Goal: Task Accomplishment & Management: Manage account settings

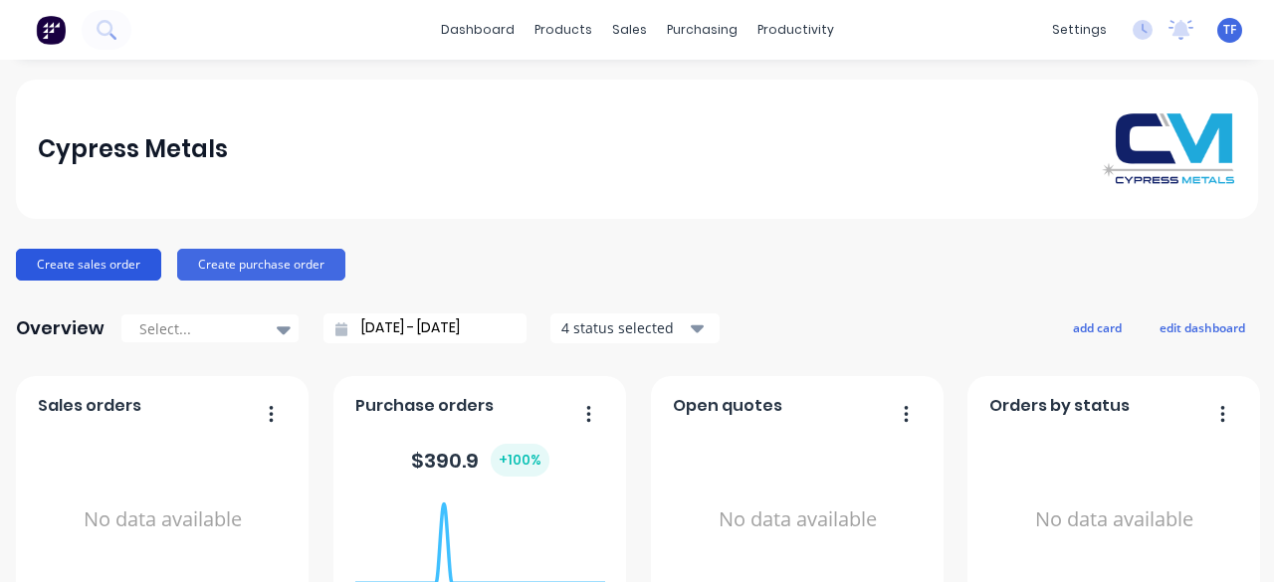
click at [93, 267] on button "Create sales order" at bounding box center [88, 265] width 145 height 32
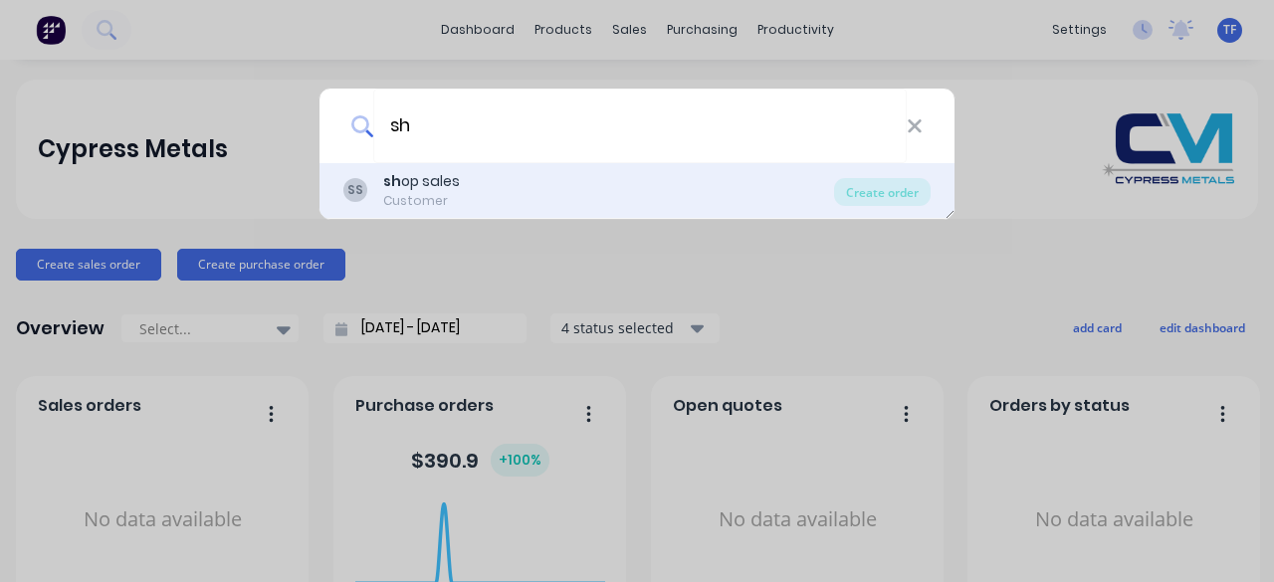
type input "sh"
click at [489, 206] on div "SS sh op sales Customer" at bounding box center [588, 190] width 491 height 39
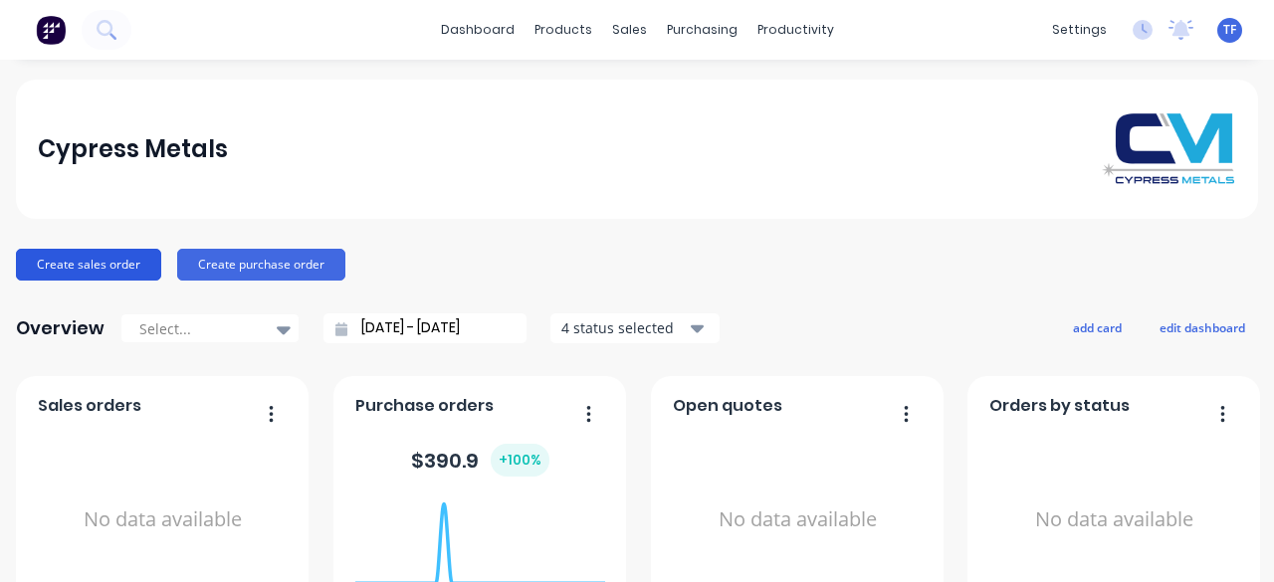
click at [74, 267] on button "Create sales order" at bounding box center [88, 265] width 145 height 32
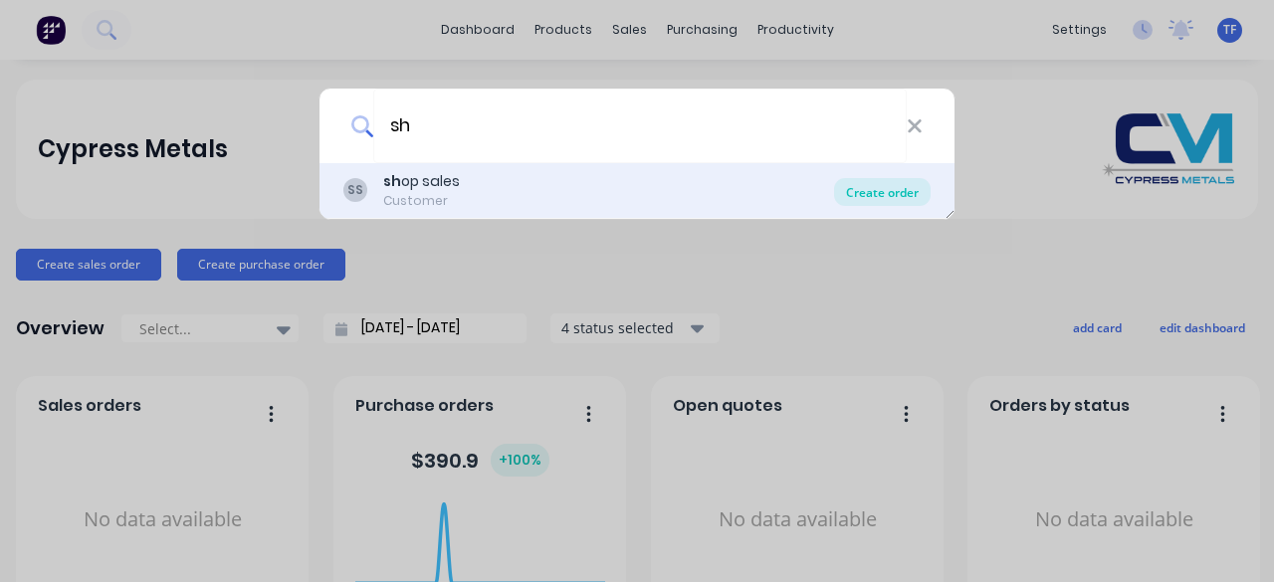
type input "sh"
click at [884, 189] on div "Create order" at bounding box center [882, 192] width 97 height 28
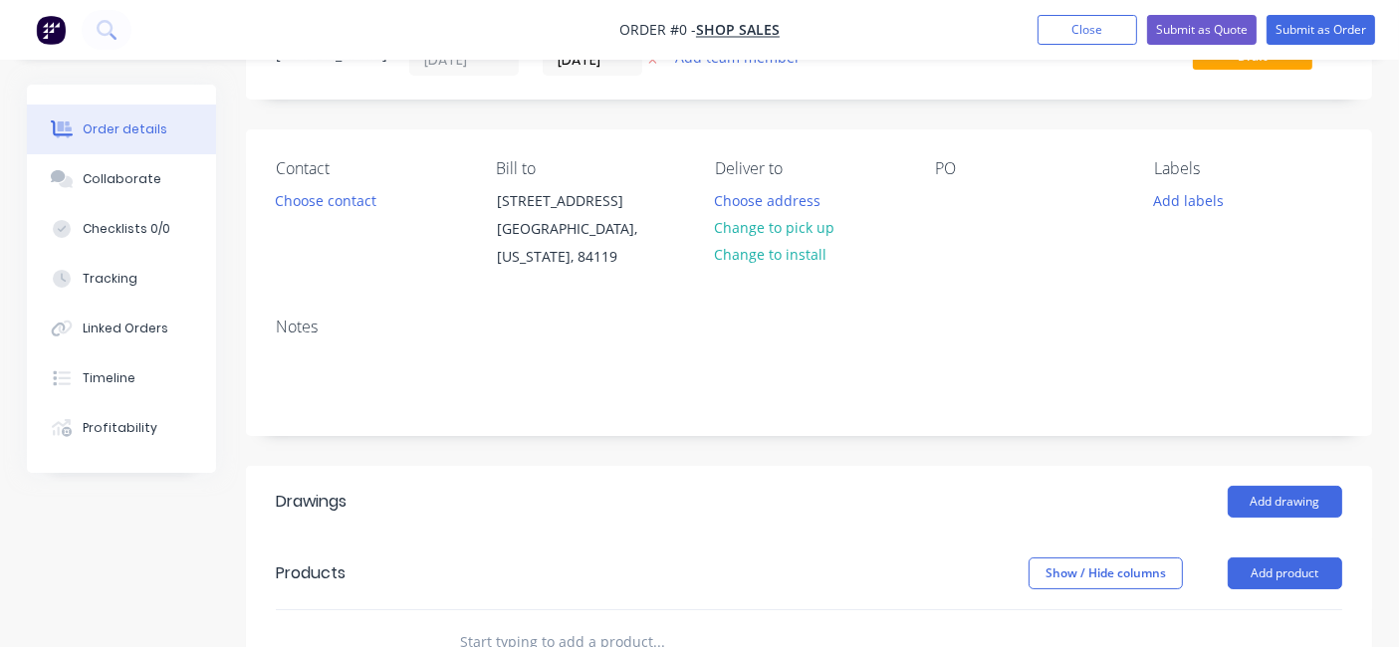
scroll to position [221, 0]
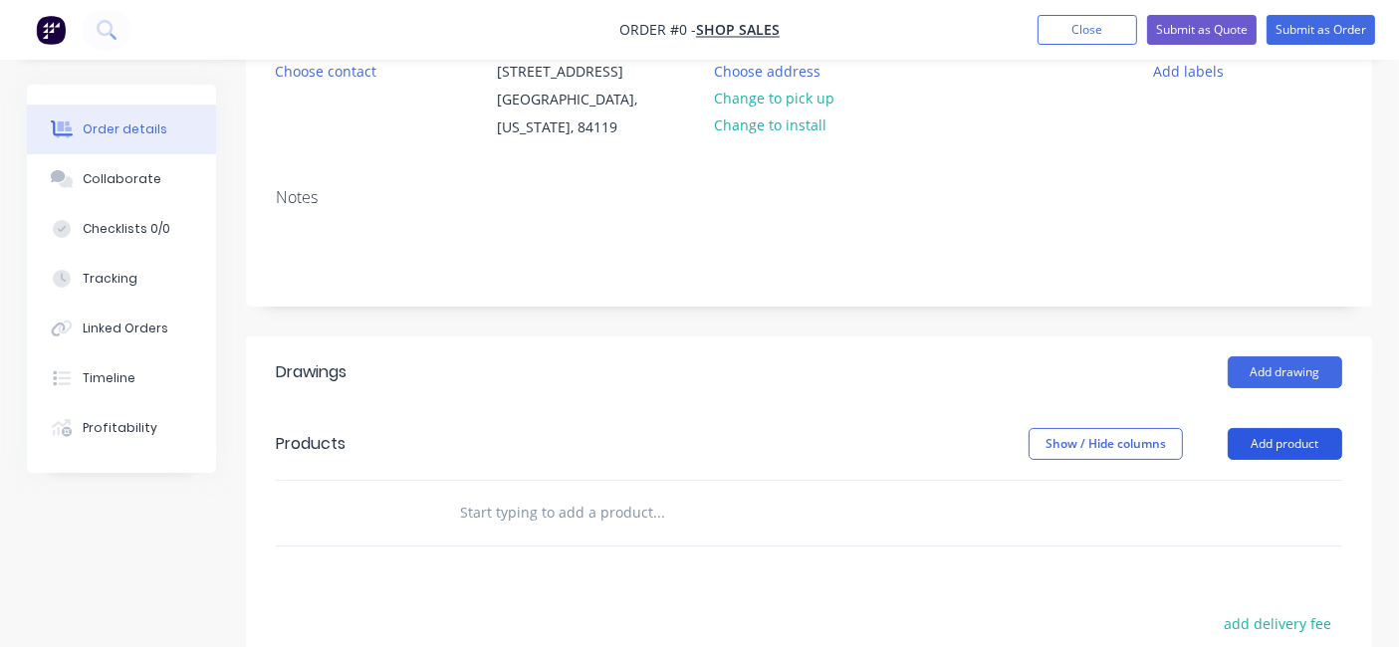
click at [1268, 444] on button "Add product" at bounding box center [1284, 444] width 114 height 32
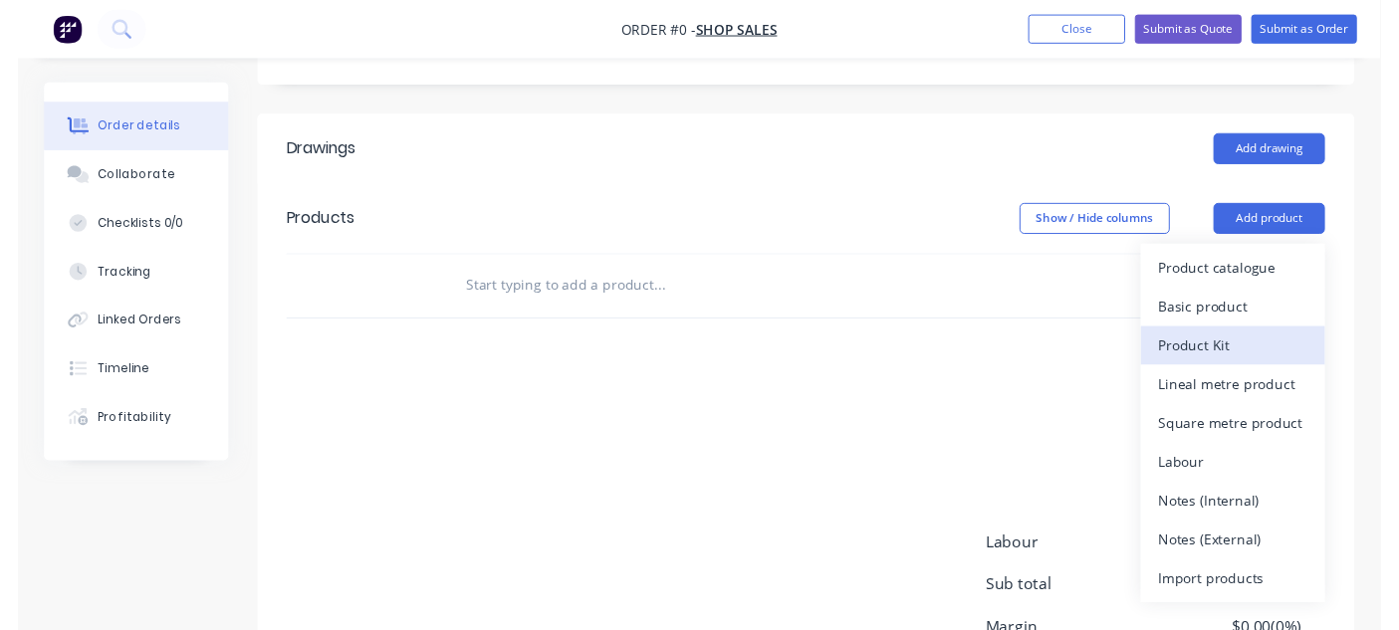
scroll to position [442, 0]
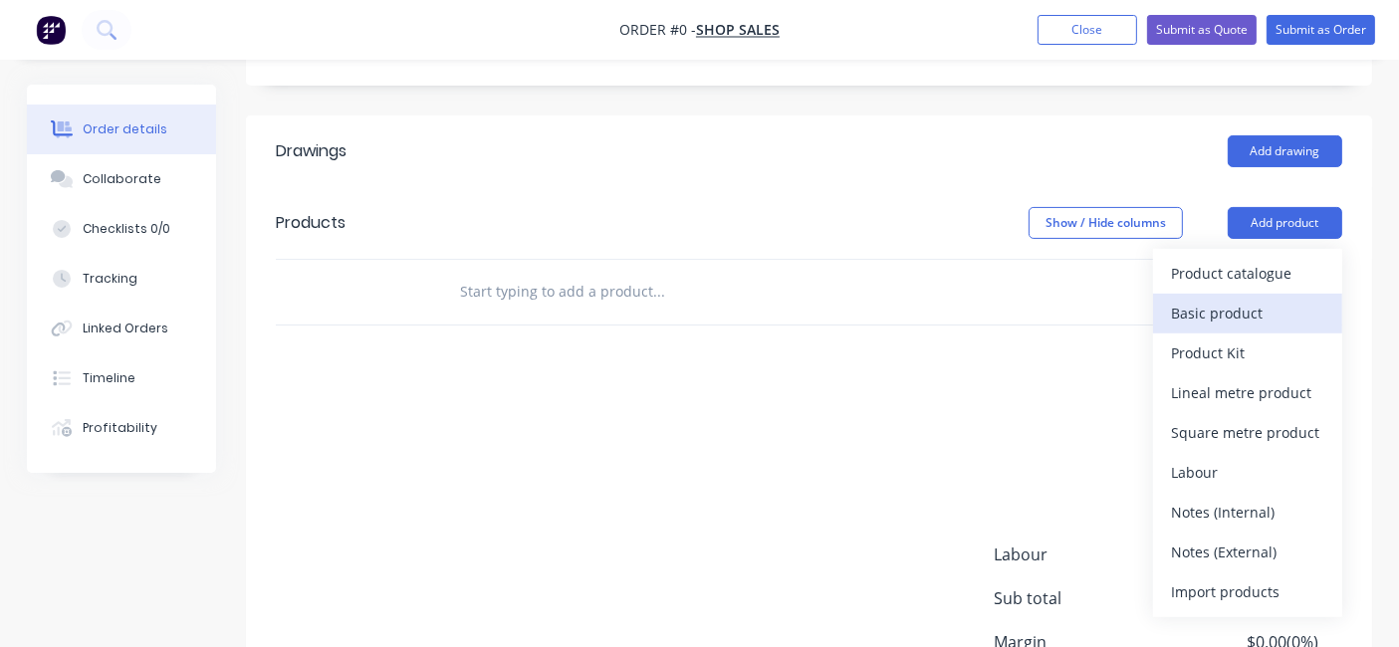
click at [1273, 300] on div "Basic product" at bounding box center [1247, 313] width 153 height 29
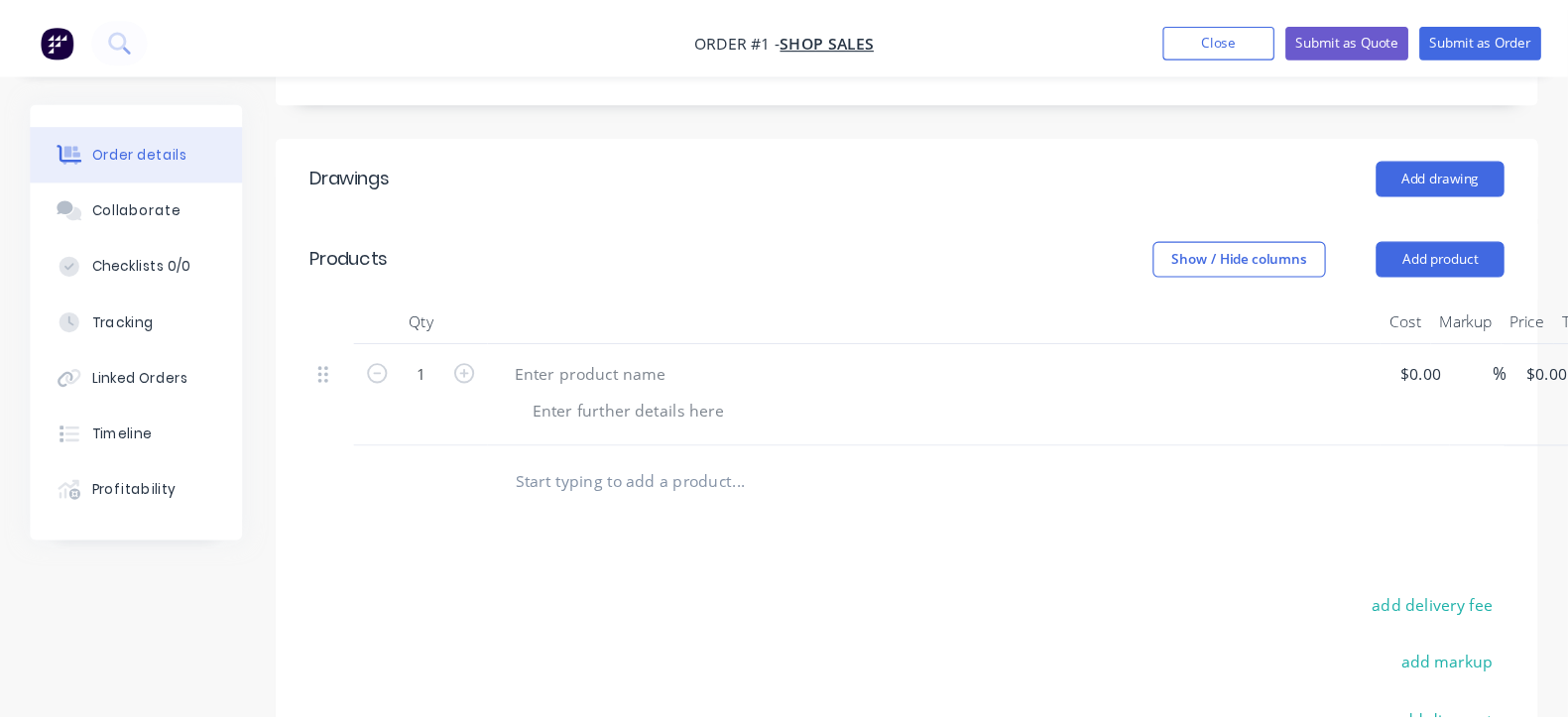
scroll to position [440, 0]
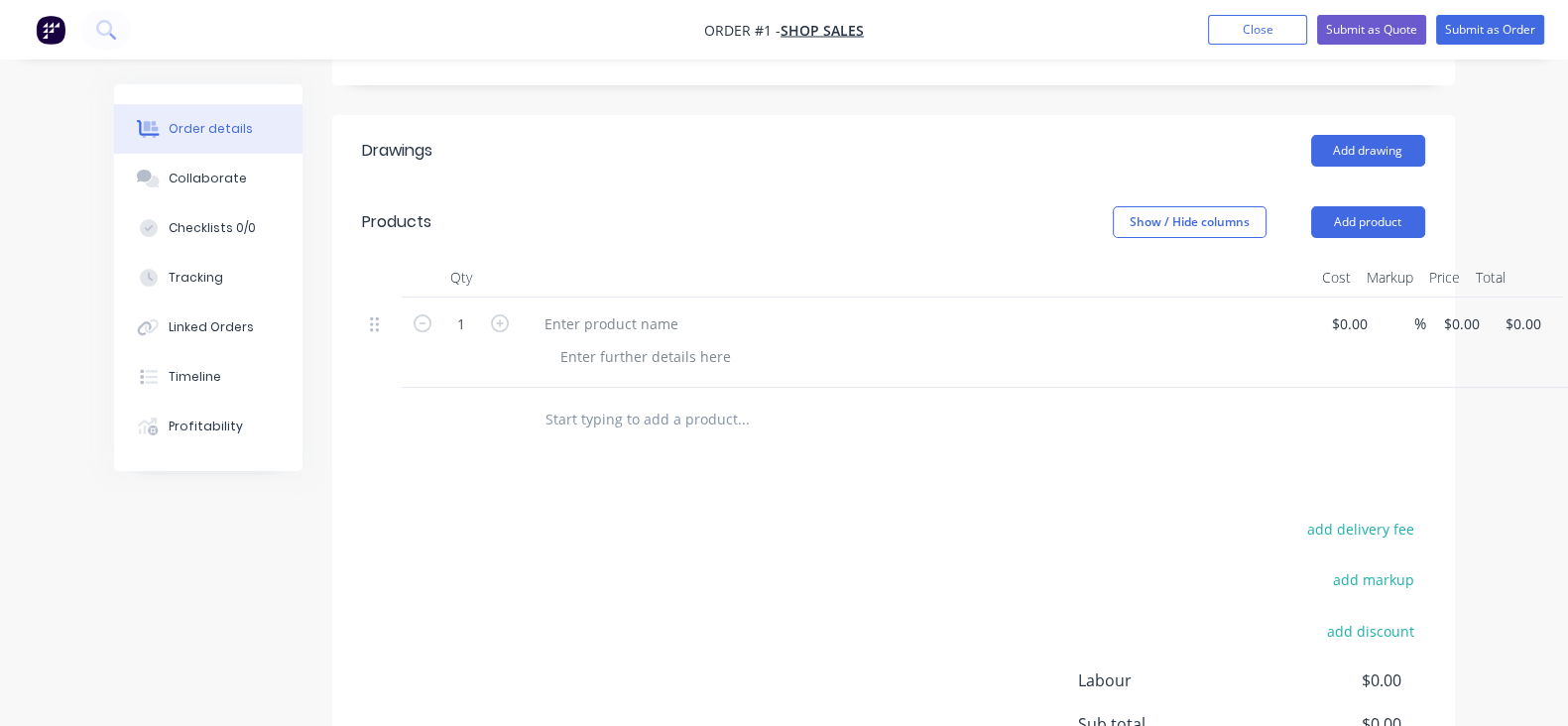
click at [1268, 334] on button "button" at bounding box center [1574, 328] width 47 height 36
click at [1268, 498] on div "Delete" at bounding box center [1503, 498] width 152 height 29
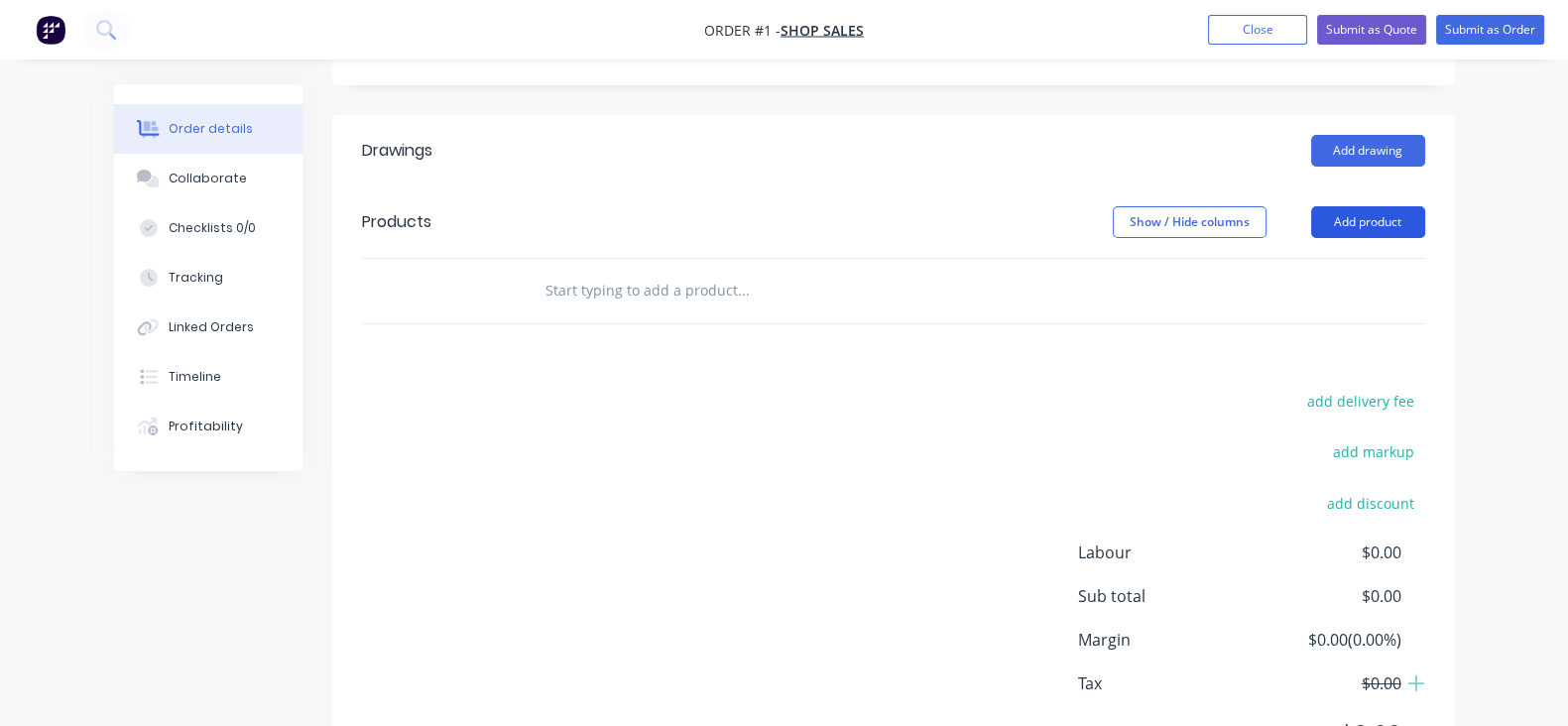
click at [1268, 225] on button "Add product" at bounding box center [1368, 222] width 114 height 32
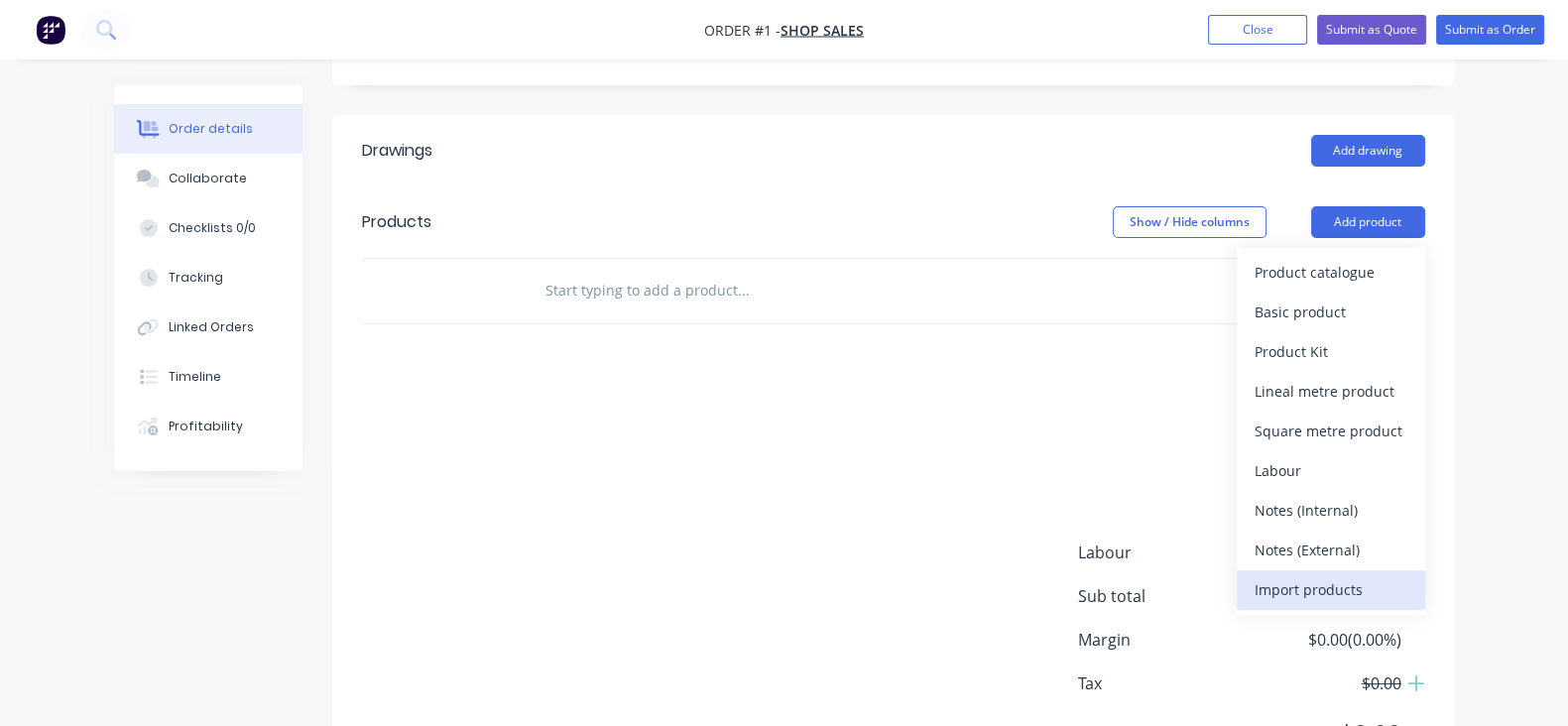
click at [1268, 579] on div "Import products" at bounding box center [1330, 589] width 152 height 29
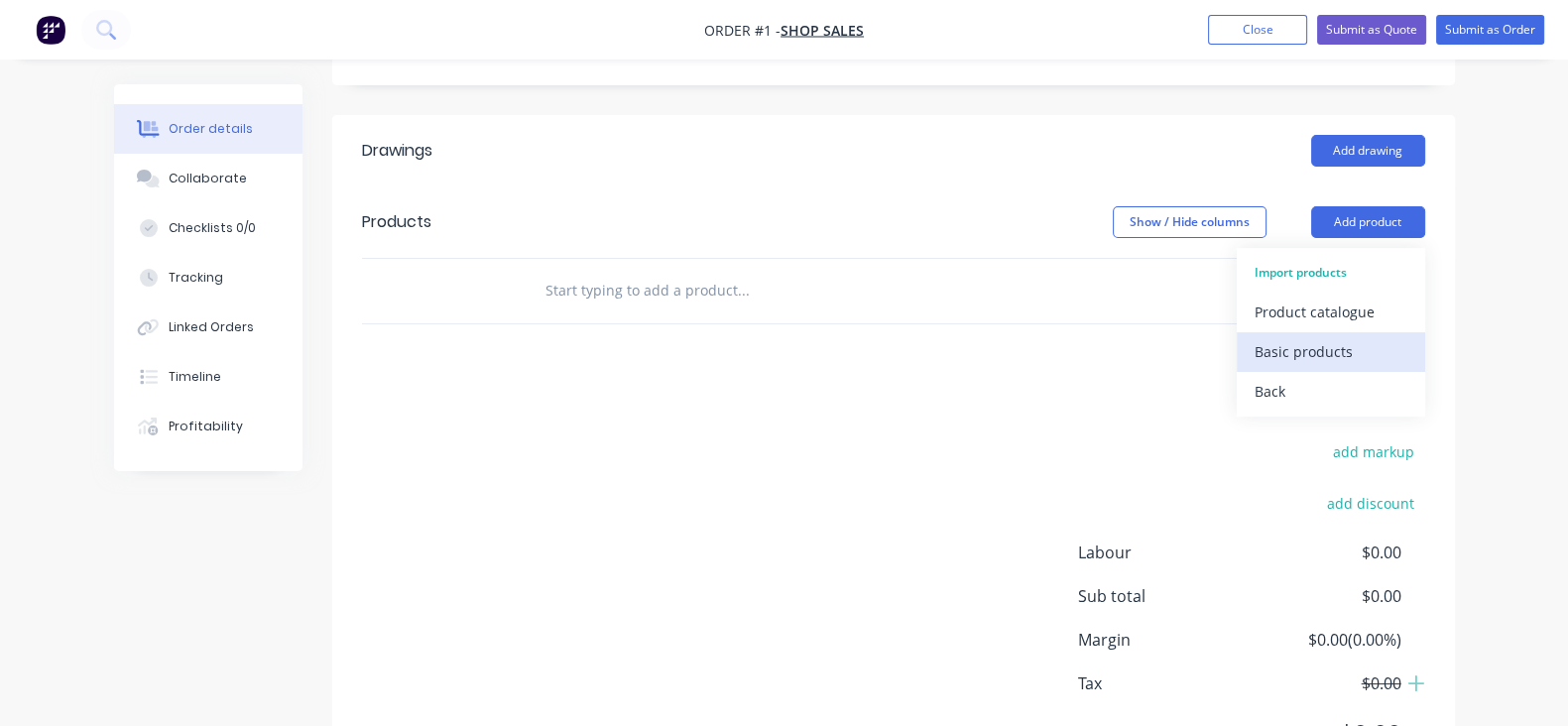
click at [1268, 365] on button "Basic products" at bounding box center [1330, 352] width 188 height 40
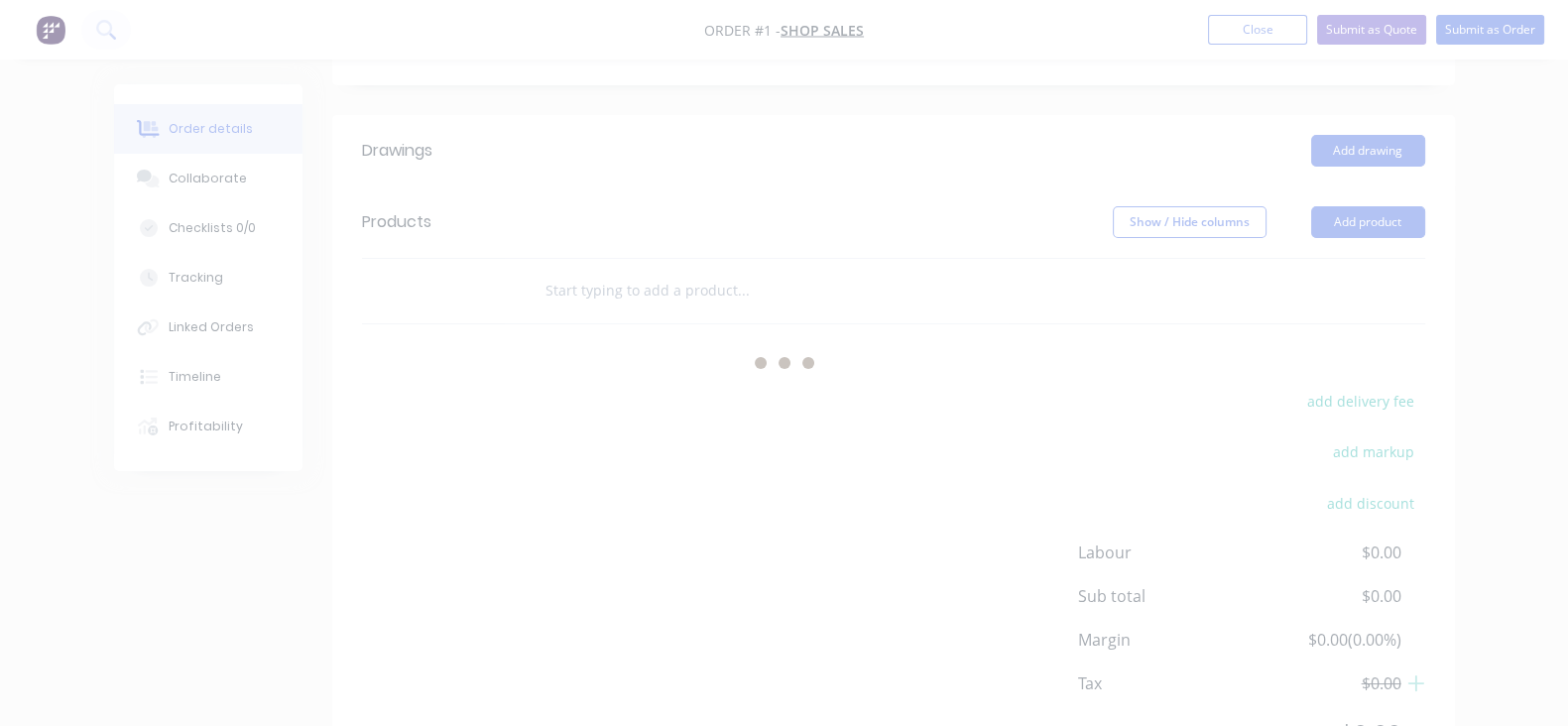
scroll to position [0, 0]
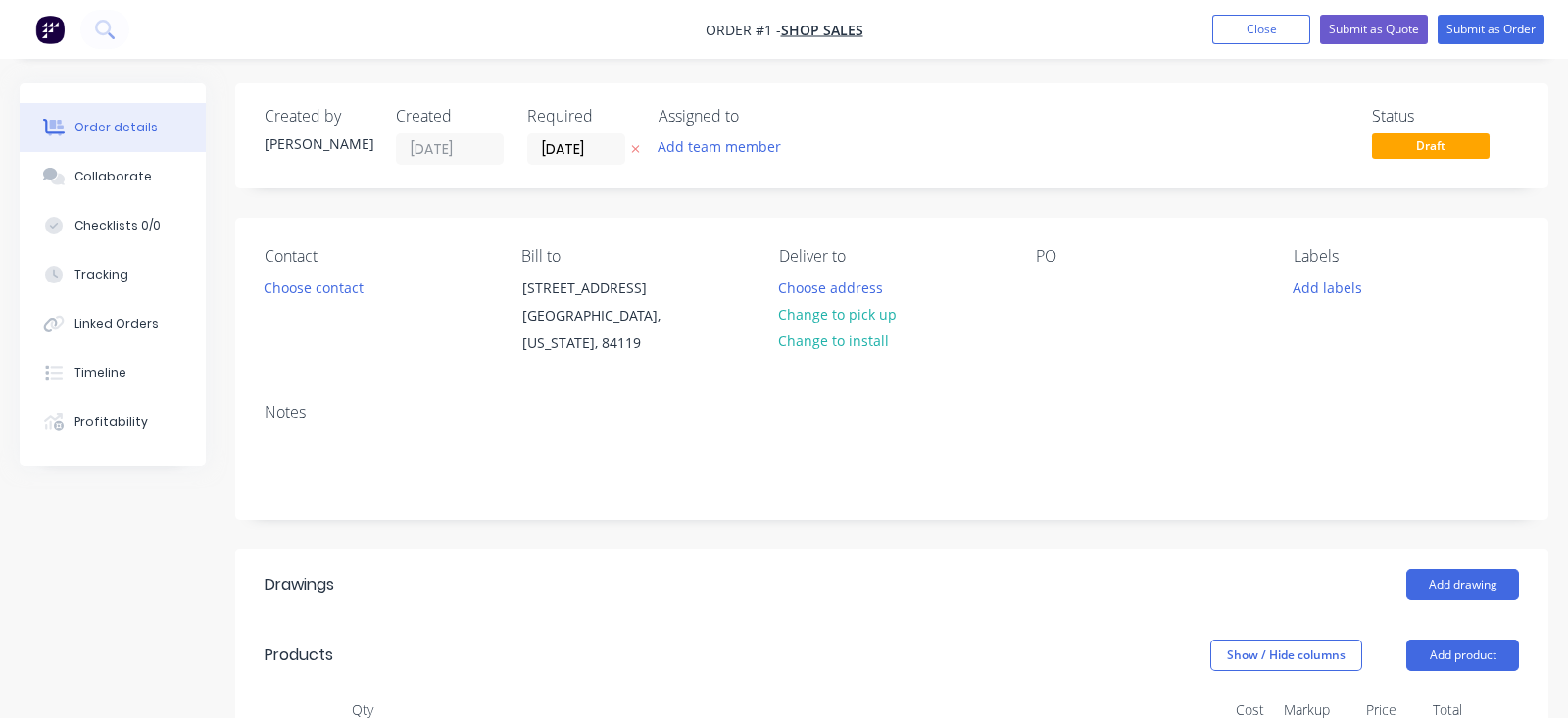
type input "4"
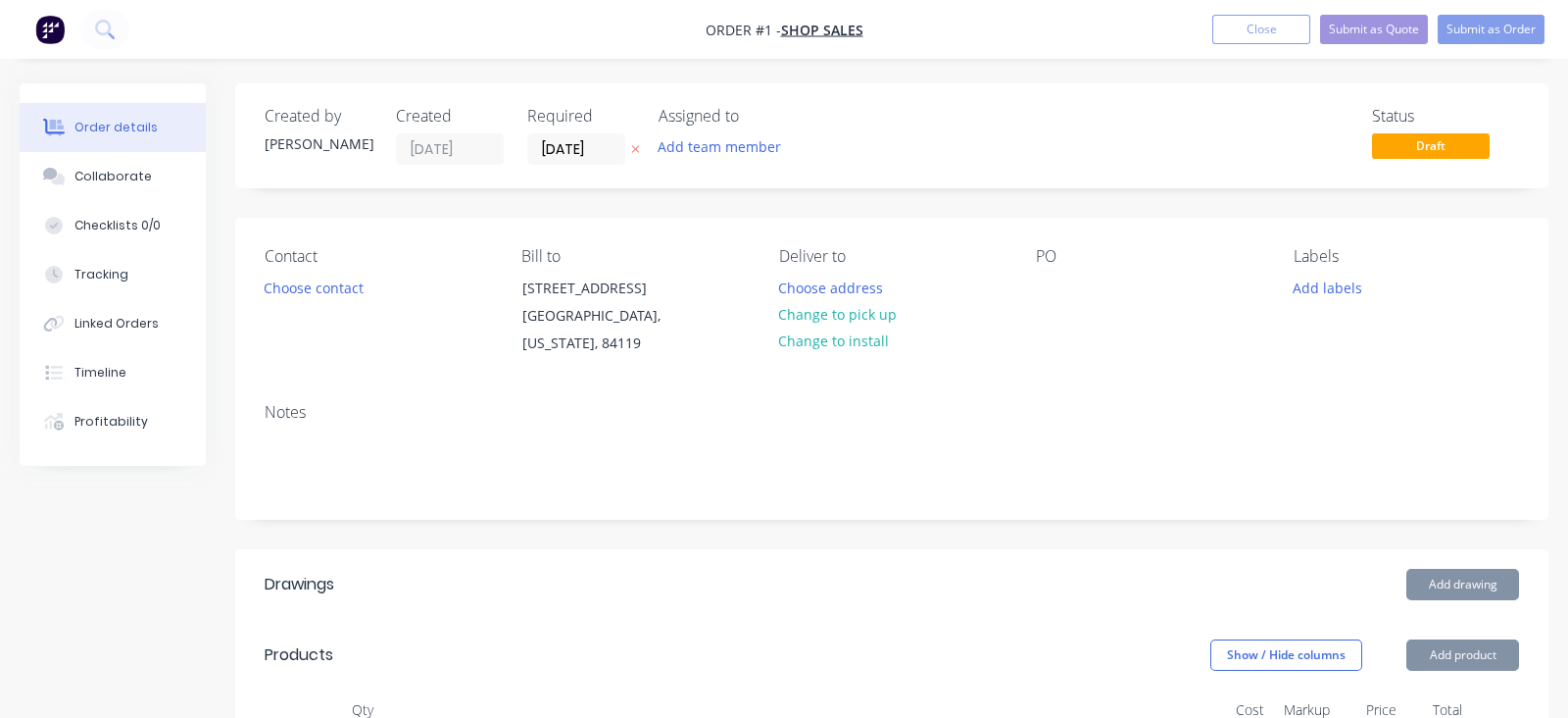
type input "$44.77"
type input "$179.08"
type input "$257.94"
type input "$515.88"
type input "$25.66"
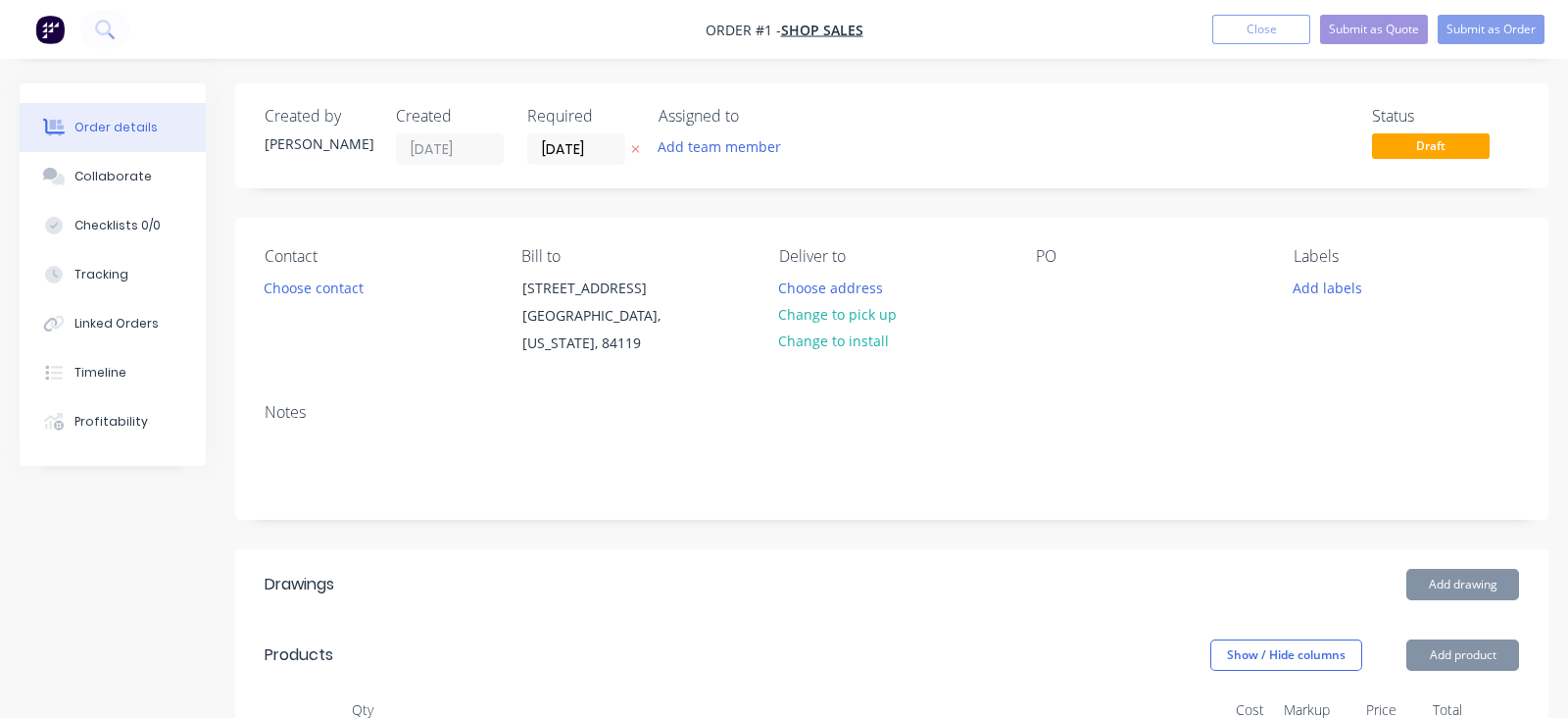
type input "$51.32"
type input "$48.74"
type input "$97.48"
type input "$28.32"
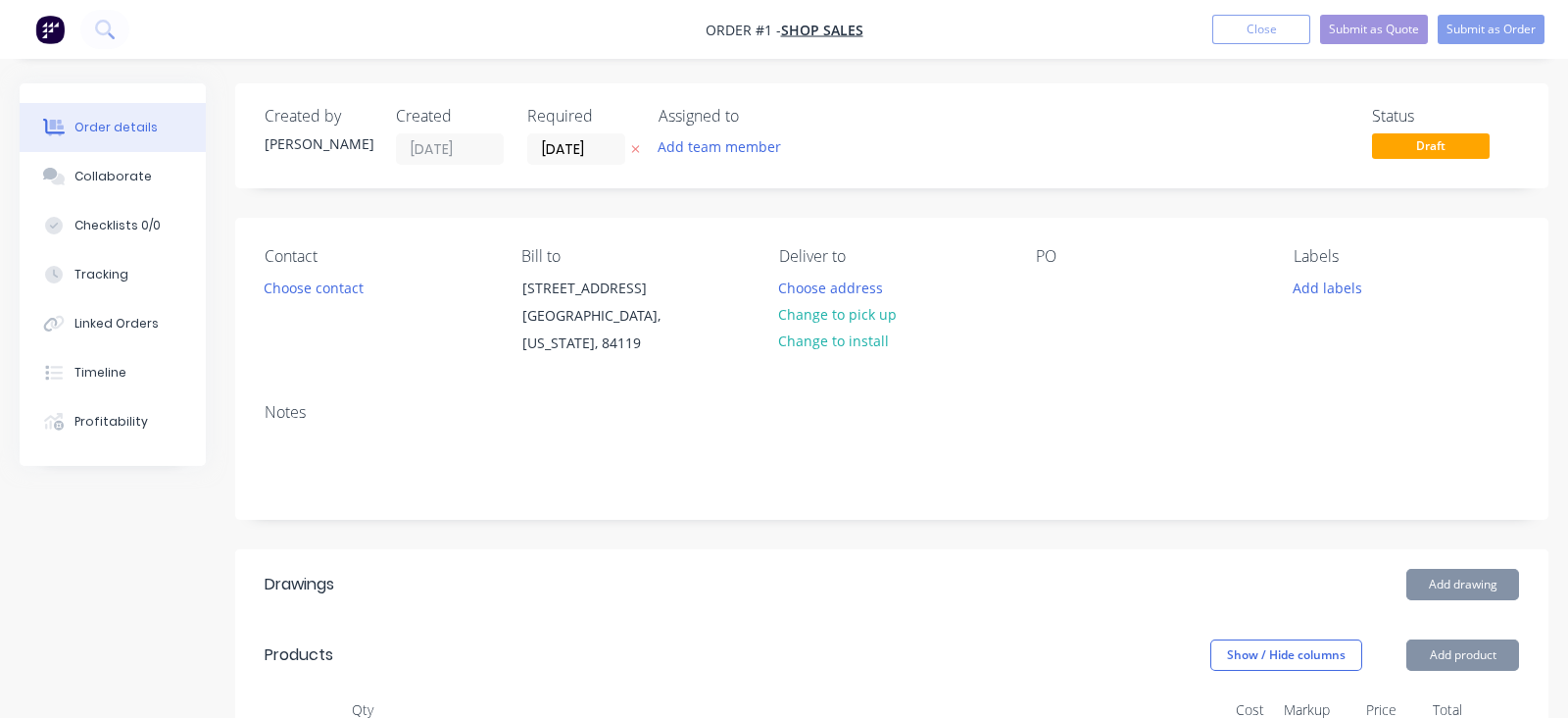
type input "$28.32"
type input "$41.26"
type input "$82.52"
type input "$155.91"
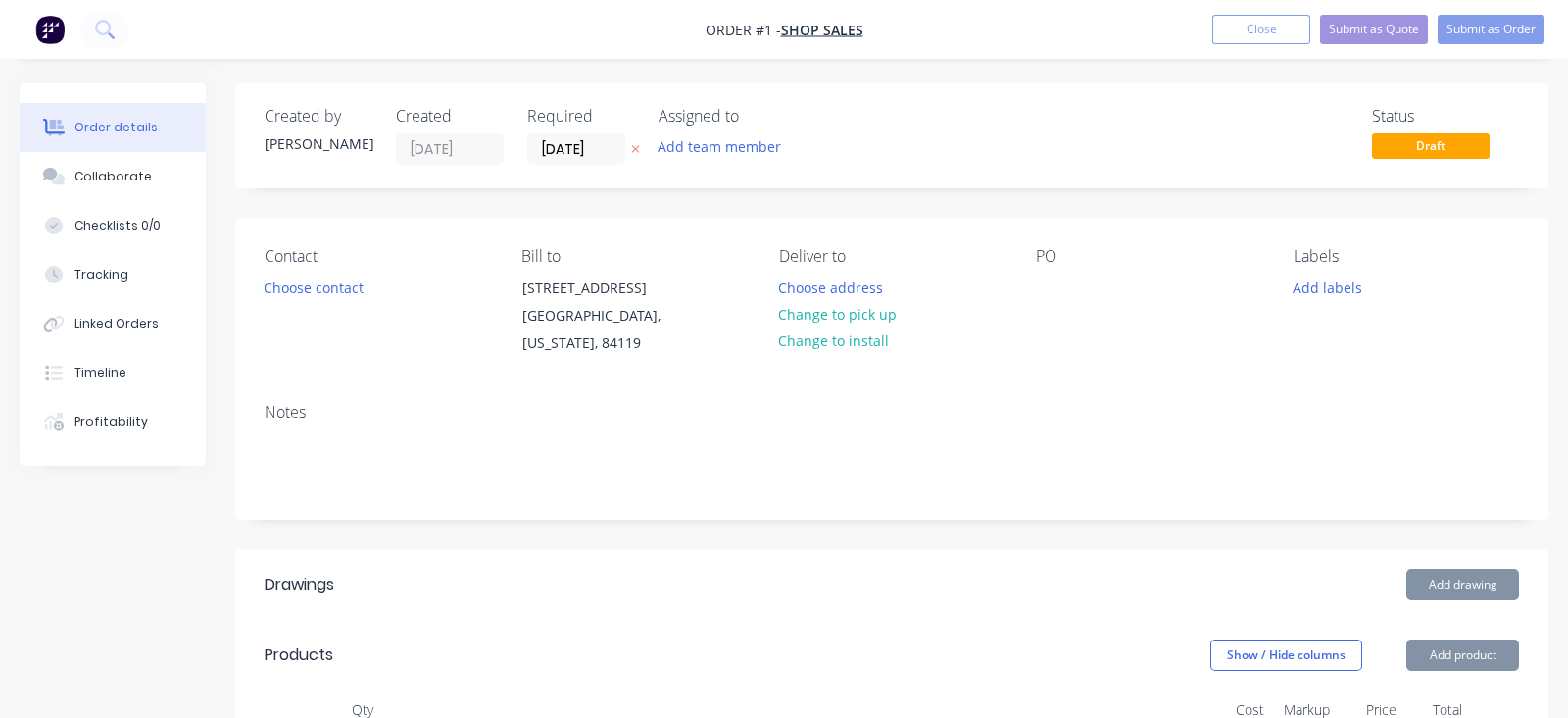
type input "$155.91"
type input "$23.82"
type input "$47.64"
type input "$28.80"
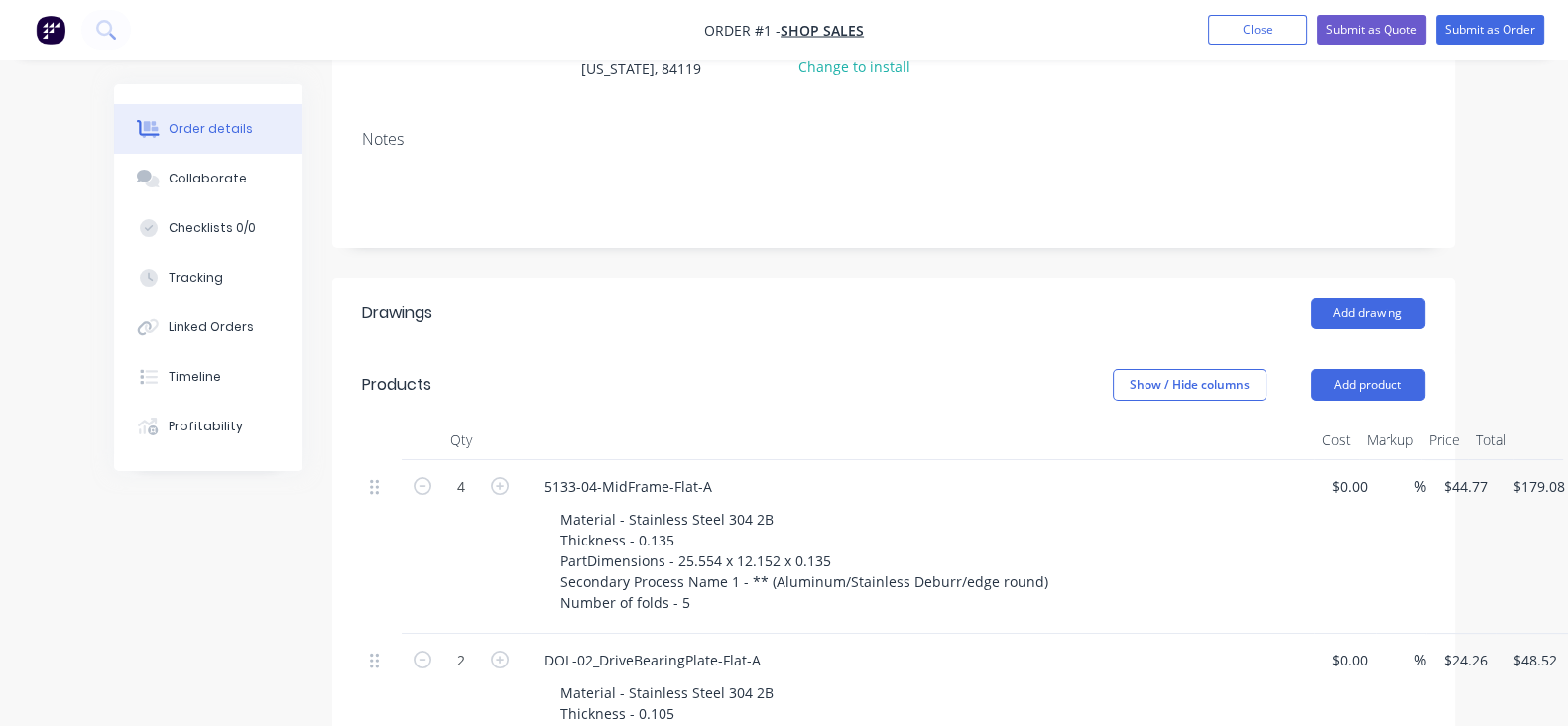
scroll to position [30, 0]
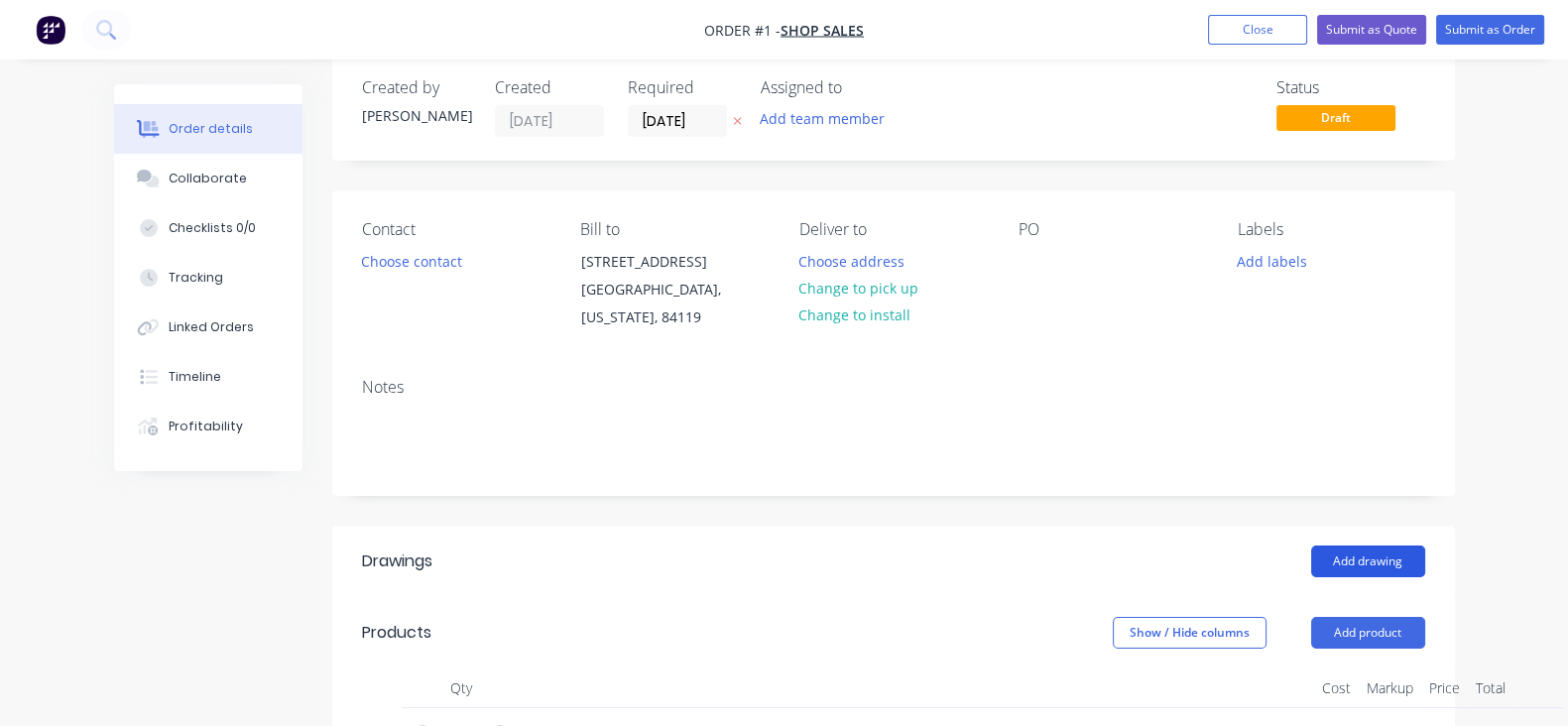
click at [1268, 552] on button "Add drawing" at bounding box center [1368, 562] width 114 height 32
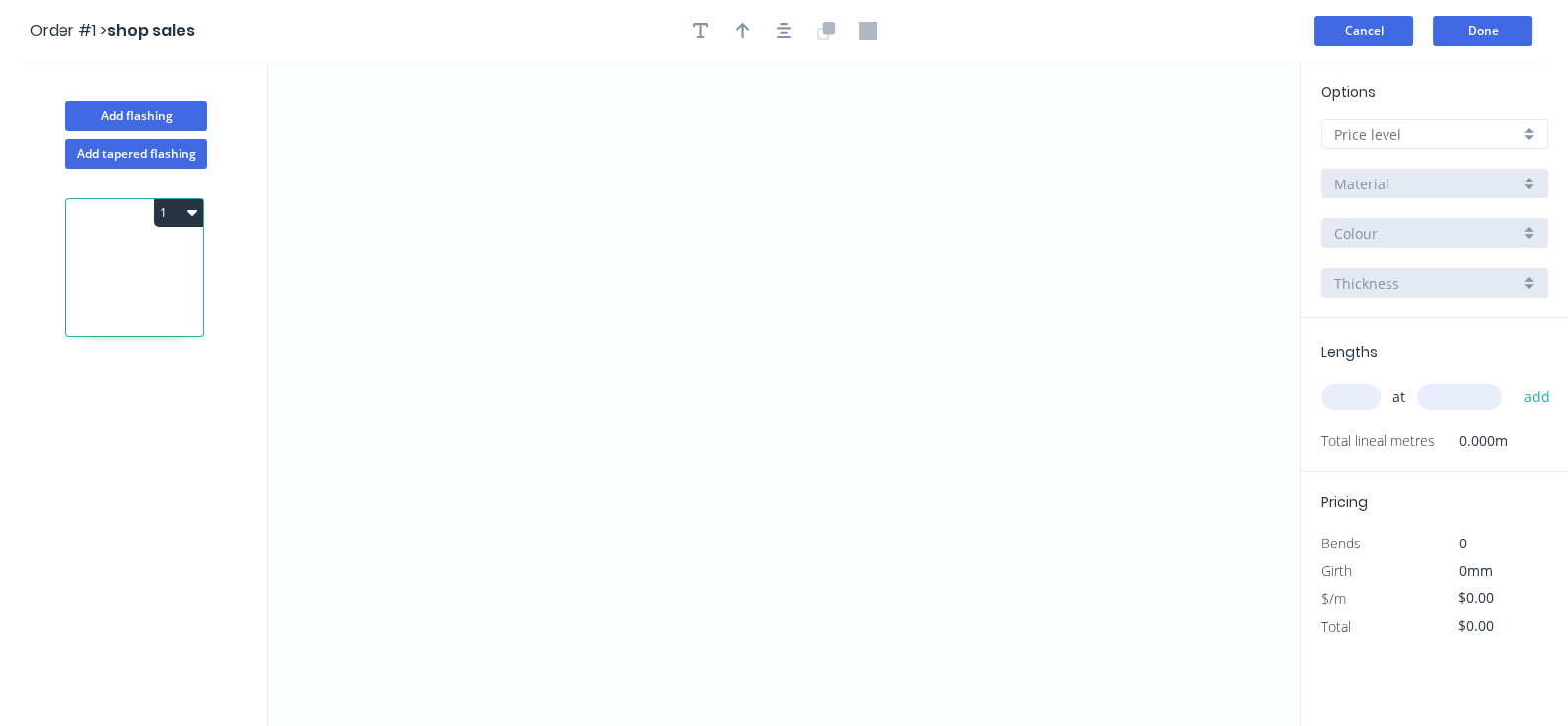
click at [1268, 33] on button "Cancel" at bounding box center [1364, 31] width 100 height 30
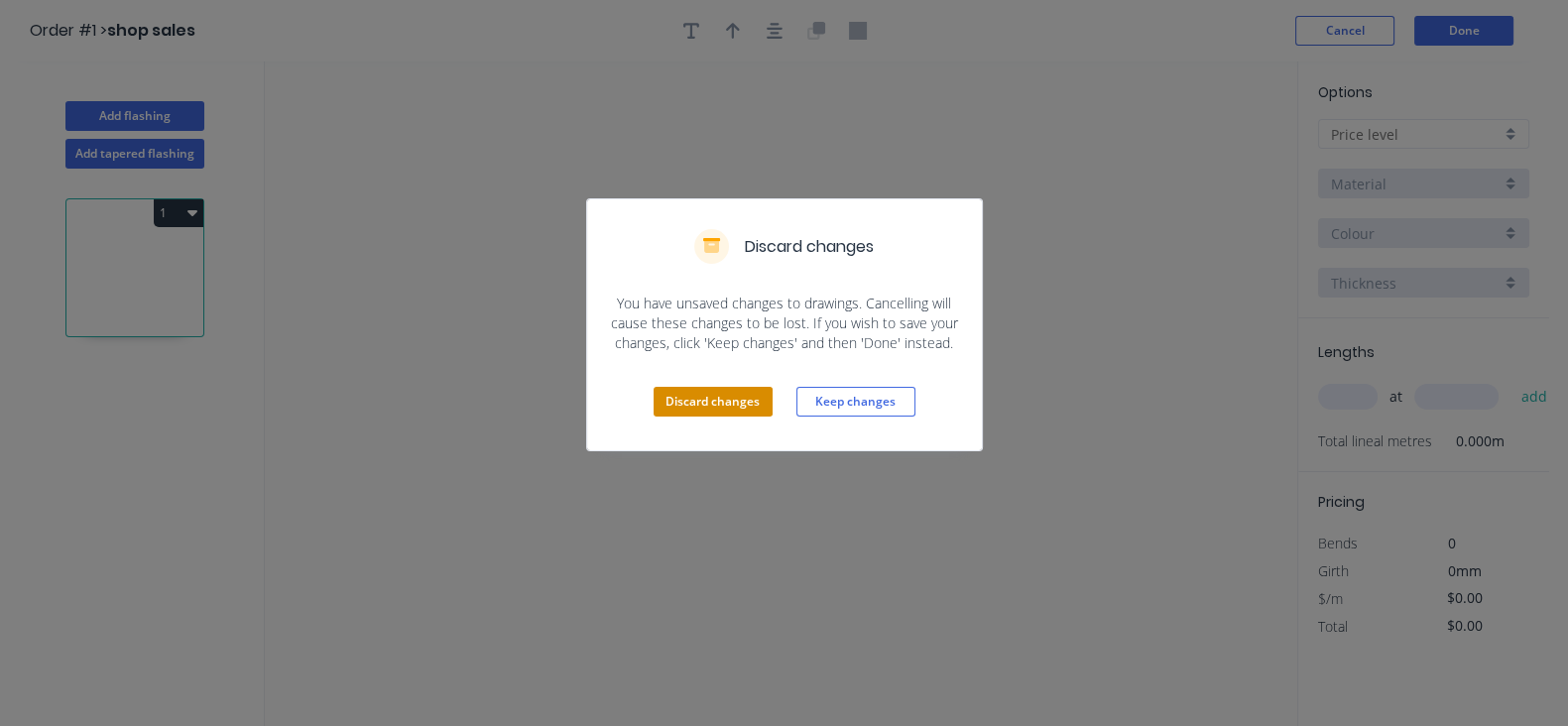
click at [747, 413] on button "Discard changes" at bounding box center [712, 401] width 119 height 30
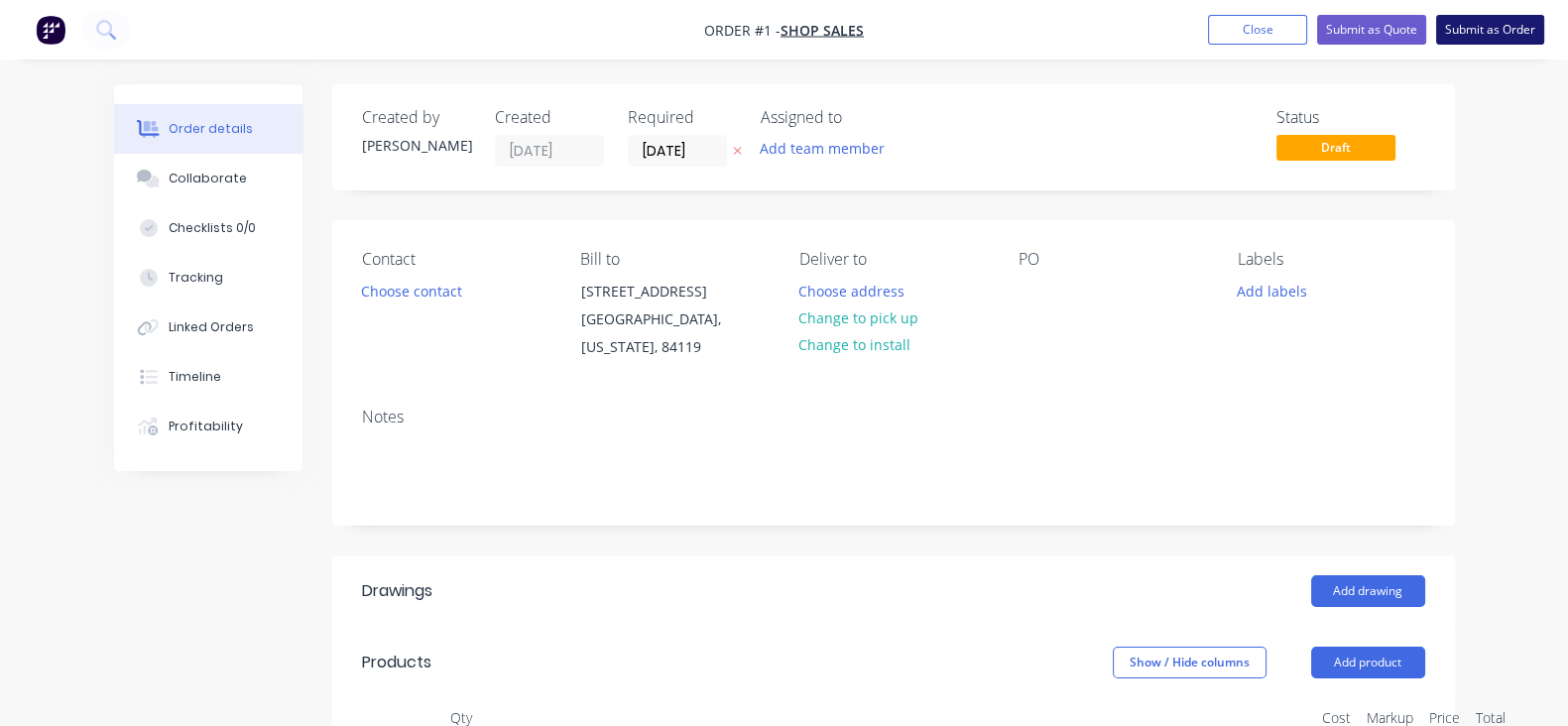
click at [1268, 33] on button "Submit as Order" at bounding box center [1489, 30] width 109 height 30
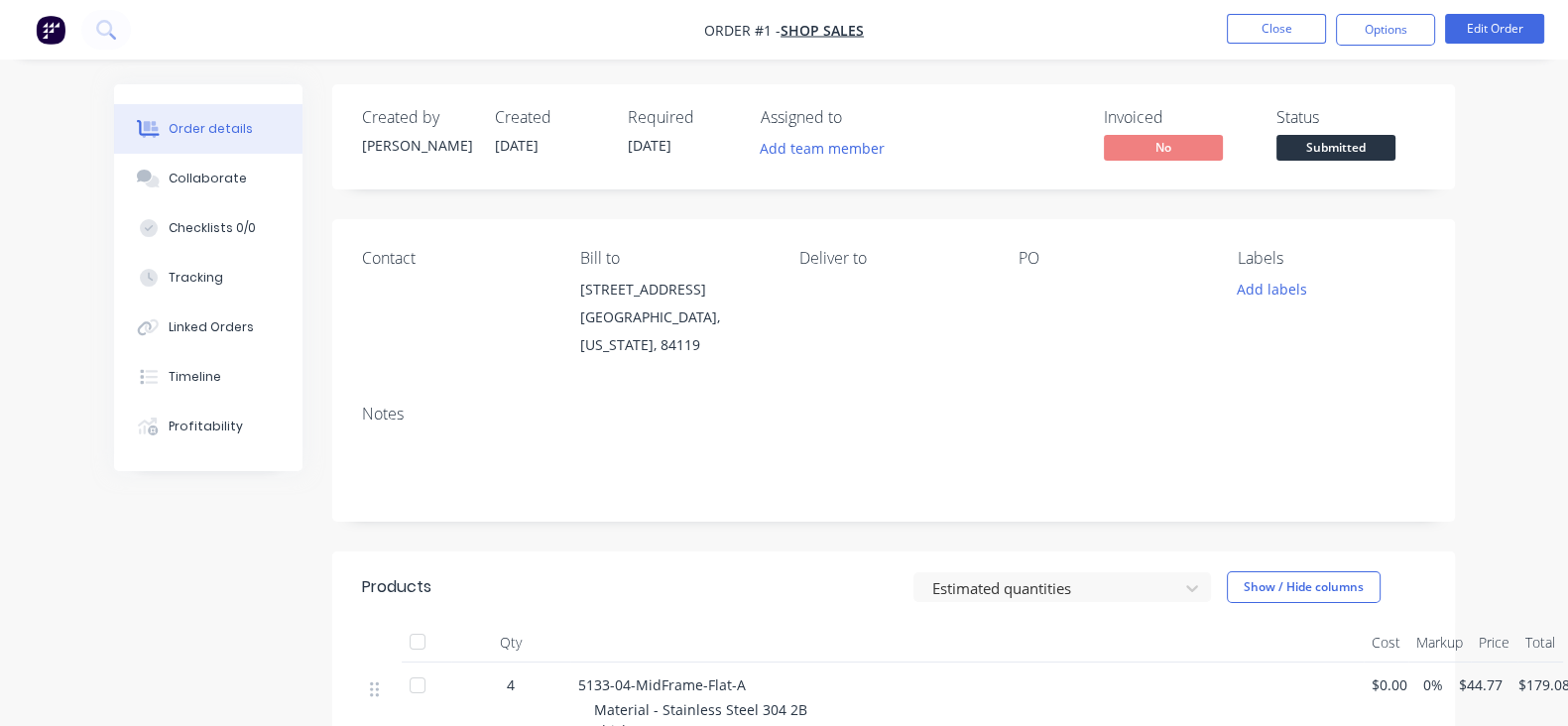
click at [40, 44] on img "button" at bounding box center [51, 30] width 30 height 30
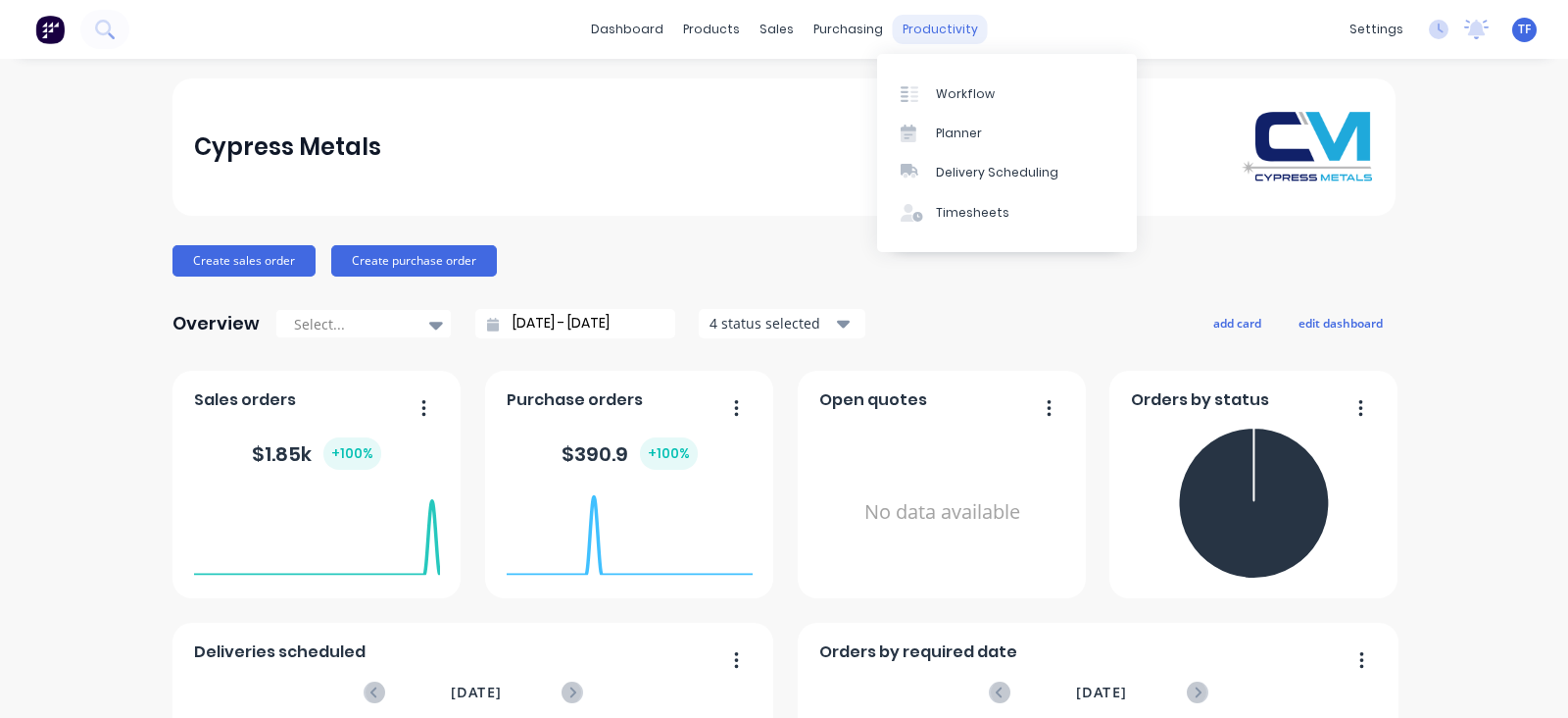
click at [915, 30] on div "productivity" at bounding box center [940, 30] width 95 height 30
click at [921, 99] on div at bounding box center [915, 95] width 30 height 18
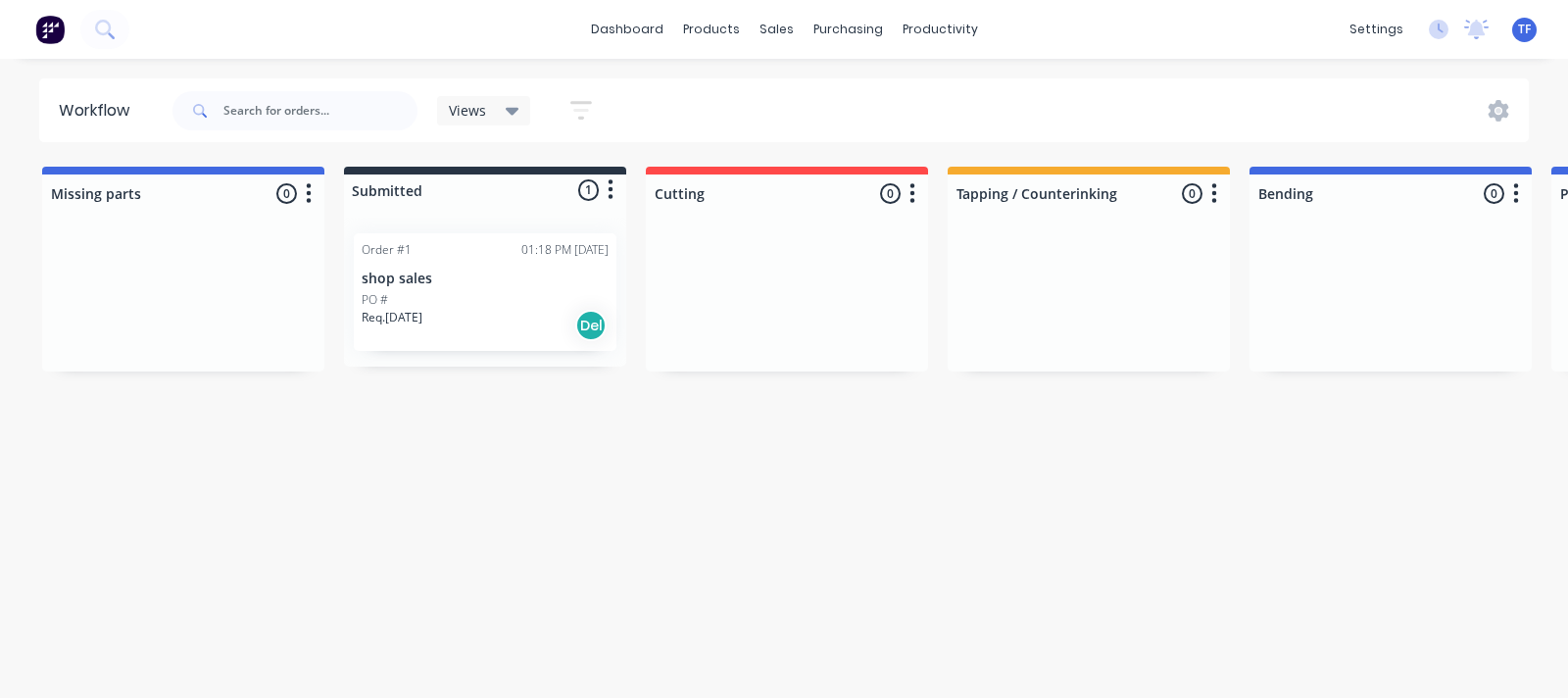
click at [496, 279] on p "shop sales" at bounding box center [484, 279] width 247 height 17
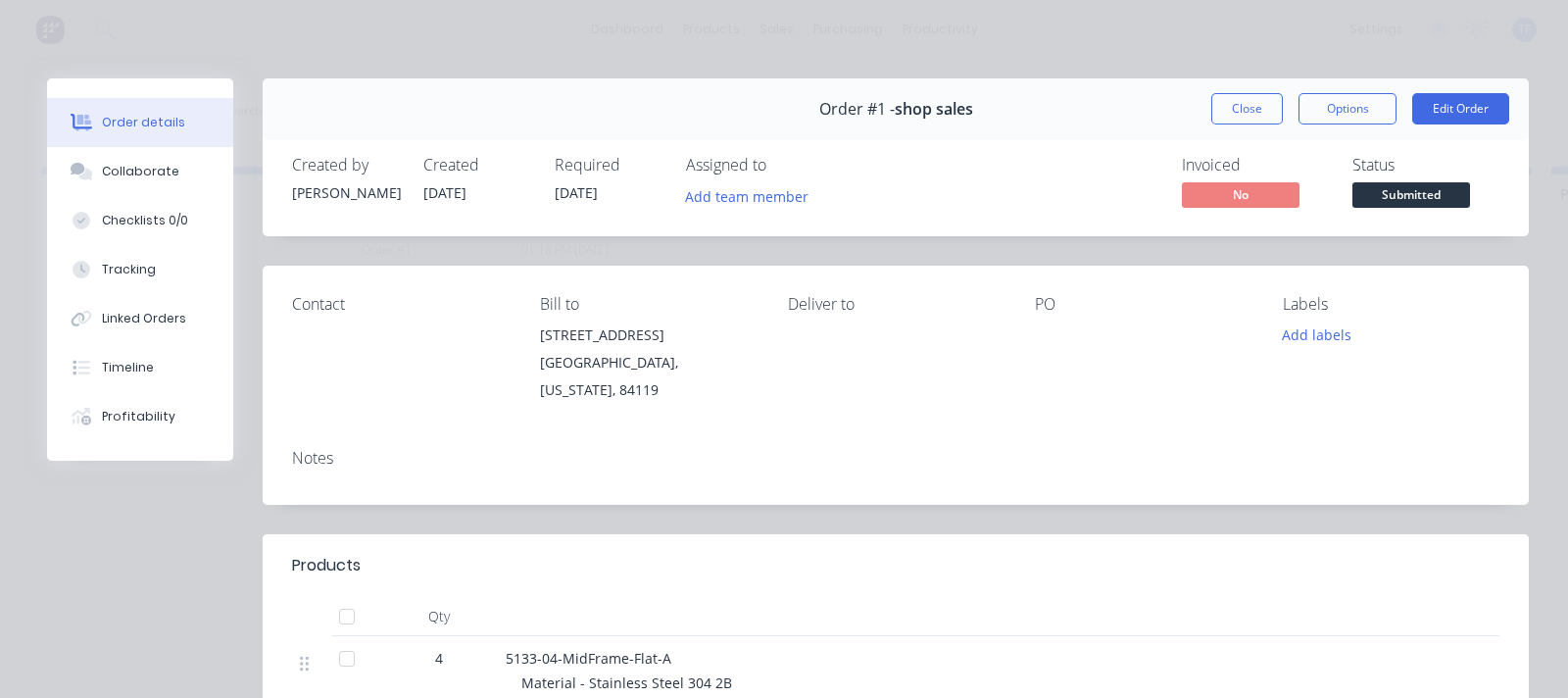
scroll to position [121, 0]
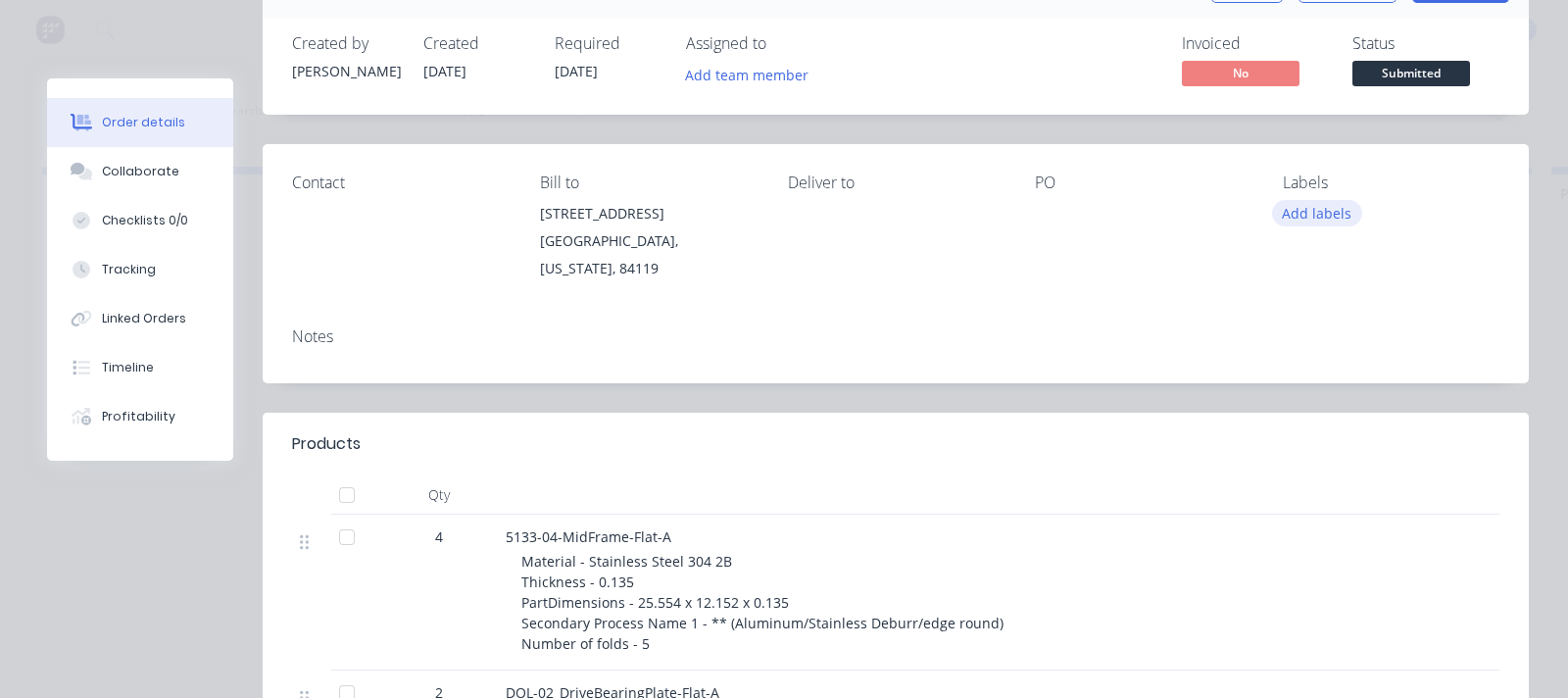
click at [1253, 216] on button "Add labels" at bounding box center [1317, 213] width 91 height 27
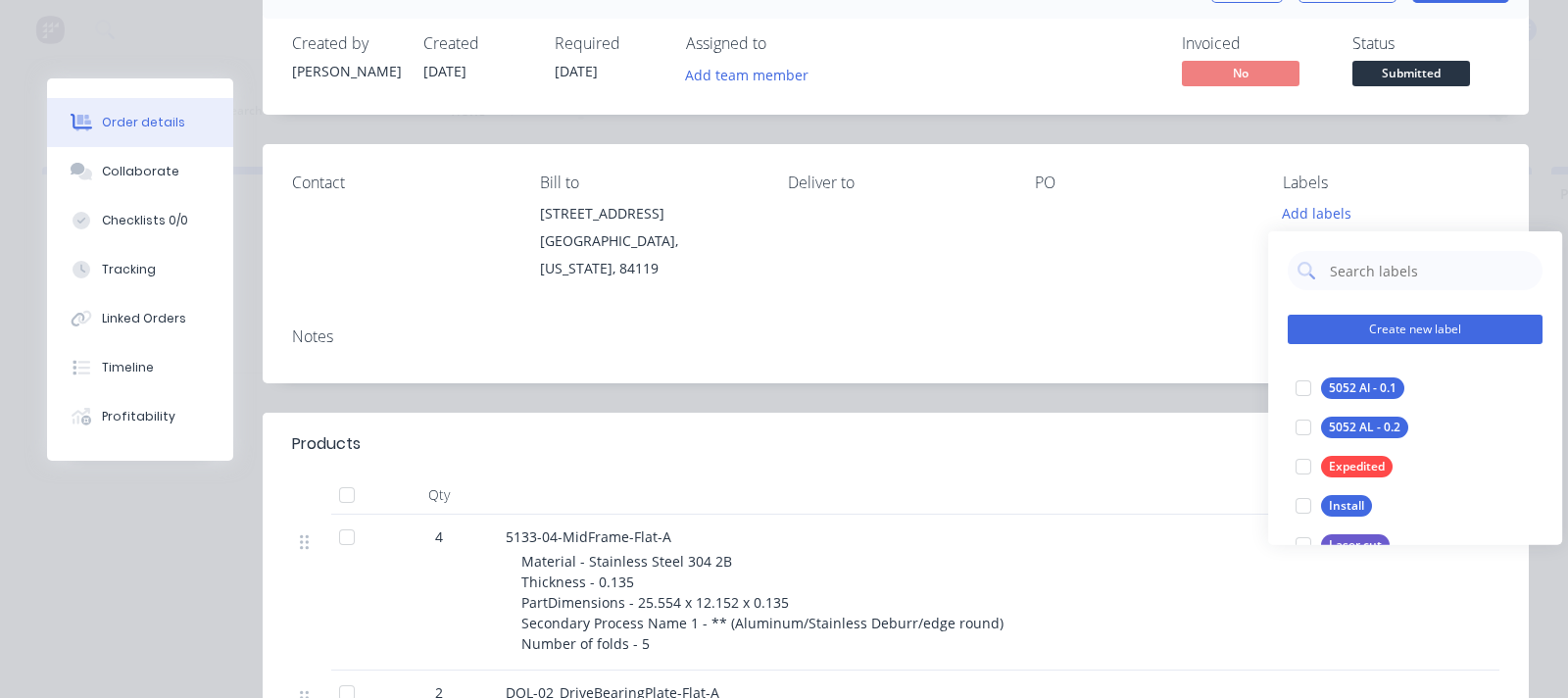
click at [1253, 334] on button "Create new label" at bounding box center [1414, 330] width 255 height 30
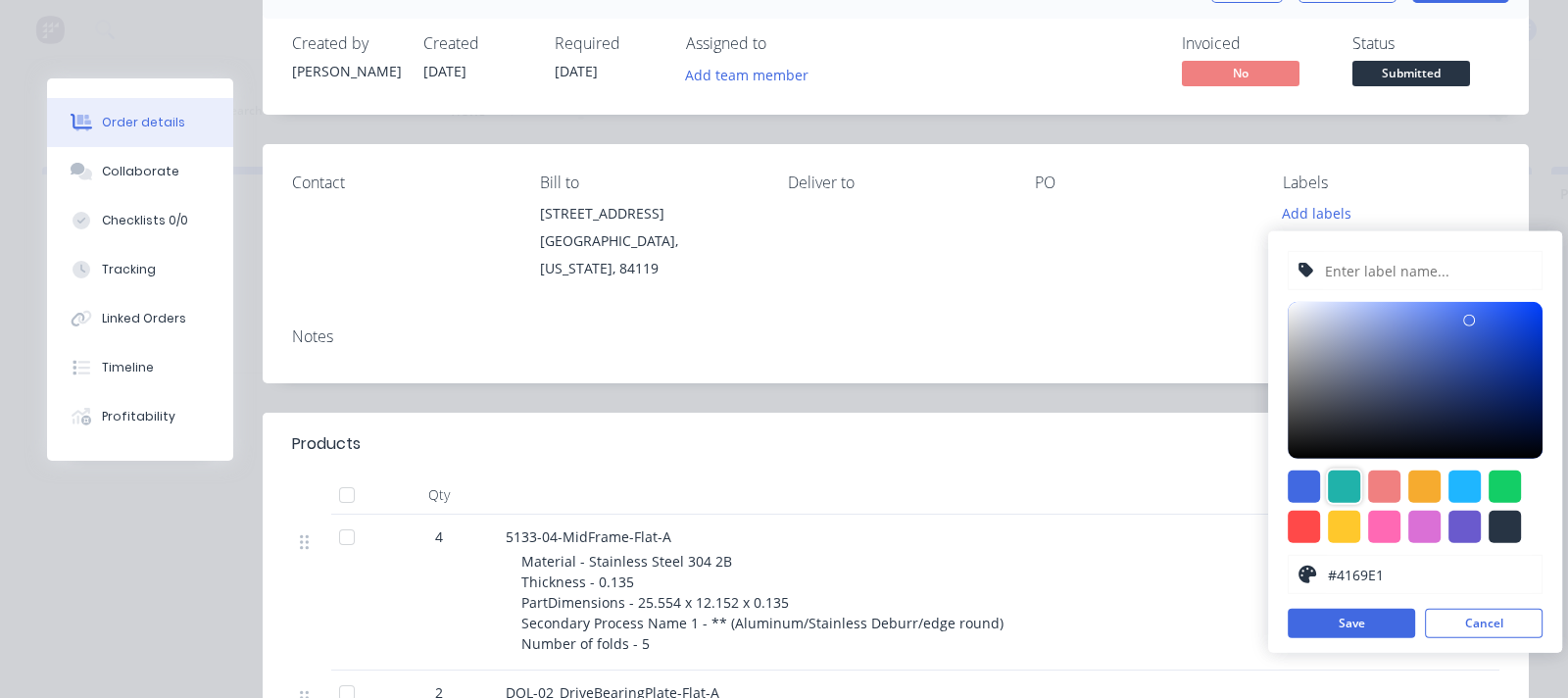
click at [1253, 483] on div at bounding box center [1344, 486] width 32 height 32
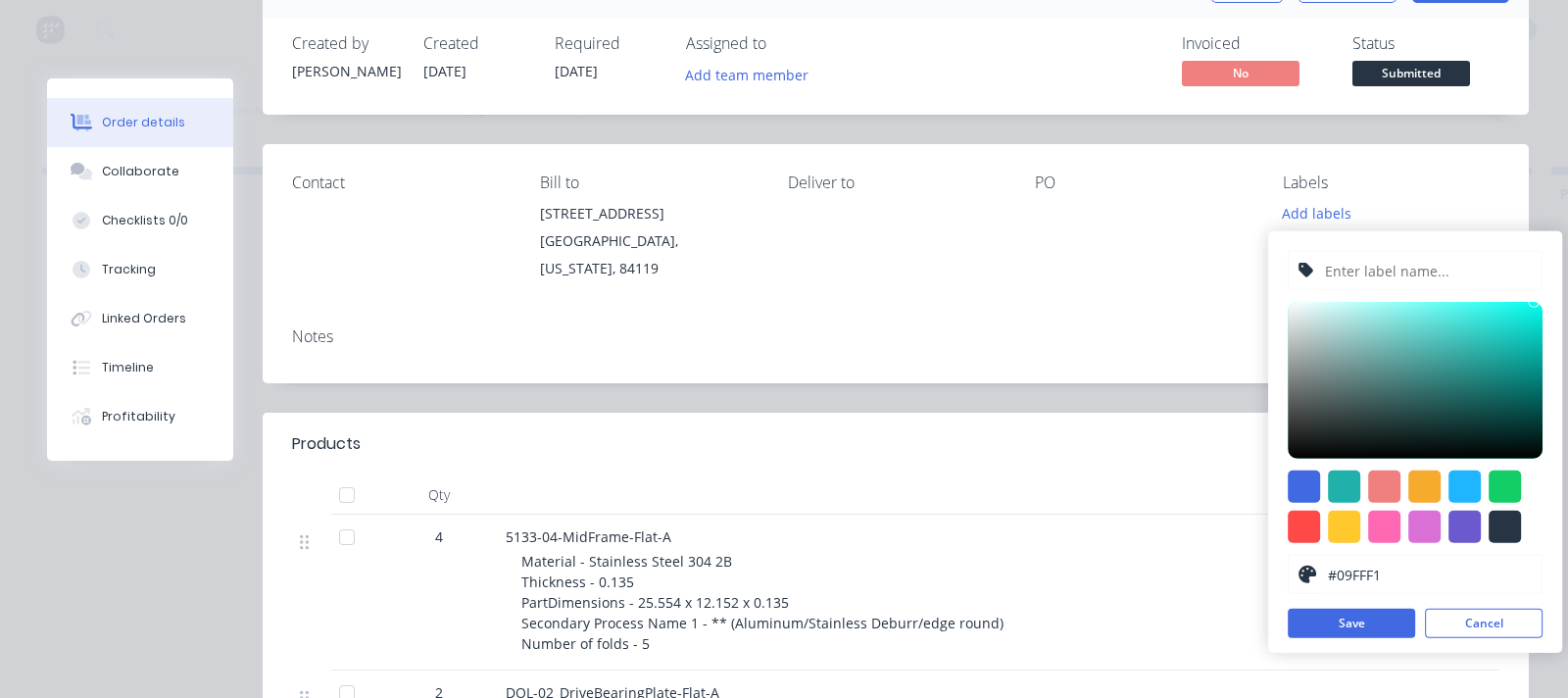
type input "#08FFF1"
drag, startPoint x: 1497, startPoint y: 327, endPoint x: 1535, endPoint y: 301, distance: 46.0
click at [1253, 302] on div at bounding box center [1414, 380] width 255 height 157
click at [1253, 572] on button "Save" at bounding box center [1350, 623] width 127 height 30
click at [1253, 271] on input "text" at bounding box center [1427, 271] width 209 height 37
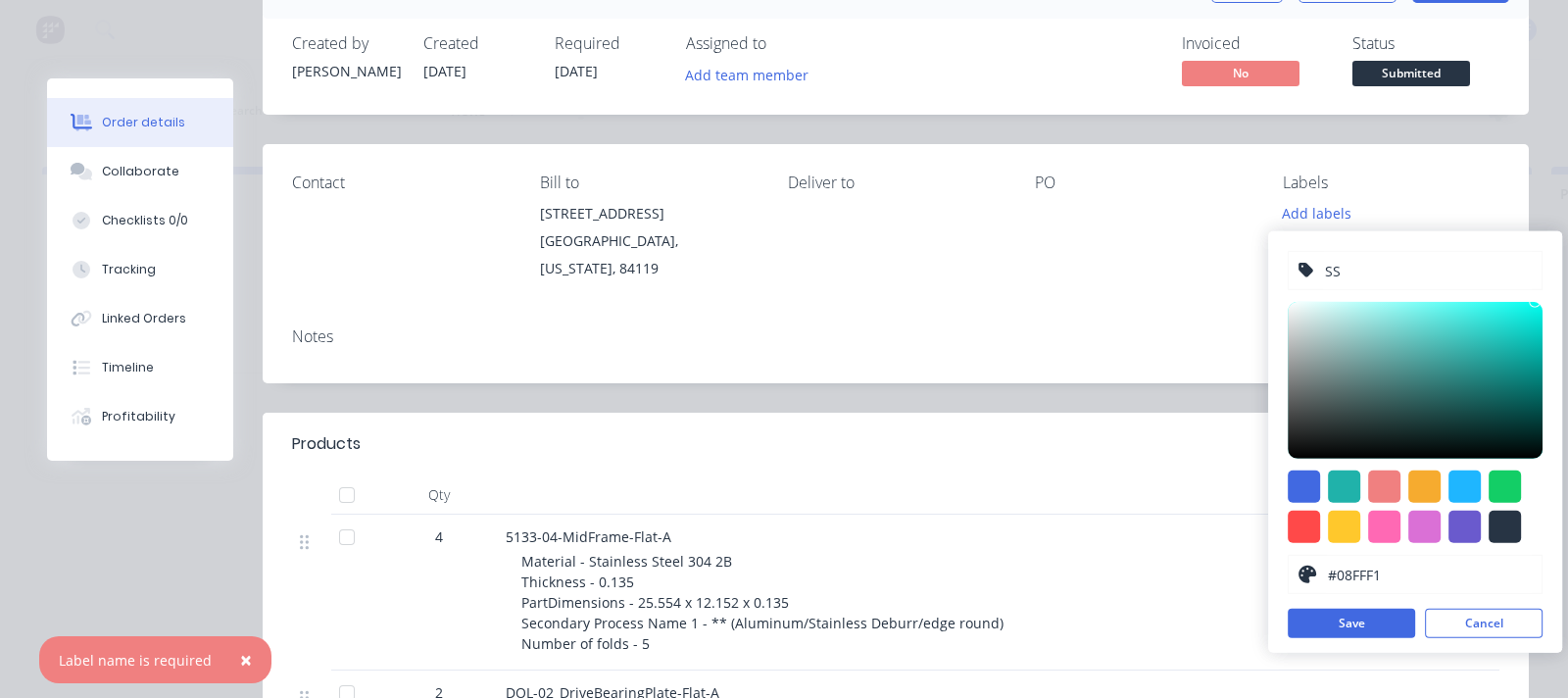
type input "S"
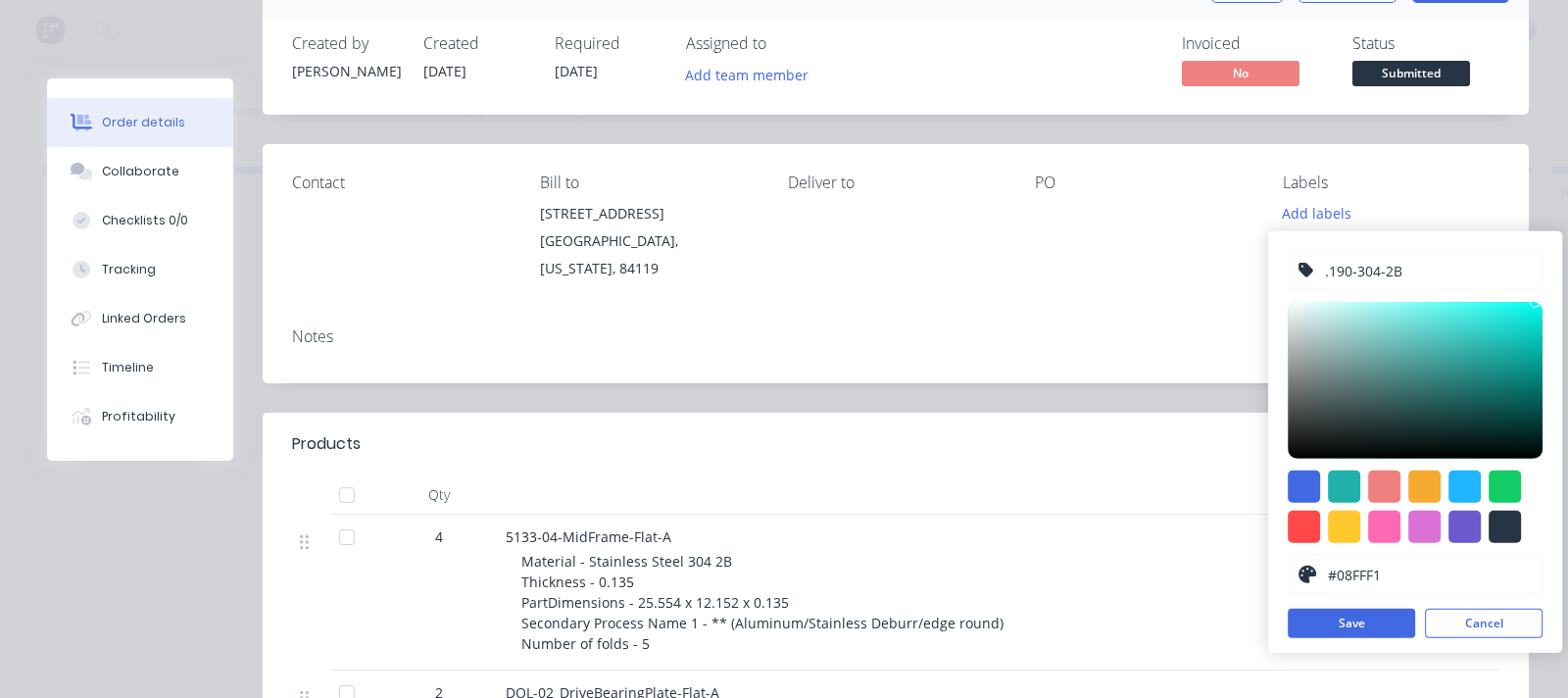
click at [1253, 269] on input ".190-304-2B" at bounding box center [1427, 271] width 209 height 37
drag, startPoint x: 1421, startPoint y: 277, endPoint x: 1303, endPoint y: 307, distance: 121.8
click at [1253, 307] on div ".190-304-1A #08FFF1 hex #08FFF1 Save Cancel" at bounding box center [1414, 442] width 294 height 421
type input "304 1A-.188""
click at [1253, 572] on button "Save" at bounding box center [1350, 623] width 127 height 30
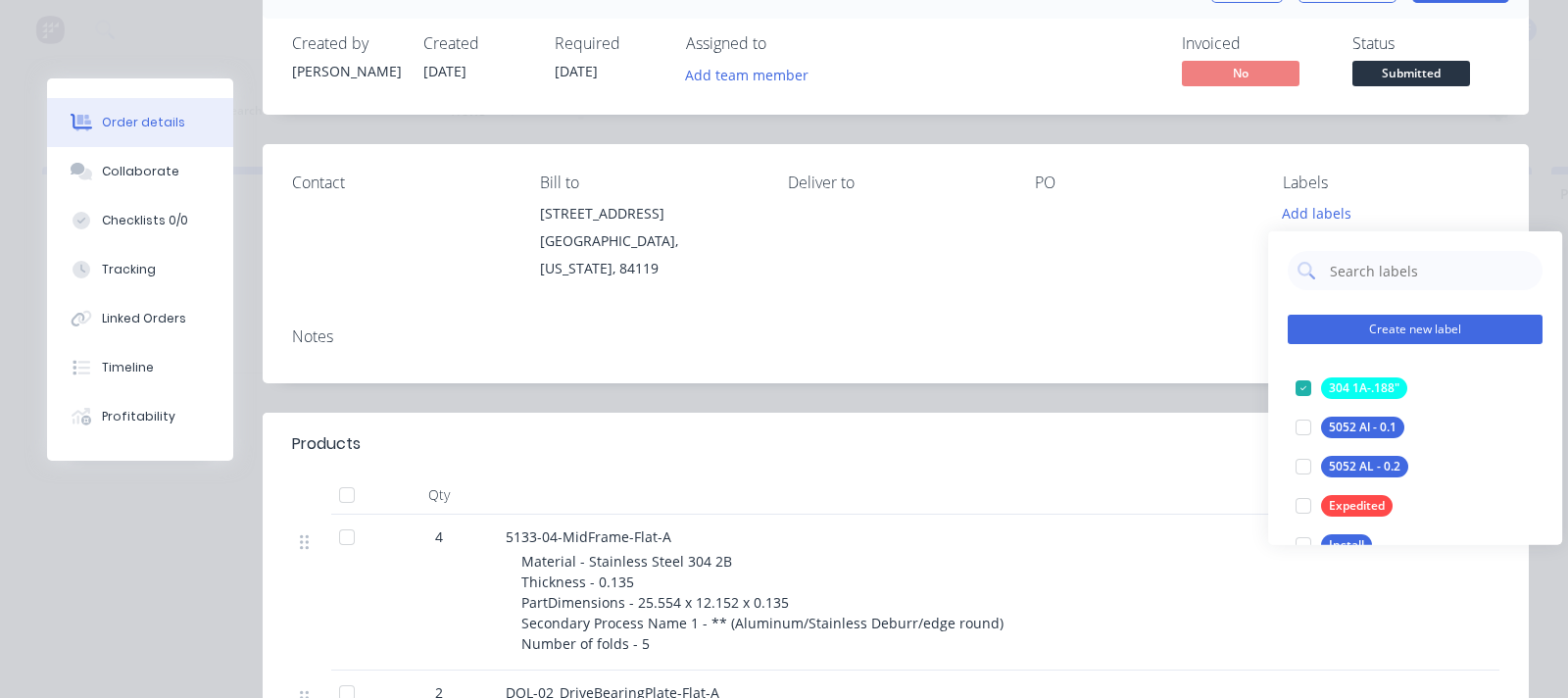
click at [1253, 327] on button "Create new label" at bounding box center [1414, 330] width 255 height 30
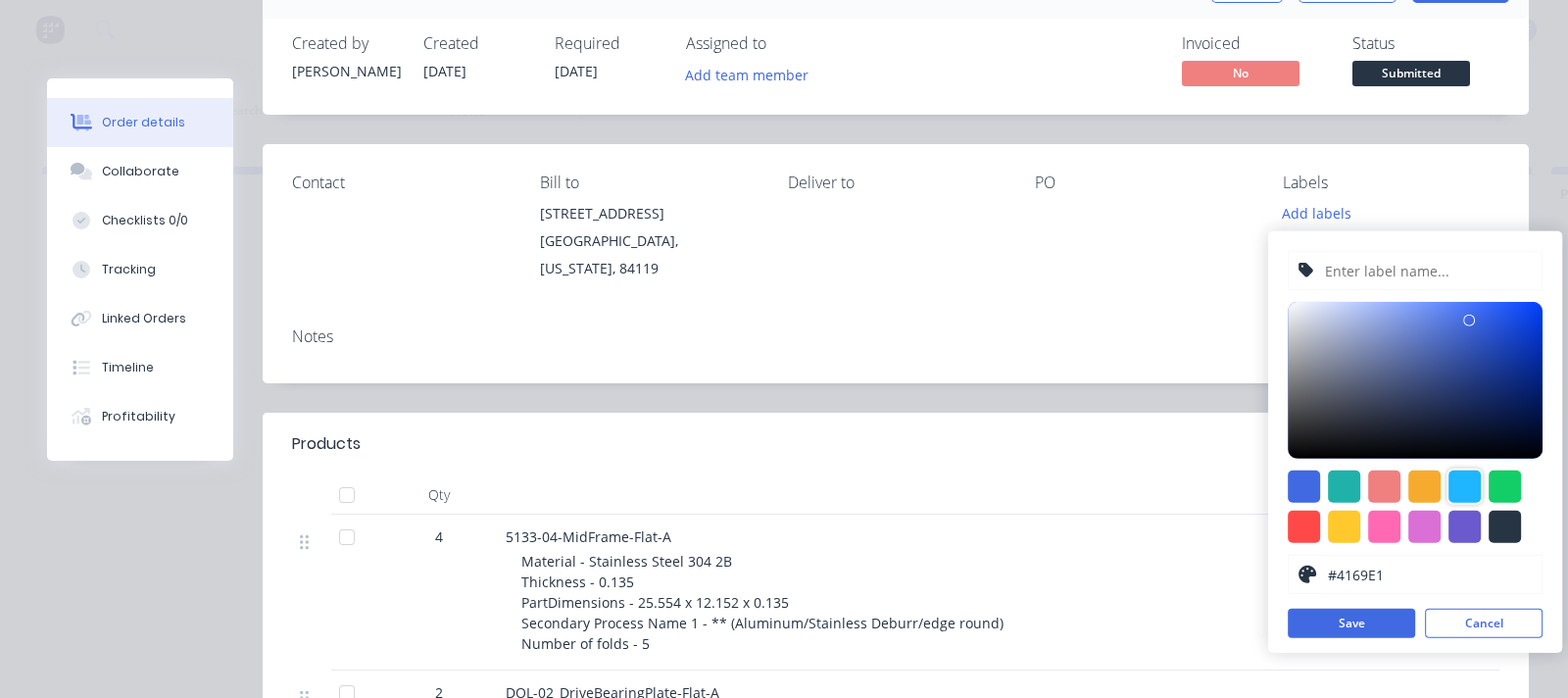
click at [1253, 475] on div at bounding box center [1464, 486] width 32 height 32
type input "#1FB6FF"
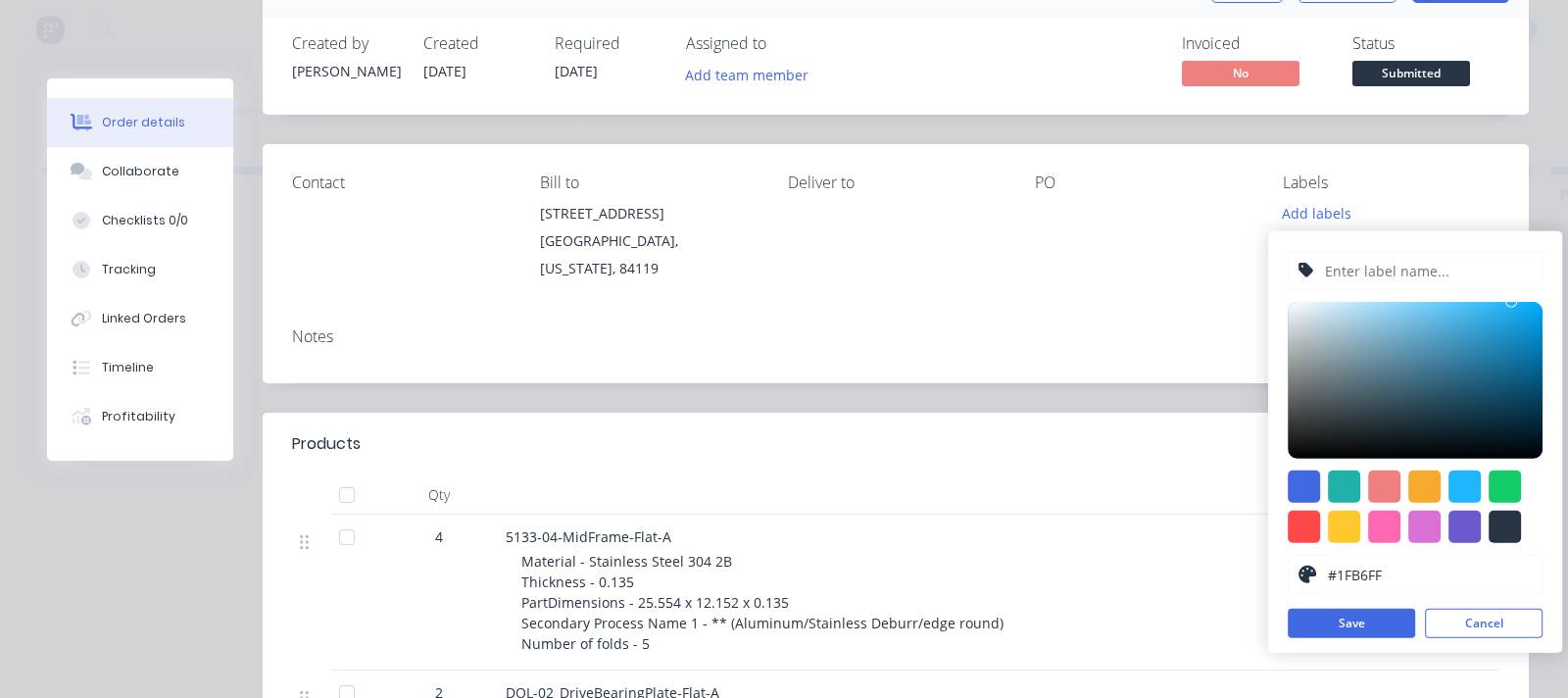
click at [1253, 264] on input "text" at bounding box center [1427, 271] width 209 height 37
type input "304 2B - .075""
click at [1253, 572] on button "Save" at bounding box center [1350, 623] width 127 height 30
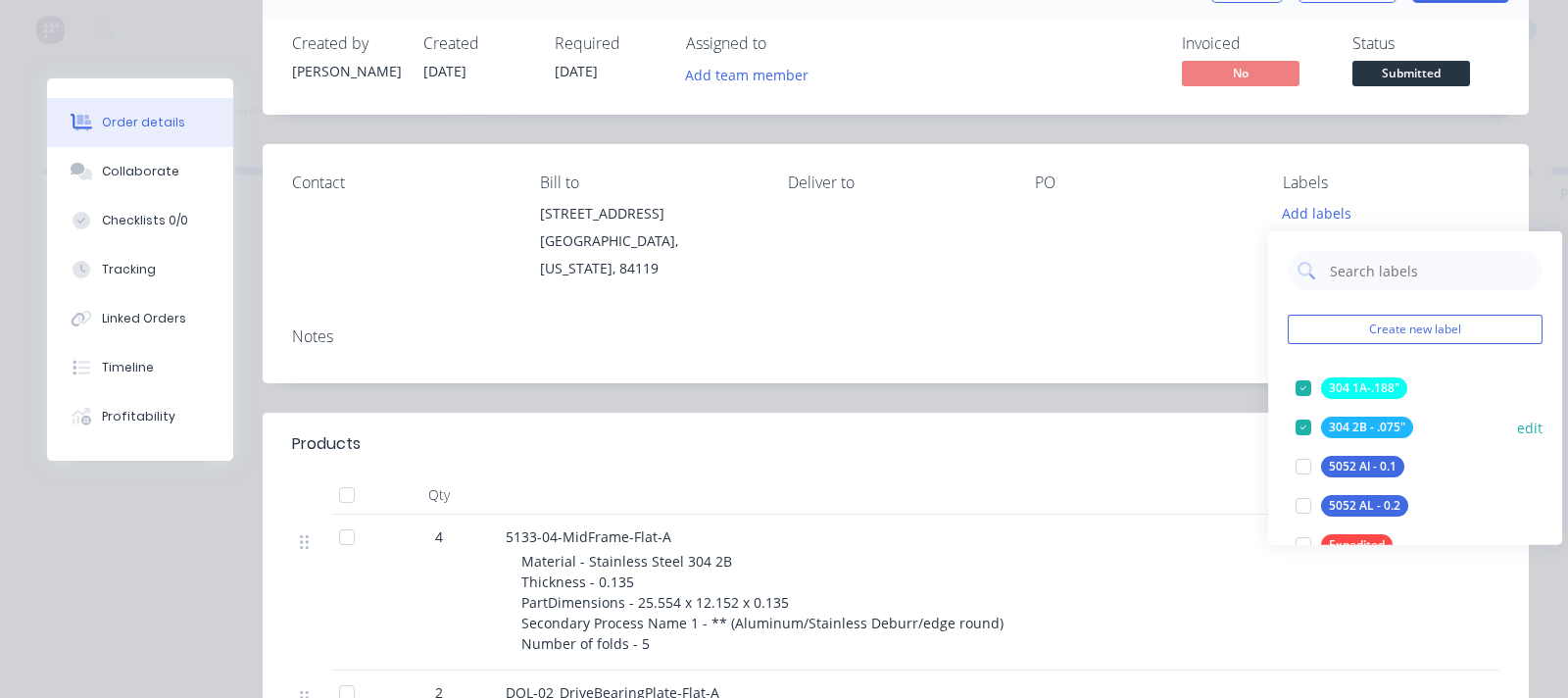
click at [1253, 394] on div "304 1A-.188"" at bounding box center [1364, 388] width 87 height 22
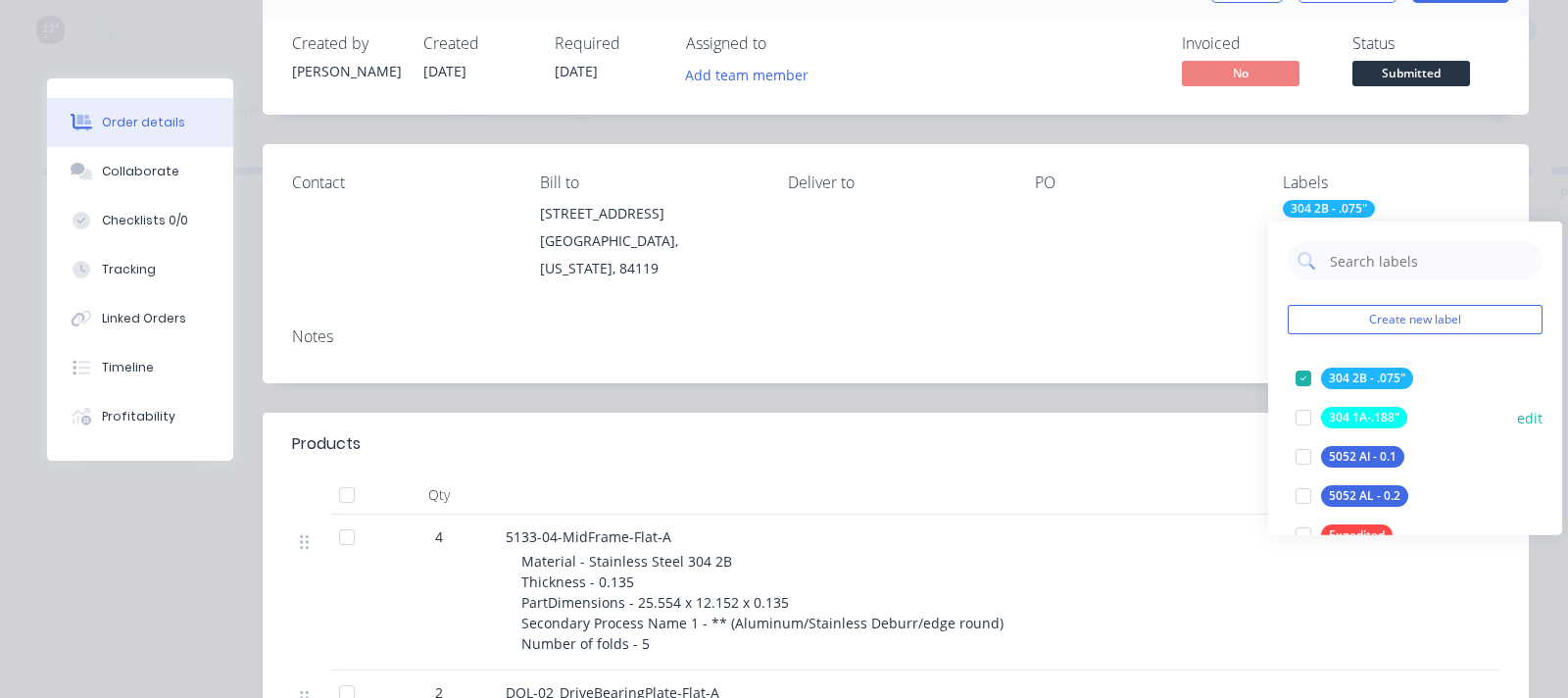
click at [1253, 415] on div "304 1A-.188"" at bounding box center [1364, 417] width 87 height 22
click at [1253, 416] on button "edit" at bounding box center [1530, 416] width 26 height 21
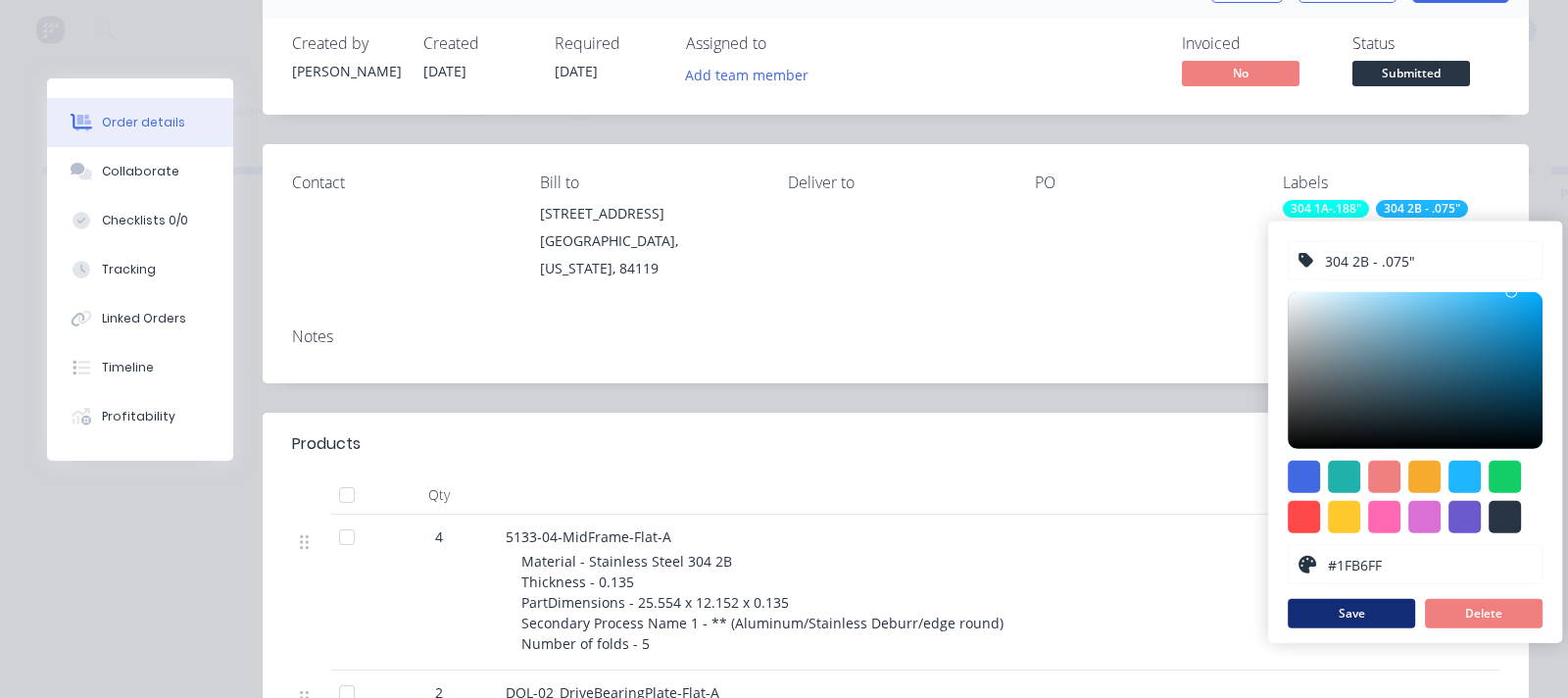
click at [1253, 572] on button "Save" at bounding box center [1350, 613] width 127 height 30
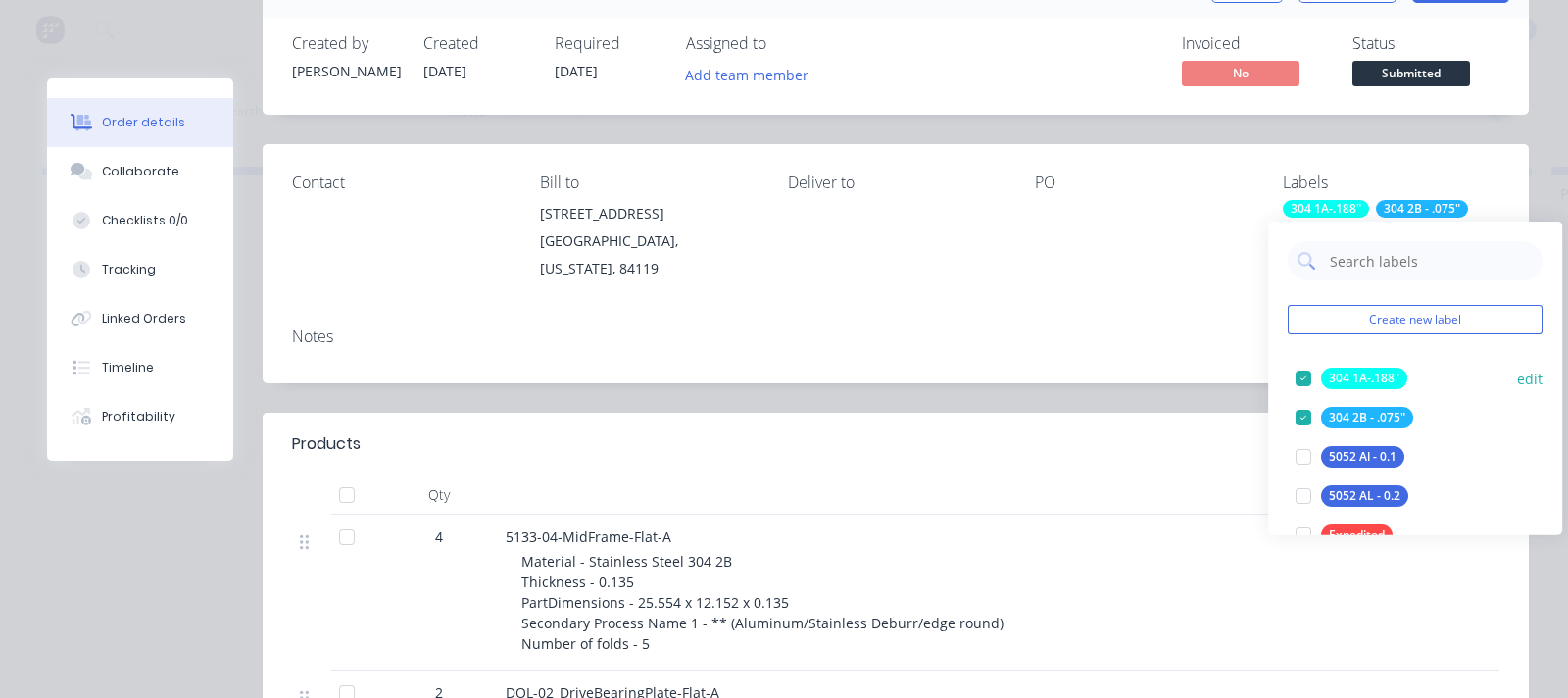
click at [1253, 379] on button "edit" at bounding box center [1530, 377] width 26 height 21
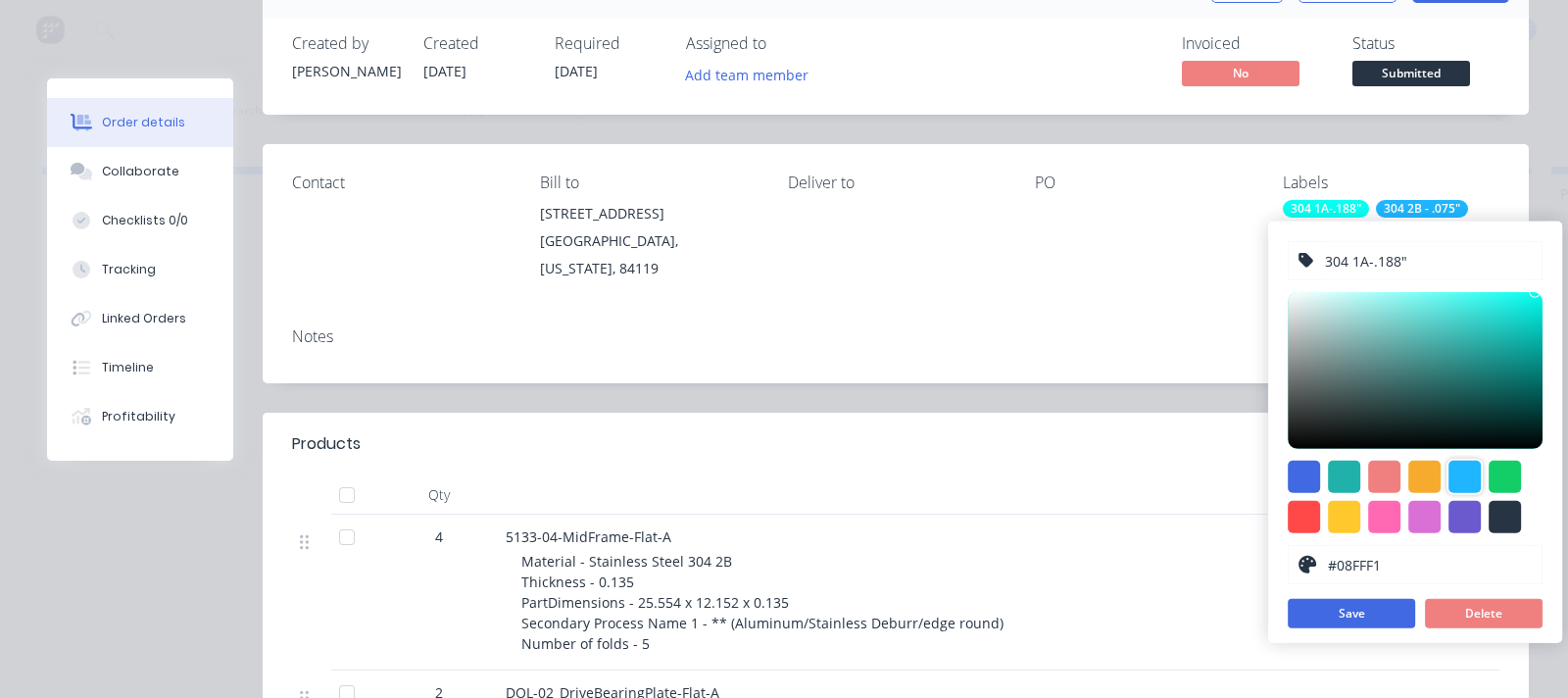
click at [1253, 485] on div at bounding box center [1464, 476] width 32 height 32
type input "#1FB6FF"
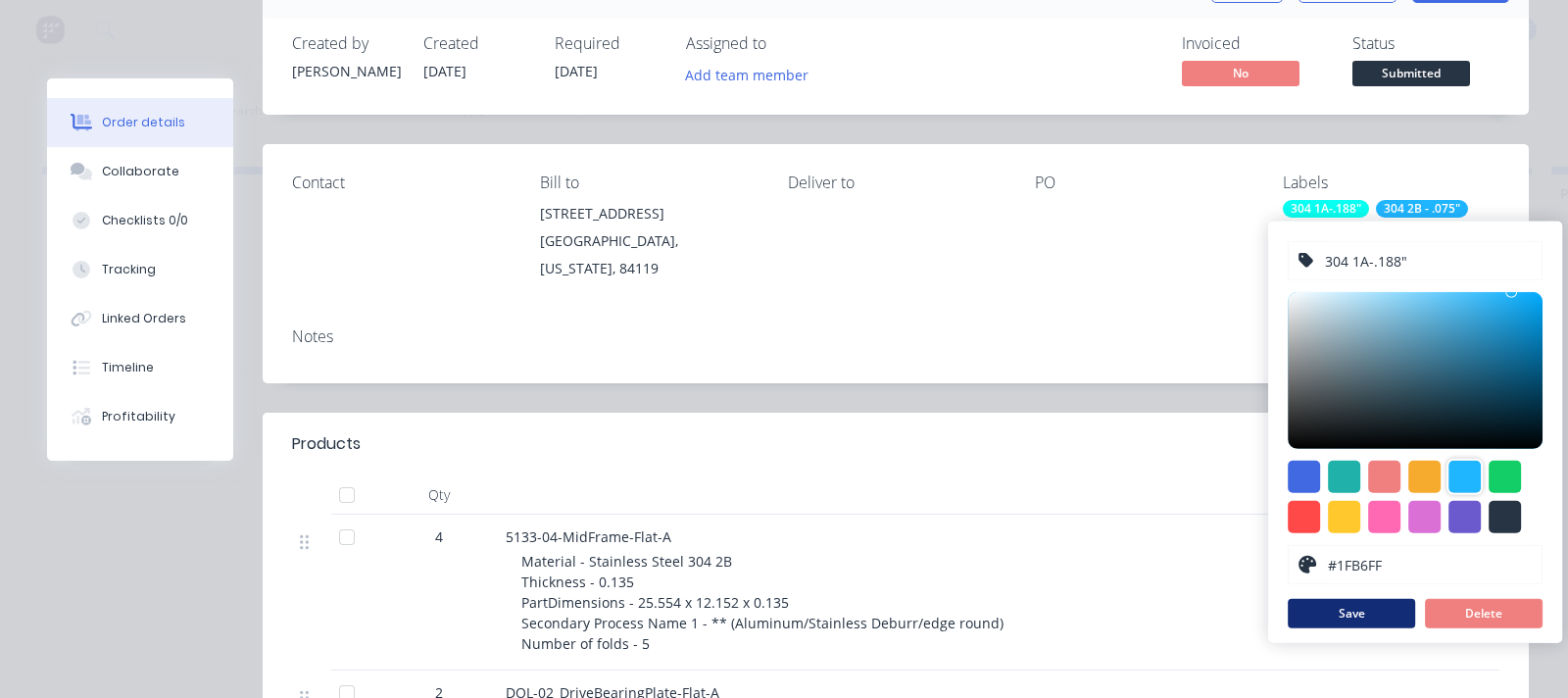
click at [1253, 572] on button "Save" at bounding box center [1350, 613] width 127 height 30
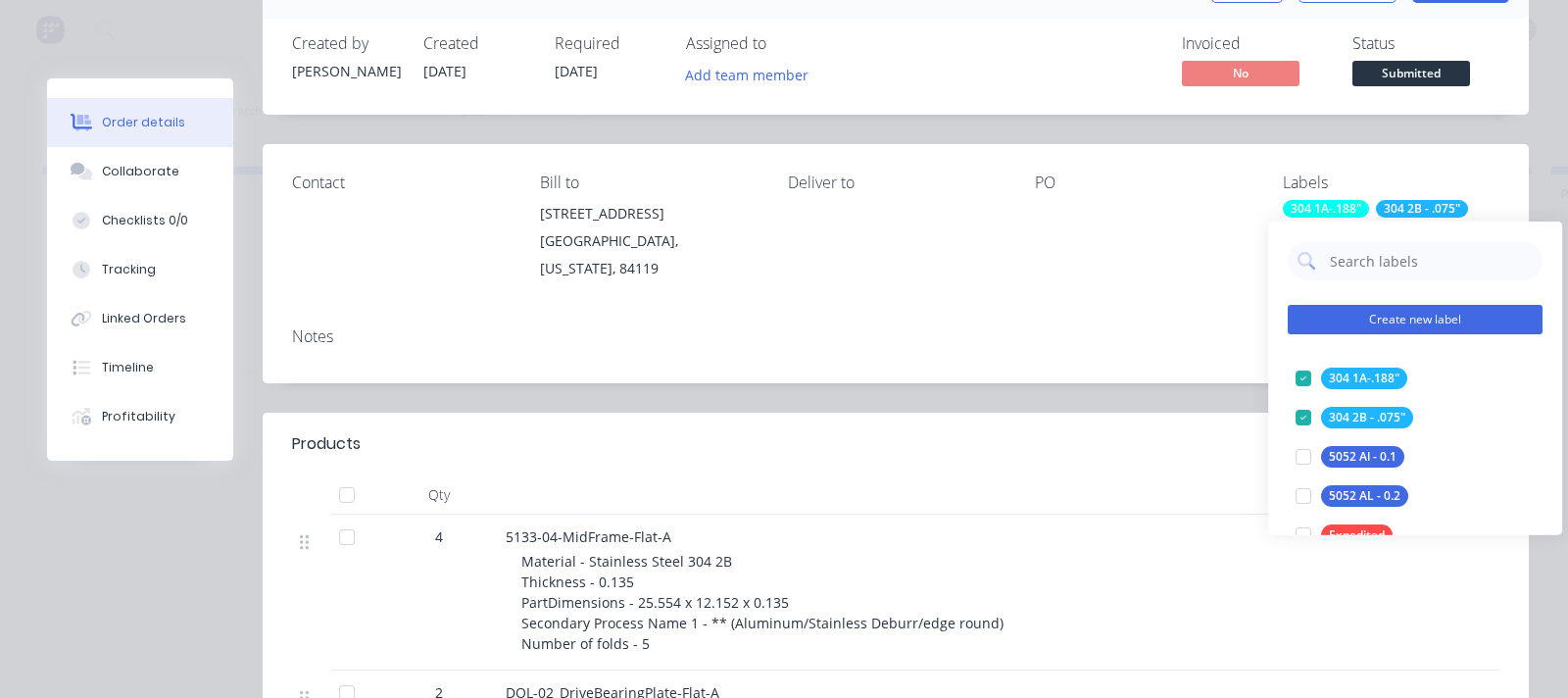
click at [1253, 324] on button "Create new label" at bounding box center [1414, 320] width 255 height 30
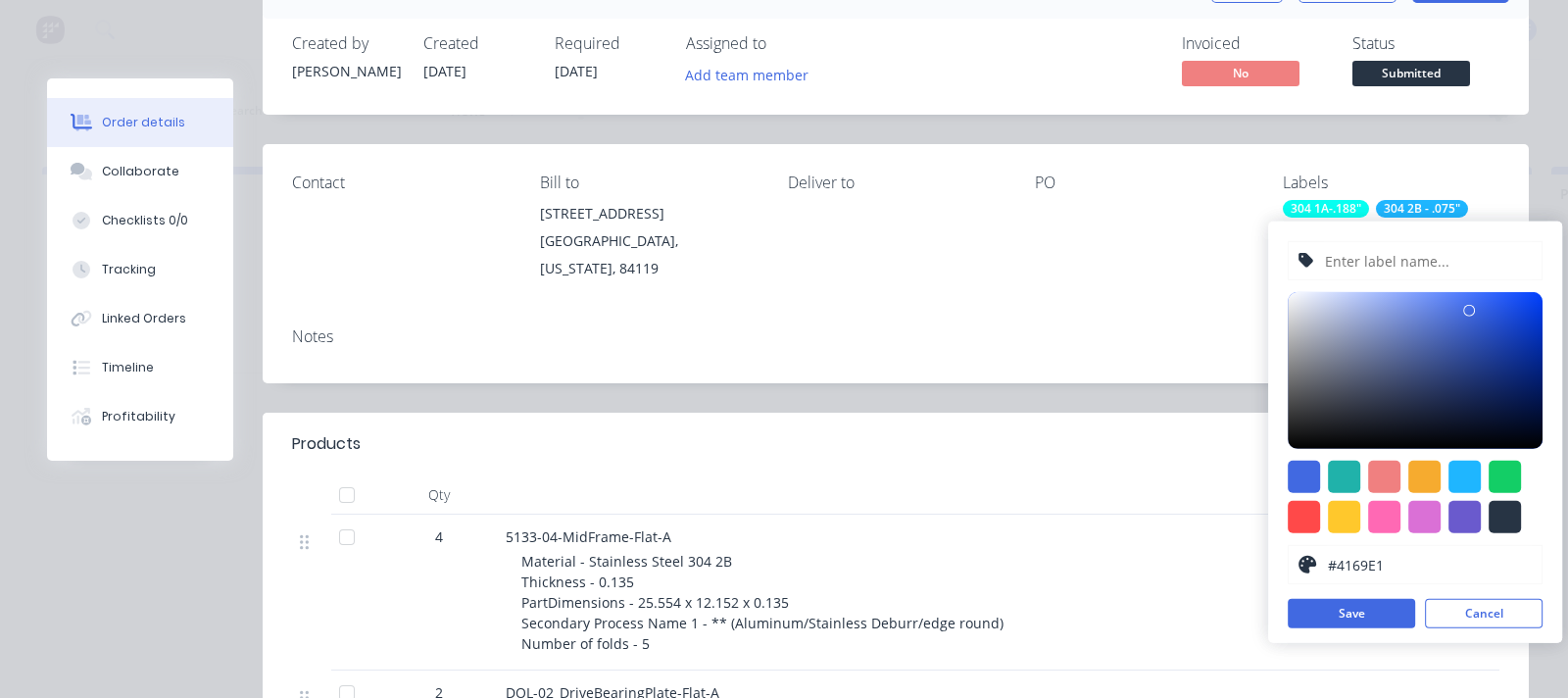
click at [1253, 255] on input "text" at bounding box center [1427, 261] width 209 height 37
type input "304 2B - .105""
click at [1253, 572] on button "Save" at bounding box center [1350, 613] width 127 height 30
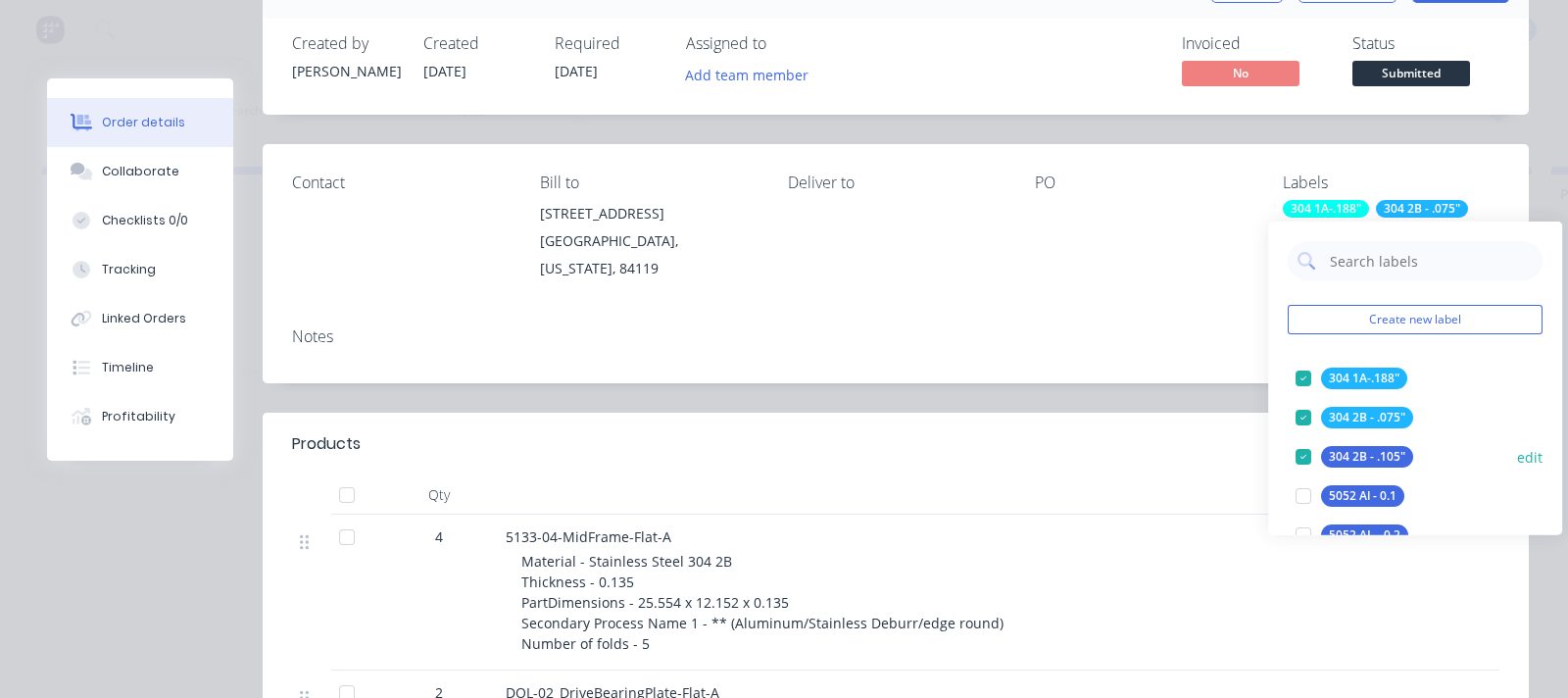
click at [1253, 448] on button "edit" at bounding box center [1530, 456] width 26 height 21
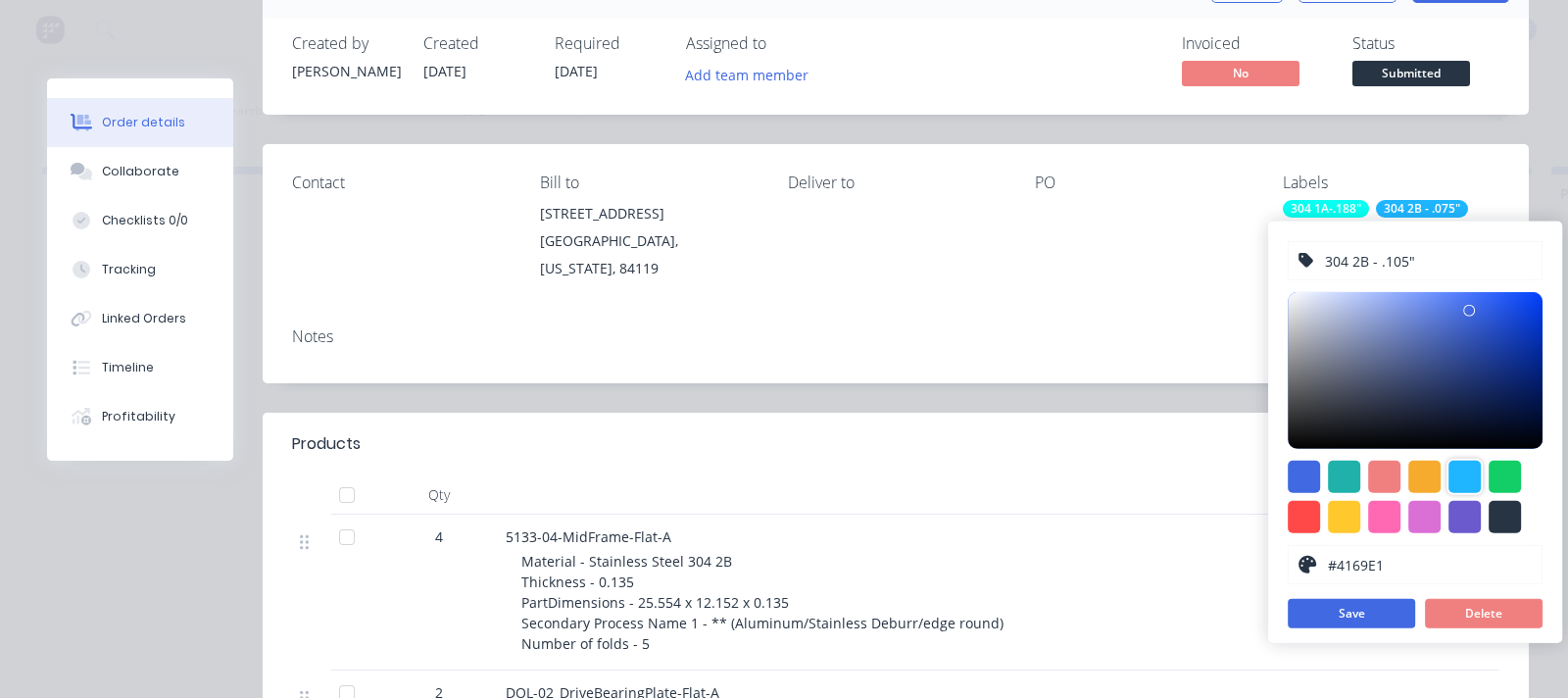
click at [1253, 478] on div at bounding box center [1464, 476] width 32 height 32
type input "#1FB6FF"
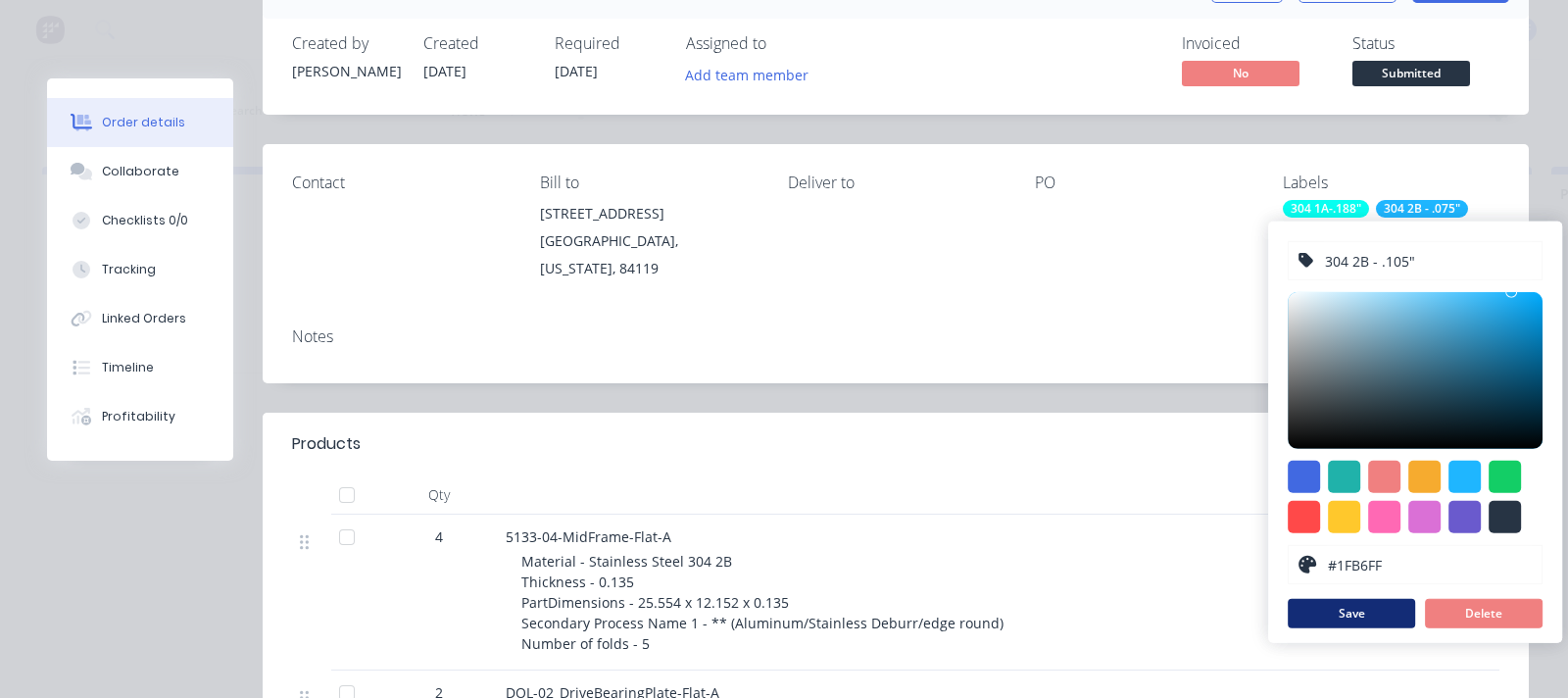
click at [1253, 572] on button "Save" at bounding box center [1350, 613] width 127 height 30
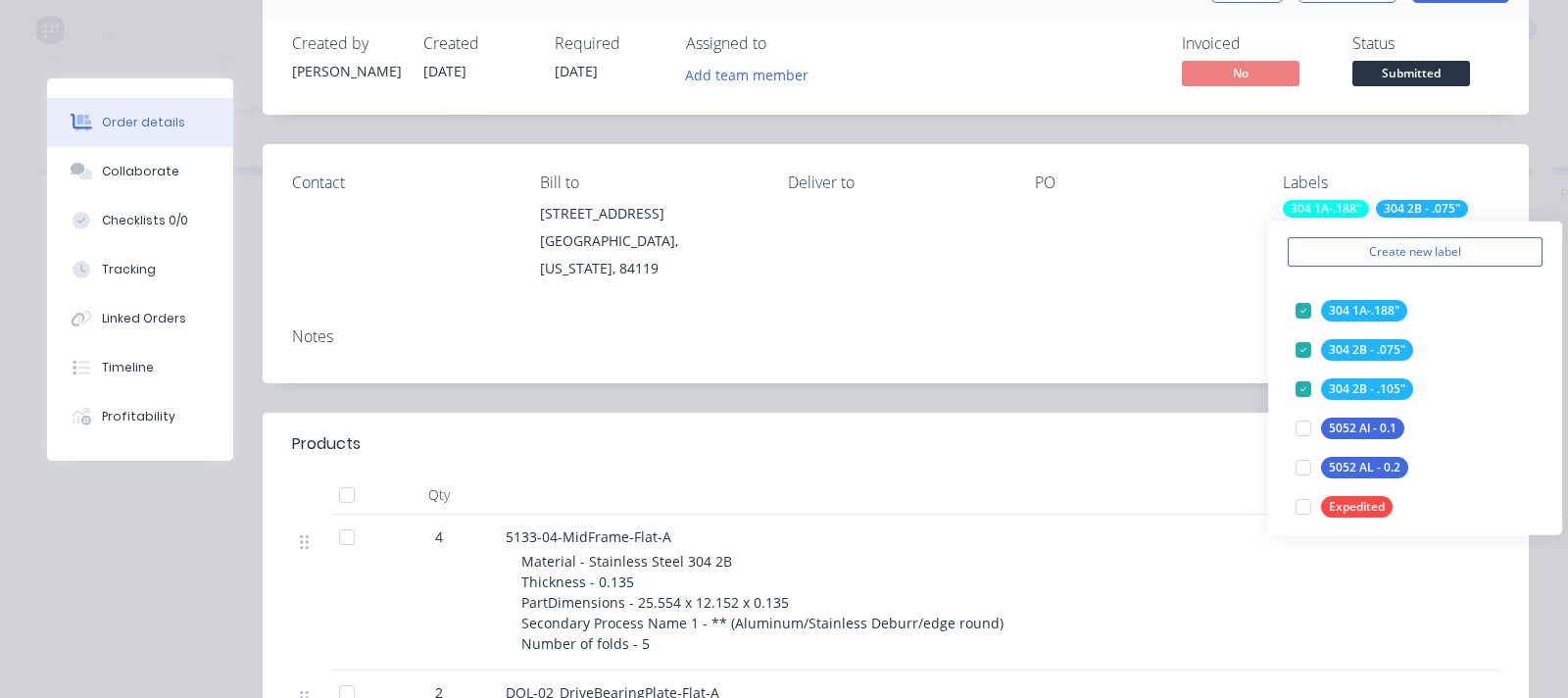
scroll to position [0, 0]
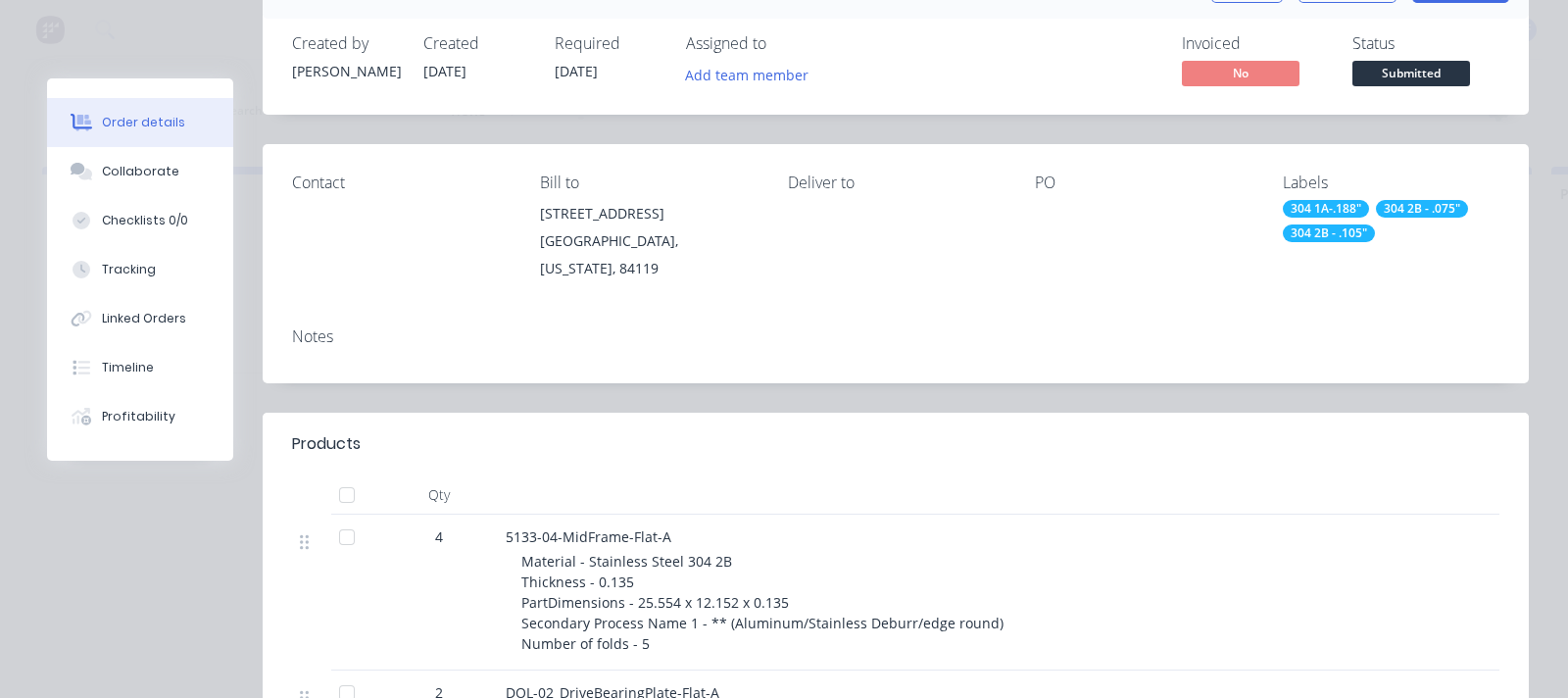
click at [1153, 312] on div "Notes" at bounding box center [896, 348] width 1266 height 72
click at [1253, 201] on div "304 1A-.188"" at bounding box center [1326, 209] width 87 height 18
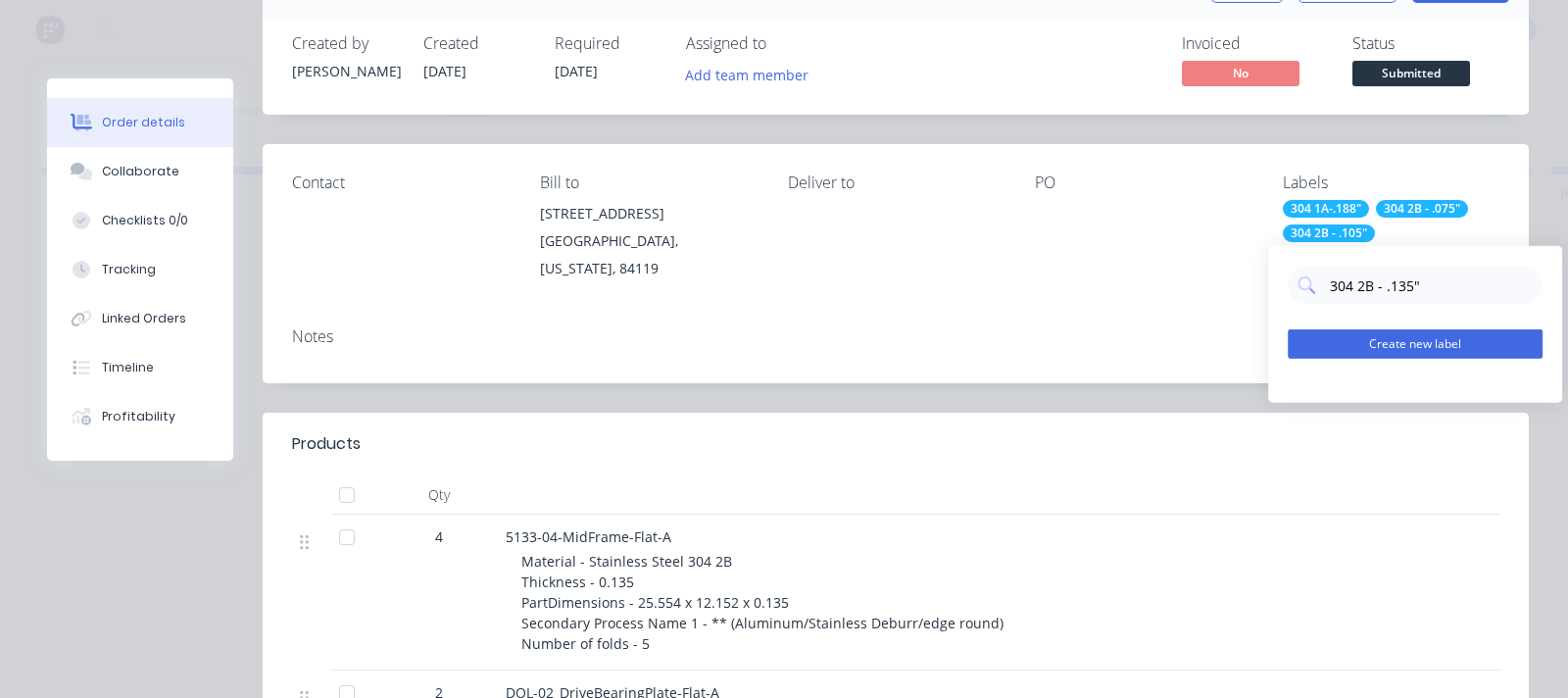
type input "304 2B - .135""
click at [1253, 340] on button "Create new label" at bounding box center [1414, 344] width 255 height 30
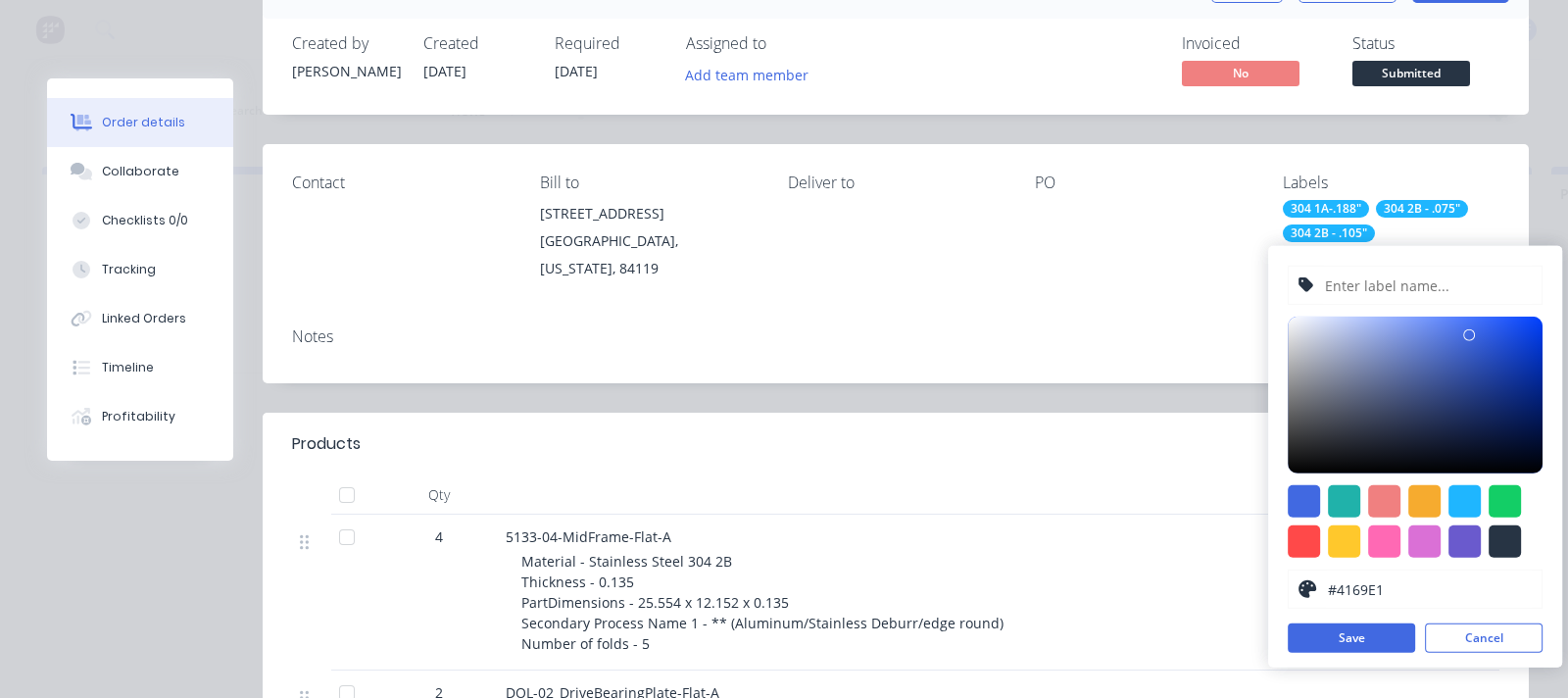
click at [1253, 286] on input "text" at bounding box center [1427, 286] width 209 height 37
type input "304 2B - .135""
click at [1253, 501] on div at bounding box center [1464, 501] width 32 height 32
type input "#1FB6FF"
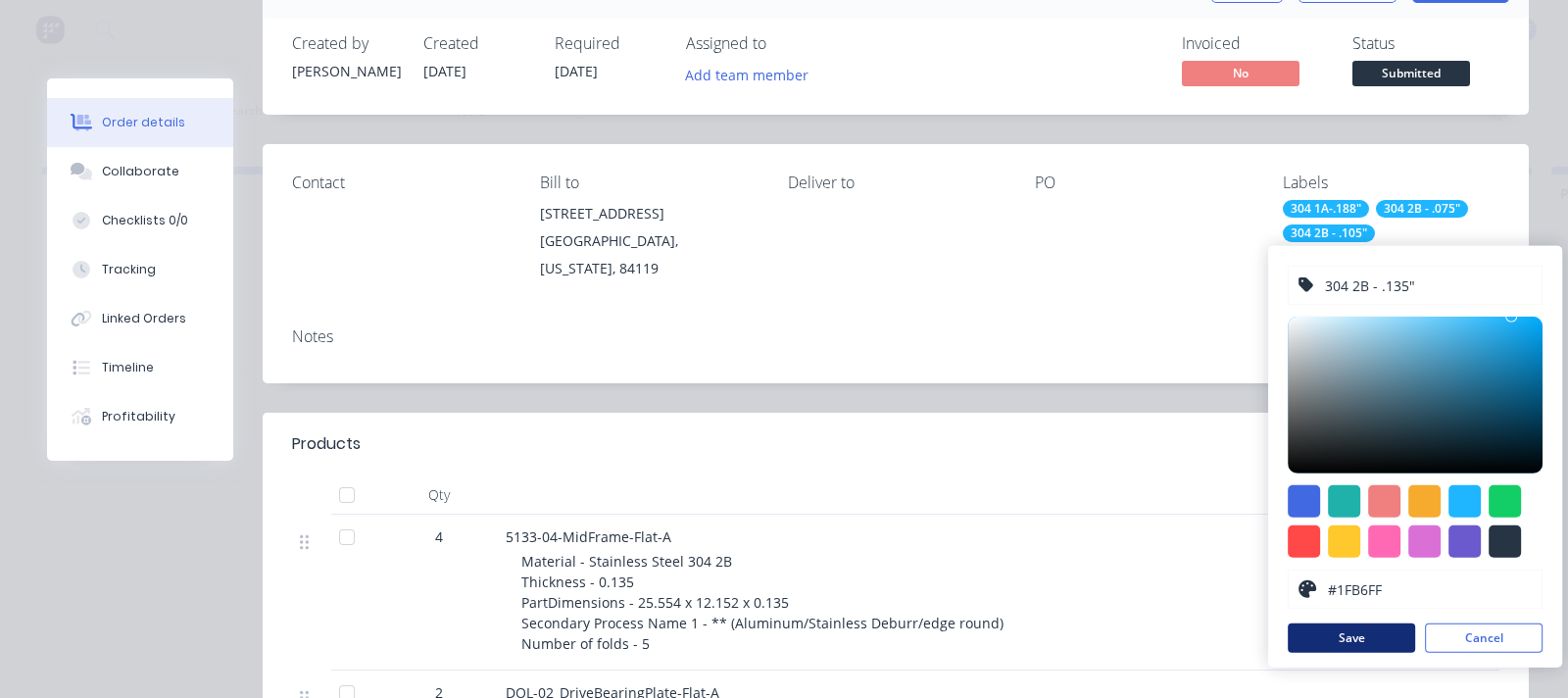
click at [1253, 572] on button "Save" at bounding box center [1350, 638] width 127 height 30
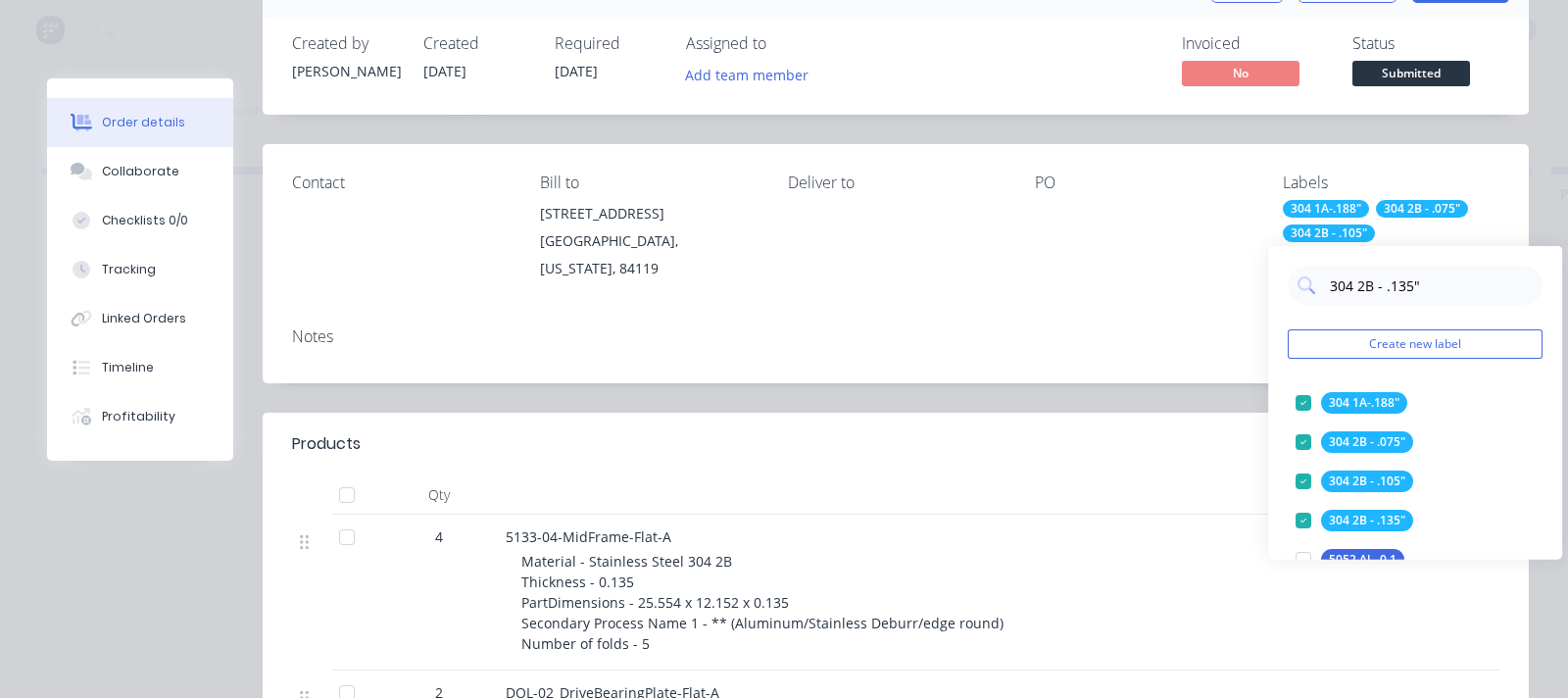
drag, startPoint x: 1442, startPoint y: 288, endPoint x: 1278, endPoint y: 339, distance: 171.7
click at [1253, 339] on div "304 2B - .135" Create new label 304 1A-.188" edit 304 2B - .075" edit 304 2B - …" at bounding box center [1414, 403] width 294 height 314
click at [1253, 337] on button "Create new label" at bounding box center [1414, 344] width 255 height 30
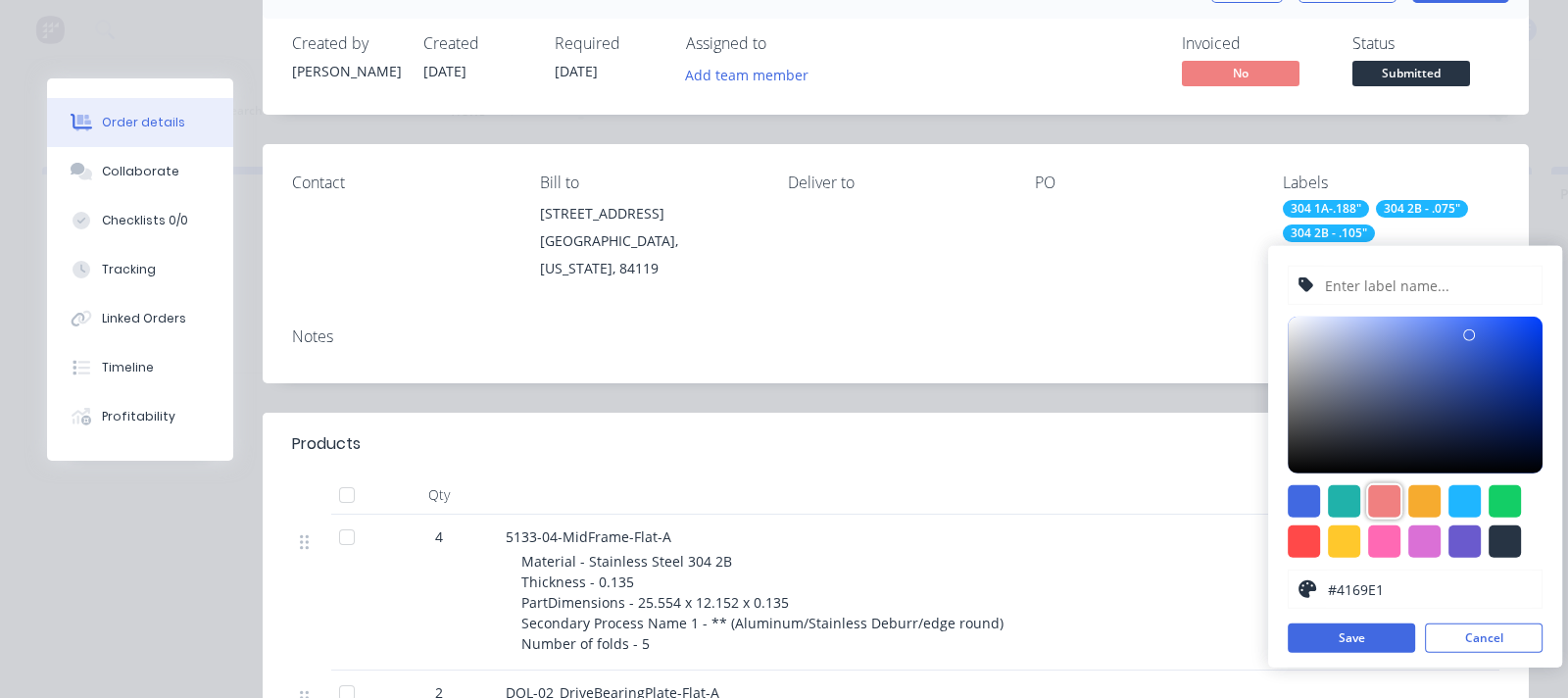
click at [1253, 501] on div at bounding box center [1384, 501] width 32 height 32
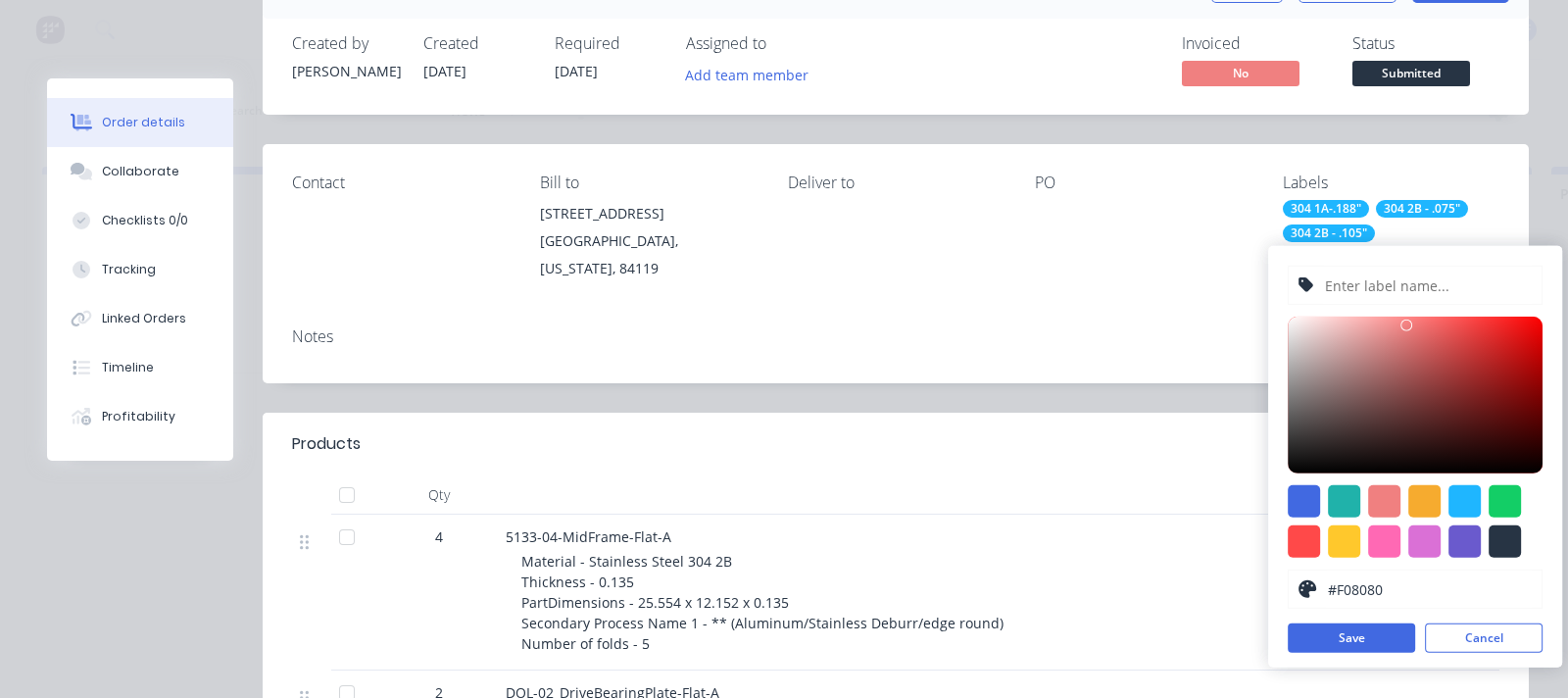
click at [1253, 287] on input "text" at bounding box center [1427, 286] width 209 height 37
click at [1253, 544] on div at bounding box center [1423, 541] width 32 height 32
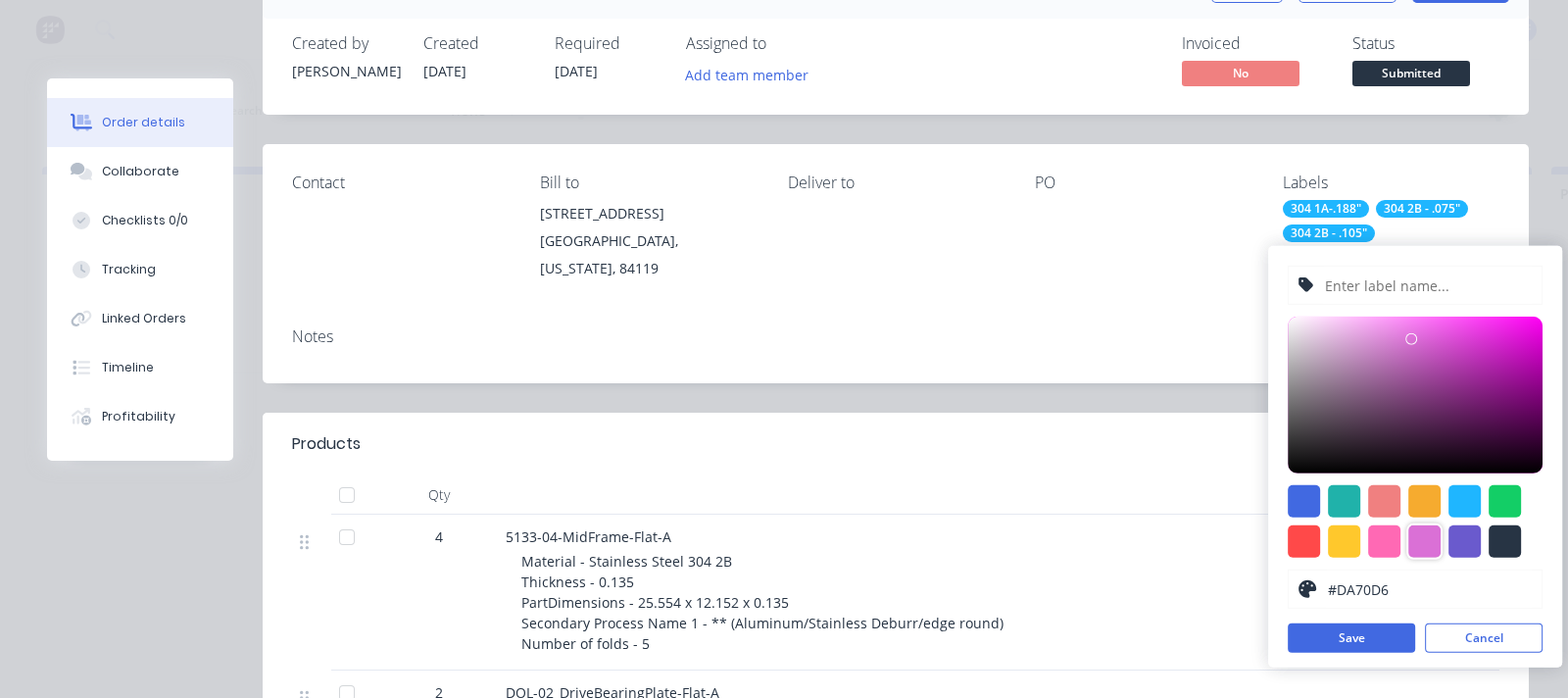
click at [1253, 288] on input "text" at bounding box center [1427, 286] width 209 height 37
click at [1253, 532] on div at bounding box center [1464, 541] width 32 height 32
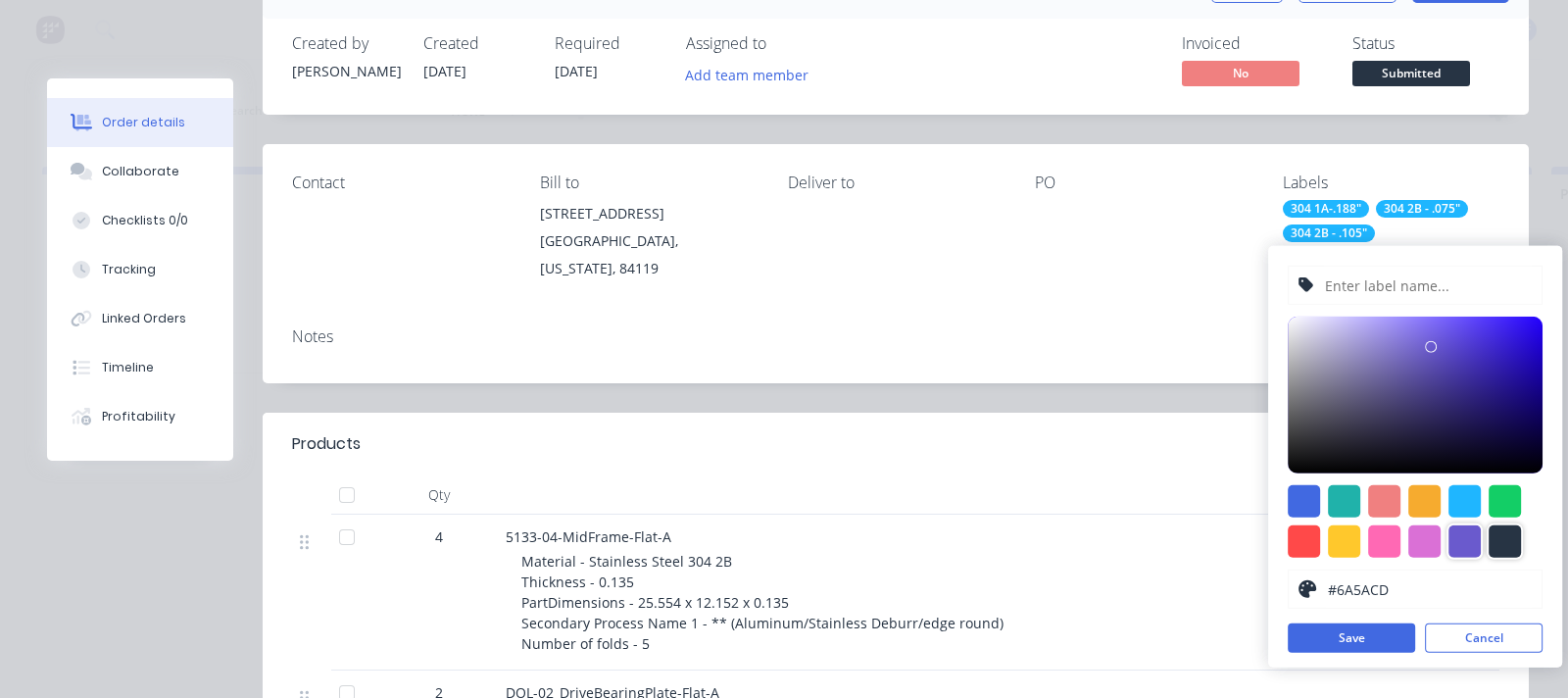
click at [1253, 540] on div at bounding box center [1504, 541] width 32 height 32
type input "#273444"
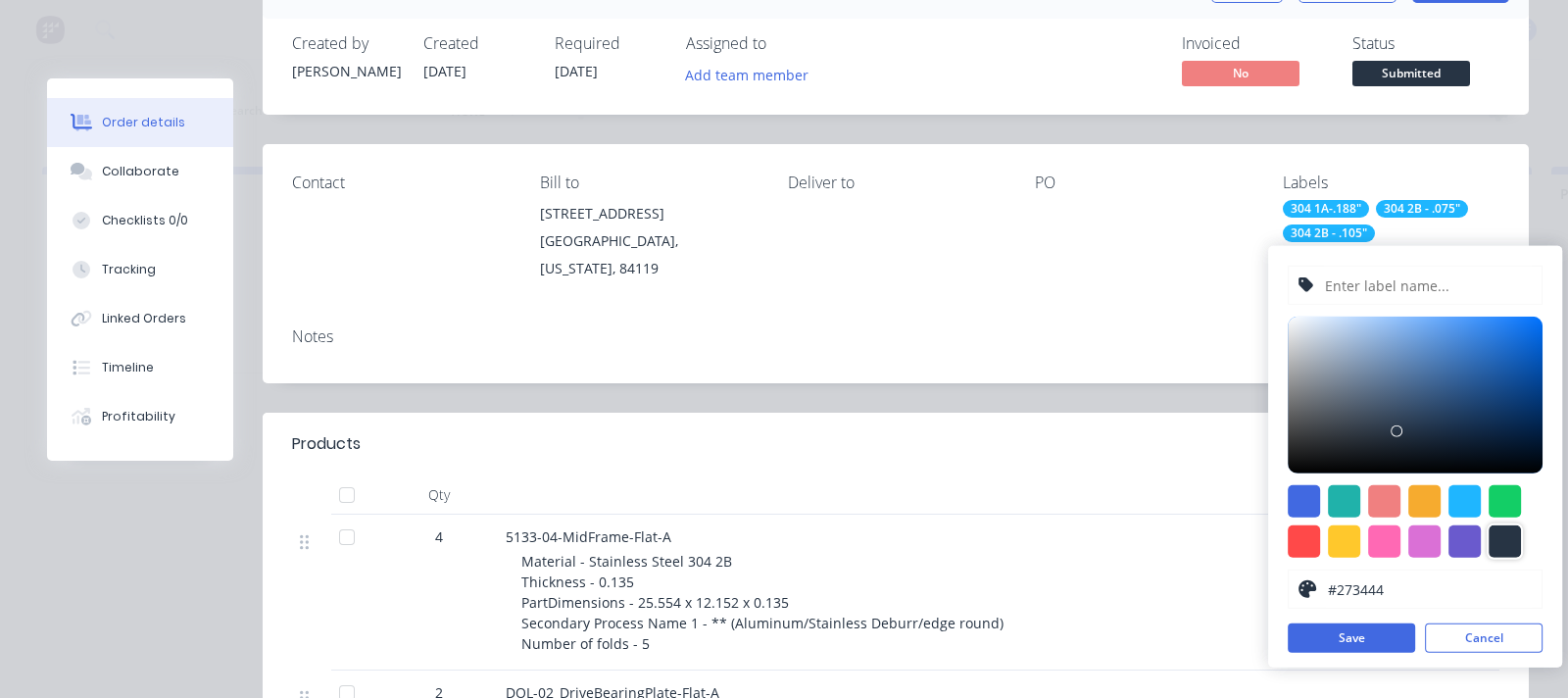
click at [1253, 285] on input "text" at bounding box center [1427, 286] width 209 height 37
click at [1253, 539] on div at bounding box center [1504, 541] width 32 height 32
click at [1253, 288] on input "HRPO" at bounding box center [1427, 286] width 209 height 37
type input "HRPO - .375""
click at [1253, 572] on button "Save" at bounding box center [1350, 638] width 127 height 30
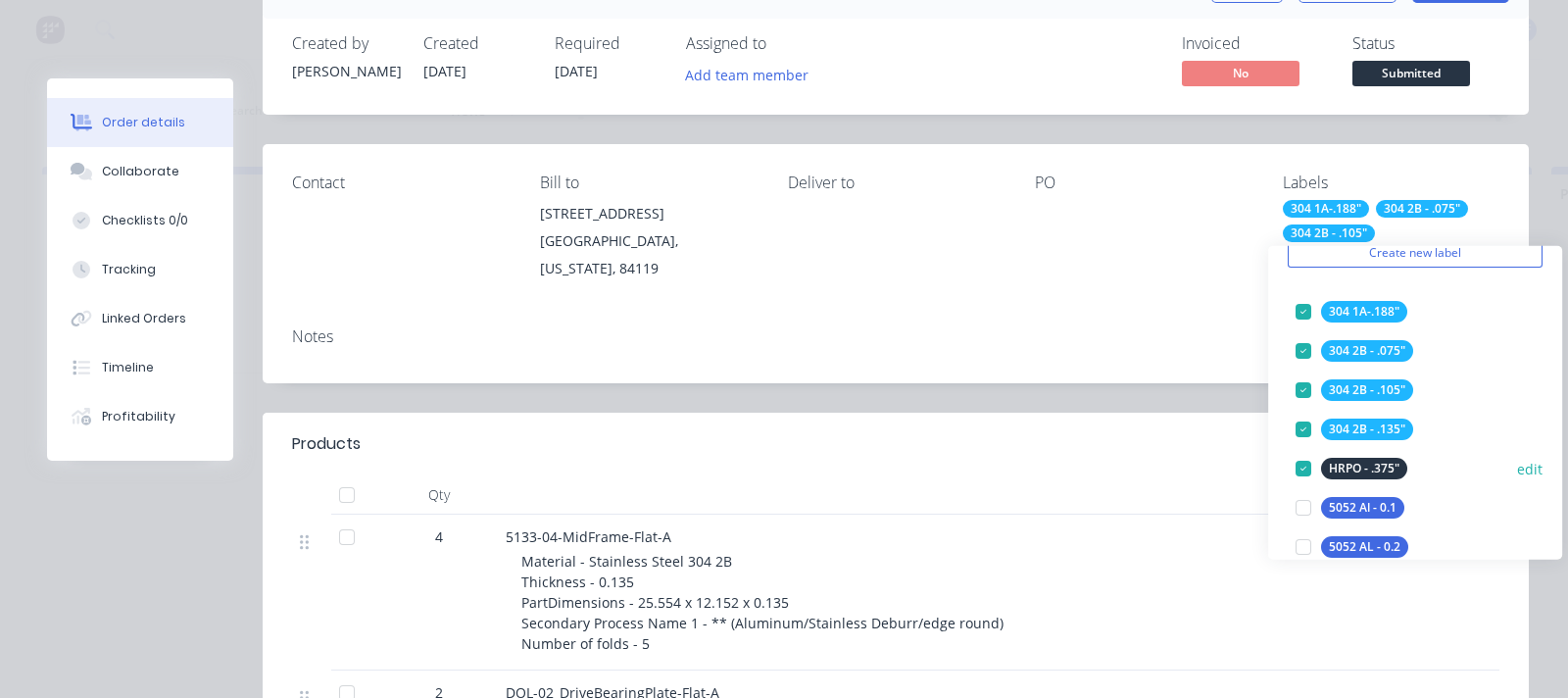
scroll to position [121, 0]
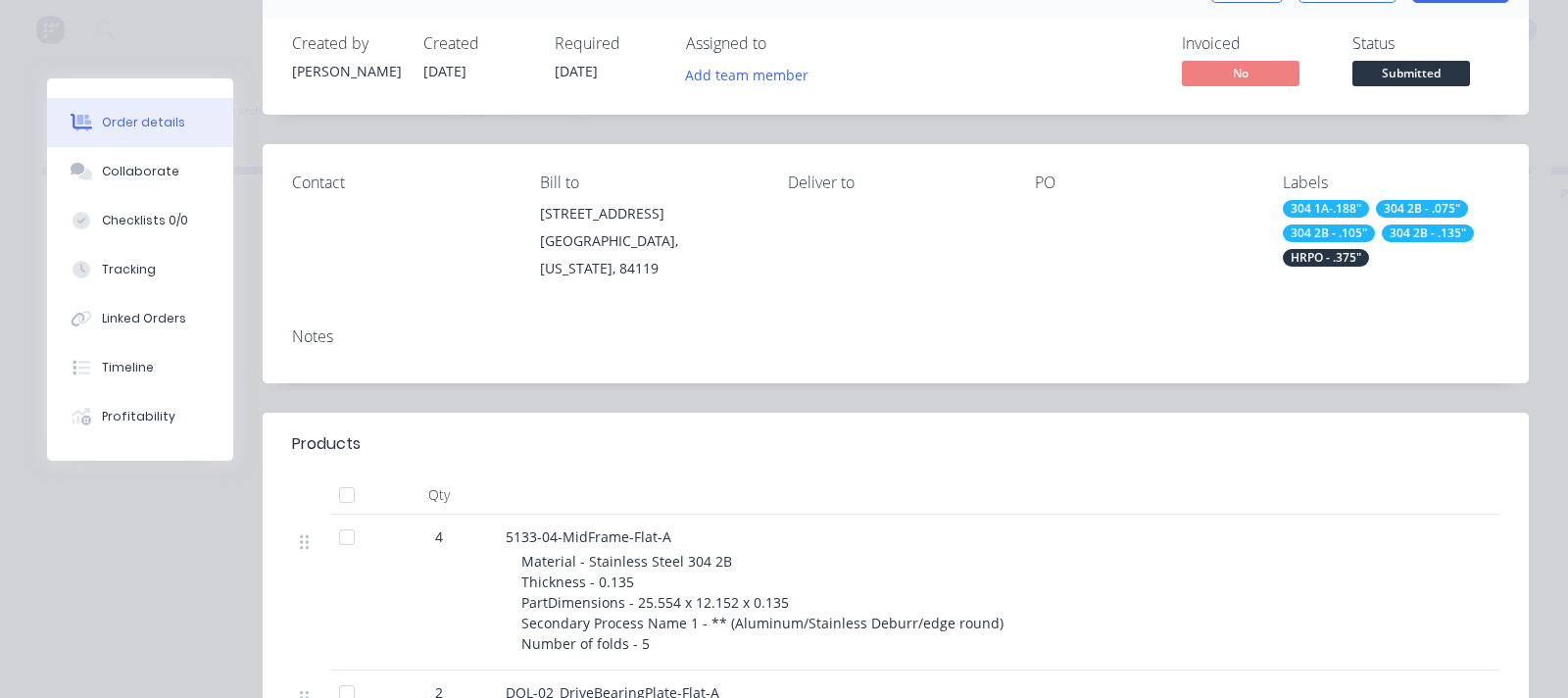
click at [1109, 349] on div "Notes" at bounding box center [896, 348] width 1266 height 72
click at [1253, 200] on div "304 1A-.188"" at bounding box center [1326, 209] width 87 height 18
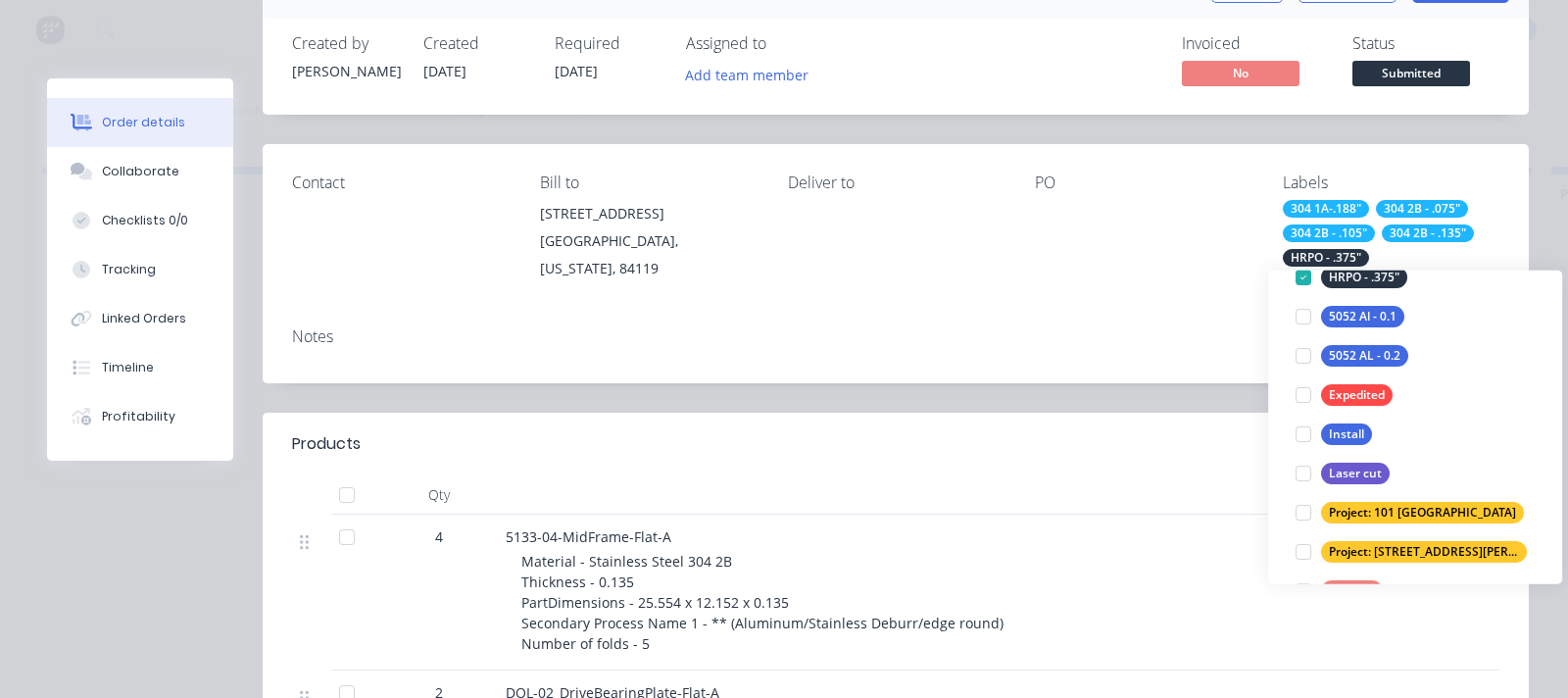
scroll to position [270, 0]
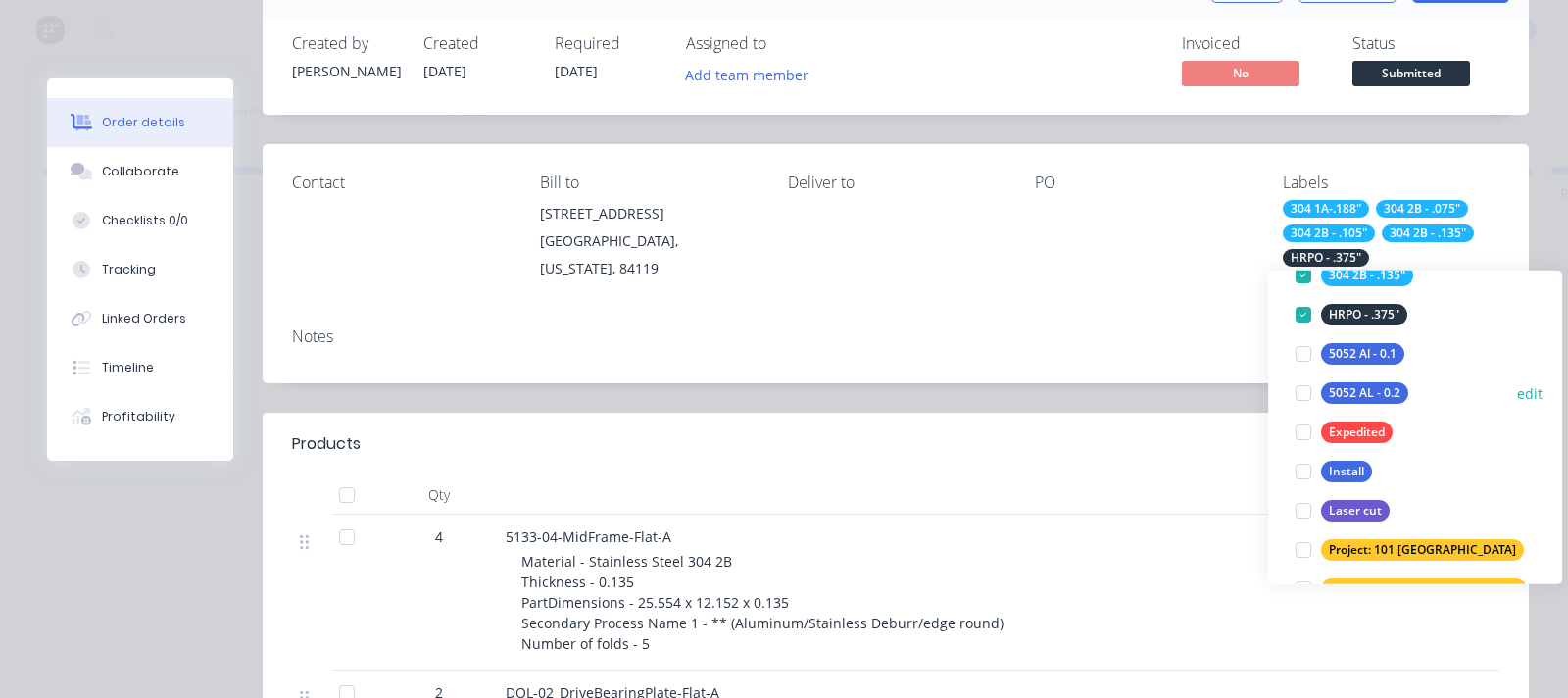
click at [1253, 440] on div at bounding box center [1303, 432] width 39 height 39
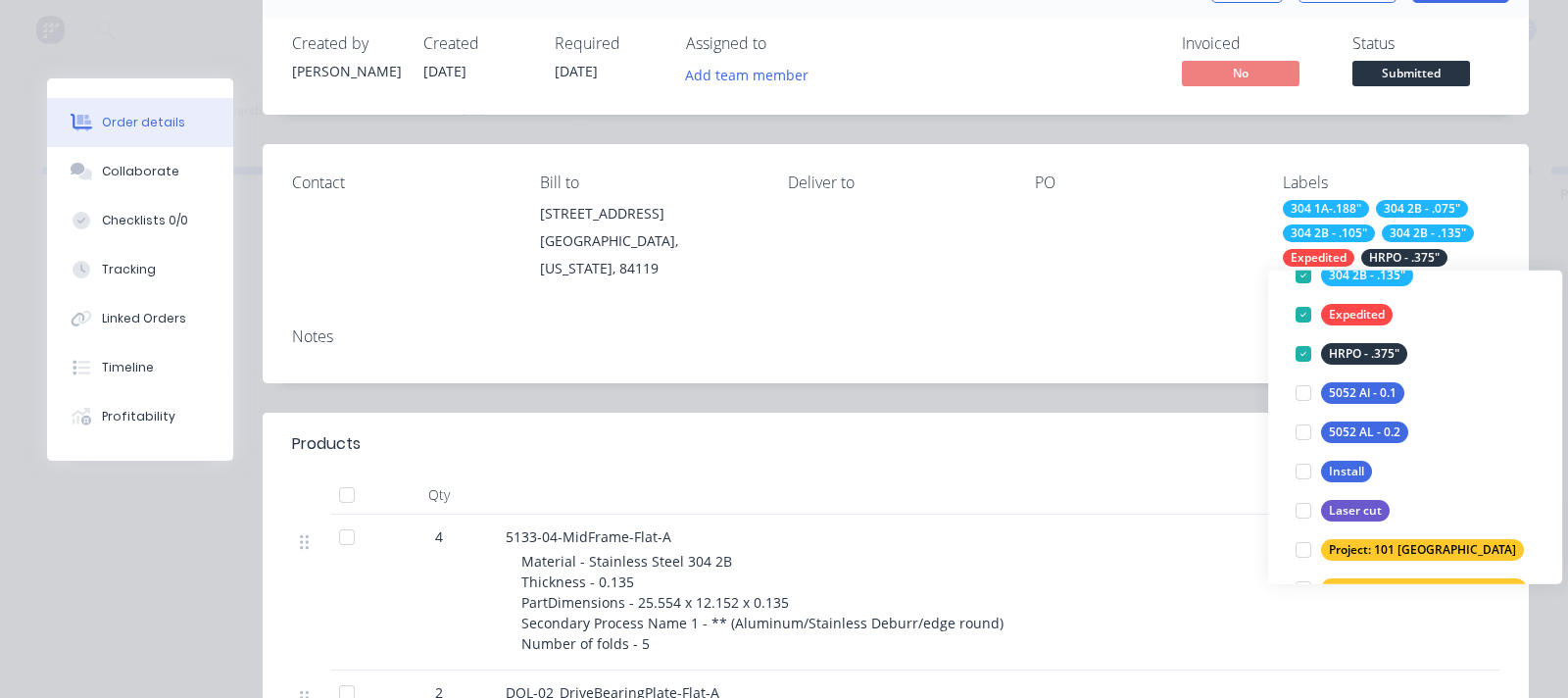
drag, startPoint x: 1145, startPoint y: 354, endPoint x: 1169, endPoint y: 342, distance: 26.8
click at [1146, 353] on div "Notes" at bounding box center [896, 348] width 1266 height 72
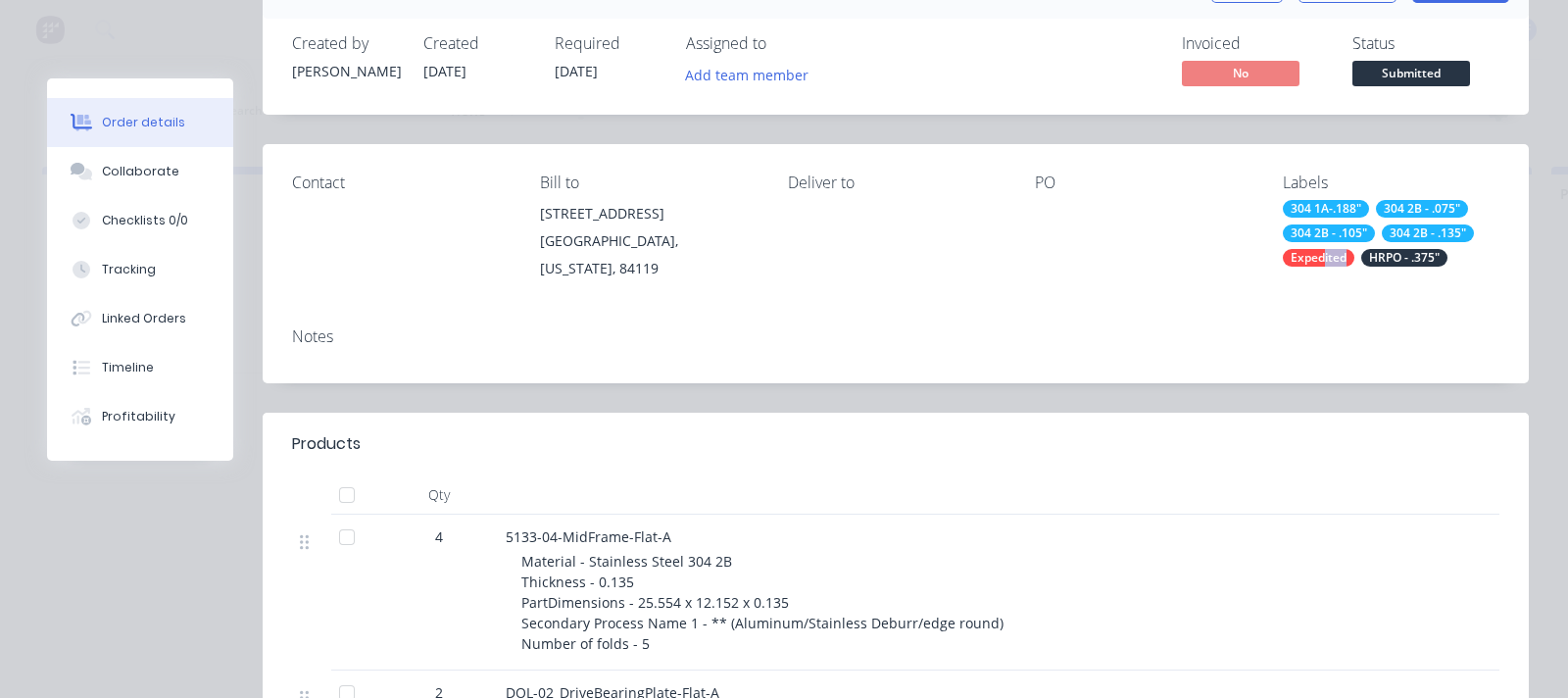
drag, startPoint x: 1309, startPoint y: 262, endPoint x: 1332, endPoint y: 272, distance: 25.1
click at [1253, 272] on div "Contact Bill to 637 w billinis road south salt lake, Utah, 84119 Deliver to PO …" at bounding box center [896, 227] width 1266 height 167
click at [1253, 258] on div "Expedited" at bounding box center [1318, 258] width 72 height 18
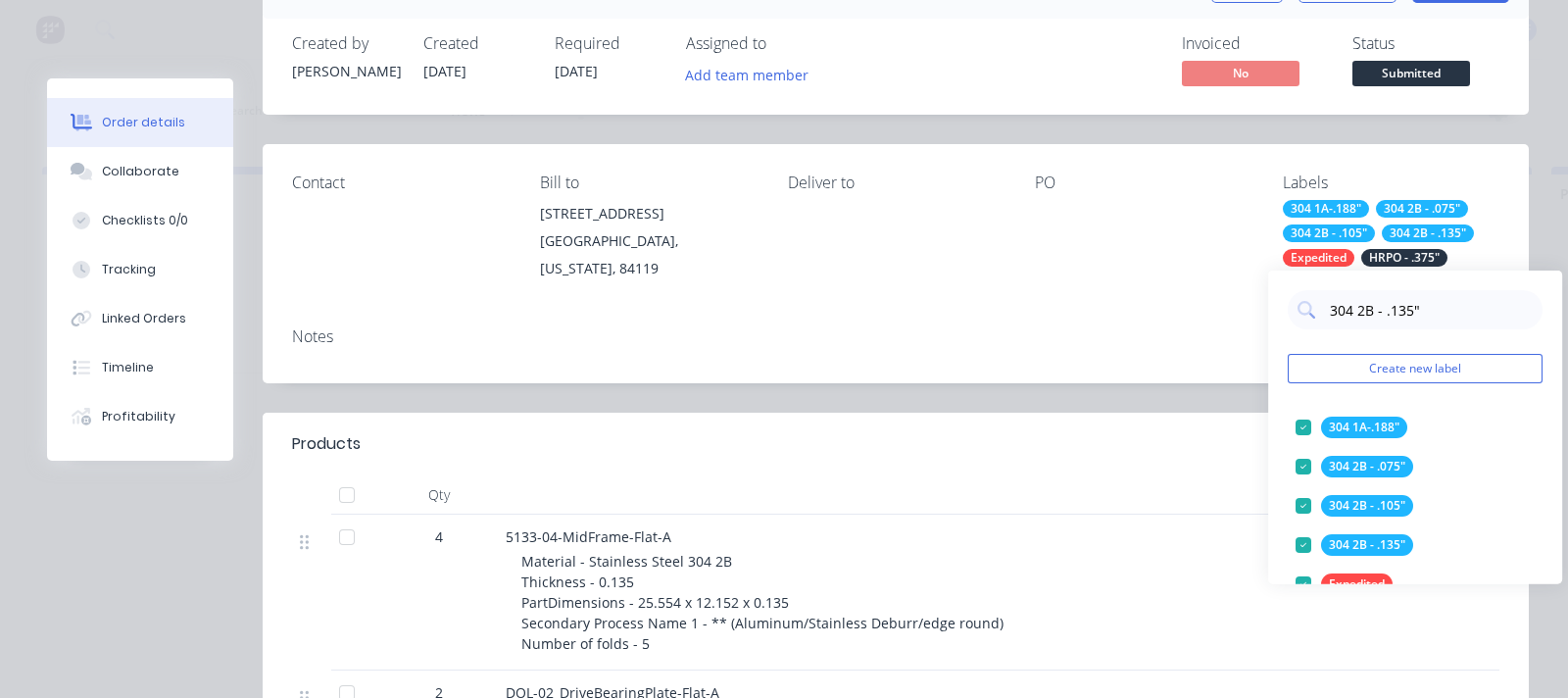
click at [1253, 253] on div "Expedited" at bounding box center [1318, 258] width 72 height 18
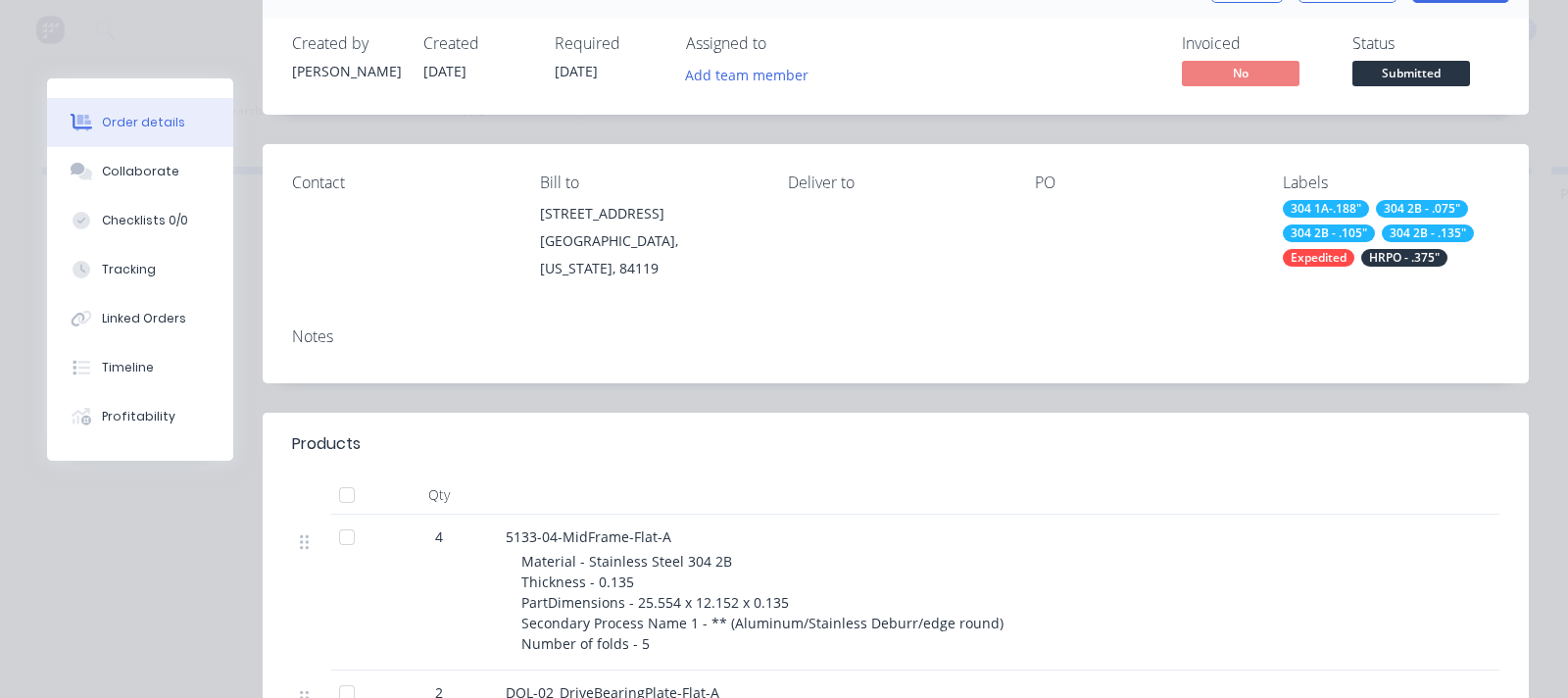
click at [1253, 259] on div "Expedited" at bounding box center [1318, 258] width 72 height 18
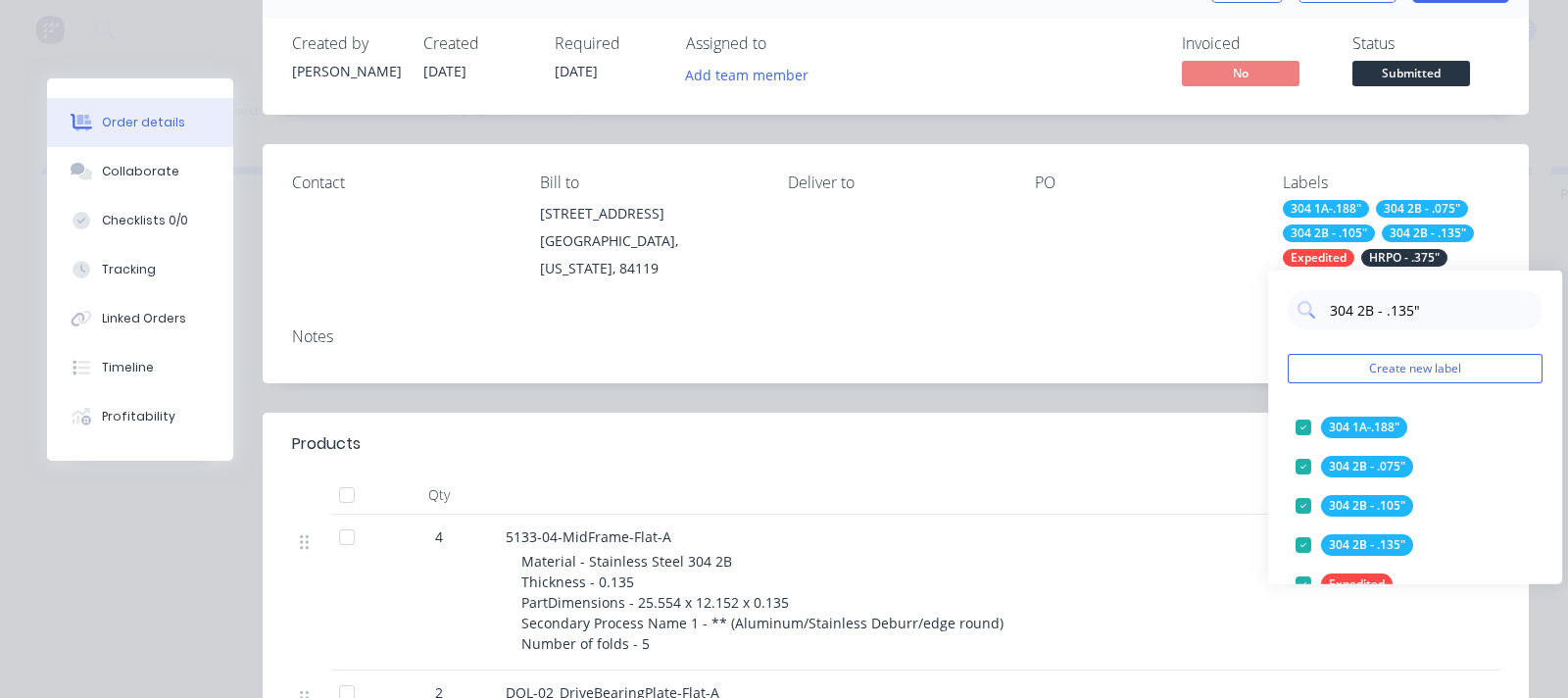
click at [1253, 256] on div "Expedited" at bounding box center [1318, 258] width 72 height 18
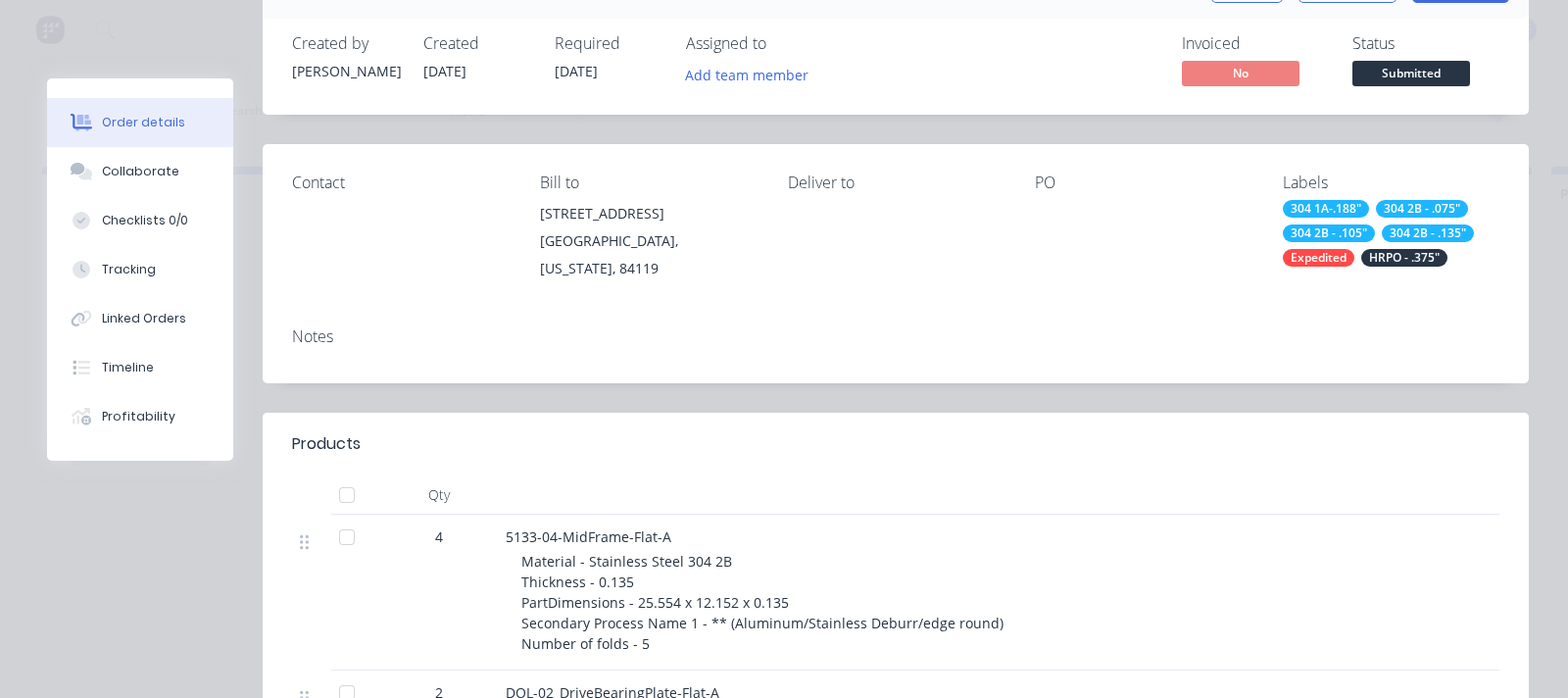
click at [1253, 268] on div "Contact Bill to 637 w billinis road south salt lake, Utah, 84119 Deliver to PO …" at bounding box center [896, 227] width 1266 height 167
click at [1253, 265] on div "Expedited" at bounding box center [1318, 258] width 72 height 18
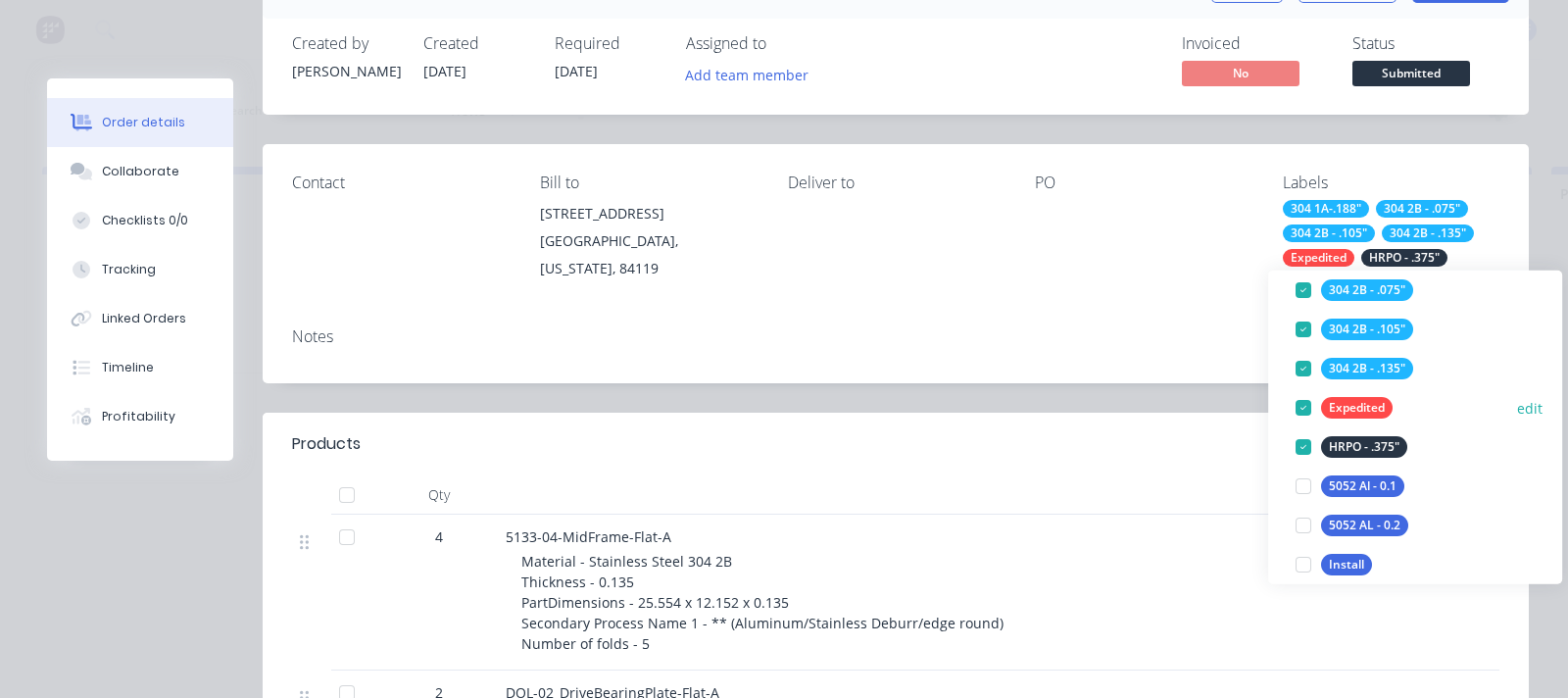
scroll to position [147, 0]
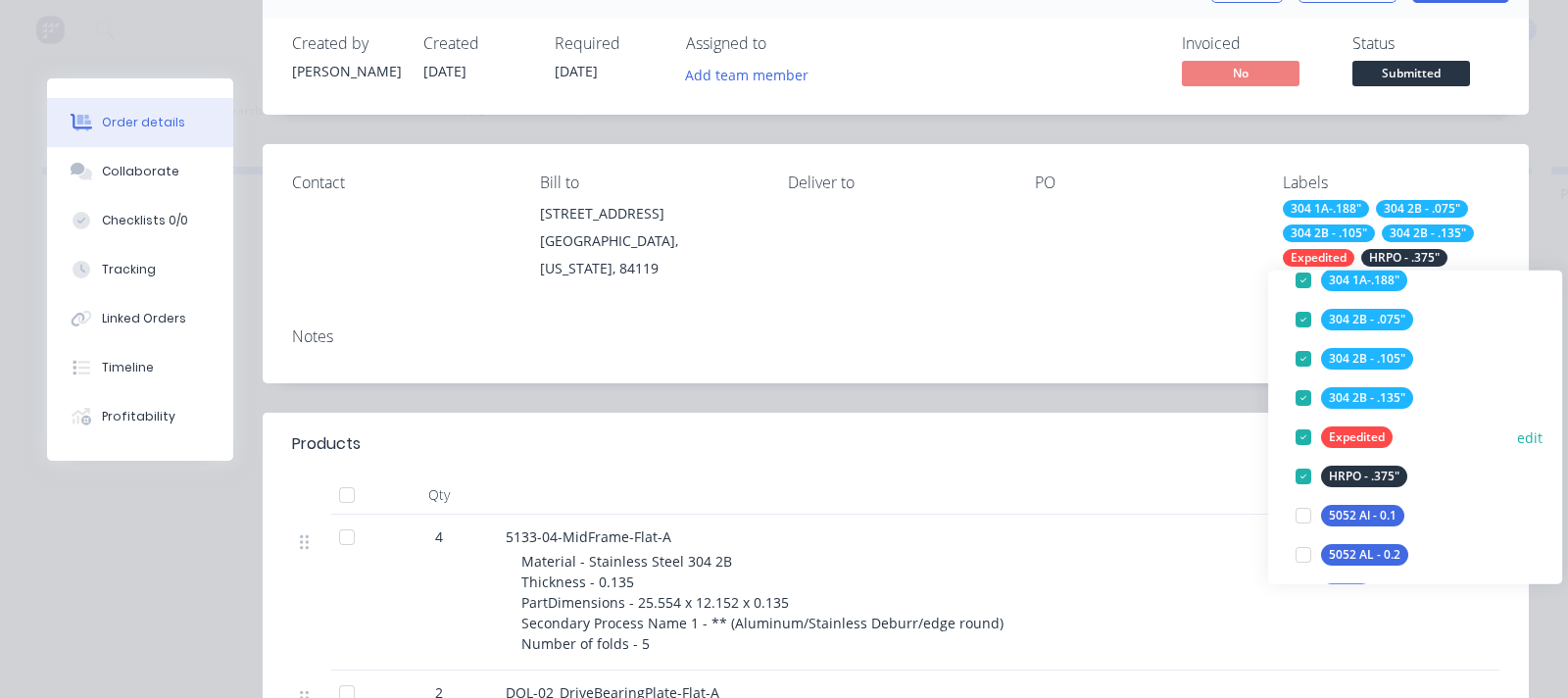
click at [1253, 435] on button "edit" at bounding box center [1530, 436] width 26 height 21
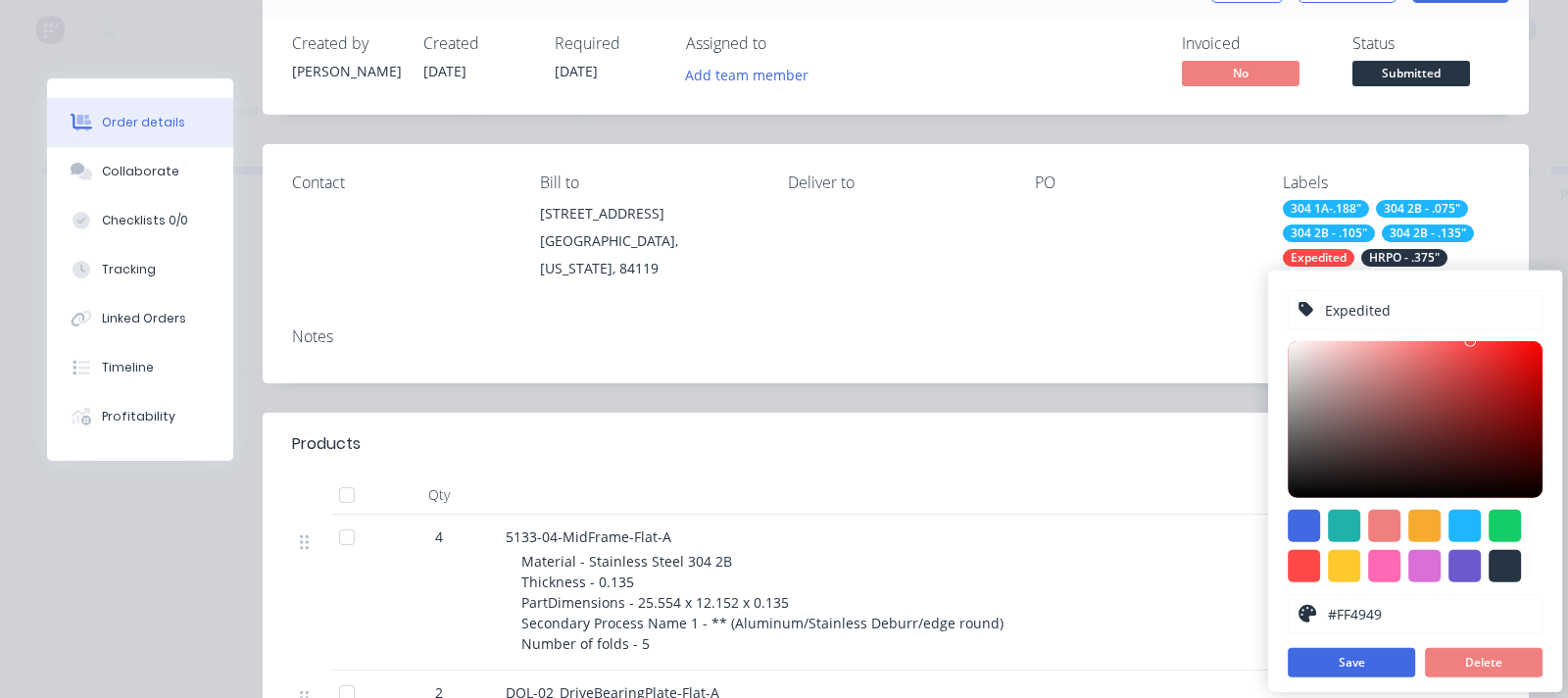
click at [1253, 311] on div "Expedited" at bounding box center [1414, 310] width 255 height 39
click at [1253, 309] on input "Expedited" at bounding box center [1427, 310] width 209 height 37
type input "!Expedited"
click at [1253, 572] on button "Save" at bounding box center [1350, 663] width 127 height 30
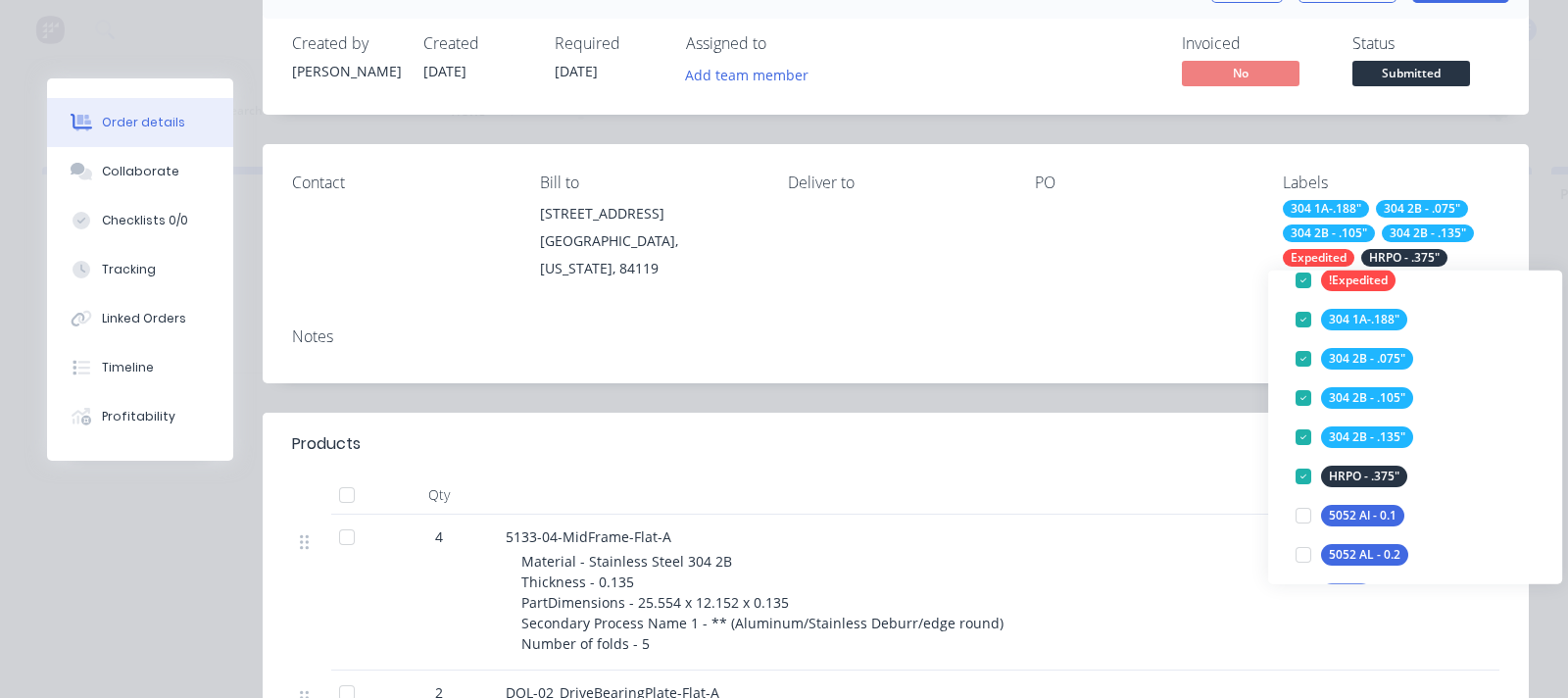
click at [1228, 312] on div "Notes" at bounding box center [896, 348] width 1266 height 72
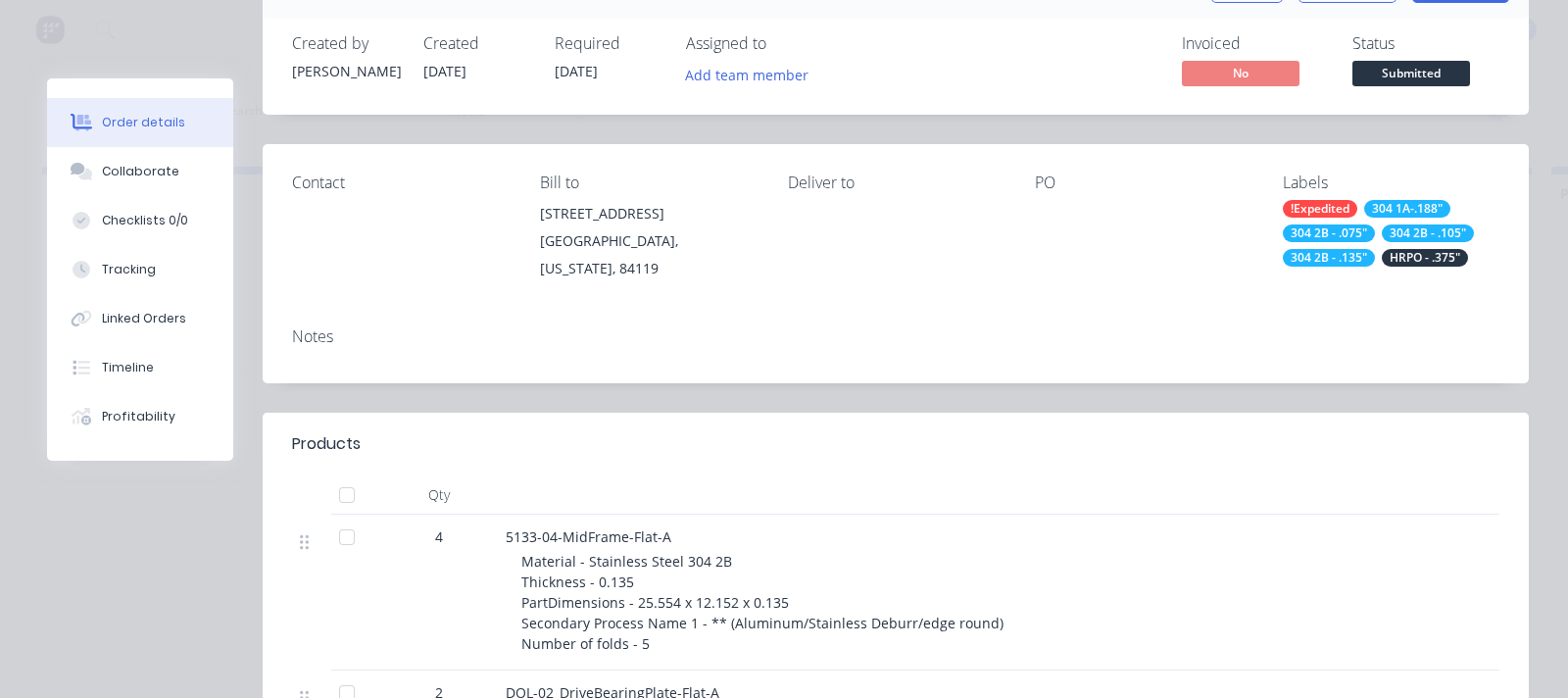
click at [1253, 207] on div "!Expedited" at bounding box center [1320, 209] width 75 height 18
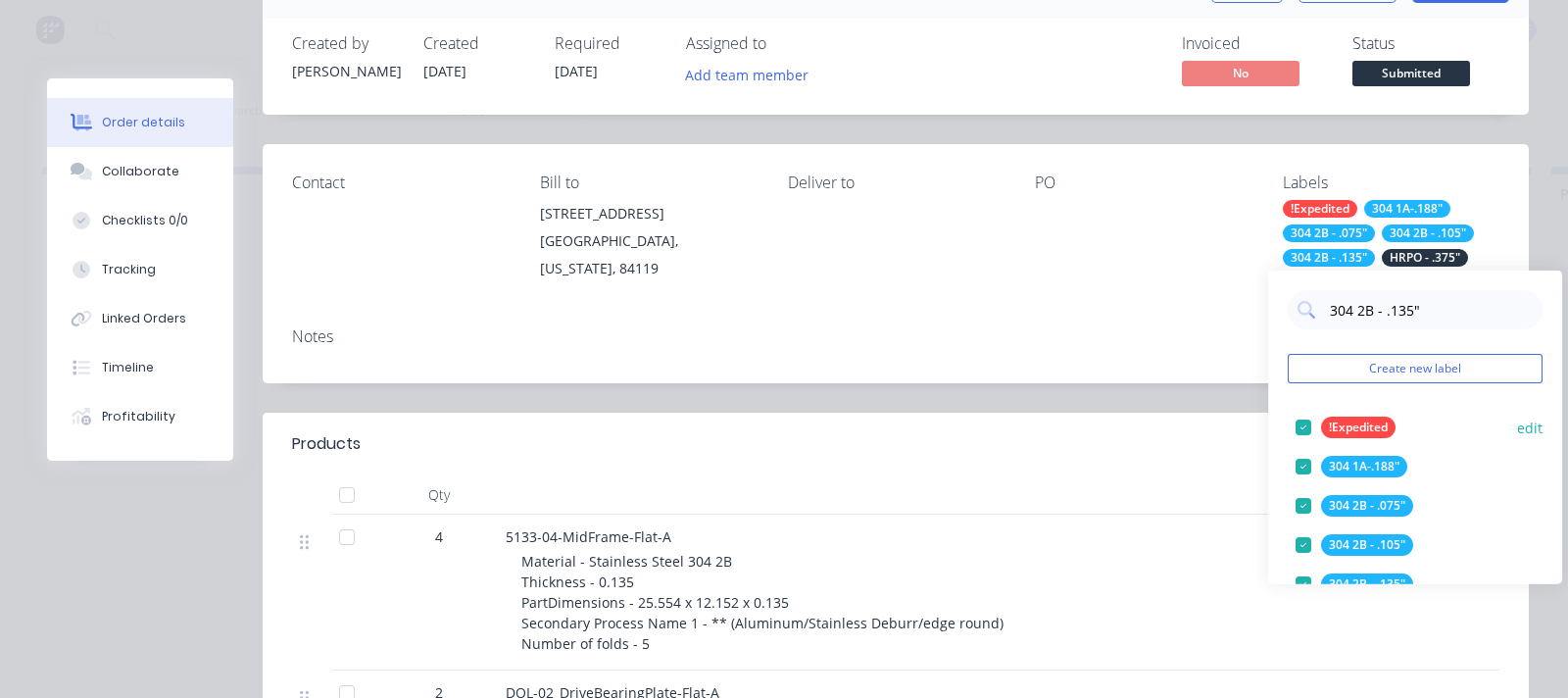
click at [1253, 424] on div "!Expedited edit" at bounding box center [1414, 427] width 255 height 39
click at [1253, 417] on button "edit" at bounding box center [1530, 426] width 26 height 21
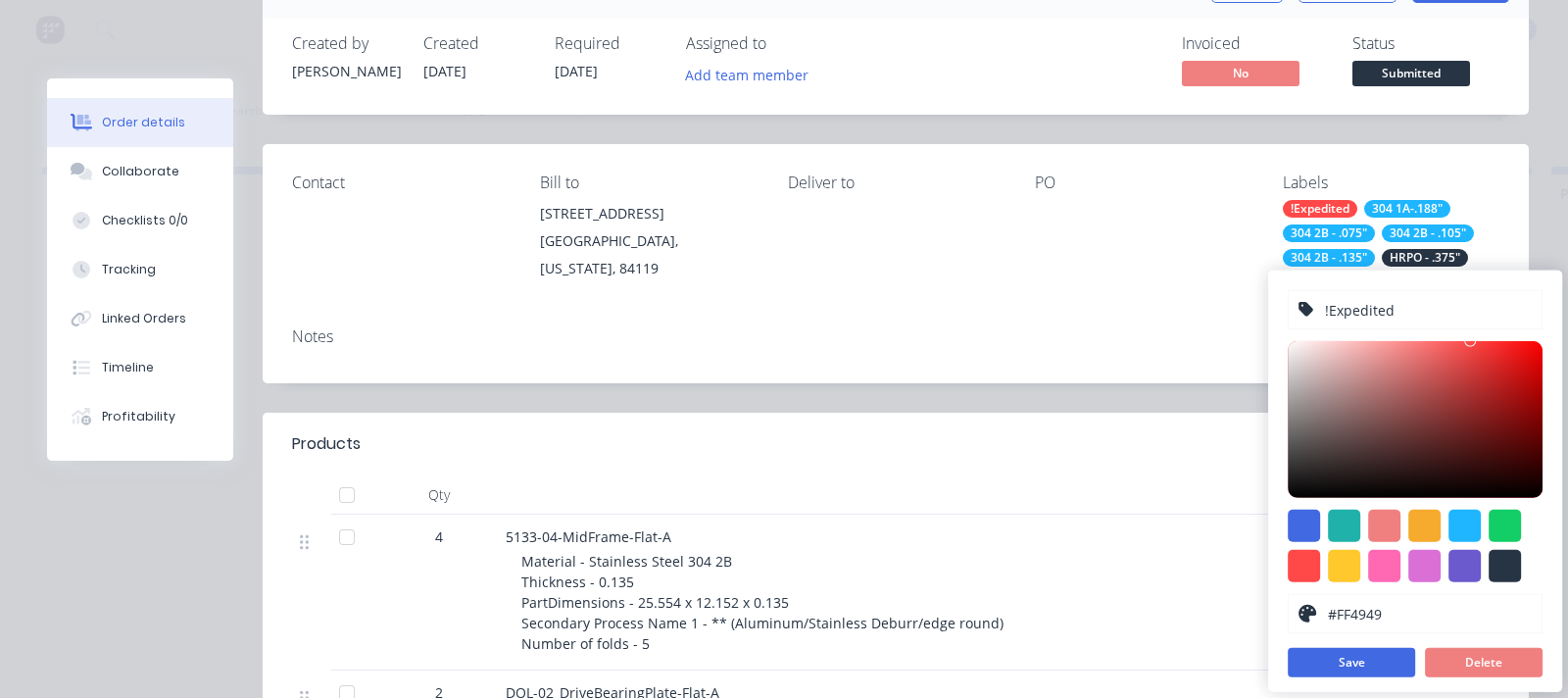
click at [1253, 307] on input "!Expedited" at bounding box center [1427, 310] width 209 height 37
click at [1253, 317] on input "! Expedited" at bounding box center [1427, 310] width 209 height 37
click at [1253, 318] on input "! Expedited" at bounding box center [1427, 310] width 209 height 37
type input "! Expedited !"
click at [1253, 572] on button "Save" at bounding box center [1350, 663] width 127 height 30
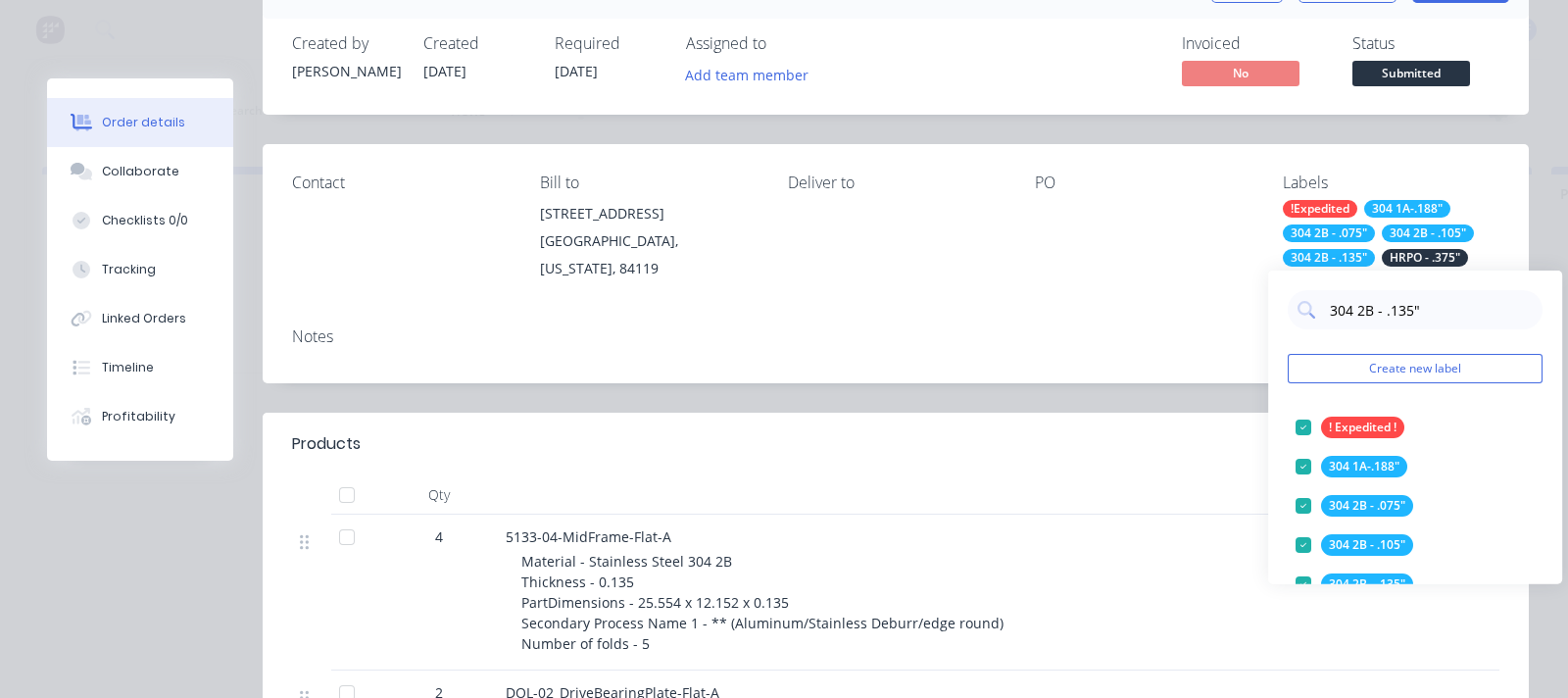
click at [999, 282] on div "Contact Bill to 637 w billinis road south salt lake, Utah, 84119 Deliver to PO …" at bounding box center [896, 227] width 1266 height 167
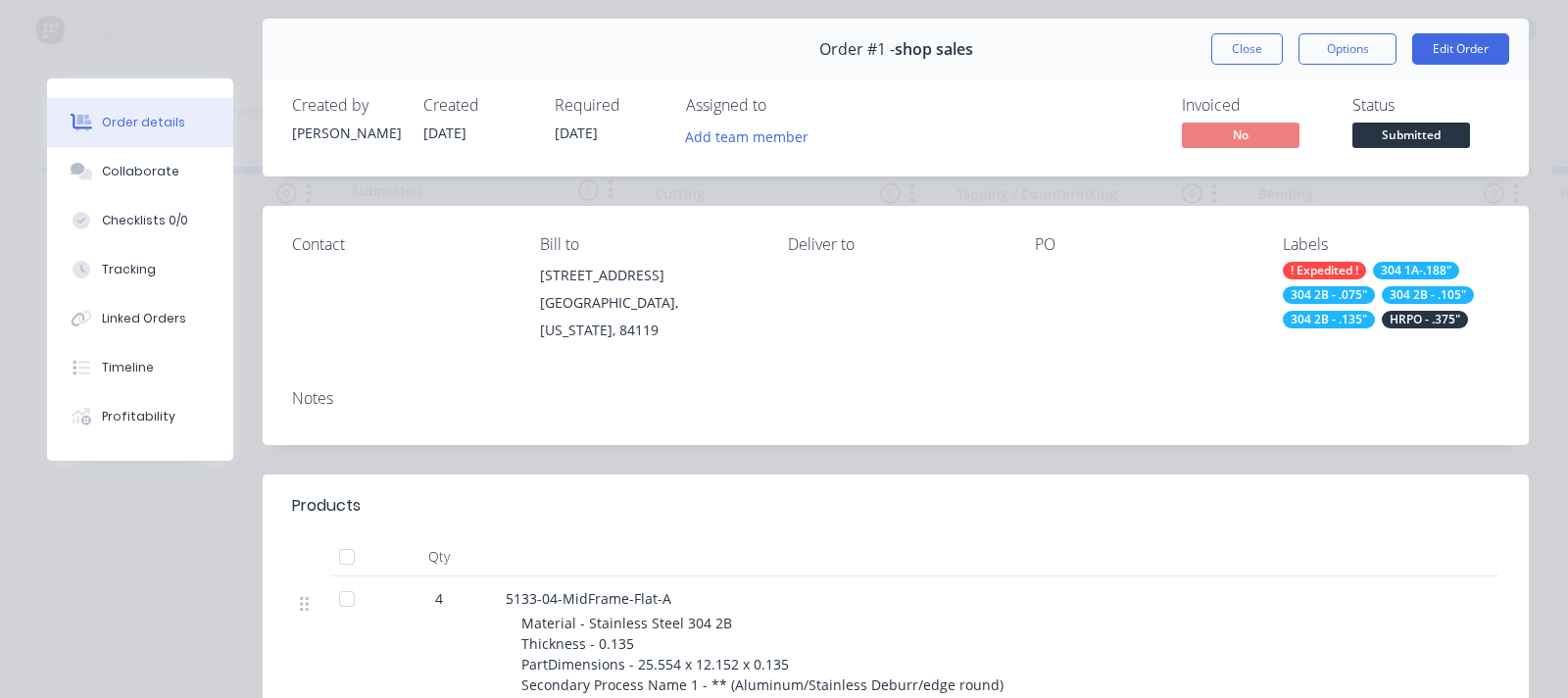
scroll to position [0, 0]
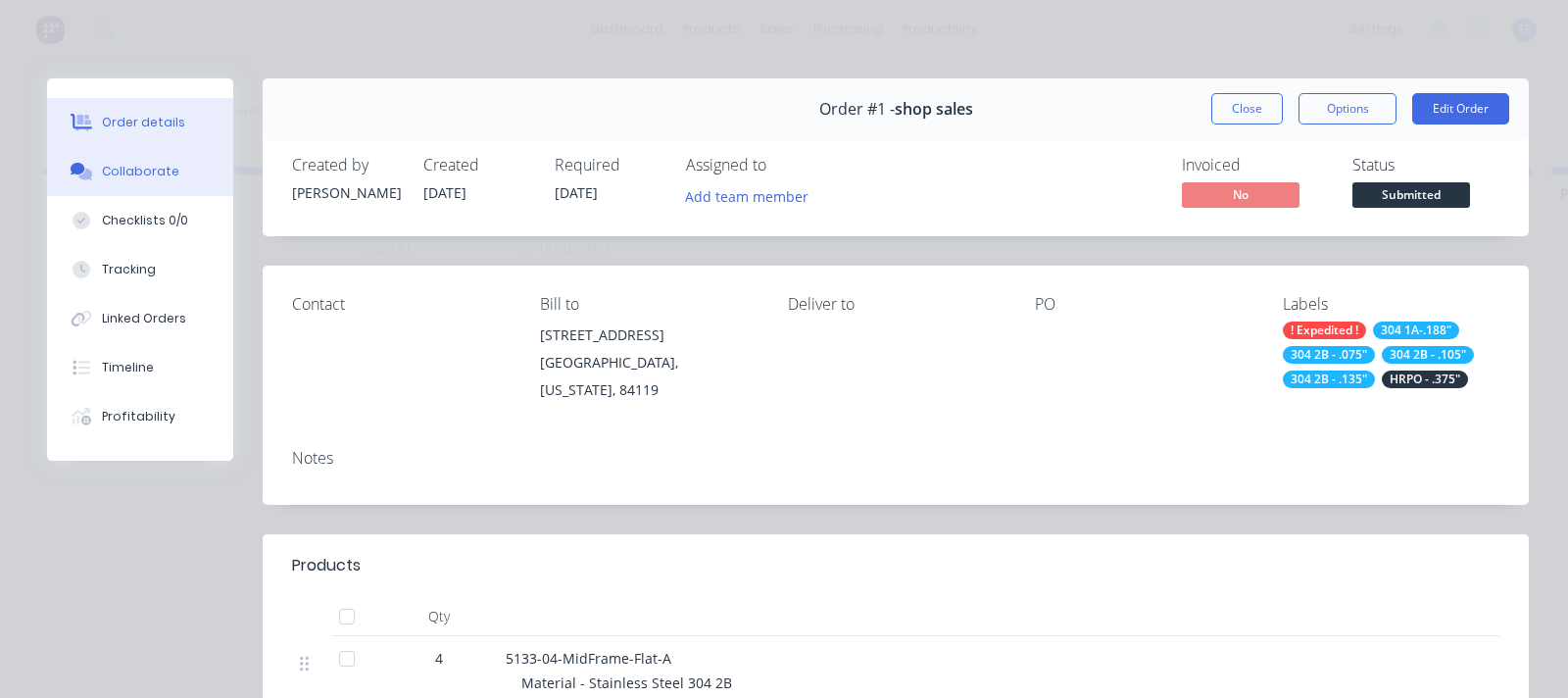
click at [144, 171] on div "Collaborate" at bounding box center [141, 171] width 78 height 18
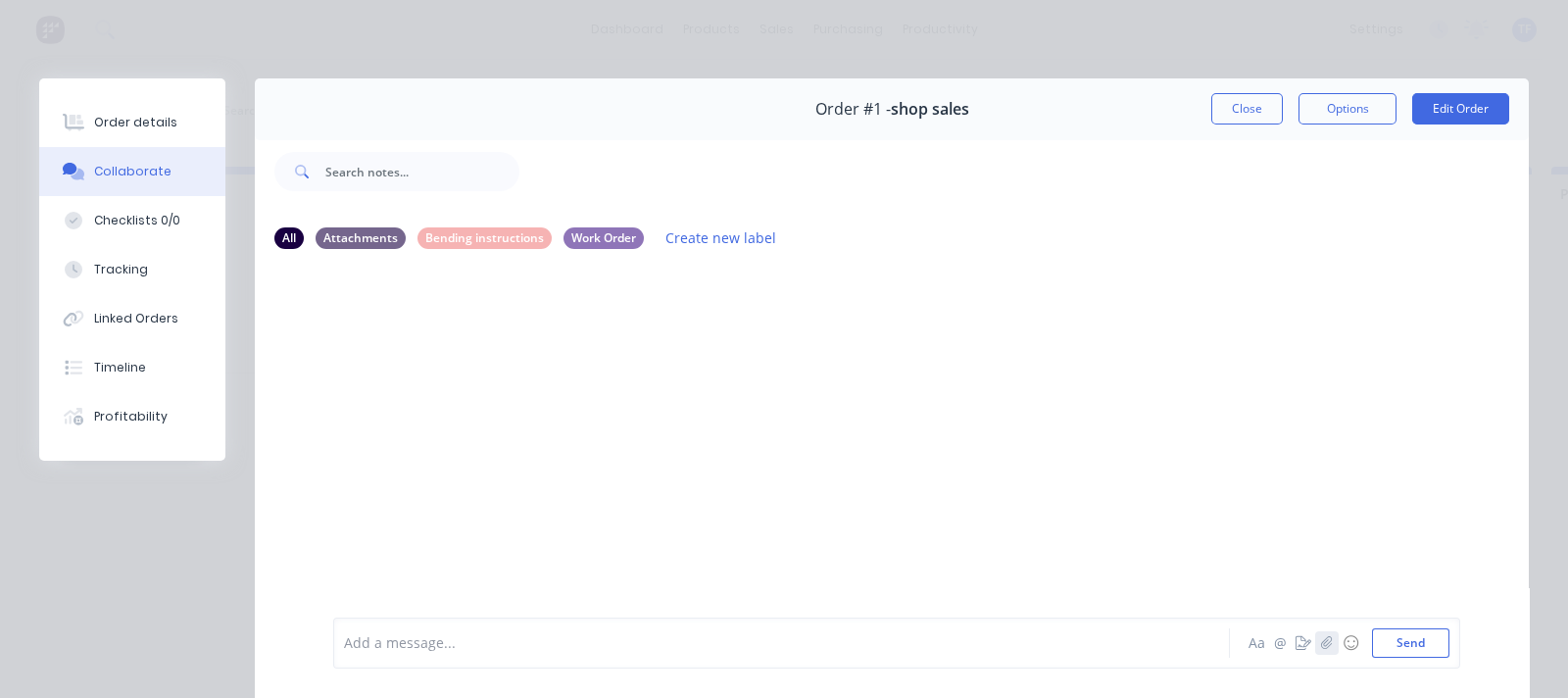
click at [1253, 572] on icon "button" at bounding box center [1327, 643] width 12 height 14
click at [1253, 572] on button "Send" at bounding box center [1411, 643] width 78 height 30
click at [493, 412] on icon "button" at bounding box center [491, 414] width 6 height 23
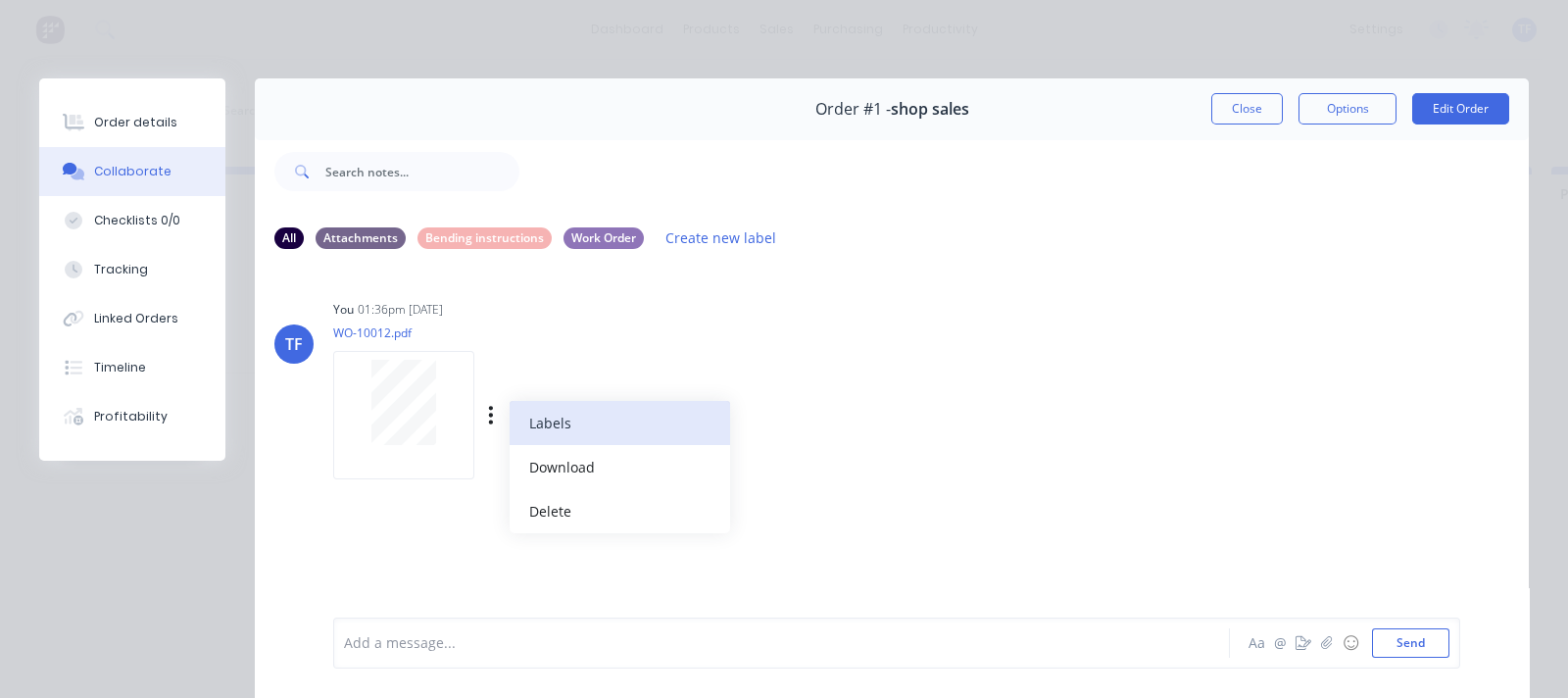
click at [579, 436] on button "Labels" at bounding box center [620, 422] width 220 height 44
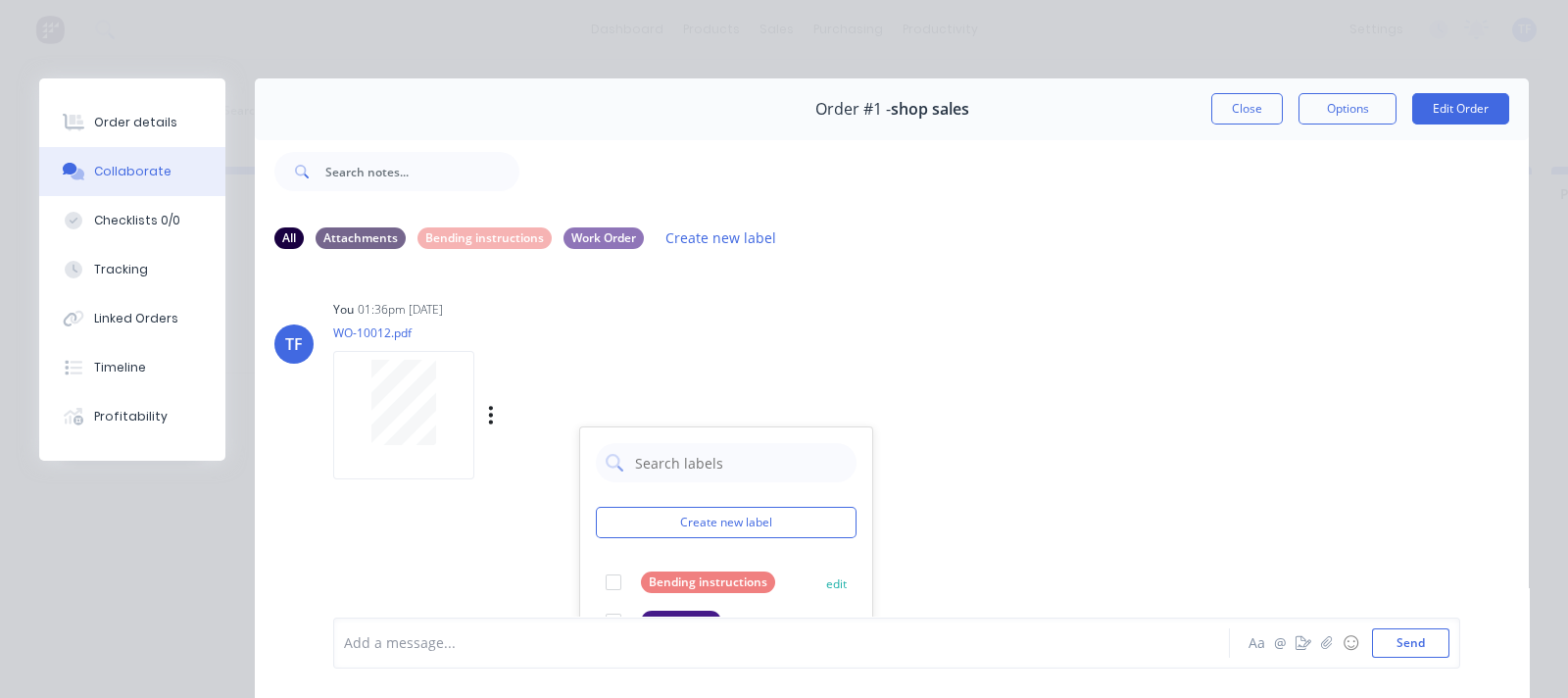
scroll to position [121, 0]
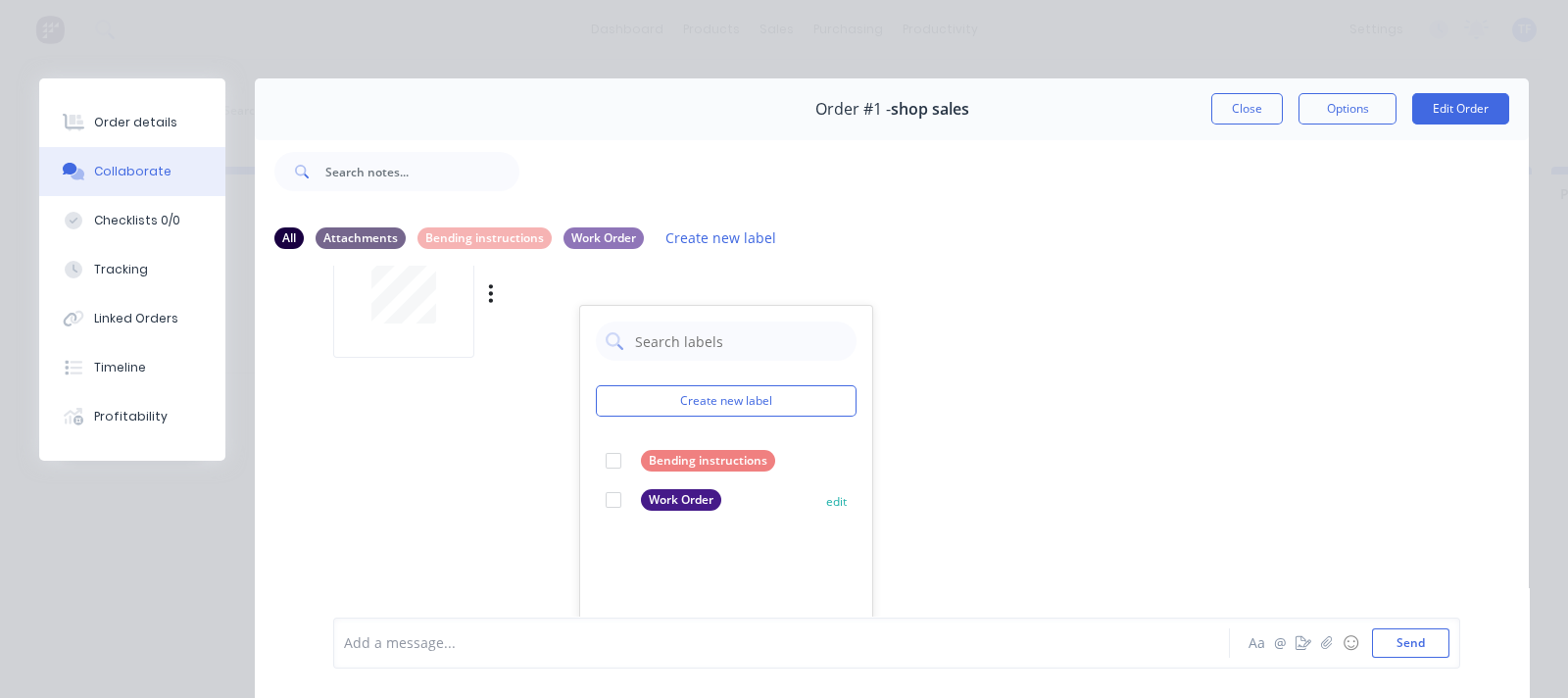
drag, startPoint x: 622, startPoint y: 493, endPoint x: 759, endPoint y: 515, distance: 138.8
click at [622, 494] on div at bounding box center [613, 500] width 39 height 39
click at [963, 453] on div "TF You 01:36pm 24/09/25 WO-10012.pdf Labels Download Delete Create new label Wo…" at bounding box center [892, 440] width 1274 height 349
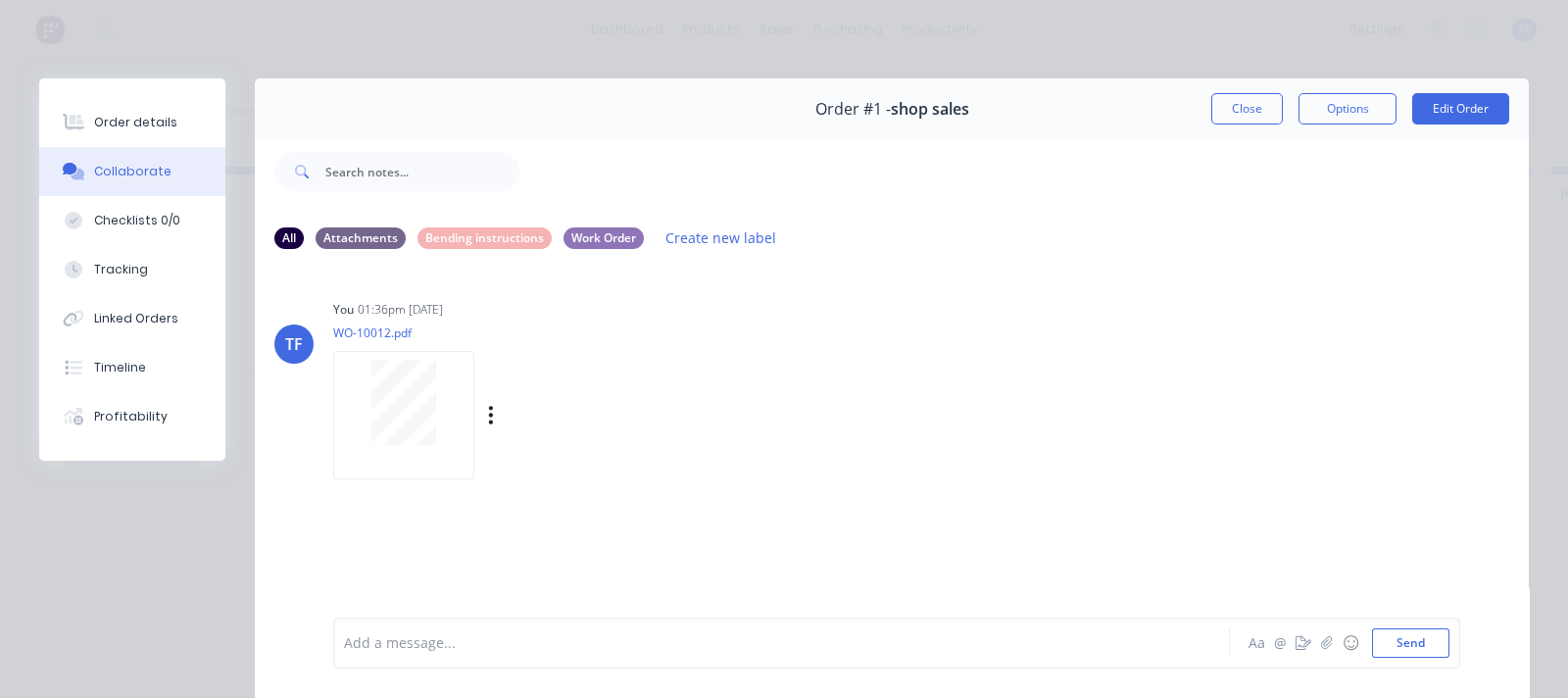
scroll to position [0, 0]
click at [1253, 572] on button "button" at bounding box center [1327, 643] width 24 height 24
click at [1253, 572] on icon "button" at bounding box center [1327, 643] width 12 height 14
click at [1253, 572] on button "button" at bounding box center [1327, 643] width 24 height 24
click at [1253, 572] on icon "button" at bounding box center [1326, 642] width 11 height 13
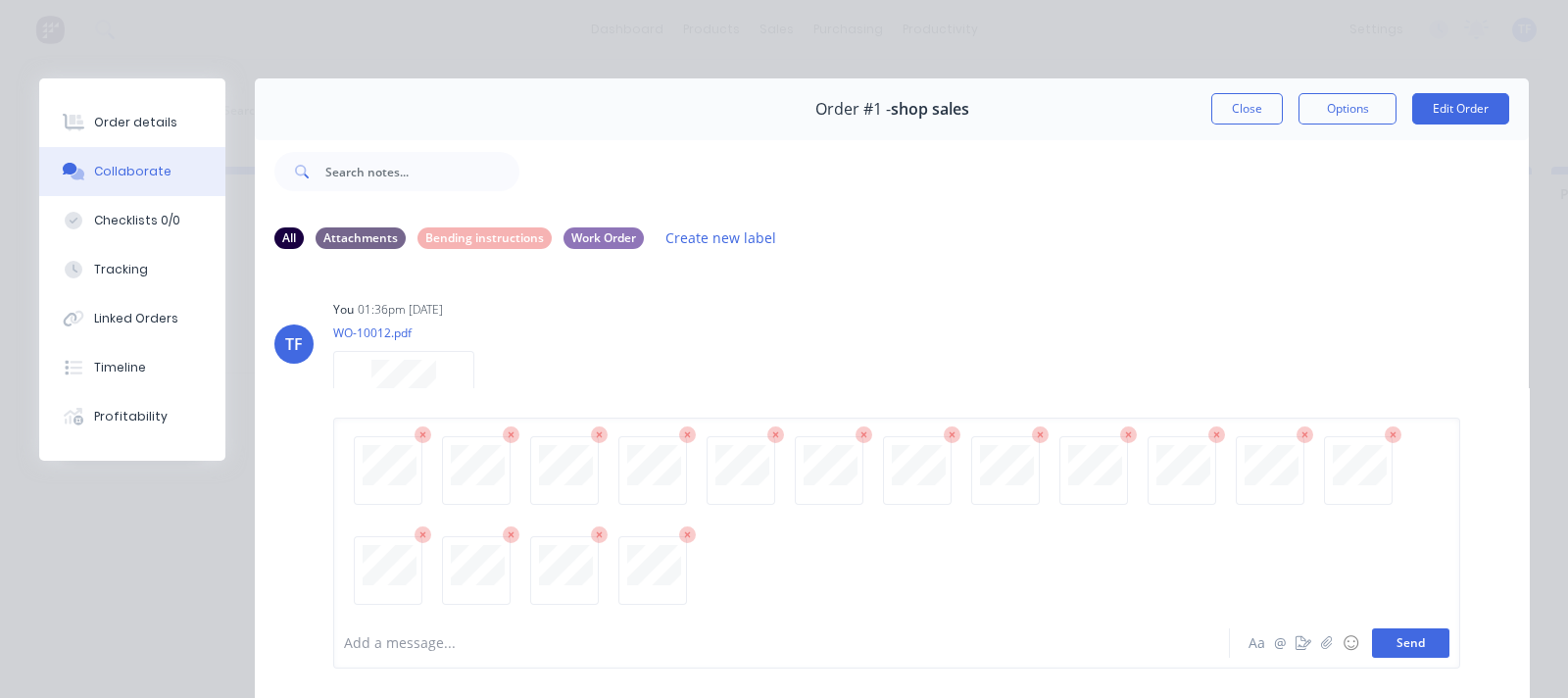
click at [1253, 572] on button "Send" at bounding box center [1411, 643] width 78 height 30
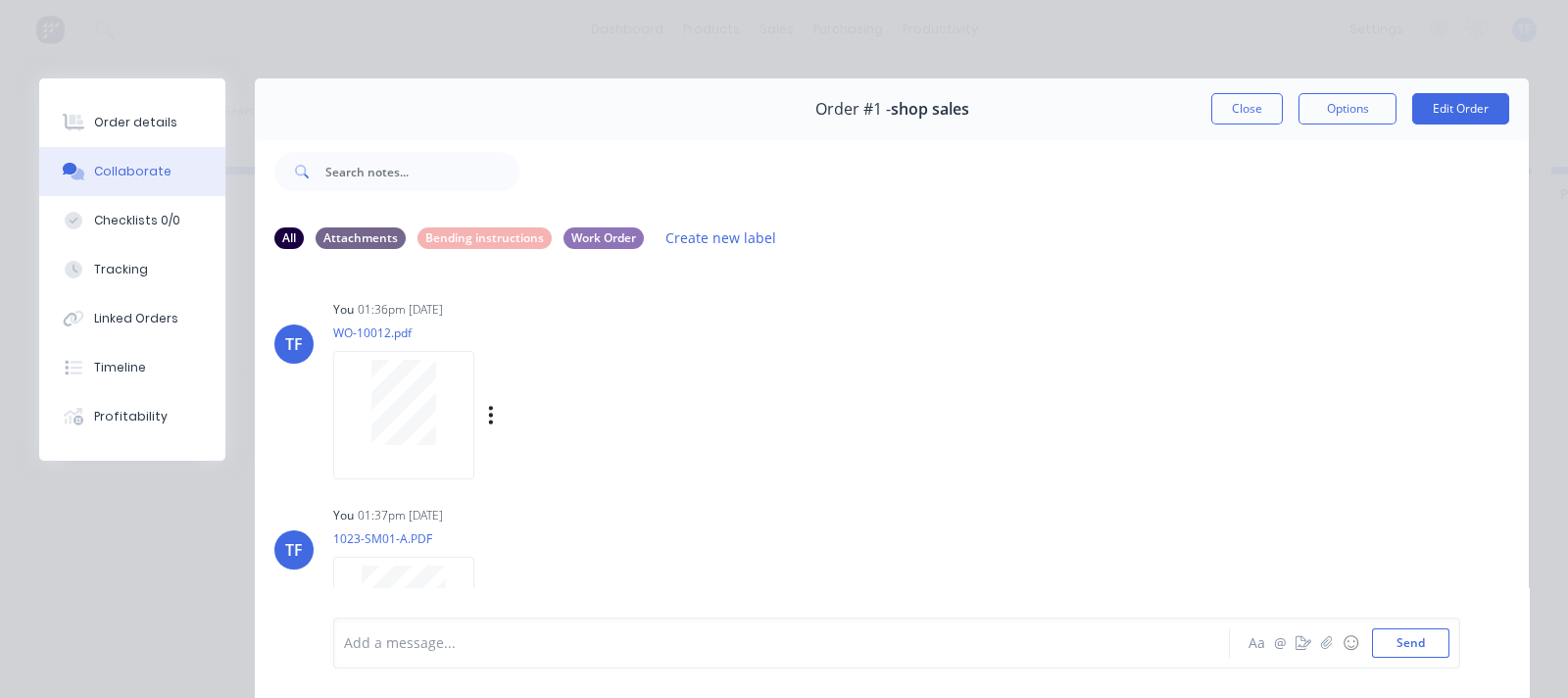
scroll to position [244, 0]
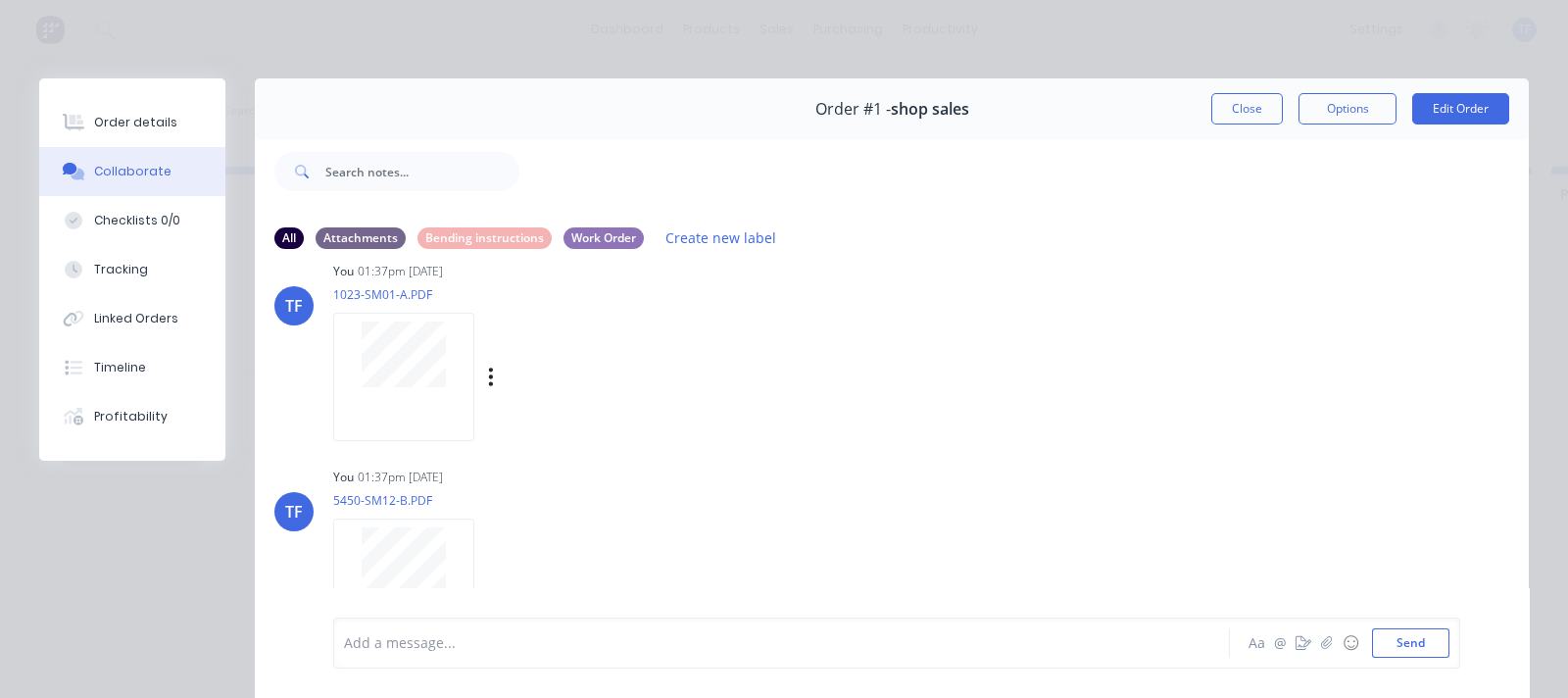
click at [497, 381] on div "Labels Download Delete" at bounding box center [593, 376] width 220 height 29
click at [490, 376] on icon "button" at bounding box center [491, 376] width 6 height 23
click at [543, 392] on button "Labels" at bounding box center [620, 384] width 220 height 44
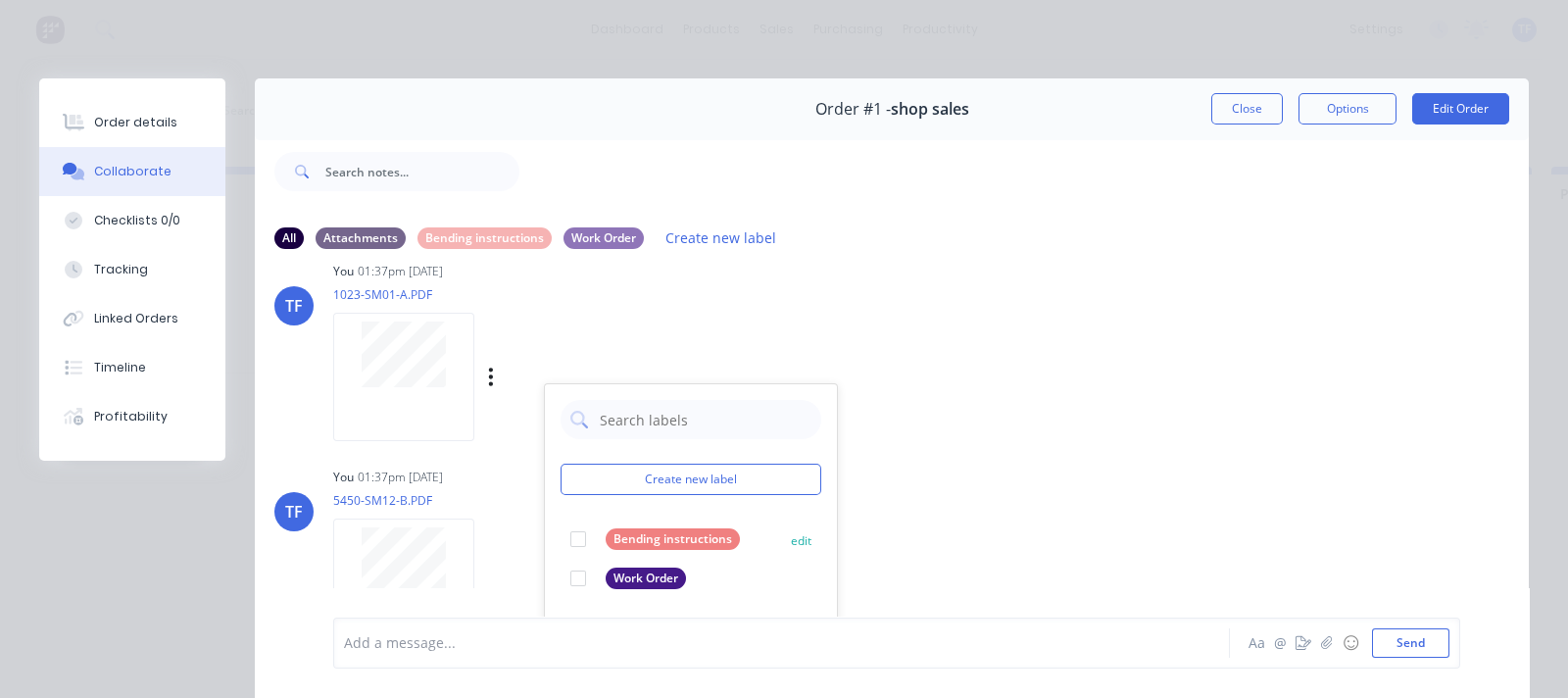
click at [610, 549] on div "Bending instructions edit" at bounding box center [690, 539] width 261 height 39
drag, startPoint x: 564, startPoint y: 537, endPoint x: 573, endPoint y: 541, distance: 9.8
click at [567, 537] on div at bounding box center [578, 539] width 39 height 39
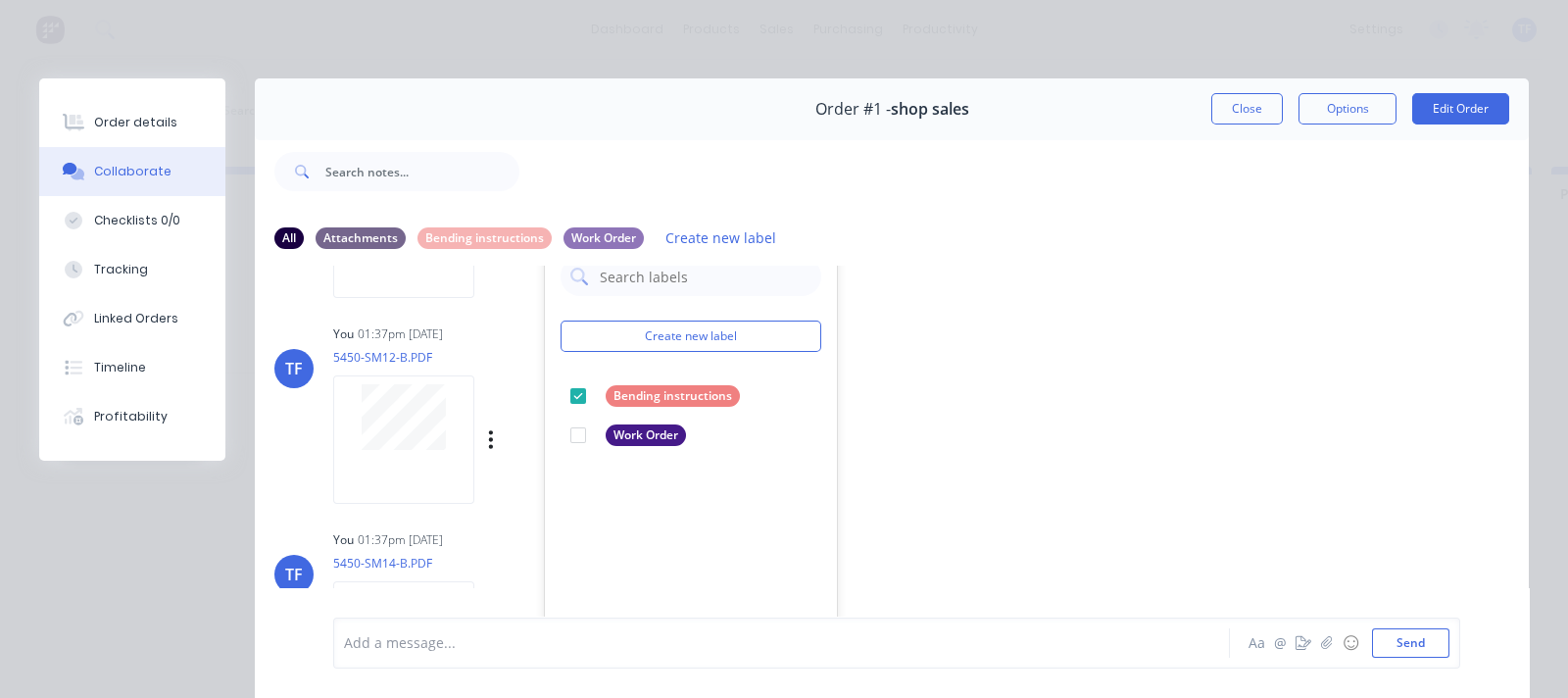
scroll to position [489, 0]
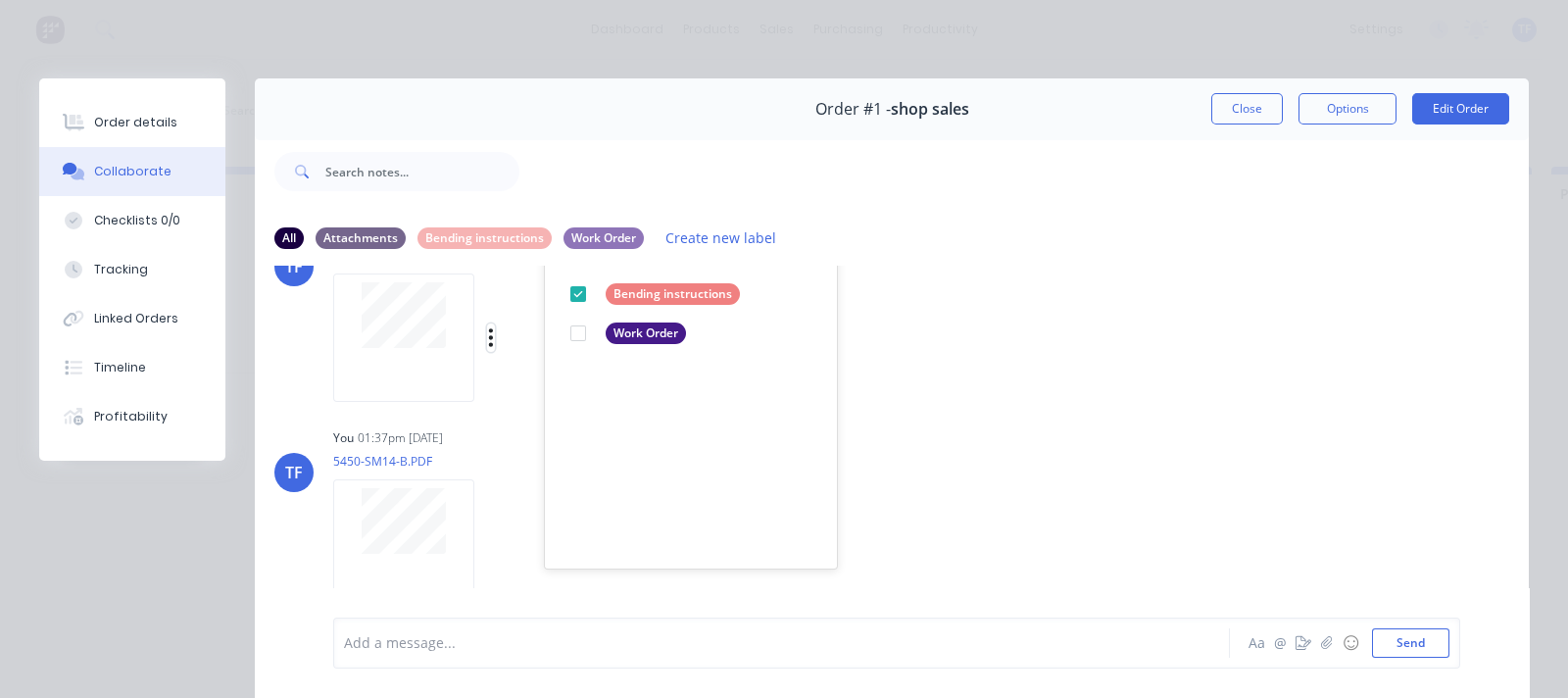
click at [493, 348] on button "button" at bounding box center [491, 338] width 8 height 29
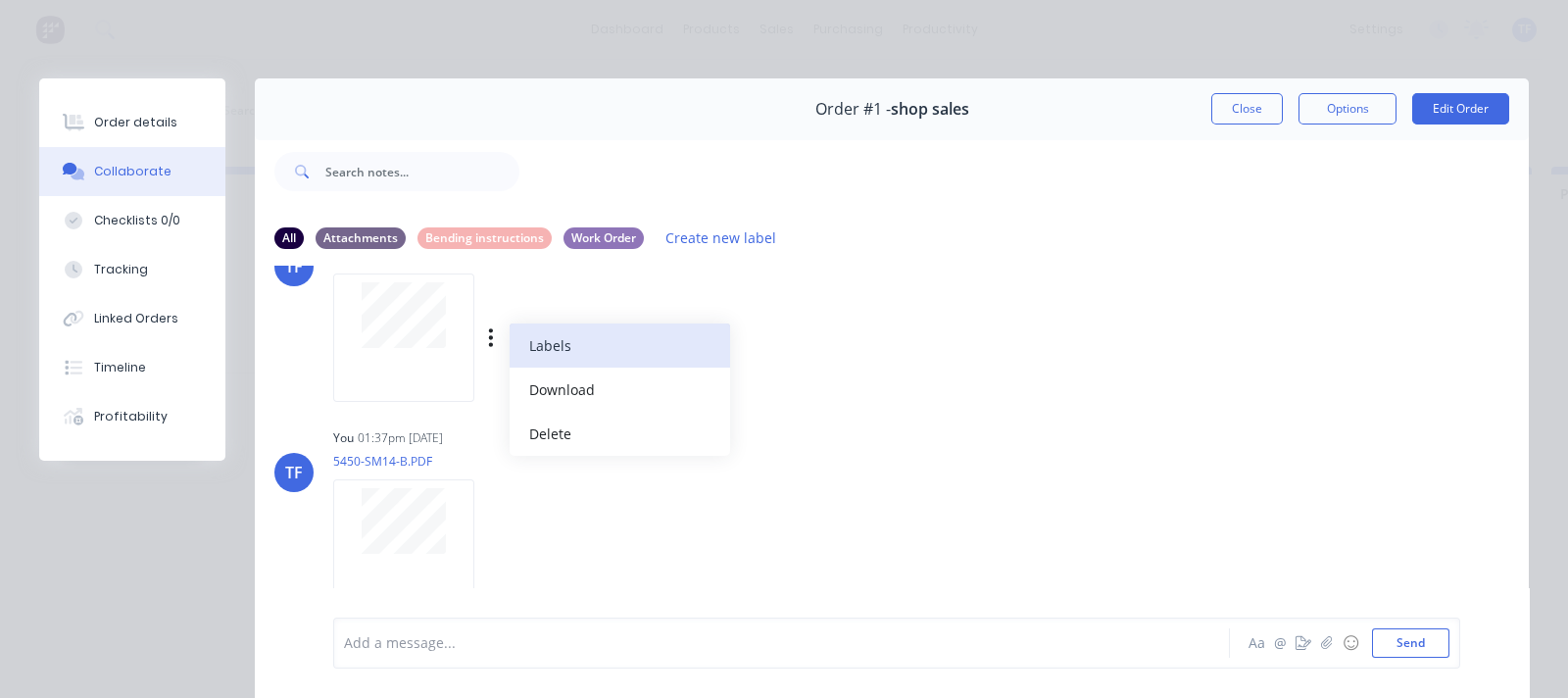
click at [531, 356] on button "Labels" at bounding box center [620, 346] width 220 height 44
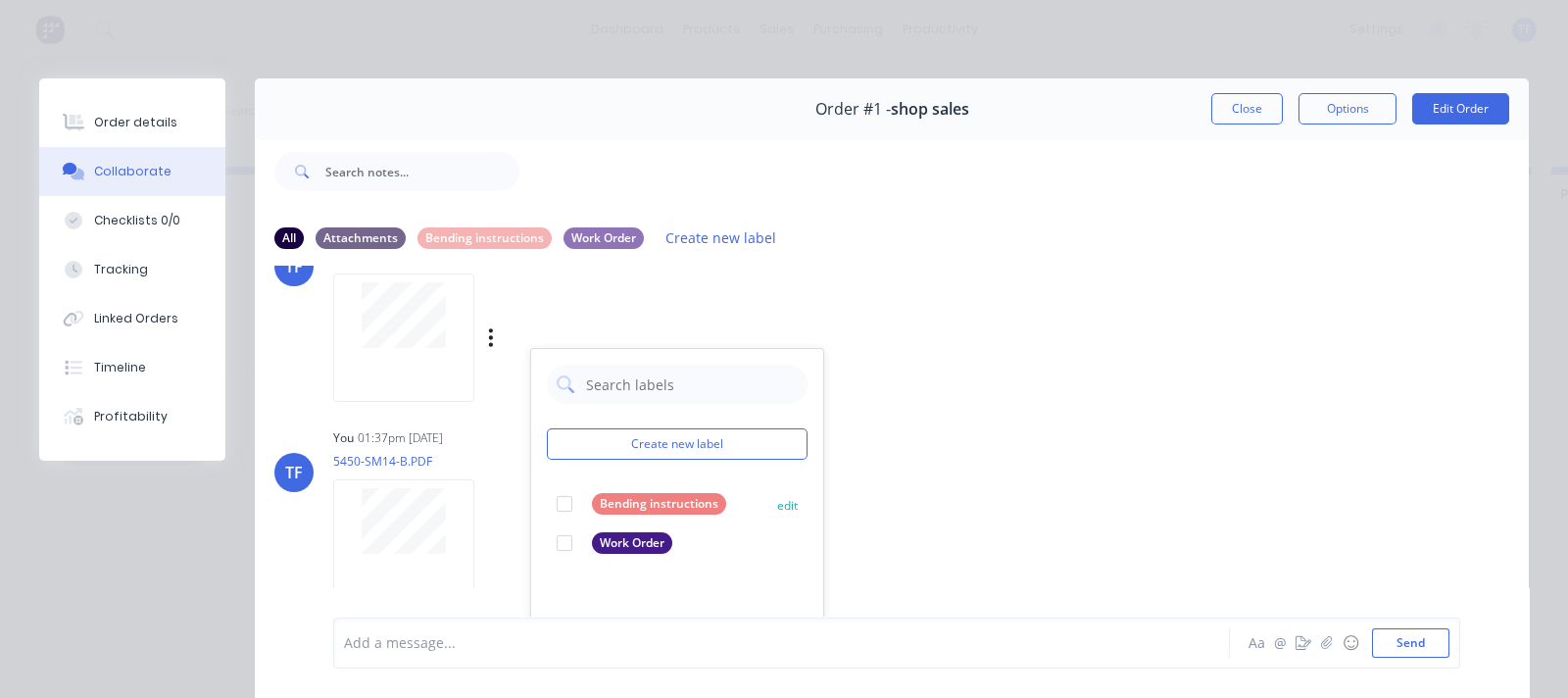
click at [565, 506] on div at bounding box center [564, 504] width 39 height 39
click at [484, 536] on div "Labels Download Delete" at bounding box center [593, 543] width 220 height 29
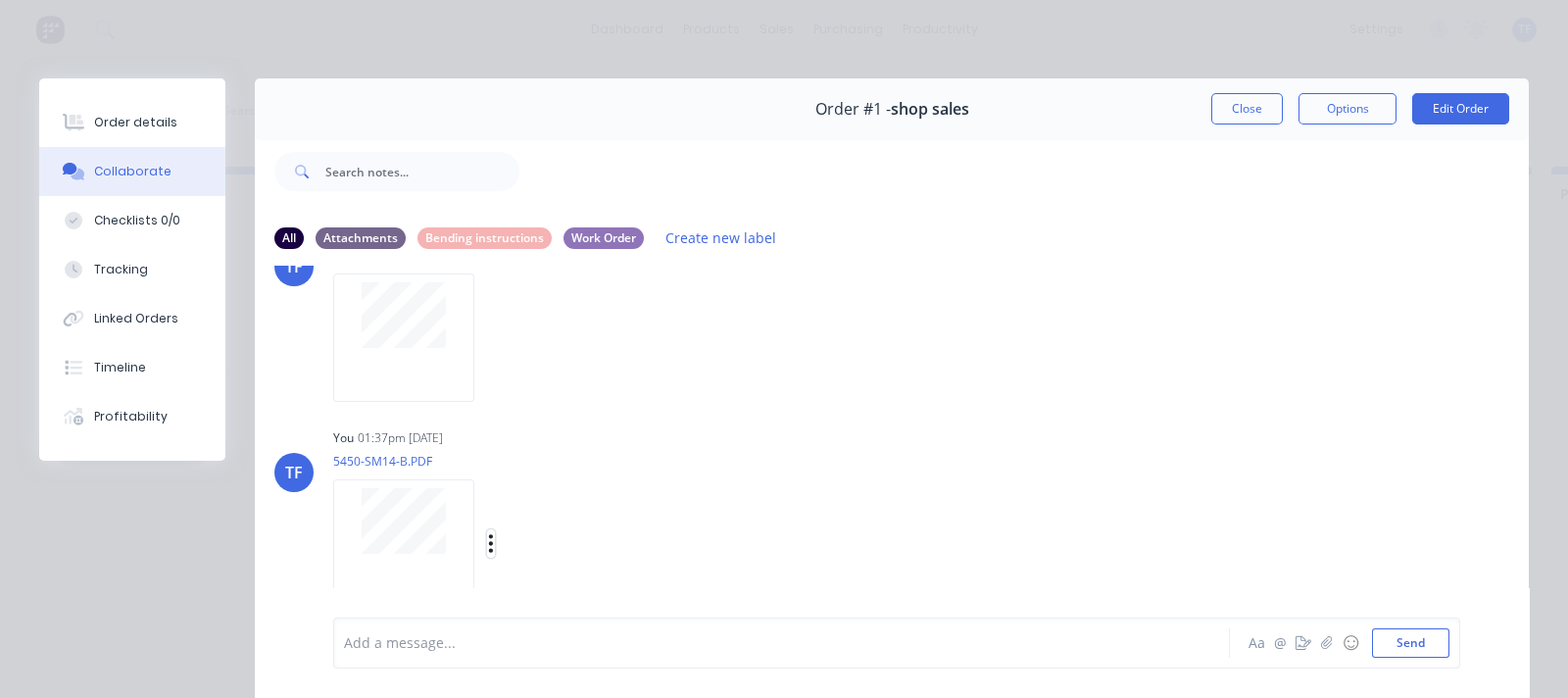
click at [494, 539] on button "button" at bounding box center [491, 543] width 8 height 29
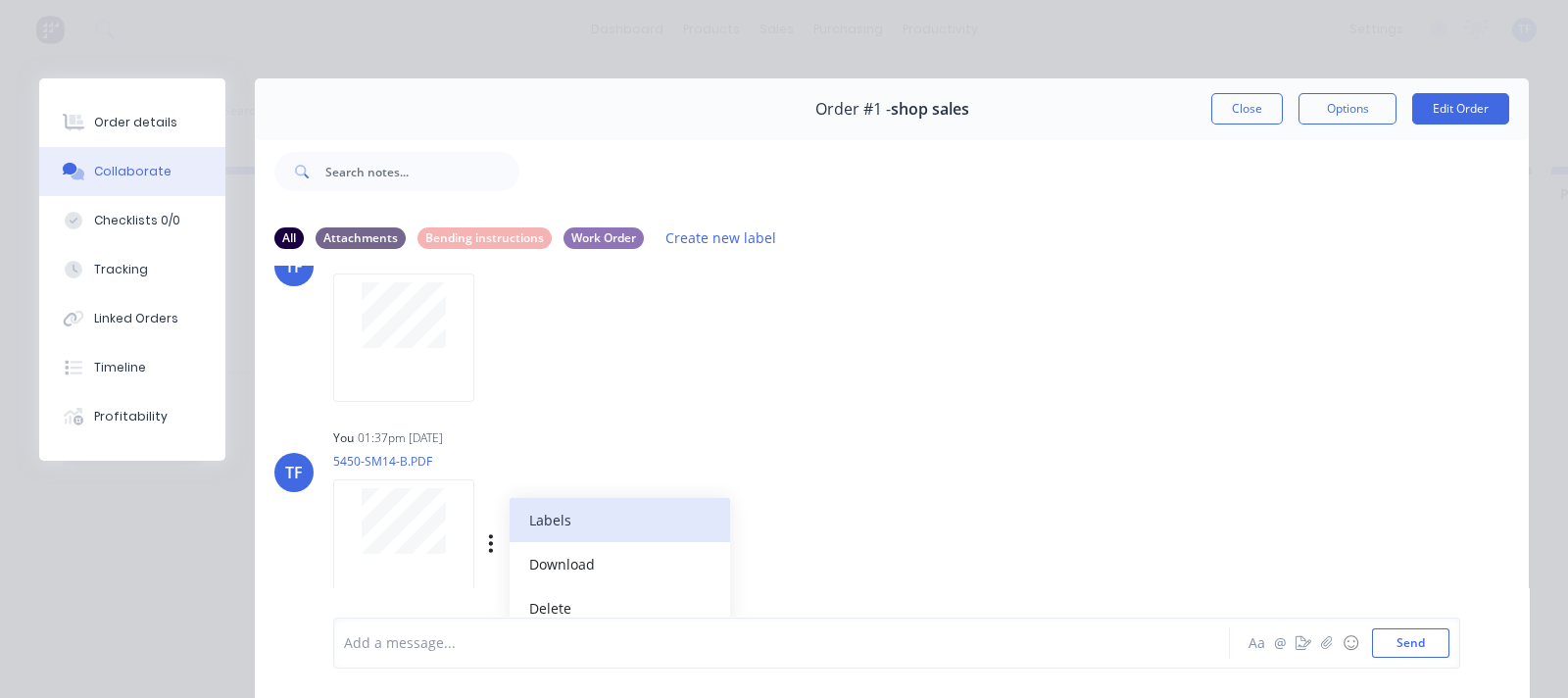
click at [551, 529] on button "Labels" at bounding box center [620, 520] width 220 height 44
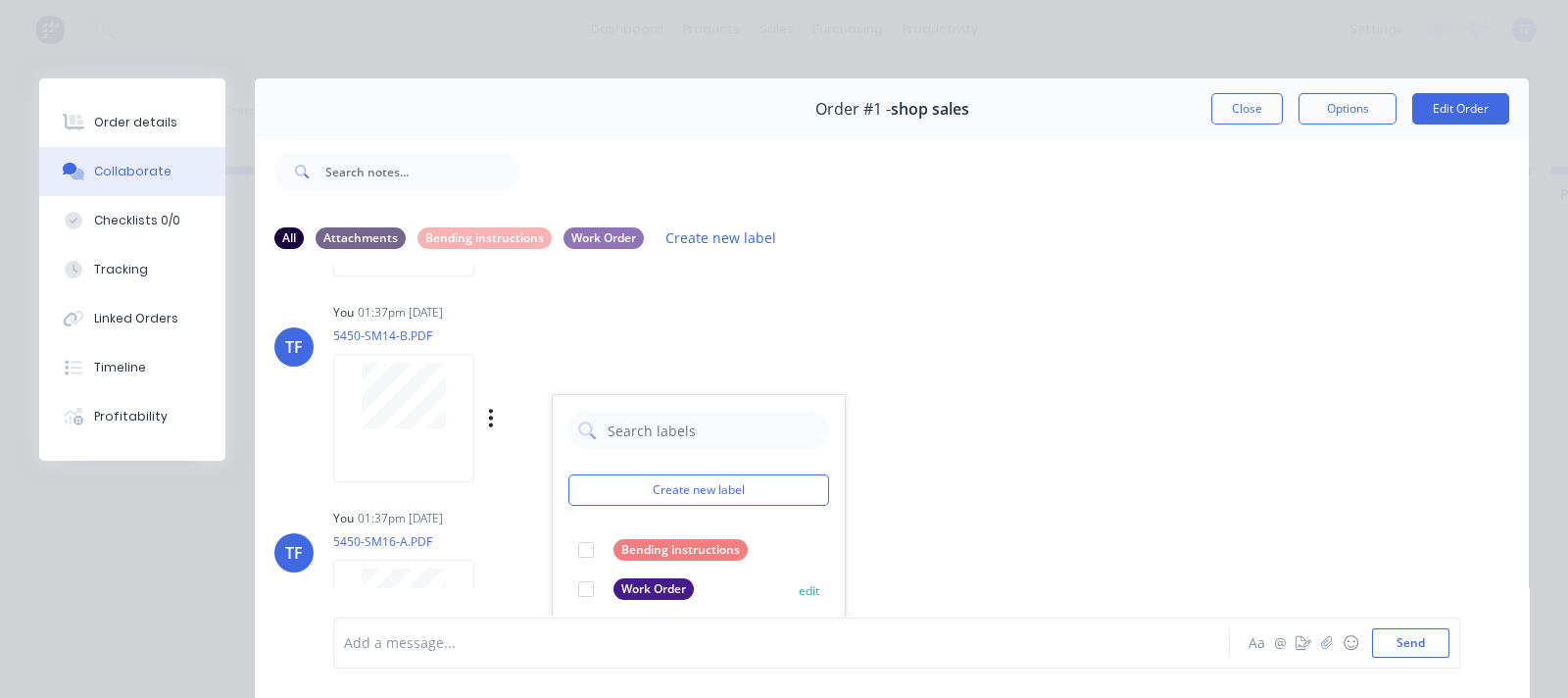
scroll to position [735, 0]
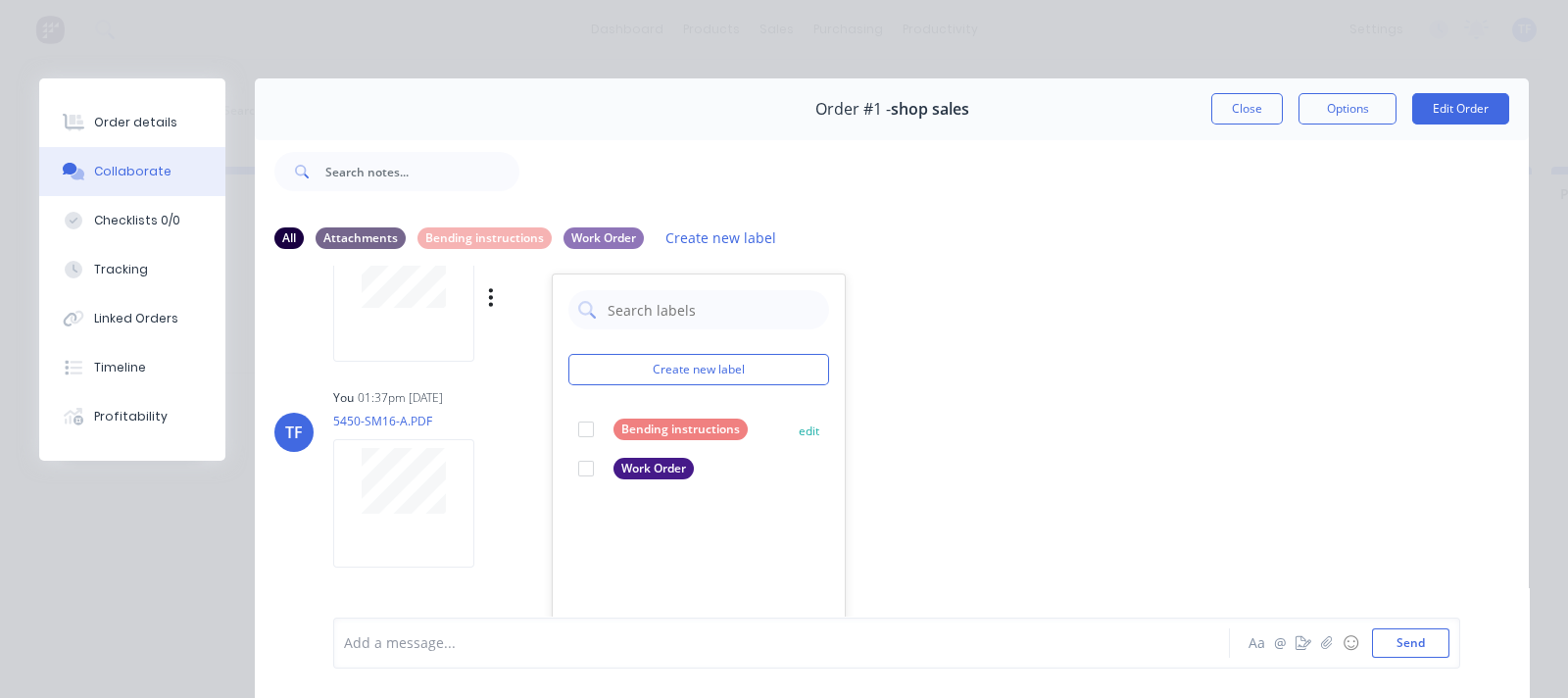
click at [596, 434] on div at bounding box center [586, 429] width 39 height 39
click at [515, 443] on div "Labels Download Delete" at bounding box center [512, 503] width 359 height 147
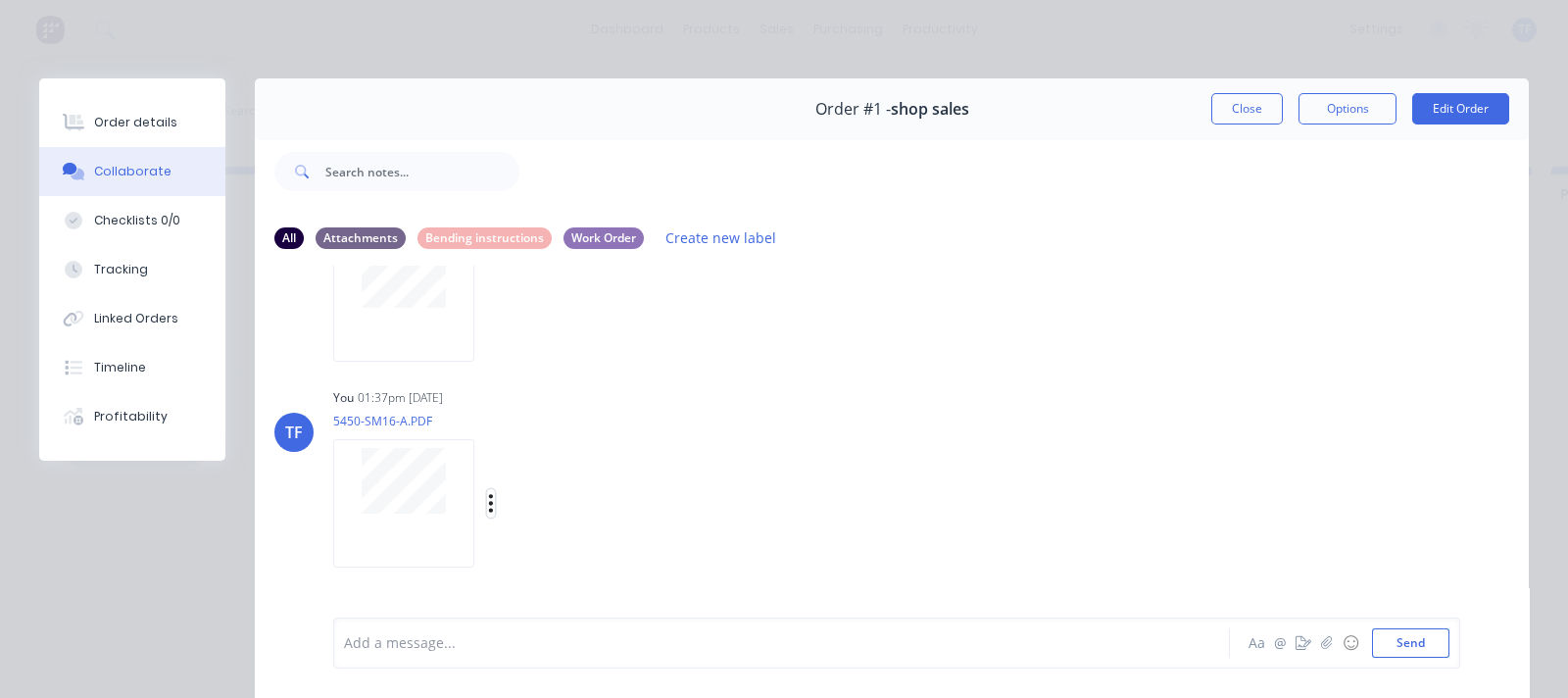
click at [487, 500] on button "button" at bounding box center [491, 503] width 8 height 29
click at [534, 517] on button "Labels" at bounding box center [620, 511] width 220 height 44
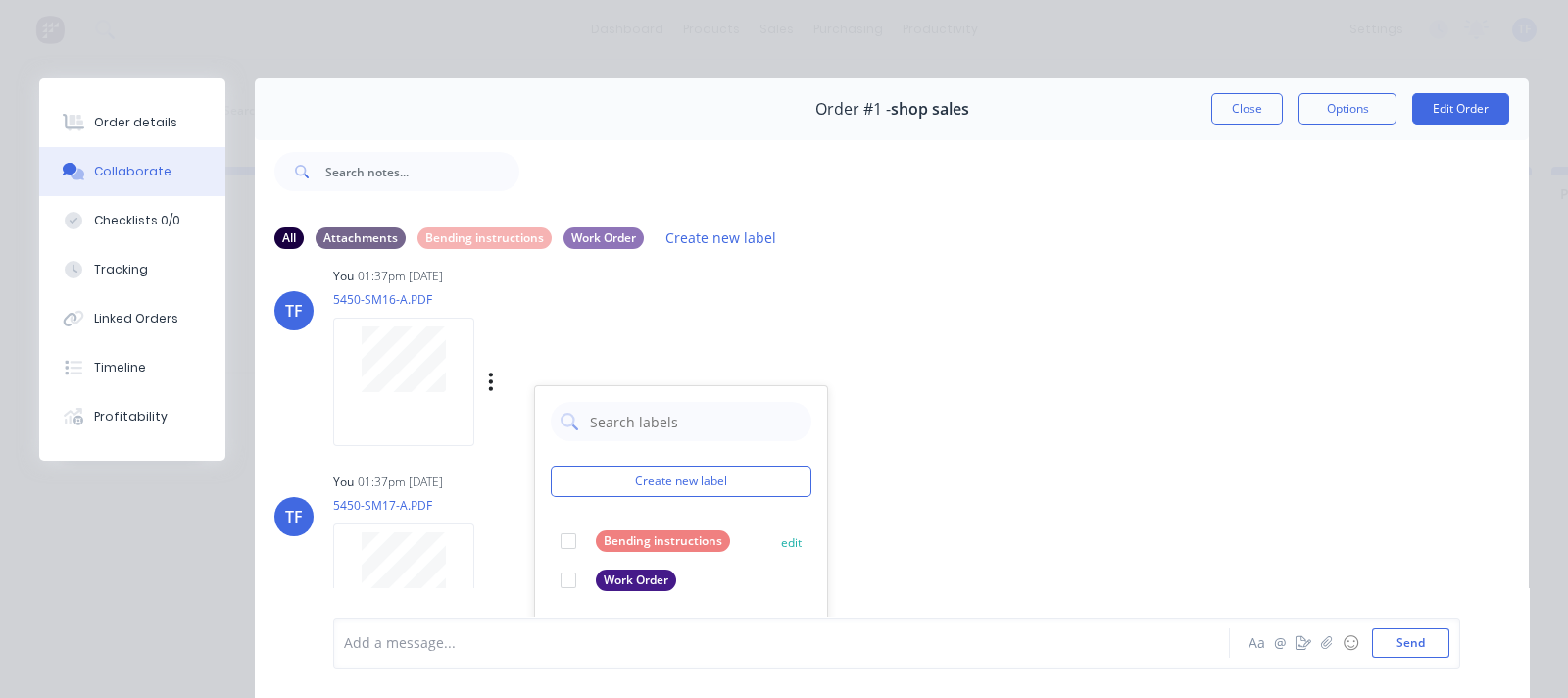
click at [573, 535] on div at bounding box center [568, 541] width 39 height 39
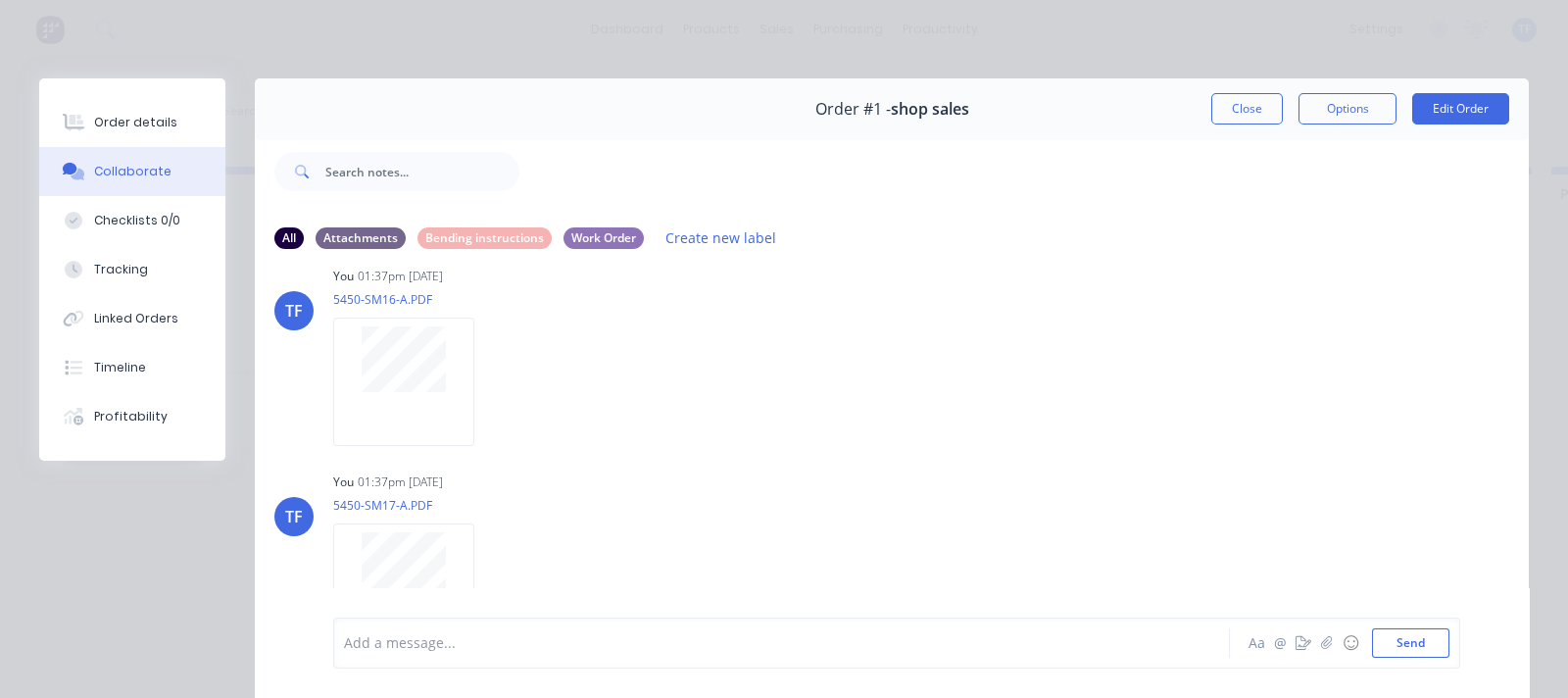
scroll to position [979, 0]
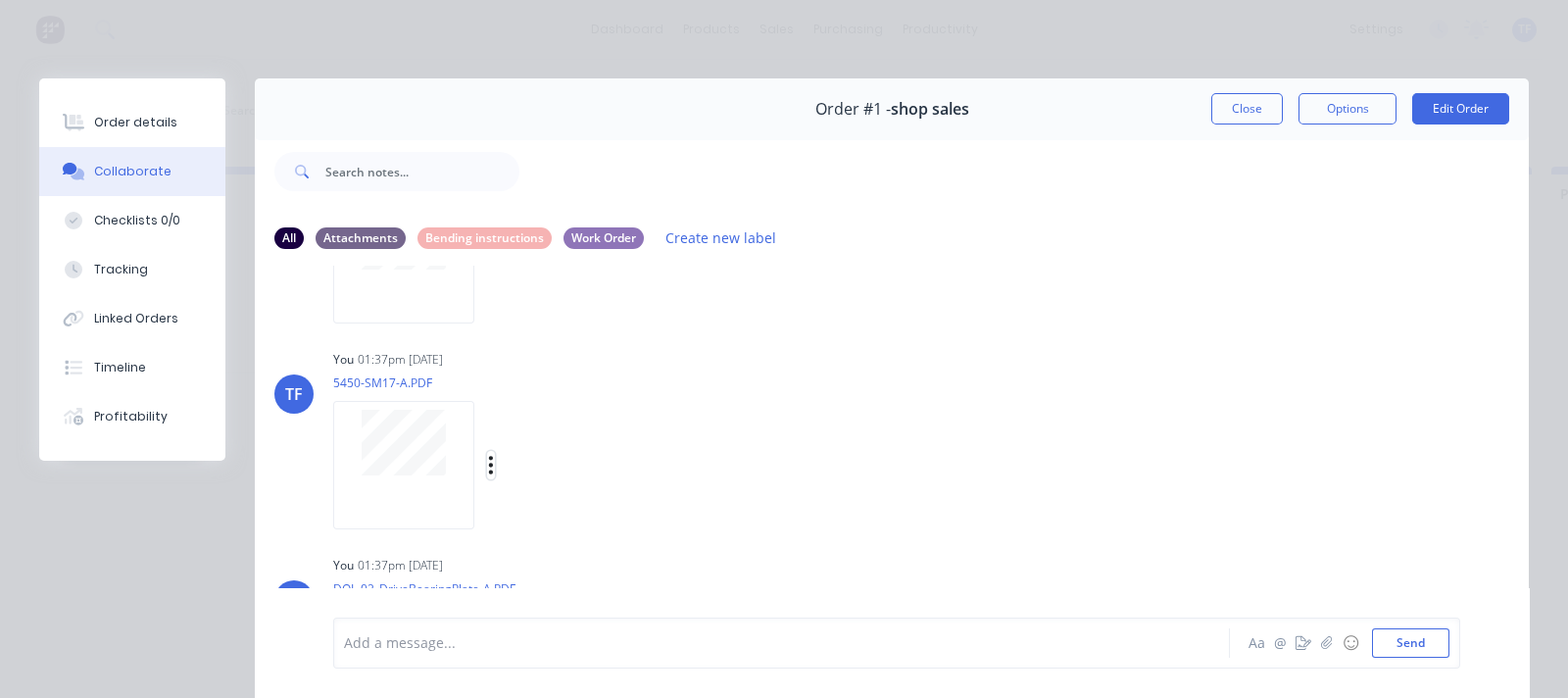
click at [489, 468] on icon "button" at bounding box center [491, 465] width 6 height 23
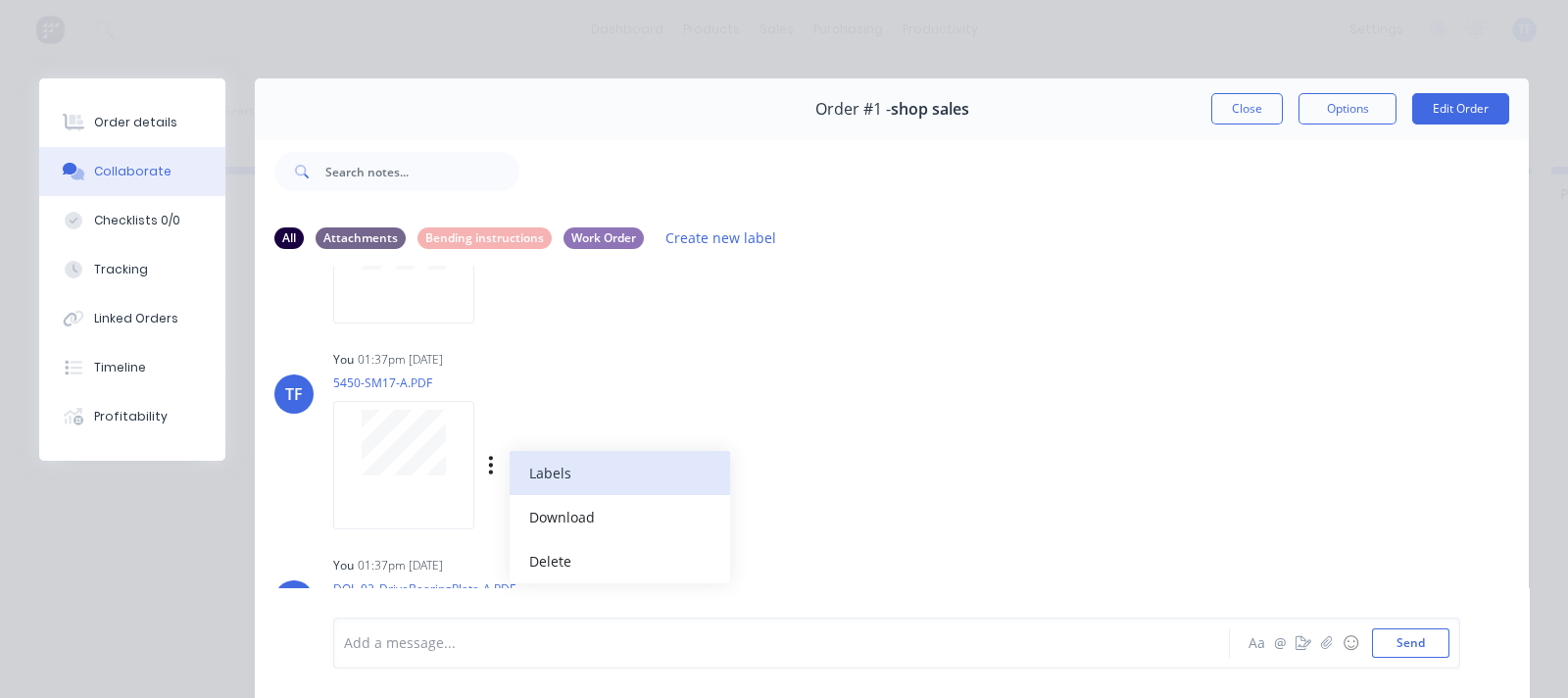
click at [542, 471] on button "Labels" at bounding box center [620, 473] width 220 height 44
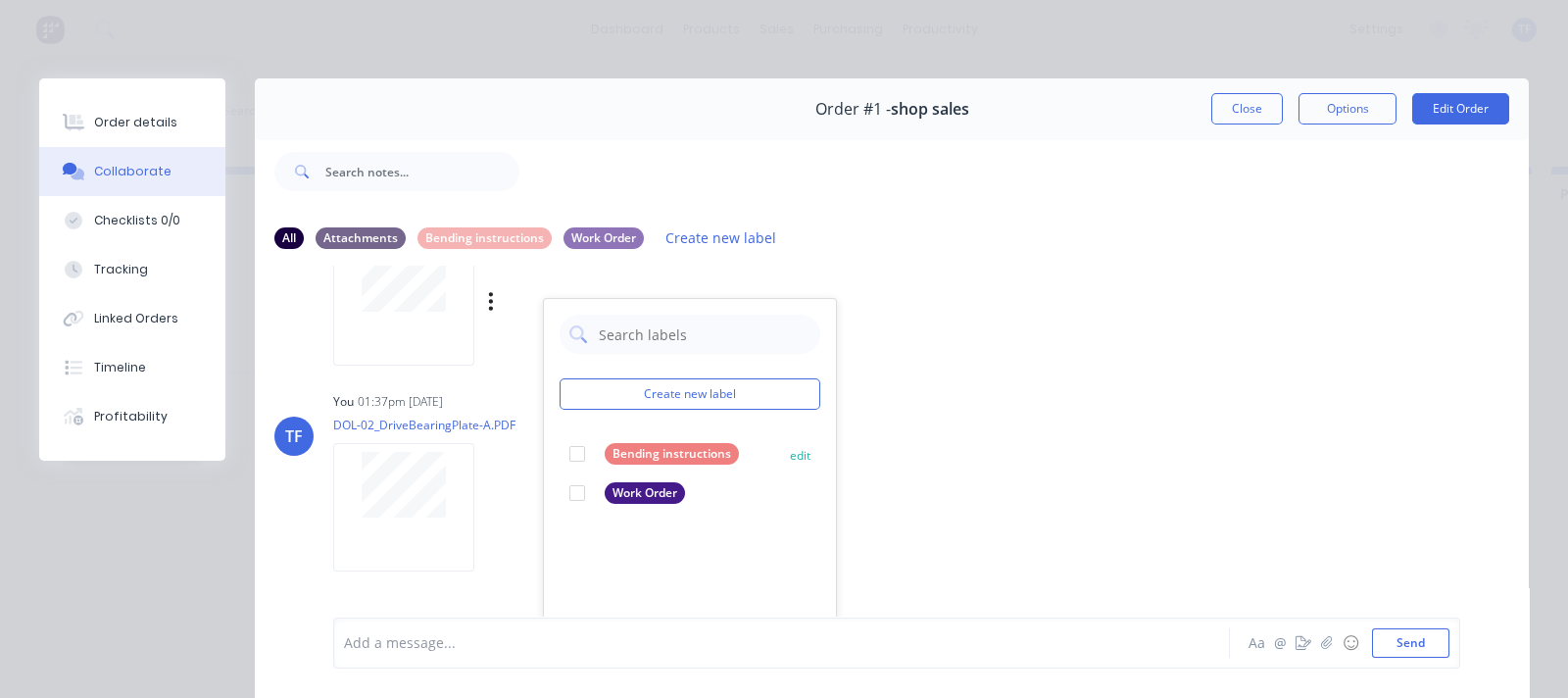
scroll to position [1103, 0]
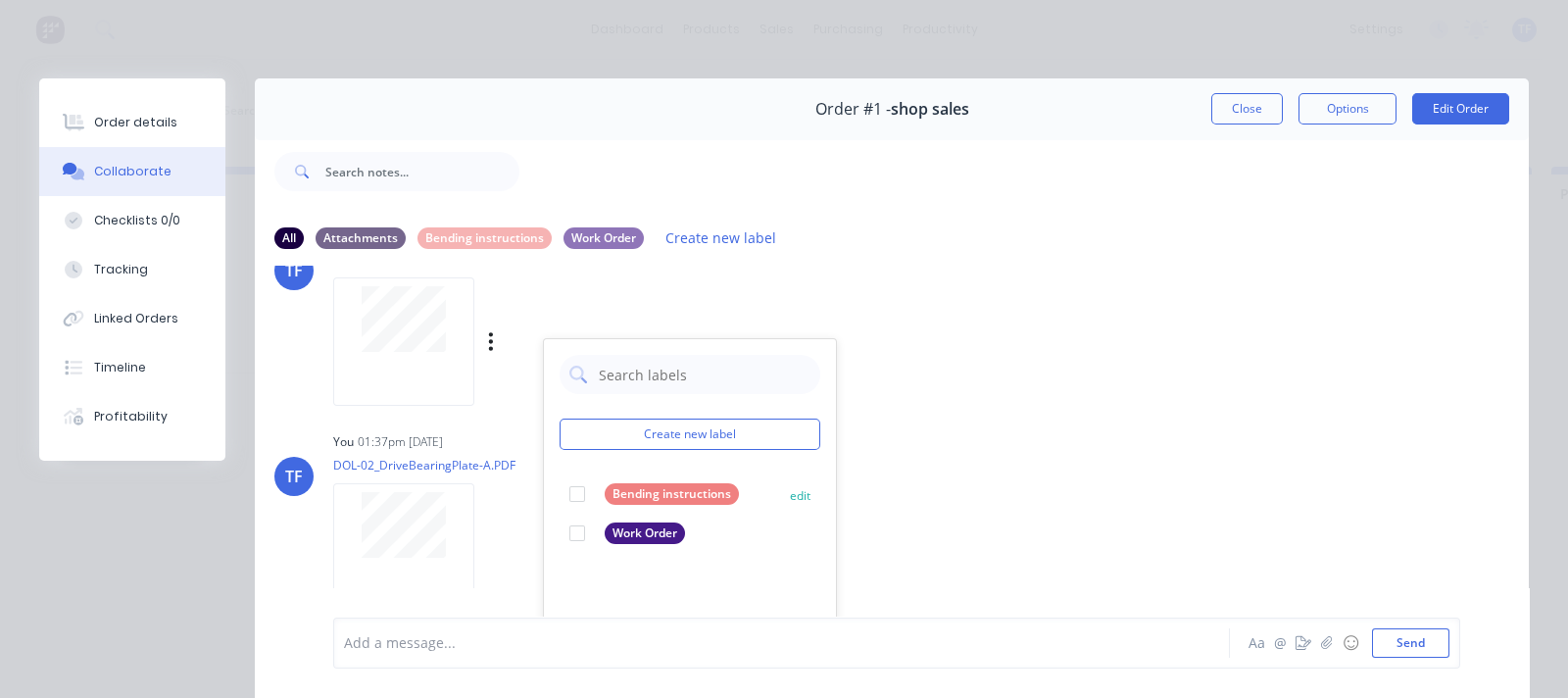
click at [576, 492] on div at bounding box center [577, 494] width 39 height 39
click at [490, 541] on icon "button" at bounding box center [491, 547] width 6 height 23
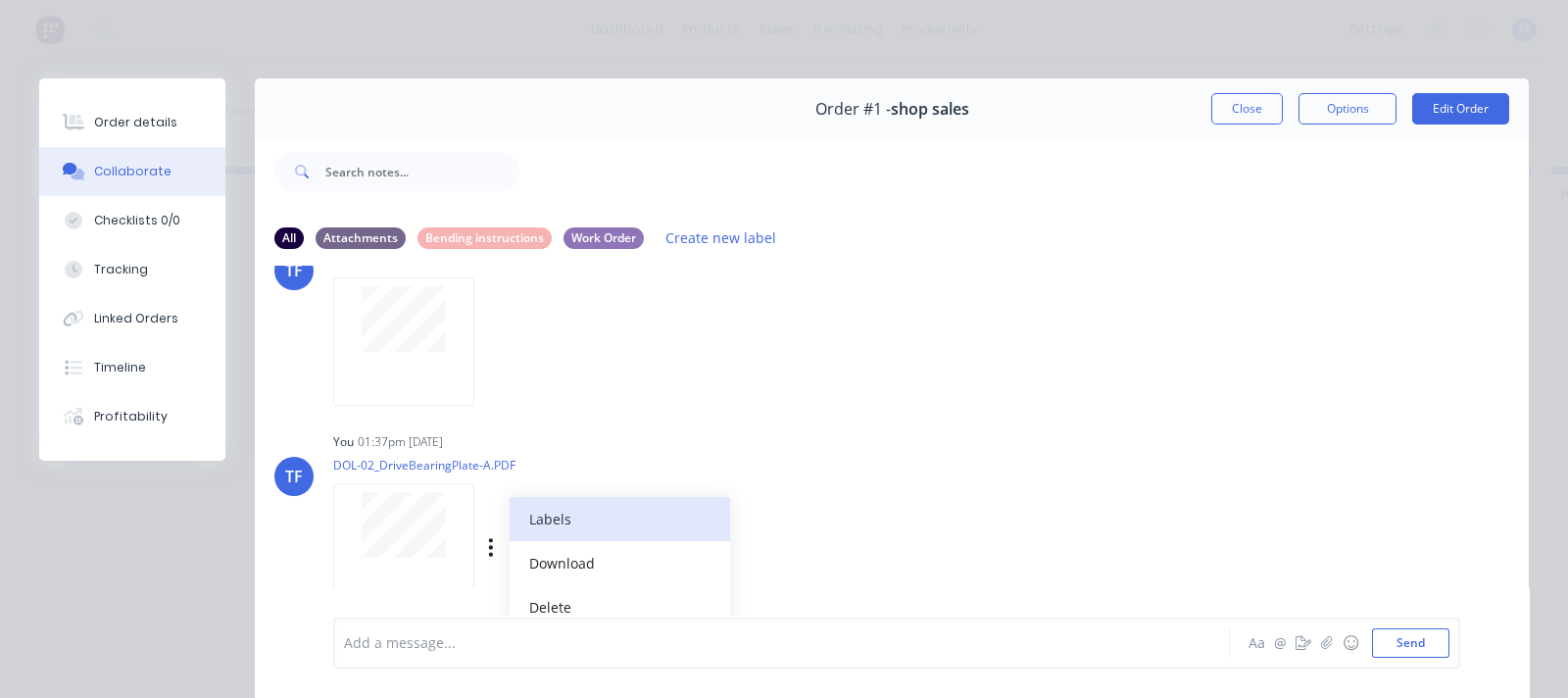
click at [531, 528] on button "Labels" at bounding box center [620, 519] width 220 height 44
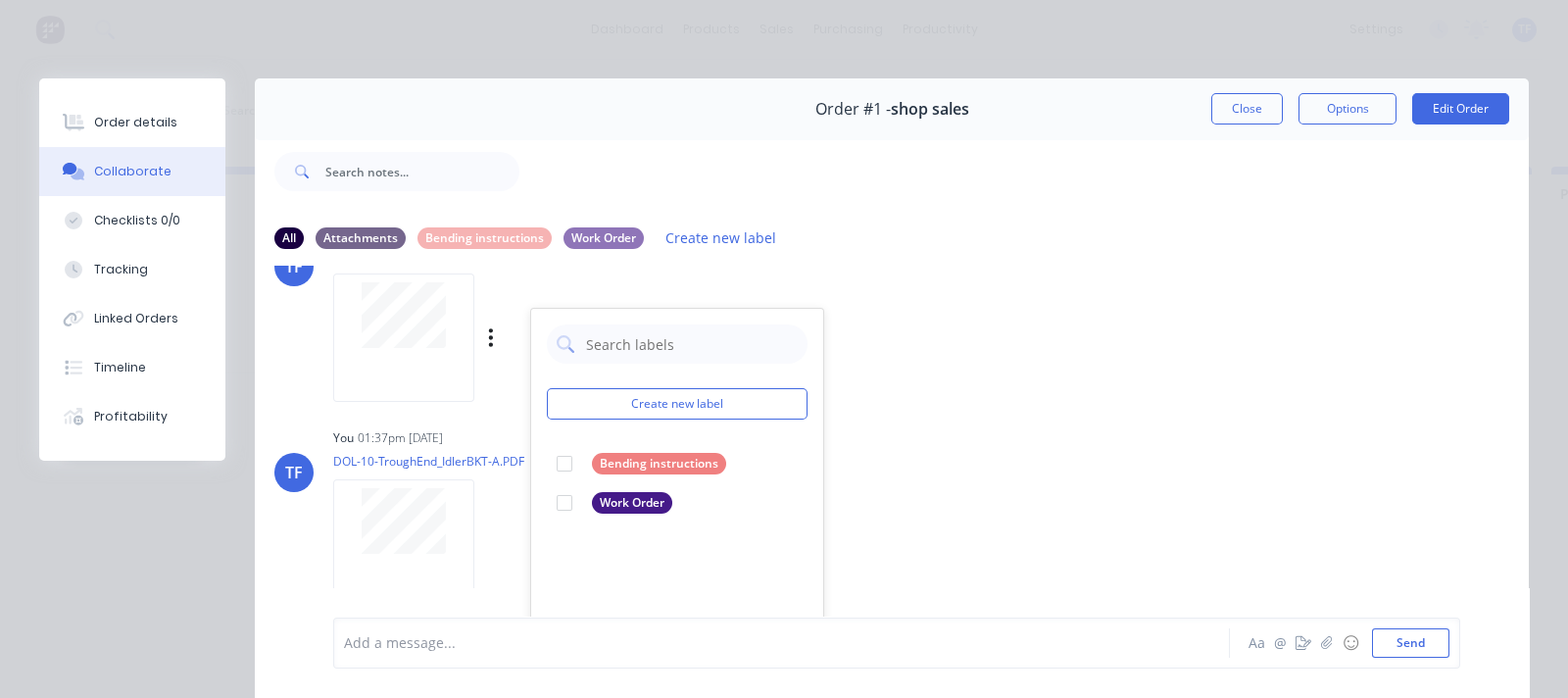
scroll to position [1348, 0]
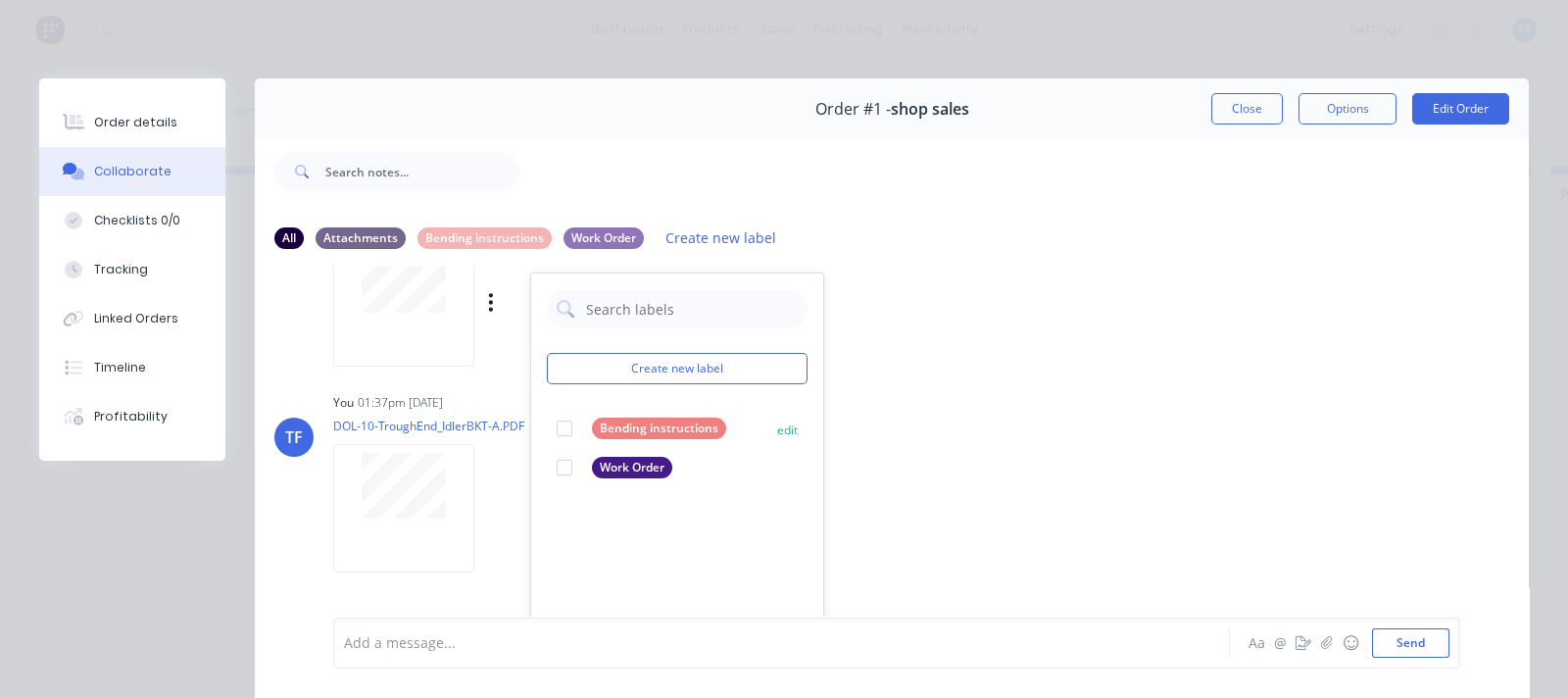
click at [574, 433] on div at bounding box center [564, 428] width 39 height 39
click at [505, 500] on div "Labels Download Delete" at bounding box center [593, 508] width 220 height 29
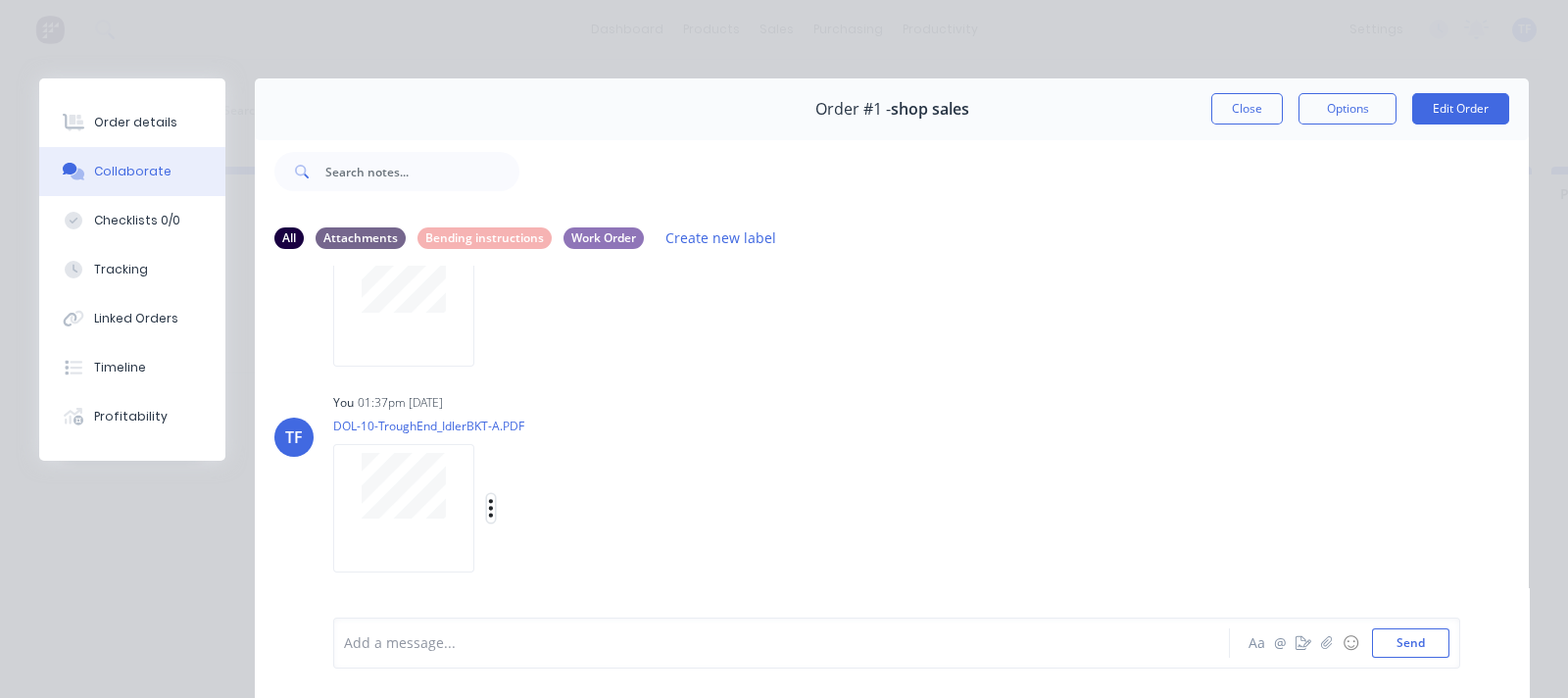
click at [488, 508] on icon "button" at bounding box center [491, 508] width 6 height 23
click at [530, 502] on button "Labels" at bounding box center [620, 516] width 220 height 44
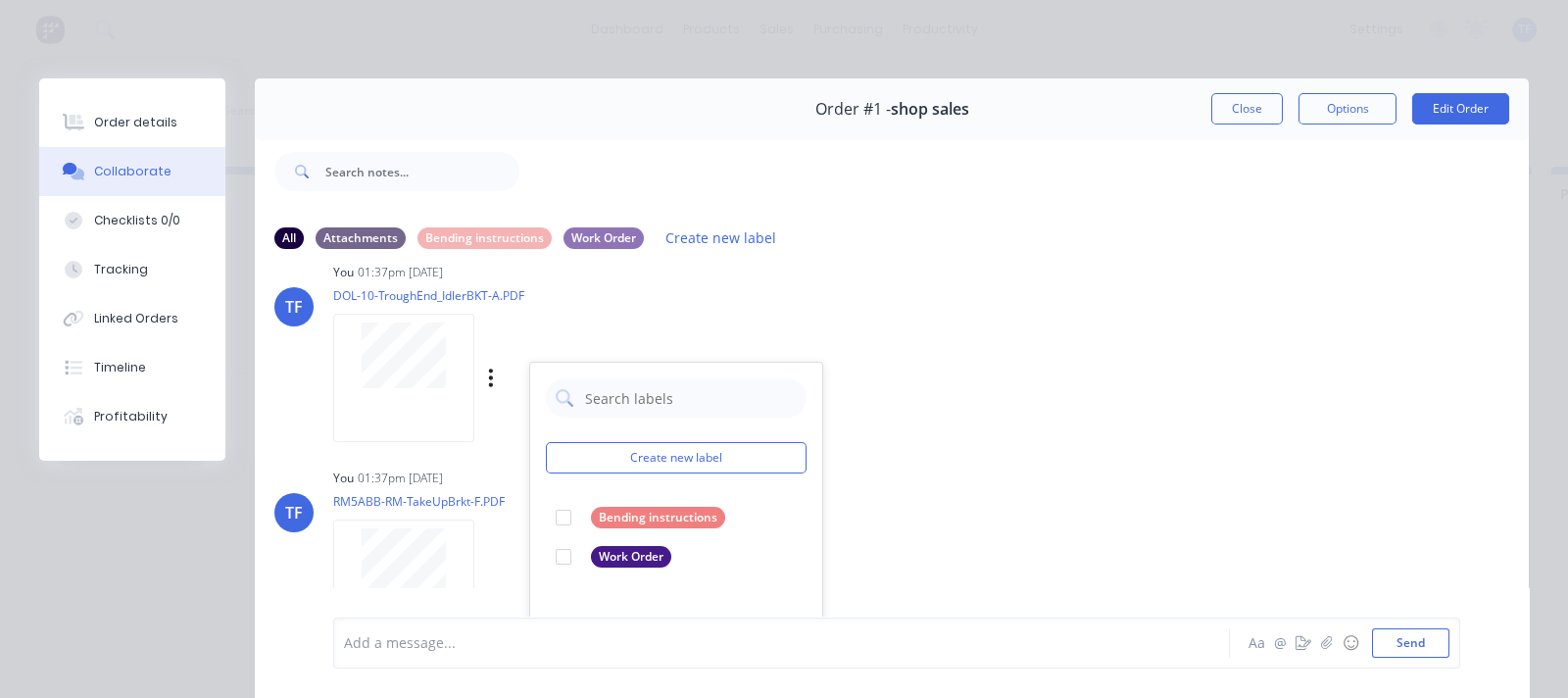
scroll to position [1592, 0]
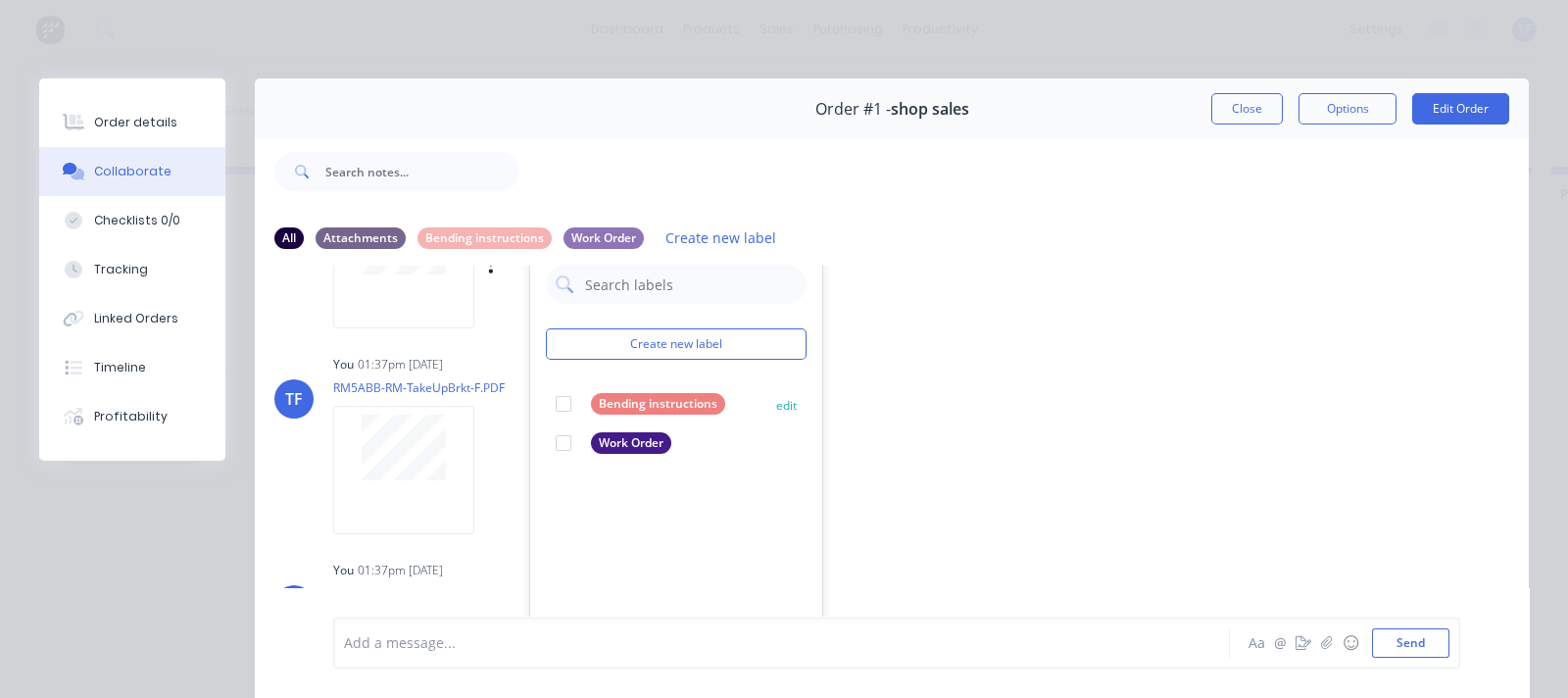
click at [561, 406] on div at bounding box center [563, 404] width 39 height 39
click at [495, 477] on div "Labels Download Delete" at bounding box center [593, 470] width 220 height 29
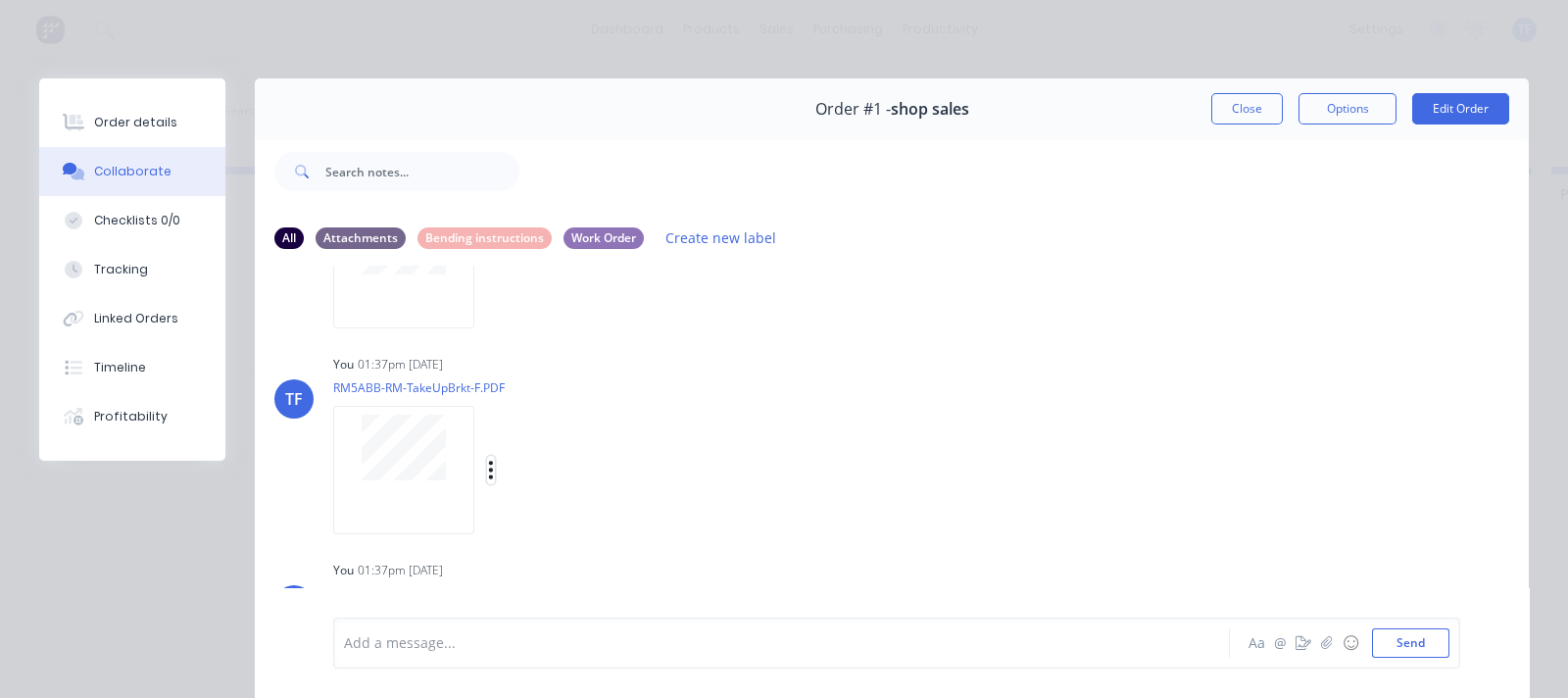
click at [489, 474] on icon "button" at bounding box center [491, 470] width 4 height 18
click at [534, 480] on button "Labels" at bounding box center [620, 477] width 220 height 44
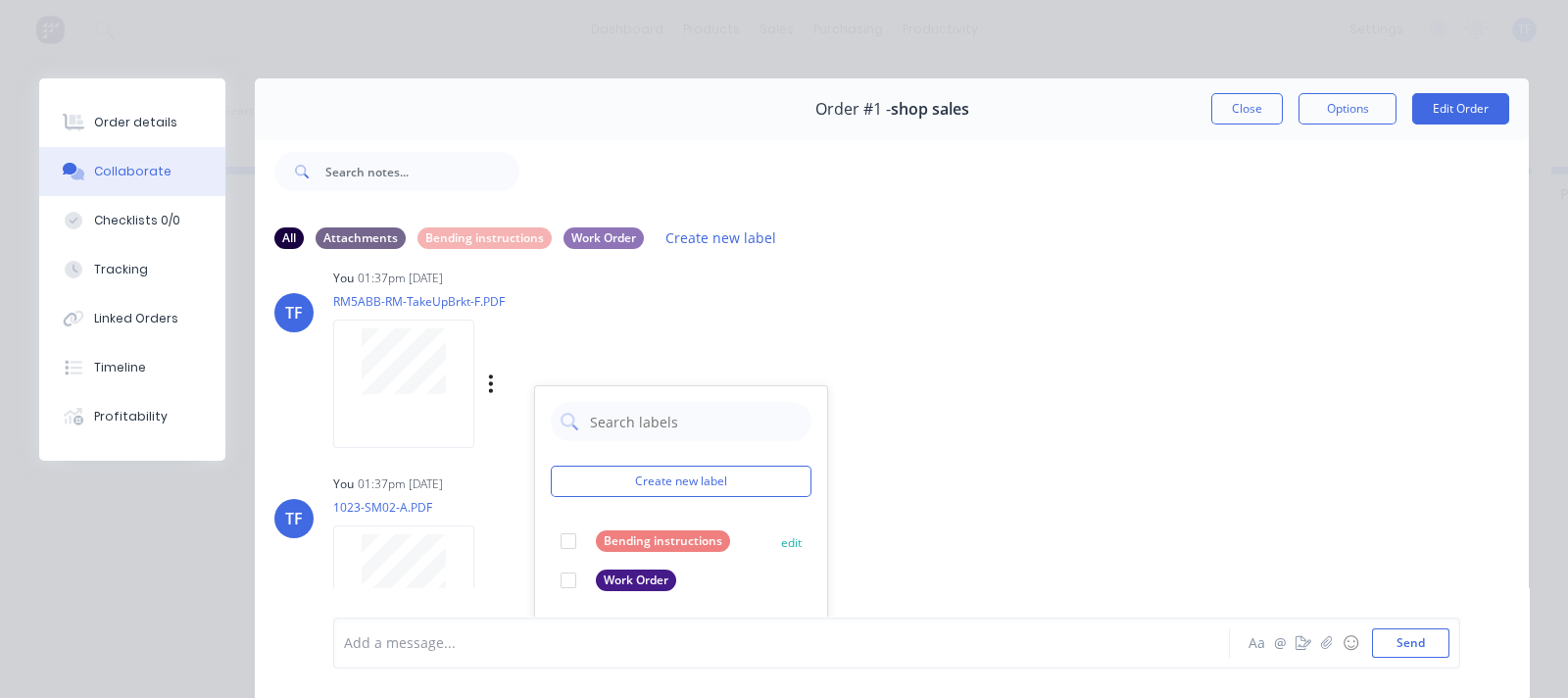
scroll to position [1714, 0]
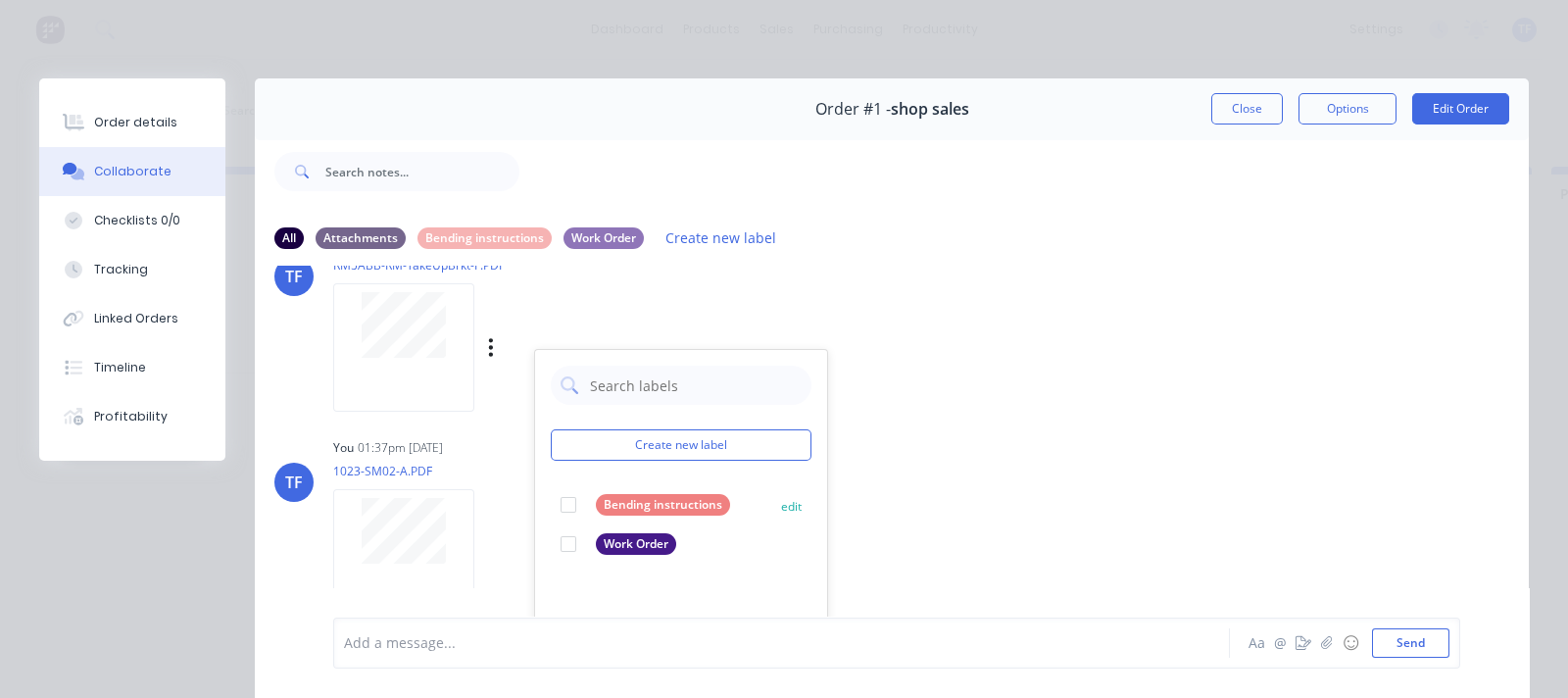
click at [568, 502] on div at bounding box center [568, 505] width 39 height 39
click at [489, 449] on div "You 01:37pm 24/09/25" at bounding box center [639, 448] width 612 height 18
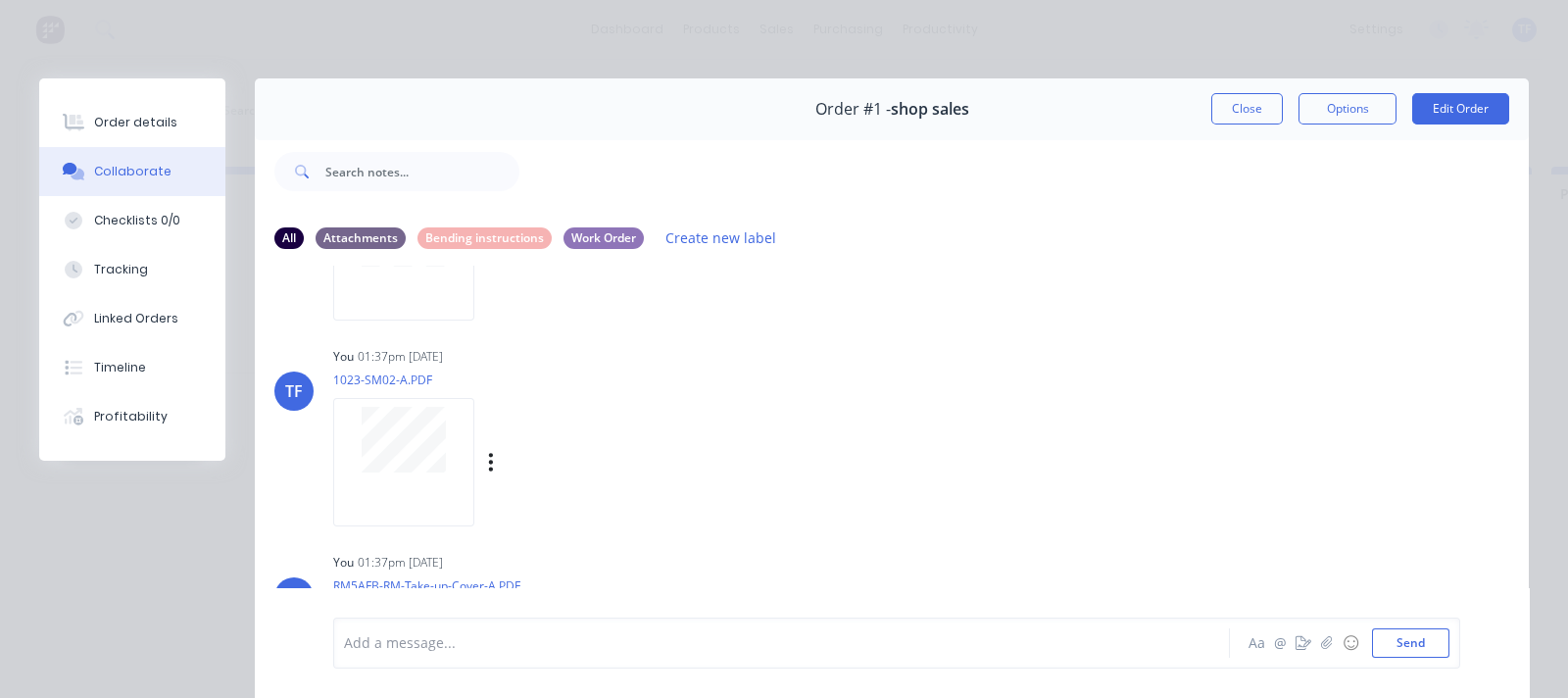
scroll to position [1836, 0]
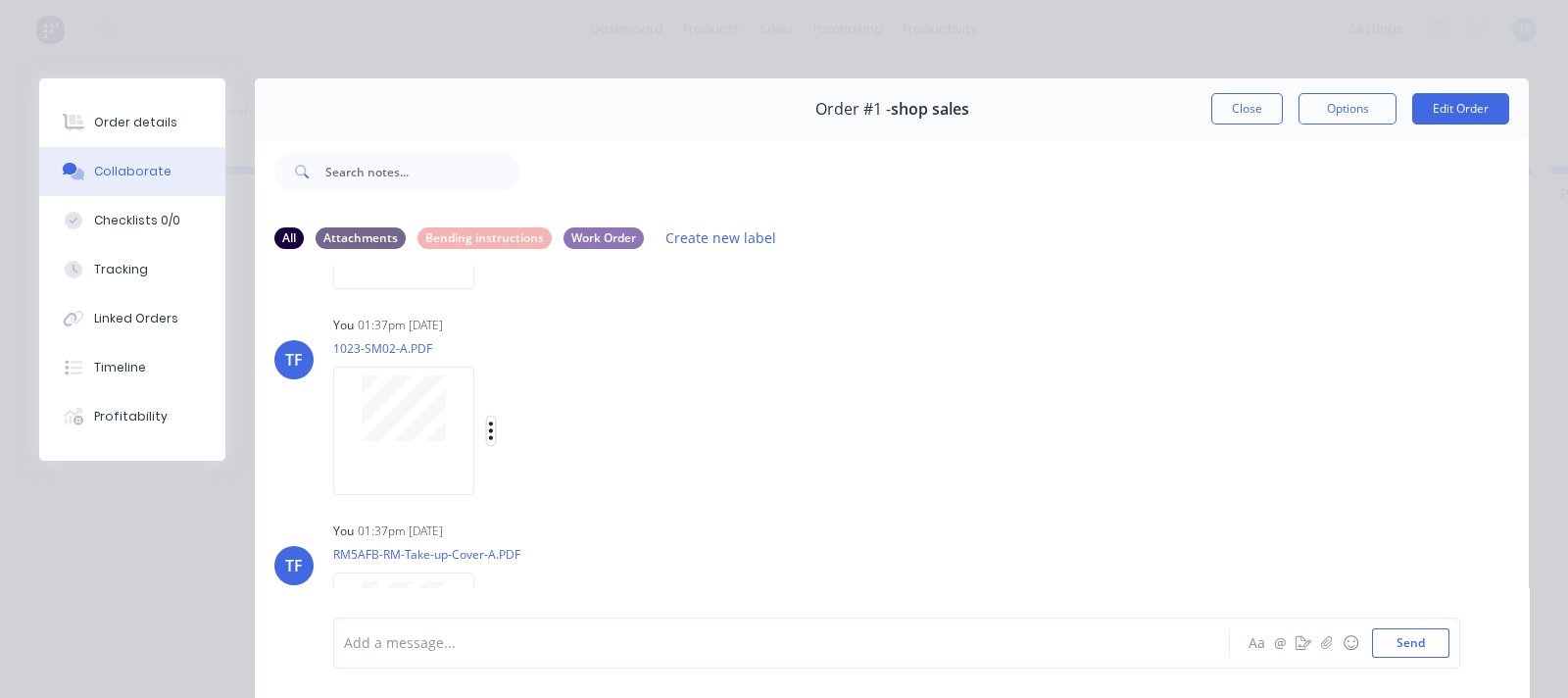
click at [494, 429] on button "button" at bounding box center [491, 430] width 8 height 29
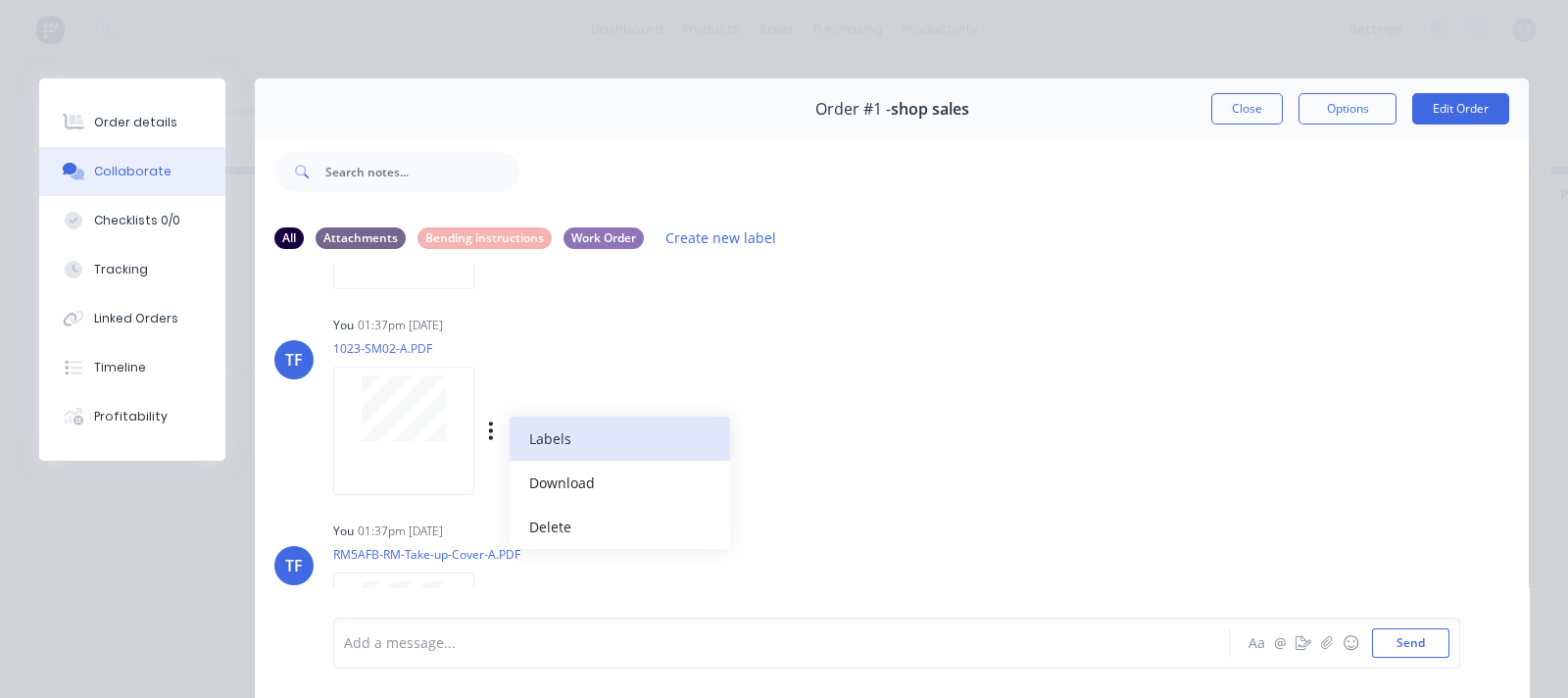
click at [549, 445] on button "Labels" at bounding box center [620, 438] width 220 height 44
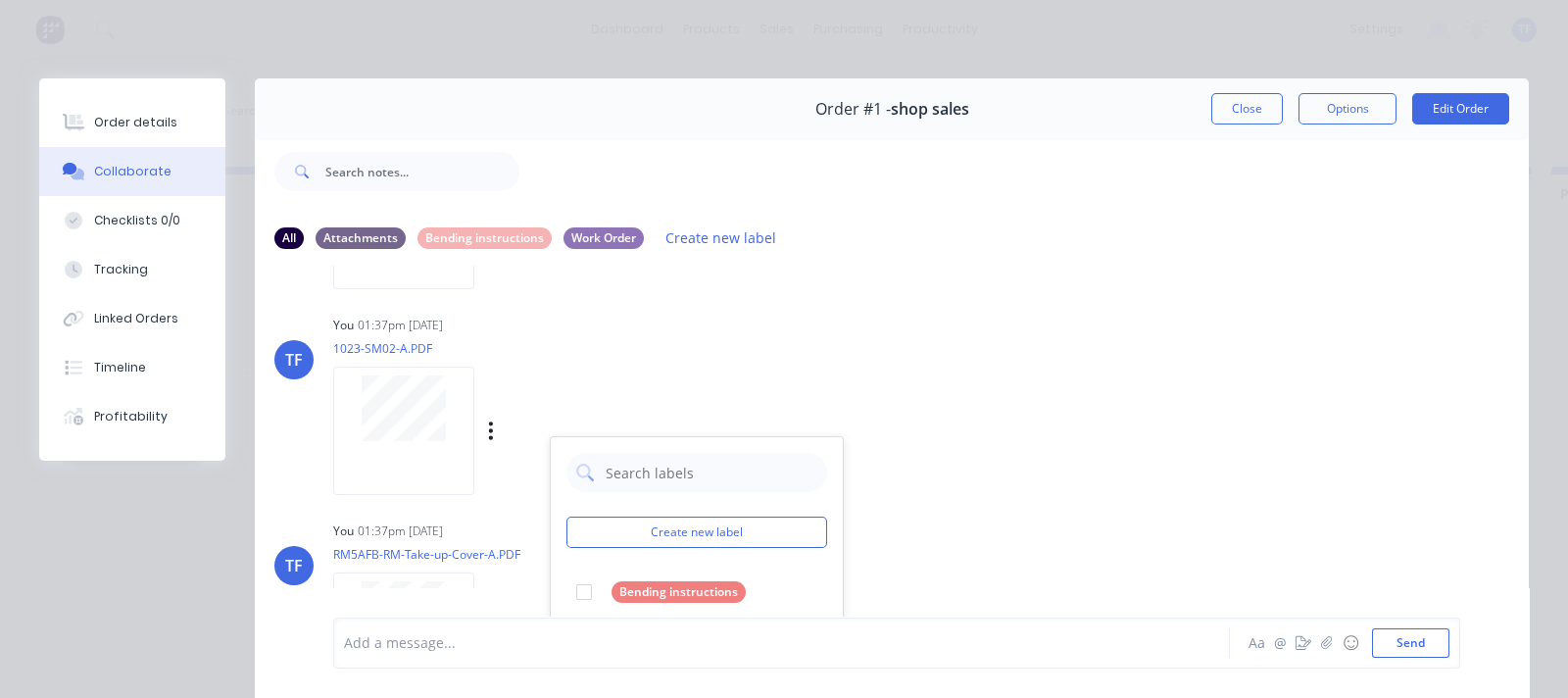
drag, startPoint x: 587, startPoint y: 578, endPoint x: 589, endPoint y: 557, distance: 21.1
click at [587, 572] on div at bounding box center [584, 592] width 39 height 39
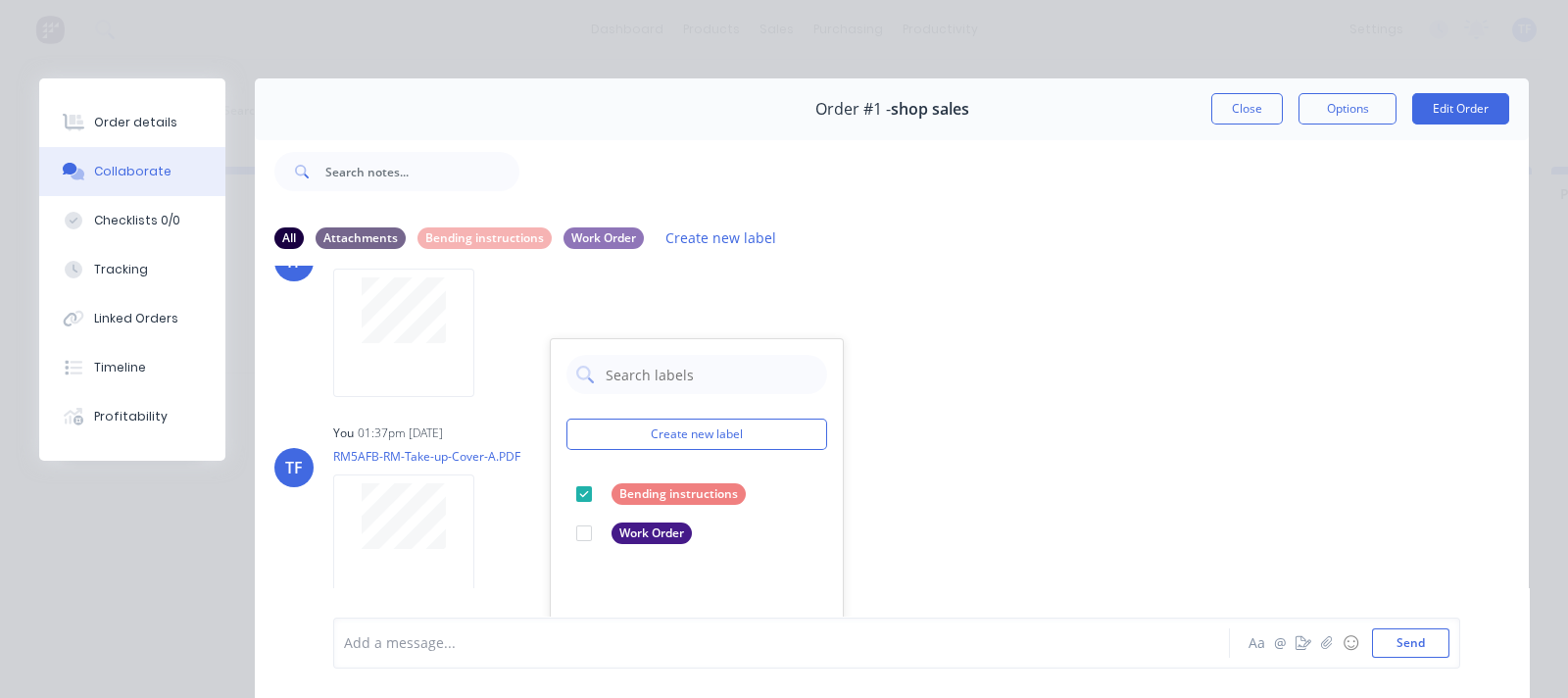
scroll to position [2082, 0]
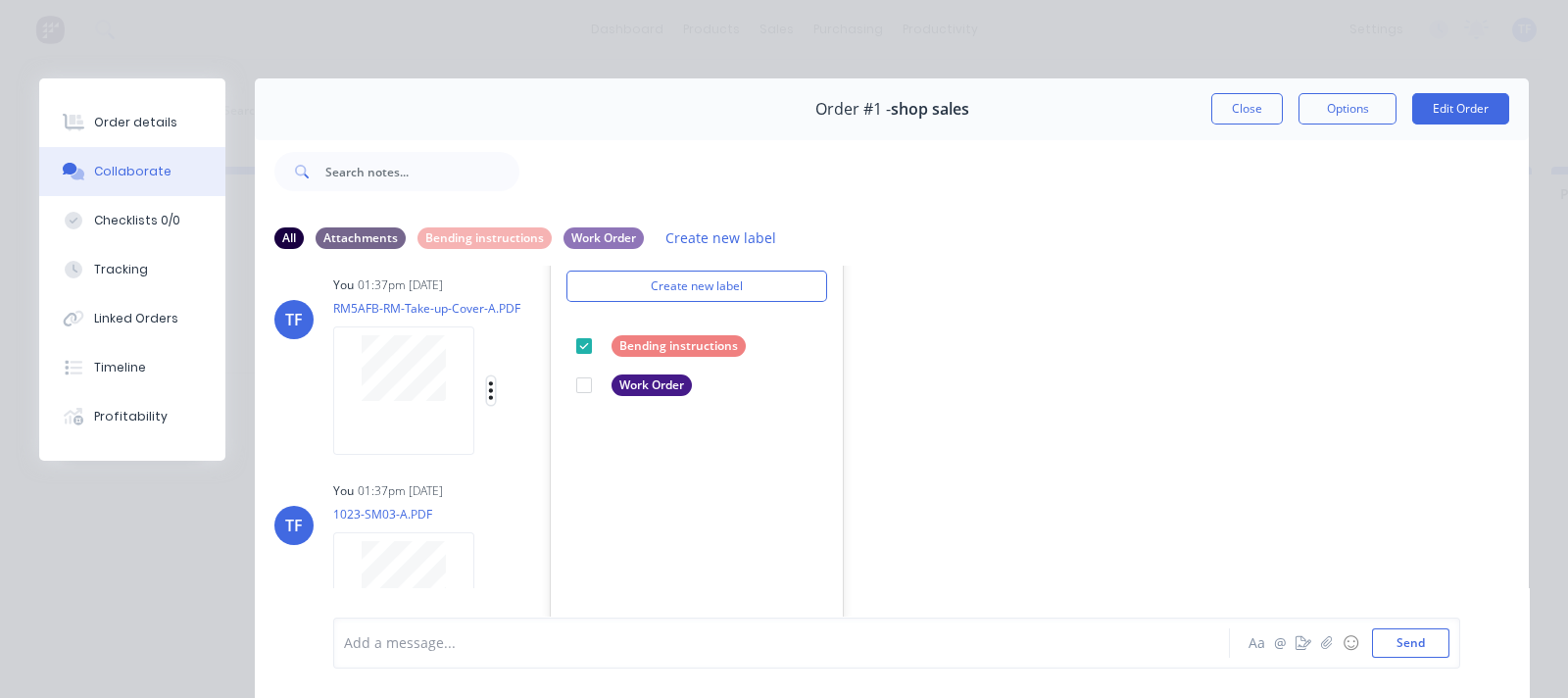
click at [493, 387] on icon "button" at bounding box center [491, 390] width 6 height 23
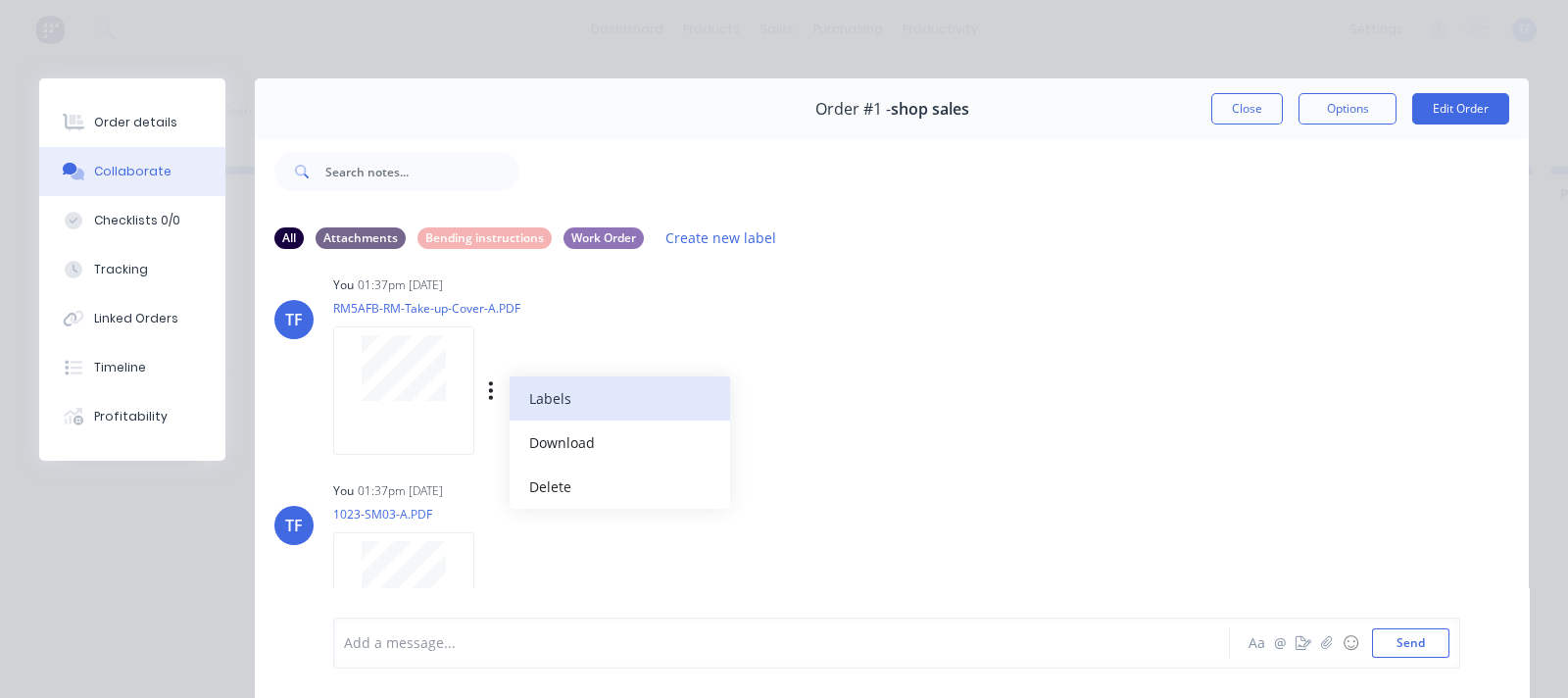
click at [530, 413] on button "Labels" at bounding box center [620, 398] width 220 height 44
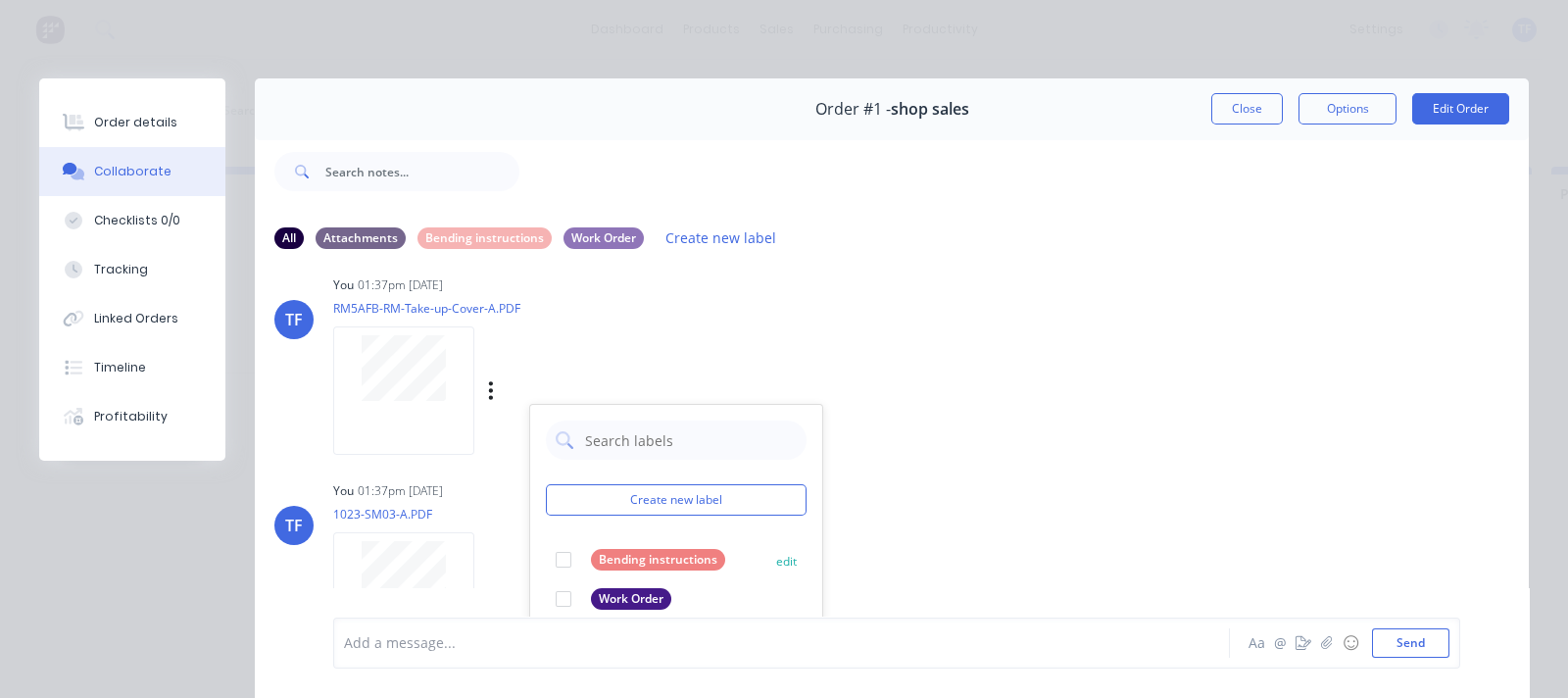
click at [563, 552] on div at bounding box center [563, 559] width 39 height 39
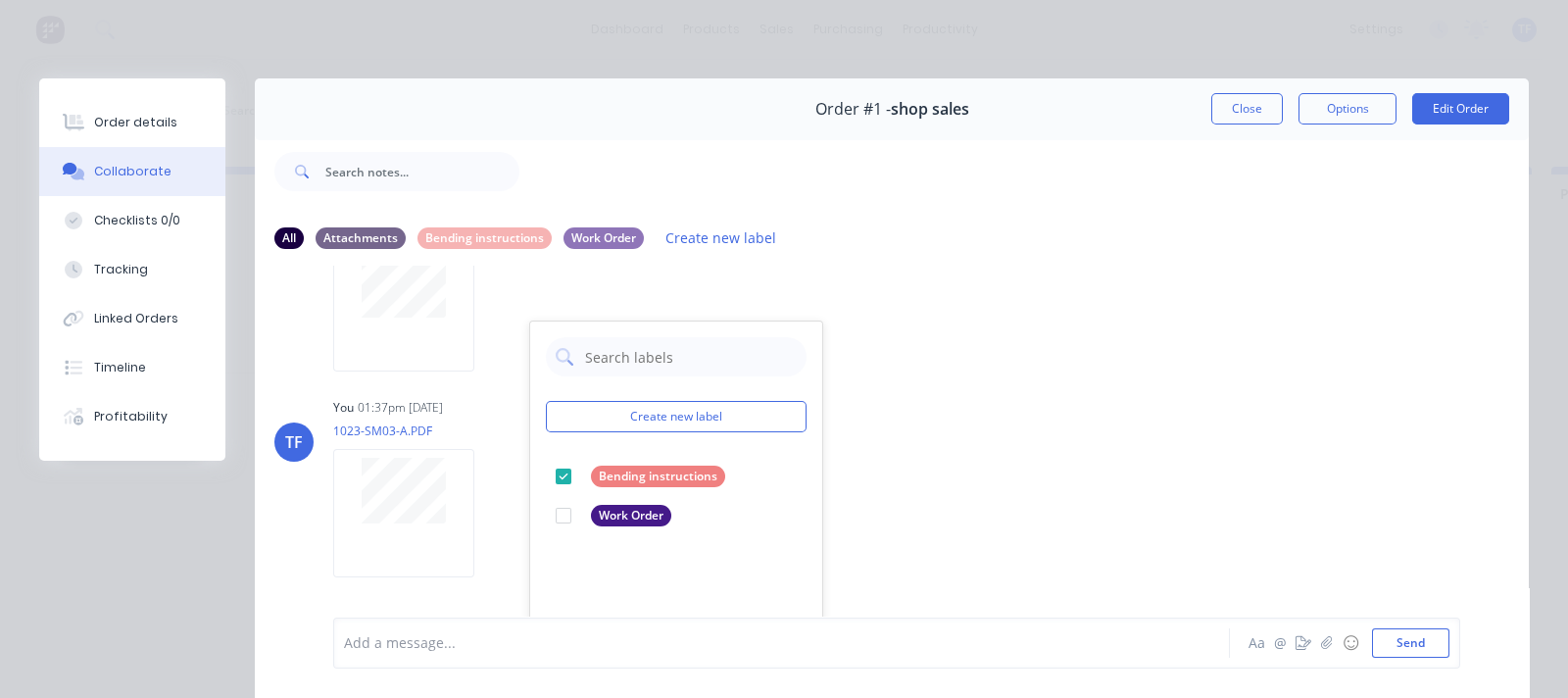
scroll to position [2205, 0]
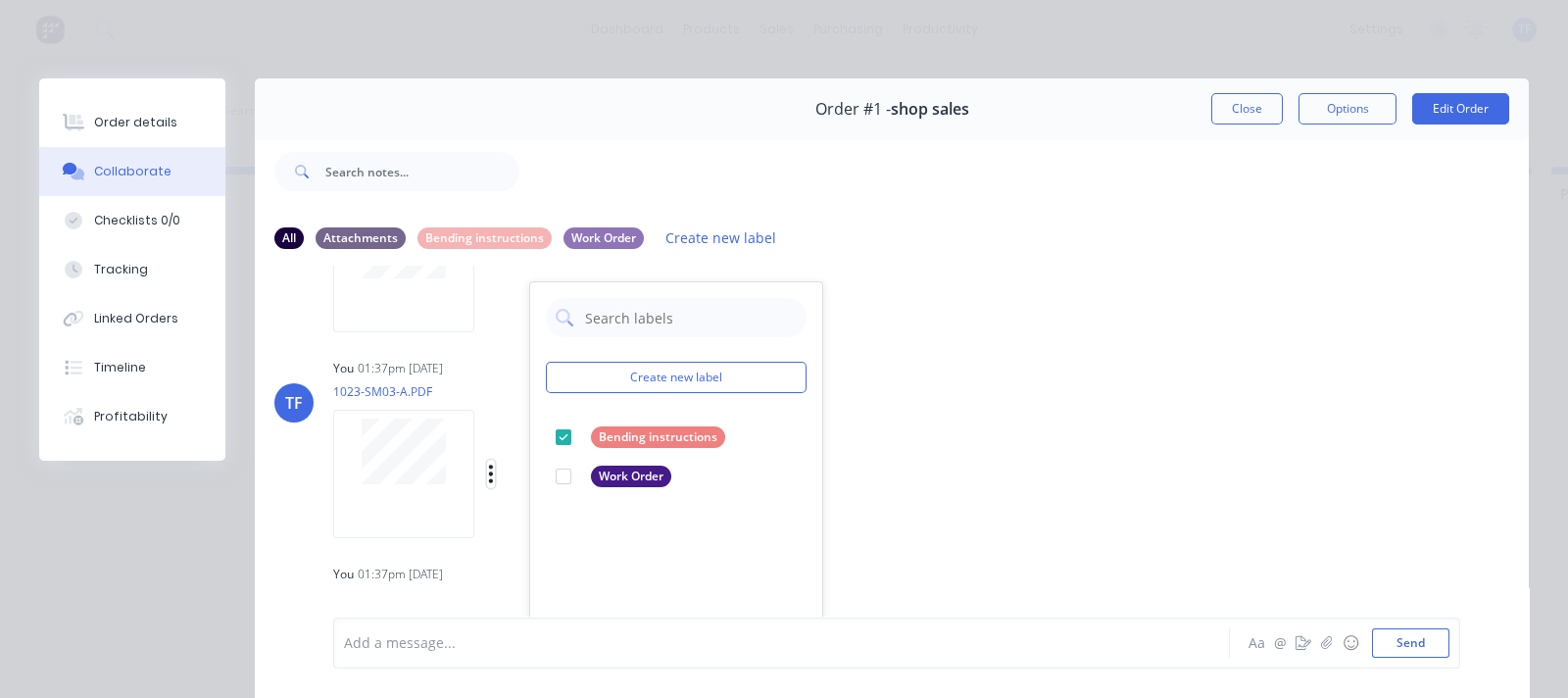
click at [487, 469] on button "button" at bounding box center [491, 474] width 8 height 29
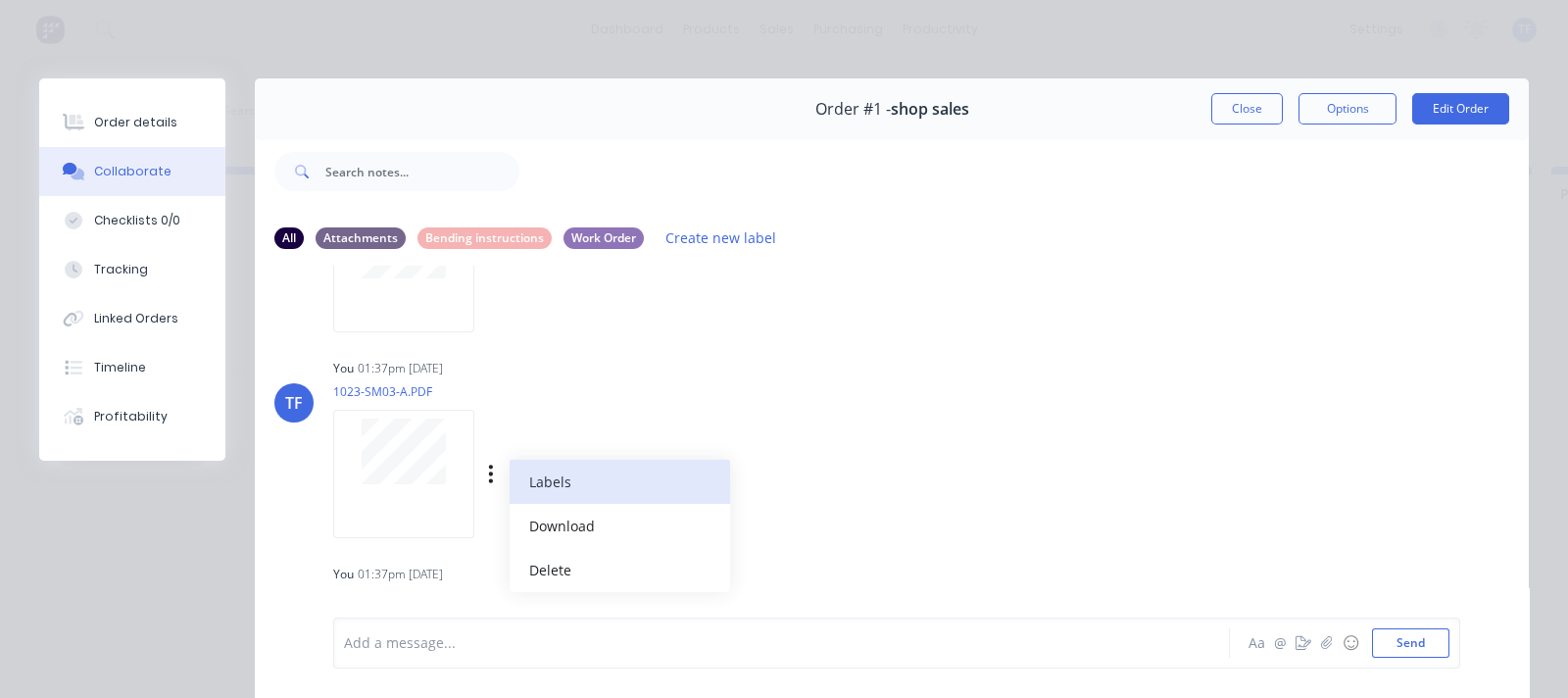
click at [534, 492] on button "Labels" at bounding box center [620, 481] width 220 height 44
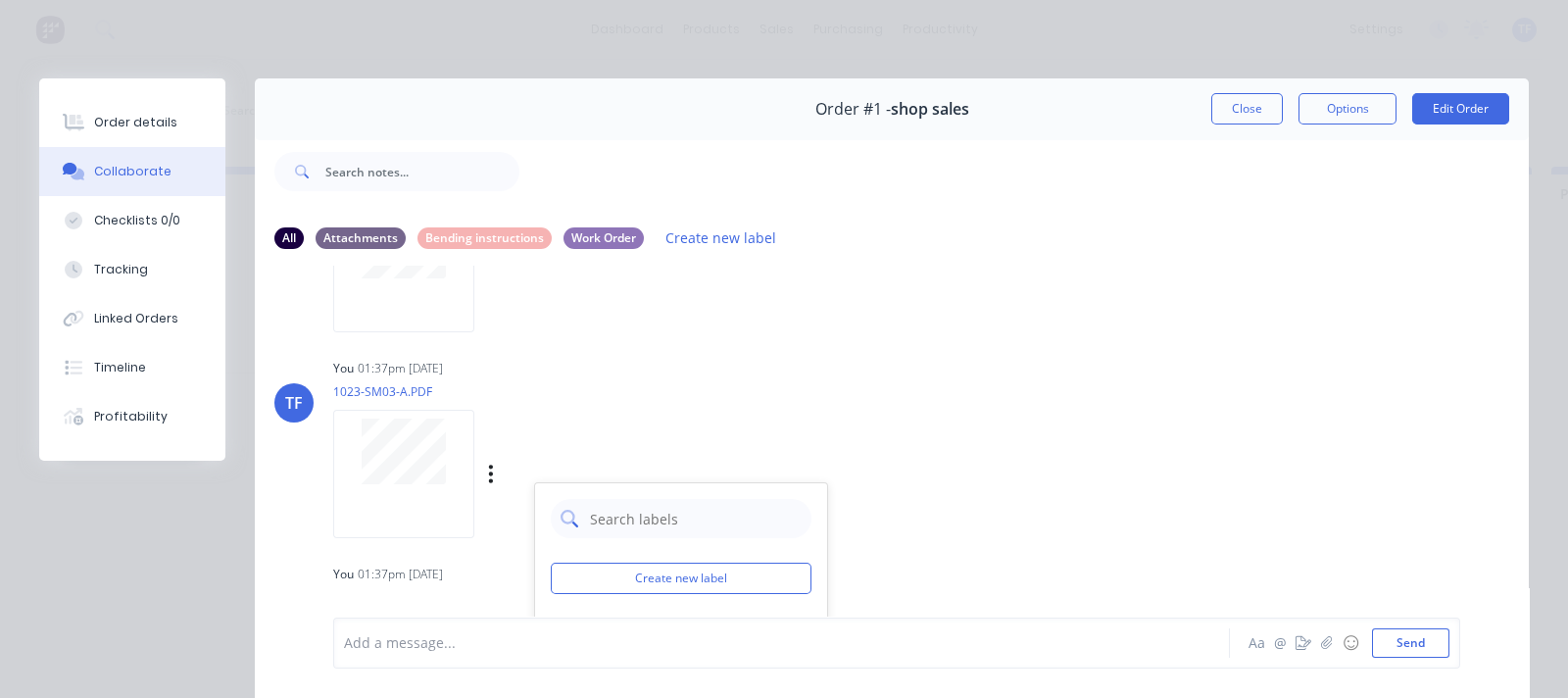
scroll to position [2327, 0]
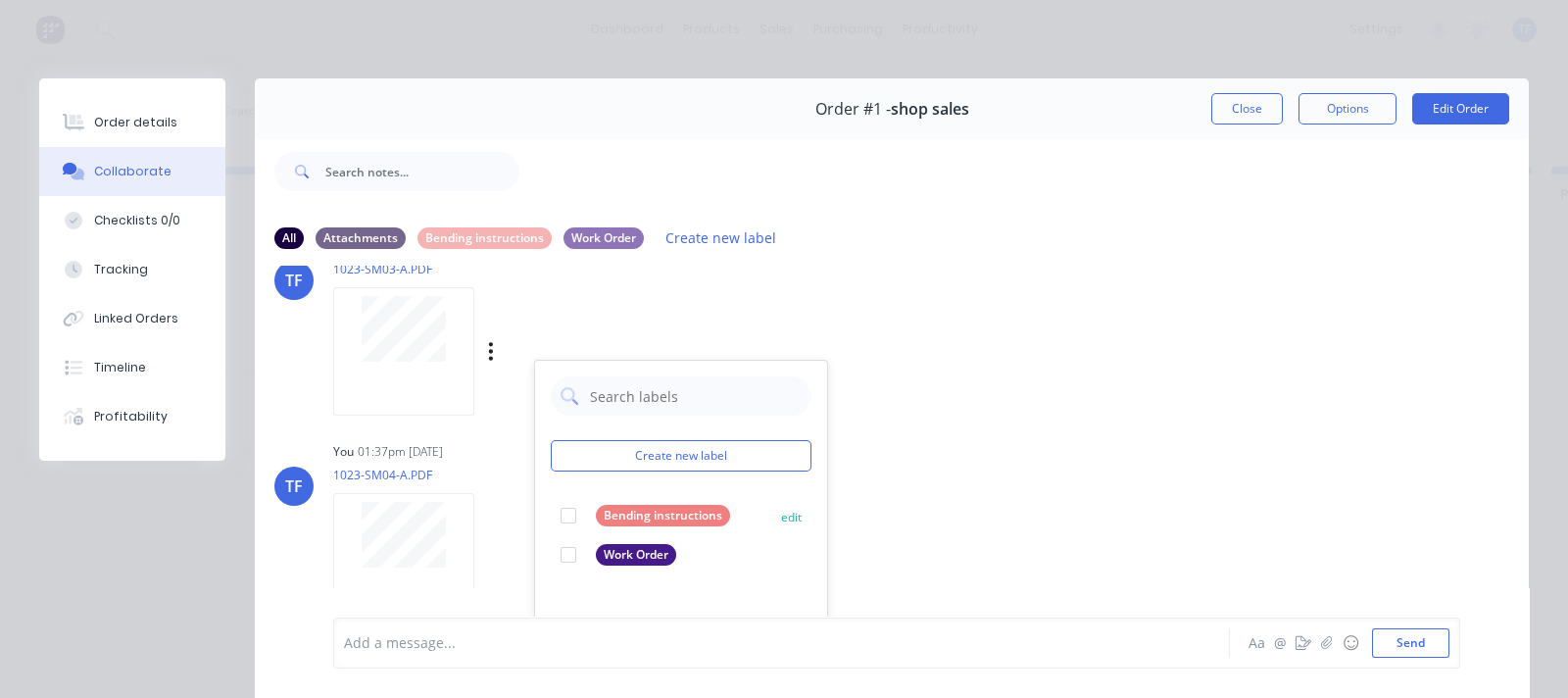
click at [568, 511] on div at bounding box center [568, 516] width 39 height 39
click at [491, 550] on icon "button" at bounding box center [491, 556] width 4 height 18
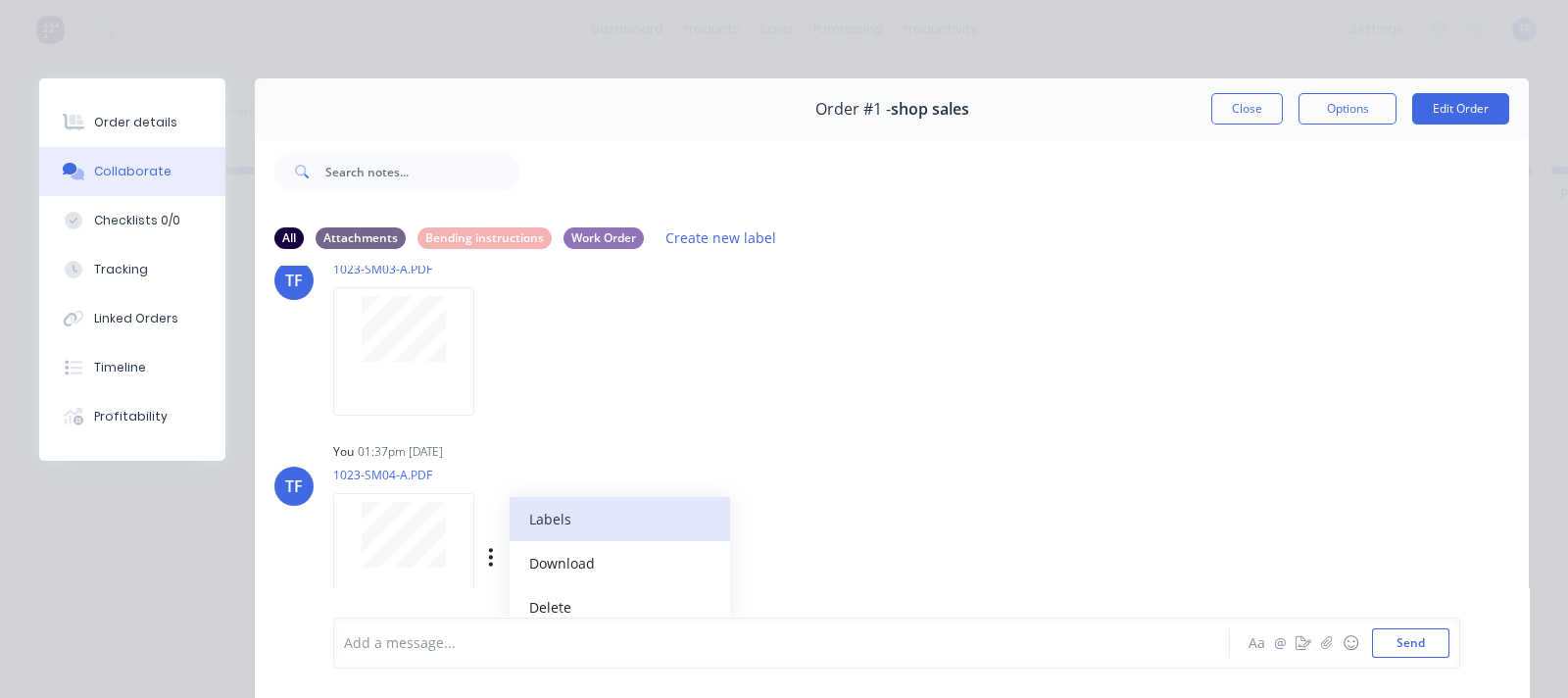
click at [544, 522] on button "Labels" at bounding box center [620, 519] width 220 height 44
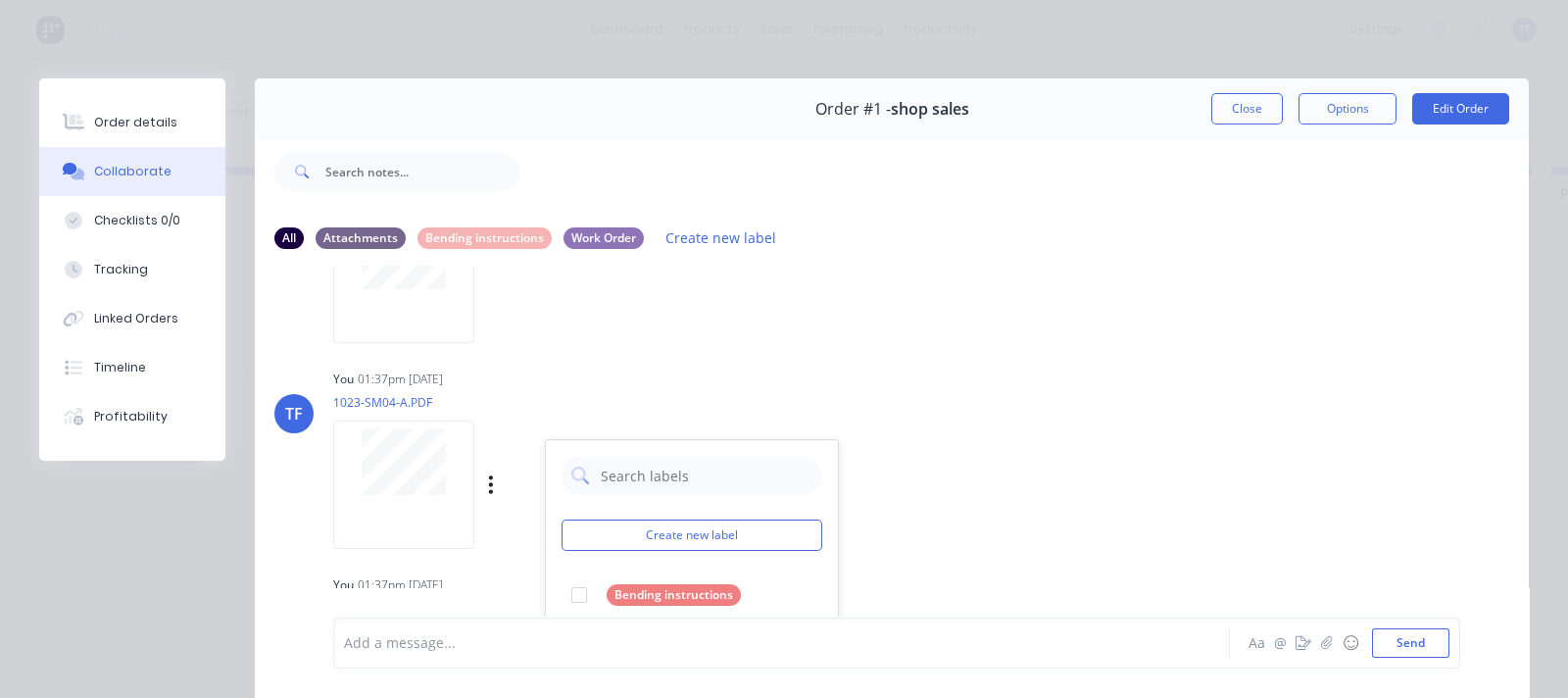
scroll to position [2450, 0]
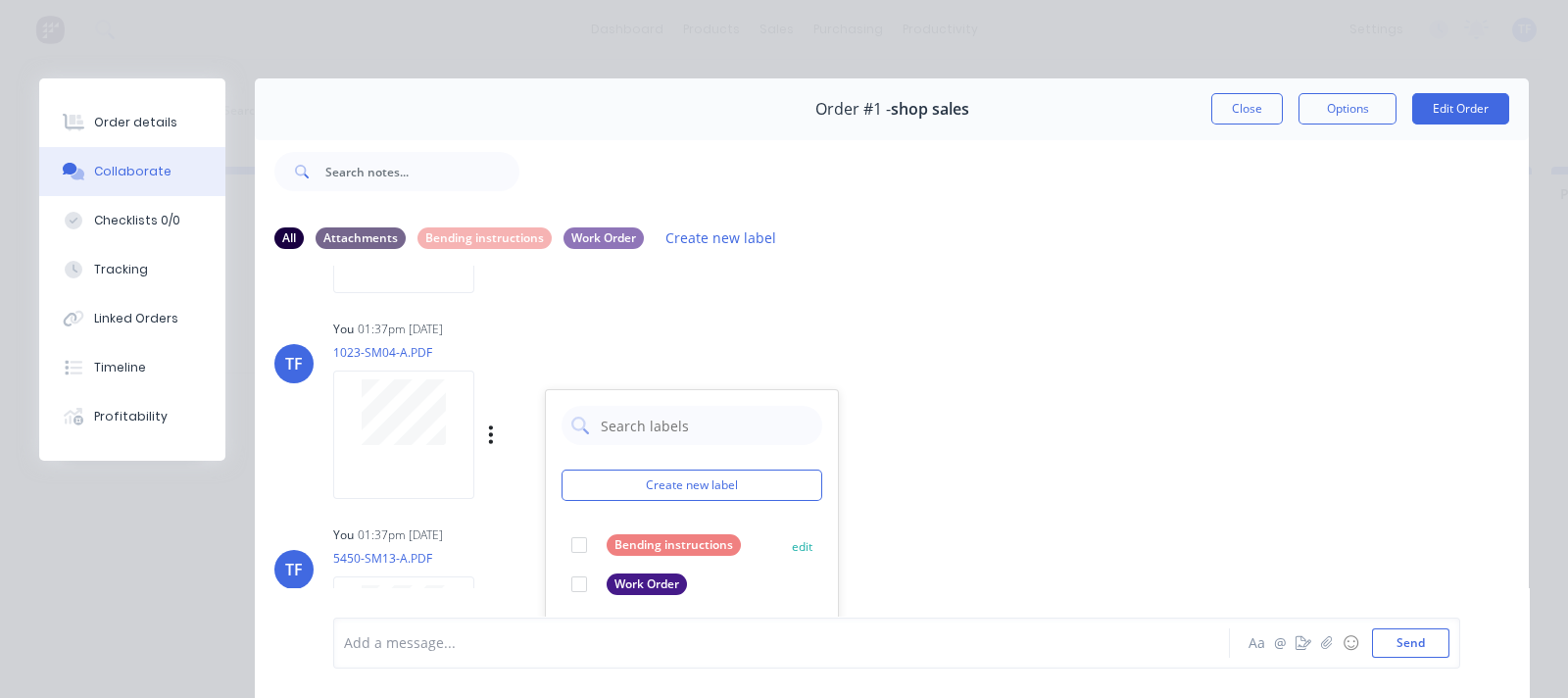
click at [584, 538] on div at bounding box center [579, 545] width 39 height 39
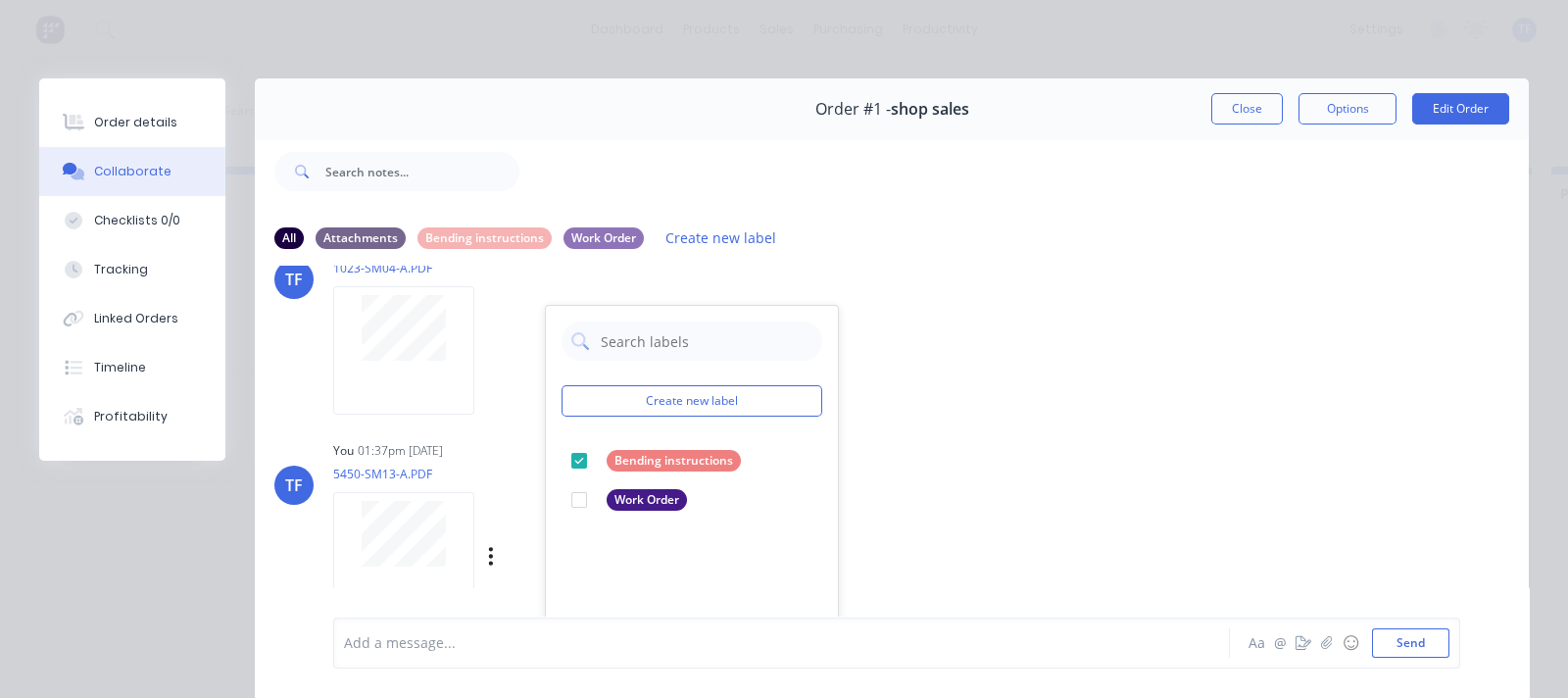
scroll to position [2572, 0]
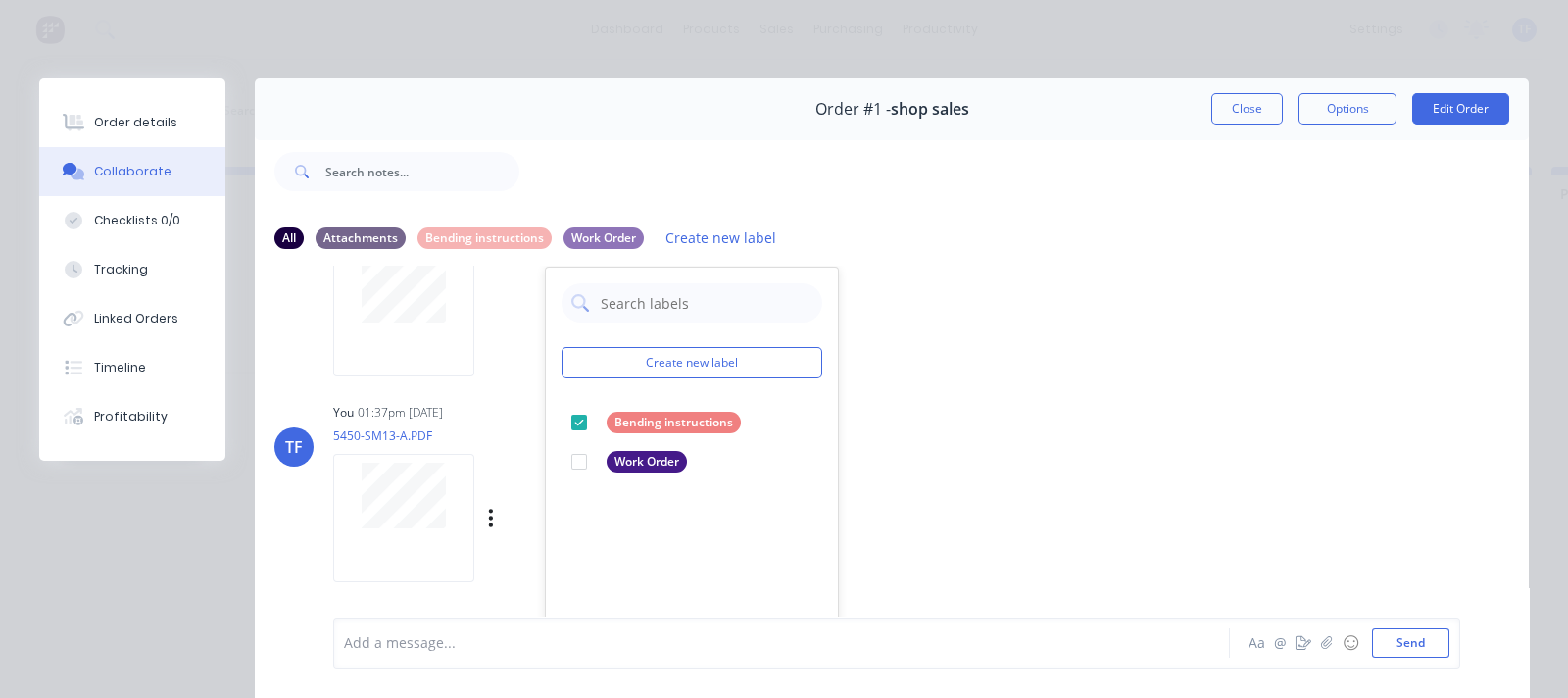
click at [506, 510] on div "Labels Download Delete" at bounding box center [593, 518] width 220 height 29
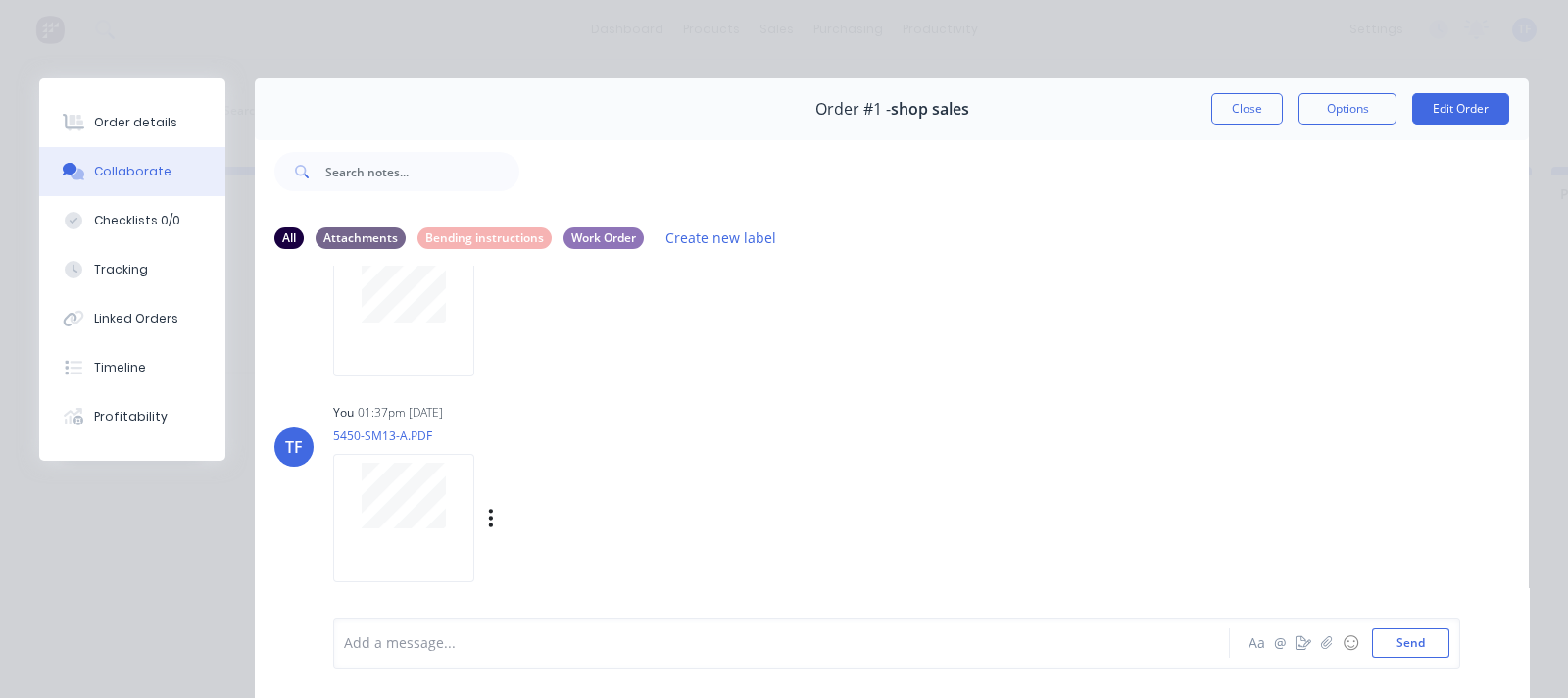
click at [496, 519] on div "Labels Download Delete" at bounding box center [593, 518] width 220 height 29
click at [489, 520] on icon "button" at bounding box center [491, 518] width 6 height 23
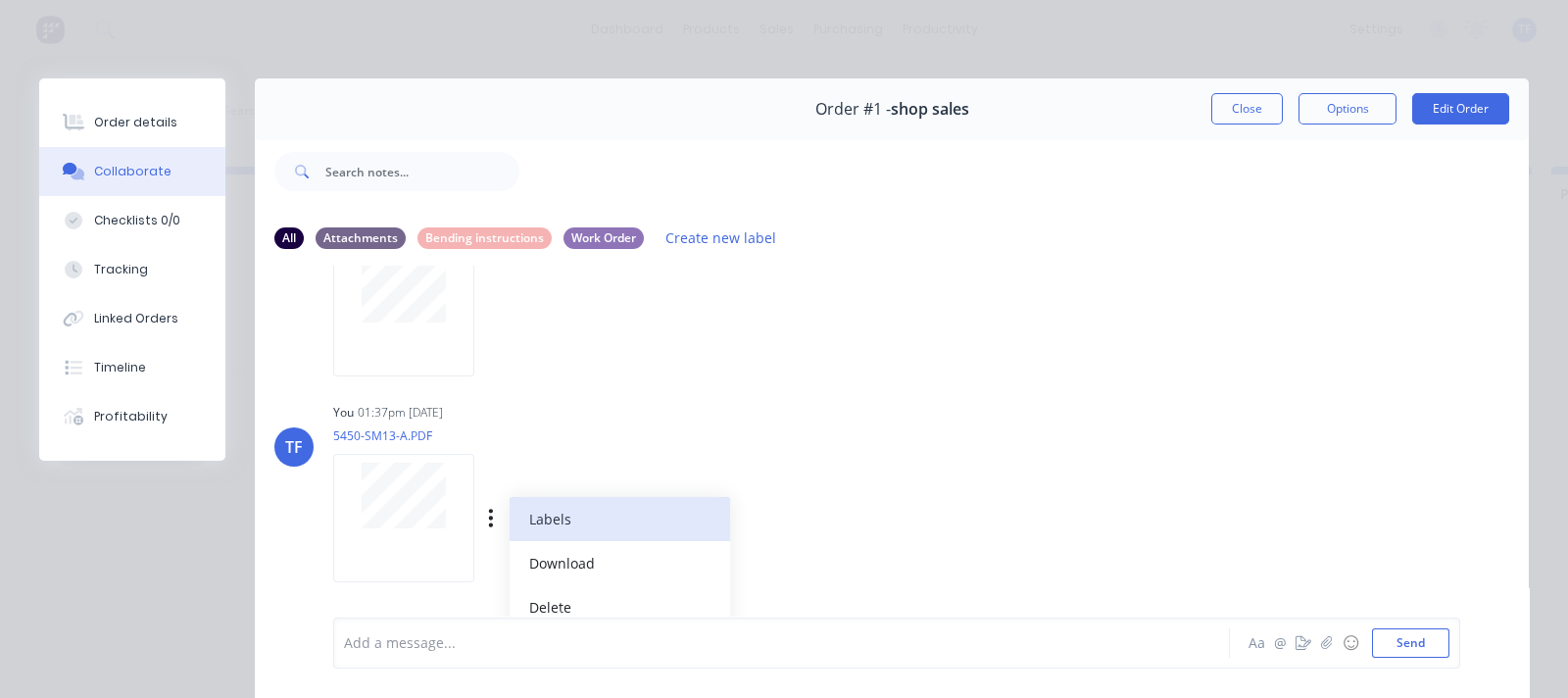
click at [539, 512] on button "Labels" at bounding box center [620, 519] width 220 height 44
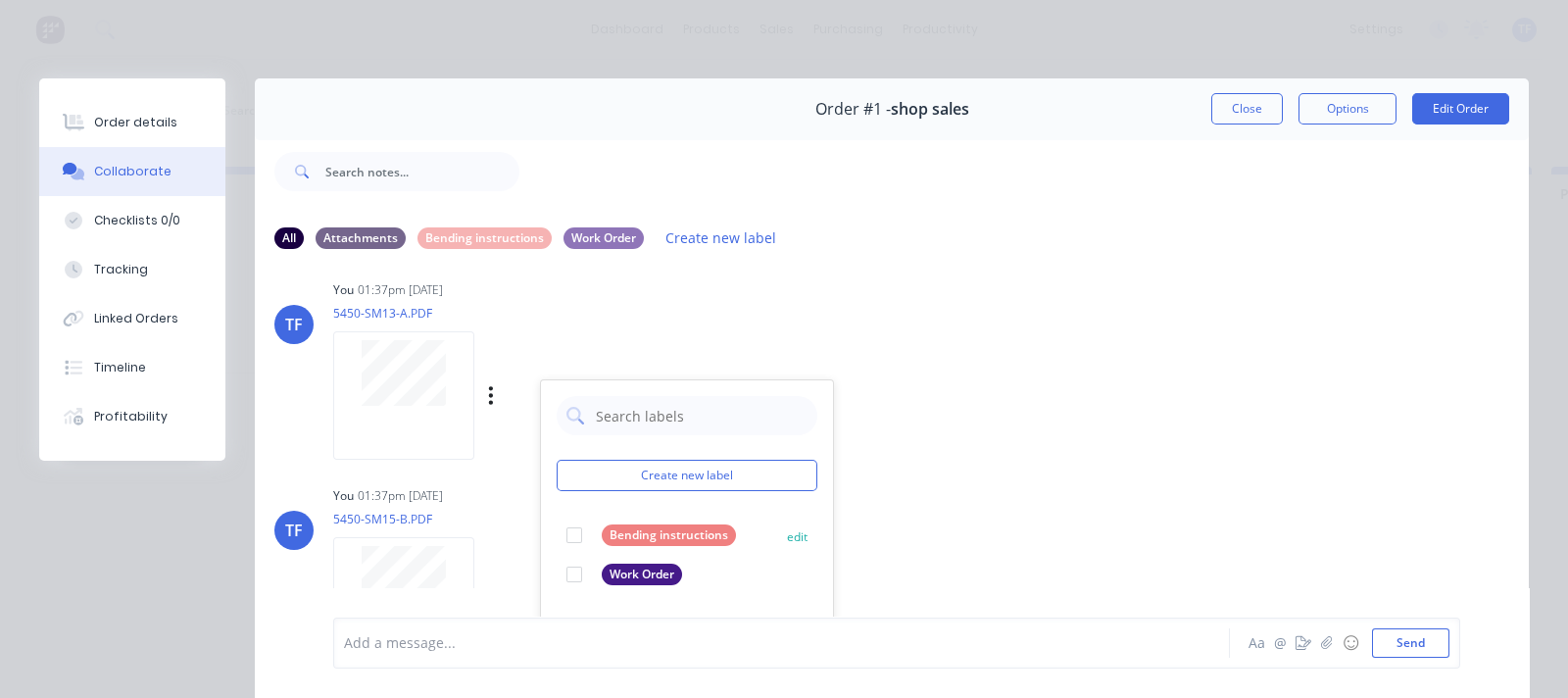
click at [570, 536] on div at bounding box center [574, 536] width 39 height 39
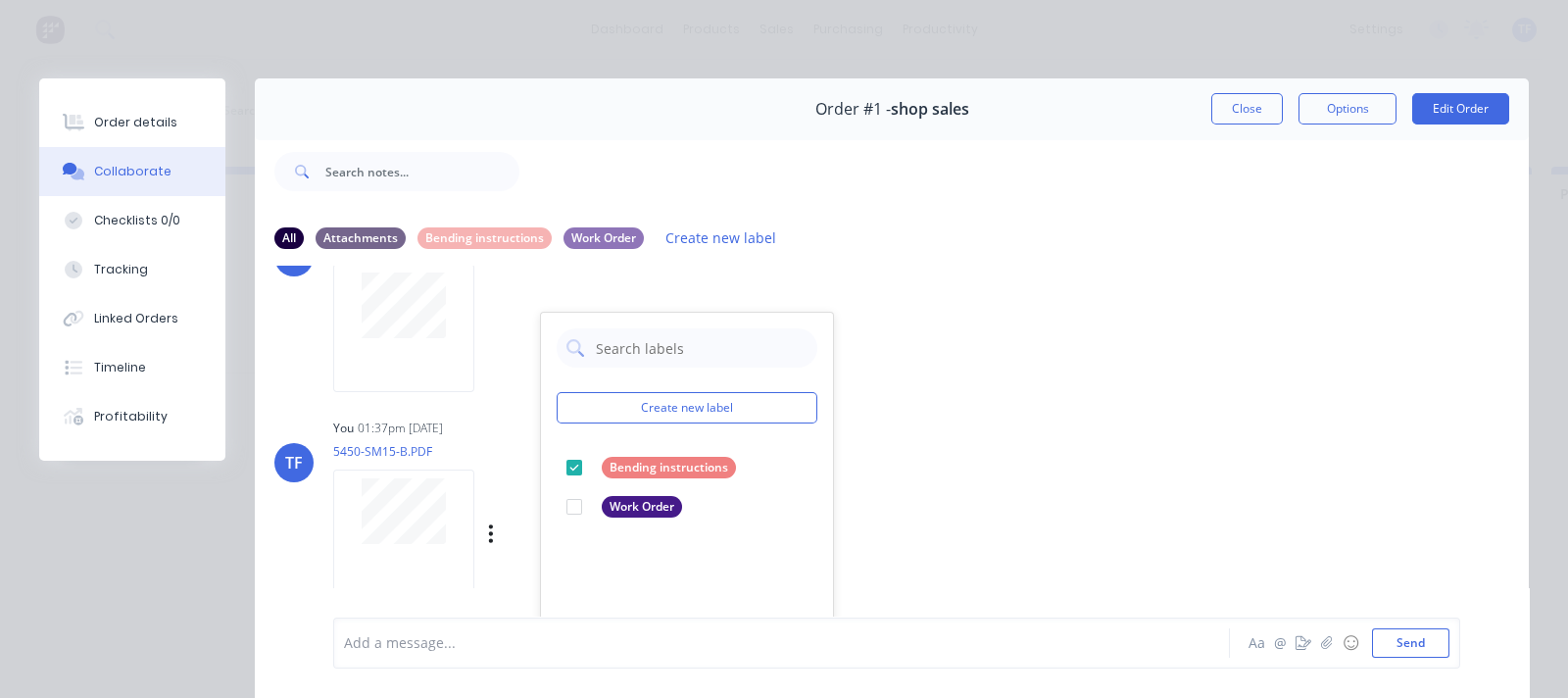
scroll to position [2818, 0]
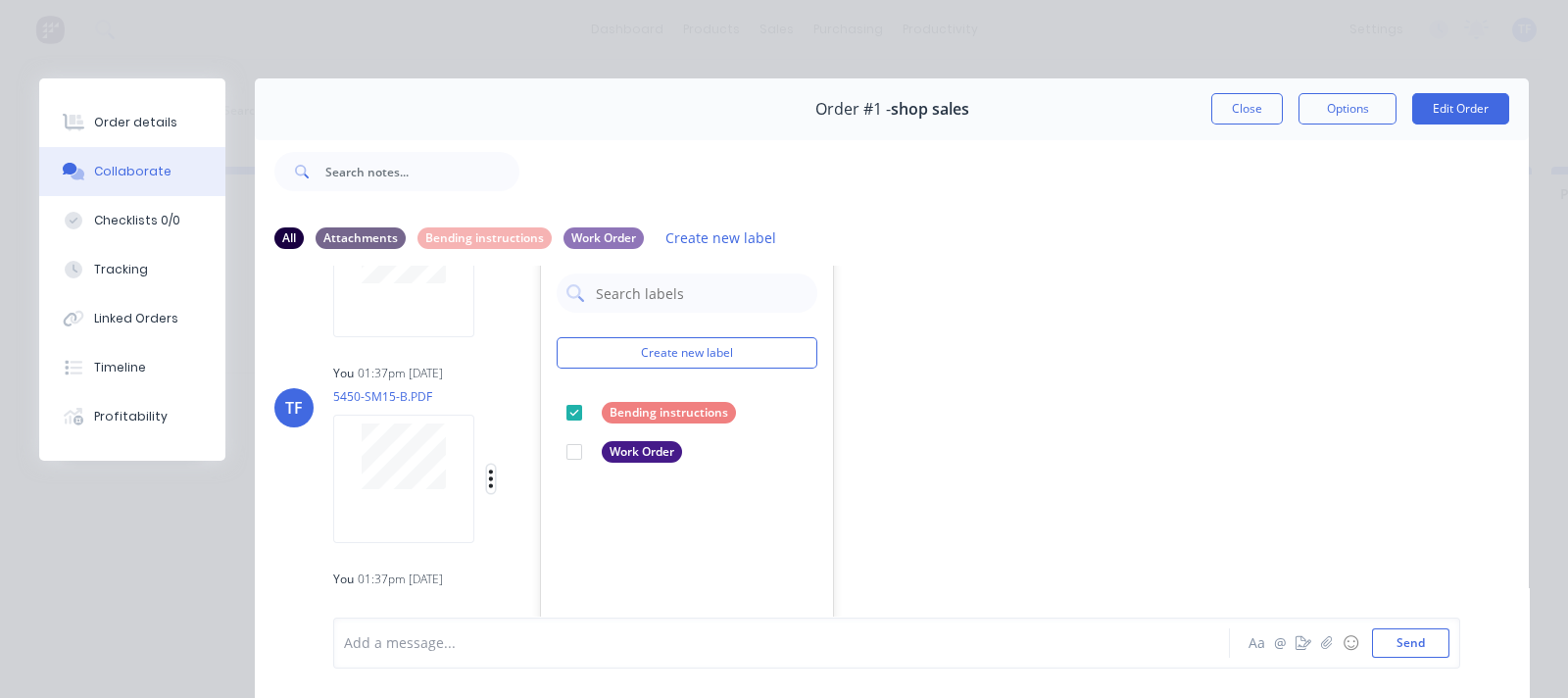
click at [490, 474] on icon "button" at bounding box center [491, 478] width 6 height 23
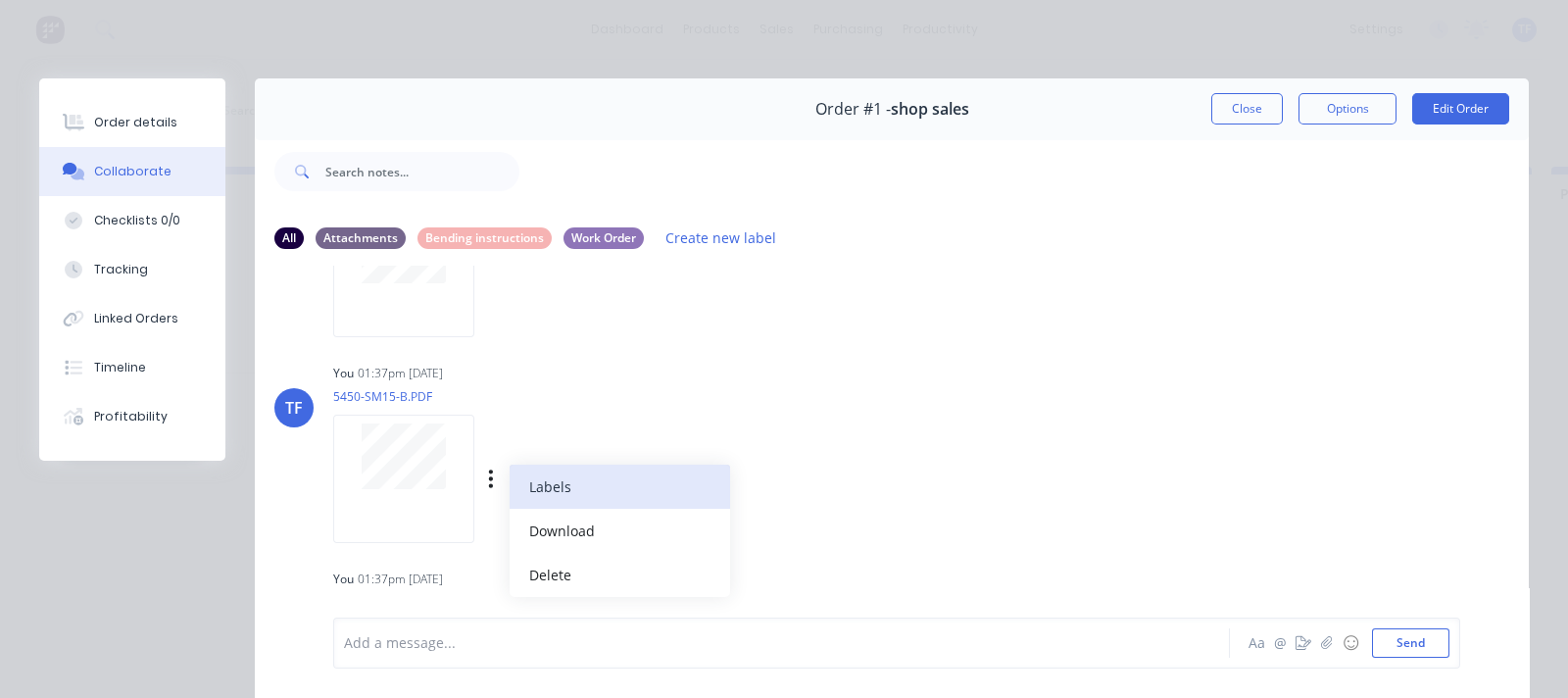
click at [553, 490] on button "Labels" at bounding box center [620, 486] width 220 height 44
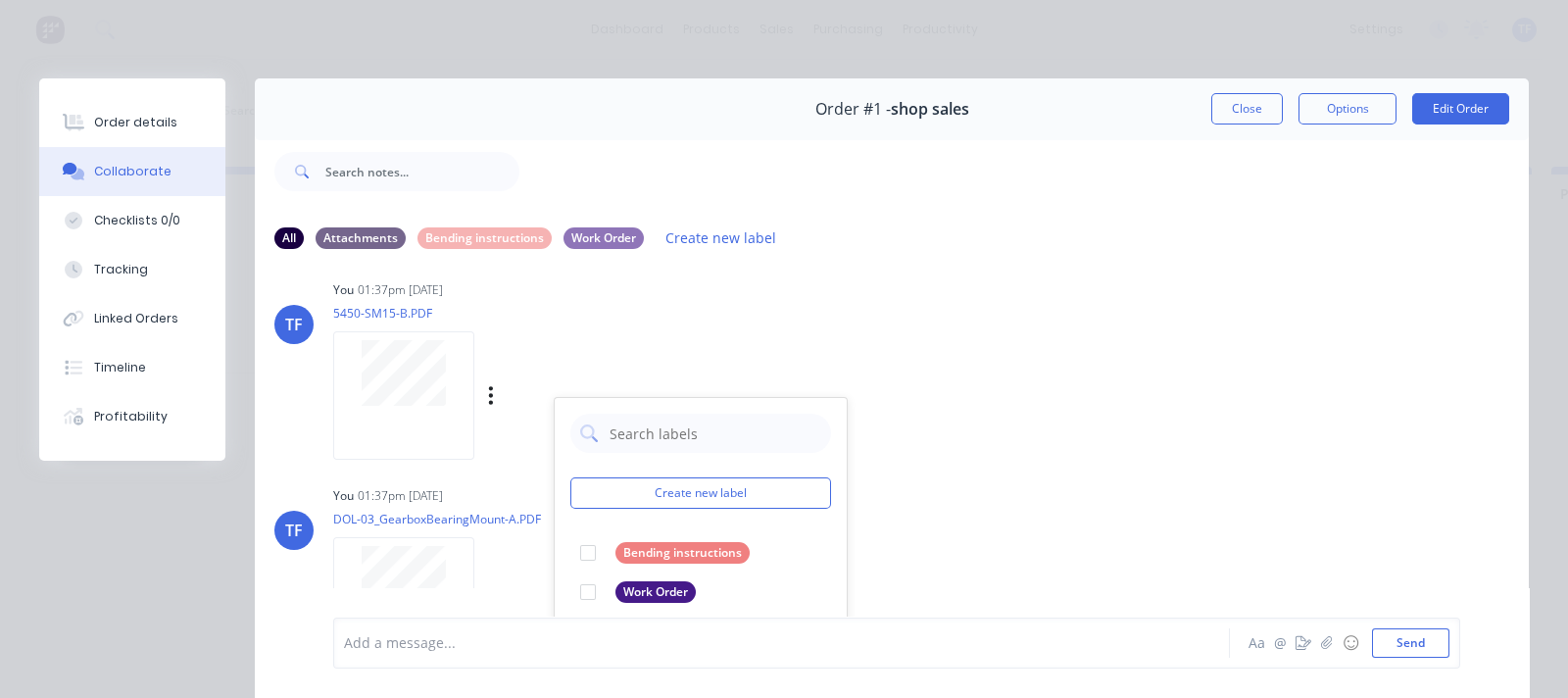
scroll to position [2940, 0]
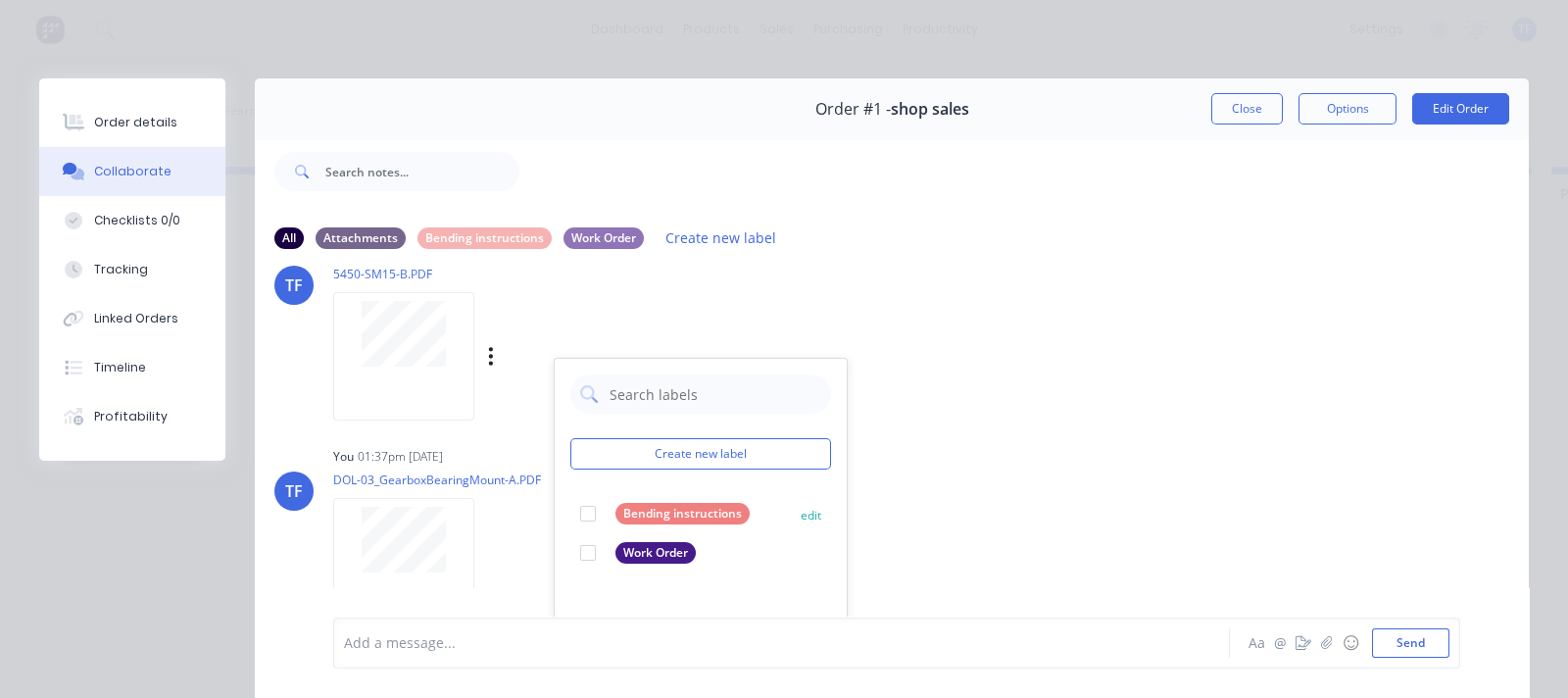
click at [583, 509] on div at bounding box center [588, 514] width 39 height 39
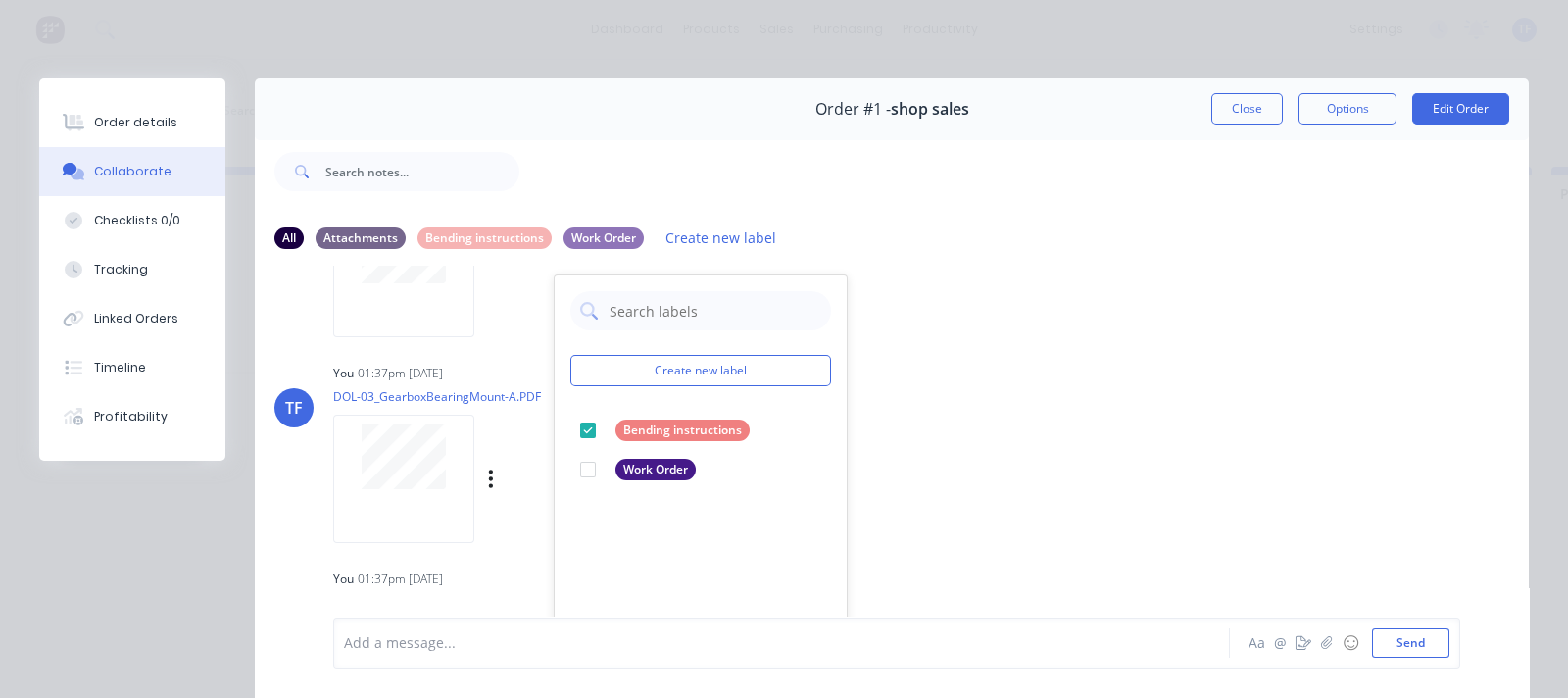
scroll to position [3062, 0]
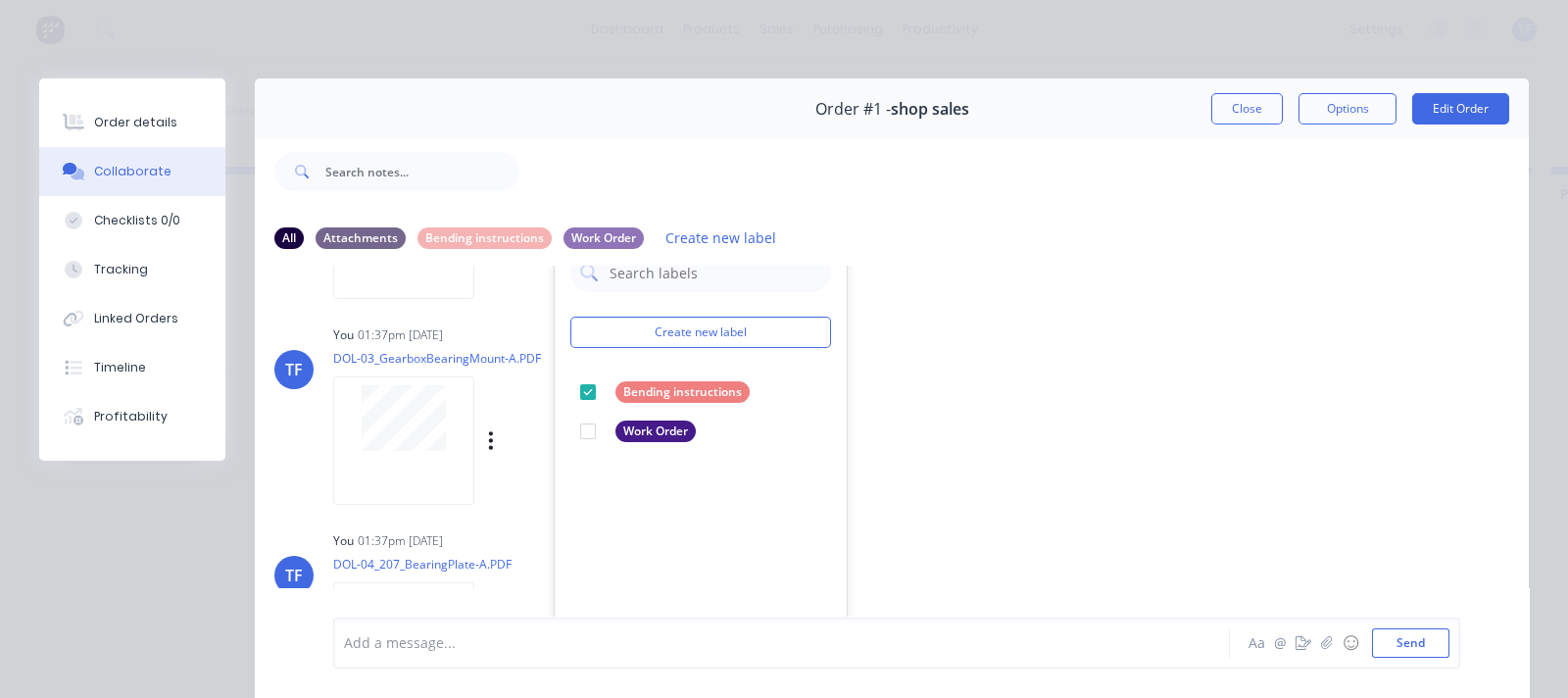
click at [499, 435] on div "Labels Download Delete" at bounding box center [593, 440] width 220 height 29
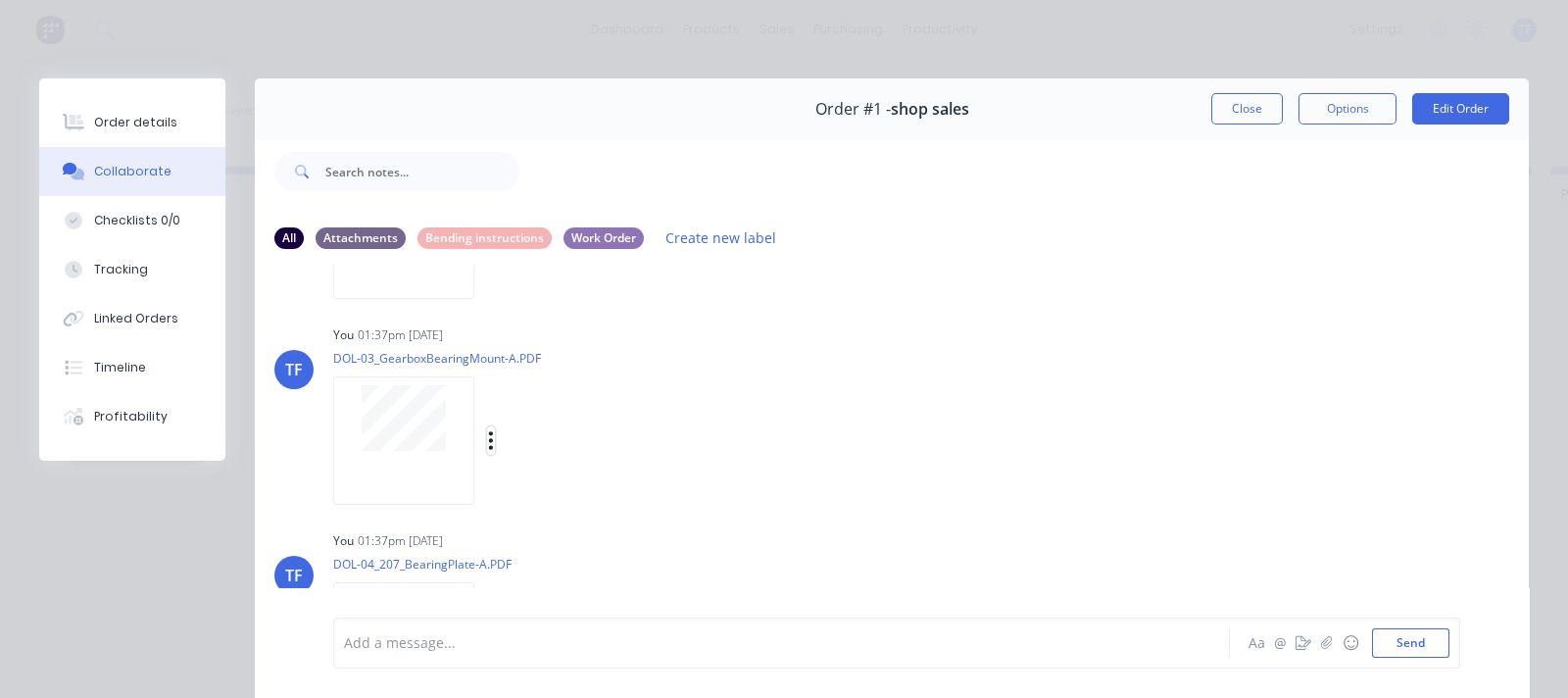
click at [488, 442] on icon "button" at bounding box center [491, 440] width 6 height 23
click at [524, 461] on button "Labels" at bounding box center [620, 448] width 220 height 44
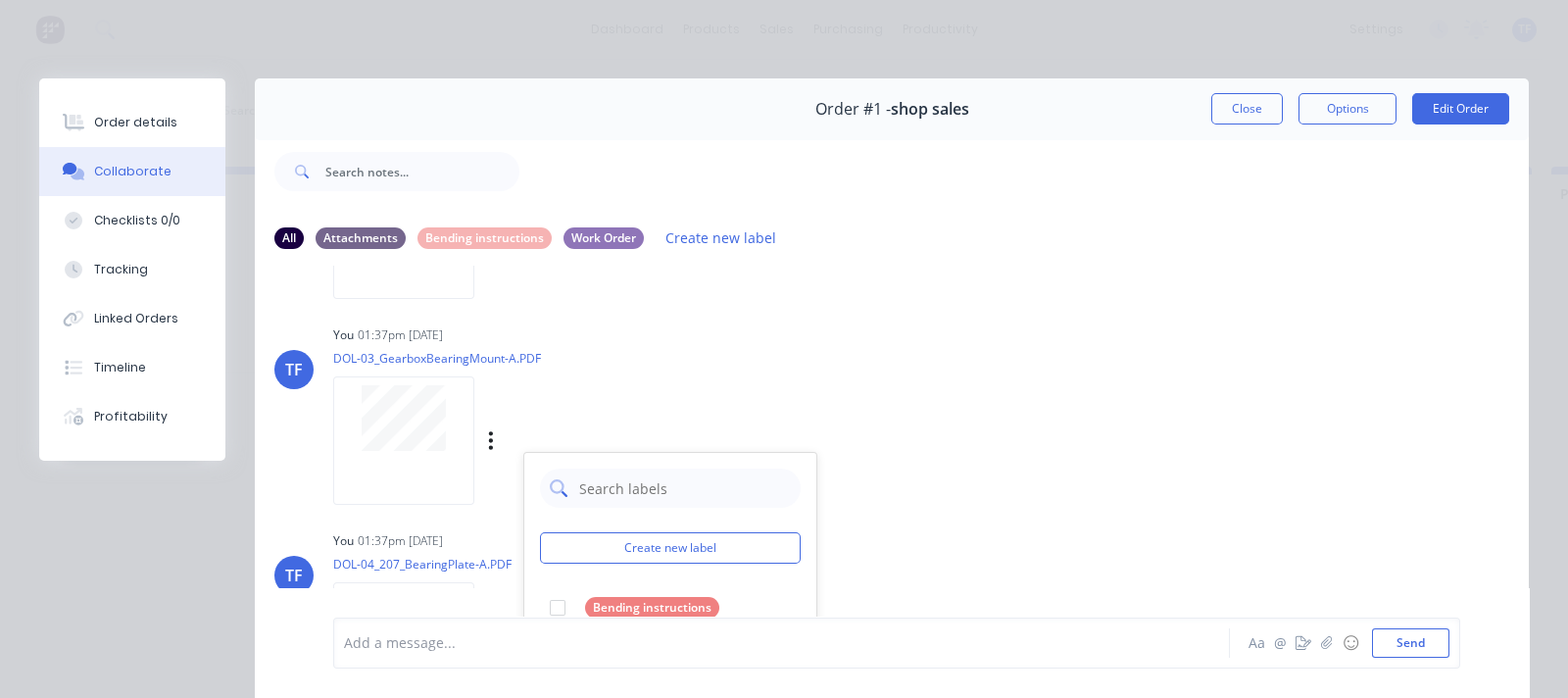
scroll to position [3184, 0]
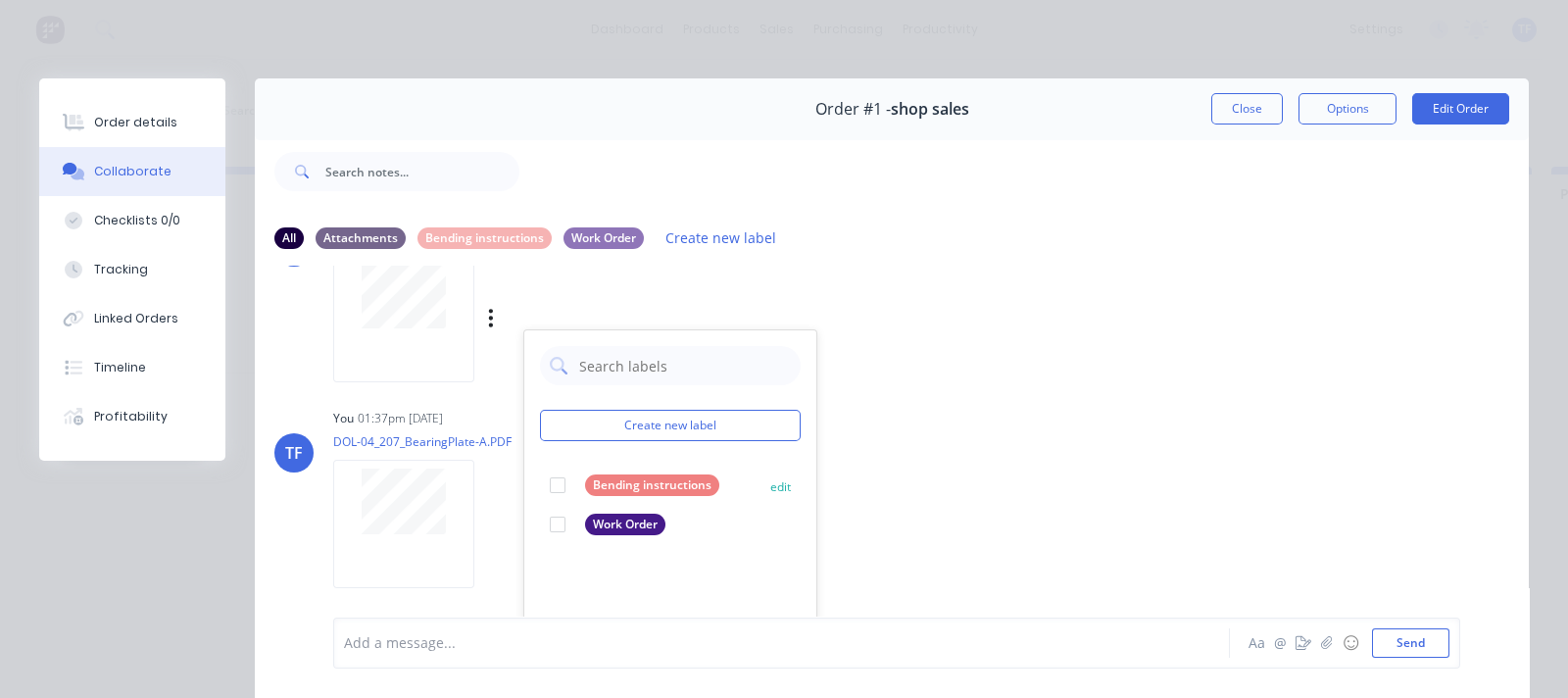
click at [558, 492] on div at bounding box center [558, 485] width 39 height 39
click at [492, 517] on icon "button" at bounding box center [491, 524] width 6 height 23
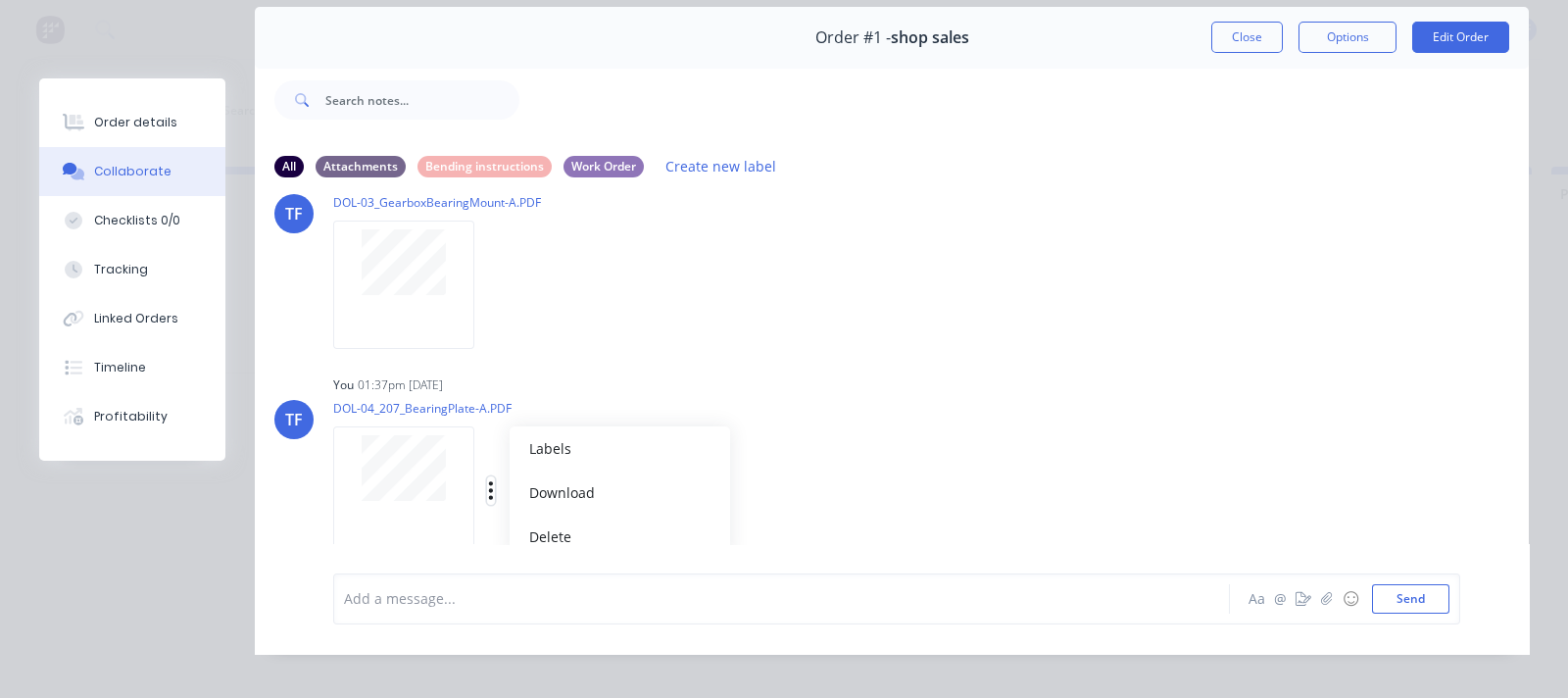
scroll to position [107, 0]
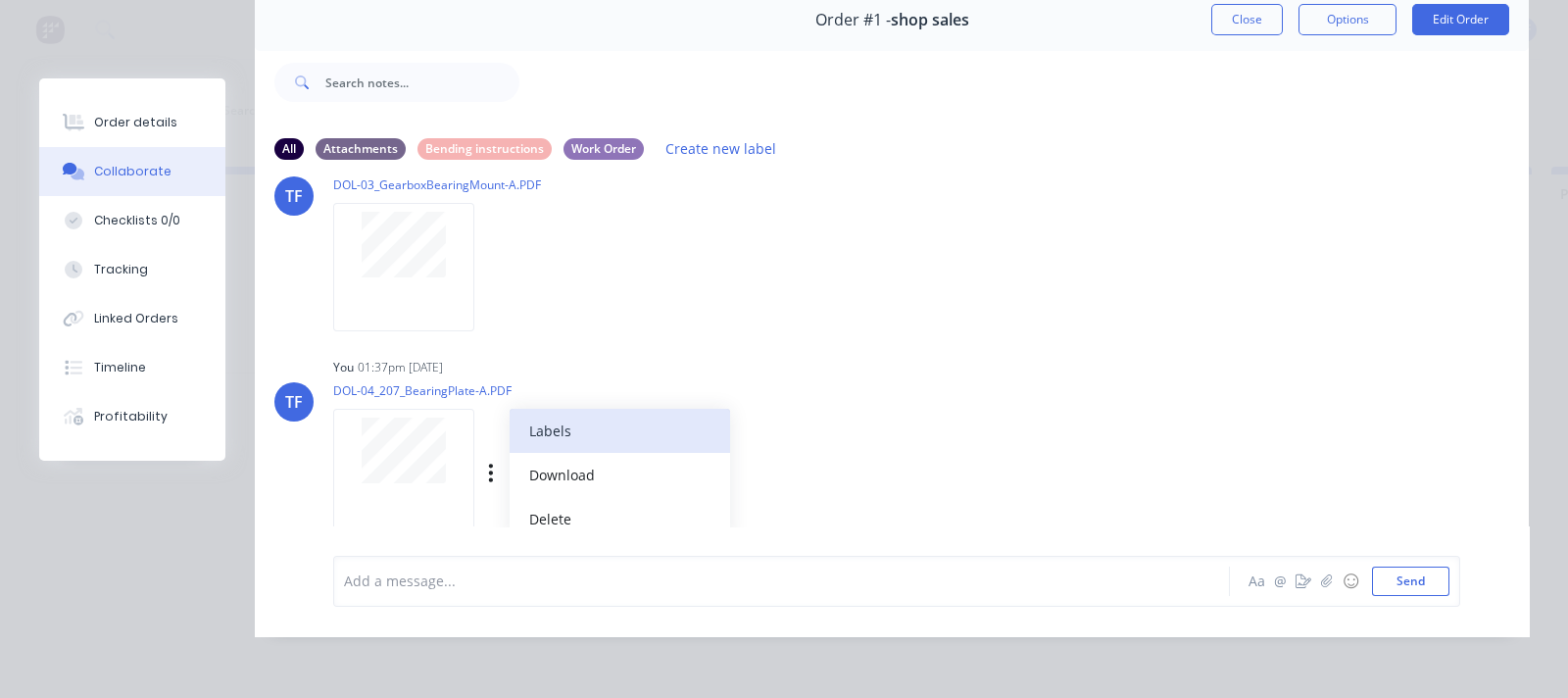
click at [547, 423] on button "Labels" at bounding box center [620, 430] width 220 height 44
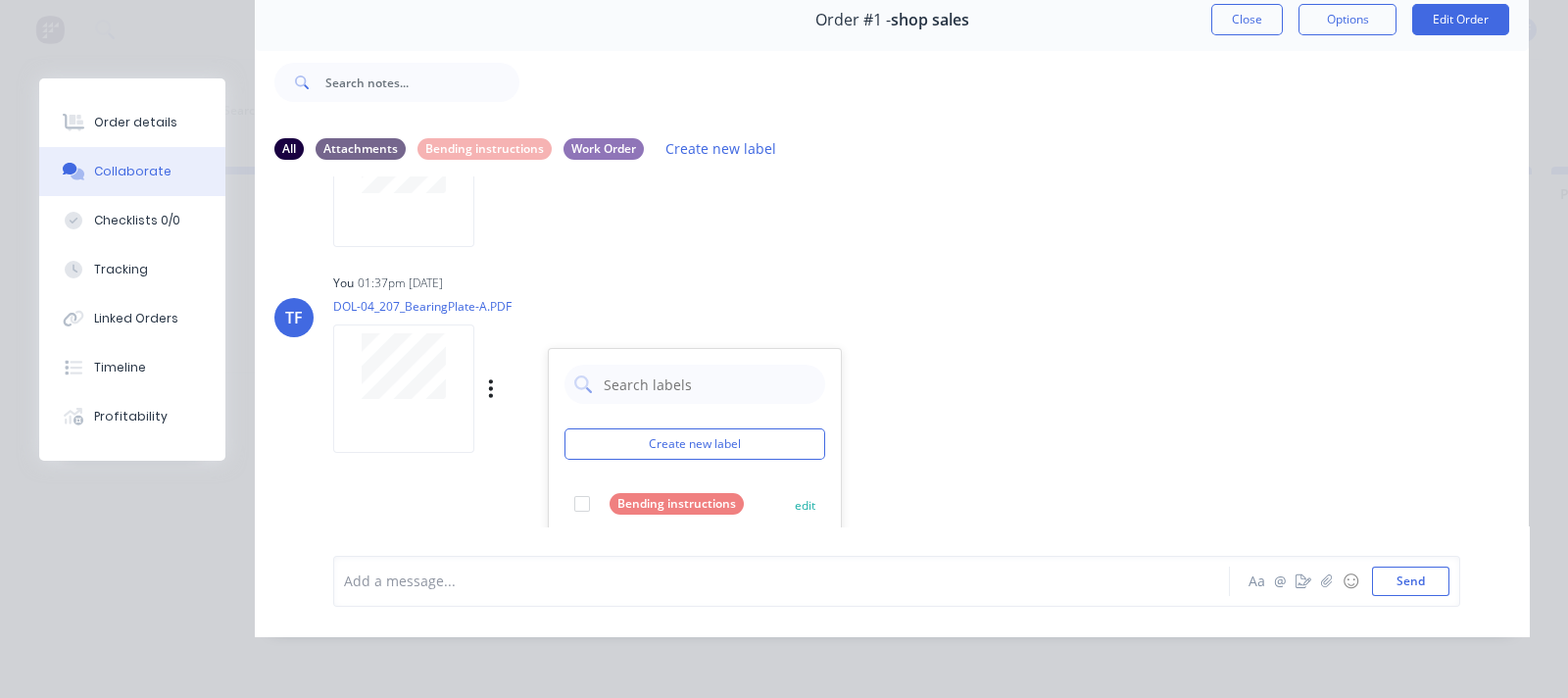
scroll to position [3268, 0]
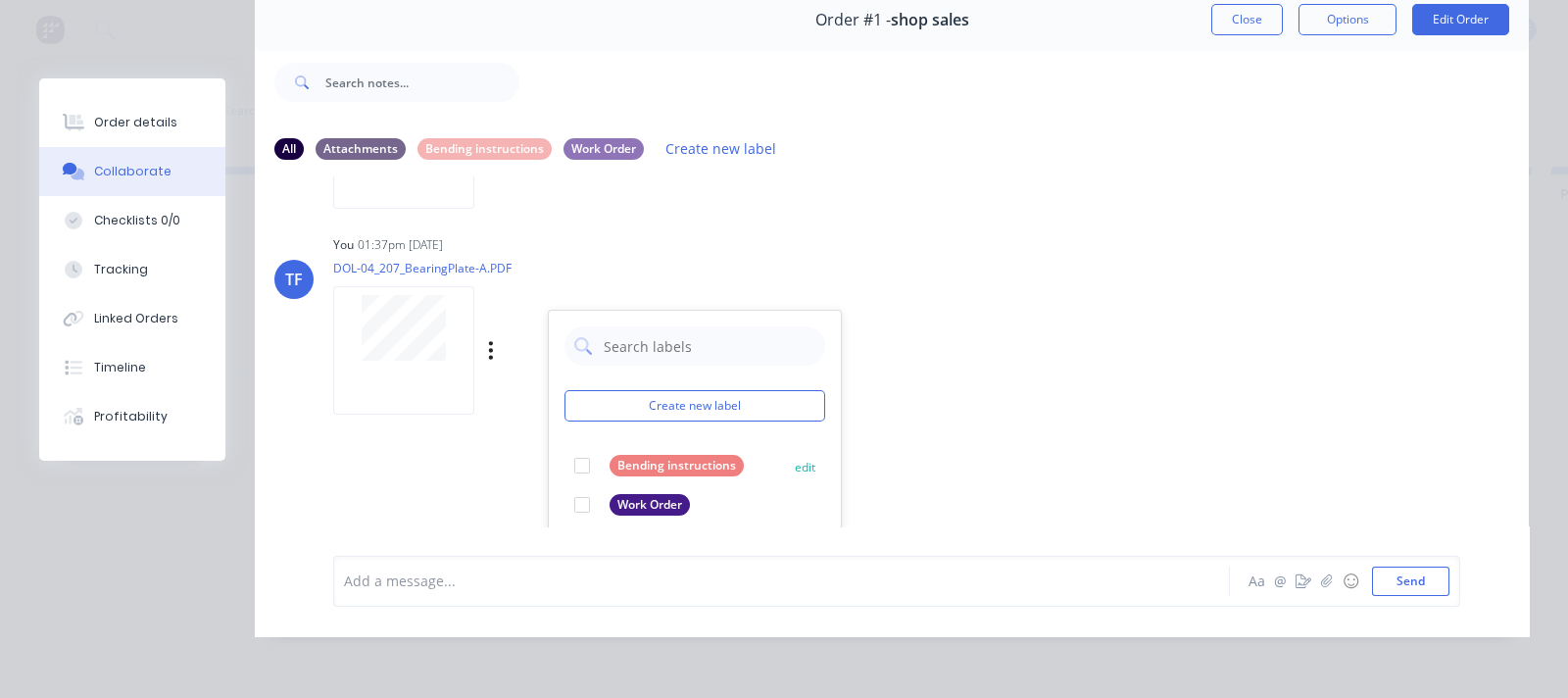
click at [577, 458] on div at bounding box center [582, 466] width 39 height 39
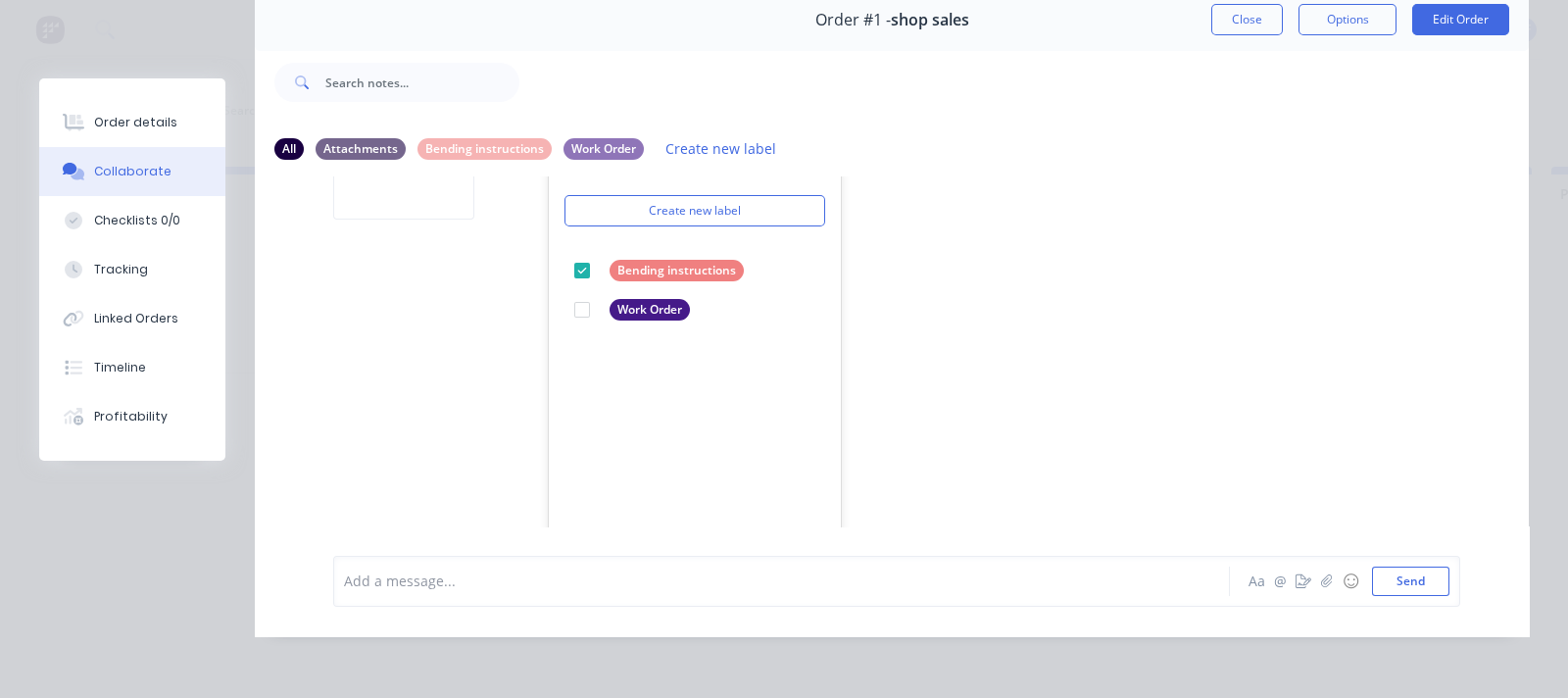
click at [998, 404] on div "TF You 01:36pm 24/09/25 WO-10012.pdf Labels Download Delete TF You 01:37pm 24/0…" at bounding box center [892, 350] width 1274 height 349
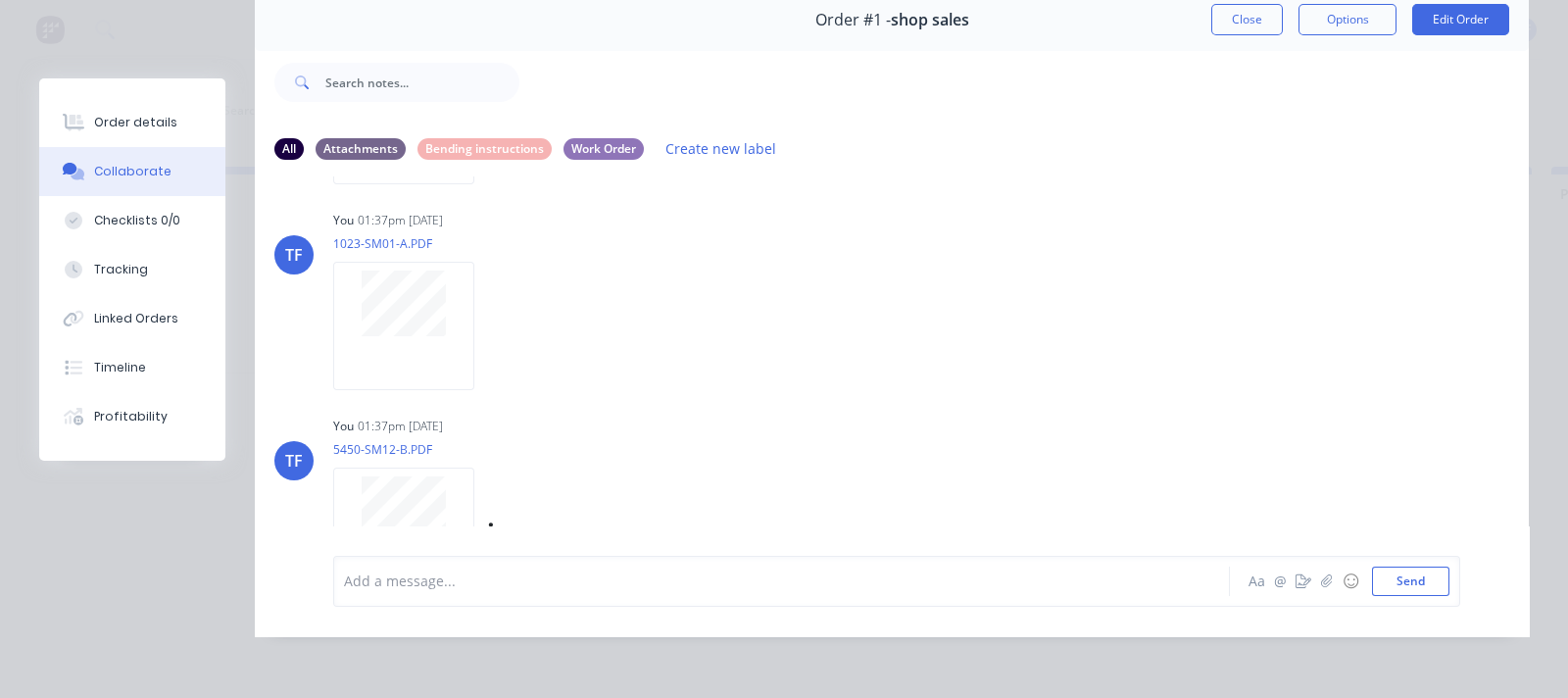
scroll to position [0, 0]
click at [502, 137] on div "Bending instructions" at bounding box center [484, 148] width 134 height 22
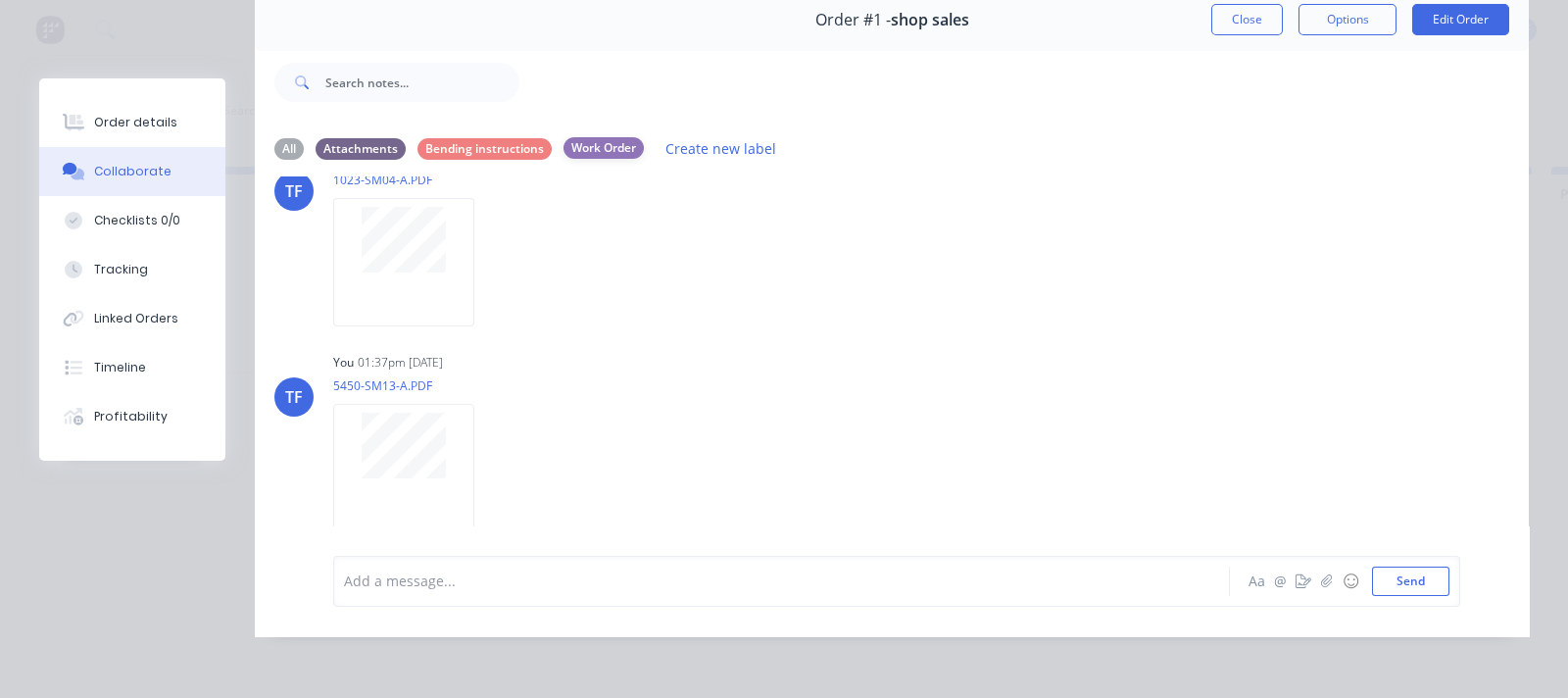
click at [596, 137] on div "Work Order" at bounding box center [603, 148] width 81 height 22
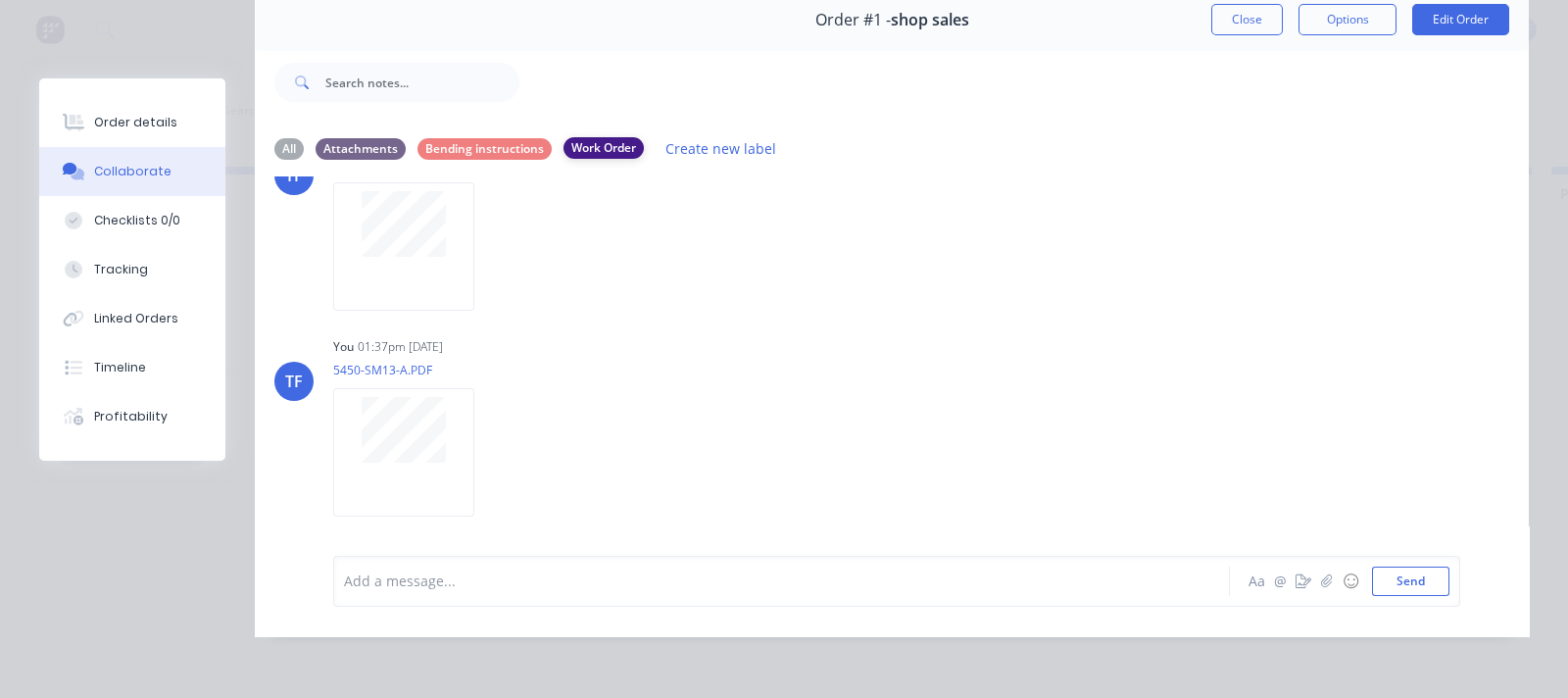
click at [593, 137] on div "Work Order" at bounding box center [603, 148] width 81 height 22
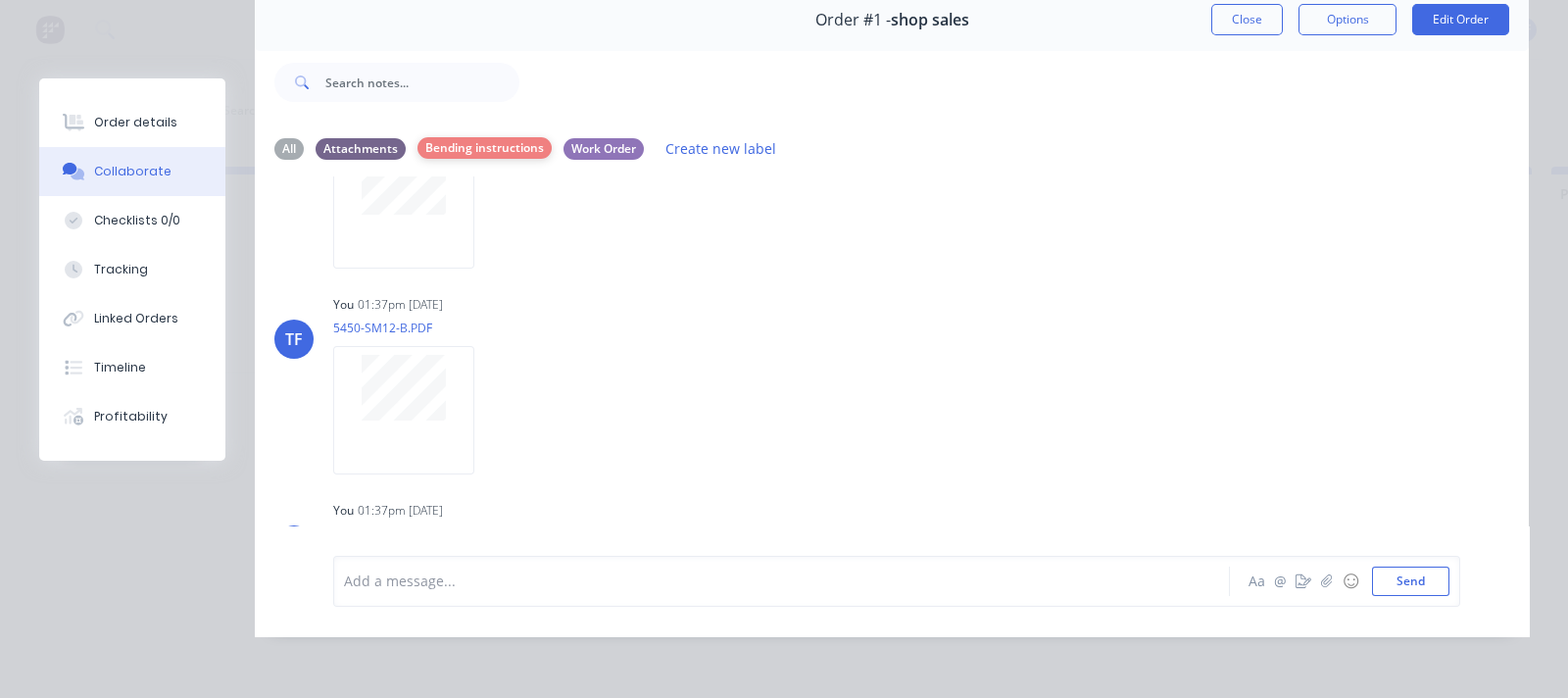
click at [516, 137] on div "Bending instructions" at bounding box center [484, 148] width 134 height 22
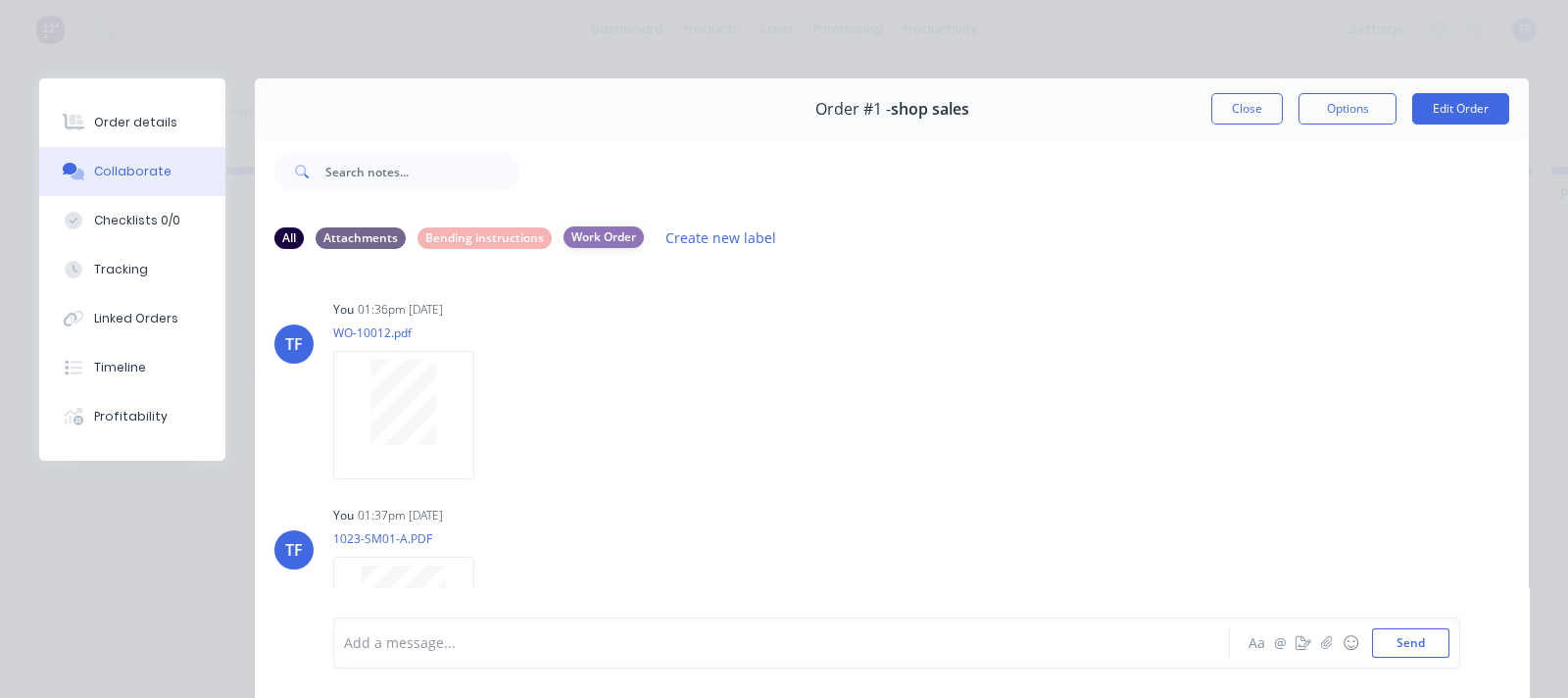
click at [583, 246] on div "Work Order" at bounding box center [603, 237] width 81 height 22
drag, startPoint x: 596, startPoint y: 231, endPoint x: 573, endPoint y: 250, distance: 29.8
click at [597, 232] on div "Work Order" at bounding box center [603, 238] width 81 height 22
click at [294, 244] on div "All" at bounding box center [289, 237] width 30 height 22
click at [347, 247] on div "Attachments" at bounding box center [361, 237] width 91 height 22
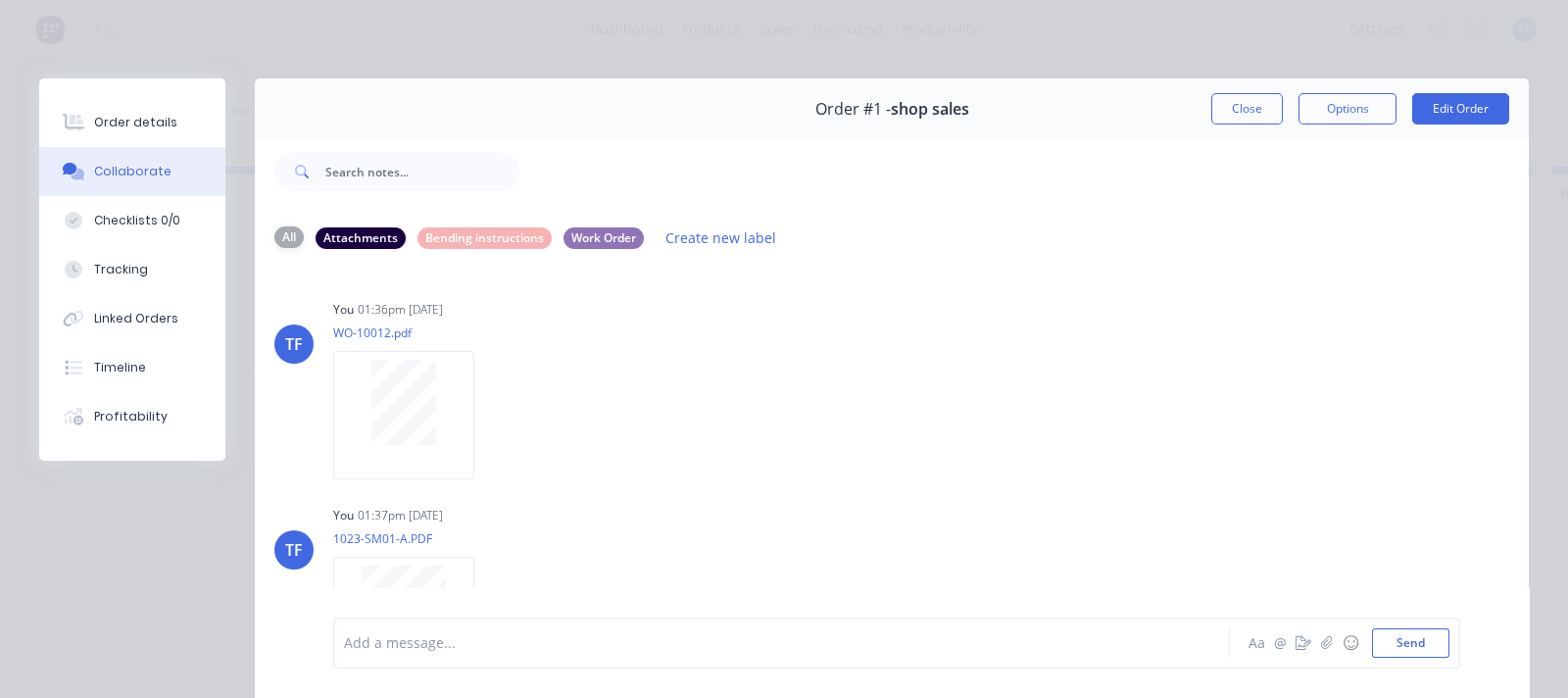
click at [288, 247] on div "All" at bounding box center [289, 237] width 30 height 22
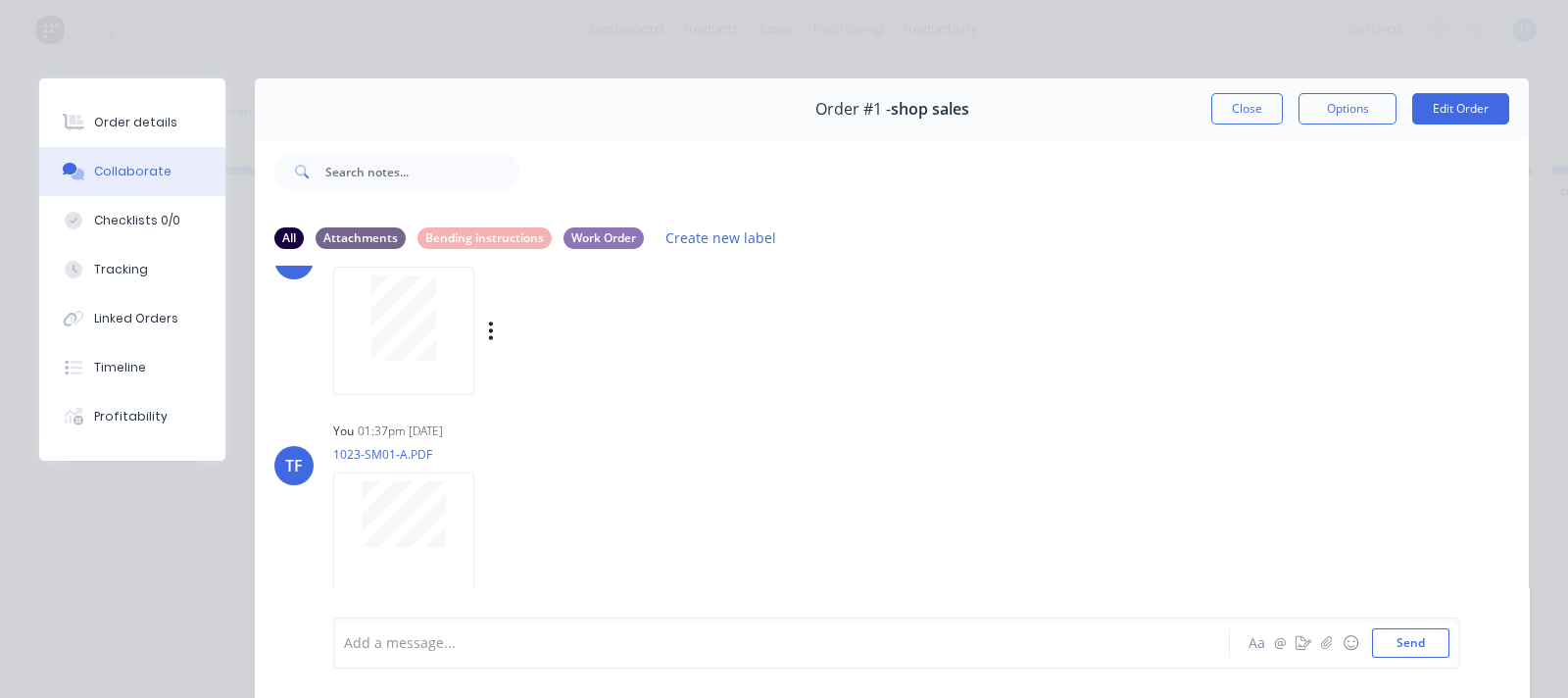
scroll to position [121, 0]
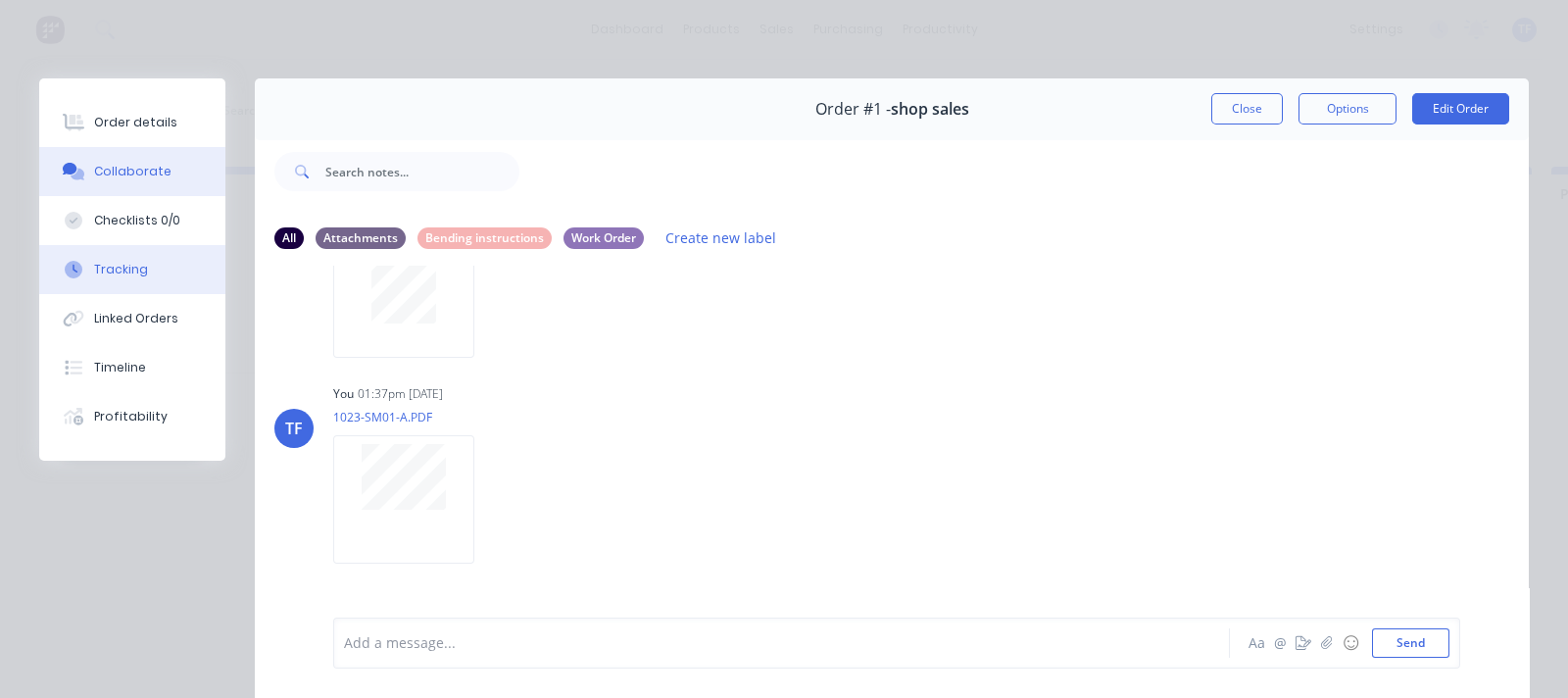
click at [147, 281] on button "Tracking" at bounding box center [132, 270] width 186 height 49
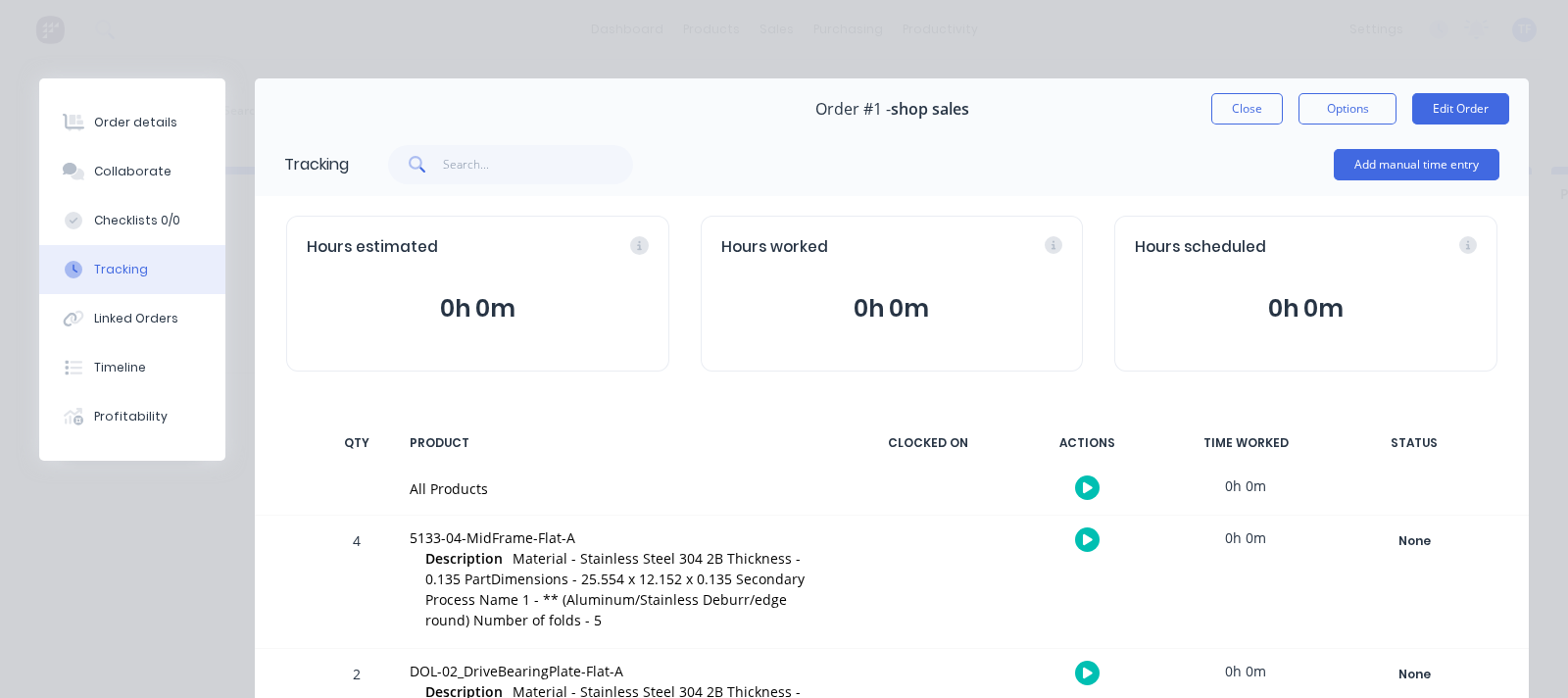
click at [1219, 112] on button "Close" at bounding box center [1246, 109] width 72 height 32
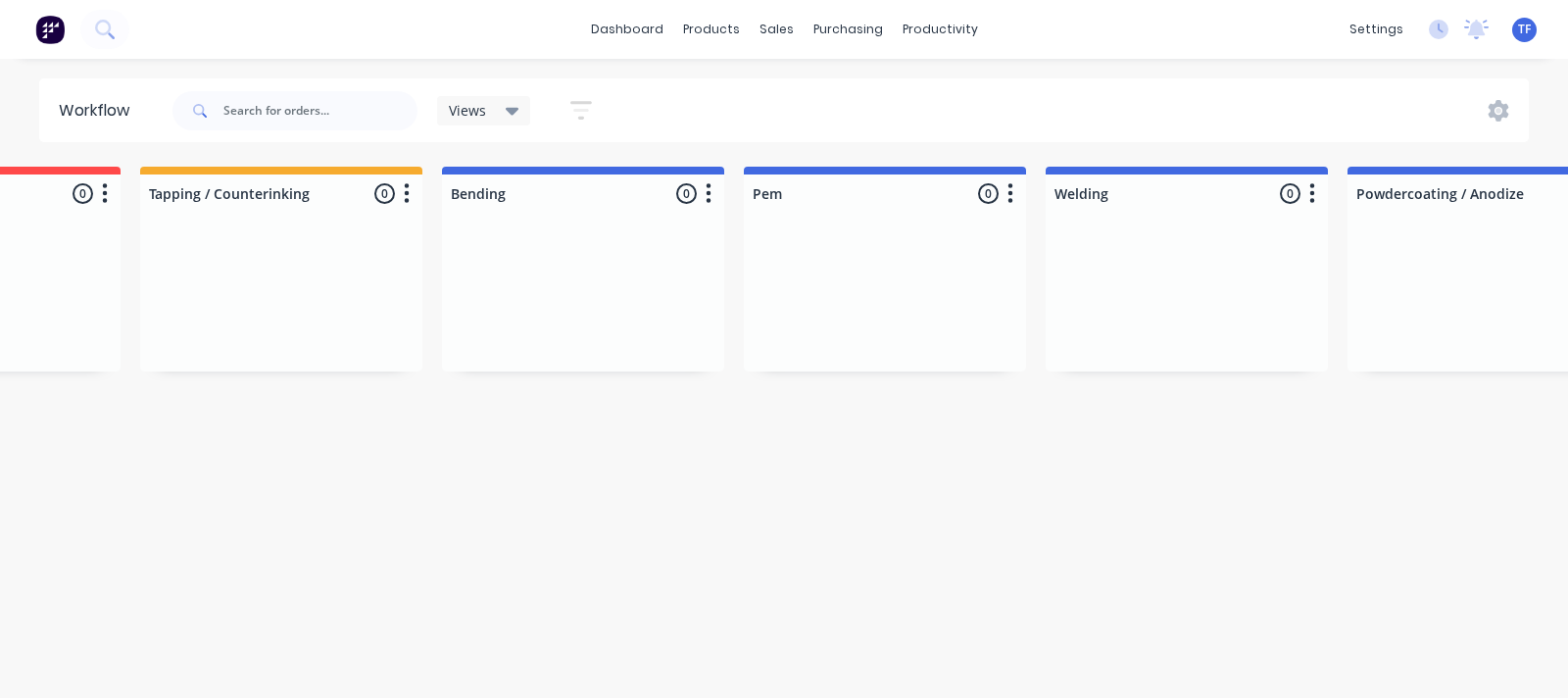
scroll to position [0, 0]
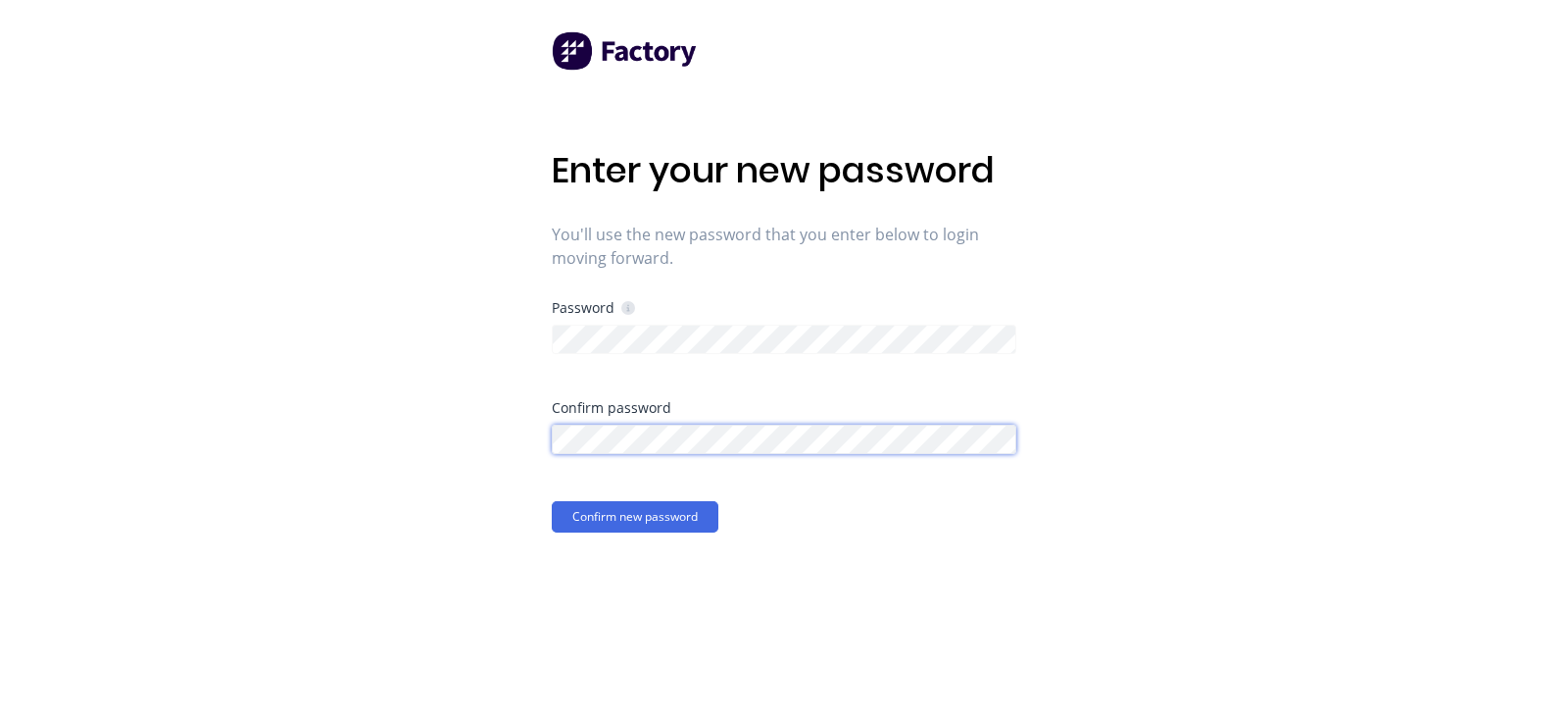
click at [551, 501] on button "Confirm new password" at bounding box center [634, 517] width 166 height 32
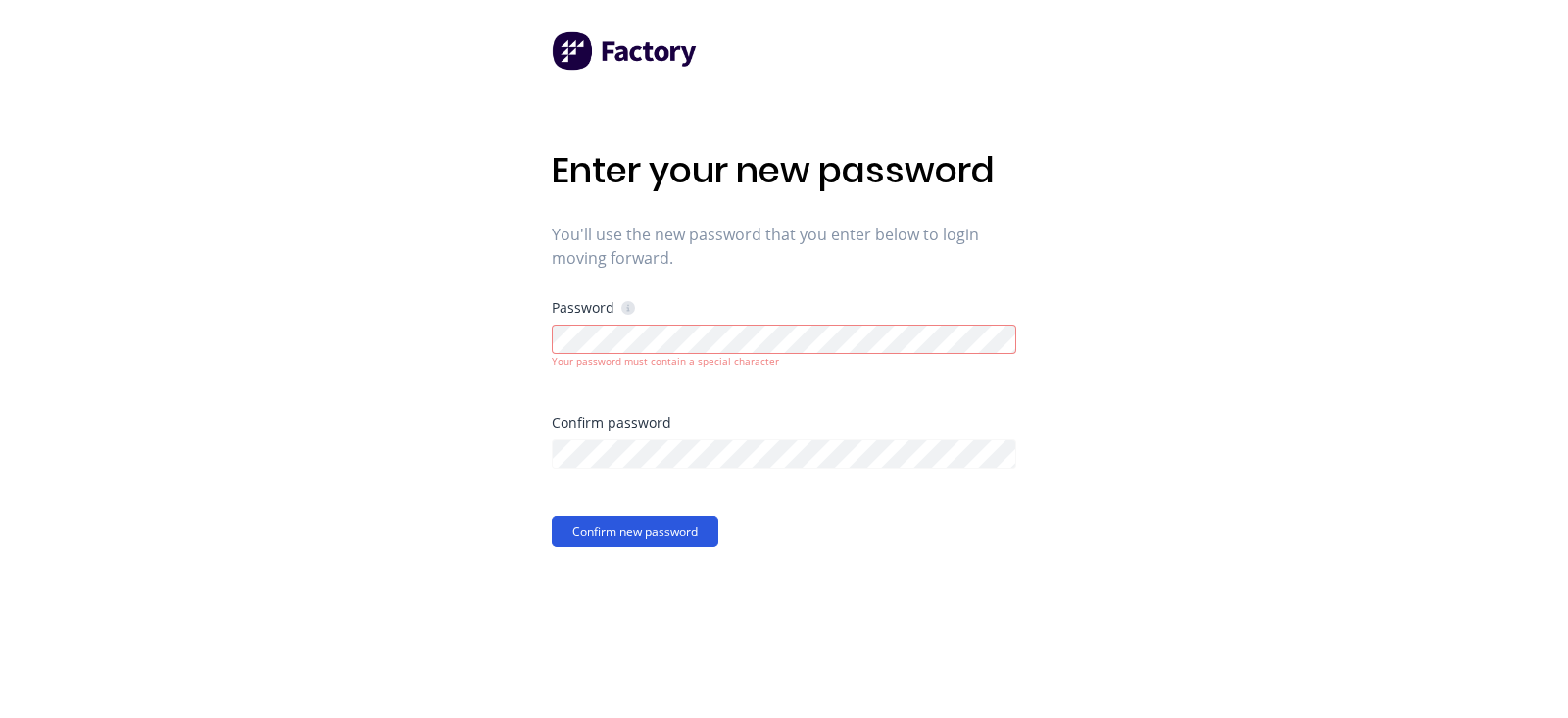
click at [596, 530] on button "Confirm new password" at bounding box center [634, 532] width 166 height 32
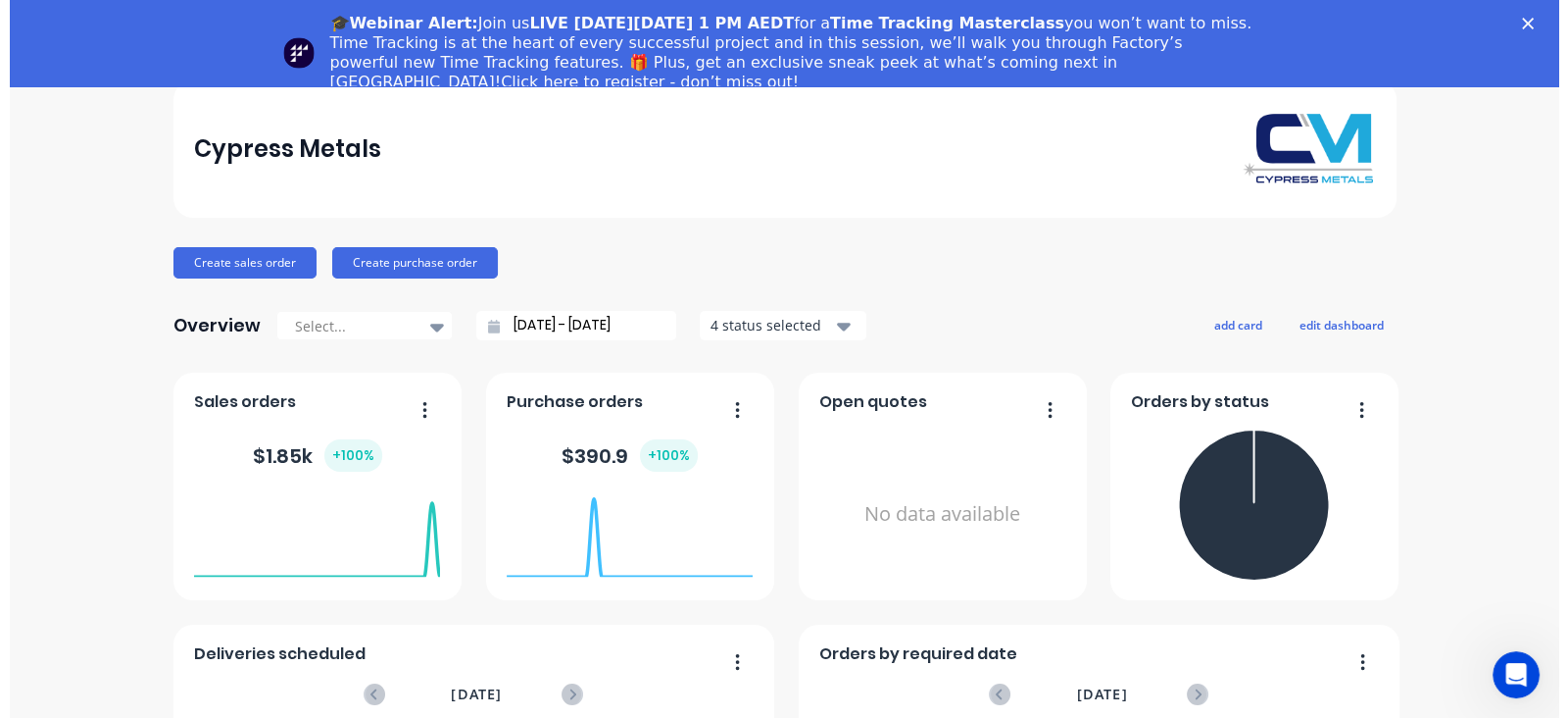
scroll to position [121, 0]
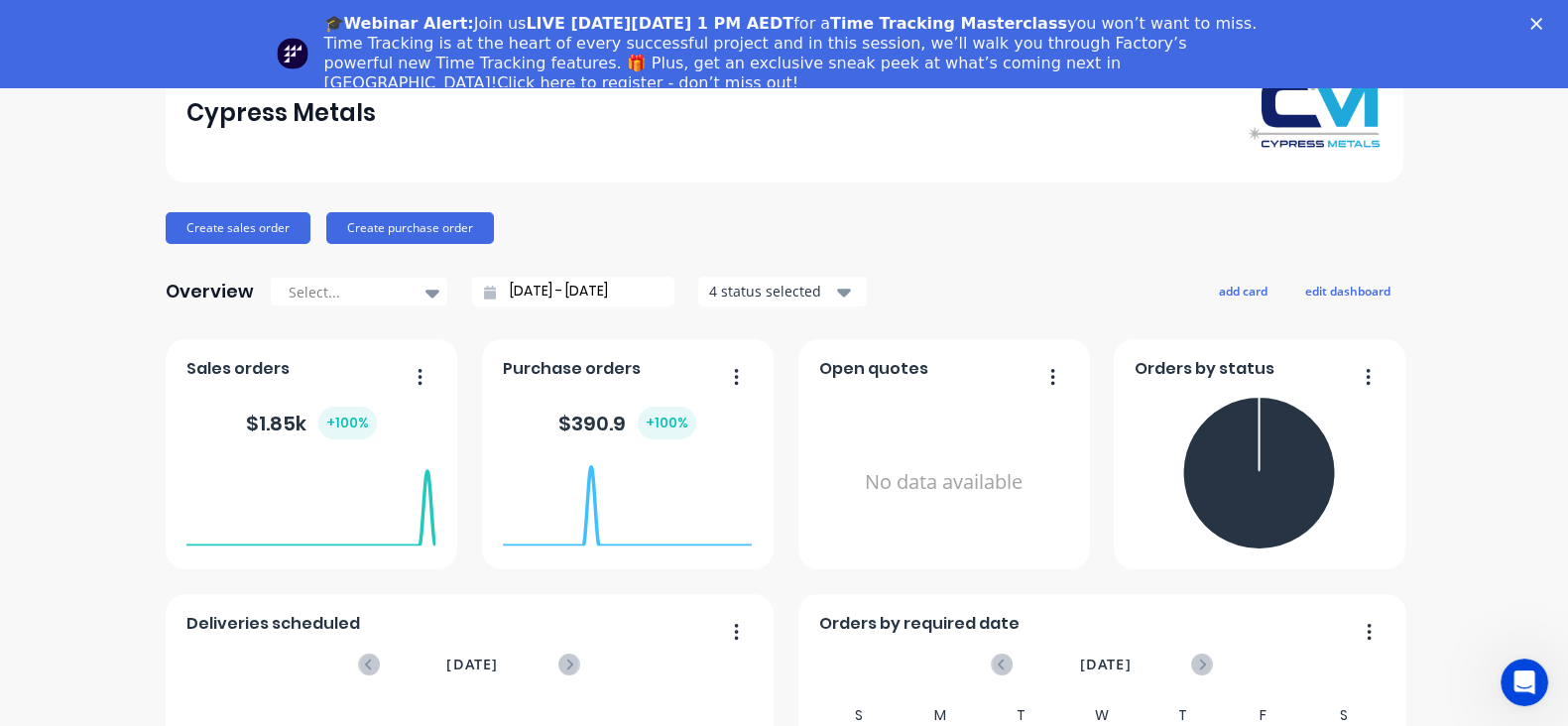
click at [1542, 22] on polygon "Close" at bounding box center [1536, 24] width 12 height 12
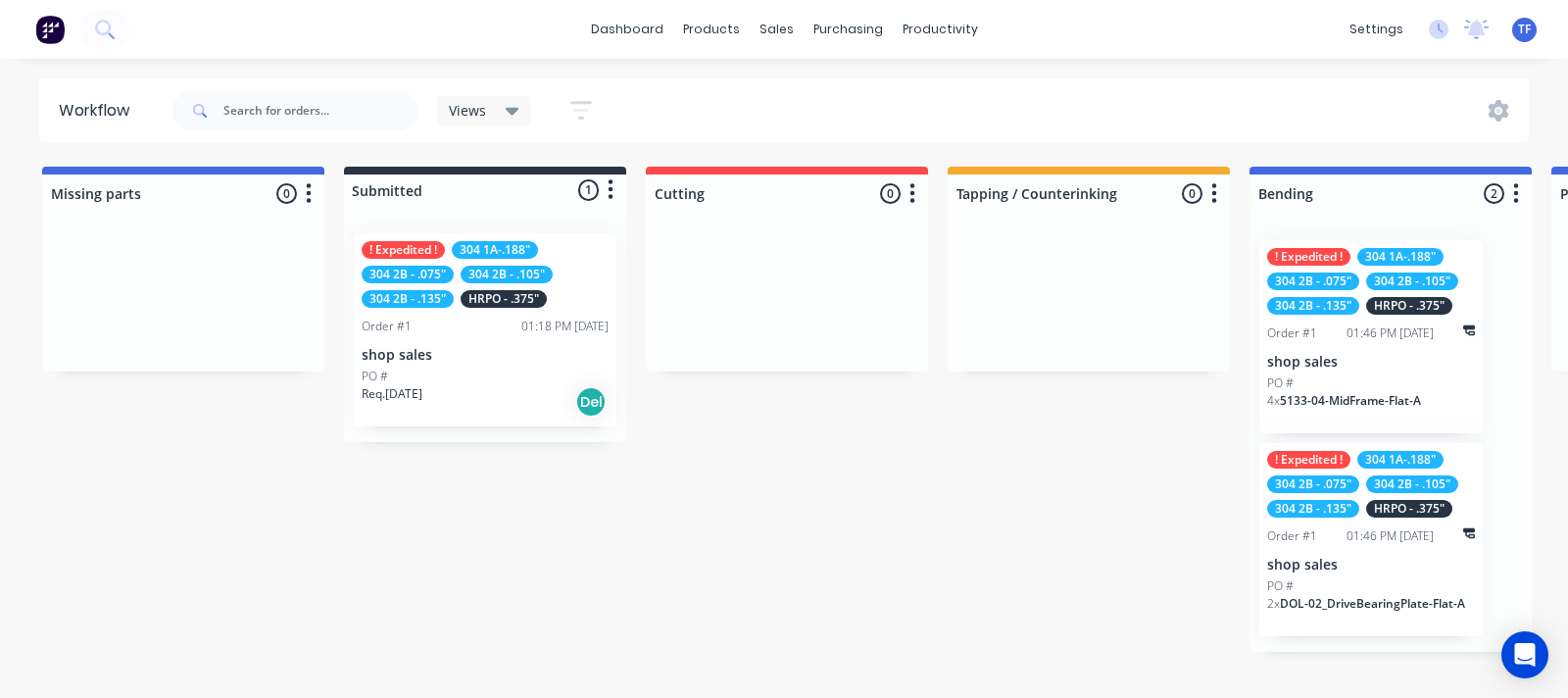
click at [502, 335] on div "! Expedited ! 304 1A-.188" 304 2B - .075" 304 2B - .105" 304 2B - .135" HRPO - …" at bounding box center [484, 330] width 263 height 193
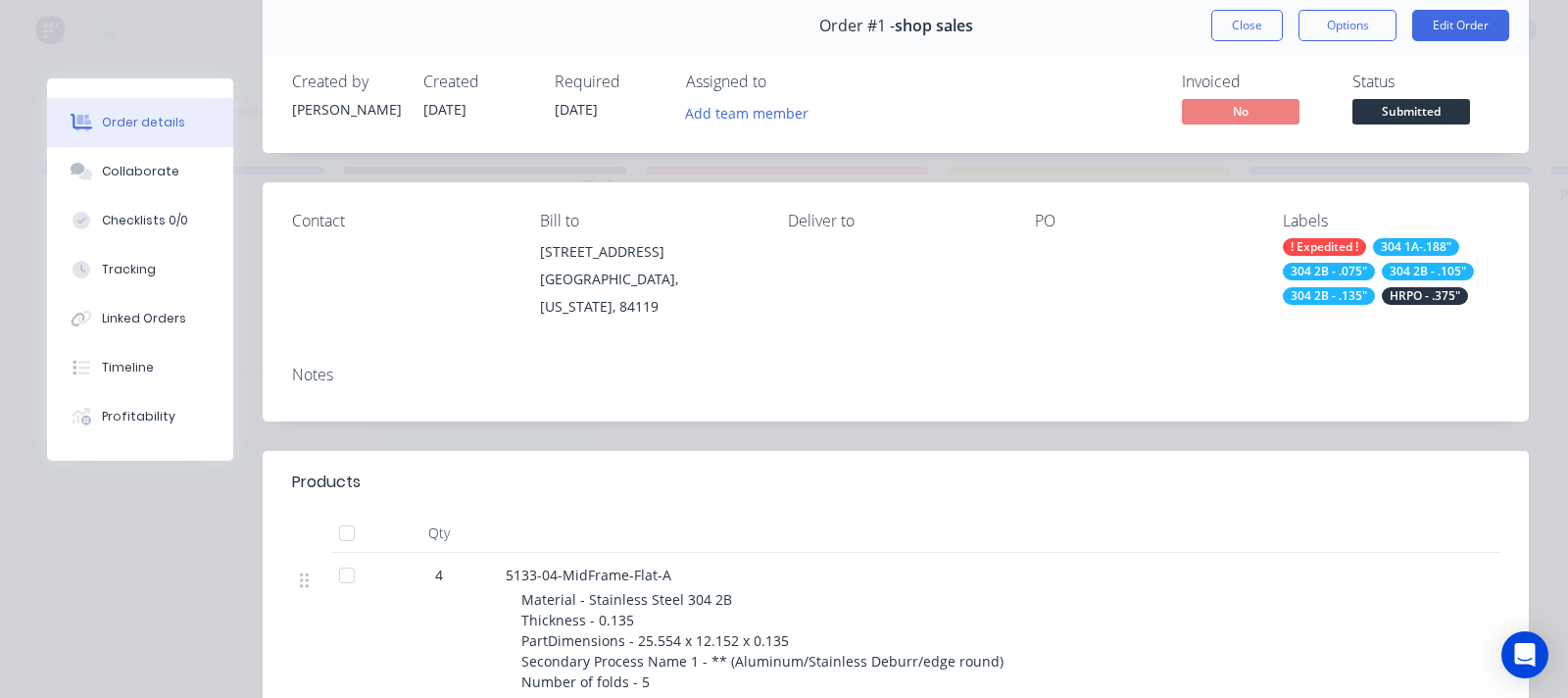
scroll to position [121, 0]
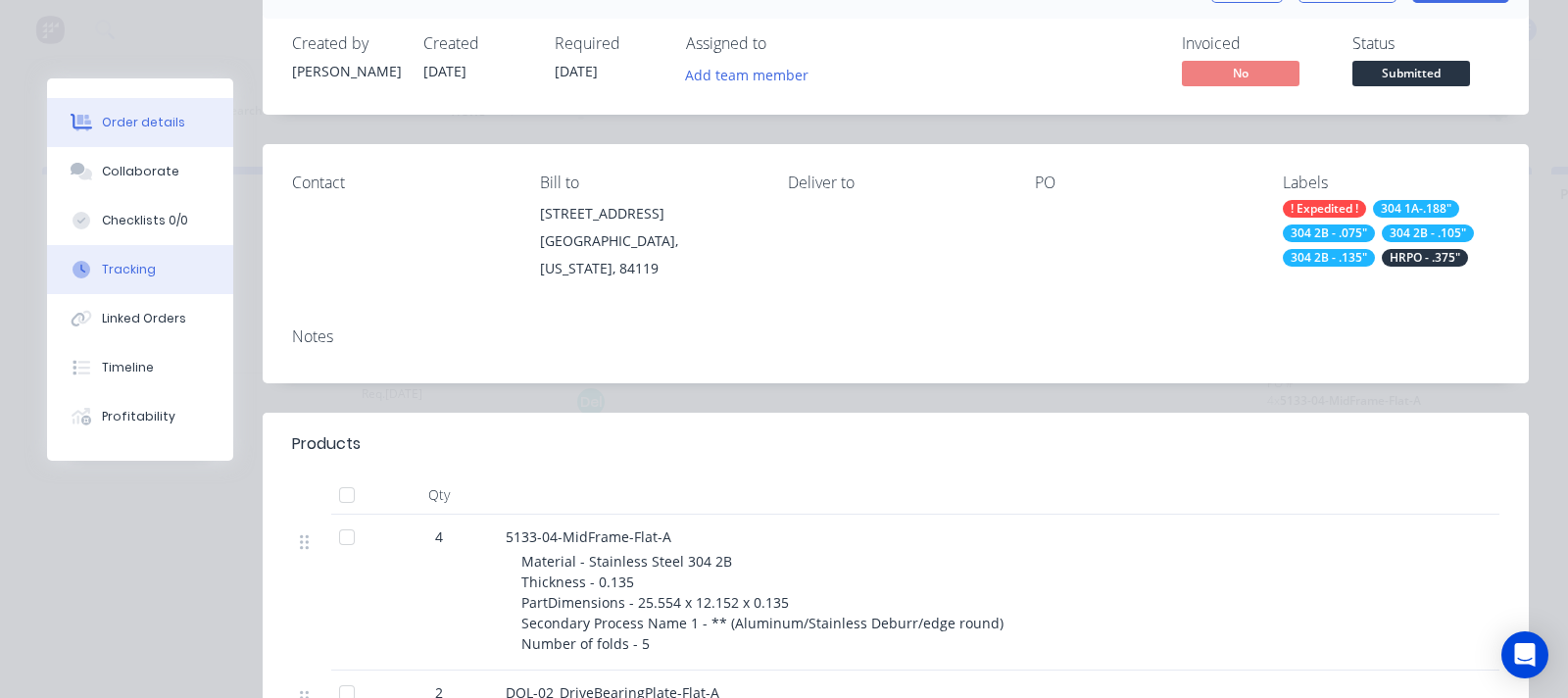
click at [128, 274] on div "Tracking" at bounding box center [129, 270] width 54 height 18
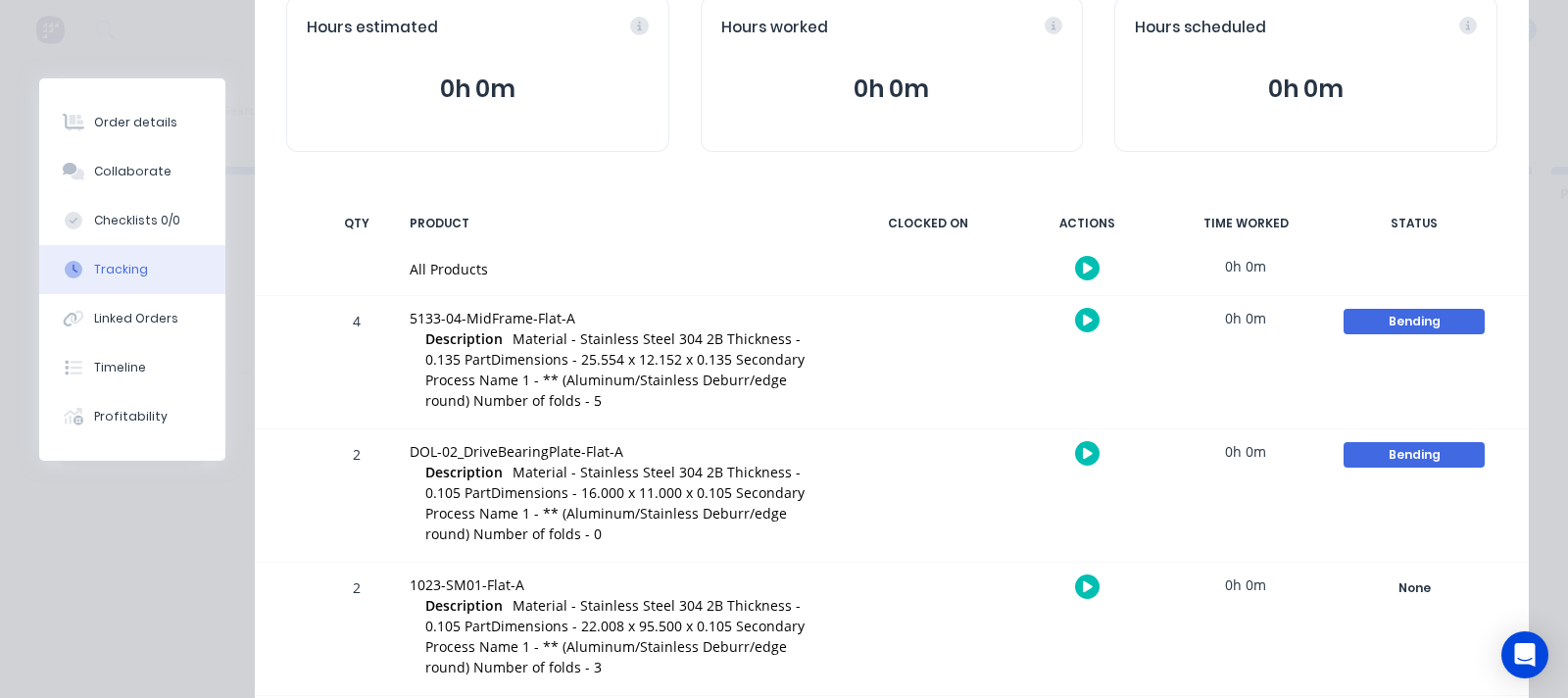
scroll to position [367, 0]
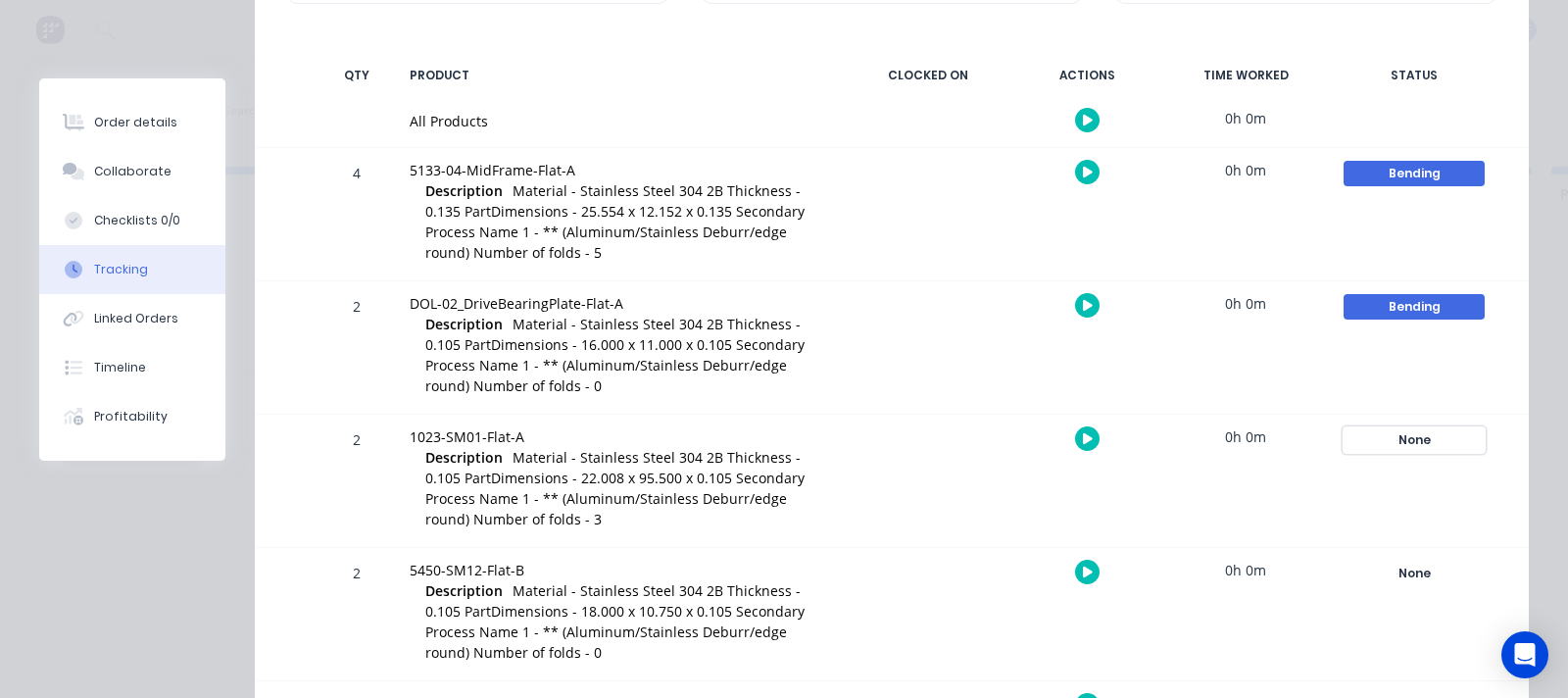
click at [1363, 429] on div "None" at bounding box center [1413, 440] width 141 height 26
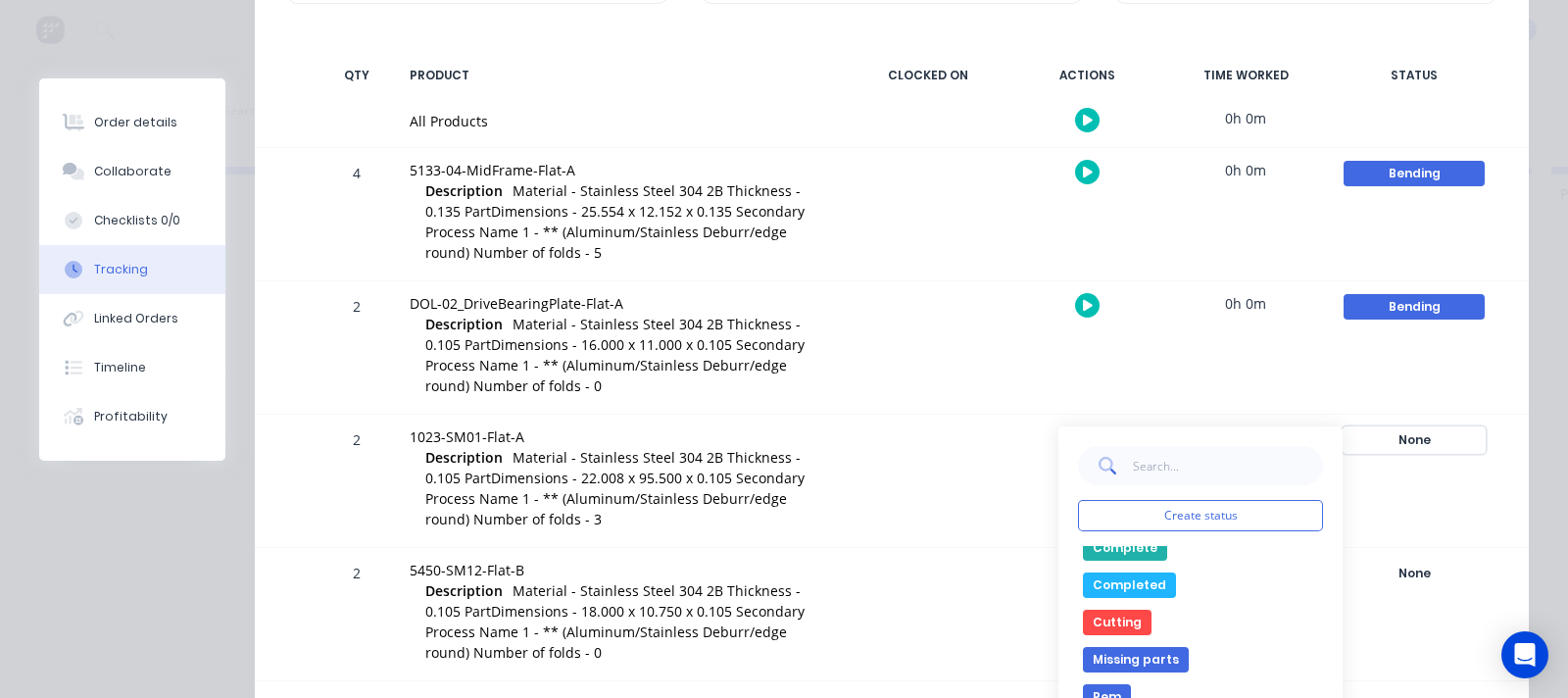
scroll to position [121, 0]
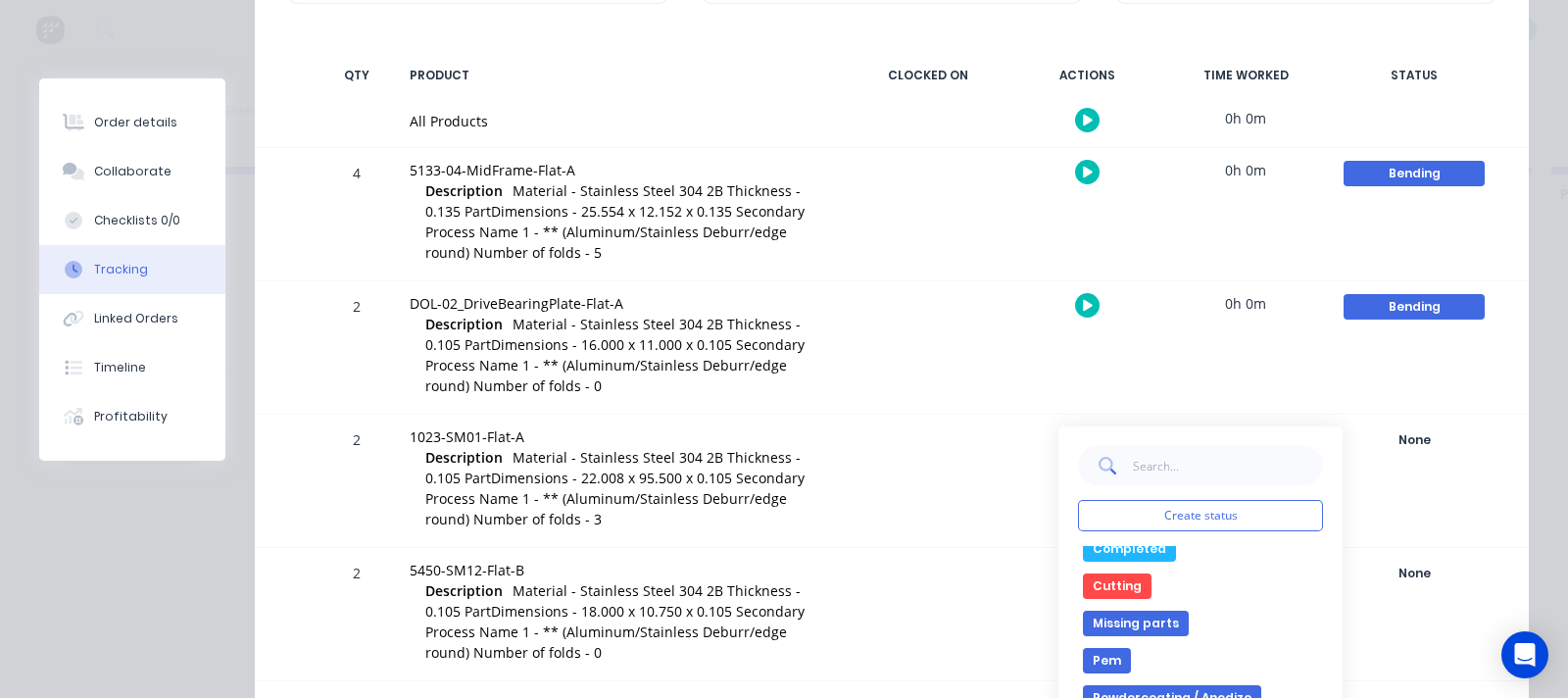
click at [1107, 586] on button "Cutting" at bounding box center [1117, 586] width 69 height 26
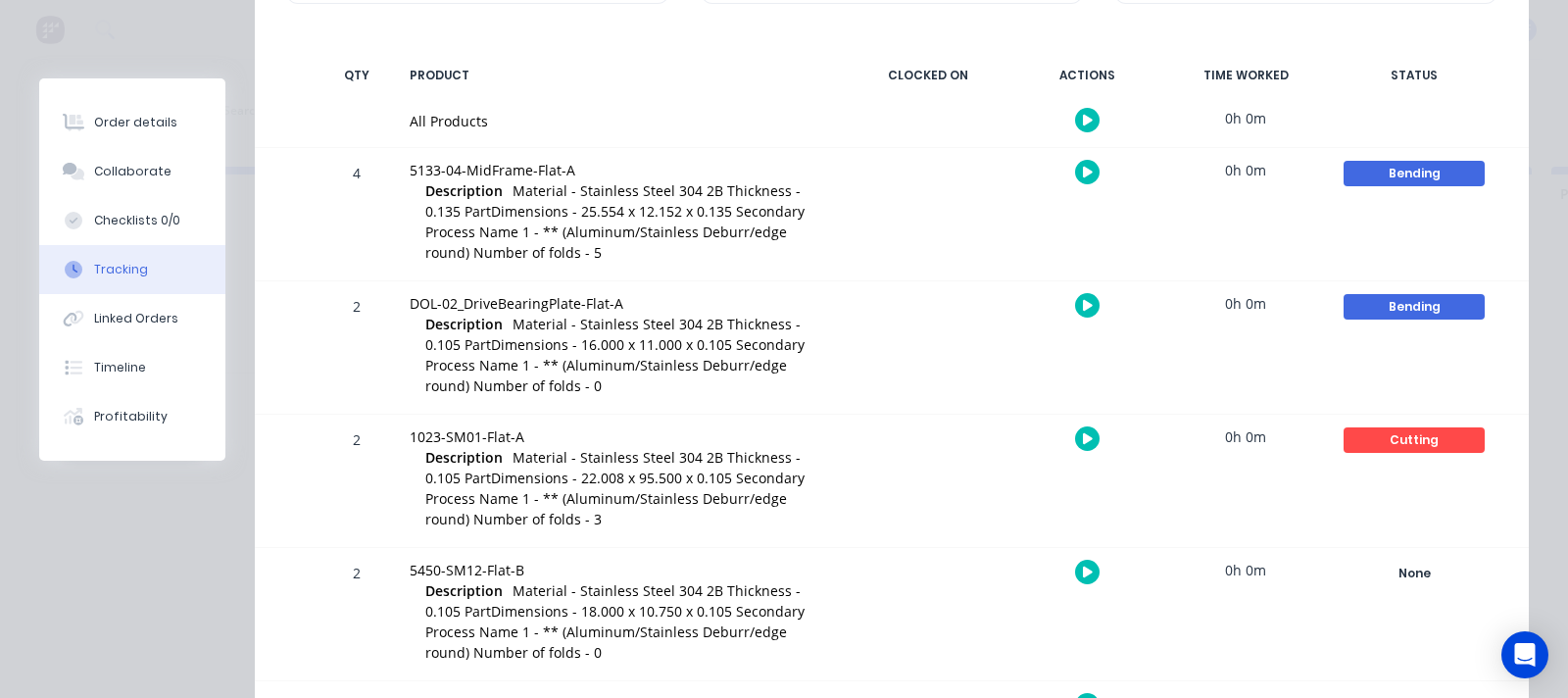
scroll to position [489, 0]
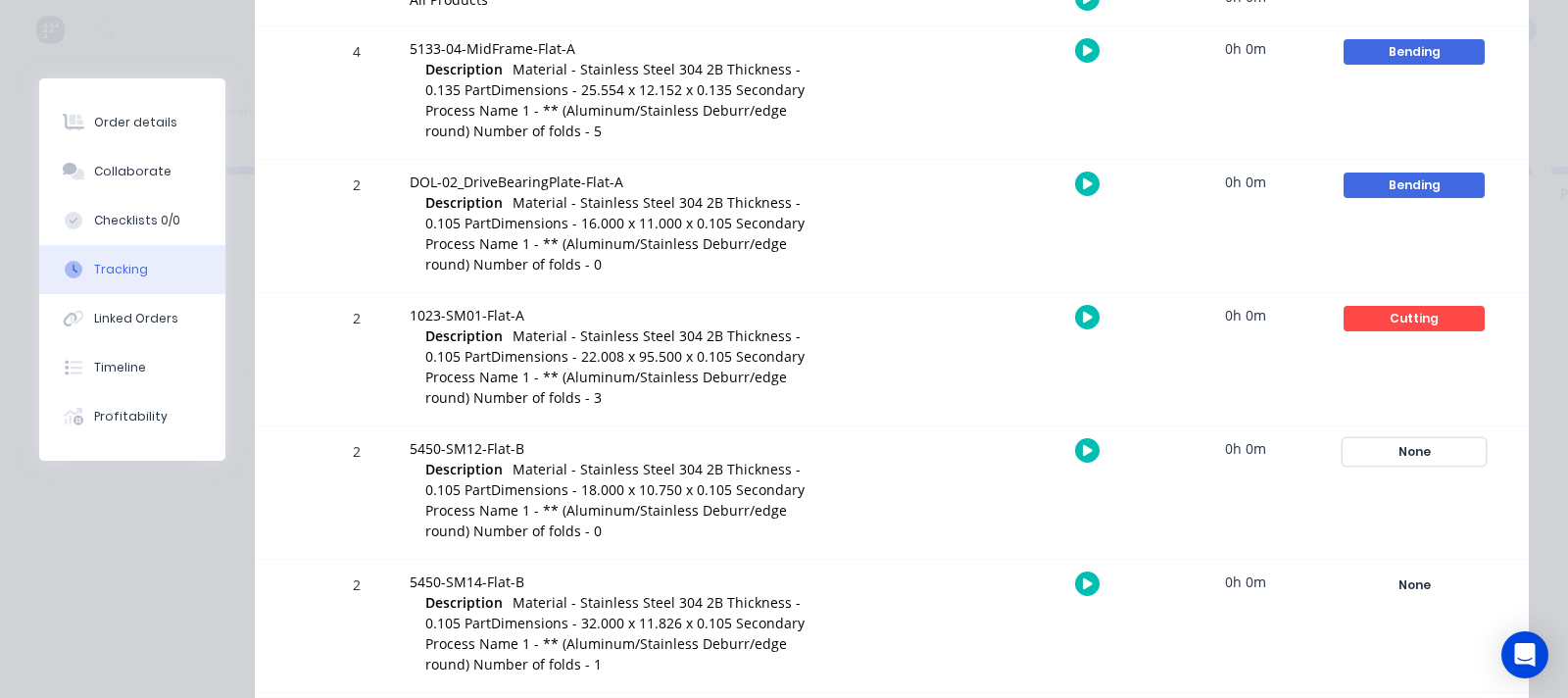
click at [1410, 441] on div "None" at bounding box center [1413, 452] width 141 height 26
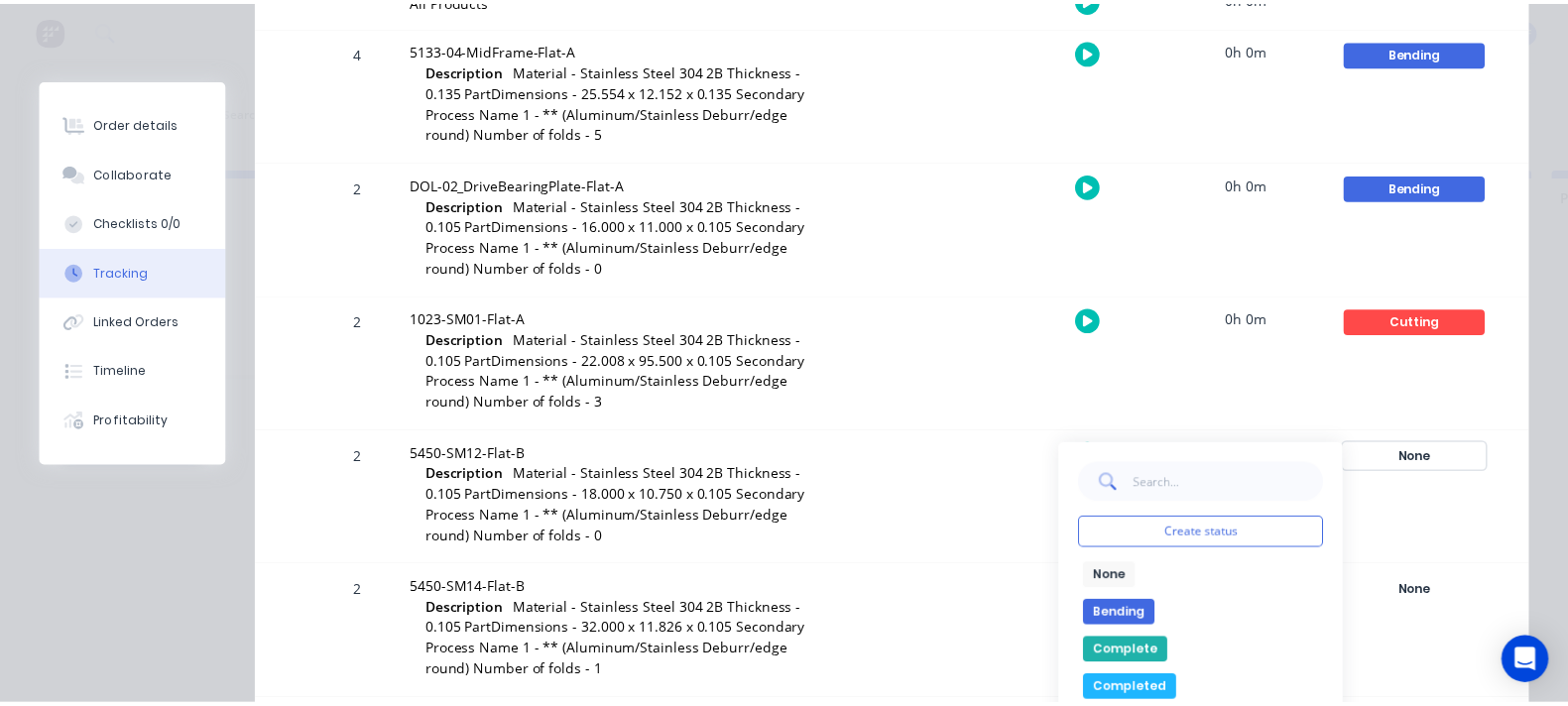
scroll to position [122, 0]
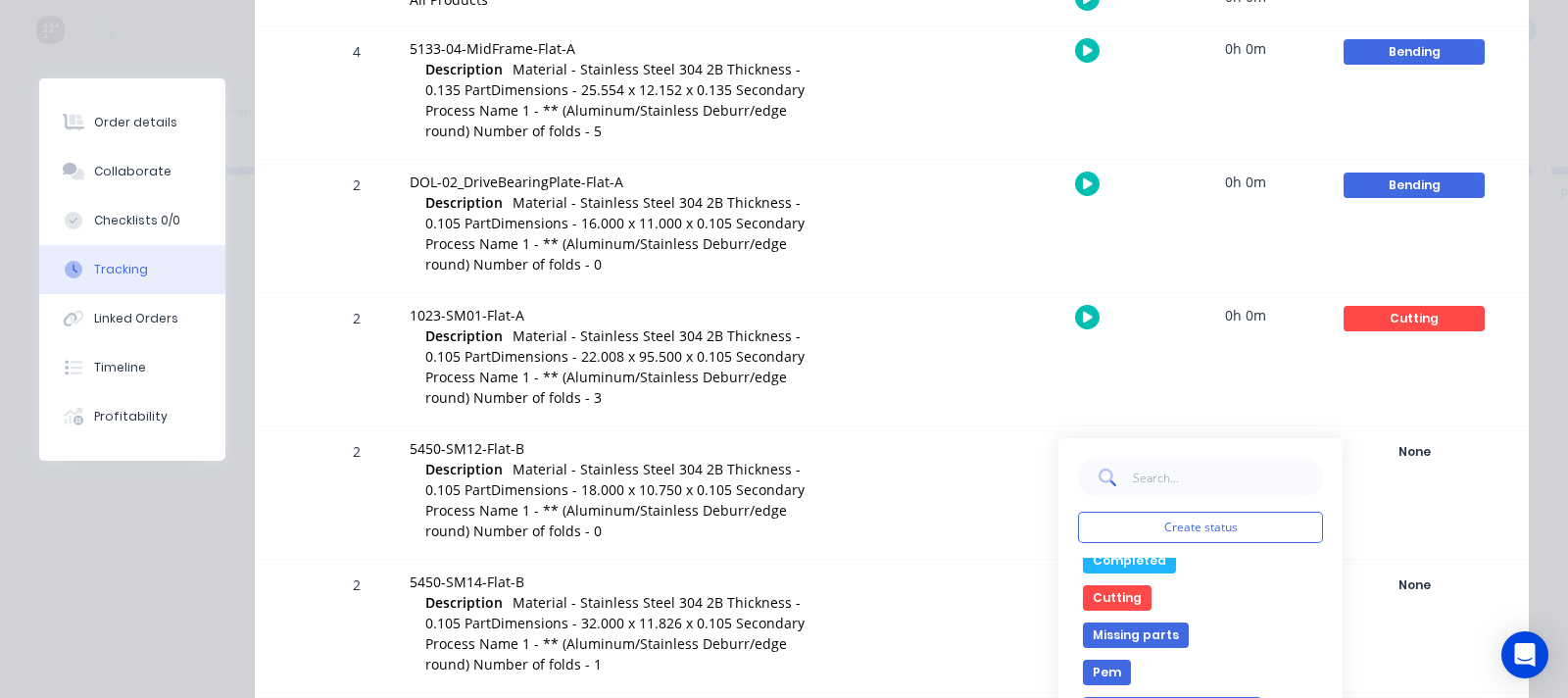
click at [1112, 600] on button "Cutting" at bounding box center [1117, 598] width 69 height 26
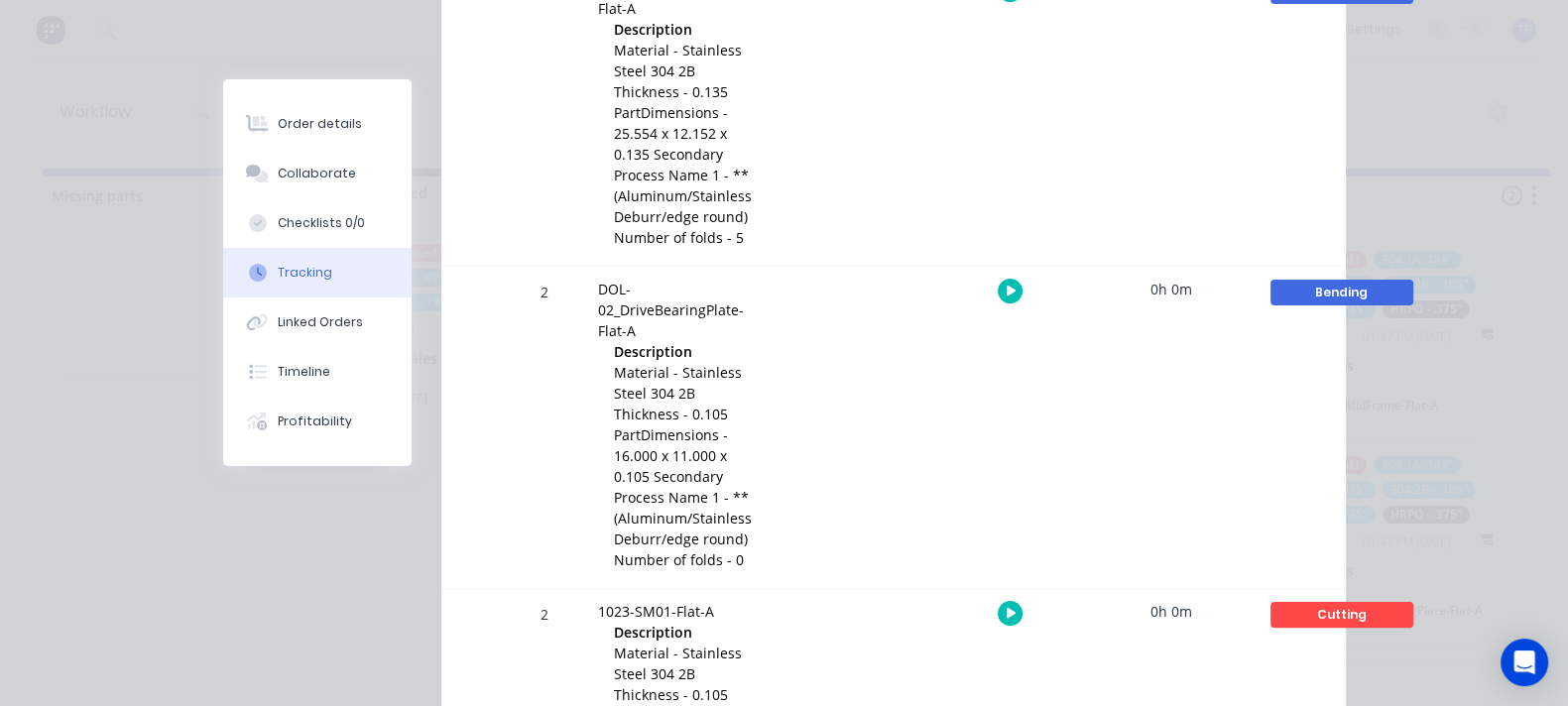
scroll to position [619, 0]
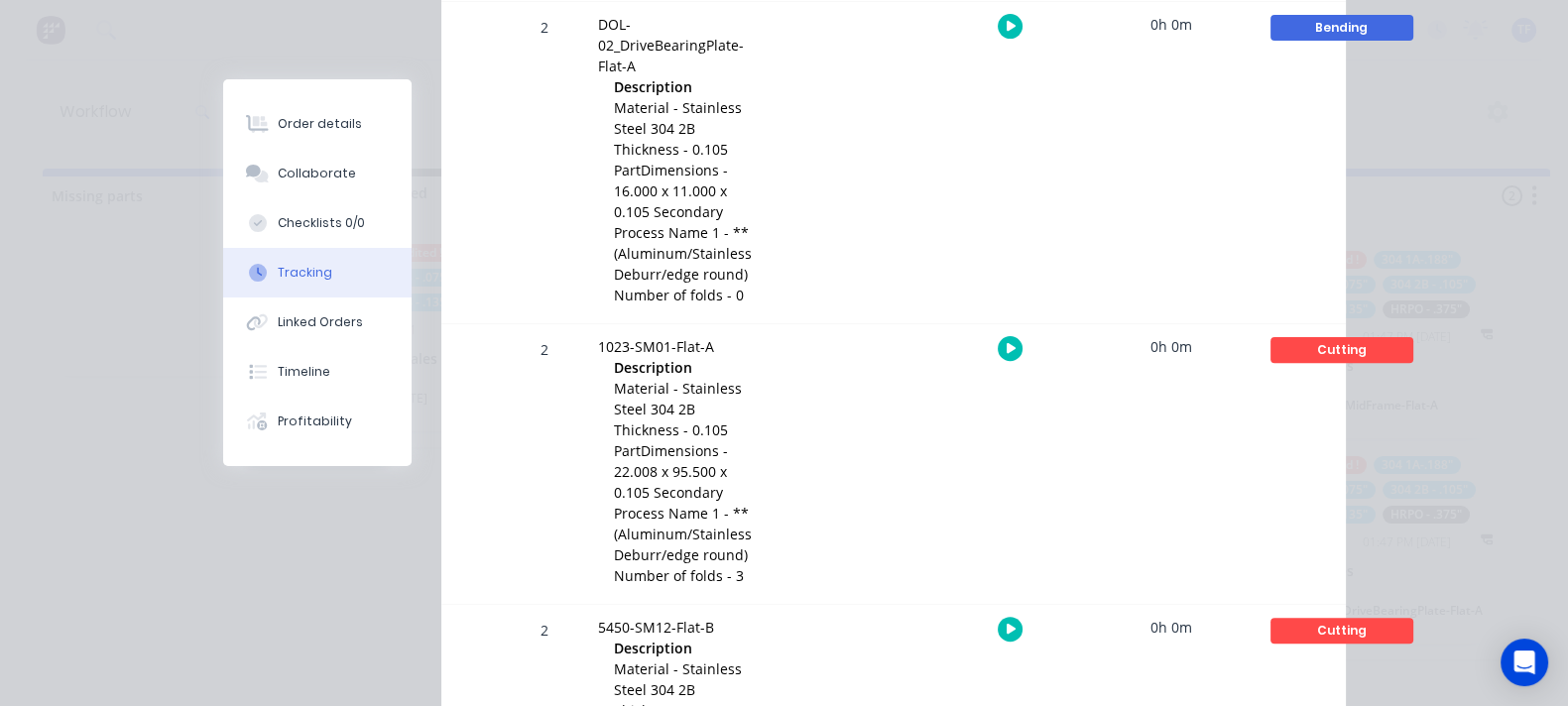
scroll to position [866, 0]
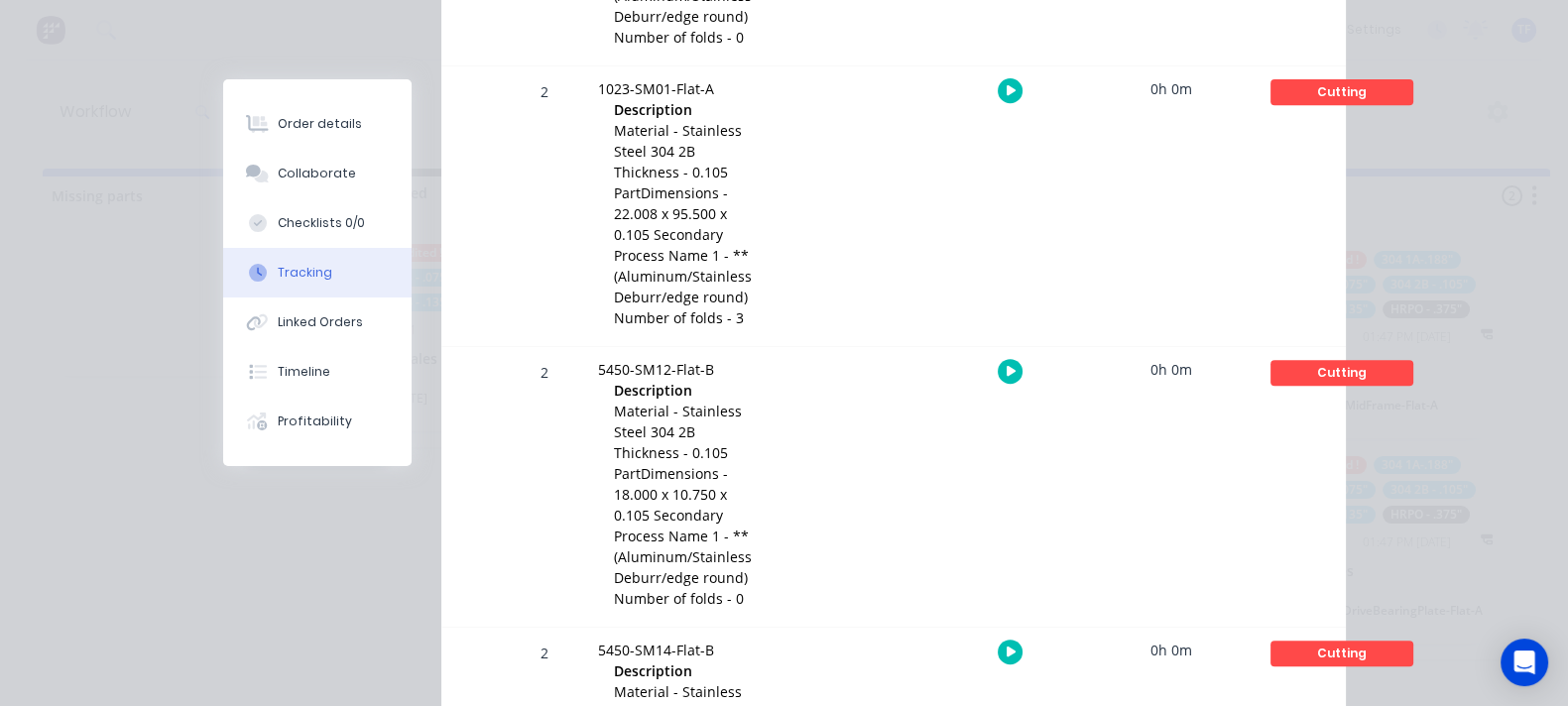
scroll to position [1115, 0]
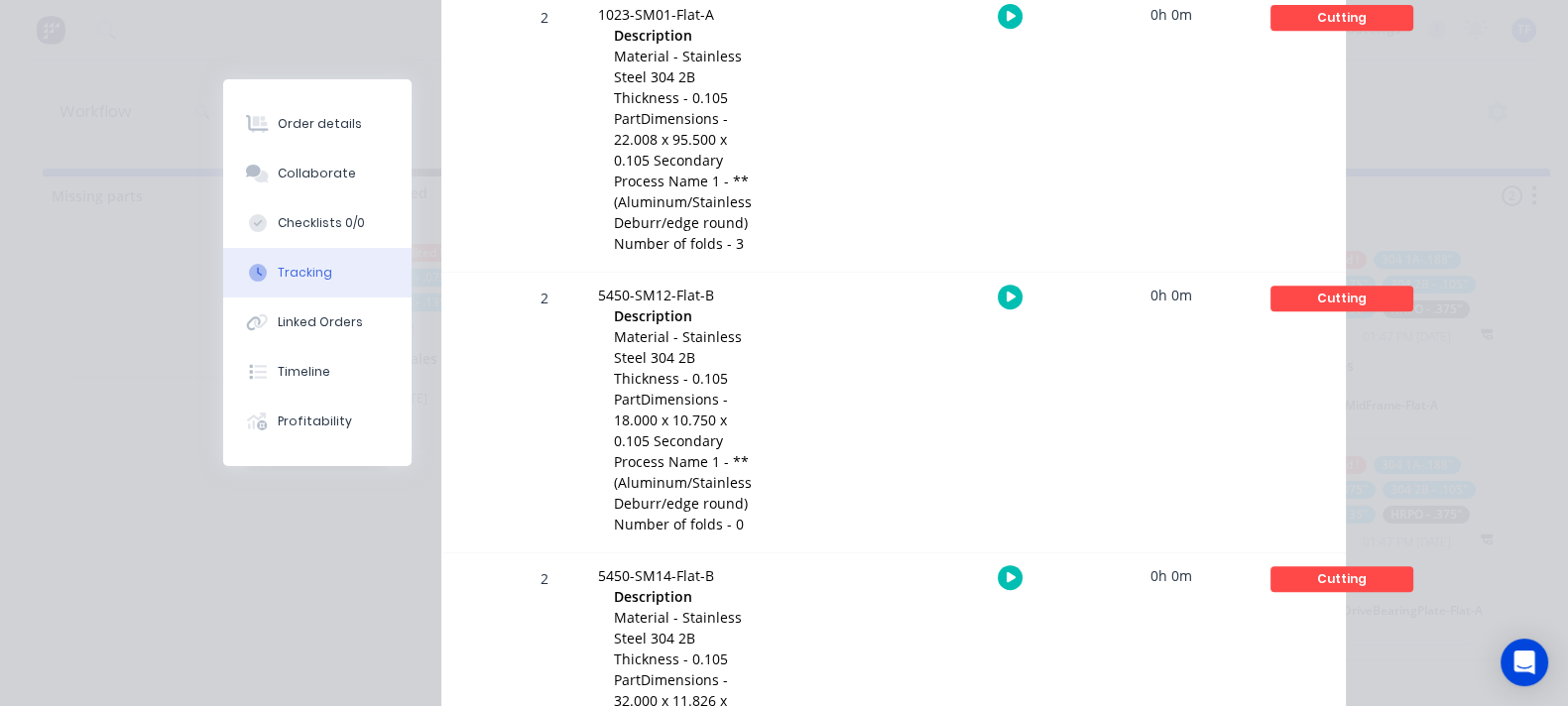
scroll to position [1239, 0]
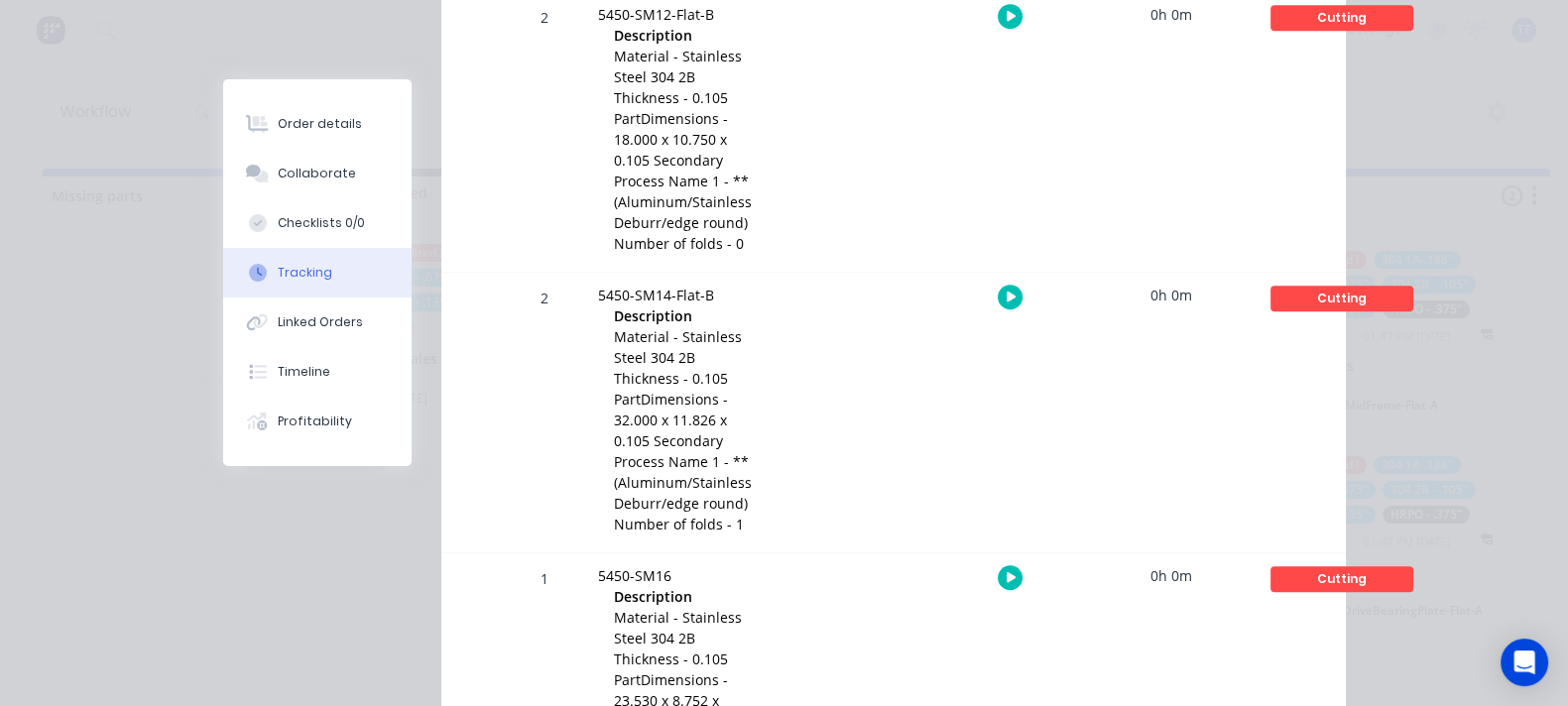
scroll to position [1487, 0]
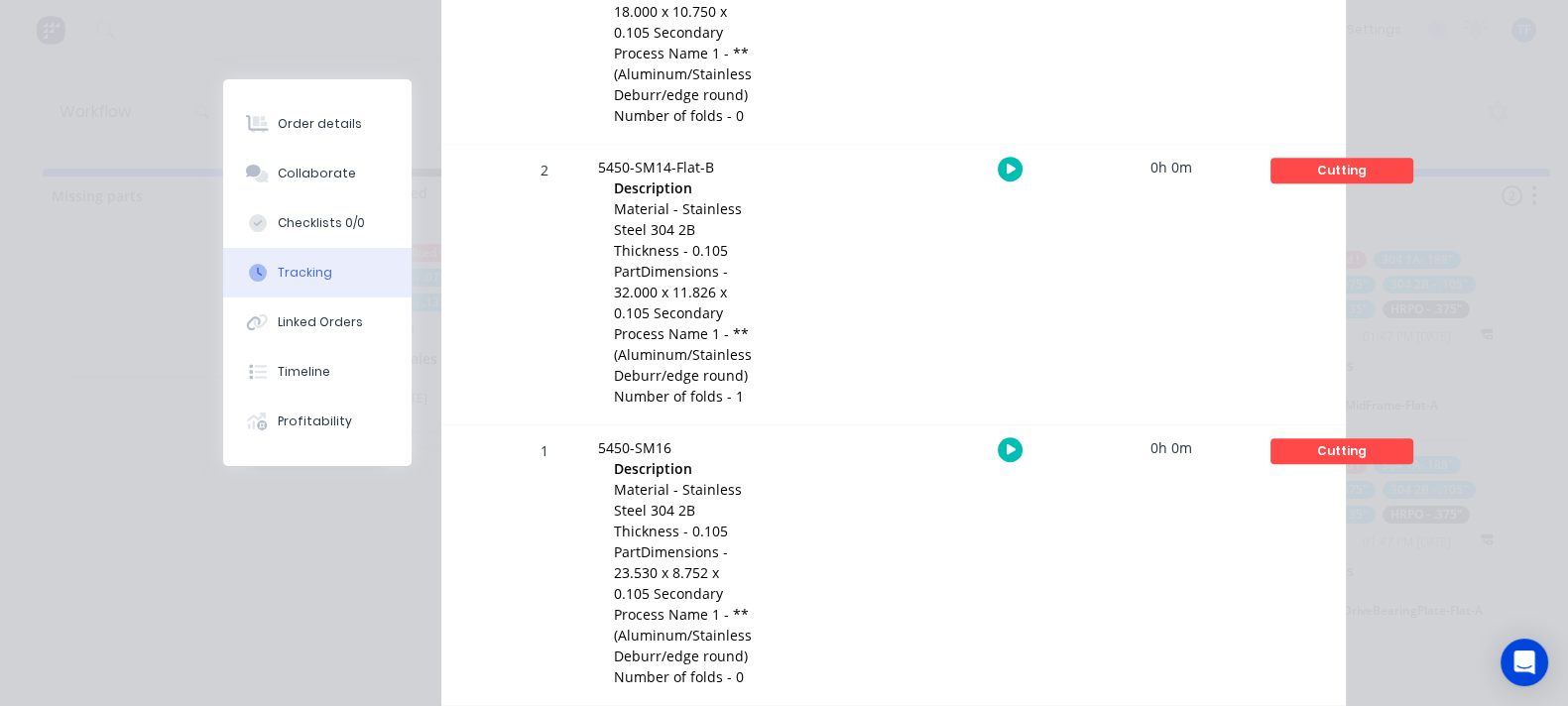
scroll to position [1610, 0]
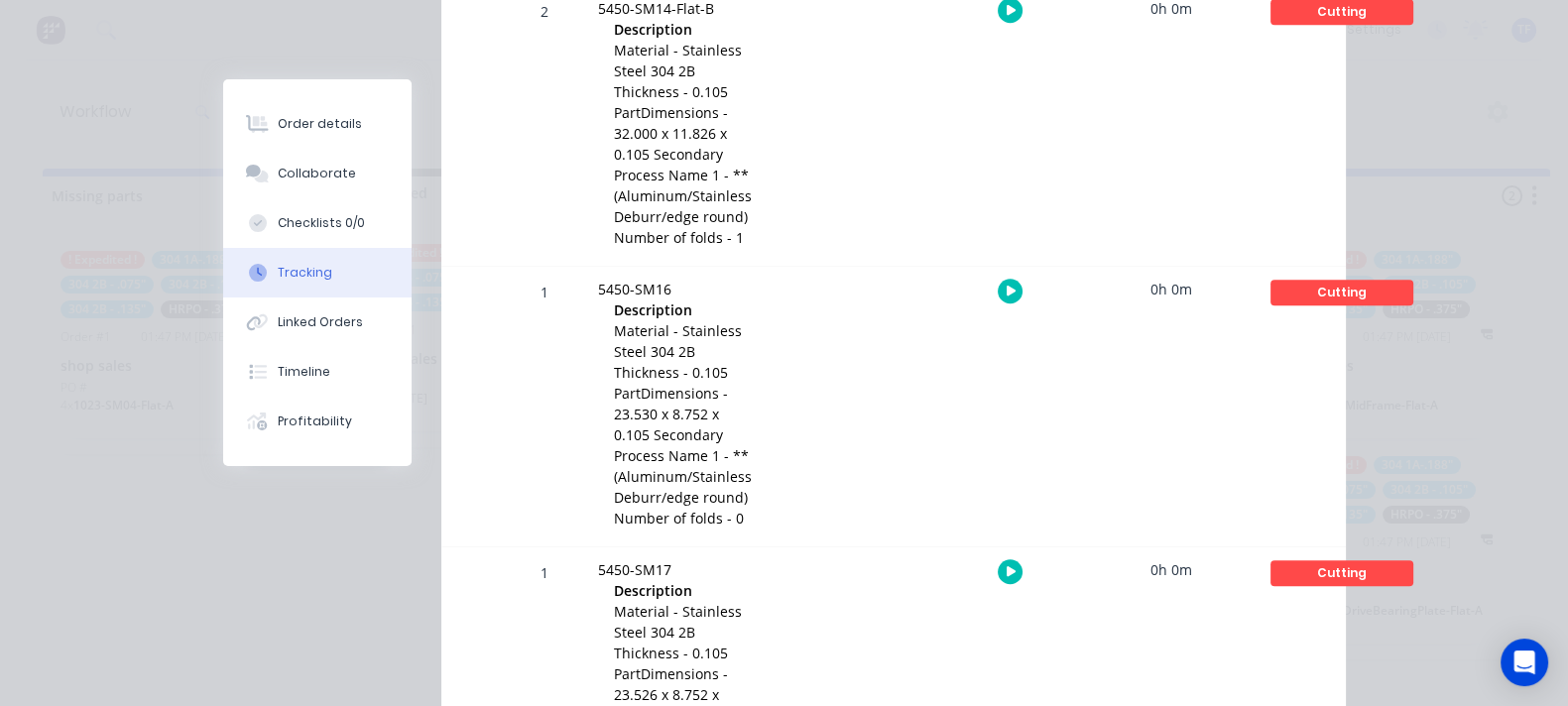
drag, startPoint x: 1111, startPoint y: 673, endPoint x: 1202, endPoint y: 653, distance: 93.2
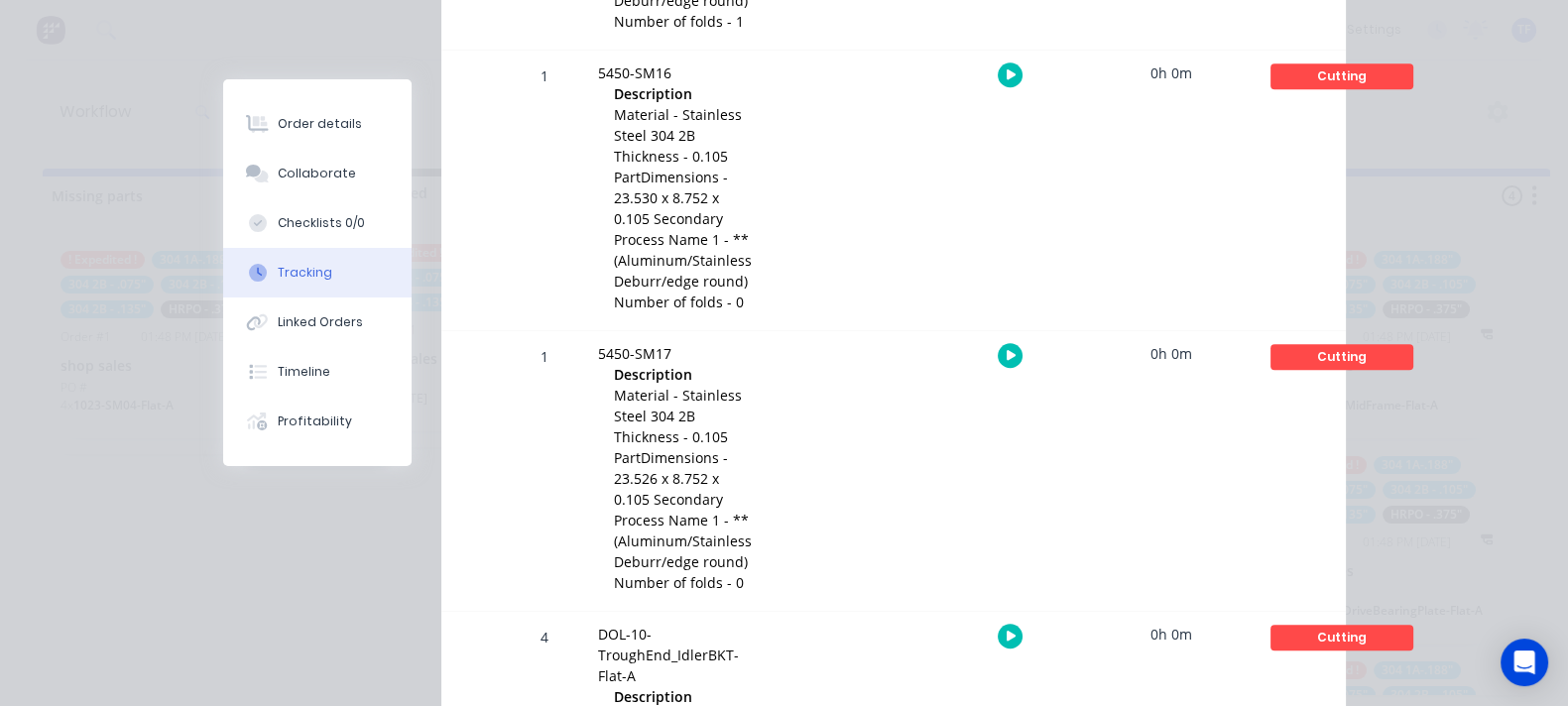
scroll to position [1982, 0]
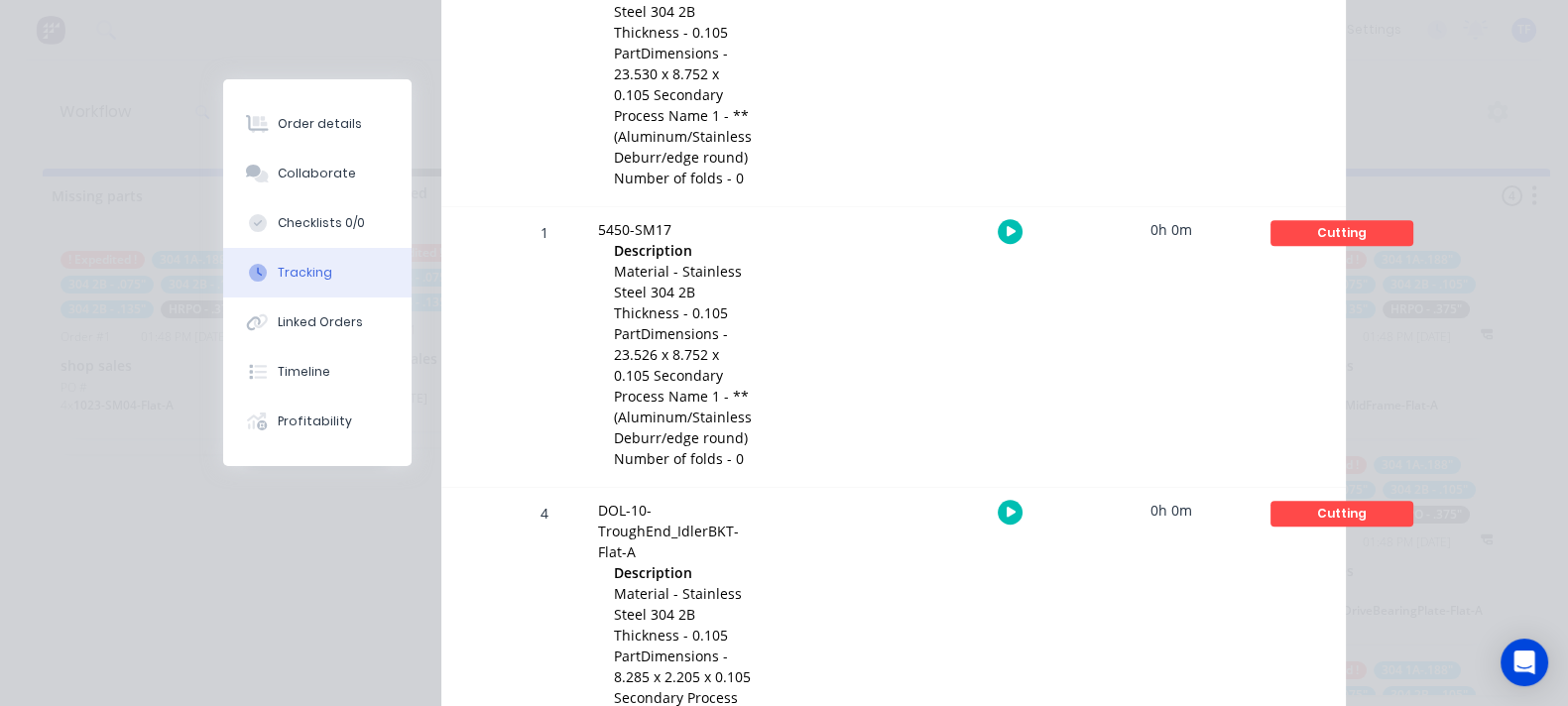
scroll to position [2231, 0]
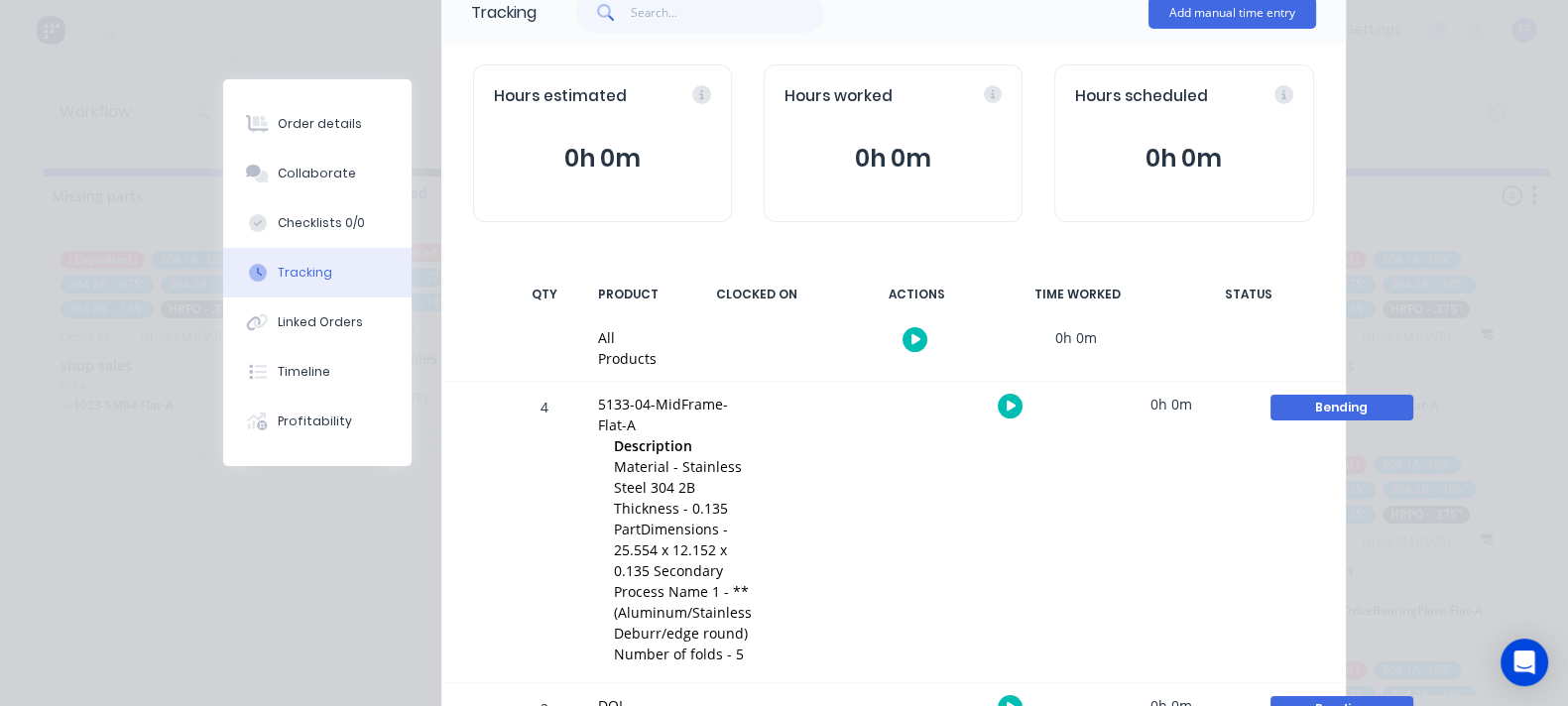
scroll to position [0, 0]
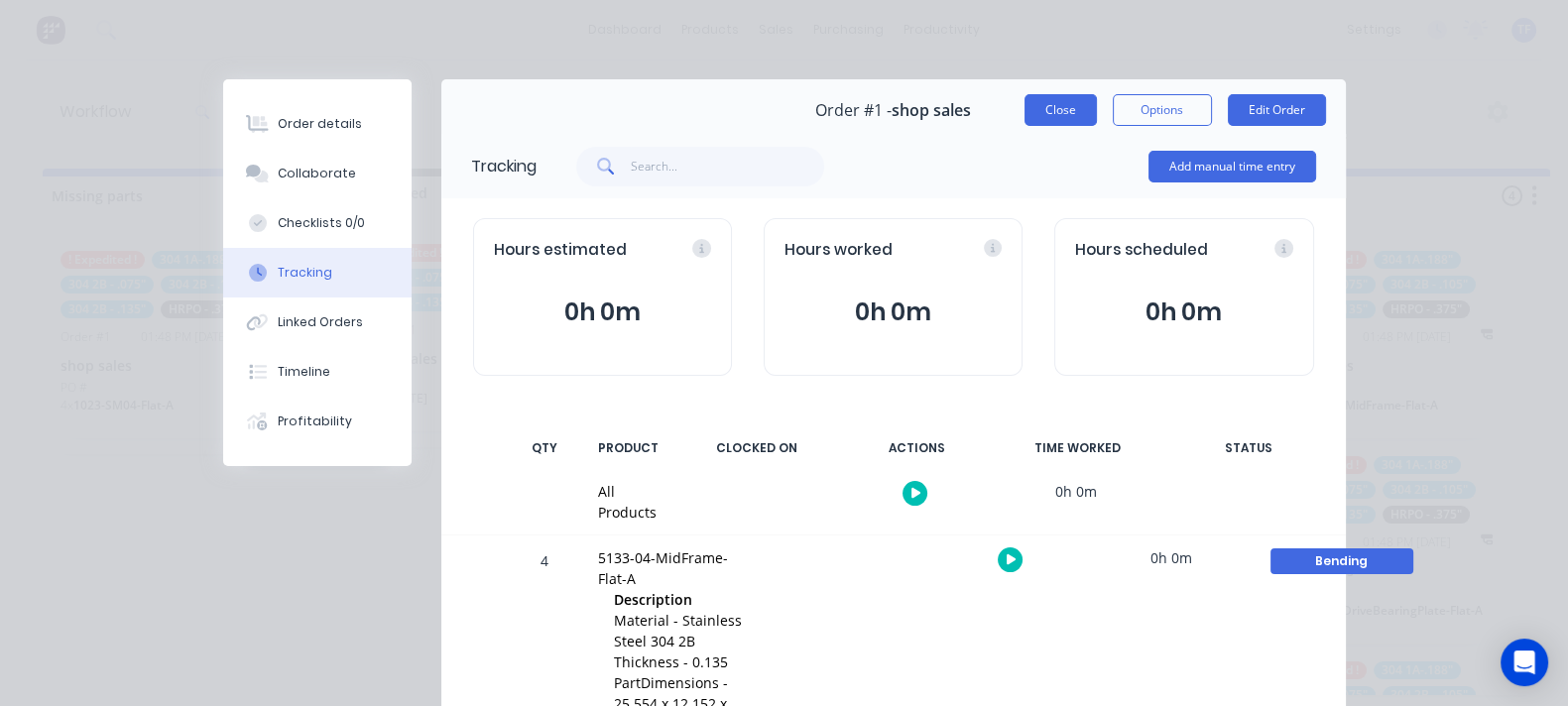
click at [1097, 113] on button "Close" at bounding box center [1060, 111] width 73 height 32
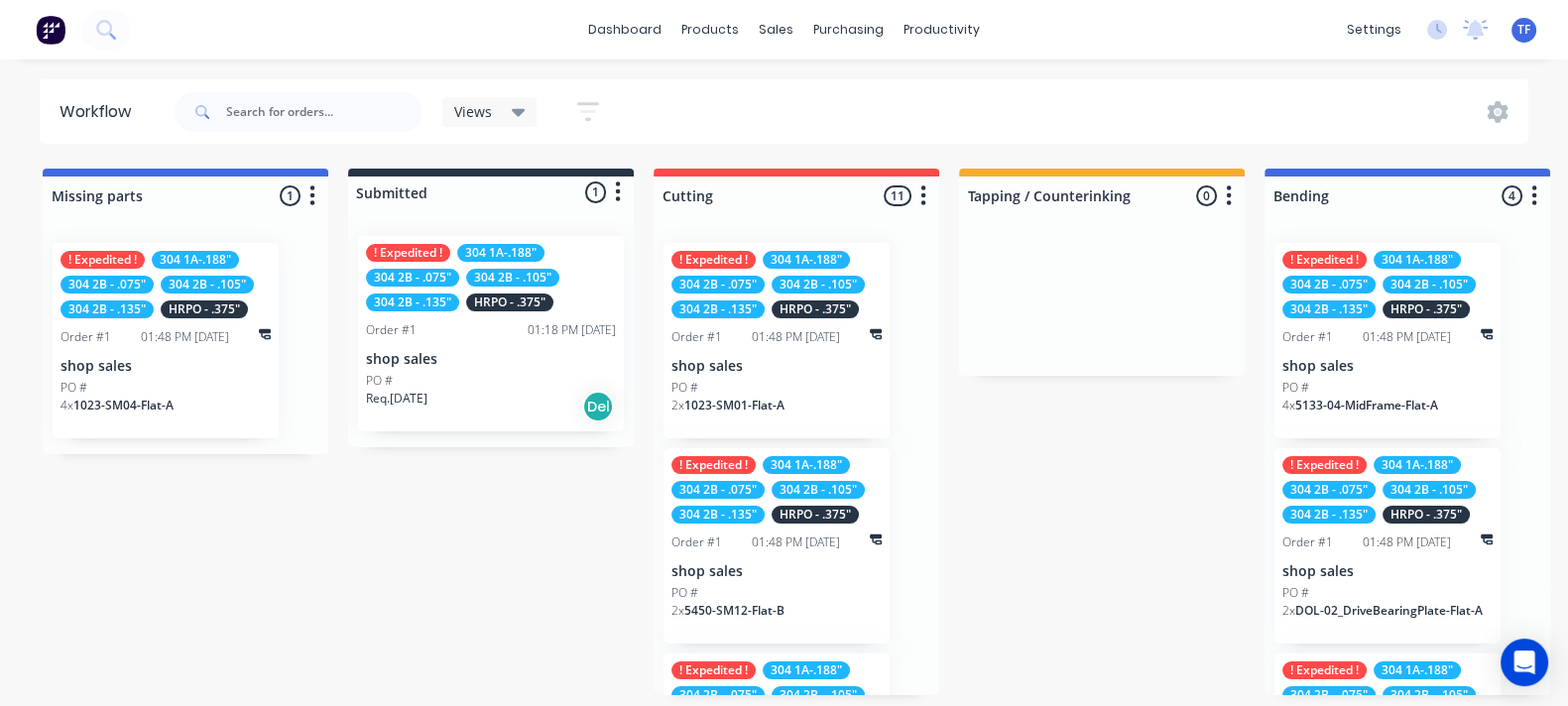
click at [497, 118] on div "Views" at bounding box center [490, 113] width 72 height 18
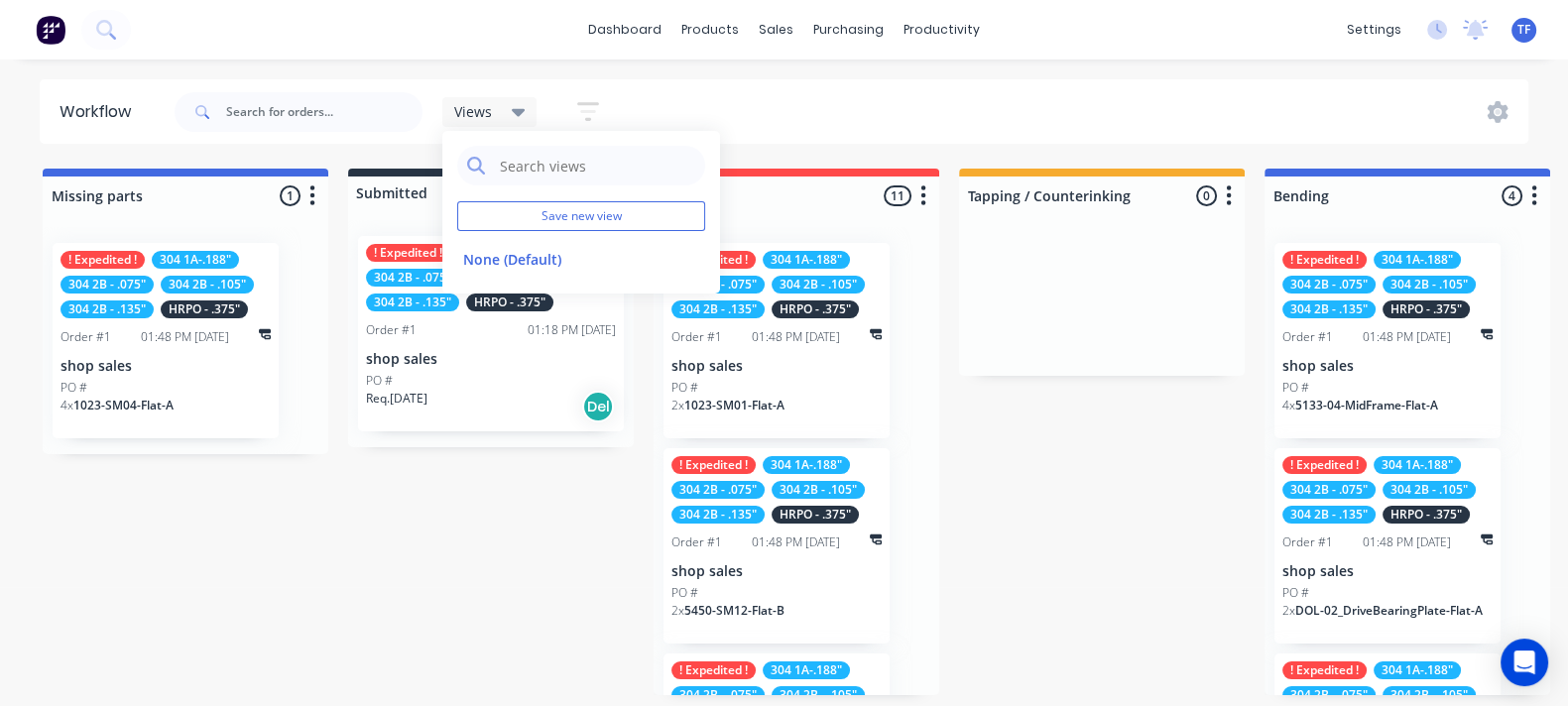
click at [593, 98] on button "button" at bounding box center [588, 112] width 64 height 39
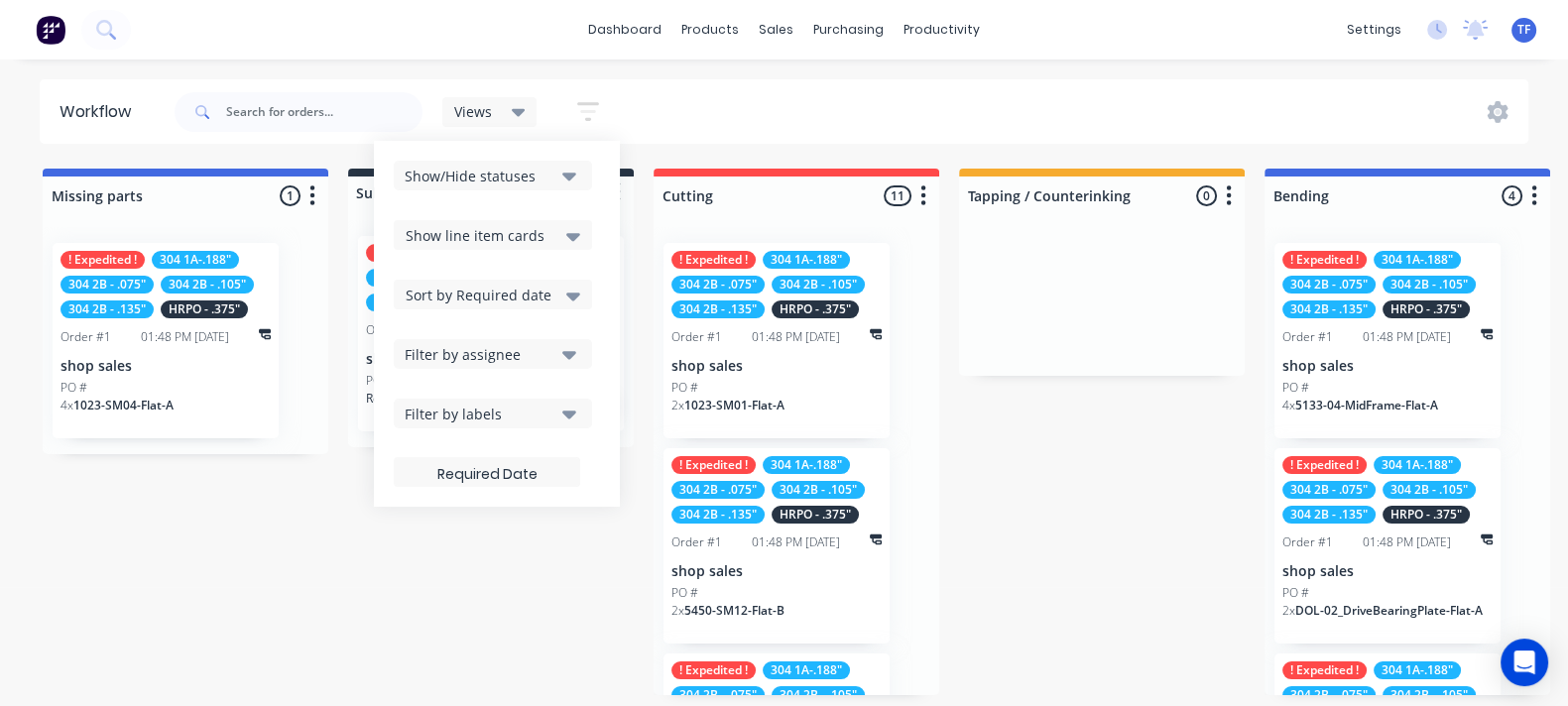
click at [526, 237] on span "Show line item cards" at bounding box center [474, 235] width 138 height 21
click at [541, 179] on div "Show/Hide statuses" at bounding box center [479, 175] width 149 height 21
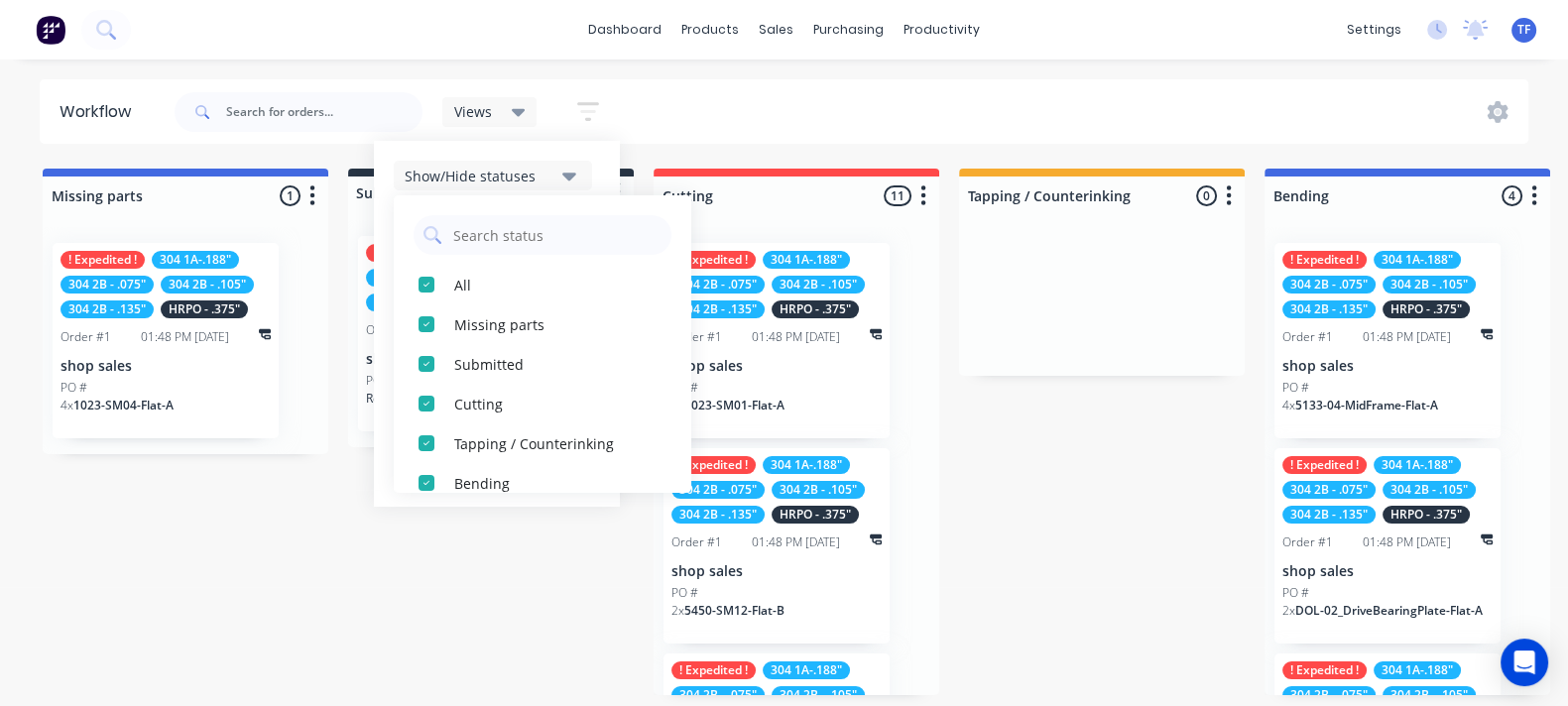
click at [541, 179] on div "Show/Hide statuses" at bounding box center [479, 175] width 149 height 21
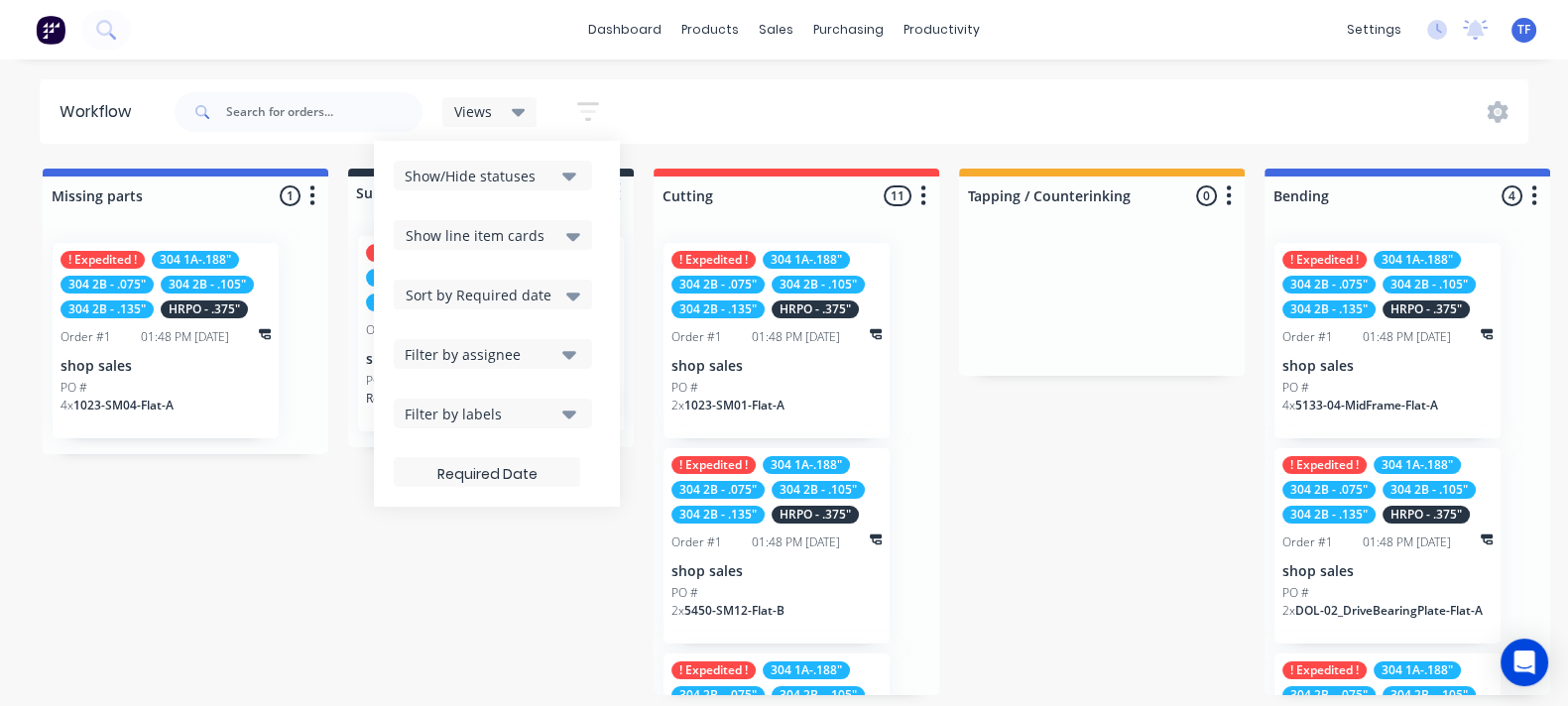
click at [521, 281] on div "Sort by Required date" at bounding box center [492, 295] width 198 height 30
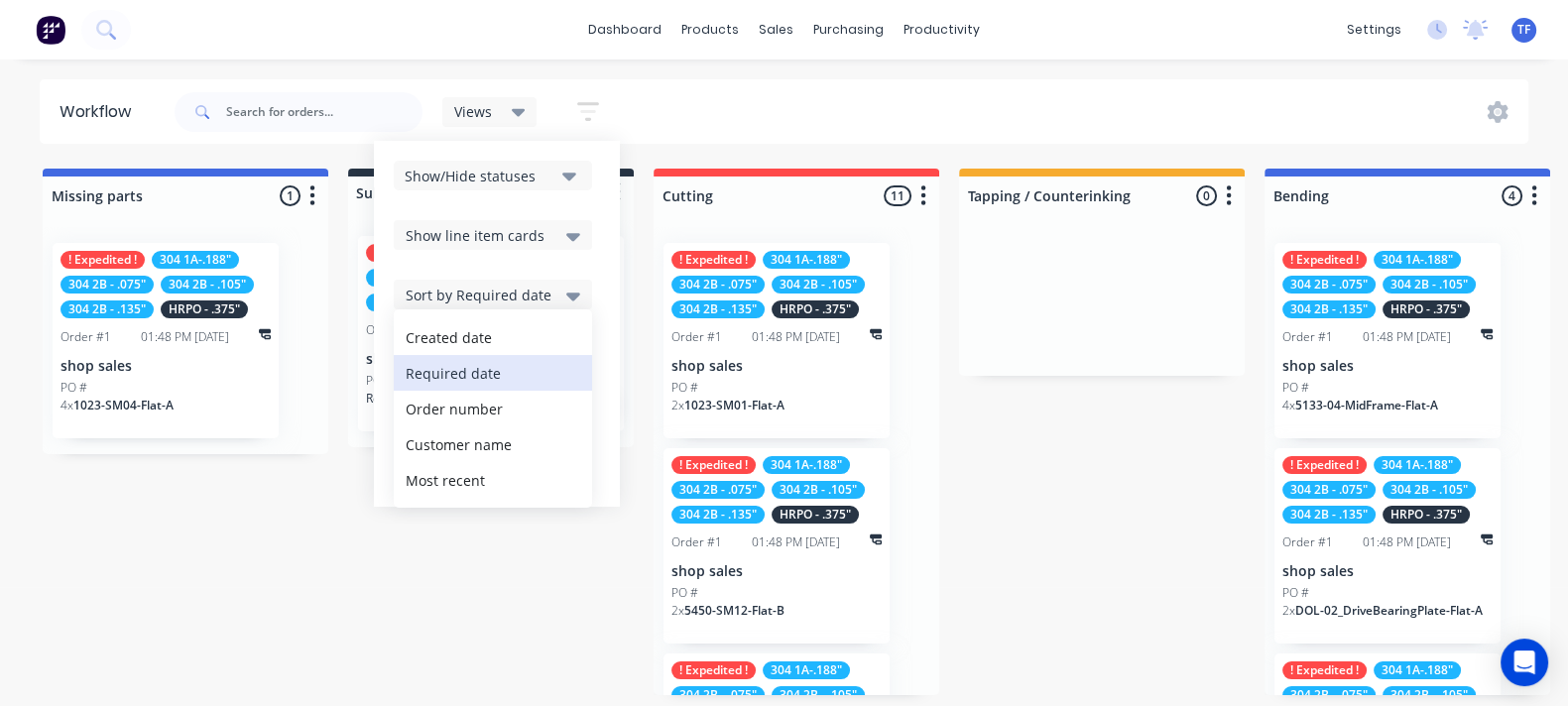
click at [521, 281] on div "Sort by Required date" at bounding box center [492, 295] width 198 height 30
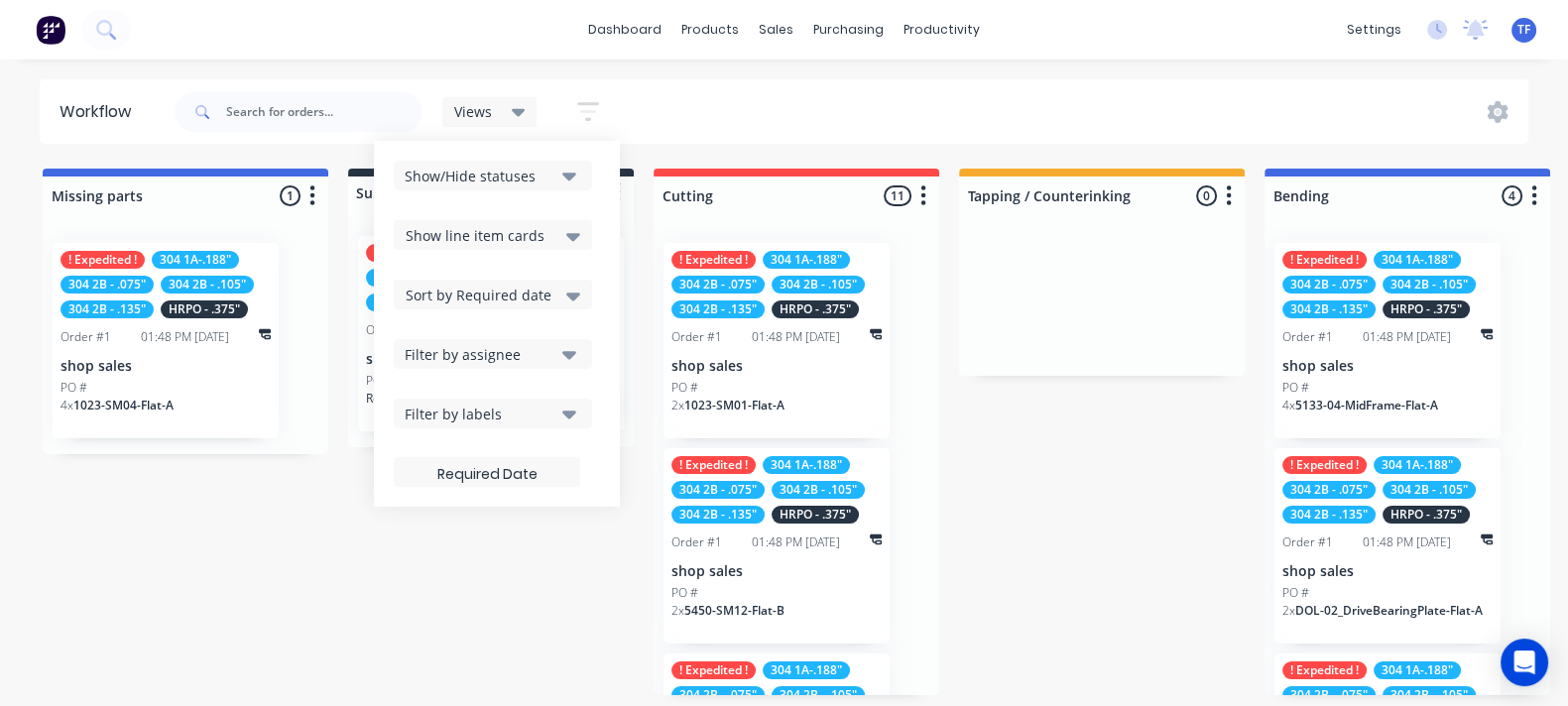
click at [525, 345] on div "Filter by assignee" at bounding box center [479, 353] width 149 height 21
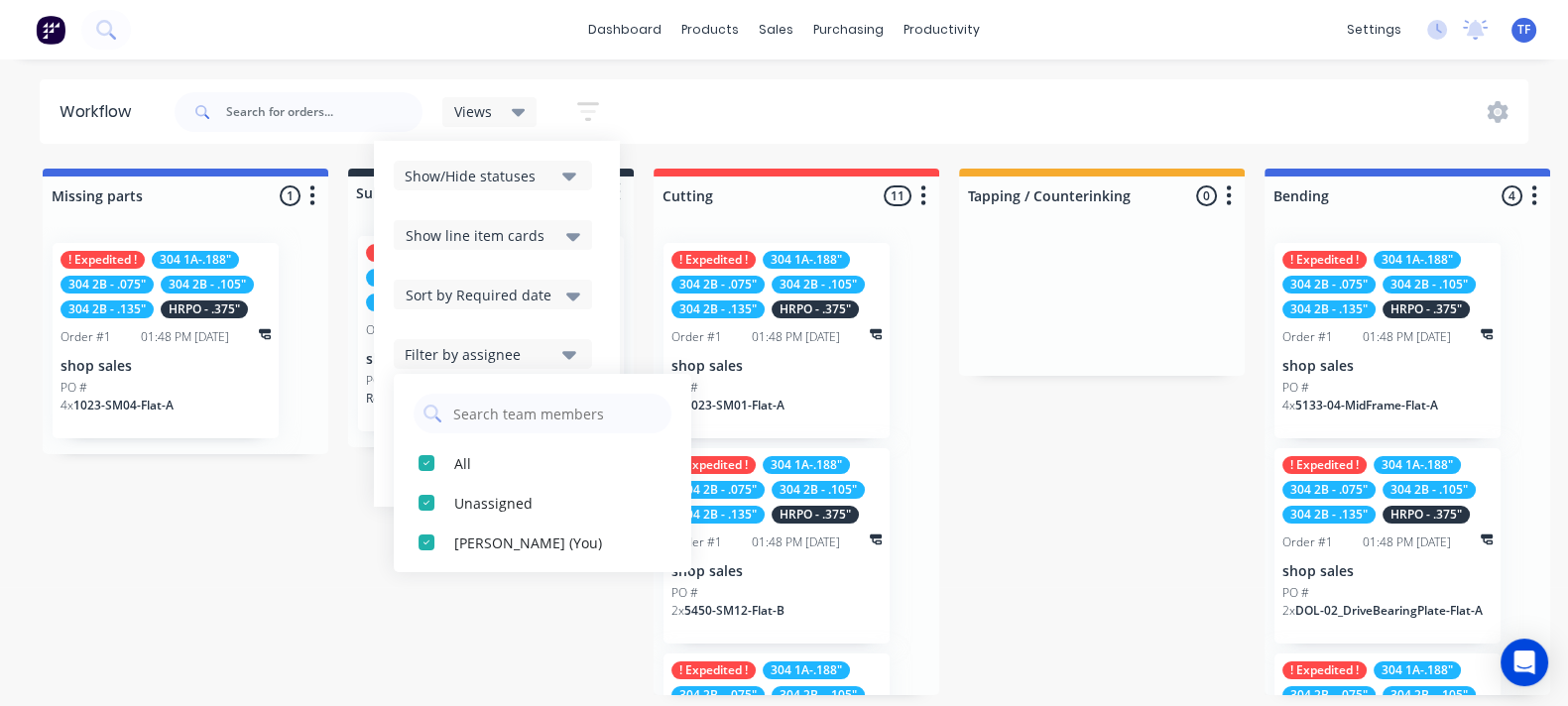
click at [525, 345] on div "Filter by assignee" at bounding box center [479, 353] width 149 height 21
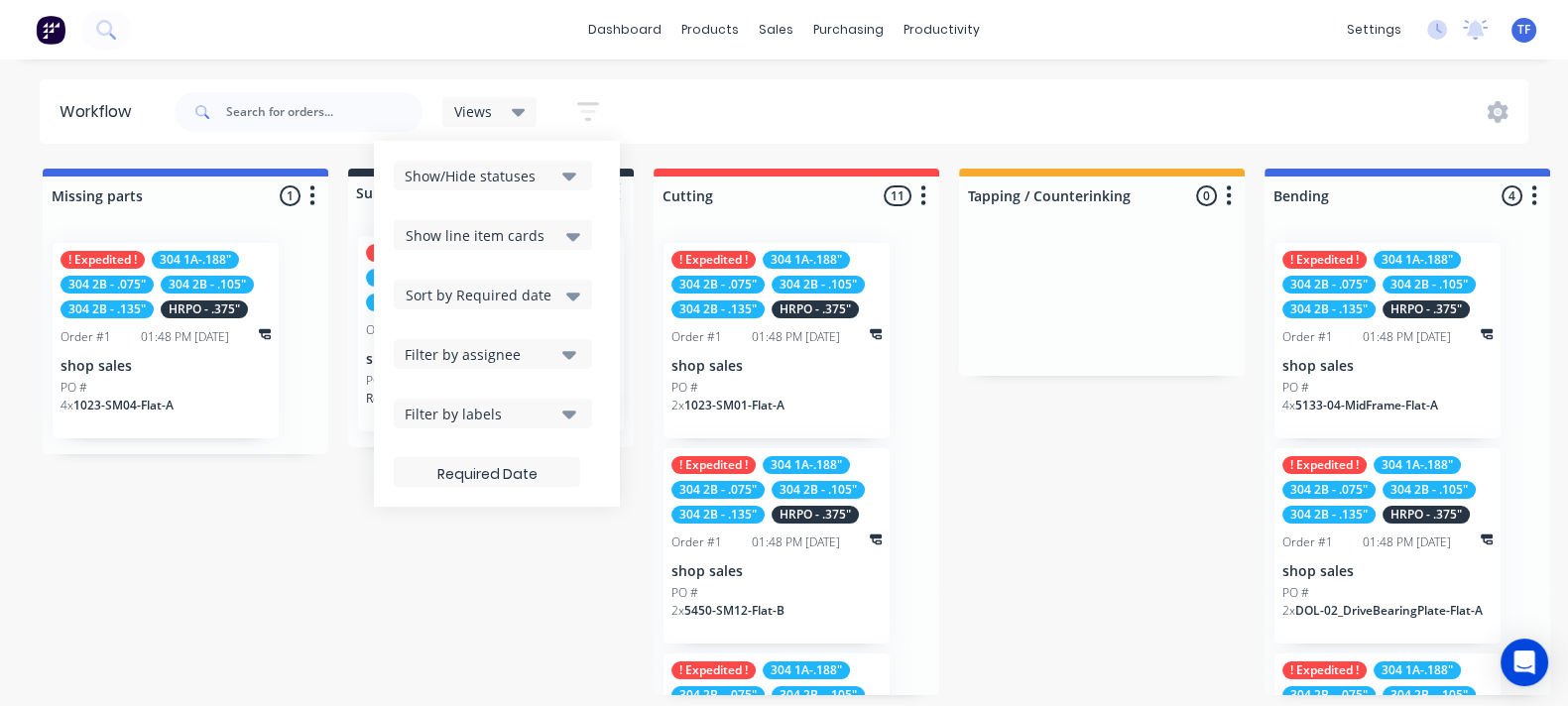
click at [506, 412] on div "Filter by labels" at bounding box center [479, 413] width 149 height 21
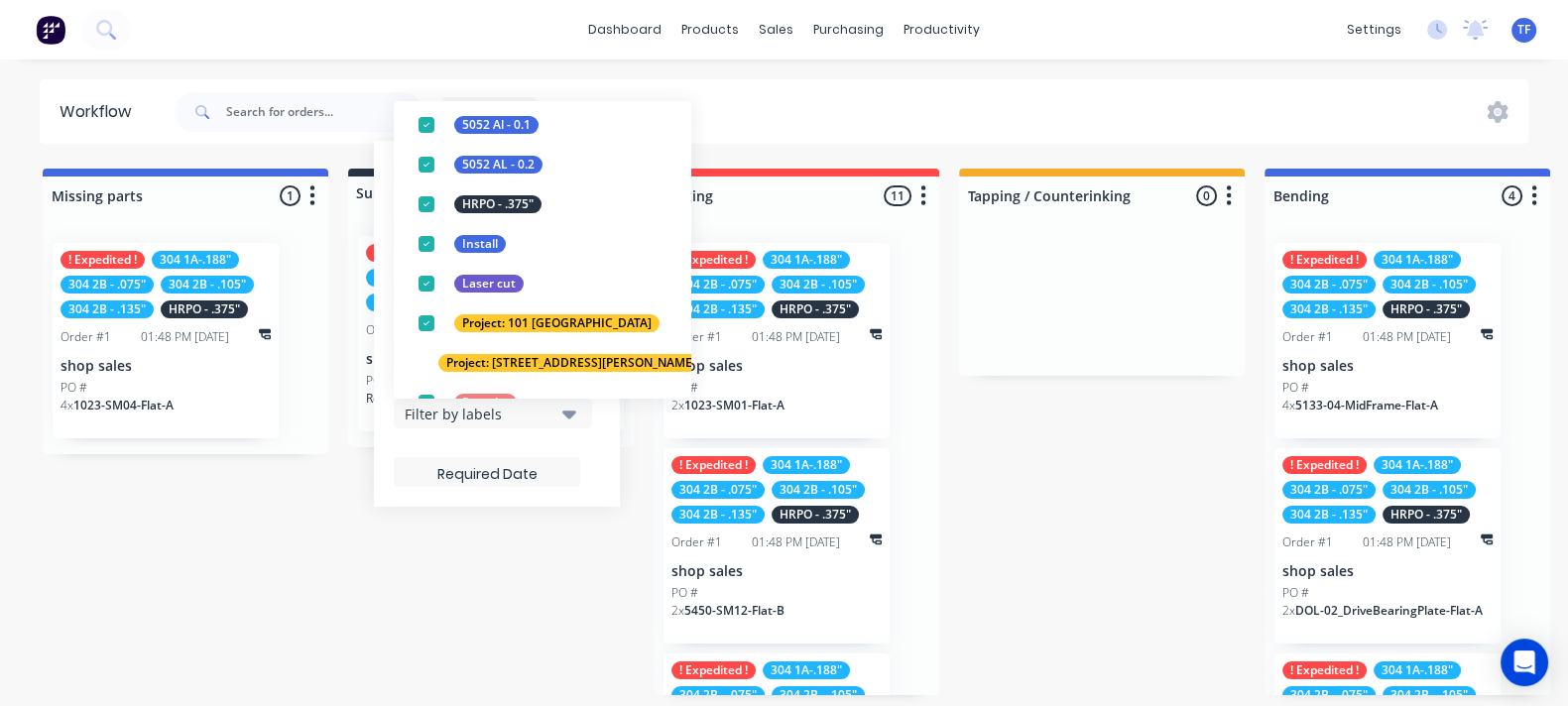
scroll to position [415, 0]
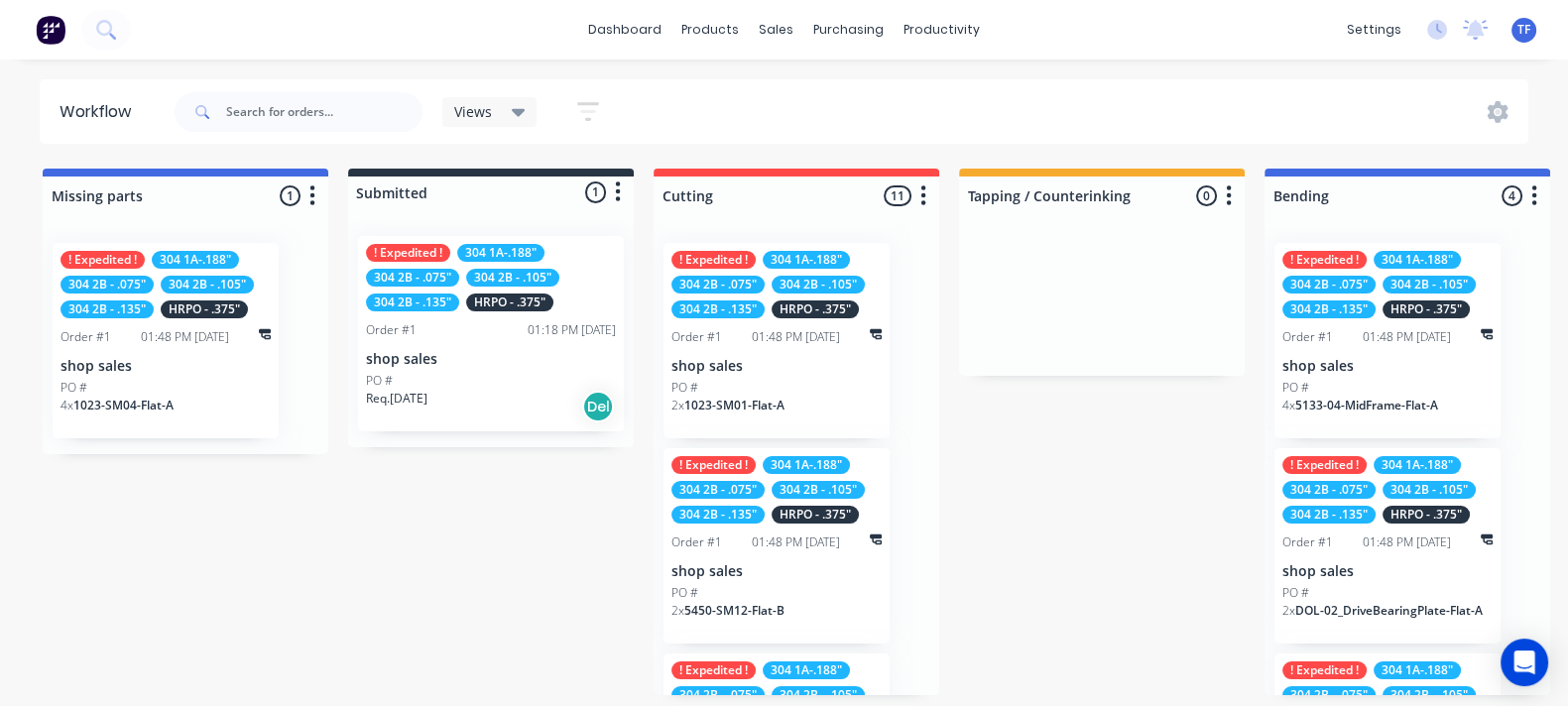
click at [589, 123] on button "button" at bounding box center [588, 112] width 64 height 39
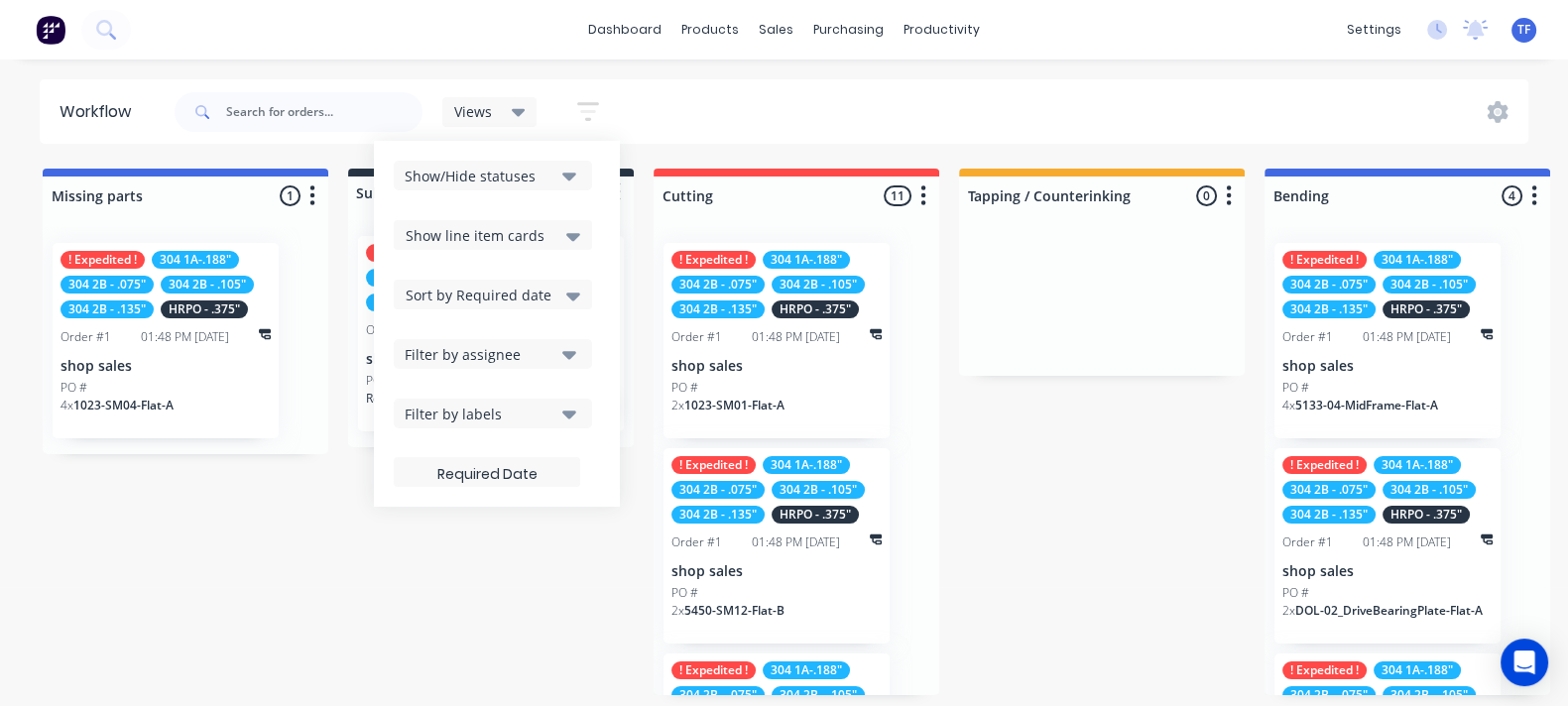
click at [562, 191] on div "Show/Hide statuses Show line item cards Show line item cards Hide line item car…" at bounding box center [496, 324] width 206 height 327
click at [562, 184] on icon "button" at bounding box center [569, 175] width 14 height 22
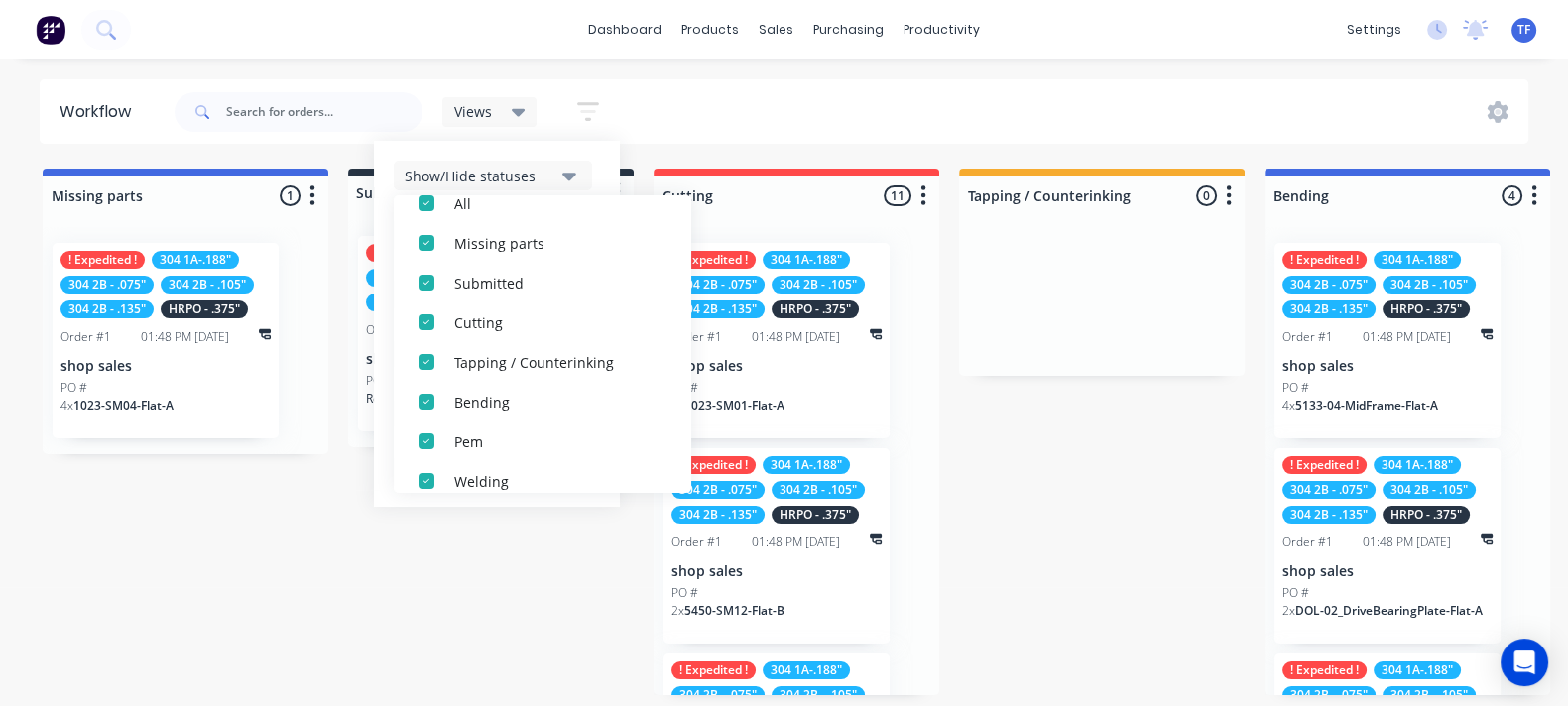
scroll to position [0, 0]
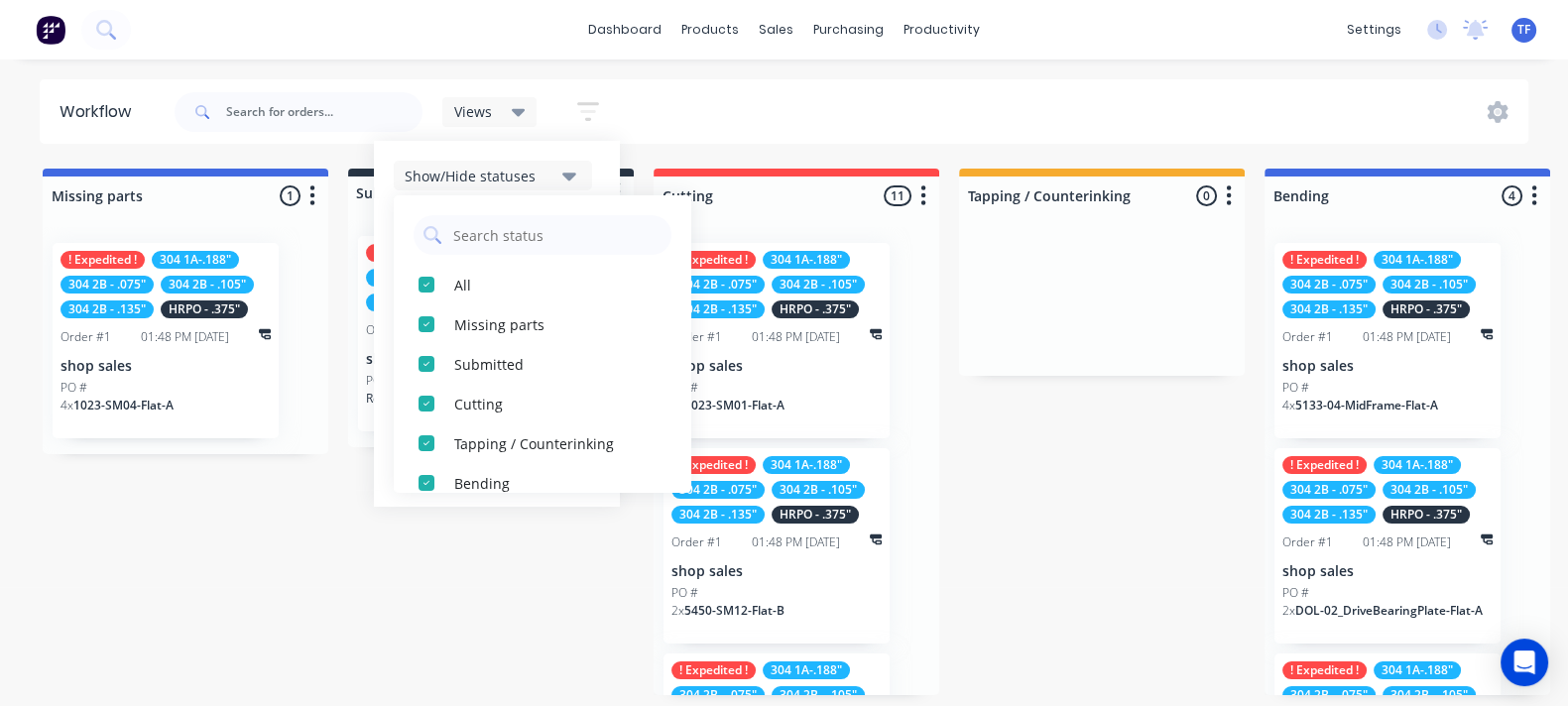
click at [721, 92] on div "Views Save new view None (Default) edit Show/Hide statuses All Missing parts Su…" at bounding box center [850, 113] width 1359 height 60
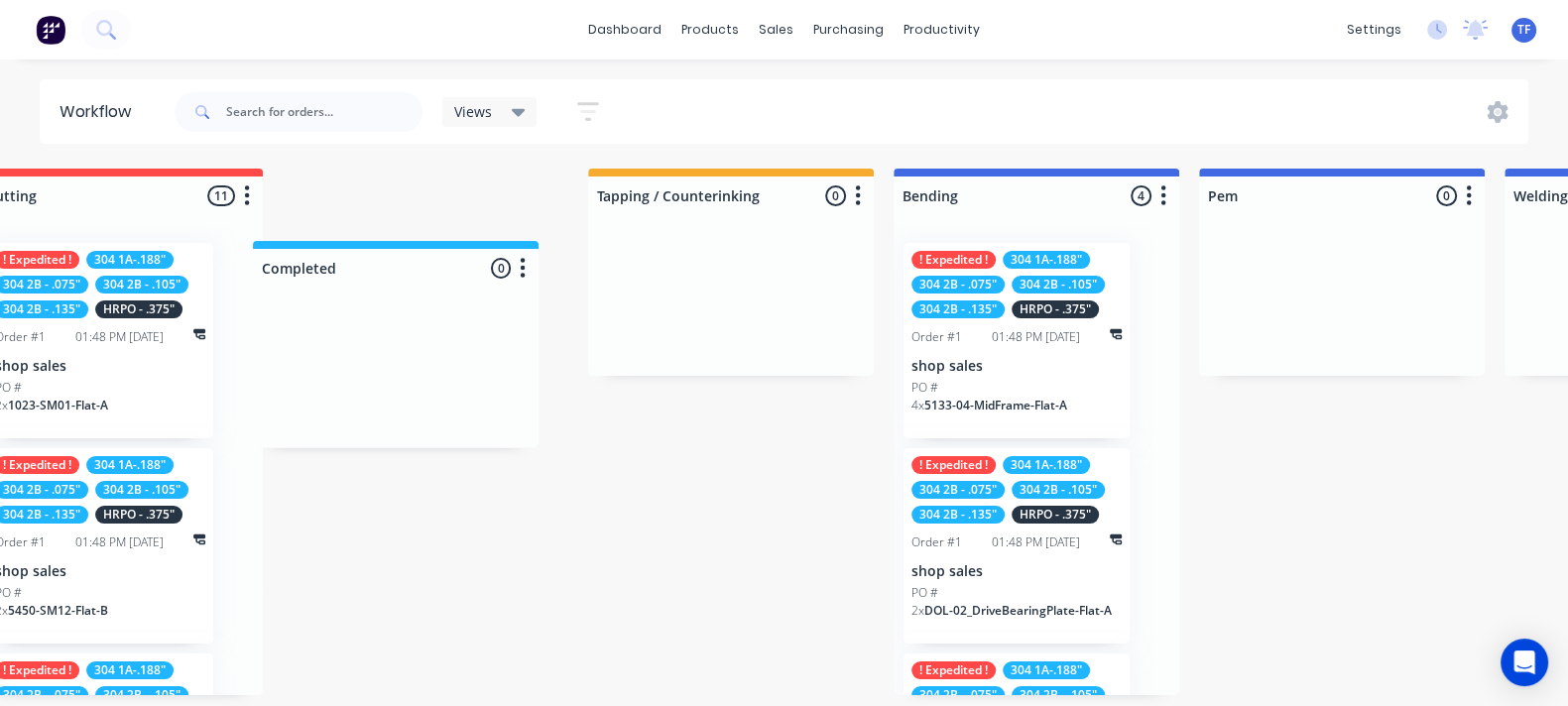
scroll to position [0, 673]
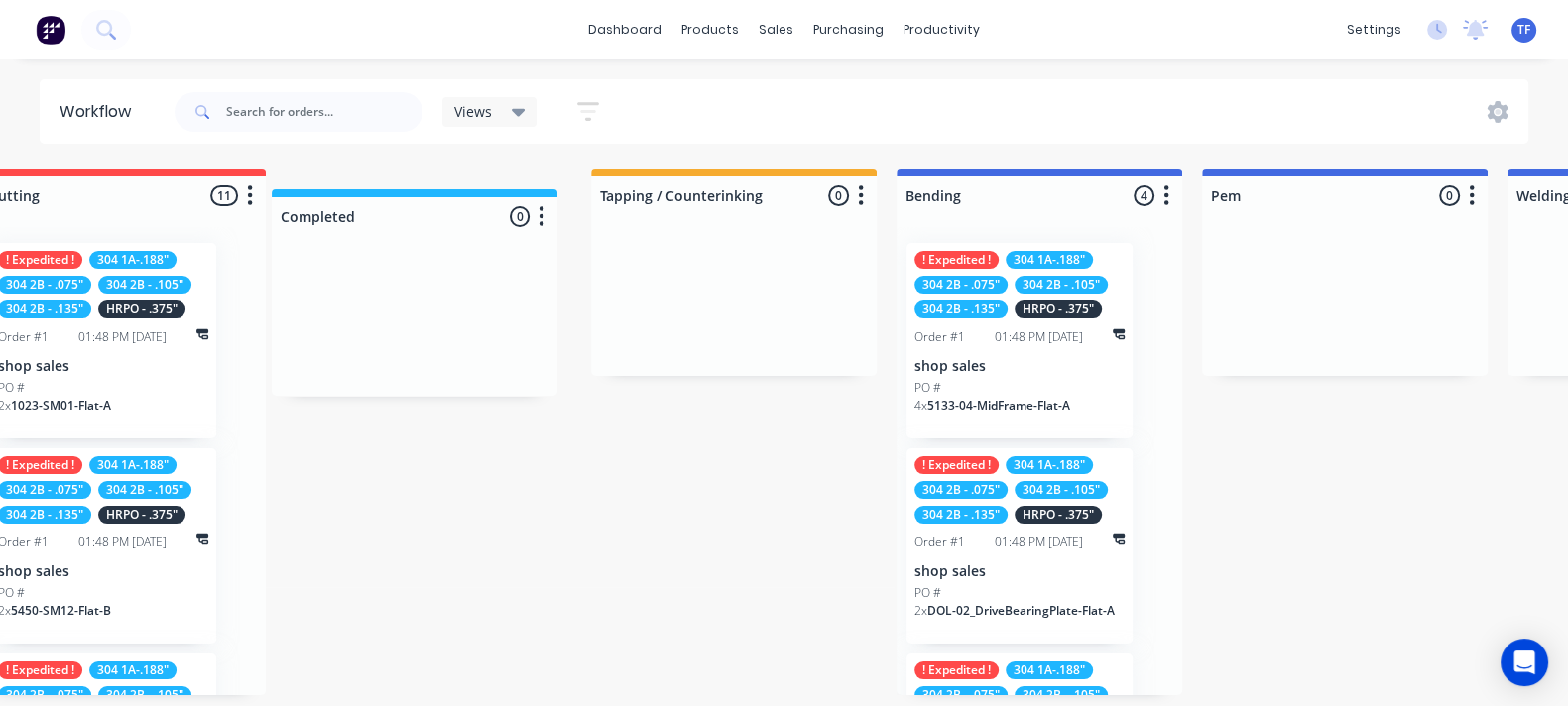
drag, startPoint x: 1166, startPoint y: 198, endPoint x: 360, endPoint y: 221, distance: 806.3
click at [360, 221] on div "Missing parts 1 Status colour #4169E1 hex #4169E1 Save Cancel Notifications Ema…" at bounding box center [1109, 431] width 3595 height 527
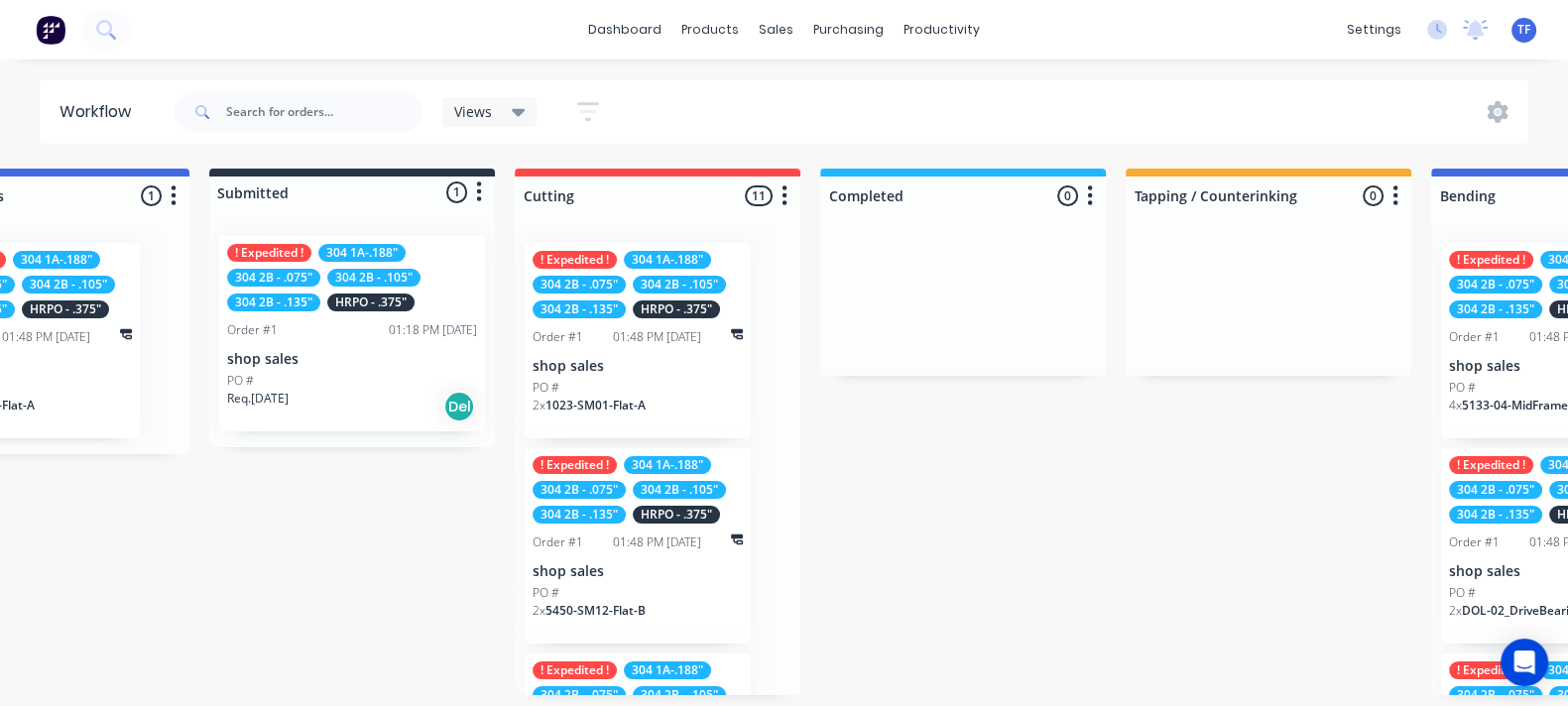
scroll to position [0, 133]
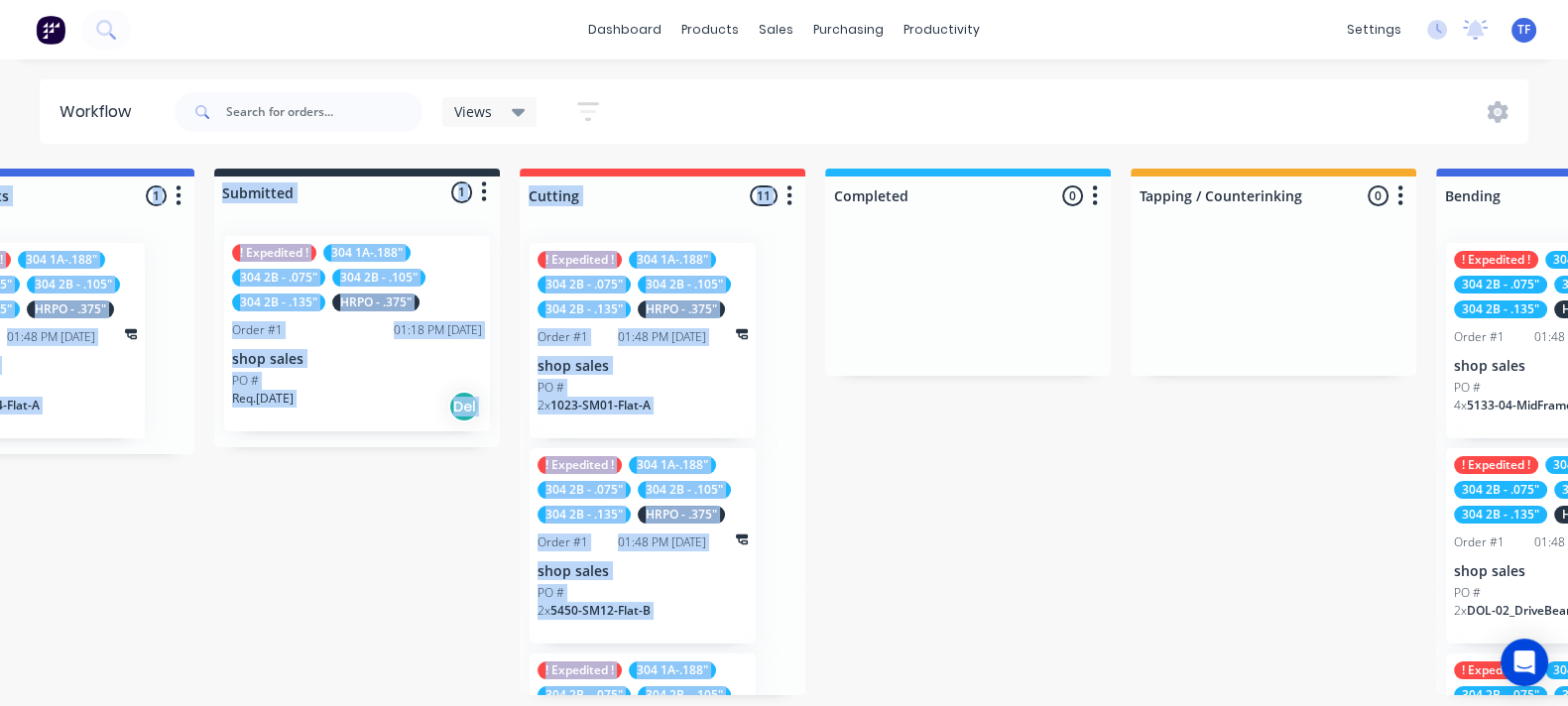
drag, startPoint x: 948, startPoint y: 160, endPoint x: 917, endPoint y: 171, distance: 32.9
click at [917, 171] on div "Workflow Views Save new view None (Default) edit Show/Hide statuses Show line i…" at bounding box center [651, 372] width 1568 height 587
drag, startPoint x: 976, startPoint y: 158, endPoint x: 923, endPoint y: 177, distance: 56.3
click at [923, 177] on div "Workflow Views Save new view None (Default) edit Show/Hide statuses Show line i…" at bounding box center [651, 372] width 1568 height 587
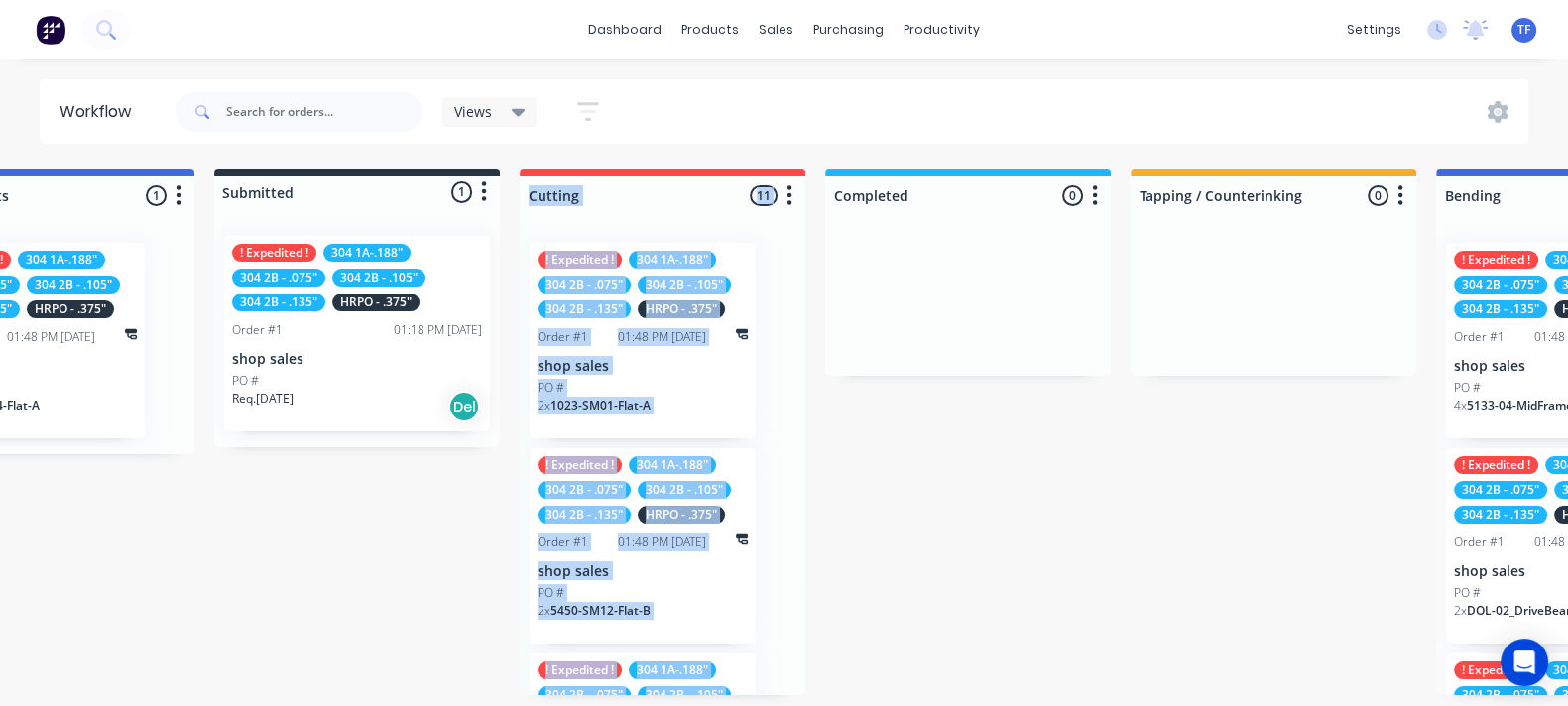
drag, startPoint x: 954, startPoint y: 172, endPoint x: 833, endPoint y: 230, distance: 134.2
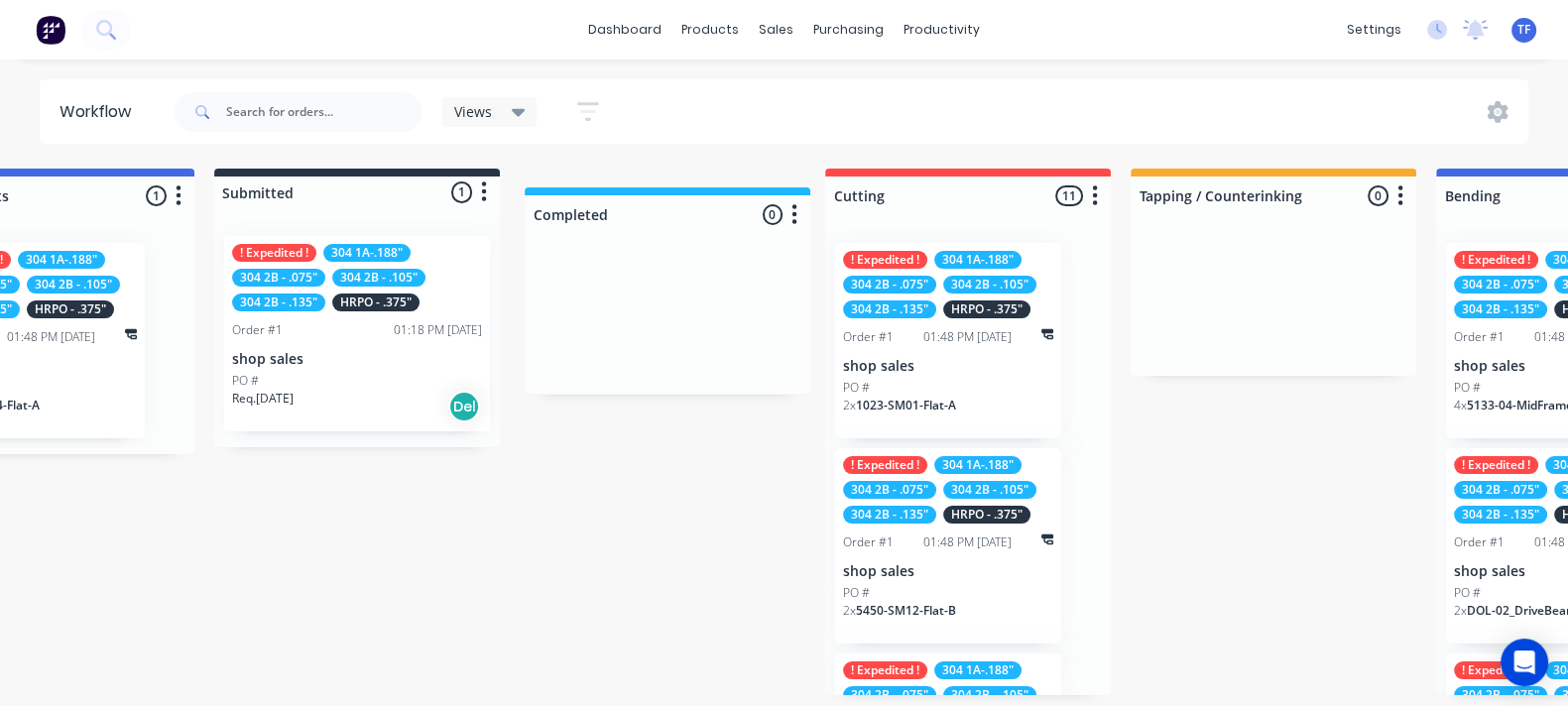
drag, startPoint x: 977, startPoint y: 188, endPoint x: 669, endPoint y: 207, distance: 308.6
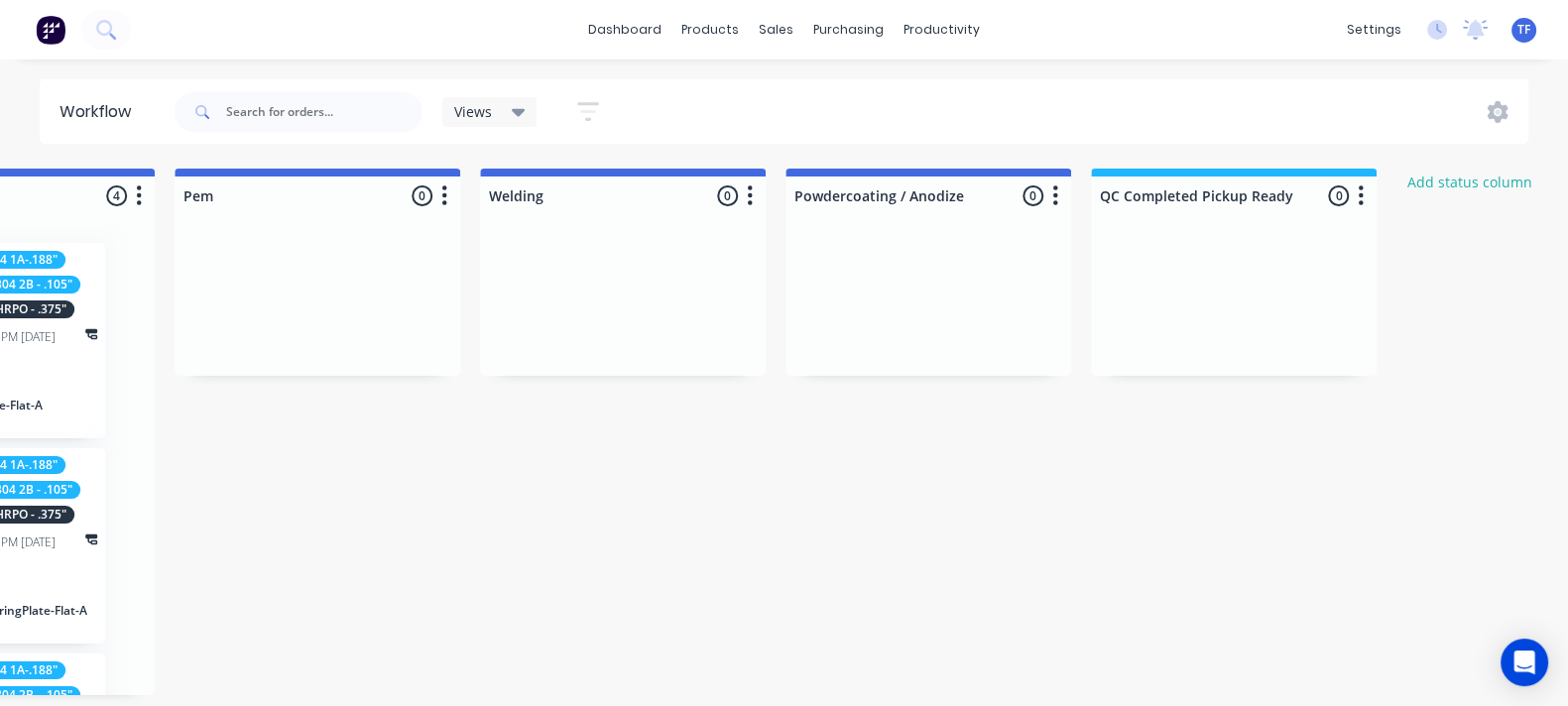
scroll to position [0, 1919]
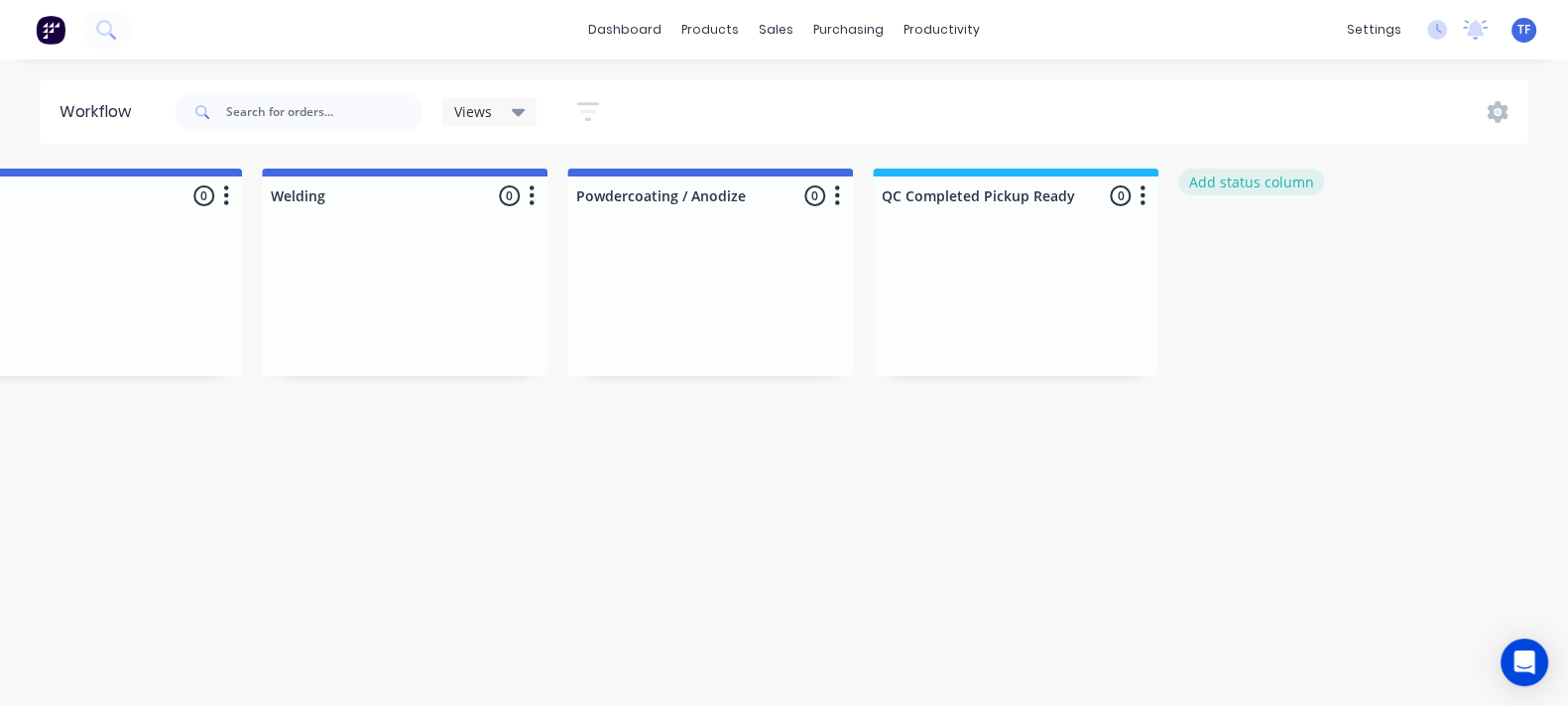
click at [1283, 192] on button "Add status column" at bounding box center [1251, 181] width 145 height 27
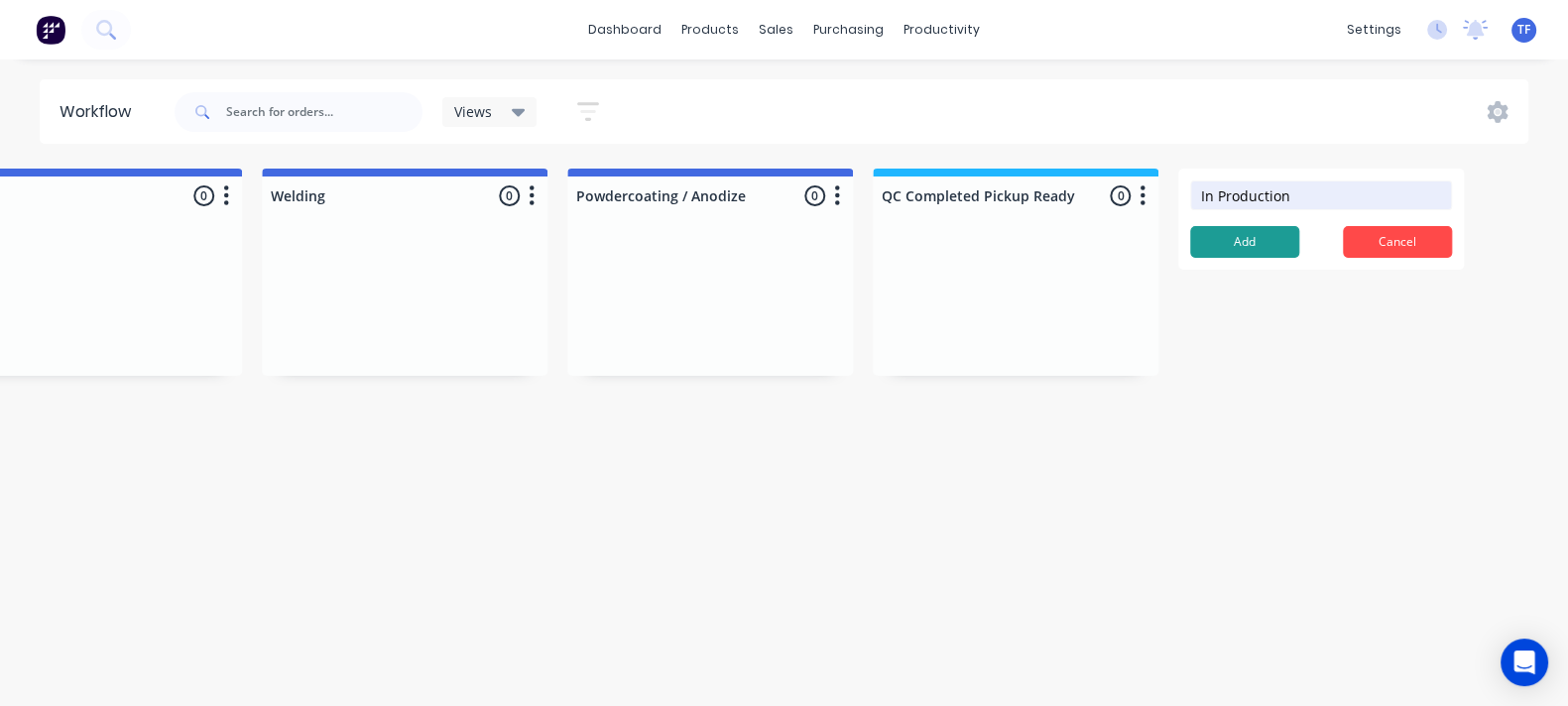
type input "In Production"
click at [1264, 230] on button "Add" at bounding box center [1245, 242] width 110 height 32
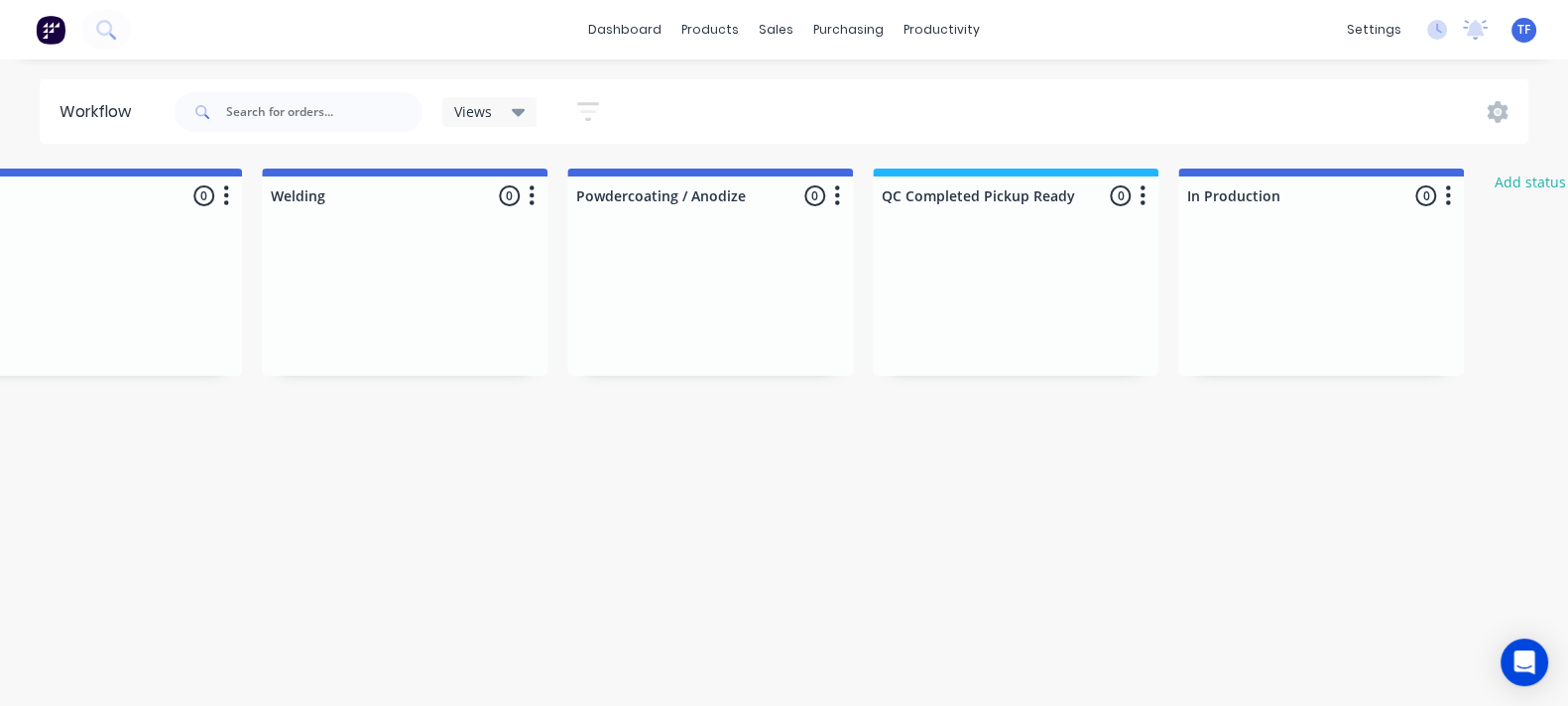
drag, startPoint x: 1363, startPoint y: 174, endPoint x: 1131, endPoint y: 230, distance: 238.7
click at [1109, 231] on div "Missing parts 1 Status colour #4169E1 hex #4169E1 Save Cancel Notifications Ema…" at bounding box center [7, 431] width 3882 height 527
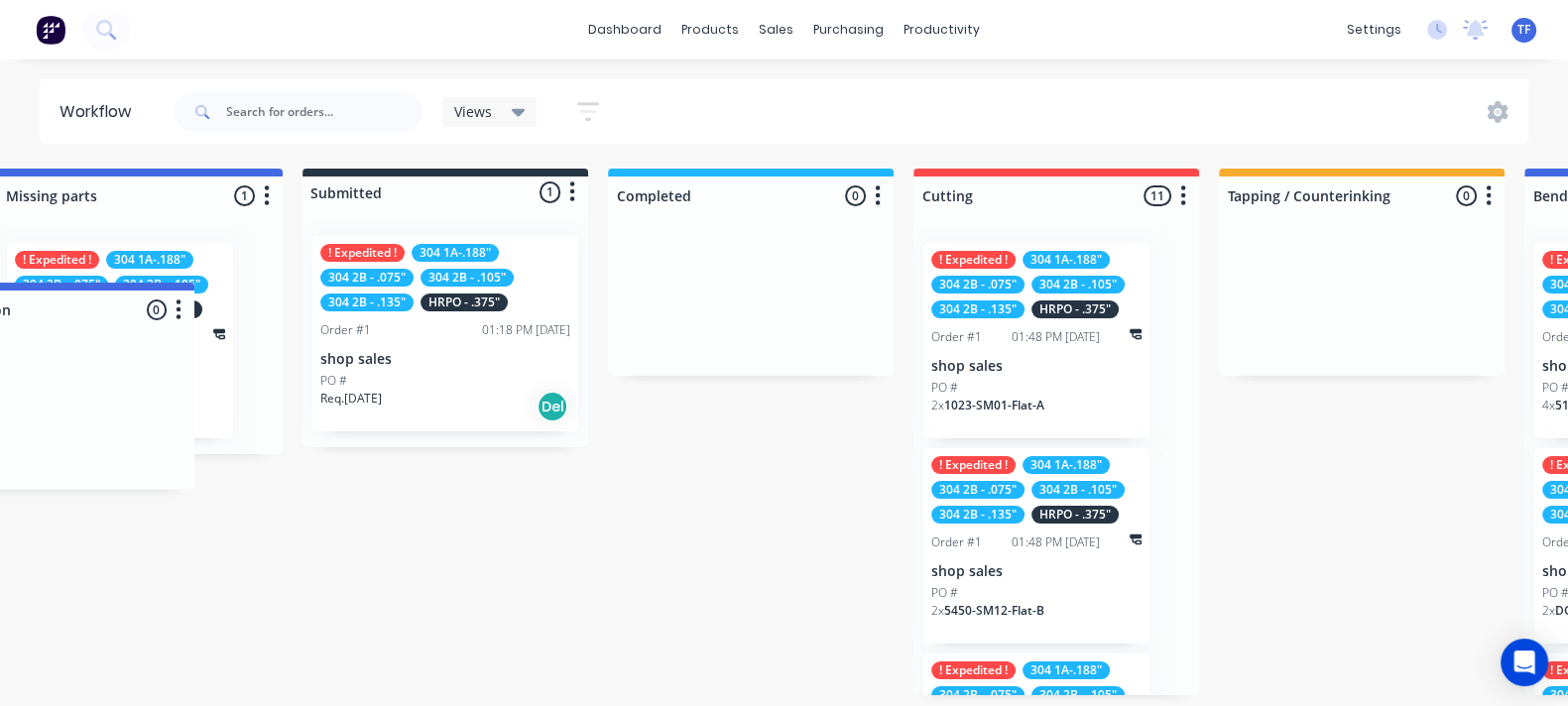
scroll to position [0, 0]
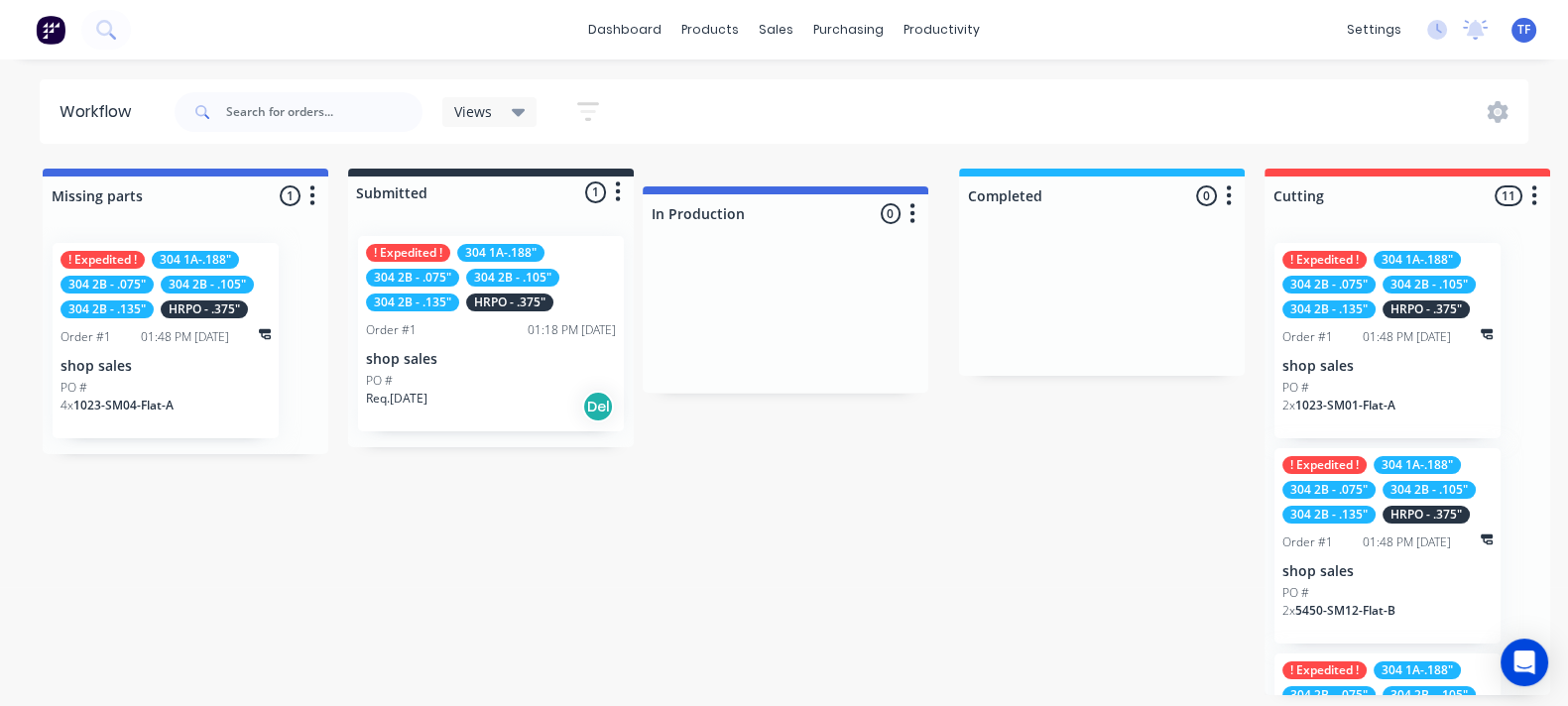
drag, startPoint x: 1408, startPoint y: 176, endPoint x: 857, endPoint y: 198, distance: 551.4
click at [483, 377] on div "PO #" at bounding box center [490, 380] width 250 height 18
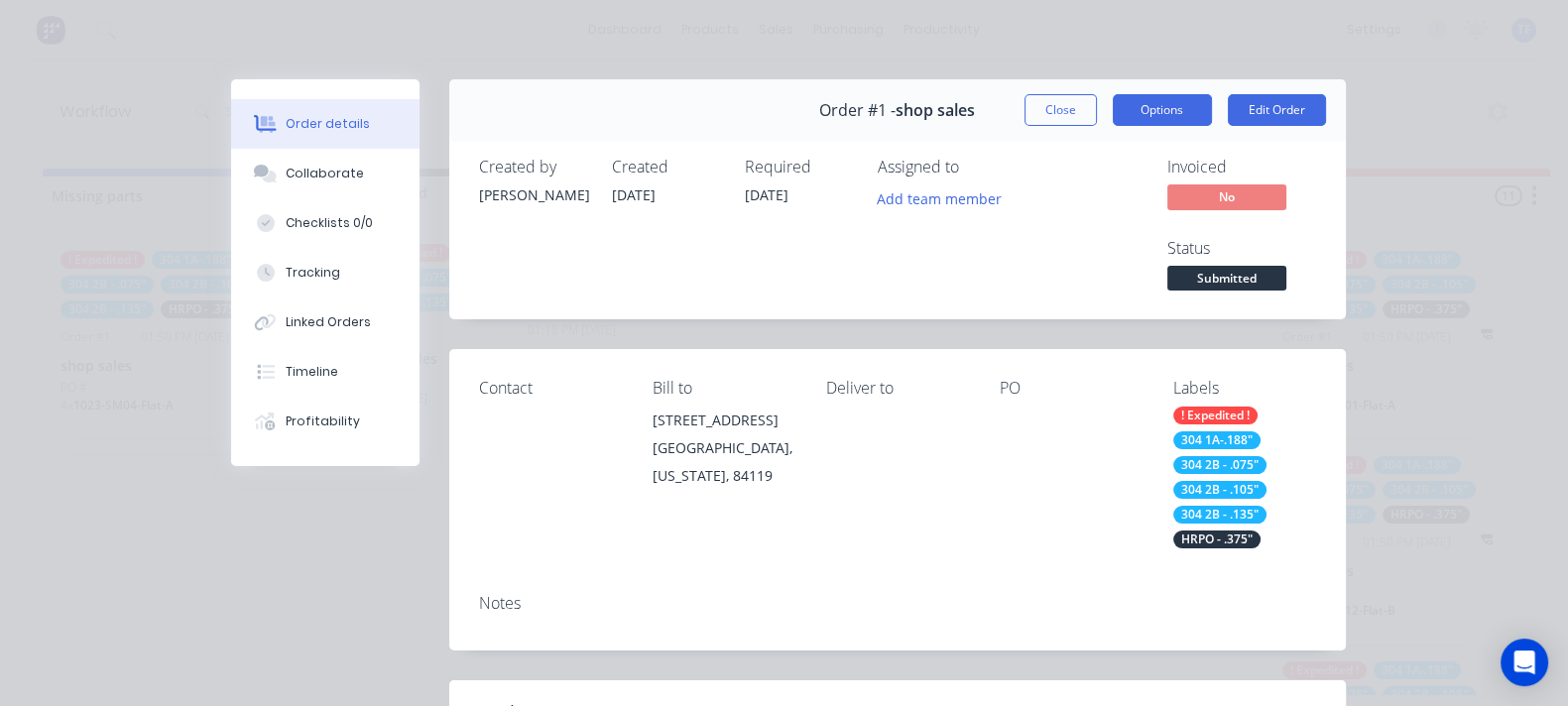
click at [1211, 119] on button "Options" at bounding box center [1163, 111] width 100 height 32
click at [1106, 378] on div "PO" at bounding box center [1070, 462] width 141 height 168
click at [1286, 266] on span "Submitted" at bounding box center [1226, 278] width 119 height 25
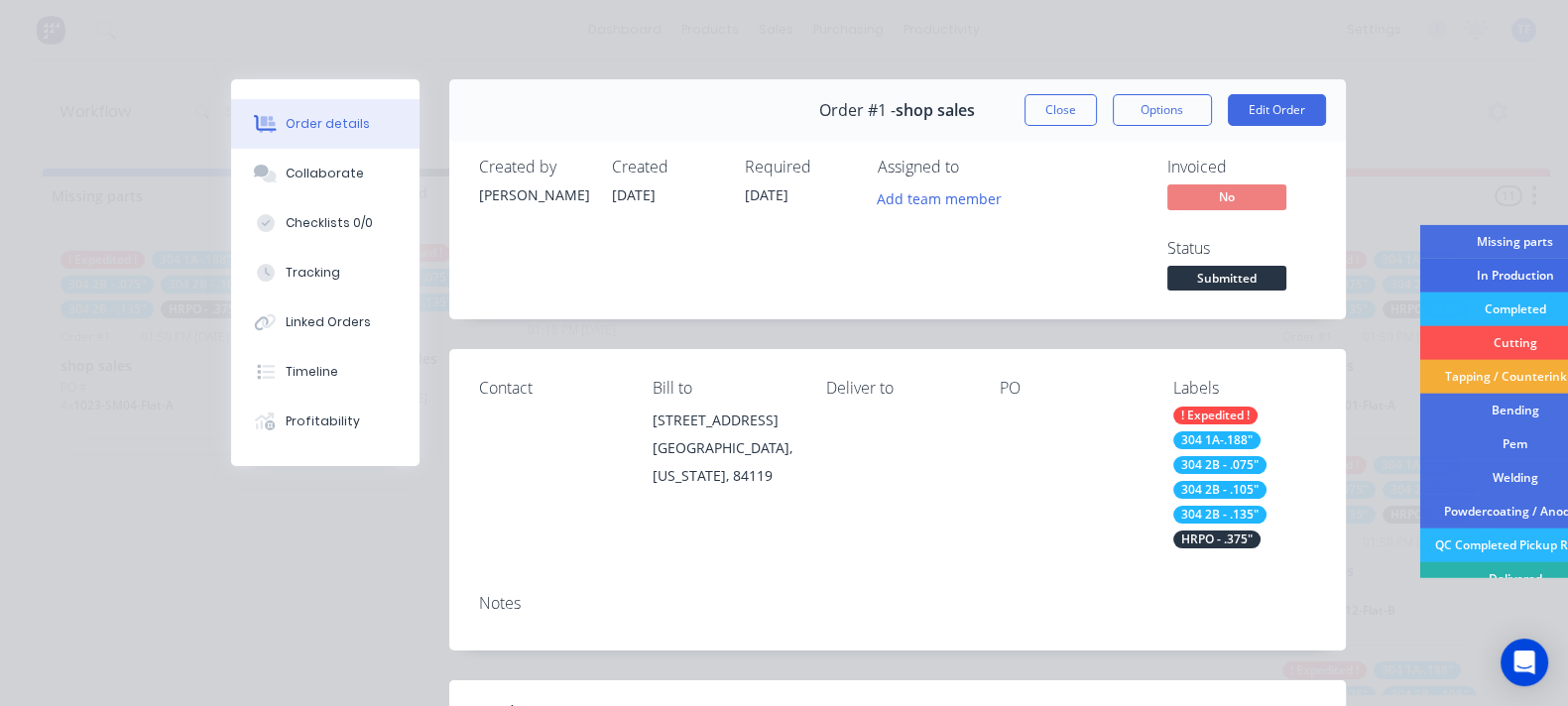
click at [1420, 279] on div "In Production" at bounding box center [1515, 276] width 191 height 34
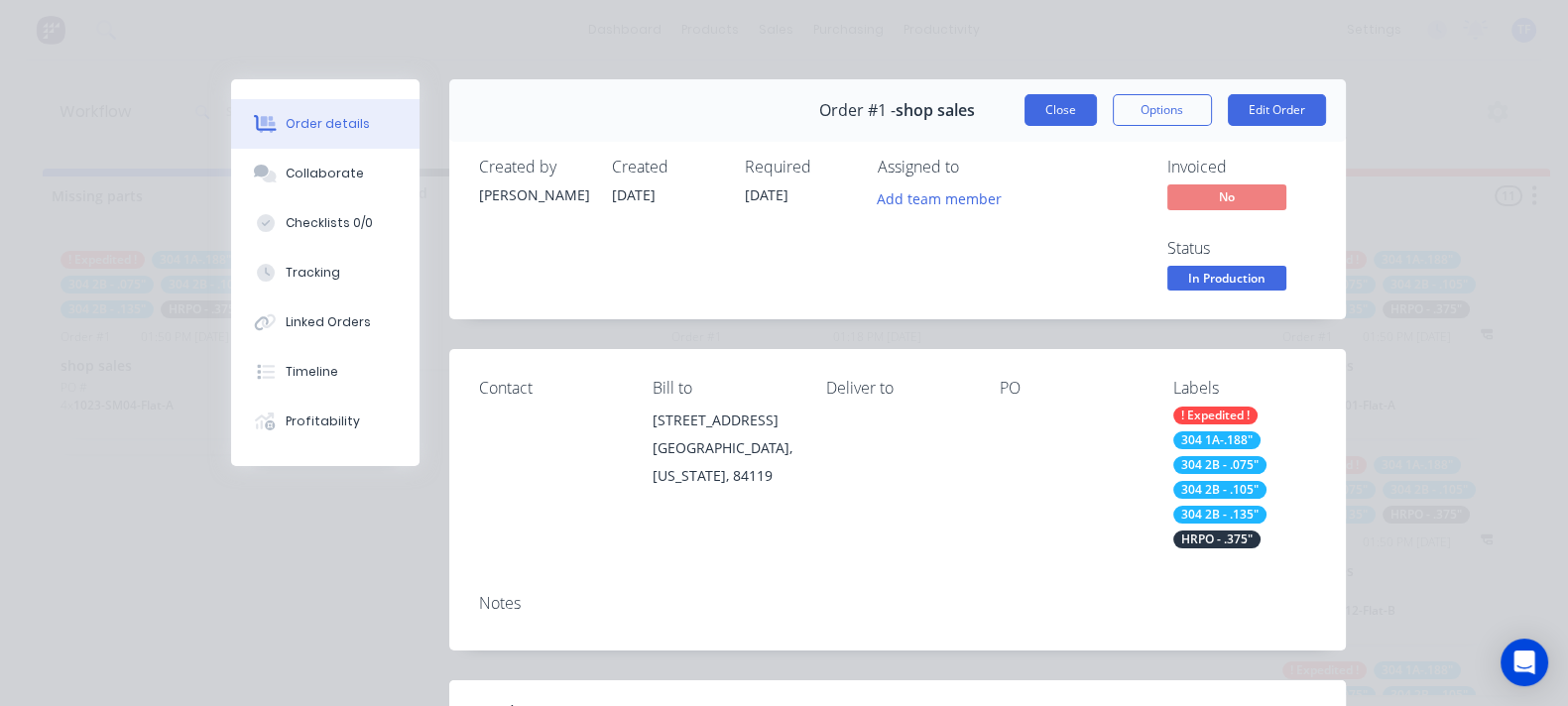
click at [1097, 116] on button "Close" at bounding box center [1060, 111] width 73 height 32
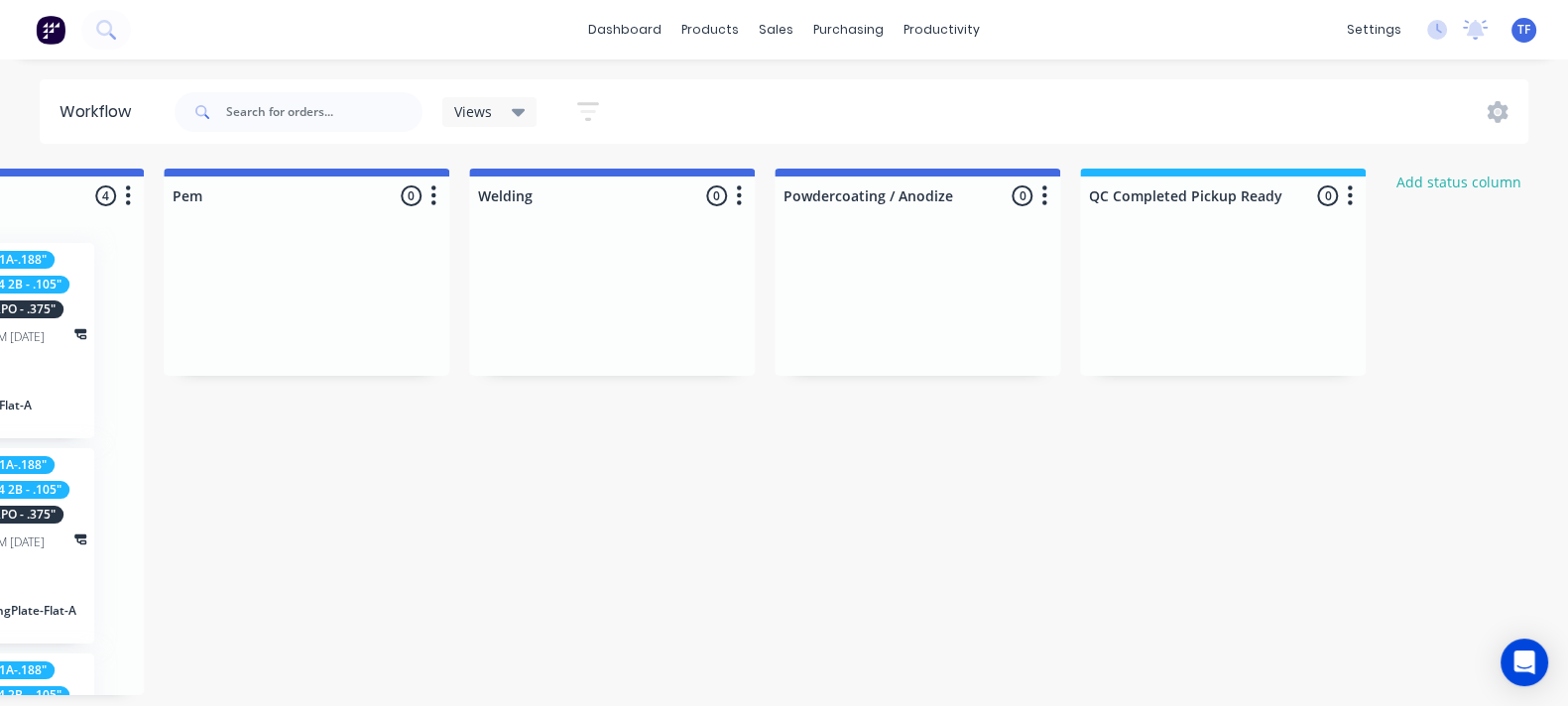
scroll to position [0, 2026]
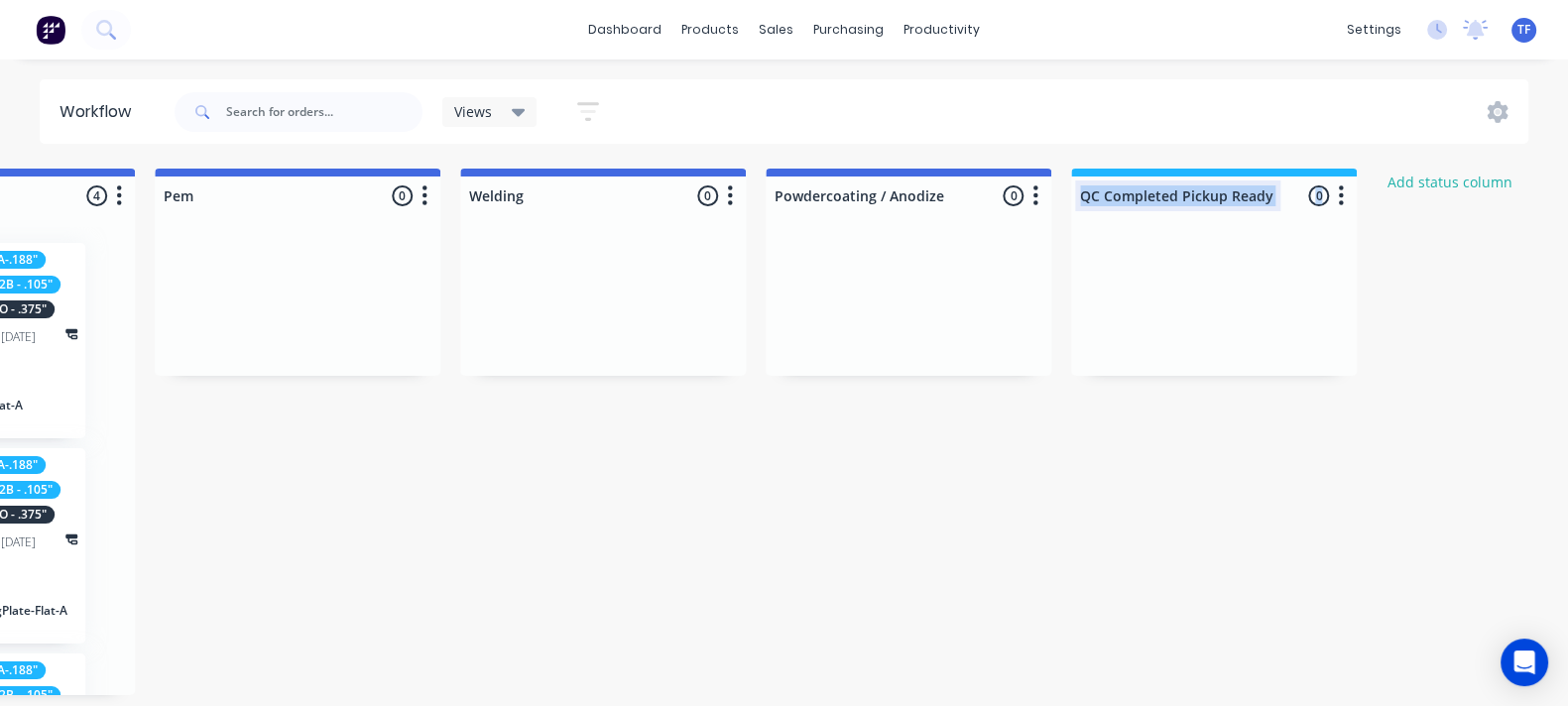
drag, startPoint x: 1158, startPoint y: 175, endPoint x: 1196, endPoint y: 204, distance: 47.8
click at [1180, 217] on div "QC Completed Pickup Ready 0 Status colour #1FB6FF hex #1FB6FF Save Cancel Notif…" at bounding box center [1213, 272] width 286 height 207
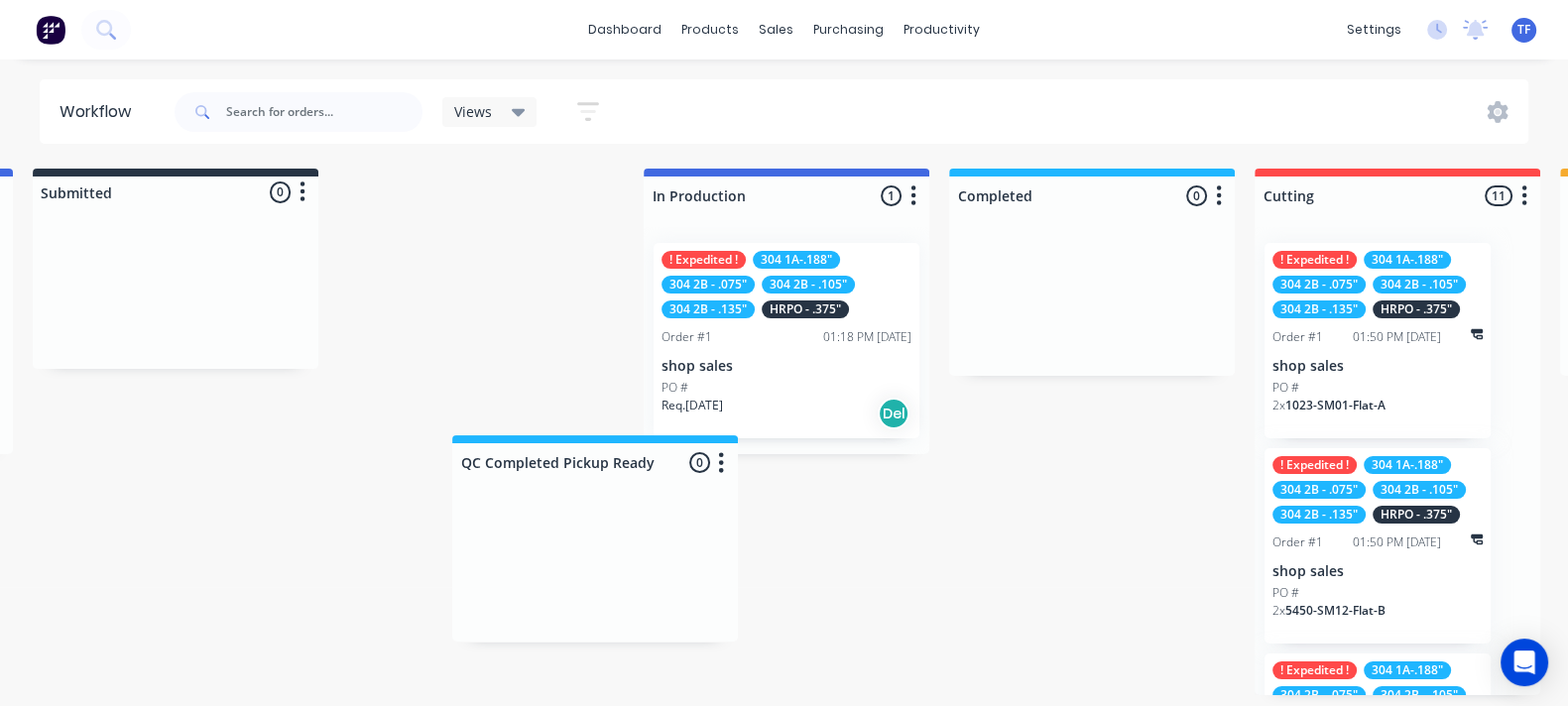
scroll to position [7, 316]
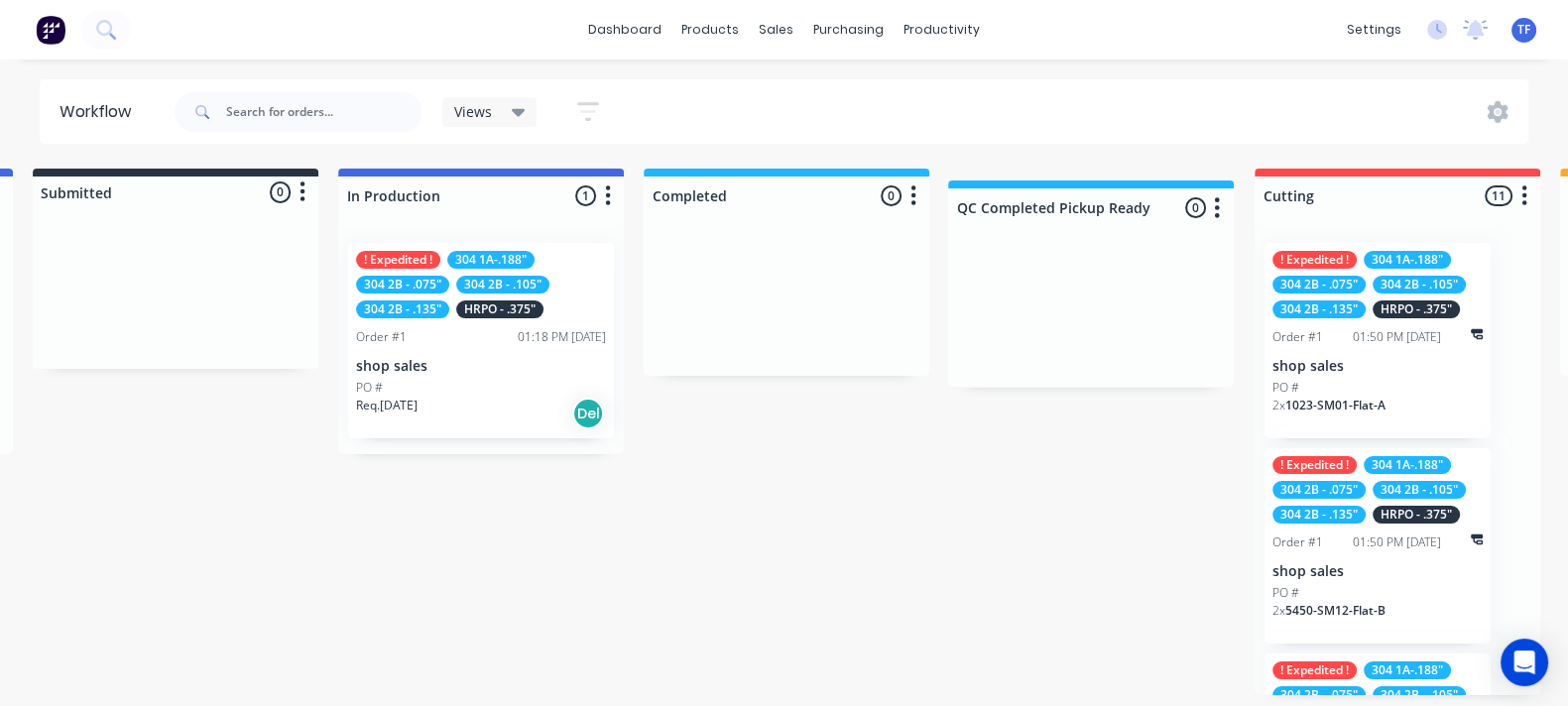
drag, startPoint x: 1214, startPoint y: 175, endPoint x: 1087, endPoint y: 189, distance: 127.8
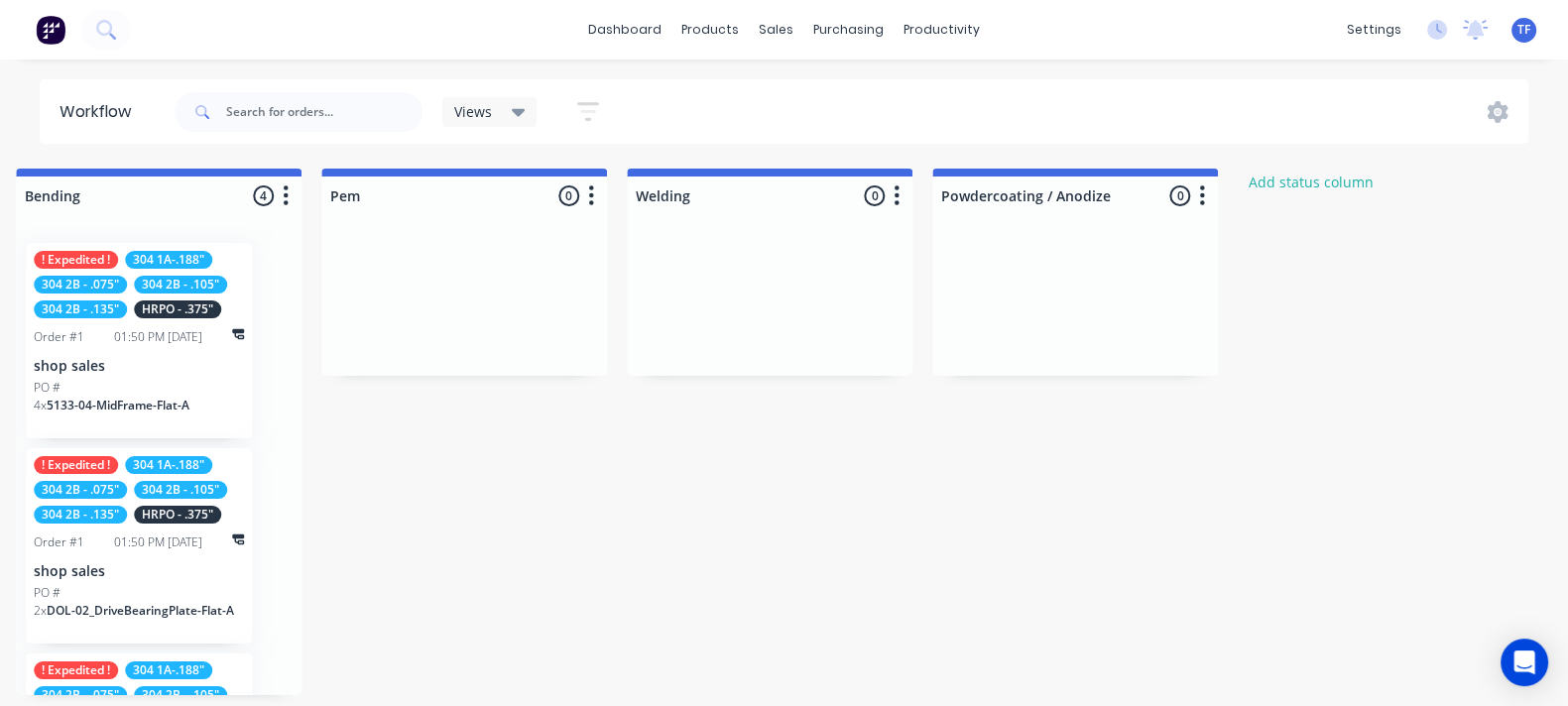
scroll to position [7, 2314]
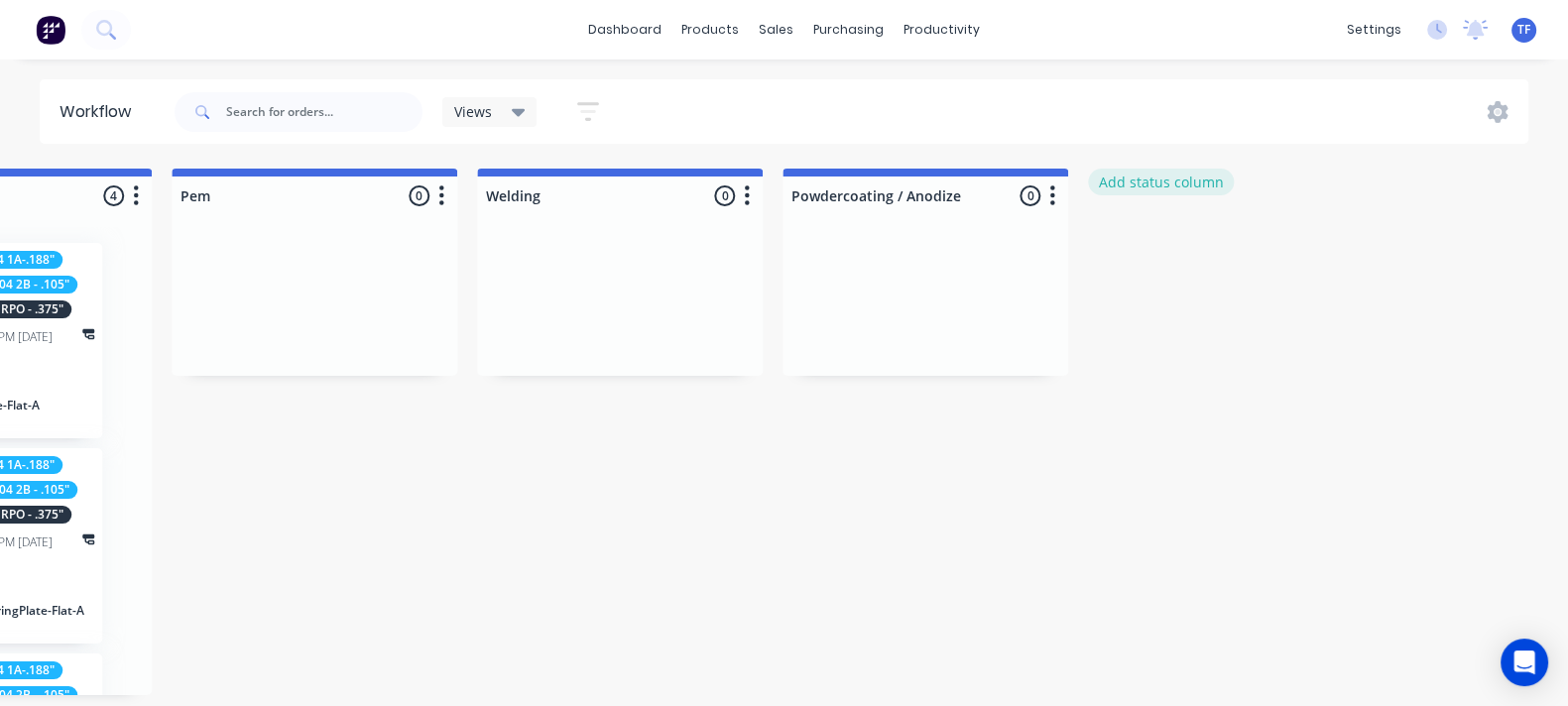
click at [1184, 180] on button "Add status column" at bounding box center [1161, 181] width 145 height 27
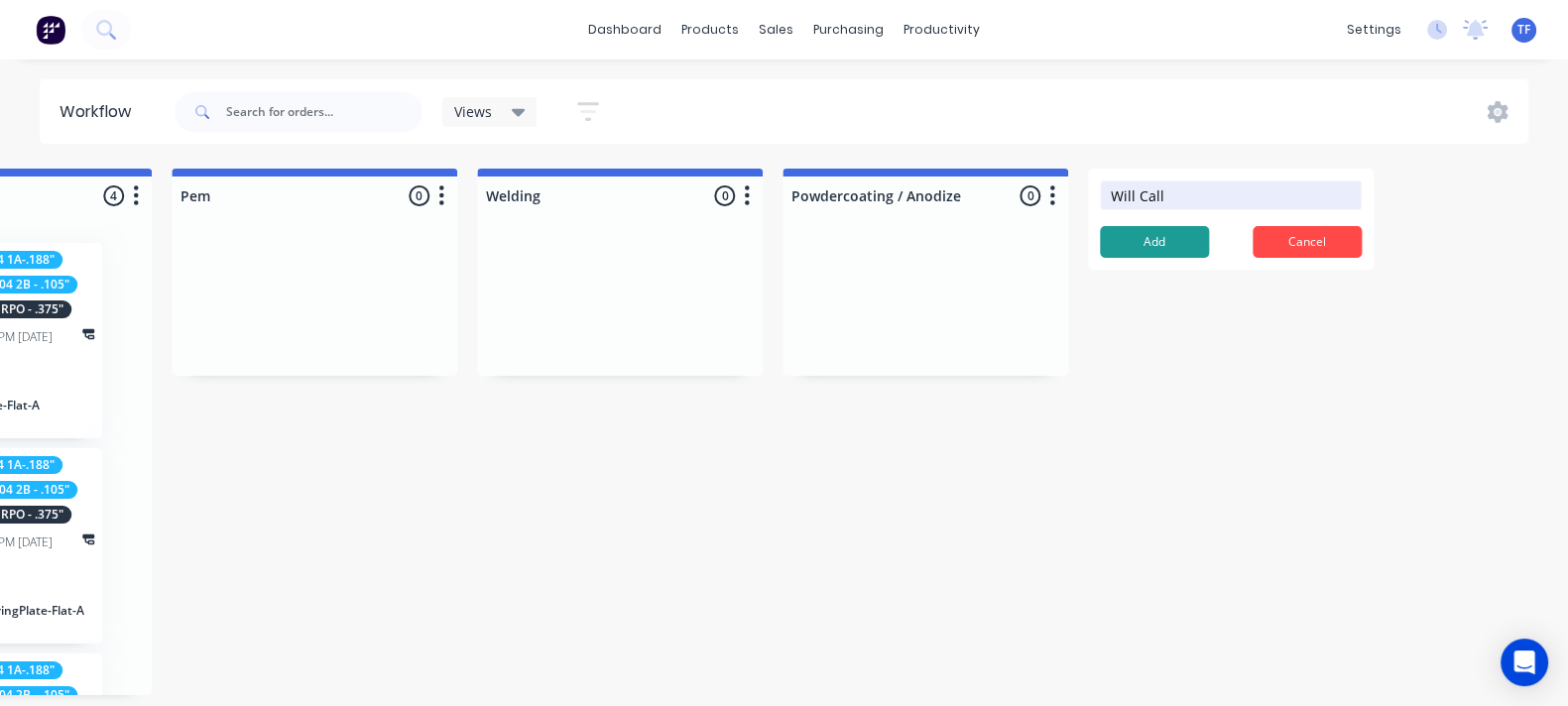
type input "Will Call"
click at [1166, 226] on button "Add" at bounding box center [1155, 242] width 110 height 32
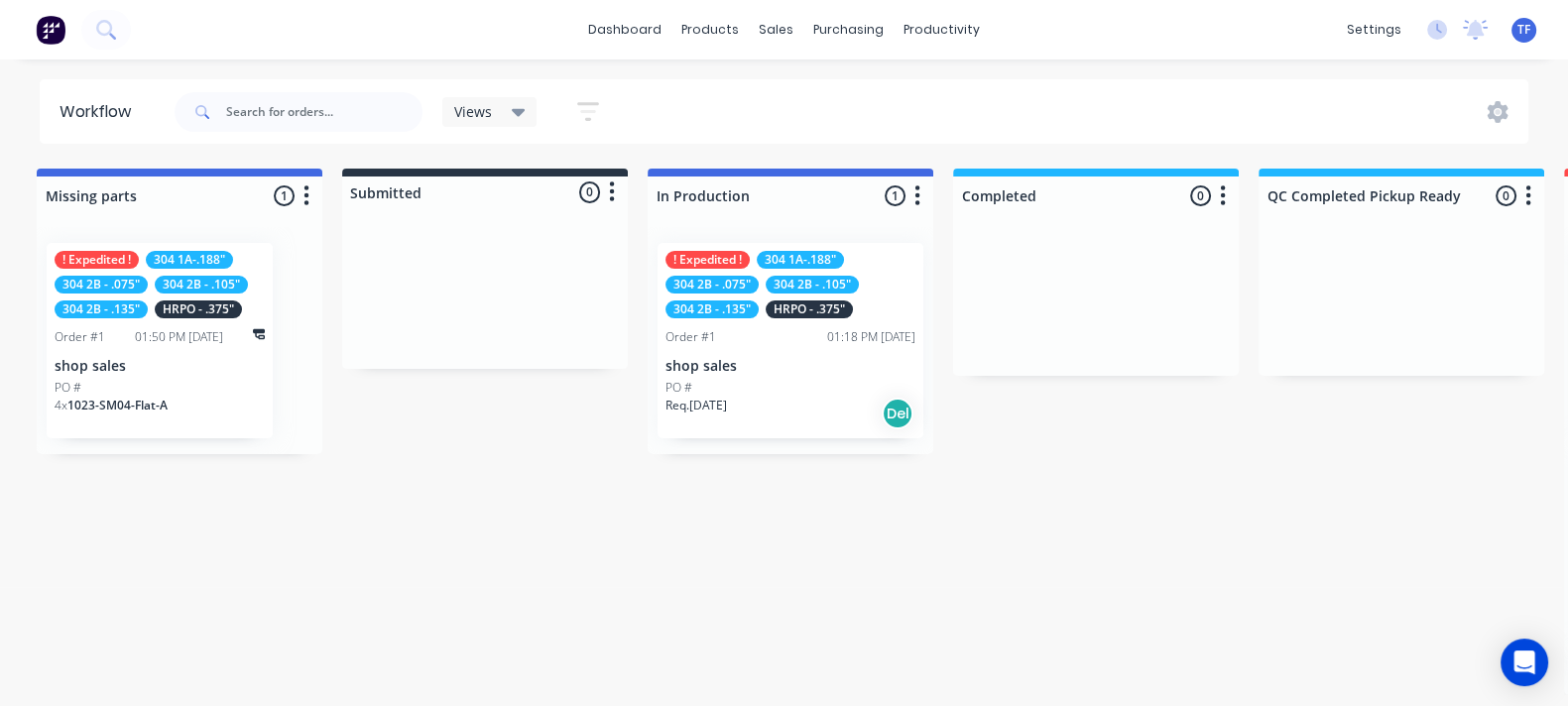
scroll to position [7, 0]
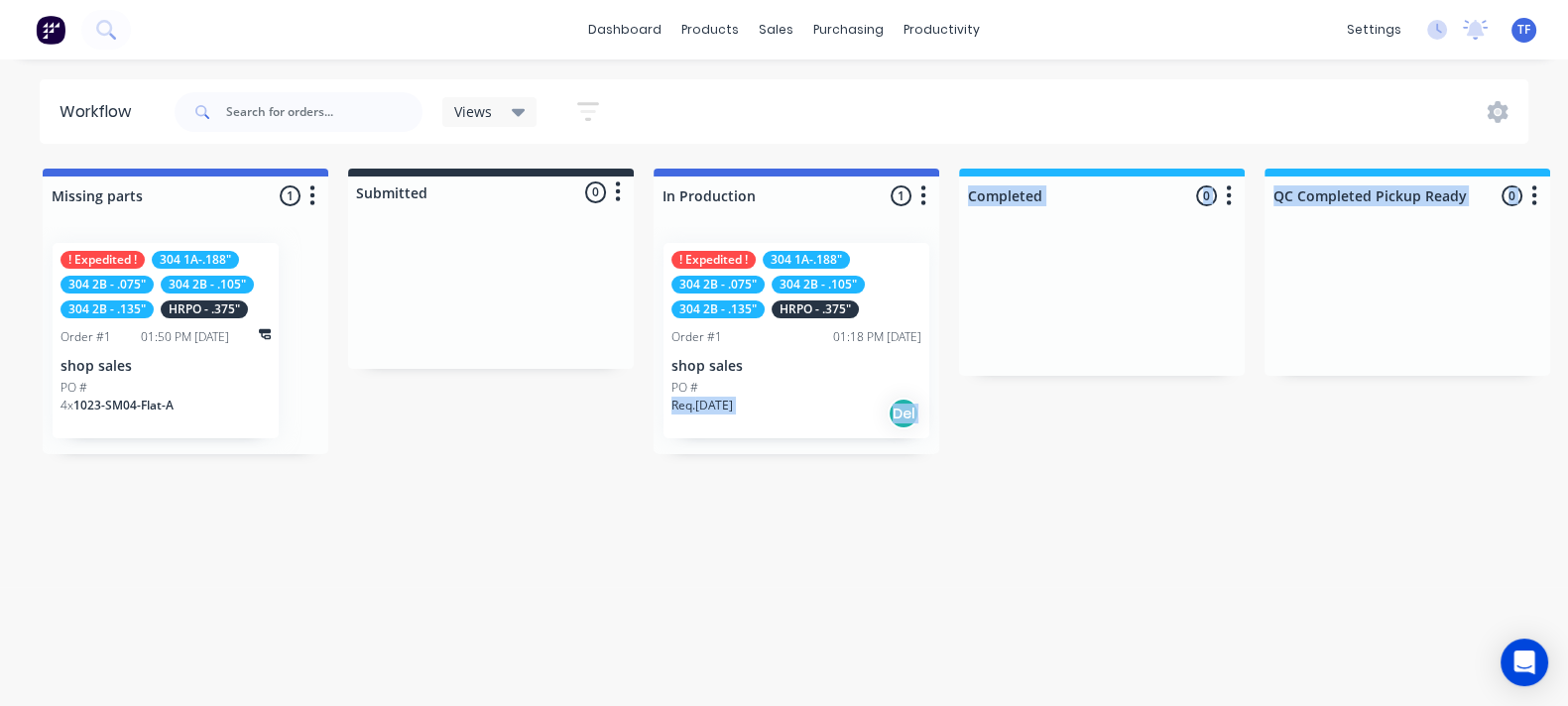
drag, startPoint x: 528, startPoint y: 706, endPoint x: 381, endPoint y: 735, distance: 149.8
click at [381, 587] on html "dashboard products sales purchasing productivity dashboard products Product Cat…" at bounding box center [784, 293] width 1568 height 587
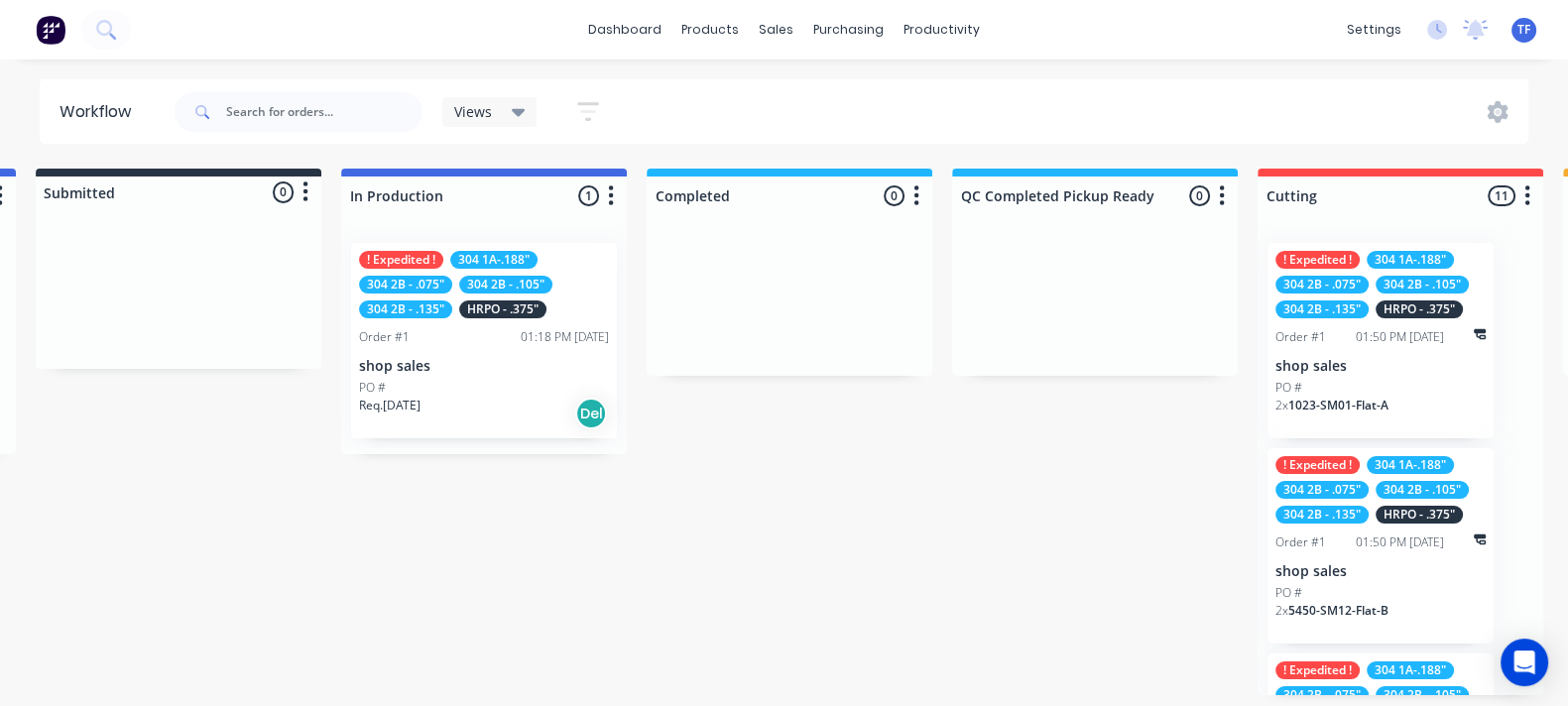
scroll to position [7, 315]
click at [517, 396] on div "Req. 22/09/25 Del" at bounding box center [481, 413] width 250 height 34
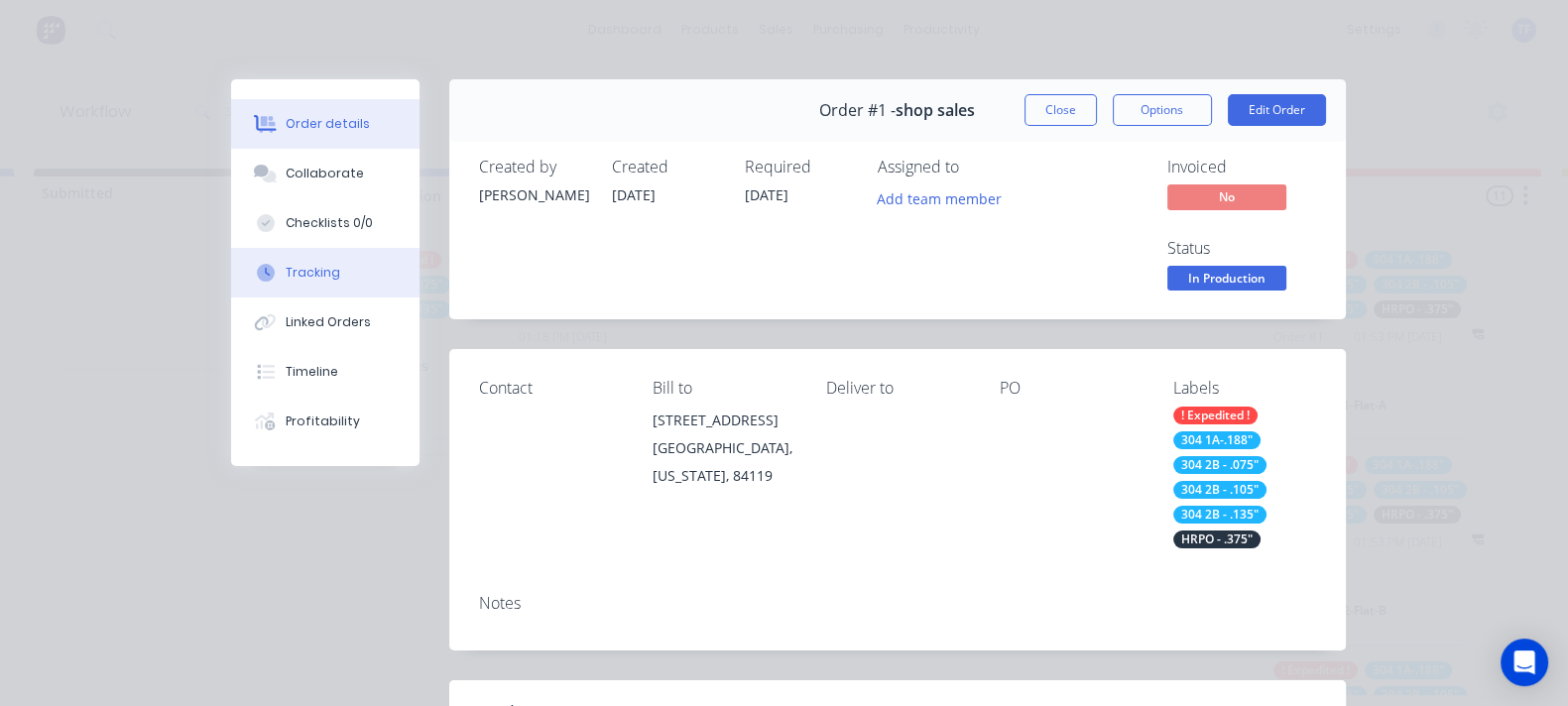
click at [231, 262] on button "Tracking" at bounding box center [325, 273] width 188 height 50
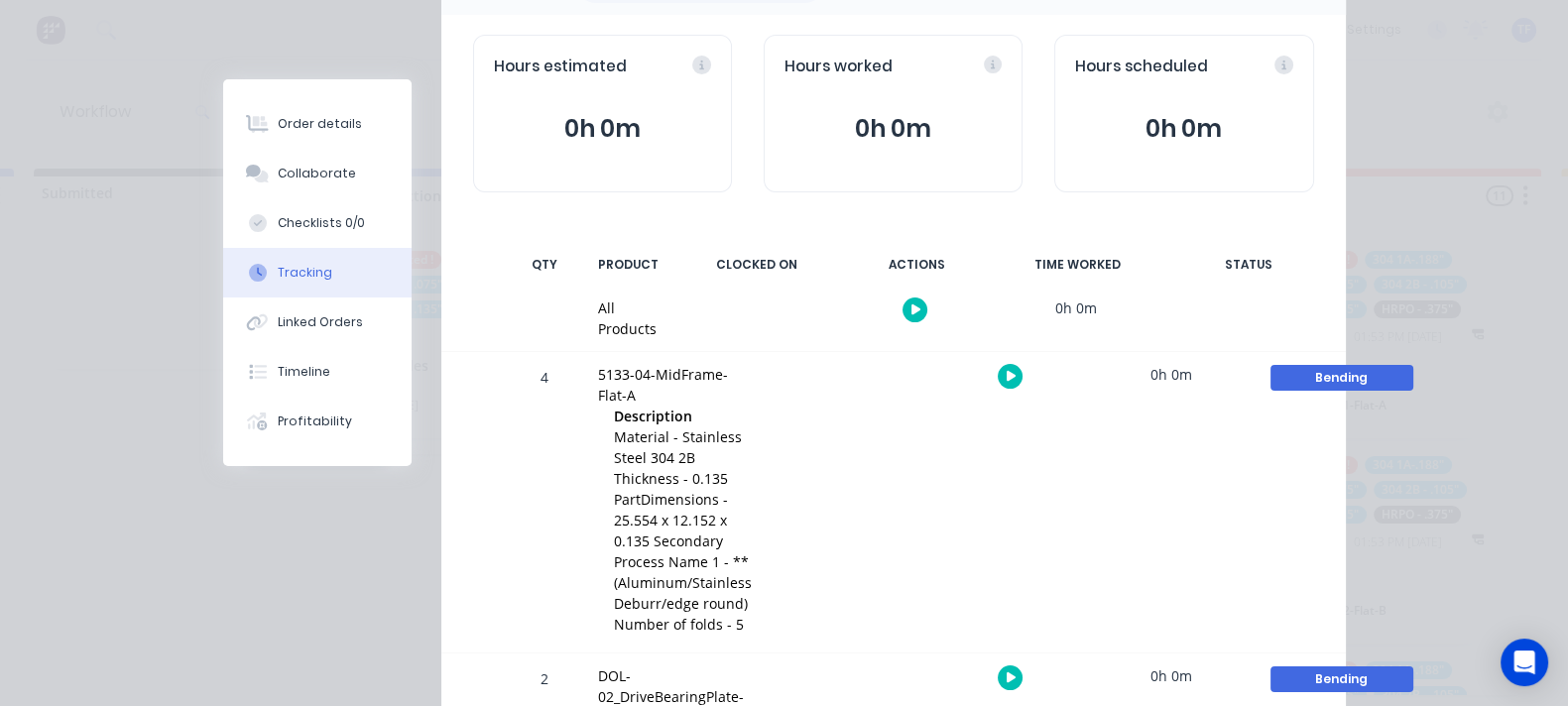
scroll to position [0, 0]
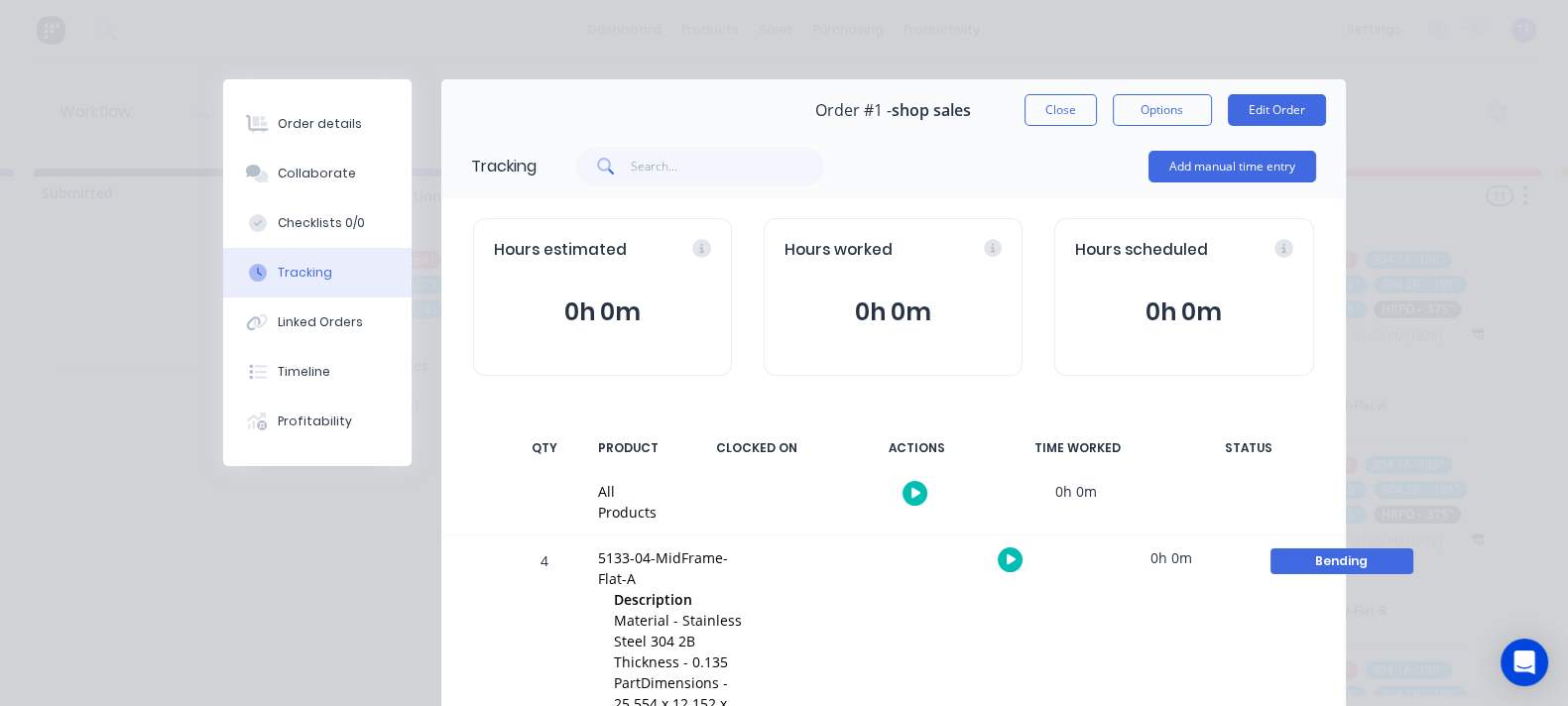
click at [181, 63] on div "Order details Collaborate Checklists 0/0 Tracking Linked Orders Timeline Profit…" at bounding box center [784, 353] width 1568 height 706
click at [1097, 109] on button "Close" at bounding box center [1060, 111] width 73 height 32
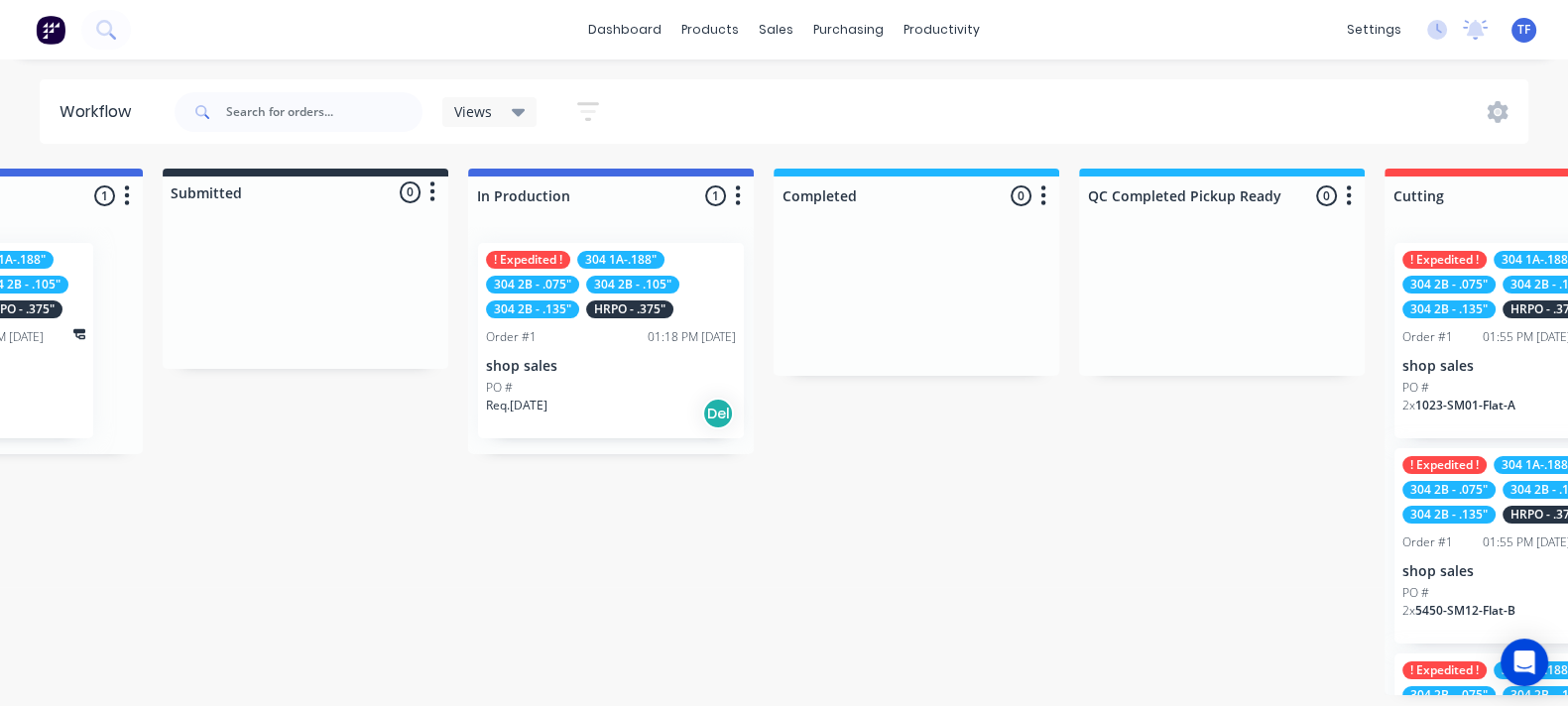
scroll to position [7, 0]
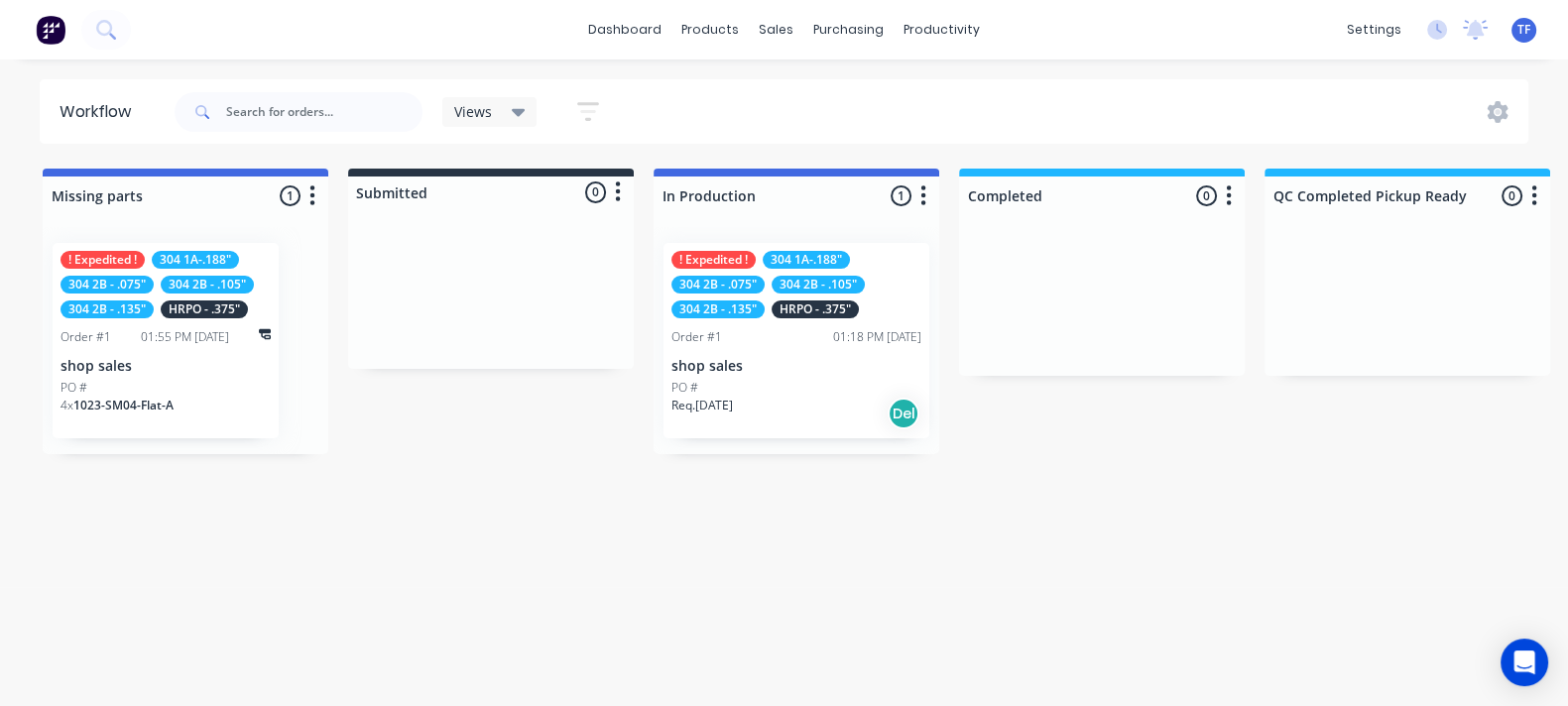
click at [194, 380] on div "PO #" at bounding box center [165, 387] width 210 height 18
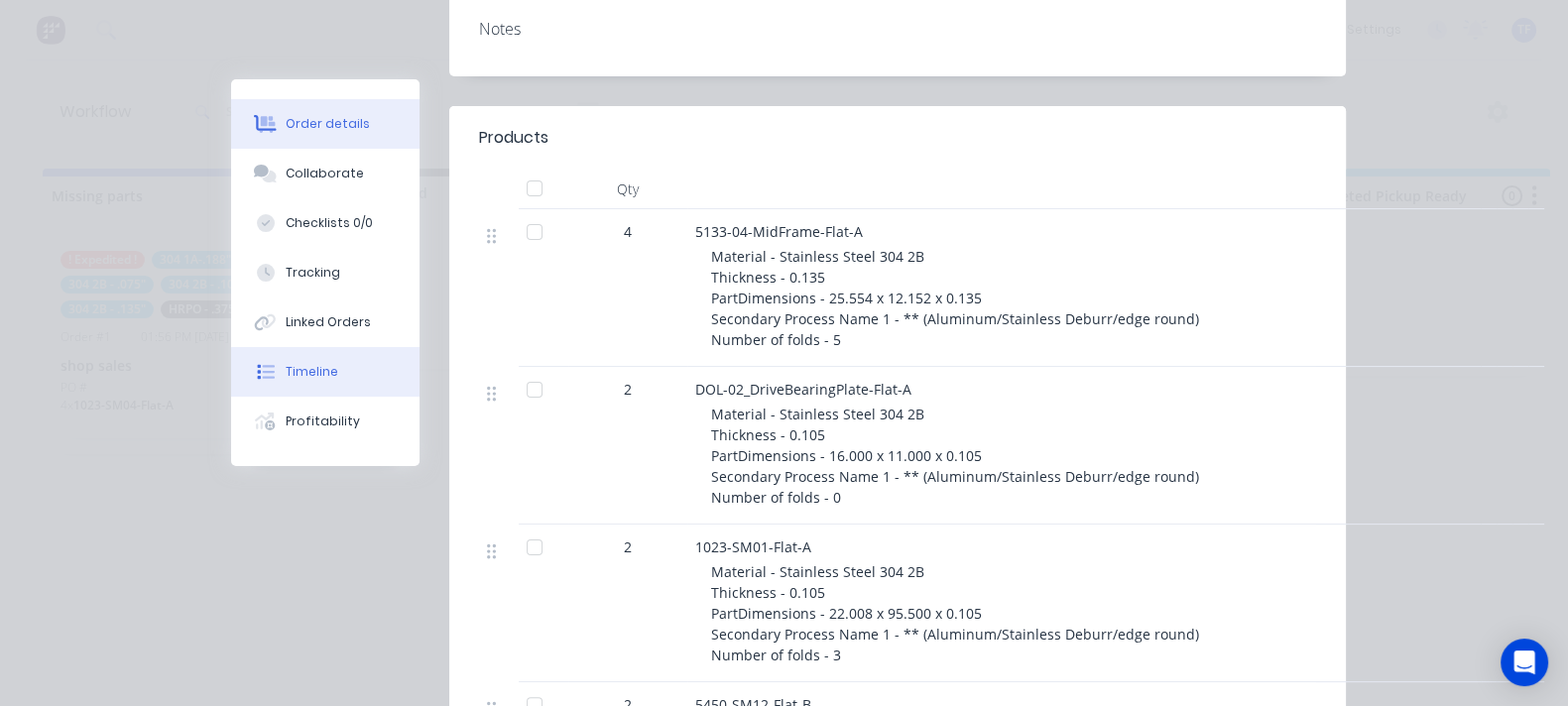
scroll to position [495, 0]
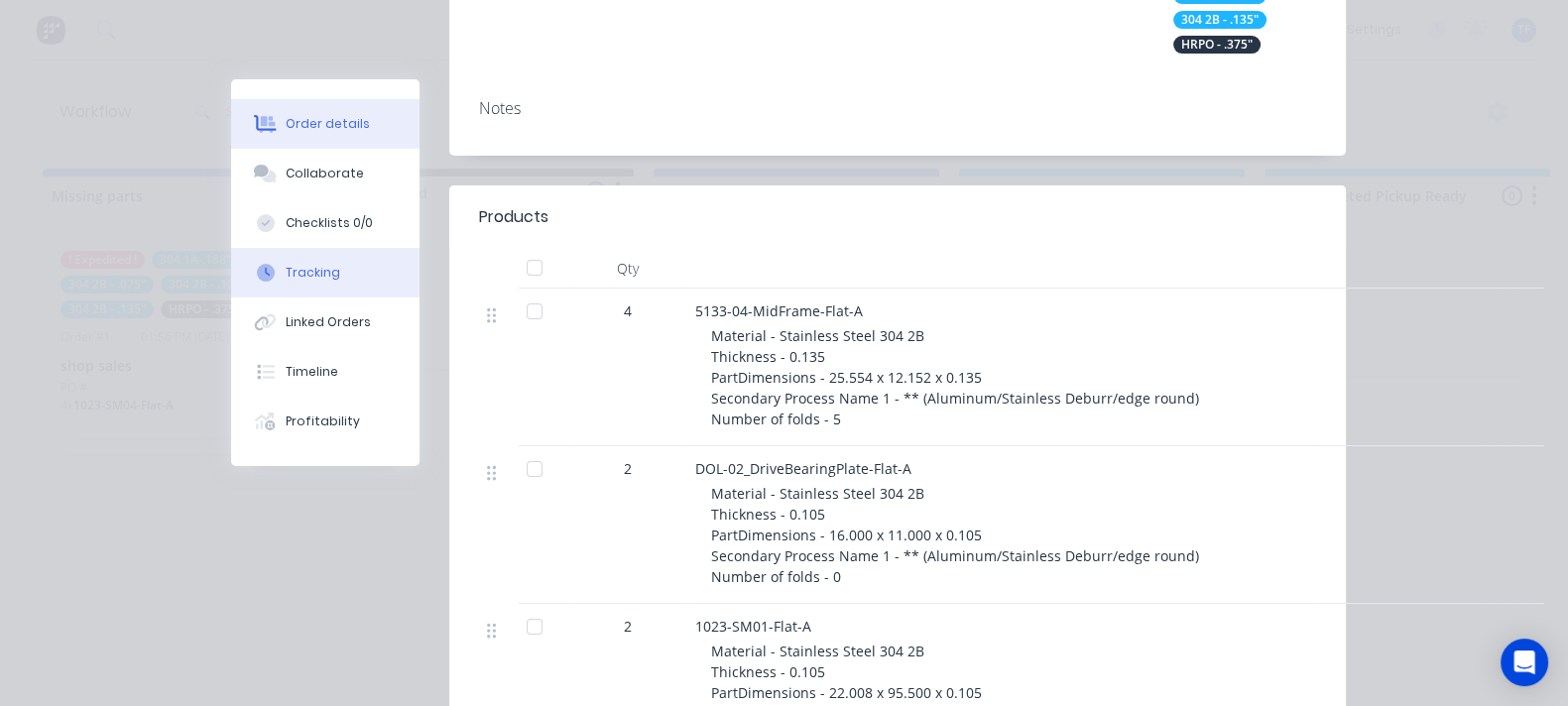
click at [231, 285] on button "Tracking" at bounding box center [325, 273] width 188 height 50
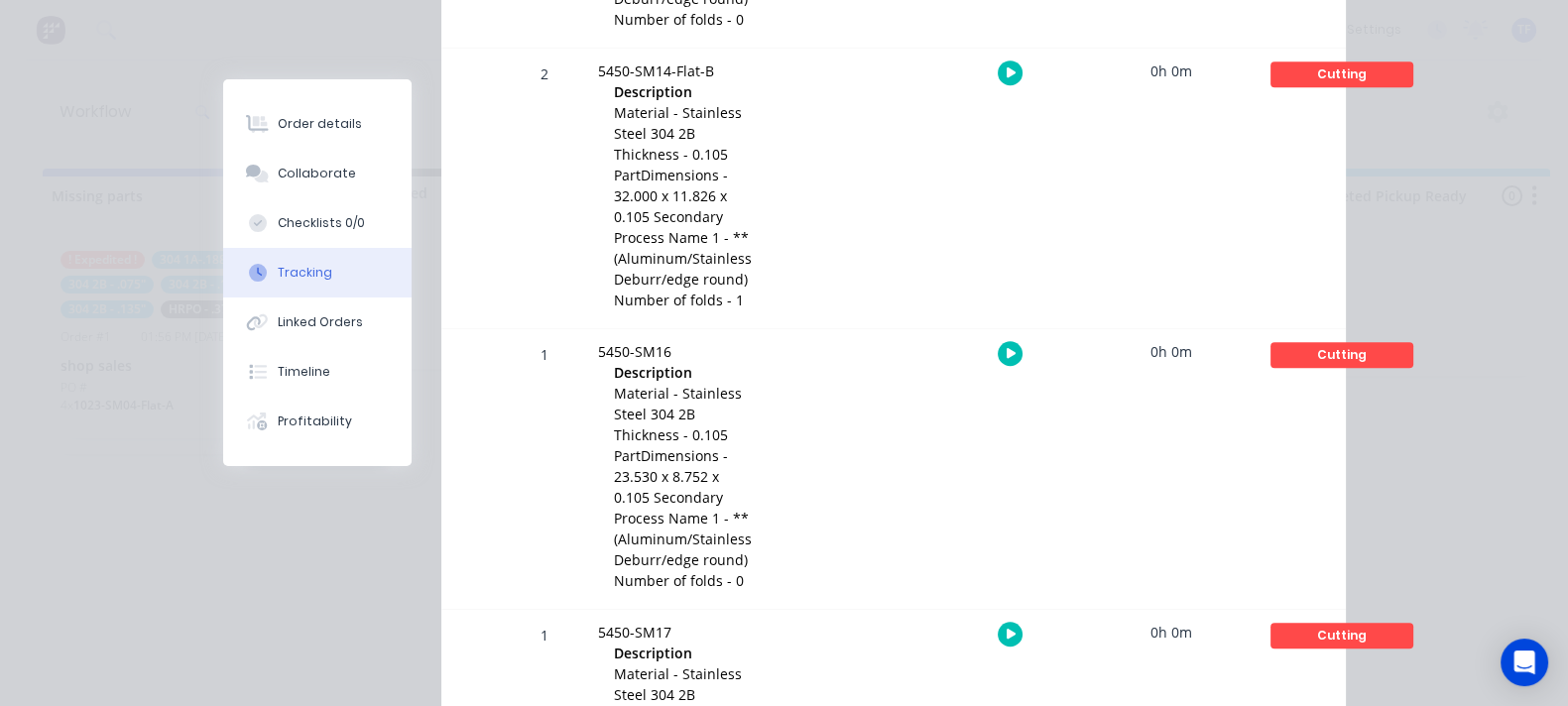
scroll to position [1795, 0]
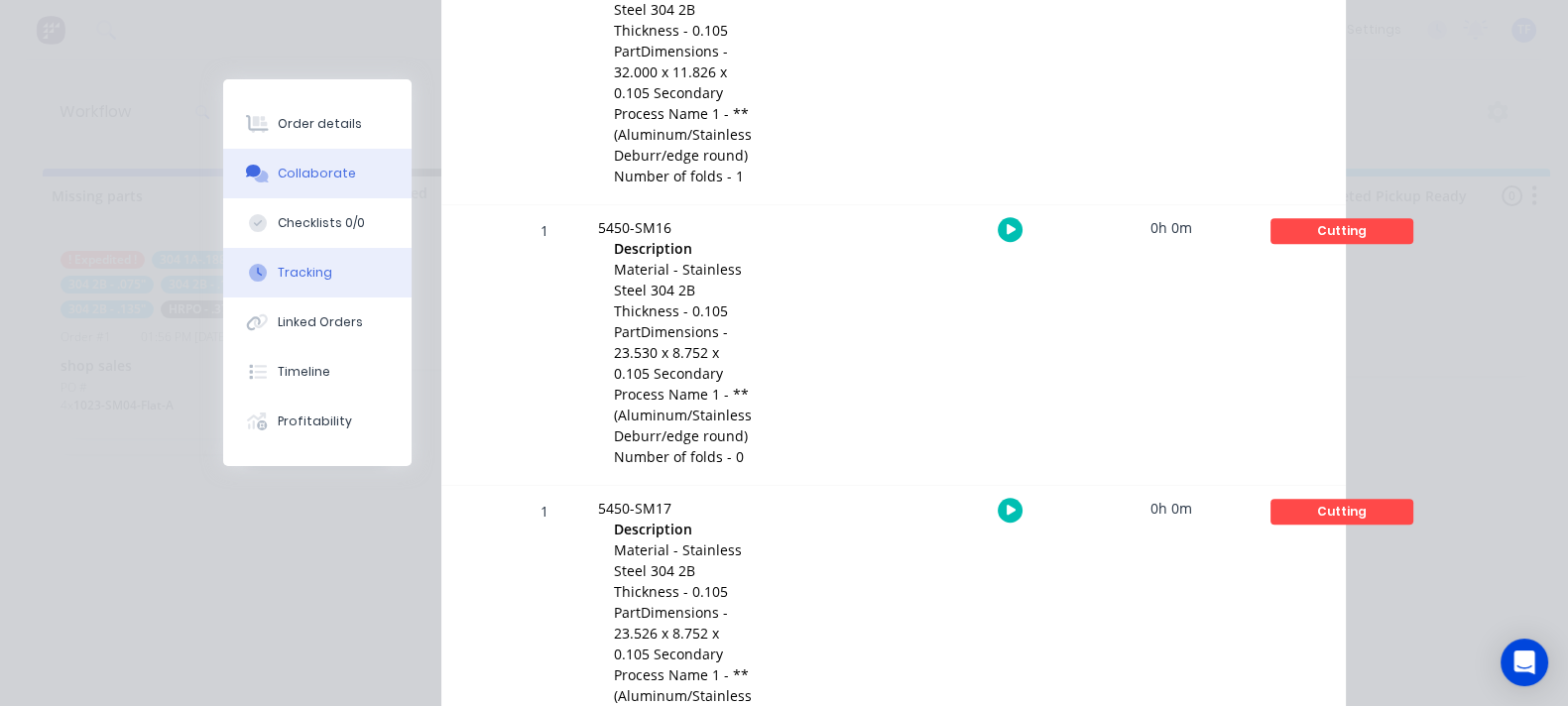
click at [223, 183] on button "Collaborate" at bounding box center [317, 173] width 188 height 50
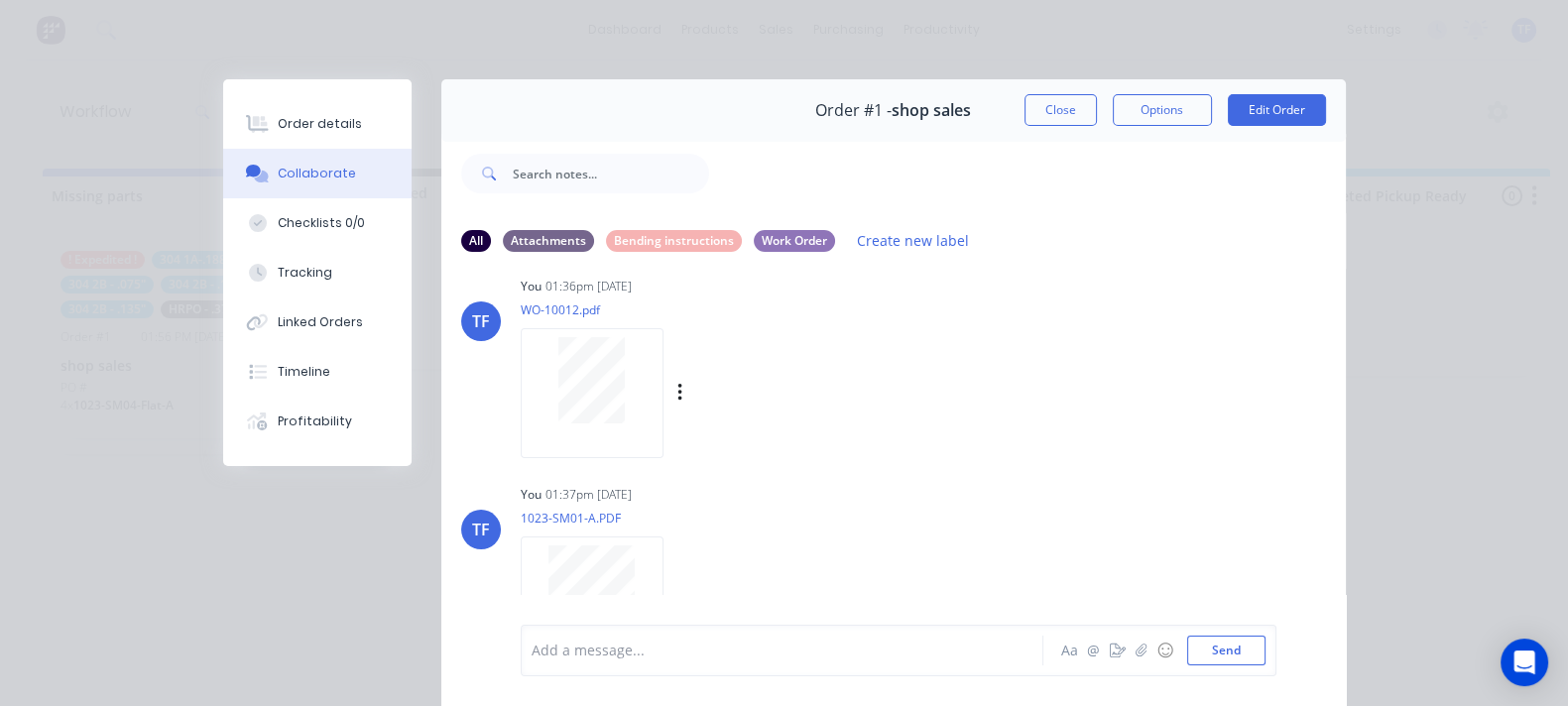
scroll to position [0, 0]
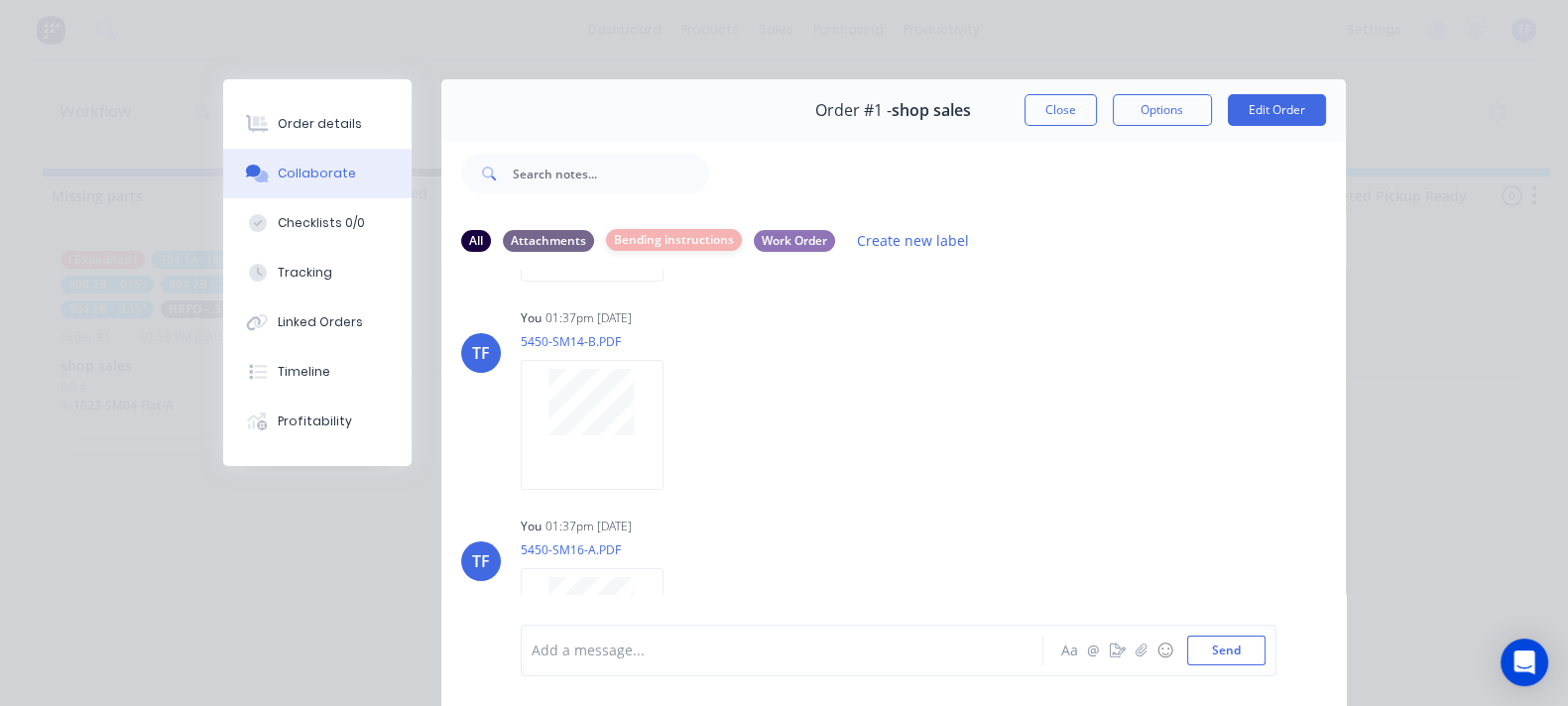
click at [606, 241] on div "Bending instructions" at bounding box center [673, 240] width 135 height 22
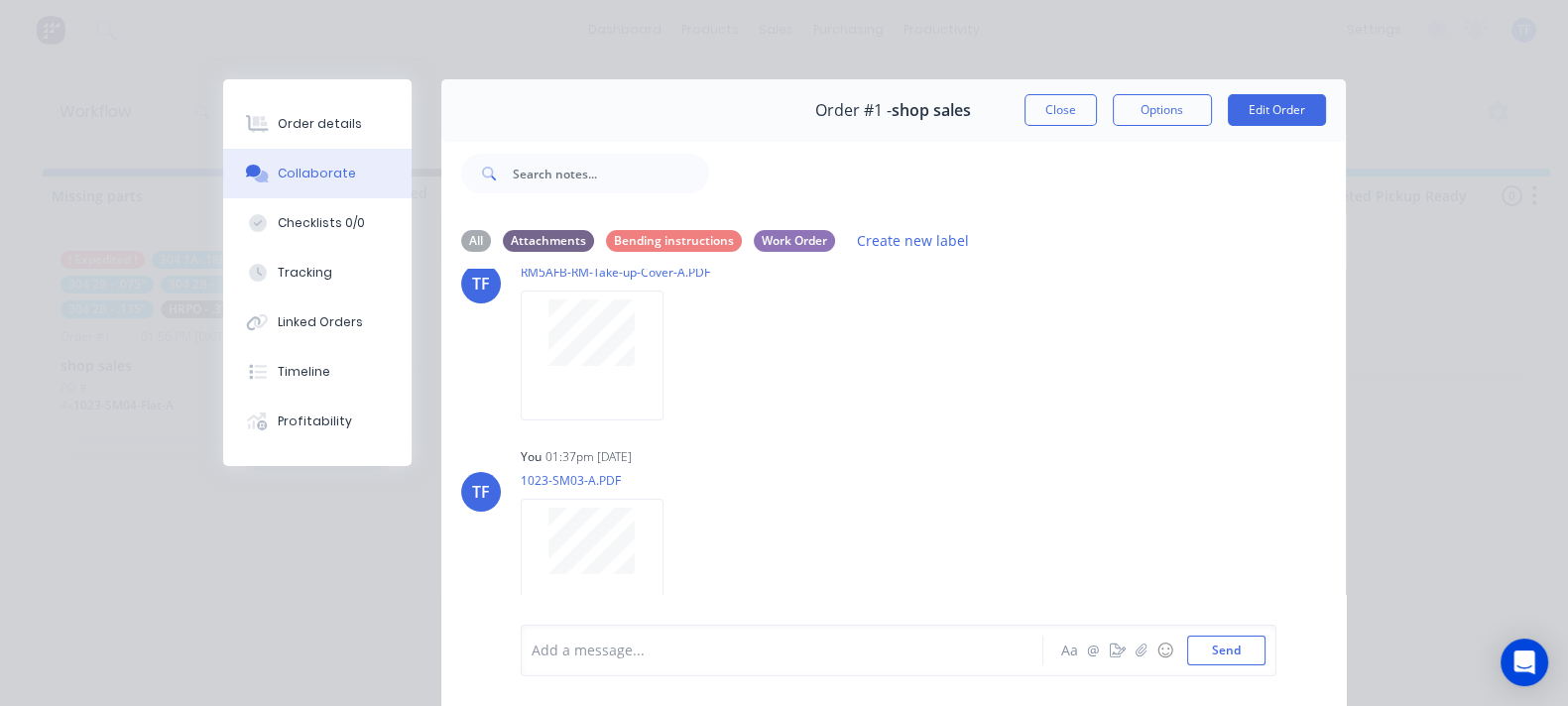
scroll to position [2146, 0]
click at [606, 243] on div "Bending instructions" at bounding box center [673, 240] width 135 height 22
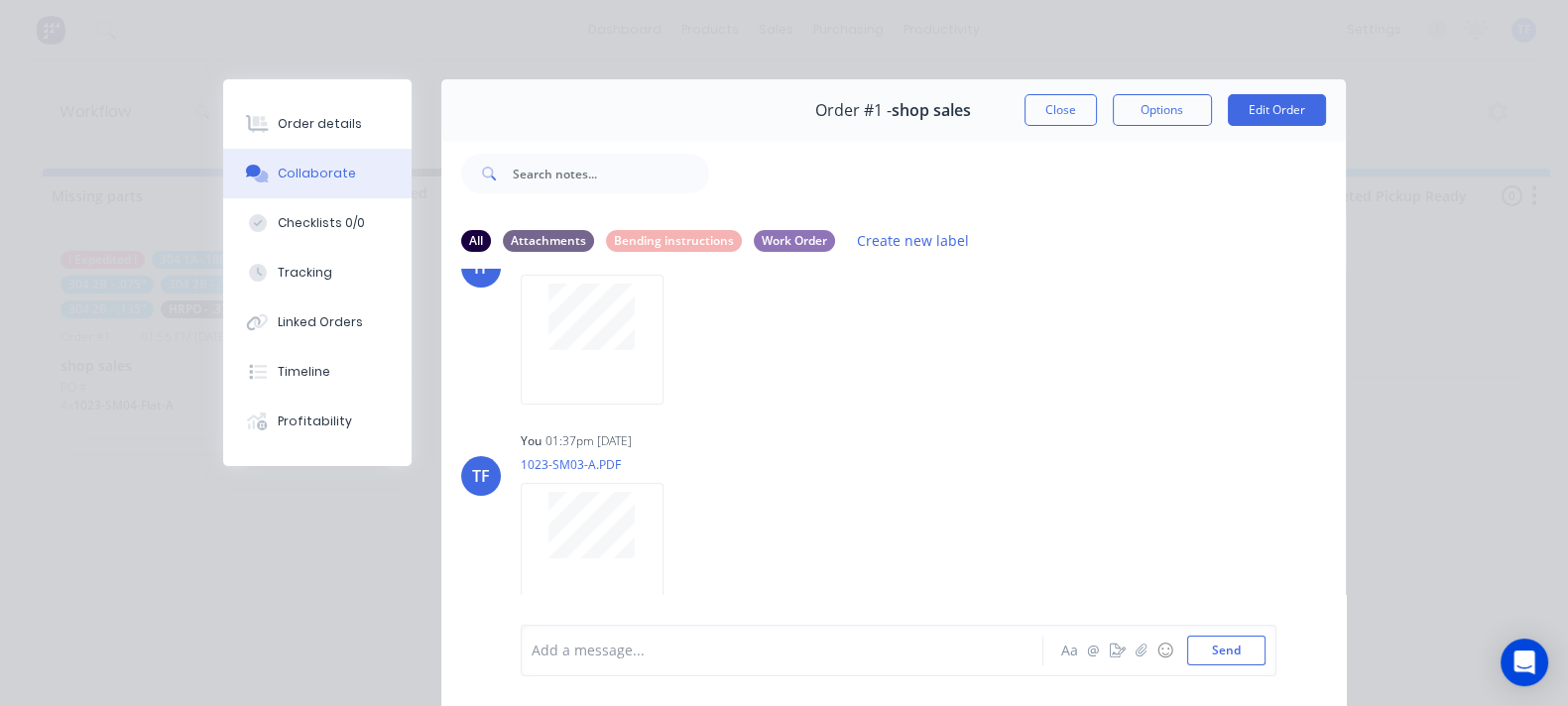
scroll to position [2338, 0]
click at [754, 244] on div "Work Order" at bounding box center [795, 240] width 82 height 22
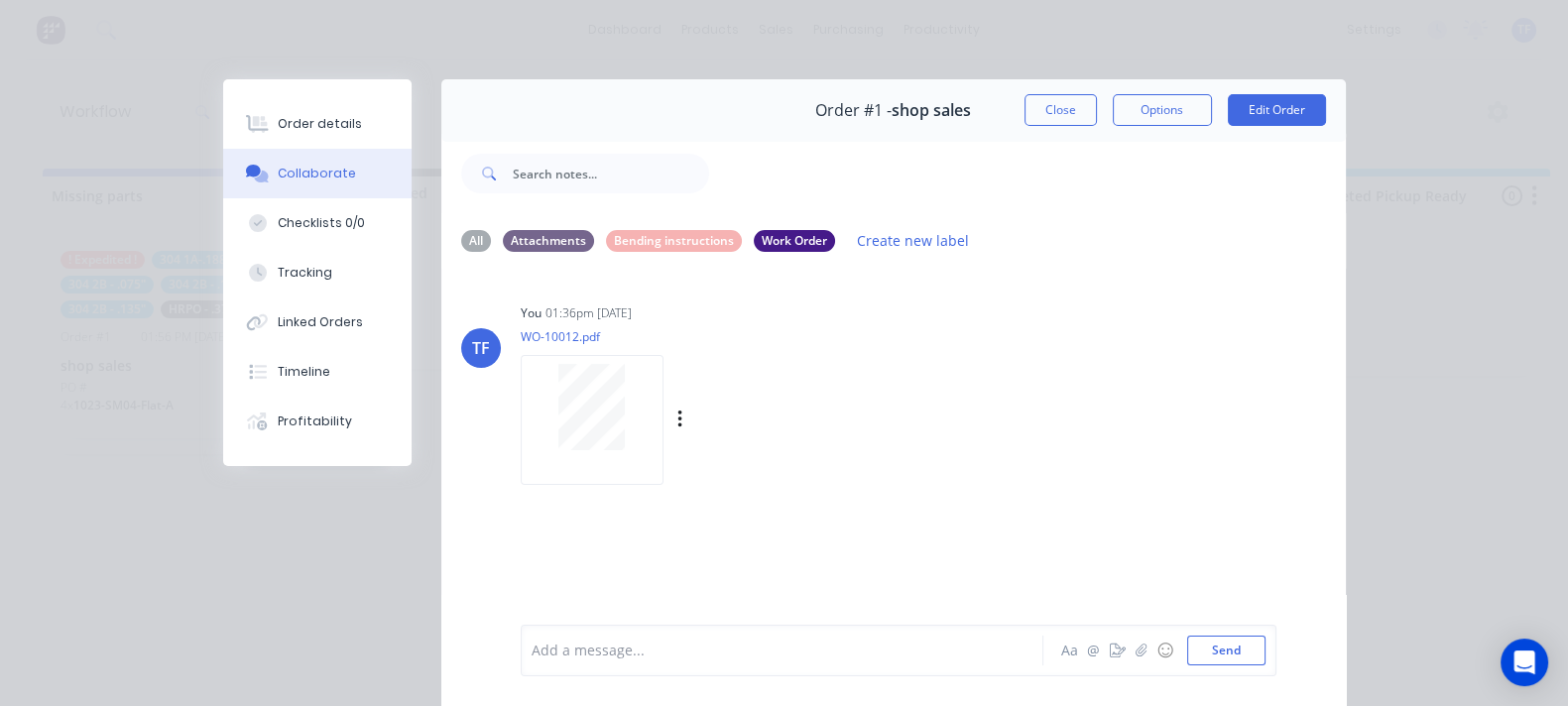
click at [530, 408] on div at bounding box center [592, 406] width 125 height 87
click at [1106, 661] on button "@" at bounding box center [1094, 650] width 24 height 24
click at [783, 640] on div at bounding box center [788, 650] width 510 height 21
click at [1106, 651] on button "@" at bounding box center [1094, 650] width 24 height 24
click at [983, 639] on div "Add a message..." at bounding box center [787, 650] width 511 height 30
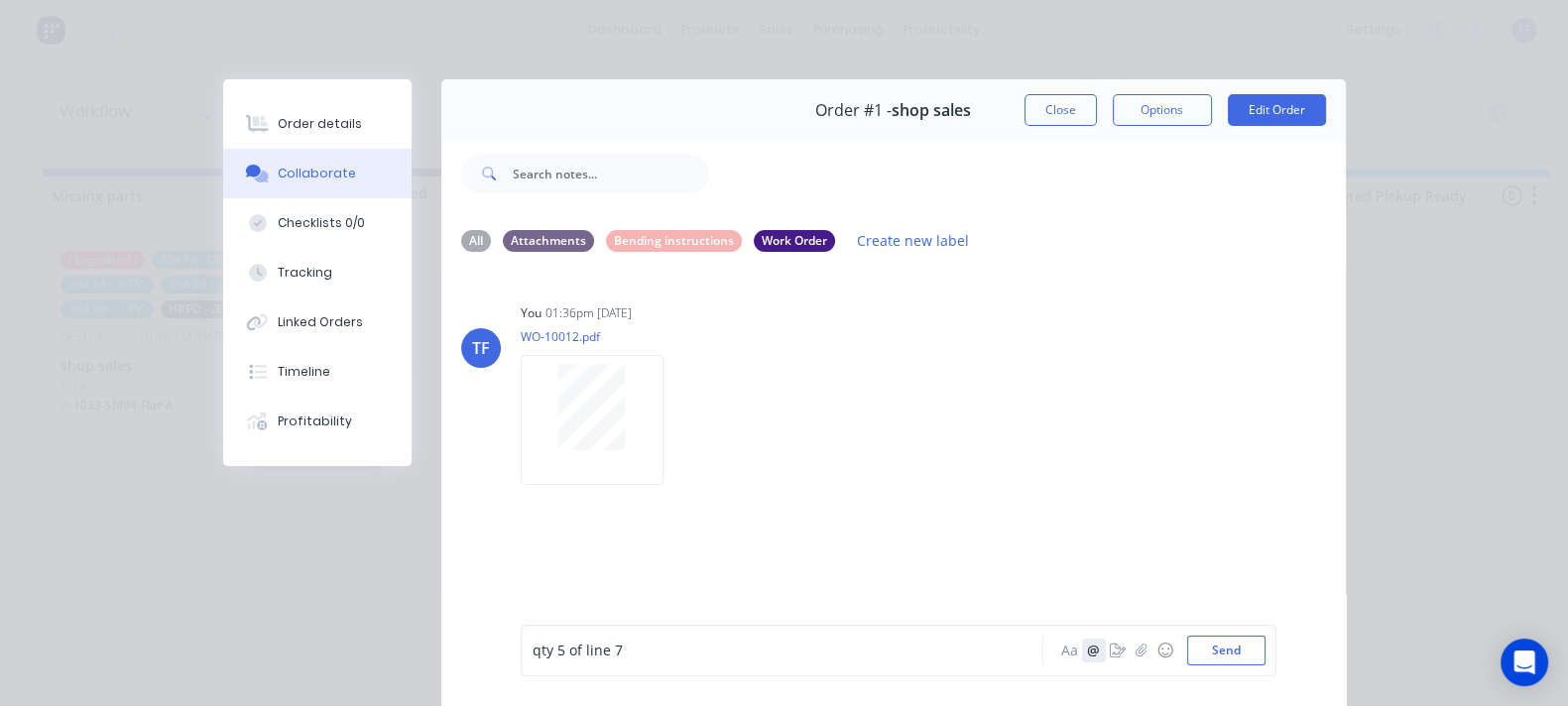
click at [1106, 648] on button "@" at bounding box center [1094, 650] width 24 height 24
click at [223, 295] on button "Tracking" at bounding box center [317, 273] width 188 height 50
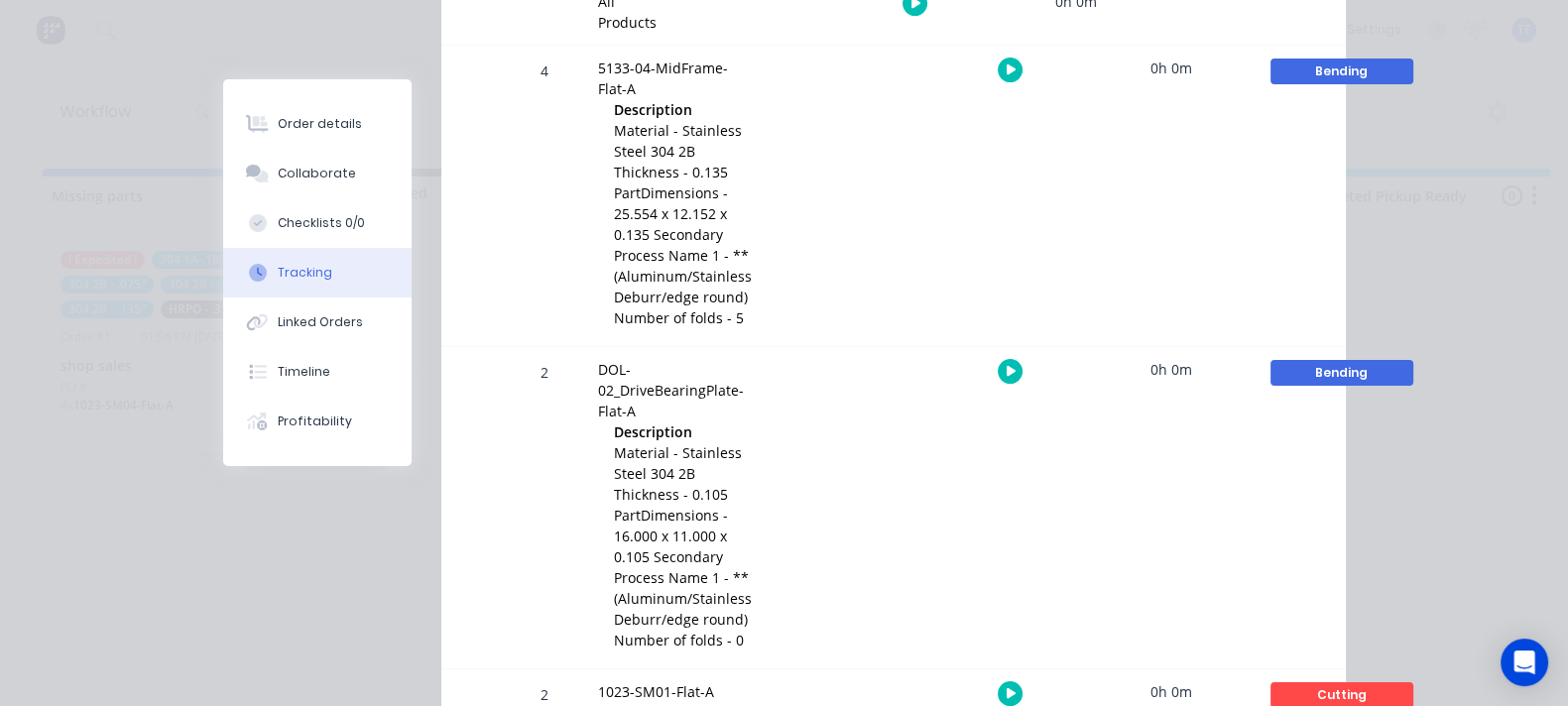
scroll to position [495, 0]
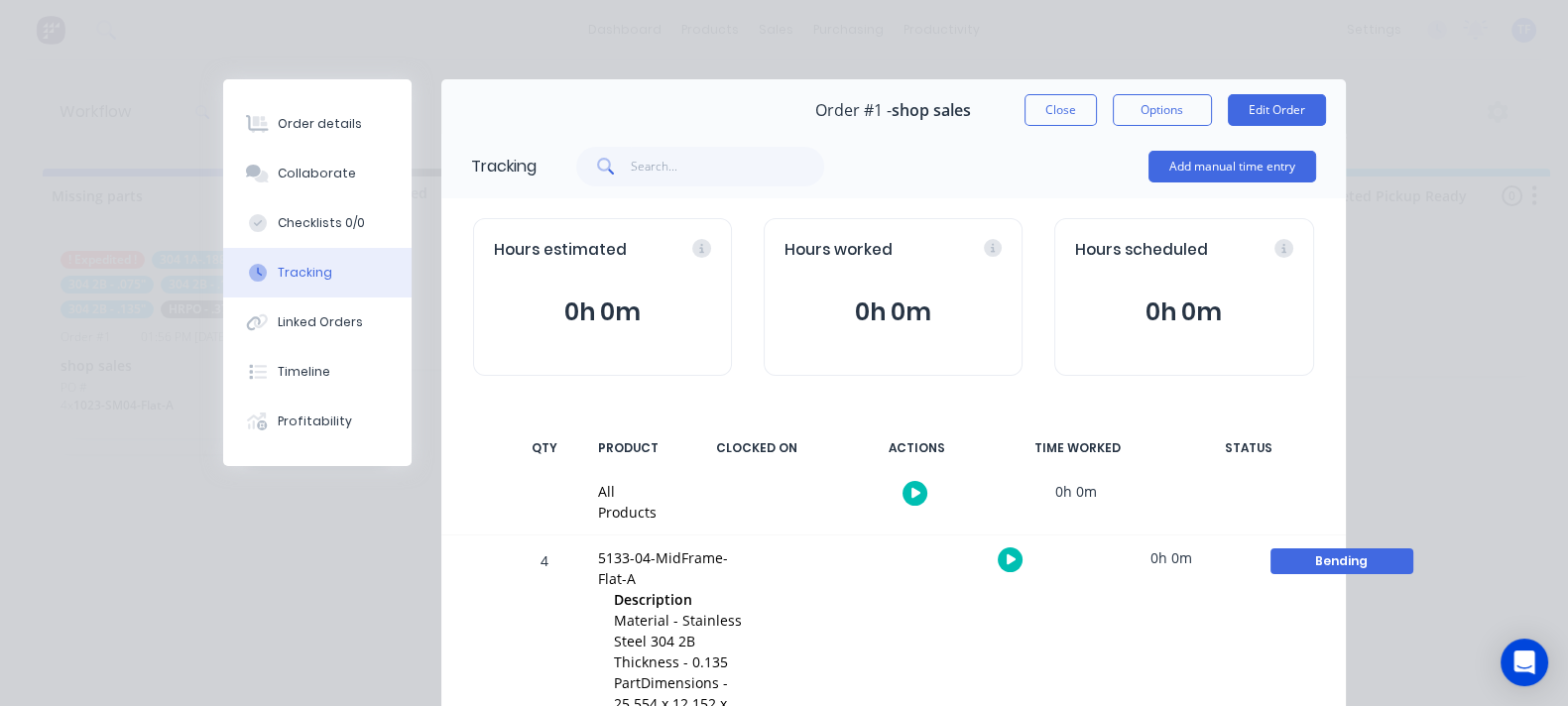
scroll to position [0, 0]
click at [1097, 116] on button "Close" at bounding box center [1060, 111] width 73 height 32
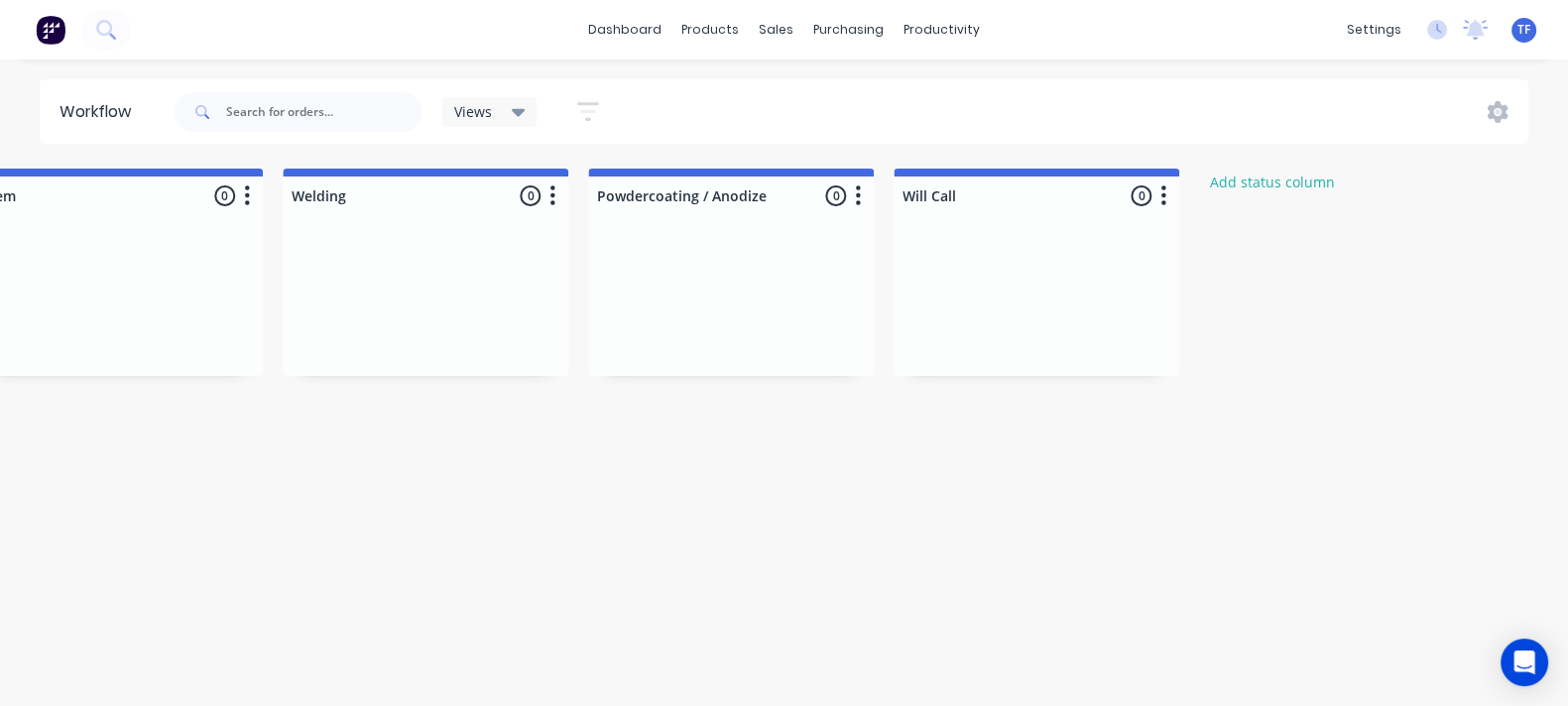
scroll to position [0, 2538]
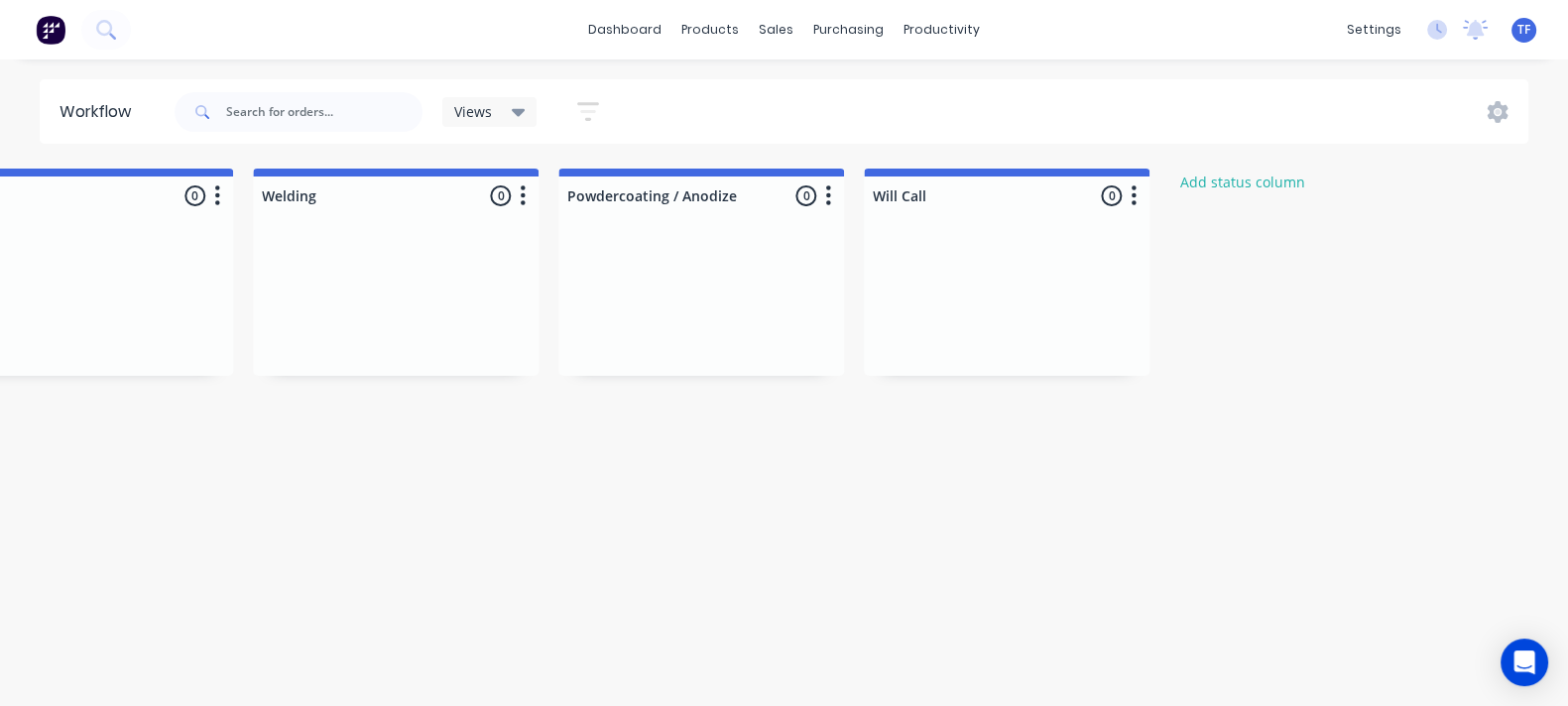
click at [587, 101] on icon "button" at bounding box center [588, 112] width 22 height 25
click at [472, 102] on span "Views" at bounding box center [473, 112] width 38 height 21
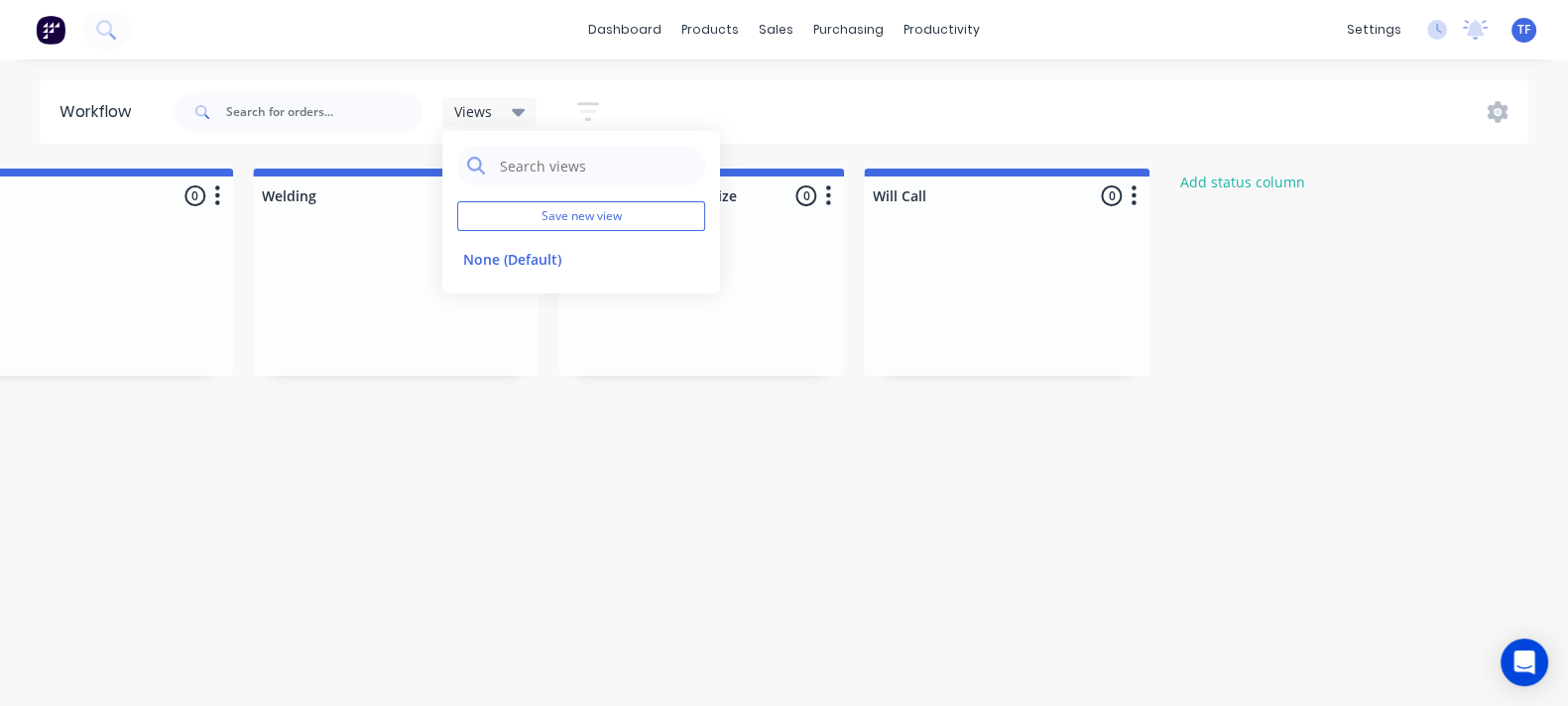
click at [585, 100] on icon "button" at bounding box center [588, 112] width 22 height 25
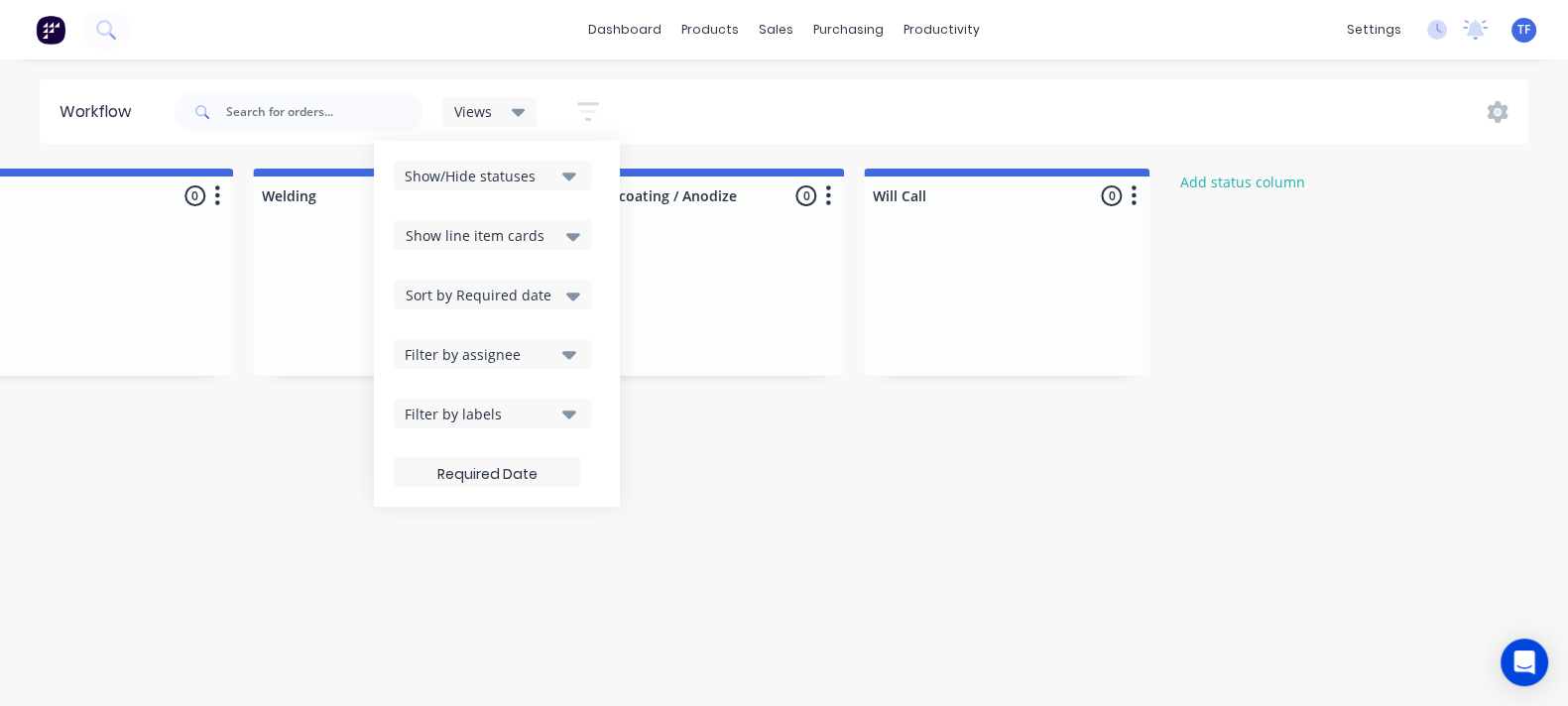
click at [526, 408] on div "Filter by labels" at bounding box center [479, 413] width 149 height 21
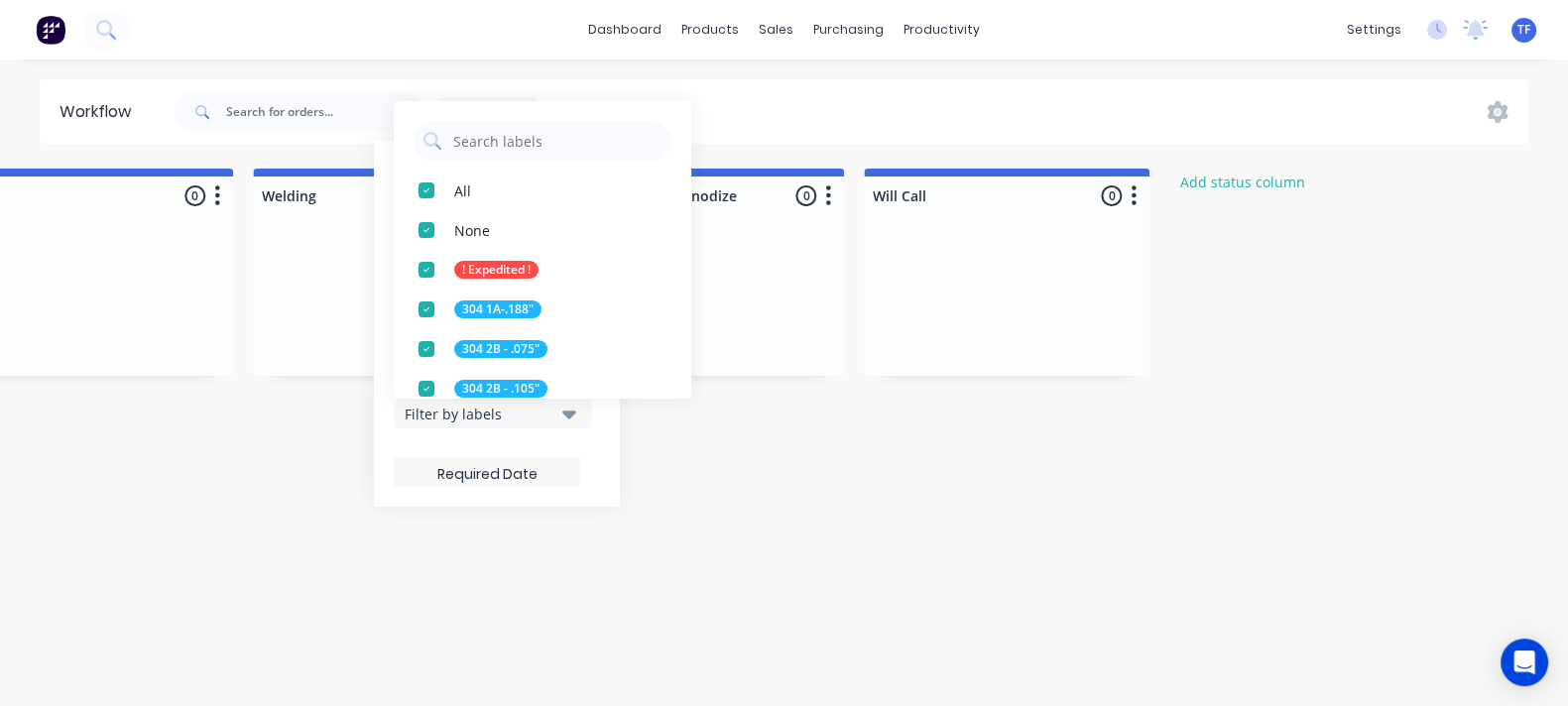
click at [526, 408] on div "Filter by labels" at bounding box center [479, 413] width 149 height 21
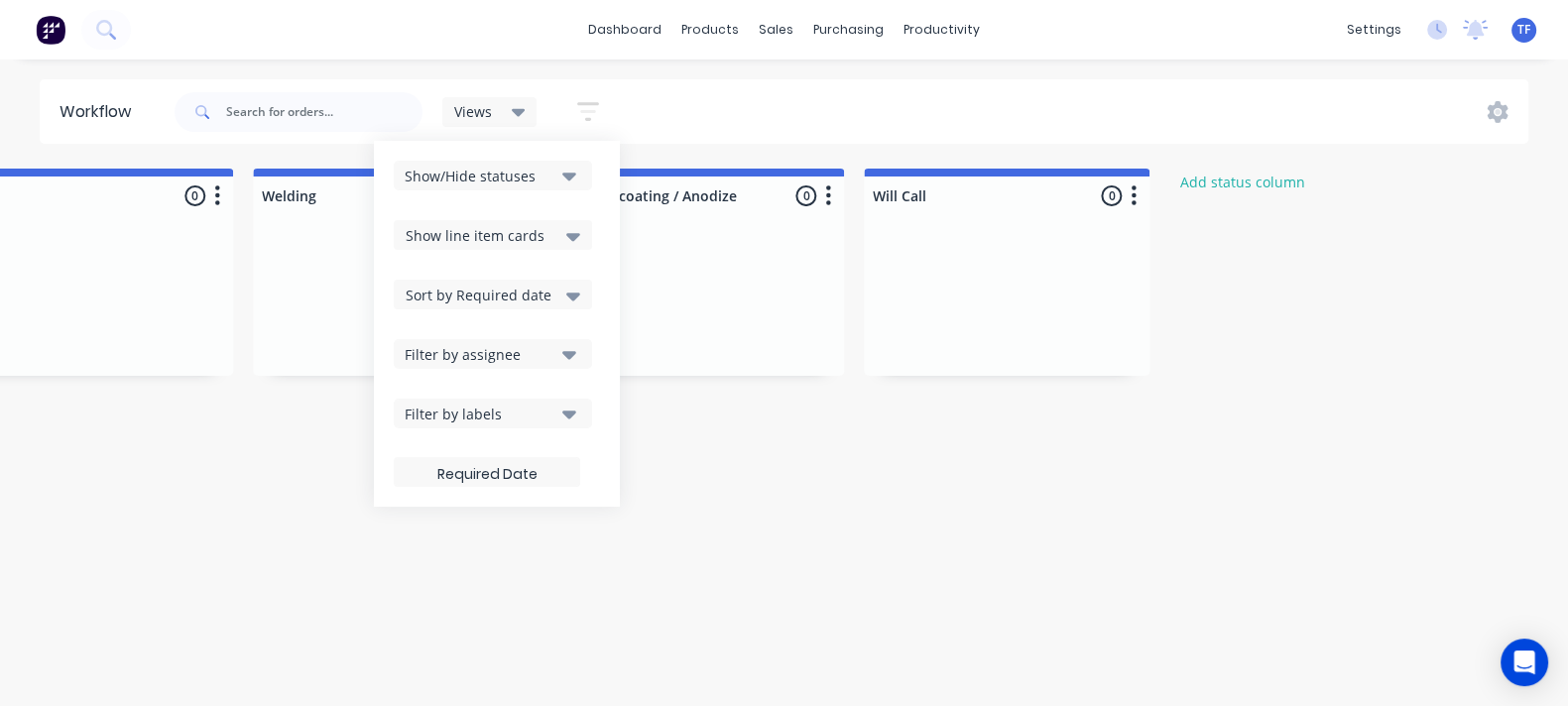
click at [524, 184] on div "Show/Hide statuses" at bounding box center [479, 175] width 149 height 21
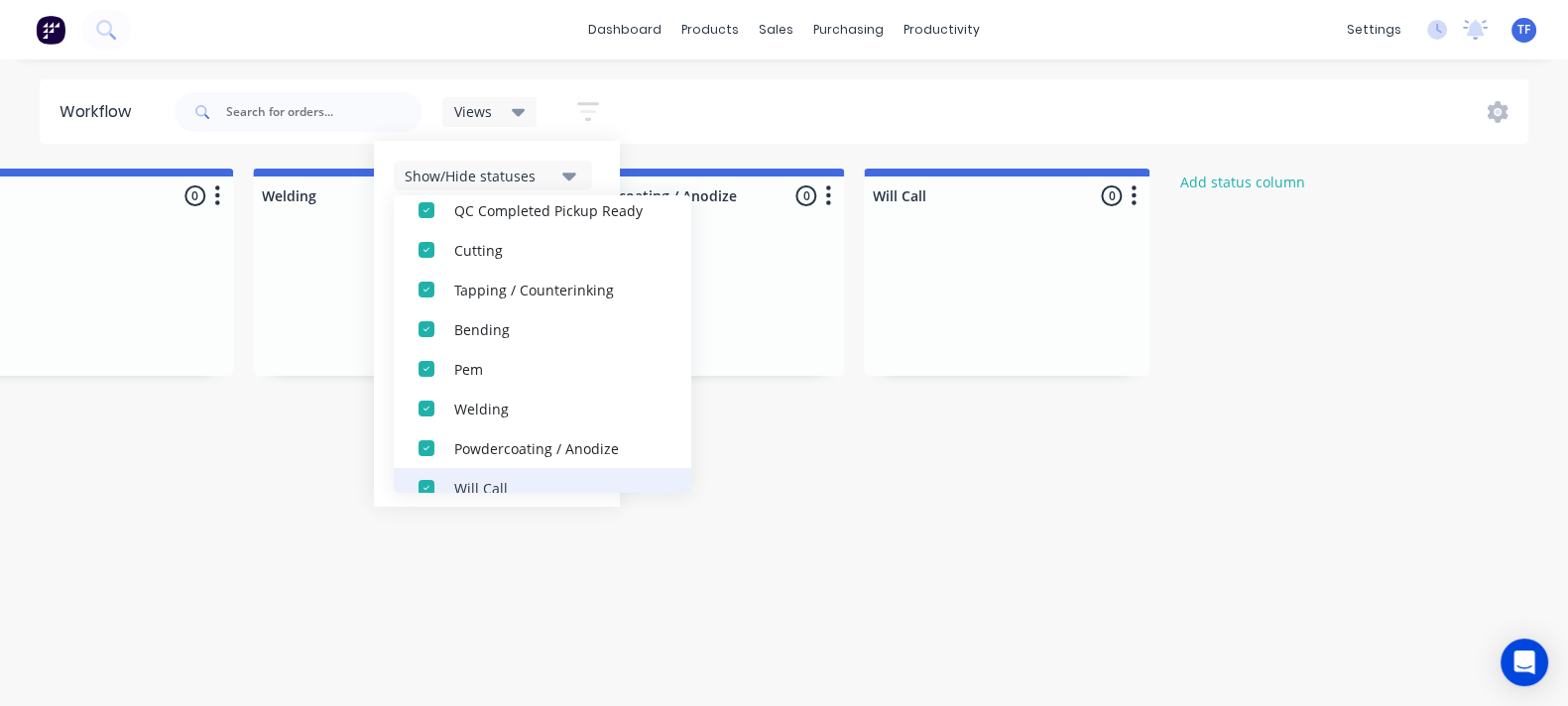
scroll to position [298, 0]
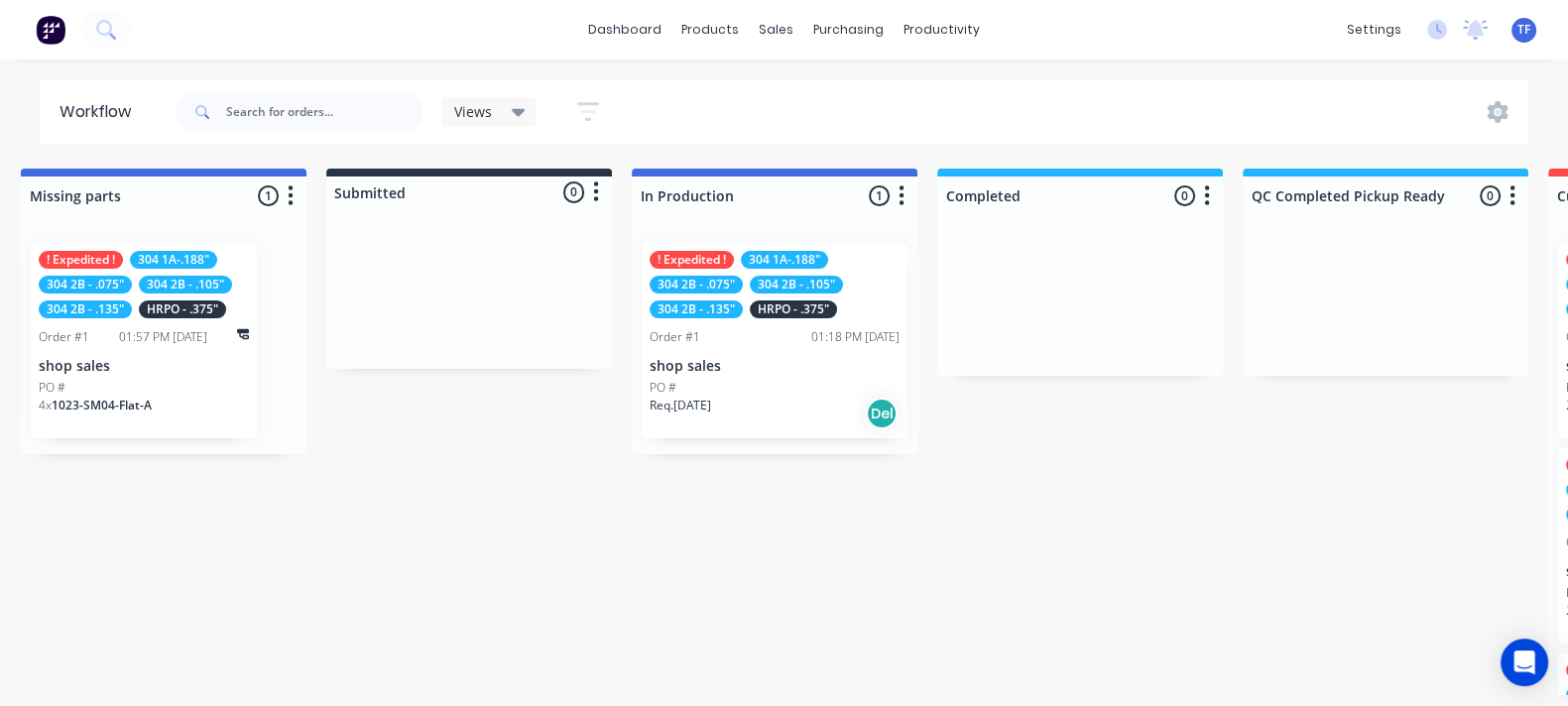
scroll to position [0, 0]
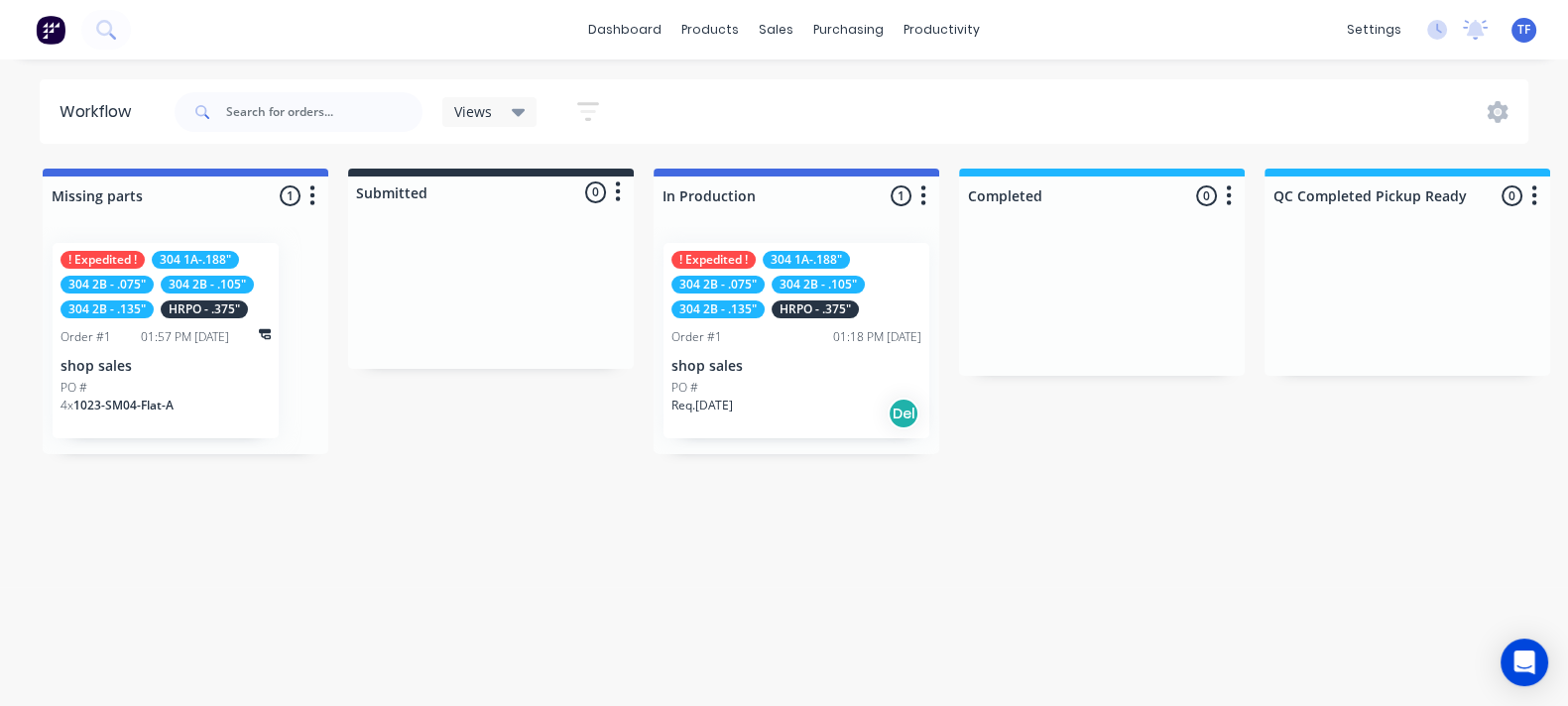
click at [757, 380] on div "PO #" at bounding box center [796, 387] width 250 height 18
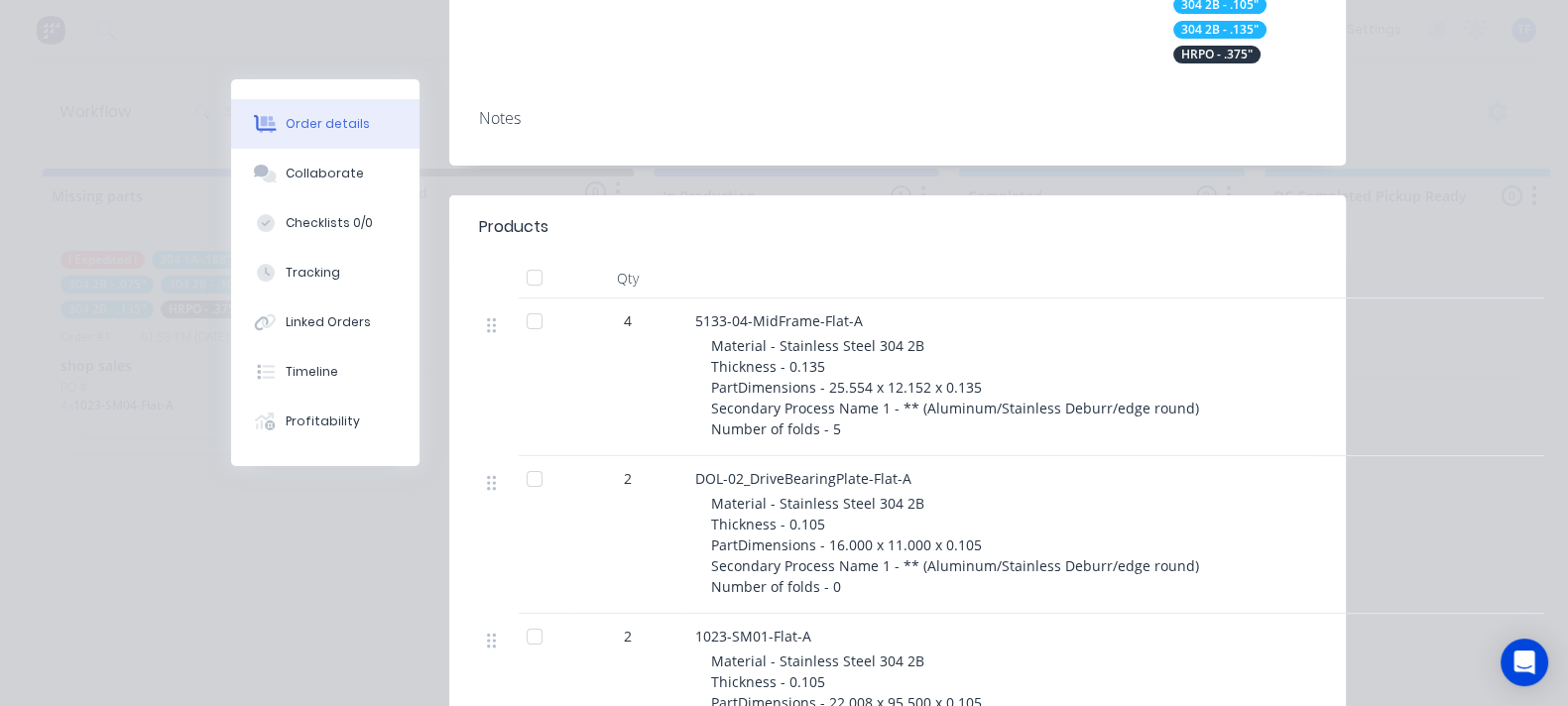
scroll to position [619, 0]
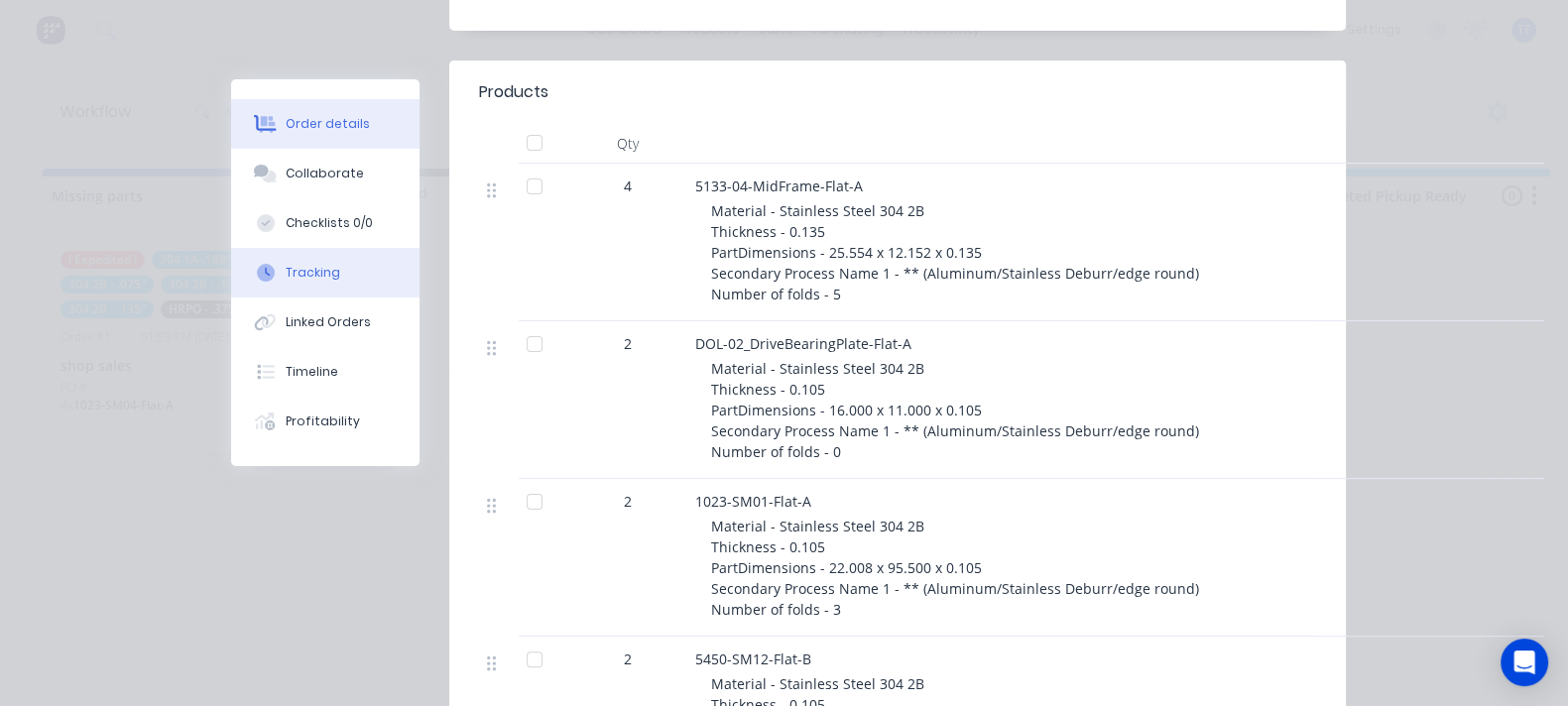
click at [231, 258] on button "Tracking" at bounding box center [325, 273] width 188 height 50
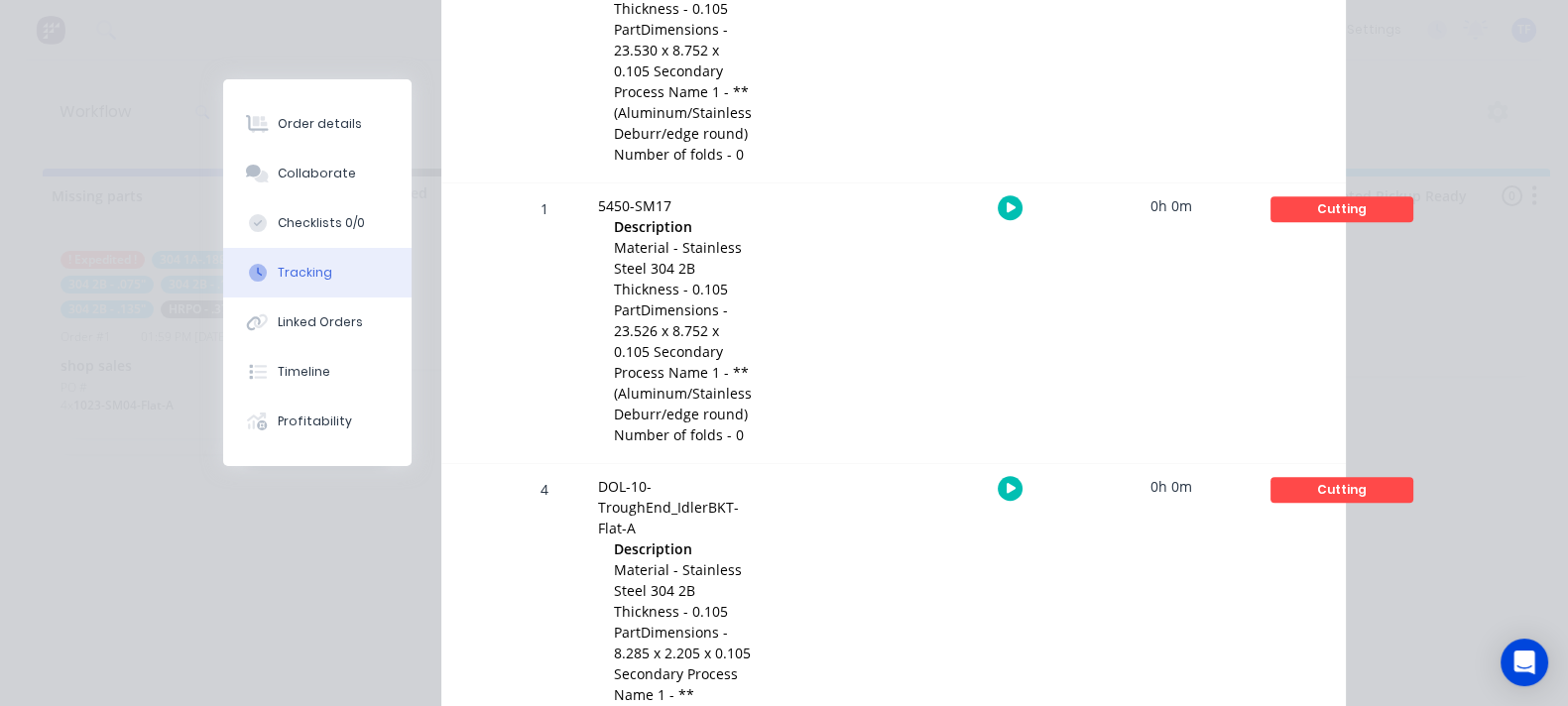
scroll to position [1919, 0]
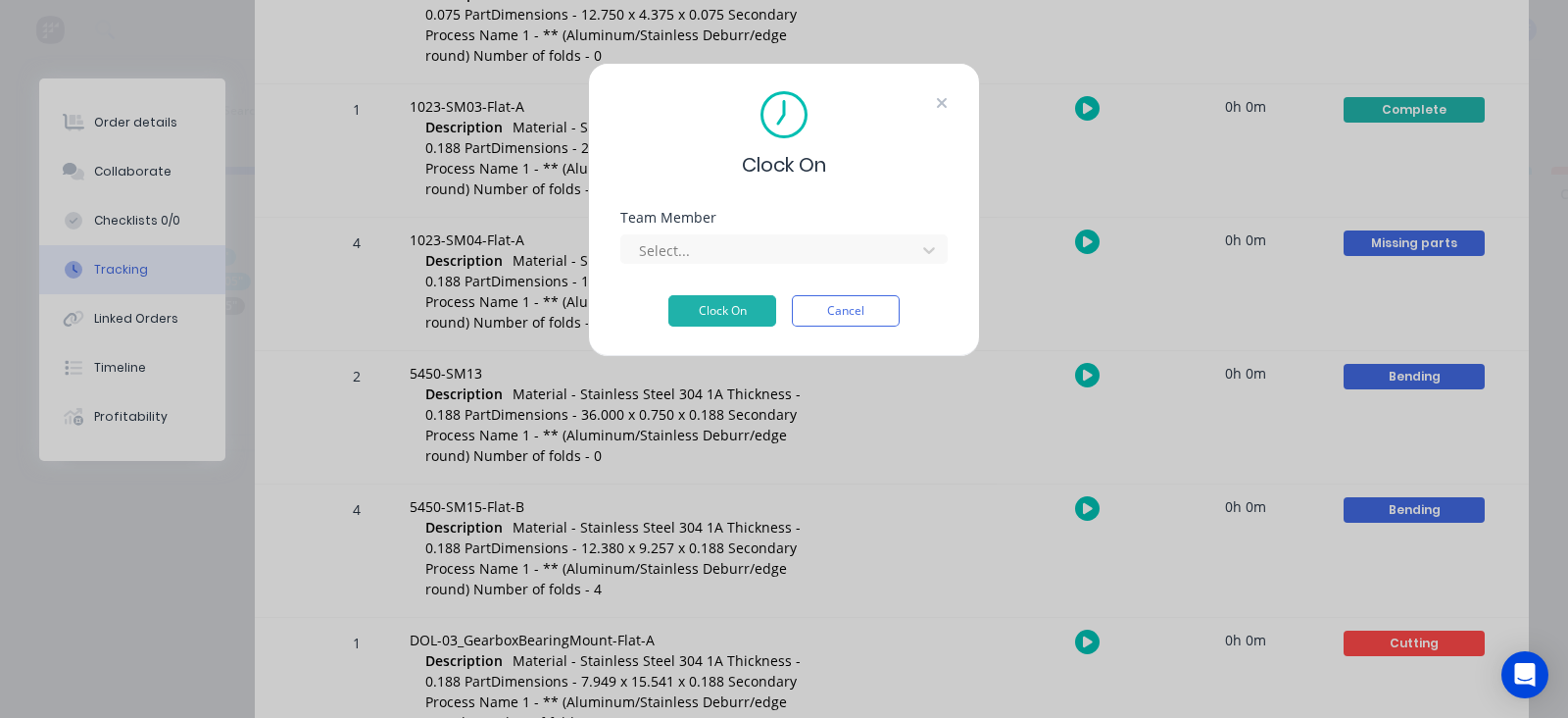
click at [936, 98] on icon at bounding box center [942, 103] width 12 height 16
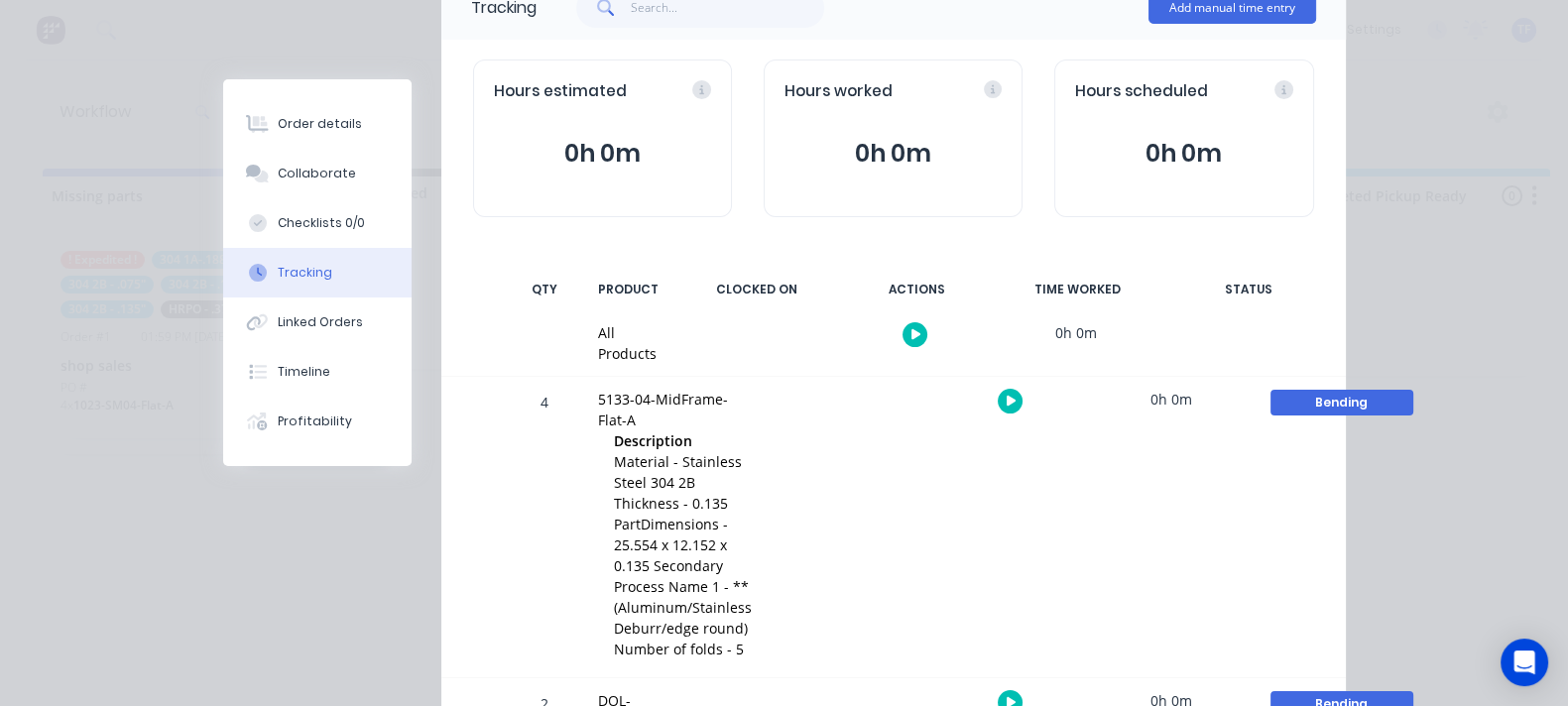
scroll to position [247, 0]
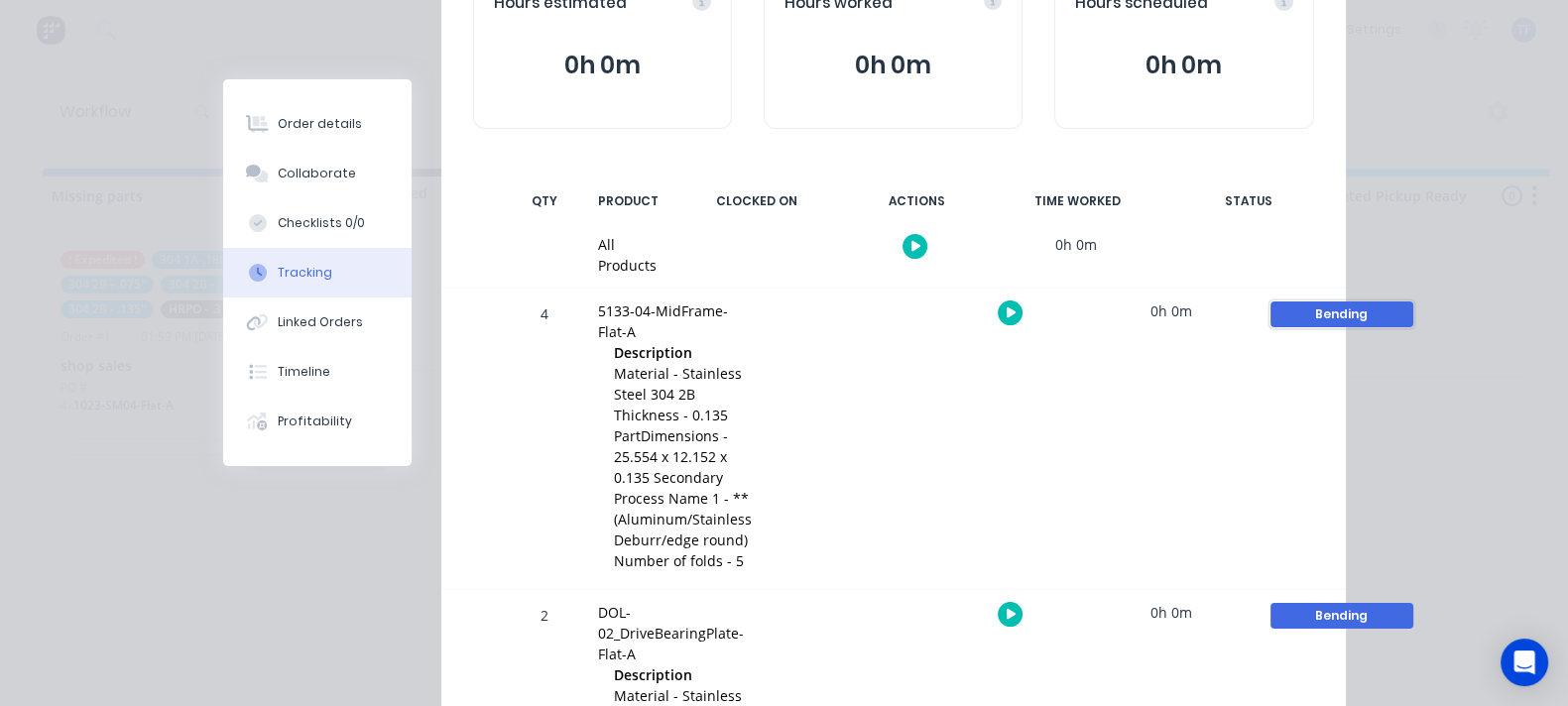
click at [1363, 302] on div "Bending" at bounding box center [1341, 315] width 142 height 26
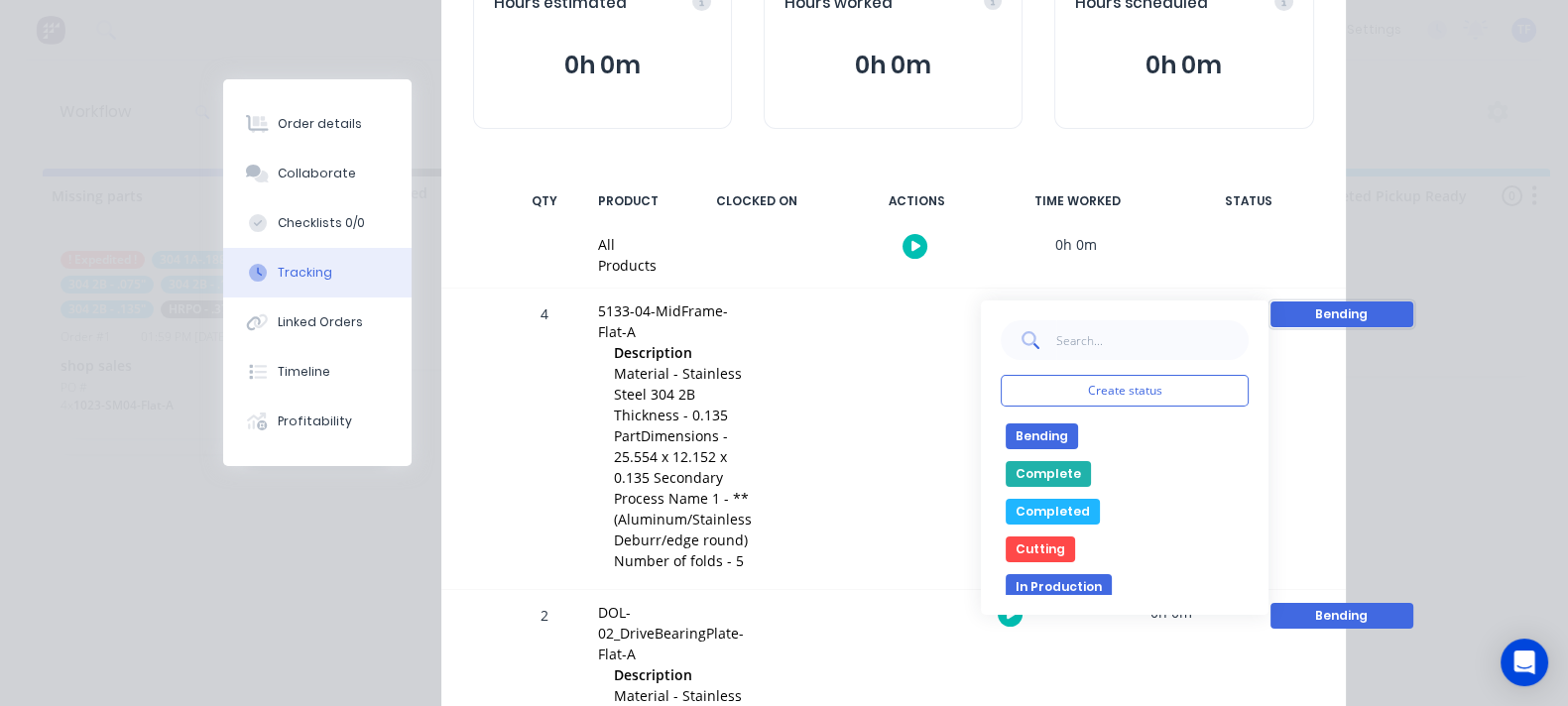
scroll to position [0, 0]
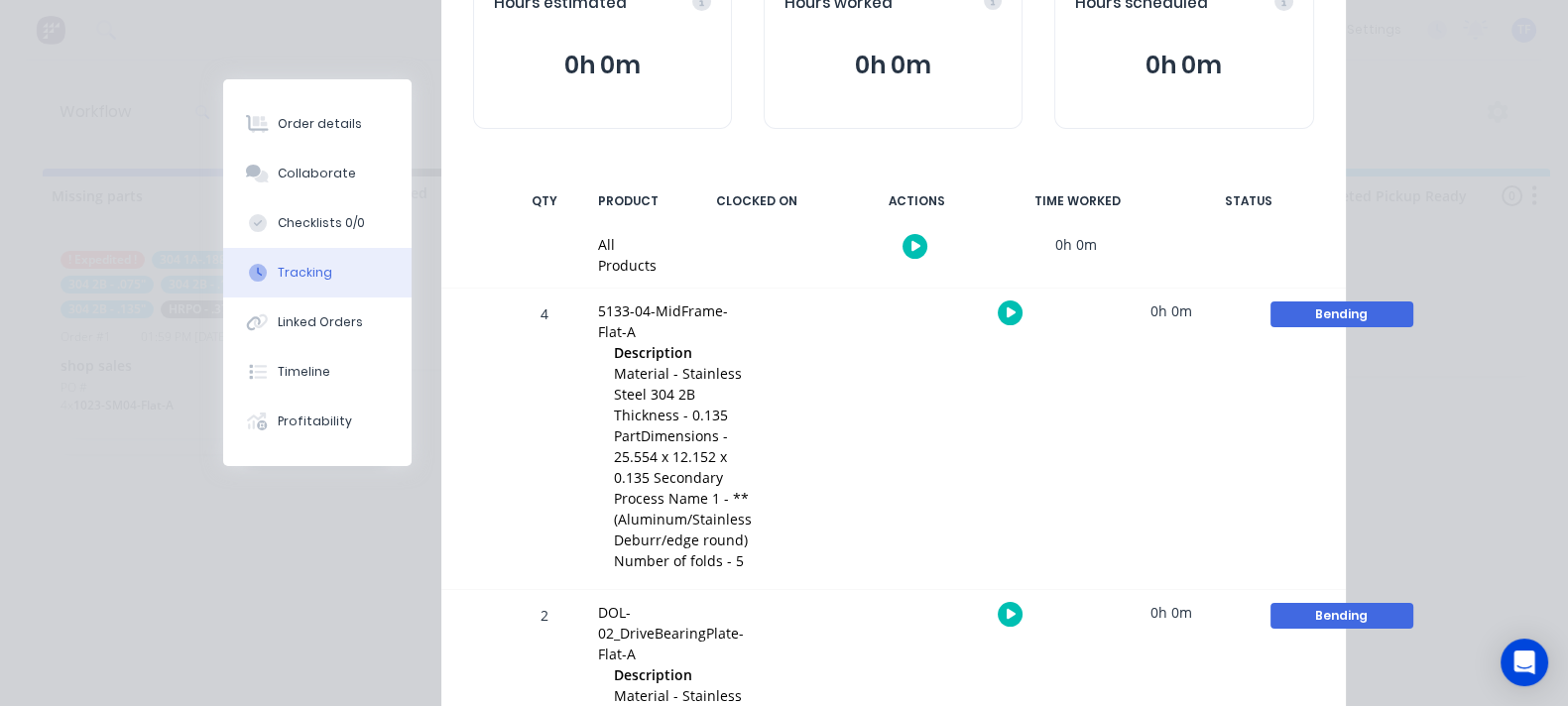
click at [913, 321] on div at bounding box center [849, 439] width 148 height 301
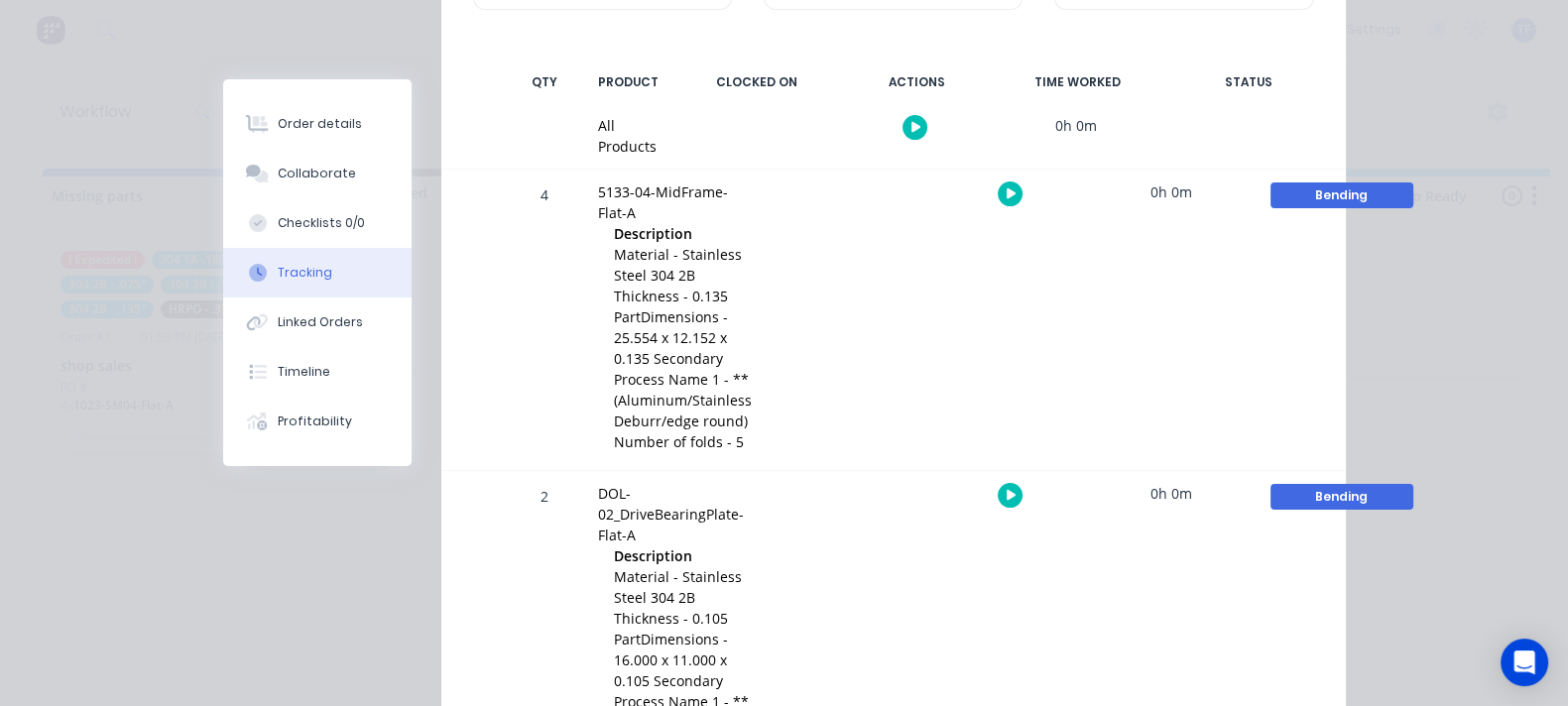
scroll to position [371, 0]
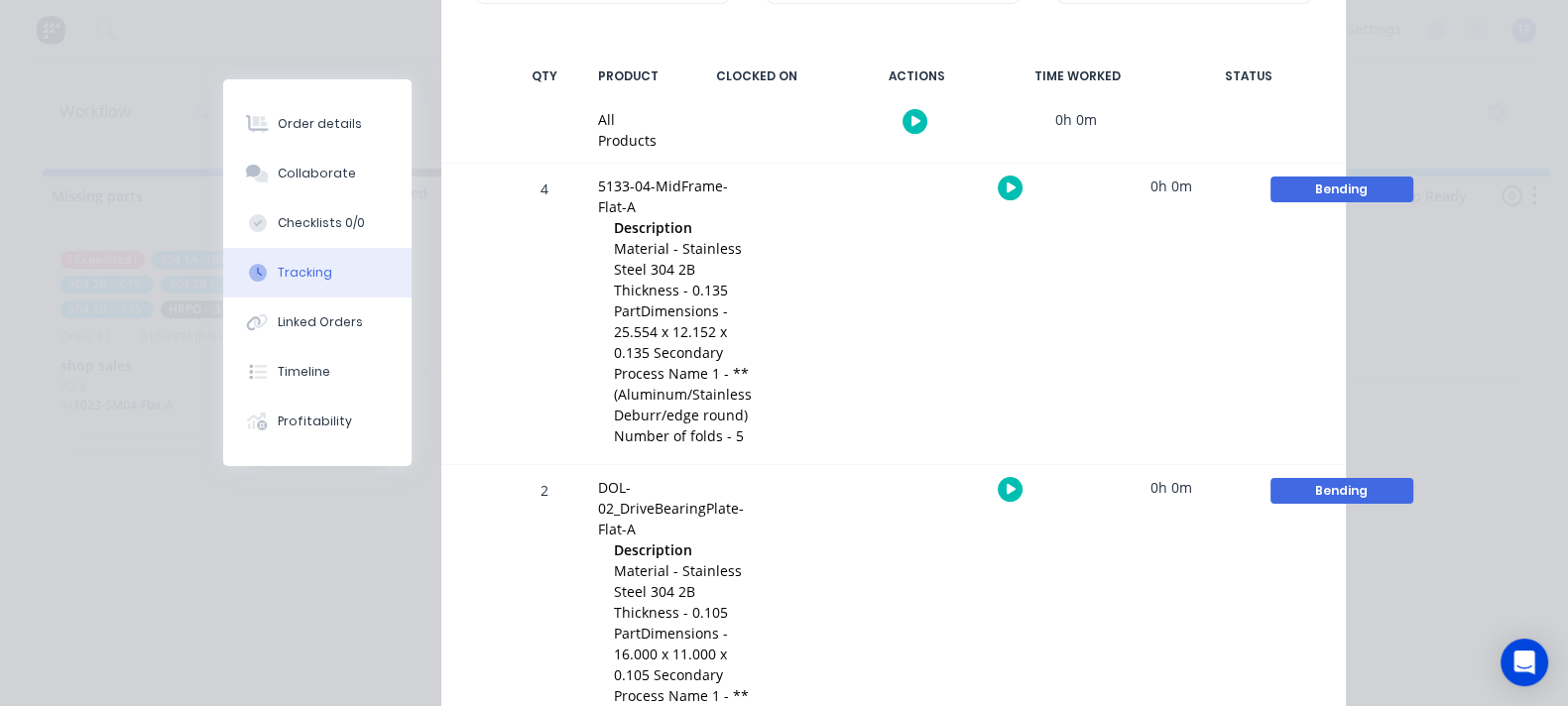
drag, startPoint x: 630, startPoint y: 396, endPoint x: 696, endPoint y: 409, distance: 67.3
click at [696, 465] on div "DOL-02_DriveBearingPlate-Flat-A Description Material - Stainless Steel 304 2B T…" at bounding box center [674, 625] width 177 height 322
drag, startPoint x: 609, startPoint y: 253, endPoint x: 729, endPoint y: 393, distance: 184.4
click at [709, 273] on div "5133-04-MidFrame-Flat-A Description Material - Stainless Steel 304 2B Thickness…" at bounding box center [674, 314] width 177 height 301
click at [278, 131] on div "Order details" at bounding box center [320, 123] width 85 height 18
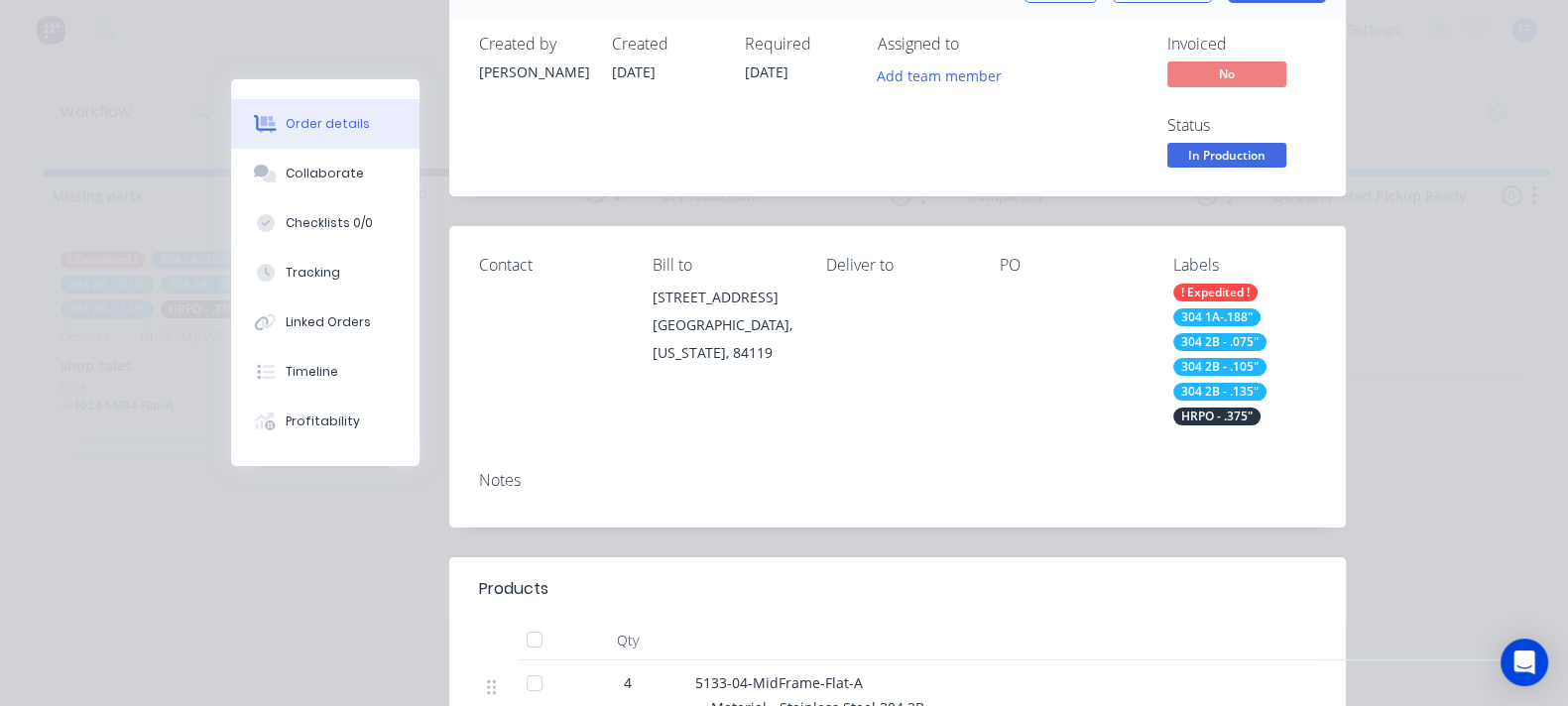
scroll to position [495, 0]
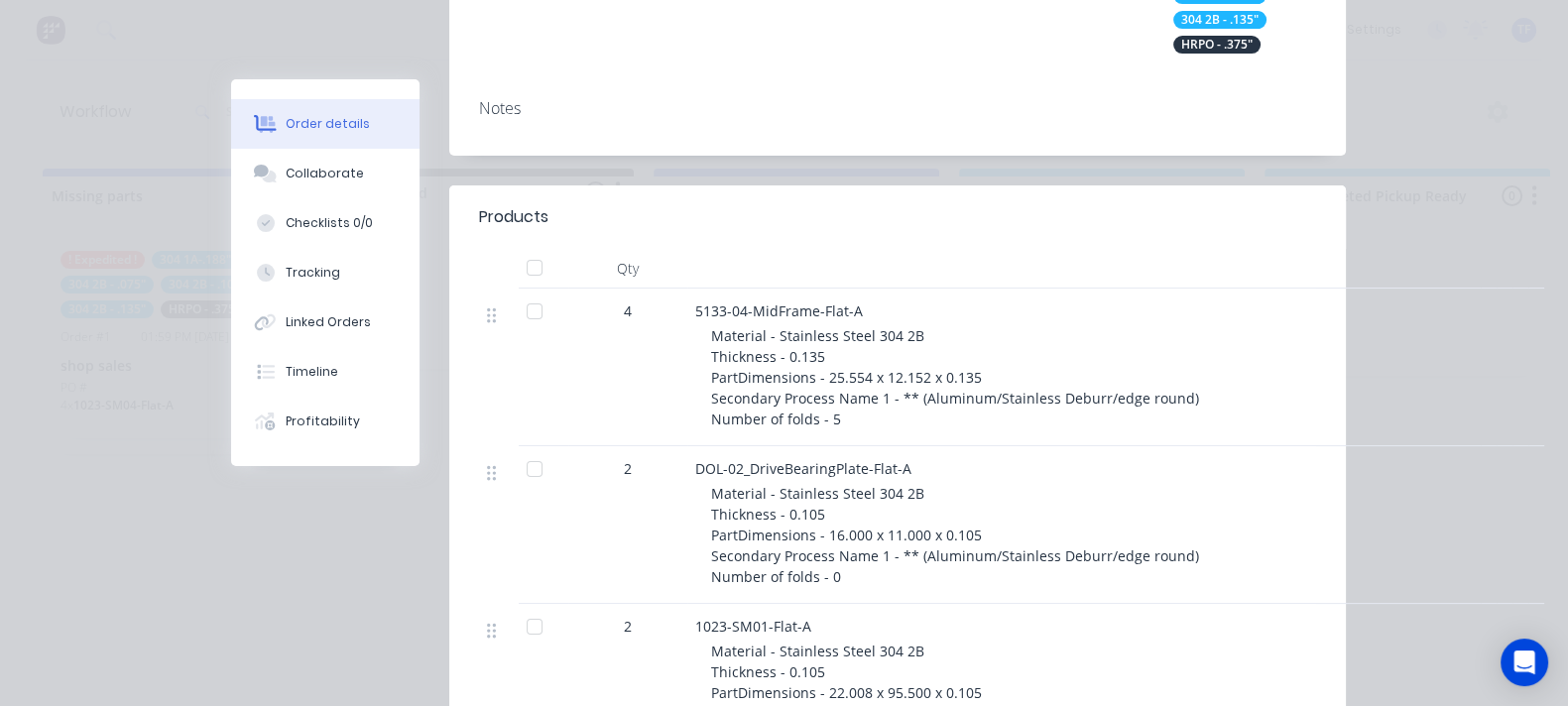
click at [515, 292] on div at bounding box center [535, 312] width 40 height 40
click at [515, 449] on div at bounding box center [535, 469] width 40 height 40
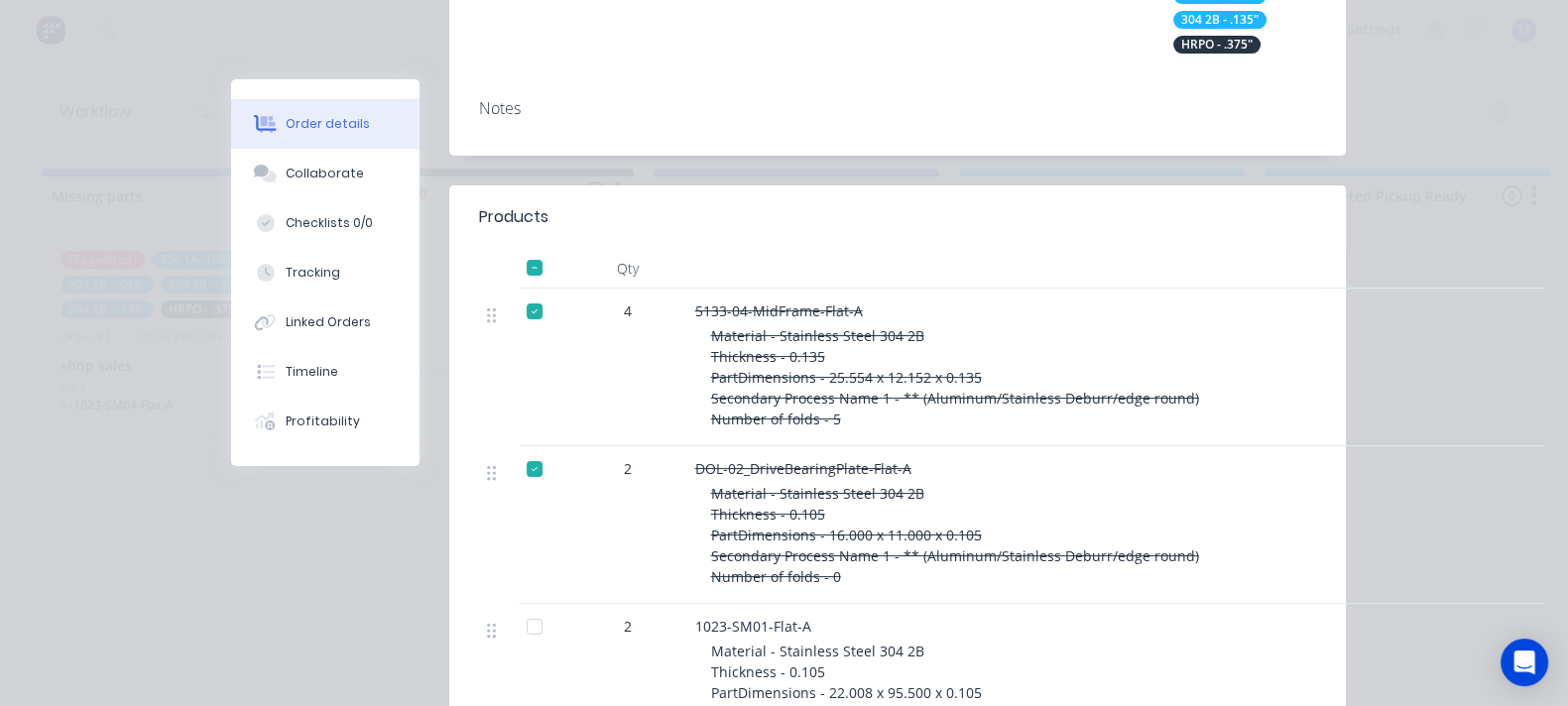
click at [515, 606] on div at bounding box center [535, 626] width 40 height 40
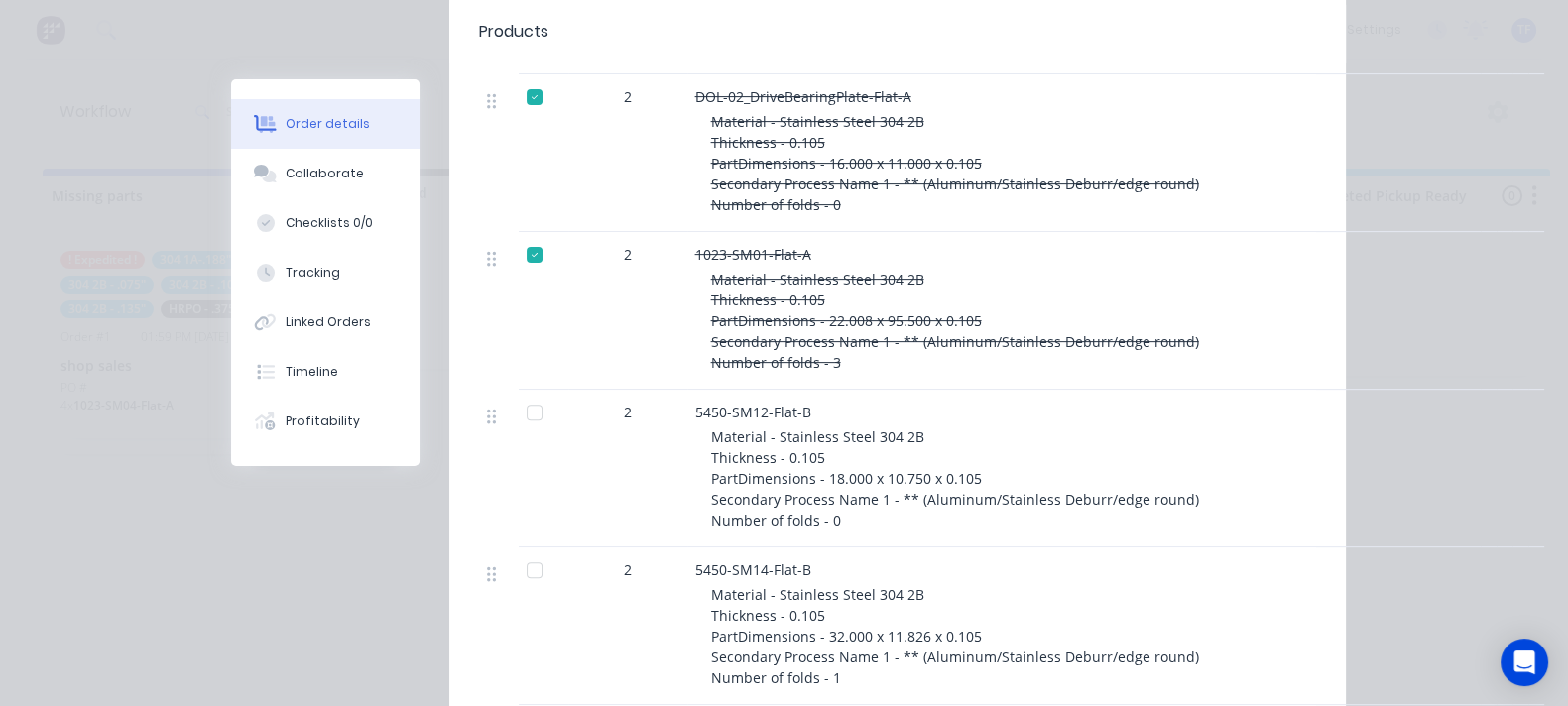
click at [515, 392] on div at bounding box center [535, 412] width 40 height 40
click at [515, 550] on div at bounding box center [535, 570] width 40 height 40
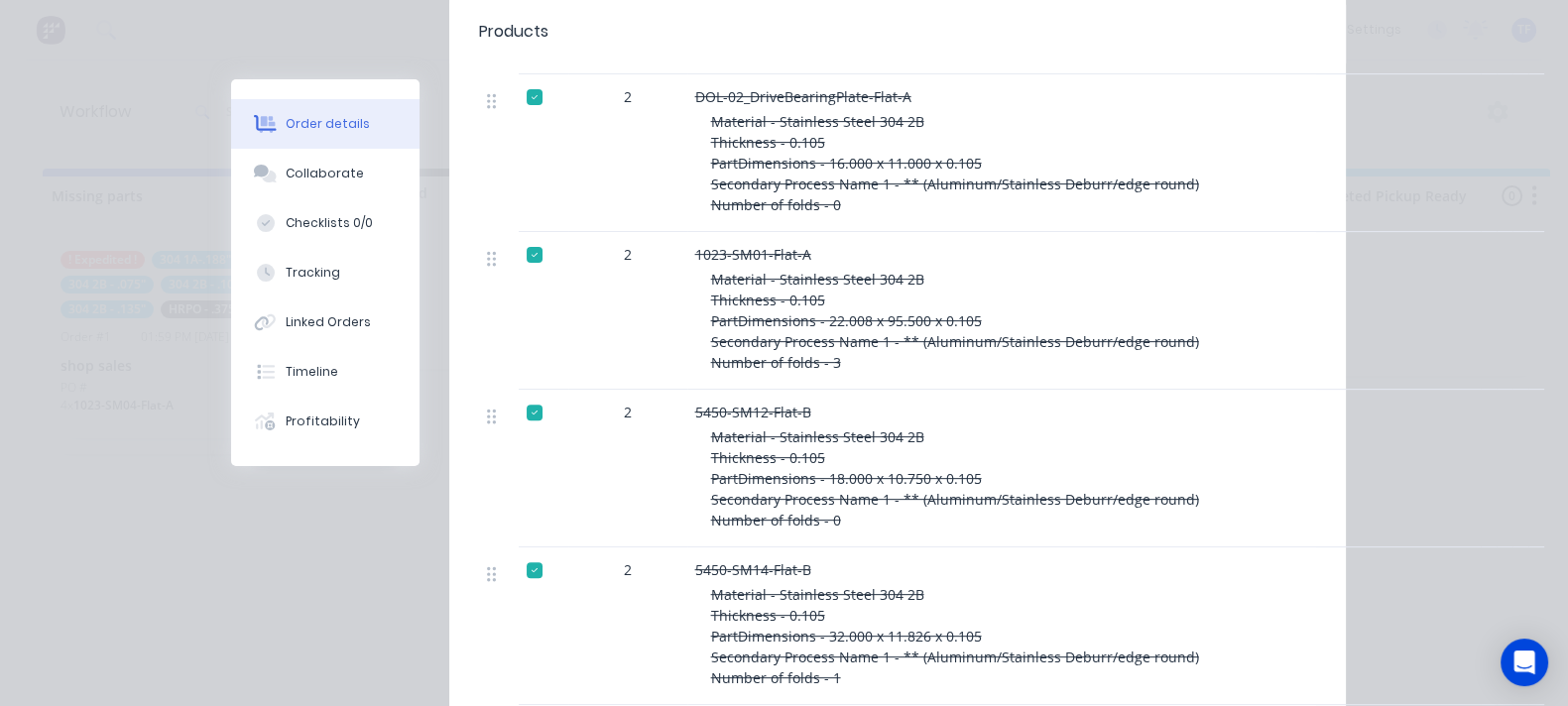
click at [515, 550] on div at bounding box center [535, 570] width 40 height 40
click at [515, 392] on div at bounding box center [535, 412] width 40 height 40
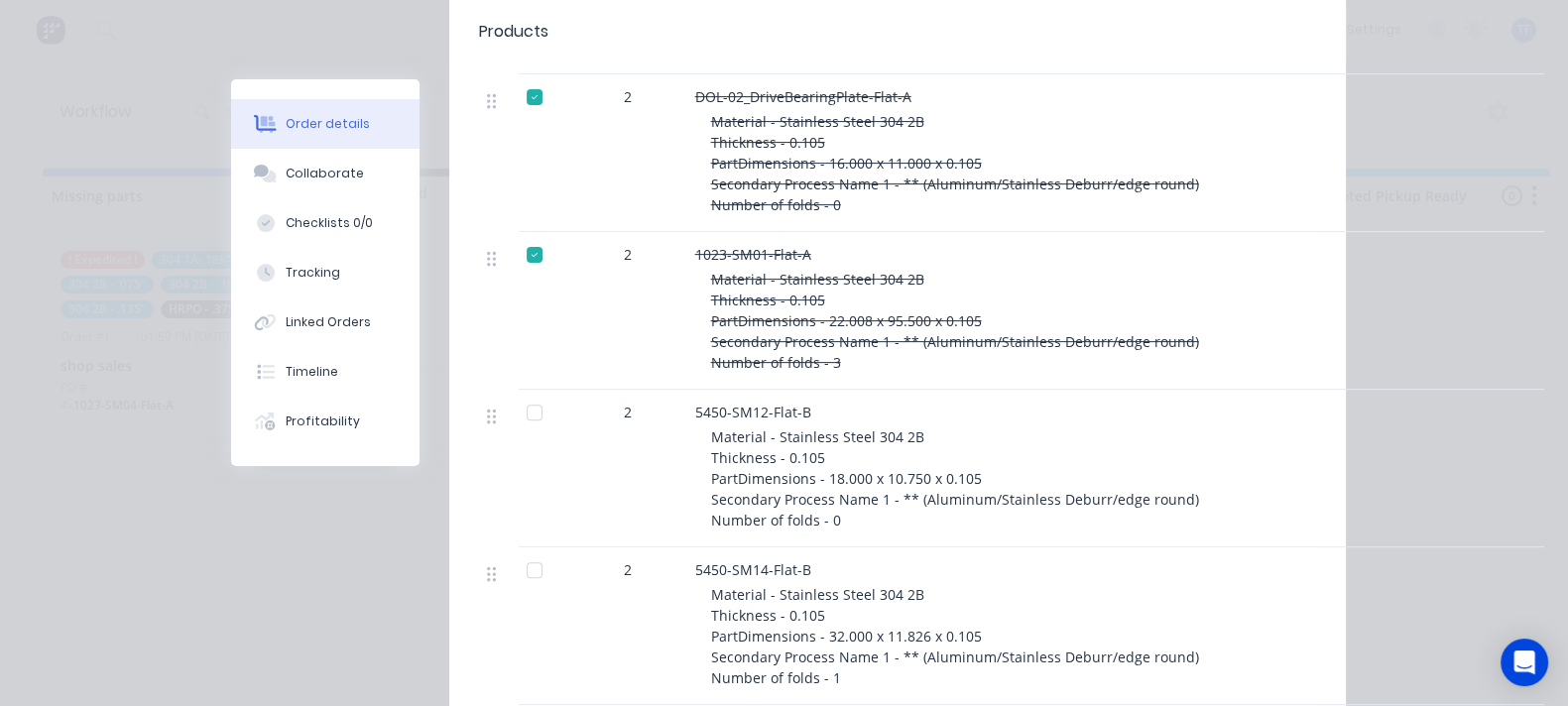
click at [515, 235] on div at bounding box center [535, 255] width 40 height 40
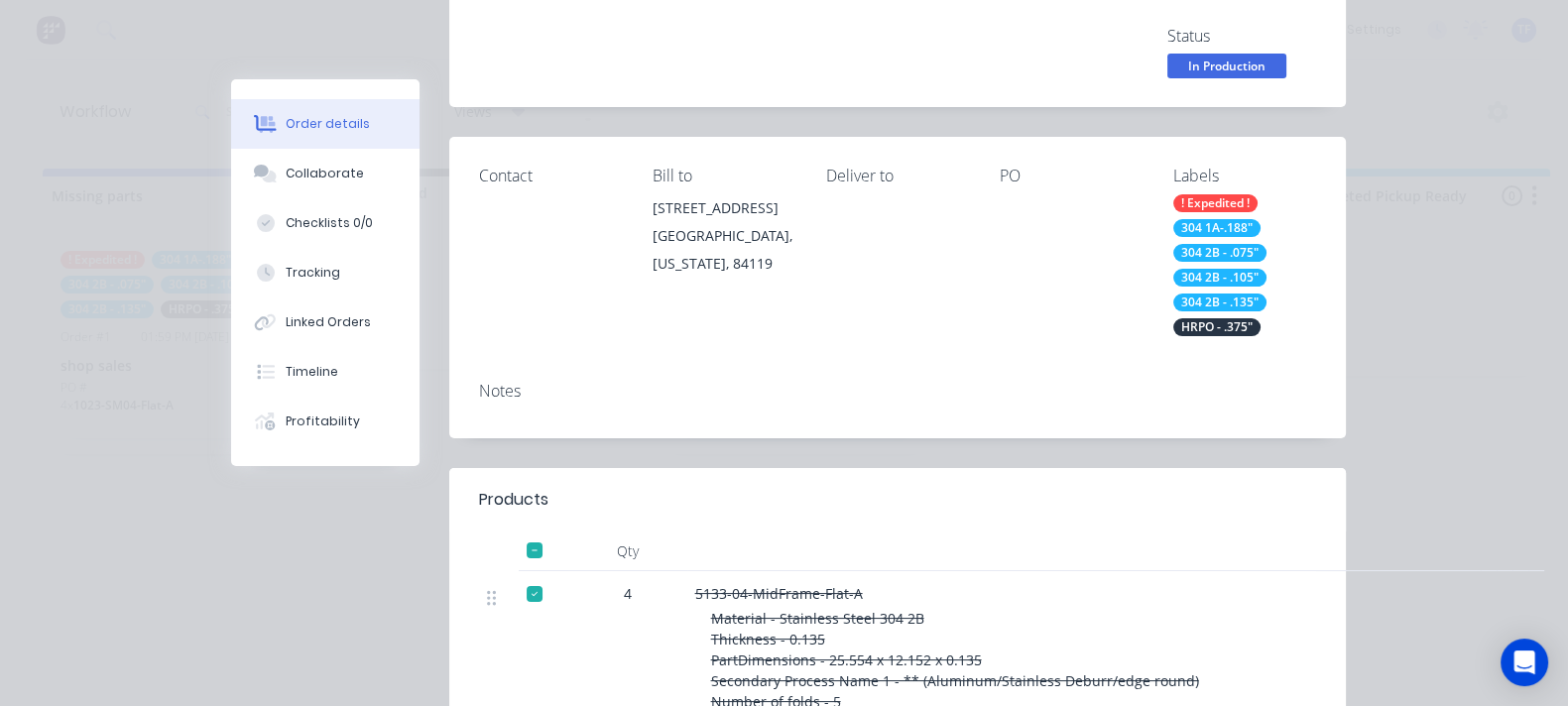
scroll to position [122, 0]
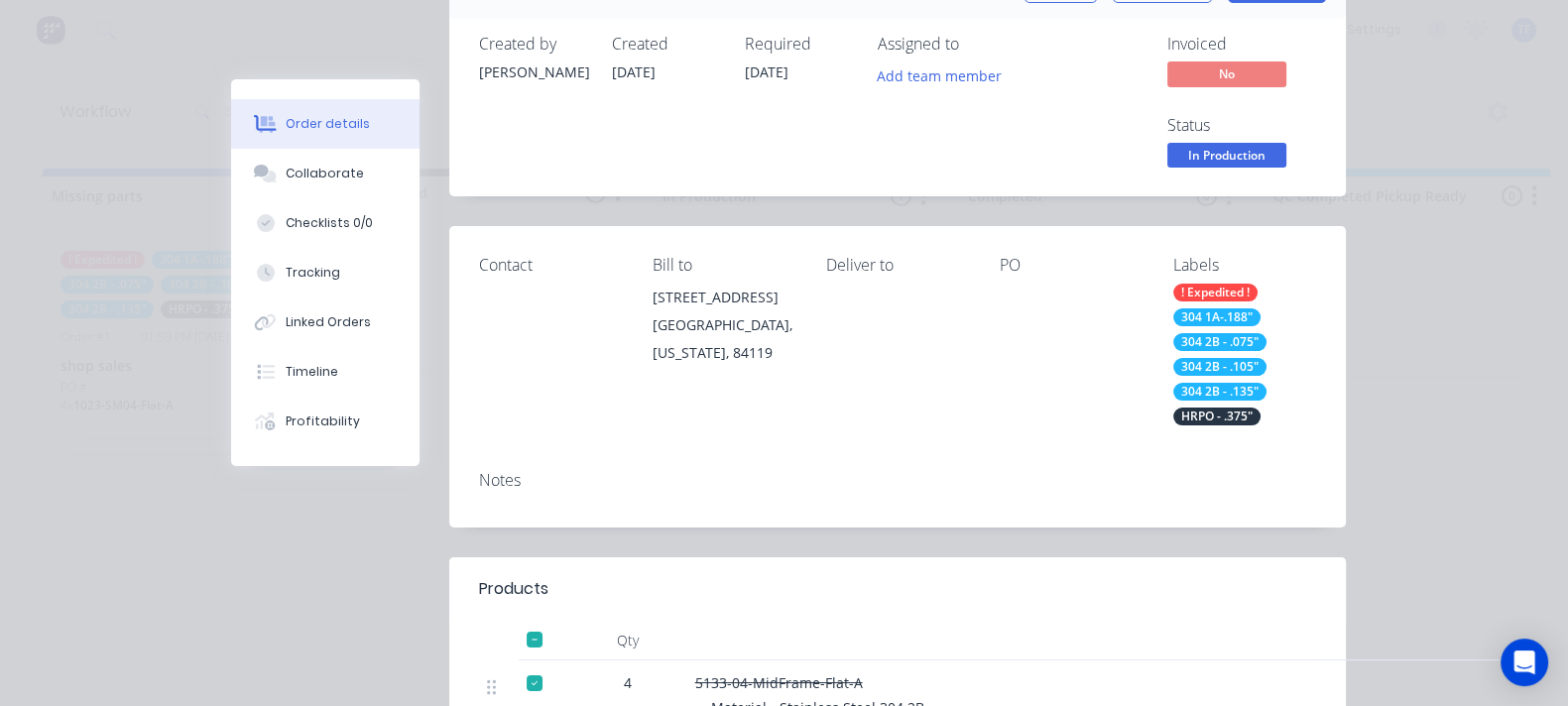
click at [515, 663] on div at bounding box center [535, 683] width 40 height 40
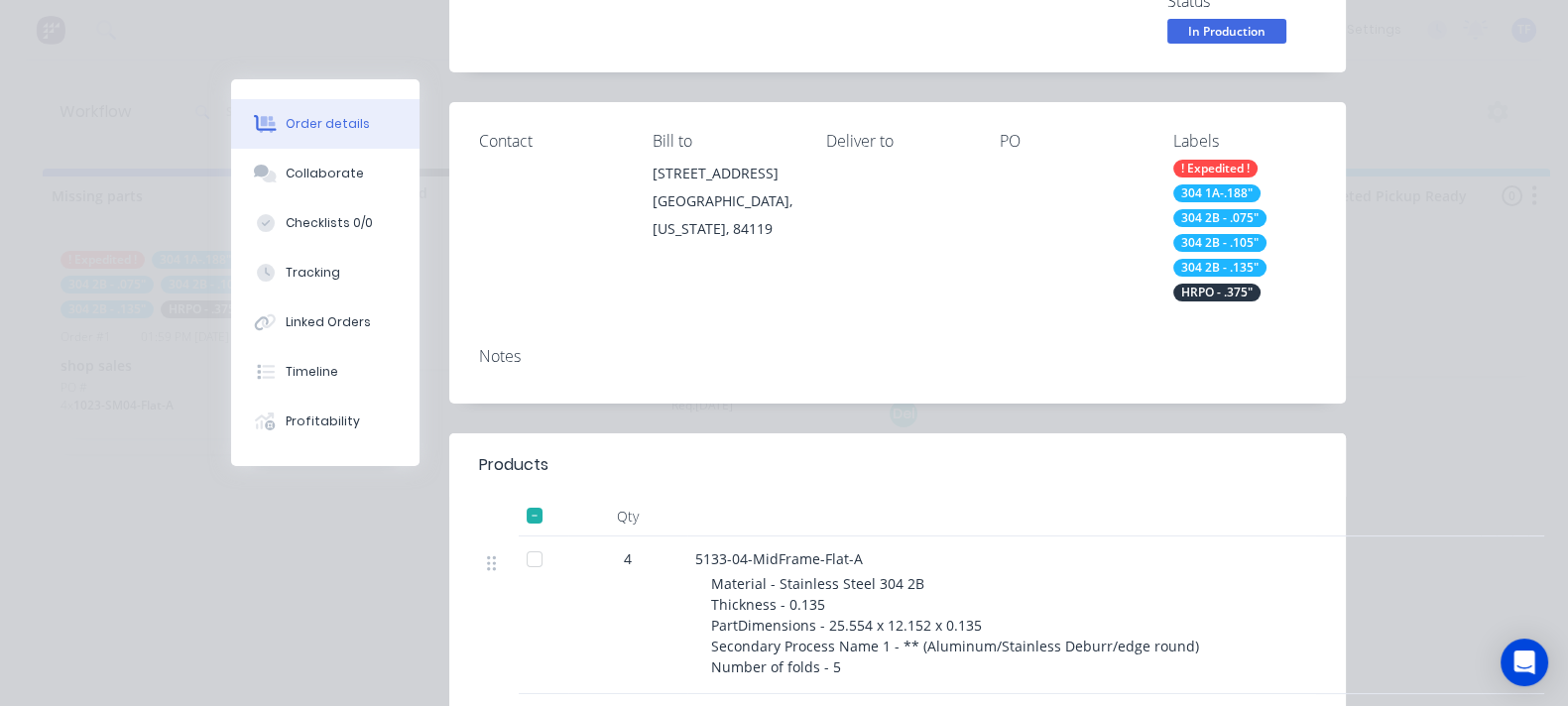
click at [515, 697] on div at bounding box center [535, 717] width 40 height 40
click at [515, 540] on div at bounding box center [535, 560] width 40 height 40
click at [515, 697] on div at bounding box center [535, 717] width 40 height 40
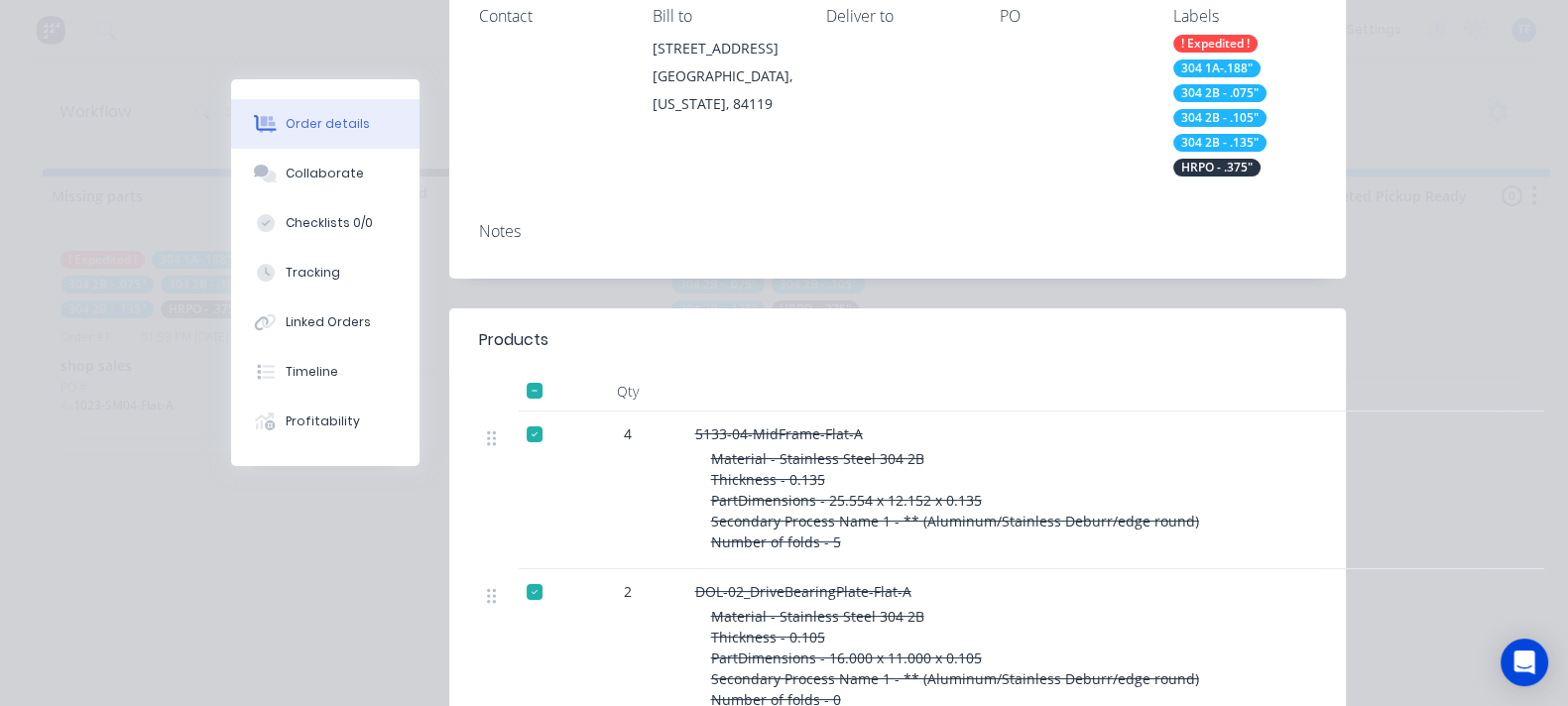
scroll to position [619, 0]
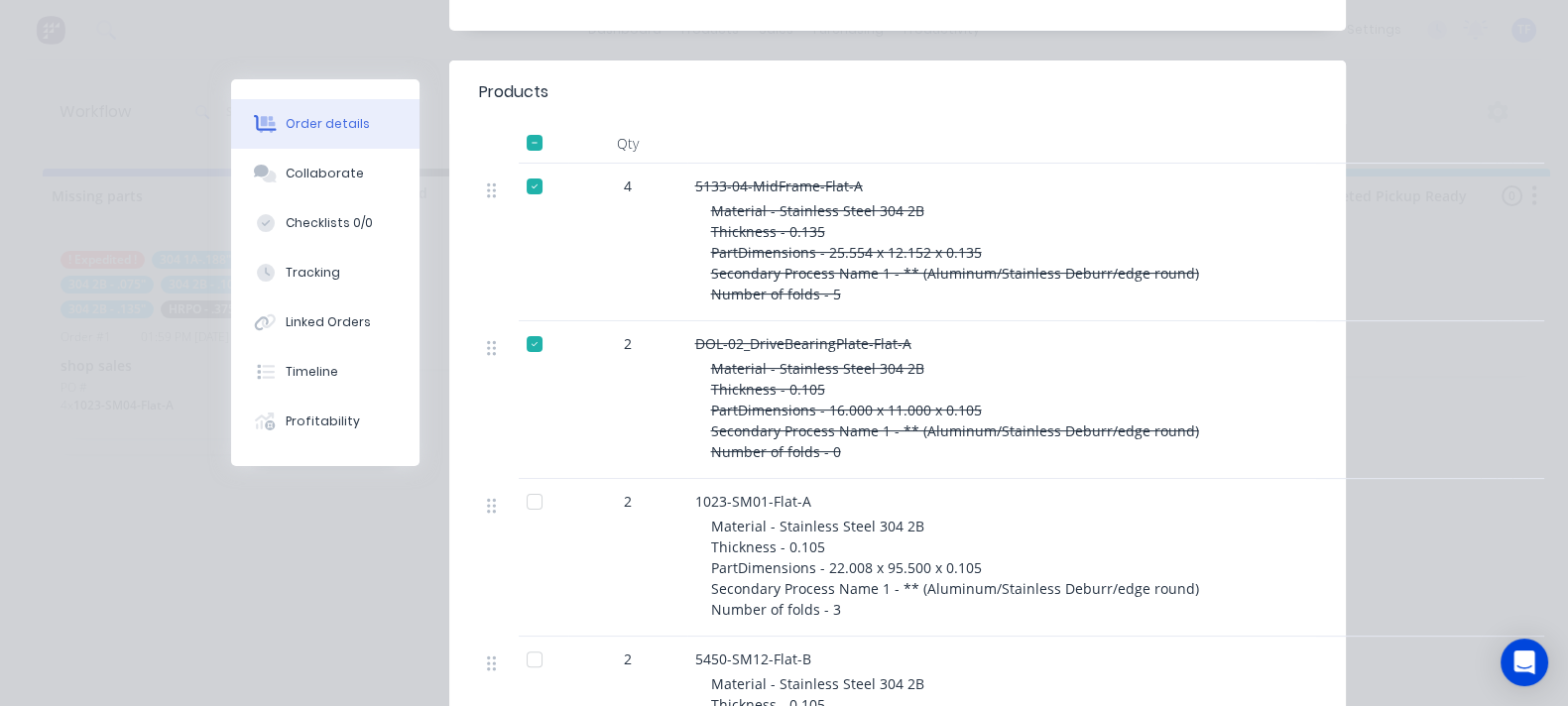
click at [515, 482] on div at bounding box center [535, 502] width 40 height 40
click at [487, 497] on icon at bounding box center [491, 506] width 9 height 18
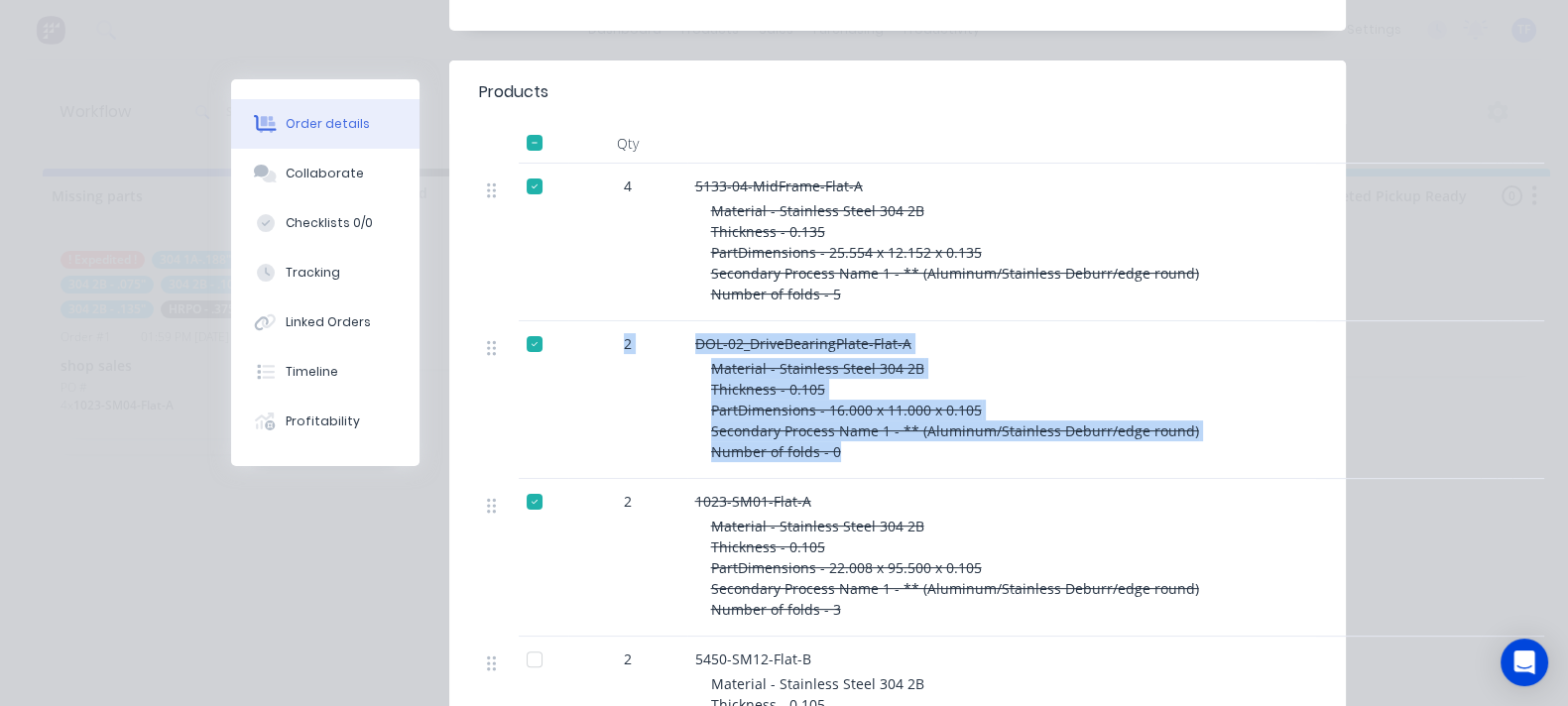
drag, startPoint x: 313, startPoint y: 367, endPoint x: 323, endPoint y: 300, distance: 67.7
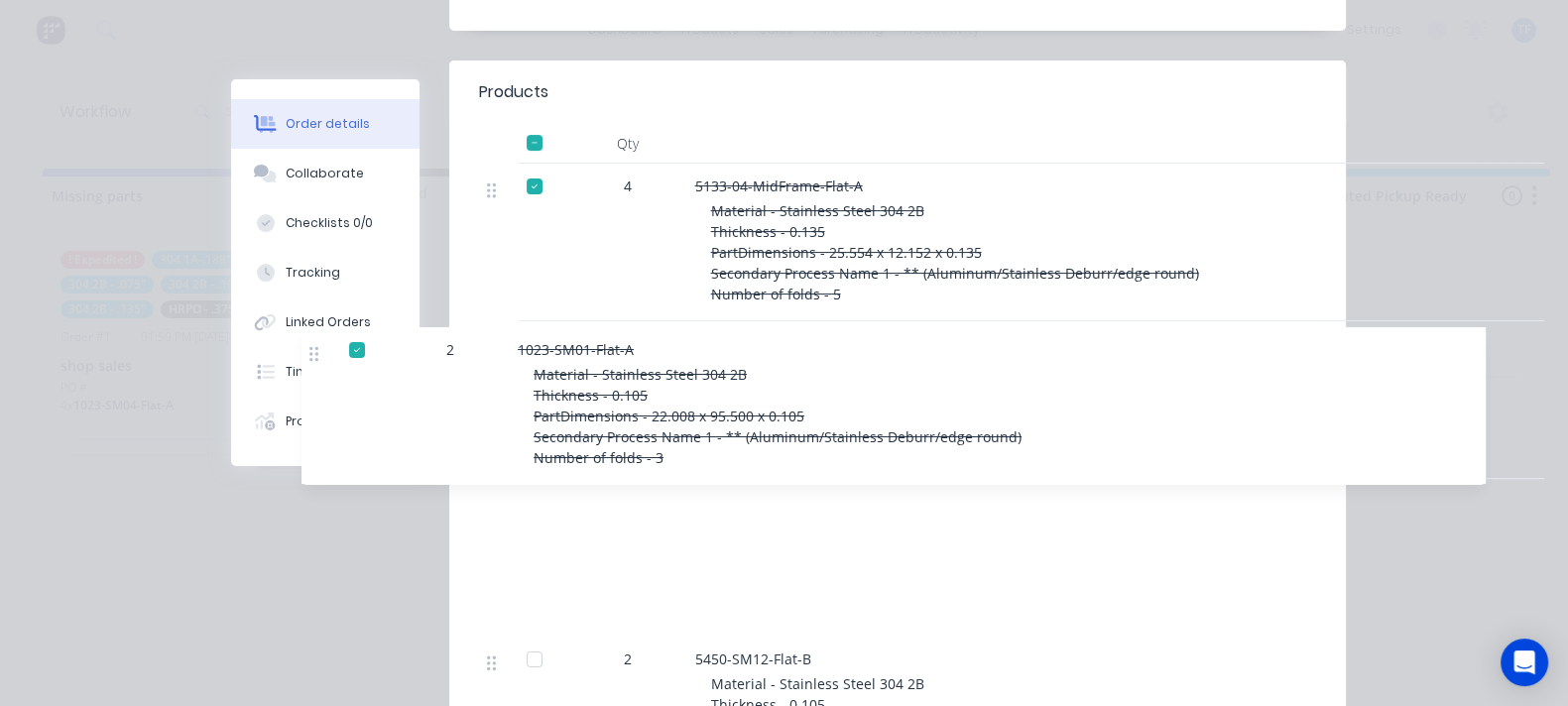
drag, startPoint x: 308, startPoint y: 346, endPoint x: 316, endPoint y: 334, distance: 14.4
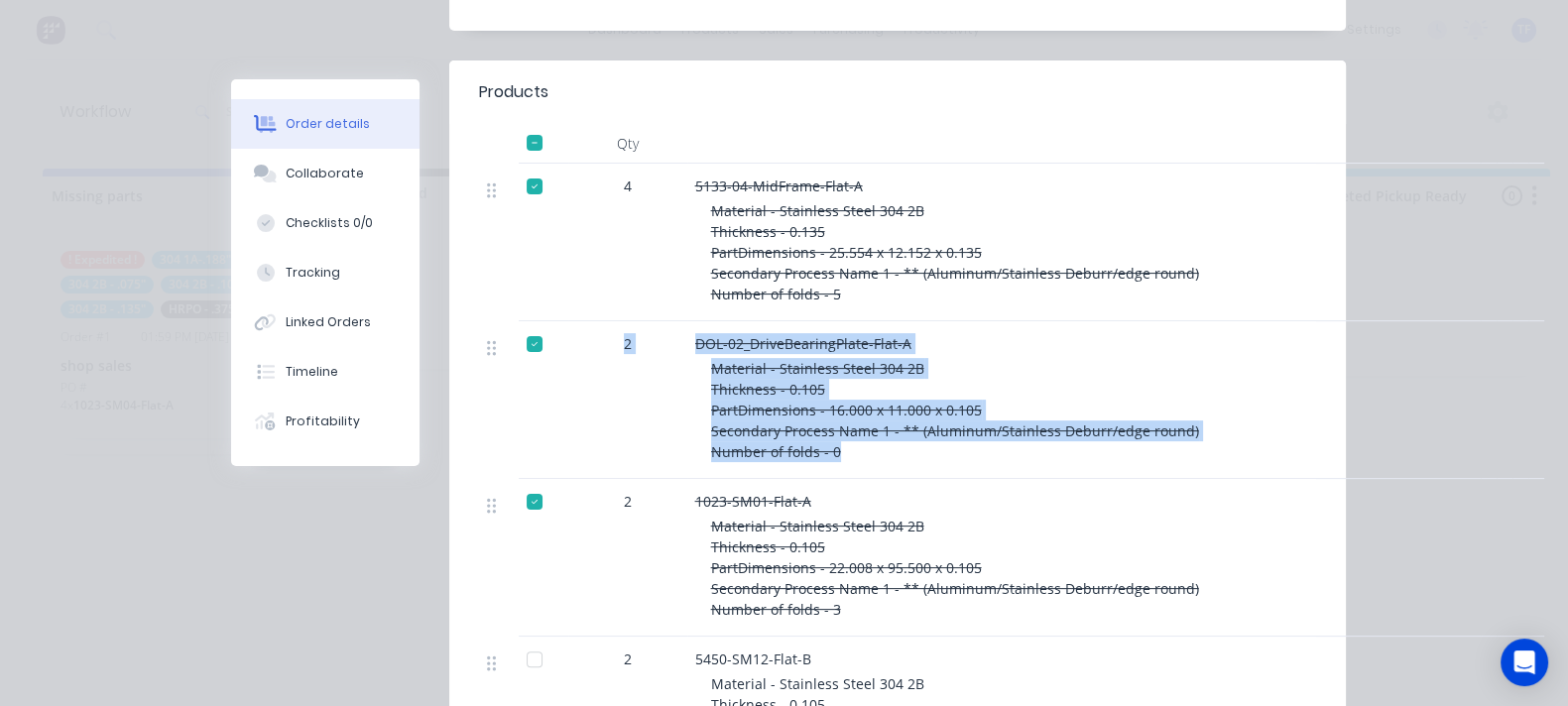
click at [515, 482] on div at bounding box center [535, 502] width 40 height 40
click at [515, 325] on div at bounding box center [535, 345] width 40 height 40
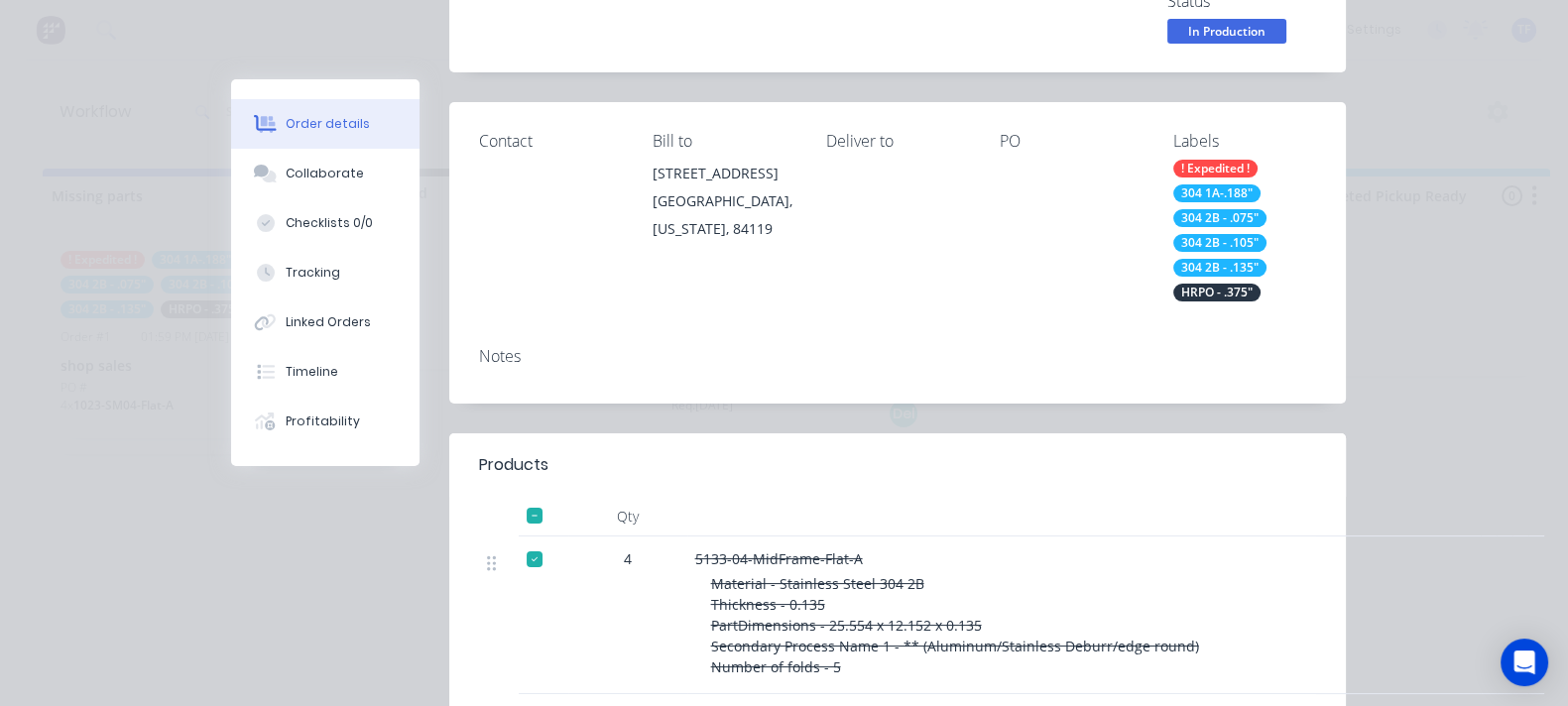
click at [515, 540] on div at bounding box center [535, 560] width 40 height 40
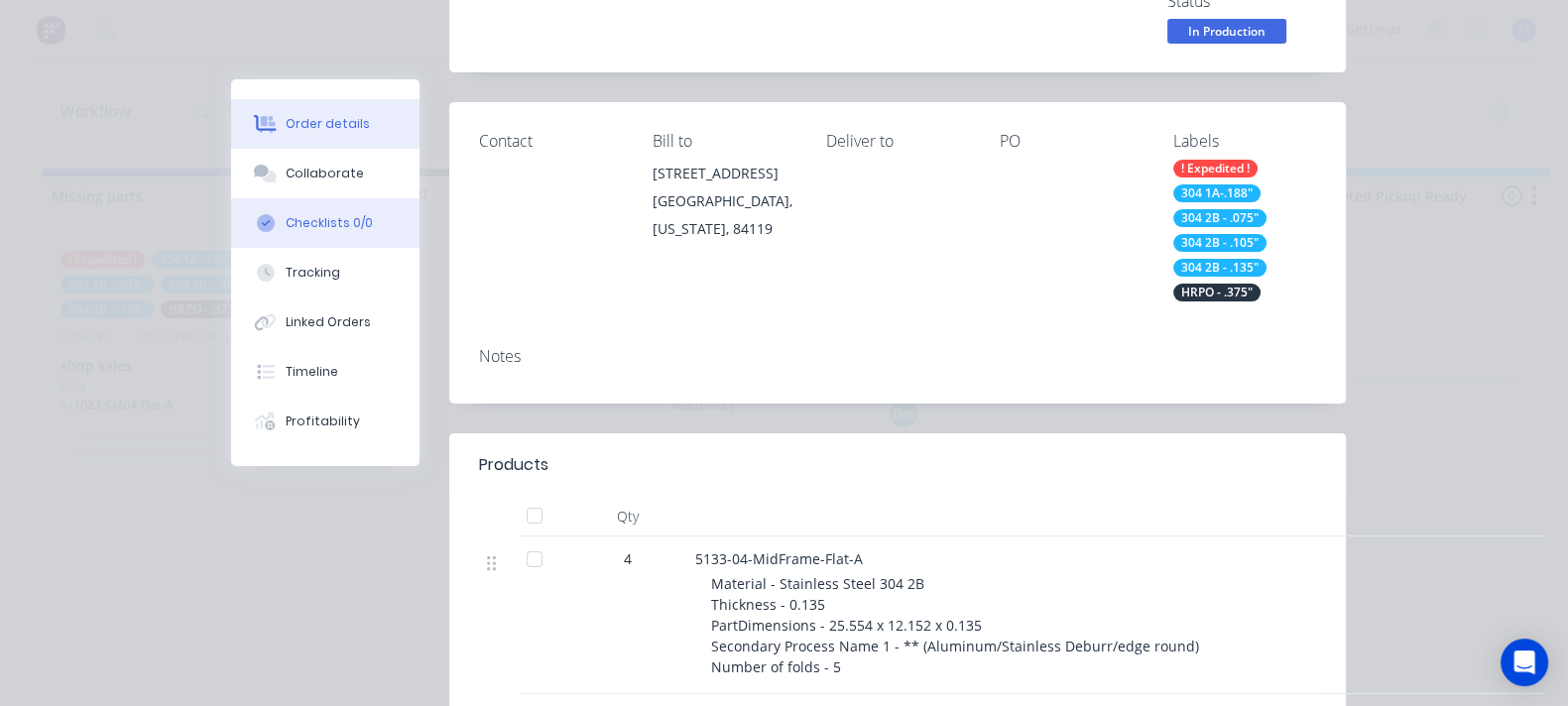
click at [231, 238] on button "Checklists 0/0" at bounding box center [325, 223] width 188 height 50
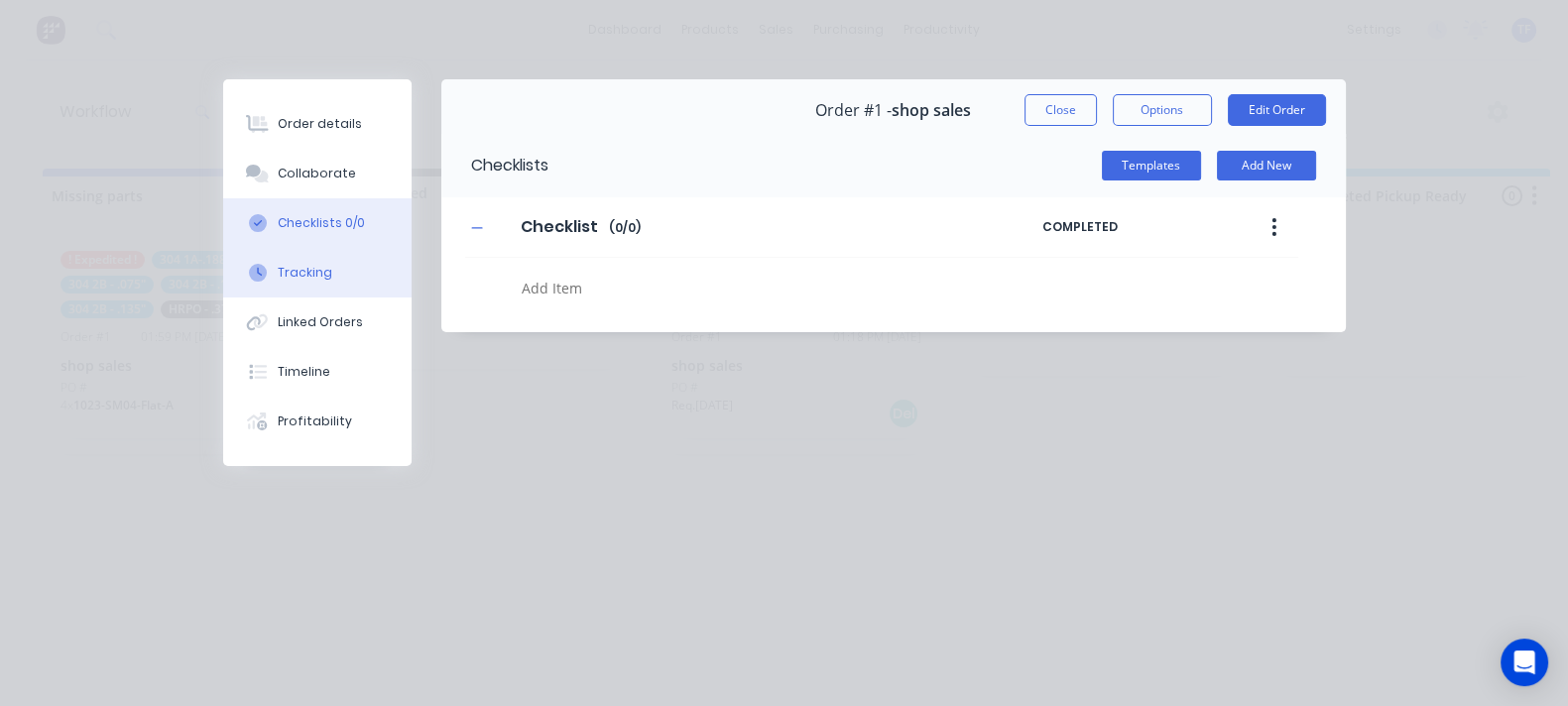
click at [278, 265] on div "Tracking" at bounding box center [305, 273] width 55 height 18
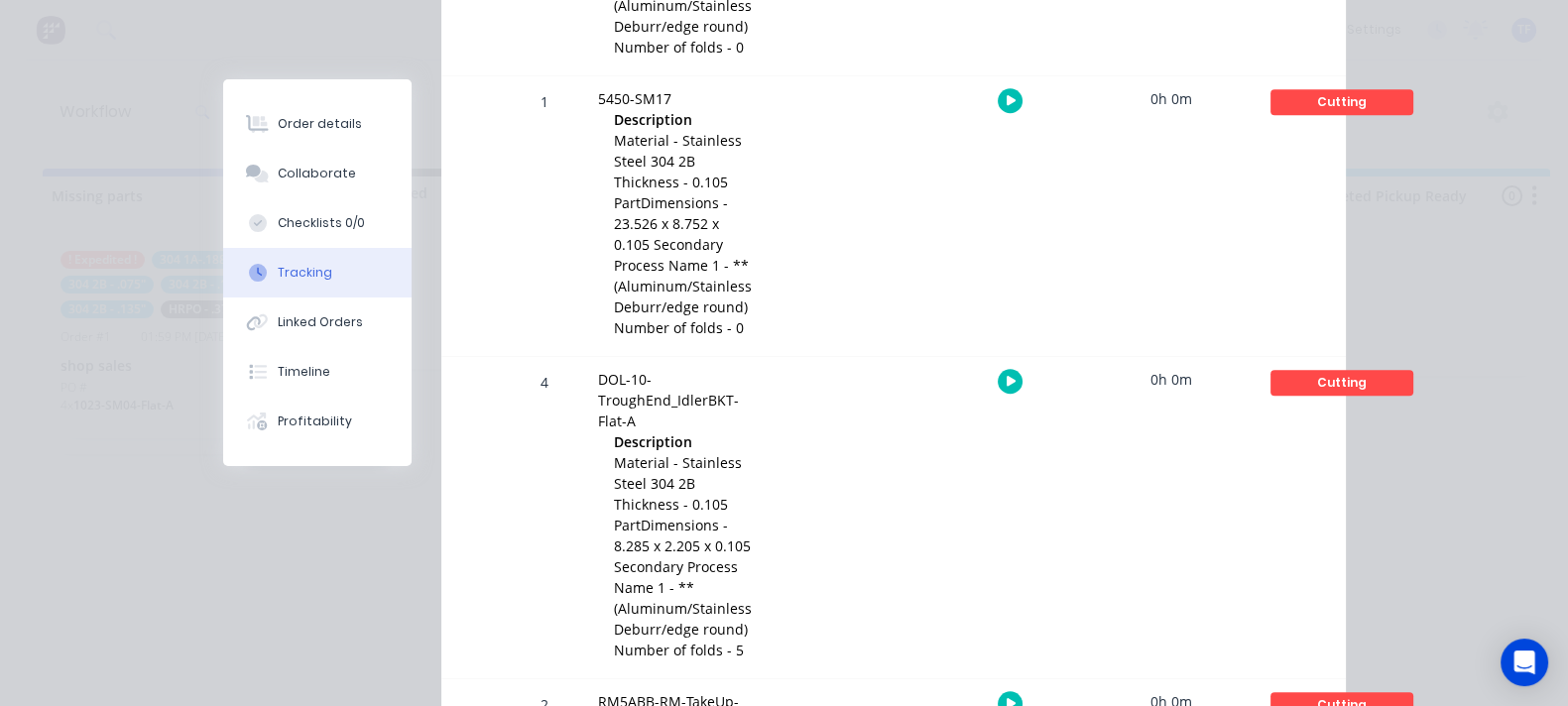
scroll to position [2415, 0]
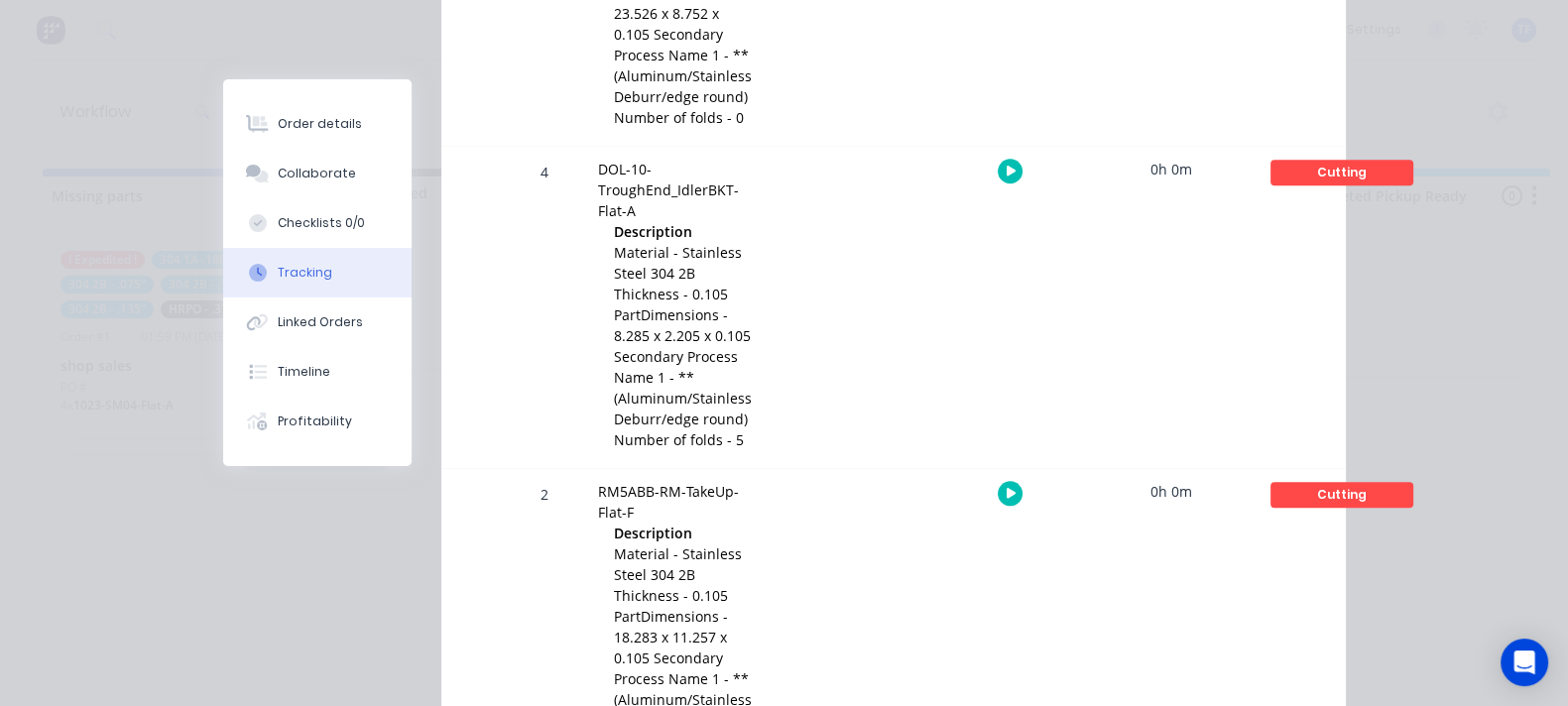
drag, startPoint x: 1096, startPoint y: 558, endPoint x: 1074, endPoint y: 556, distance: 22.1
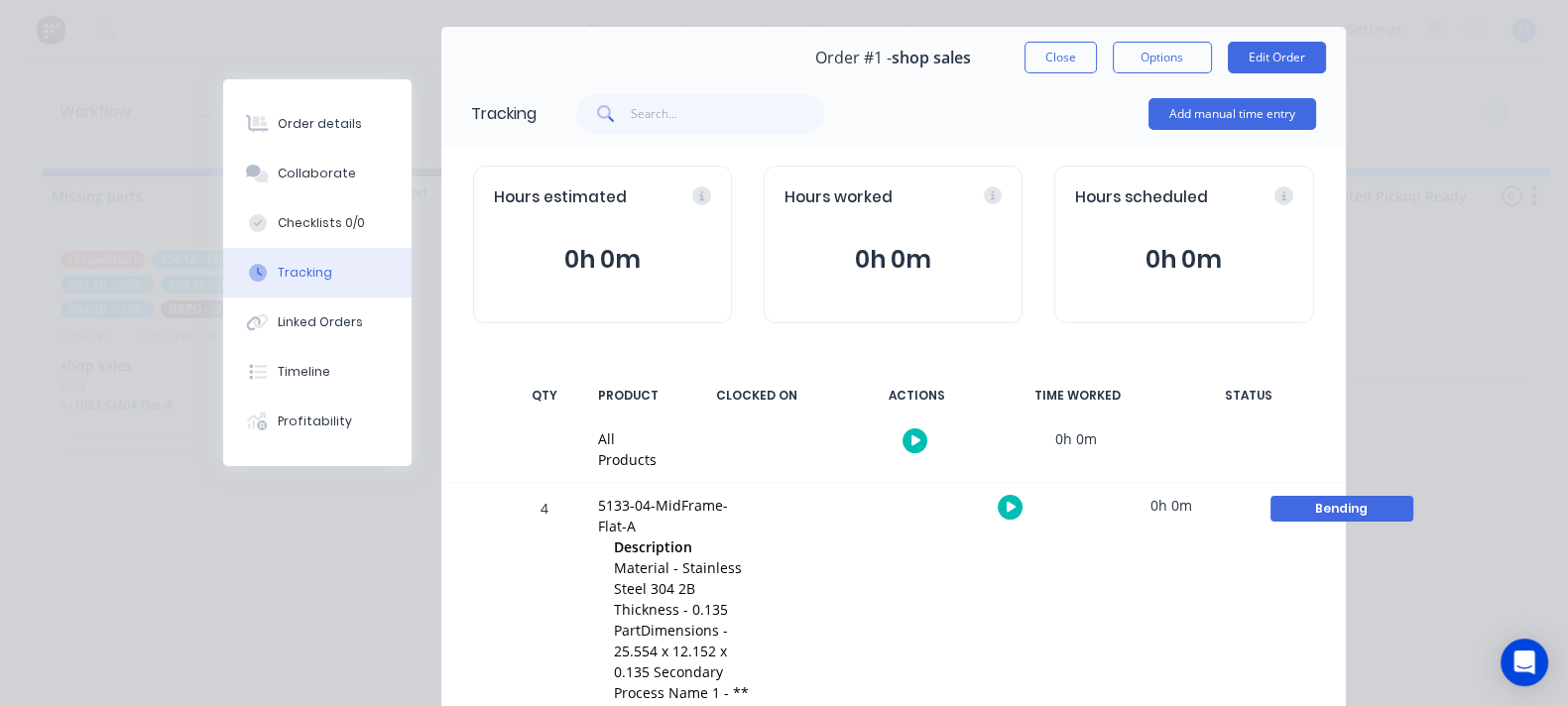
scroll to position [0, 0]
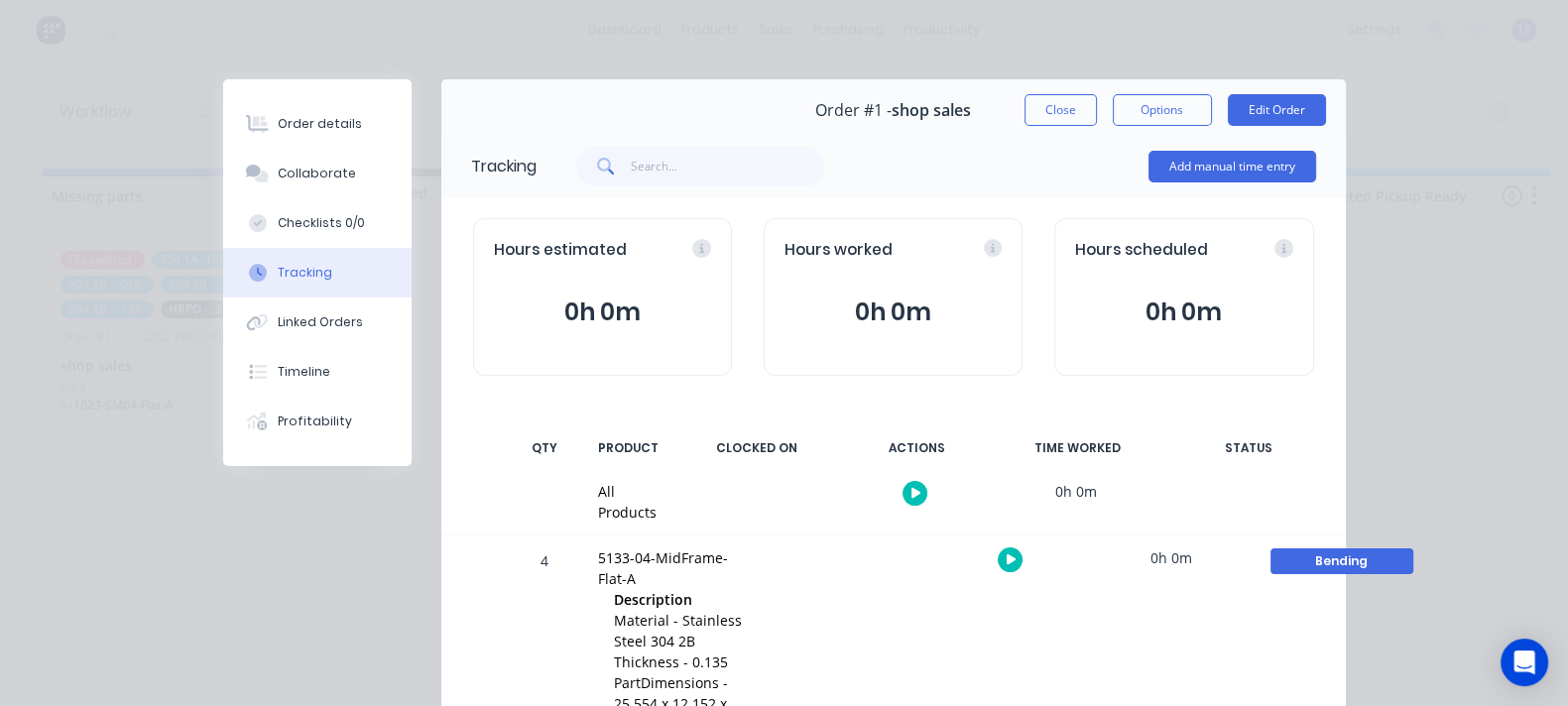
drag, startPoint x: 1234, startPoint y: 111, endPoint x: 1063, endPoint y: 162, distance: 178.4
click at [1097, 111] on button "Close" at bounding box center [1060, 111] width 73 height 32
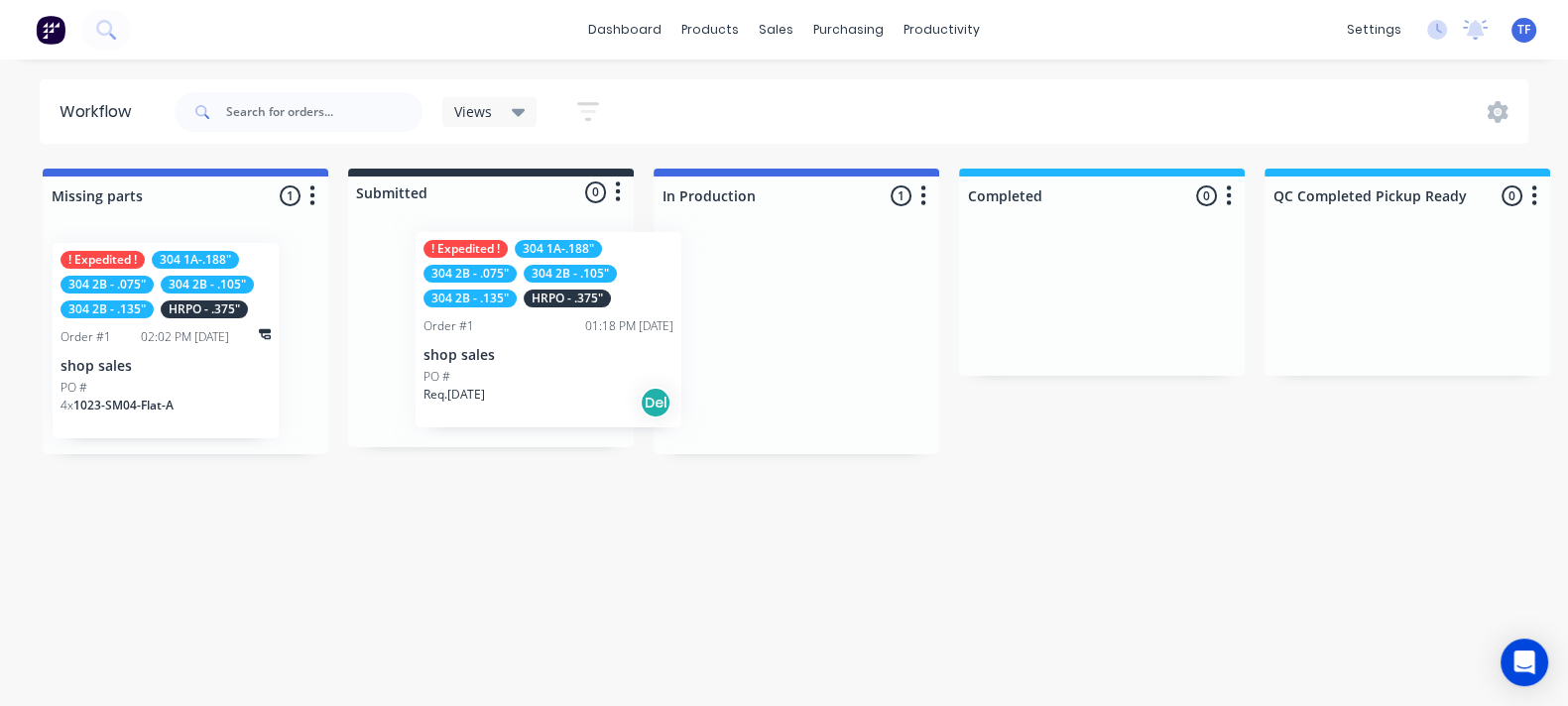
drag, startPoint x: 767, startPoint y: 362, endPoint x: 508, endPoint y: 356, distance: 259.1
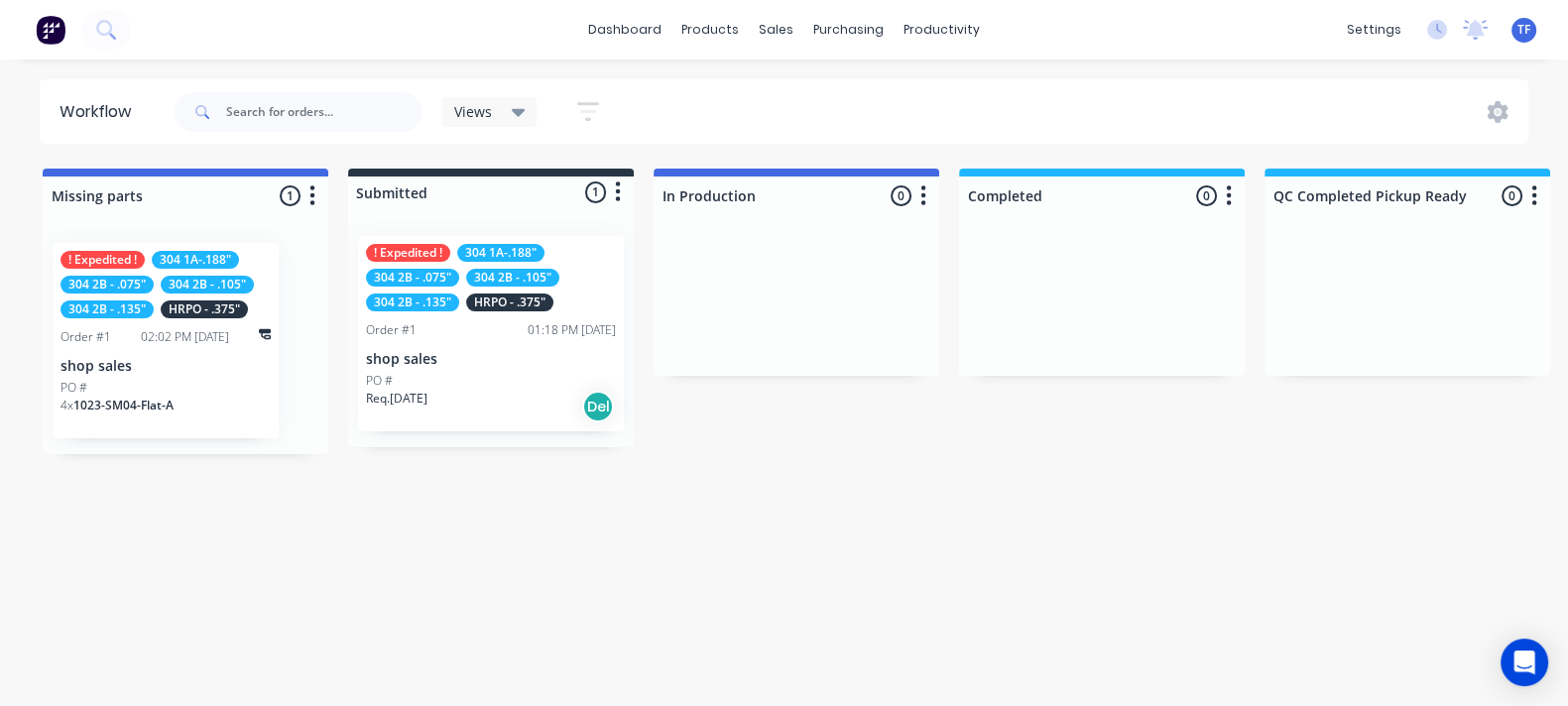
click at [486, 354] on p "shop sales" at bounding box center [490, 358] width 250 height 17
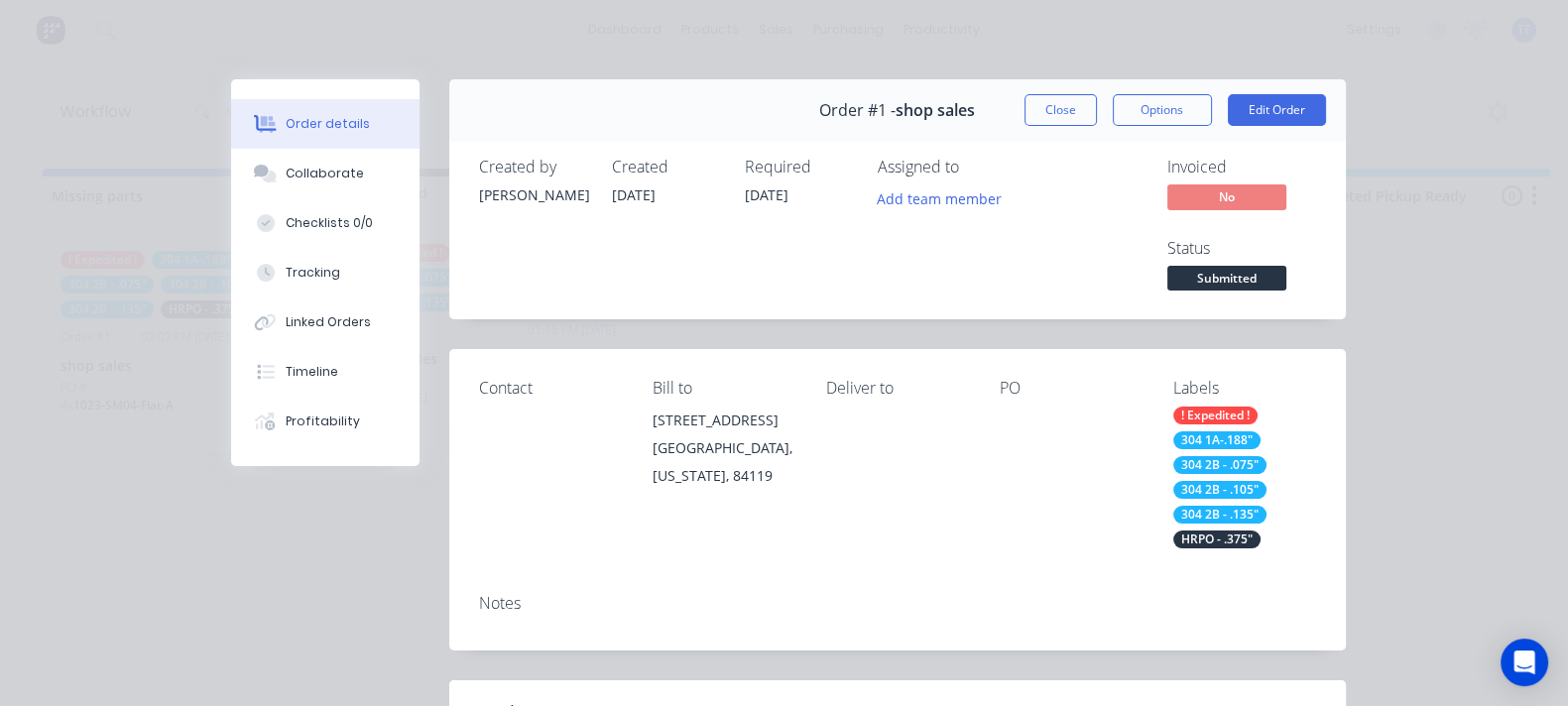
click at [1346, 216] on div "Created by Tate Created 24/09/25 Required 22/09/25 Assigned to Add team member …" at bounding box center [898, 226] width 897 height 185
click at [1286, 266] on button "Submitted" at bounding box center [1226, 281] width 119 height 30
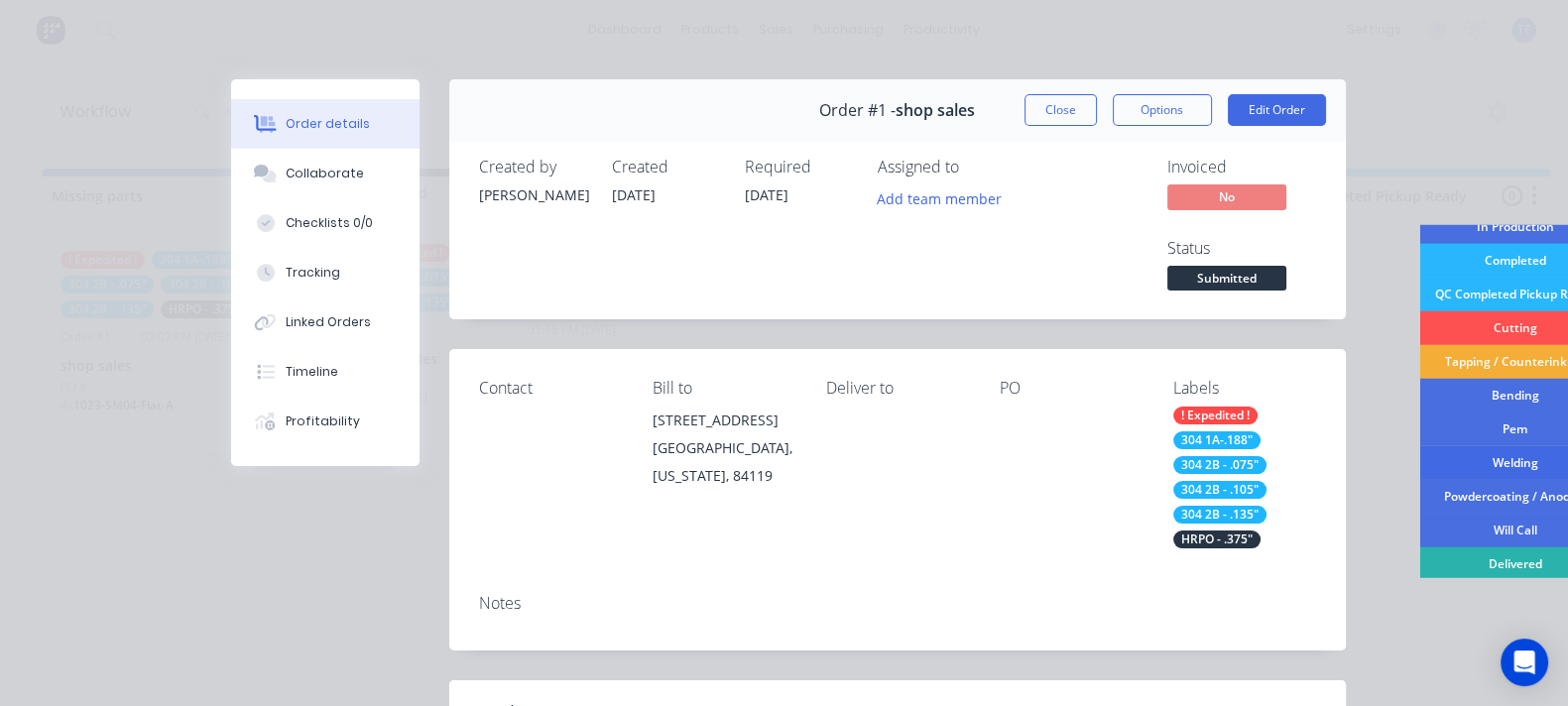
scroll to position [75, 0]
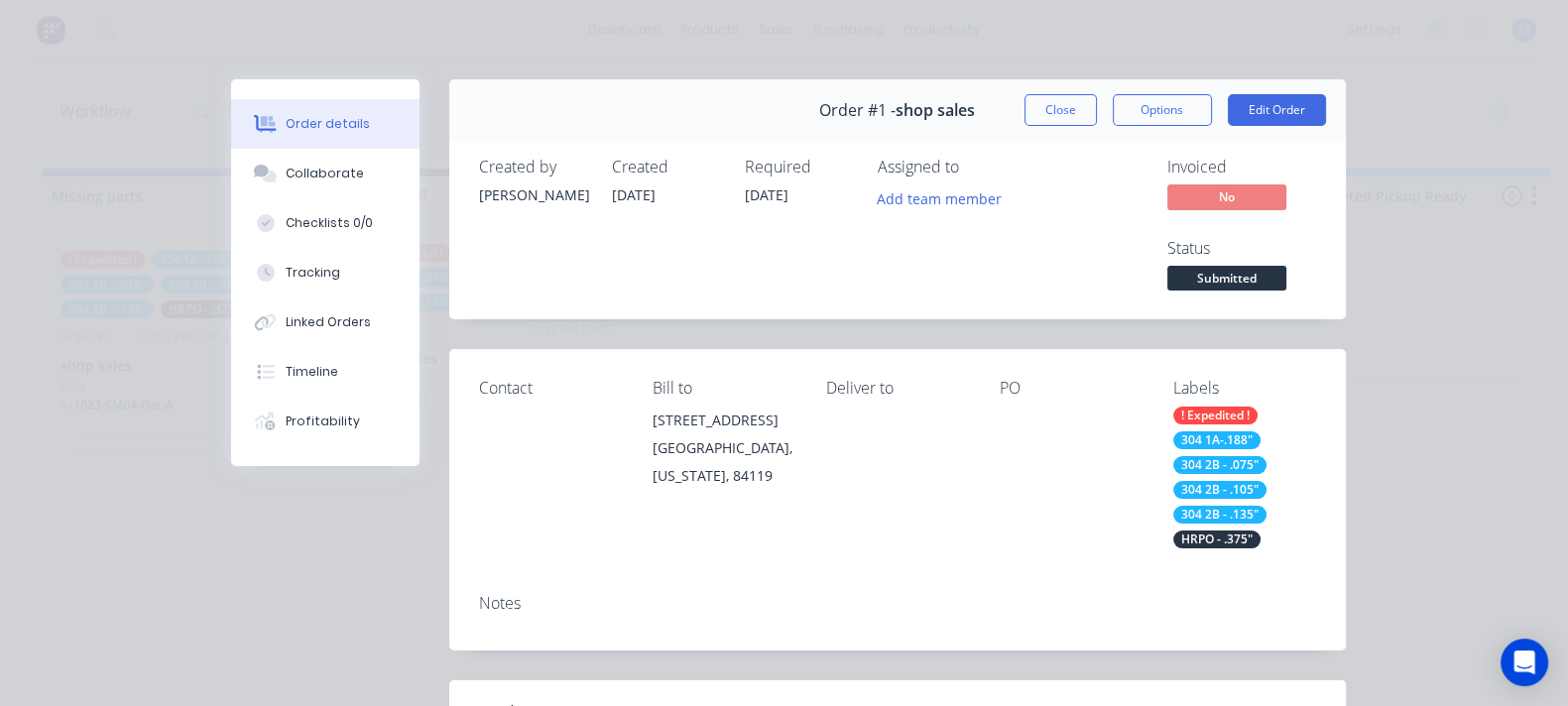
click at [1082, 578] on div "Notes" at bounding box center [898, 613] width 897 height 73
click at [1097, 107] on button "Close" at bounding box center [1060, 111] width 73 height 32
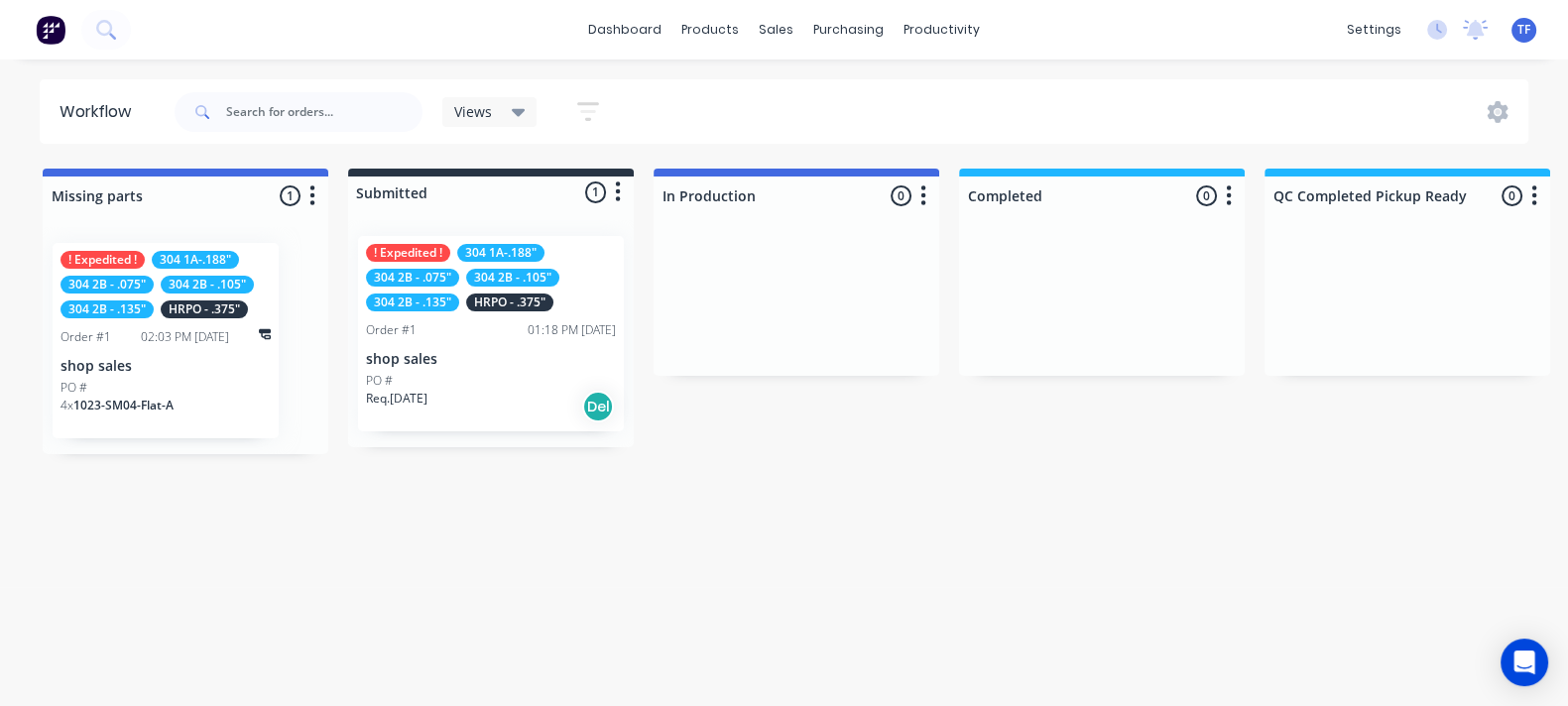
click at [143, 378] on div "PO #" at bounding box center [165, 387] width 210 height 18
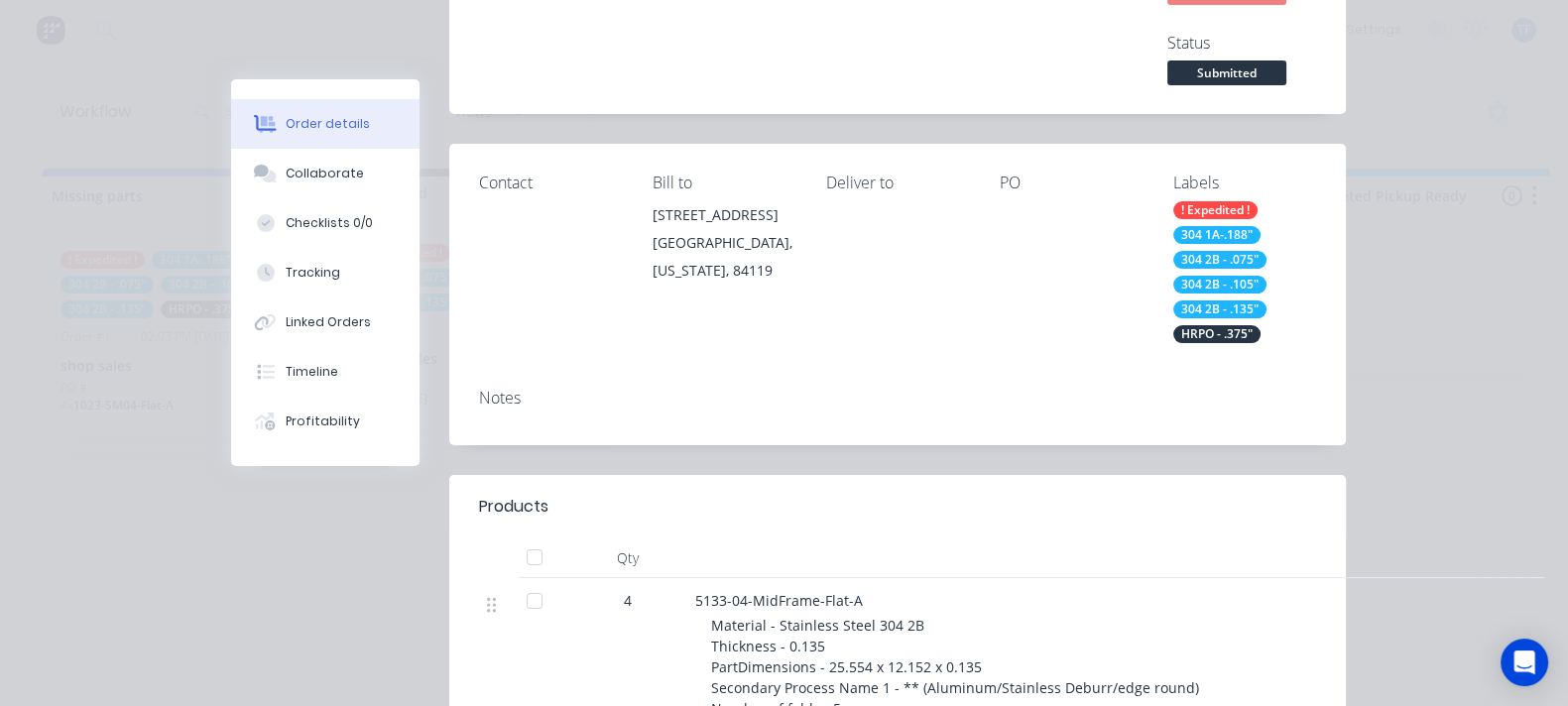
scroll to position [0, 0]
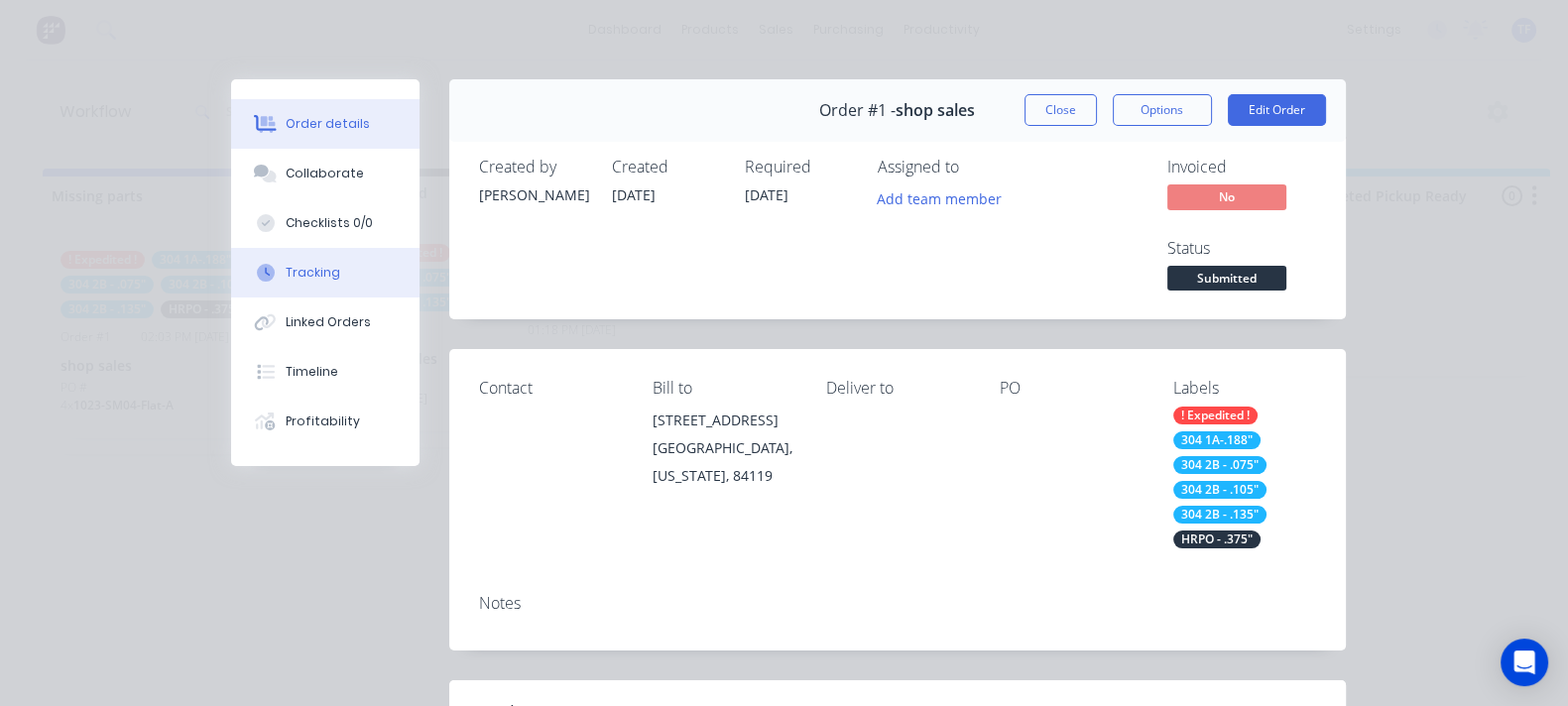
click at [286, 273] on div "Tracking" at bounding box center [313, 273] width 55 height 18
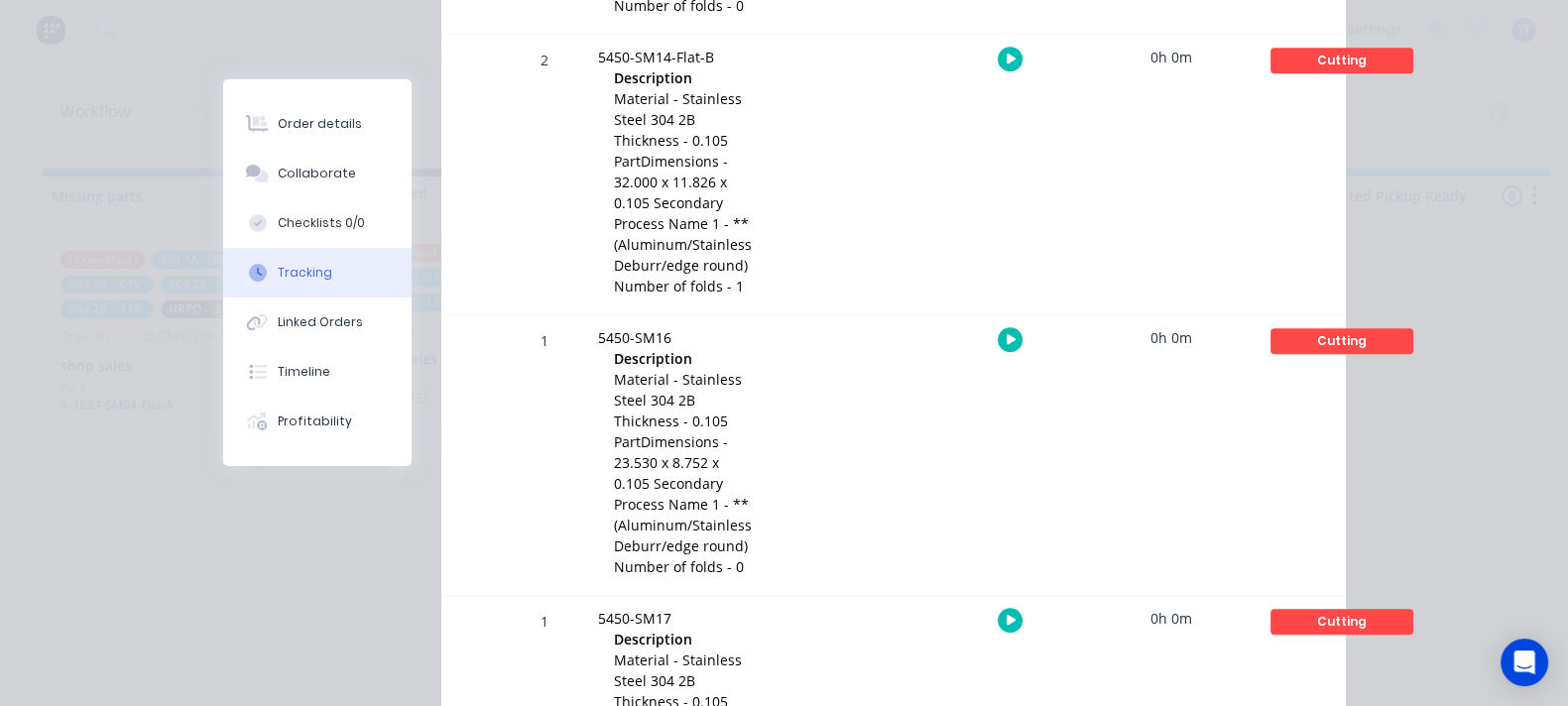
scroll to position [1734, 0]
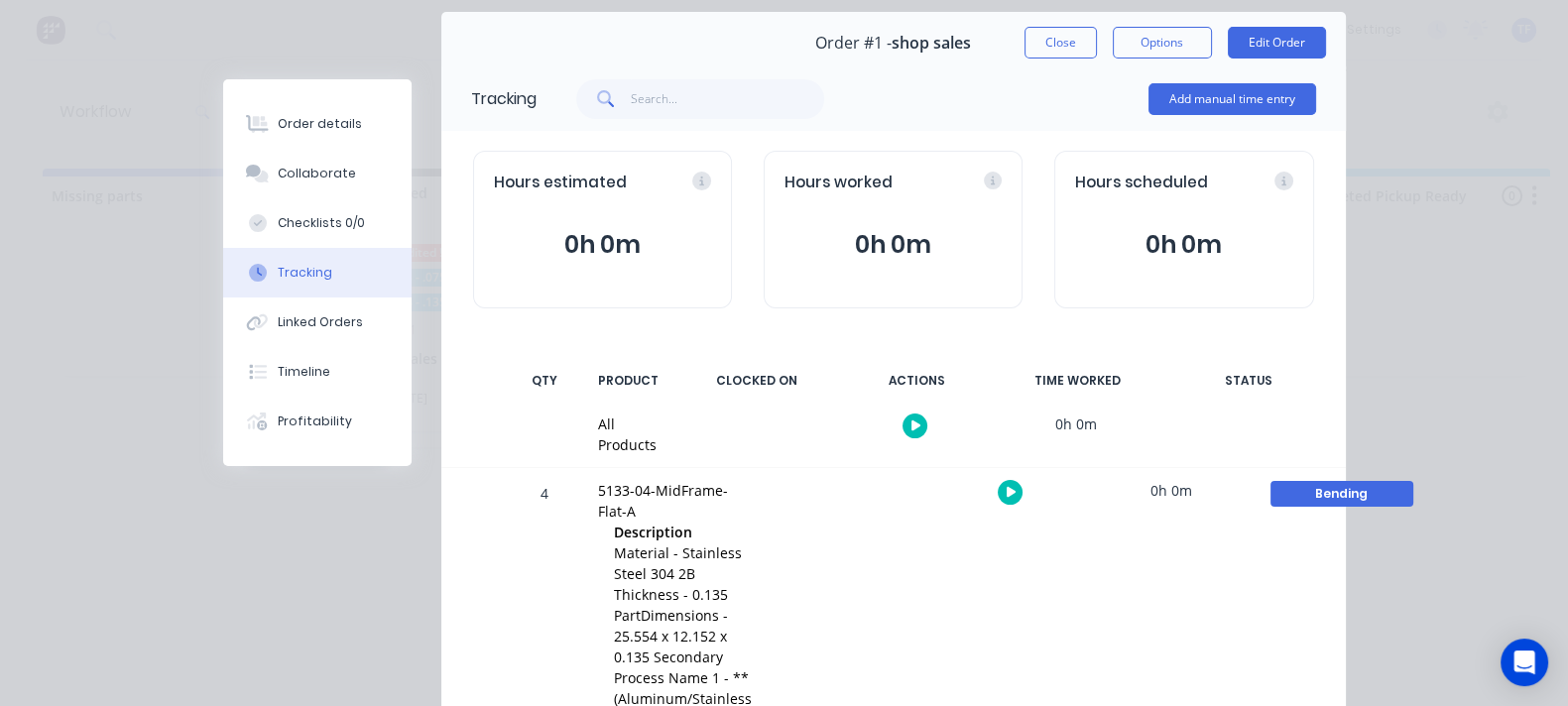
scroll to position [0, 0]
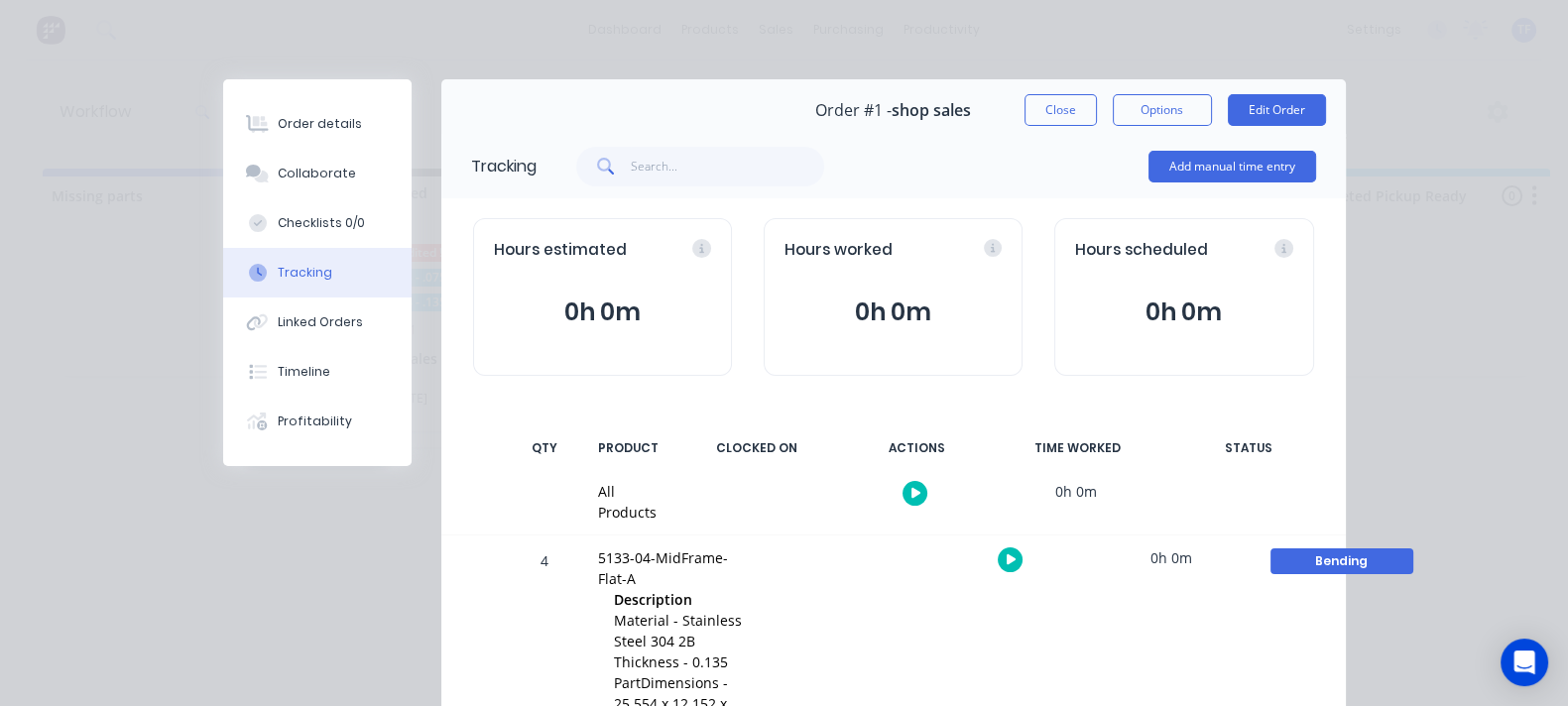
click at [1097, 122] on button "Close" at bounding box center [1060, 111] width 73 height 32
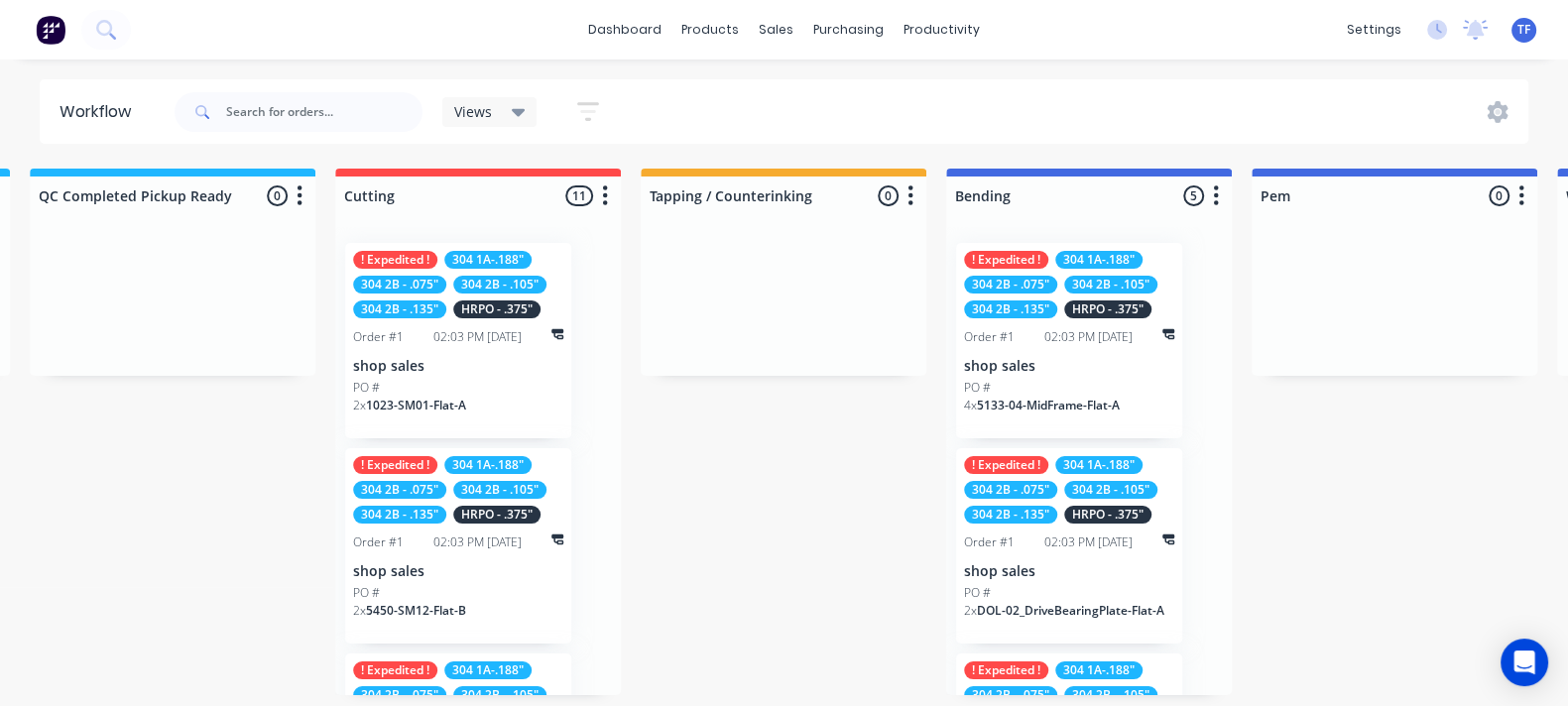
click at [1086, 325] on div "! Expedited ! 304 1A-.188" 304 2B - .075" 304 2B - .105" 304 2B - .135" HRPO - …" at bounding box center [1069, 341] width 226 height 195
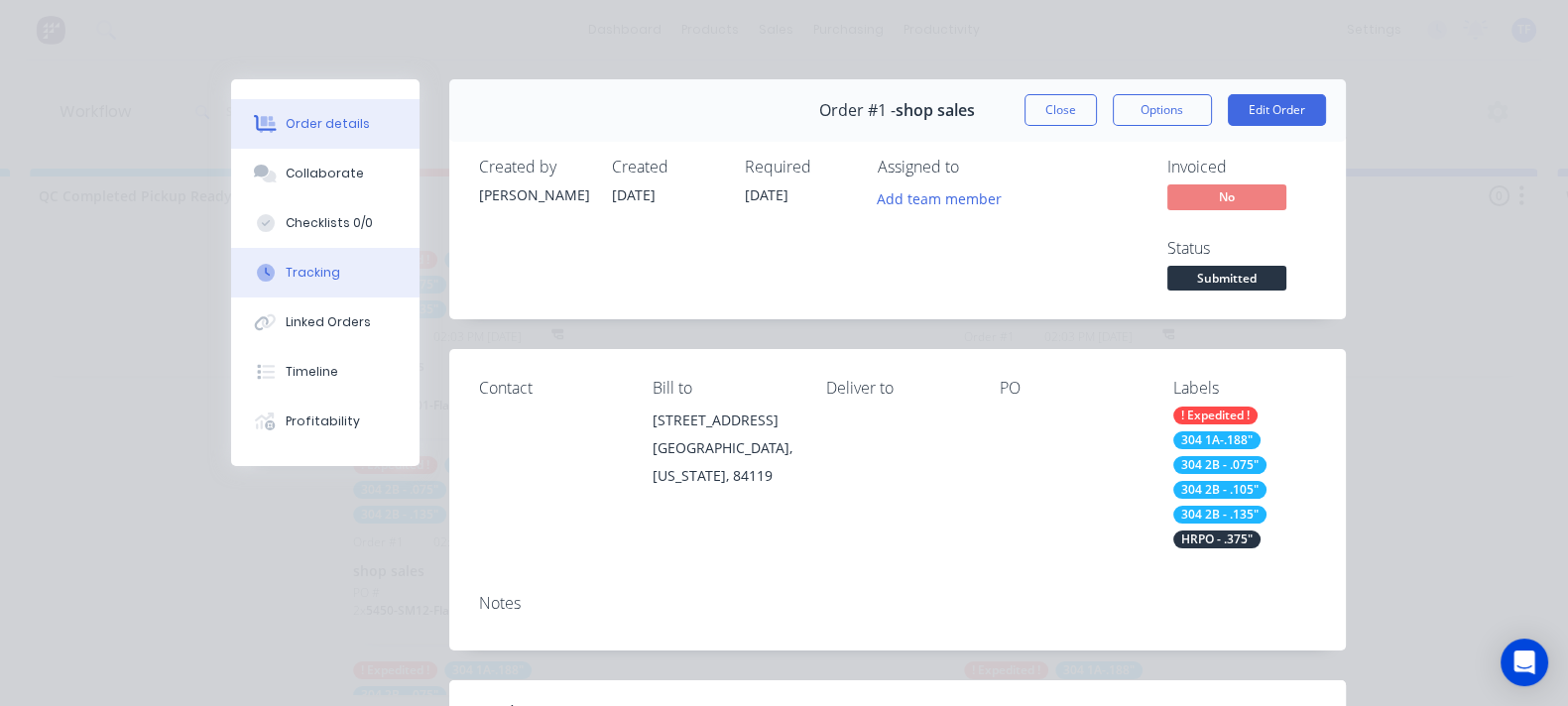
click at [231, 253] on button "Tracking" at bounding box center [325, 273] width 188 height 50
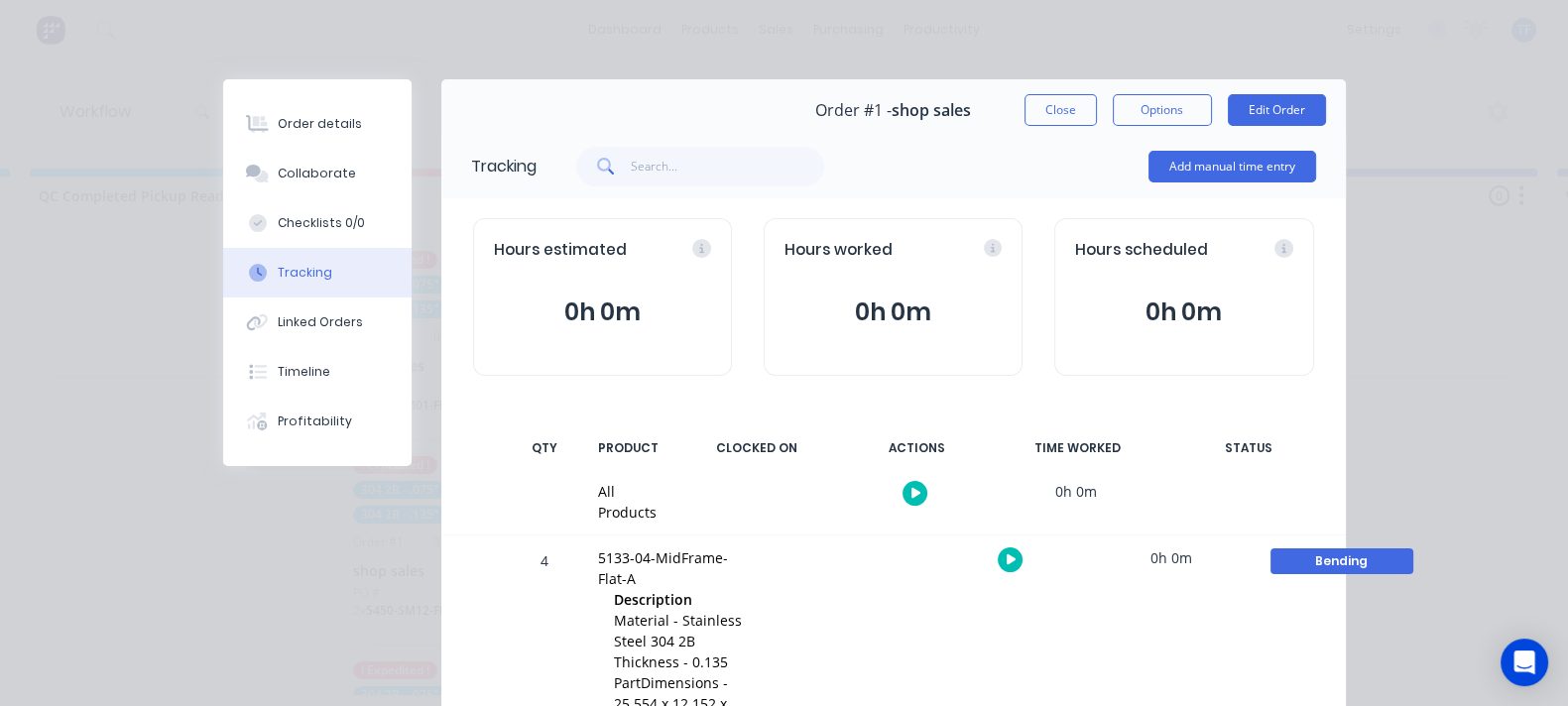
click at [1097, 116] on button "Close" at bounding box center [1060, 111] width 73 height 32
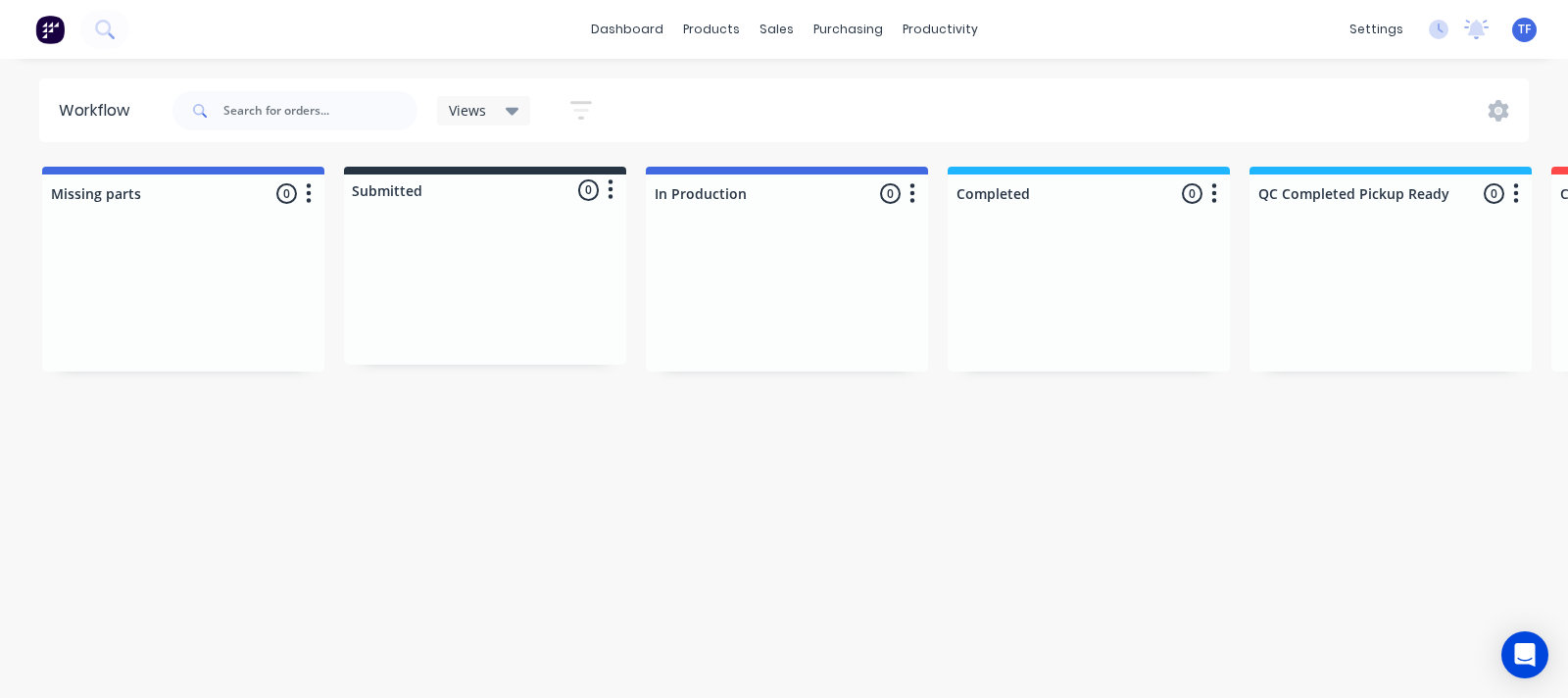
click at [54, 26] on img at bounding box center [50, 30] width 30 height 30
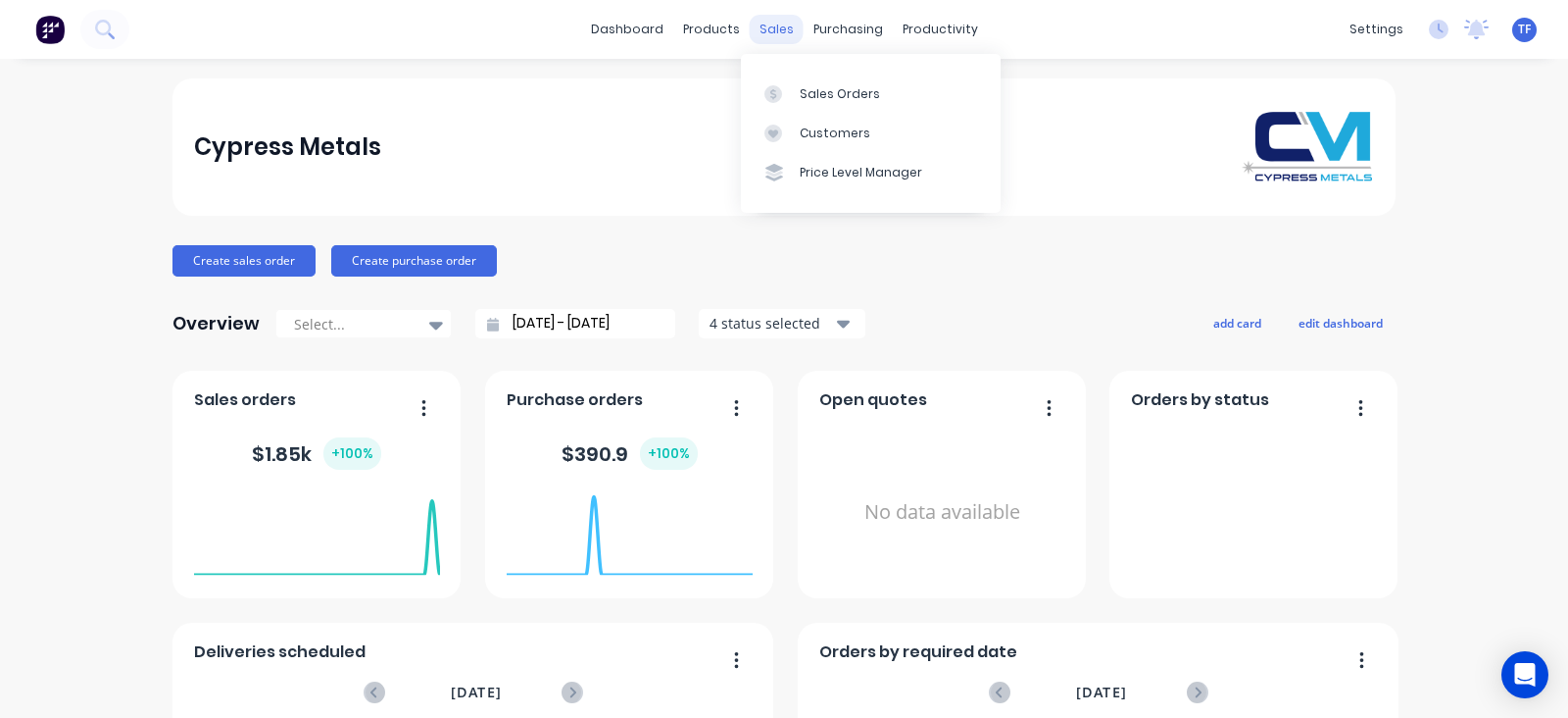
click at [764, 29] on div "sales" at bounding box center [777, 30] width 54 height 30
click at [799, 95] on div "Sales Orders" at bounding box center [840, 95] width 81 height 18
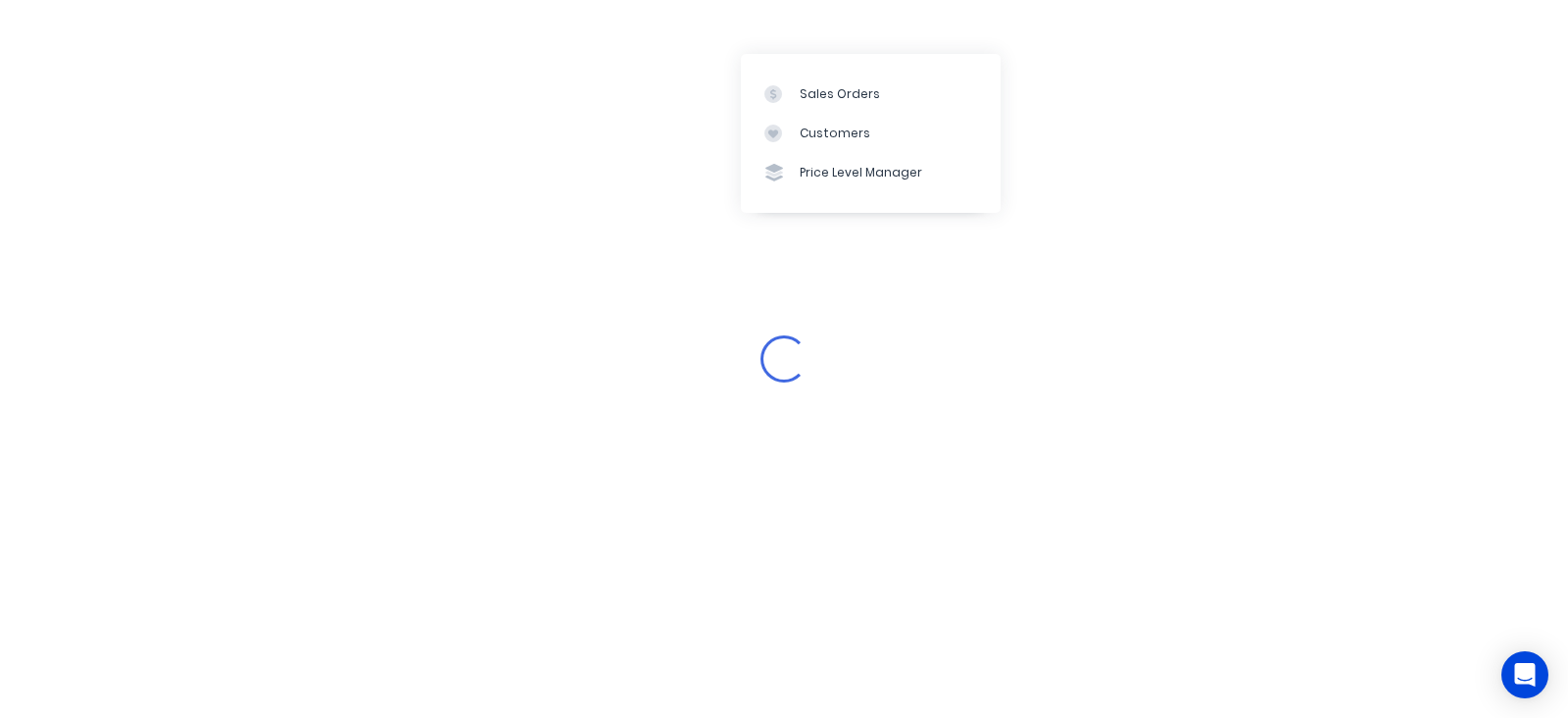
click at [561, 420] on div "Loading..." at bounding box center [784, 359] width 1568 height 718
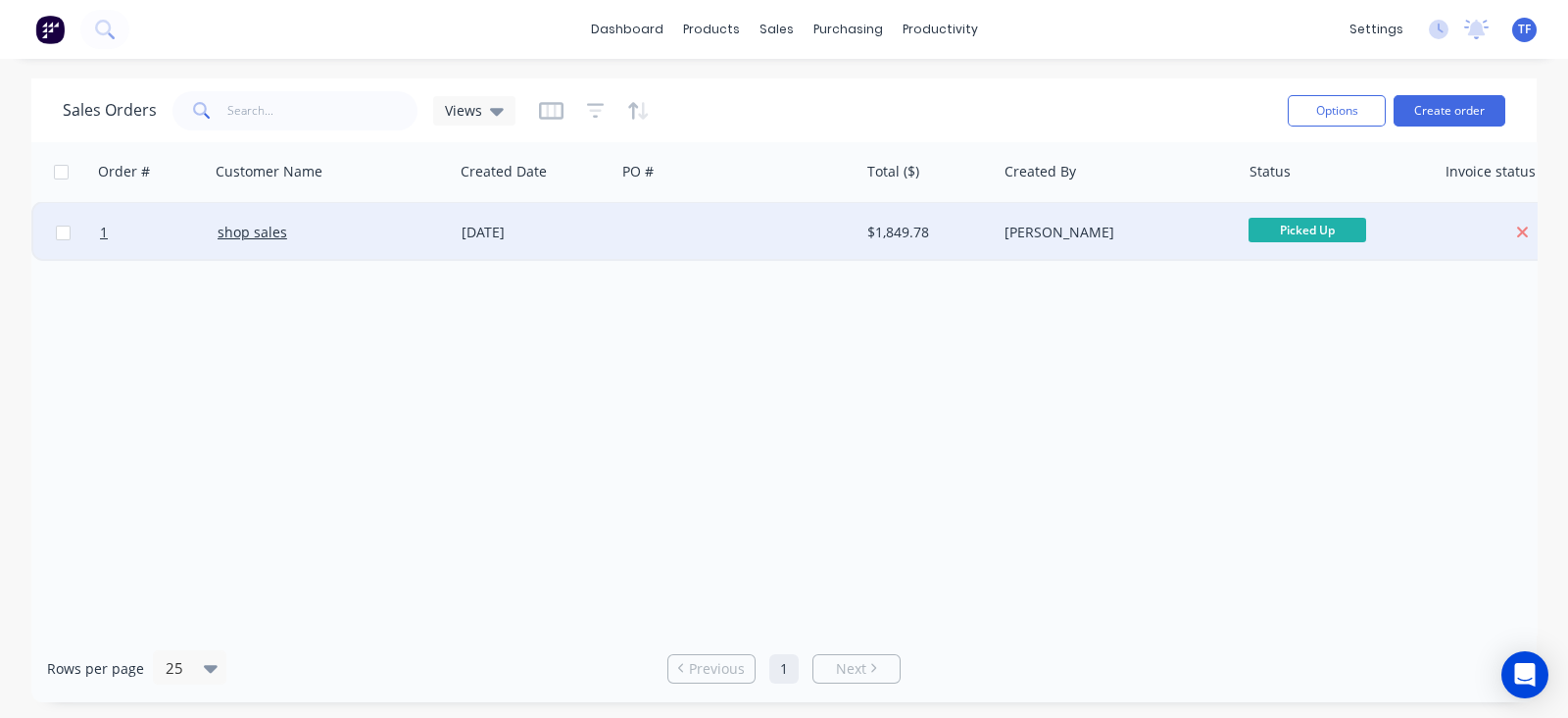
click at [1298, 223] on span "Picked Up" at bounding box center [1306, 229] width 117 height 25
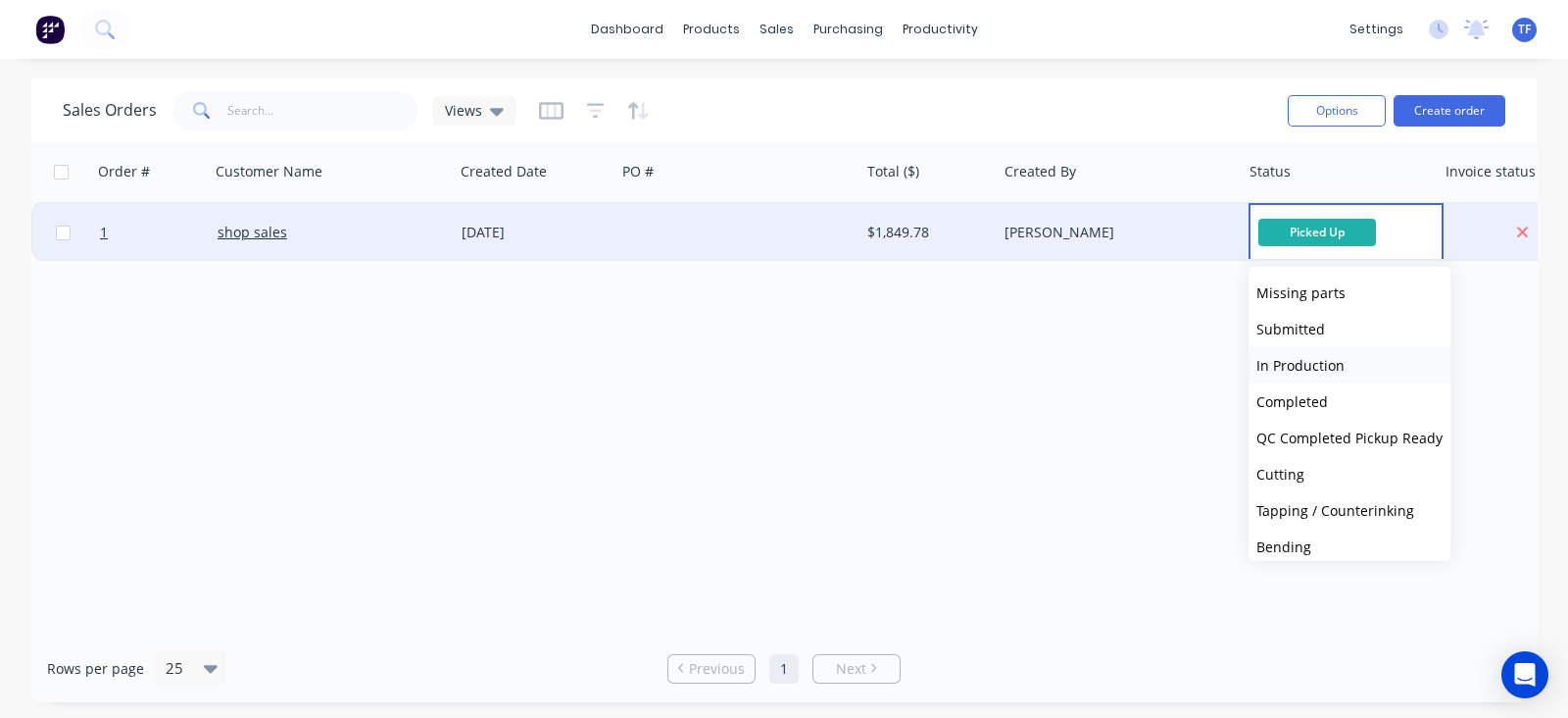
click at [1319, 374] on button "In Production" at bounding box center [1348, 364] width 202 height 36
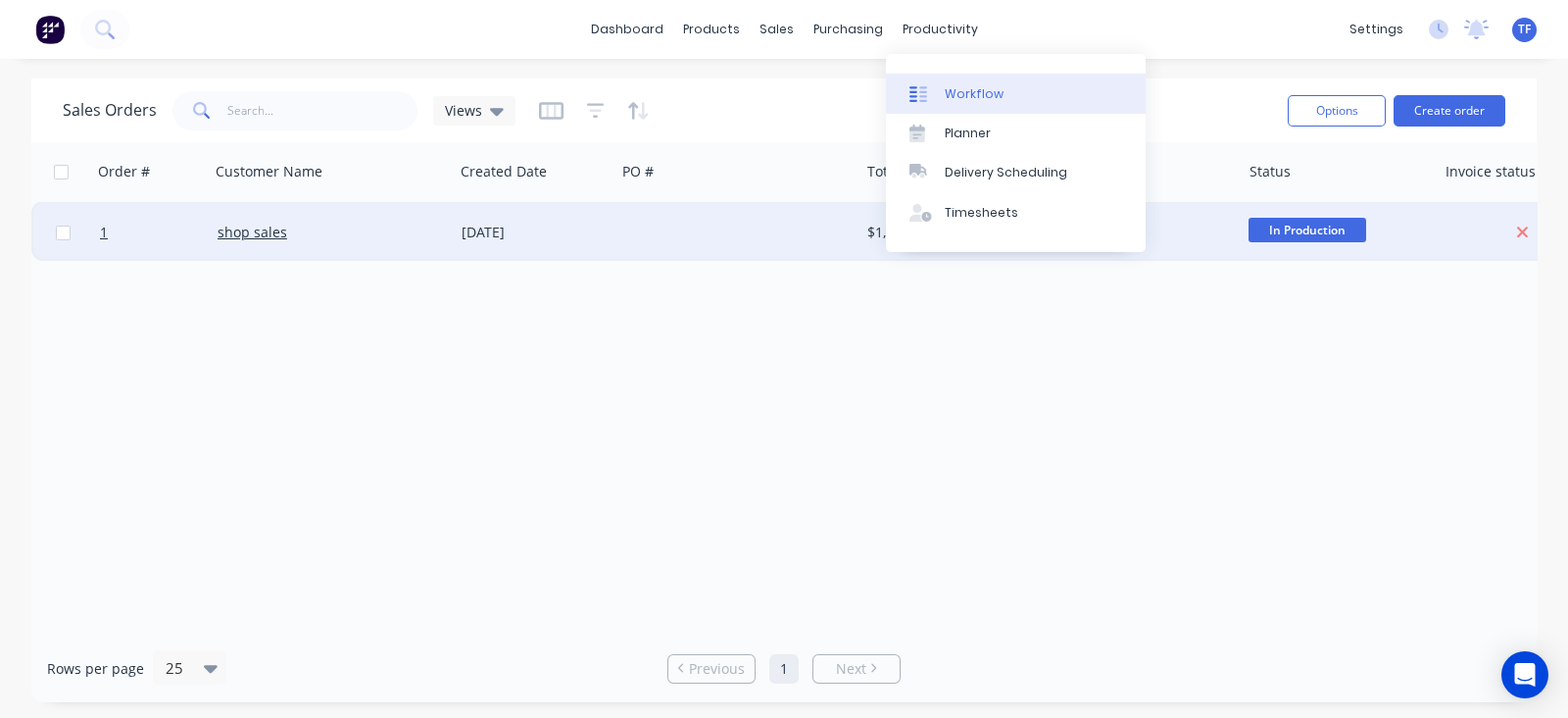
click at [941, 96] on link "Workflow" at bounding box center [1016, 94] width 260 height 39
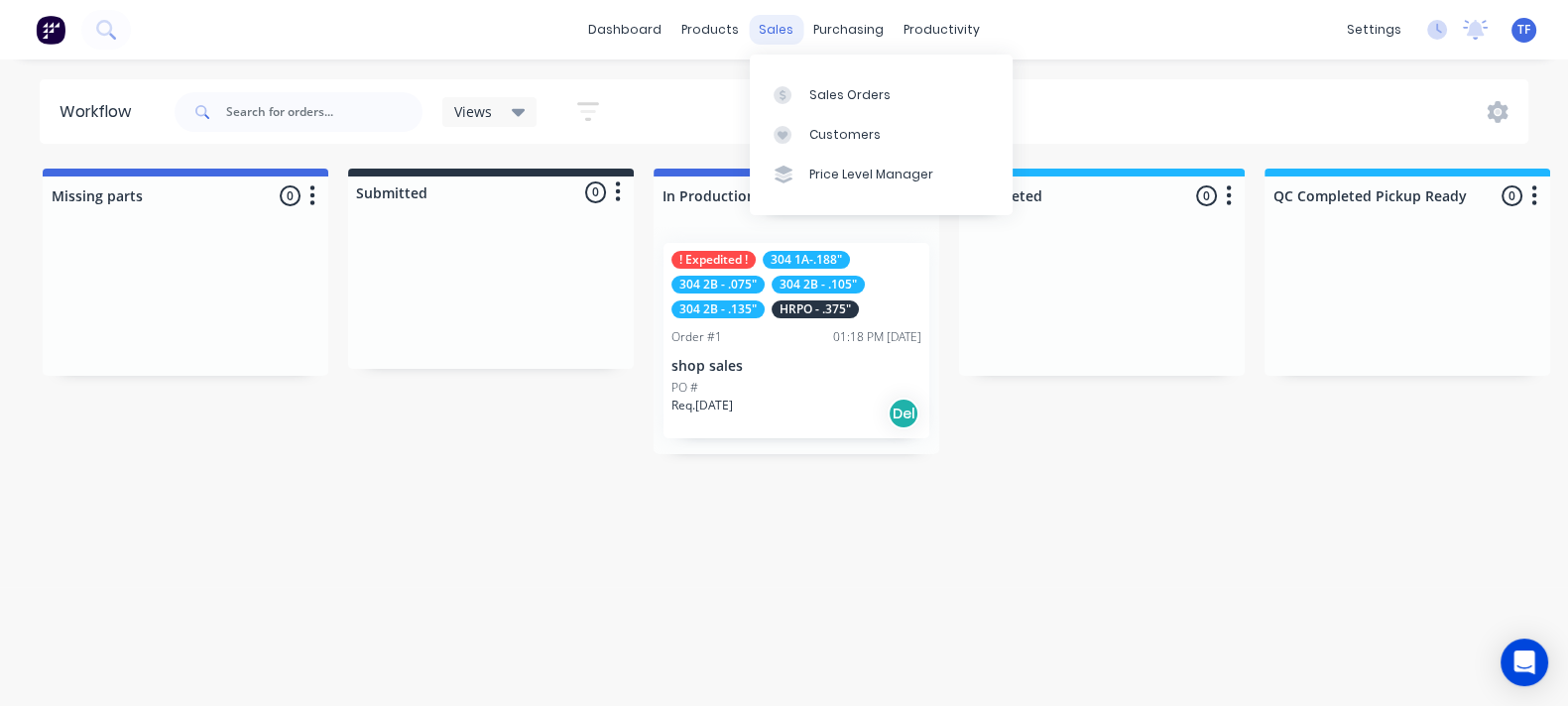
click at [772, 26] on div "sales" at bounding box center [776, 30] width 55 height 30
click at [771, 88] on link "Sales Orders" at bounding box center [882, 95] width 263 height 40
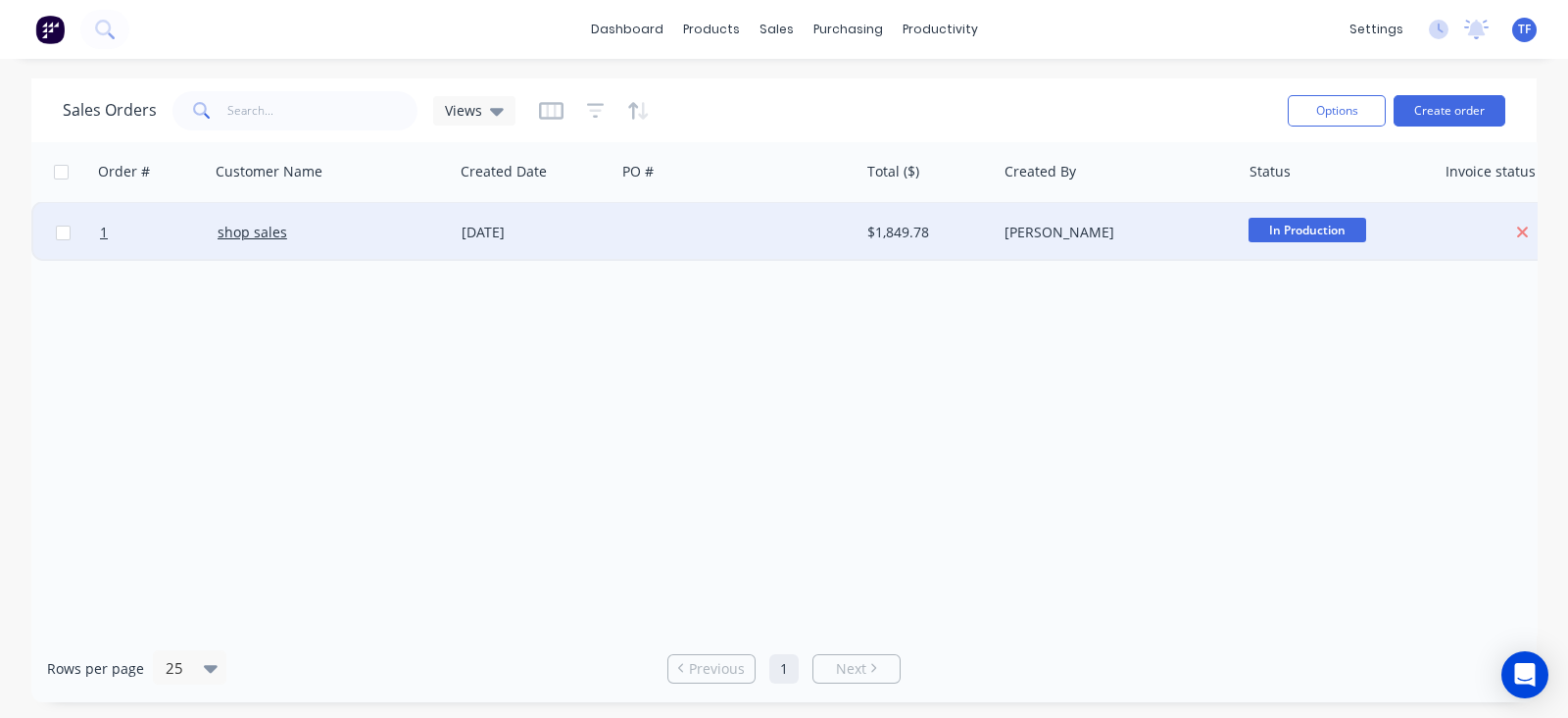
click at [350, 235] on div "shop sales" at bounding box center [326, 232] width 217 height 20
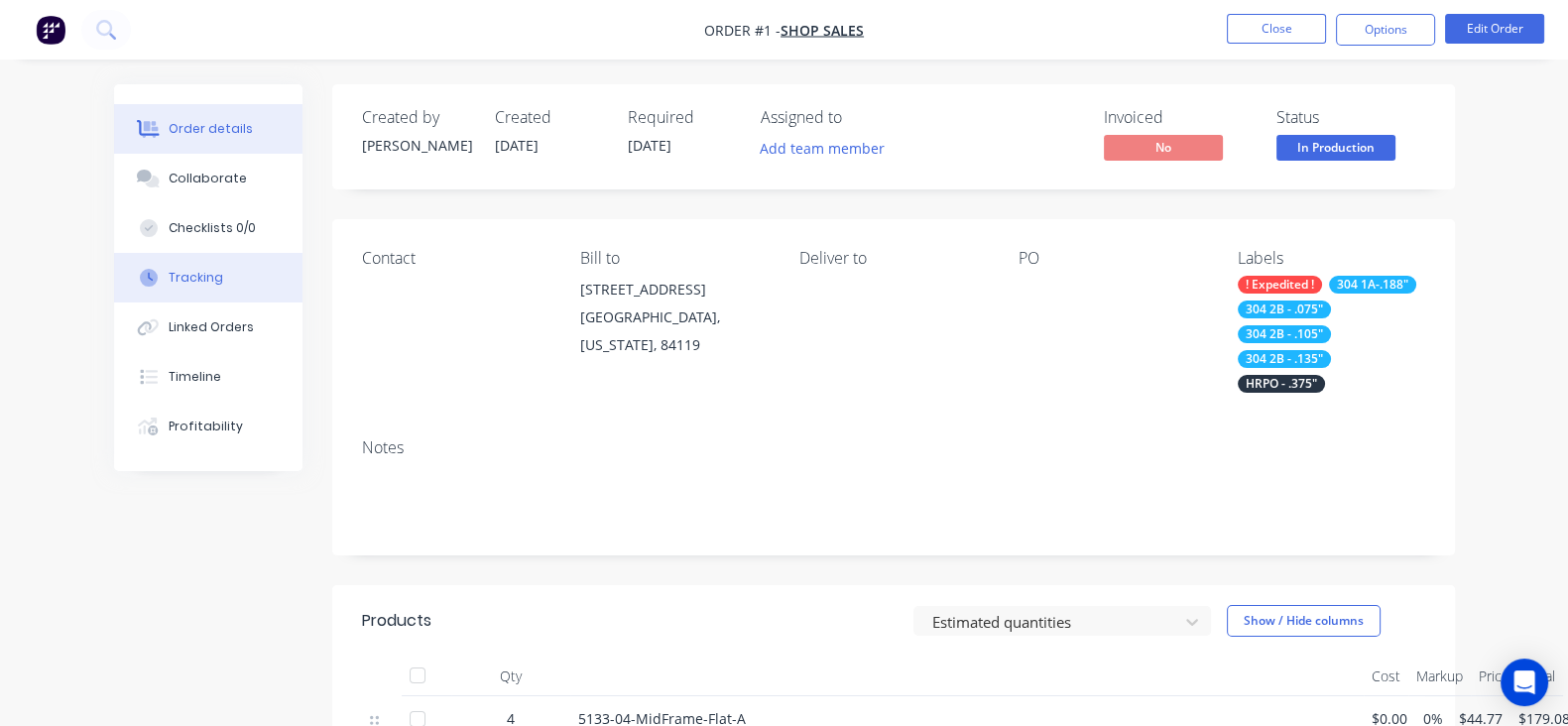
click at [168, 285] on div "Tracking" at bounding box center [195, 278] width 55 height 18
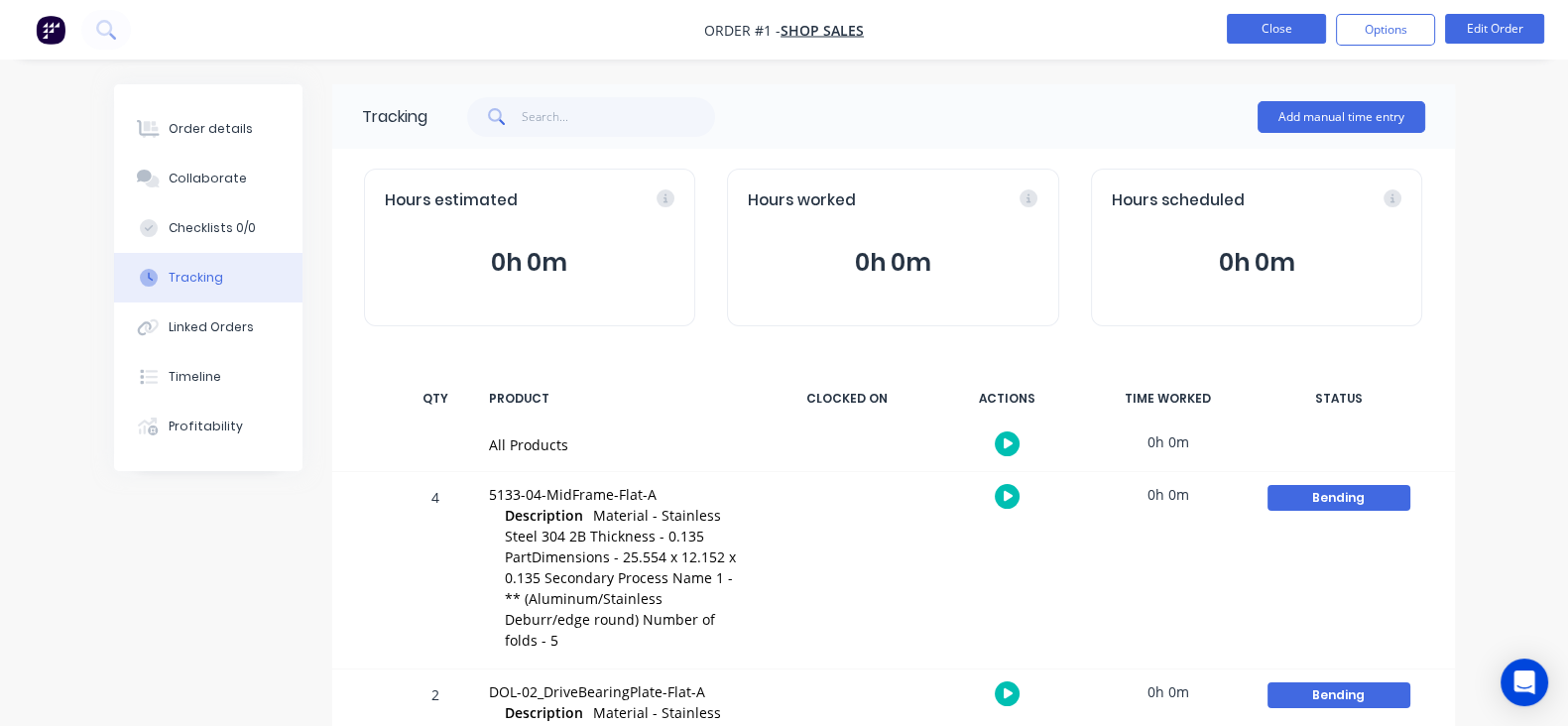
click at [1301, 34] on button "Close" at bounding box center [1276, 29] width 100 height 30
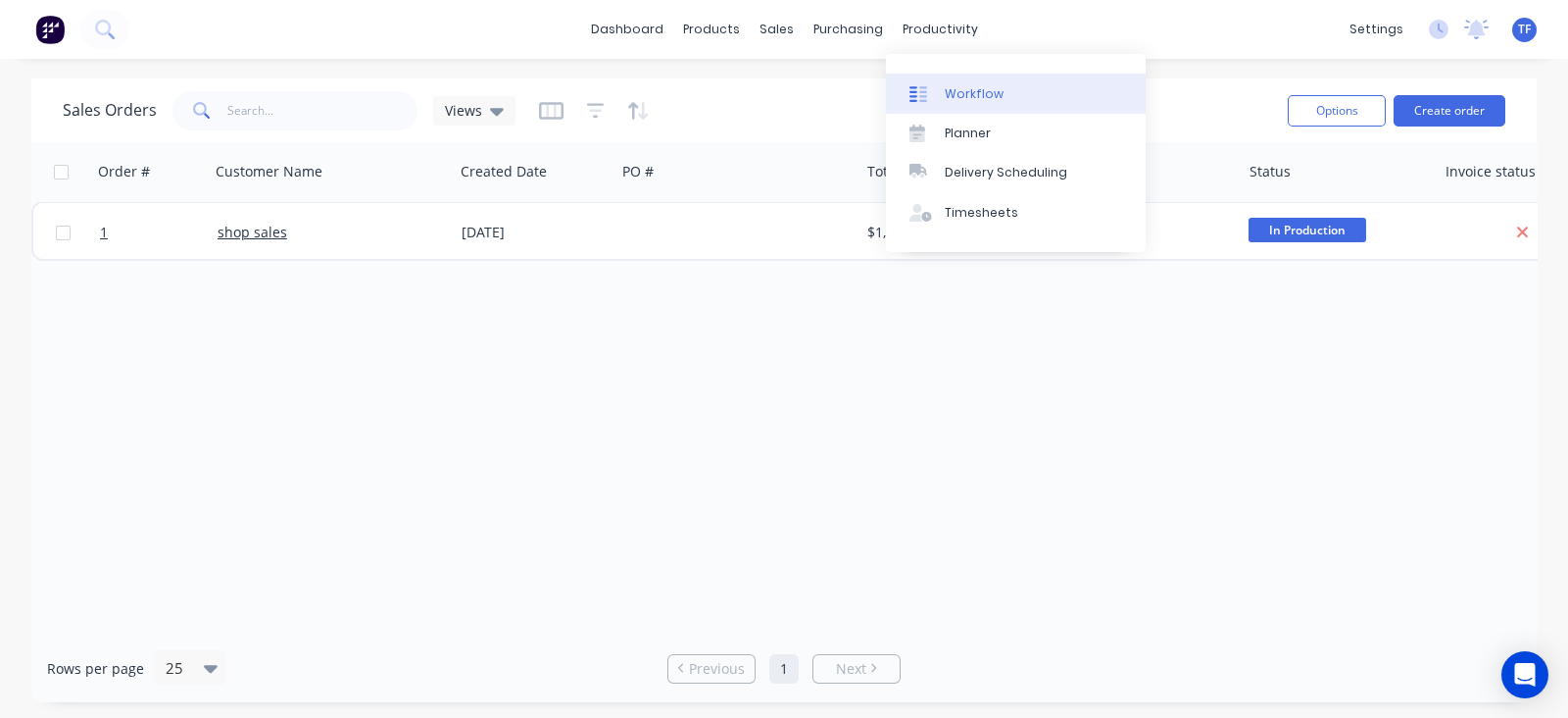
click at [947, 79] on link "Workflow" at bounding box center [1016, 94] width 260 height 39
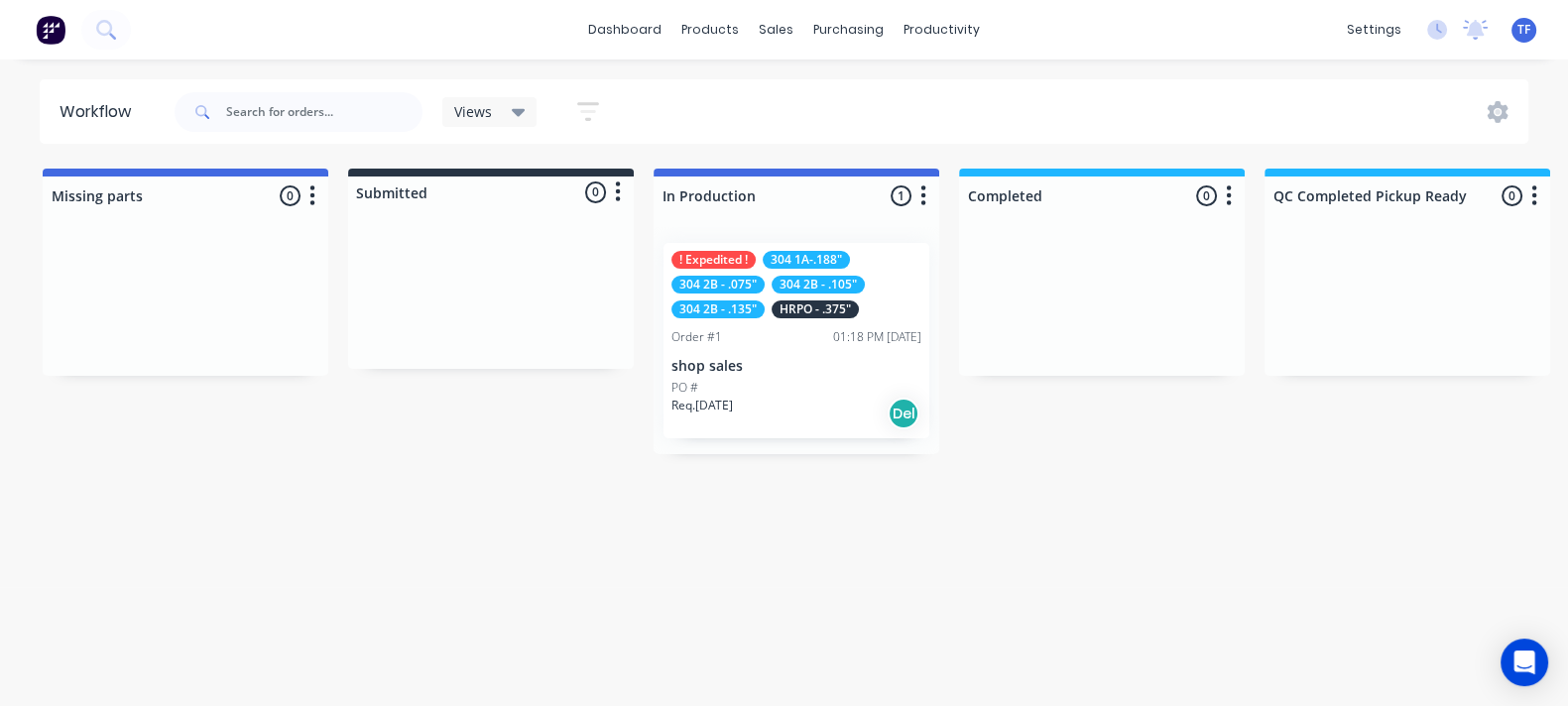
click at [796, 373] on div "! Expedited ! 304 1A-.188" 304 2B - .075" 304 2B - .105" 304 2B - .135" HRPO - …" at bounding box center [796, 341] width 266 height 195
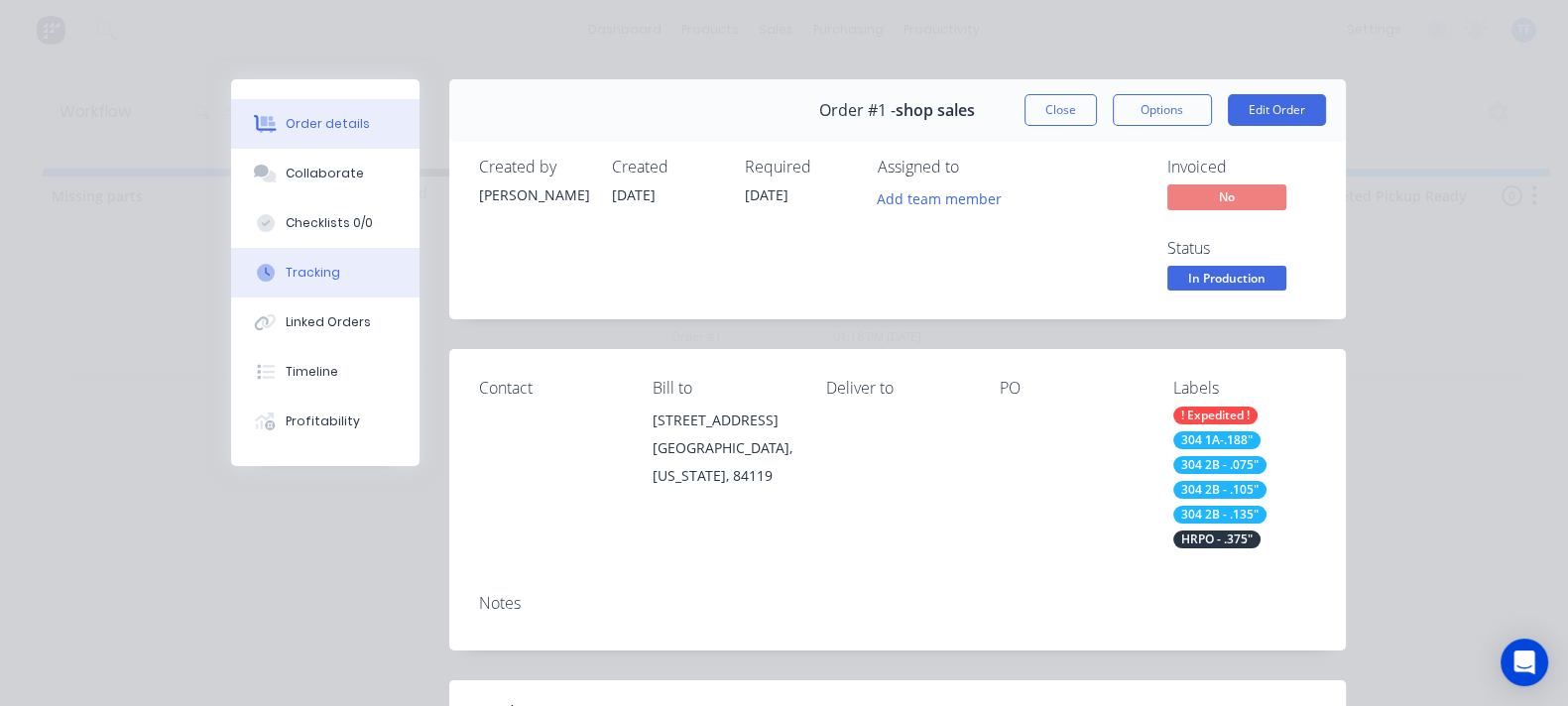
click at [231, 285] on button "Tracking" at bounding box center [325, 273] width 188 height 50
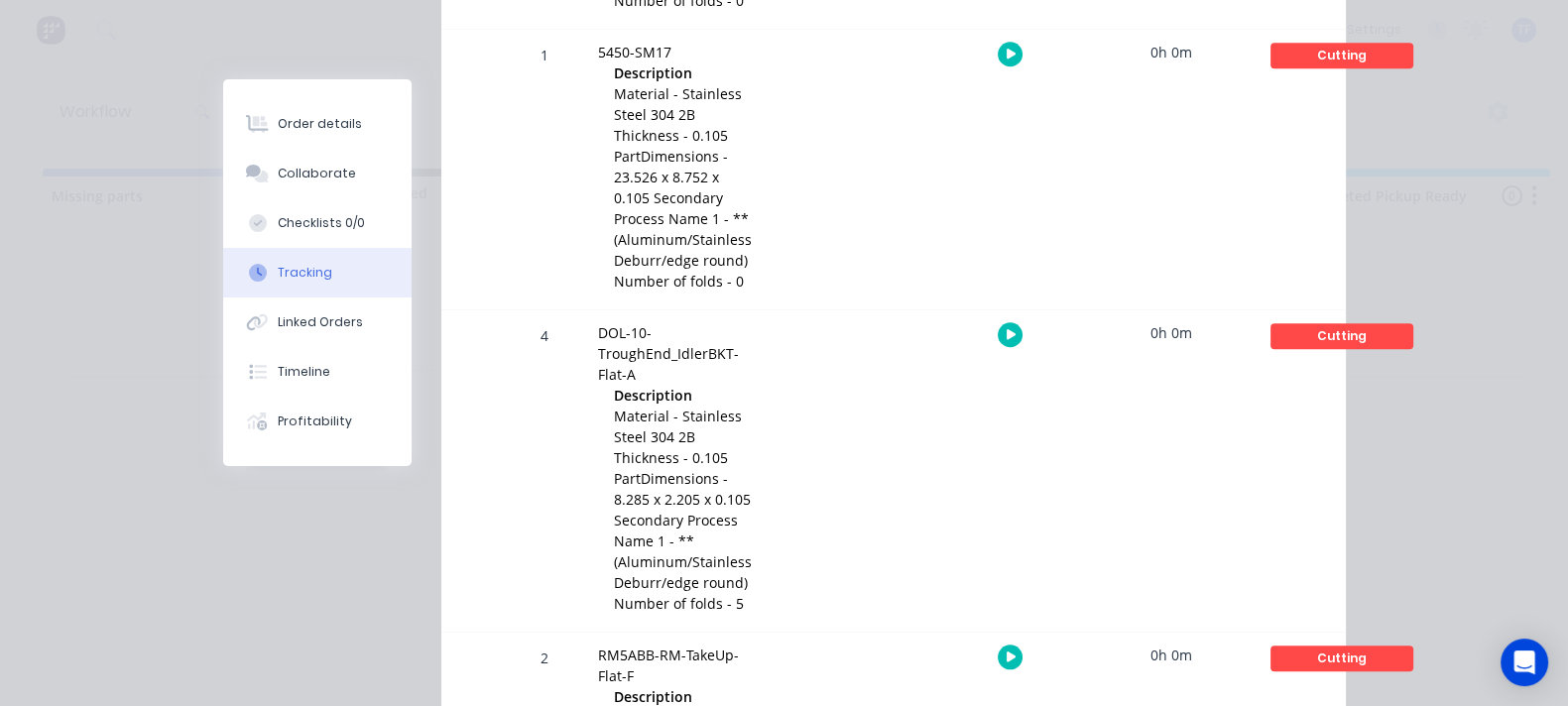
scroll to position [2354, 0]
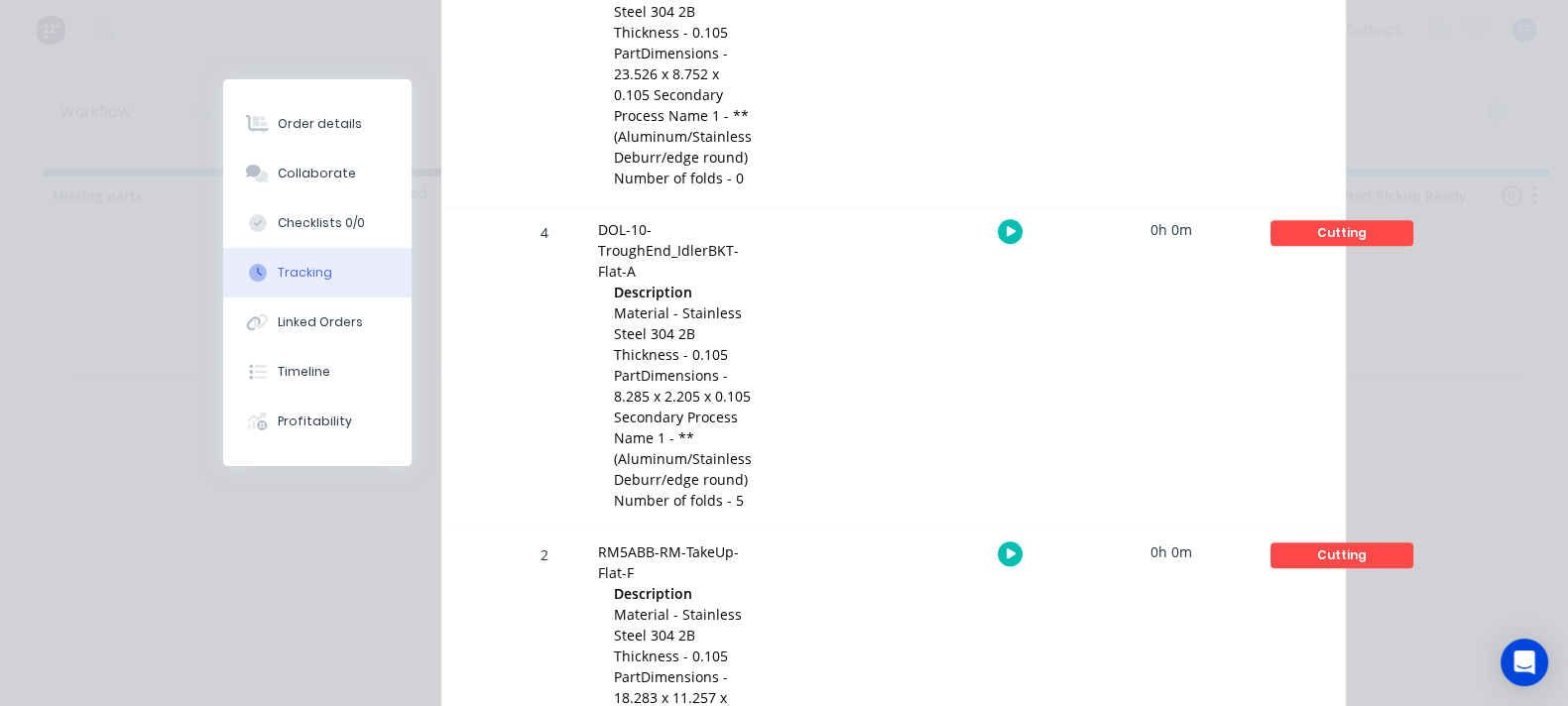
drag, startPoint x: 553, startPoint y: 162, endPoint x: 608, endPoint y: 166, distance: 55.1
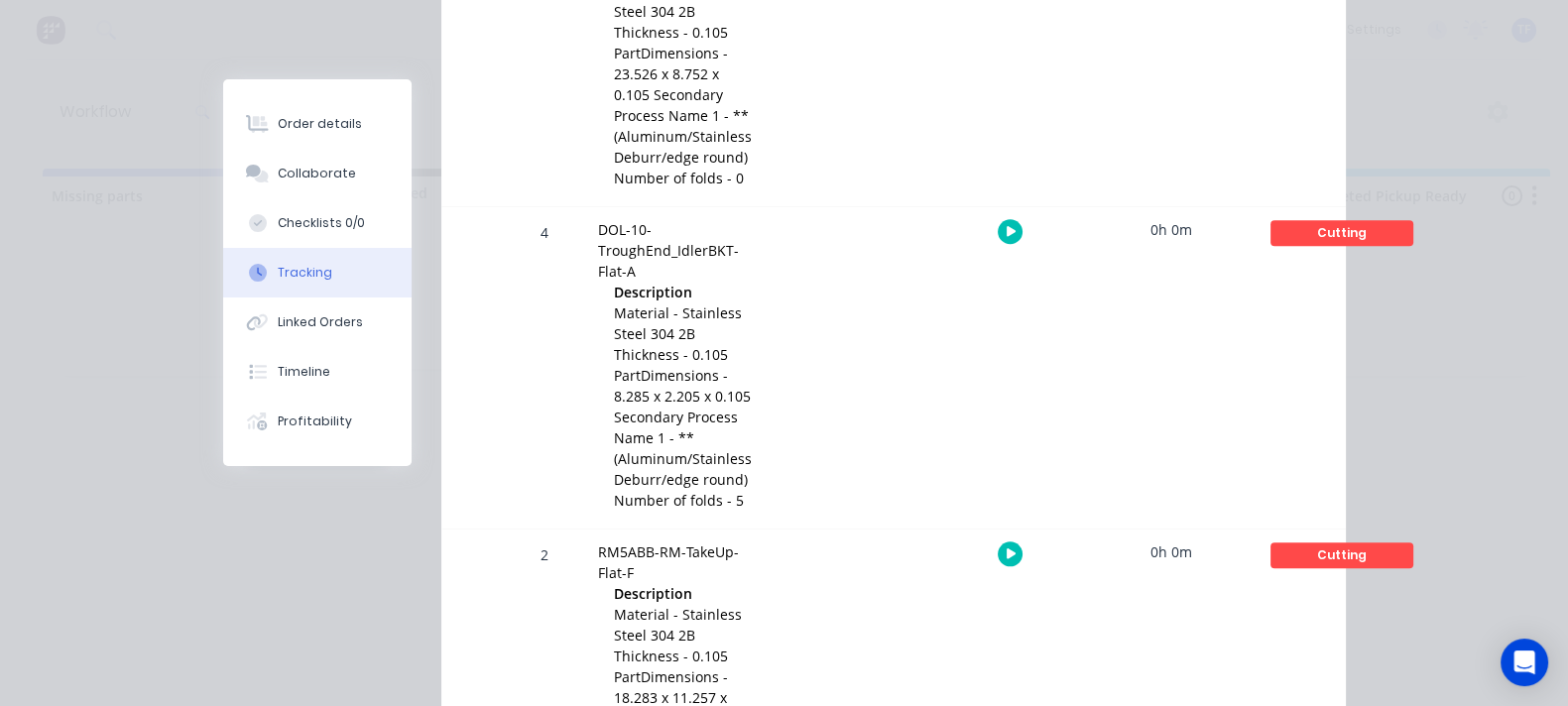
drag, startPoint x: 484, startPoint y: 145, endPoint x: 712, endPoint y: 165, distance: 228.9
drag, startPoint x: 476, startPoint y: 147, endPoint x: 541, endPoint y: 135, distance: 66.1
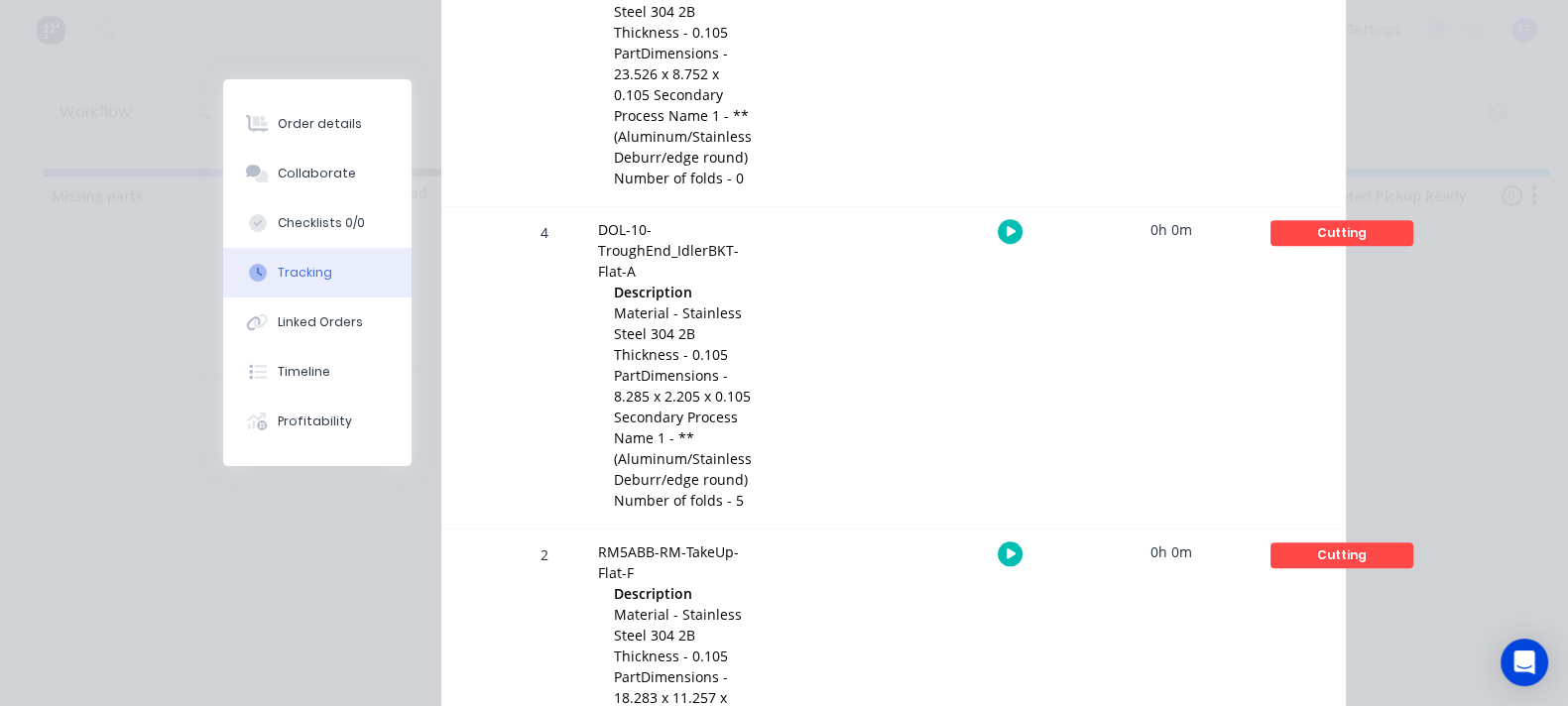
drag, startPoint x: 536, startPoint y: 139, endPoint x: 801, endPoint y: 150, distance: 265.2
drag, startPoint x: 565, startPoint y: 136, endPoint x: 777, endPoint y: 159, distance: 213.2
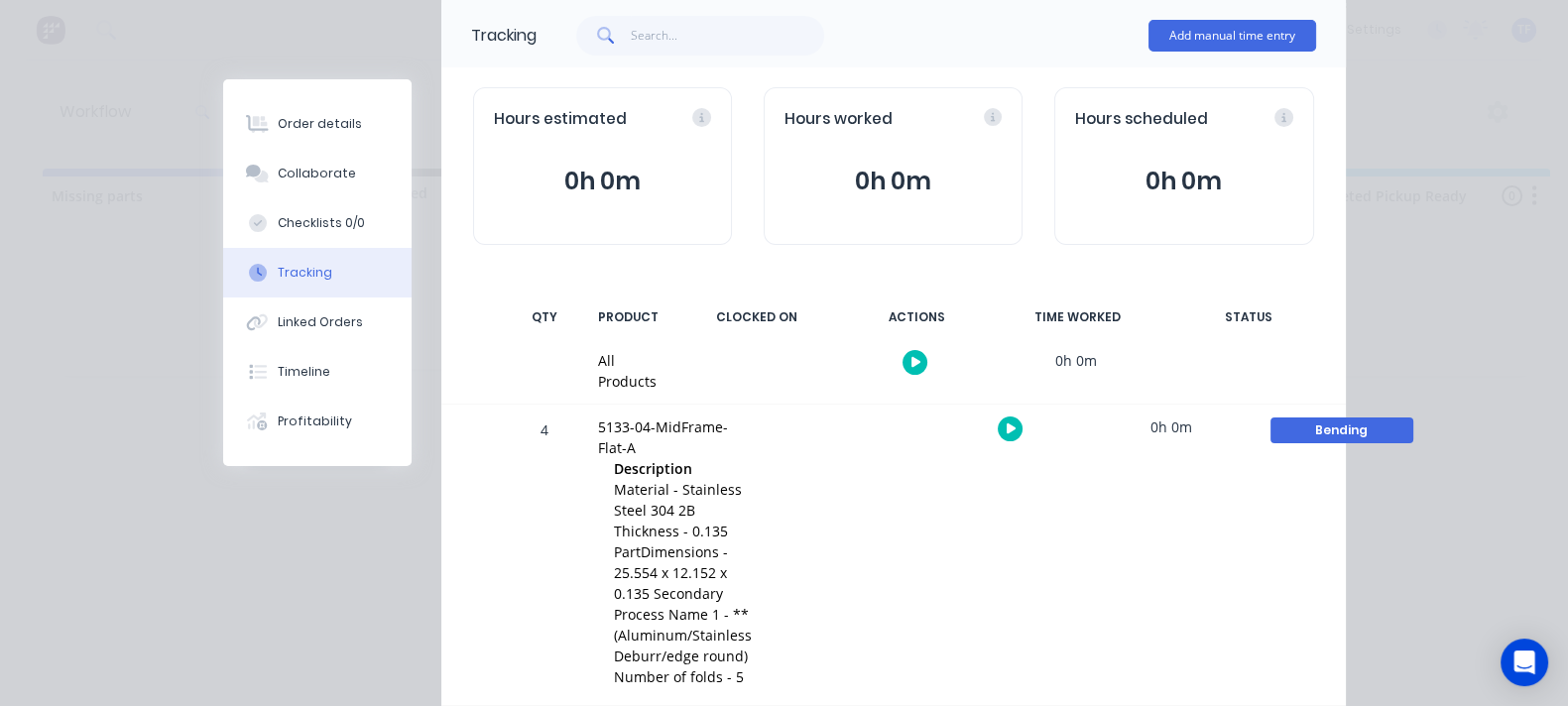
scroll to position [0, 0]
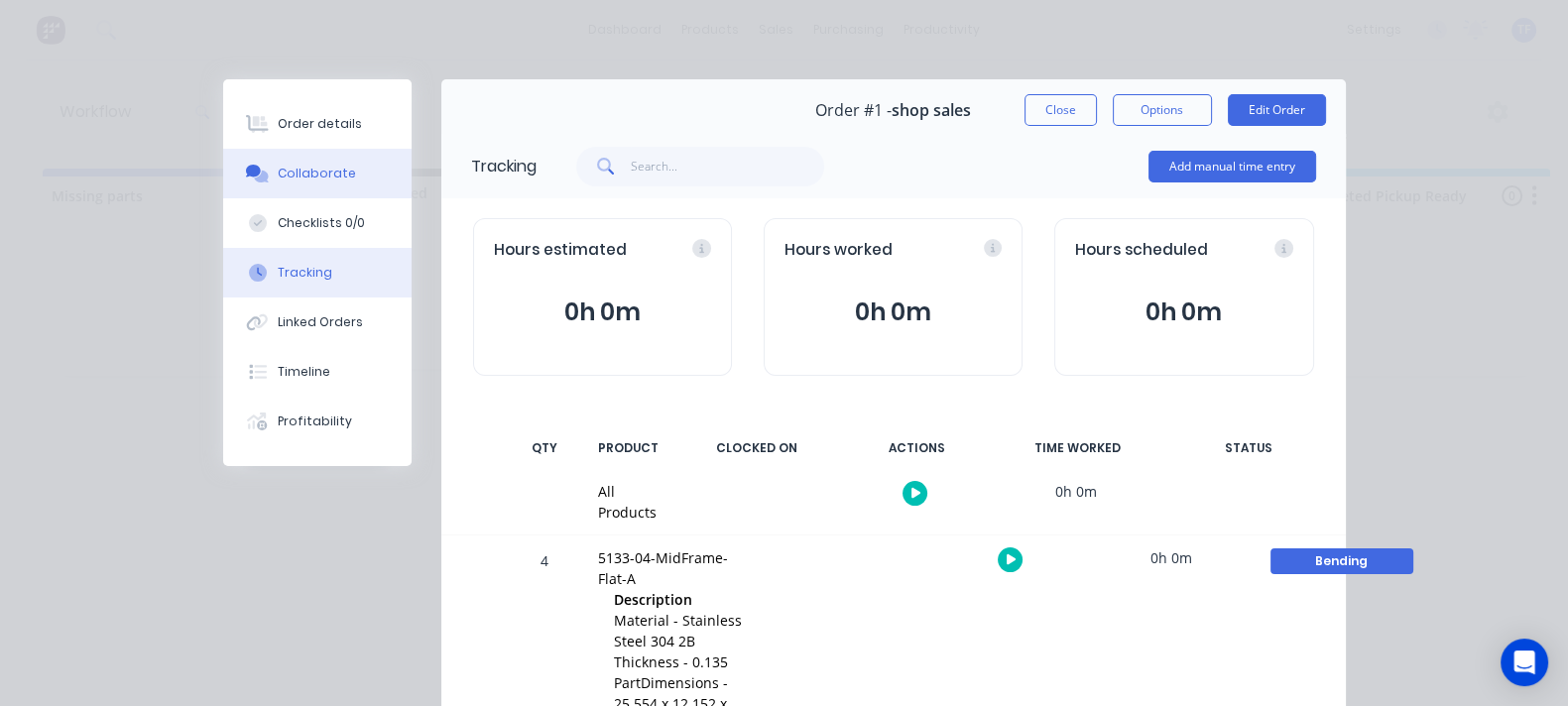
click at [223, 183] on button "Collaborate" at bounding box center [317, 173] width 188 height 50
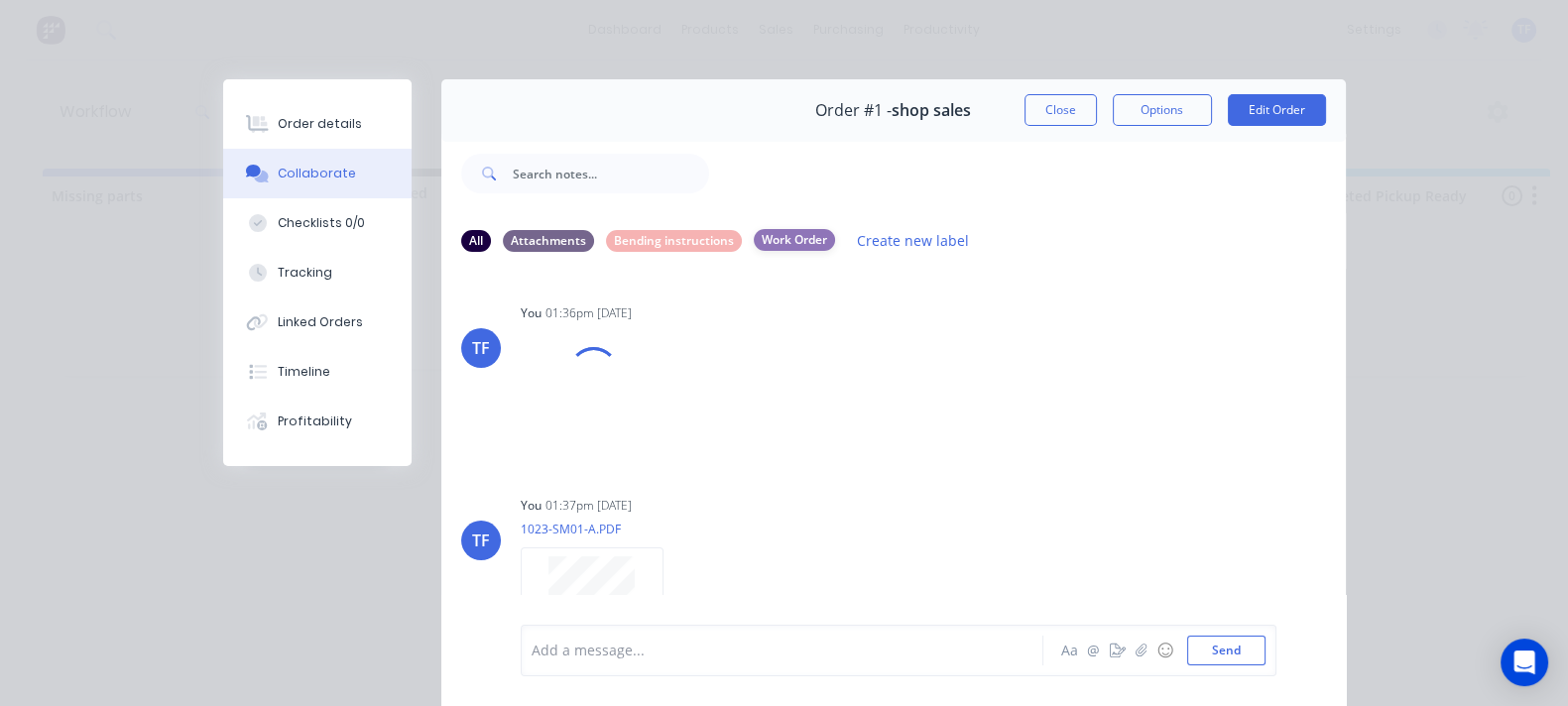
click at [754, 244] on div "Work Order" at bounding box center [795, 240] width 82 height 22
click at [606, 237] on div "Bending instructions" at bounding box center [673, 240] width 135 height 22
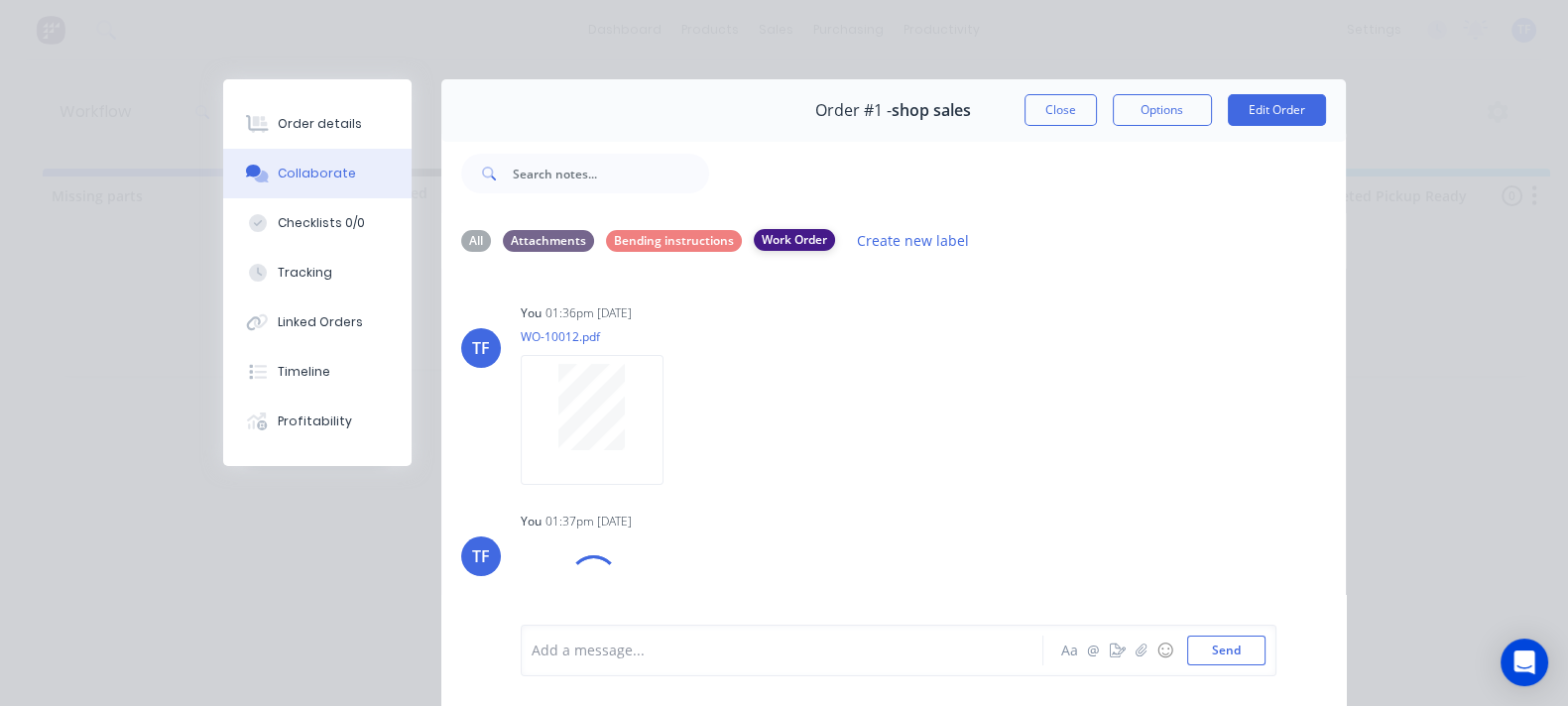
click at [754, 236] on div "Work Order" at bounding box center [795, 240] width 82 height 22
click at [671, 418] on div "Labels Download Delete" at bounding box center [783, 419] width 223 height 29
click at [677, 422] on icon "button" at bounding box center [680, 419] width 6 height 23
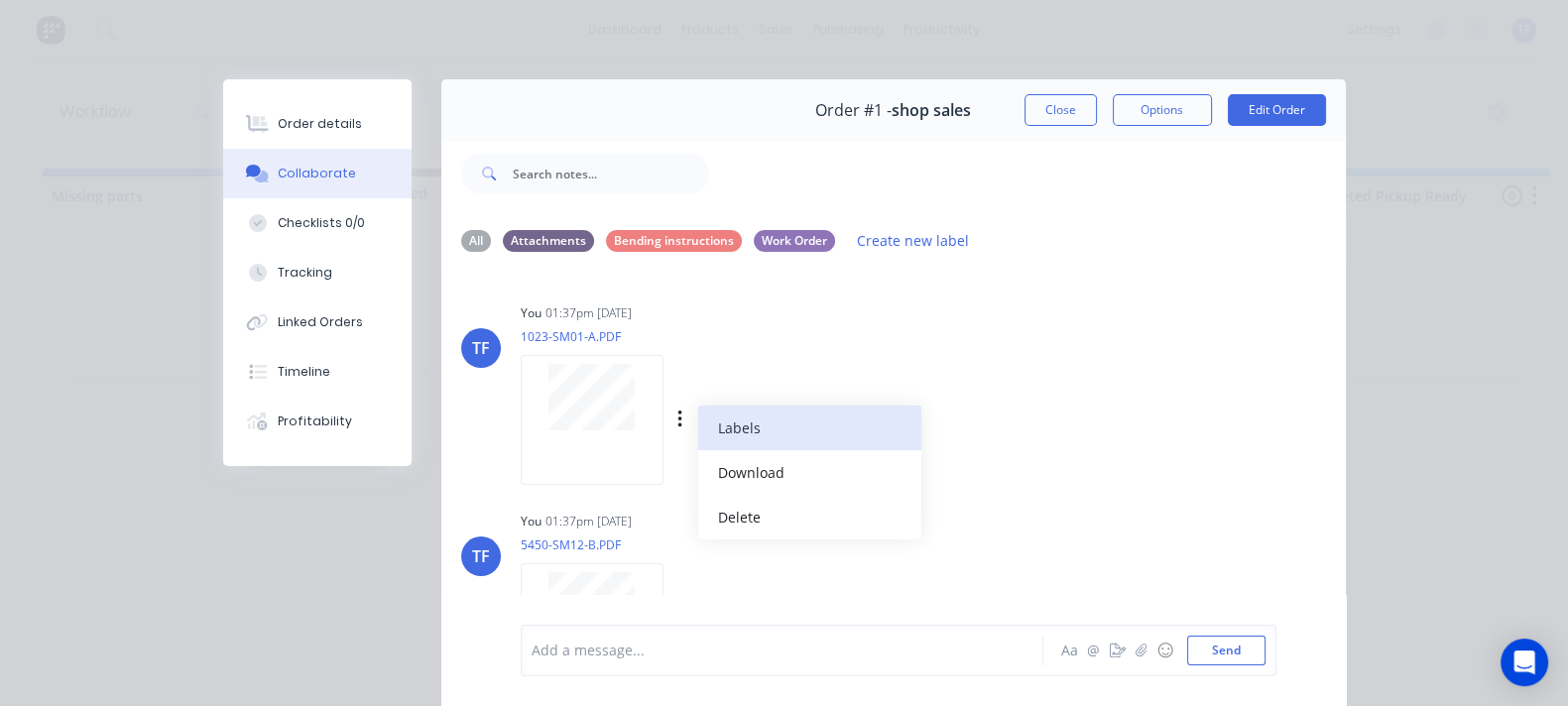
click at [698, 428] on button "Labels" at bounding box center [810, 427] width 223 height 45
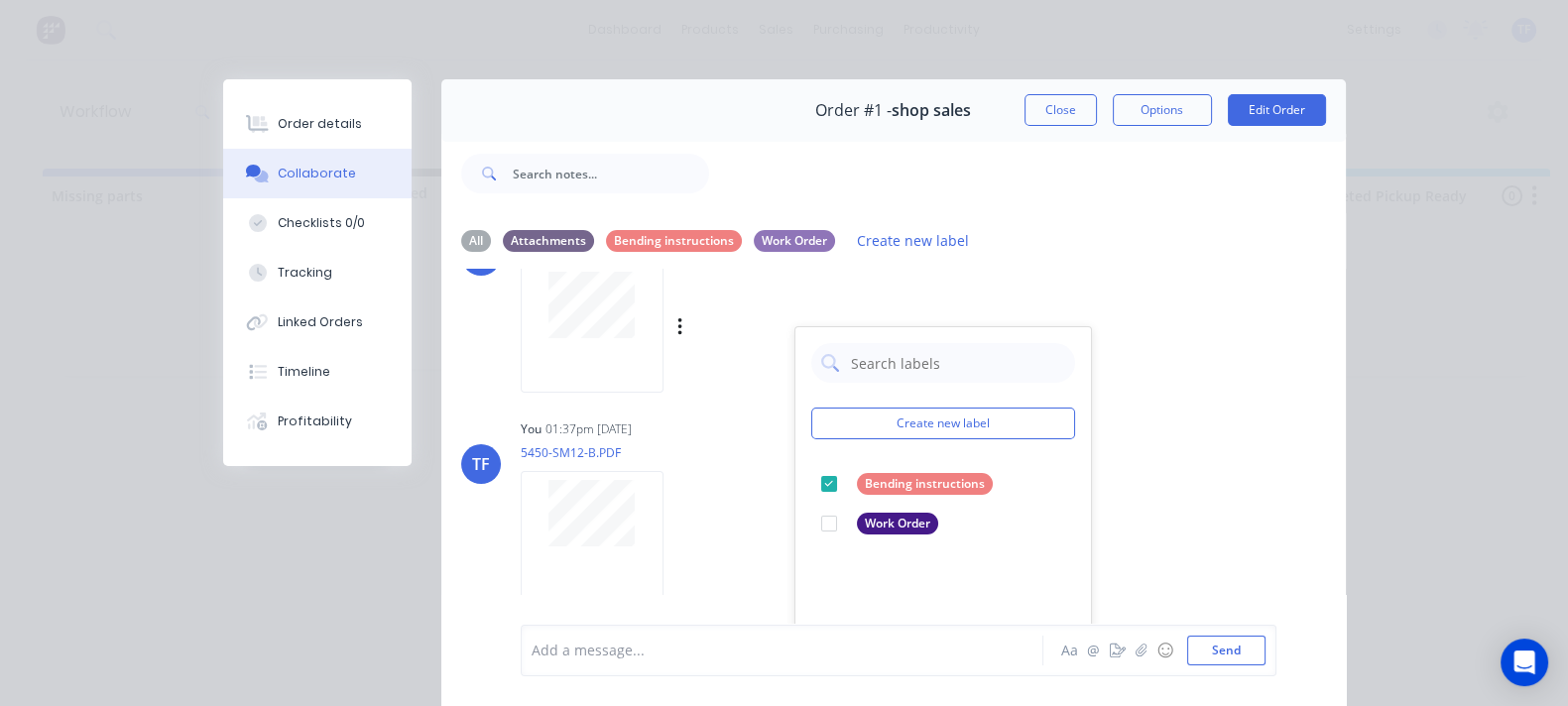
scroll to position [247, 0]
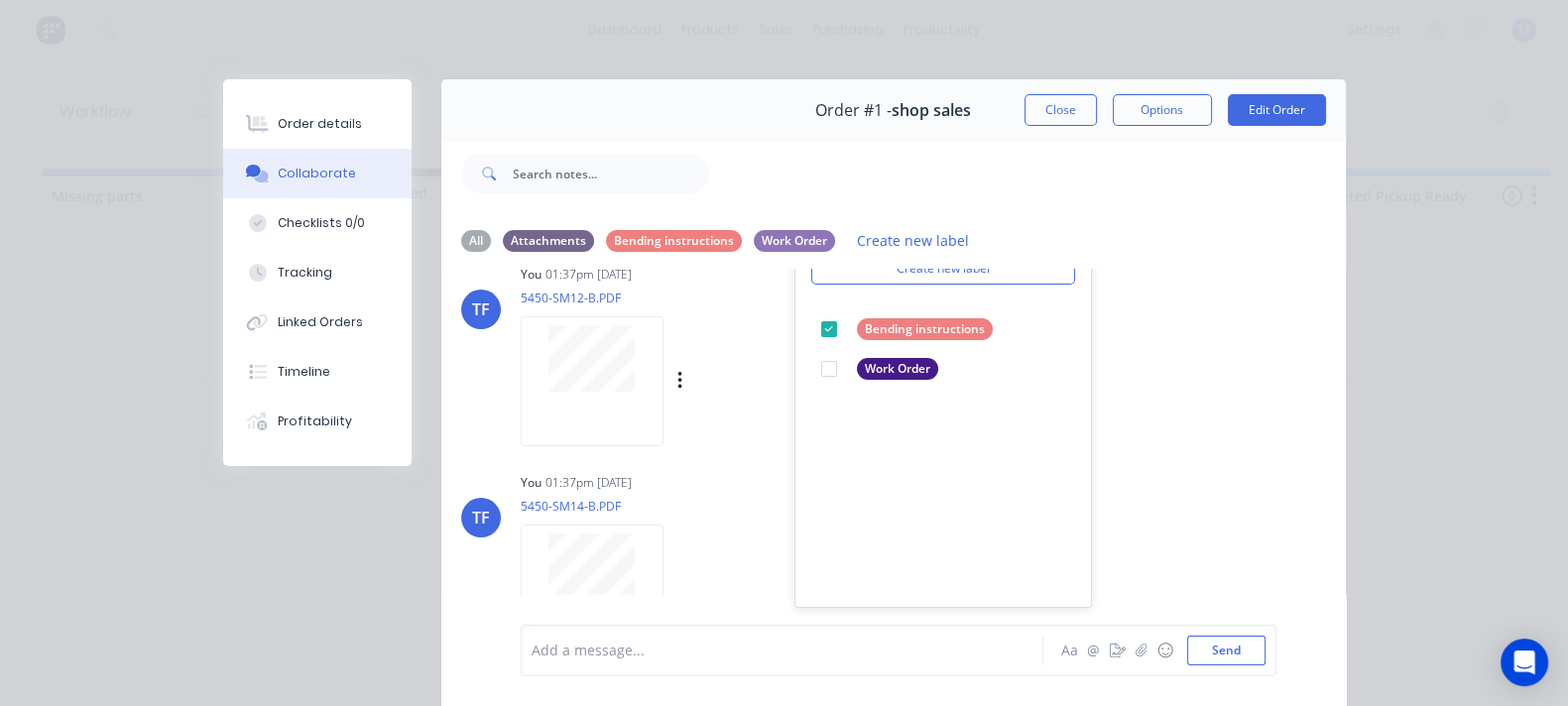
click at [1016, 430] on div "TF You 01:37pm 24/09/25 5450-SM12-B.PDF Labels Download Delete" at bounding box center [894, 349] width 905 height 178
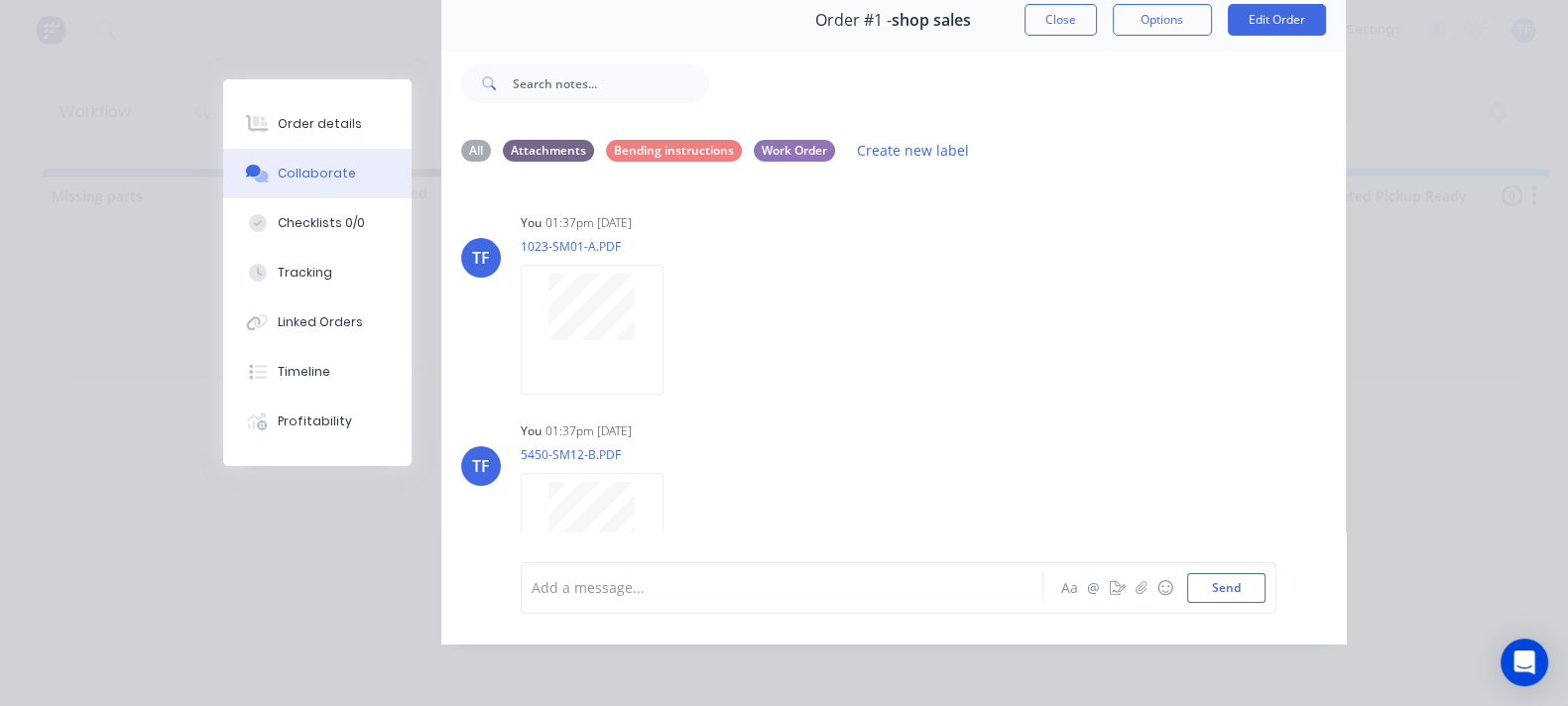
scroll to position [0, 0]
click at [223, 277] on button "Tracking" at bounding box center [317, 273] width 188 height 50
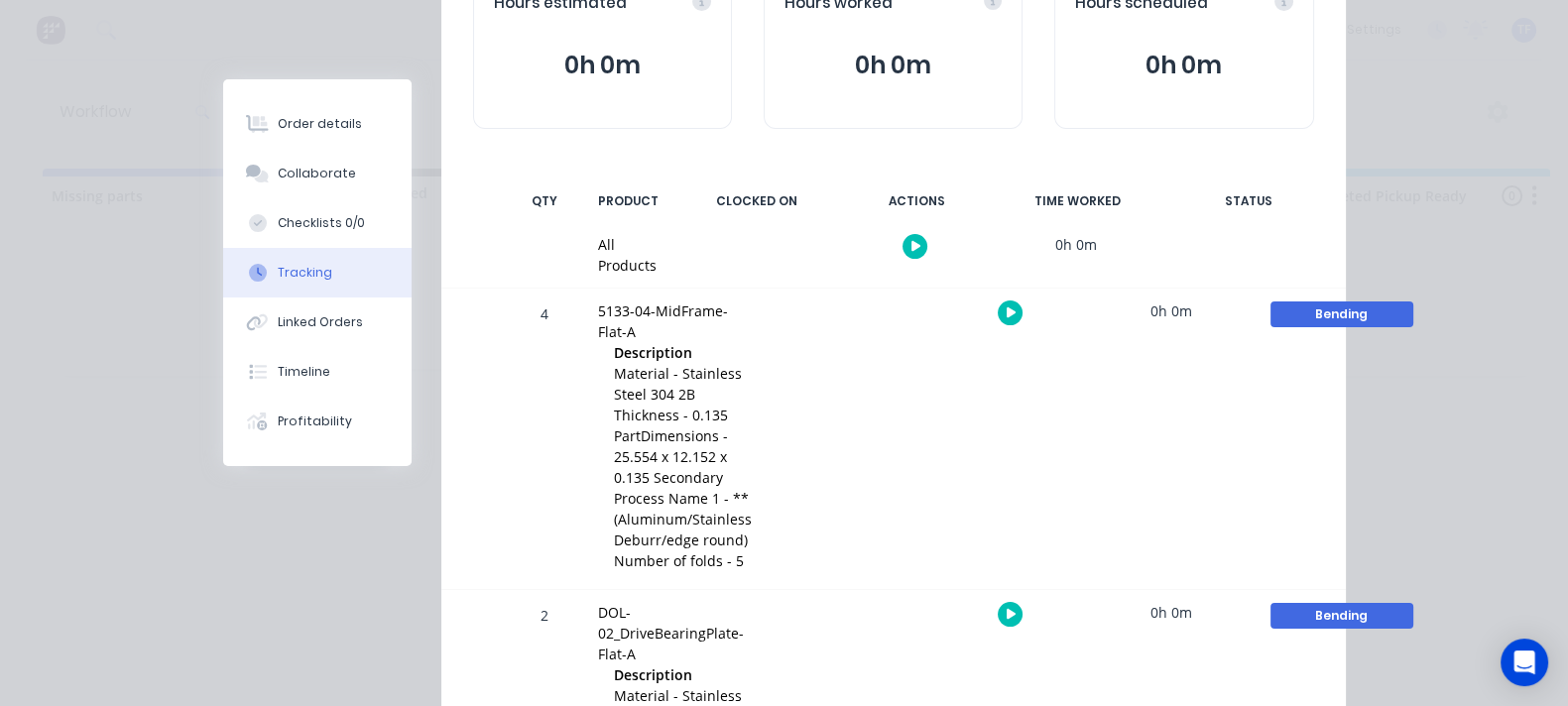
scroll to position [495, 0]
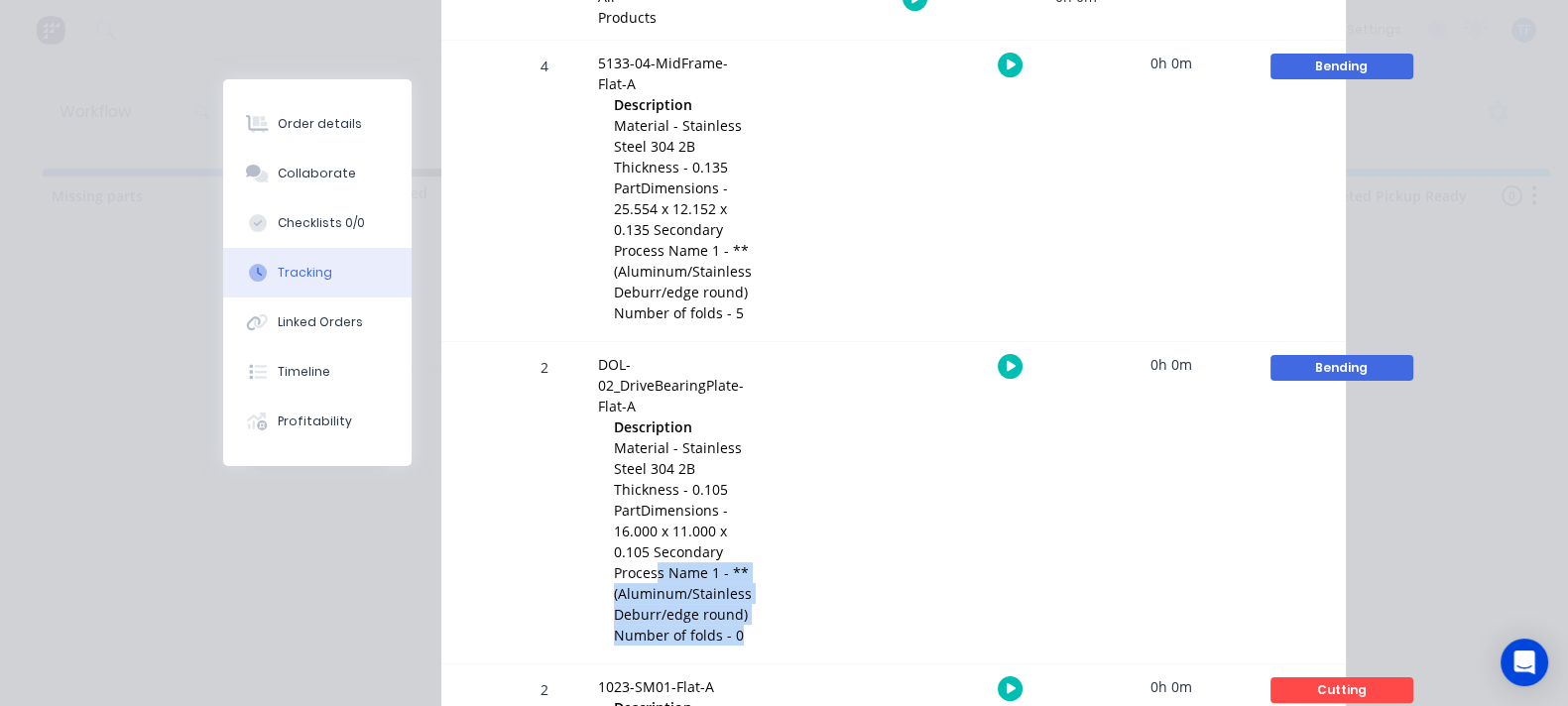
drag, startPoint x: 543, startPoint y: 247, endPoint x: 715, endPoint y: 304, distance: 181.2
click at [697, 342] on div "DOL-02_DriveBearingPlate-Flat-A Description Material - Stainless Steel 304 2B T…" at bounding box center [674, 502] width 177 height 322
click at [1414, 354] on div "Bending" at bounding box center [1341, 367] width 142 height 26
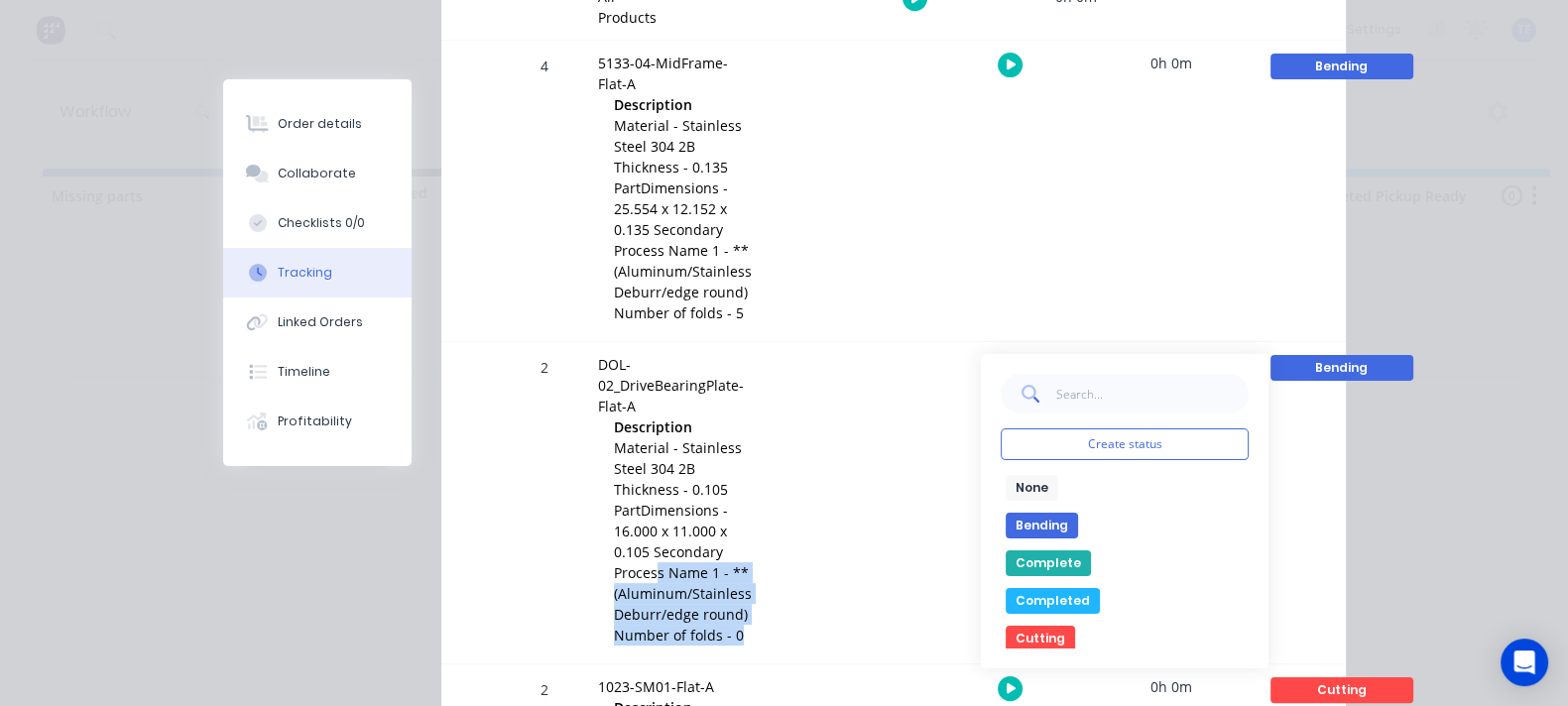
click at [1091, 550] on button "Complete" at bounding box center [1048, 563] width 86 height 26
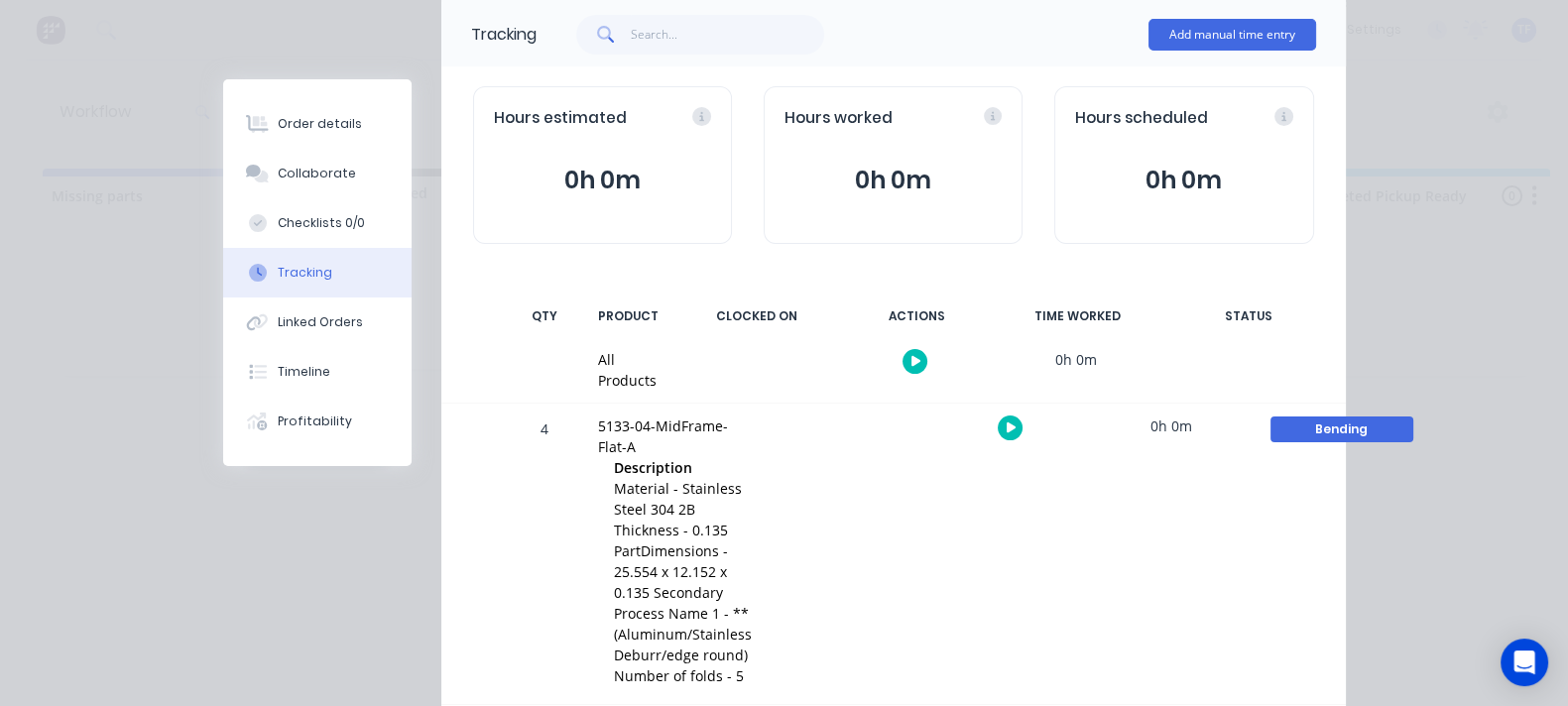
scroll to position [0, 0]
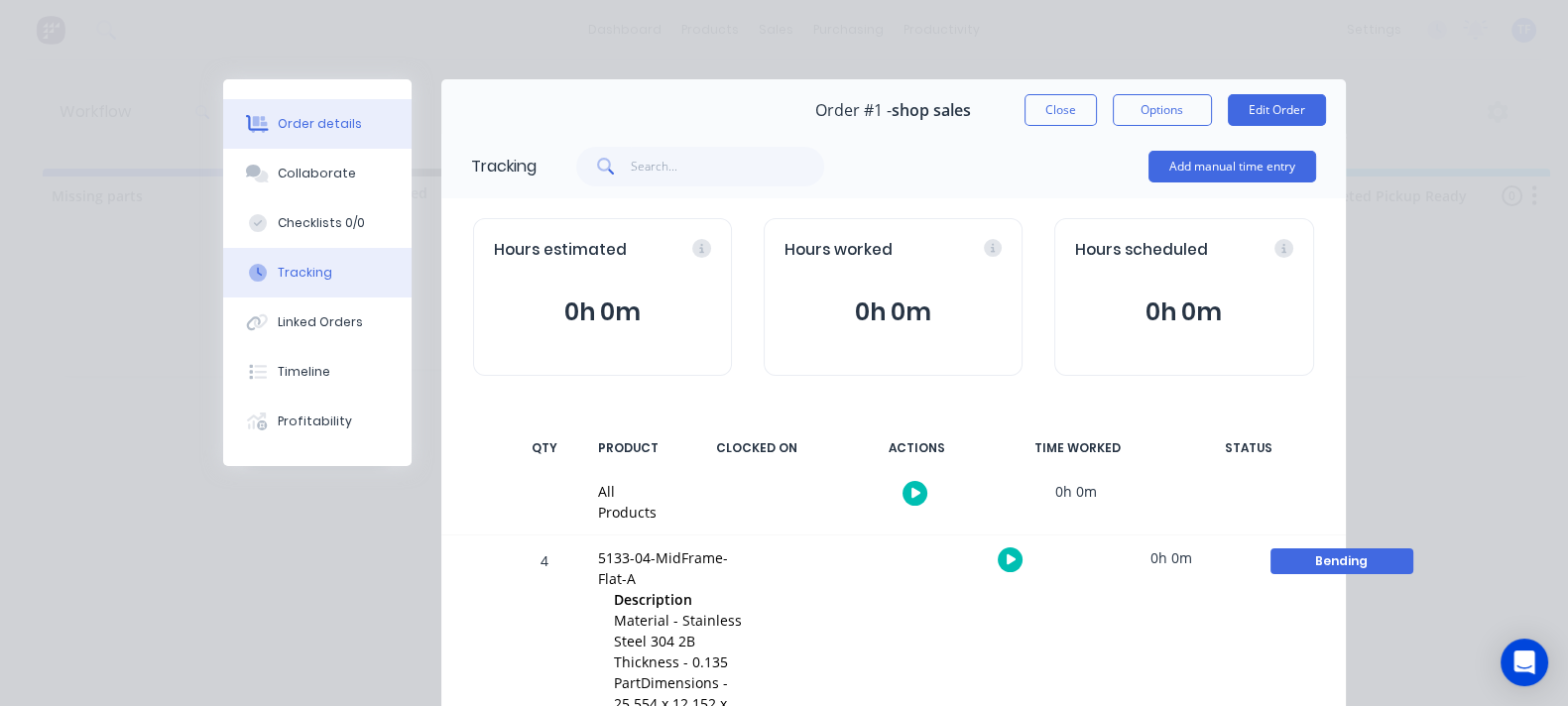
drag, startPoint x: 103, startPoint y: 118, endPoint x: 107, endPoint y: 133, distance: 15.5
click at [278, 120] on div "Order details" at bounding box center [320, 123] width 85 height 18
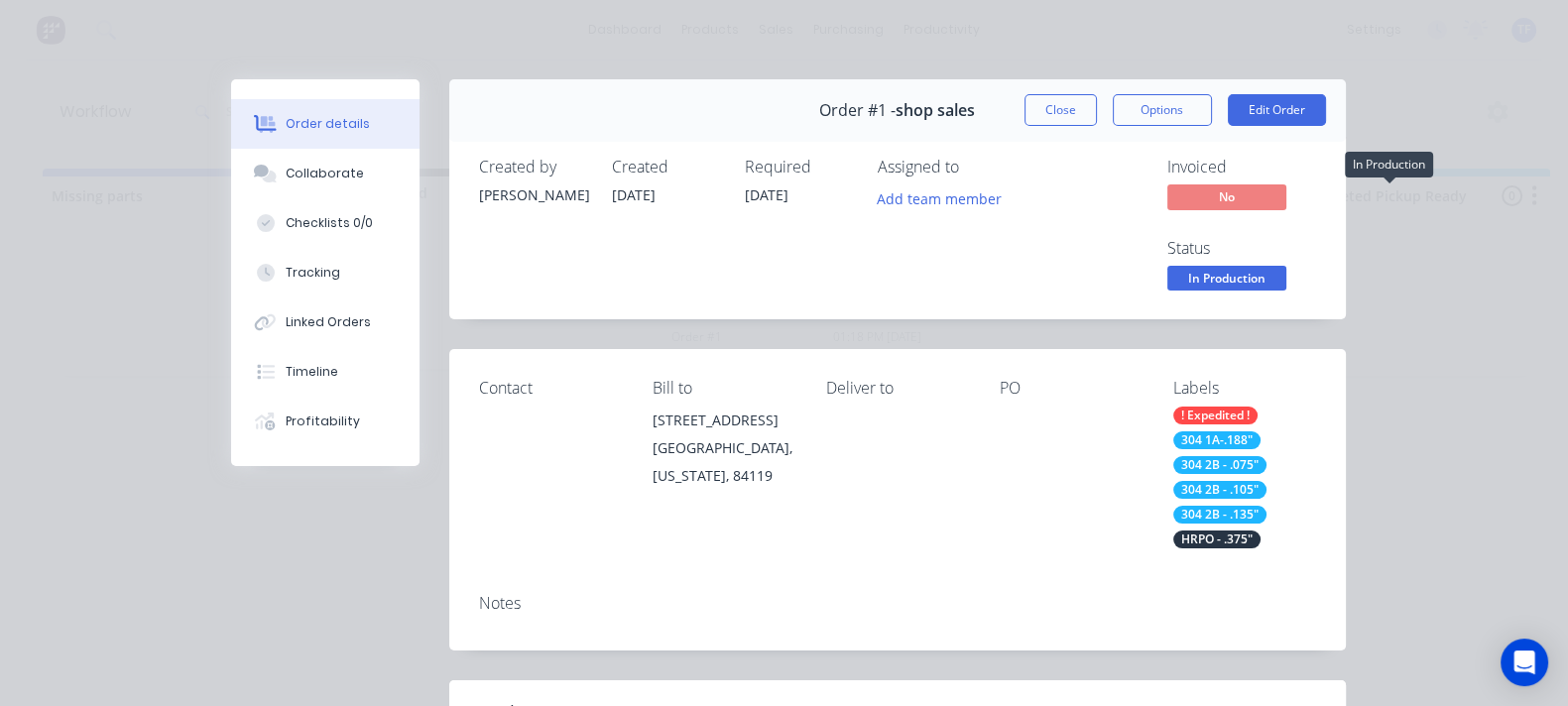
click at [1286, 266] on span "In Production" at bounding box center [1226, 278] width 119 height 25
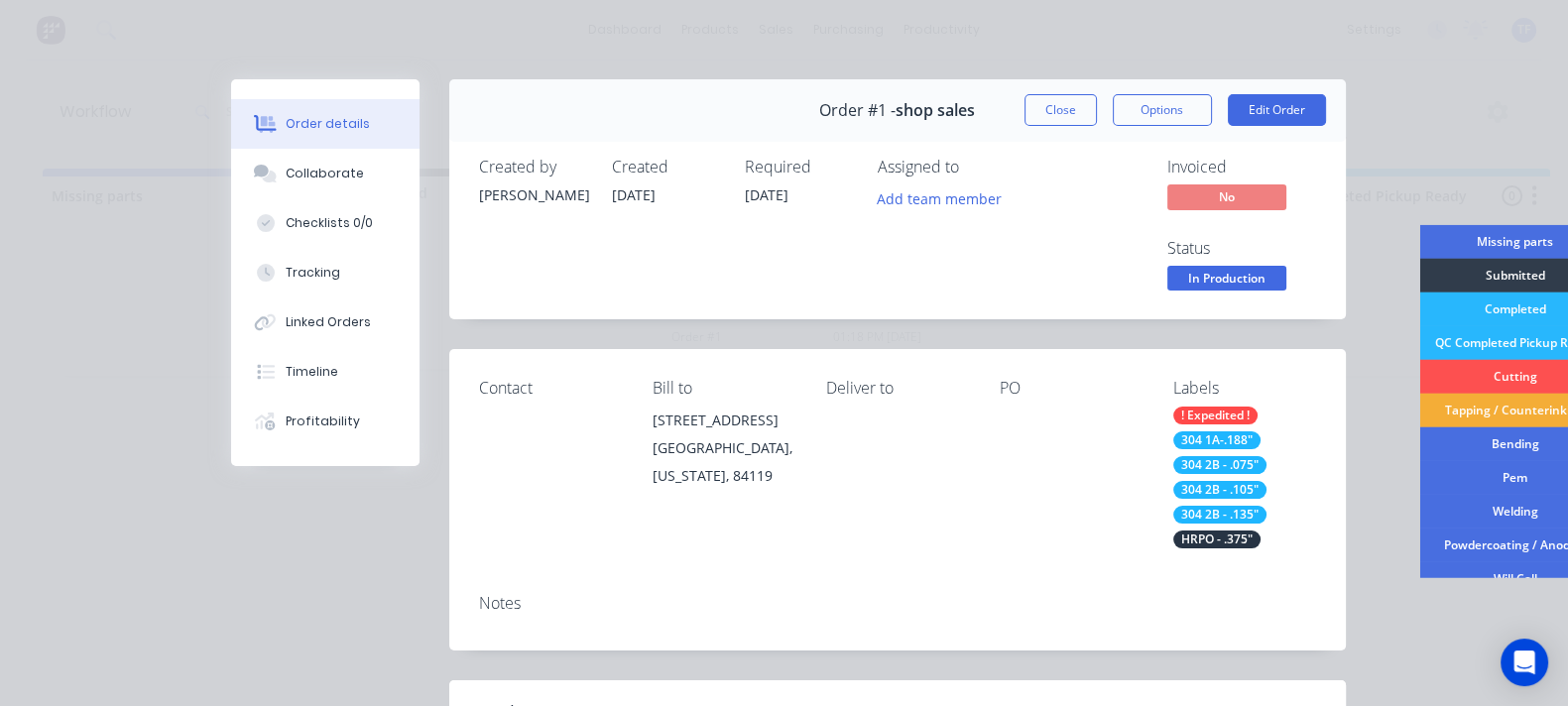
click at [1365, 33] on div "Order details Collaborate Checklists 0/0 Tracking Linked Orders Timeline Profit…" at bounding box center [784, 353] width 1568 height 706
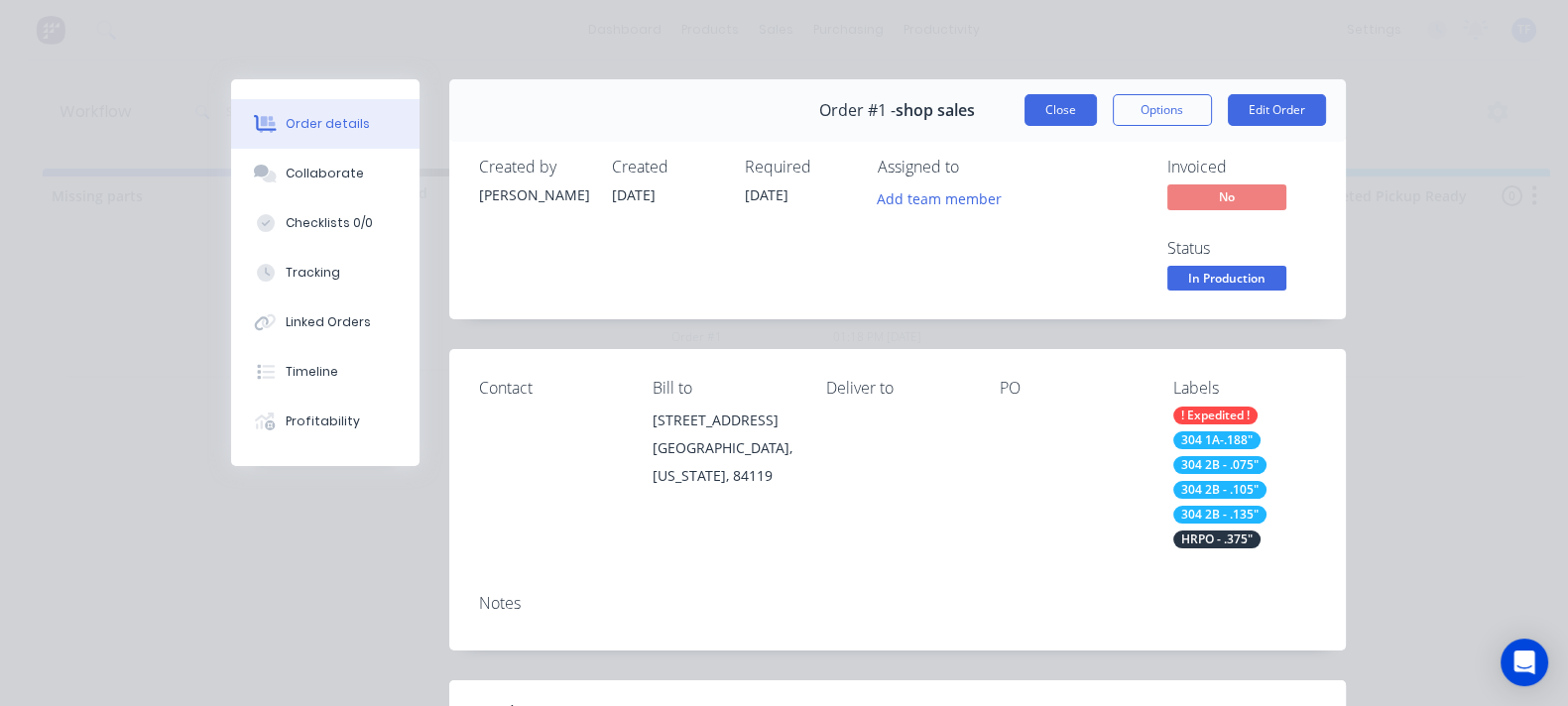
click at [1097, 110] on button "Close" at bounding box center [1060, 111] width 73 height 32
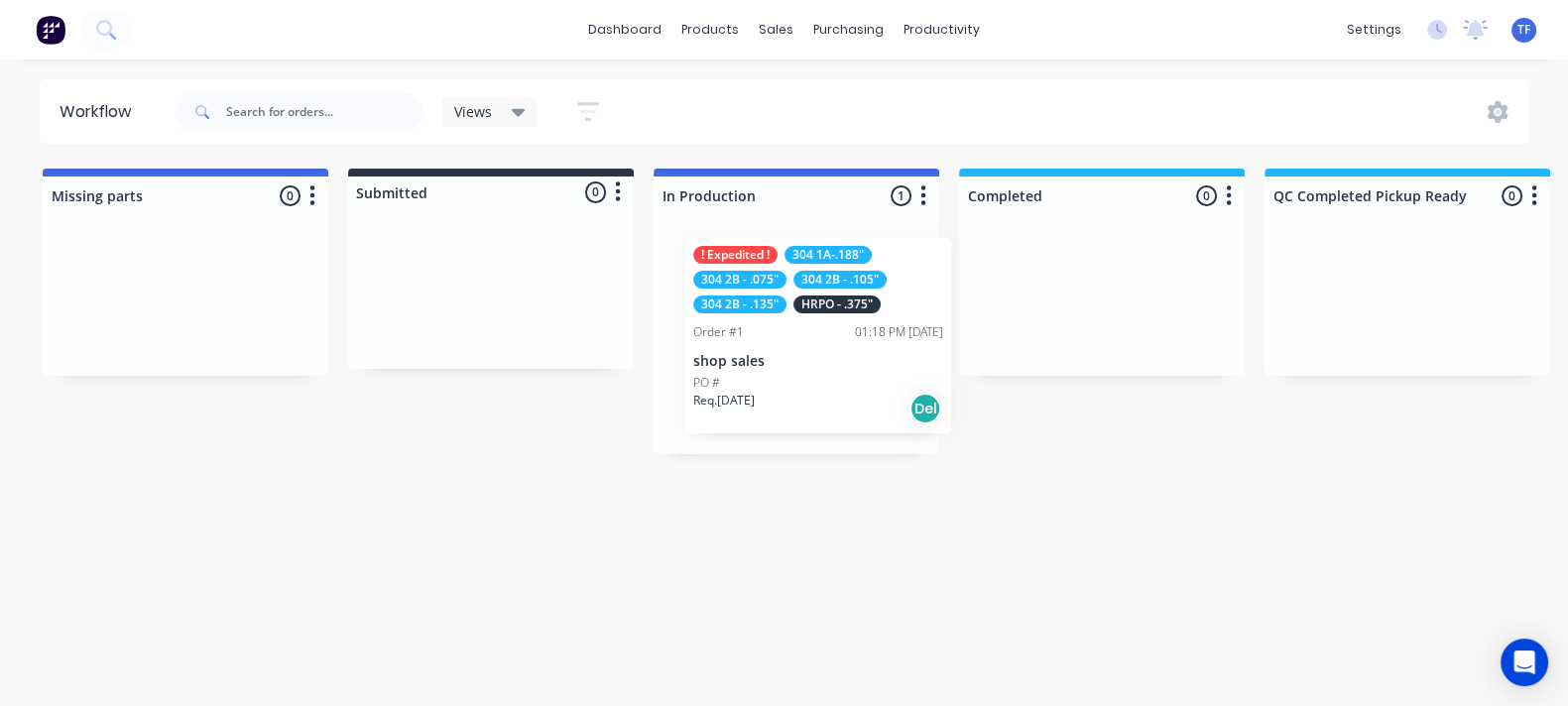
drag, startPoint x: 812, startPoint y: 340, endPoint x: 834, endPoint y: 333, distance: 23.1
click at [834, 333] on div "! Expedited ! 304 1A-.188" 304 2B - .075" 304 2B - .105" 304 2B - .135" HRPO - …" at bounding box center [796, 341] width 286 height 227
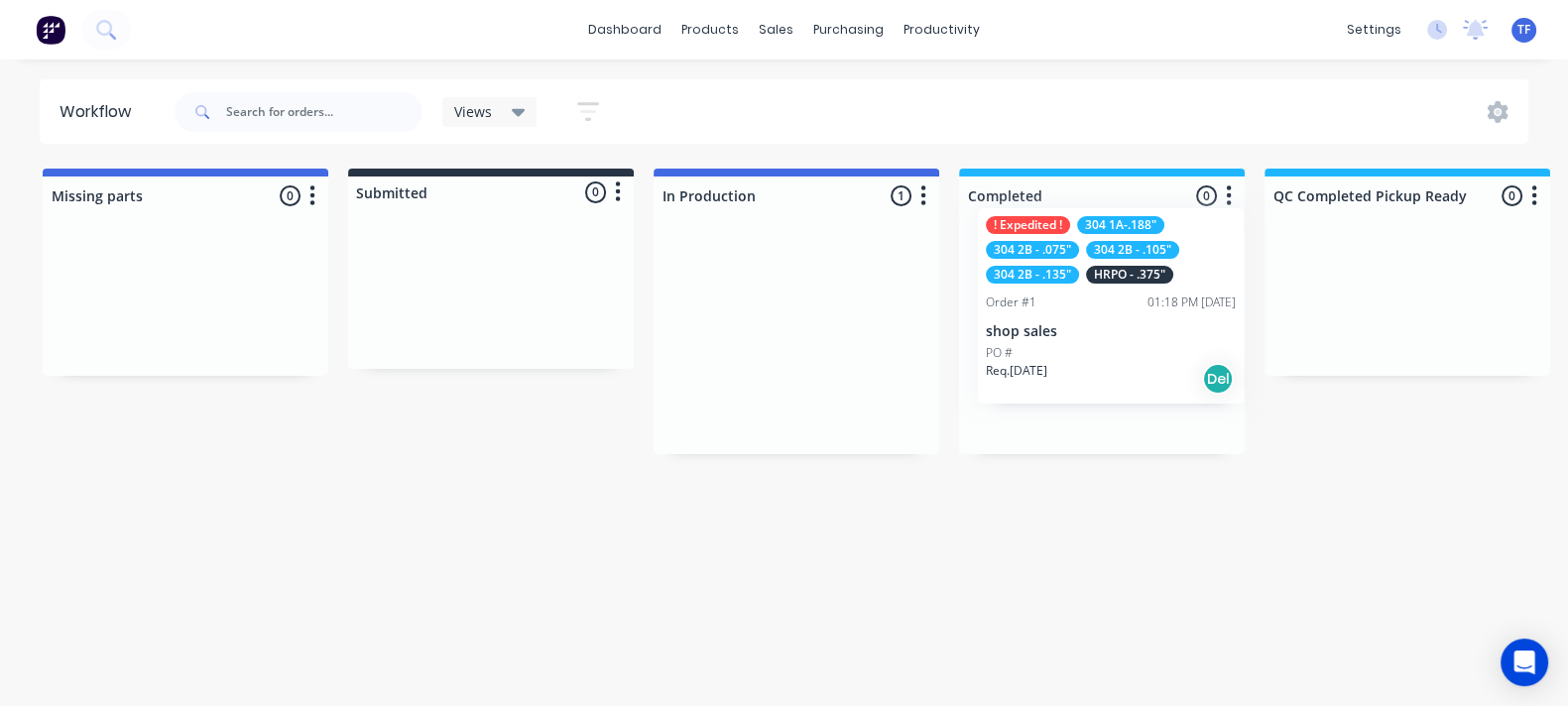
drag, startPoint x: 813, startPoint y: 325, endPoint x: 1131, endPoint y: 298, distance: 319.1
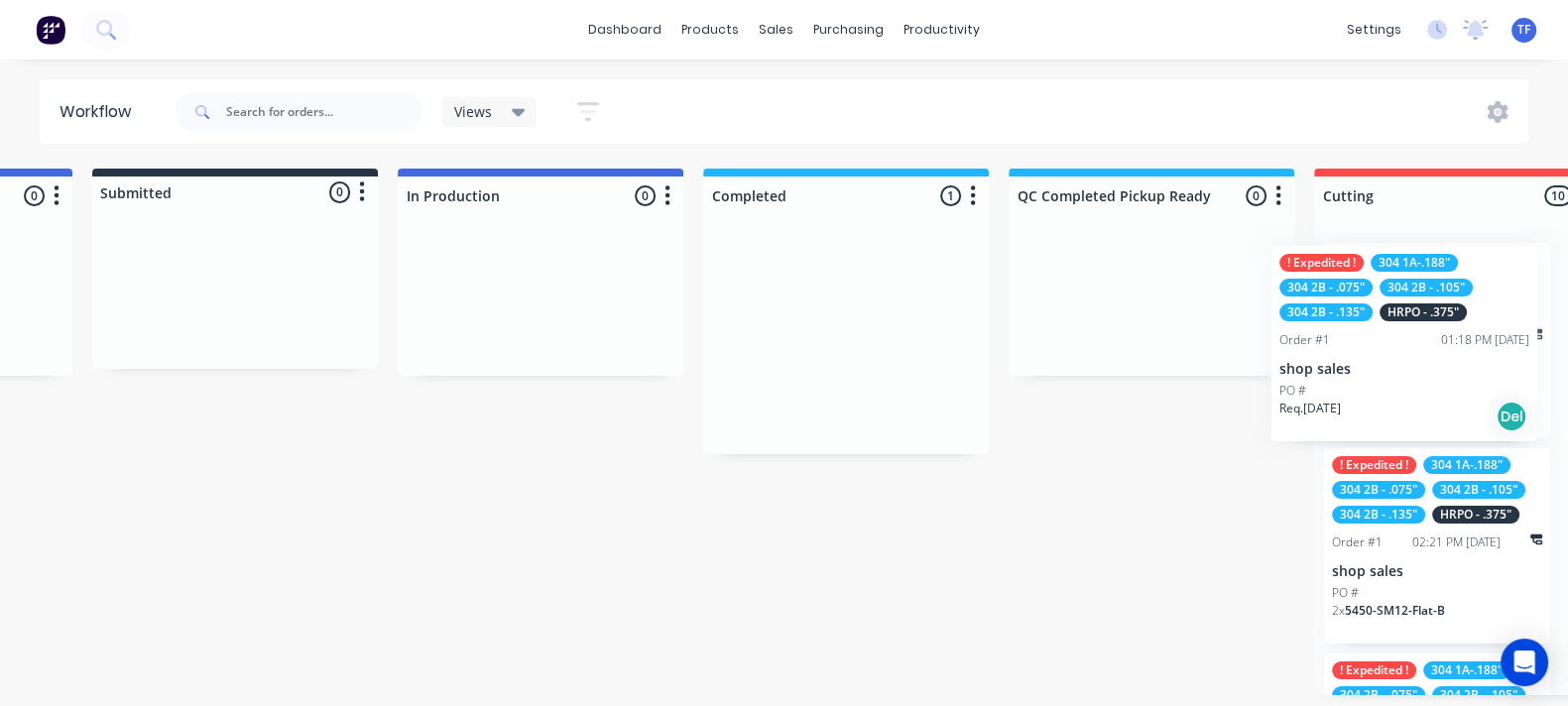
scroll to position [0, 272]
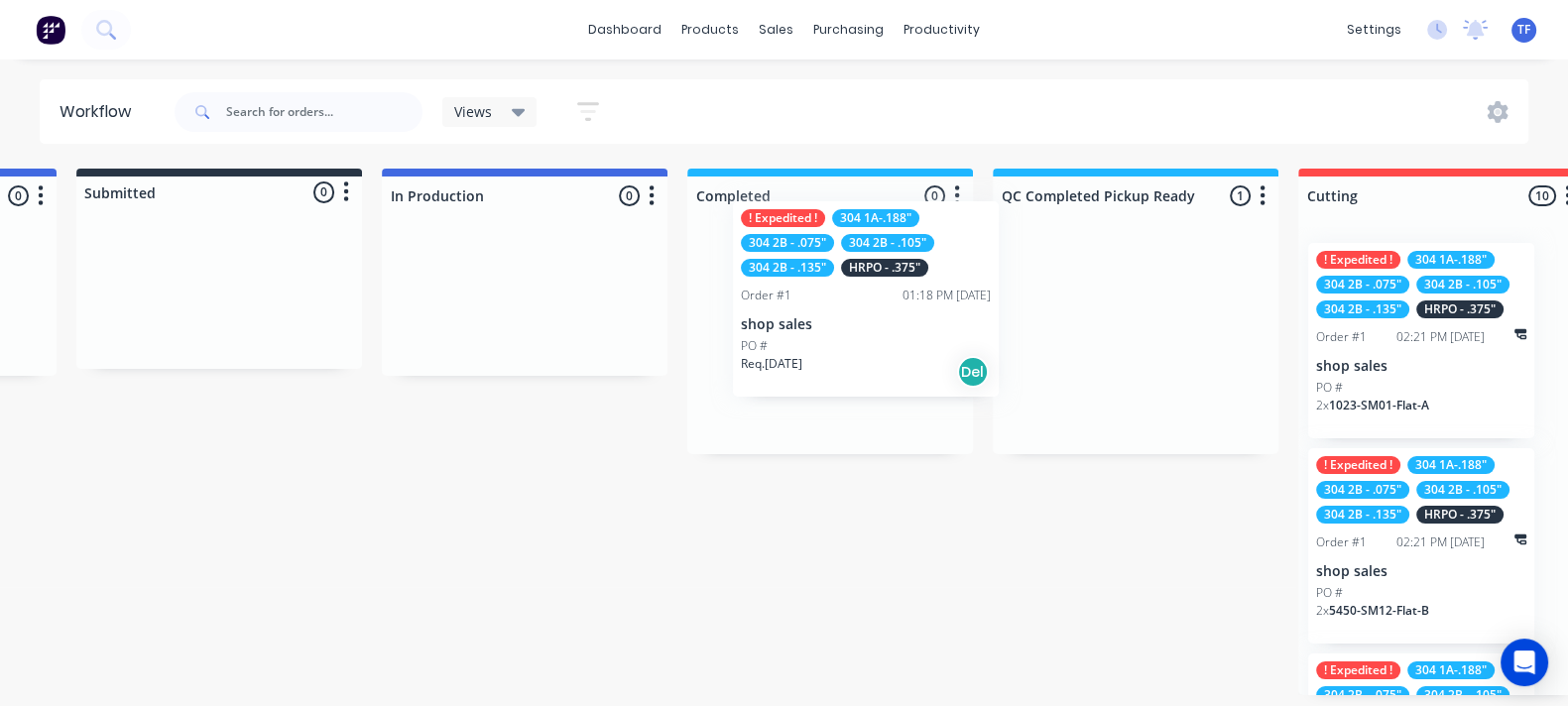
drag, startPoint x: 1111, startPoint y: 374, endPoint x: 828, endPoint y: 335, distance: 285.7
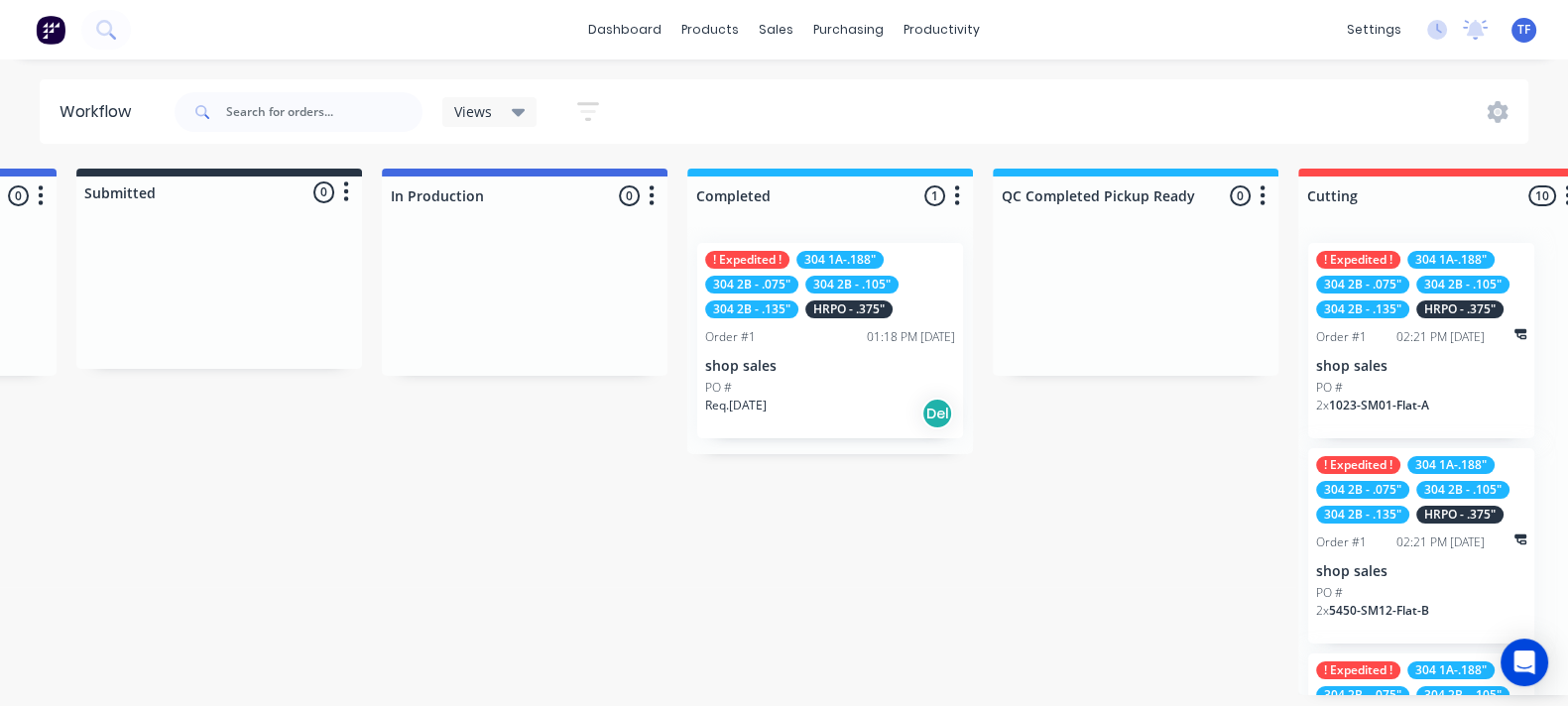
click at [851, 403] on div "Req. 22/09/25 Del" at bounding box center [830, 413] width 250 height 34
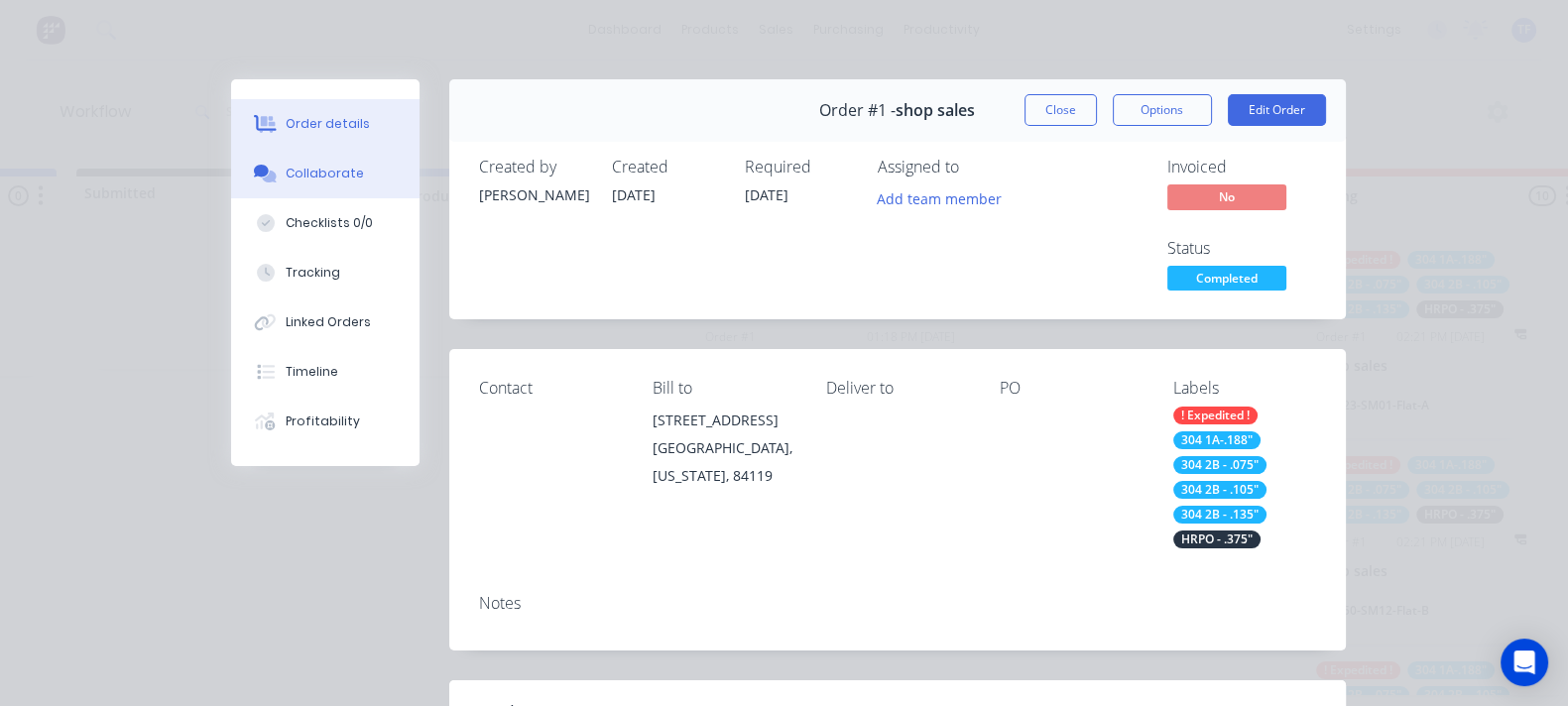
click at [286, 177] on div "Collaborate" at bounding box center [325, 173] width 79 height 18
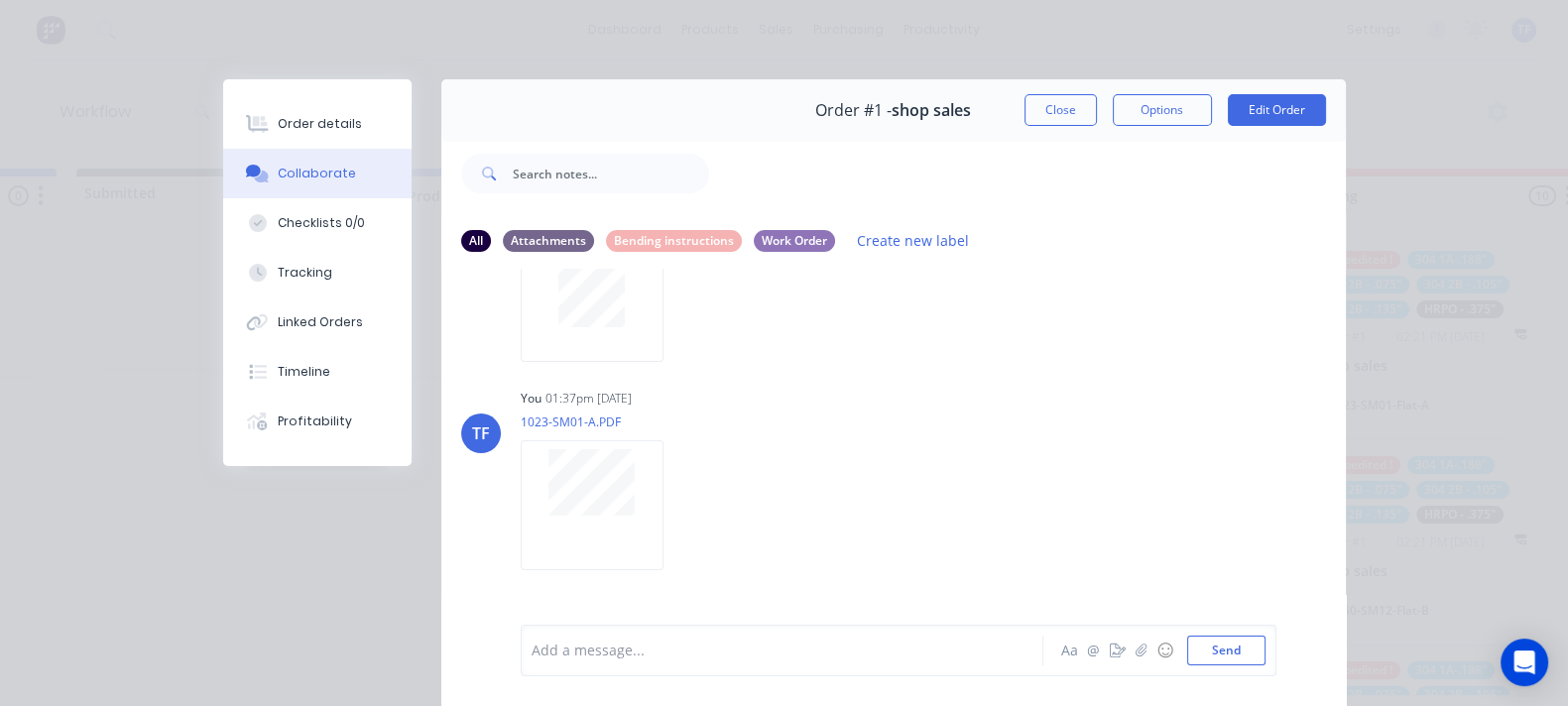
scroll to position [146, 0]
click at [1259, 103] on div "Close Options Edit Order" at bounding box center [1175, 111] width 302 height 32
click at [1097, 116] on button "Close" at bounding box center [1060, 111] width 73 height 32
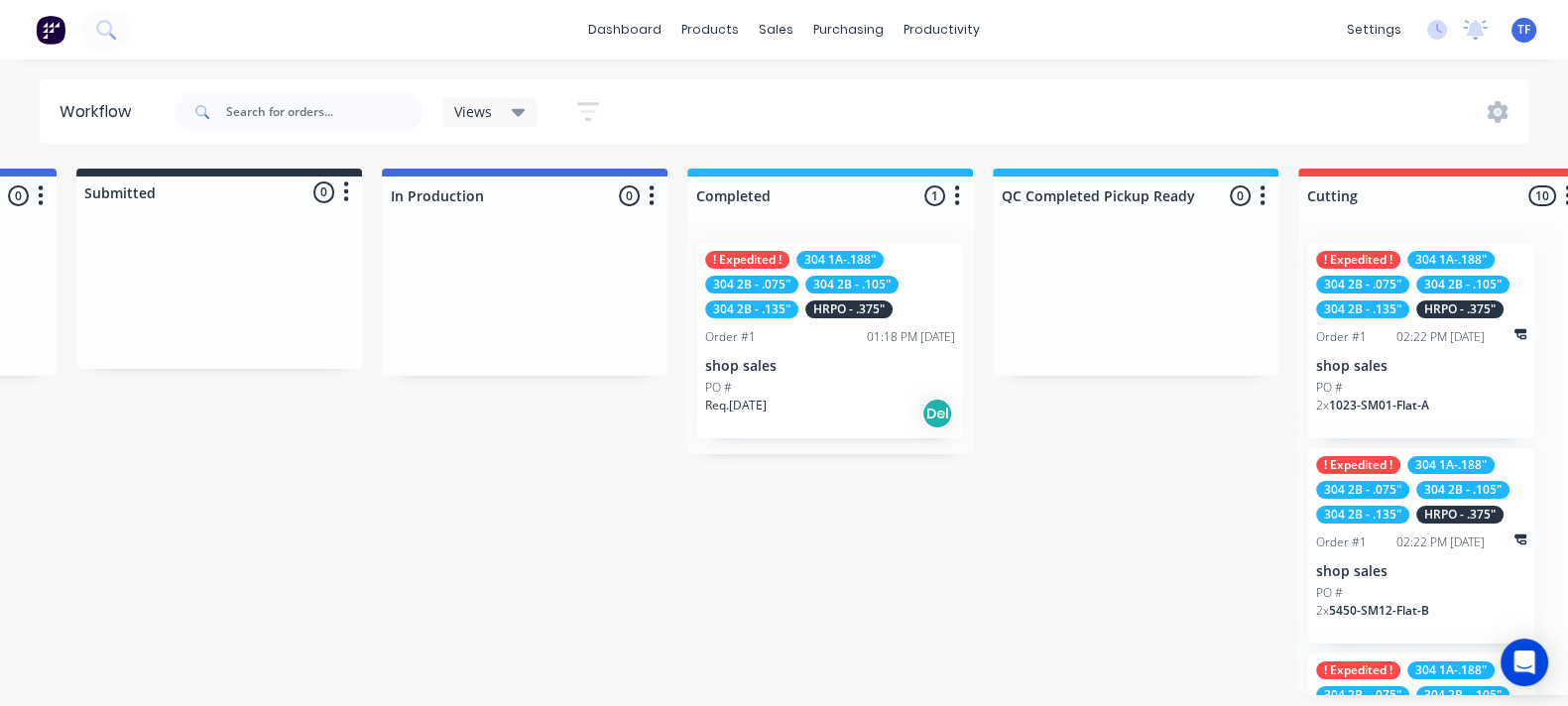
click at [817, 338] on div "Order #1 01:18 PM 24/09/25" at bounding box center [830, 337] width 250 height 18
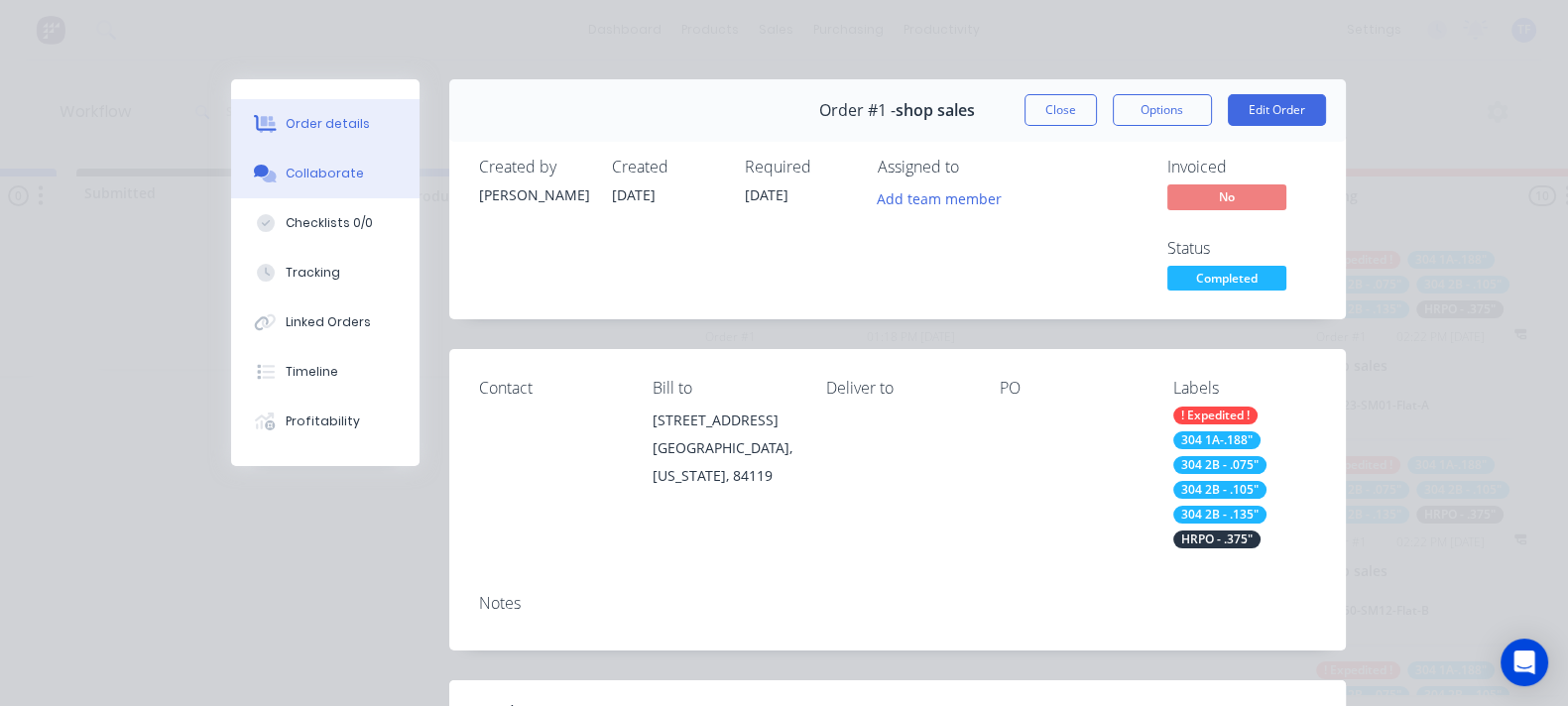
click at [286, 175] on div "Collaborate" at bounding box center [325, 173] width 79 height 18
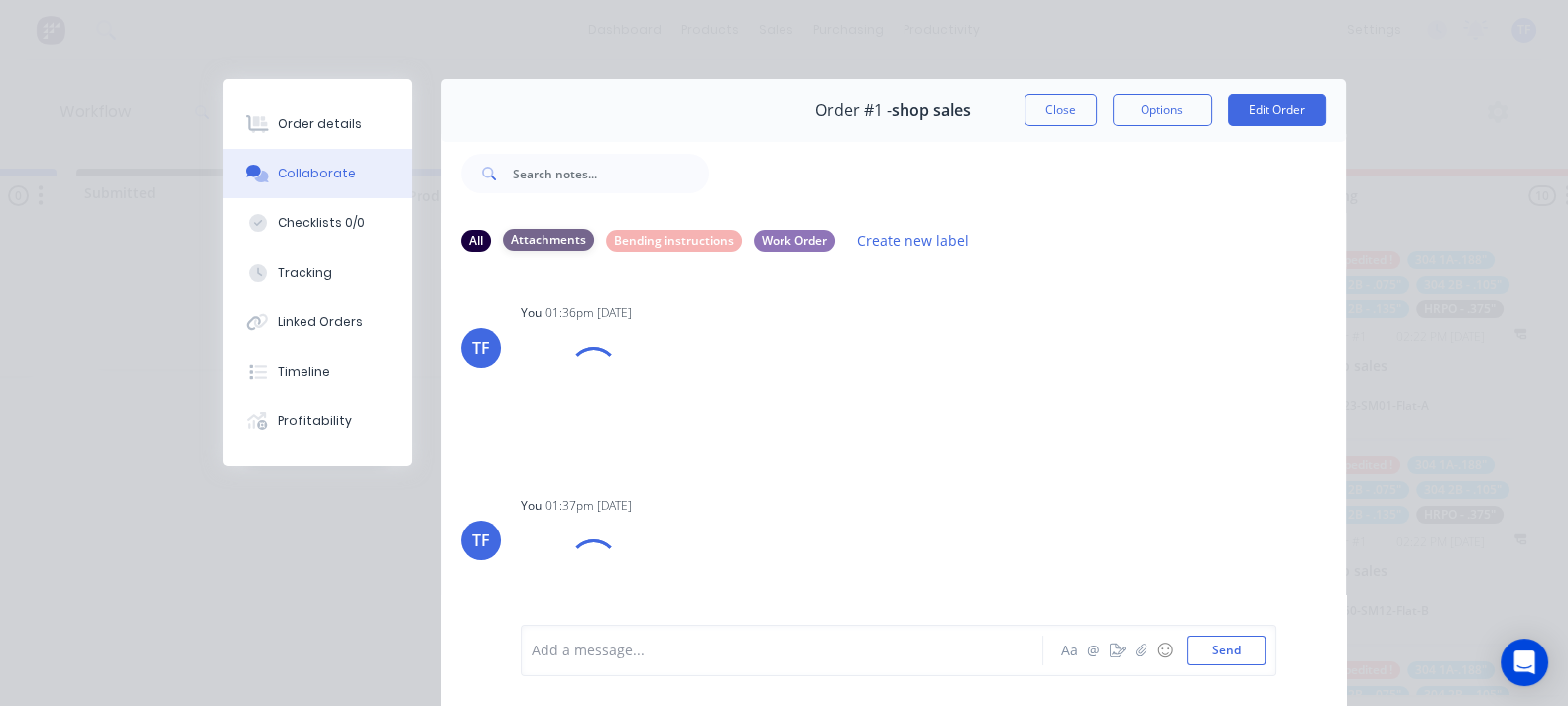
click at [503, 239] on div "Attachments" at bounding box center [549, 240] width 92 height 22
click at [461, 237] on div "All" at bounding box center [476, 240] width 30 height 22
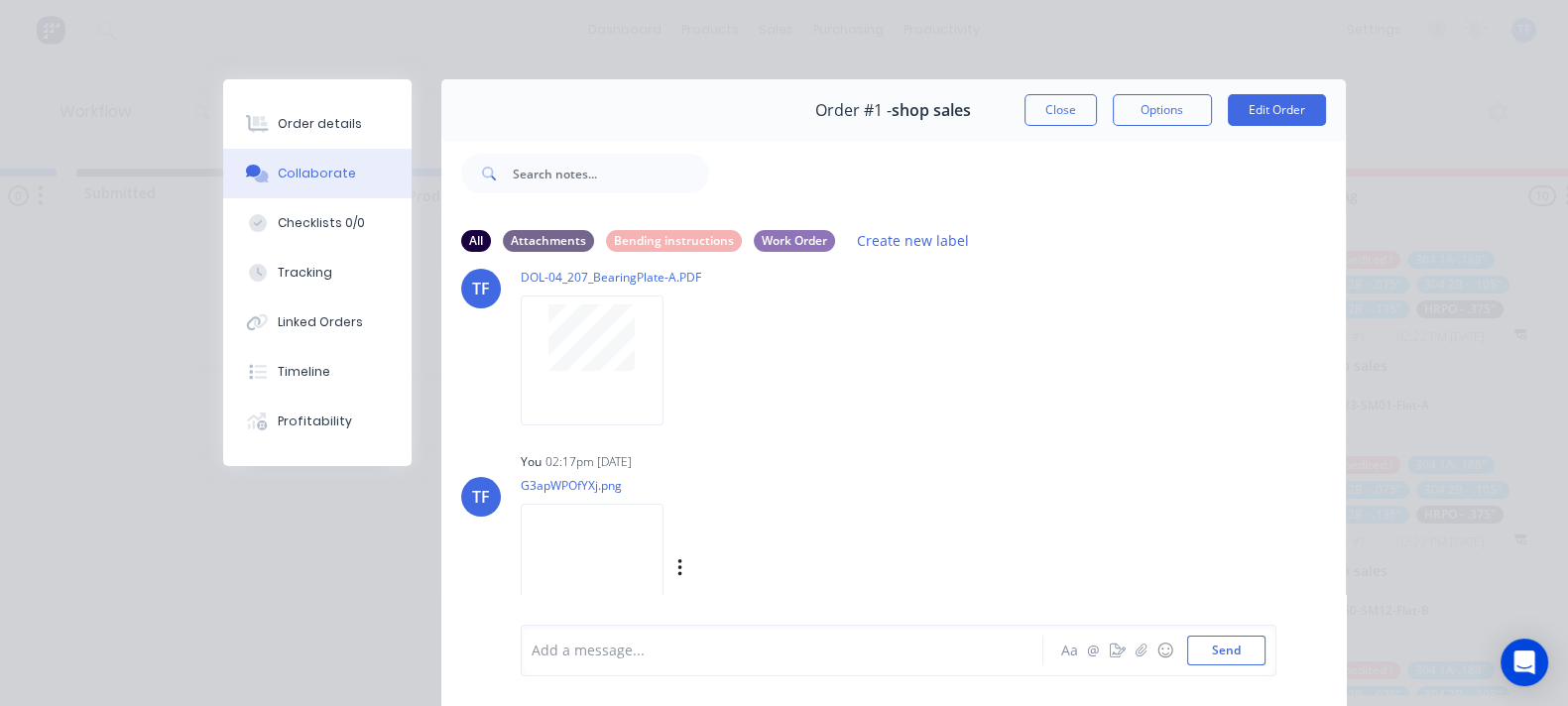
scroll to position [109, 0]
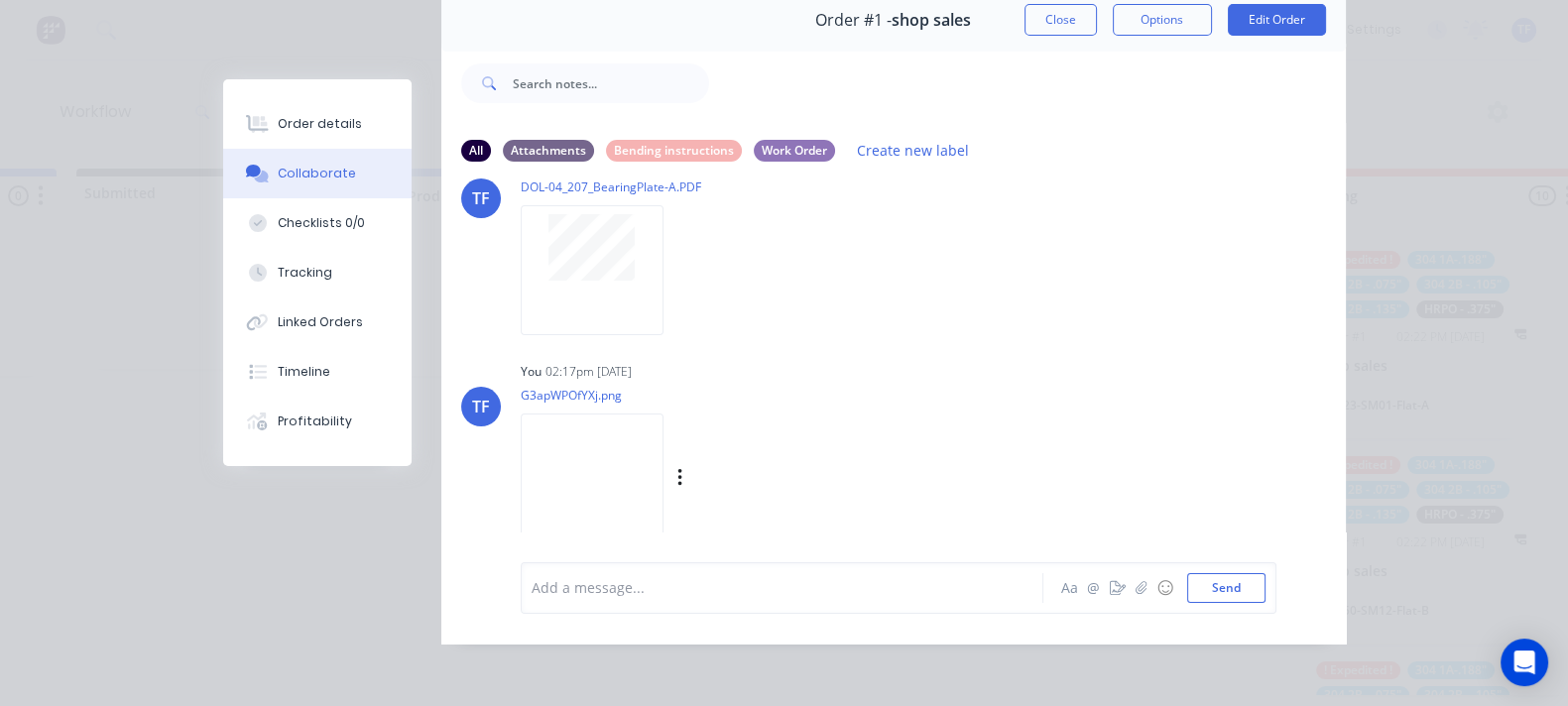
click at [521, 448] on img at bounding box center [592, 478] width 142 height 129
click at [521, 473] on img at bounding box center [592, 478] width 142 height 129
click at [847, 136] on button "Create new label" at bounding box center [913, 149] width 132 height 27
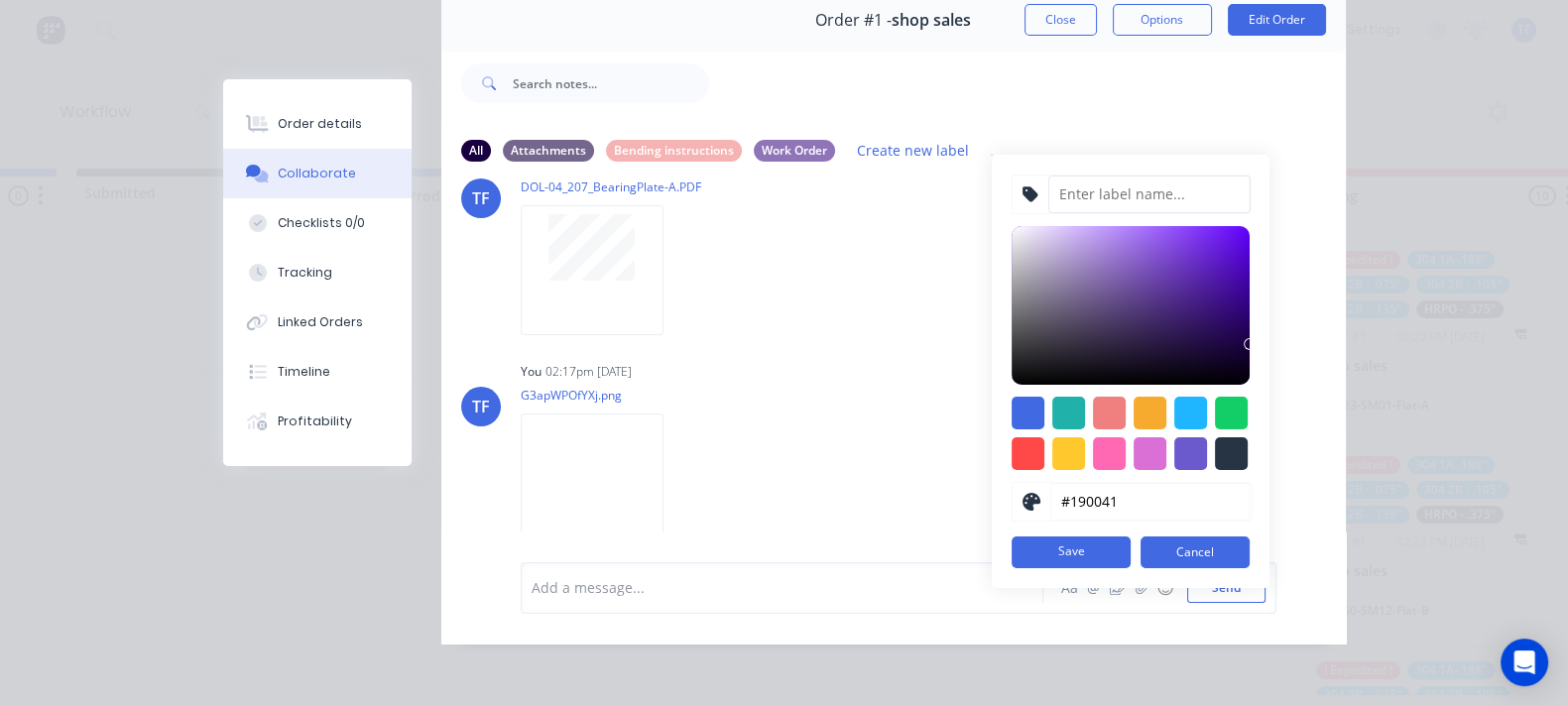
click at [1048, 175] on input at bounding box center [1149, 194] width 202 height 38
type input "Location"
click at [1093, 437] on div at bounding box center [1109, 453] width 33 height 33
type input "#FF69B4"
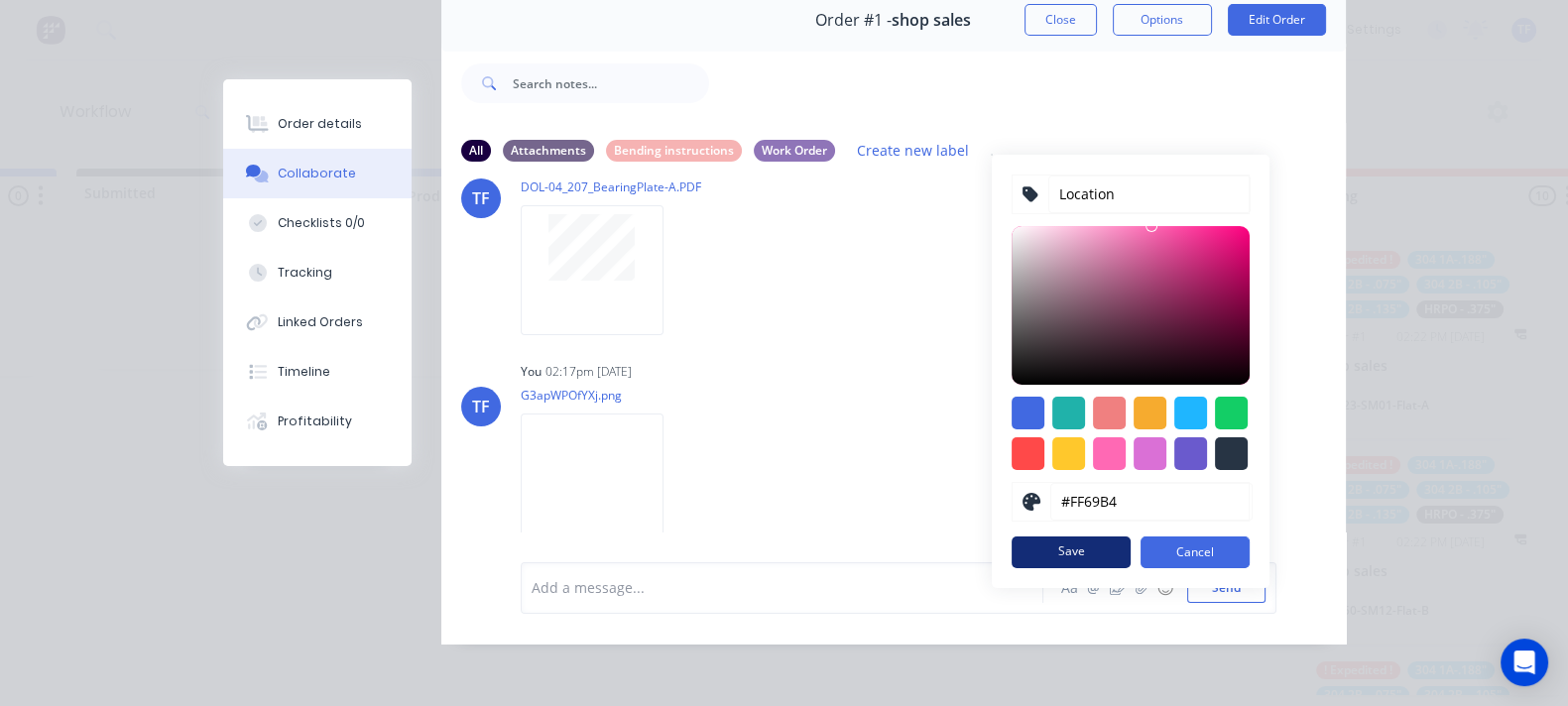
click at [1011, 537] on button "Save" at bounding box center [1070, 553] width 119 height 32
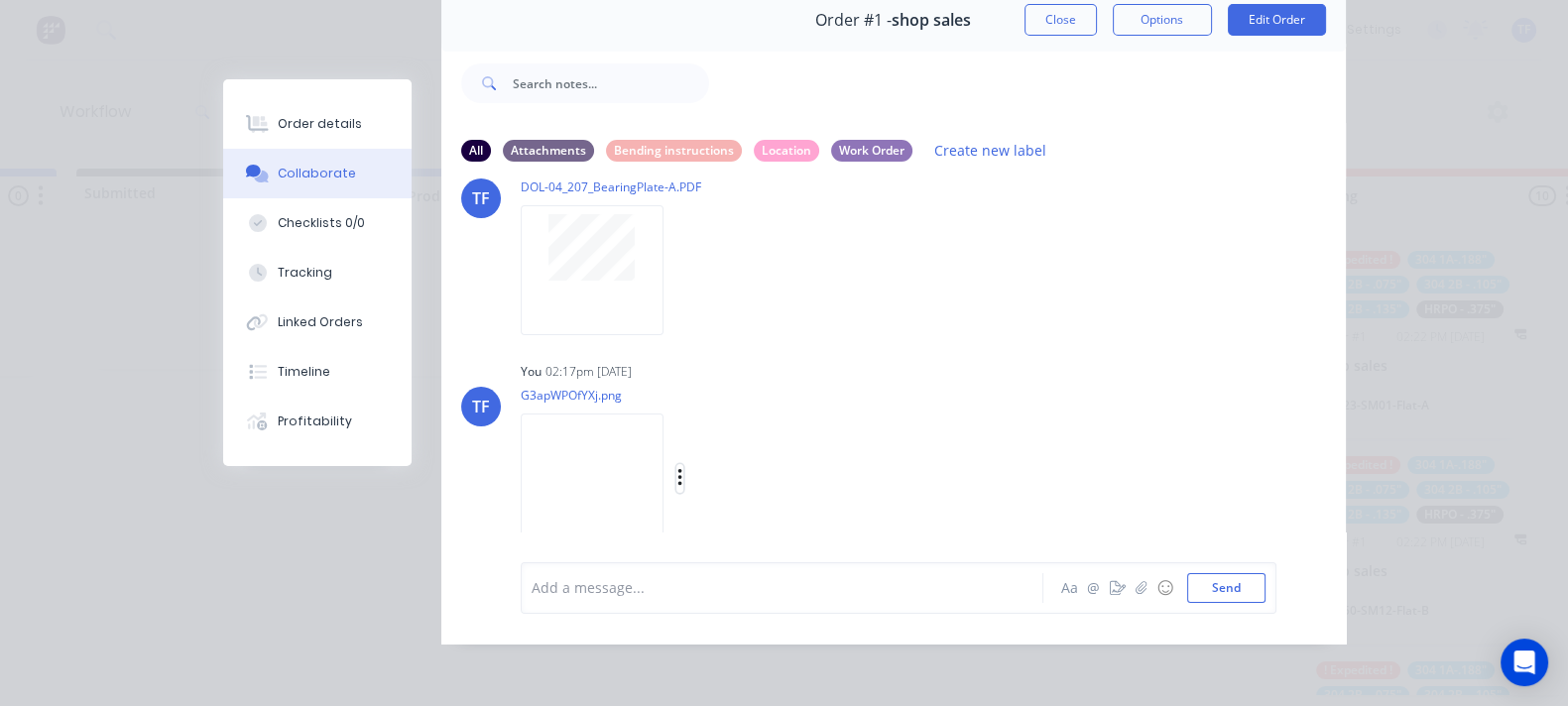
click at [677, 467] on icon "button" at bounding box center [680, 478] width 6 height 23
click at [698, 426] on button "Labels" at bounding box center [810, 435] width 223 height 45
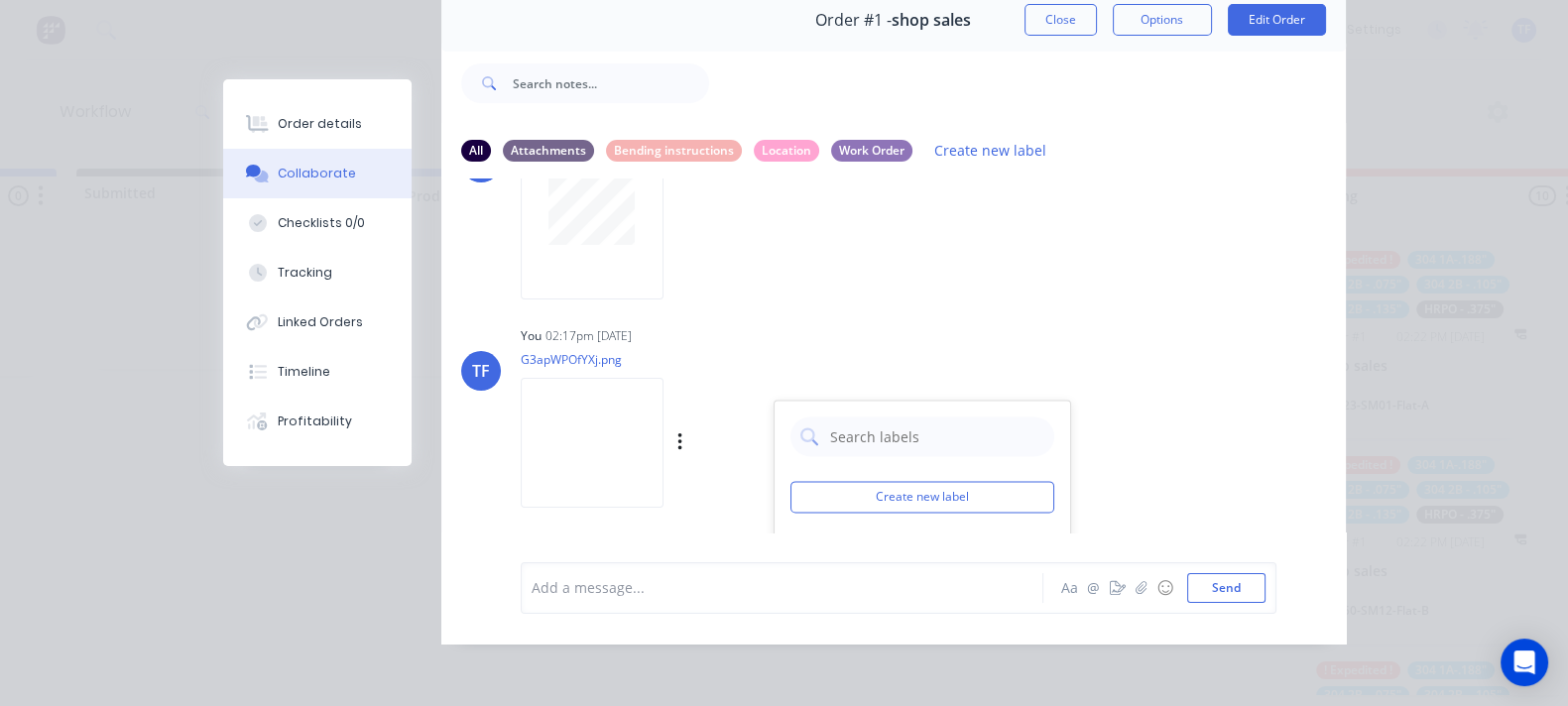
scroll to position [3514, 0]
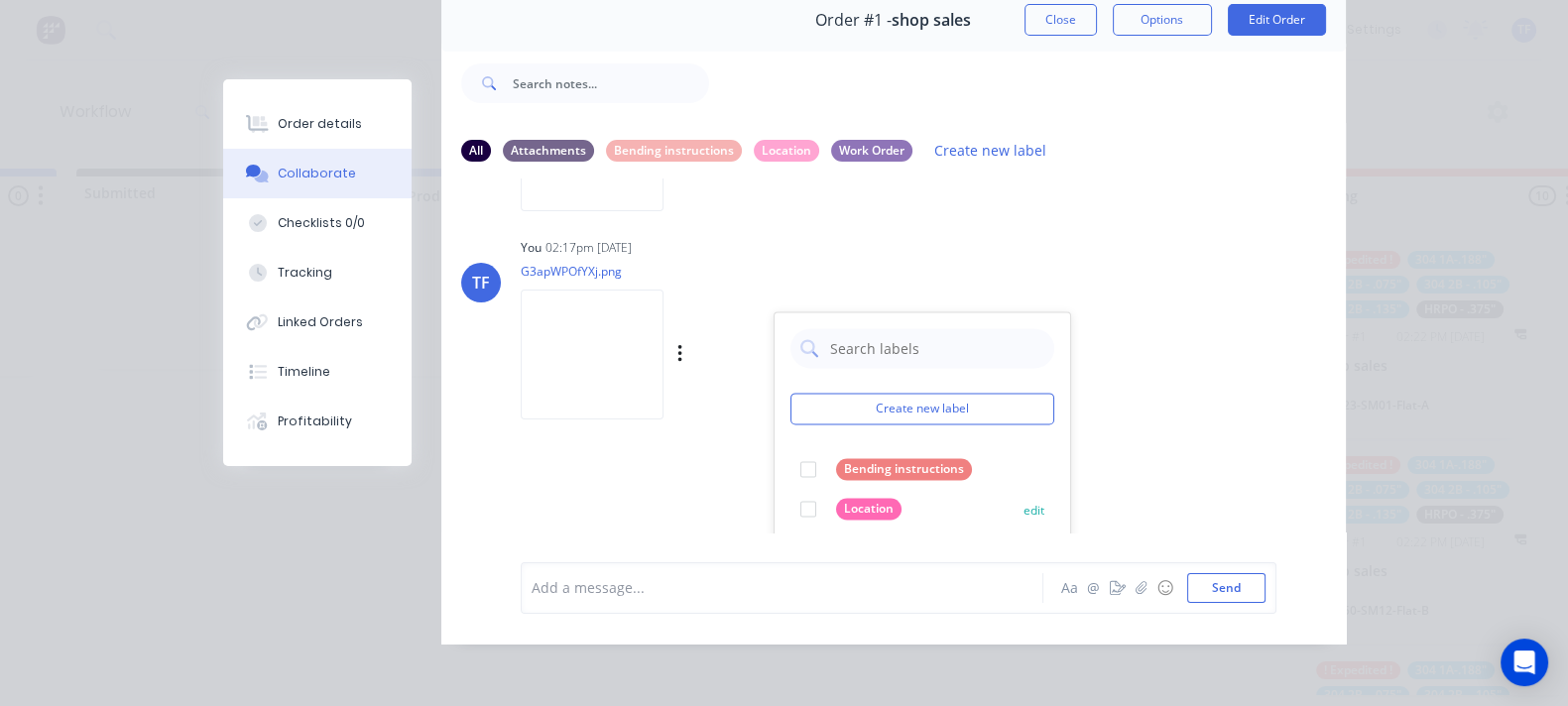
click at [788, 489] on div at bounding box center [808, 509] width 40 height 40
click at [1037, 402] on div "TF You 01:36pm 24/09/25 WO-10012.pdf Labels Download Delete TF You 01:37pm 24/0…" at bounding box center [894, 354] width 905 height 353
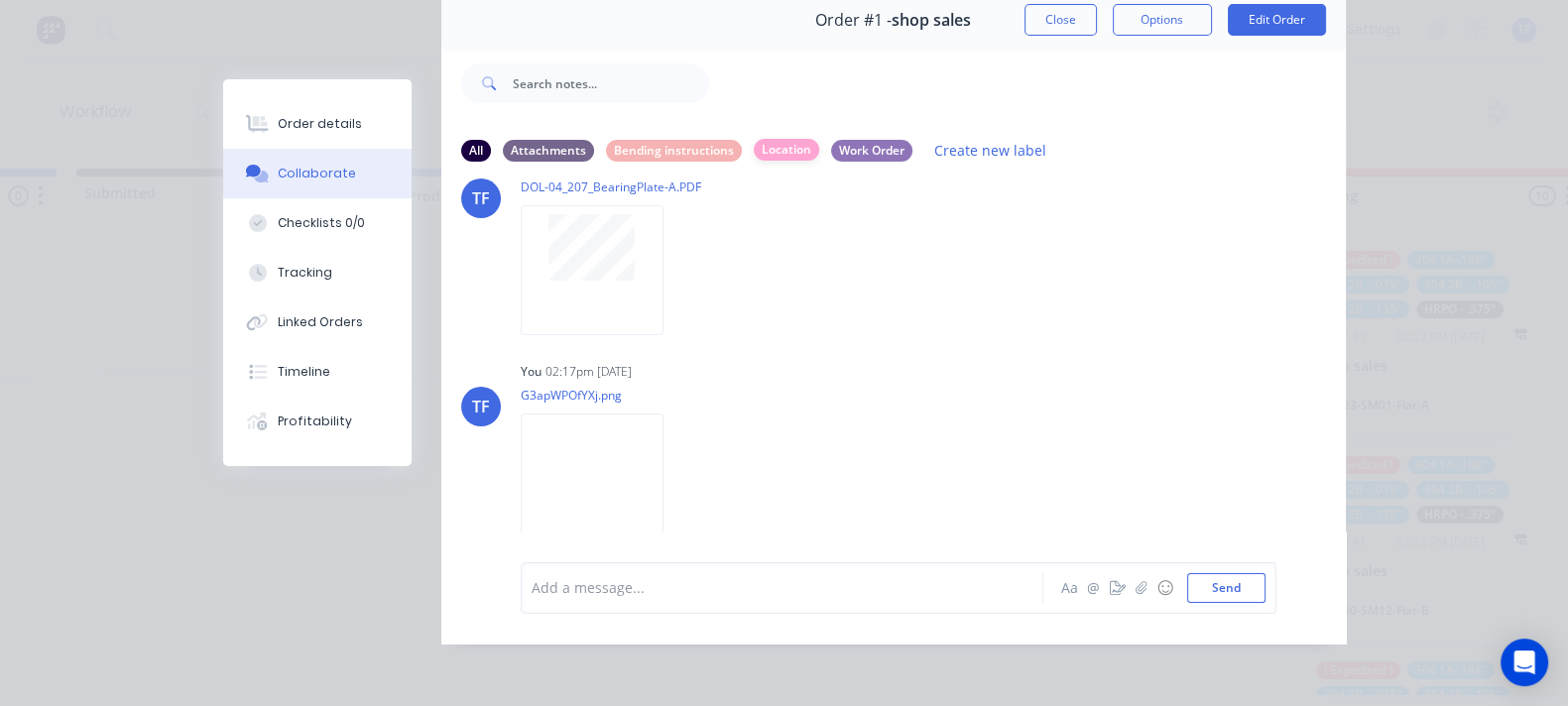
click at [754, 138] on div "Location" at bounding box center [787, 149] width 66 height 22
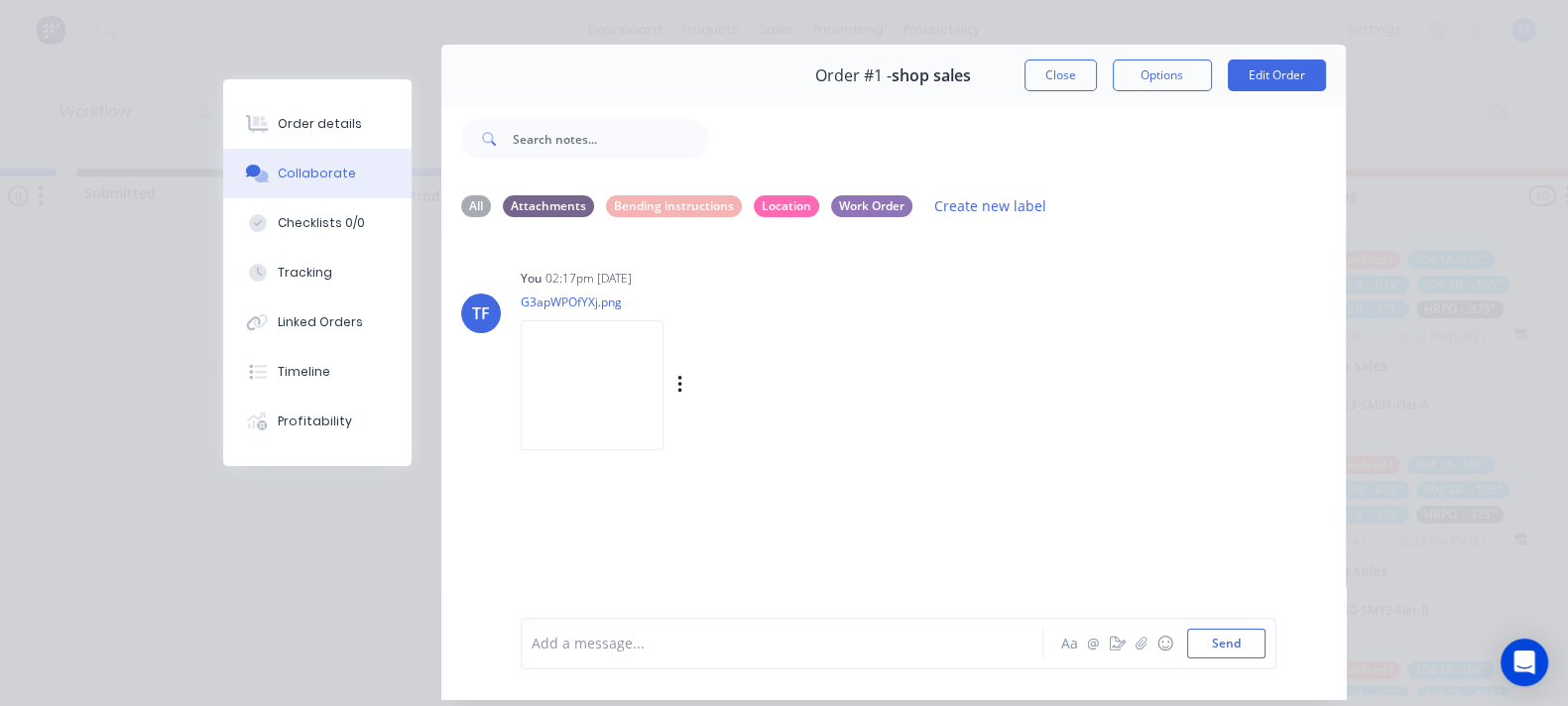
scroll to position [0, 0]
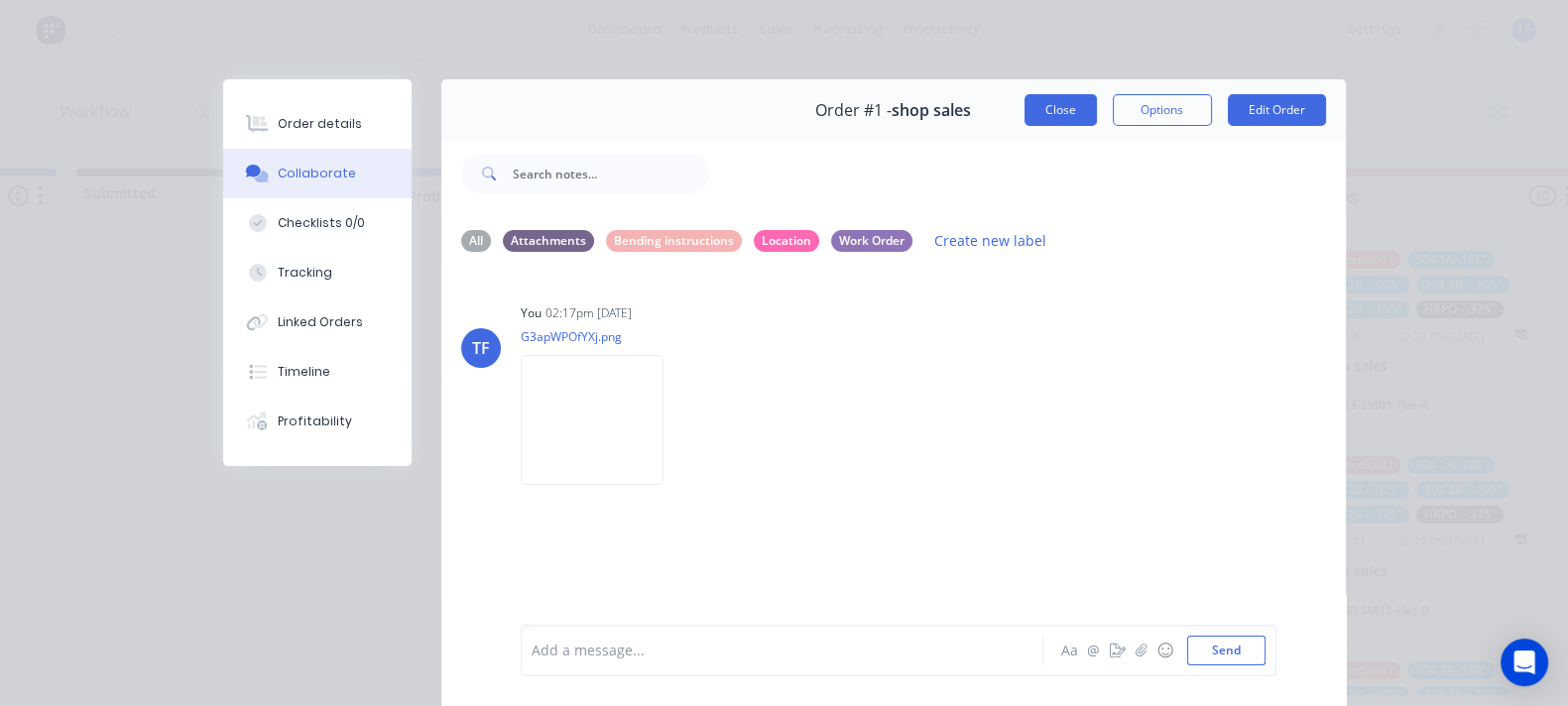
click at [1097, 111] on button "Close" at bounding box center [1060, 111] width 73 height 32
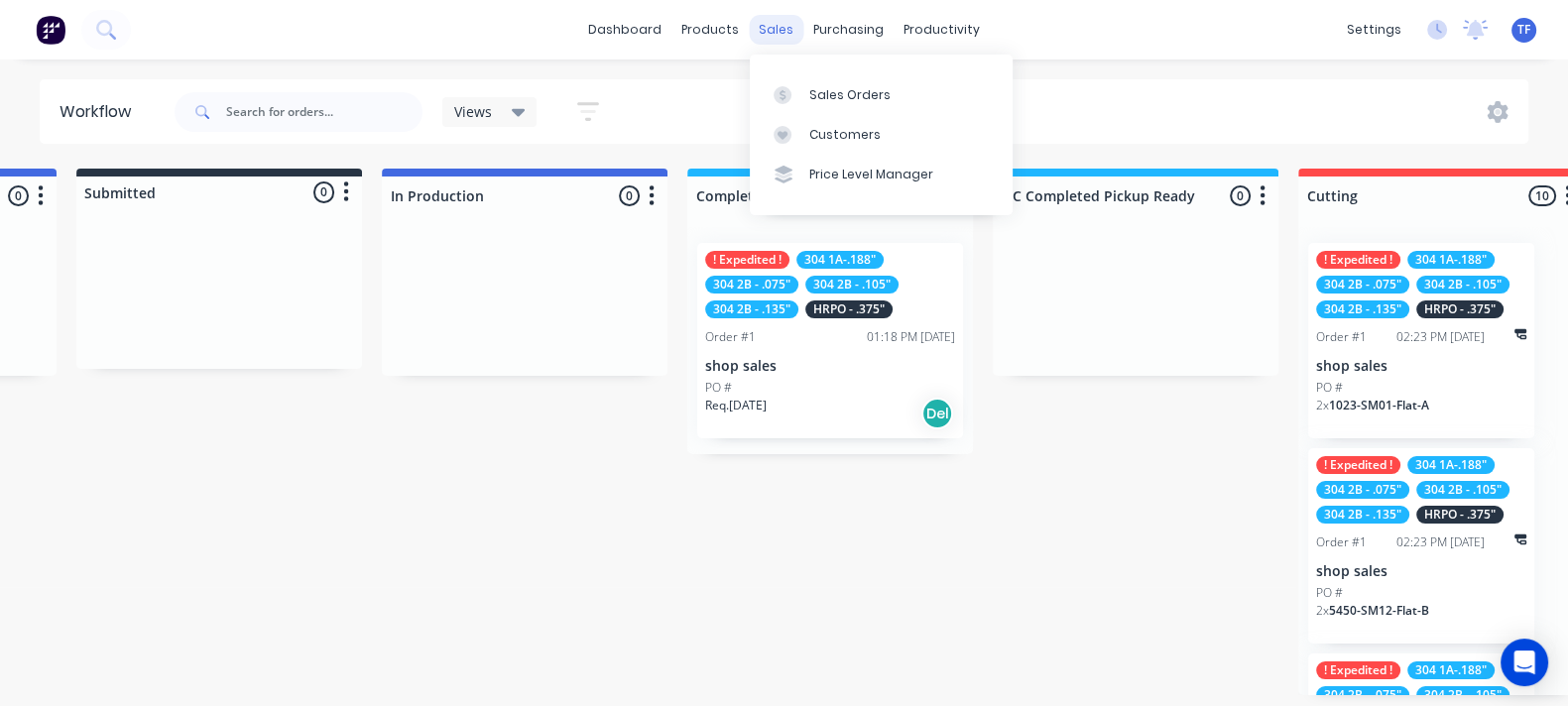
click at [783, 25] on div "sales" at bounding box center [776, 30] width 55 height 30
click at [800, 98] on div at bounding box center [788, 96] width 30 height 18
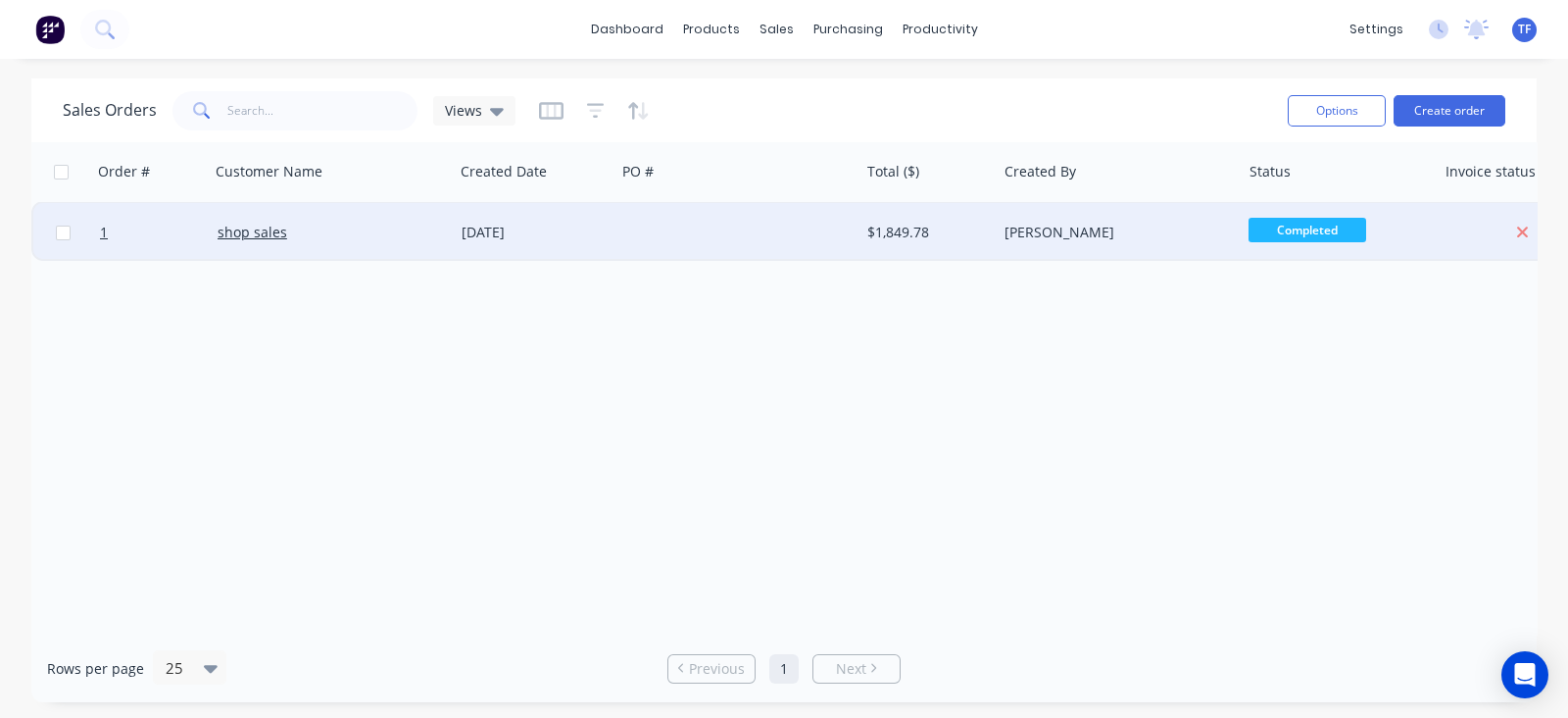
click at [729, 229] on div at bounding box center [737, 232] width 244 height 59
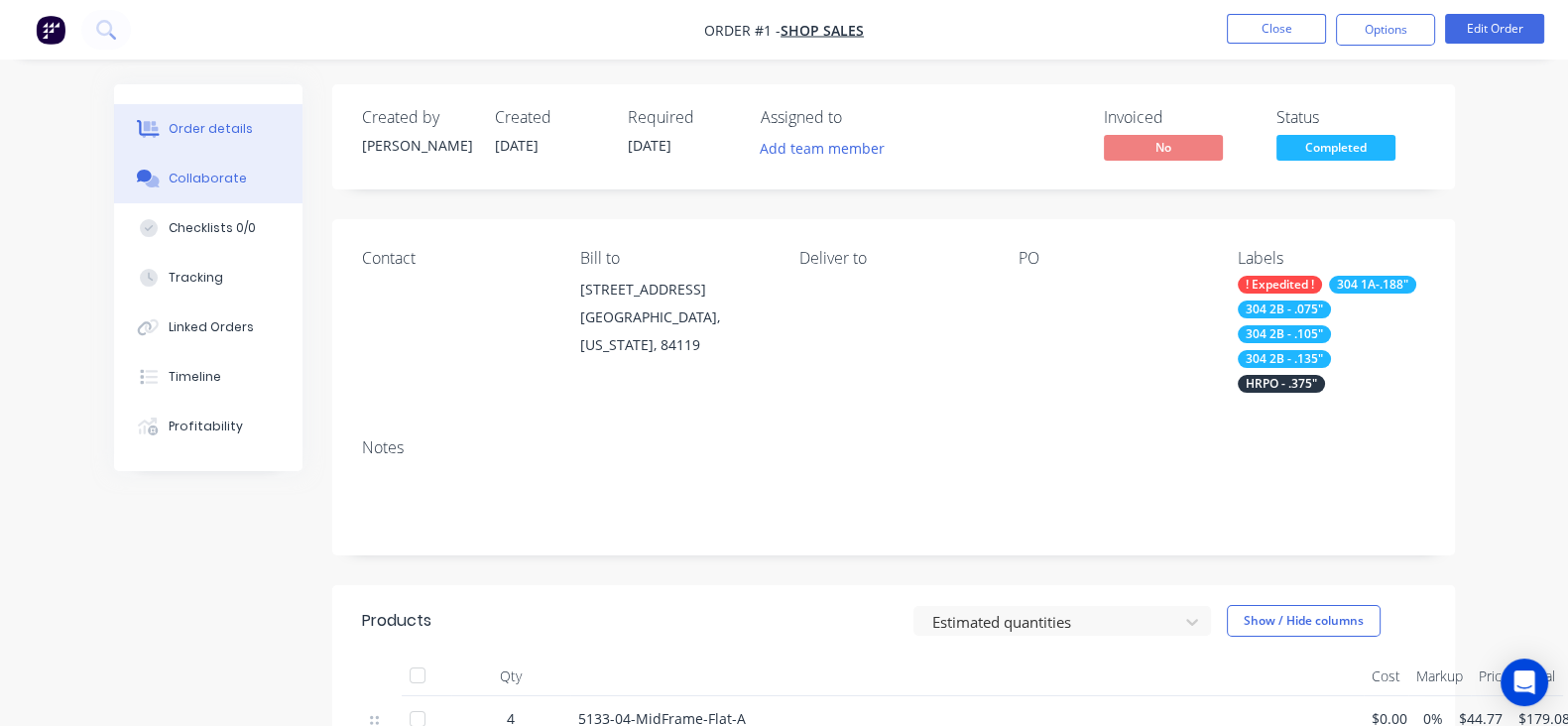
click at [114, 195] on button "Collaborate" at bounding box center [207, 178] width 188 height 50
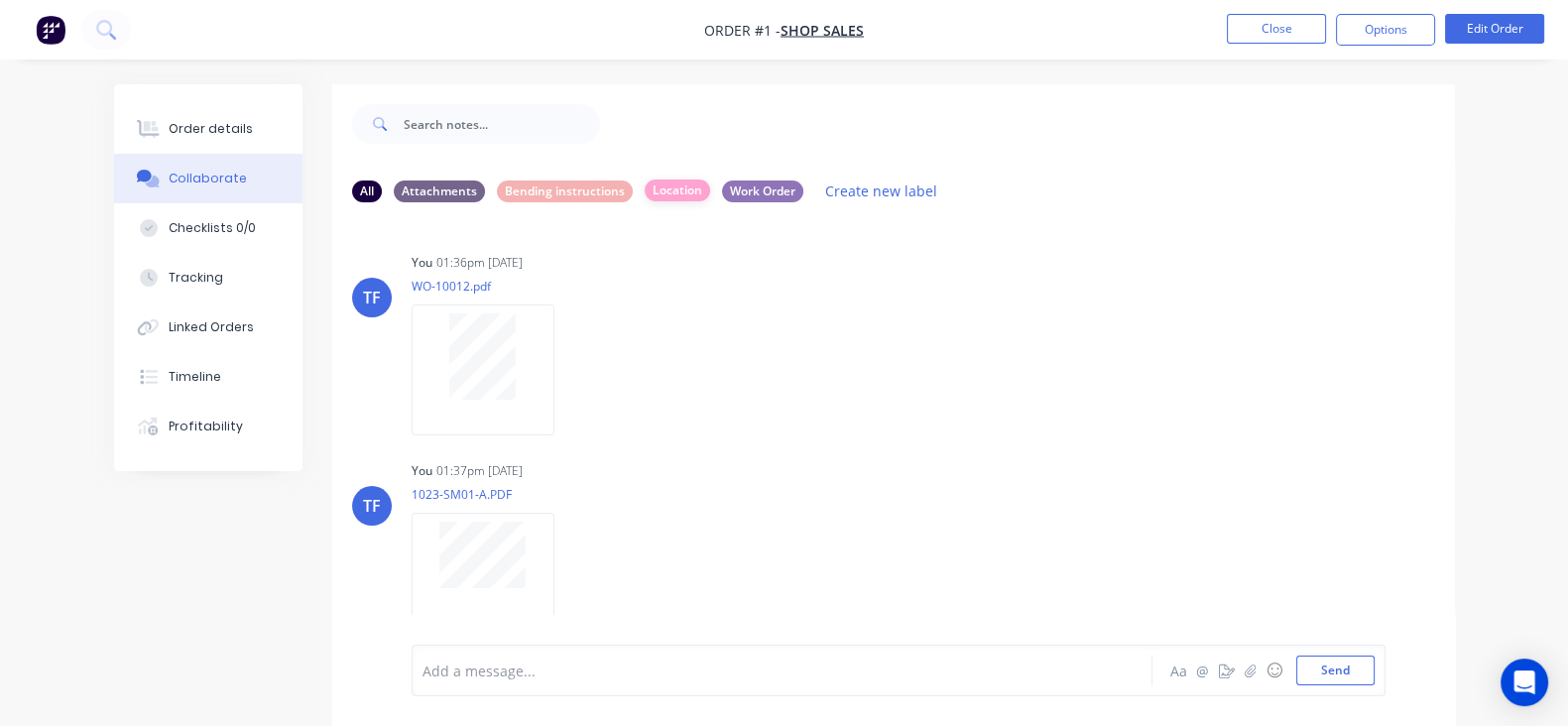
click at [645, 185] on div "Location" at bounding box center [677, 190] width 66 height 22
click at [60, 43] on img "button" at bounding box center [51, 30] width 30 height 30
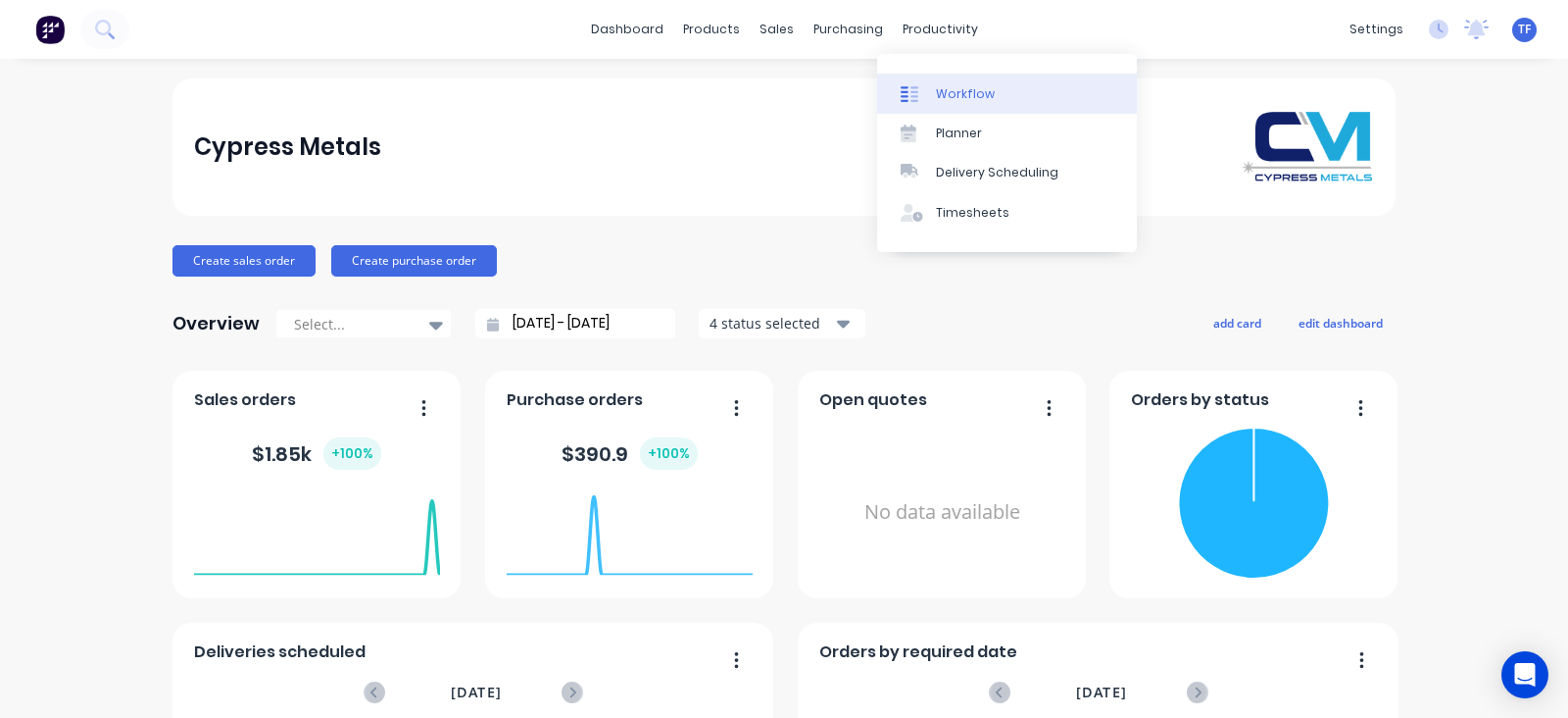
click at [915, 95] on icon at bounding box center [909, 95] width 18 height 18
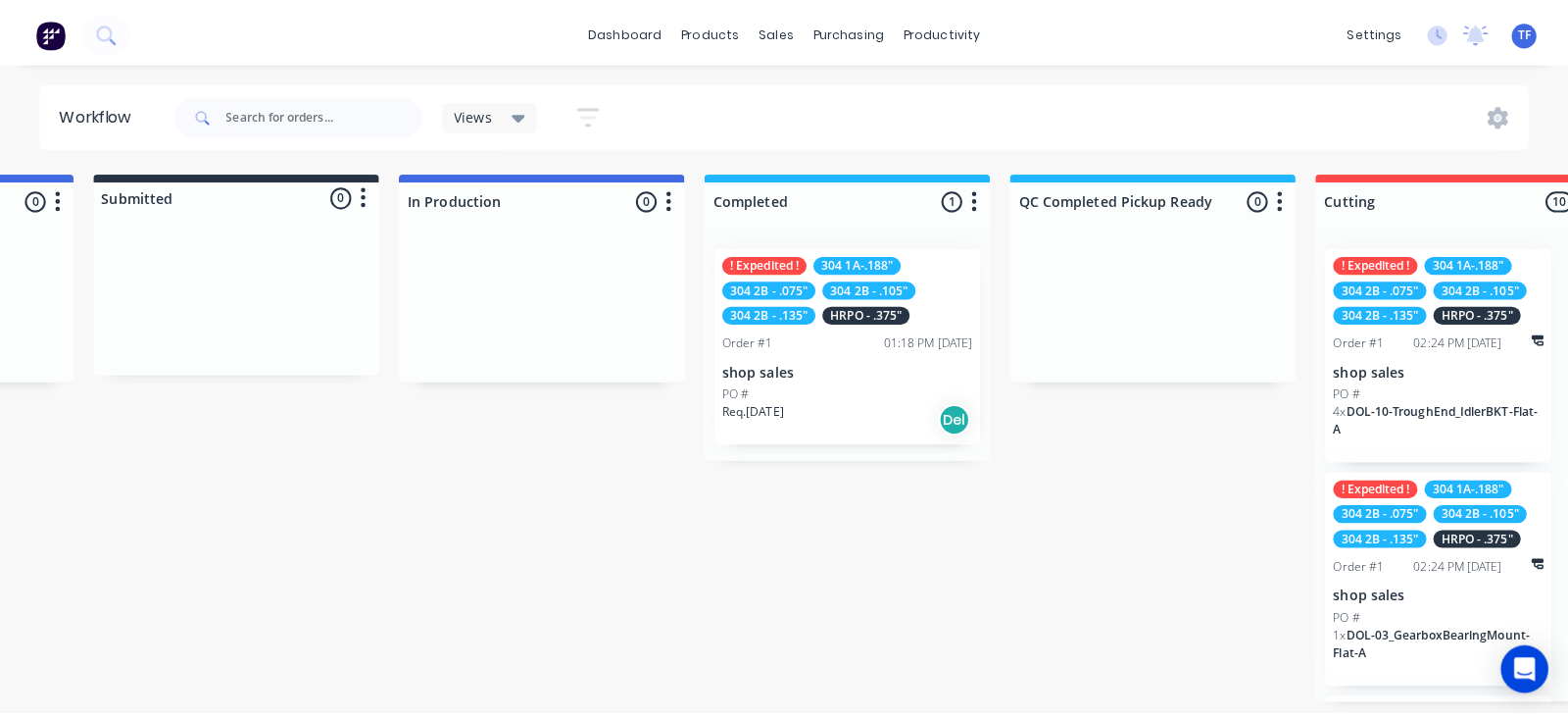
scroll to position [0, 250]
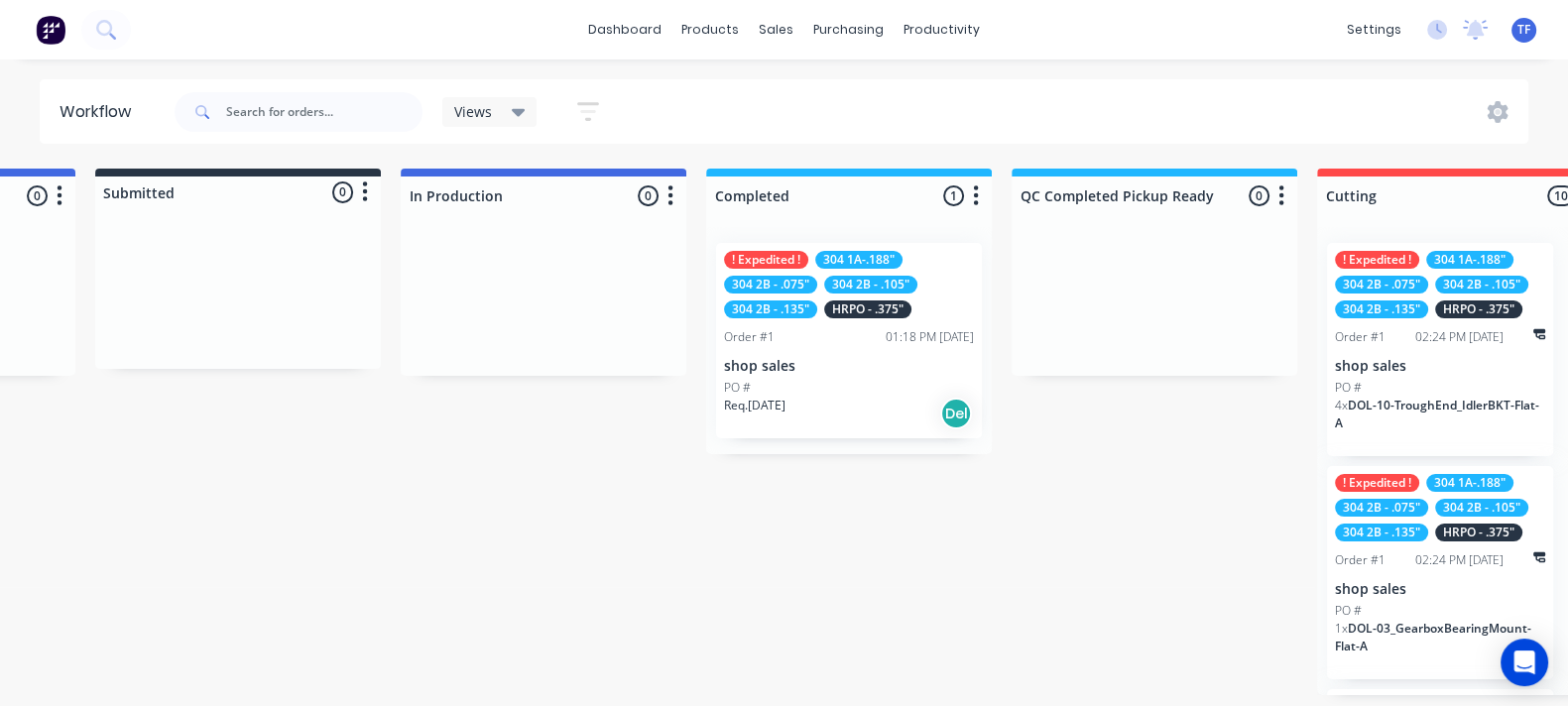
click at [894, 365] on p "shop sales" at bounding box center [849, 365] width 250 height 17
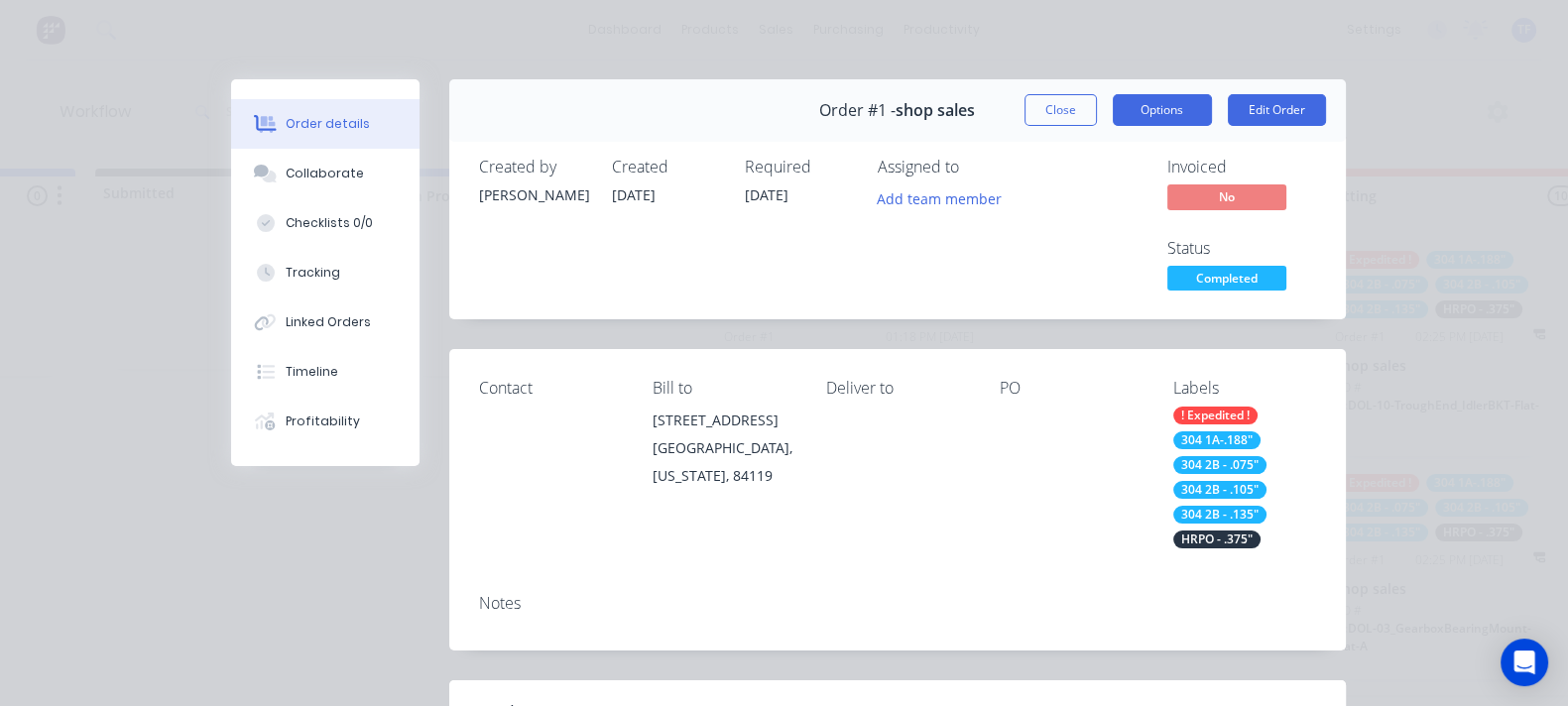
click at [1211, 116] on button "Options" at bounding box center [1163, 111] width 100 height 32
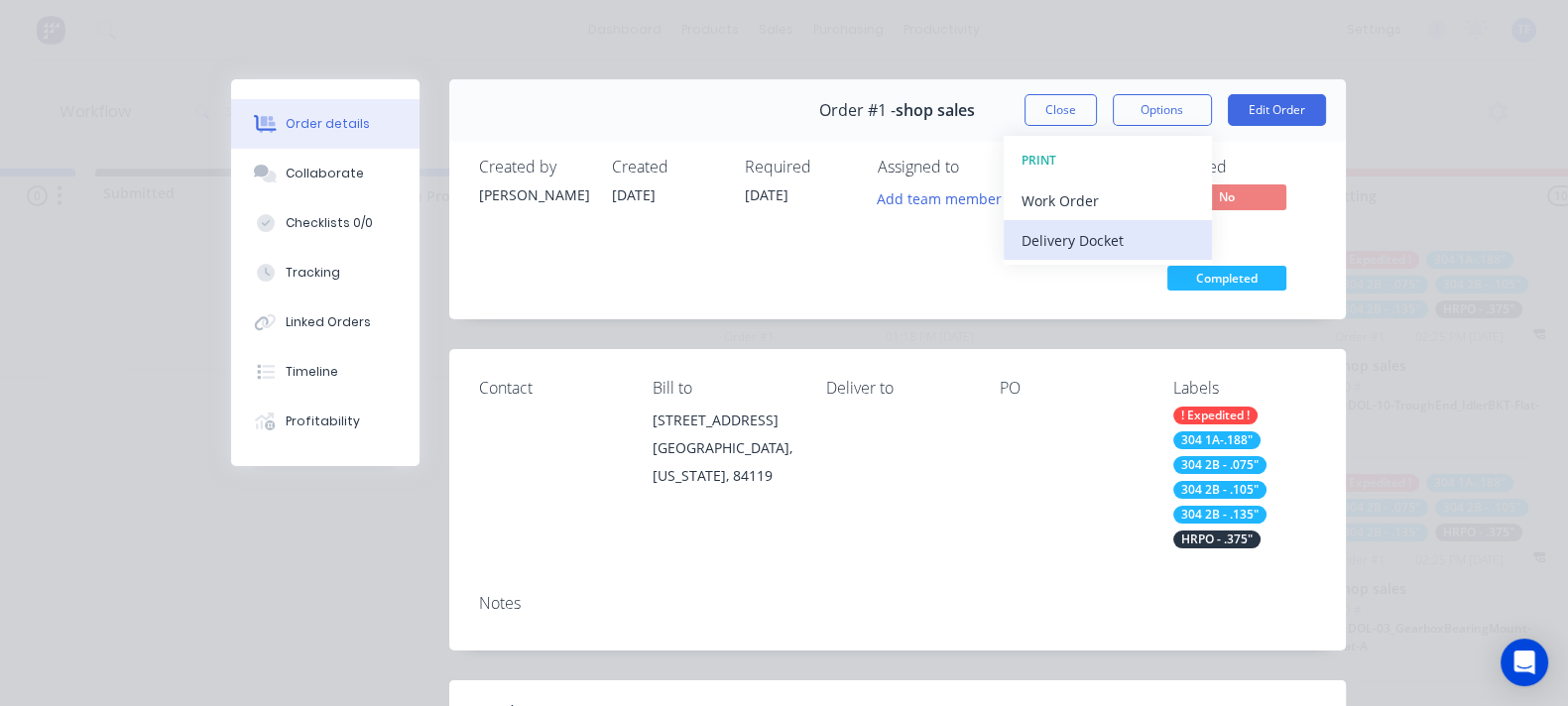
click at [1194, 240] on div "Delivery Docket" at bounding box center [1107, 240] width 172 height 29
click at [1194, 244] on div "Standard" at bounding box center [1107, 240] width 172 height 29
click at [1194, 251] on div "Standard" at bounding box center [1107, 240] width 172 height 29
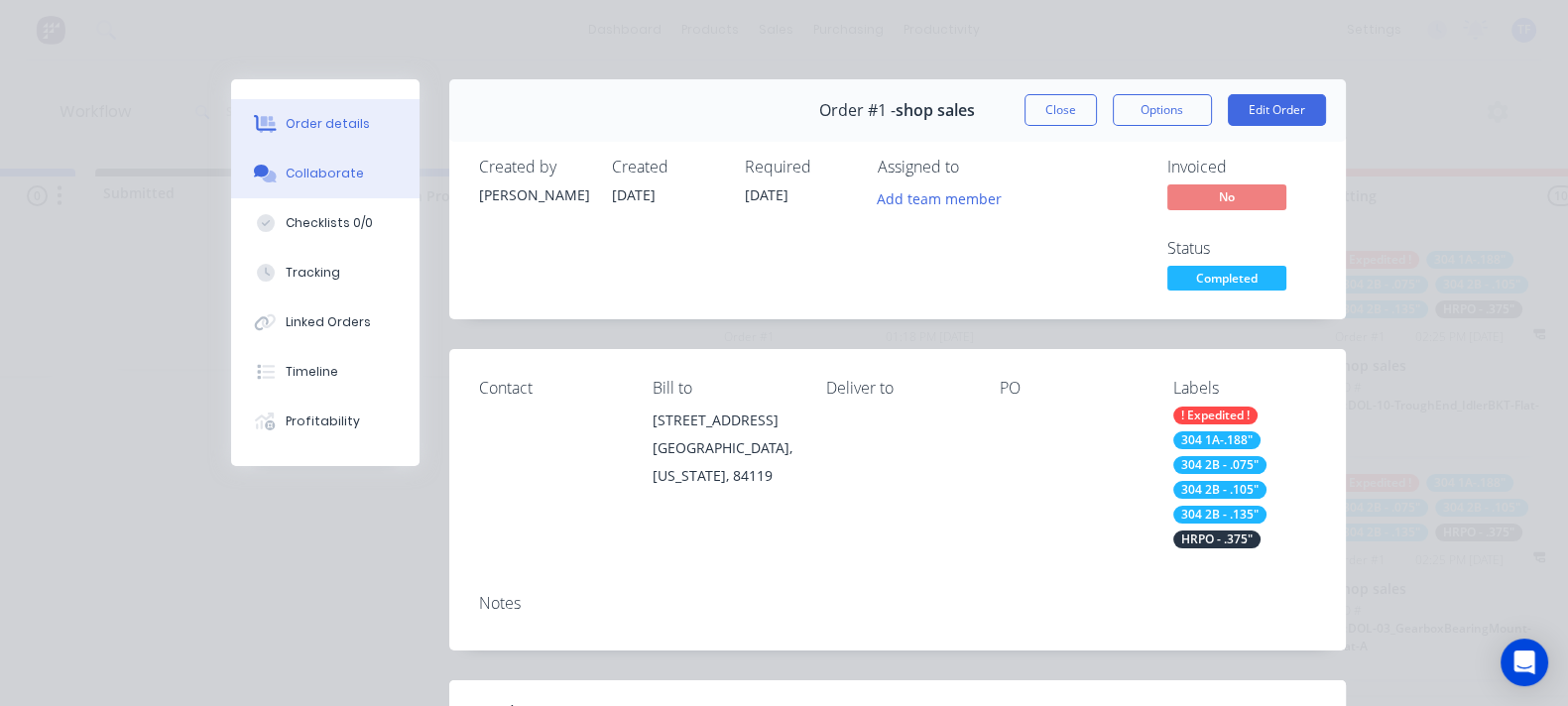
click at [231, 190] on button "Collaborate" at bounding box center [325, 173] width 188 height 50
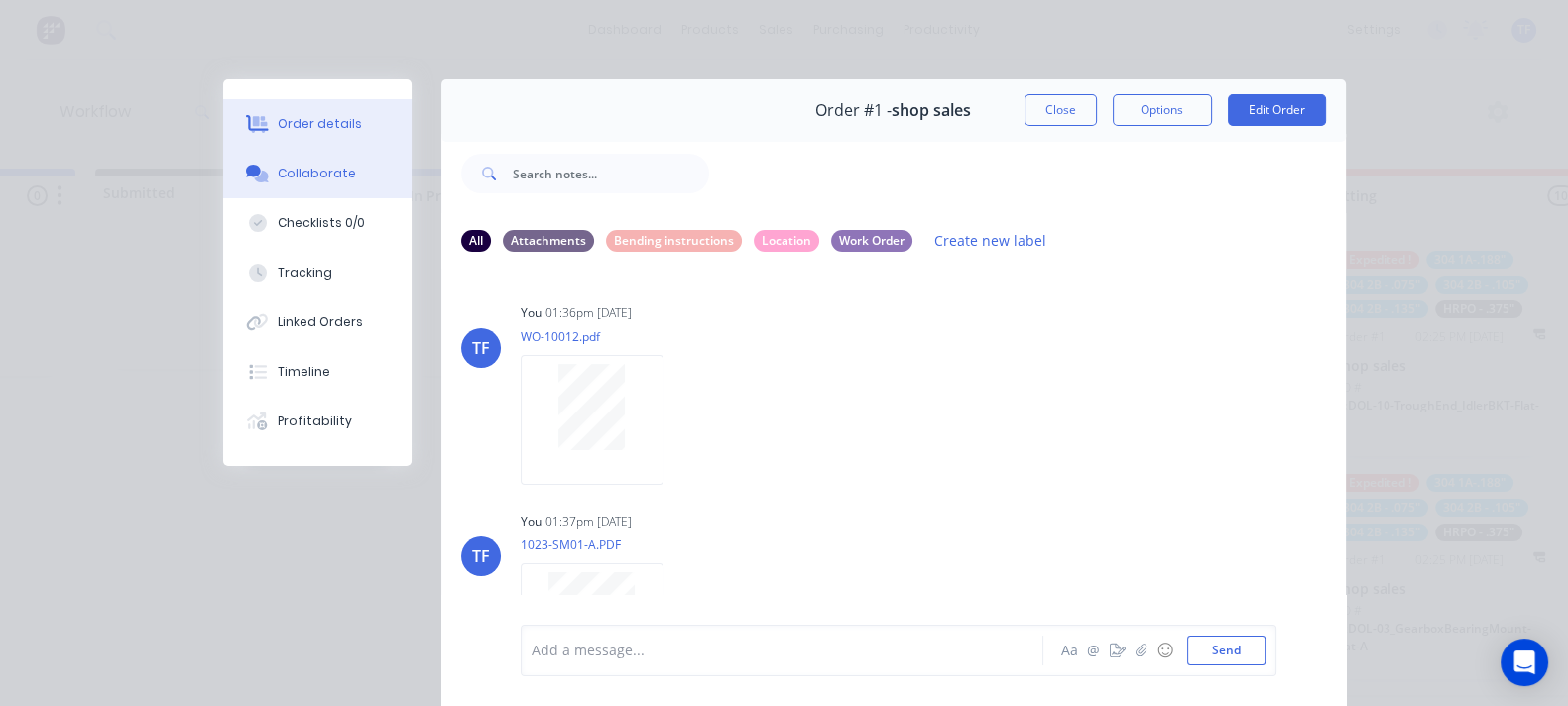
click at [278, 123] on div "Order details" at bounding box center [320, 123] width 85 height 18
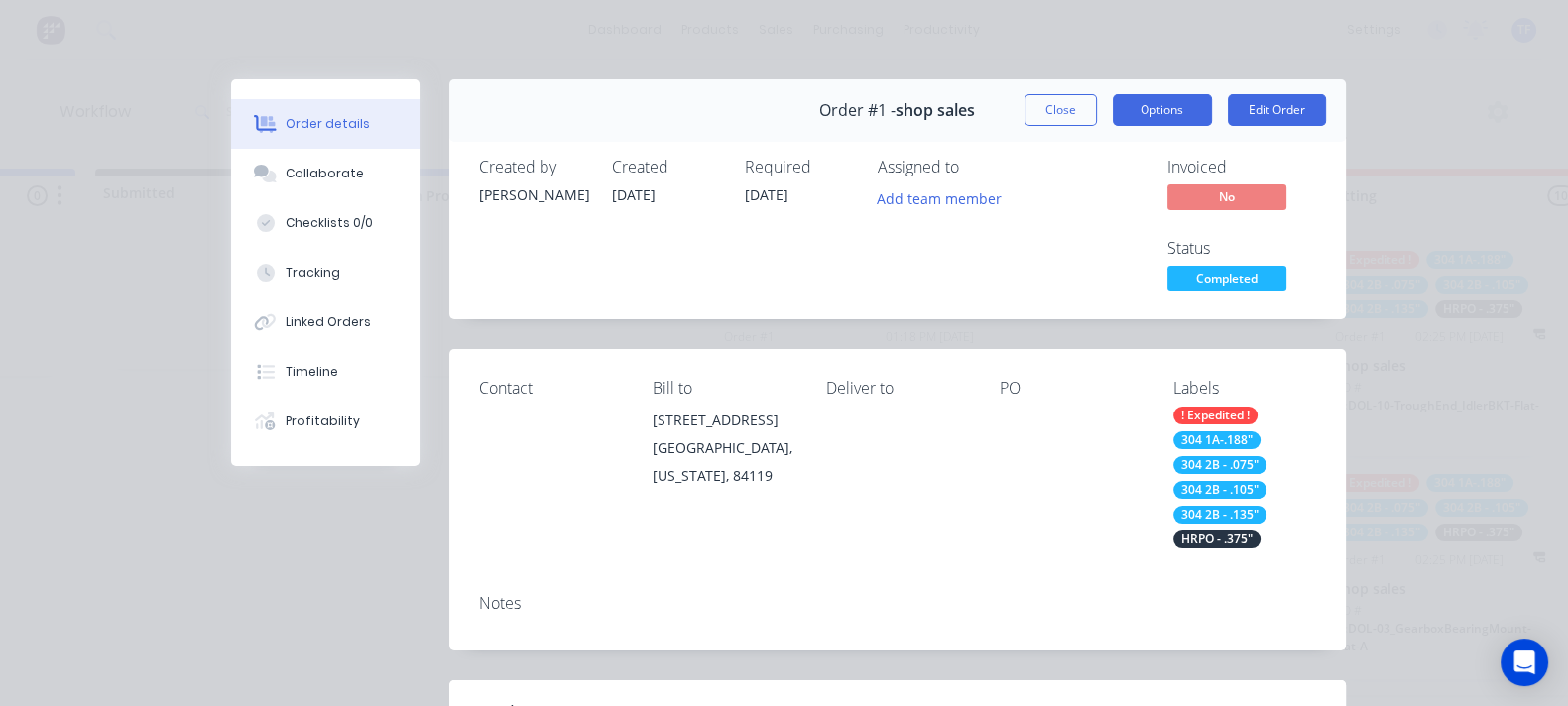
click at [1211, 112] on button "Options" at bounding box center [1163, 111] width 100 height 32
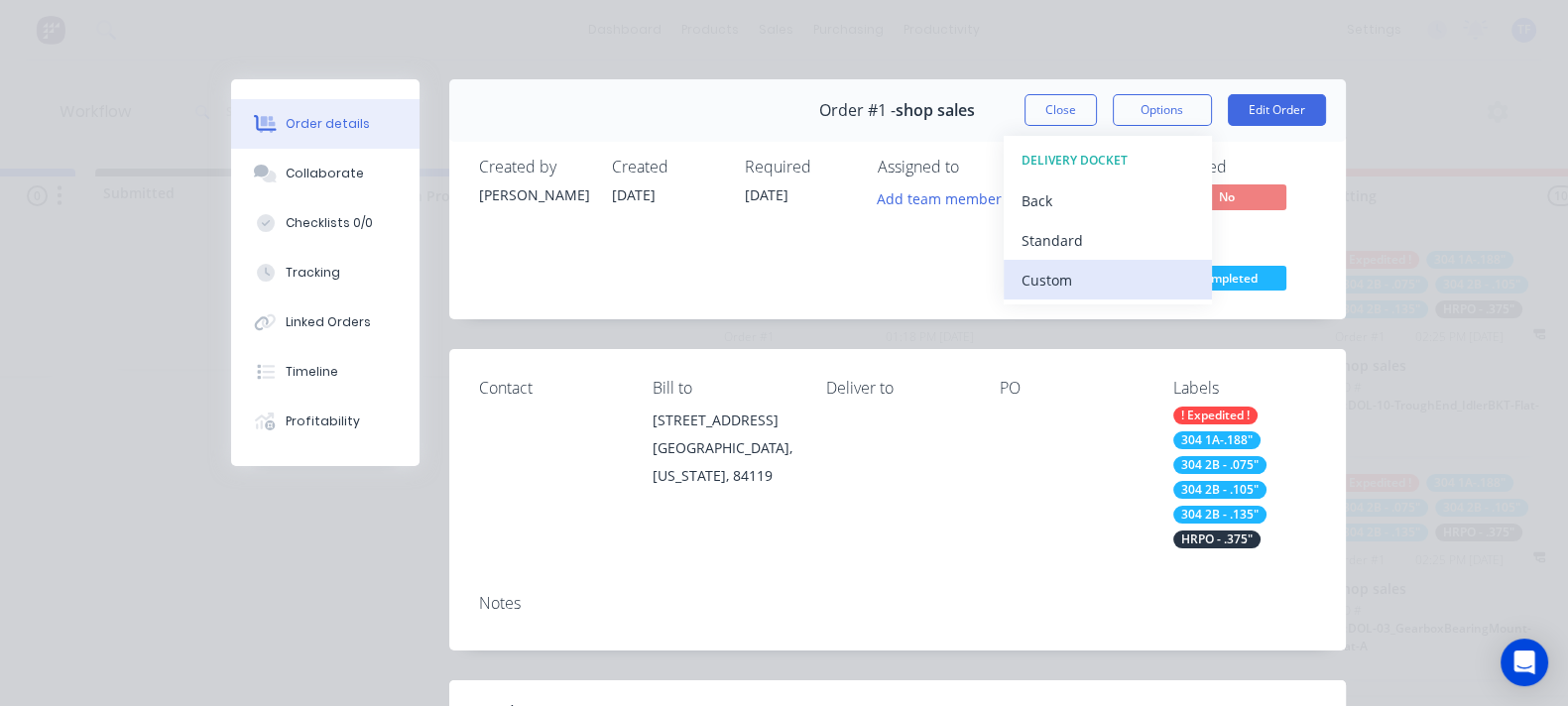
click at [1194, 273] on div "Custom" at bounding box center [1107, 280] width 172 height 29
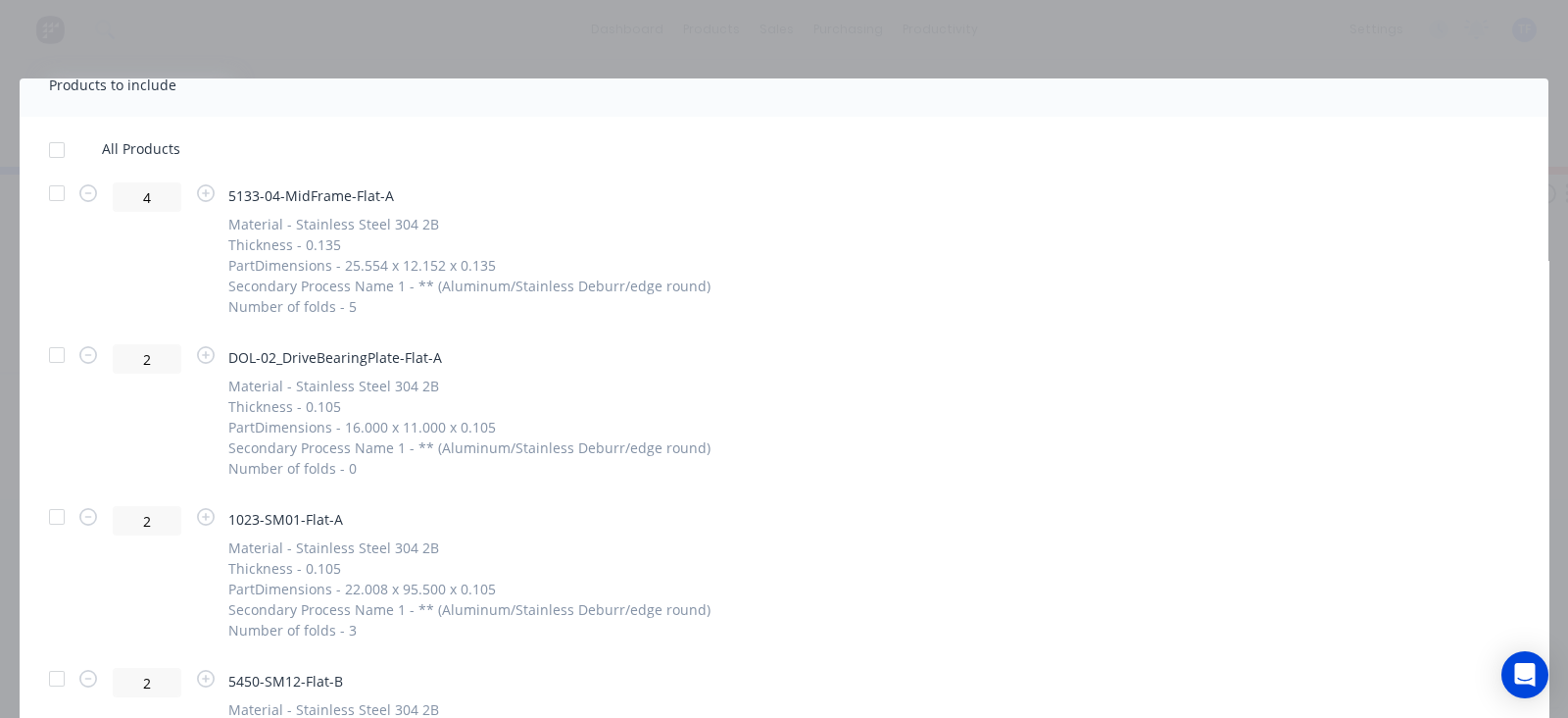
scroll to position [1103, 0]
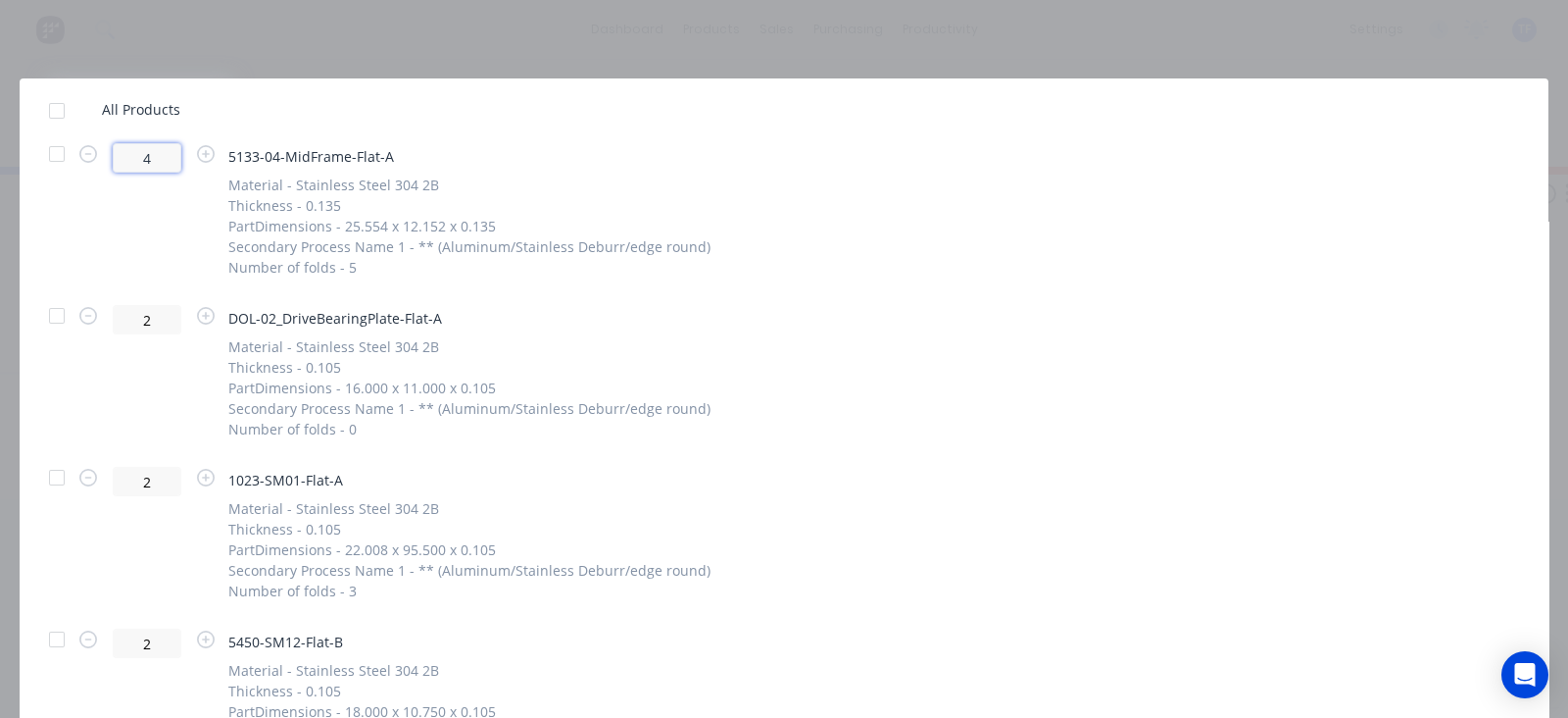
drag, startPoint x: -8, startPoint y: 193, endPoint x: -22, endPoint y: 198, distance: 14.9
click at [0, 198] on html "dashboard products sales purchasing productivity dashboard products Product Cat…" at bounding box center [533, 299] width 1568 height 600
type input "2"
drag, startPoint x: 147, startPoint y: 318, endPoint x: 50, endPoint y: 348, distance: 101.5
click at [50, 348] on div "2 DOL-02_DriveBearingPlate-Flat-A Material - Stainless Steel 304 2B Thickness -…" at bounding box center [784, 372] width 1470 height 134
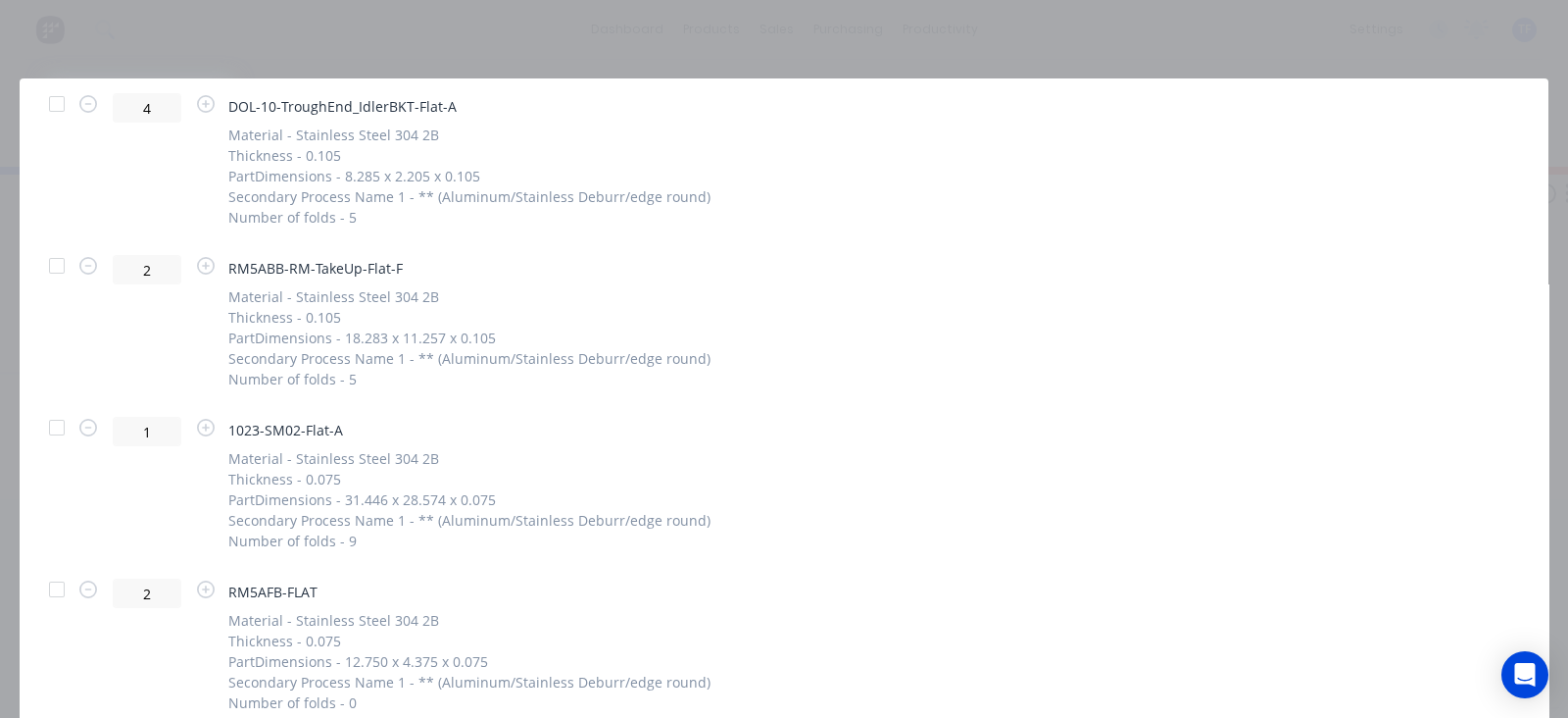
scroll to position [2451, 0]
type input "1"
drag, startPoint x: 125, startPoint y: 445, endPoint x: 83, endPoint y: 458, distance: 44.0
click at [83, 458] on div "2" at bounding box center [147, 480] width 147 height 134
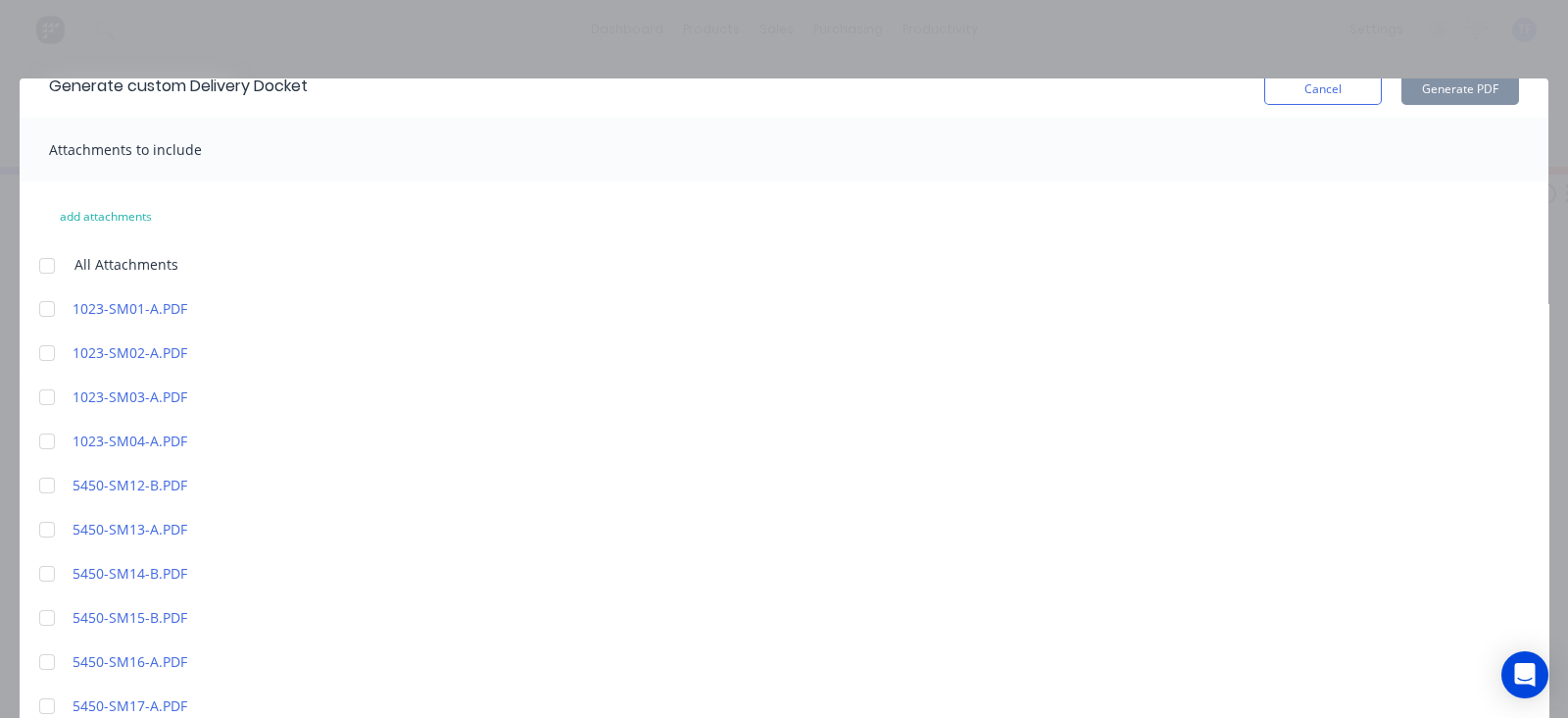
scroll to position [0, 0]
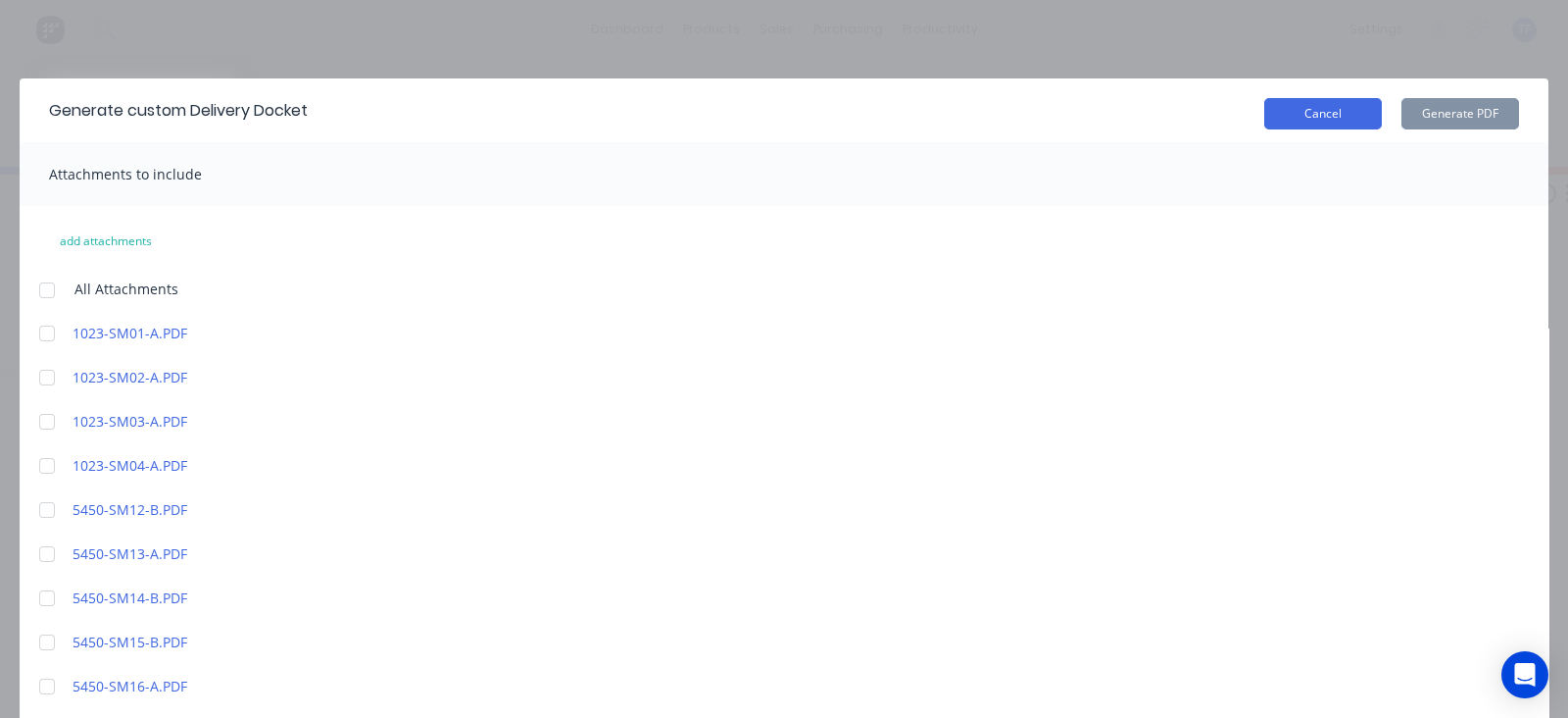
type input "2"
click at [1313, 123] on button "Cancel" at bounding box center [1322, 114] width 117 height 32
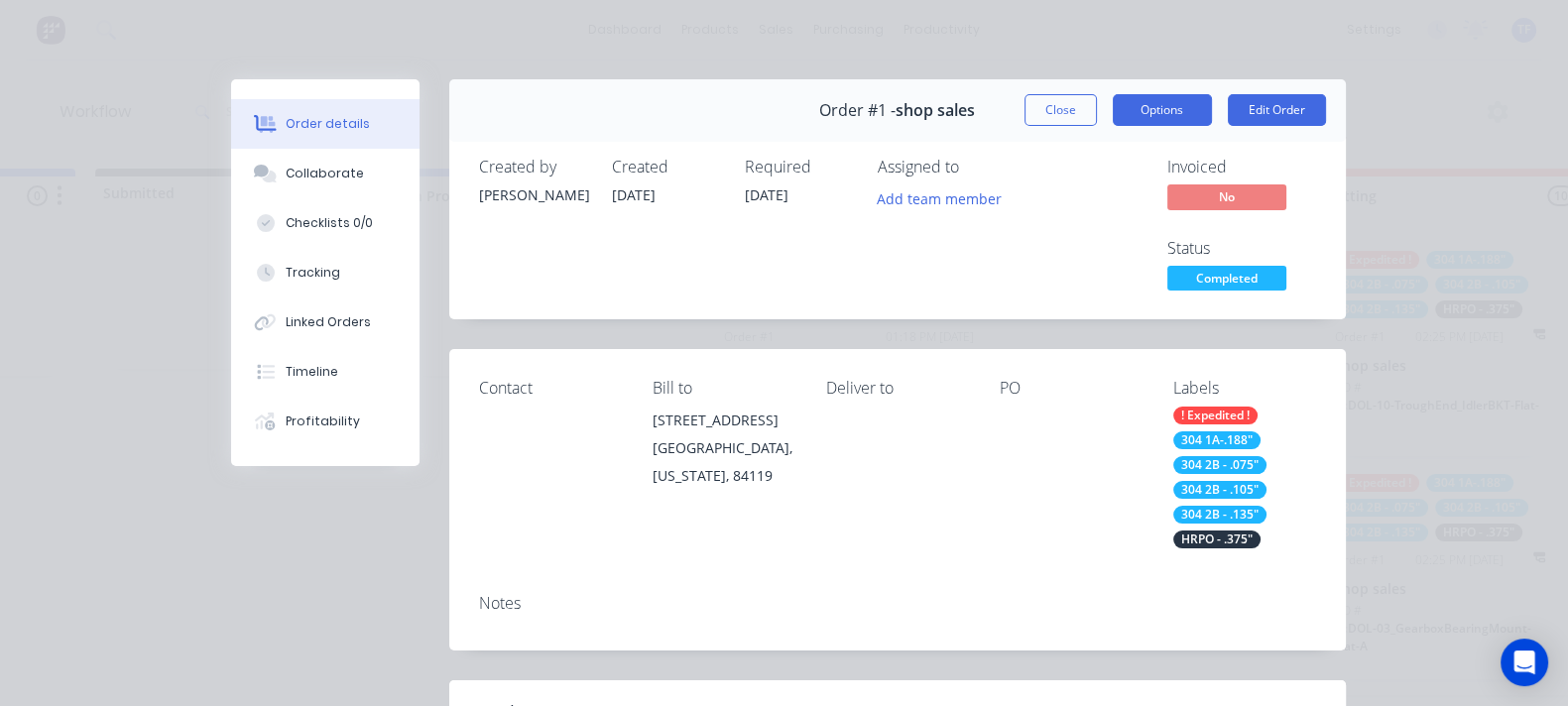
click at [1211, 110] on button "Options" at bounding box center [1163, 111] width 100 height 32
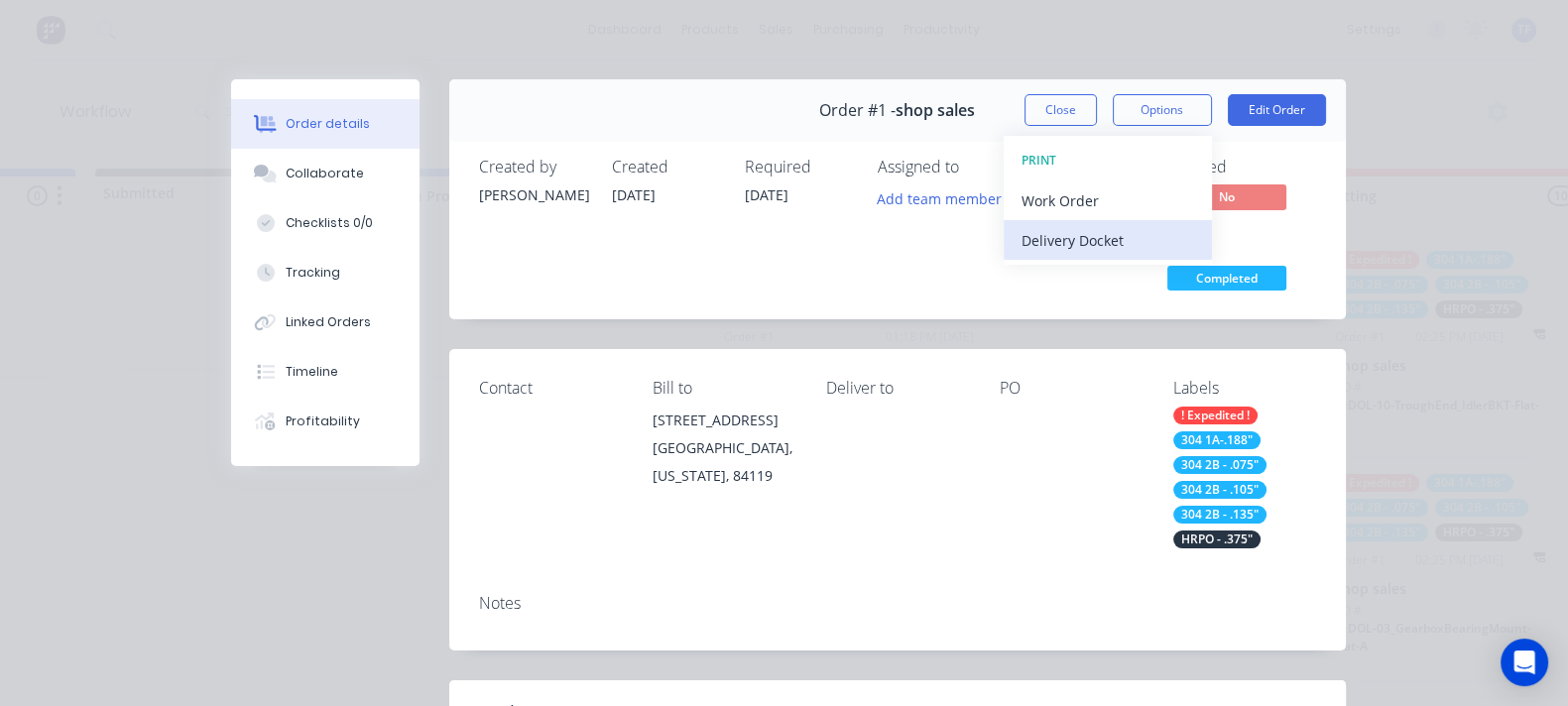
click at [1194, 237] on div "Delivery Docket" at bounding box center [1107, 240] width 172 height 29
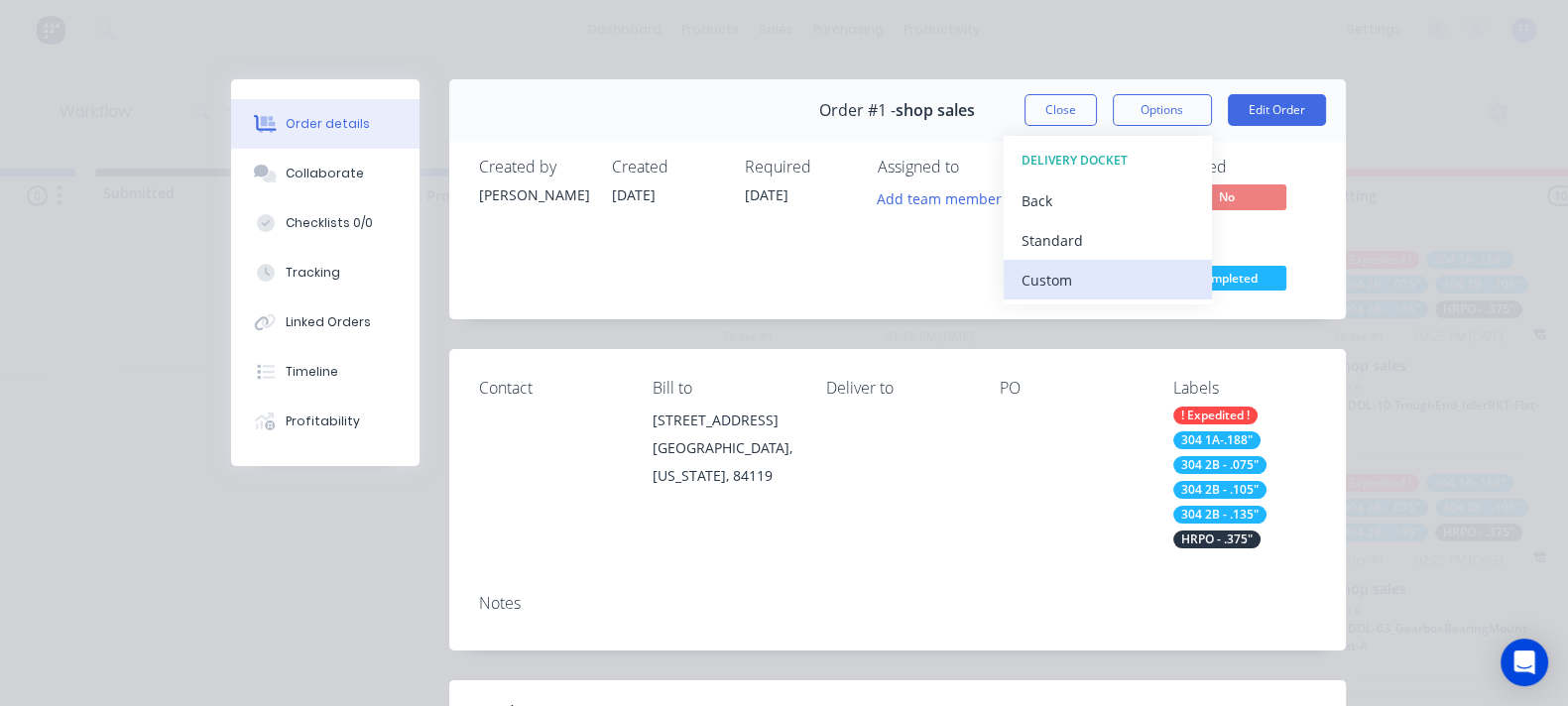
click at [1194, 275] on div "Custom" at bounding box center [1107, 280] width 172 height 29
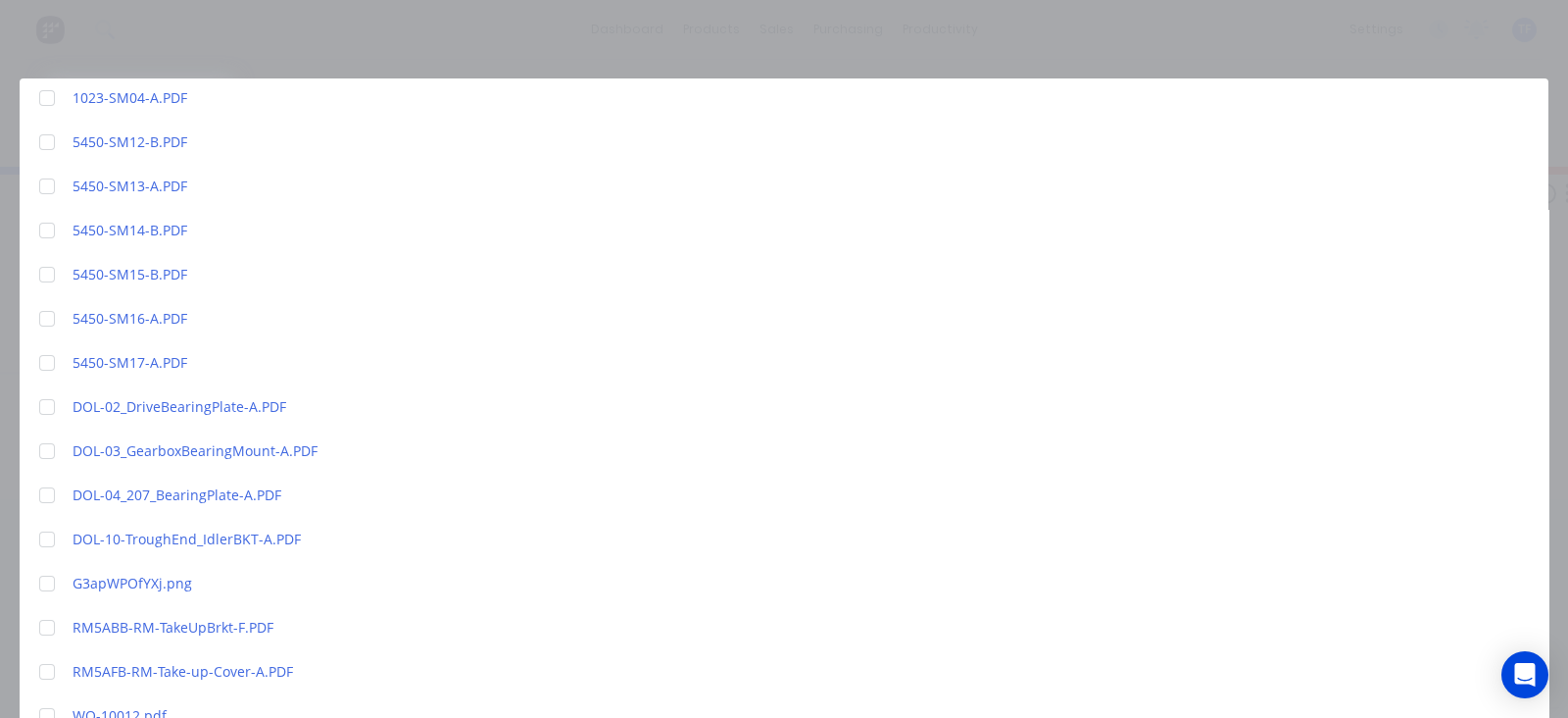
scroll to position [490, 0]
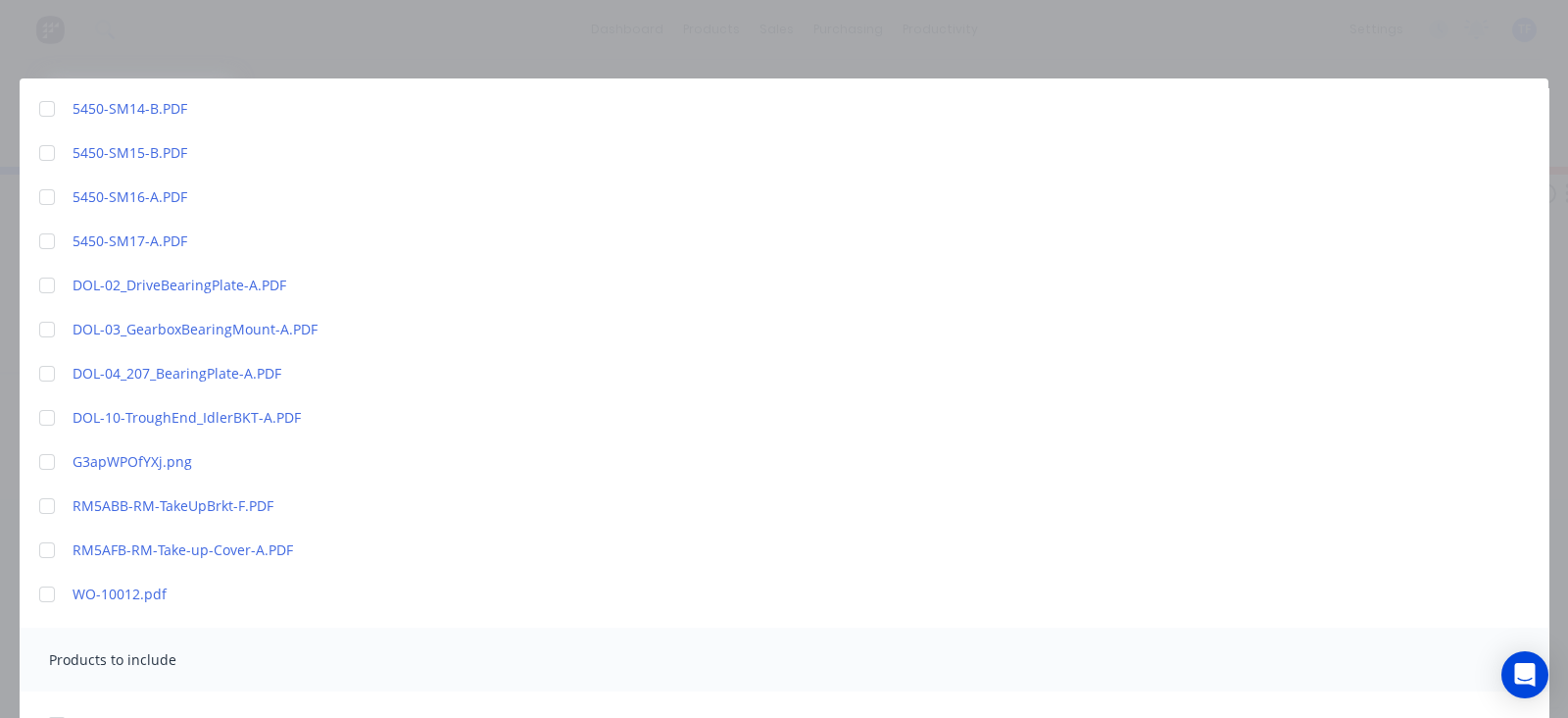
click at [49, 592] on div at bounding box center [47, 594] width 39 height 39
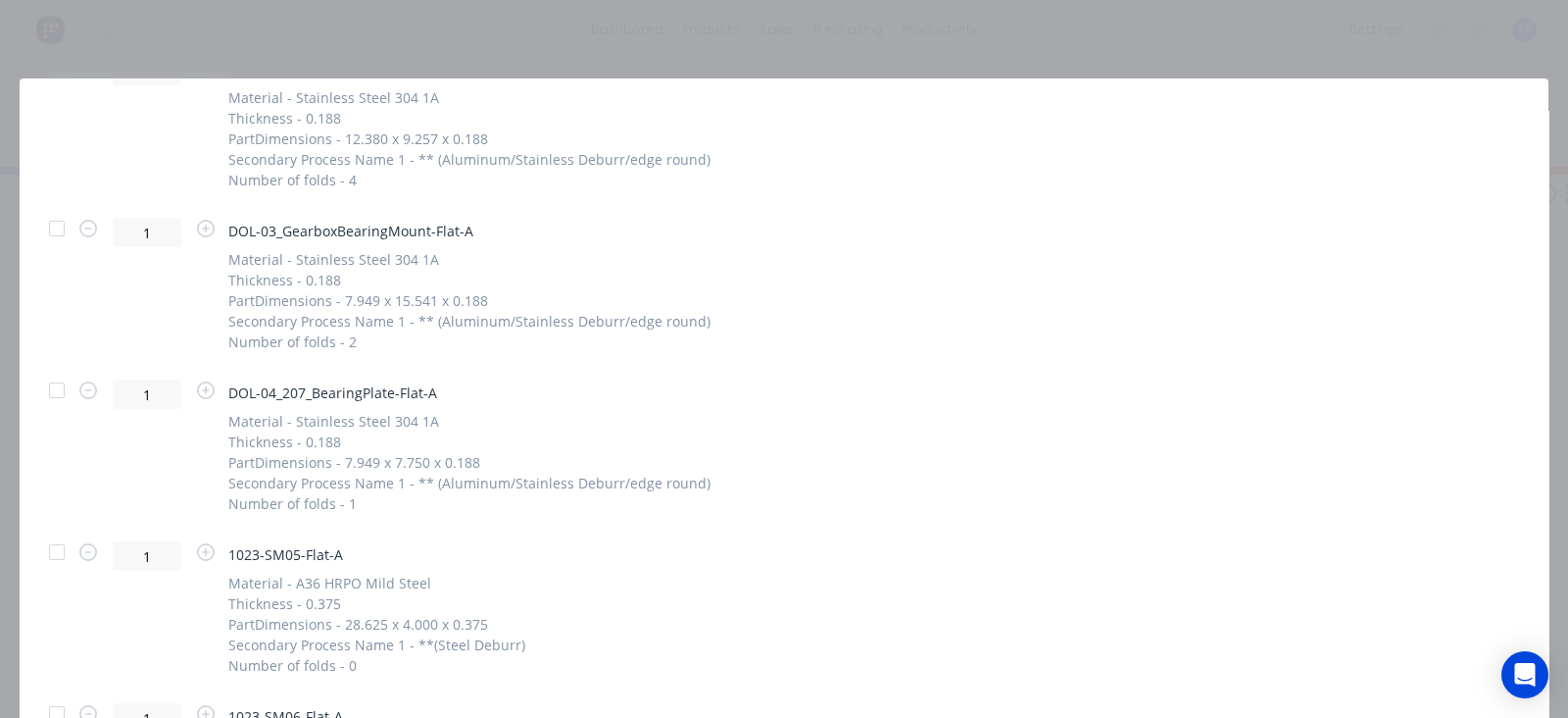
scroll to position [3456, 0]
drag, startPoint x: 1558, startPoint y: 90, endPoint x: 1543, endPoint y: 161, distance: 72.6
click at [1548, 173] on div "Generate custom Delivery Docket Cancel Generate PDF Attachments to include add …" at bounding box center [784, 359] width 1568 height 718
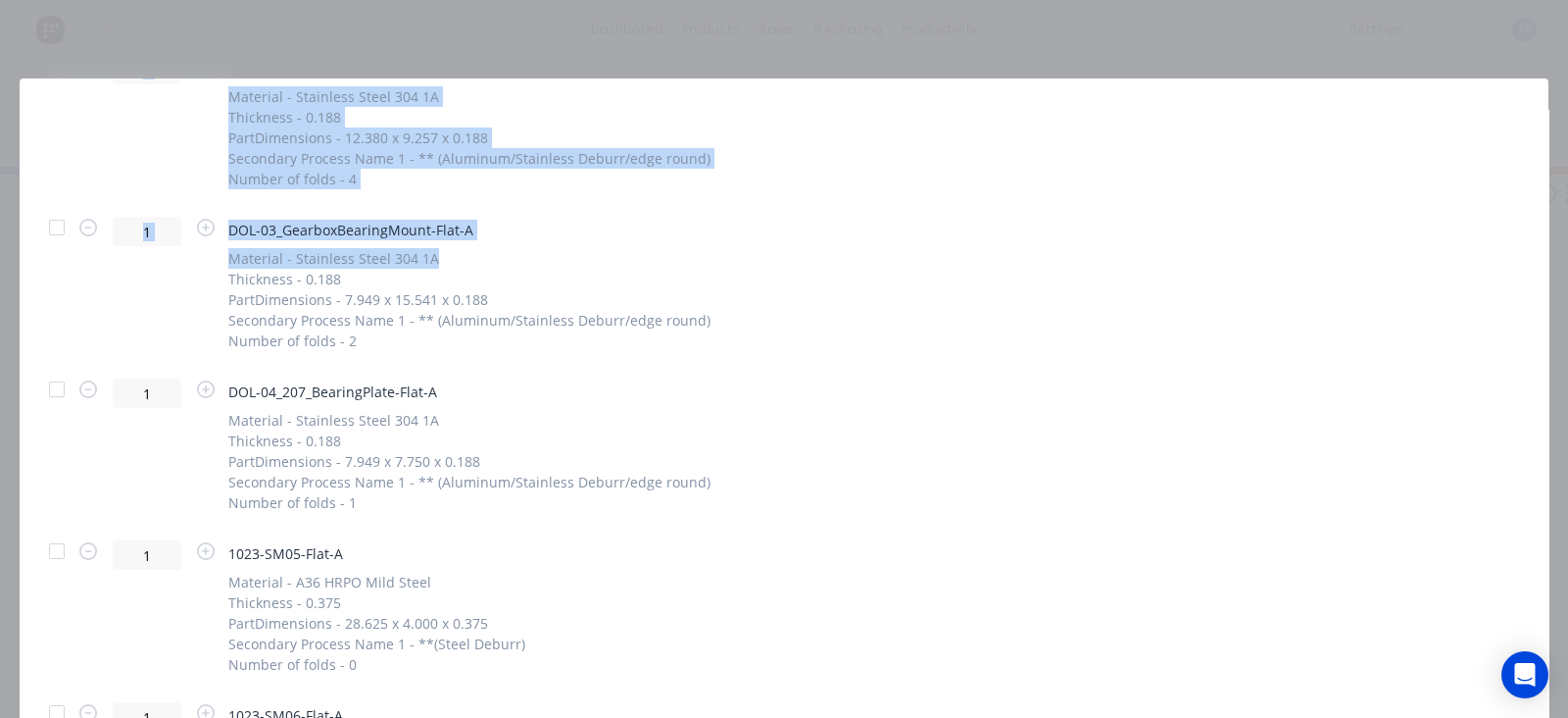
drag, startPoint x: 1552, startPoint y: 124, endPoint x: 1504, endPoint y: 252, distance: 136.7
click at [1519, 251] on div "Generate custom Delivery Docket Cancel Generate PDF Attachments to include add …" at bounding box center [784, 359] width 1568 height 718
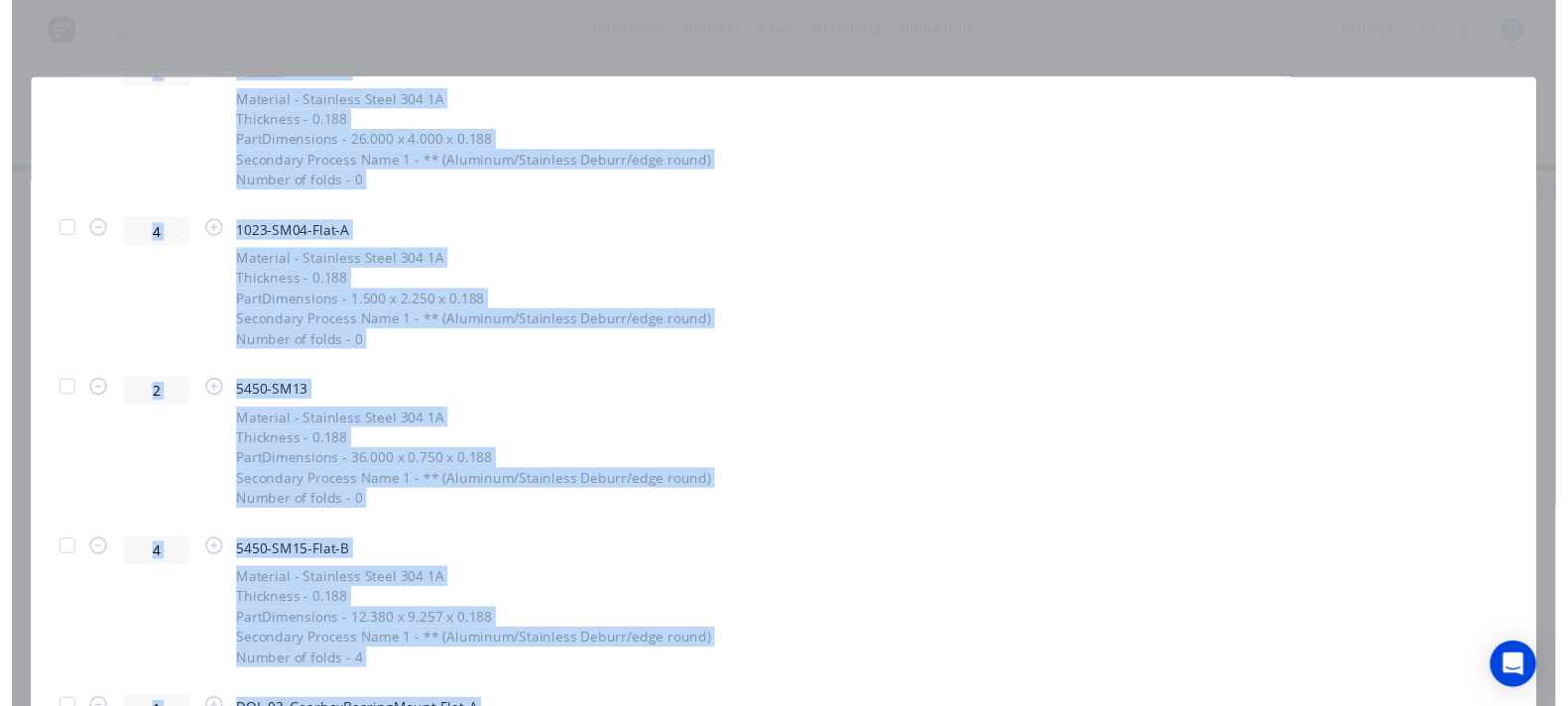
scroll to position [2998, 0]
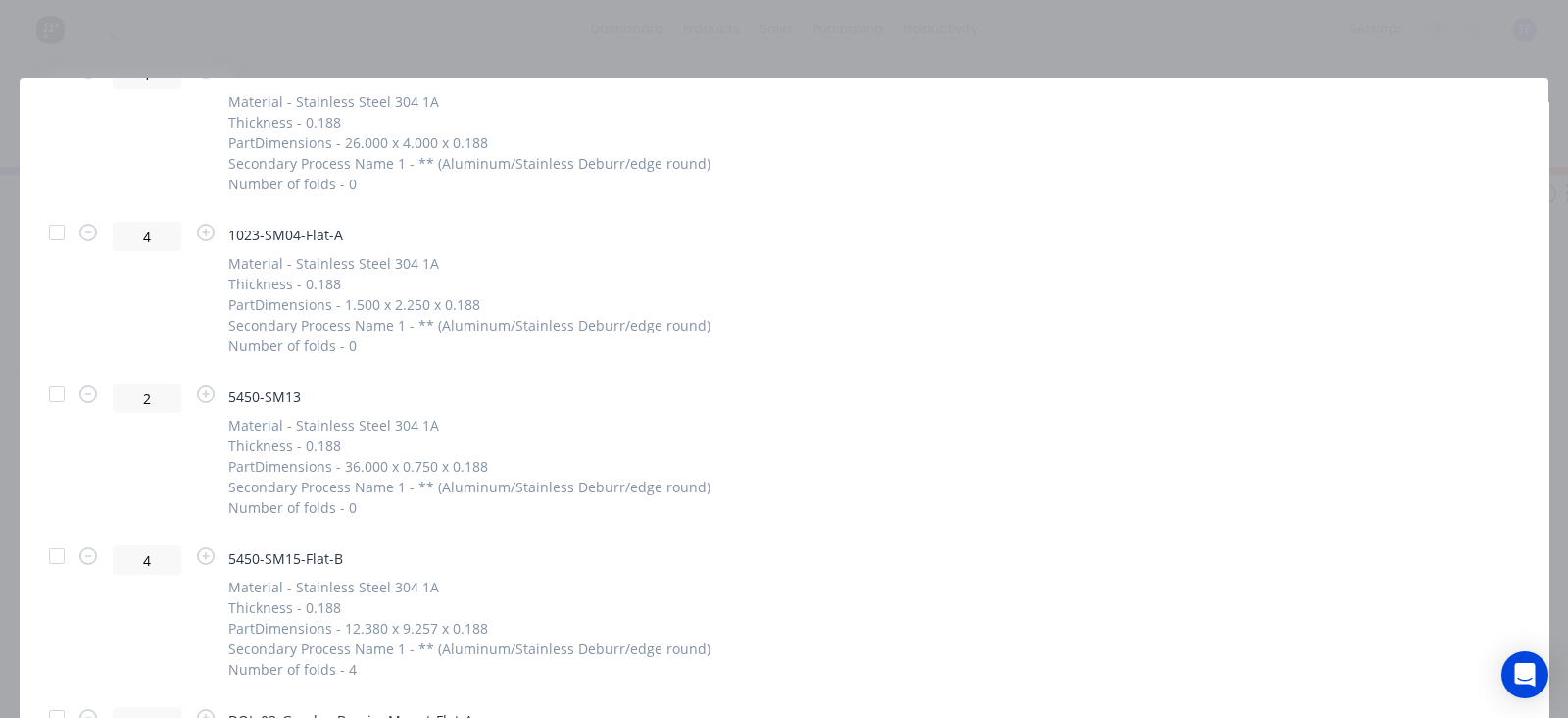
drag, startPoint x: 1563, startPoint y: 83, endPoint x: 1558, endPoint y: 100, distance: 17.7
click at [1560, 106] on div "Generate custom Delivery Docket Cancel Generate PDF Attachments to include add …" at bounding box center [784, 359] width 1568 height 718
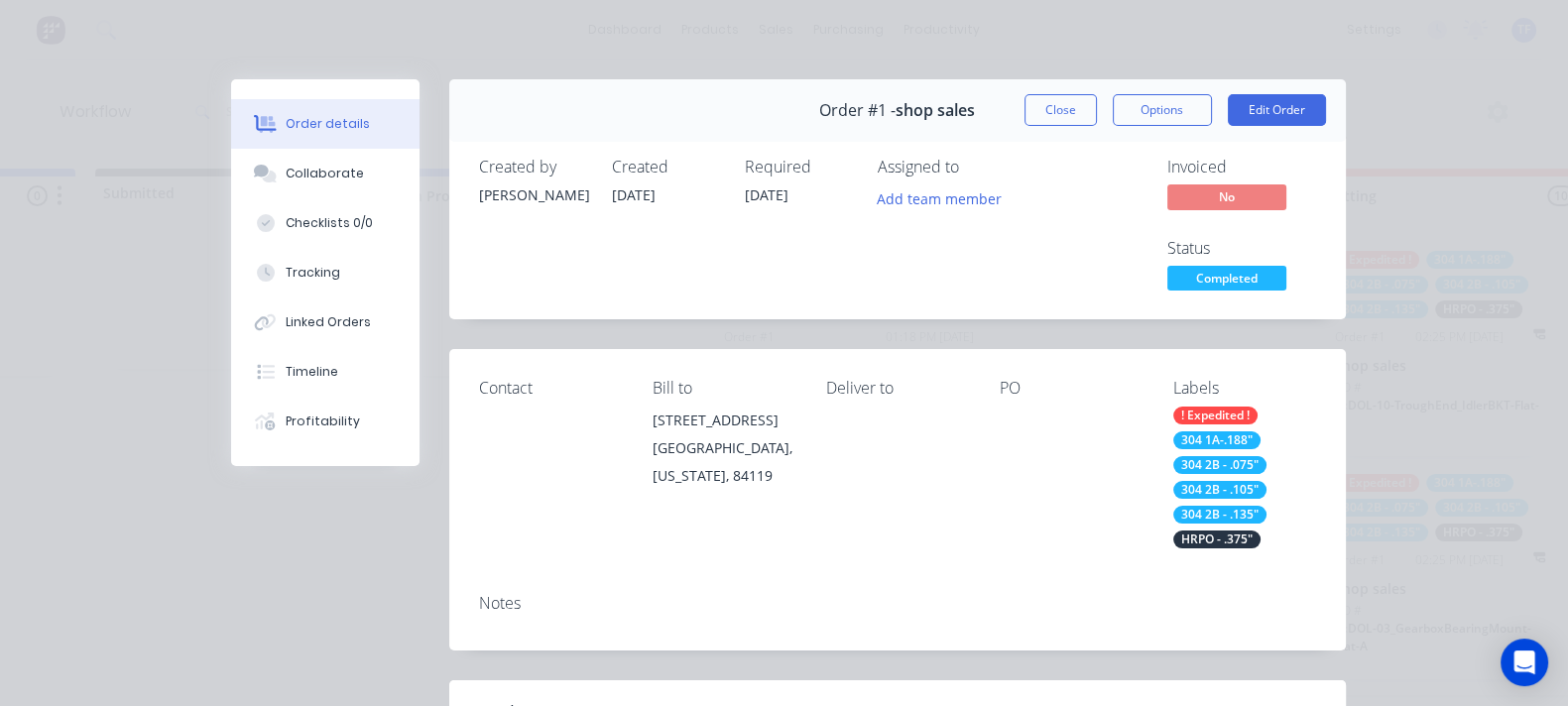
scroll to position [7, 253]
click at [1211, 108] on button "Options" at bounding box center [1163, 111] width 100 height 32
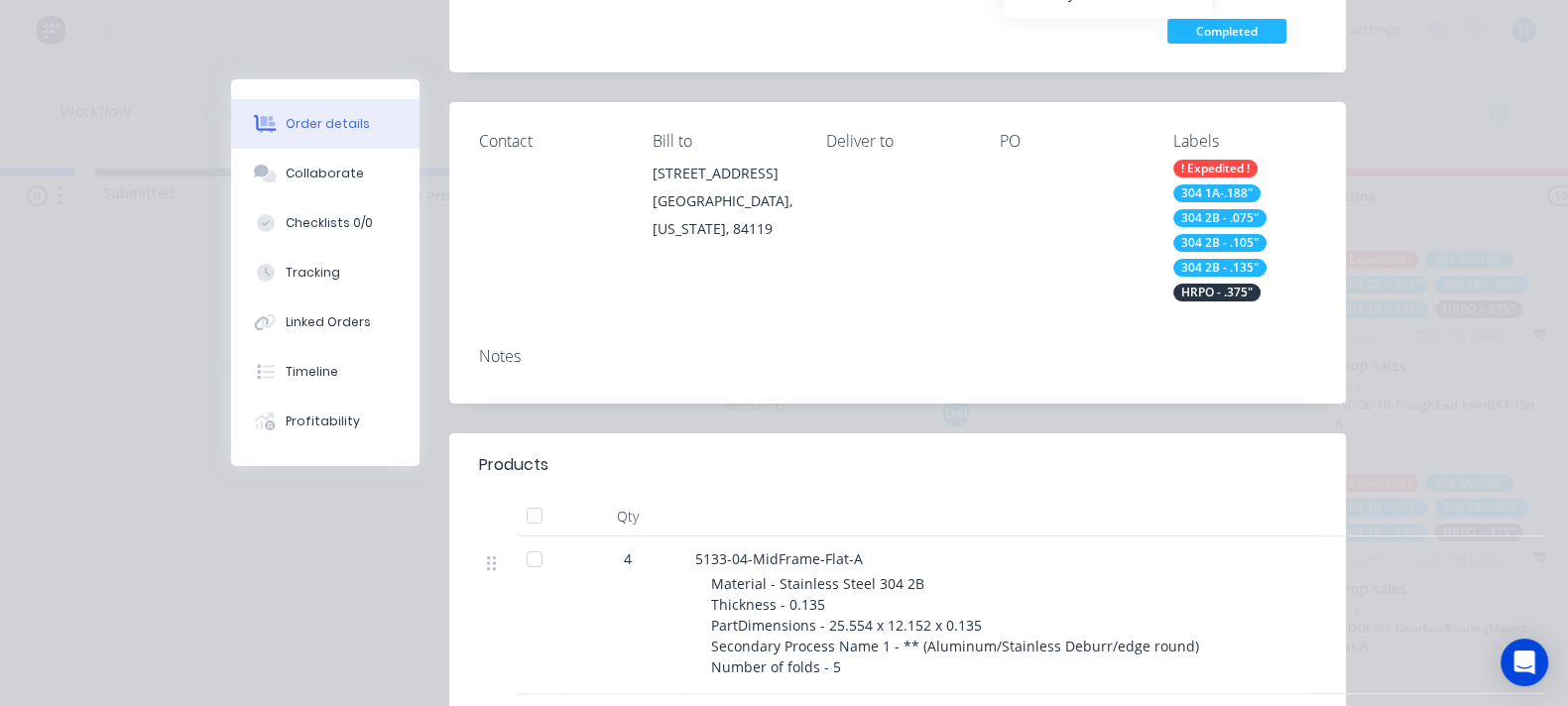
scroll to position [122, 0]
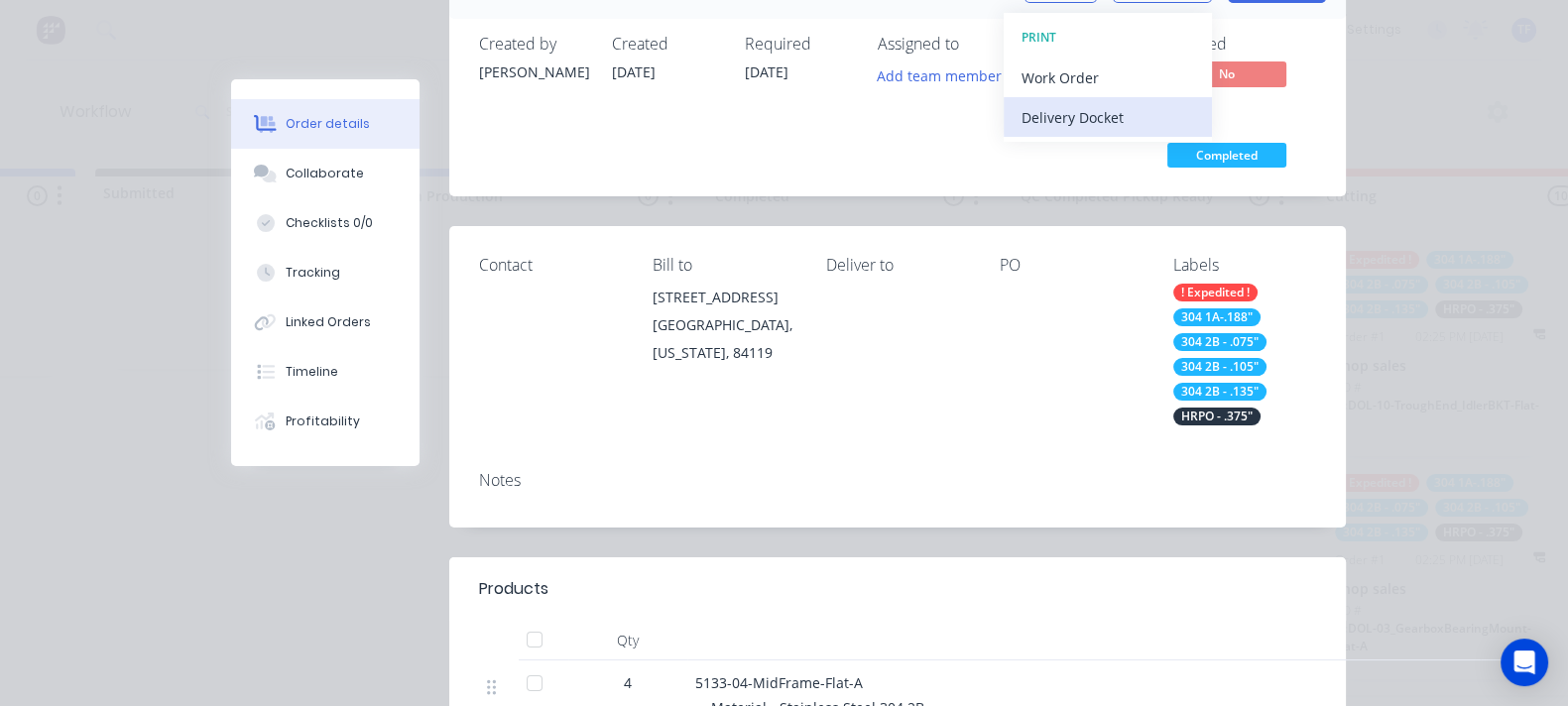
click at [1211, 129] on button "Delivery Docket" at bounding box center [1107, 118] width 208 height 40
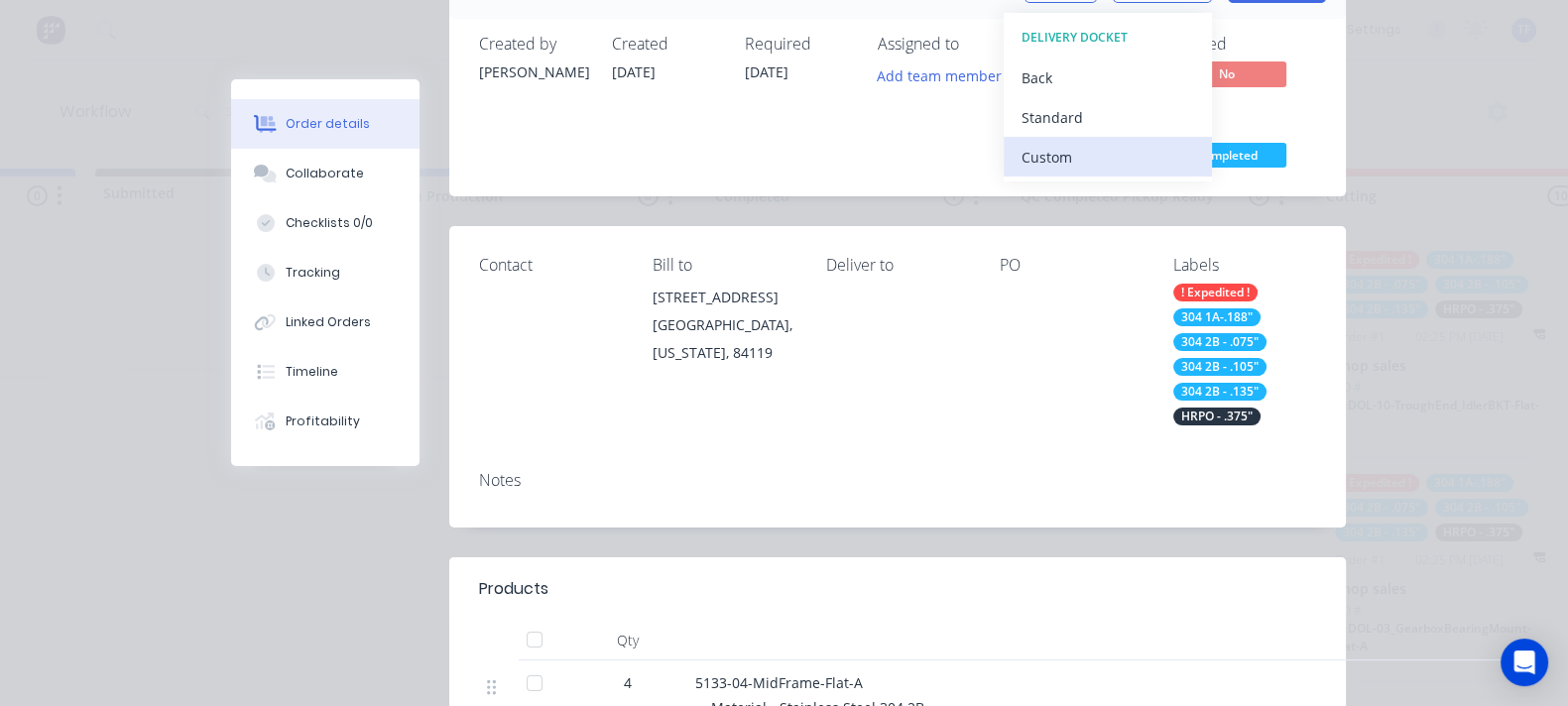
click at [1194, 150] on div "Custom" at bounding box center [1107, 156] width 172 height 29
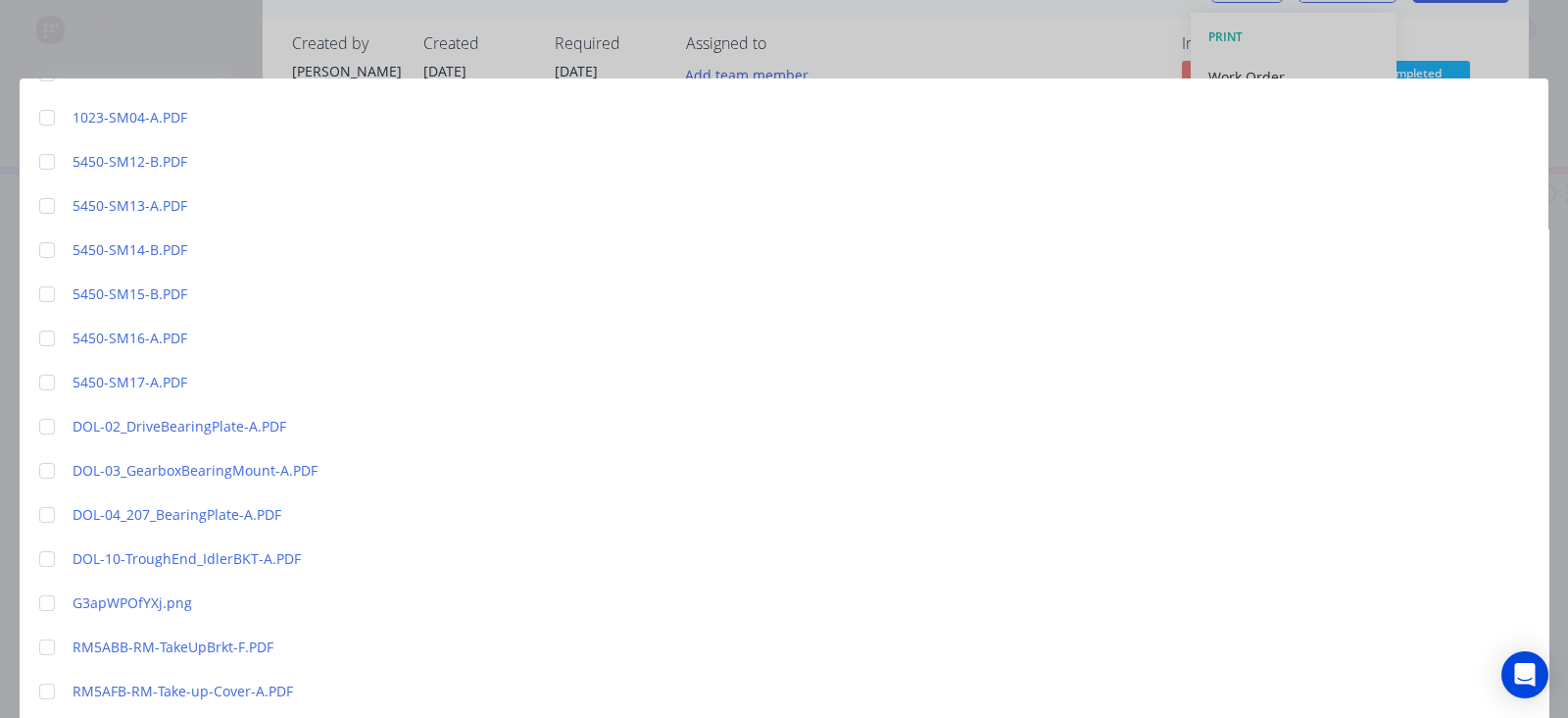
scroll to position [736, 0]
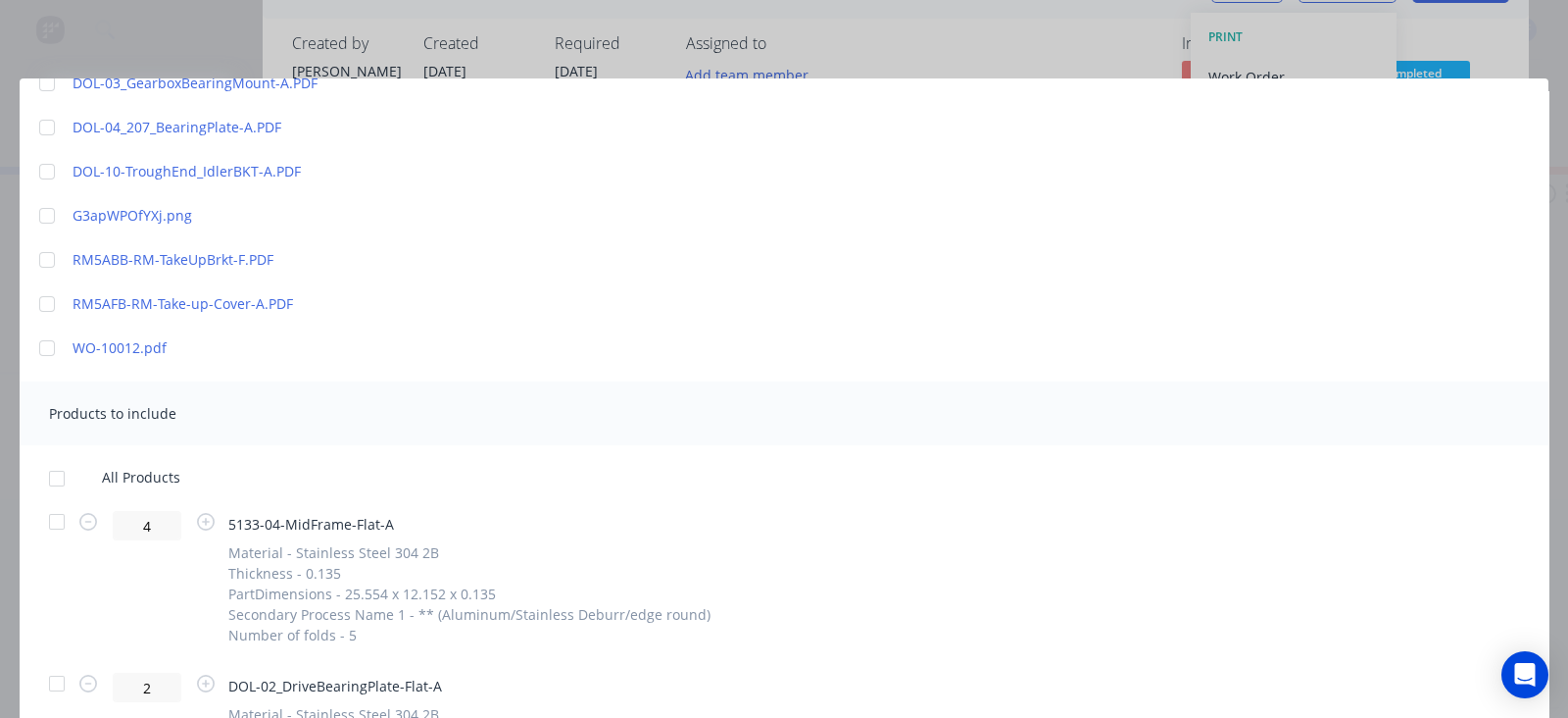
click at [52, 340] on div at bounding box center [47, 348] width 39 height 39
drag, startPoint x: 67, startPoint y: 478, endPoint x: 103, endPoint y: 480, distance: 36.1
click at [65, 479] on div at bounding box center [57, 479] width 39 height 39
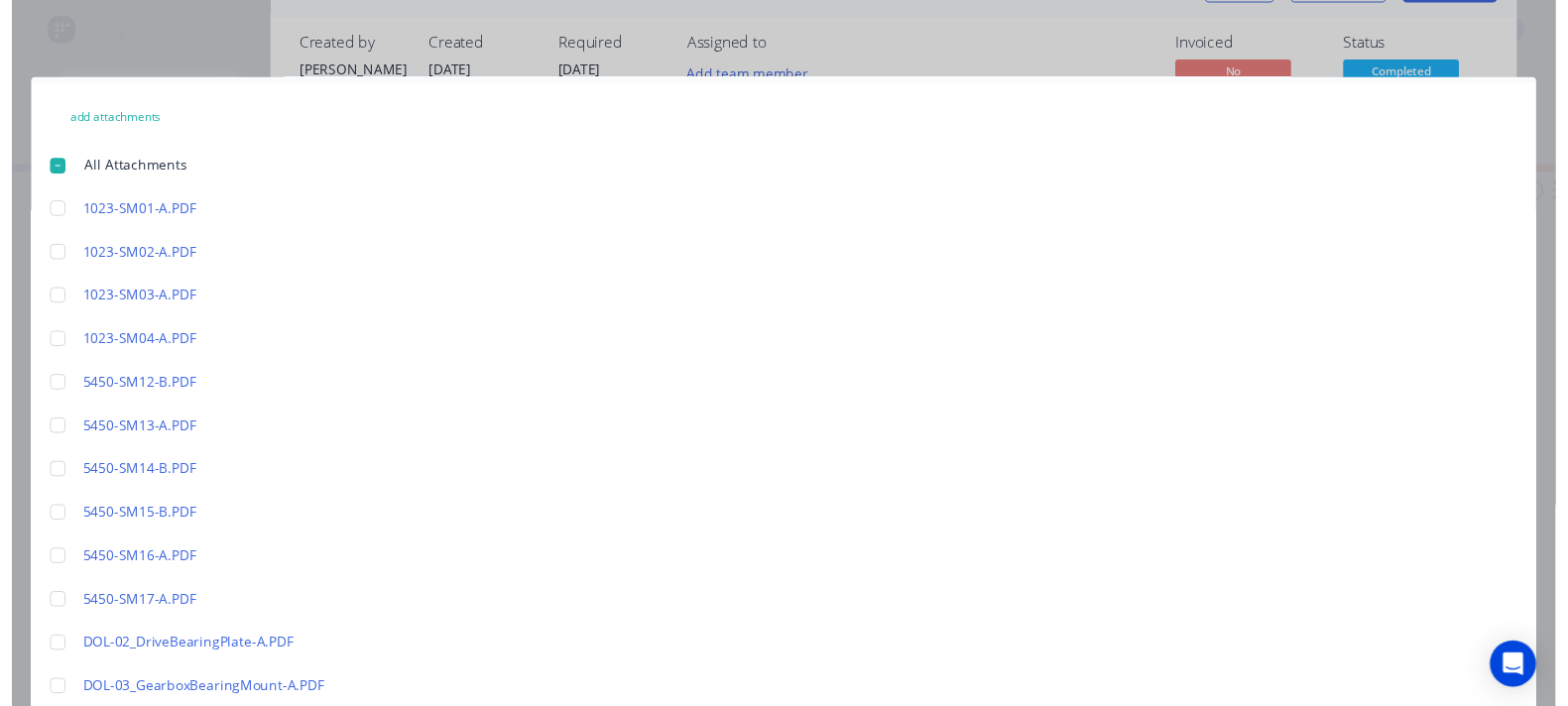
scroll to position [0, 0]
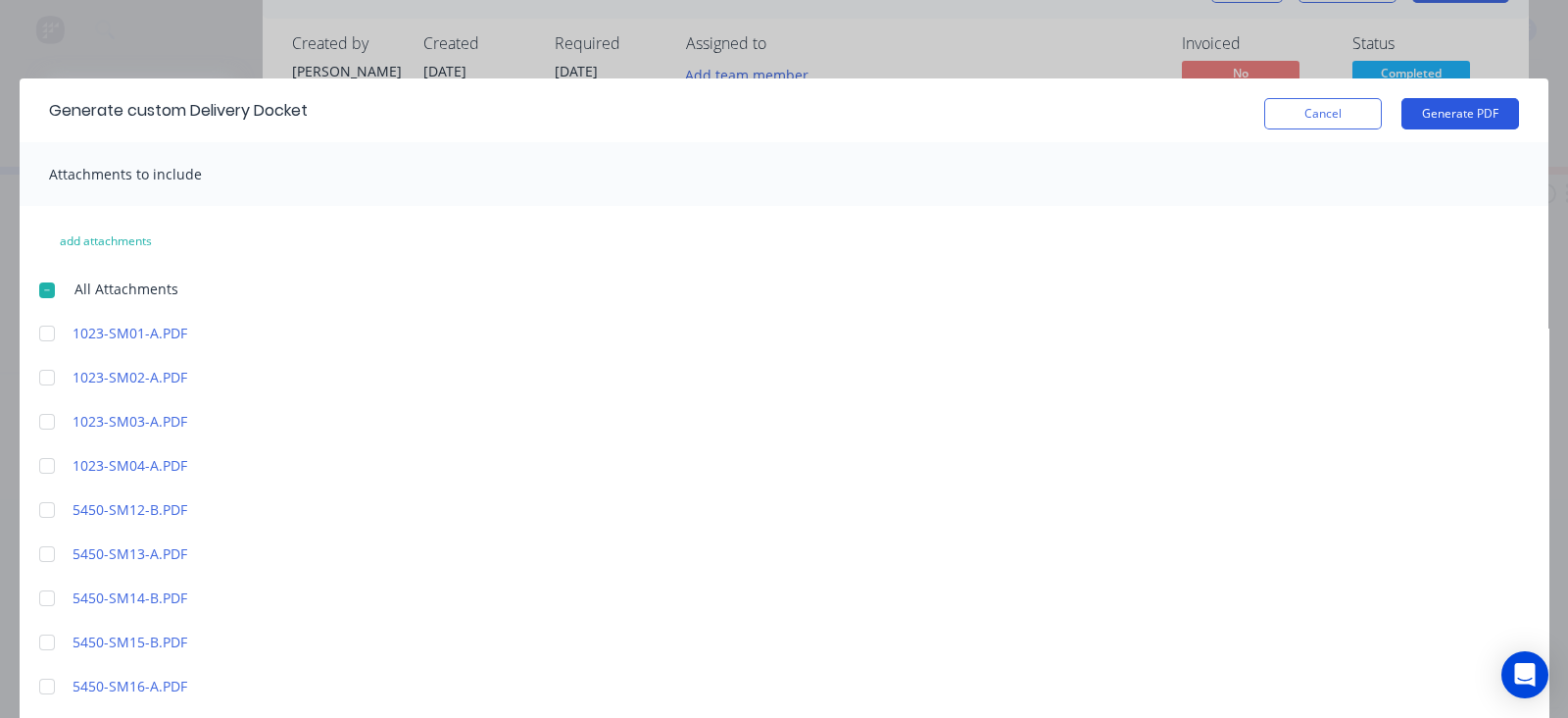
click at [1447, 115] on button "Generate PDF" at bounding box center [1460, 114] width 117 height 32
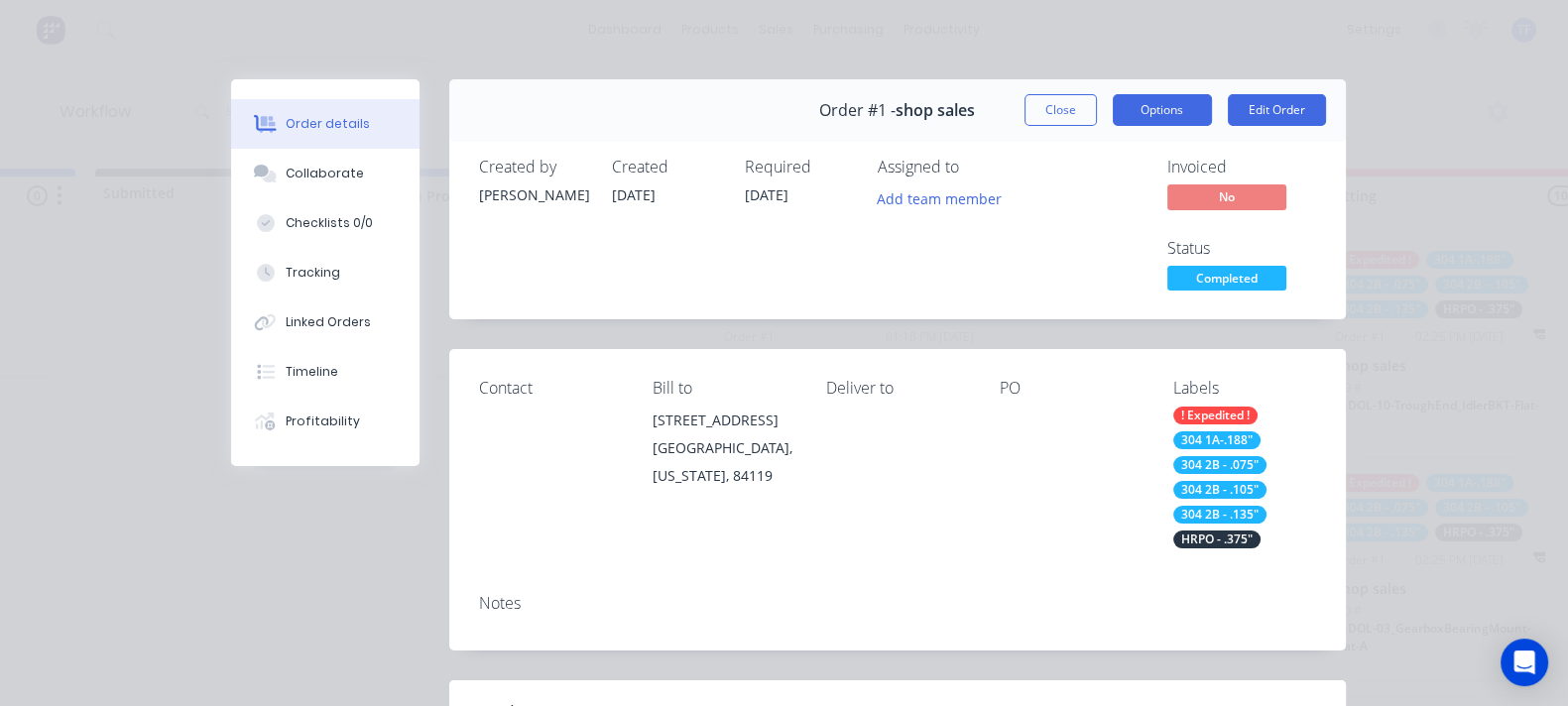
click at [1211, 103] on button "Options" at bounding box center [1163, 111] width 100 height 32
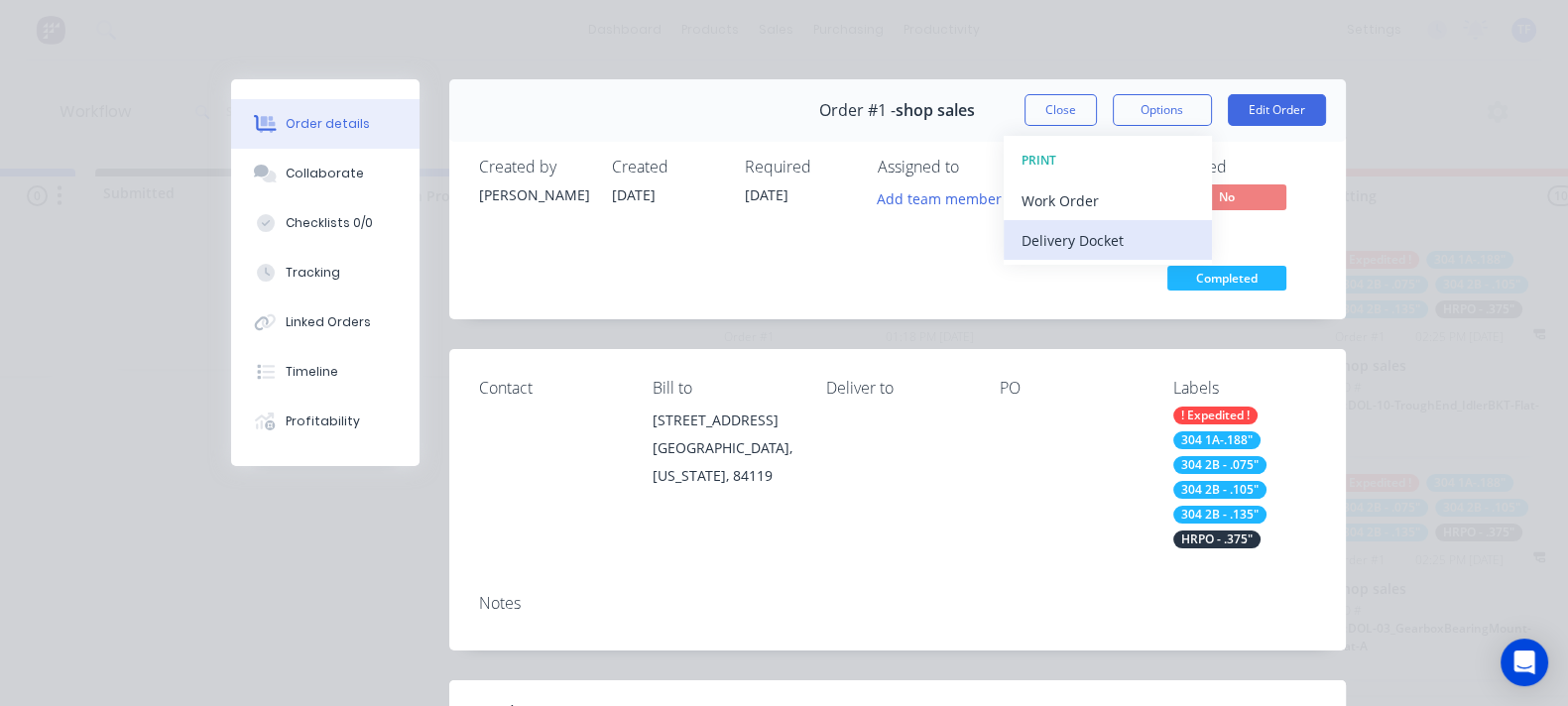
click at [1194, 233] on div "Delivery Docket" at bounding box center [1107, 240] width 172 height 29
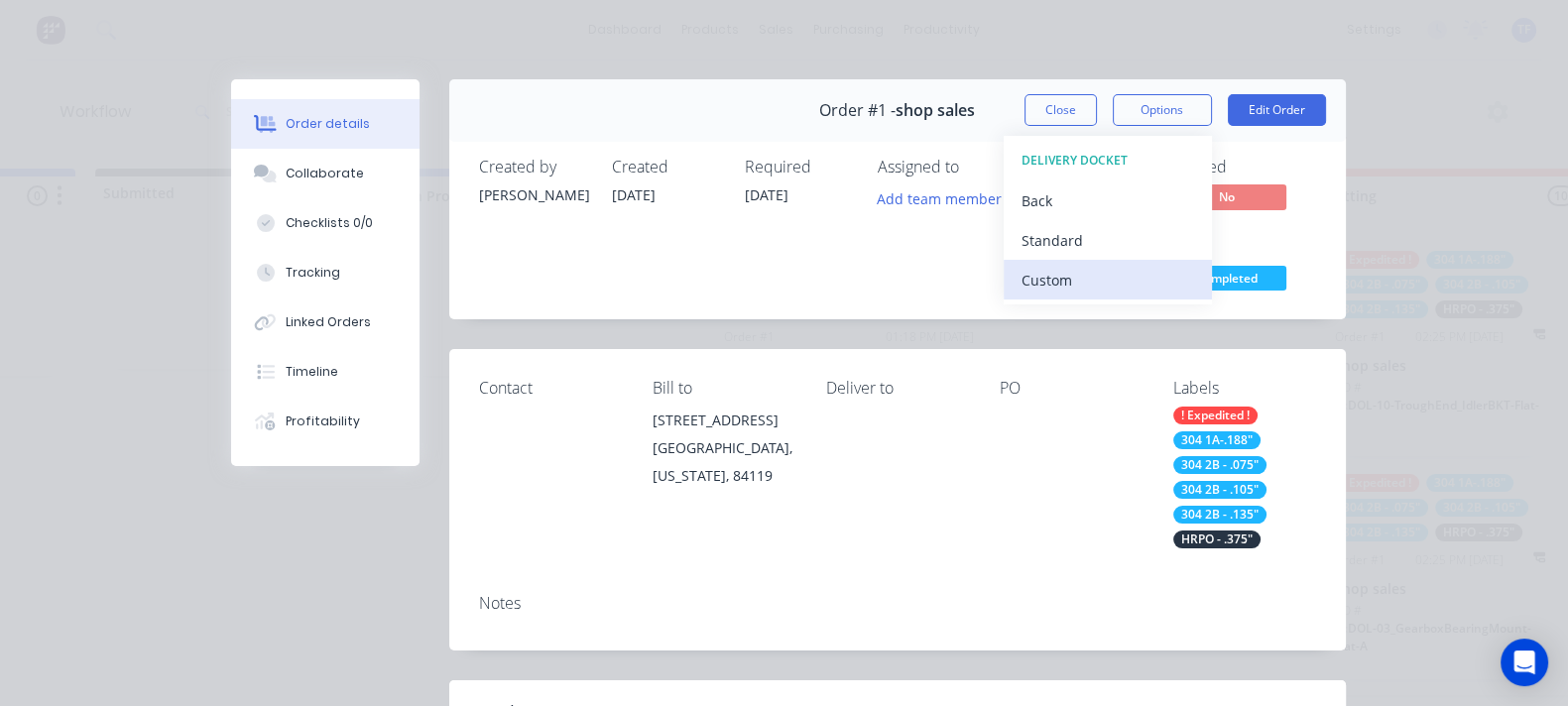
click at [1194, 269] on div "Custom" at bounding box center [1107, 280] width 172 height 29
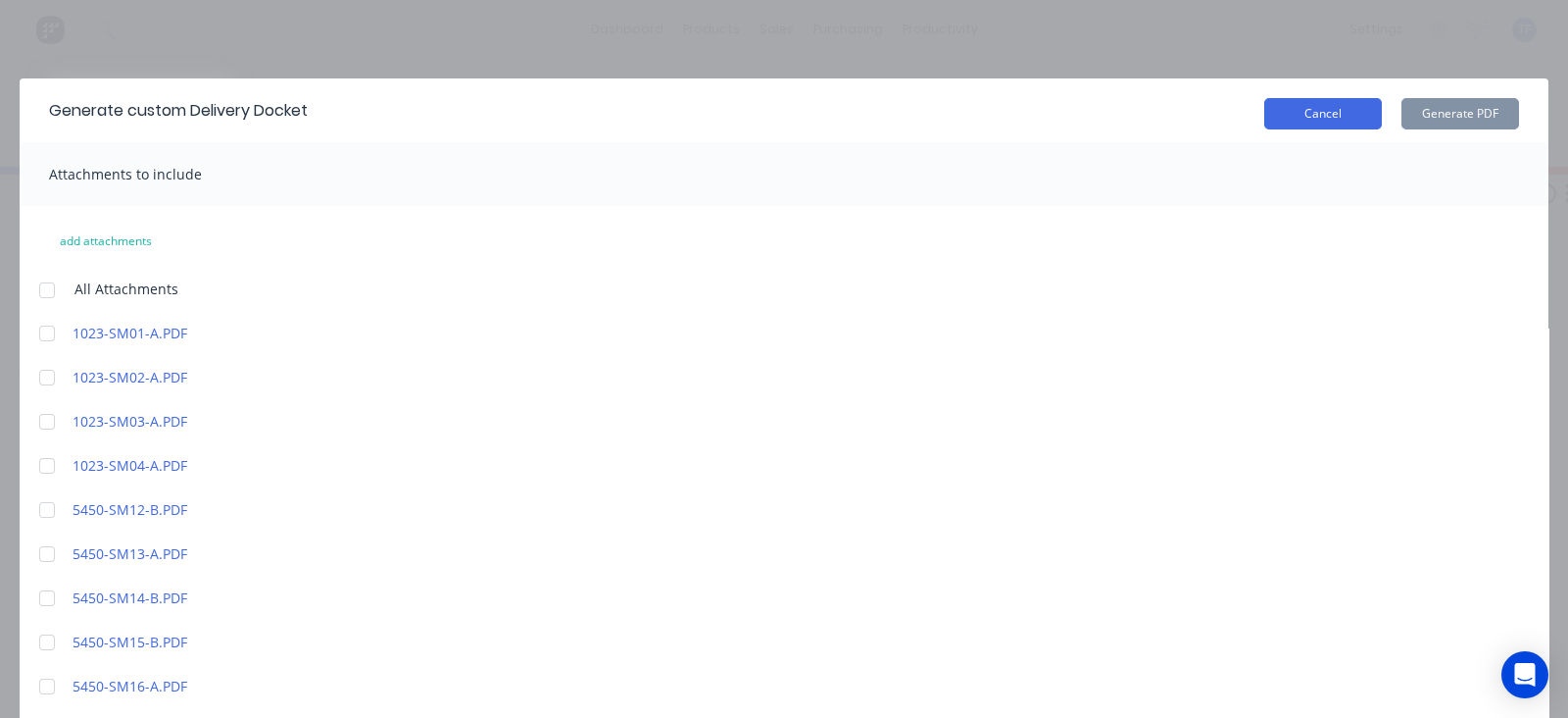
click at [1309, 100] on button "Cancel" at bounding box center [1322, 114] width 117 height 32
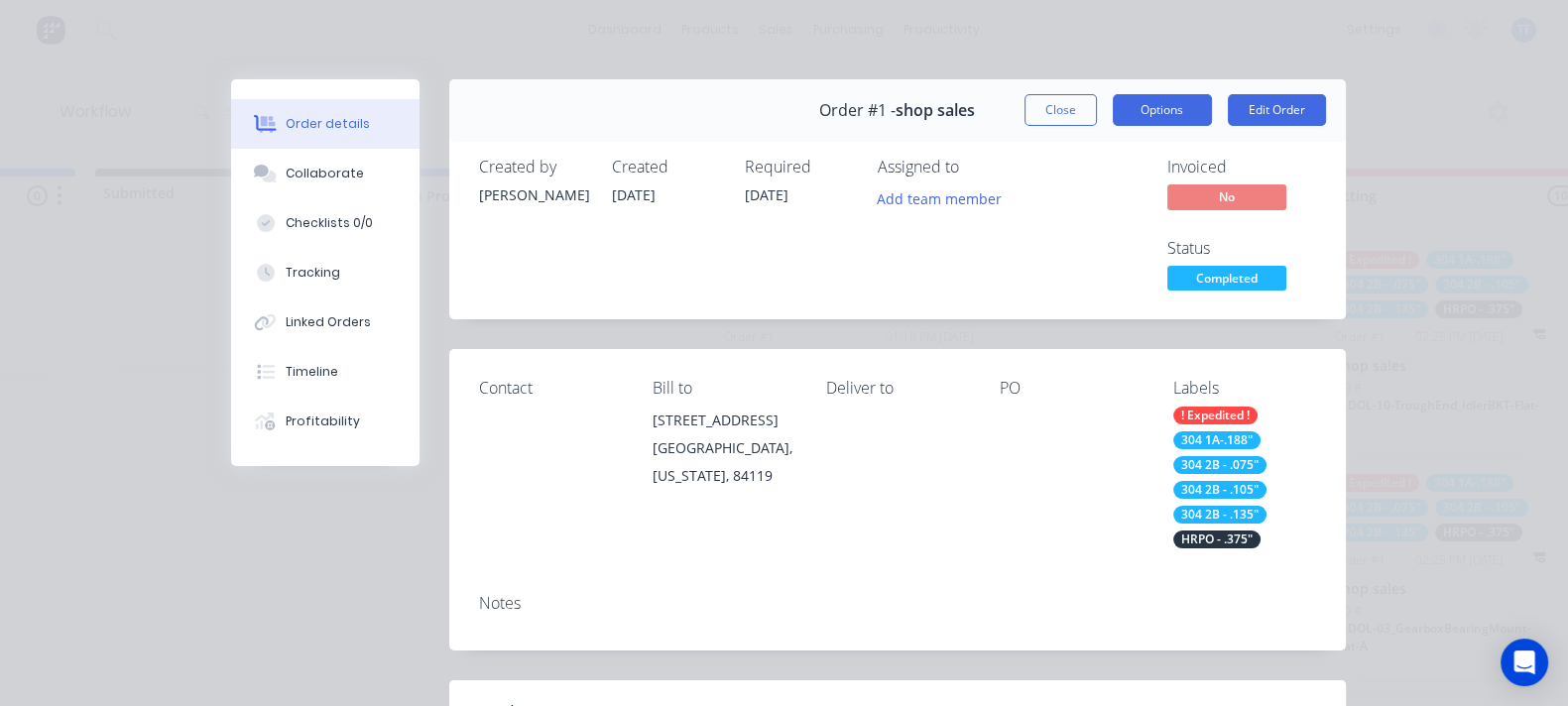
click at [1211, 112] on button "Options" at bounding box center [1163, 111] width 100 height 32
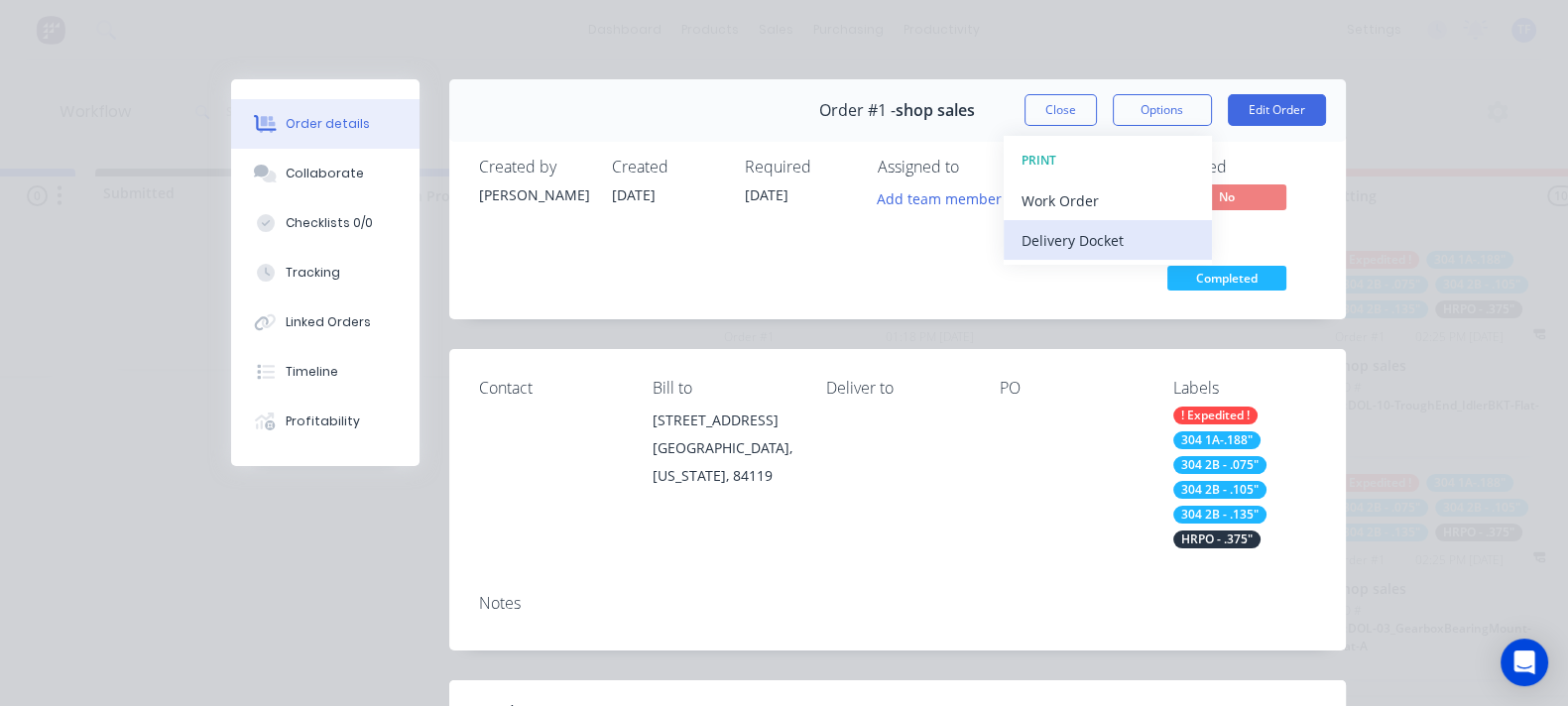
click at [1194, 228] on div "Delivery Docket" at bounding box center [1107, 240] width 172 height 29
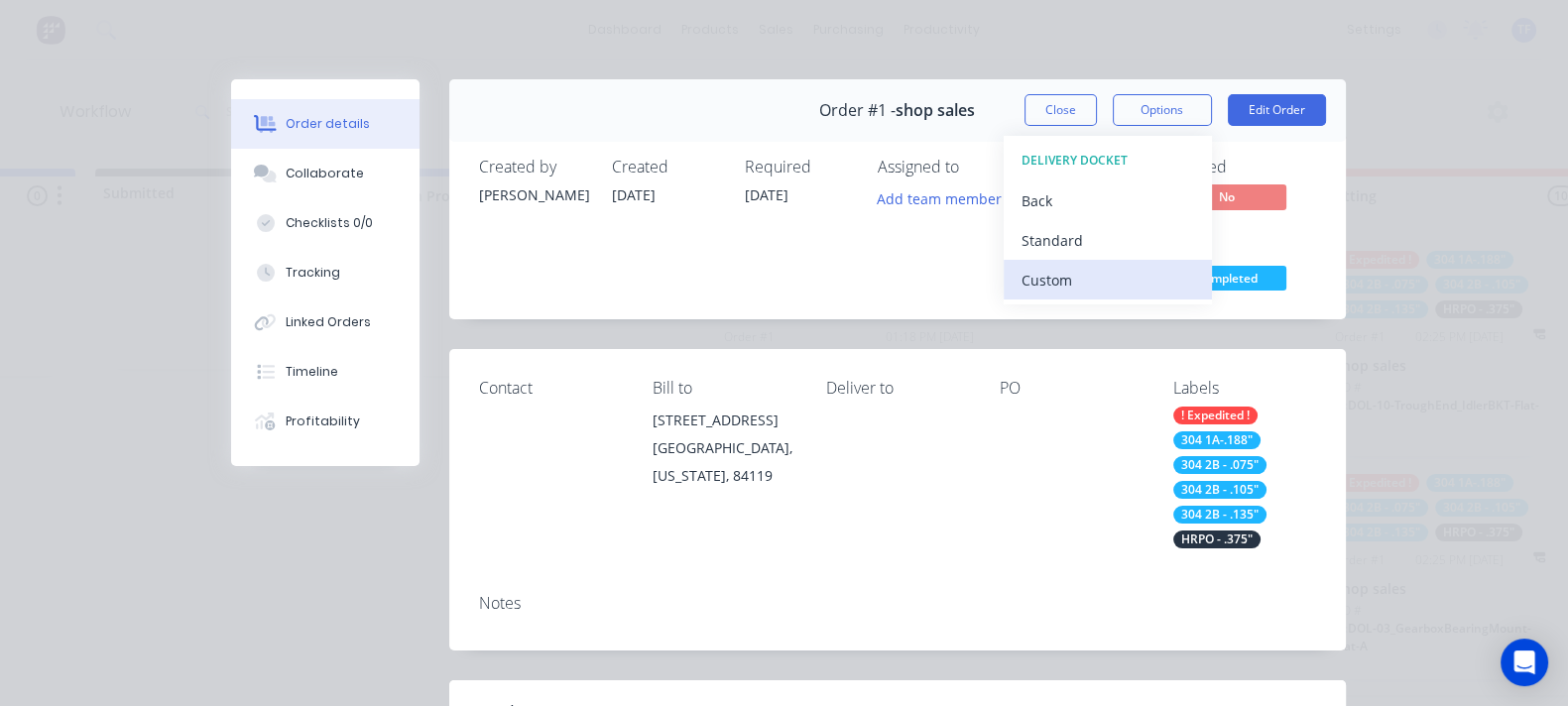
click at [1194, 279] on div "Custom" at bounding box center [1107, 280] width 172 height 29
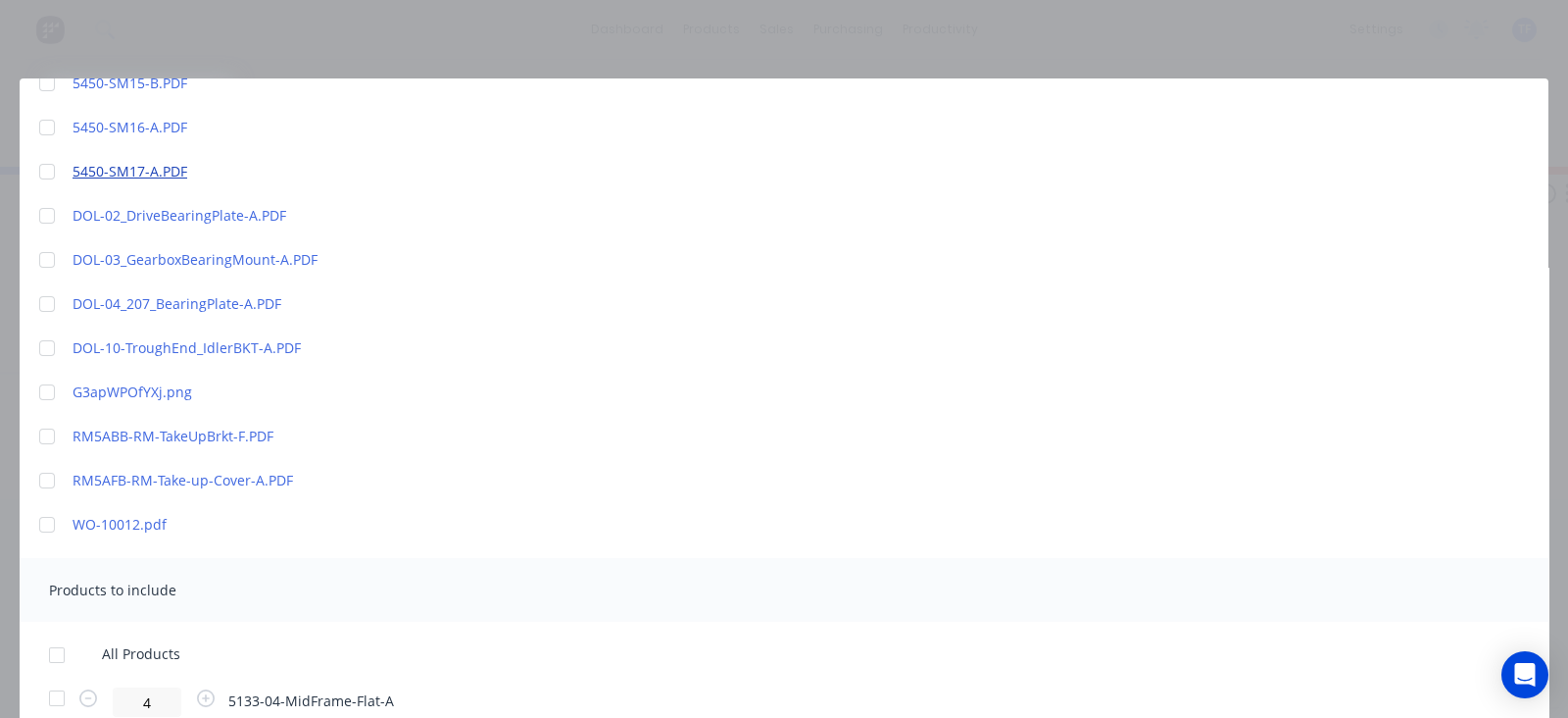
scroll to position [613, 0]
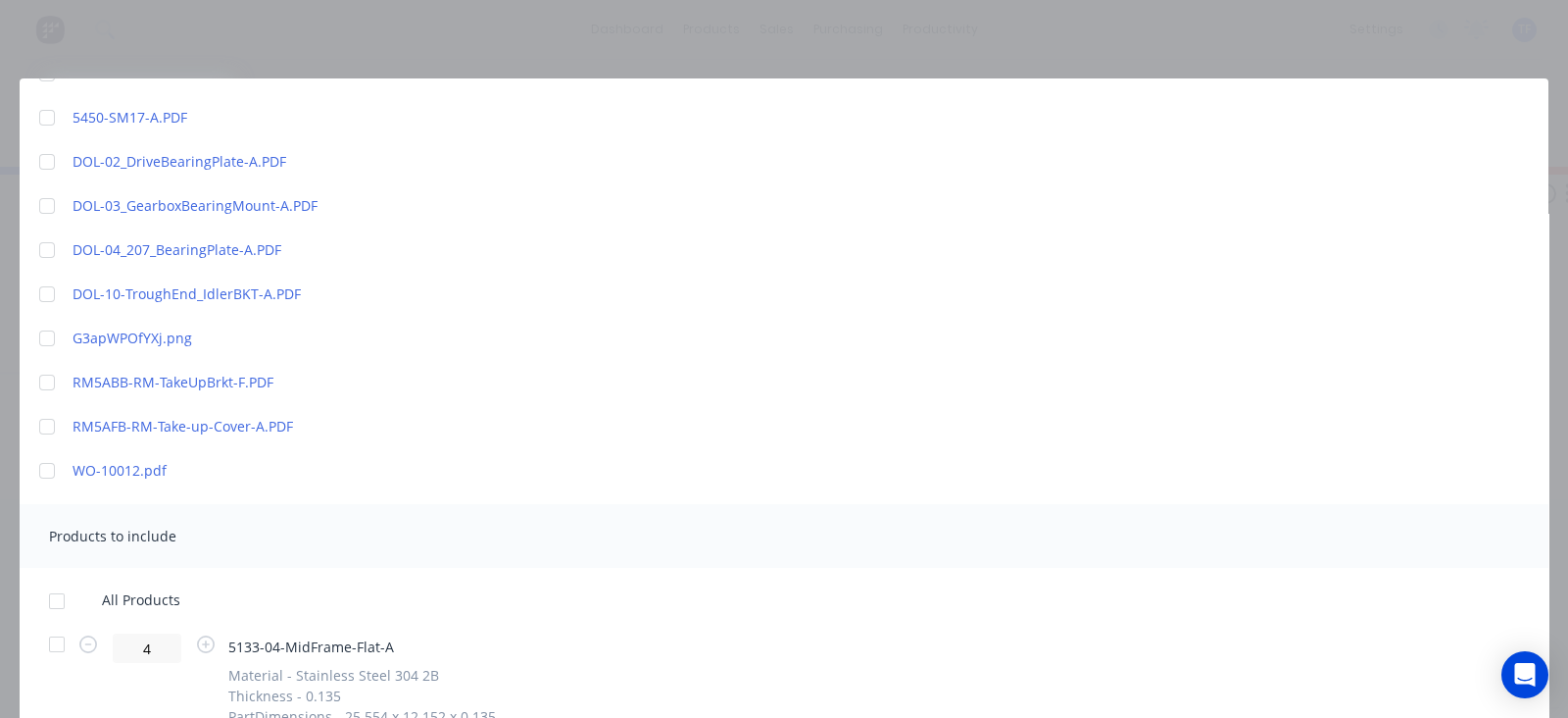
click at [49, 340] on div at bounding box center [47, 339] width 39 height 39
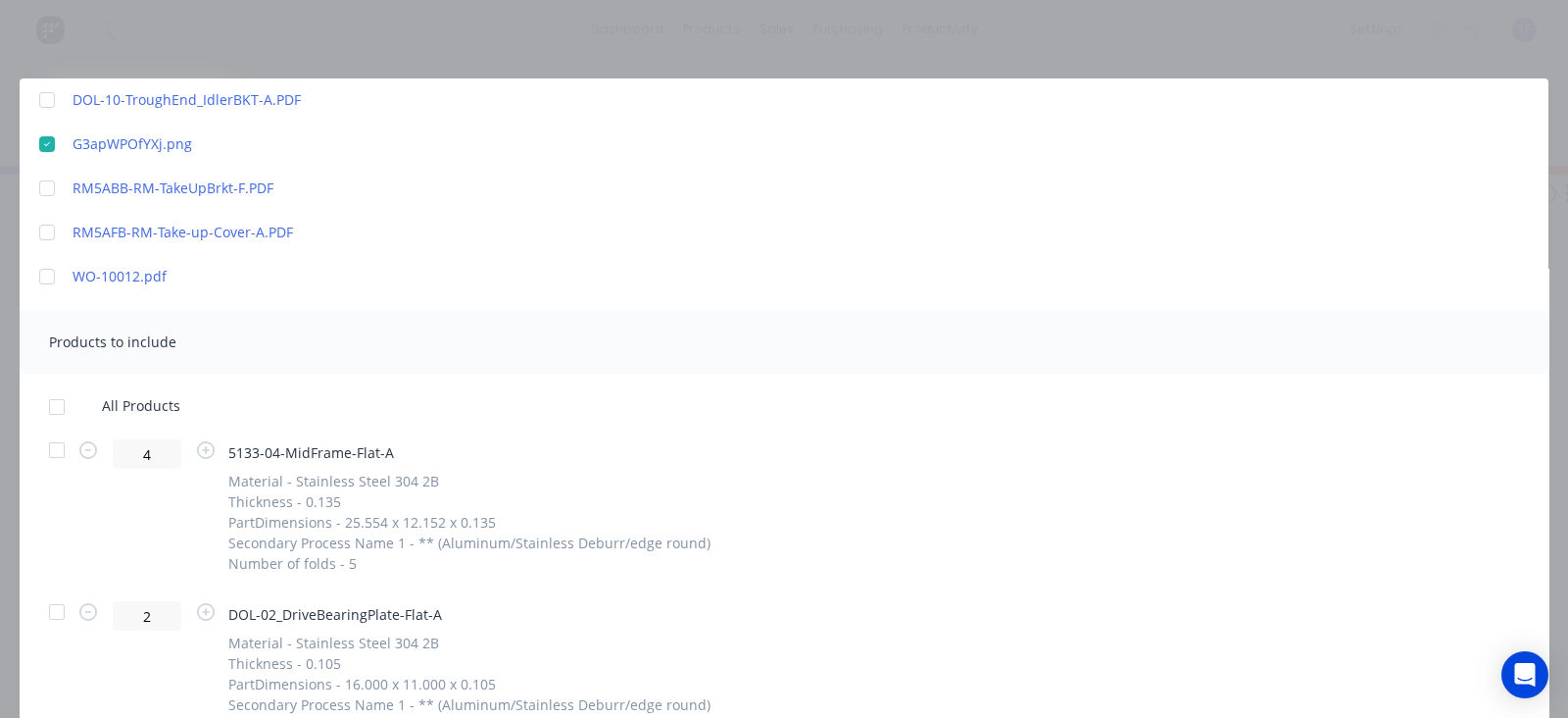
scroll to position [857, 0]
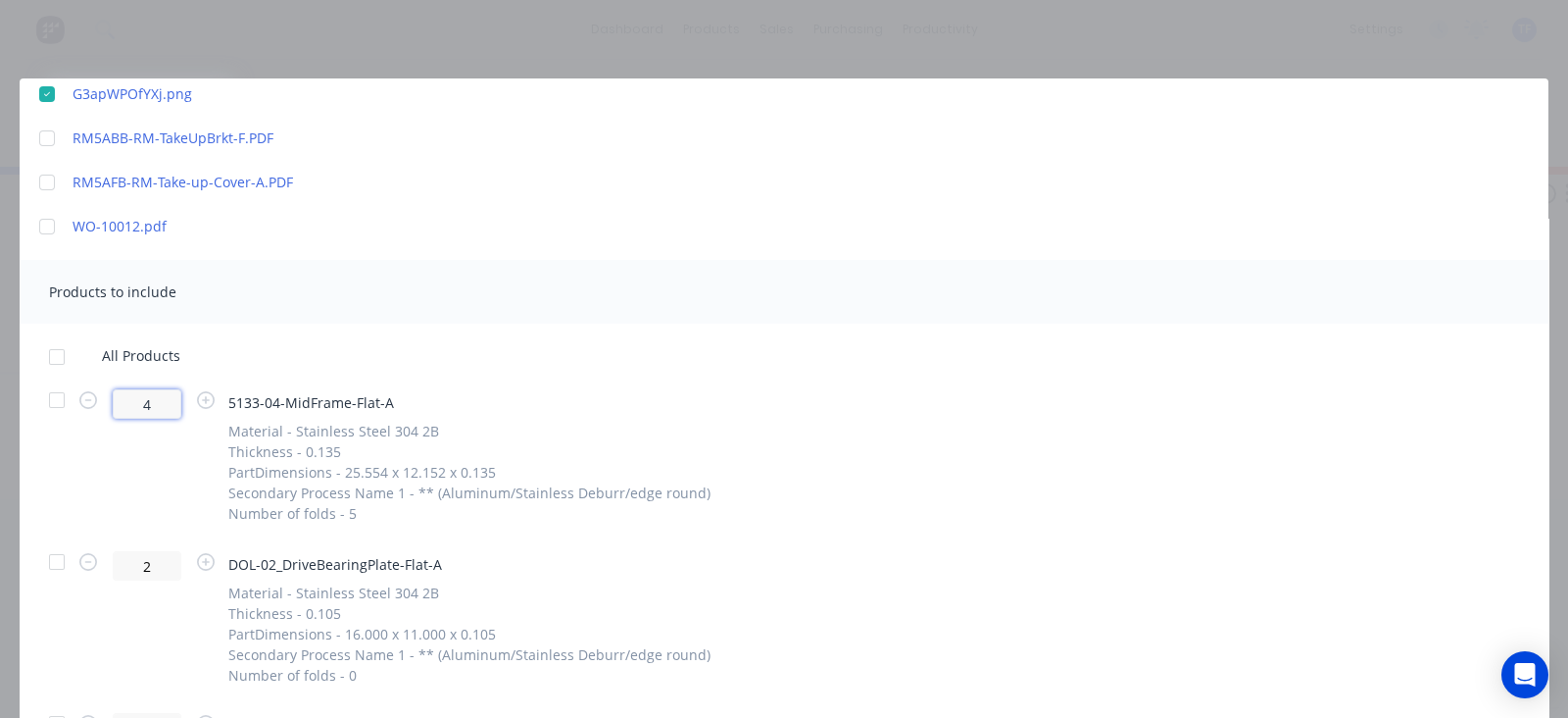
drag, startPoint x: 151, startPoint y: 404, endPoint x: 135, endPoint y: 414, distance: 18.9
click at [135, 413] on input "4" at bounding box center [147, 404] width 69 height 30
click at [59, 353] on div at bounding box center [57, 357] width 39 height 39
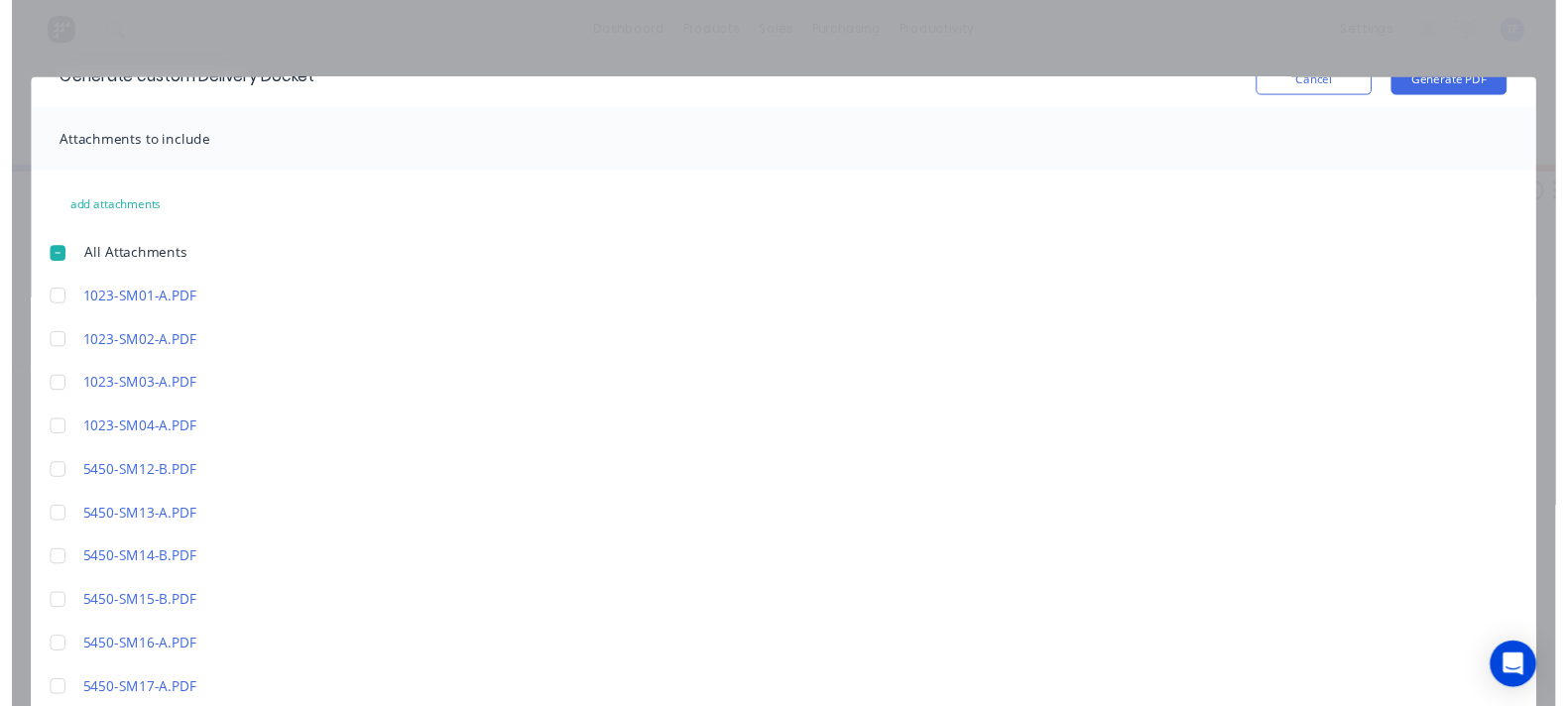
scroll to position [0, 0]
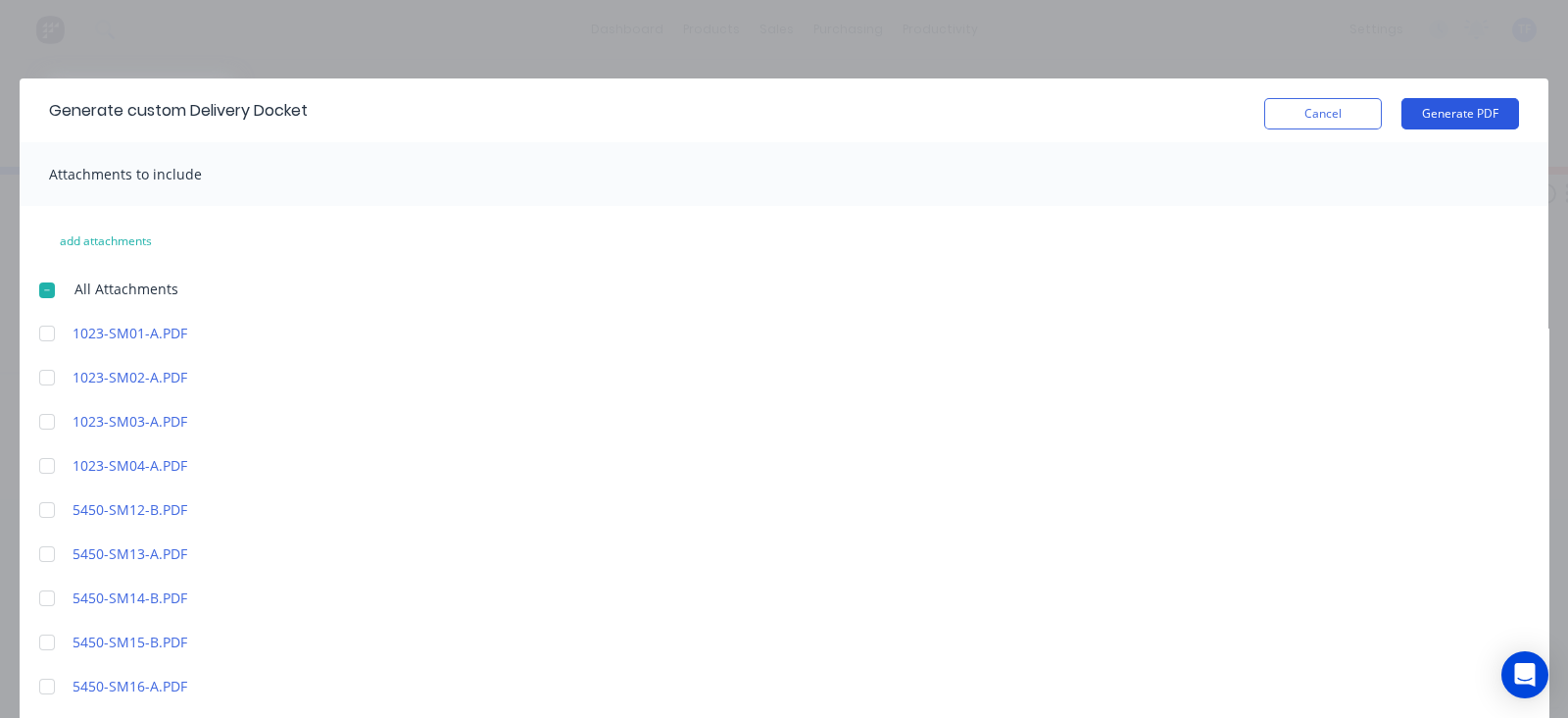
click at [1429, 120] on button "Generate PDF" at bounding box center [1460, 114] width 117 height 32
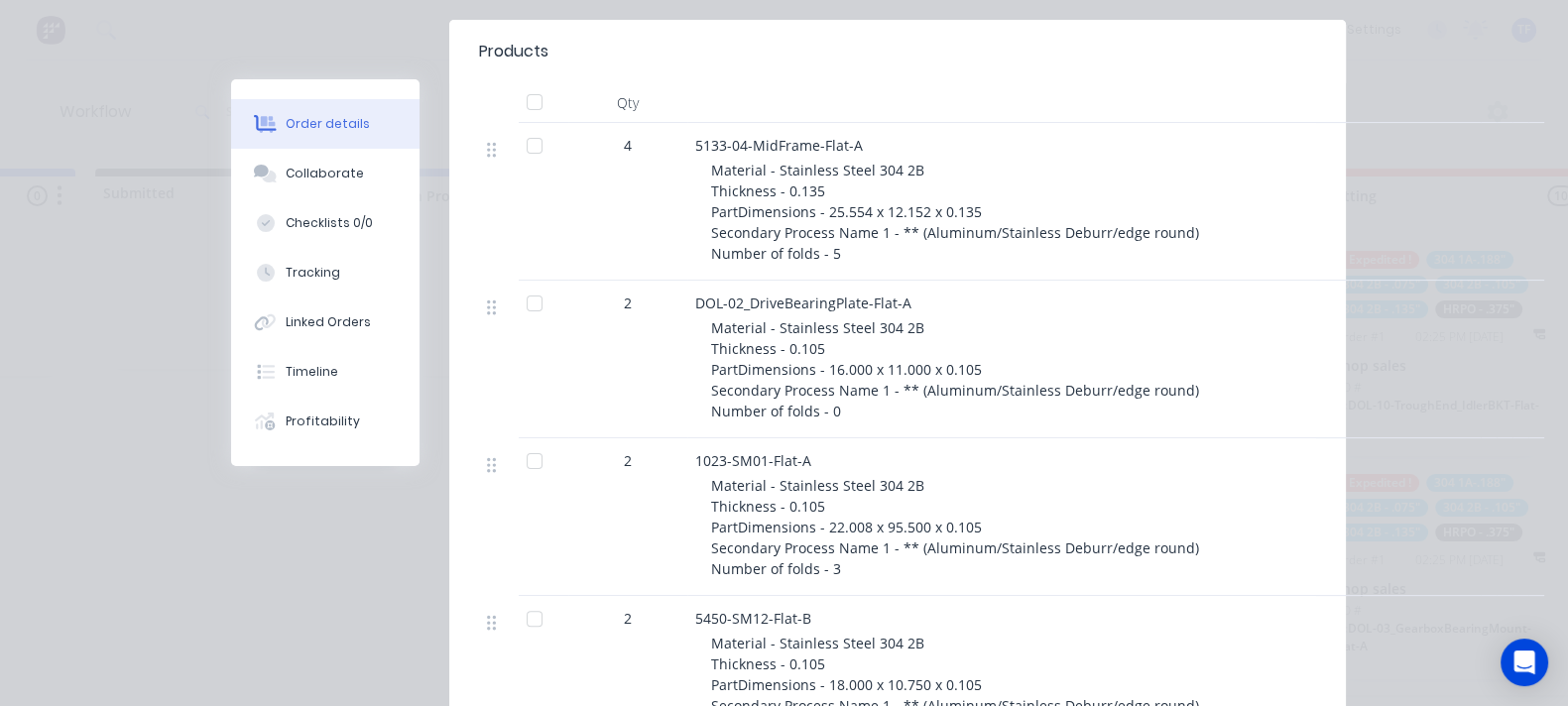
scroll to position [495, 0]
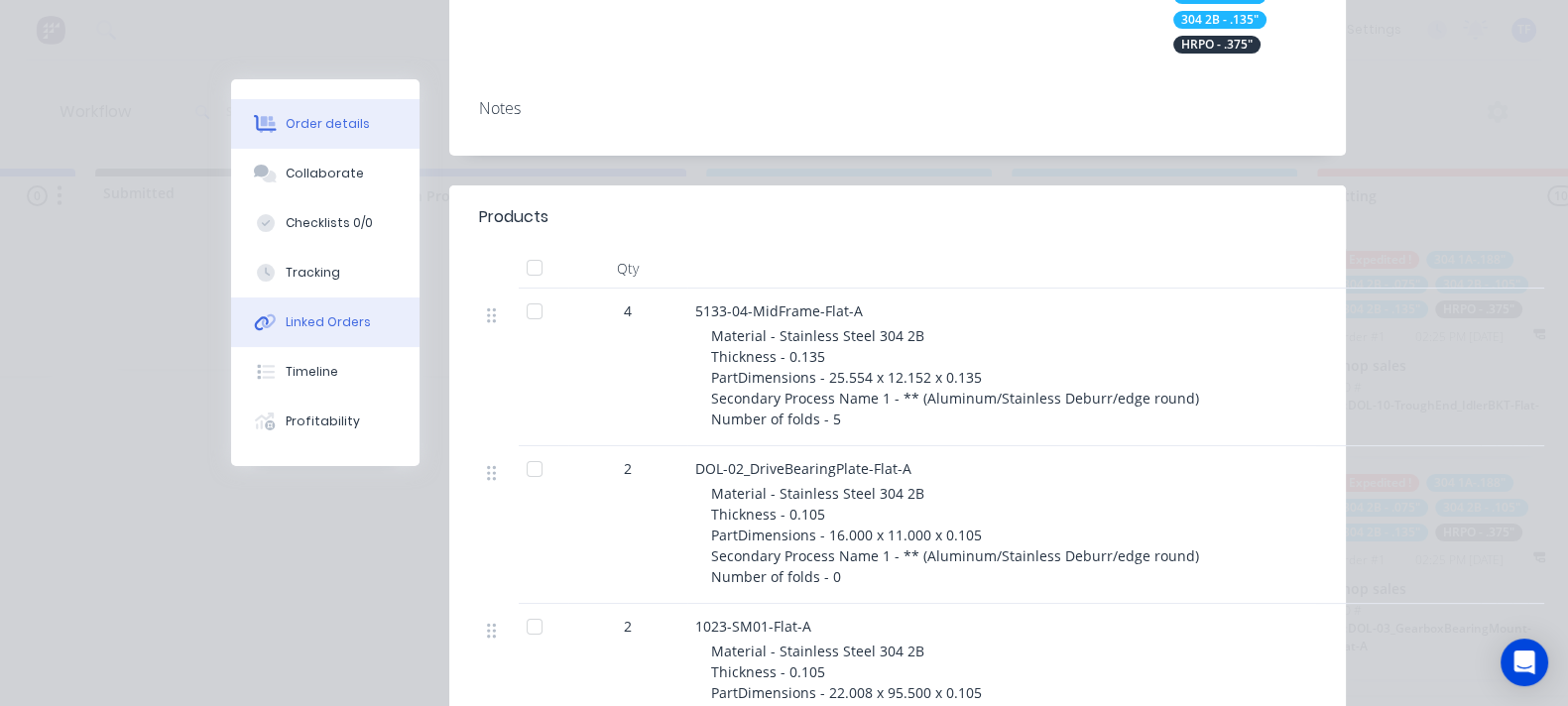
click at [286, 315] on div "Linked Orders" at bounding box center [329, 323] width 86 height 18
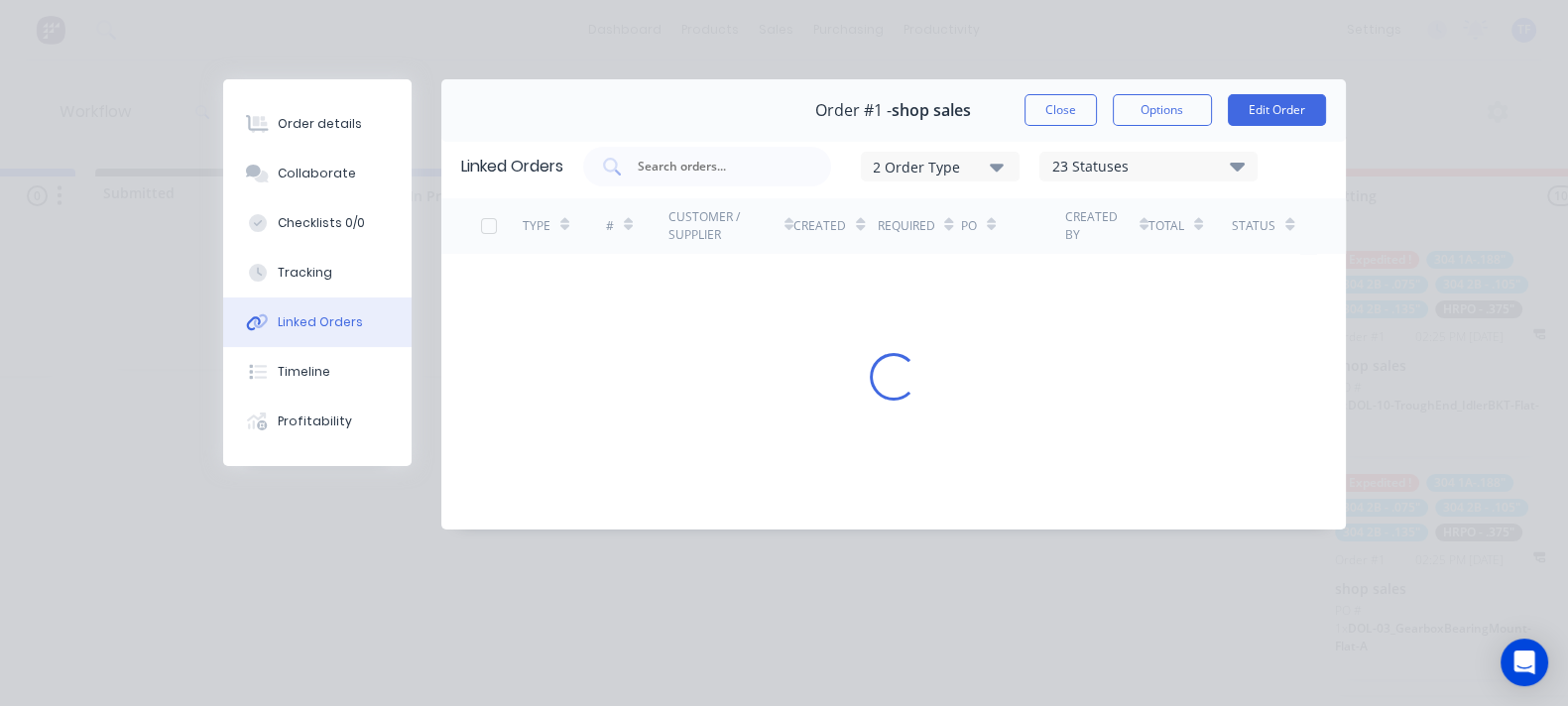
scroll to position [0, 0]
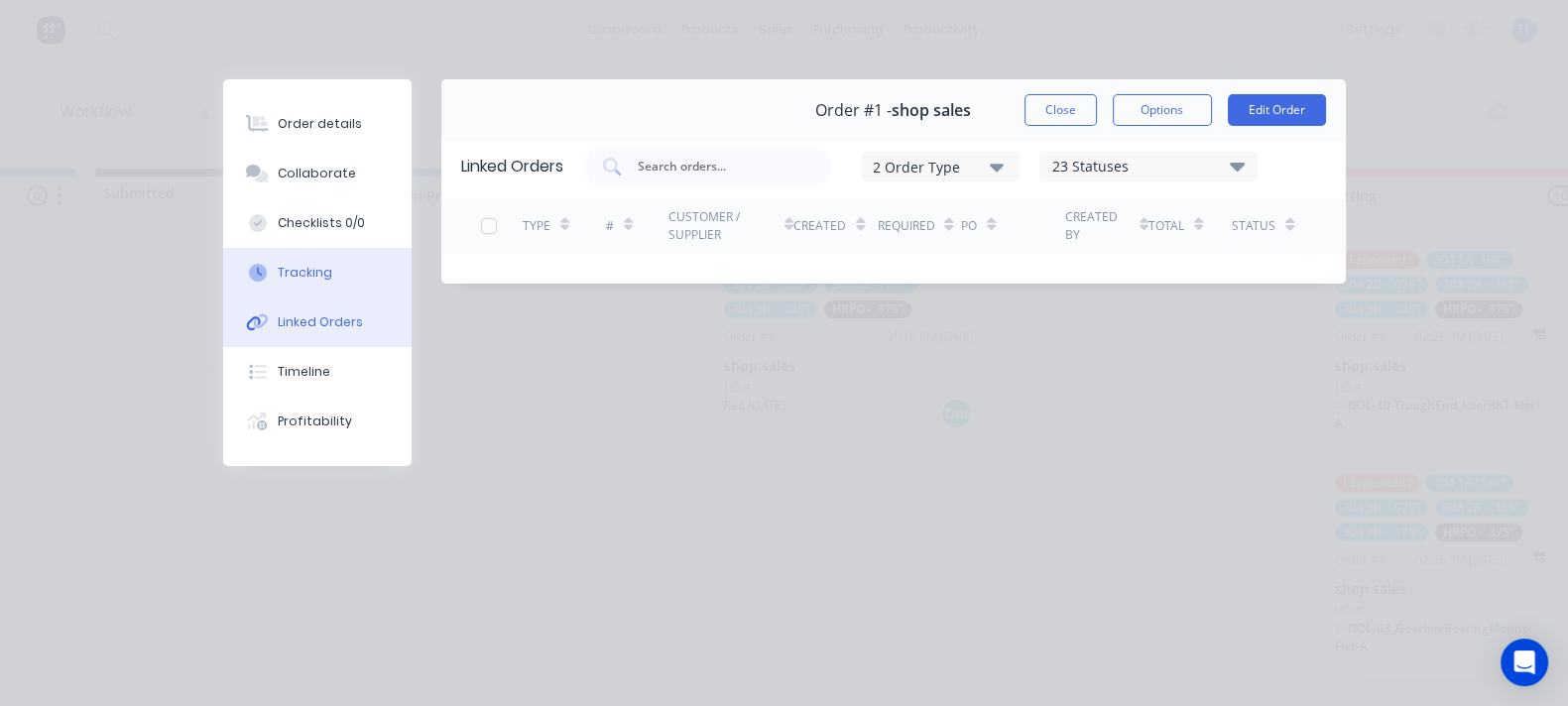
click at [278, 280] on div "Tracking" at bounding box center [305, 273] width 55 height 18
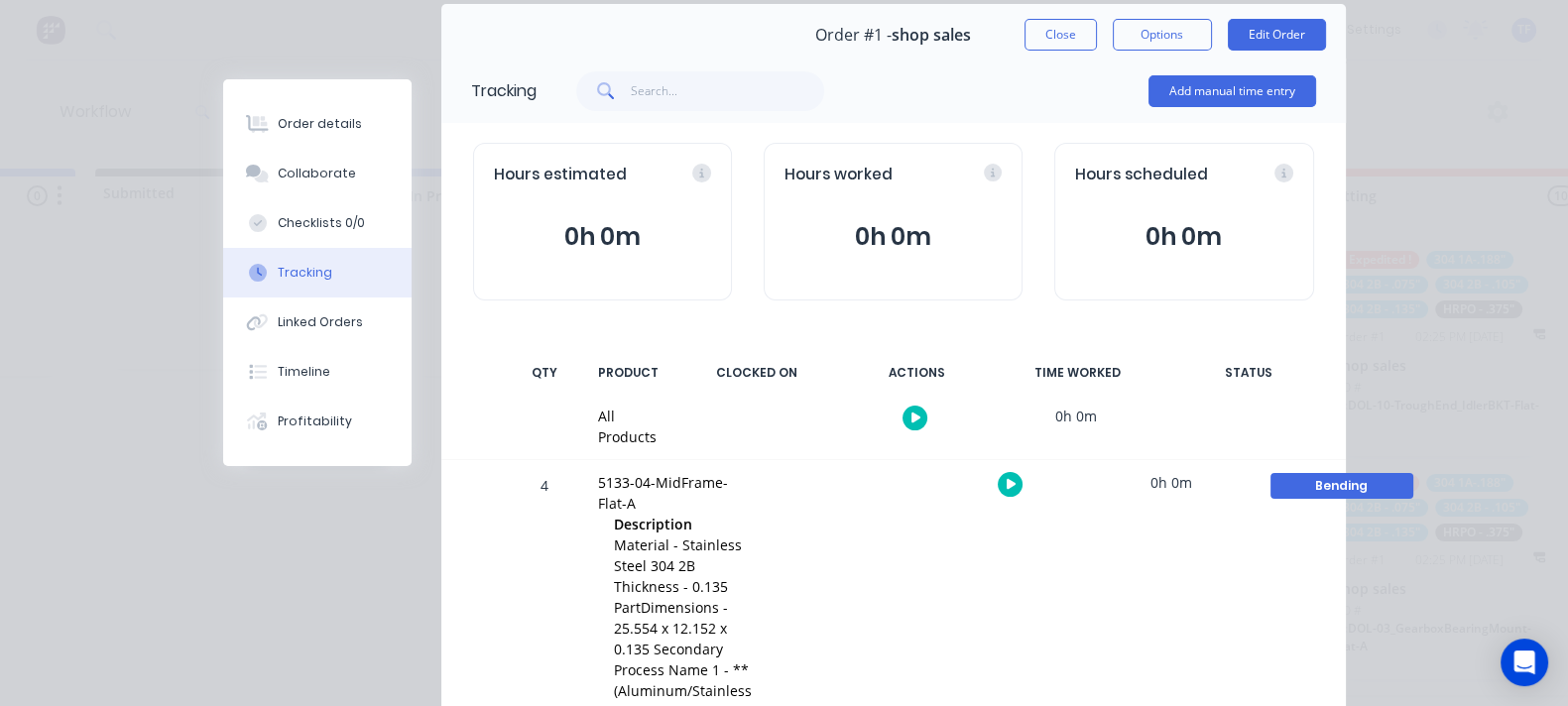
scroll to position [247, 0]
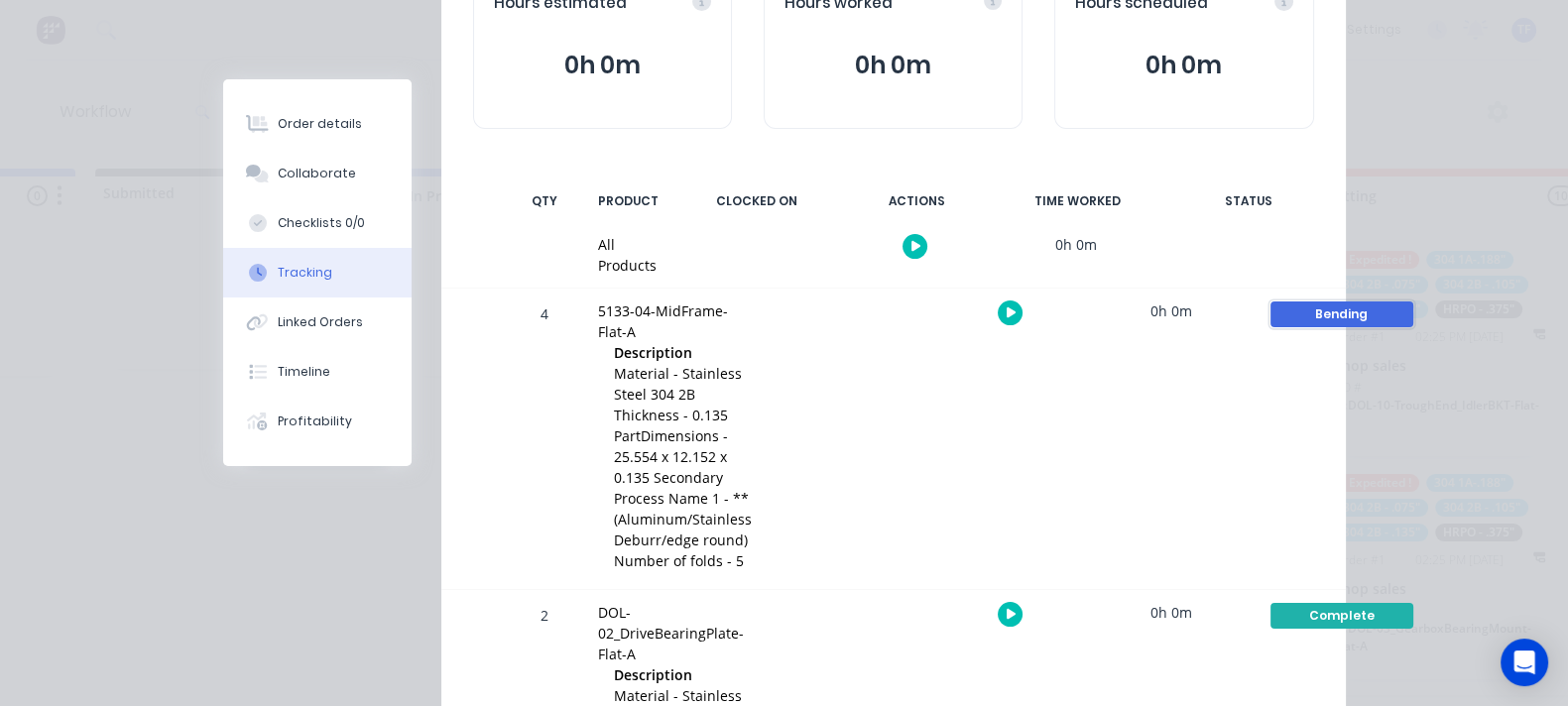
click at [1348, 302] on div "Bending" at bounding box center [1341, 315] width 142 height 26
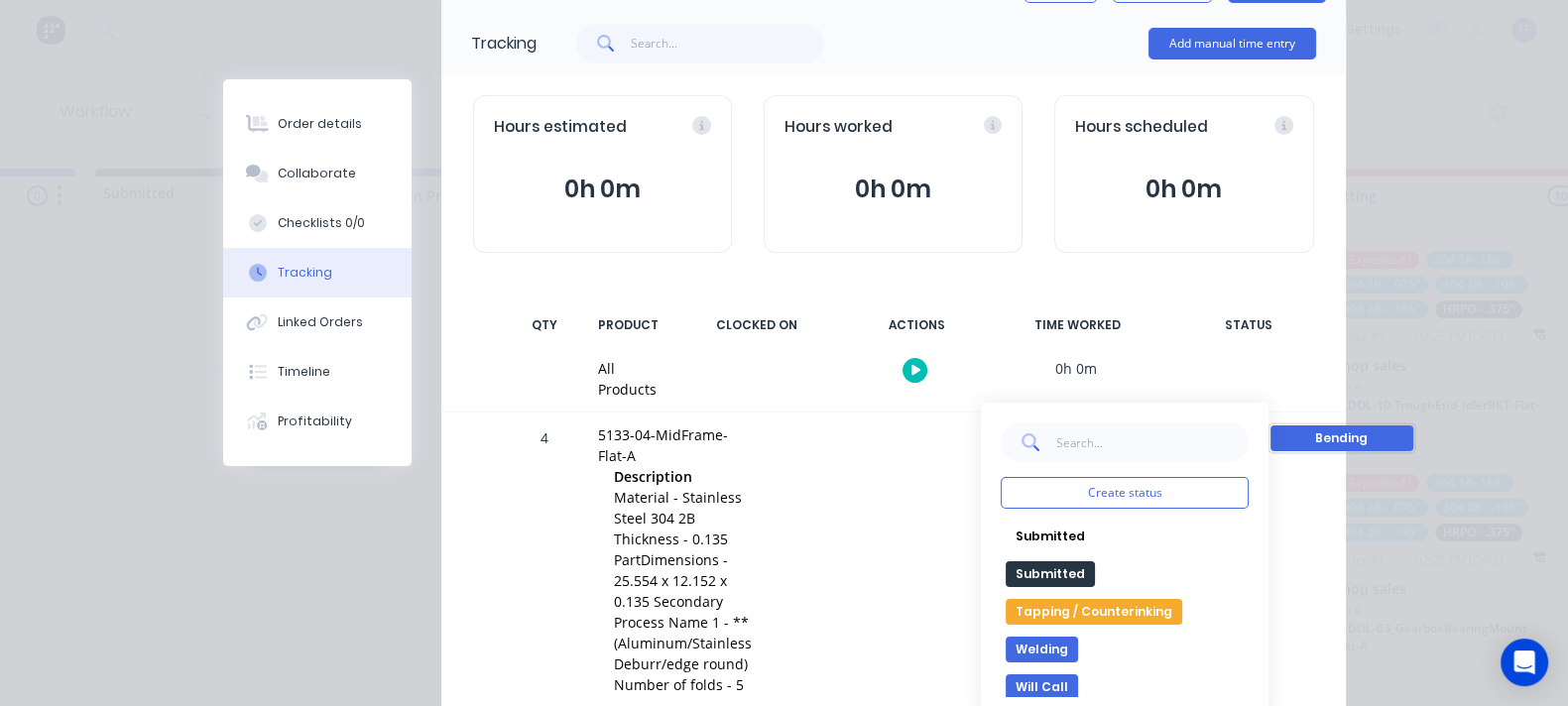
scroll to position [378, 0]
drag, startPoint x: 754, startPoint y: 613, endPoint x: 833, endPoint y: 606, distance: 79.3
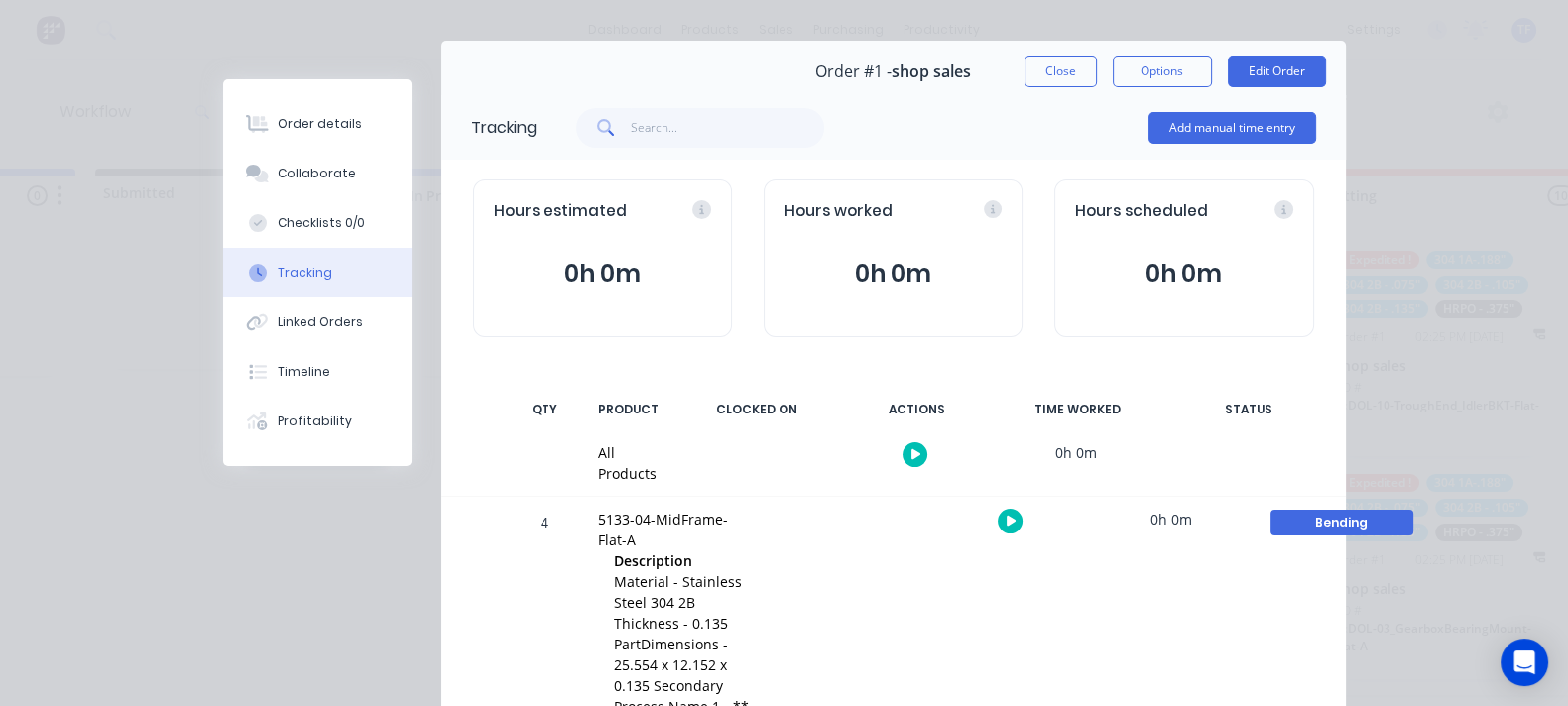
scroll to position [0, 0]
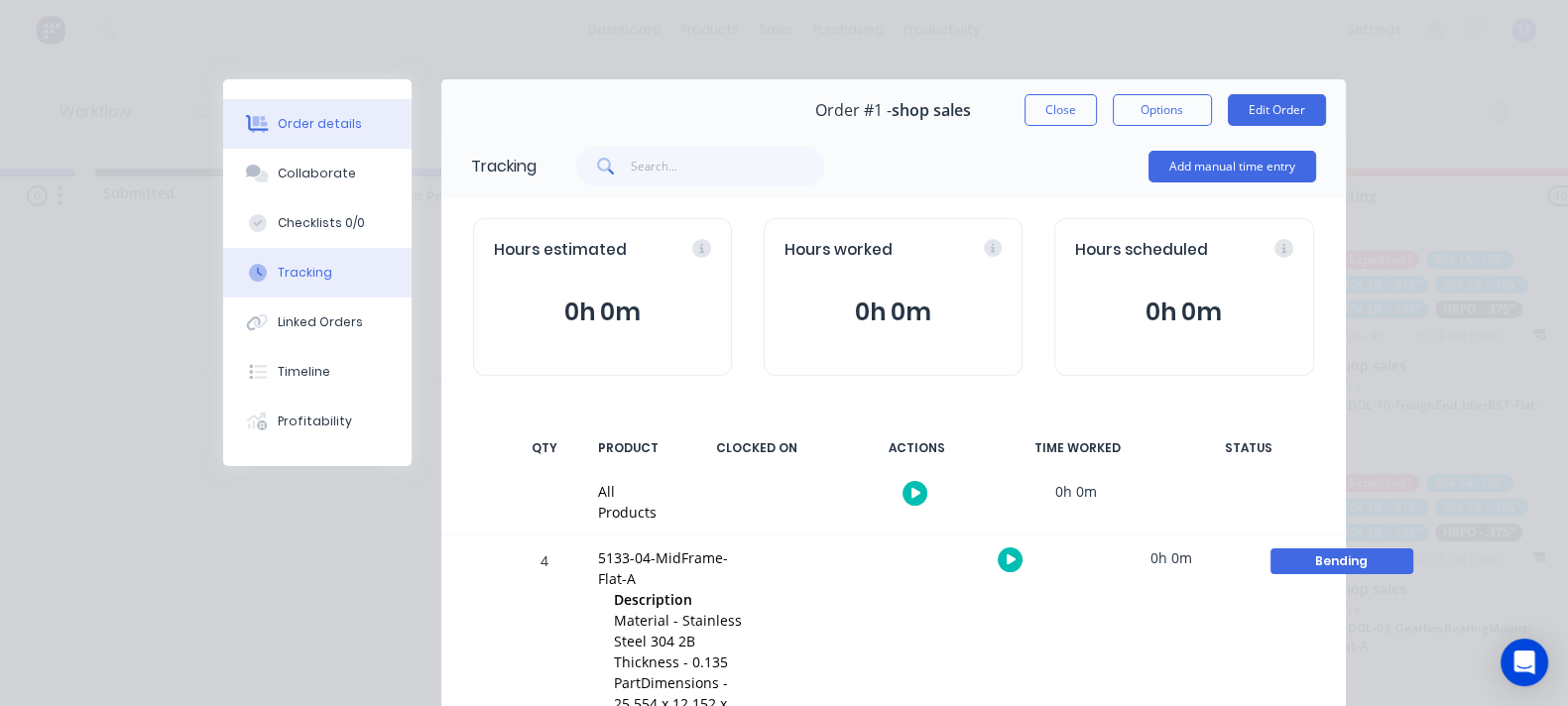
click at [278, 128] on div "Order details" at bounding box center [320, 123] width 85 height 18
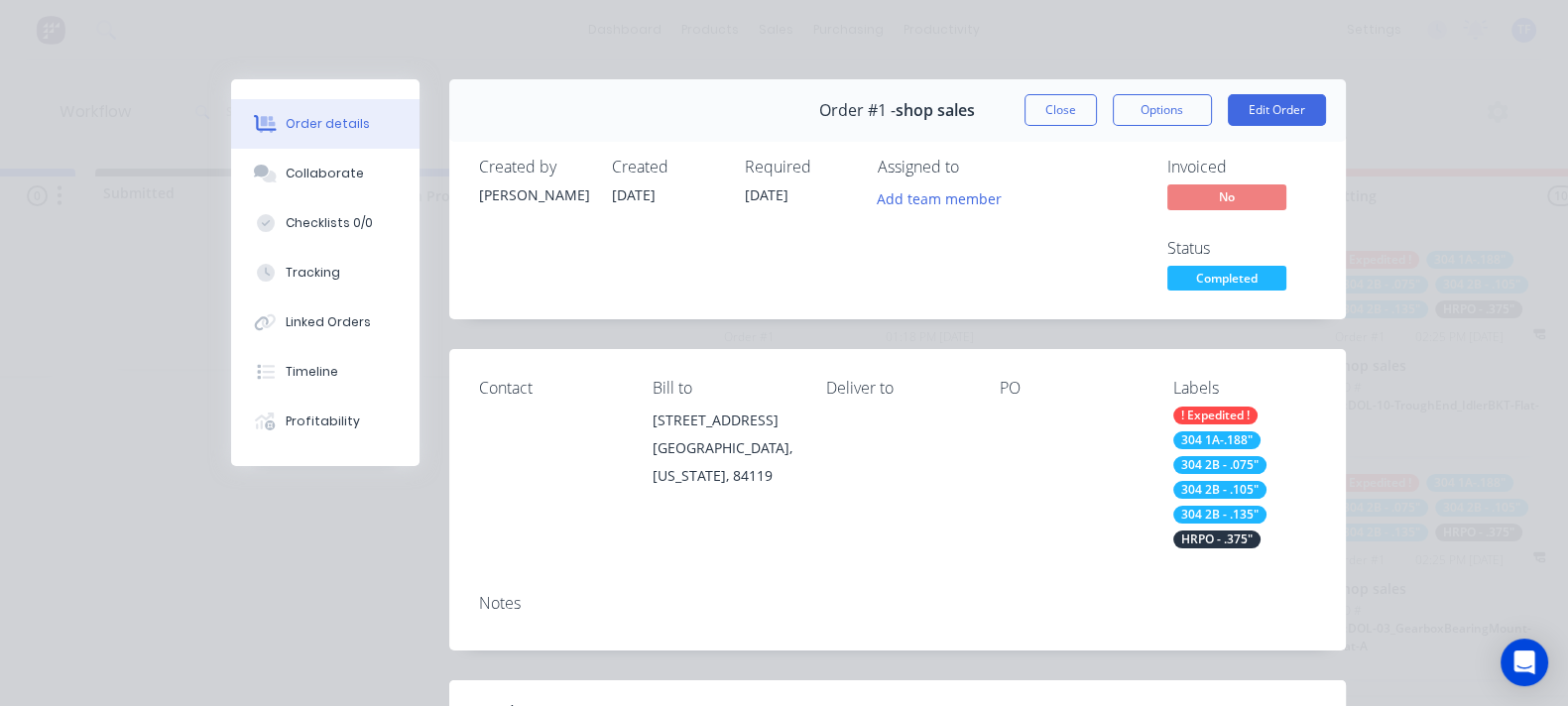
click at [1286, 266] on span "Completed" at bounding box center [1226, 278] width 119 height 25
click at [1139, 578] on div "Notes" at bounding box center [898, 613] width 897 height 73
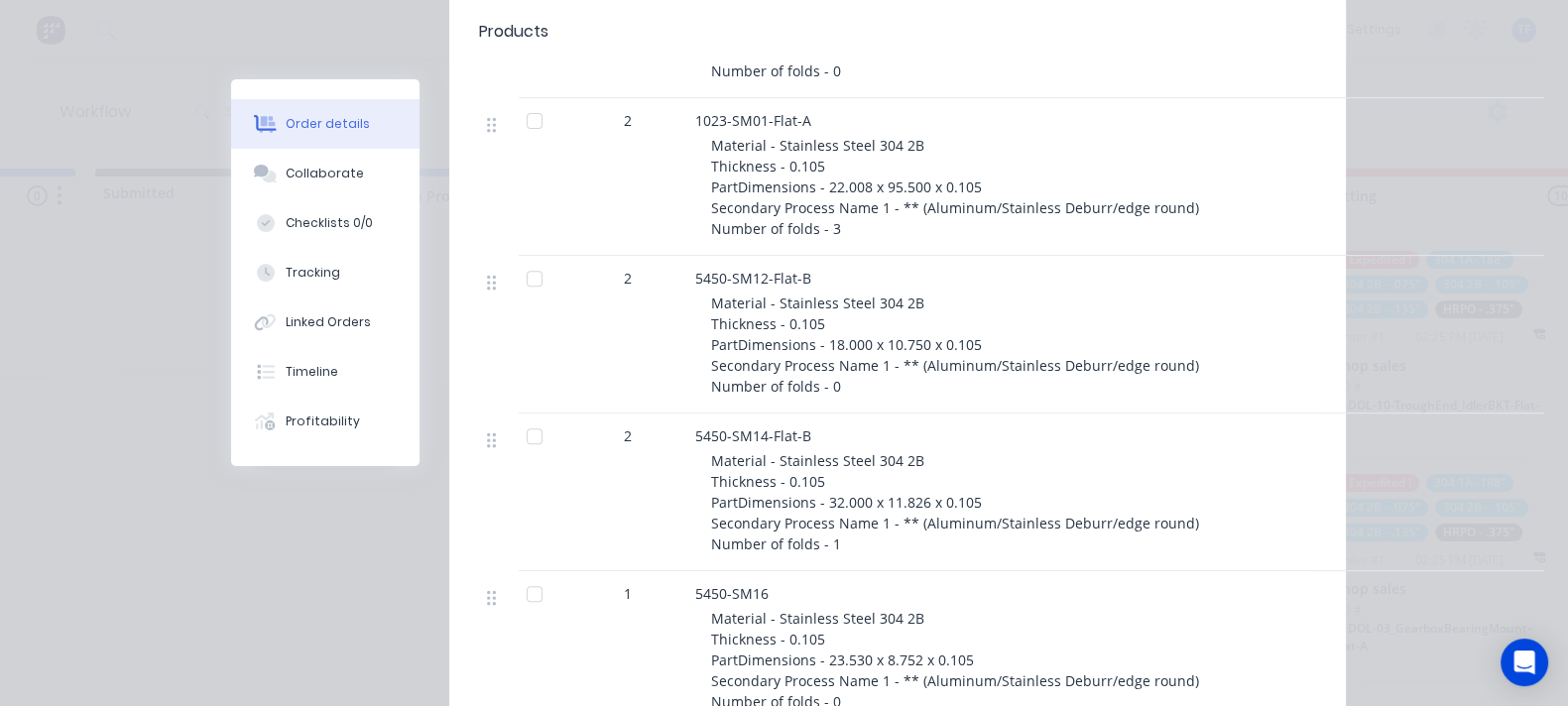
scroll to position [724, 0]
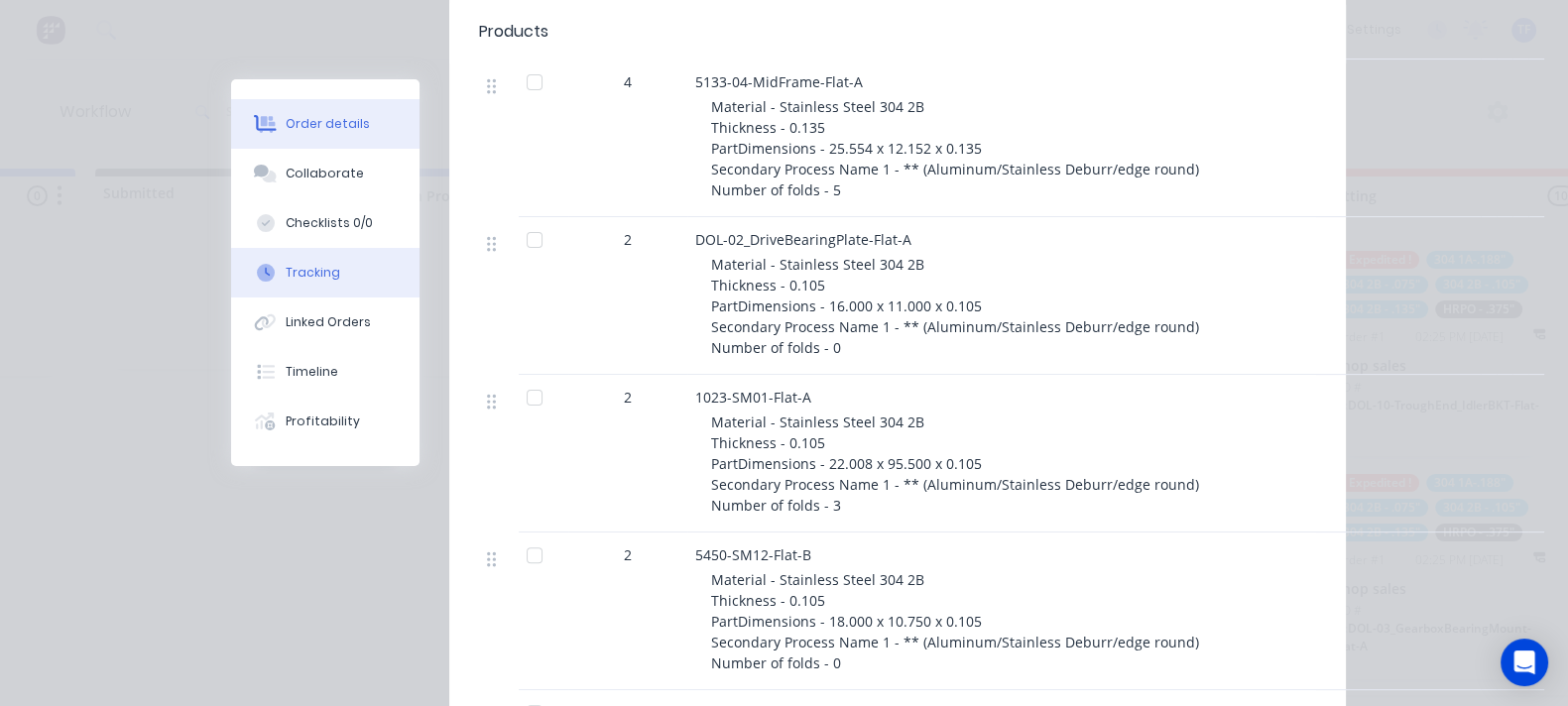
click at [231, 270] on button "Tracking" at bounding box center [325, 273] width 188 height 50
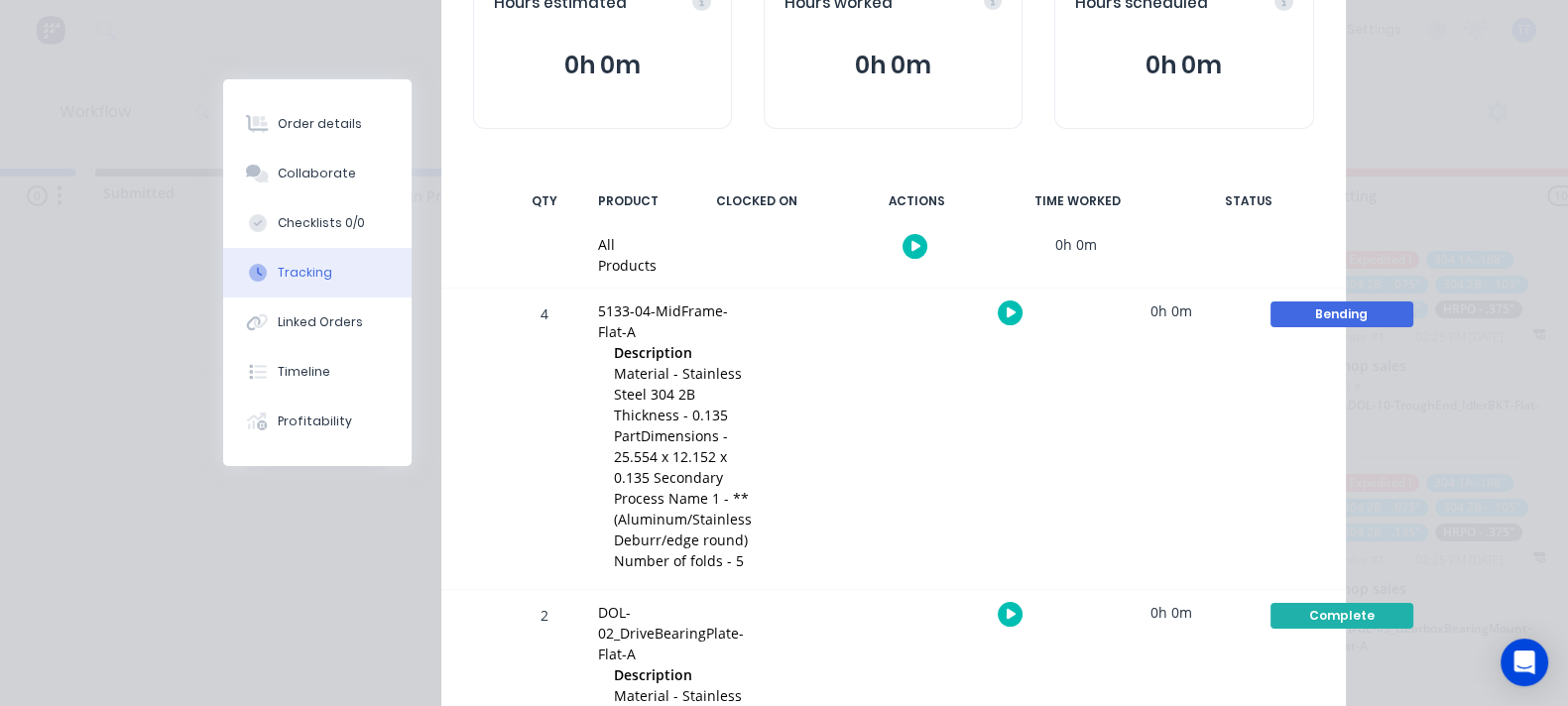
scroll to position [371, 0]
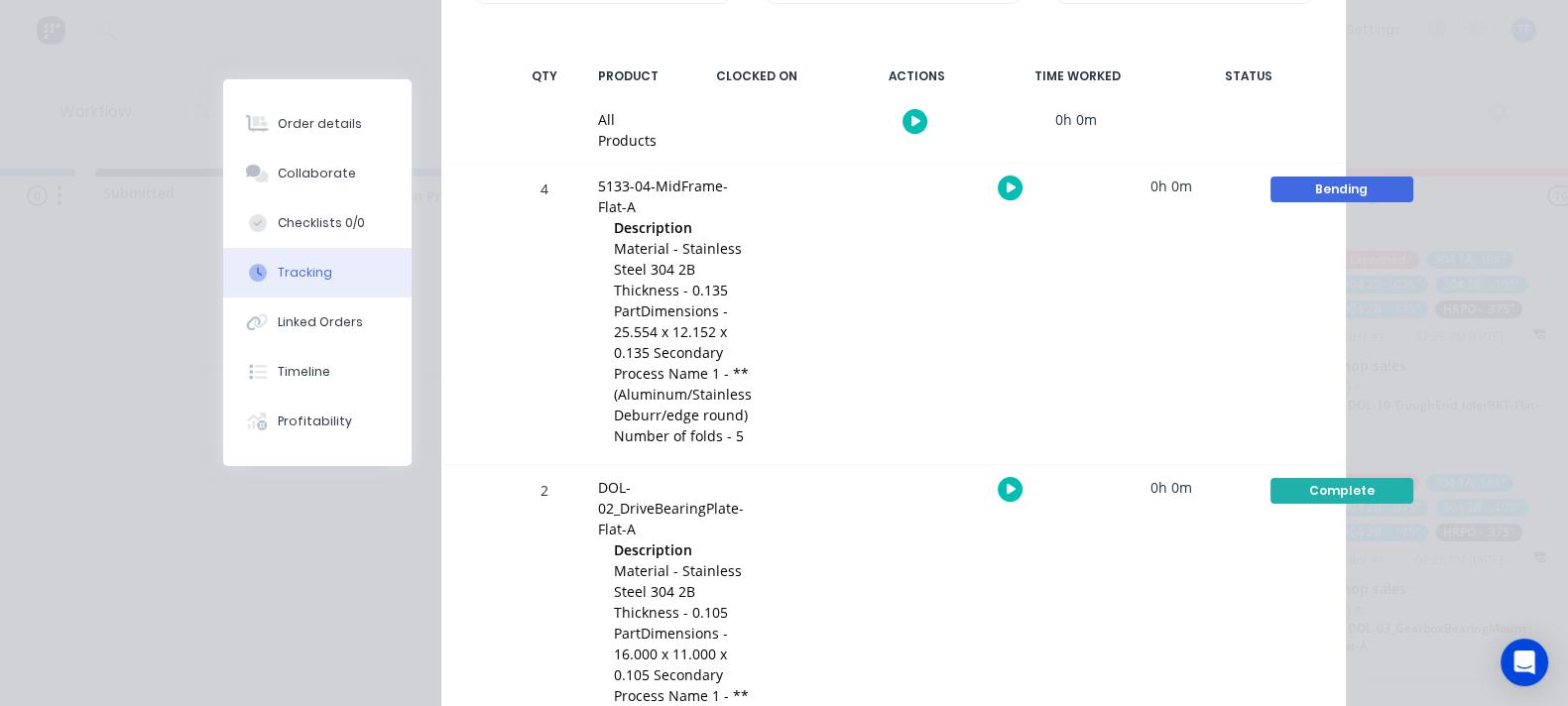
click at [1533, 442] on div "Order details Collaborate Checklists 0/0 Tracking Linked Orders Timeline Profit…" at bounding box center [784, 353] width 1568 height 706
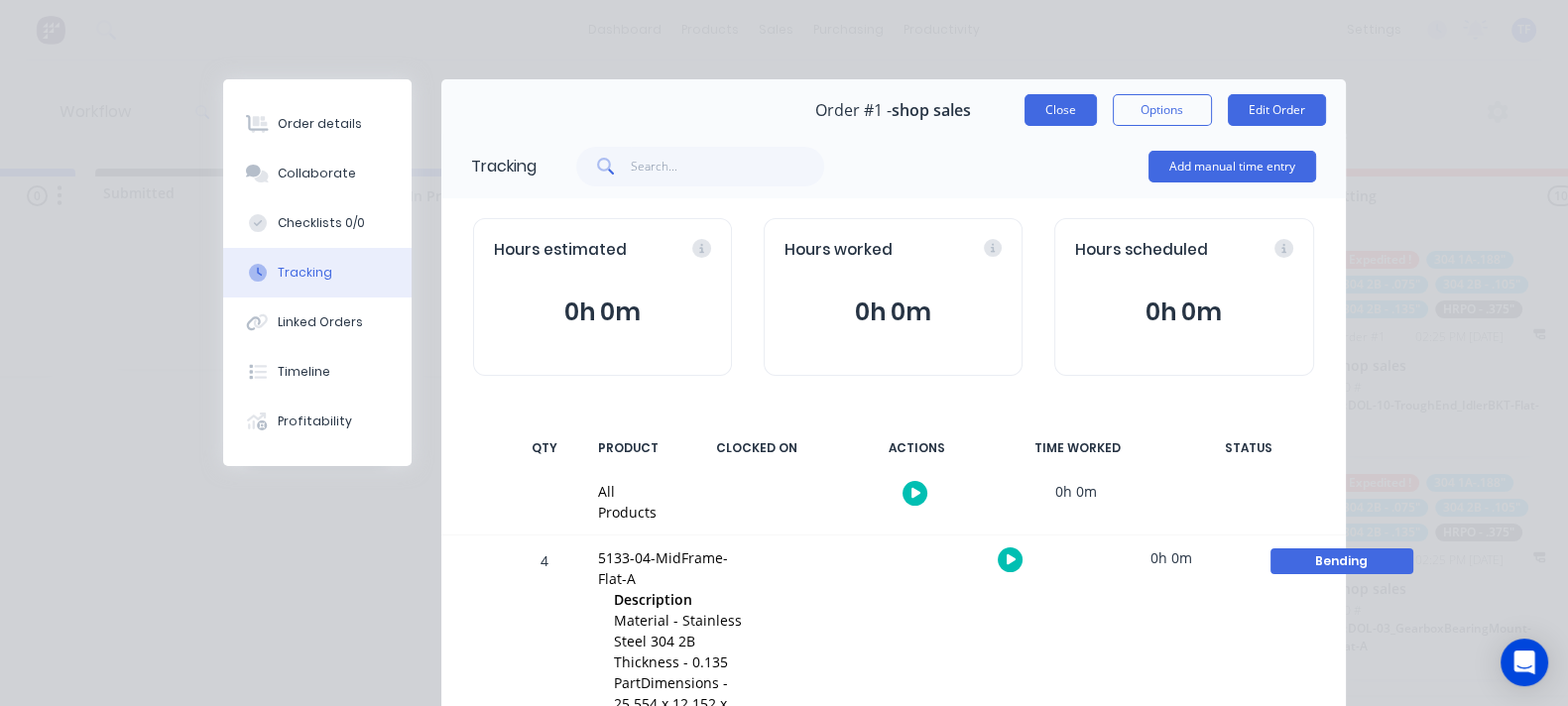
click at [1097, 116] on button "Close" at bounding box center [1060, 111] width 73 height 32
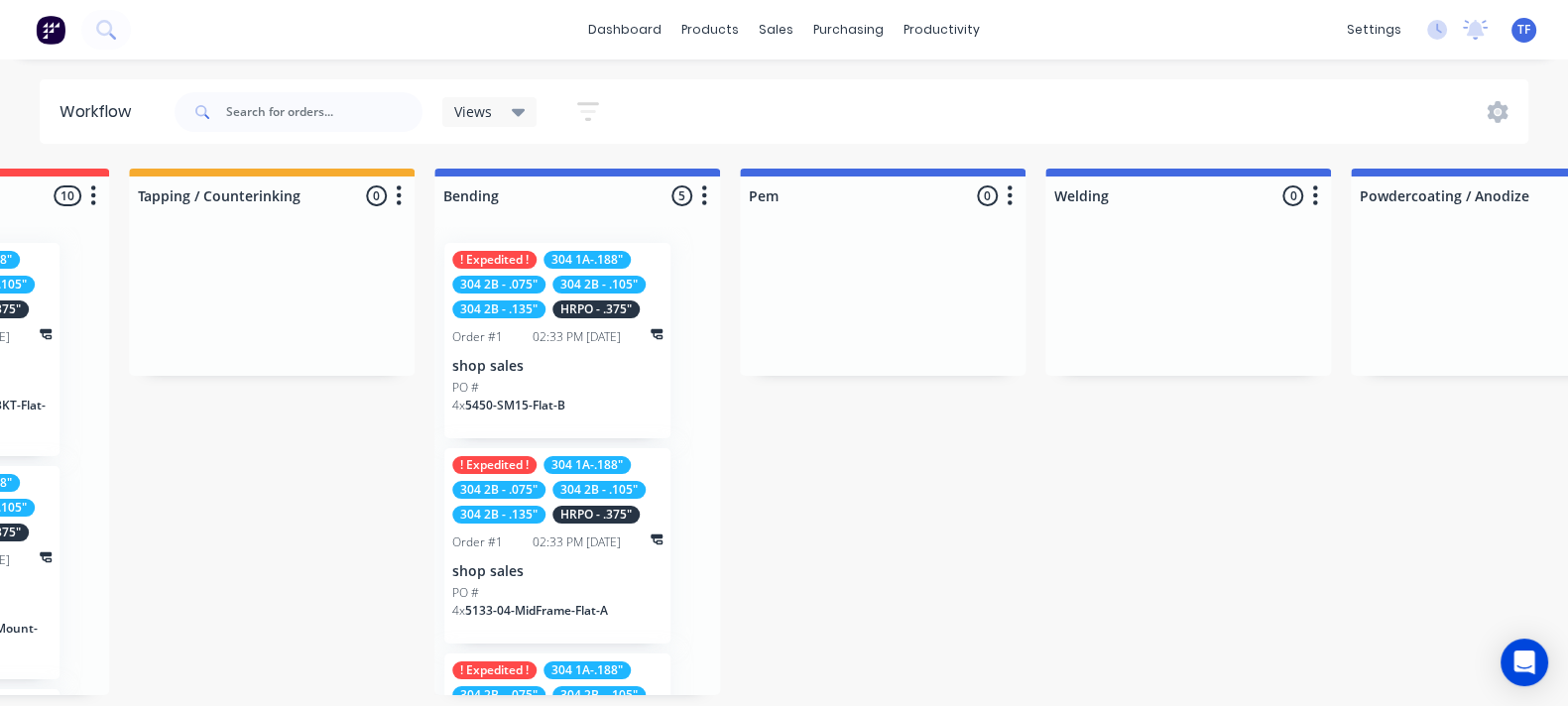
click at [580, 135] on div "Views Save new view None (Default) edit Show/Hide statuses Show line item cards…" at bounding box center [395, 113] width 450 height 60
click at [580, 131] on div "Views Save new view None (Default) edit Show/Hide statuses Show line item cards…" at bounding box center [395, 113] width 450 height 60
click at [603, 106] on button "button" at bounding box center [588, 112] width 64 height 39
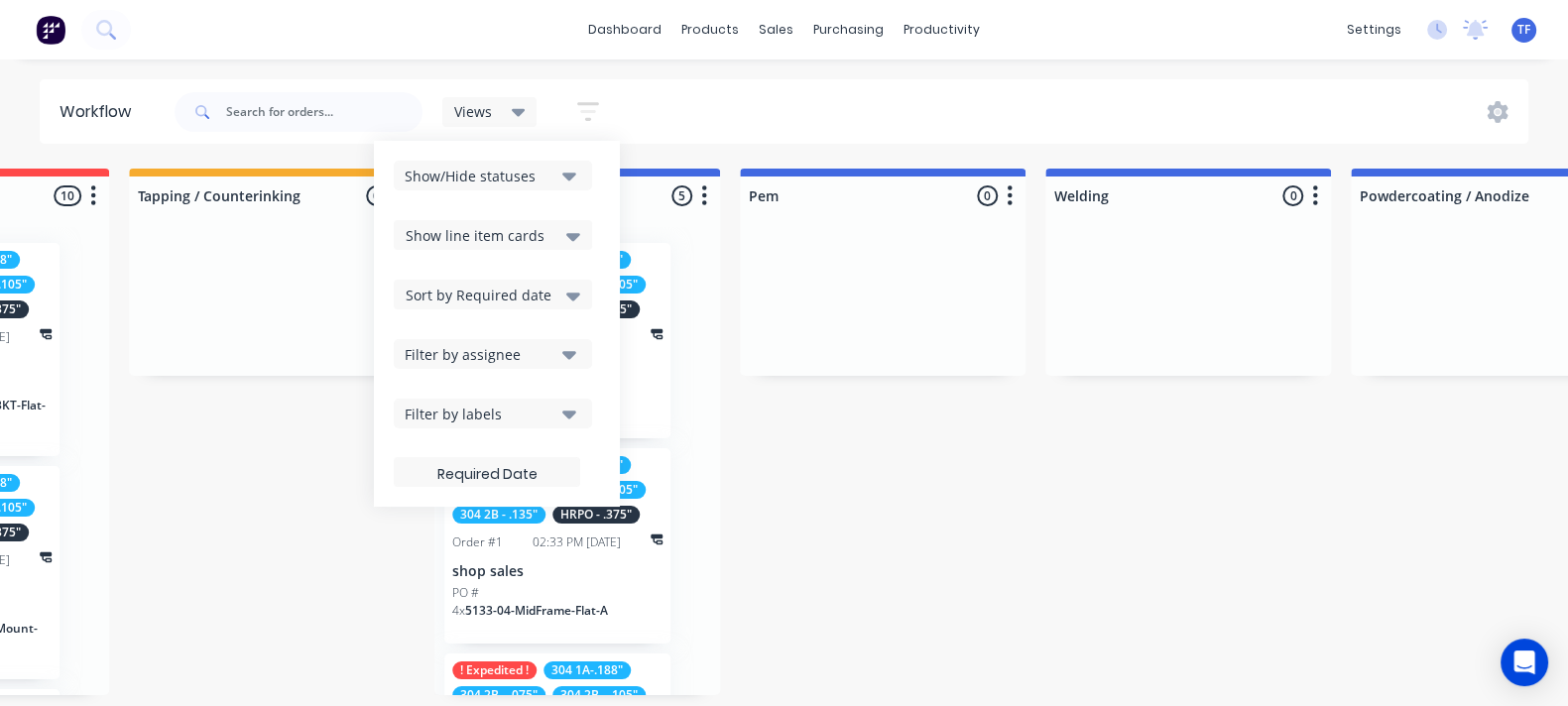
click at [557, 231] on div "Show line item cards" at bounding box center [492, 235] width 174 height 24
click at [556, 169] on button "Show/Hide statuses" at bounding box center [492, 175] width 198 height 30
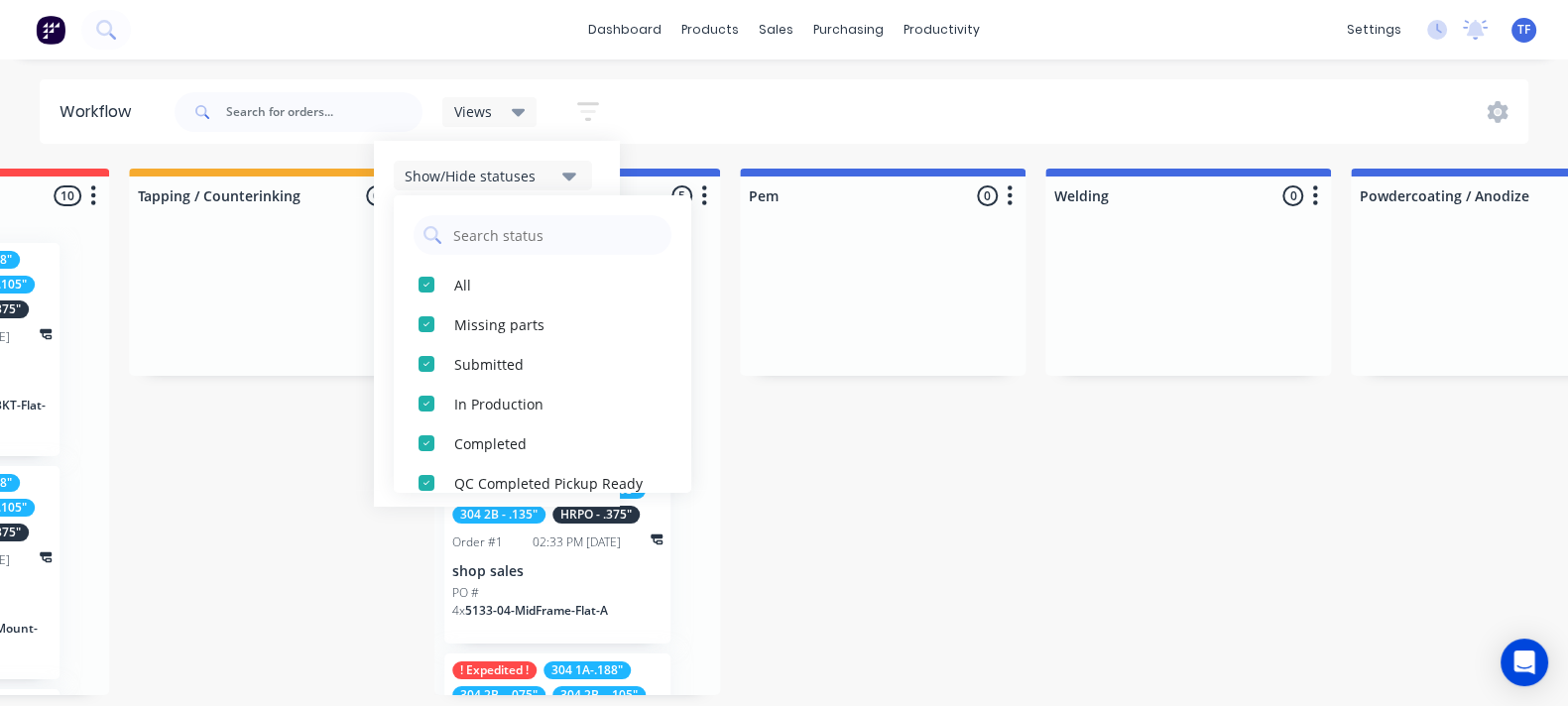
click at [579, 192] on div "Show/Hide statuses All Missing parts Submitted In Production Completed QC Compl…" at bounding box center [496, 324] width 206 height 327
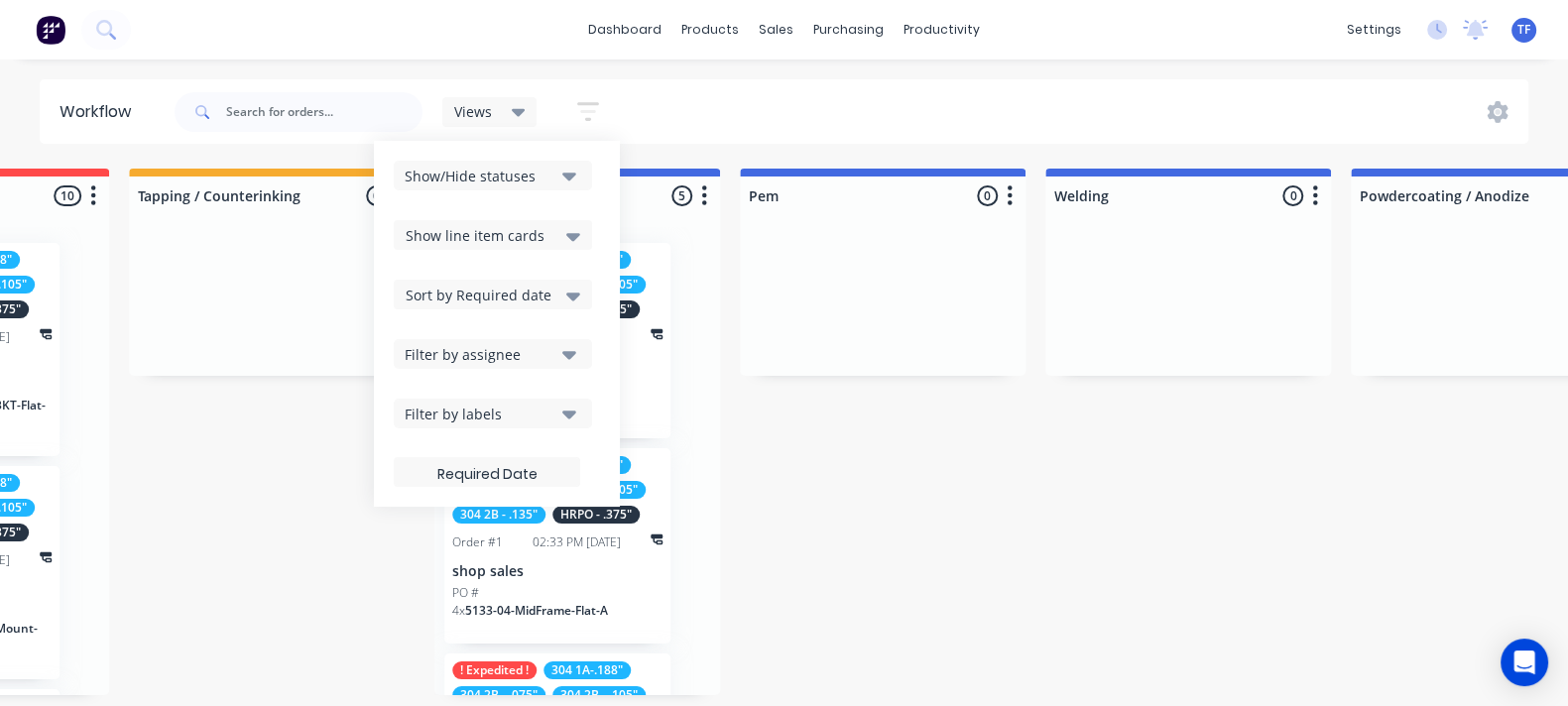
click at [553, 418] on div "Filter by labels" at bounding box center [479, 413] width 149 height 21
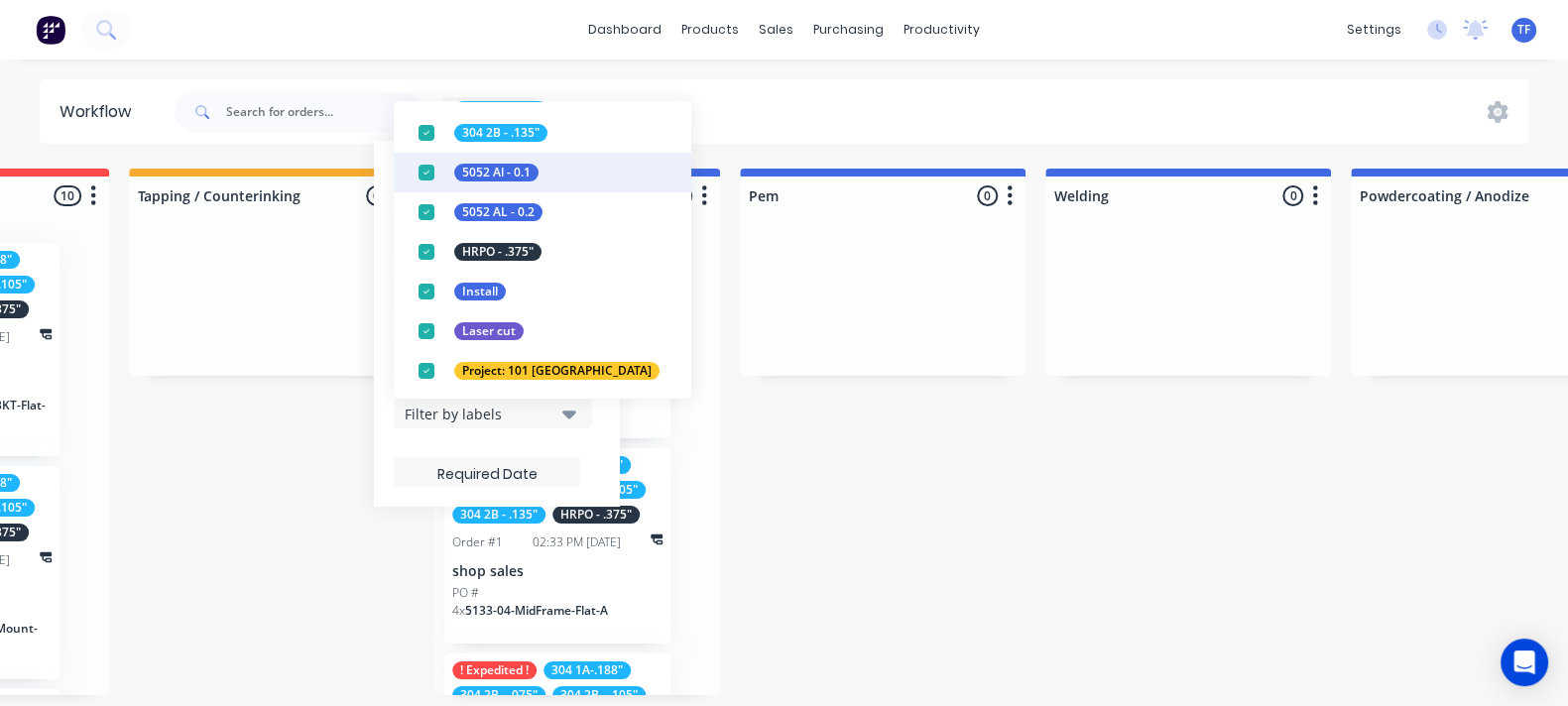
scroll to position [415, 0]
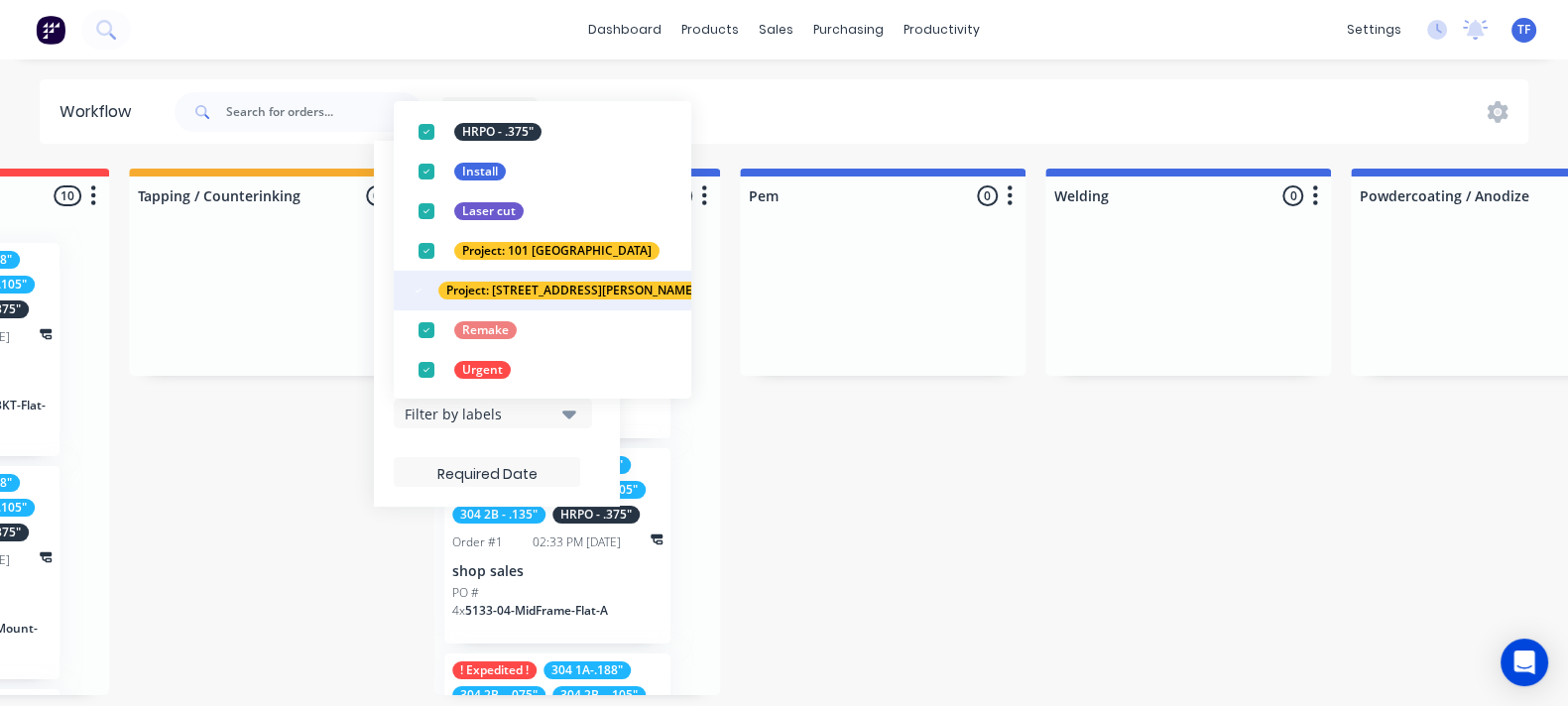
click at [437, 287] on div "button" at bounding box center [418, 291] width 40 height 40
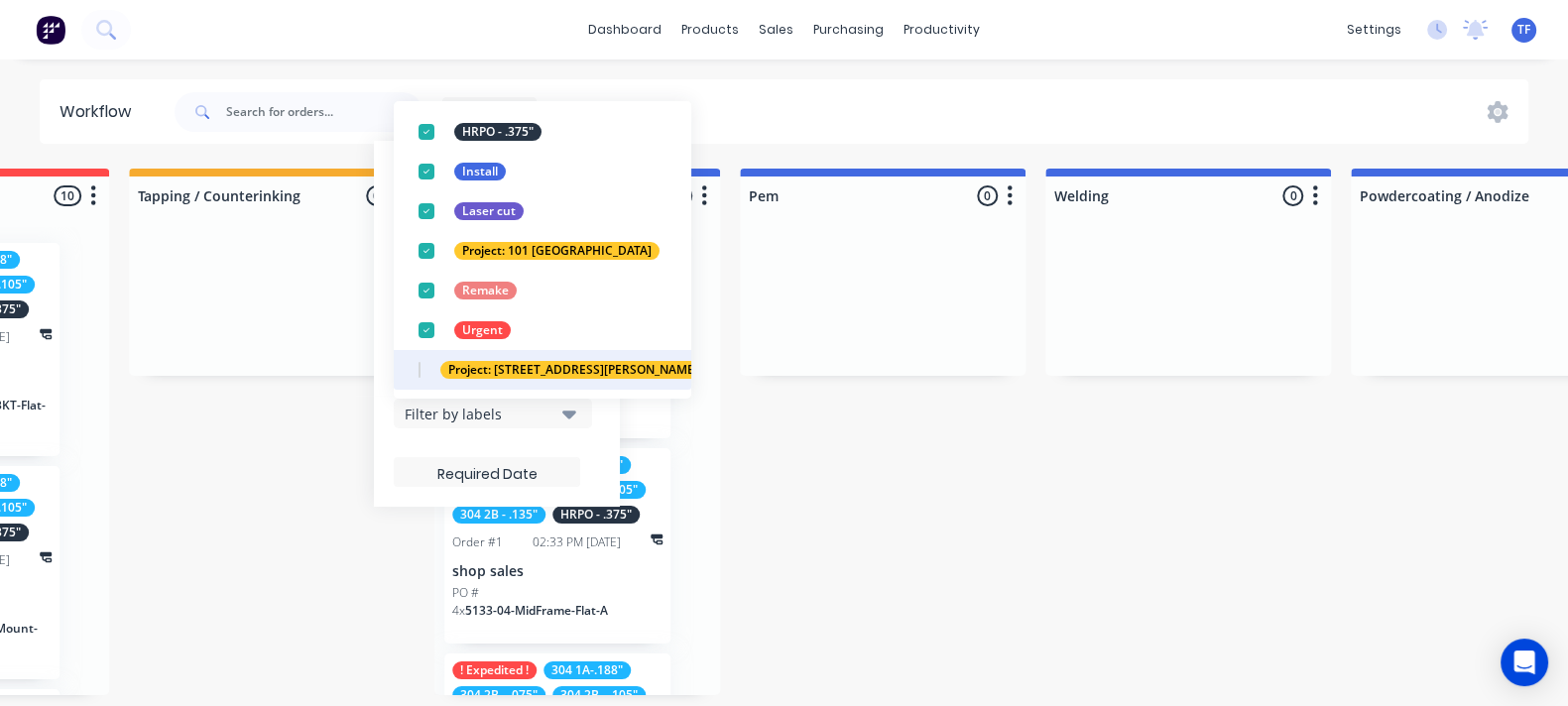
click at [419, 362] on div "button" at bounding box center [419, 369] width 40 height 40
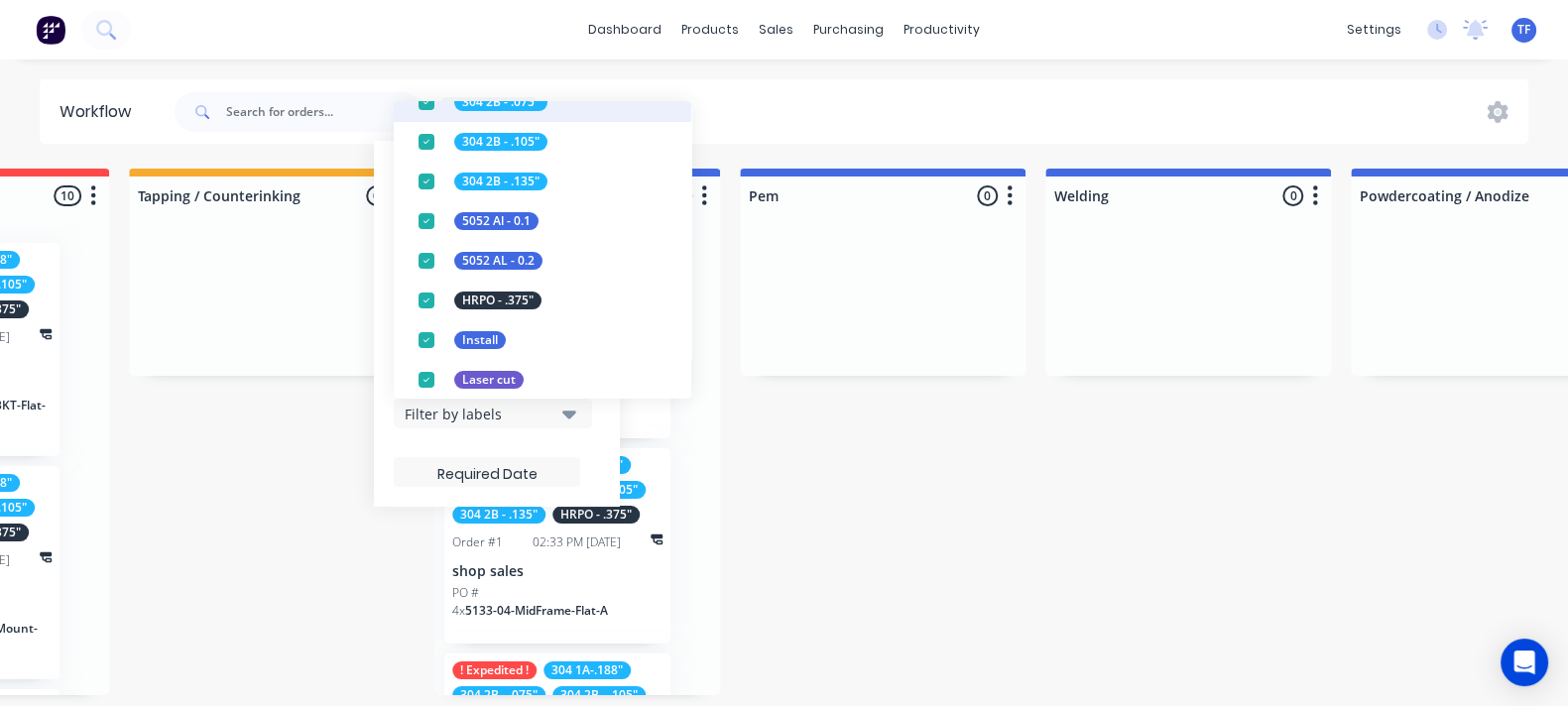
scroll to position [247, 0]
click at [437, 177] on div "button" at bounding box center [426, 181] width 40 height 40
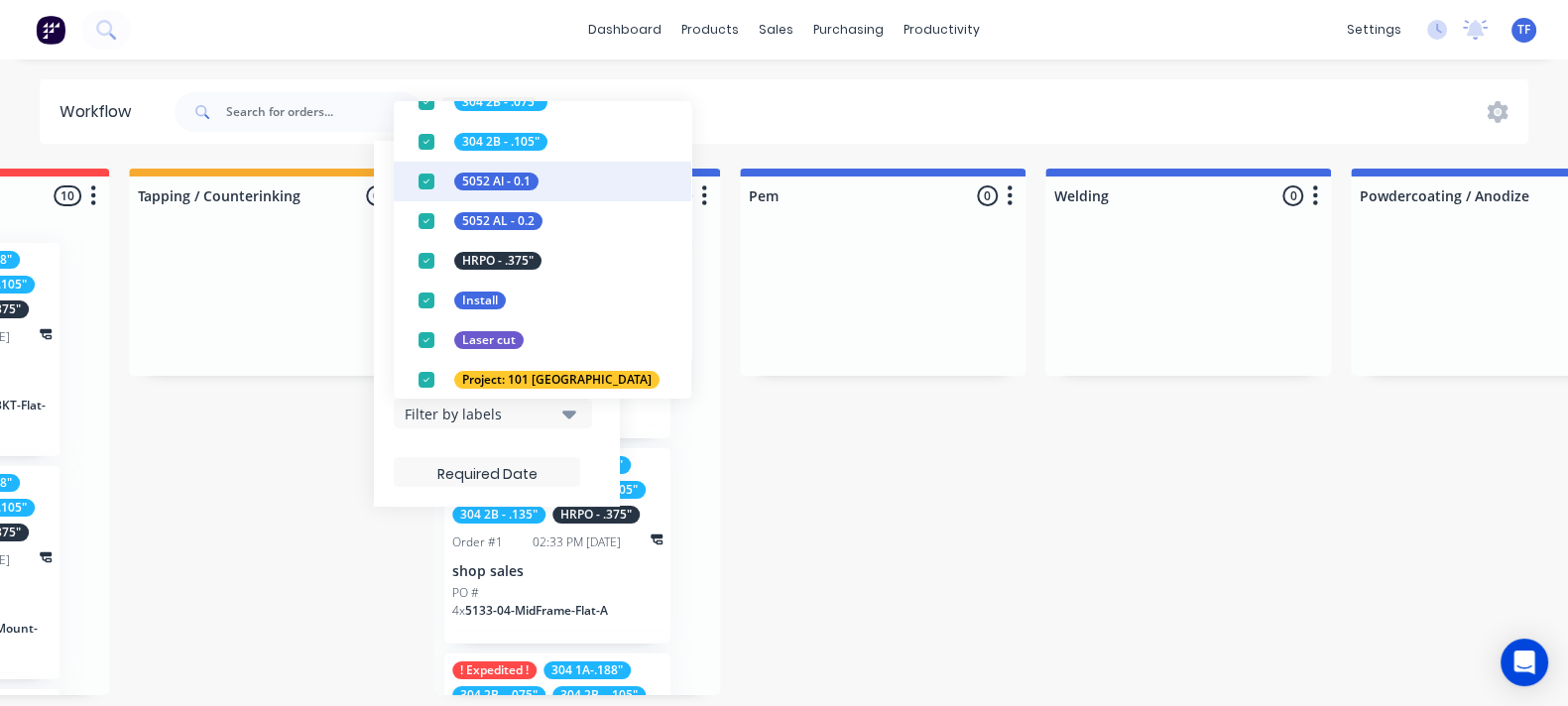
click at [439, 180] on div "button" at bounding box center [426, 181] width 40 height 40
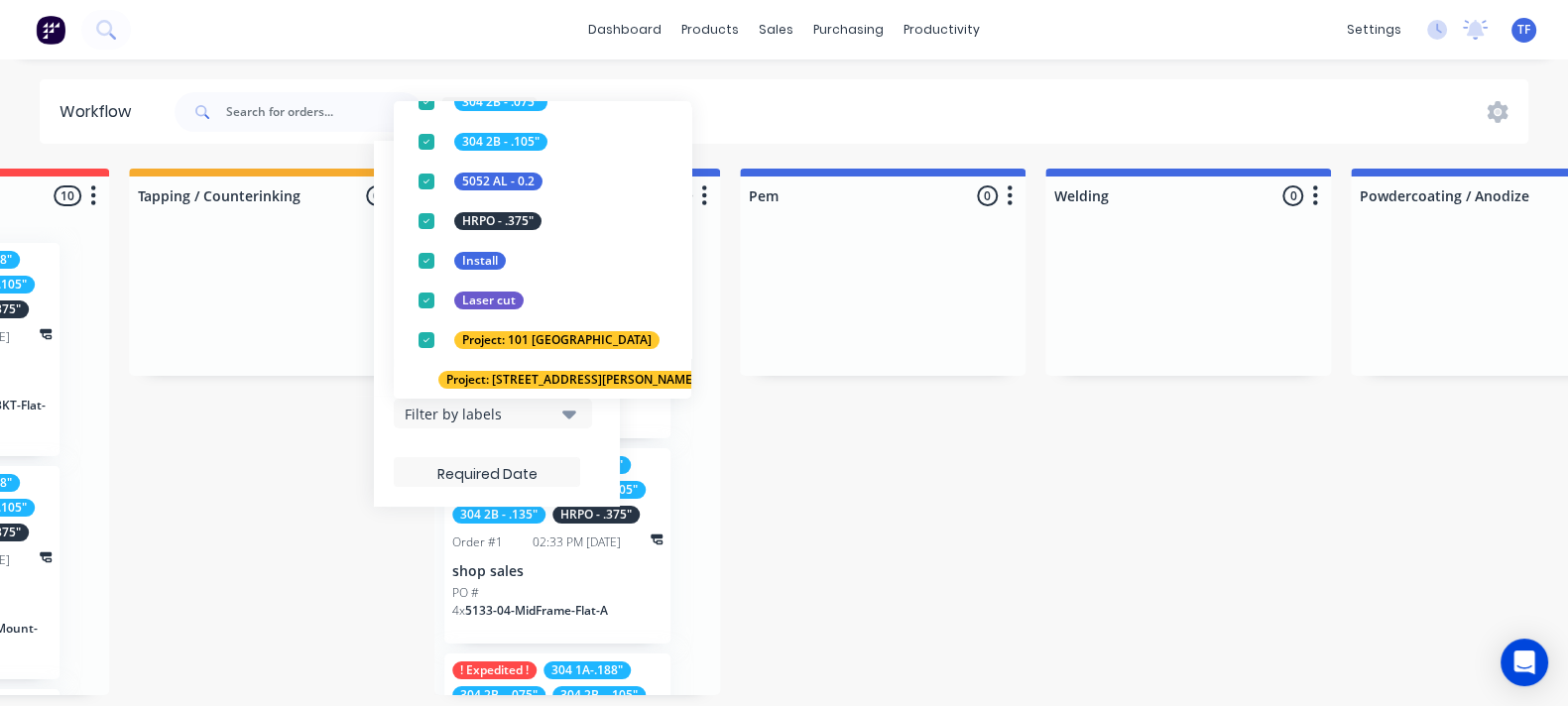
click at [870, 474] on div "Missing parts 0 Status colour #4169E1 hex #4169E1 Save Cancel Notifications Ema…" at bounding box center [324, 431] width 4170 height 527
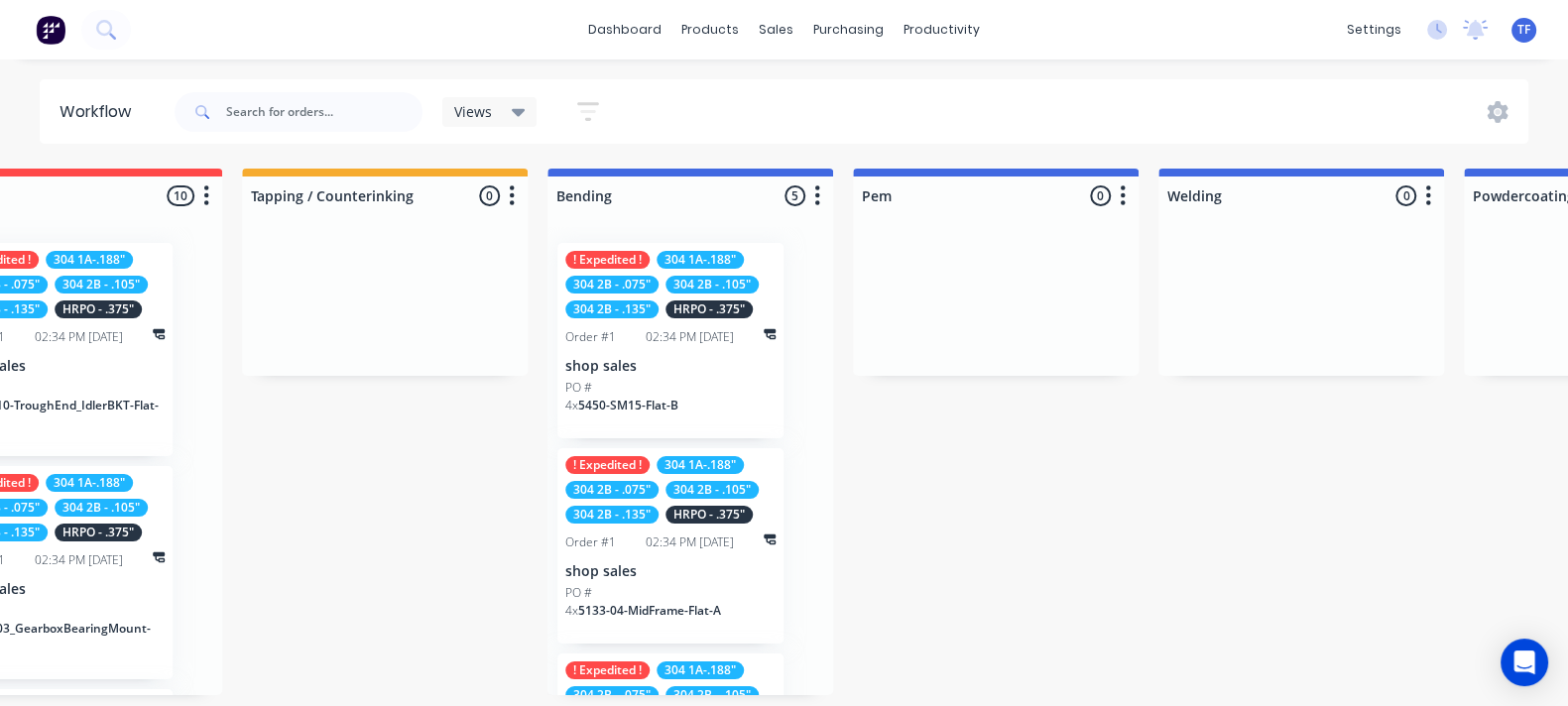
scroll to position [7, 1497]
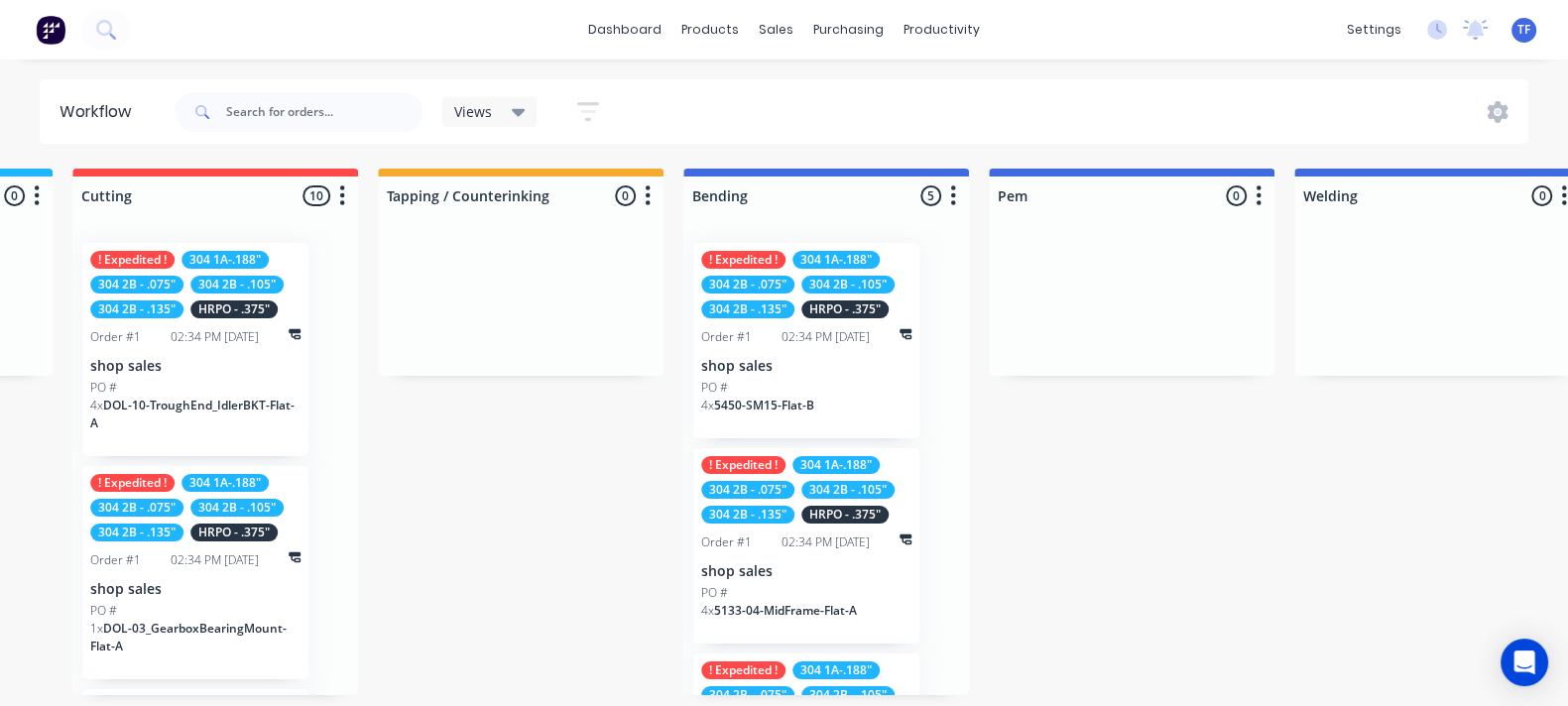
click at [476, 109] on span "Views" at bounding box center [473, 112] width 38 height 21
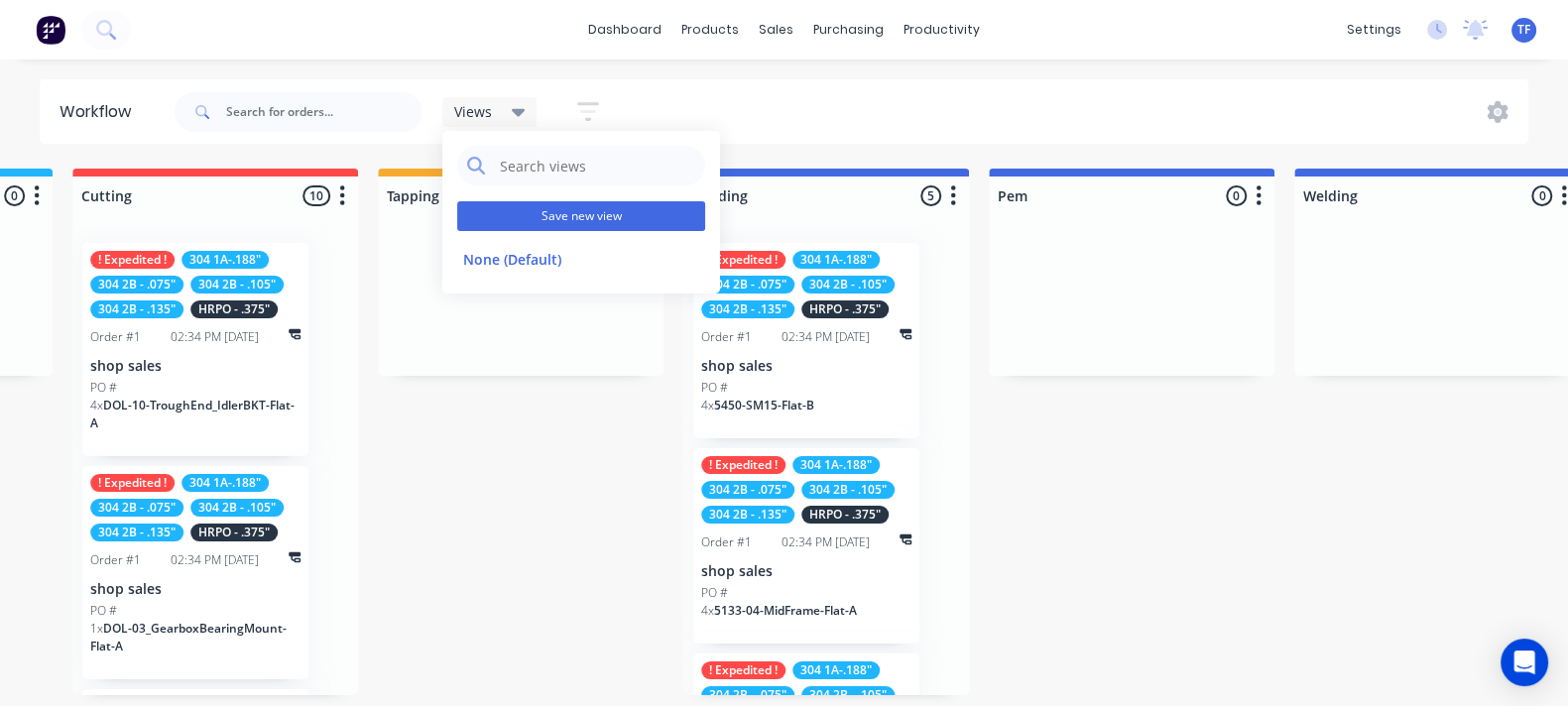
click at [538, 225] on button "Save new view" at bounding box center [581, 216] width 248 height 30
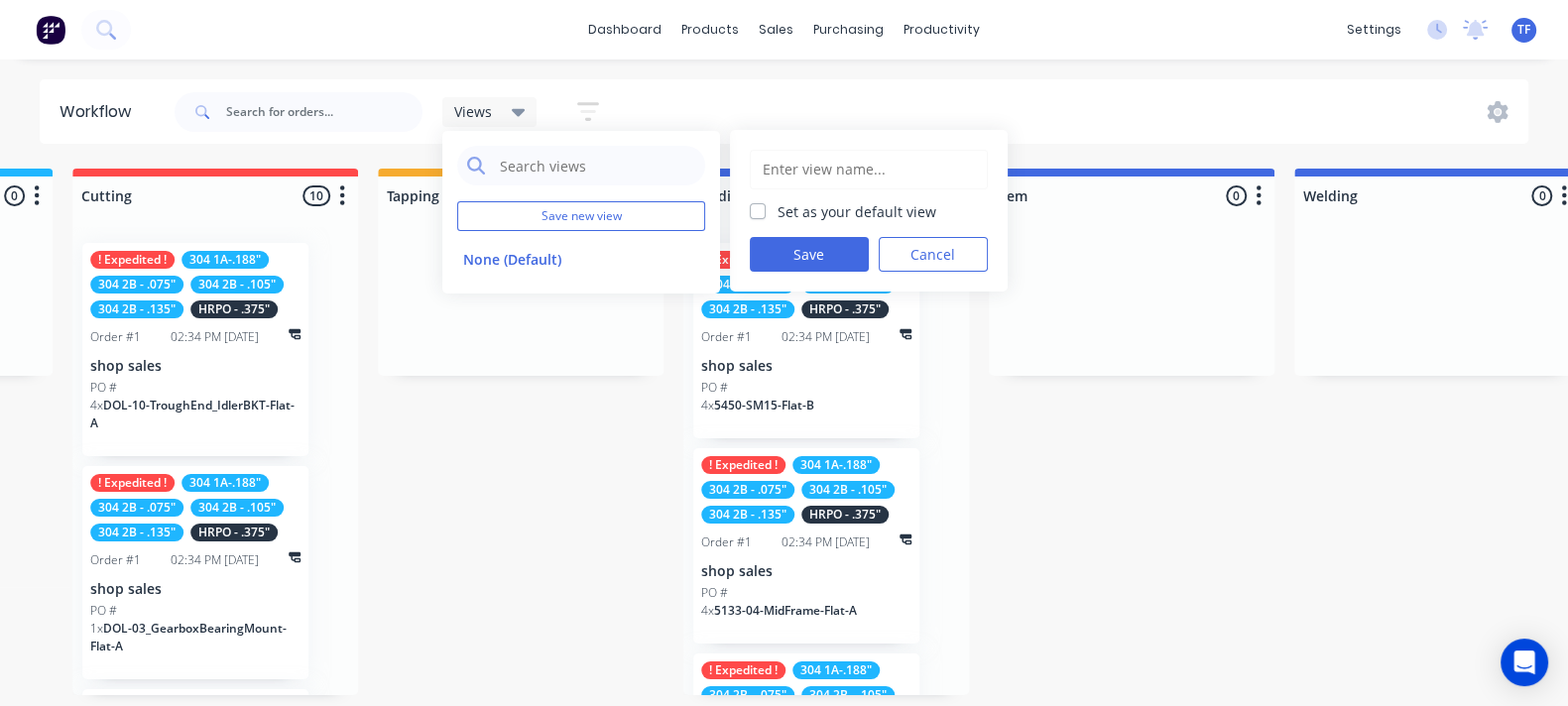
click at [831, 172] on input "text" at bounding box center [869, 169] width 216 height 38
type input "Bending"
click at [595, 108] on icon "button" at bounding box center [588, 112] width 22 height 25
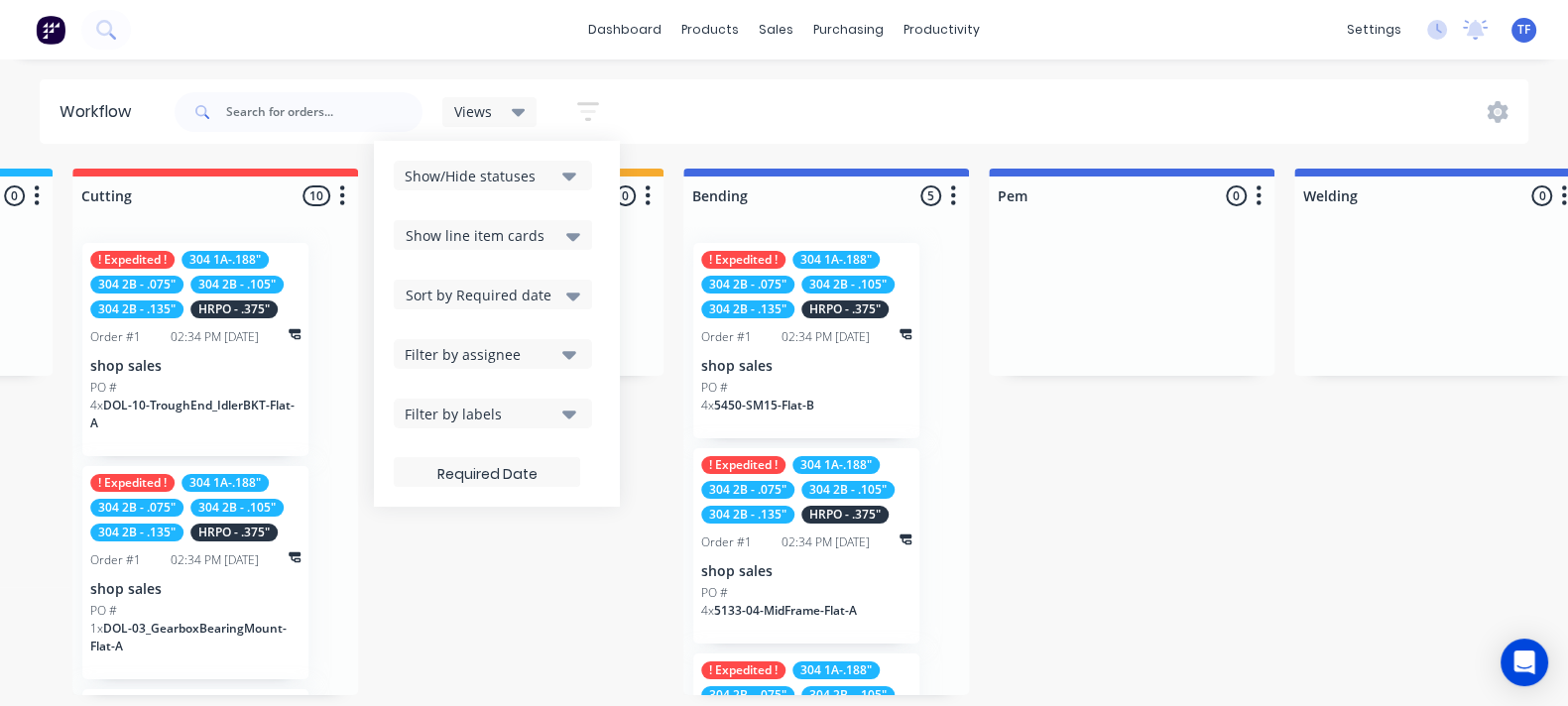
click at [516, 418] on div "Filter by labels" at bounding box center [479, 413] width 149 height 21
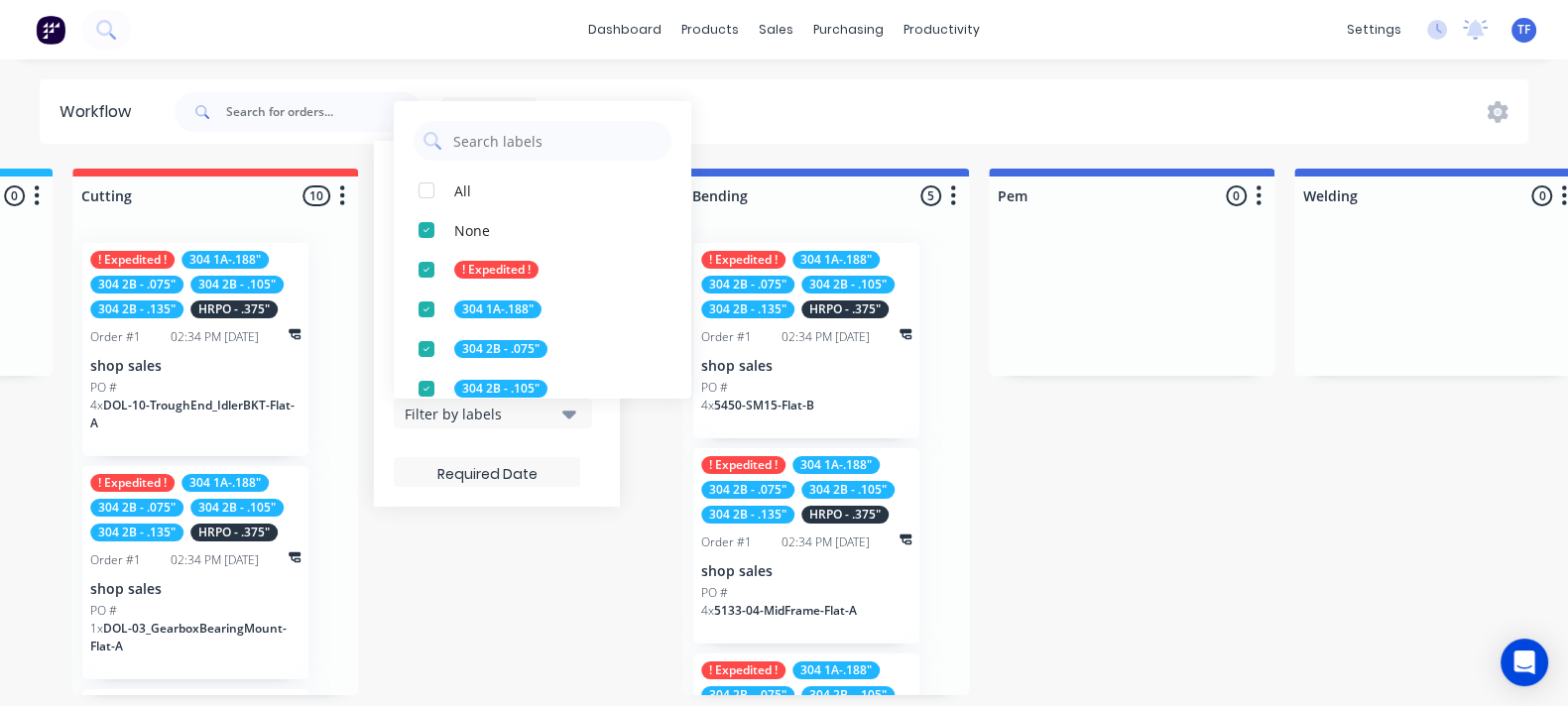
click at [518, 413] on div "Filter by labels" at bounding box center [479, 413] width 149 height 21
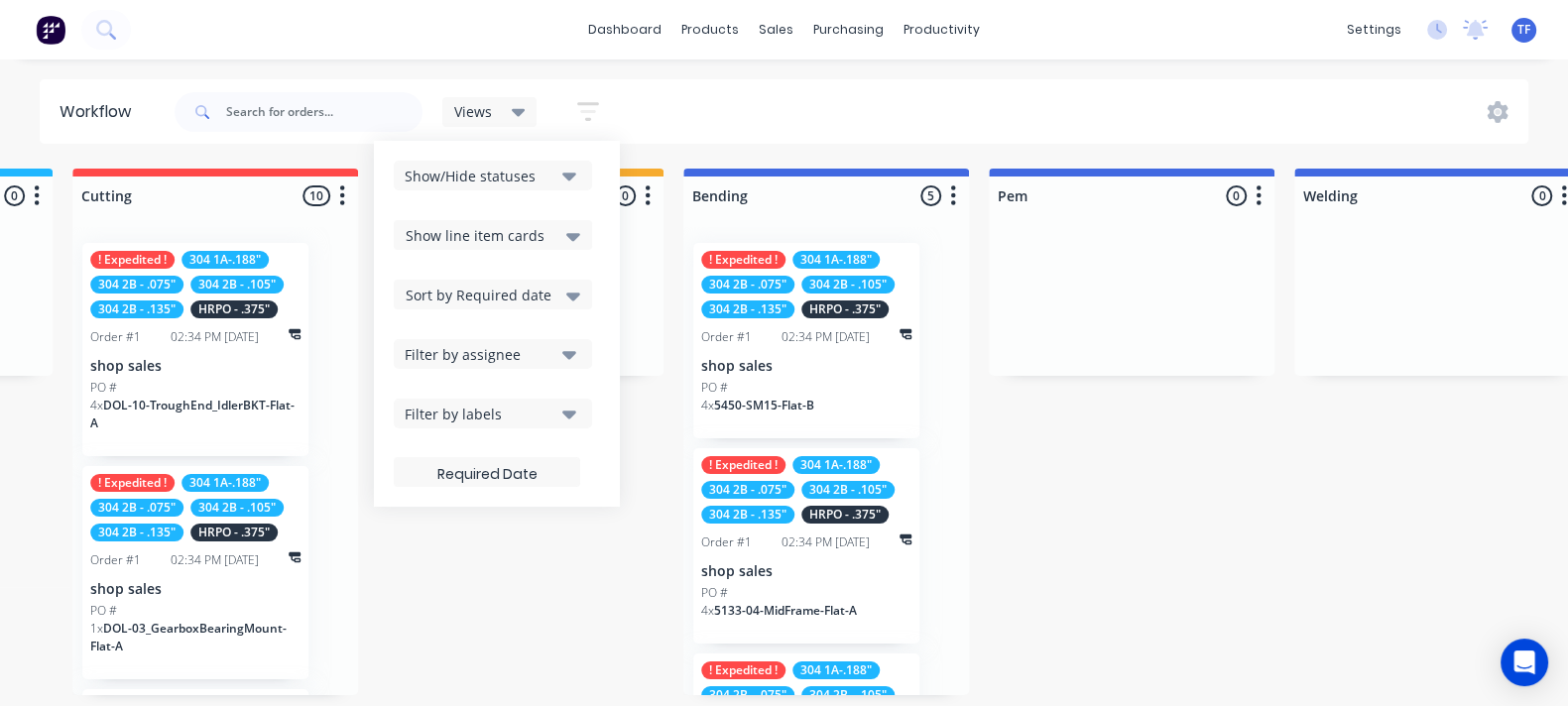
click at [537, 240] on span "Show line item cards" at bounding box center [474, 235] width 138 height 21
click at [537, 174] on div "Show/Hide statuses" at bounding box center [479, 175] width 149 height 21
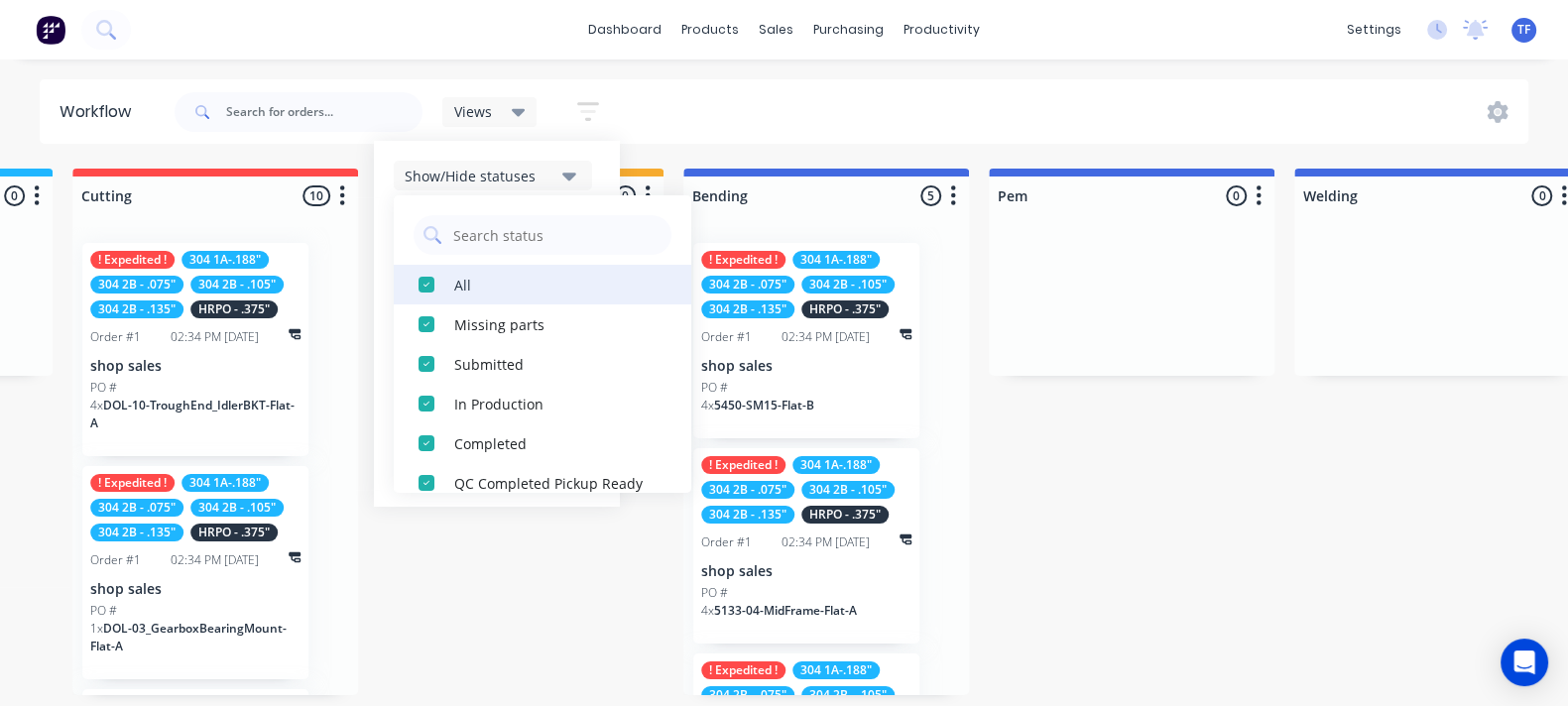
click at [438, 283] on div "button" at bounding box center [426, 285] width 40 height 40
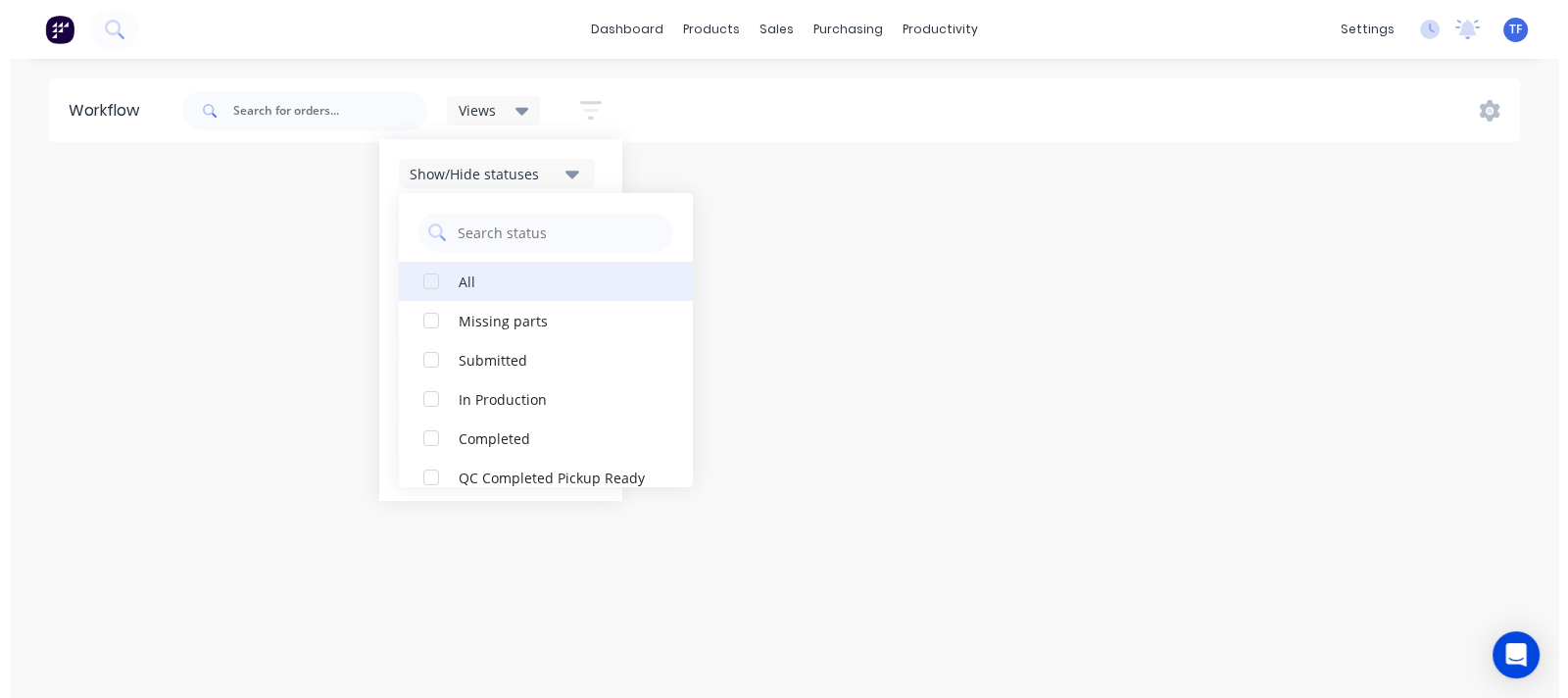
scroll to position [0, 1479]
click at [431, 285] on div "button" at bounding box center [421, 282] width 39 height 39
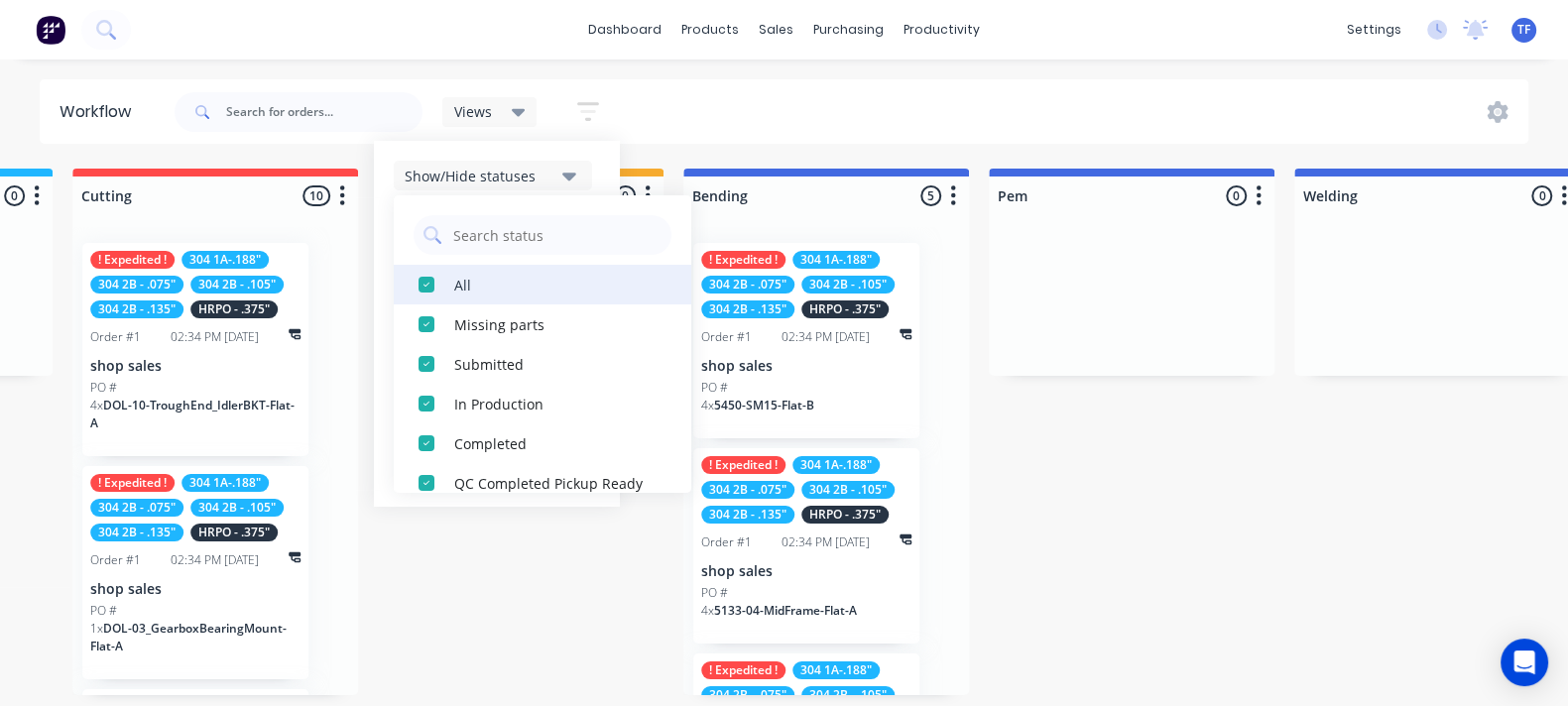
click at [436, 288] on div "button" at bounding box center [426, 285] width 40 height 40
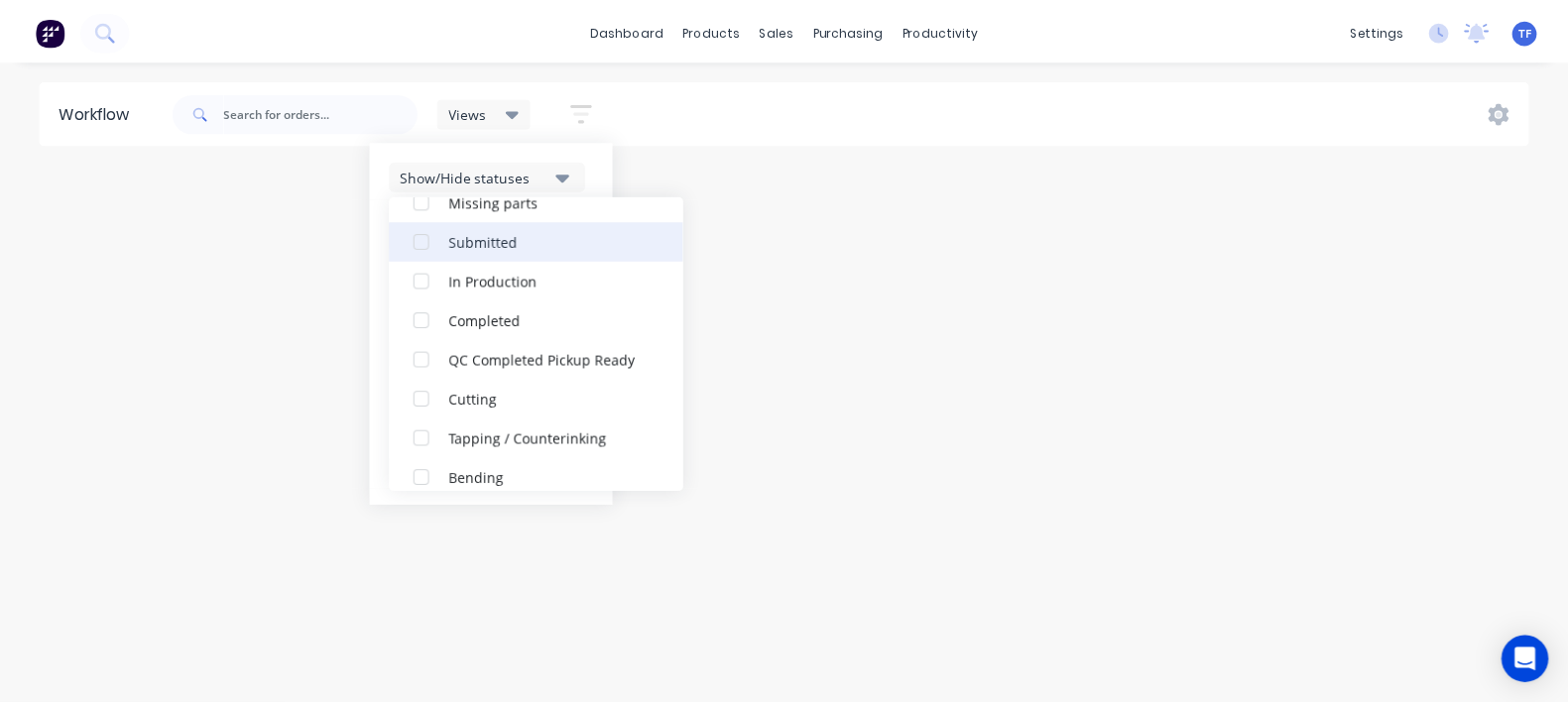
scroll to position [247, 0]
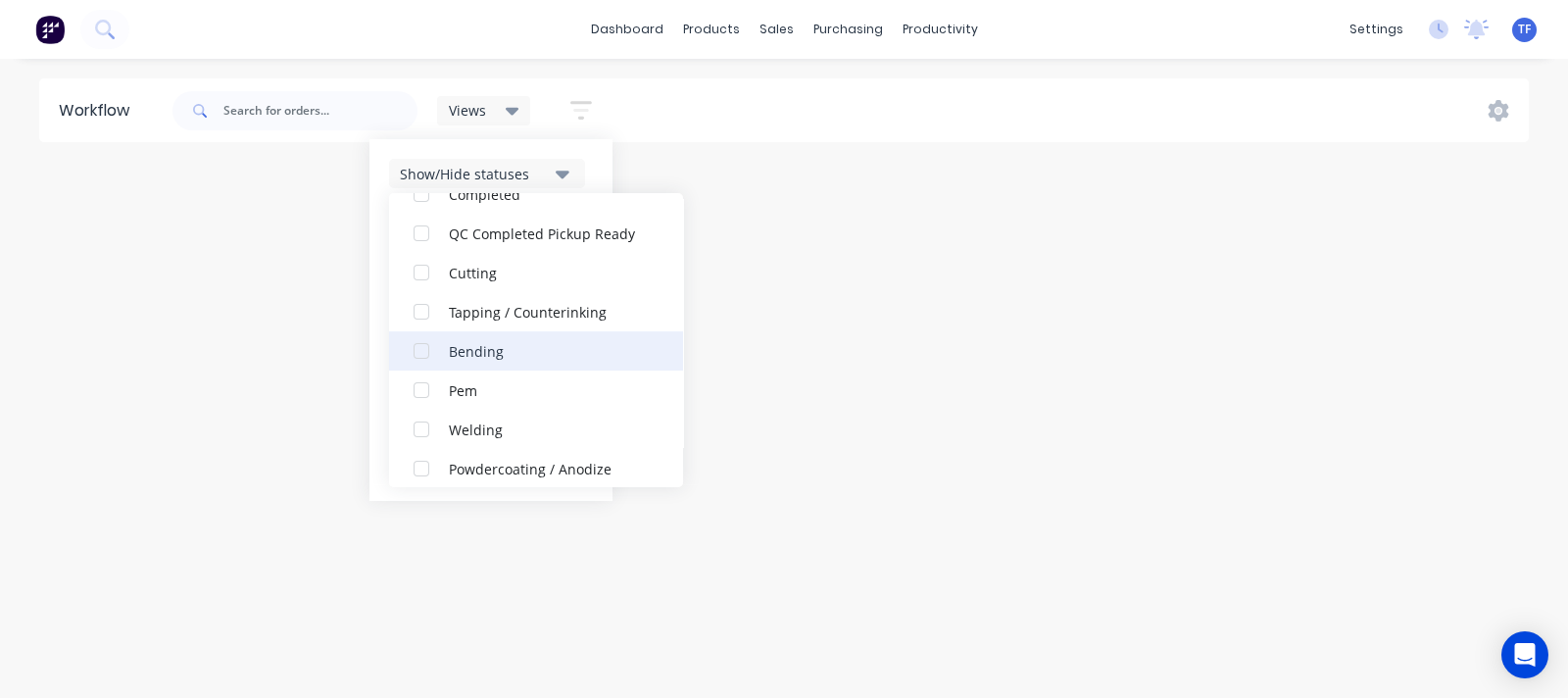
click at [421, 352] on div "button" at bounding box center [421, 350] width 39 height 39
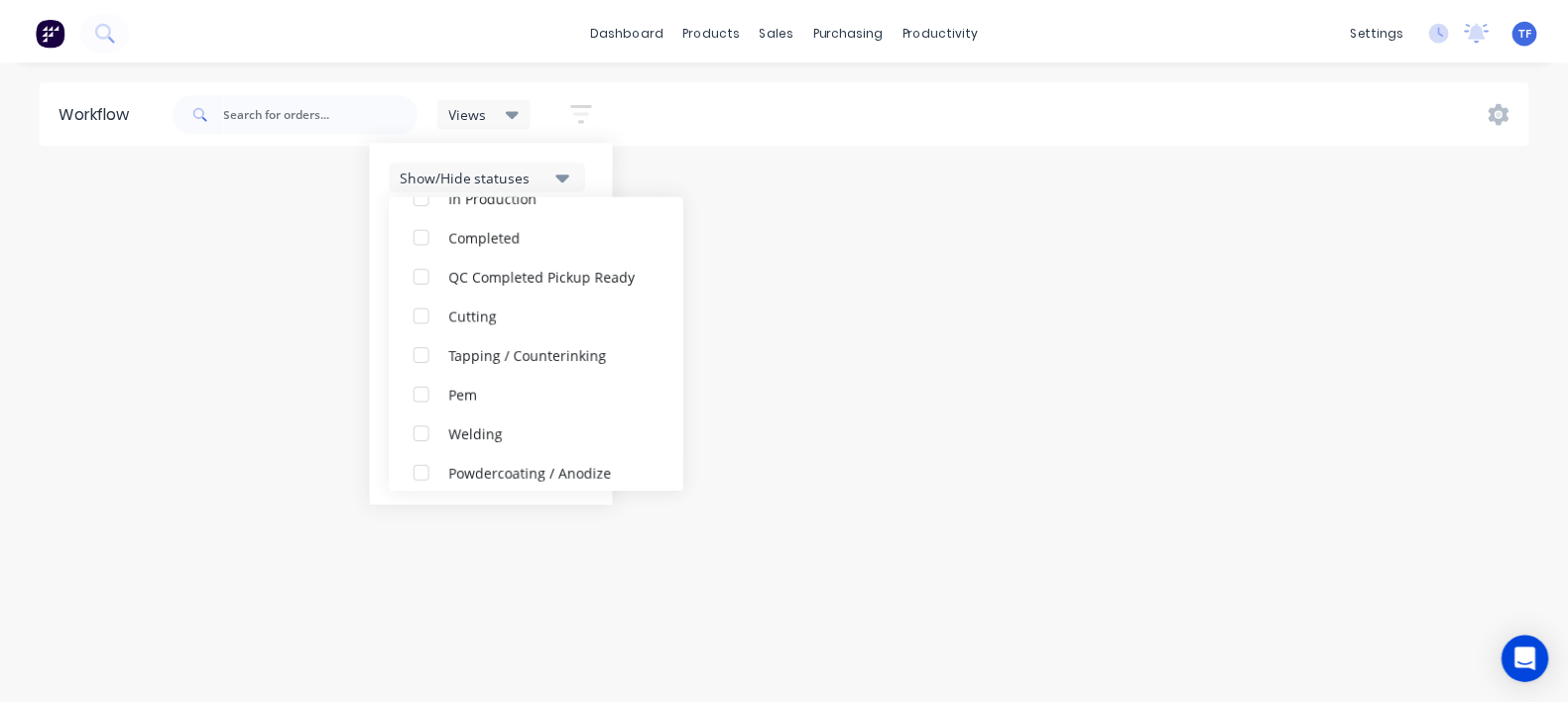
scroll to position [0, 0]
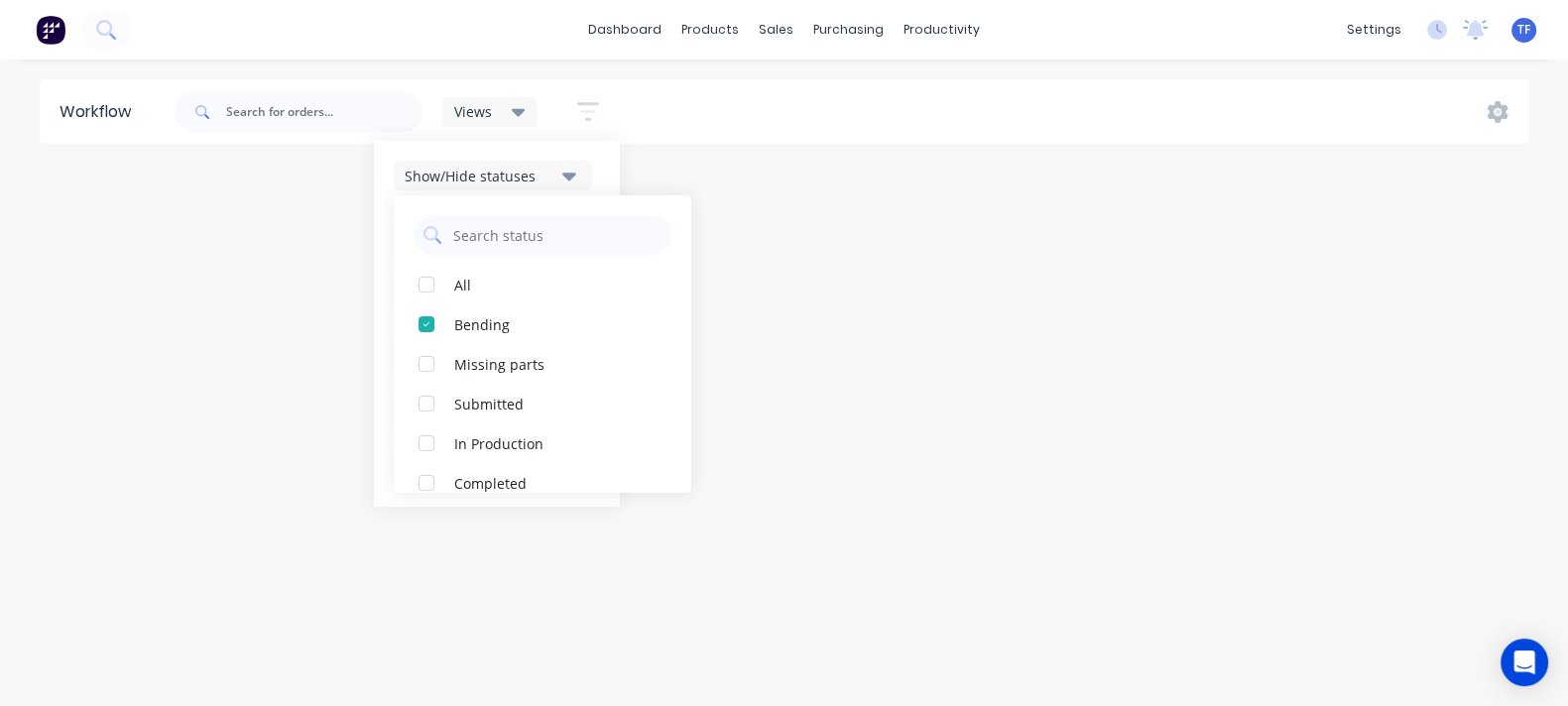
click at [871, 307] on div "Bending 5 Status colour #4169E1 hex #4169E1 Save Cancel Notifications Email SMS…" at bounding box center [573, 431] width 4170 height 527
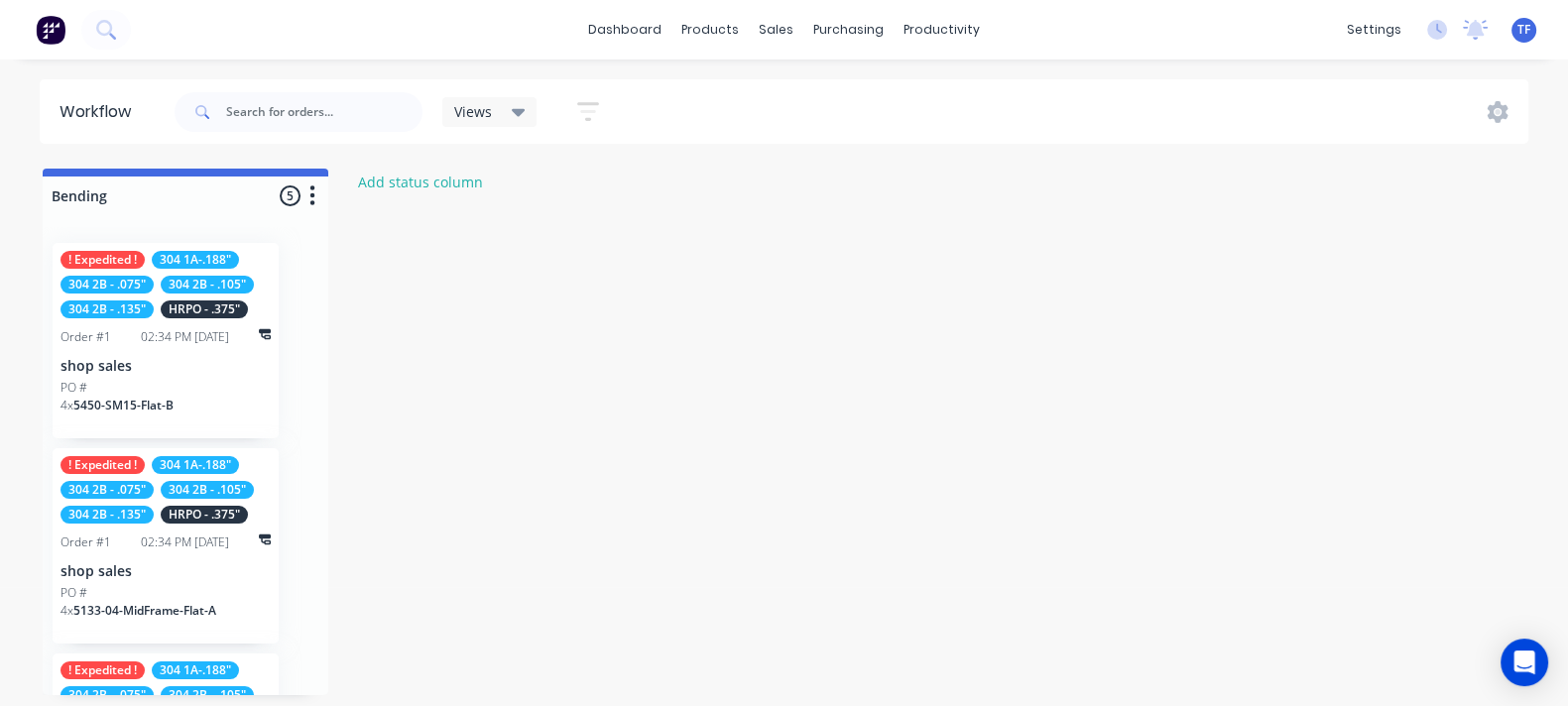
click at [595, 97] on button "button" at bounding box center [588, 112] width 64 height 39
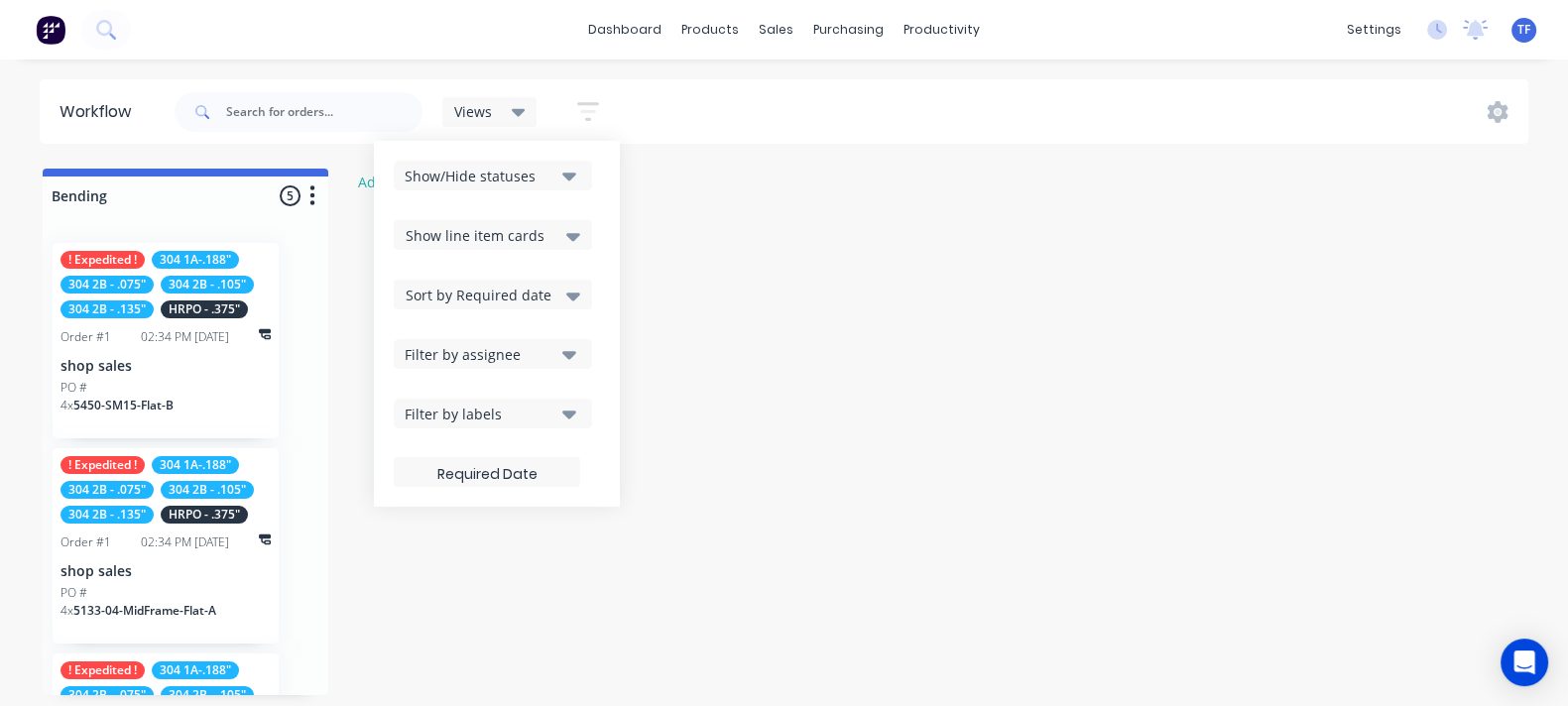
click at [521, 412] on div "Filter by labels" at bounding box center [479, 413] width 149 height 21
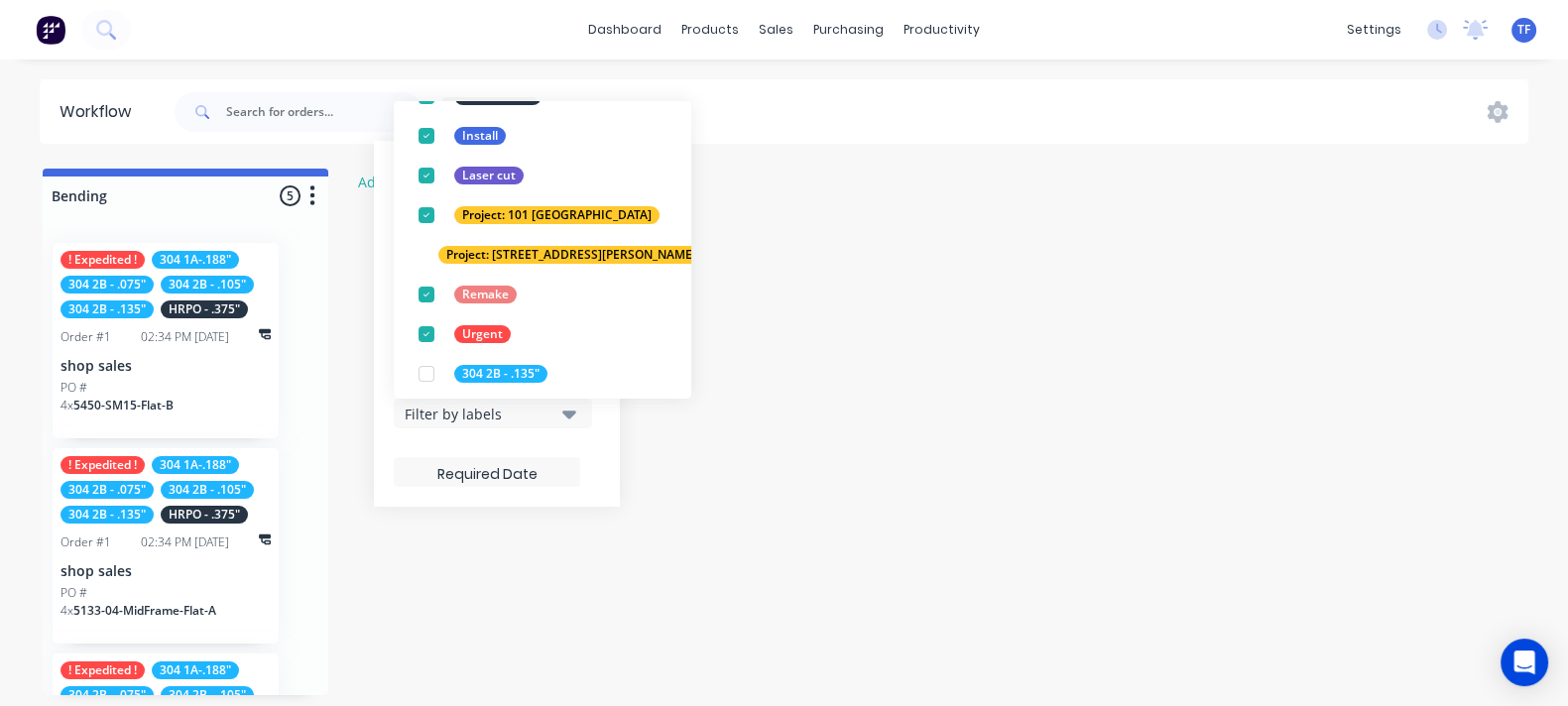
scroll to position [415, 0]
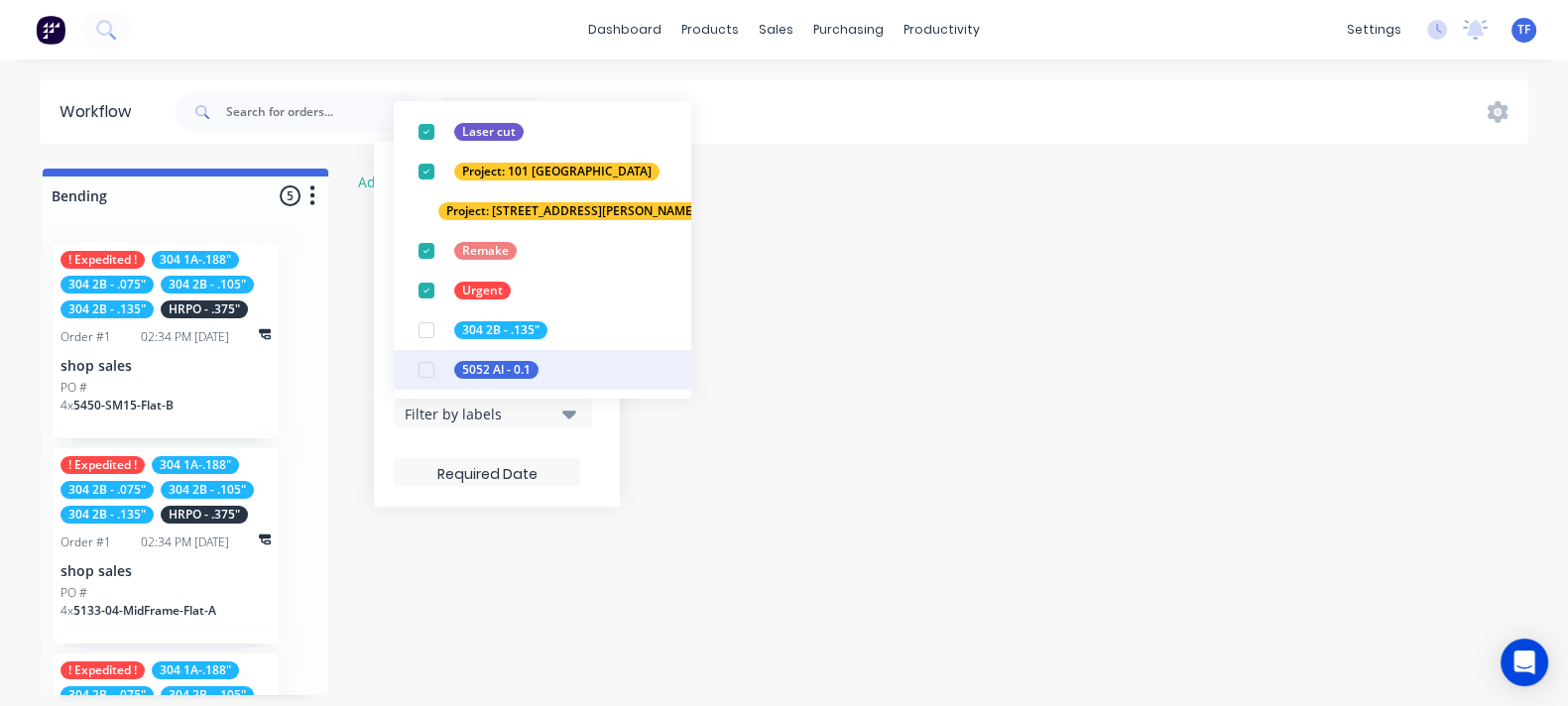
drag, startPoint x: 435, startPoint y: 334, endPoint x: 430, endPoint y: 351, distance: 17.7
click at [433, 335] on div "button" at bounding box center [426, 331] width 40 height 40
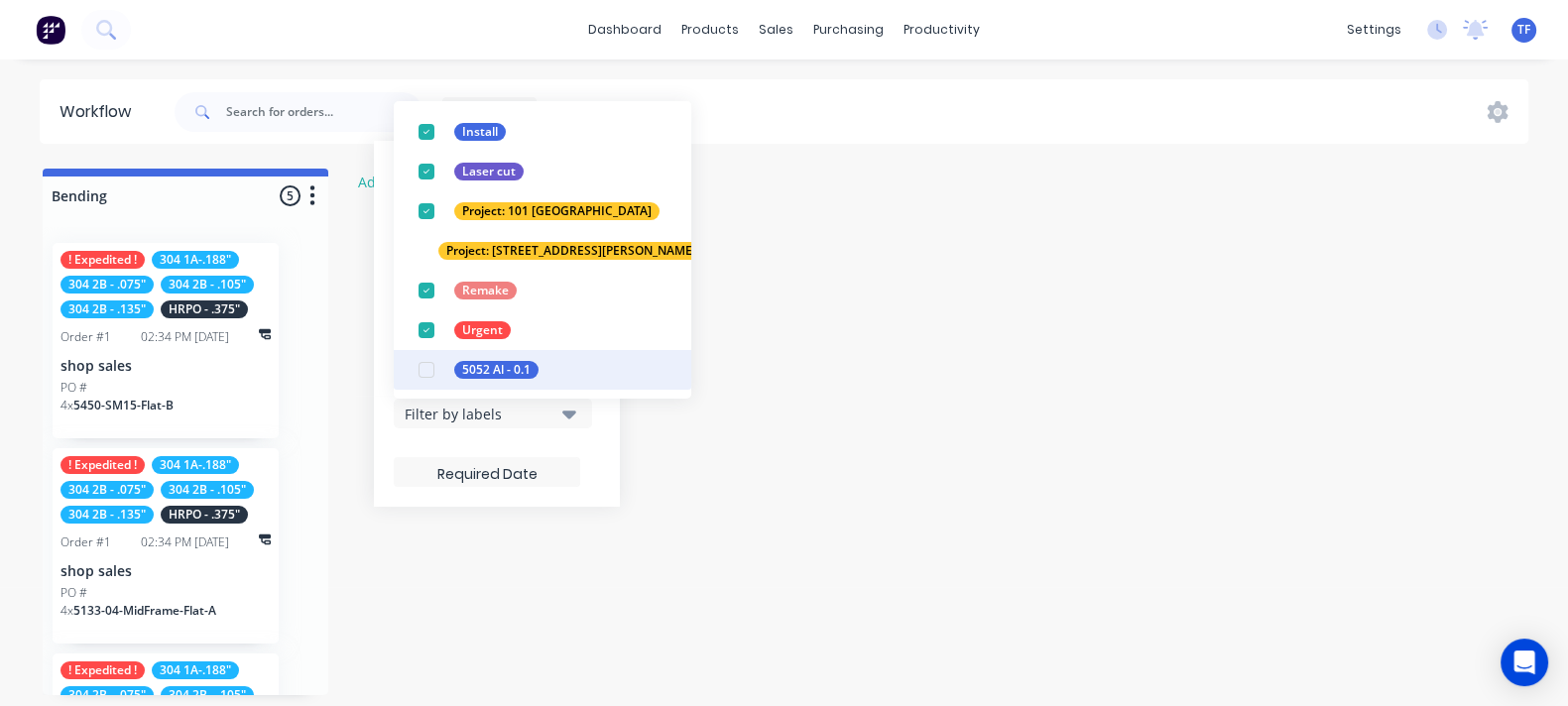
click at [431, 373] on div "button" at bounding box center [426, 369] width 40 height 40
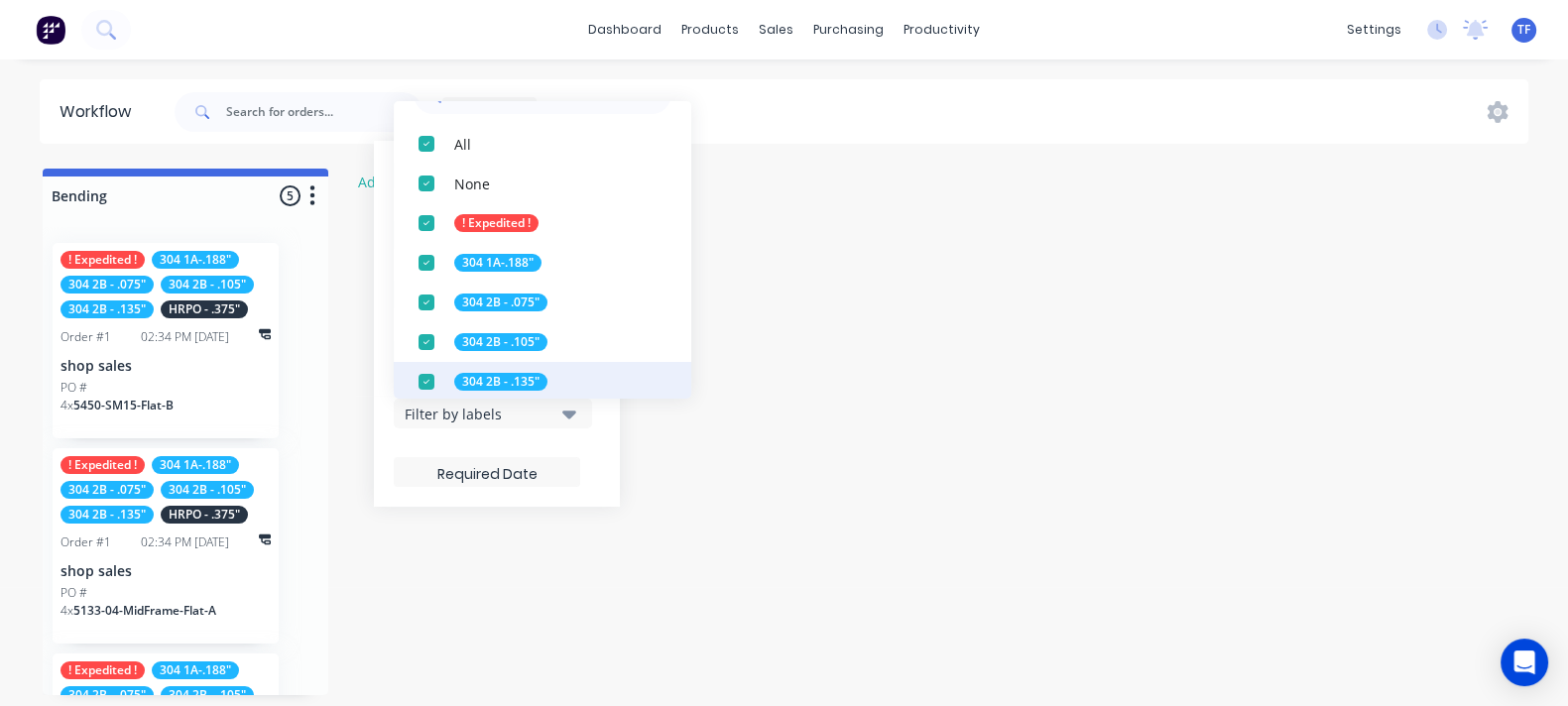
scroll to position [0, 0]
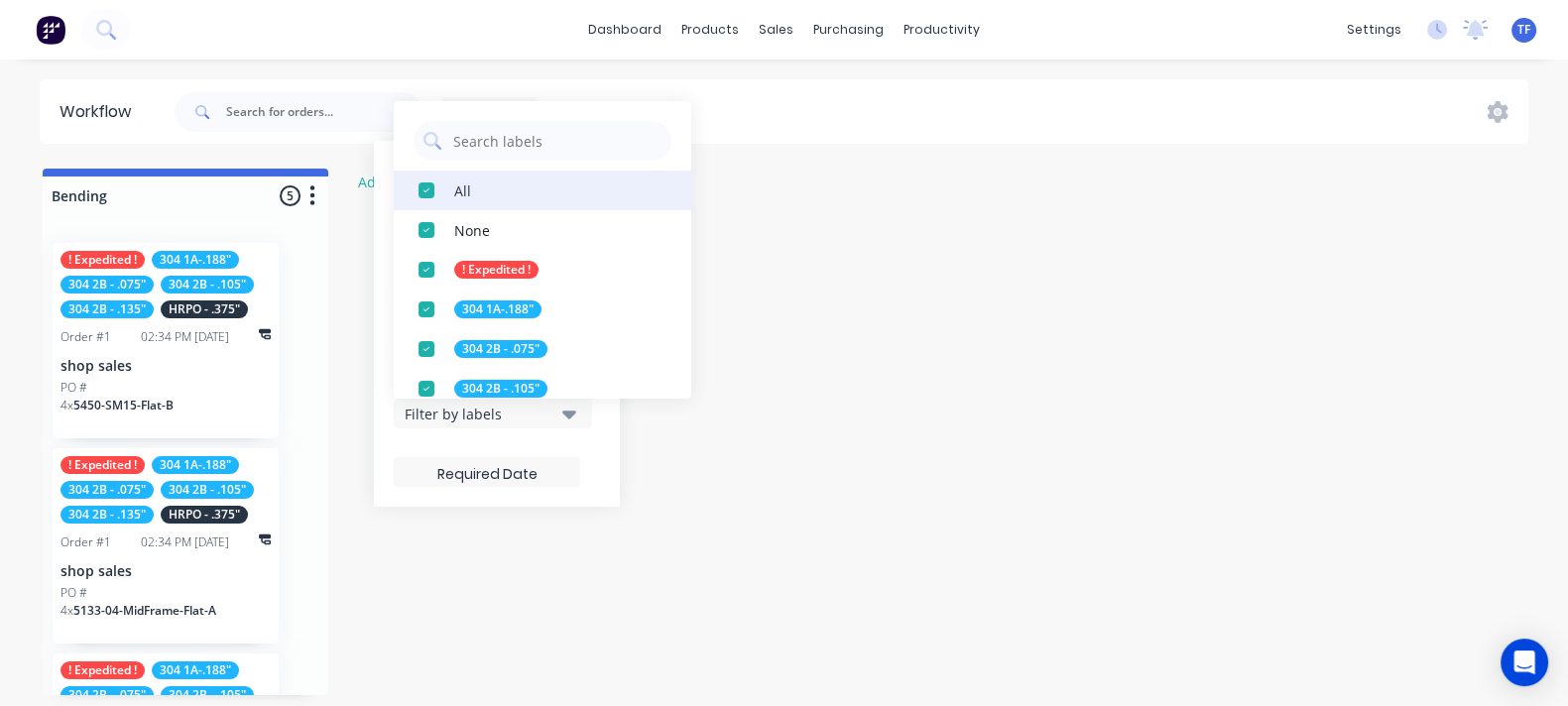
click at [426, 187] on div "button" at bounding box center [426, 190] width 40 height 40
click at [427, 190] on div "button" at bounding box center [426, 190] width 40 height 40
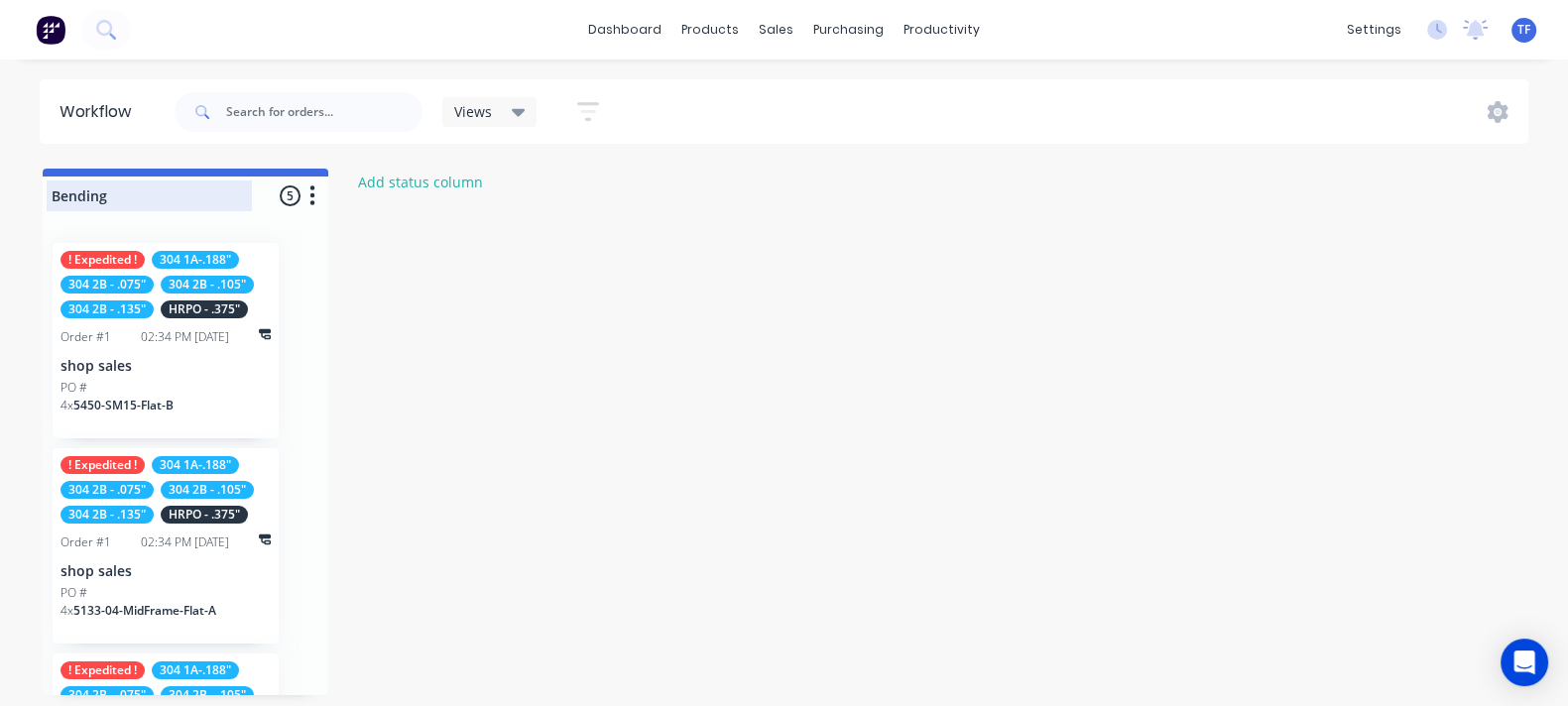
click at [289, 191] on div at bounding box center [185, 195] width 286 height 39
click at [321, 186] on button "button" at bounding box center [313, 196] width 24 height 24
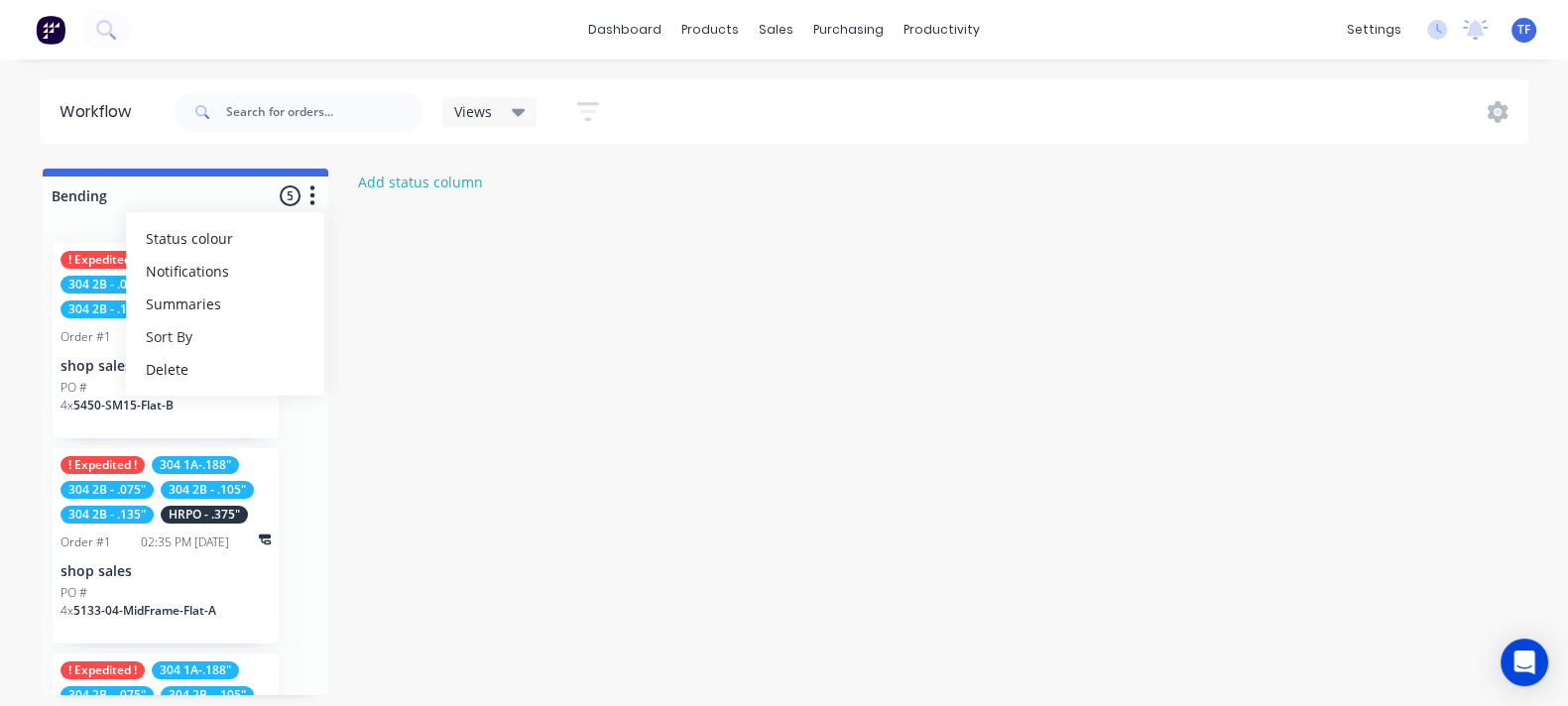
click at [230, 344] on button "Sort By" at bounding box center [224, 337] width 198 height 33
click at [573, 120] on button "button" at bounding box center [588, 112] width 64 height 39
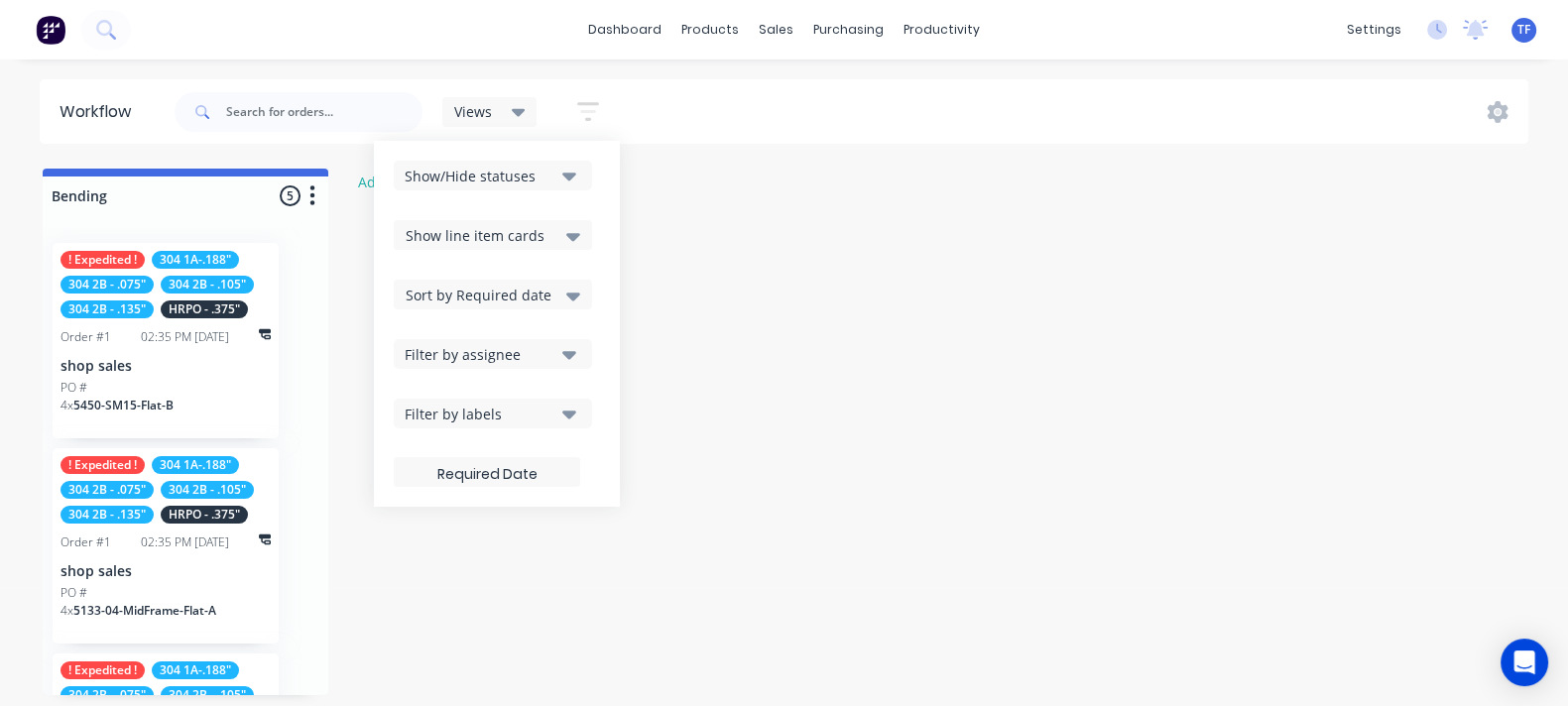
click at [531, 233] on span "Show line item cards" at bounding box center [474, 235] width 138 height 21
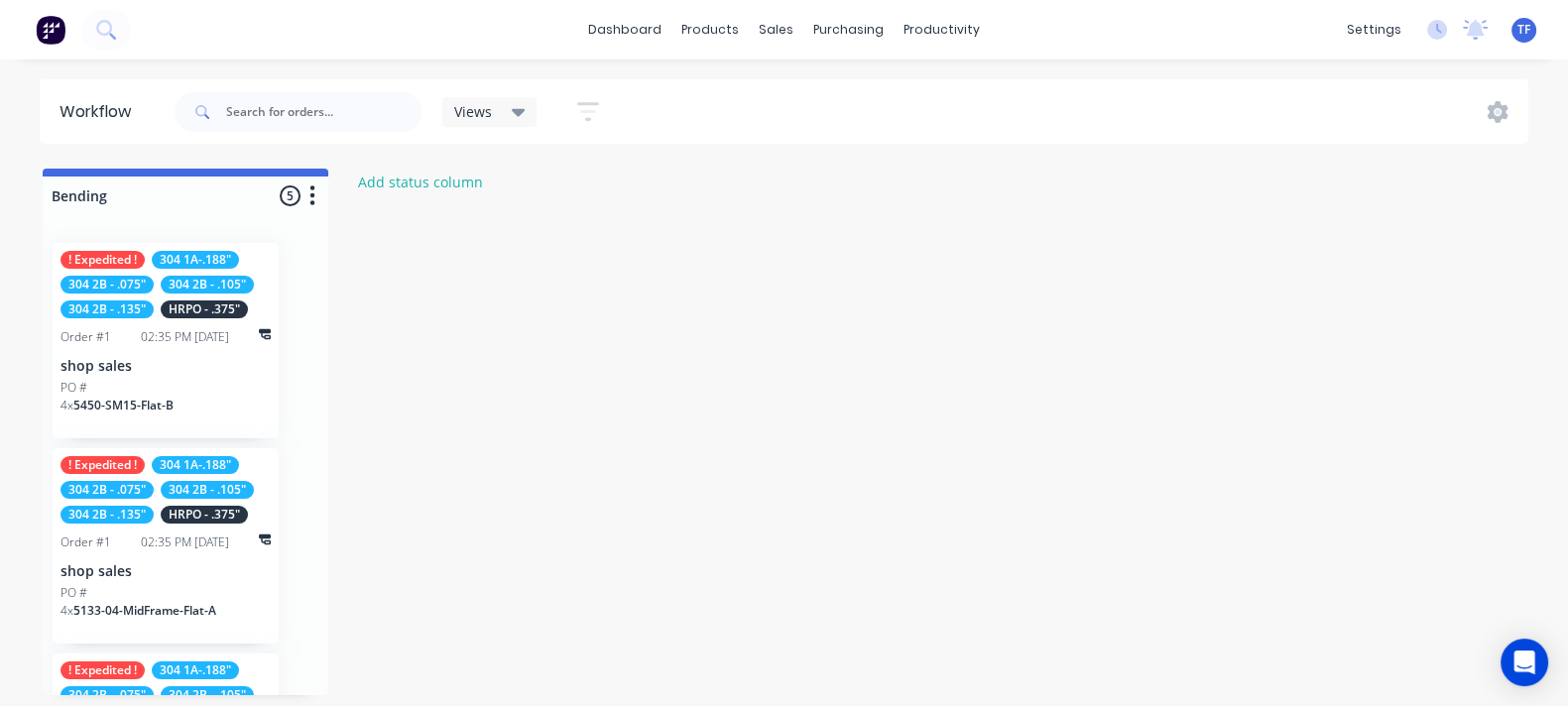
click at [595, 116] on icon "button" at bounding box center [588, 112] width 22 height 25
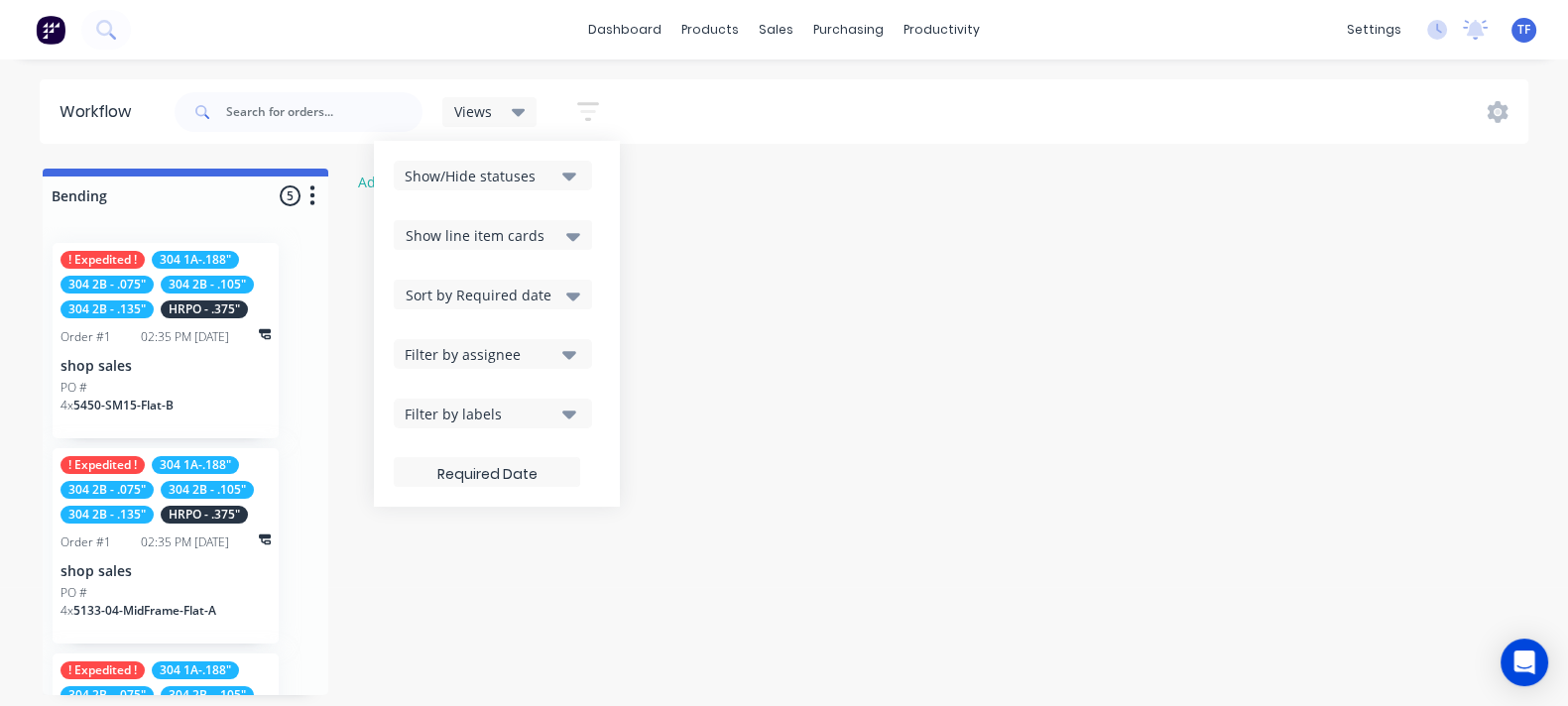
click at [539, 185] on button "Show/Hide statuses" at bounding box center [492, 175] width 198 height 30
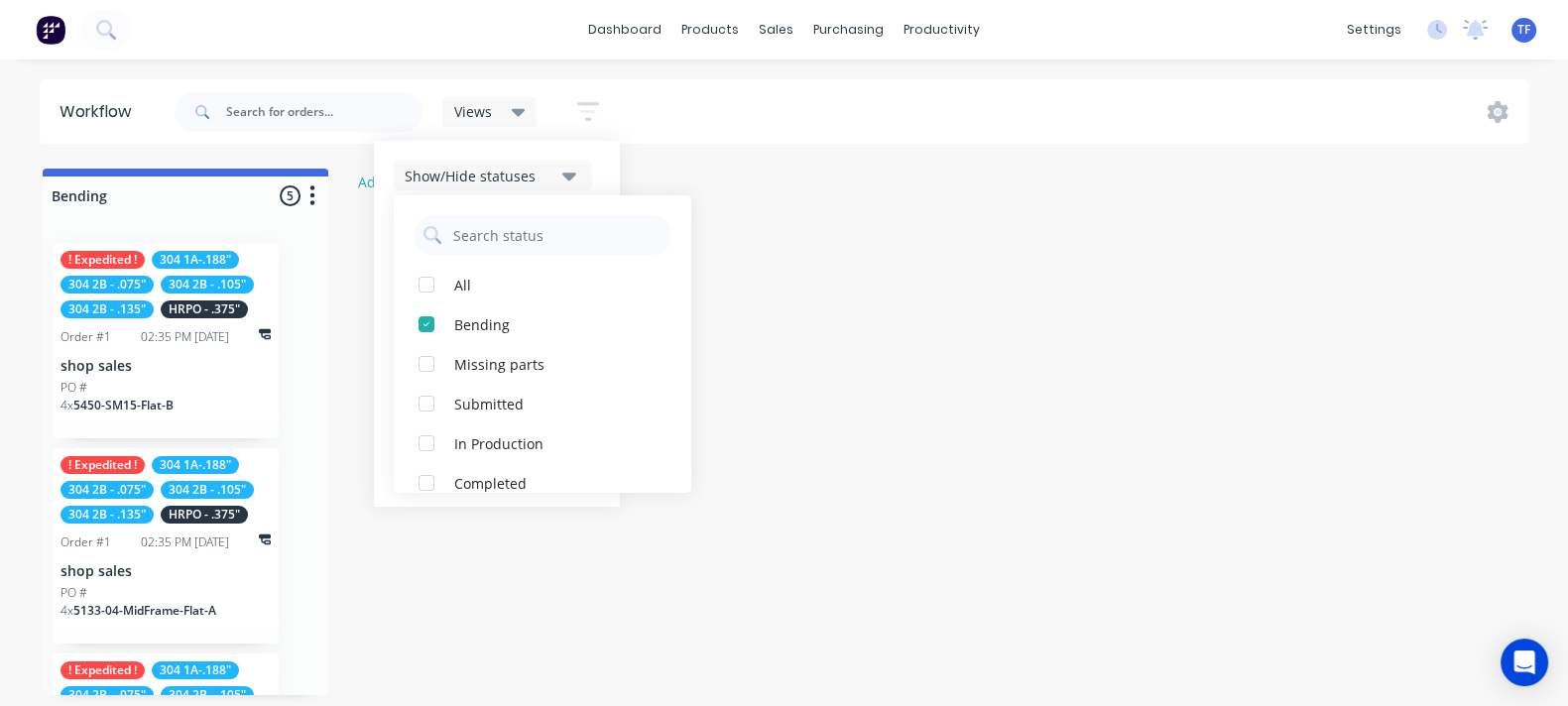
click at [591, 111] on icon "button" at bounding box center [588, 111] width 16 height 3
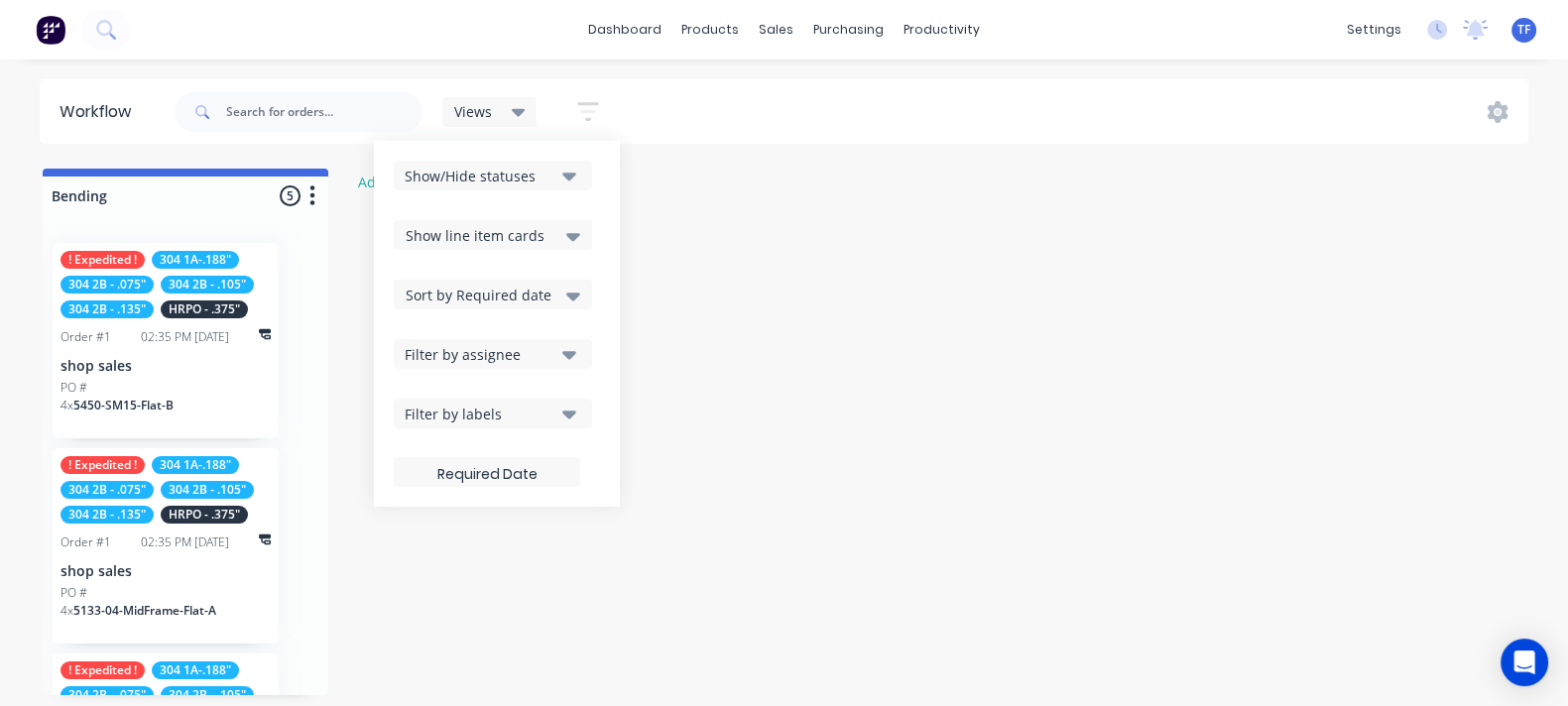
click at [507, 408] on div "Filter by labels" at bounding box center [479, 413] width 149 height 21
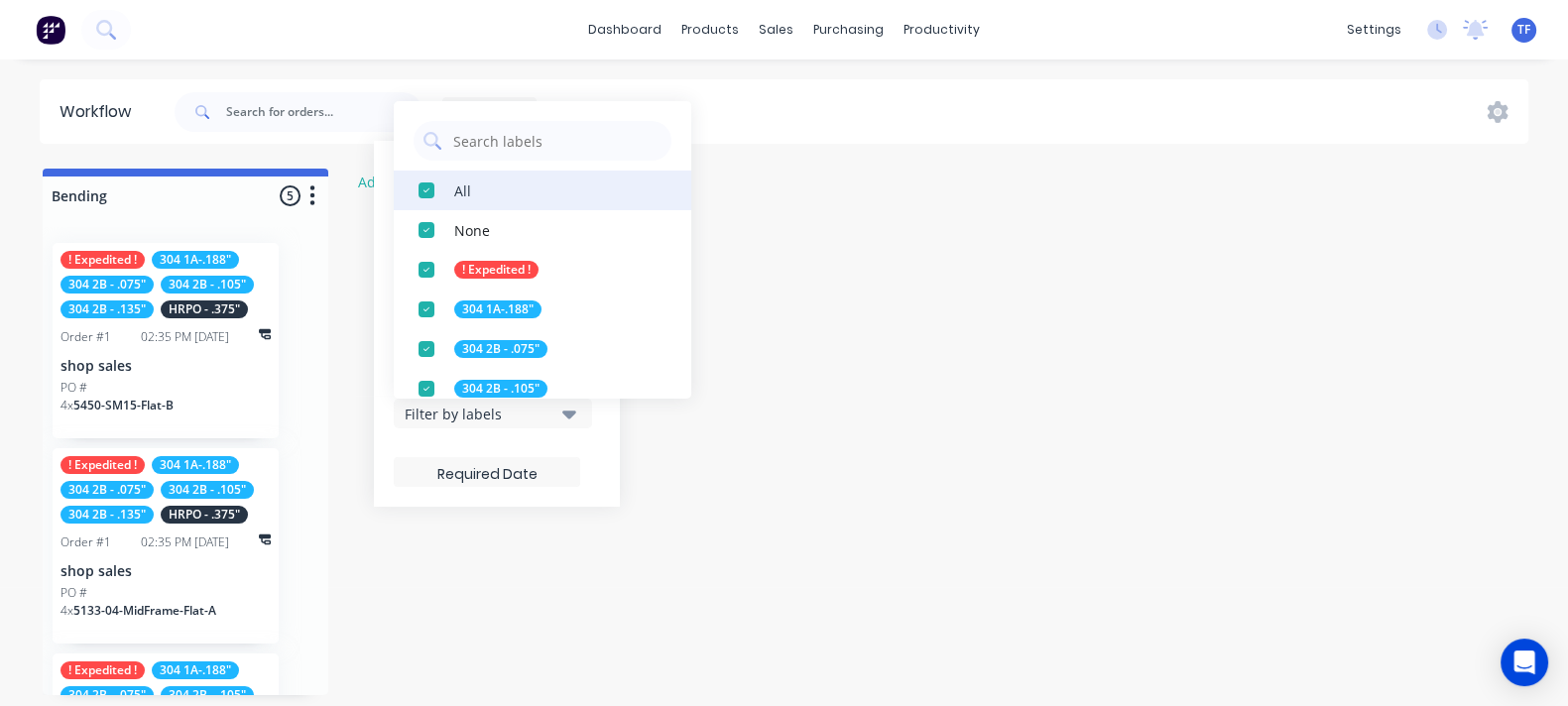
click at [439, 191] on div "button" at bounding box center [426, 190] width 40 height 40
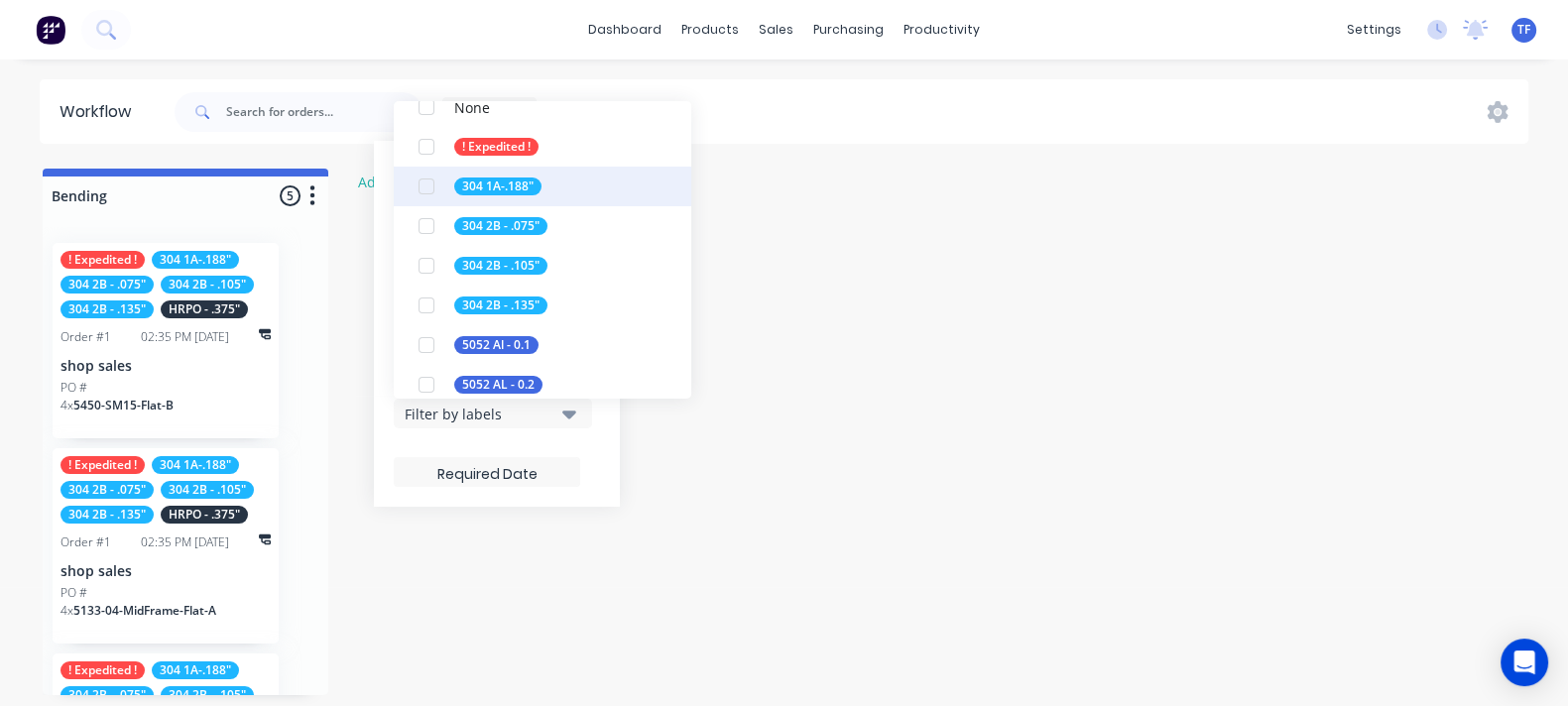
scroll to position [247, 0]
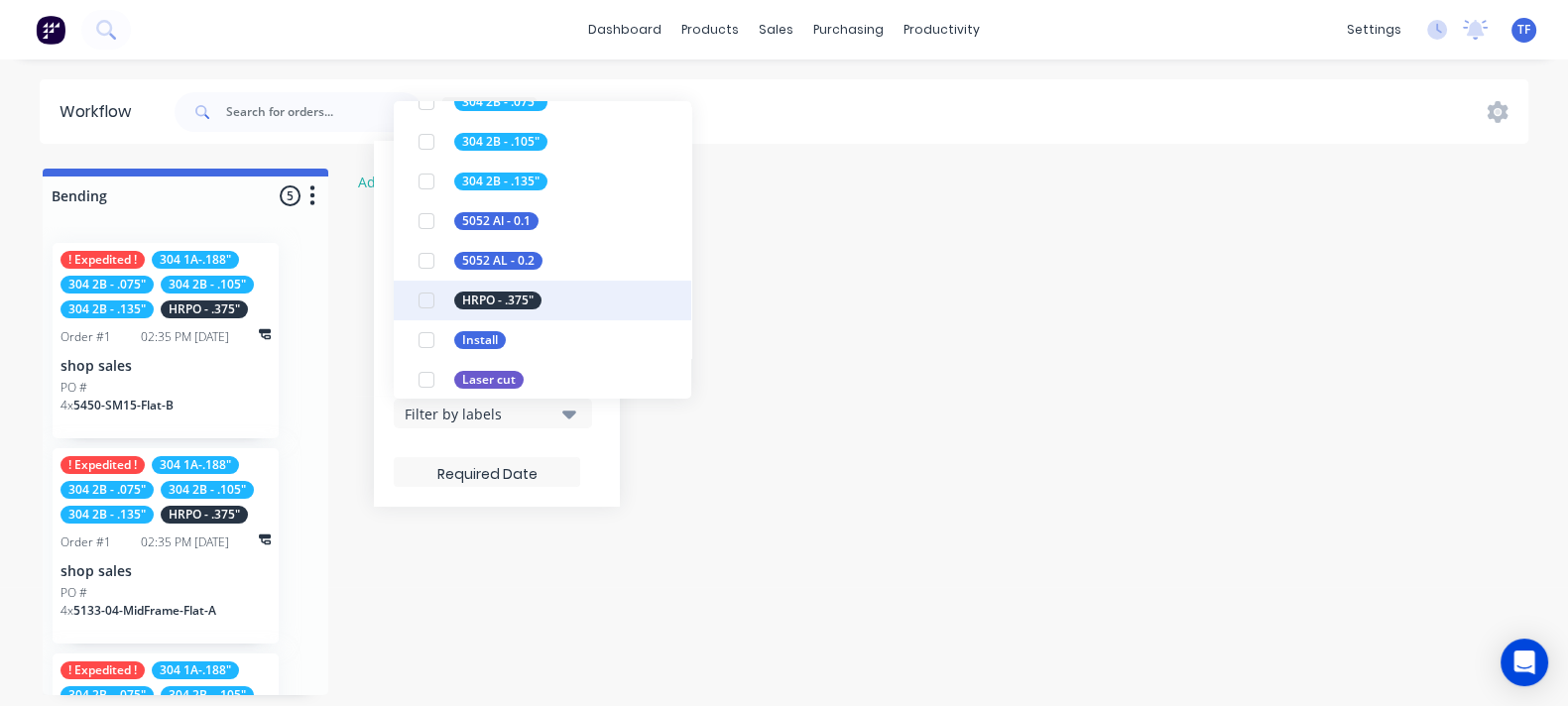
click at [433, 299] on div "button" at bounding box center [426, 301] width 40 height 40
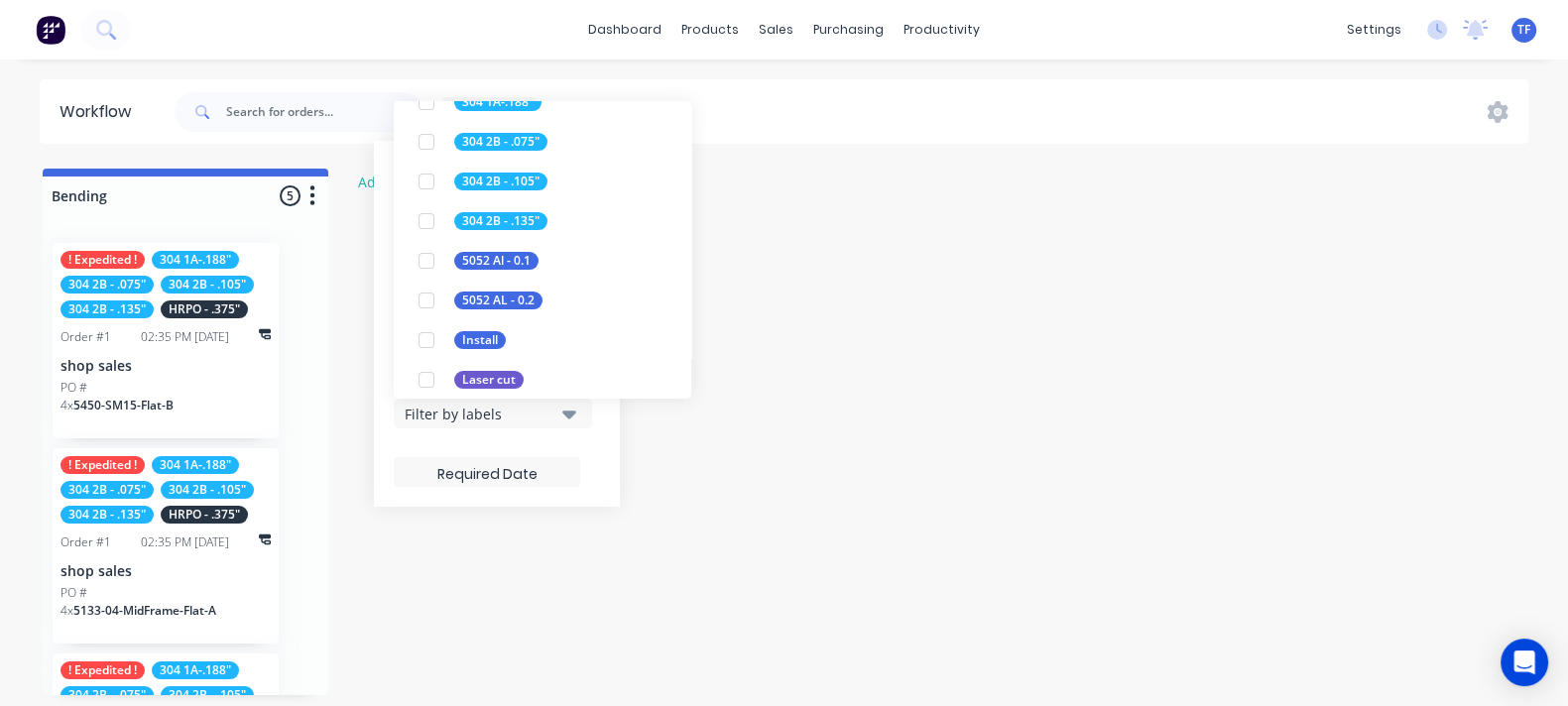
scroll to position [0, 0]
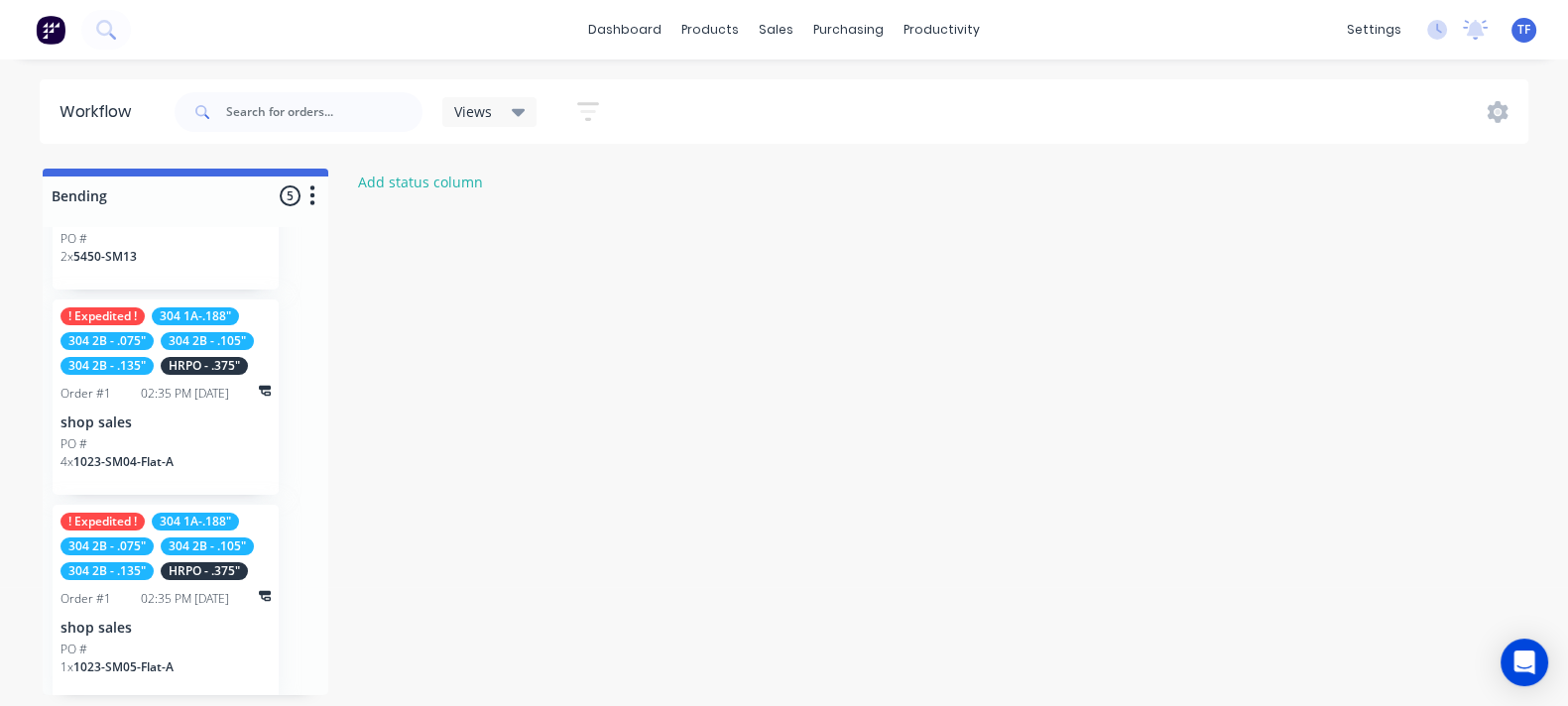
scroll to position [559, 0]
drag, startPoint x: 158, startPoint y: 482, endPoint x: 172, endPoint y: 578, distance: 97.0
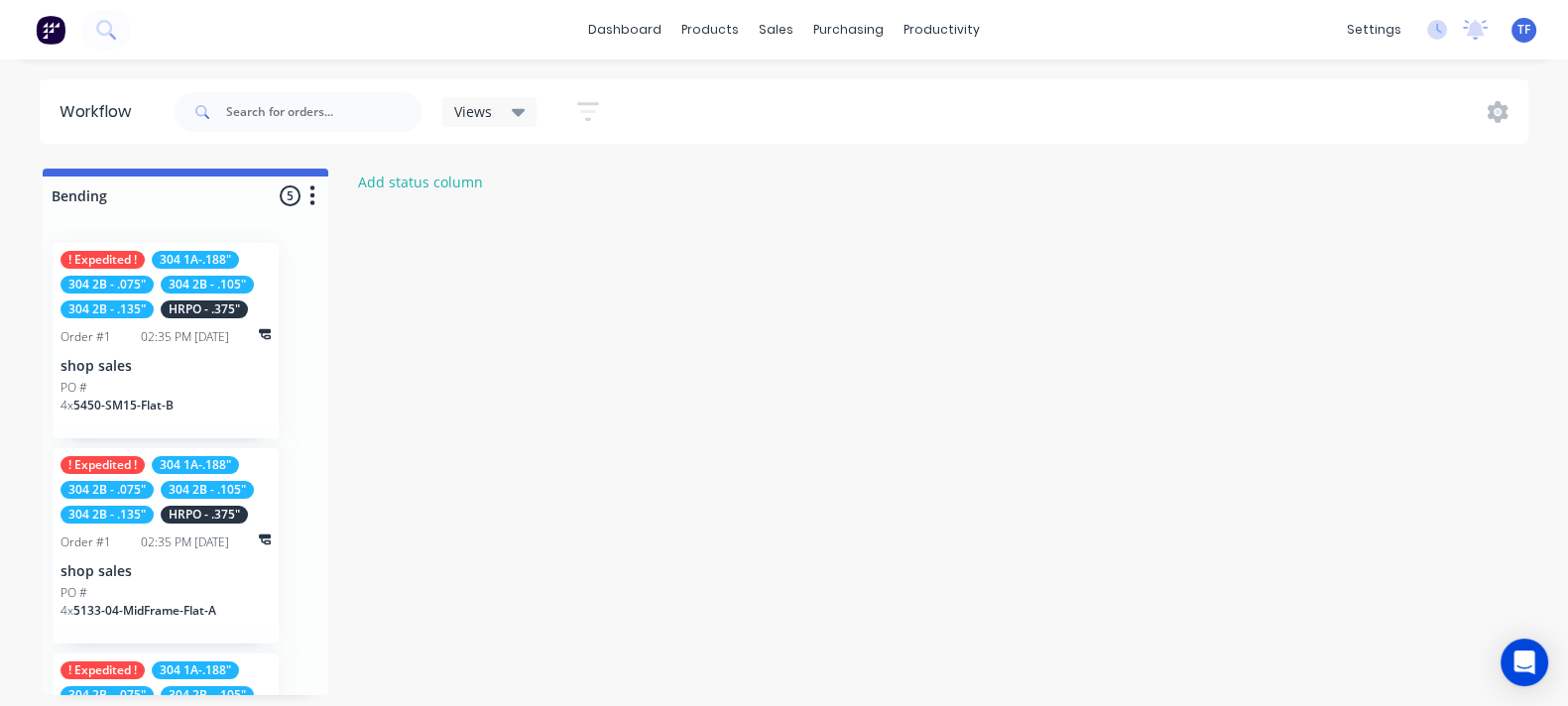
click at [470, 121] on div "Views" at bounding box center [490, 113] width 96 height 30
click at [591, 94] on button "button" at bounding box center [588, 112] width 64 height 39
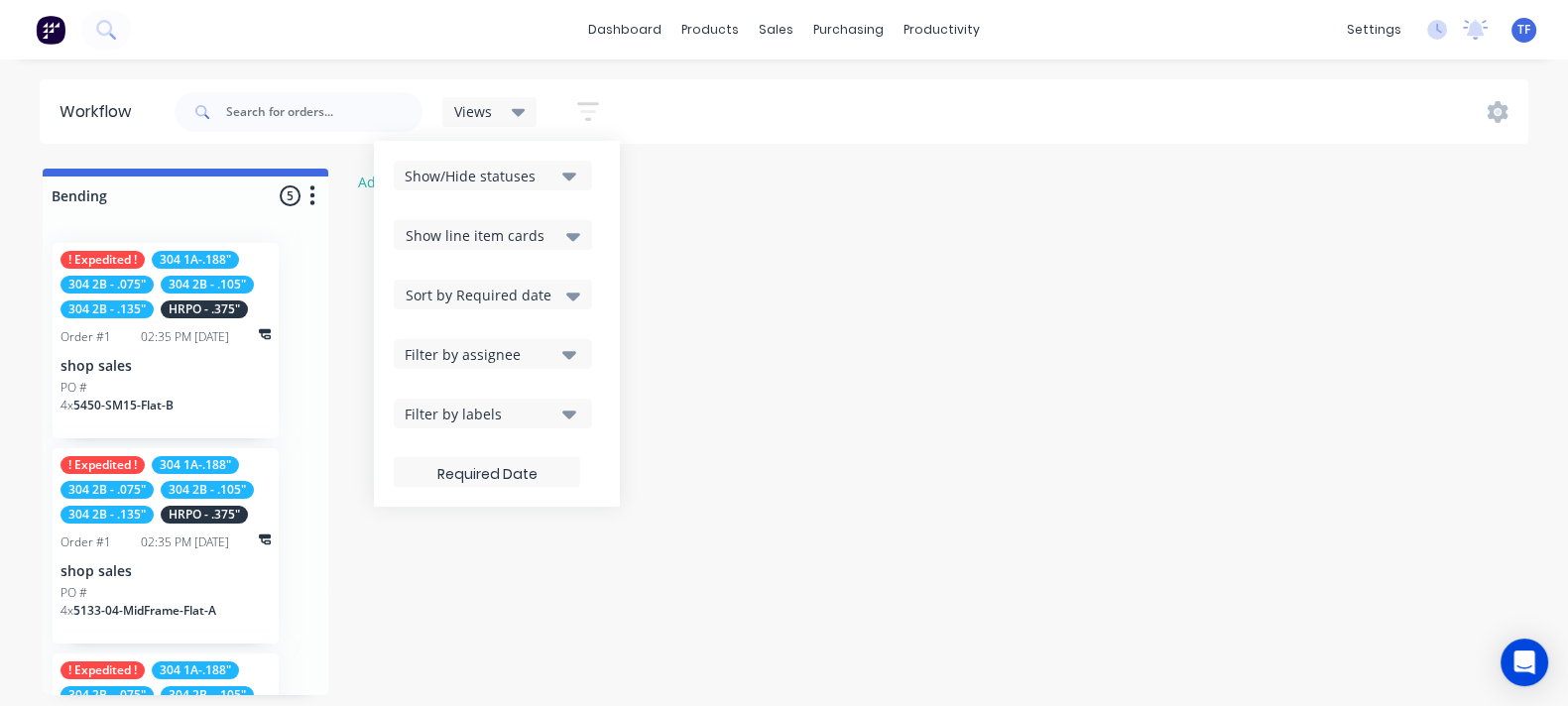
click at [516, 115] on icon at bounding box center [519, 114] width 14 height 8
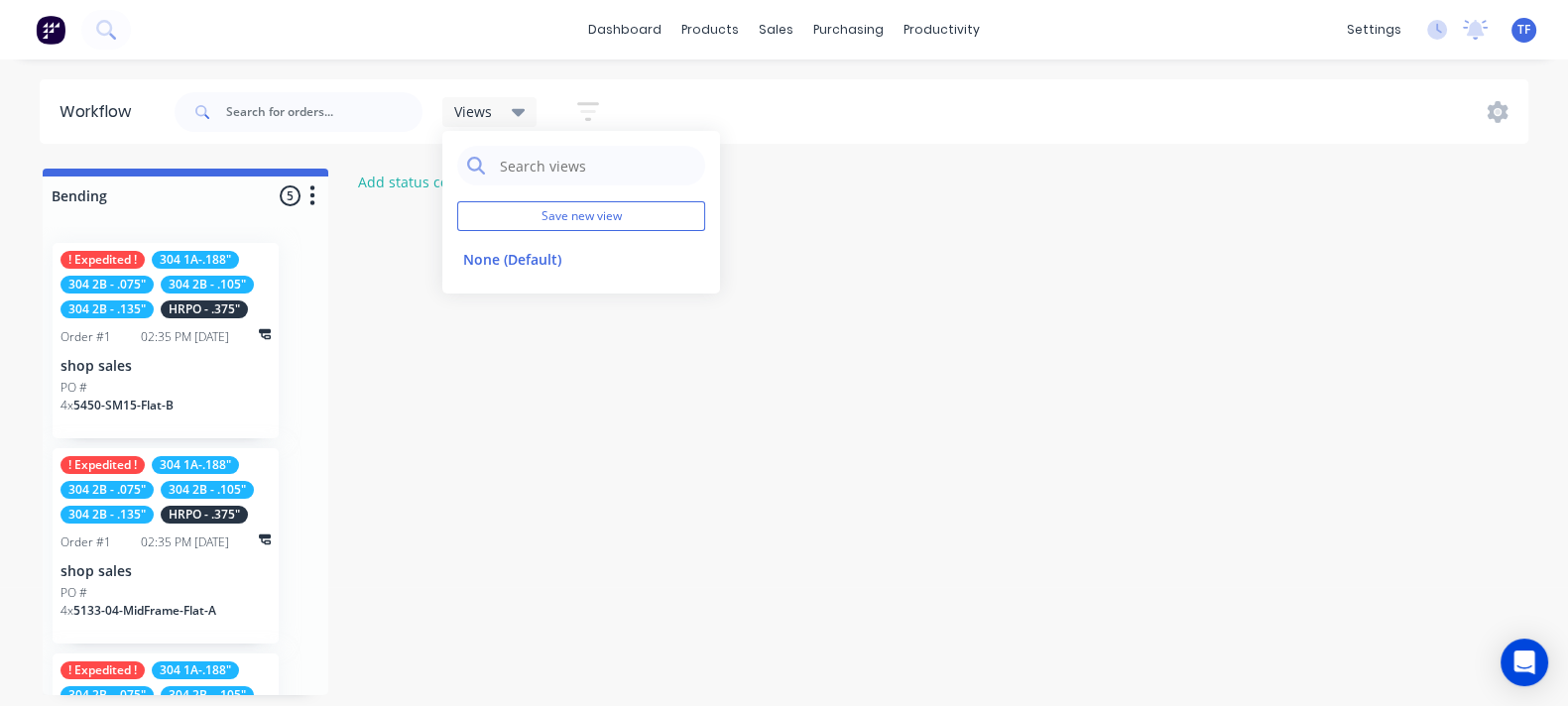
click at [611, 81] on header "Workflow Views Save new view None (Default) edit Show/Hide statuses Show line i…" at bounding box center [784, 112] width 1489 height 65
drag, startPoint x: 590, startPoint y: 102, endPoint x: 600, endPoint y: 91, distance: 14.9
click at [590, 101] on icon "button" at bounding box center [588, 112] width 22 height 25
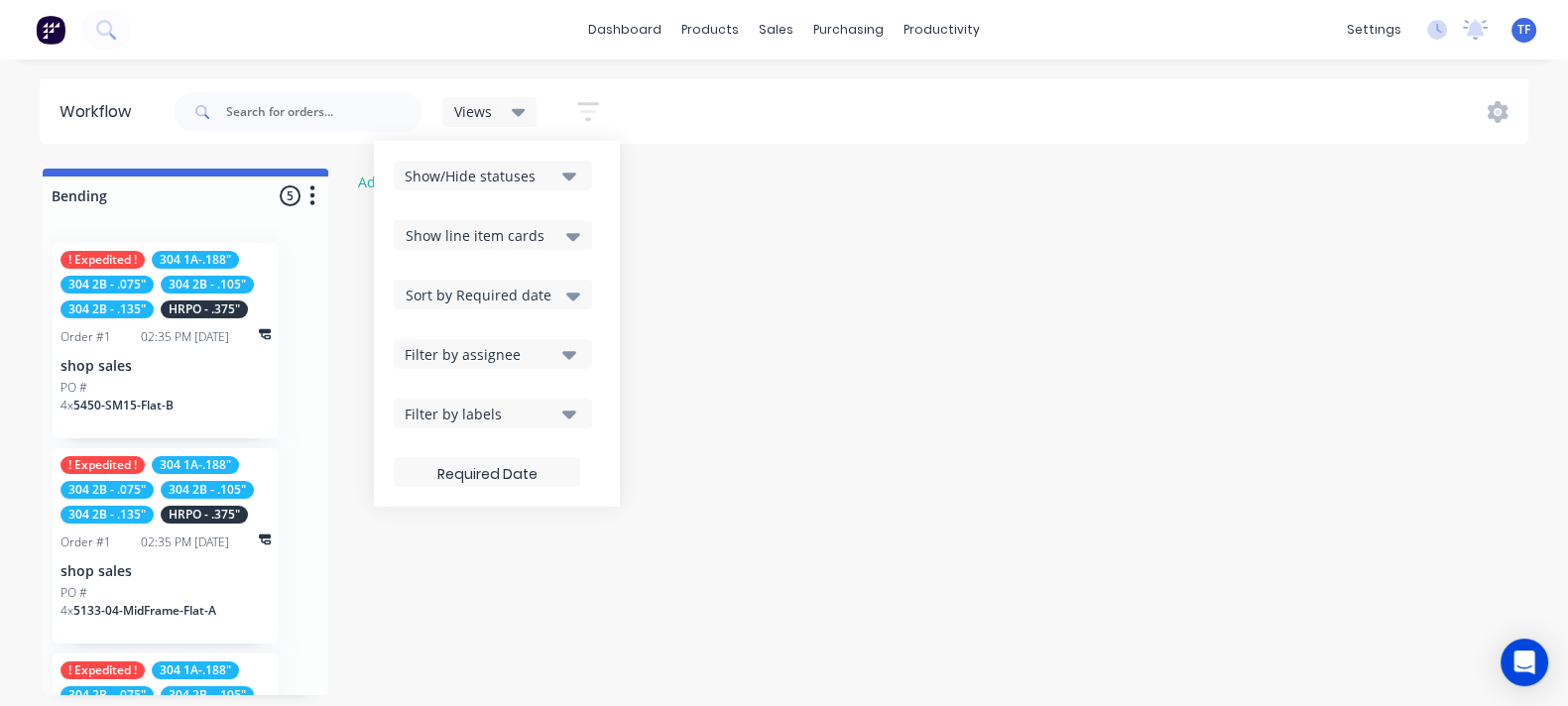
click at [536, 186] on button "Show/Hide statuses" at bounding box center [492, 175] width 198 height 30
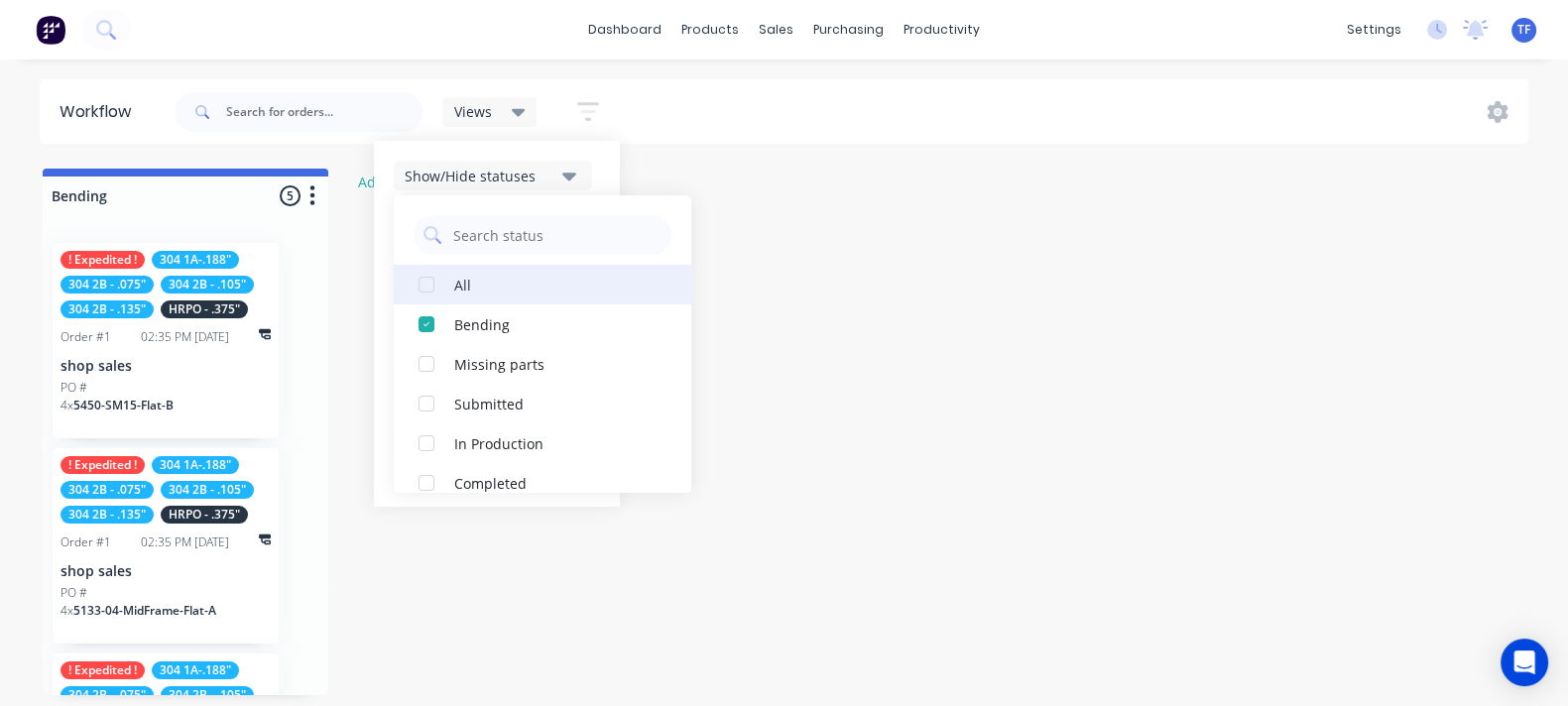
click at [437, 294] on div "button" at bounding box center [426, 285] width 40 height 40
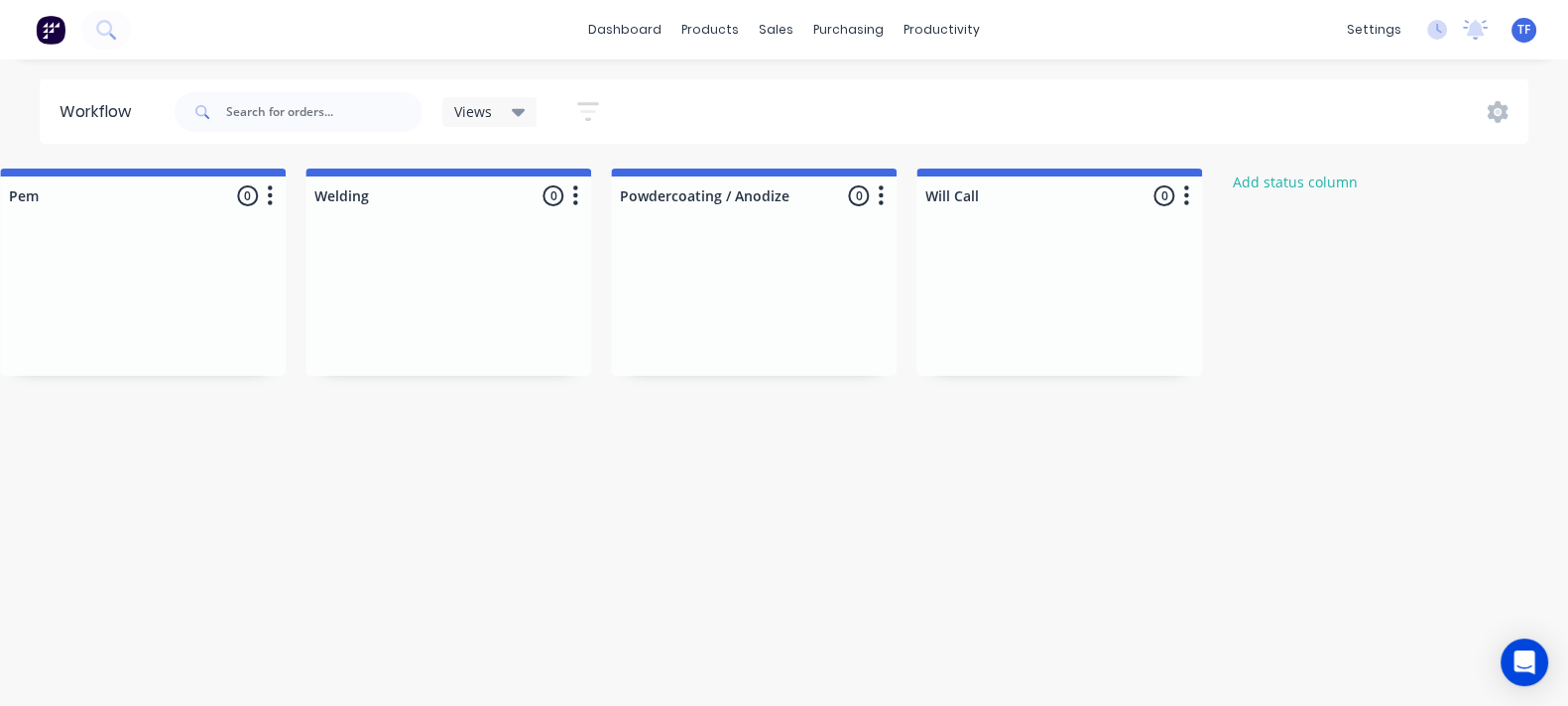
scroll to position [0, 2480]
click at [1363, 186] on button "Add status column" at bounding box center [1301, 181] width 145 height 27
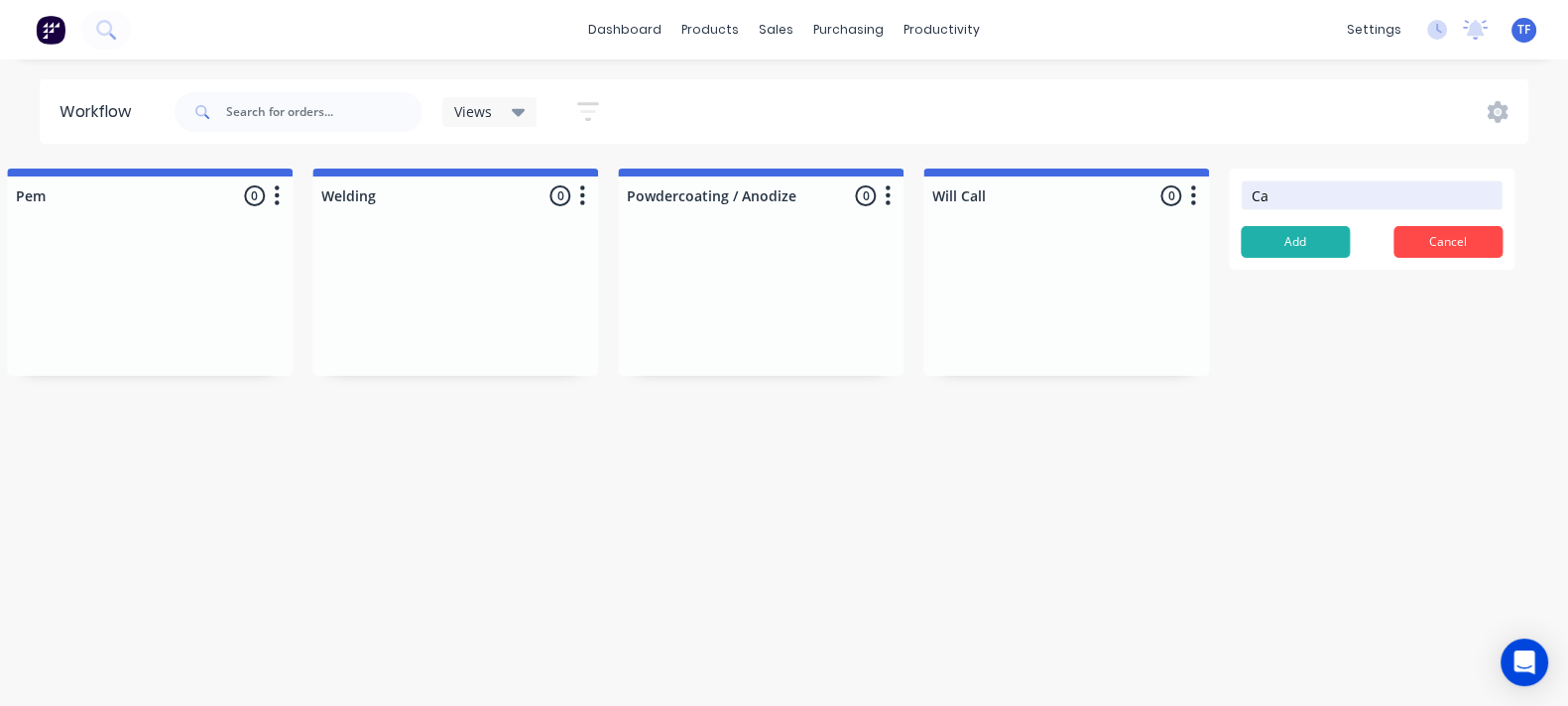
type input "C"
type input "Nesting/Production"
click at [1282, 239] on button "Add" at bounding box center [1295, 242] width 110 height 32
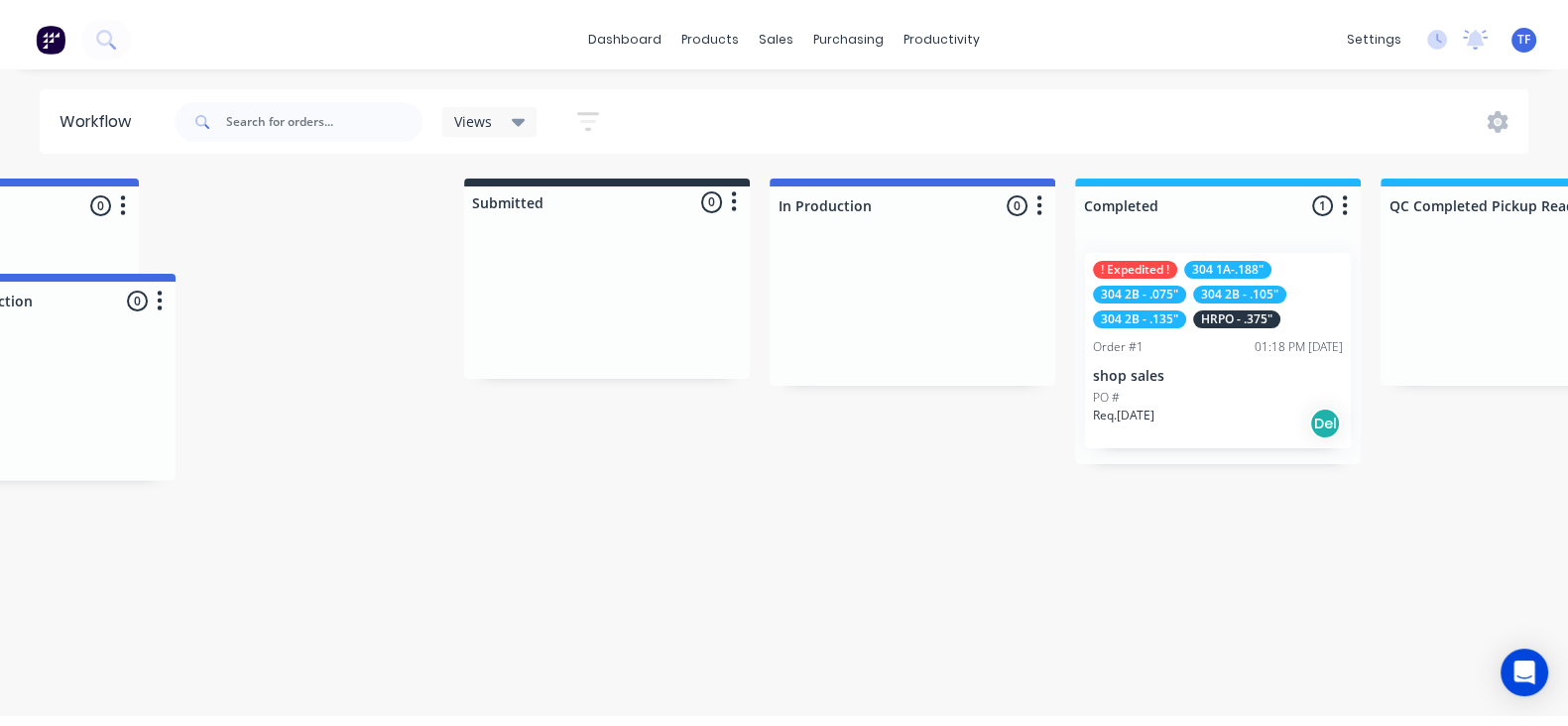
scroll to position [0, 0]
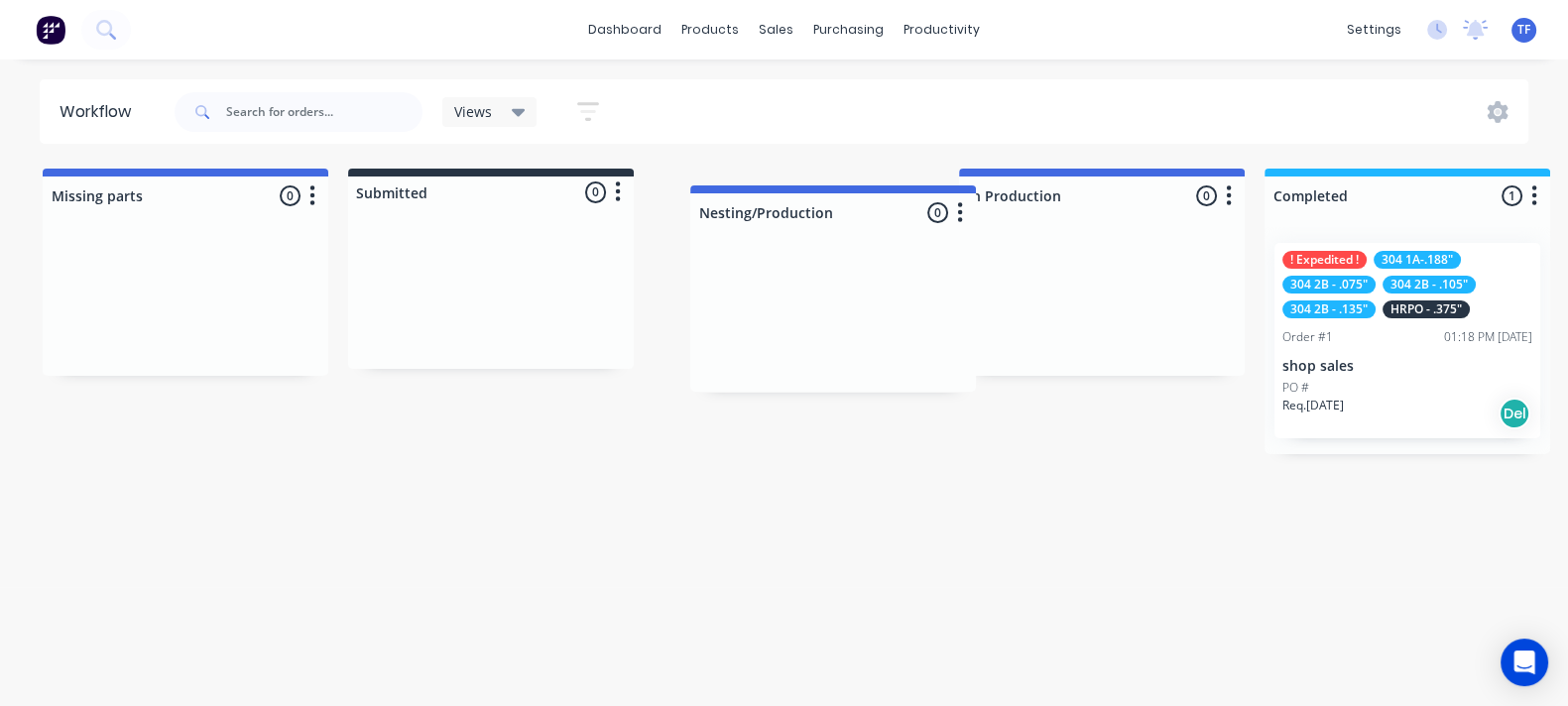
drag, startPoint x: 1379, startPoint y: 186, endPoint x: 838, endPoint y: 216, distance: 541.8
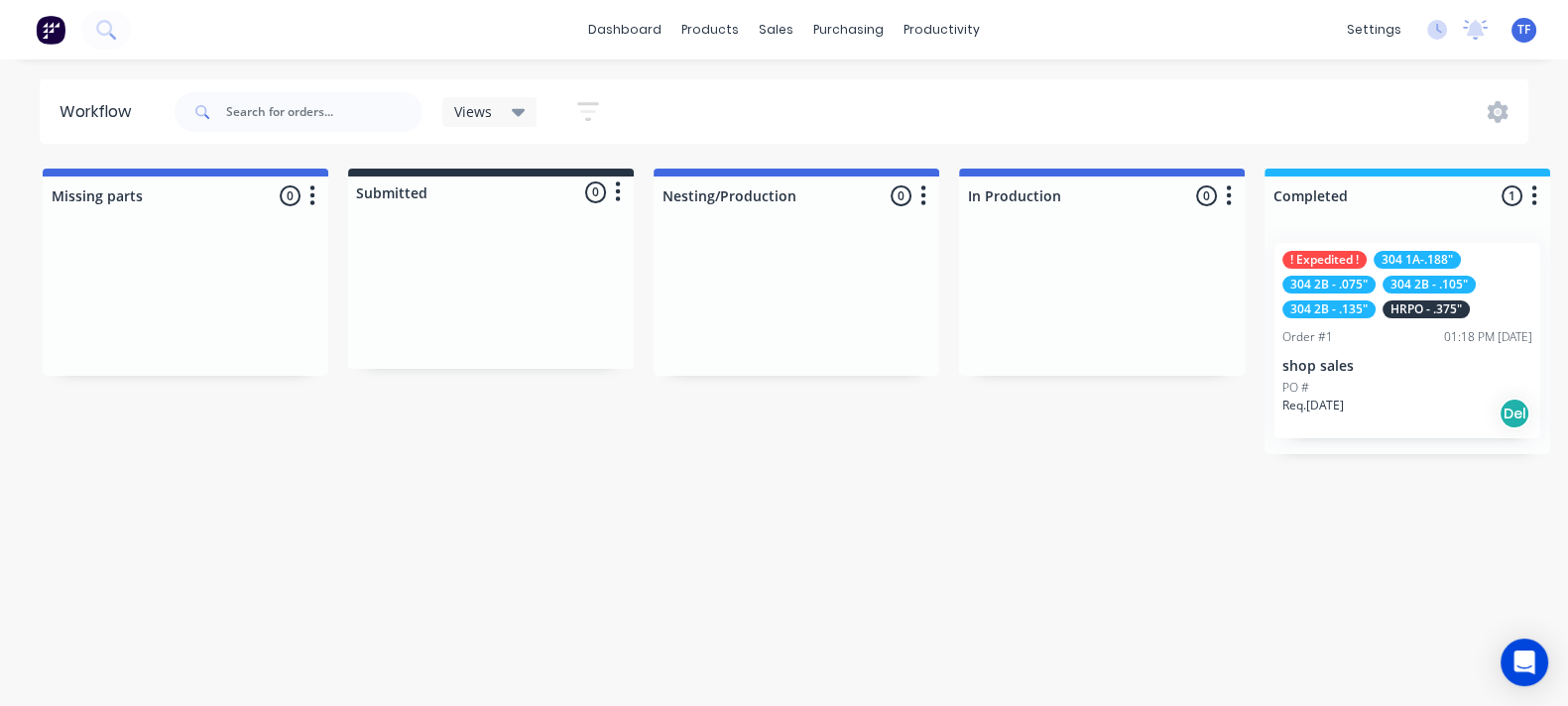
click at [1301, 353] on div "! Expedited ! 304 1A-.188" 304 2B - .075" 304 2B - .105" 304 2B - .135" HRPO - …" at bounding box center [1407, 341] width 266 height 195
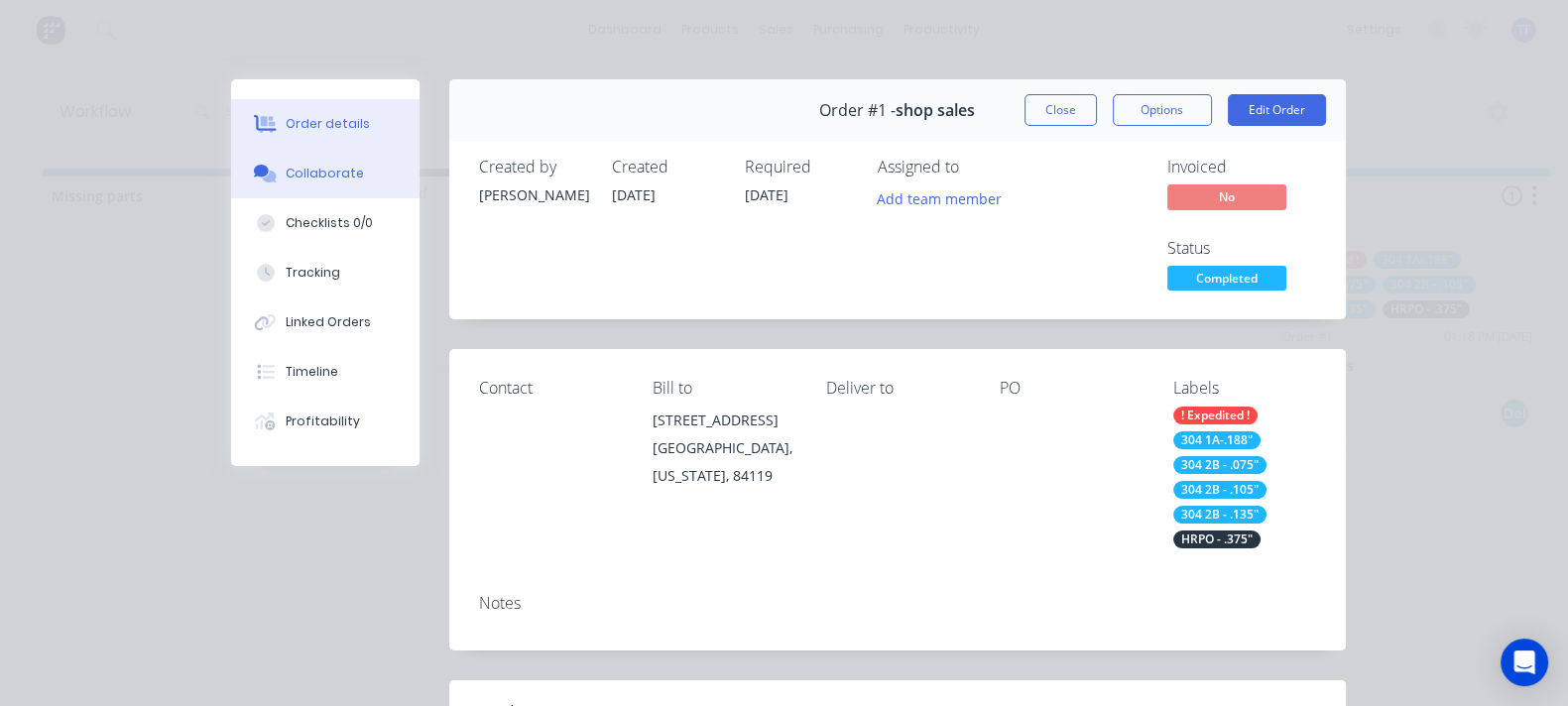
click at [231, 188] on button "Collaborate" at bounding box center [325, 173] width 188 height 50
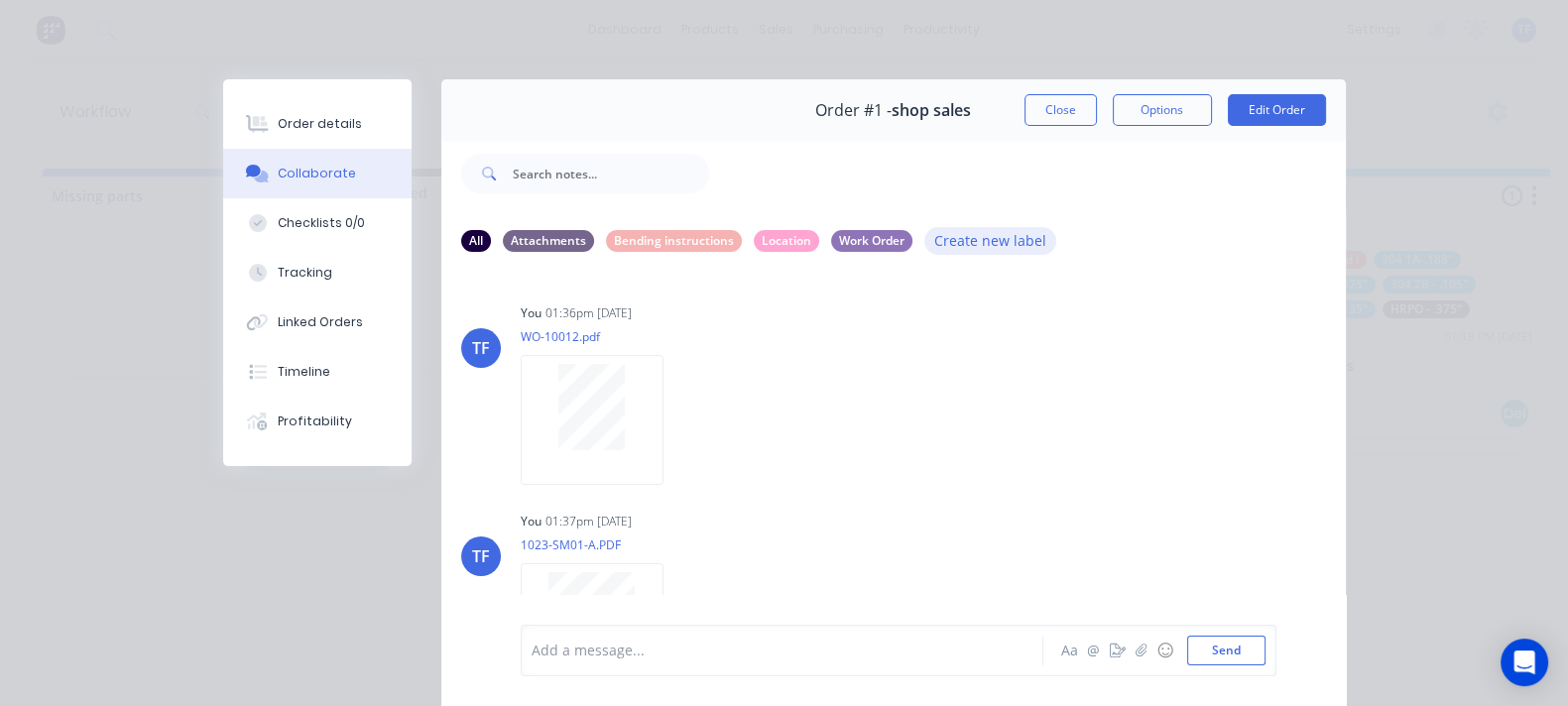
click at [924, 236] on button "Create new label" at bounding box center [990, 240] width 132 height 27
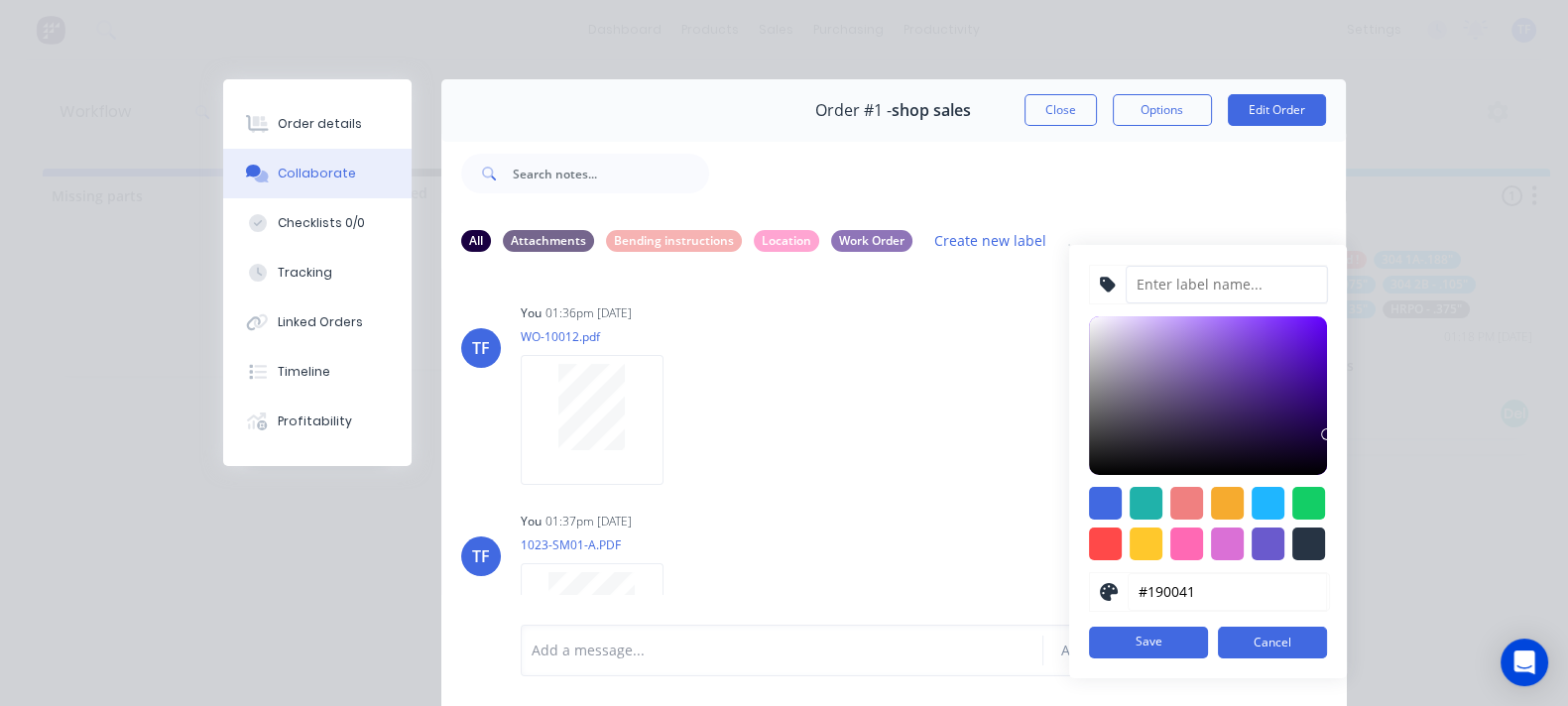
click at [1126, 300] on input at bounding box center [1226, 285] width 202 height 38
type input "Missing parts"
click at [1171, 489] on div at bounding box center [1186, 503] width 33 height 33
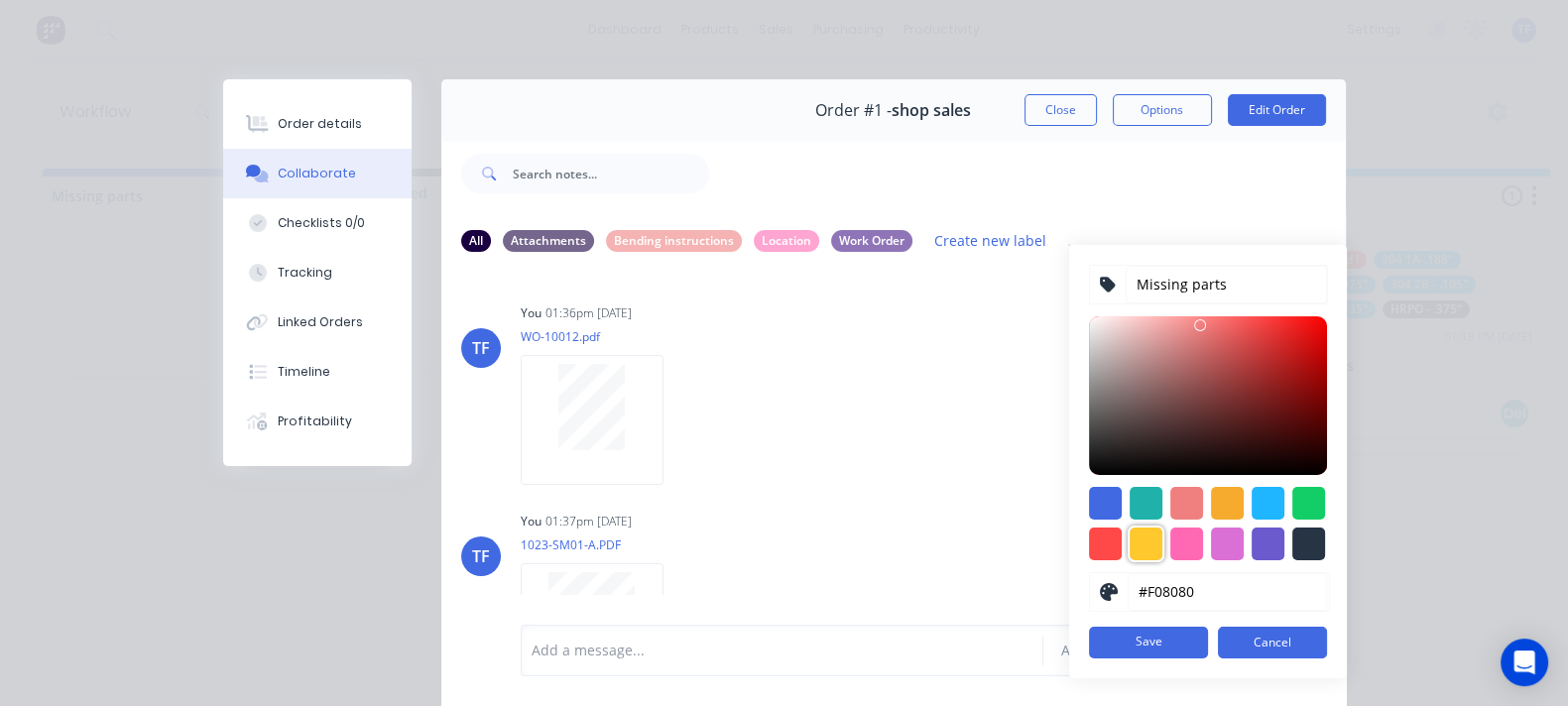
click at [1130, 538] on div at bounding box center [1146, 544] width 33 height 33
type input "#FFC82C"
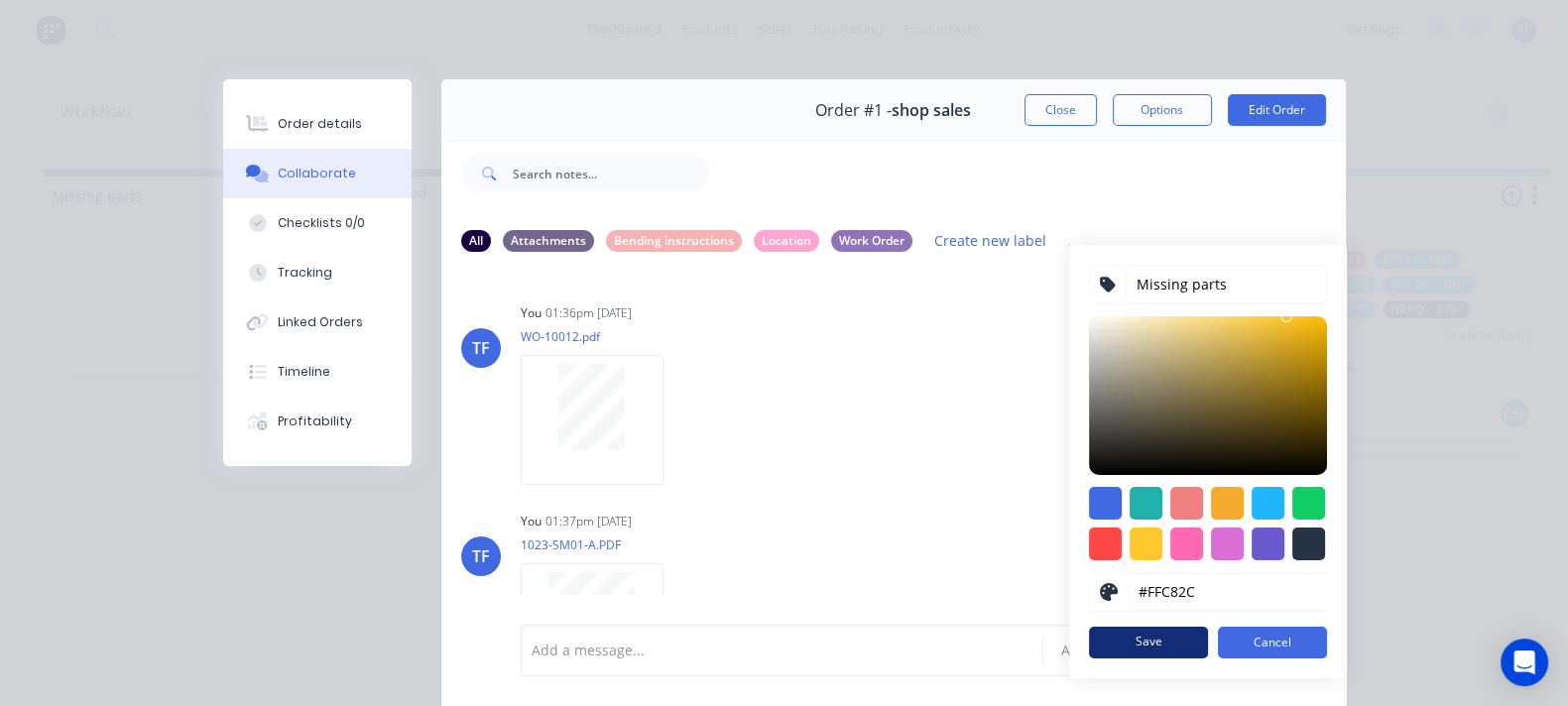
click at [1089, 642] on button "Save" at bounding box center [1148, 642] width 119 height 32
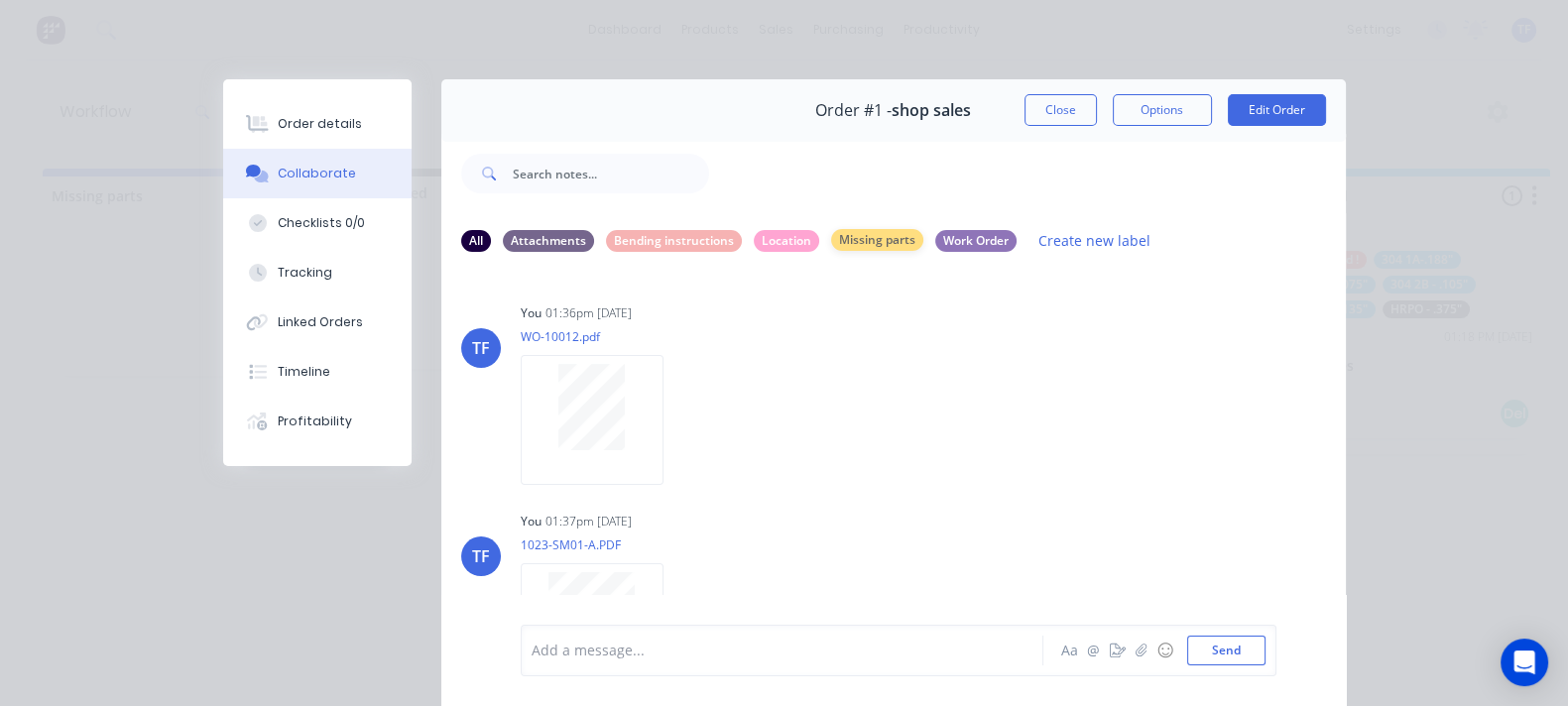
click at [831, 240] on div "Missing parts" at bounding box center [877, 240] width 93 height 22
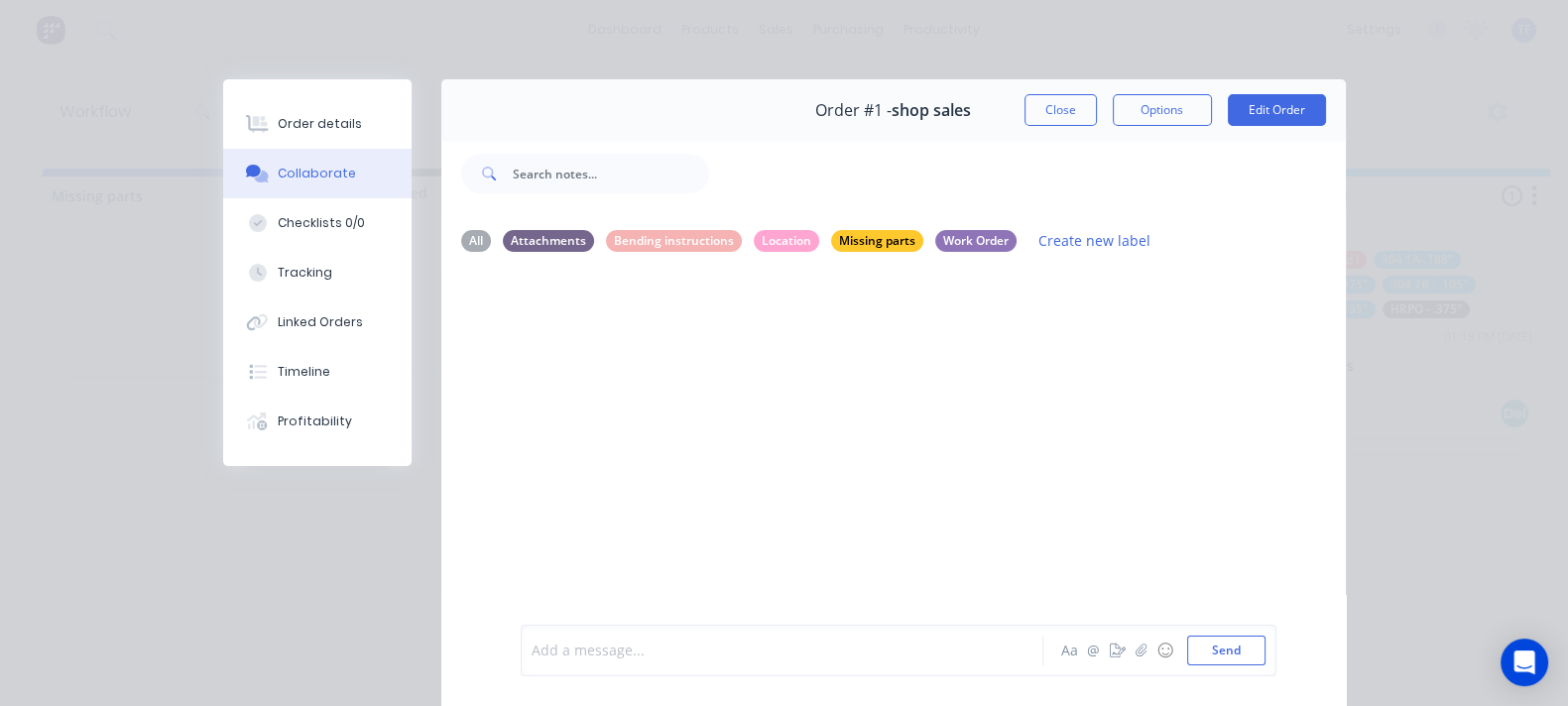
click at [639, 650] on div at bounding box center [788, 650] width 510 height 21
click at [1106, 651] on button "@" at bounding box center [1094, 650] width 24 height 24
click at [1183, 652] on div "line 12 qty 5 Aa @ ☺ Send" at bounding box center [899, 650] width 734 height 30
click at [1042, 662] on div "line 12 qty 5" at bounding box center [787, 650] width 511 height 30
click at [1265, 656] on button "Send" at bounding box center [1226, 650] width 79 height 30
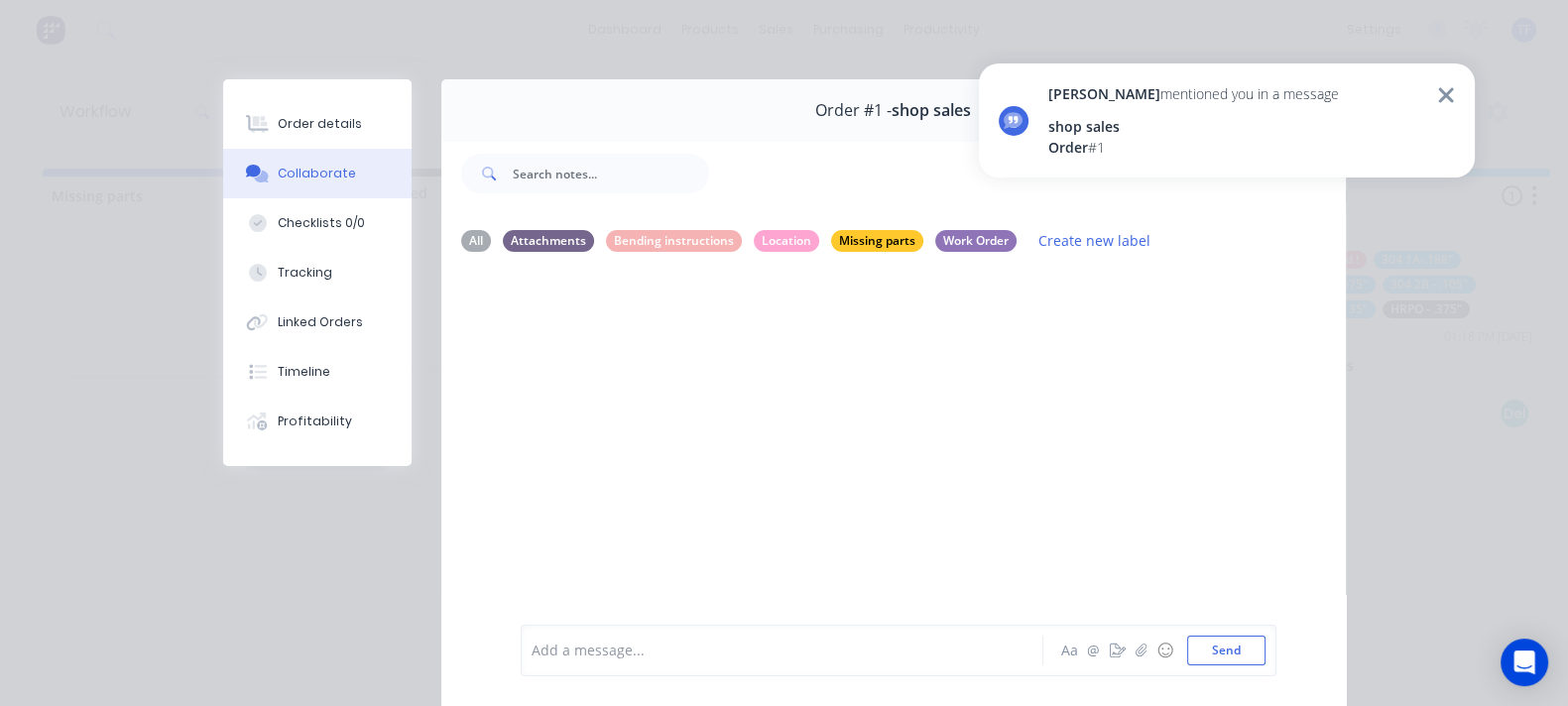
click at [1113, 130] on div "shop sales" at bounding box center [1193, 125] width 291 height 21
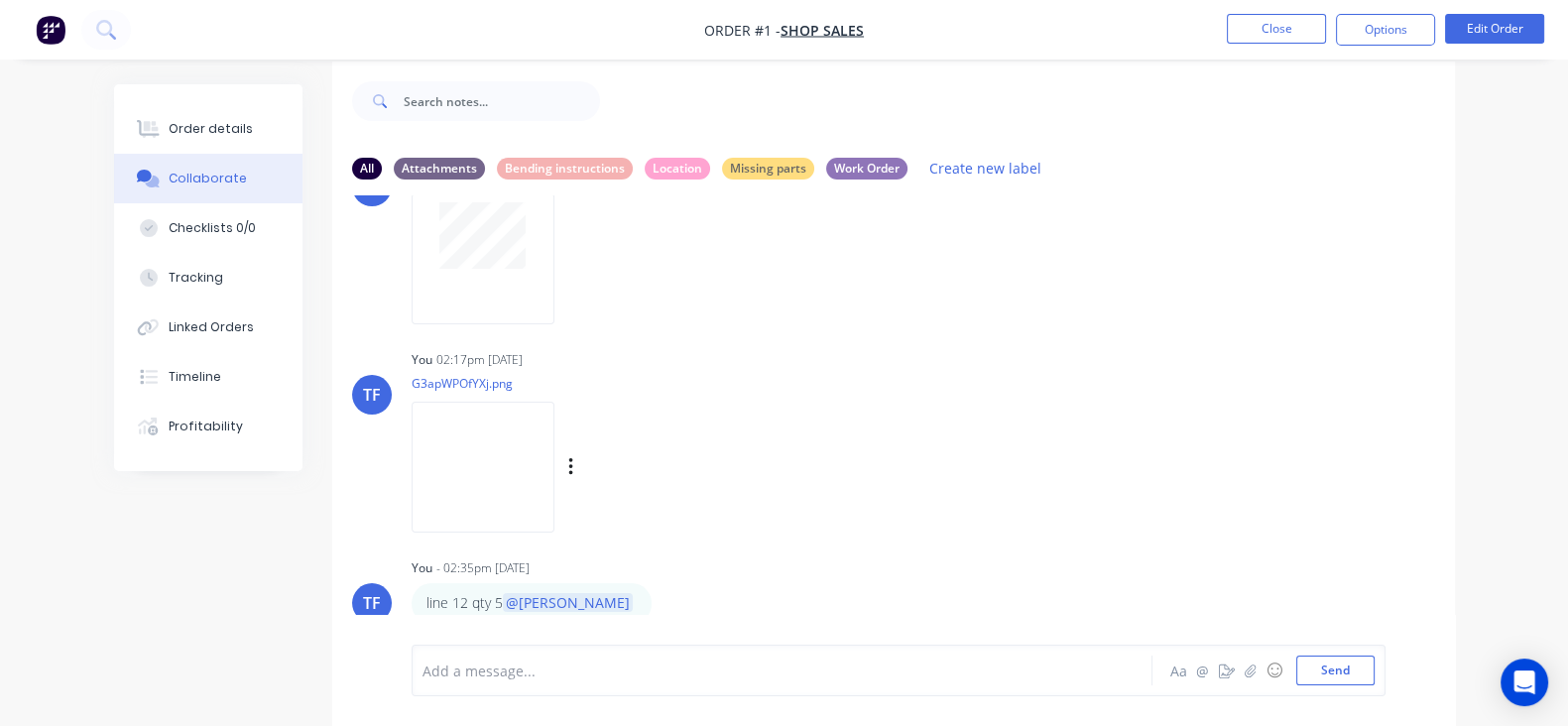
scroll to position [29, 0]
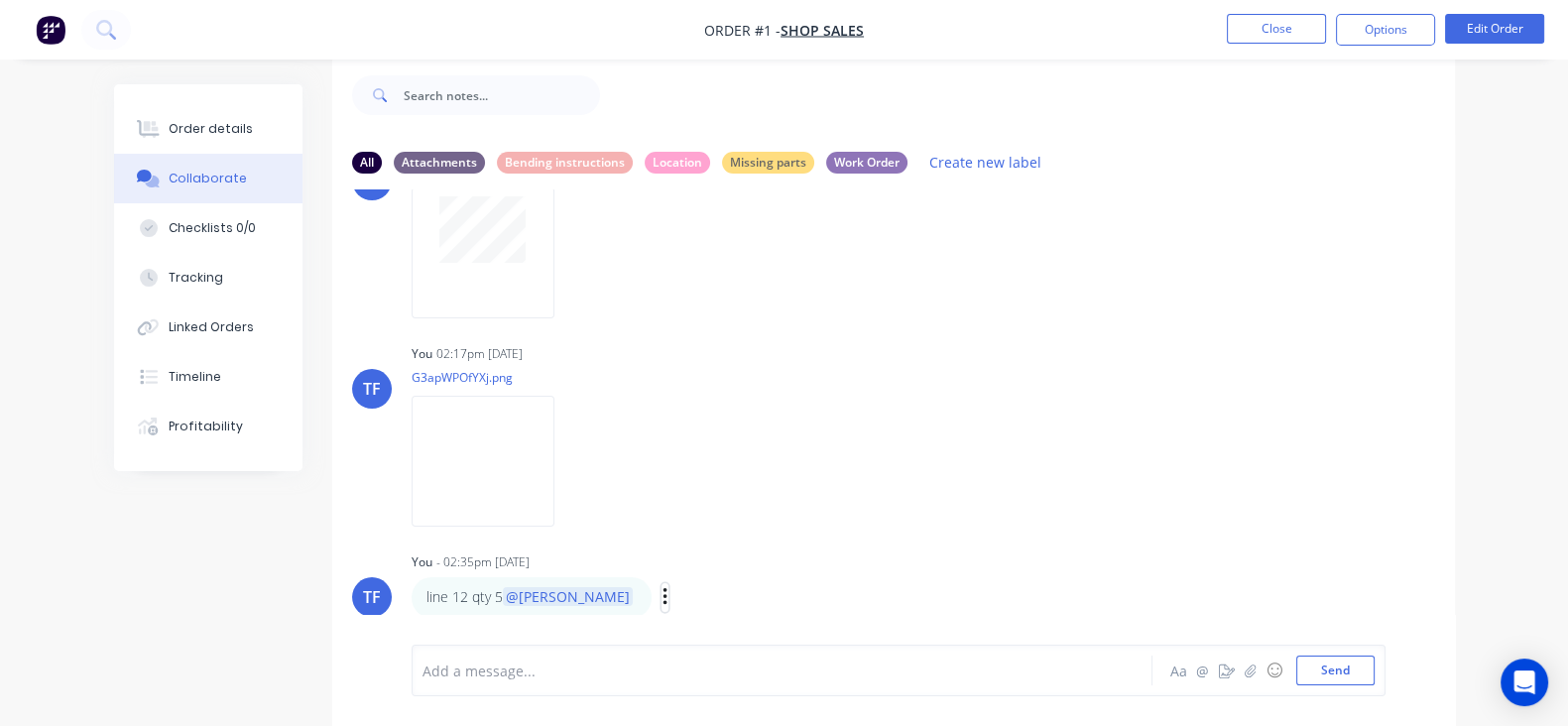
click at [662, 597] on icon "button" at bounding box center [665, 597] width 6 height 23
click at [674, 534] on button "Labels" at bounding box center [736, 529] width 125 height 33
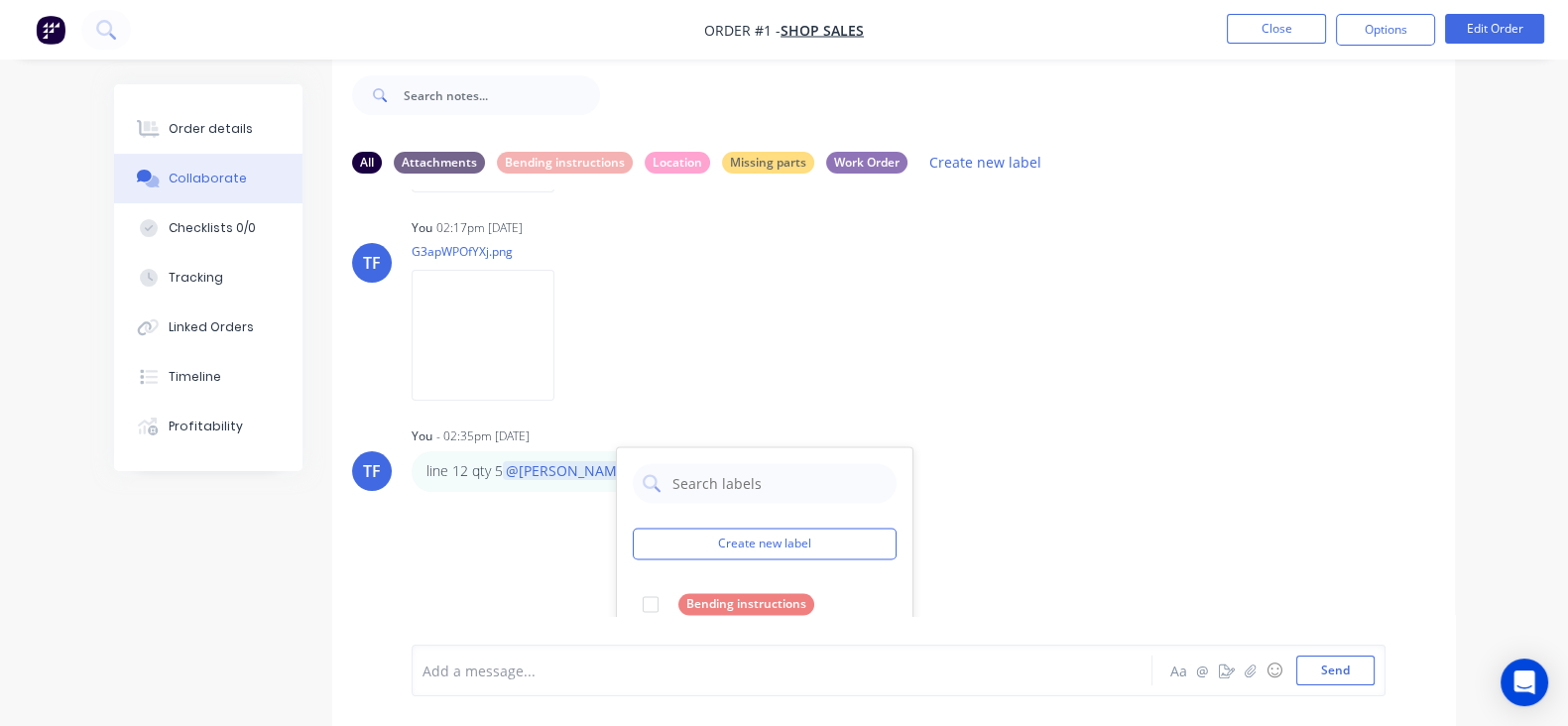
scroll to position [3667, 0]
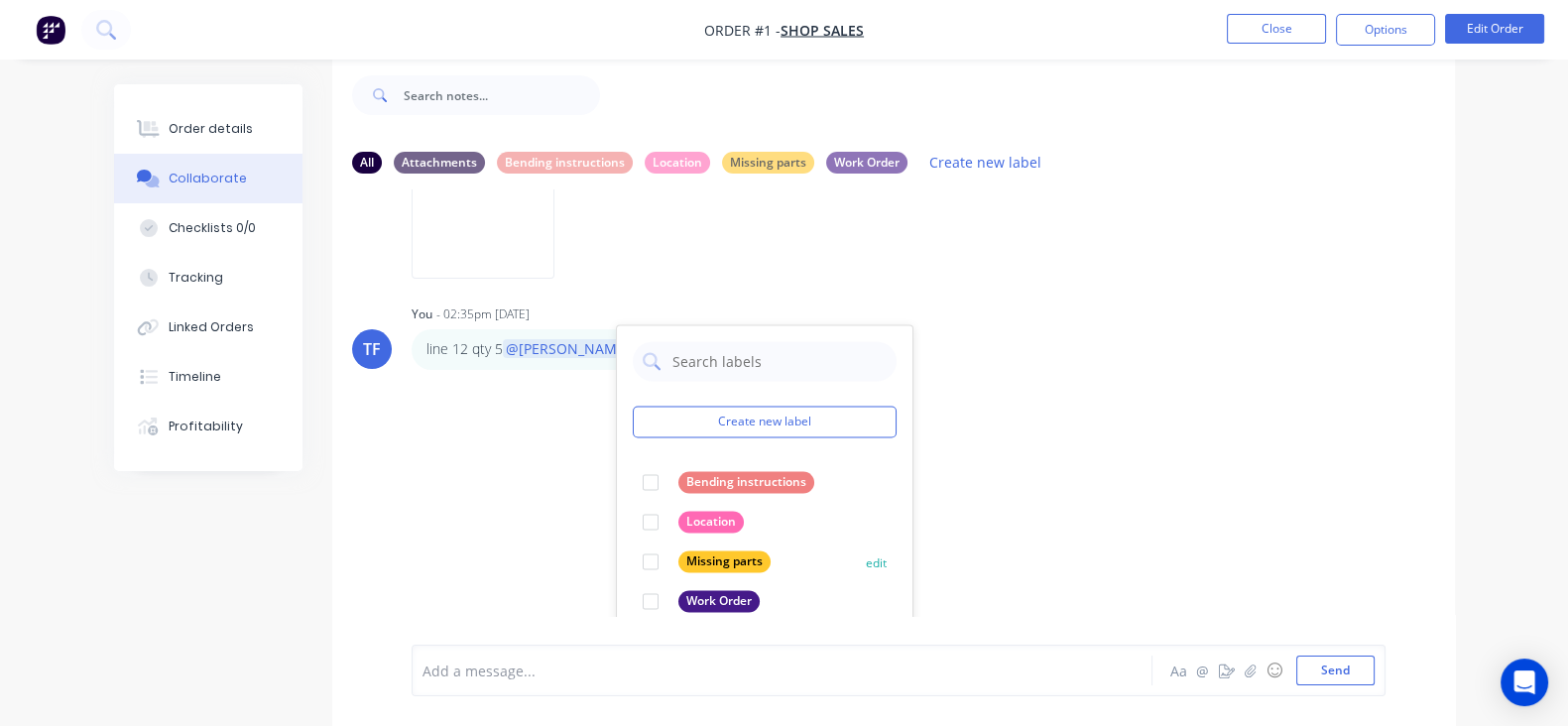
click at [631, 558] on div at bounding box center [651, 562] width 40 height 40
click at [895, 522] on div "TF You 01:36pm 24/09/25 WO-10012.pdf Labels Download Delete TF You 01:37pm 24/0…" at bounding box center [893, 402] width 1123 height 426
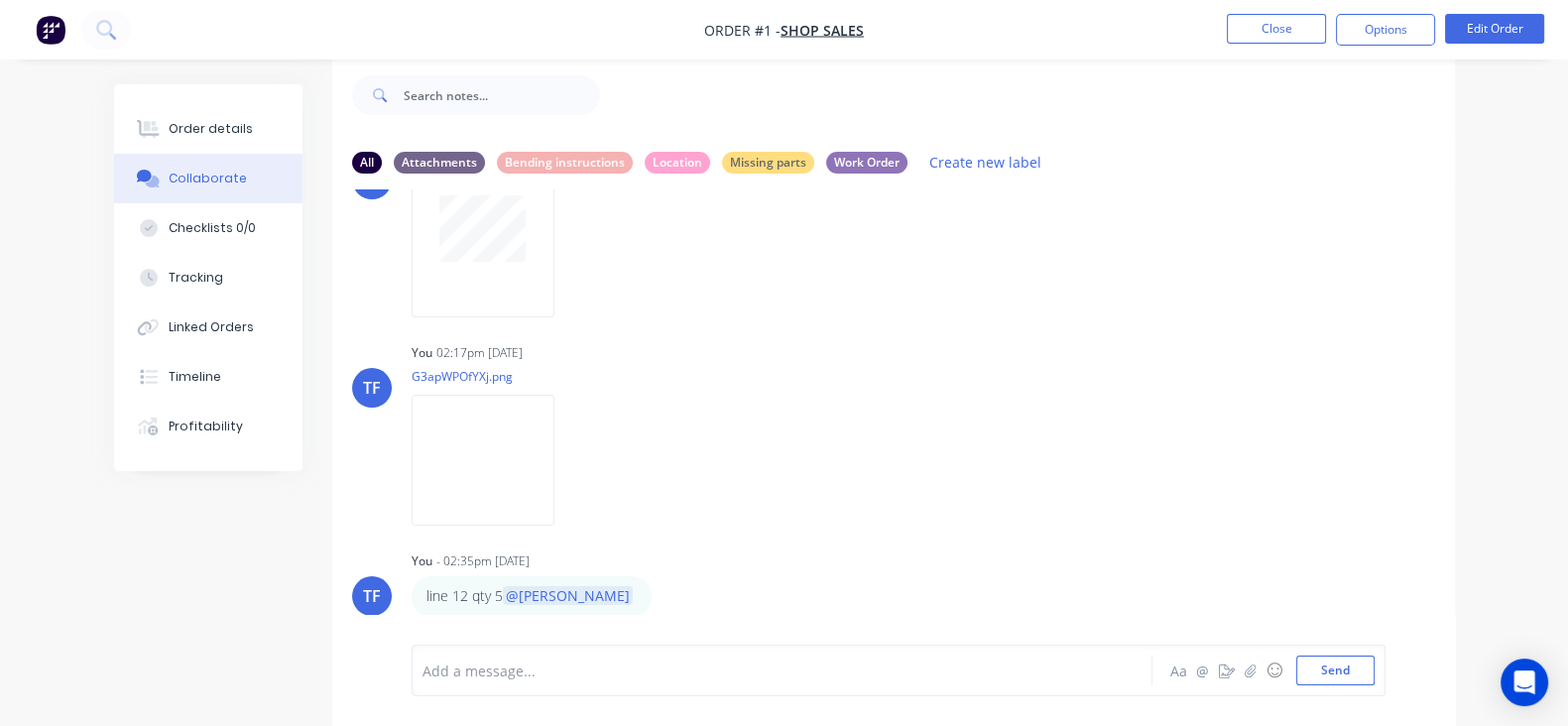
scroll to position [3419, 0]
click at [722, 161] on div "Missing parts" at bounding box center [768, 161] width 93 height 22
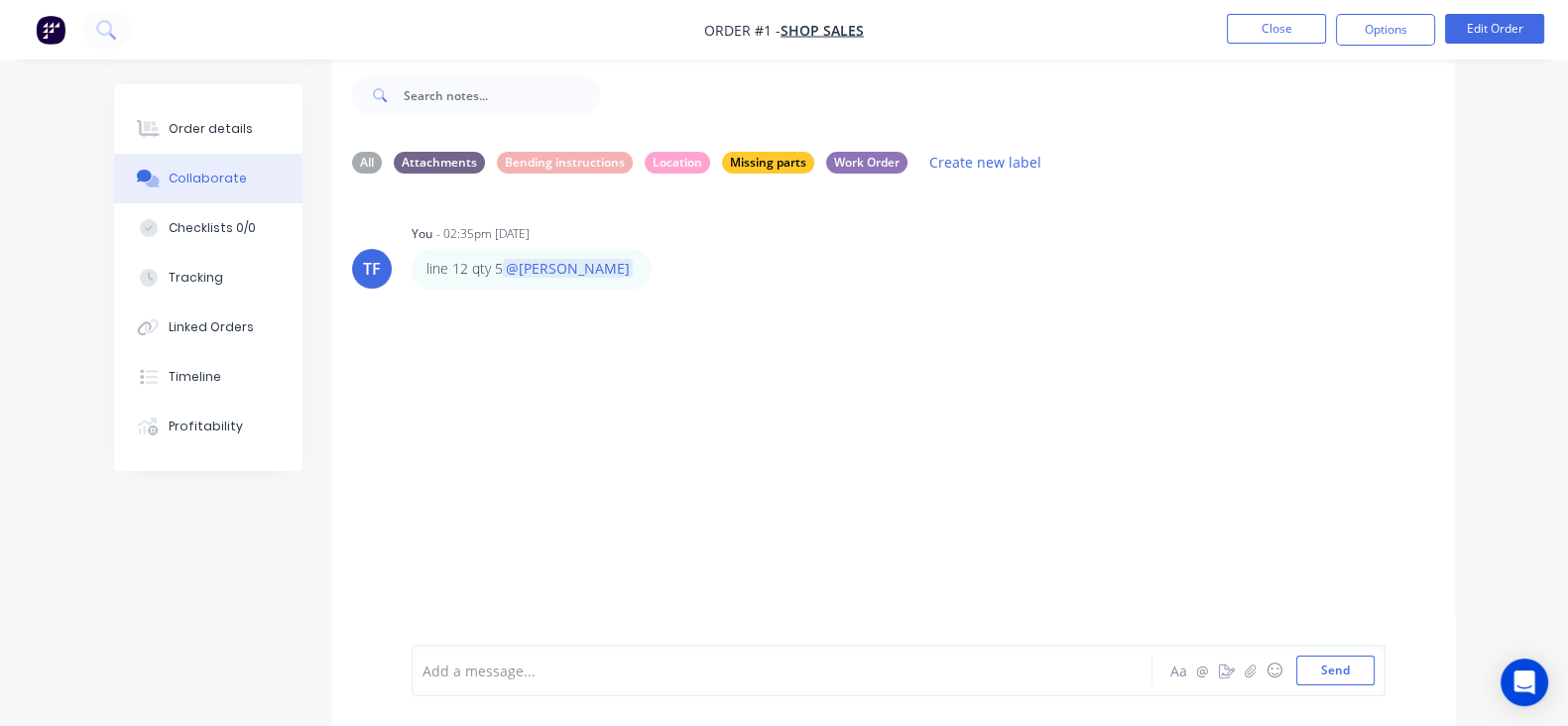
click at [0, 0] on icon "button" at bounding box center [0, 0] width 0 height 0
click at [0, 0] on button "Labels" at bounding box center [0, 0] width 0 height 0
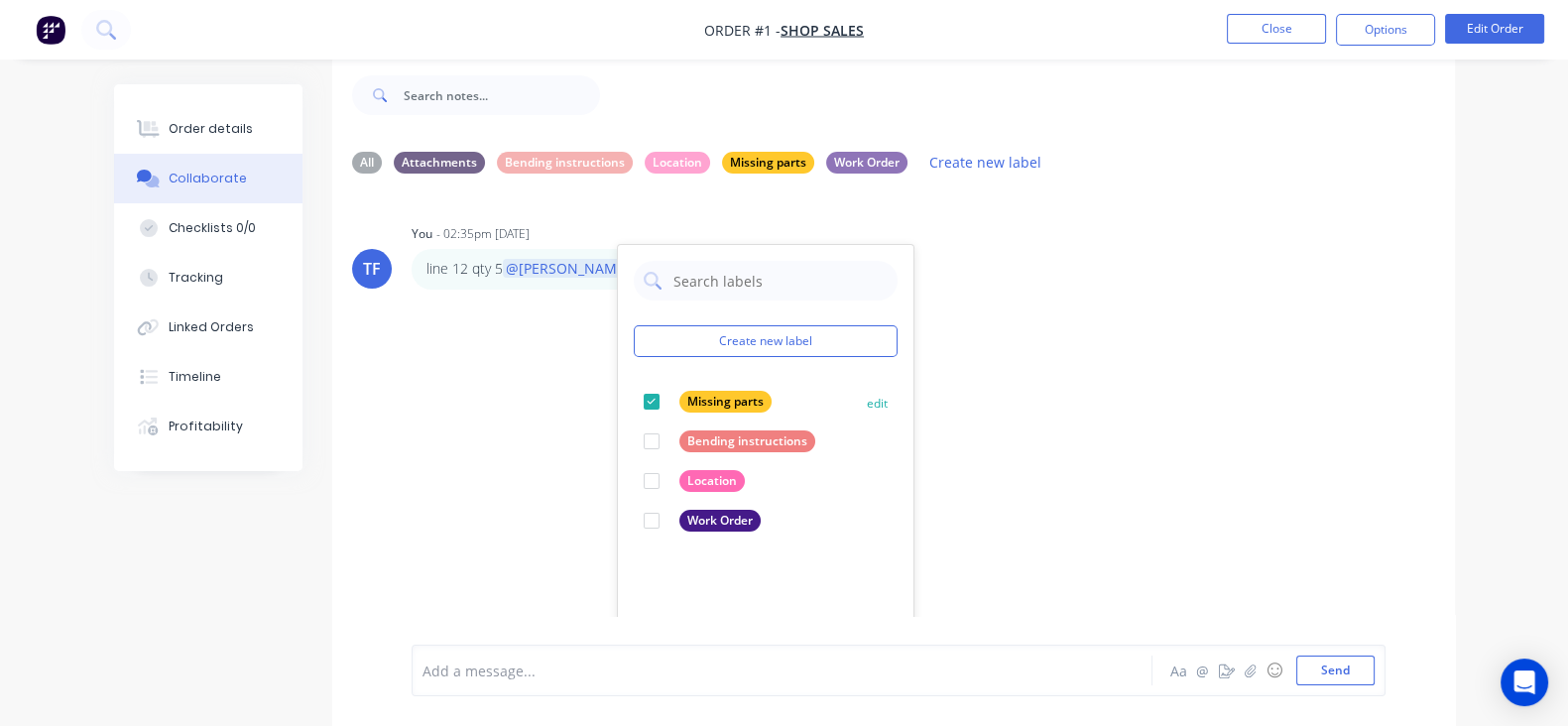
click at [632, 389] on div at bounding box center [652, 401] width 40 height 40
click at [933, 474] on div "TF You - 02:35pm 24/09/25 Create new label Bending instructions edit Location e…" at bounding box center [893, 402] width 1123 height 426
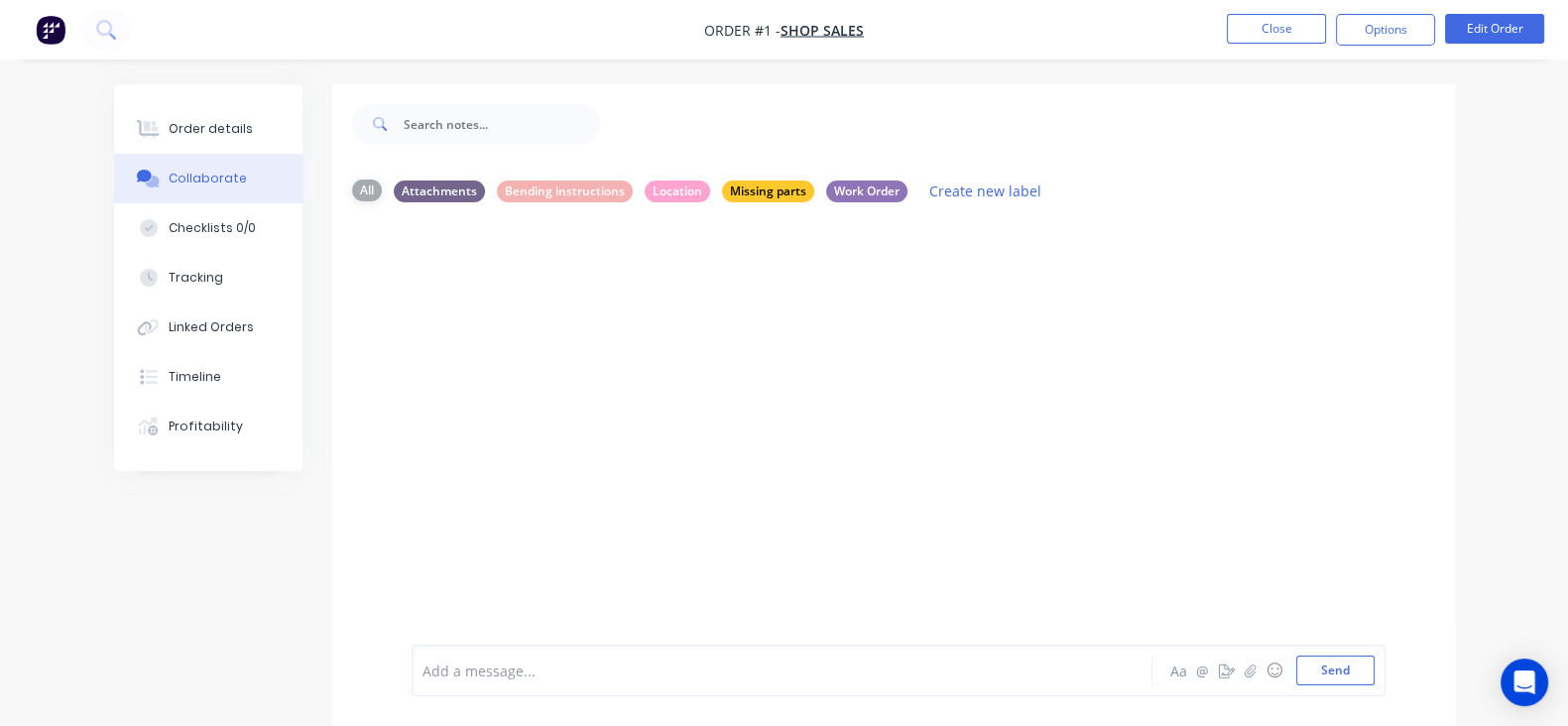
click at [352, 194] on div "All" at bounding box center [367, 190] width 30 height 22
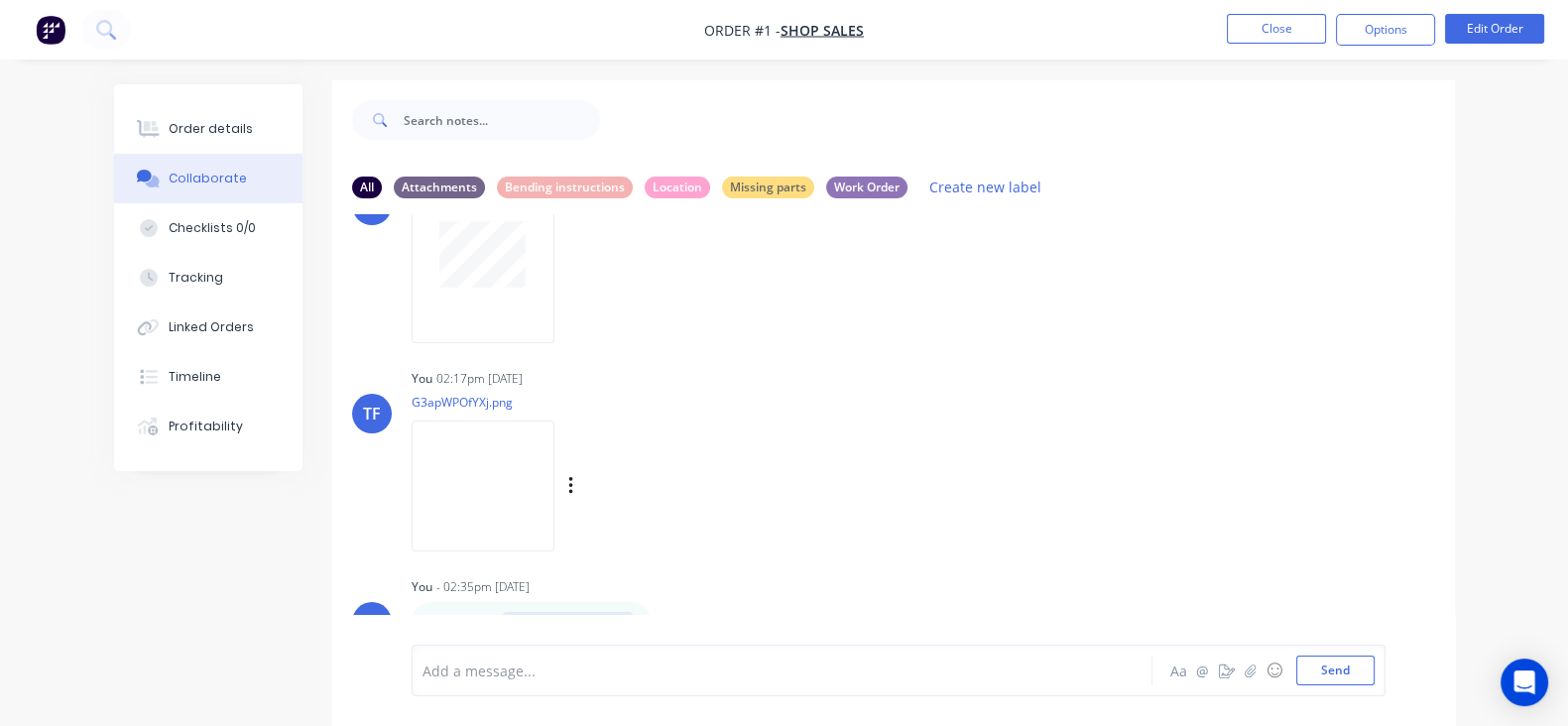
scroll to position [29, 0]
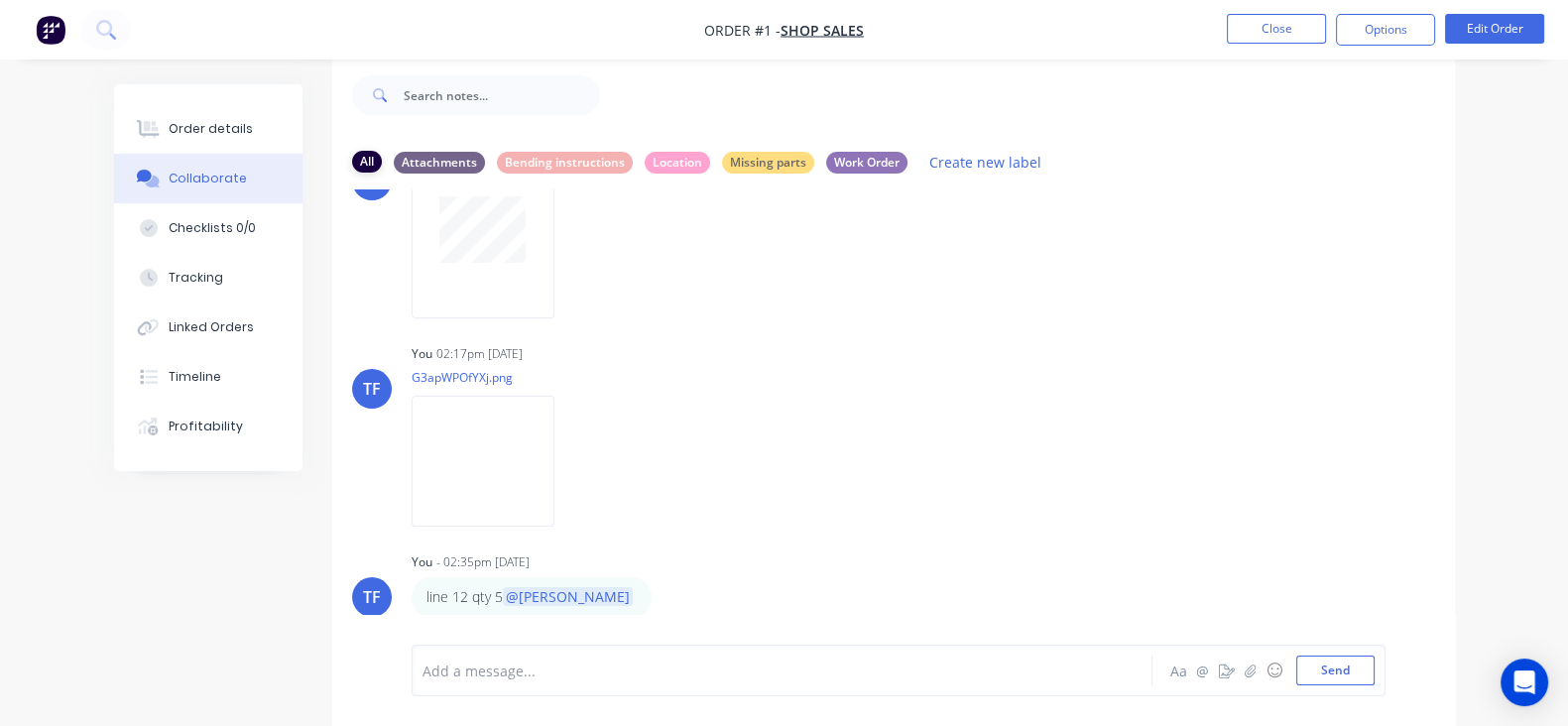
click at [352, 154] on div "All" at bounding box center [367, 161] width 30 height 22
click at [497, 165] on div "Bending instructions" at bounding box center [565, 161] width 135 height 22
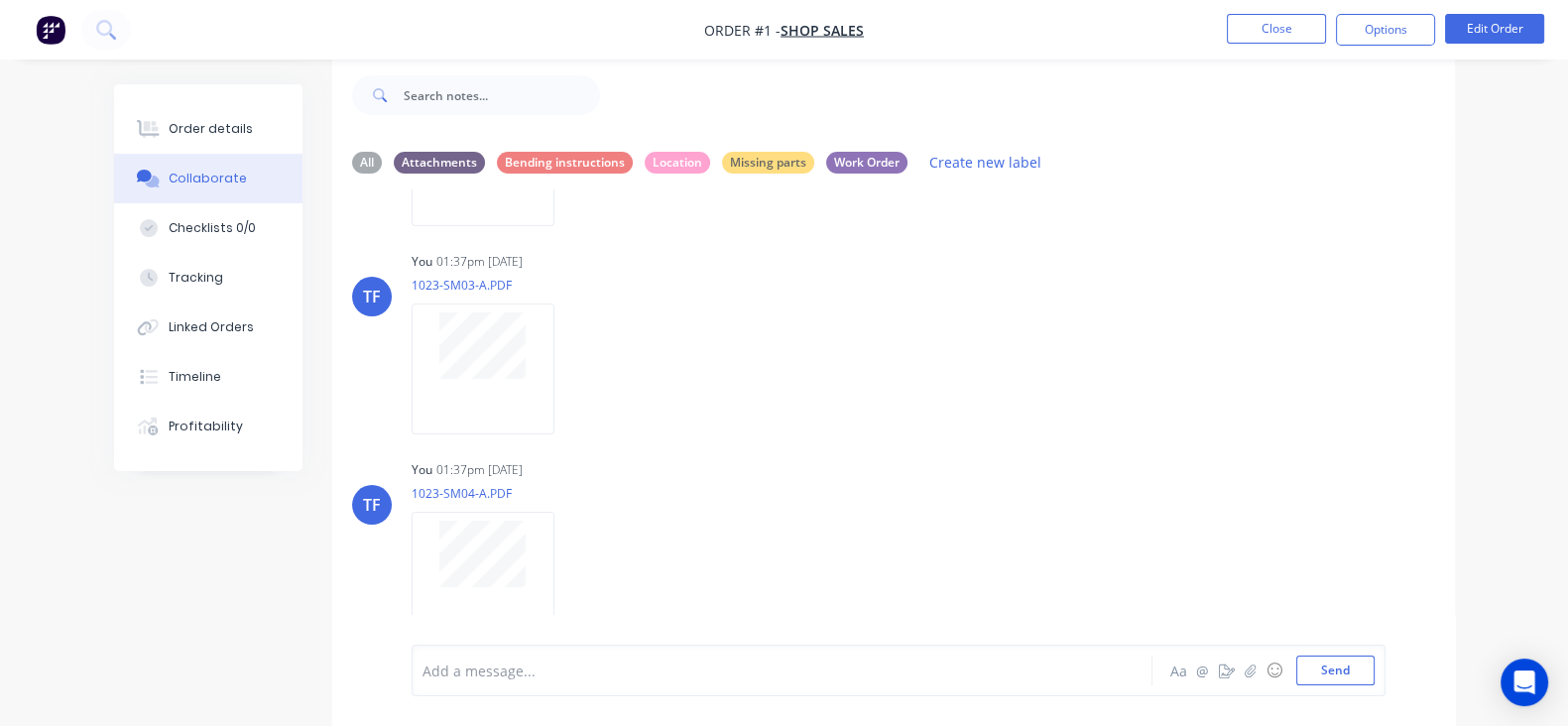
scroll to position [1559, 0]
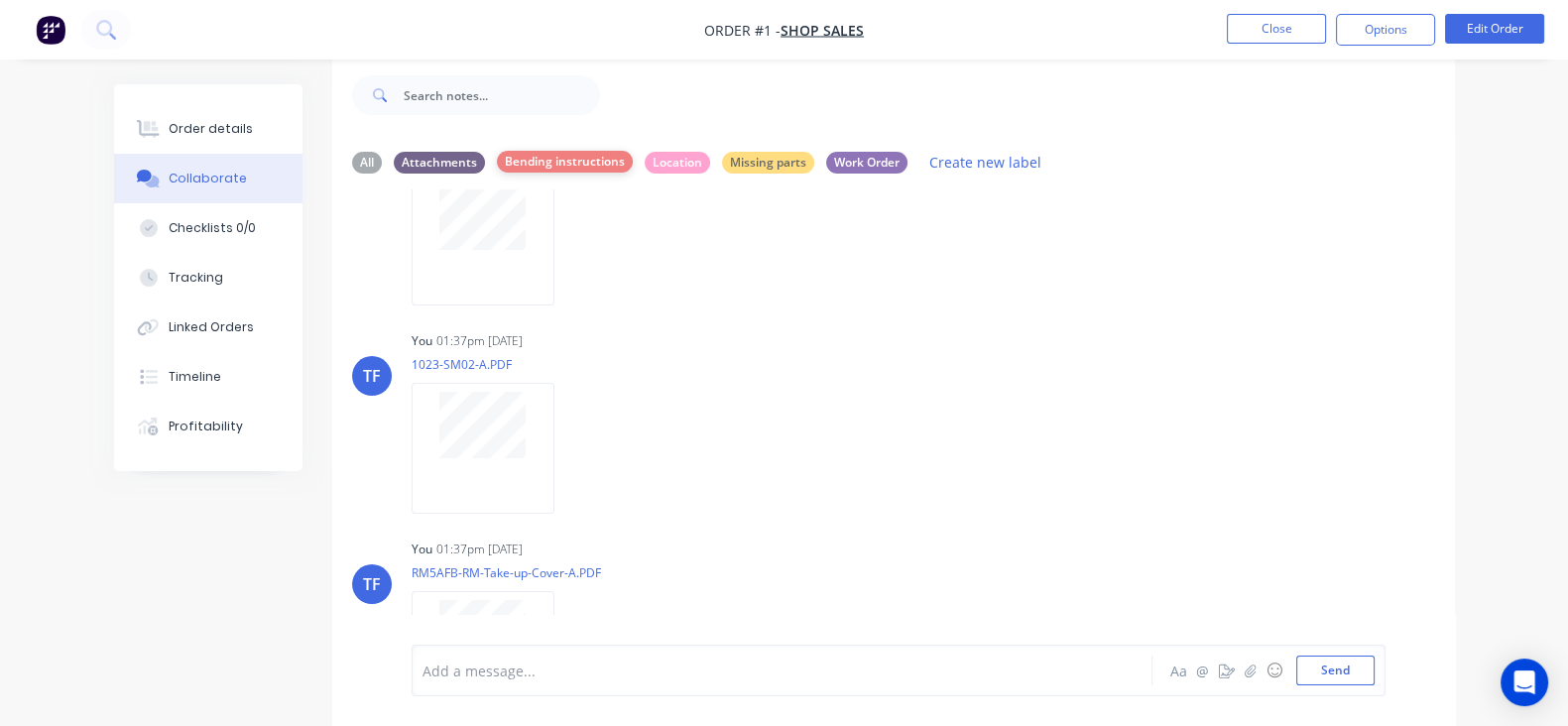
click at [497, 165] on div "Bending instructions" at bounding box center [565, 161] width 135 height 22
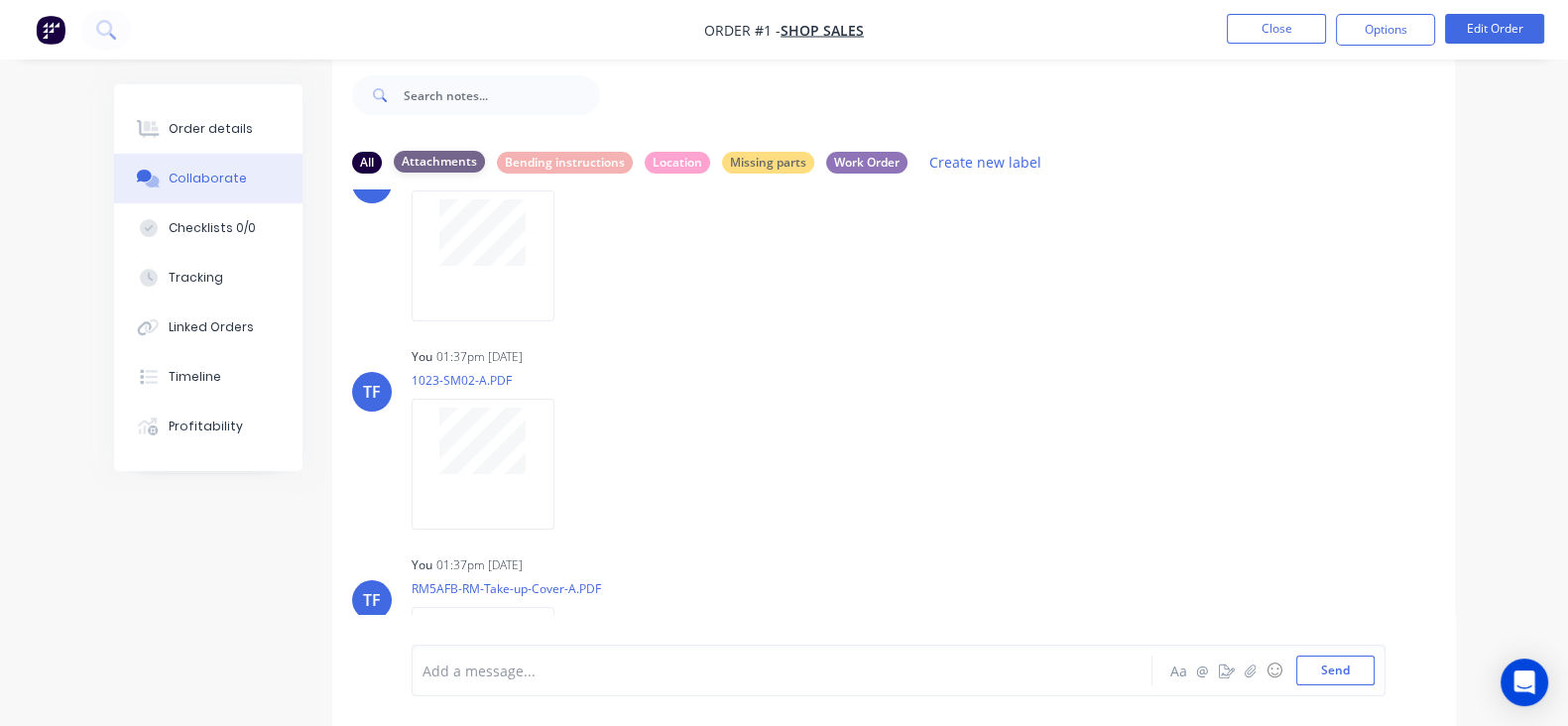
scroll to position [1767, 0]
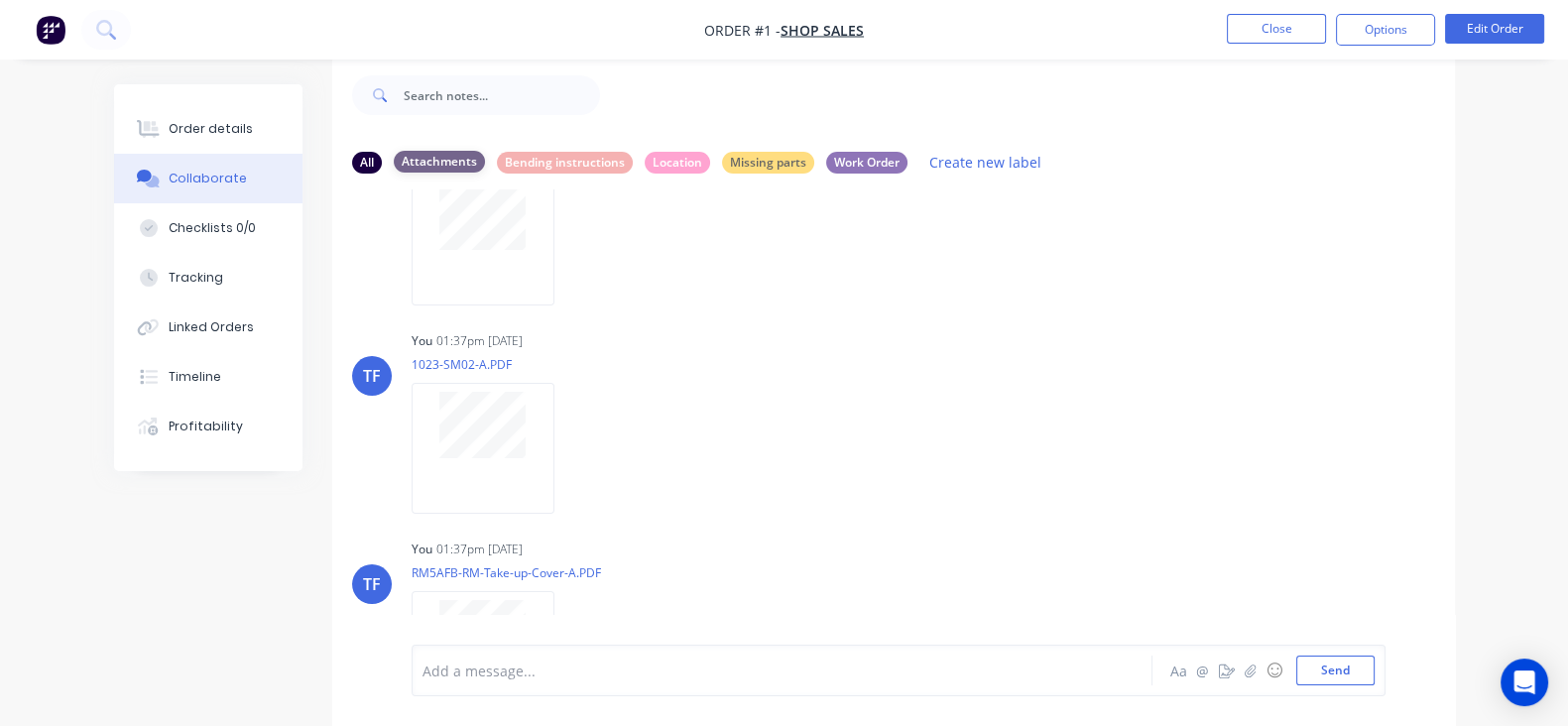
click at [393, 150] on div "Attachments" at bounding box center [439, 161] width 92 height 22
click at [645, 165] on div "Location" at bounding box center [677, 161] width 66 height 22
click at [722, 165] on div "Missing parts" at bounding box center [768, 161] width 93 height 22
click at [826, 166] on div "Work Order" at bounding box center [867, 161] width 82 height 22
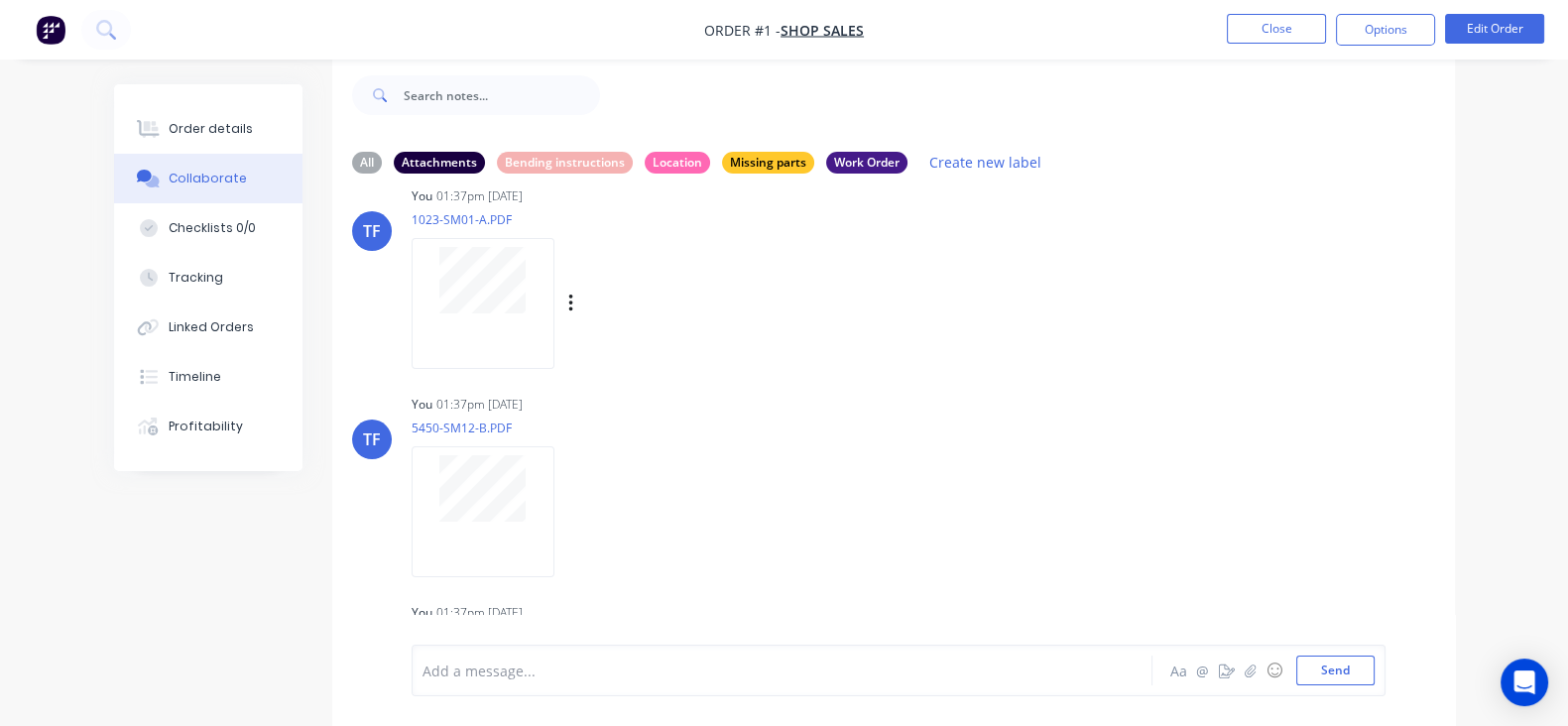
scroll to position [247, 0]
click at [568, 296] on icon "button" at bounding box center [571, 303] width 6 height 23
click at [589, 325] on button "Labels" at bounding box center [700, 311] width 223 height 45
click at [938, 492] on div "TF You 01:37pm 24/09/25 5450-SM12-B.PDF Labels Download Delete" at bounding box center [893, 477] width 1123 height 178
click at [497, 166] on div "Bending instructions" at bounding box center [565, 161] width 135 height 22
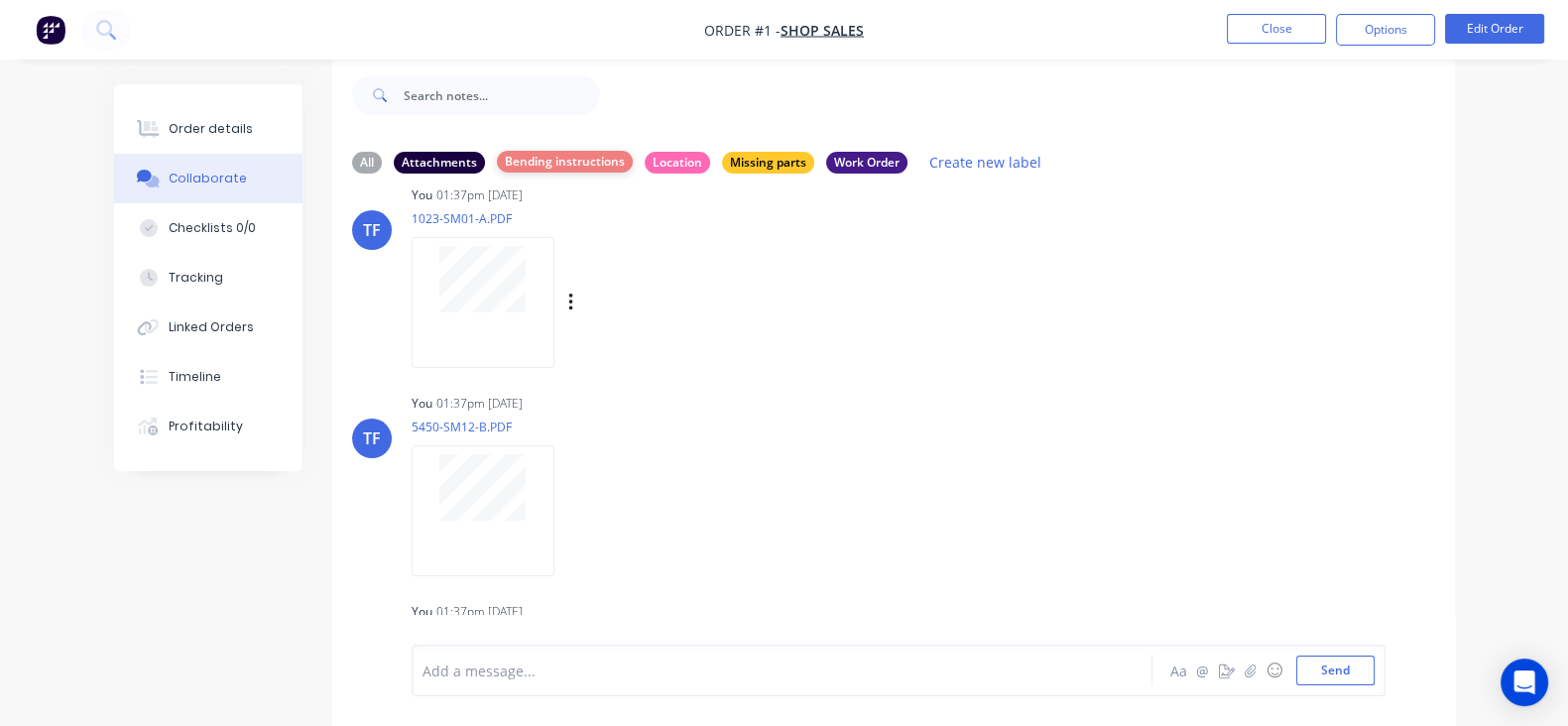
click at [497, 163] on div "Bending instructions" at bounding box center [565, 161] width 135 height 22
click at [352, 155] on div "All" at bounding box center [367, 161] width 30 height 22
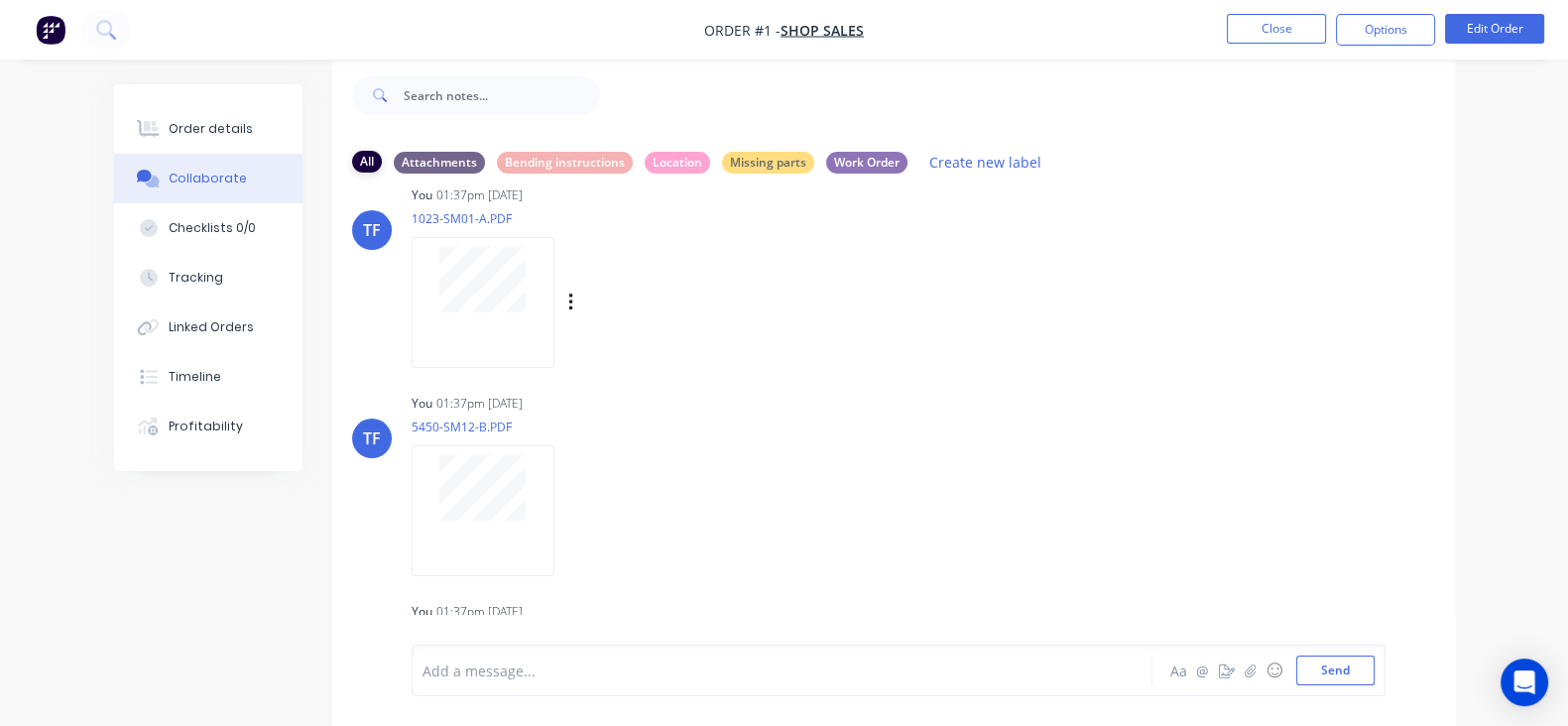
click at [352, 161] on div "All" at bounding box center [367, 161] width 30 height 22
click at [393, 163] on div "Attachments" at bounding box center [439, 161] width 92 height 22
click at [393, 168] on div "Attachments" at bounding box center [439, 161] width 92 height 22
click at [497, 160] on div "Bending instructions" at bounding box center [565, 161] width 135 height 22
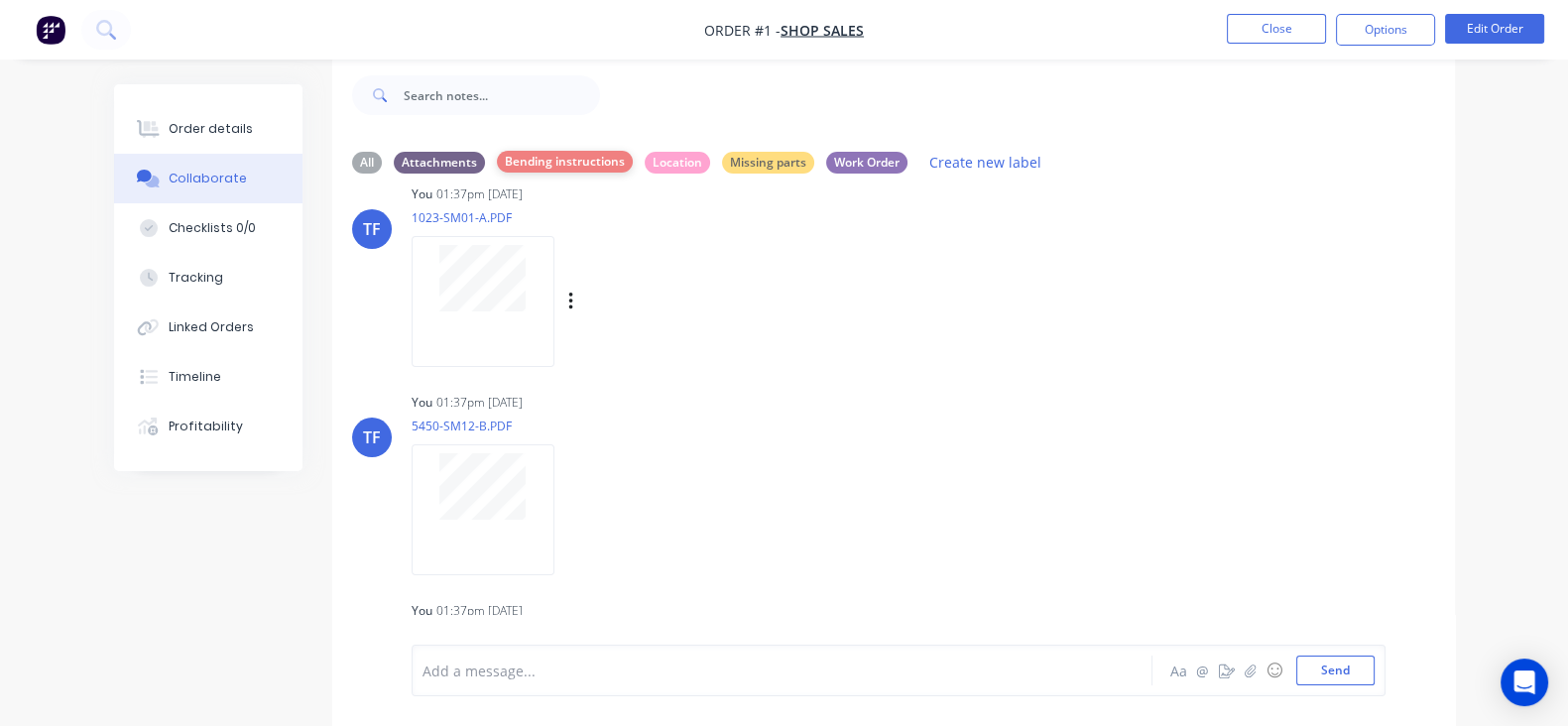
click at [497, 155] on div "Bending instructions" at bounding box center [565, 161] width 135 height 22
click at [826, 167] on div "Work Order" at bounding box center [867, 161] width 82 height 22
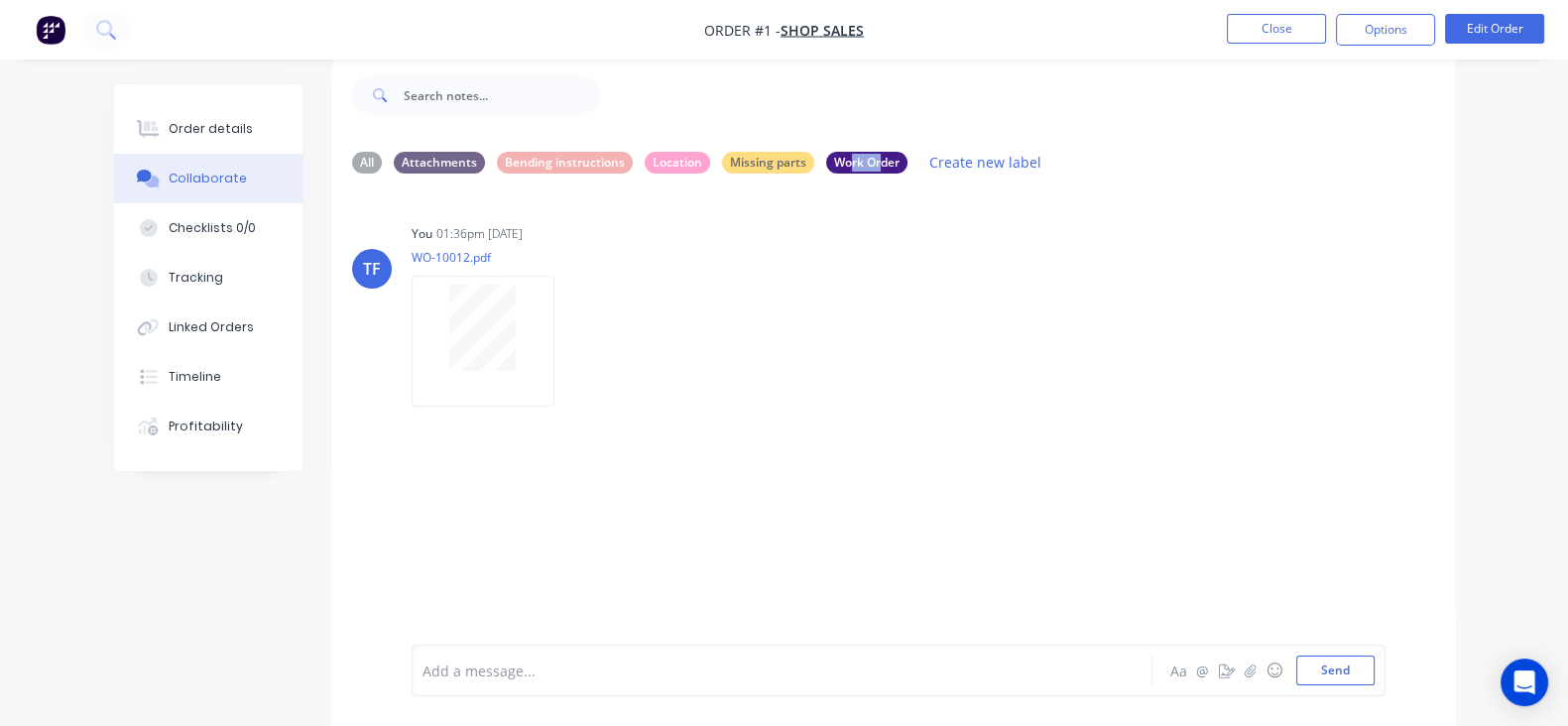
drag, startPoint x: 759, startPoint y: 165, endPoint x: 788, endPoint y: 175, distance: 30.7
click at [788, 175] on div "All Attachments Bending instructions Location Missing parts Work Order Create n…" at bounding box center [893, 161] width 1123 height 55
click at [826, 160] on div "Work Order" at bounding box center [867, 161] width 82 height 22
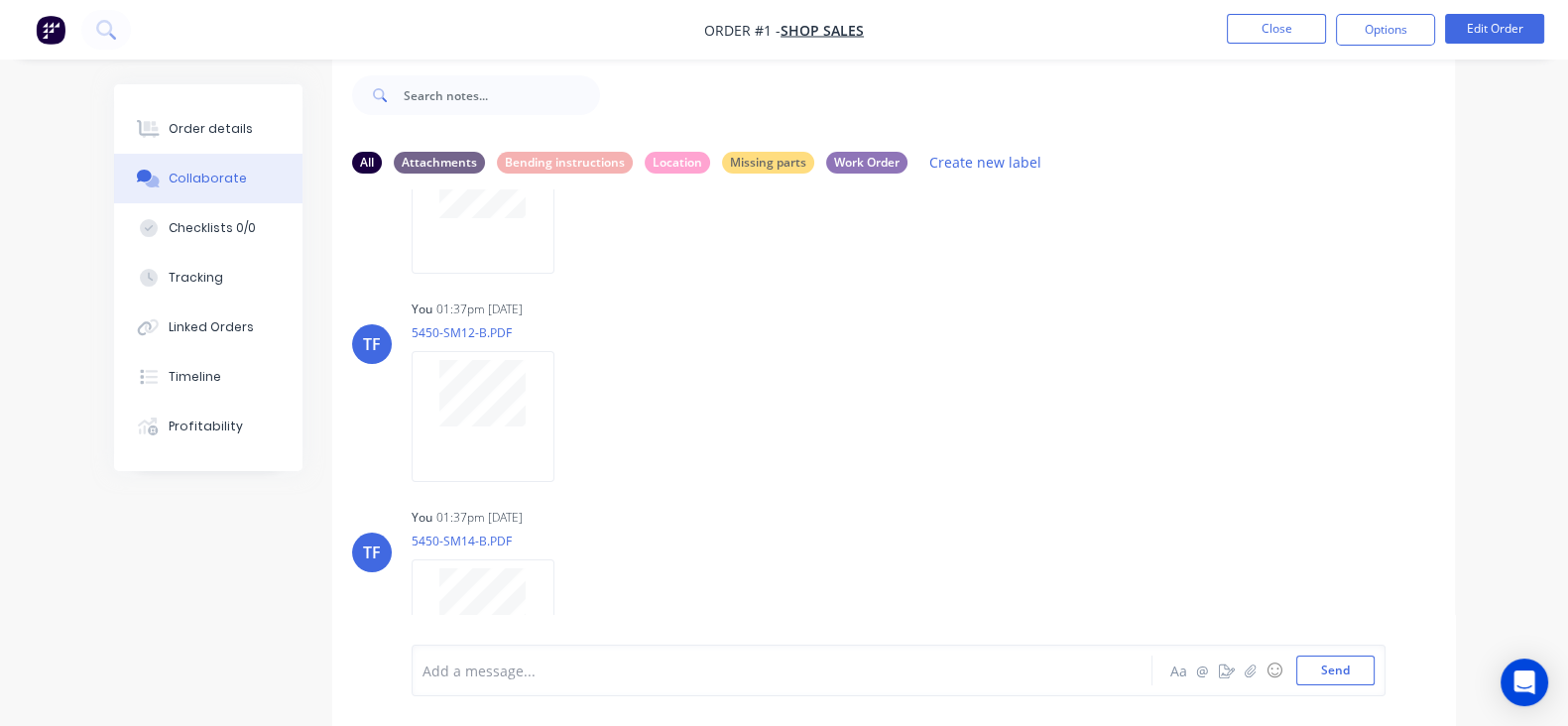
scroll to position [122, 0]
click at [352, 158] on div "All" at bounding box center [367, 161] width 30 height 22
click at [826, 161] on div "Work Order" at bounding box center [867, 161] width 82 height 22
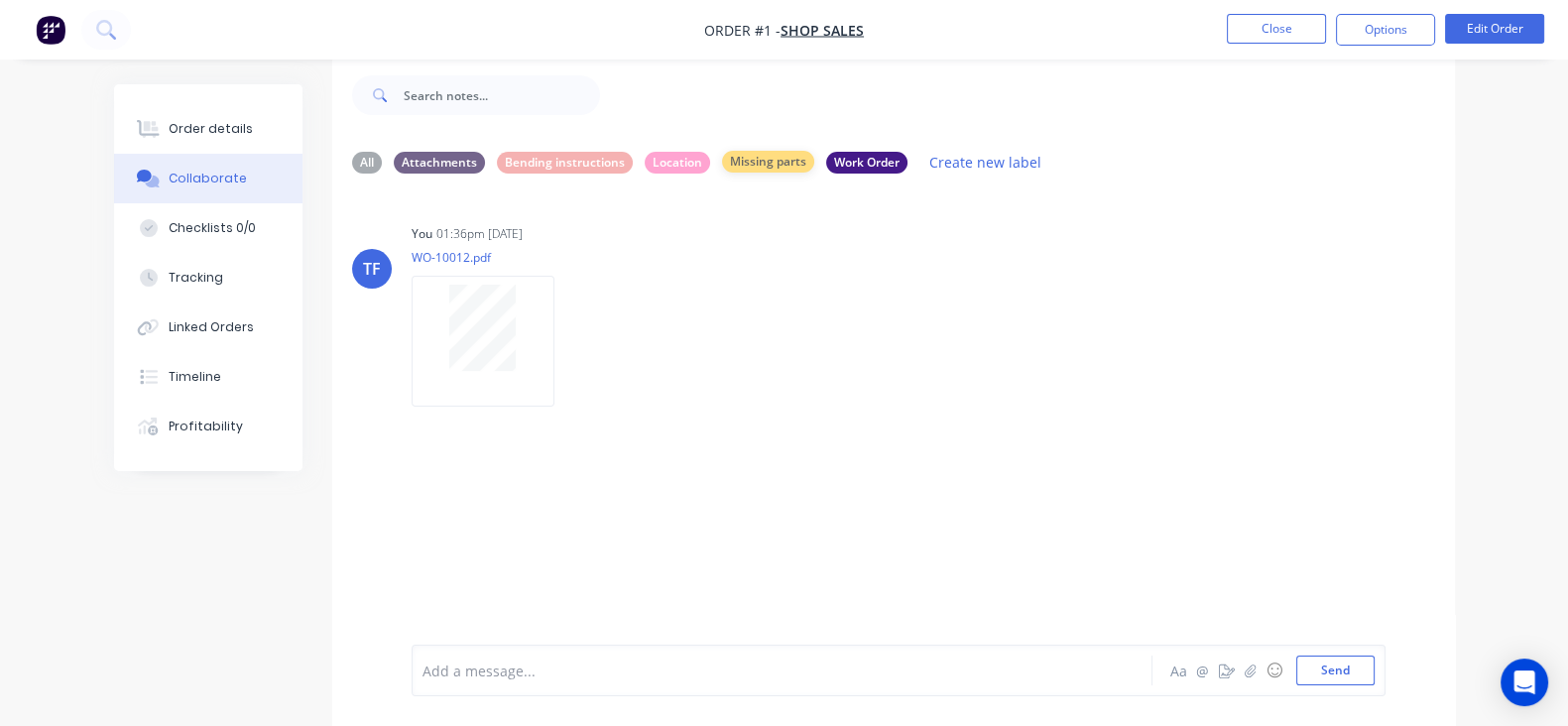
click at [722, 166] on div "Missing parts" at bounding box center [768, 161] width 93 height 22
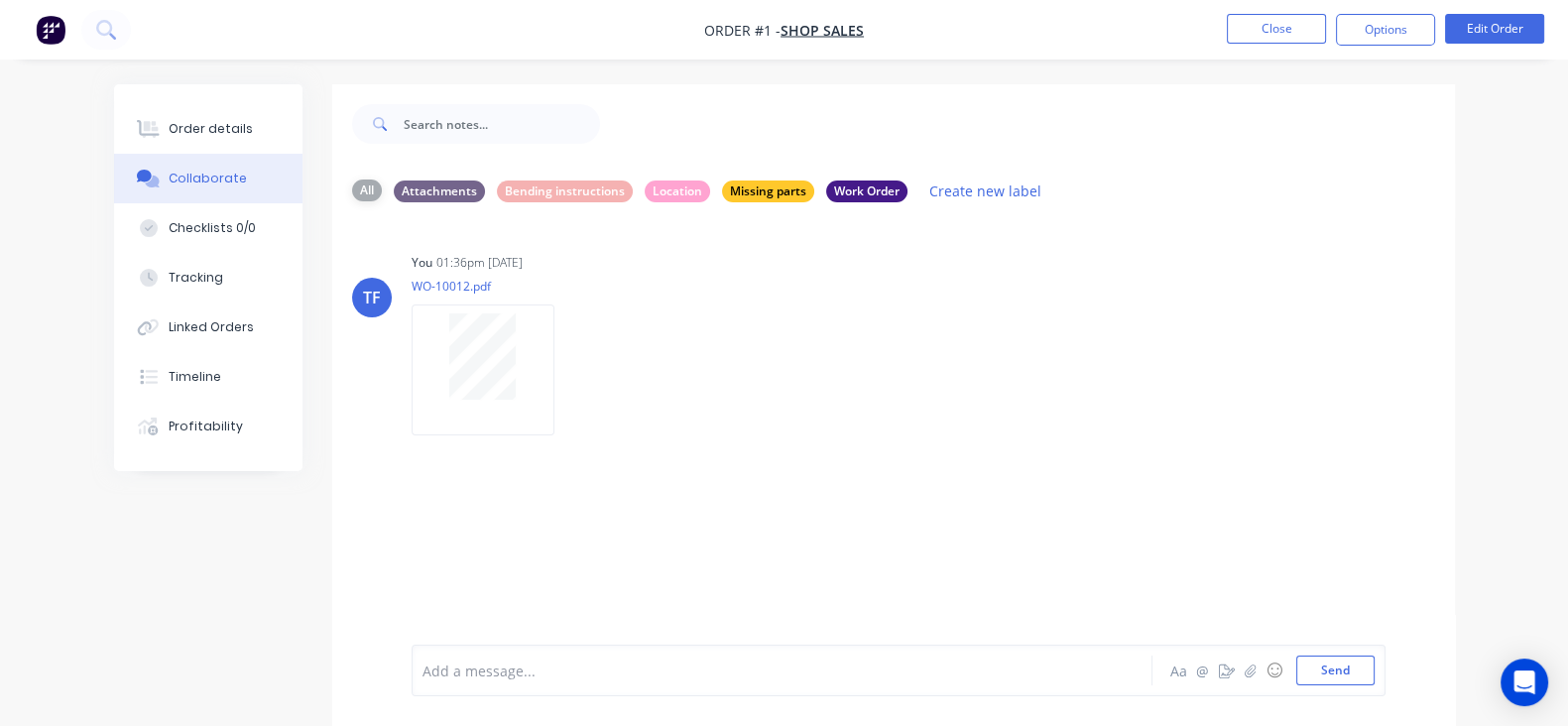
click at [352, 195] on div "All" at bounding box center [367, 190] width 30 height 22
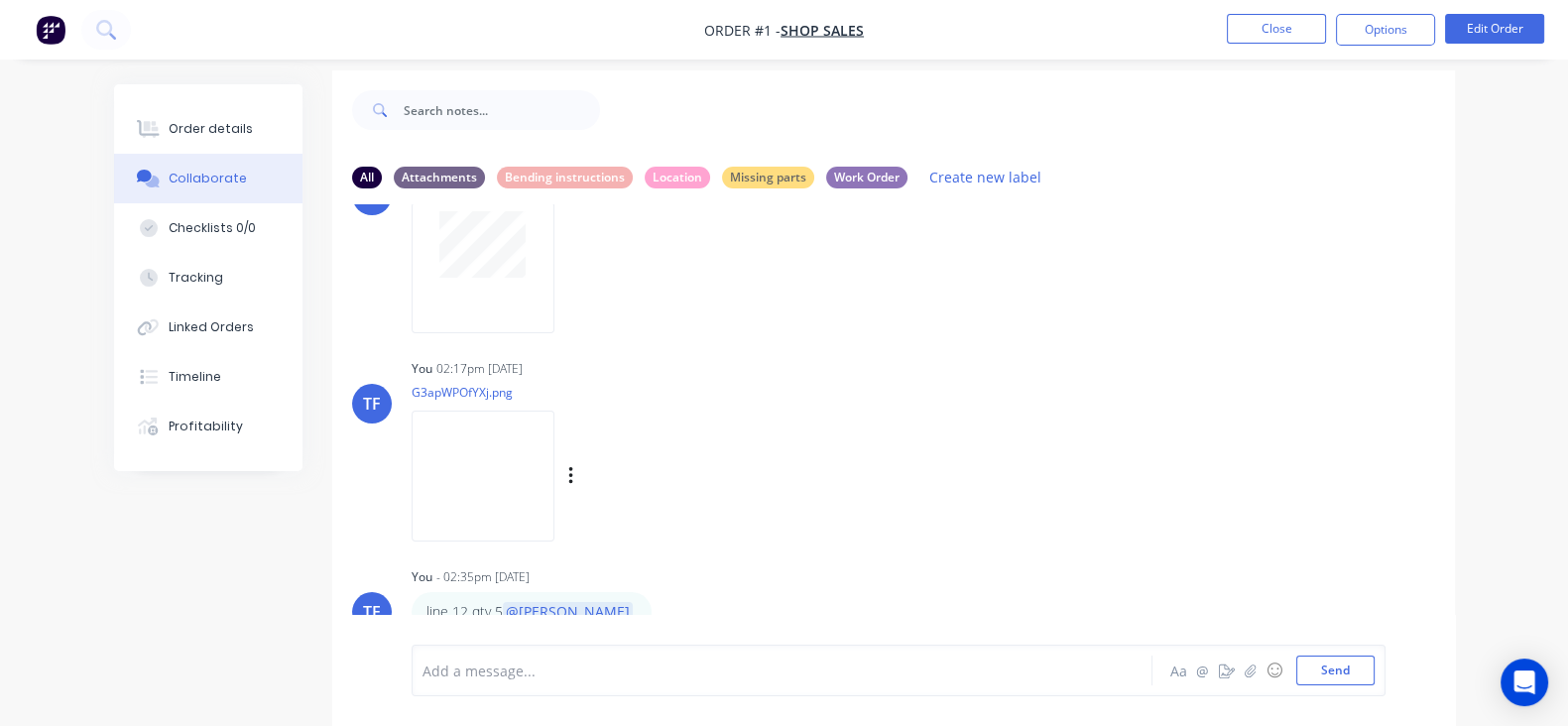
scroll to position [29, 0]
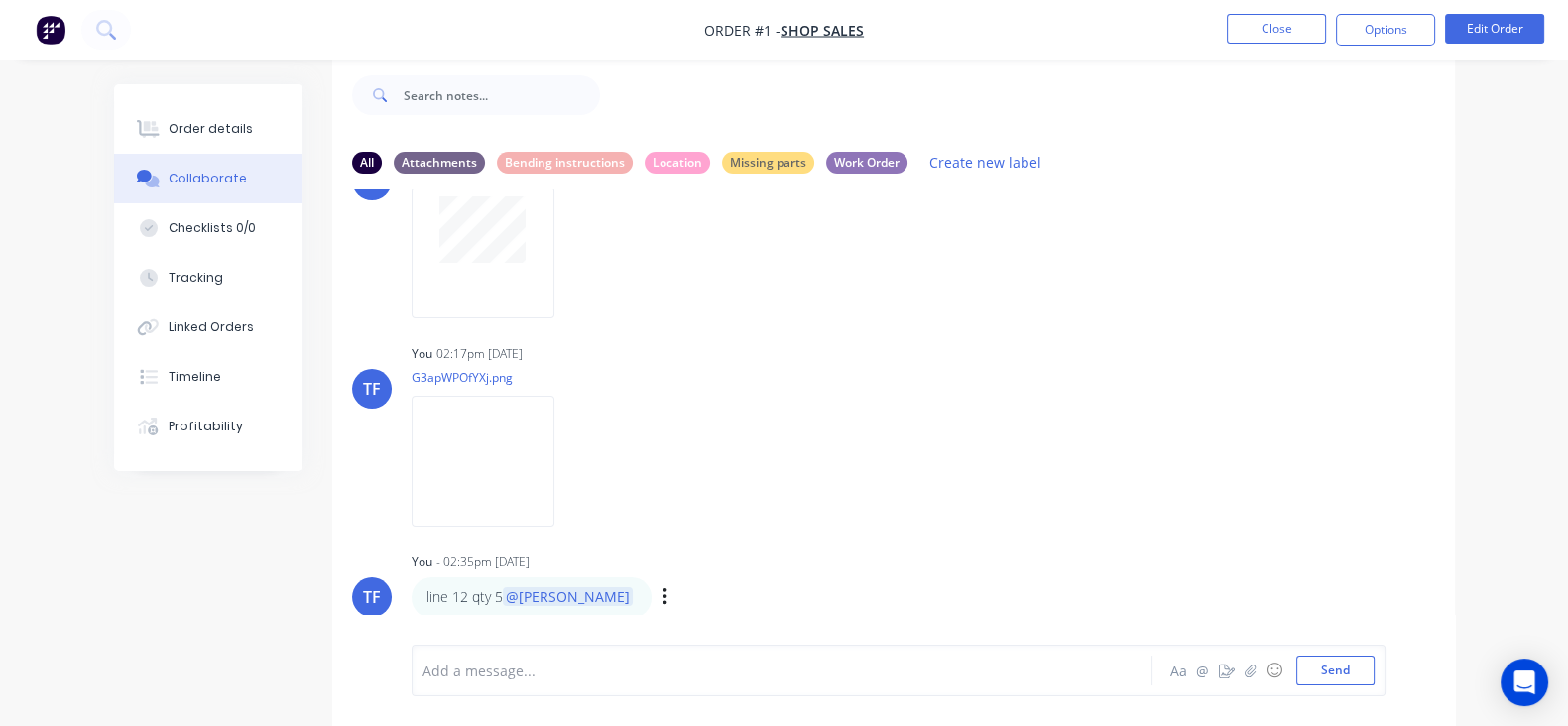
click at [661, 599] on div "Labels Edit Delete" at bounding box center [667, 597] width 12 height 29
click at [662, 595] on icon "button" at bounding box center [664, 597] width 4 height 18
click at [674, 598] on button "Delete" at bounding box center [736, 594] width 125 height 33
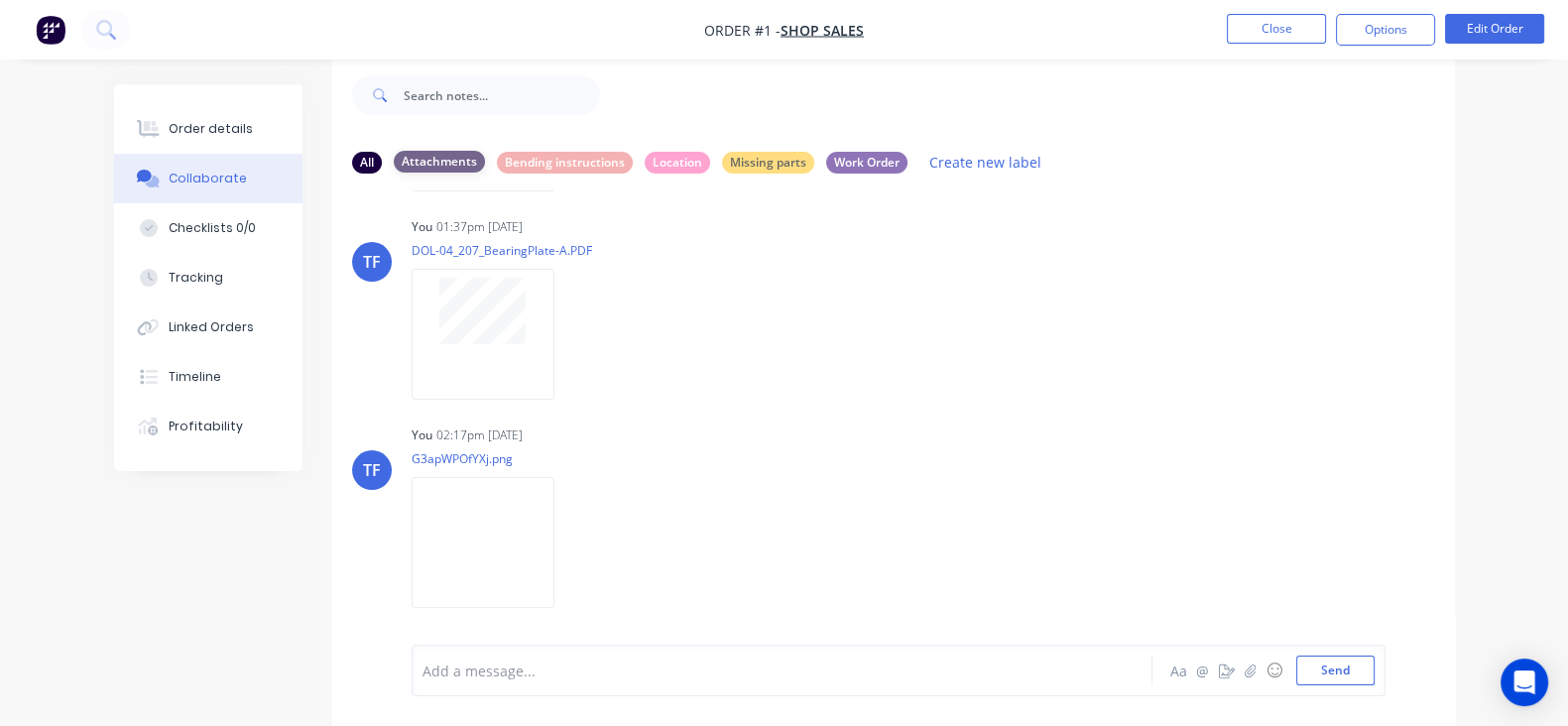
click at [393, 161] on div "Attachments" at bounding box center [439, 161] width 92 height 22
click at [352, 155] on div "All" at bounding box center [367, 161] width 30 height 22
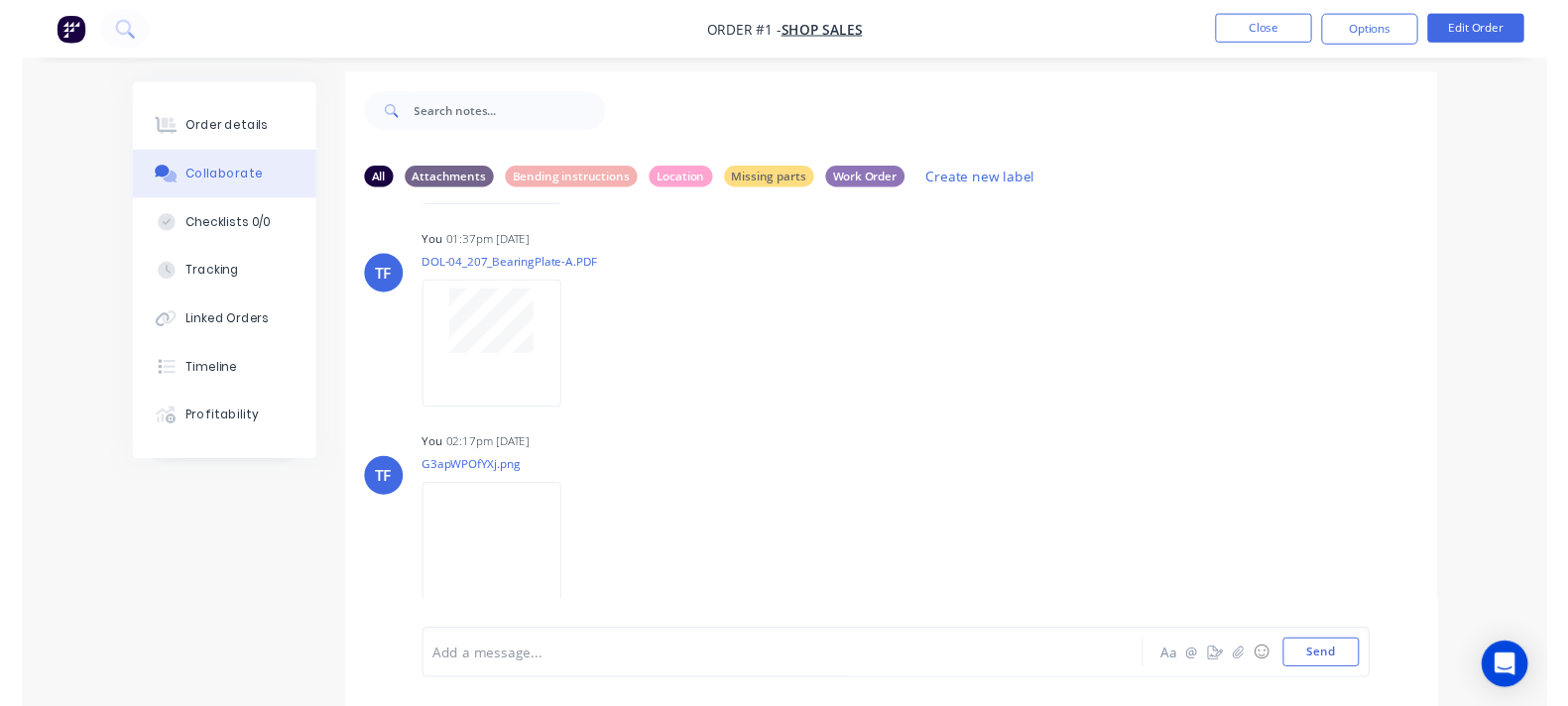
scroll to position [0, 0]
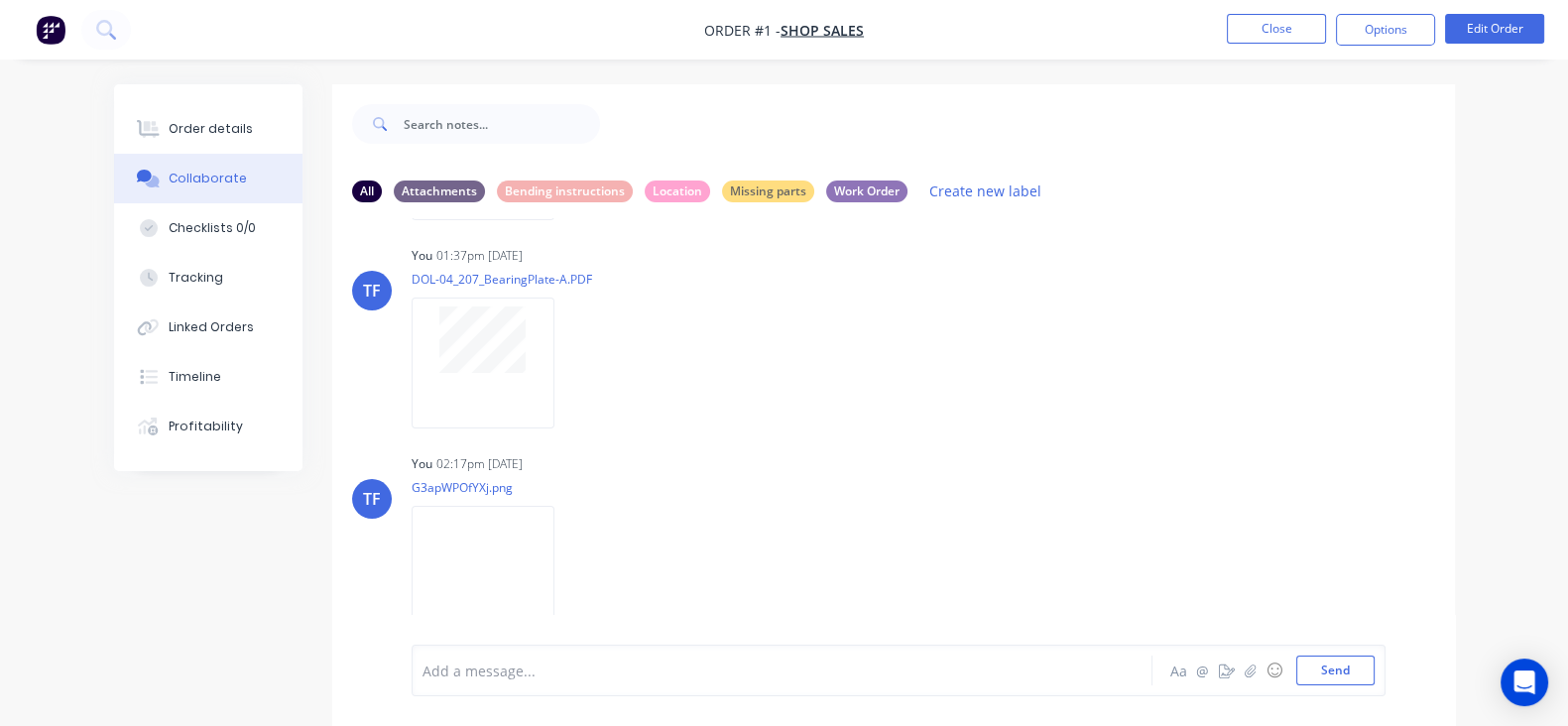
click at [59, 27] on img "button" at bounding box center [51, 30] width 30 height 30
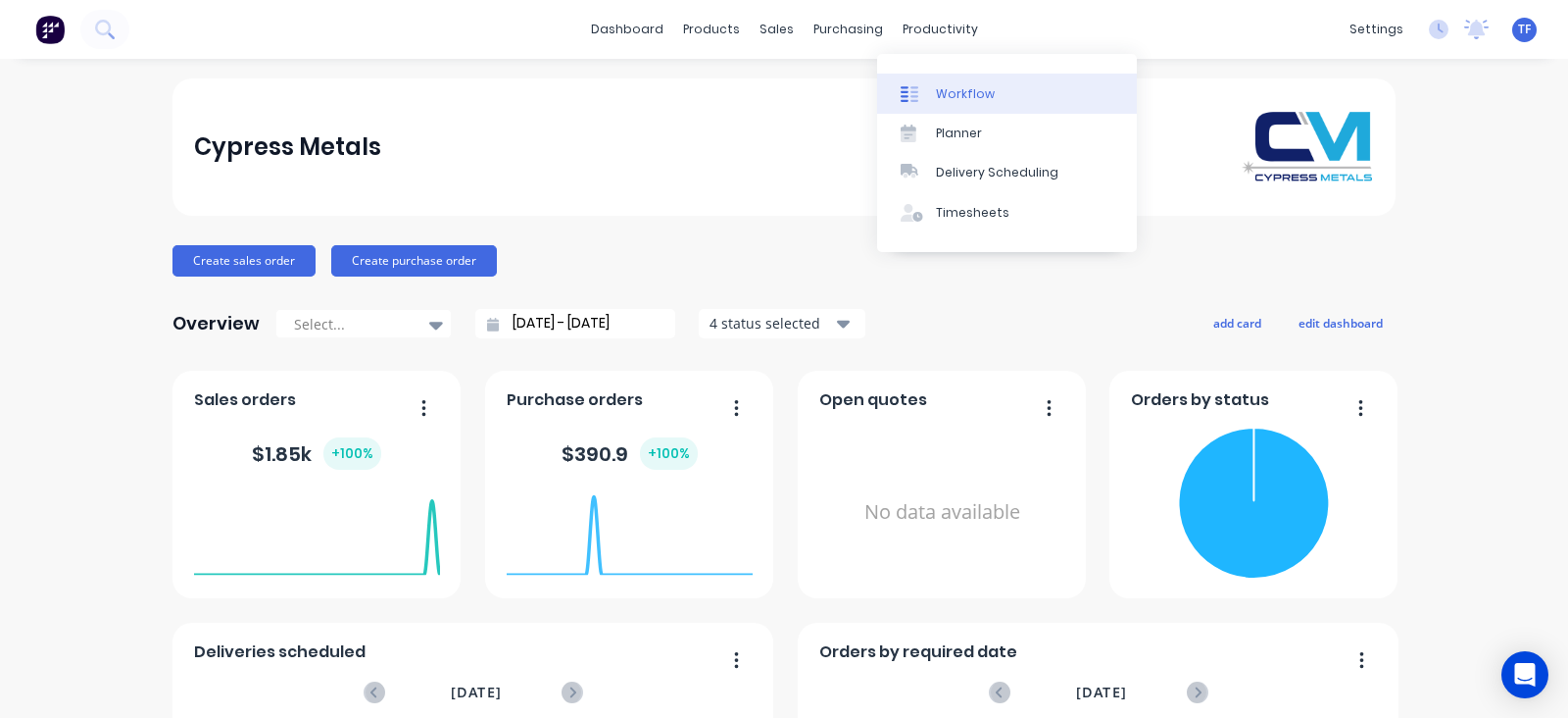
click at [932, 78] on link "Workflow" at bounding box center [1007, 94] width 260 height 39
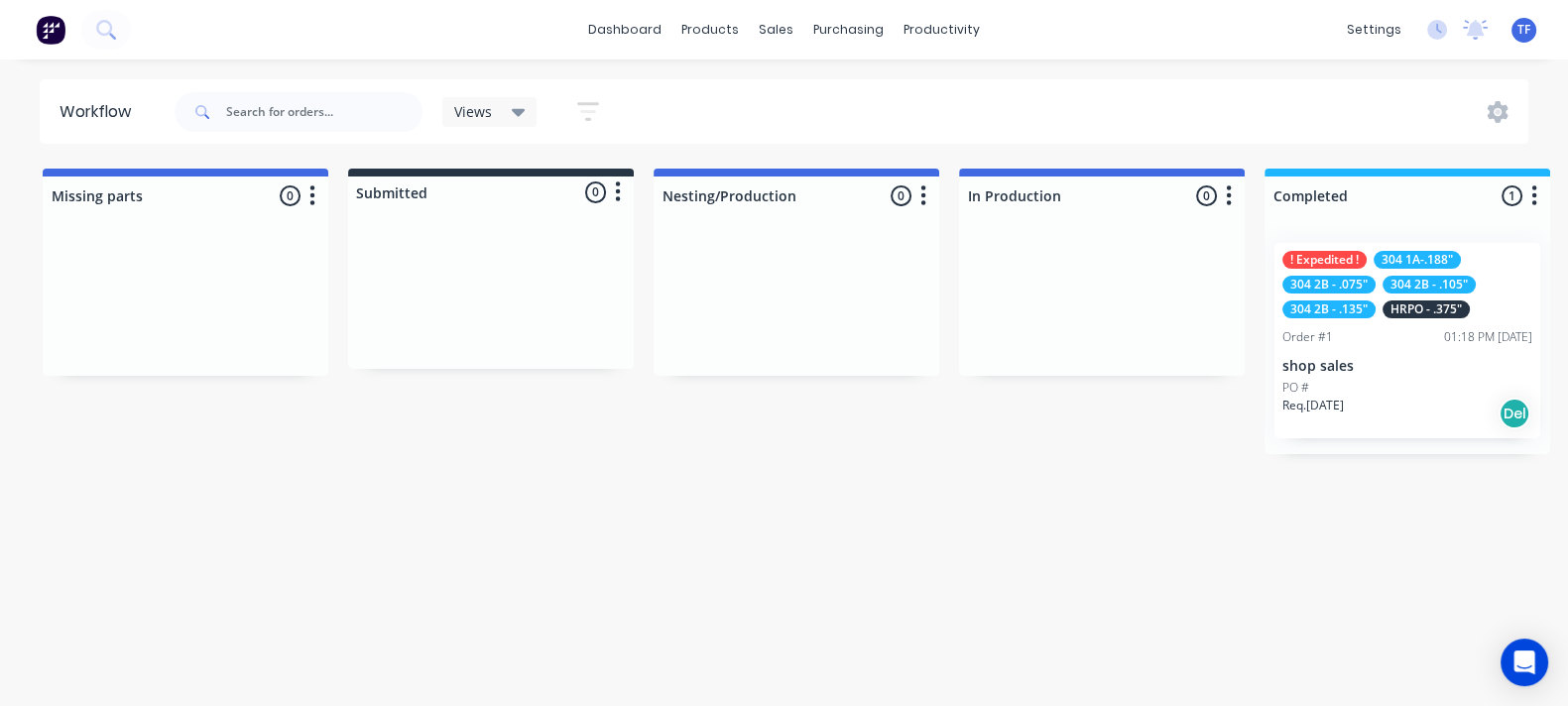
click at [1488, 32] on div "settings No new notifications Mark all as read You have no notifications TF Cyp…" at bounding box center [1452, 30] width 231 height 30
click at [1473, 38] on icon at bounding box center [1474, 30] width 25 height 20
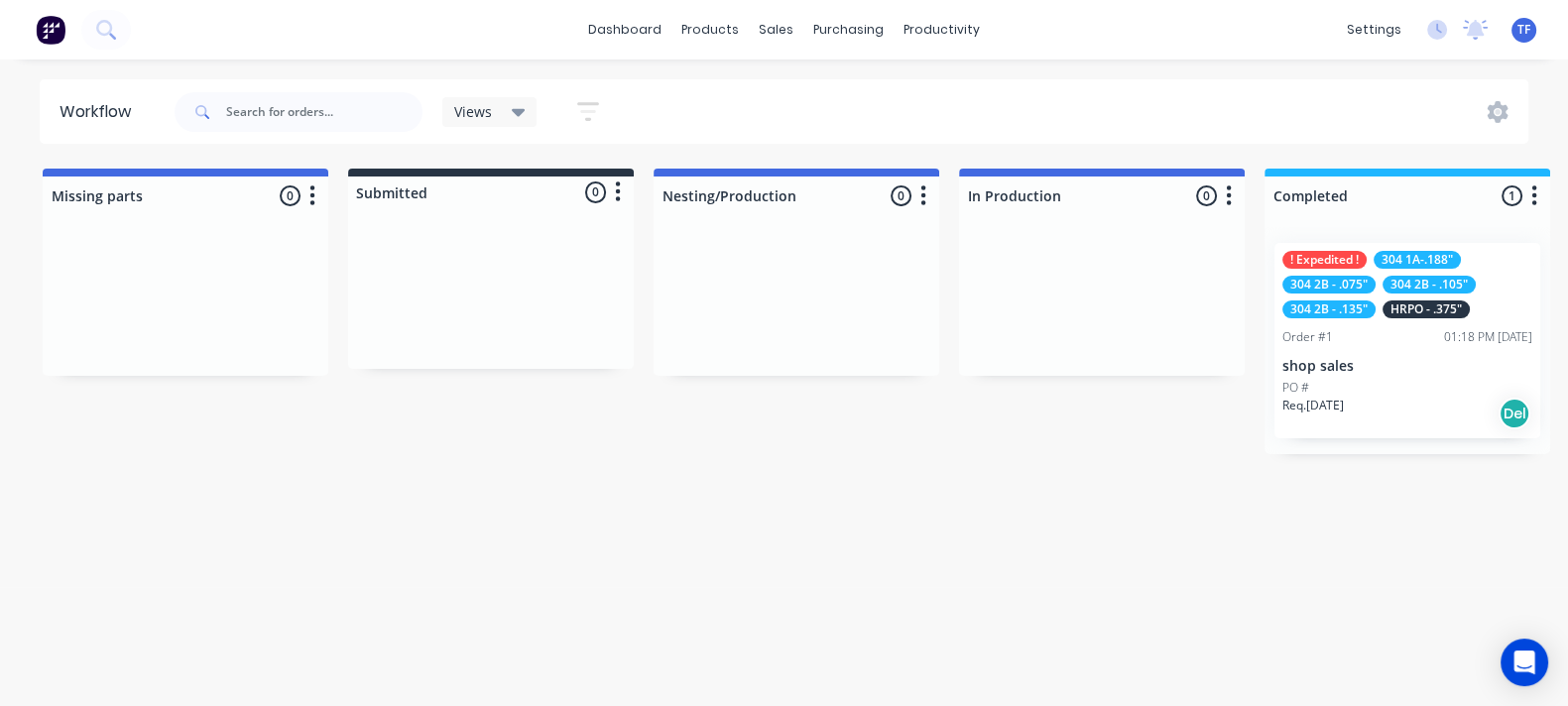
click at [1368, 337] on div "Order #1 01:18 PM 24/09/25" at bounding box center [1407, 337] width 250 height 18
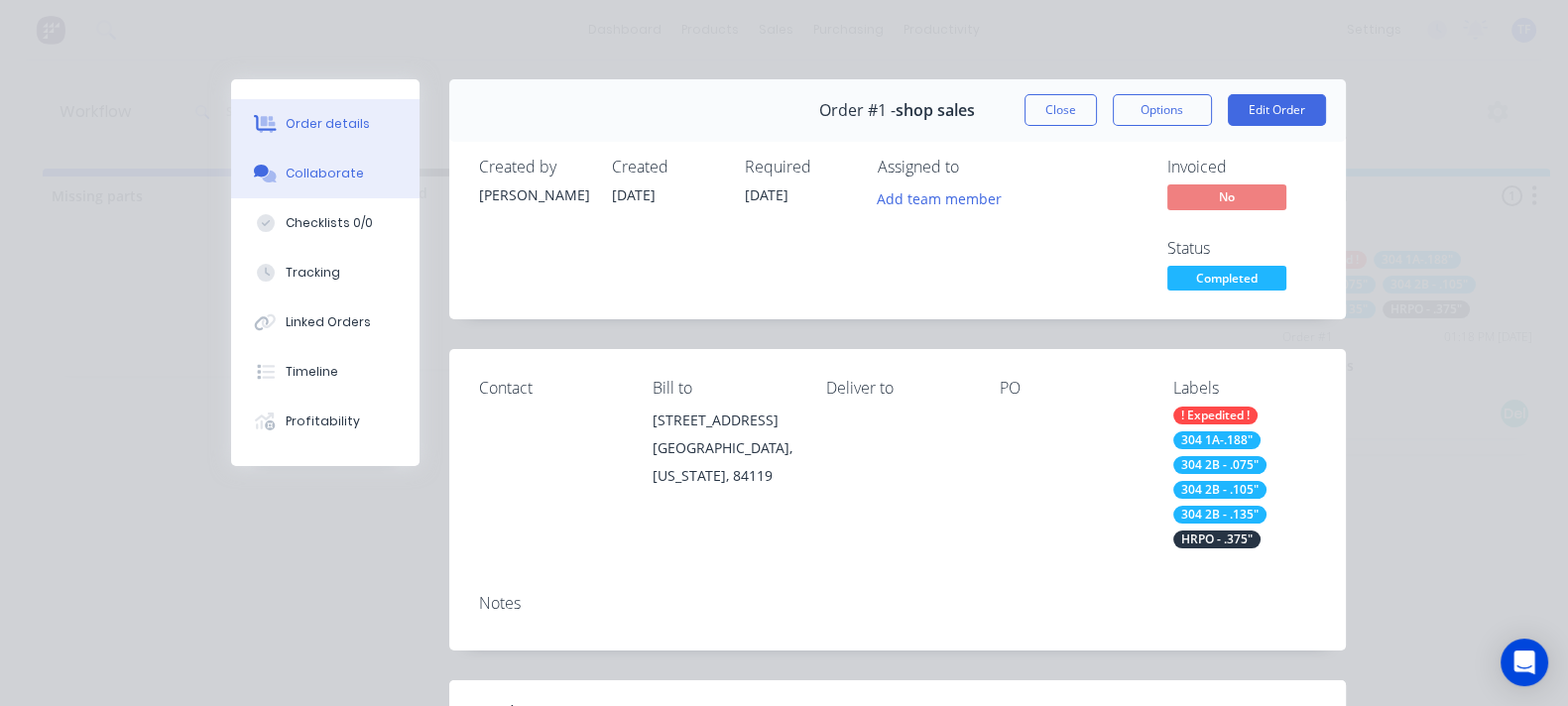
click at [231, 185] on button "Collaborate" at bounding box center [325, 173] width 188 height 50
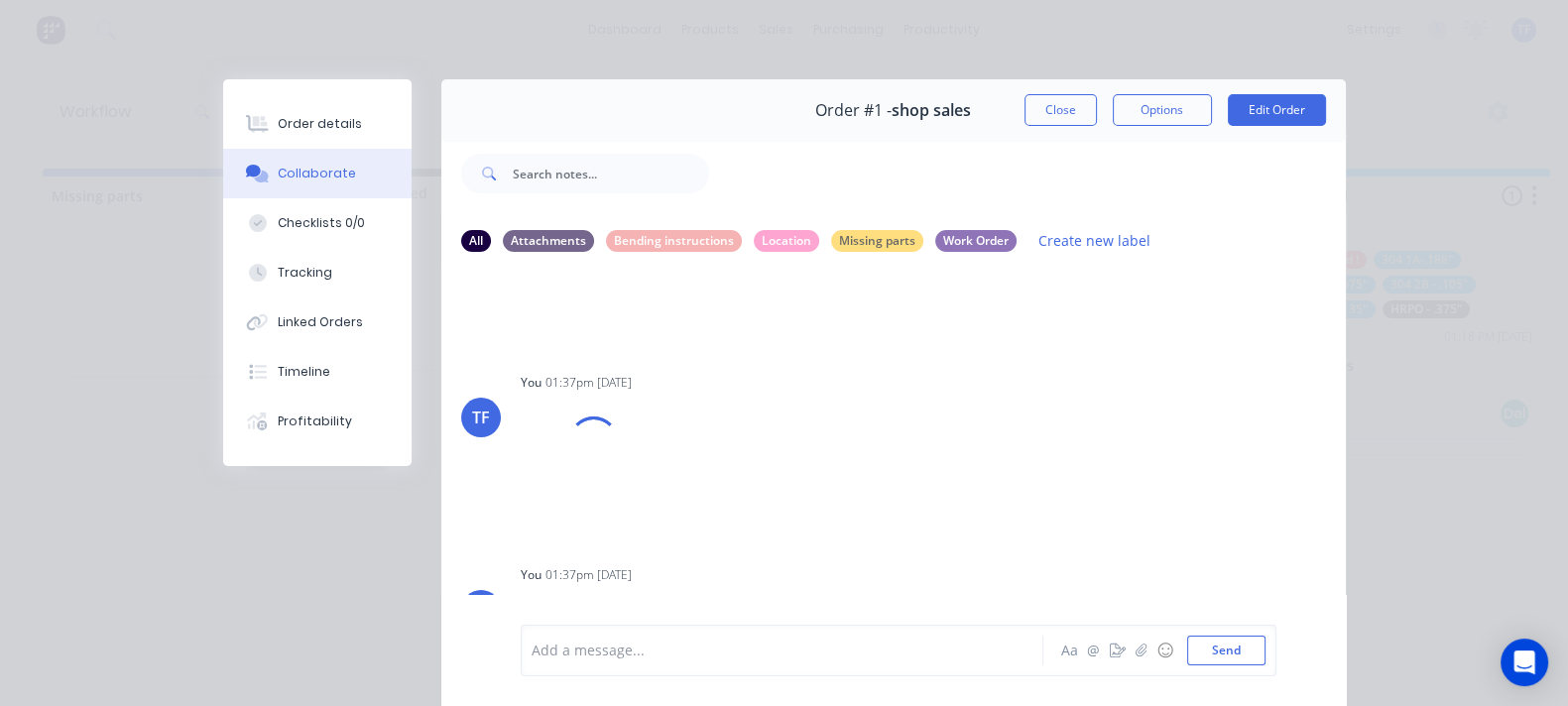
click at [532, 638] on div "Add a message..." at bounding box center [787, 650] width 511 height 30
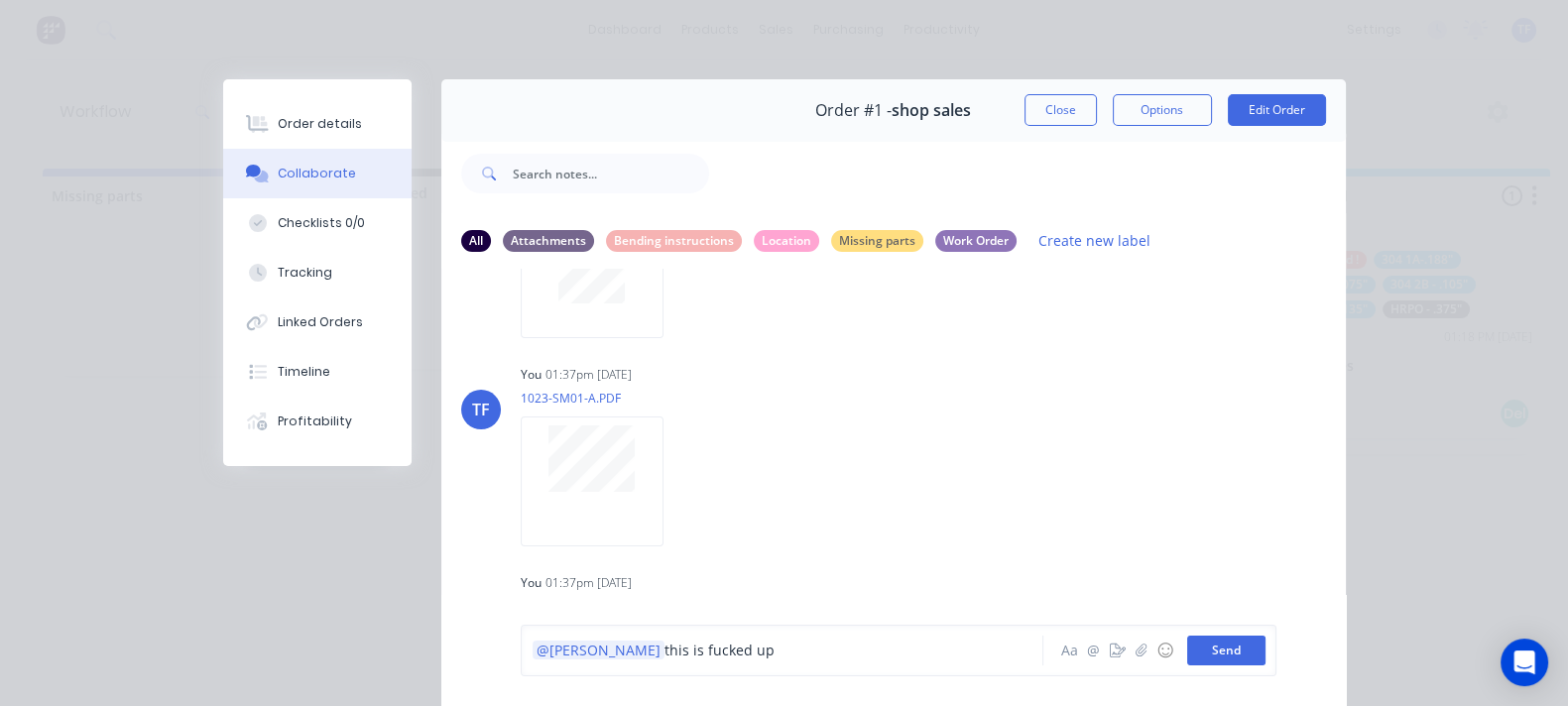
click at [1265, 654] on button "Send" at bounding box center [1226, 650] width 79 height 30
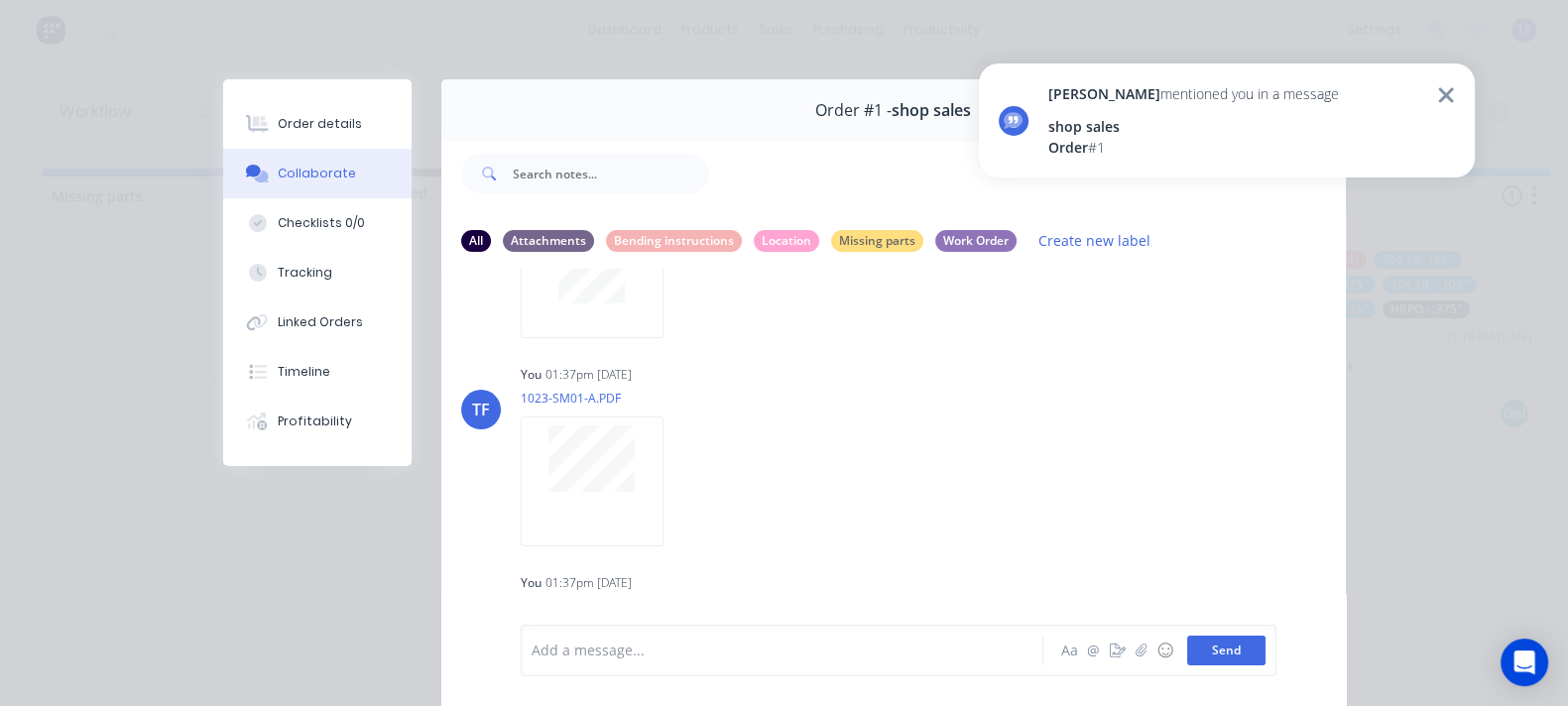
scroll to position [3390, 0]
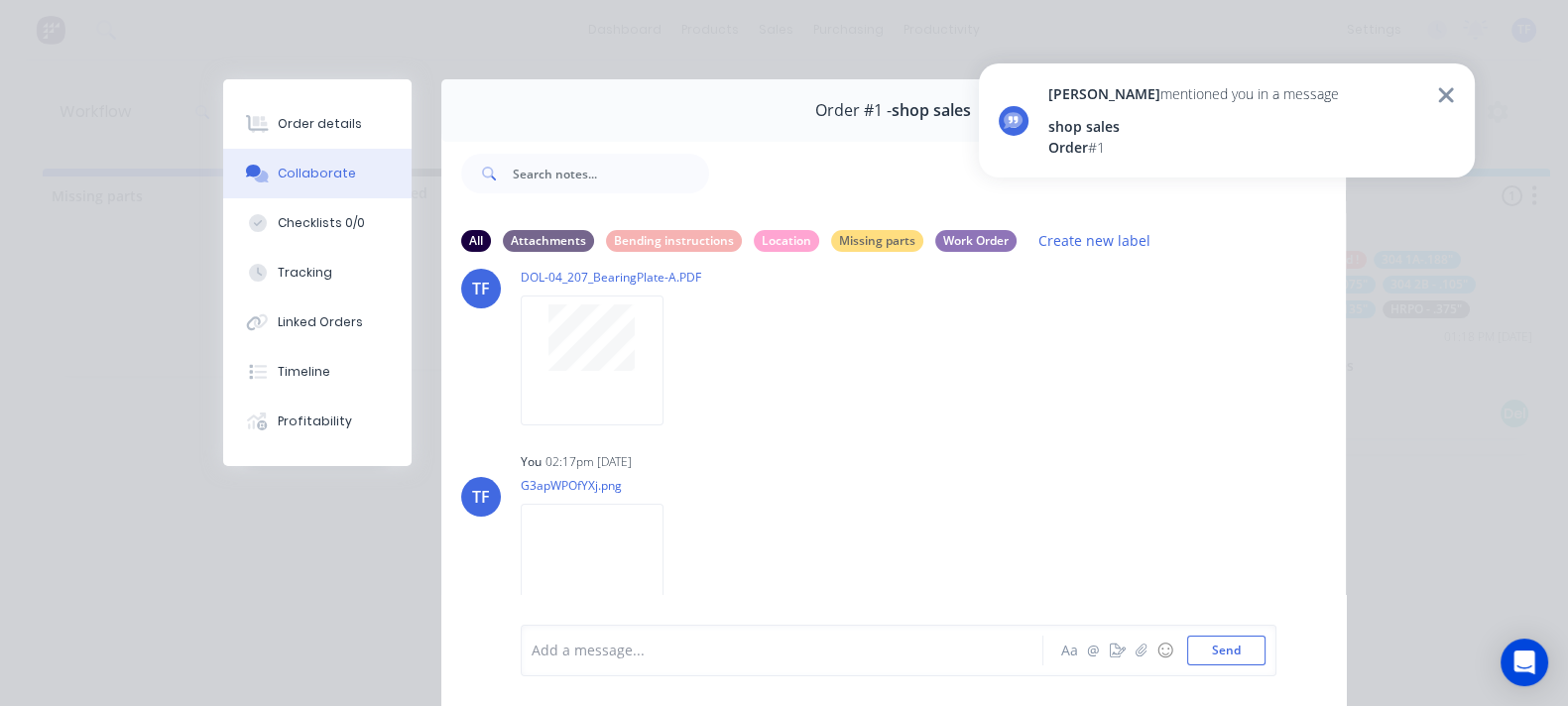
click at [1438, 92] on icon at bounding box center [1445, 96] width 18 height 24
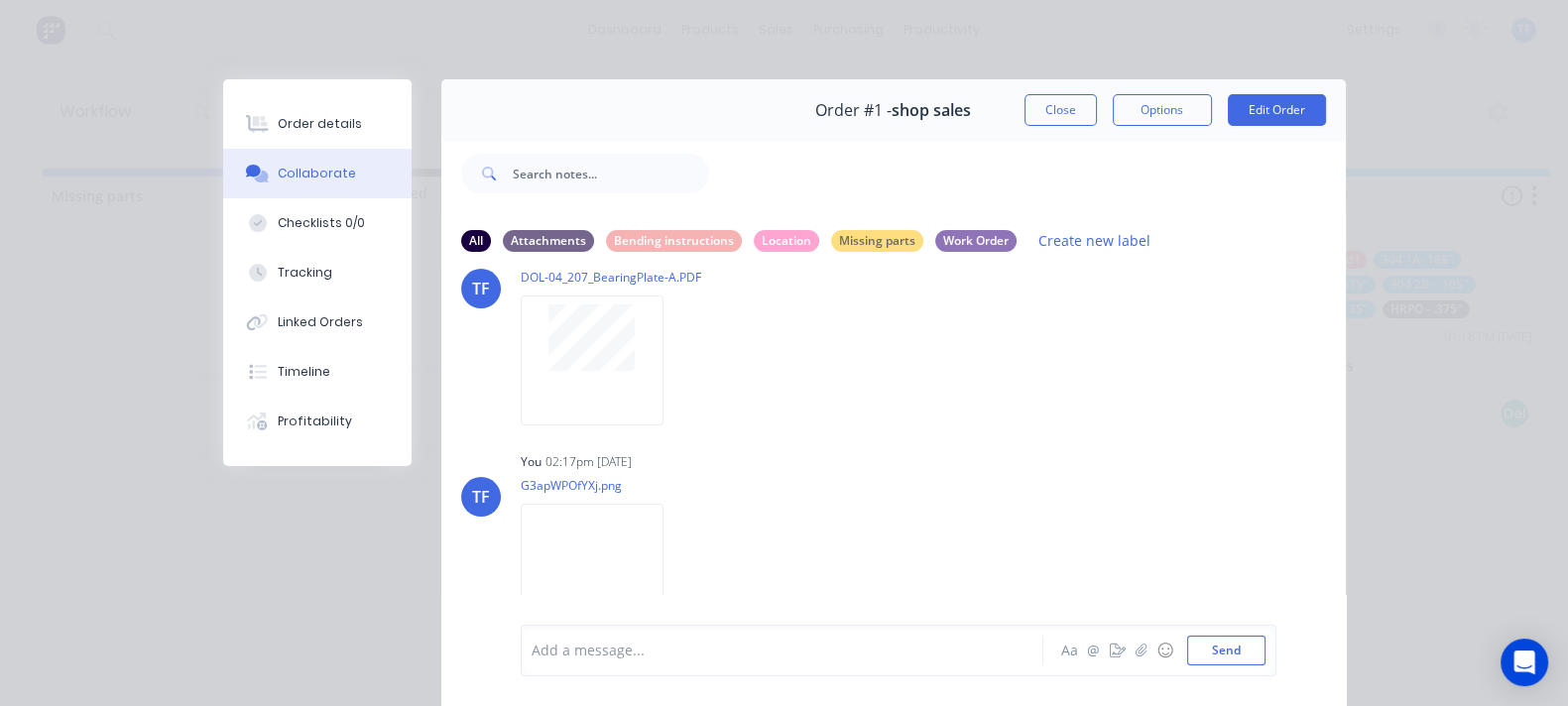
click at [1097, 102] on button "Close" at bounding box center [1060, 111] width 73 height 32
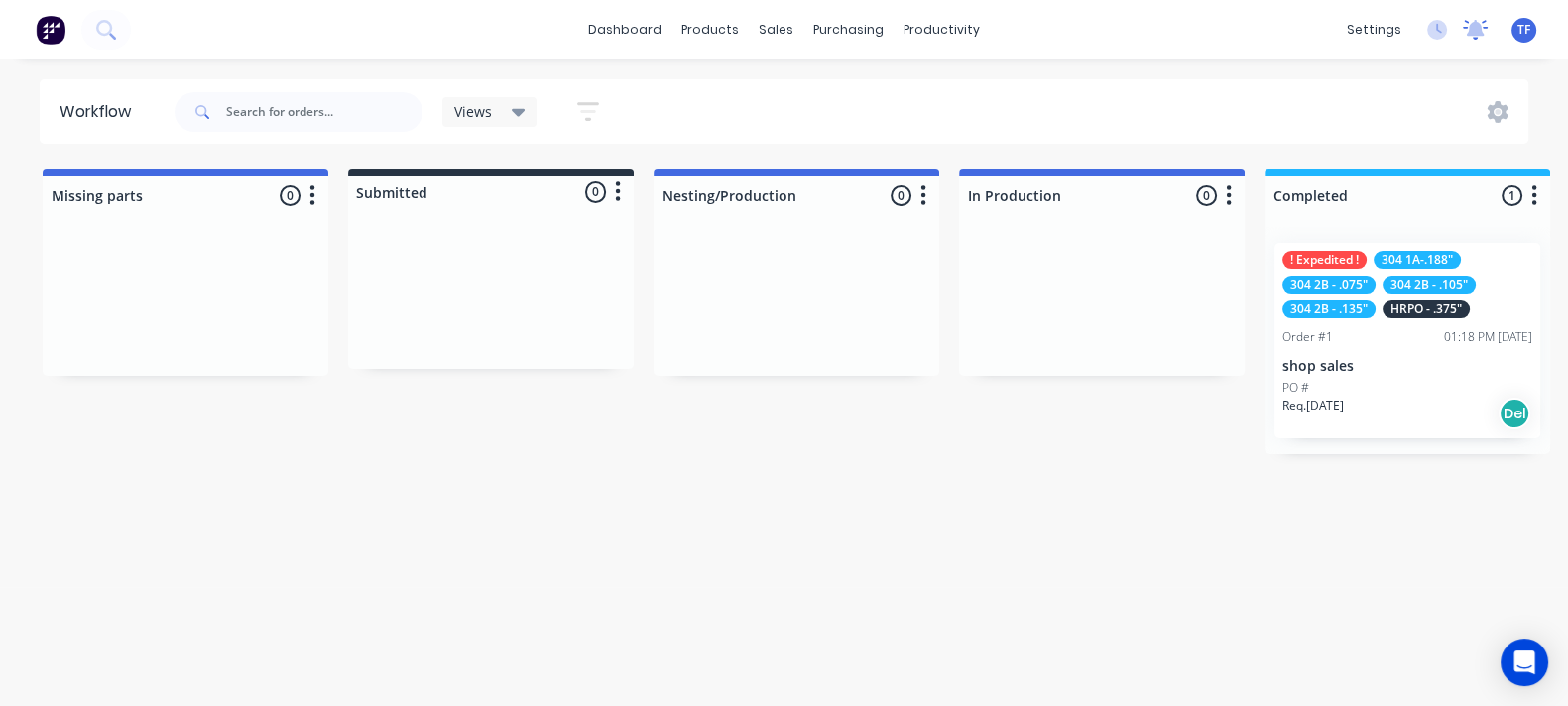
click at [1470, 25] on icon at bounding box center [1475, 28] width 18 height 16
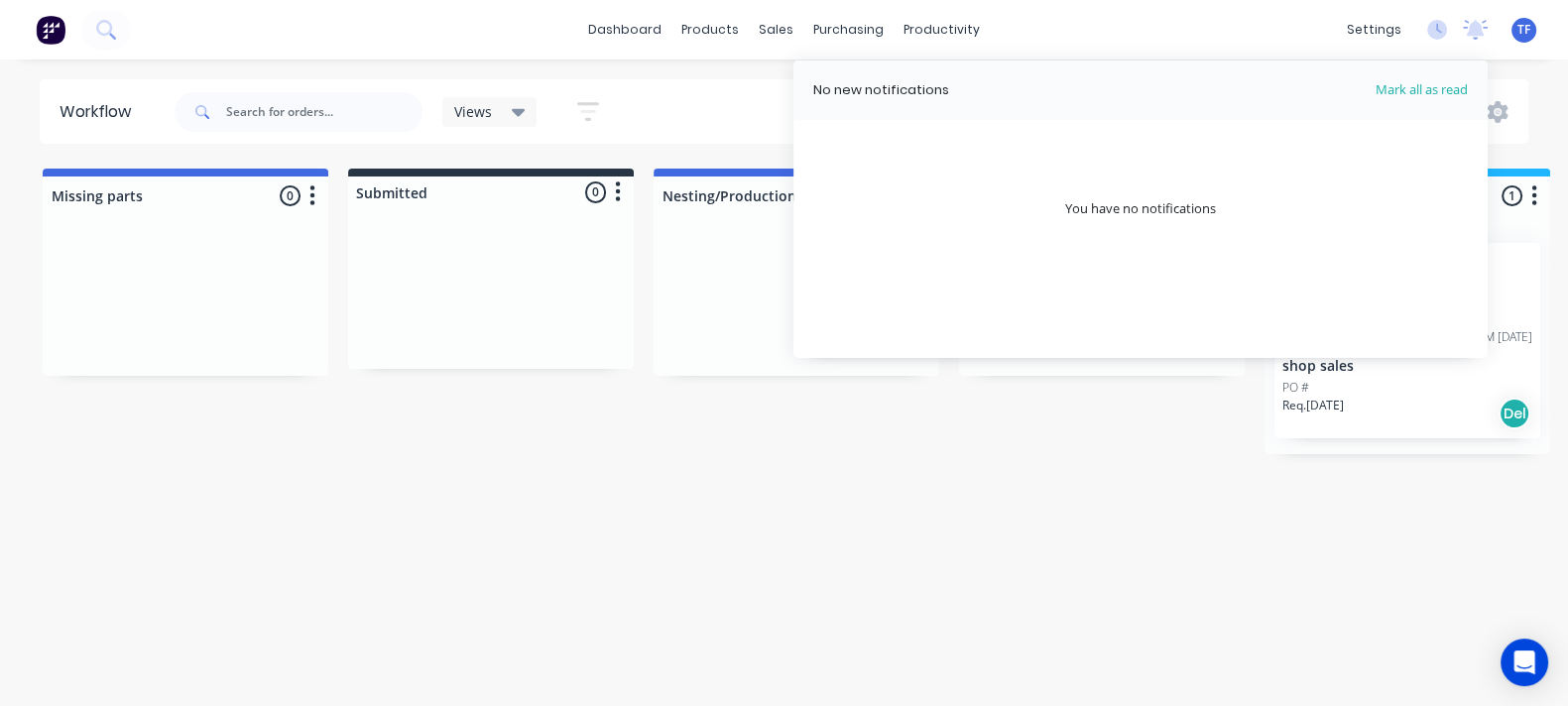
drag, startPoint x: 932, startPoint y: 94, endPoint x: 1112, endPoint y: 184, distance: 201.2
click at [932, 95] on div "No new notifications" at bounding box center [881, 91] width 135 height 20
click at [1168, 220] on div "No new notifications Mark all as read You have no notifications" at bounding box center [1140, 209] width 694 height 298
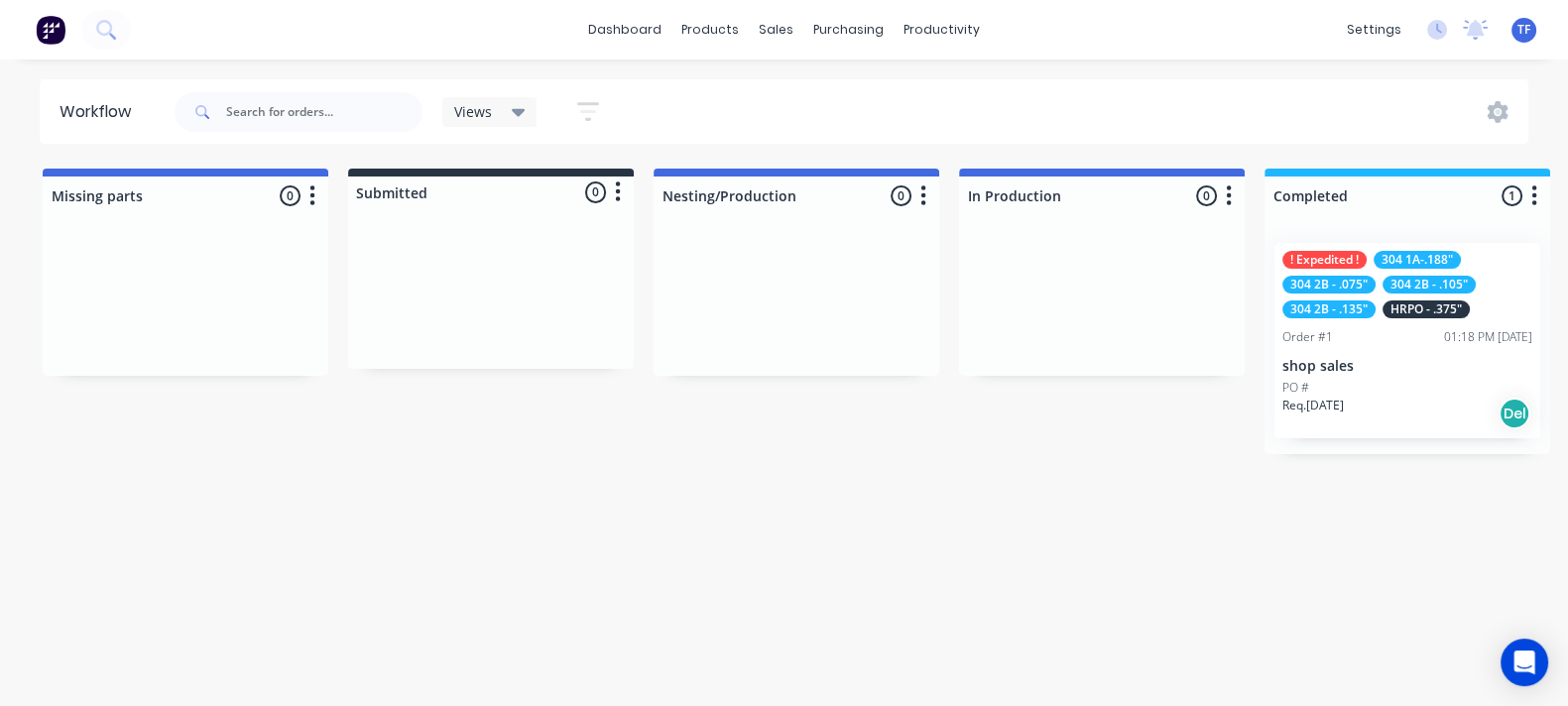
click at [1353, 360] on p "shop sales" at bounding box center [1407, 365] width 250 height 17
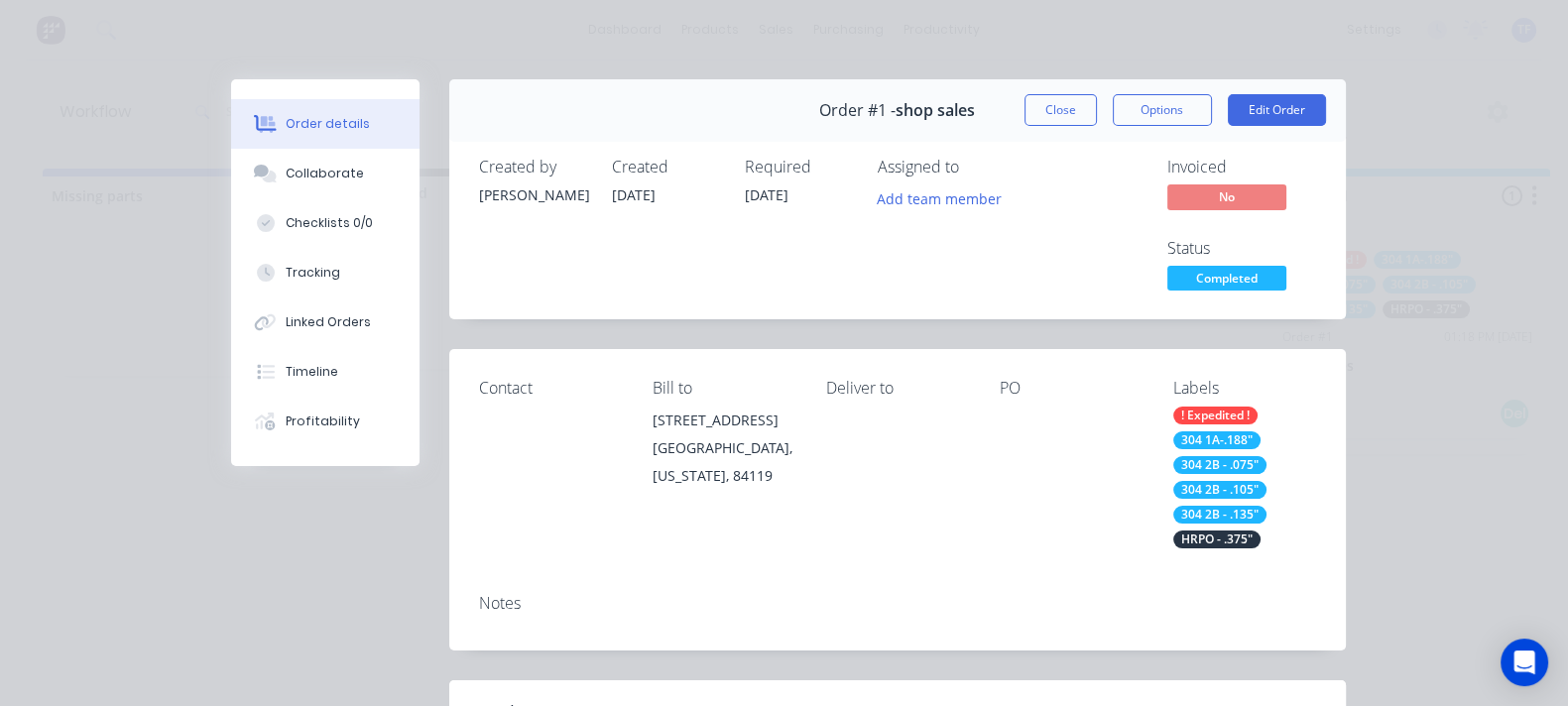
click at [1286, 266] on span "Completed" at bounding box center [1226, 278] width 119 height 25
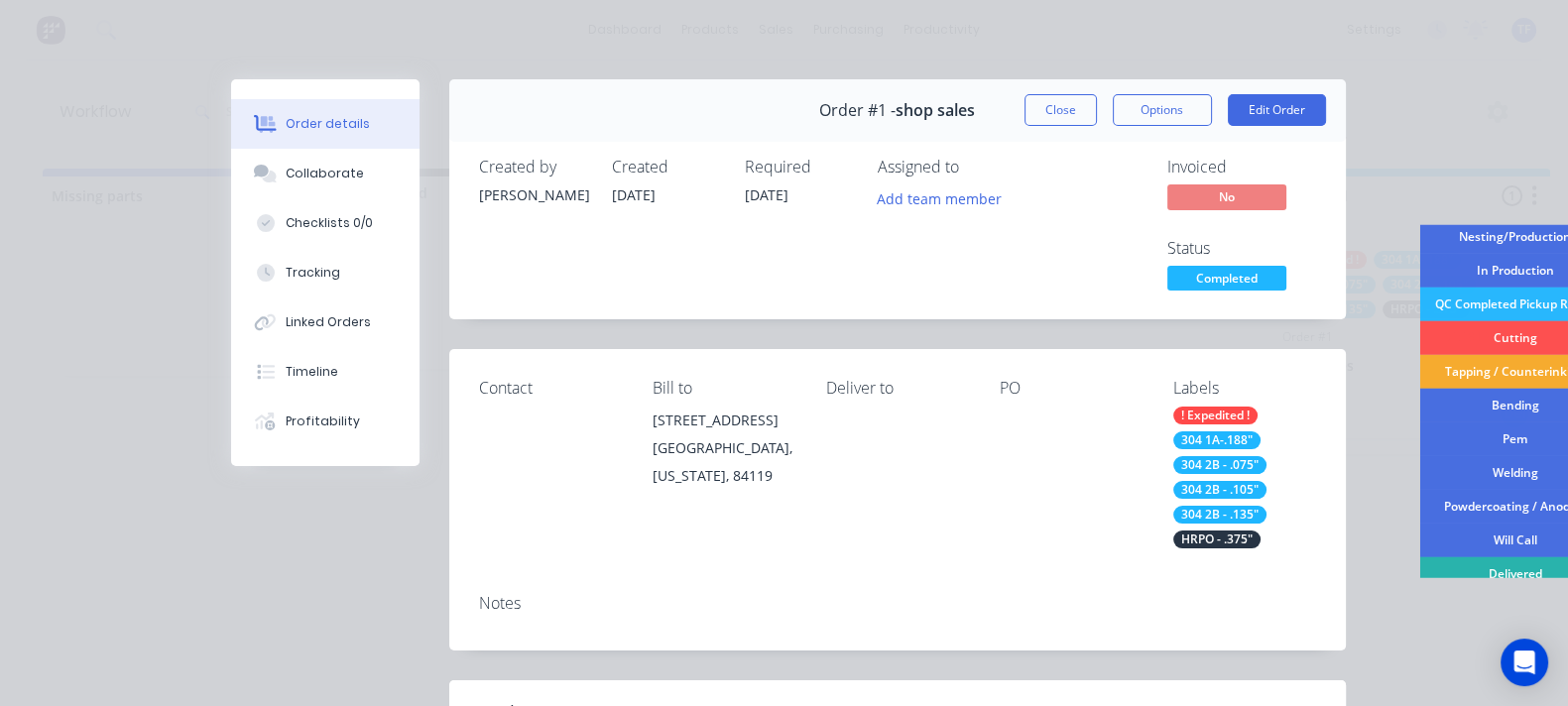
scroll to position [109, 0]
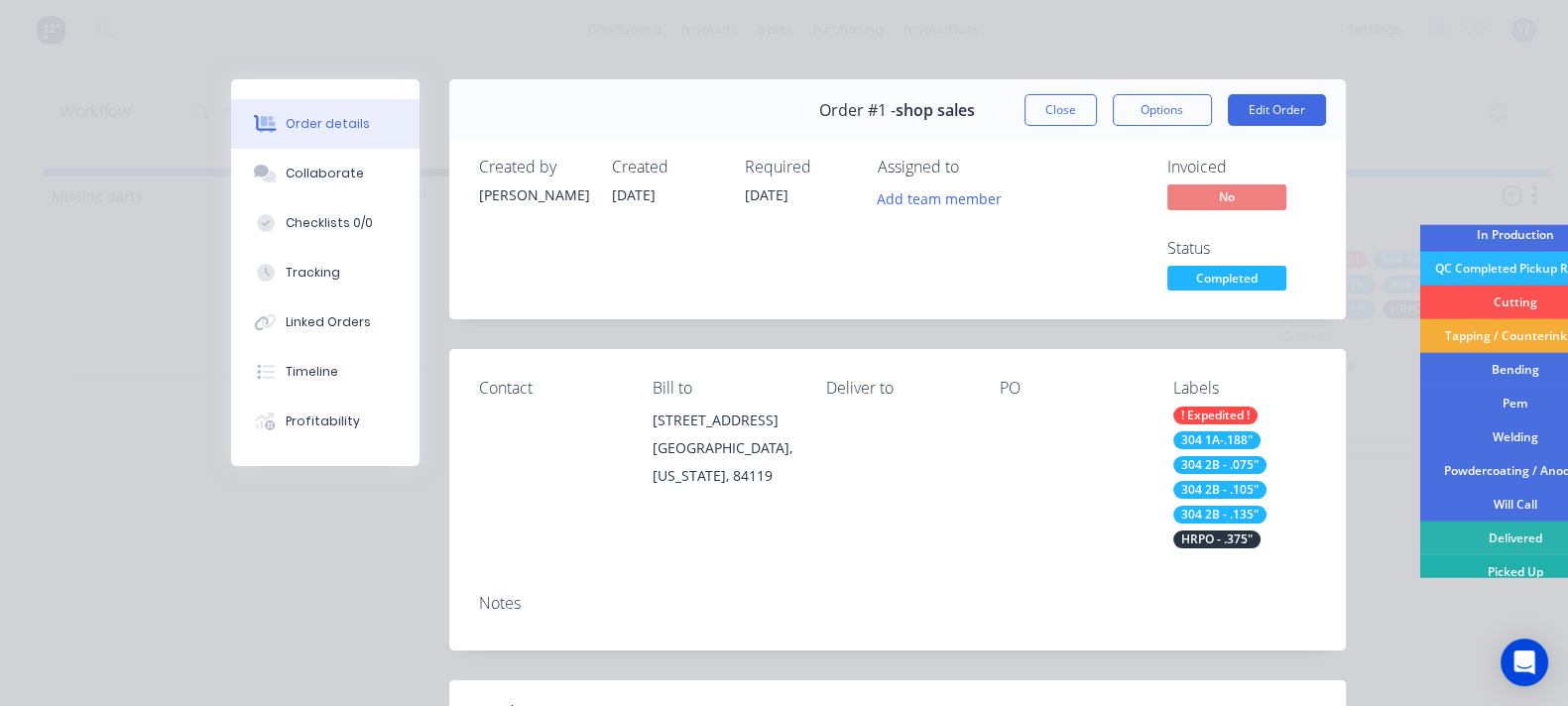
click at [1420, 566] on div "Picked Up" at bounding box center [1515, 572] width 191 height 34
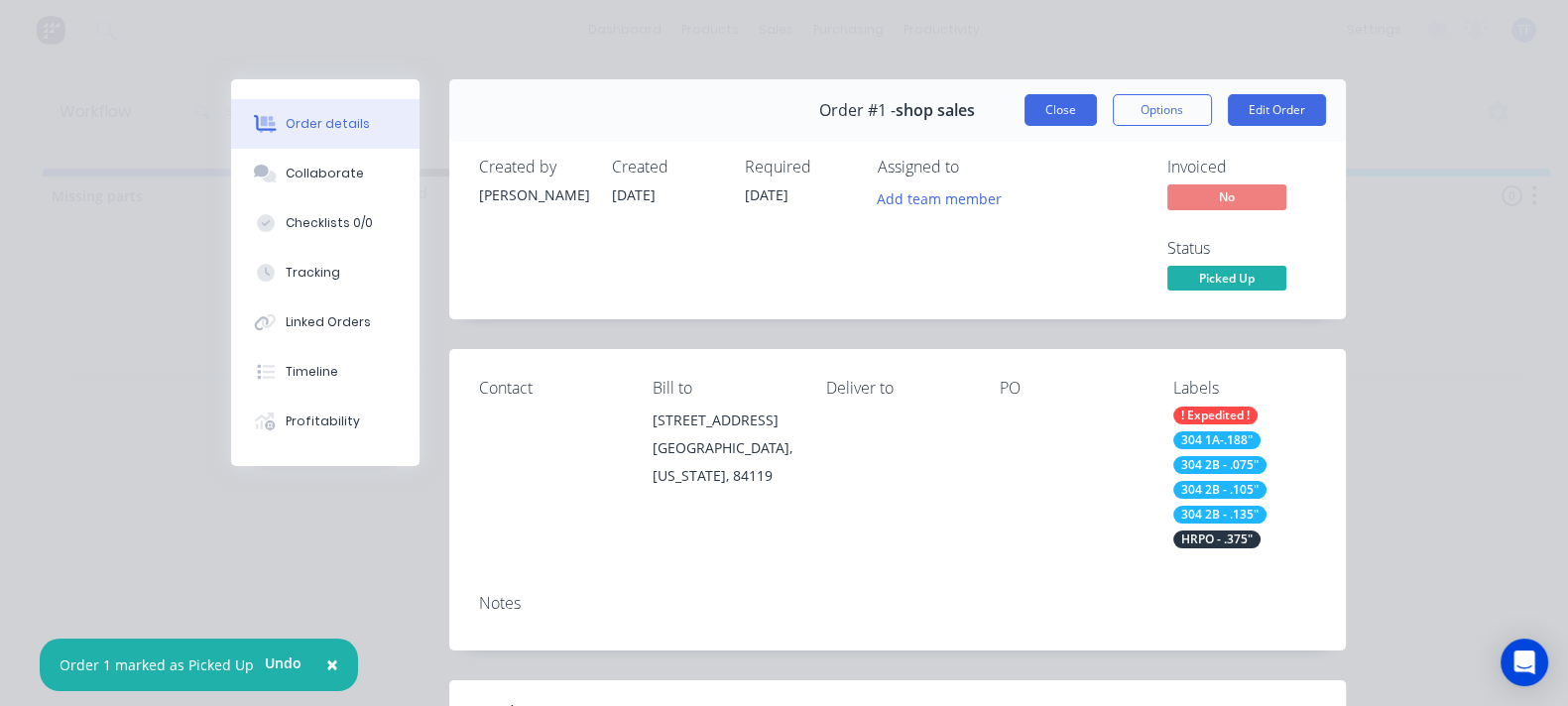
click at [1097, 116] on button "Close" at bounding box center [1060, 111] width 73 height 32
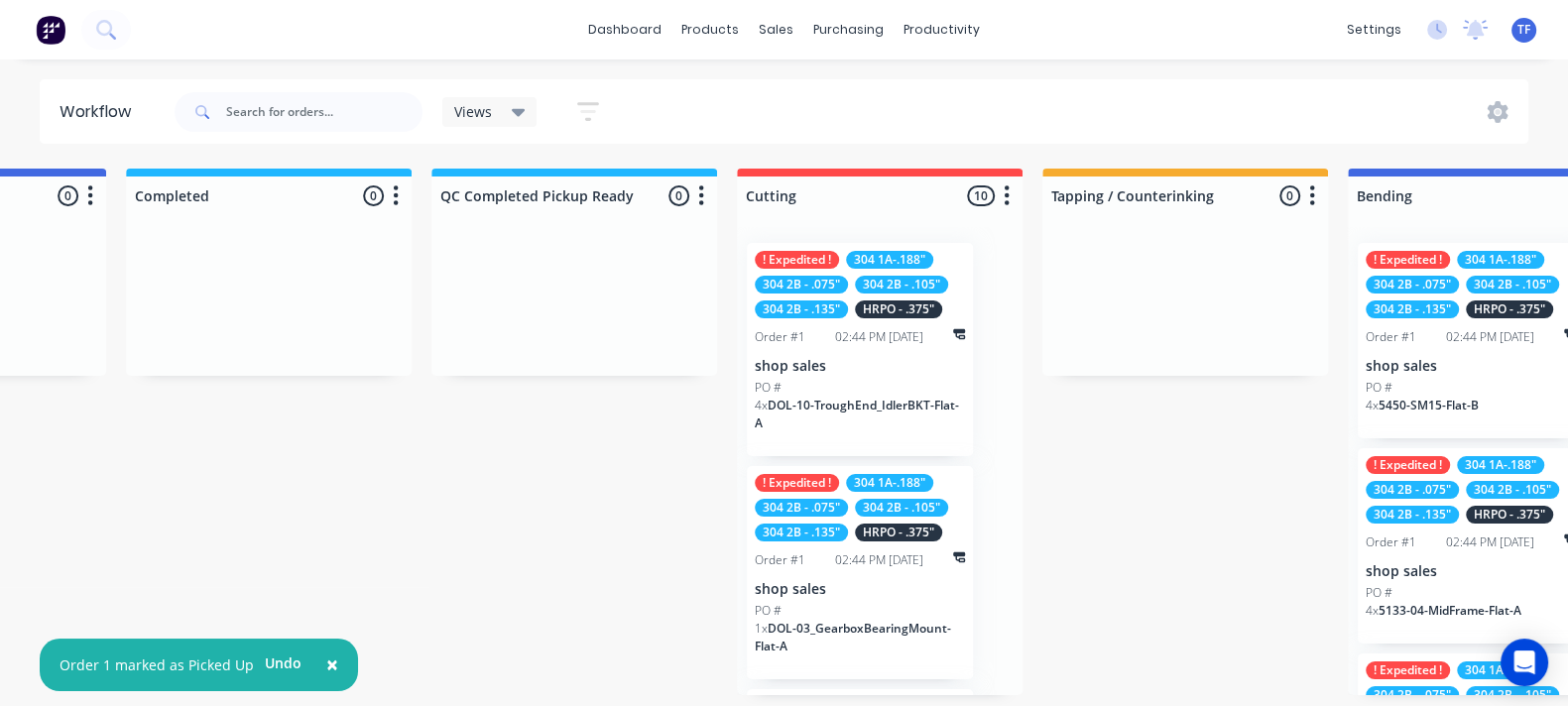
scroll to position [0, 1073]
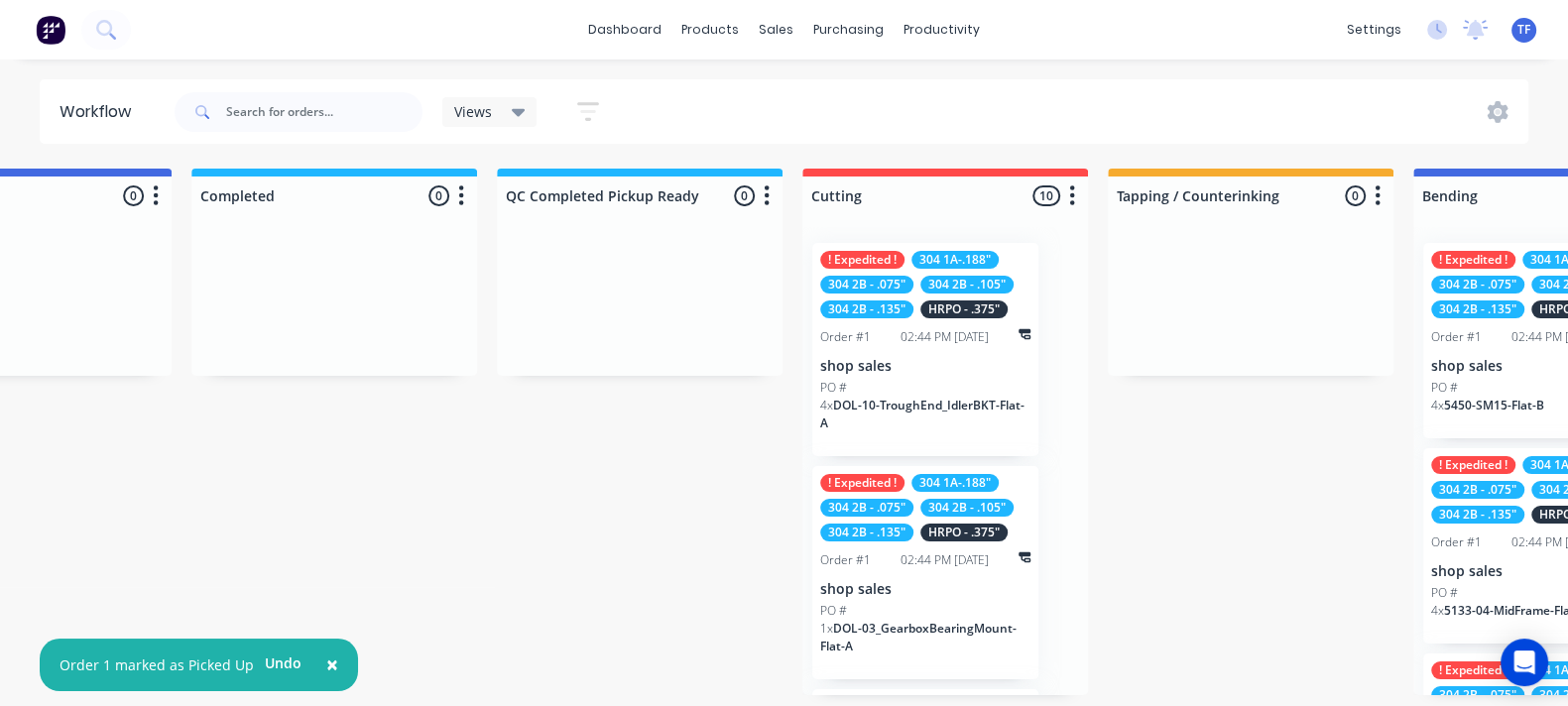
click at [917, 396] on span "DOL-10-TroughEnd_IdlerBKT-Flat-A" at bounding box center [921, 413] width 204 height 35
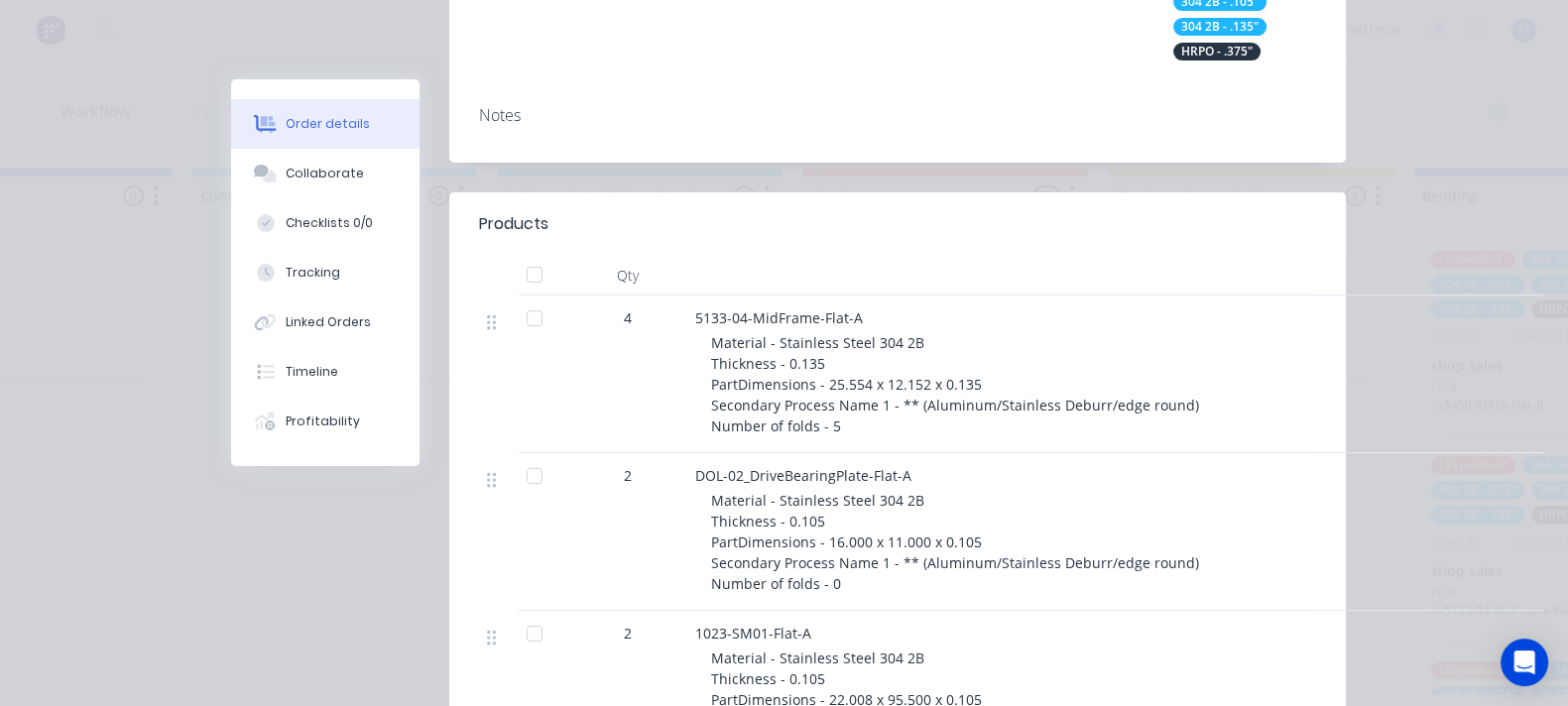
scroll to position [495, 0]
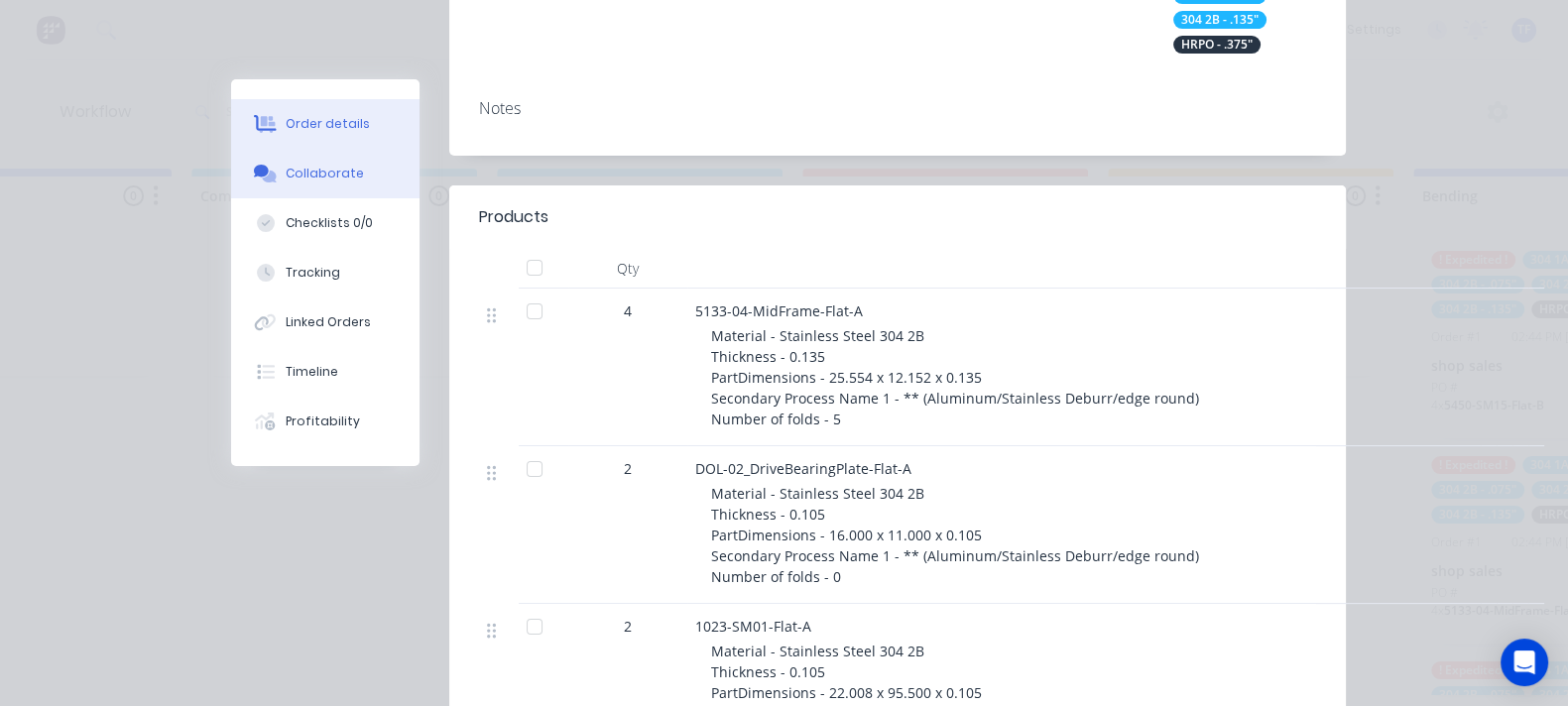
click at [286, 178] on div "Collaborate" at bounding box center [325, 173] width 79 height 18
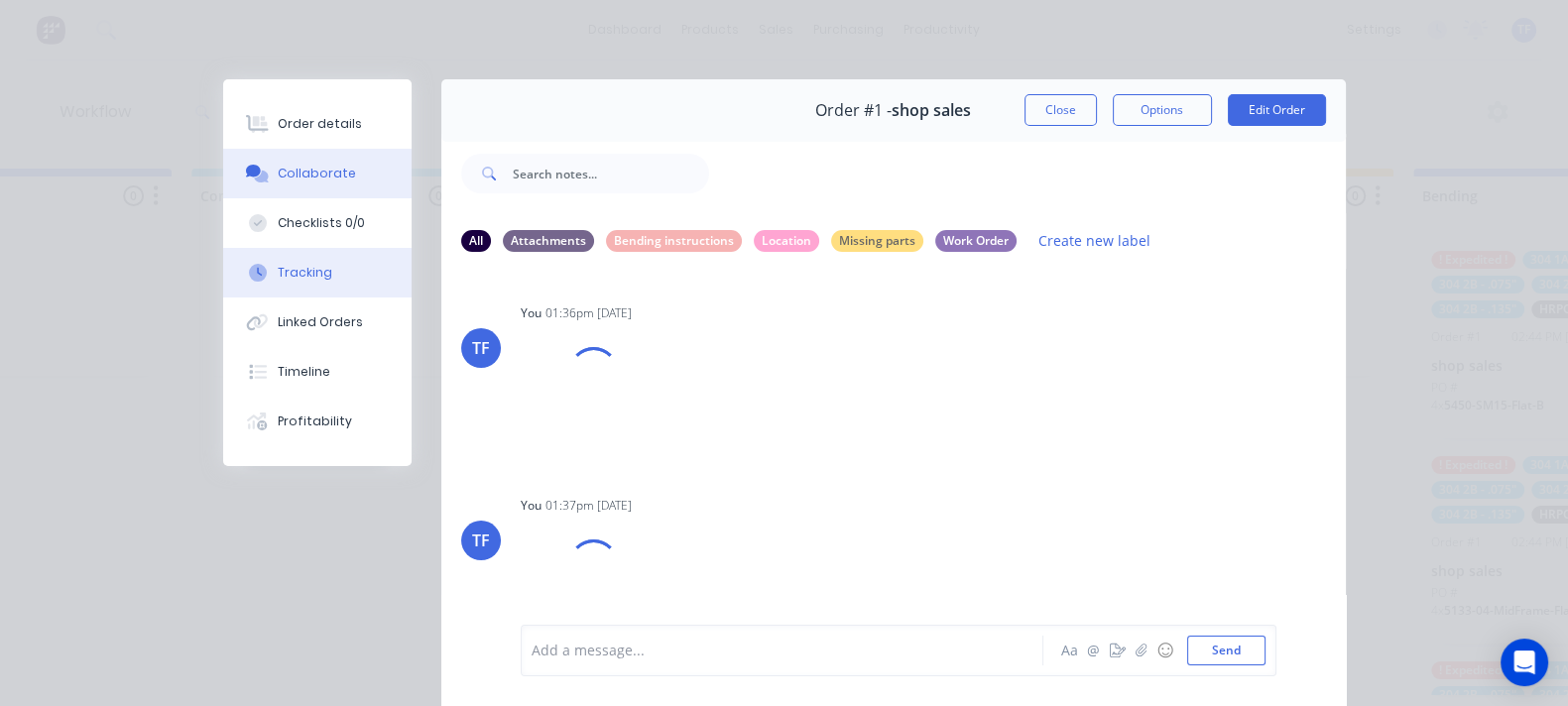
click at [223, 262] on button "Tracking" at bounding box center [317, 273] width 188 height 50
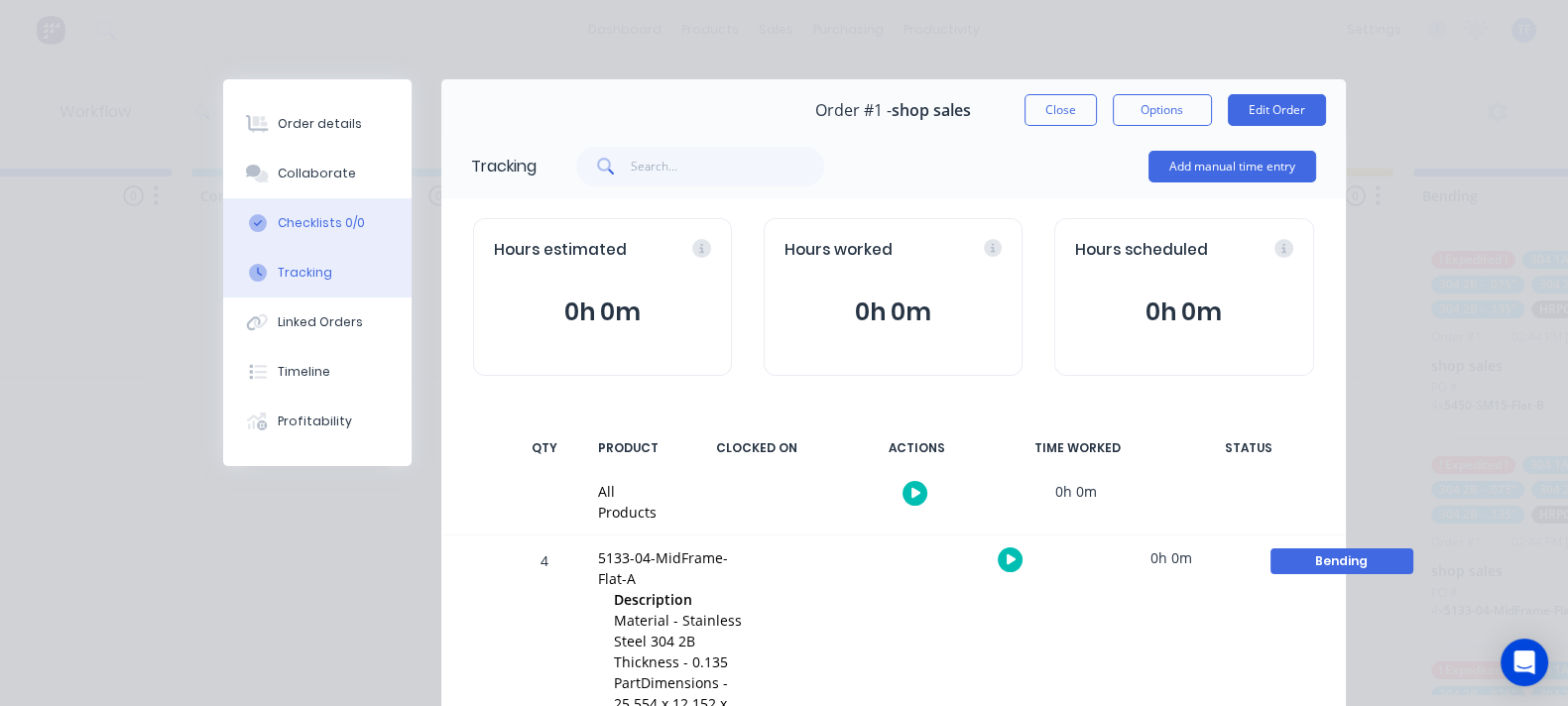
click at [223, 235] on button "Checklists 0/0" at bounding box center [317, 223] width 188 height 50
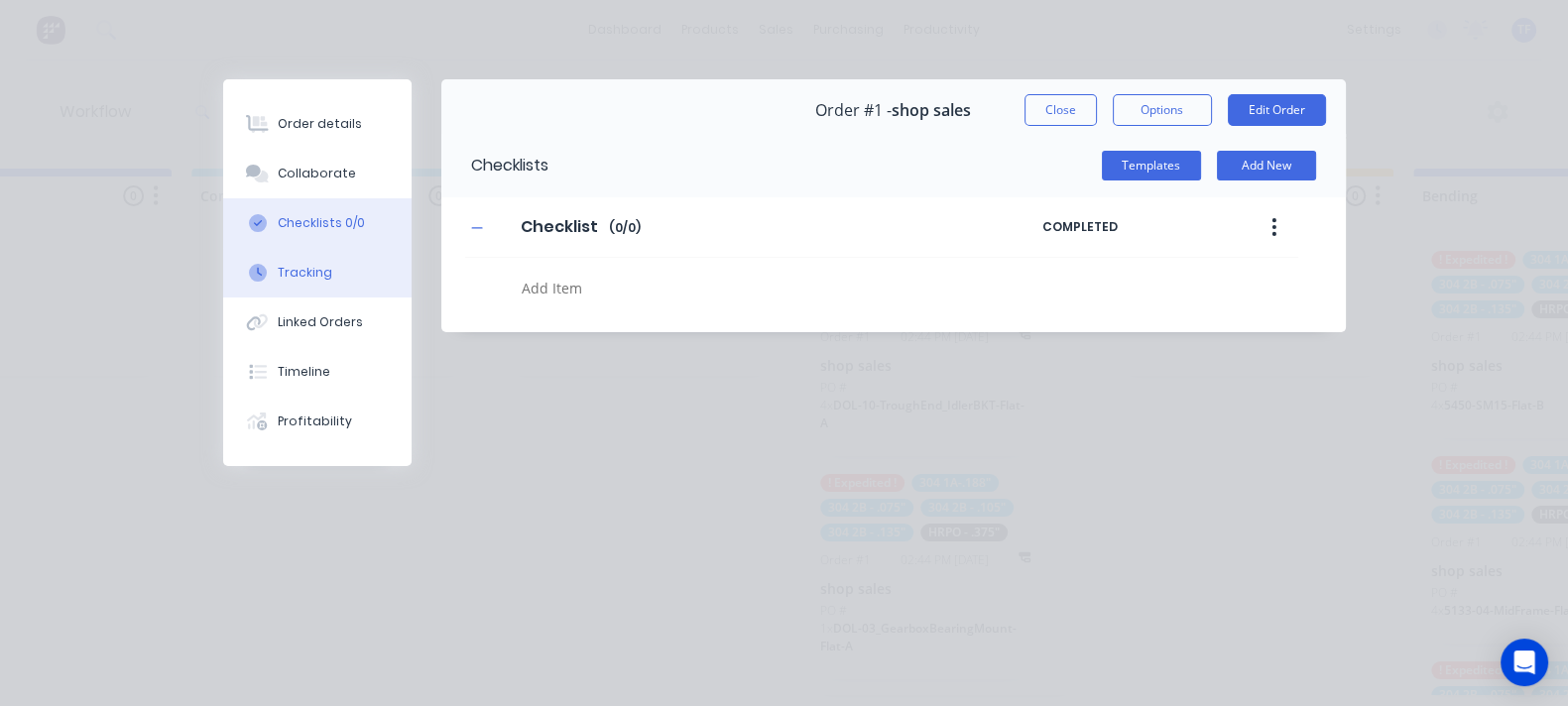
click at [278, 266] on div "Tracking" at bounding box center [305, 273] width 55 height 18
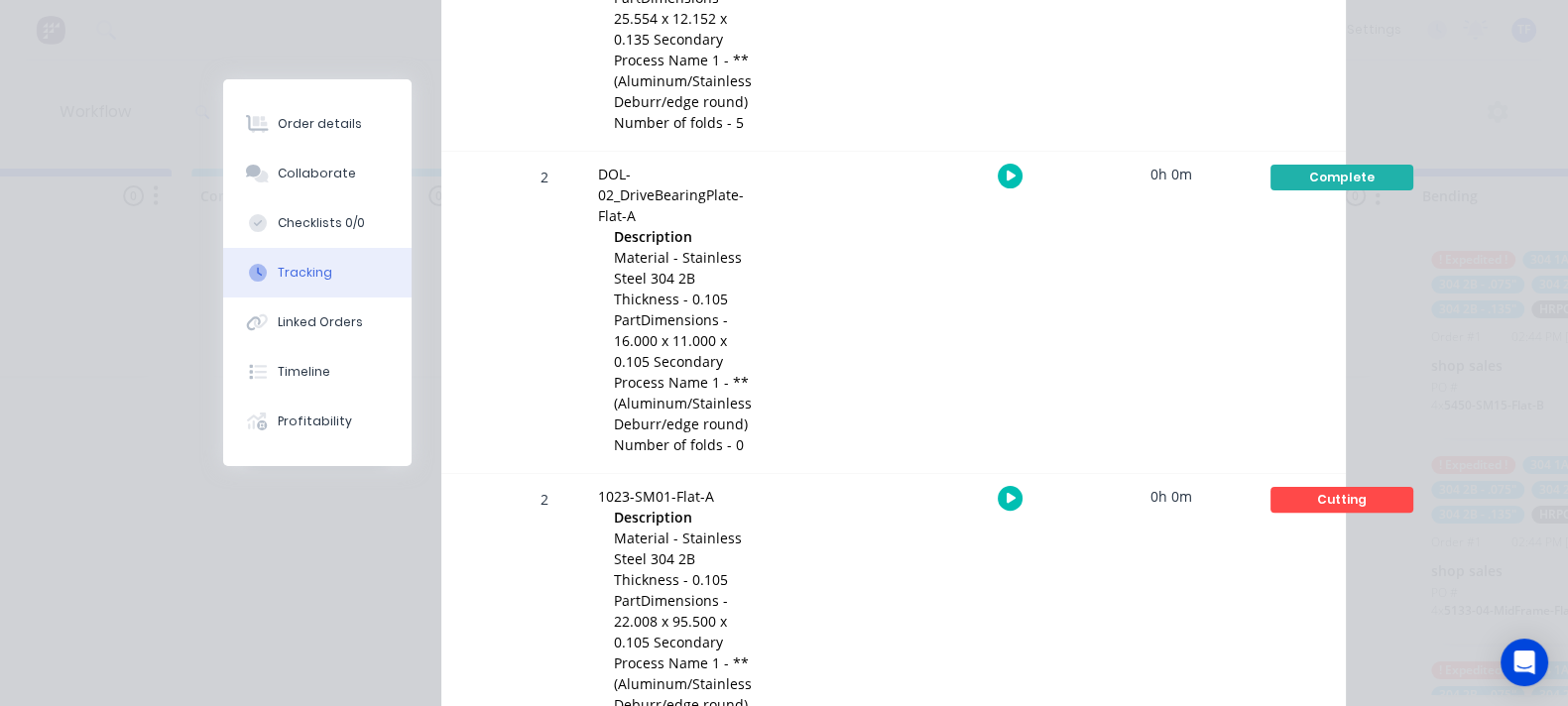
scroll to position [371, 0]
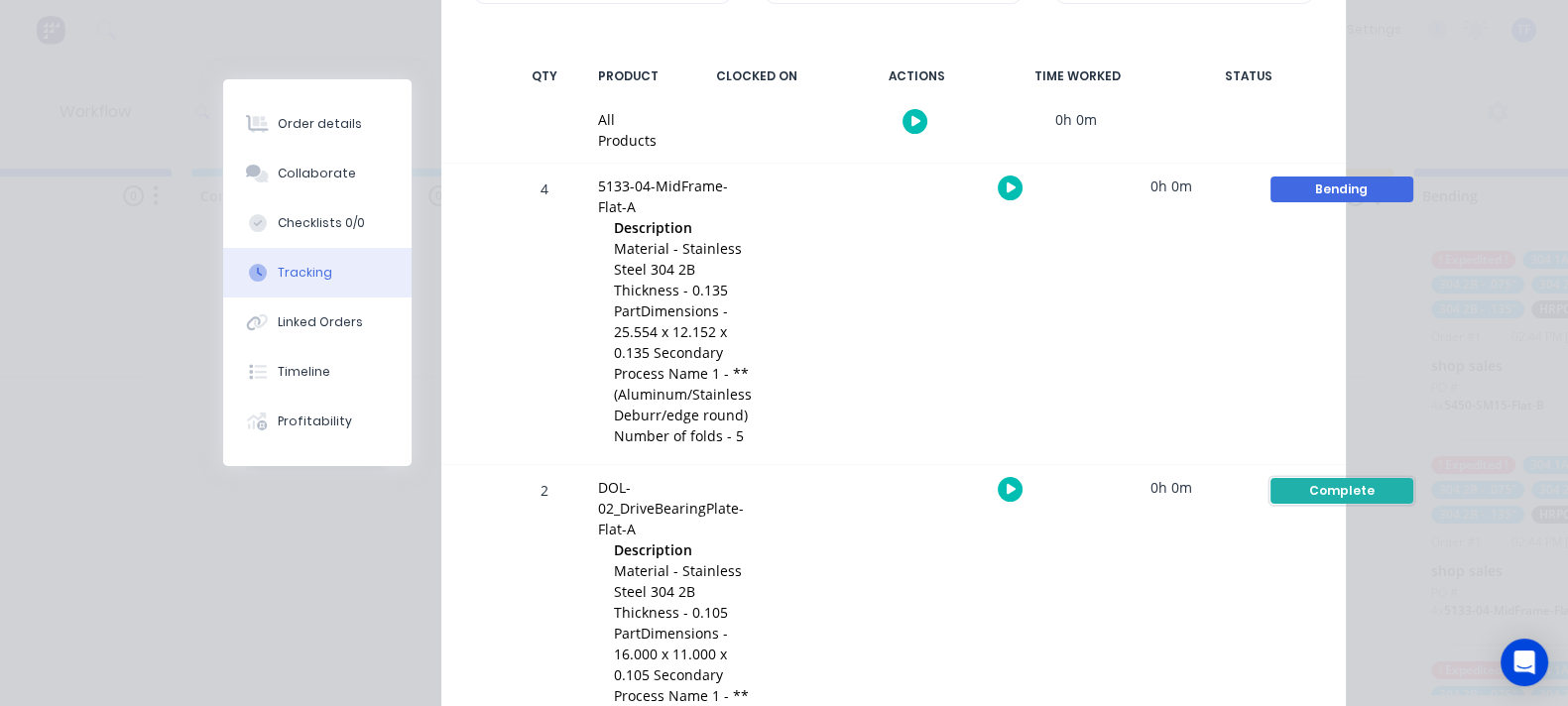
click at [1379, 478] on div "Complete" at bounding box center [1341, 491] width 142 height 26
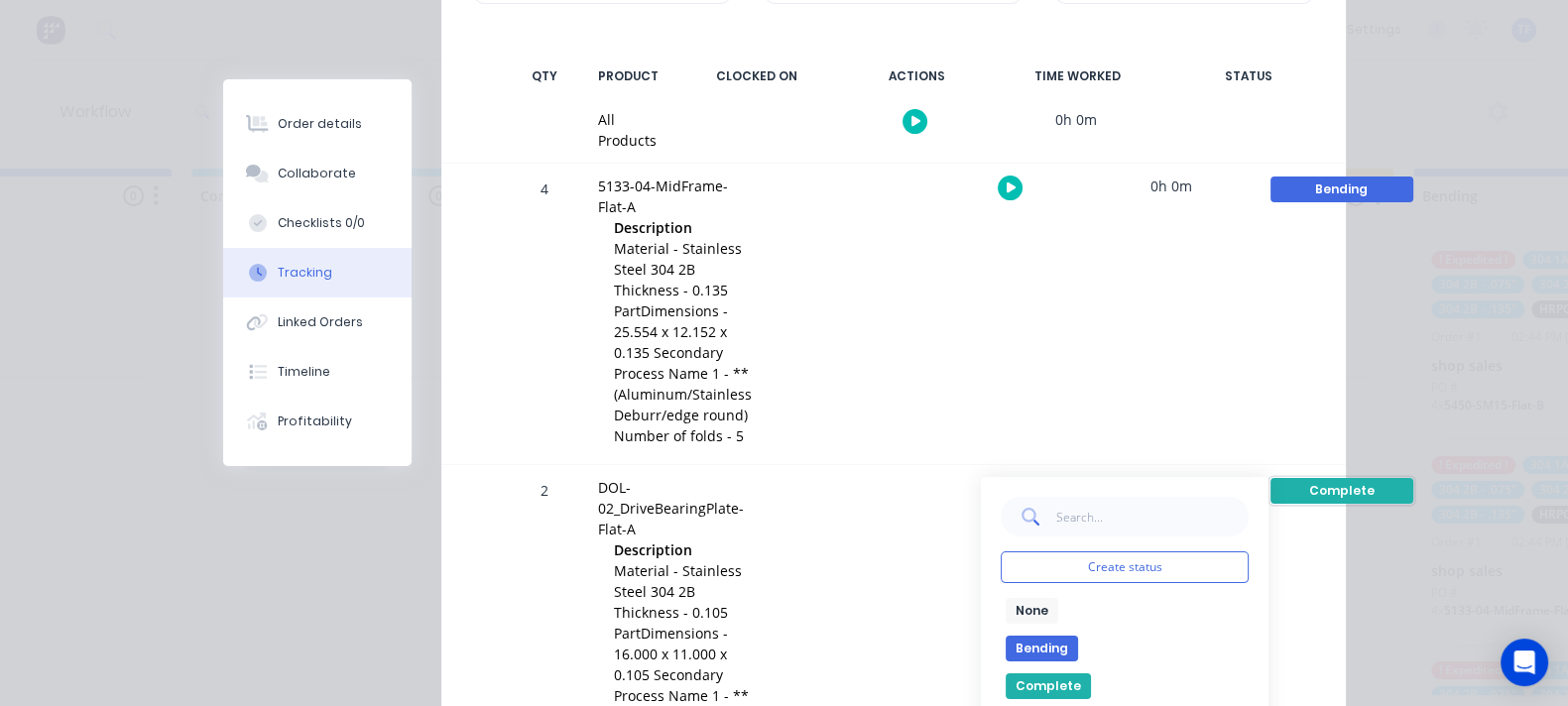
click at [1379, 478] on div "Complete" at bounding box center [1341, 491] width 142 height 26
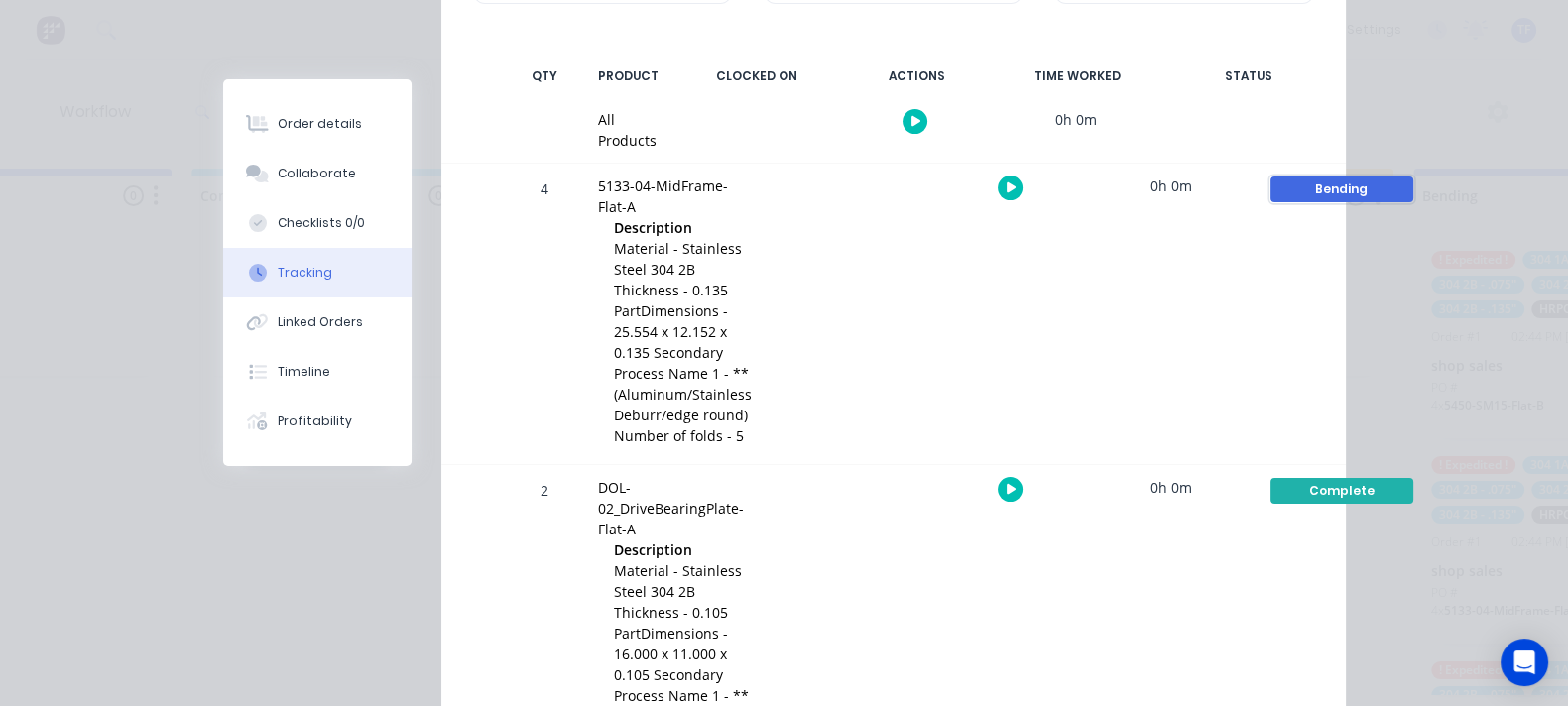
click at [1370, 182] on div "Bending" at bounding box center [1341, 189] width 142 height 26
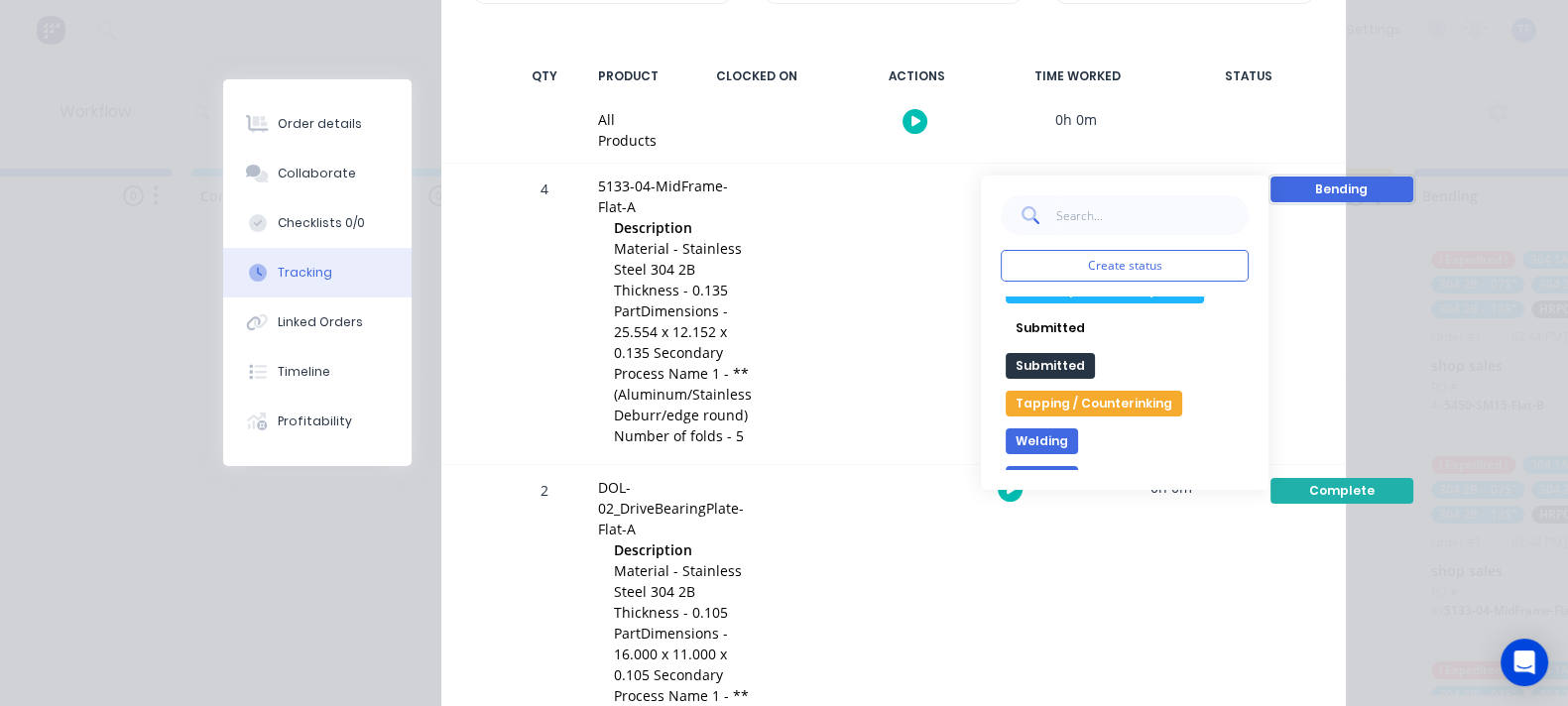
scroll to position [416, 0]
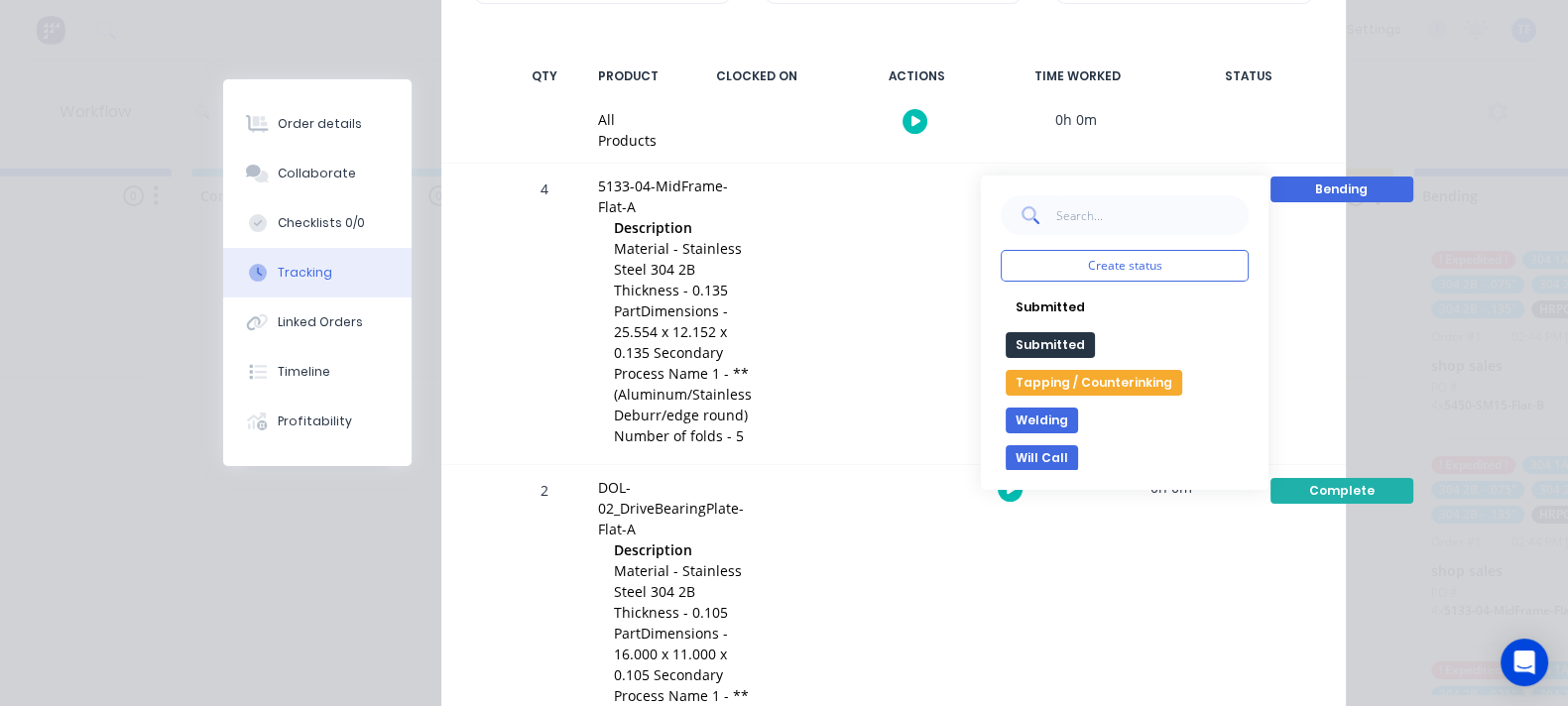
click at [1078, 445] on button "Will Call" at bounding box center [1041, 458] width 73 height 26
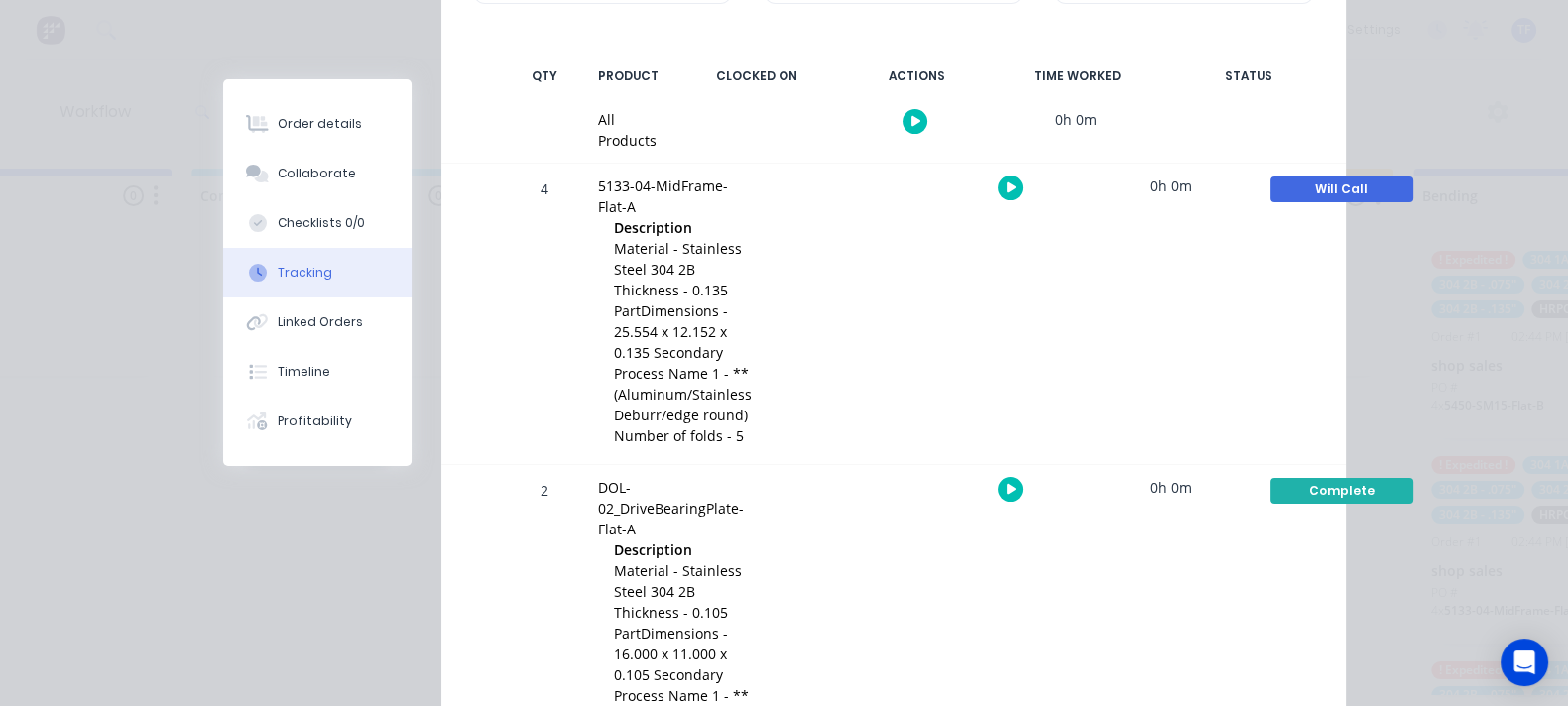
click at [1389, 465] on div "Complete Create status None edit Bending Complete Completed Cutting In Producti…" at bounding box center [1341, 625] width 168 height 322
click at [1388, 478] on div "Complete" at bounding box center [1341, 491] width 142 height 26
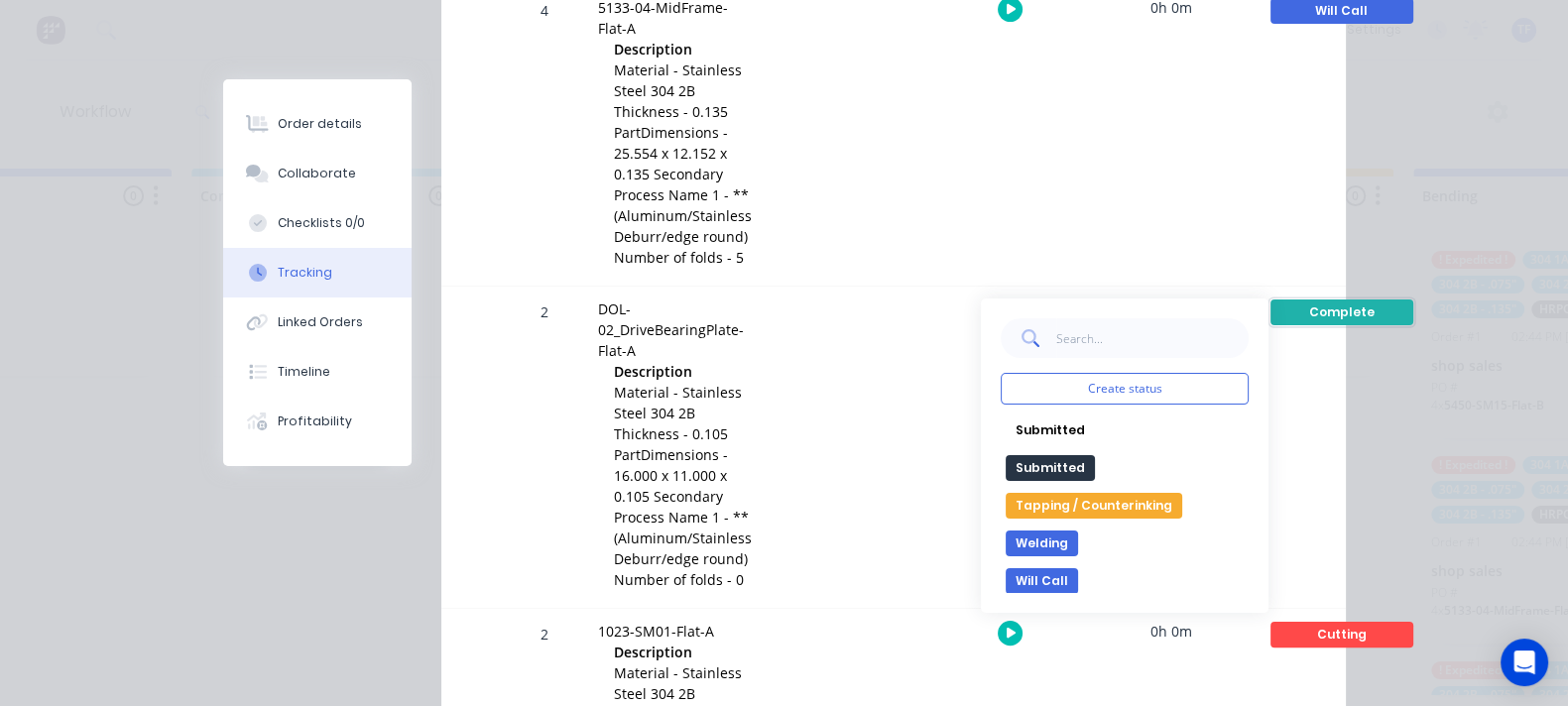
scroll to position [619, 0]
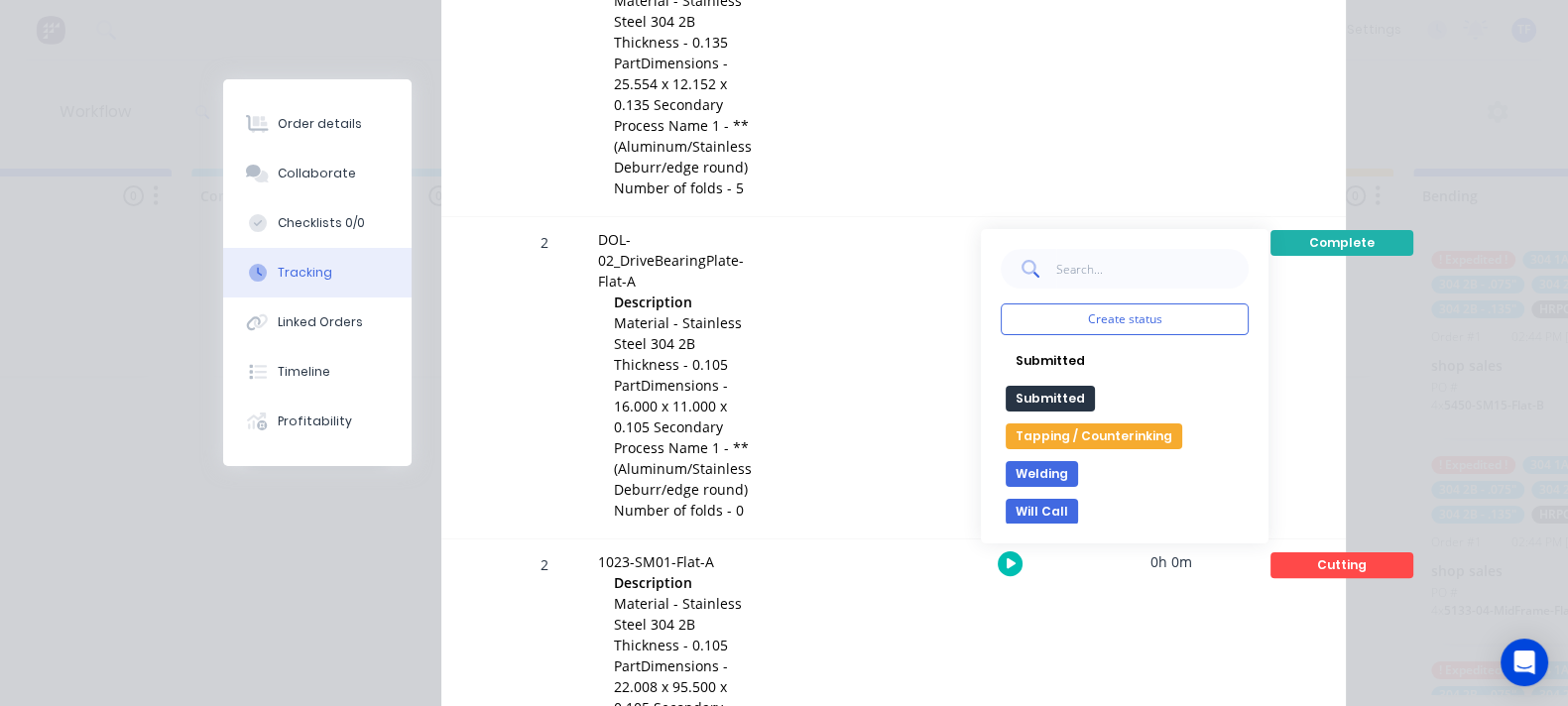
click at [1078, 499] on button "Will Call" at bounding box center [1041, 512] width 73 height 26
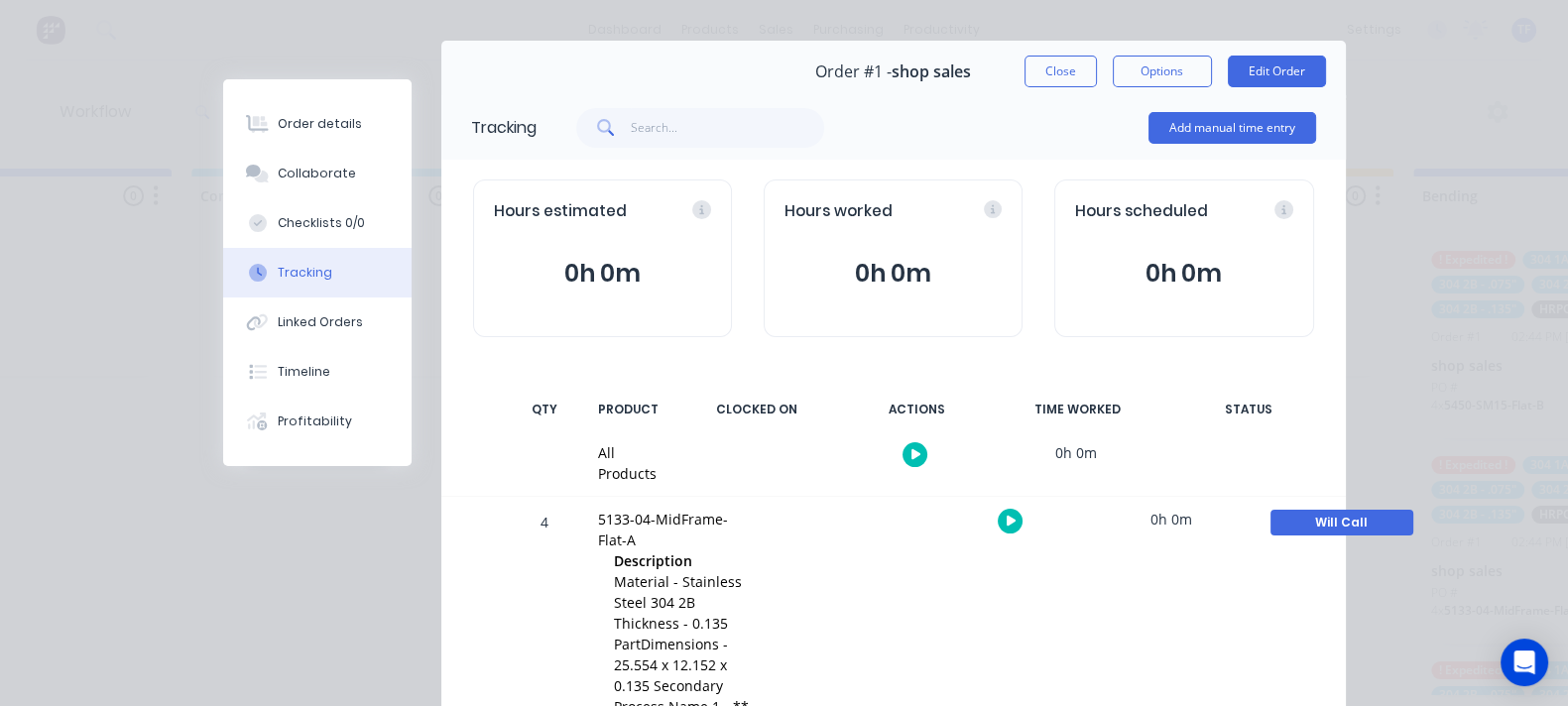
scroll to position [0, 0]
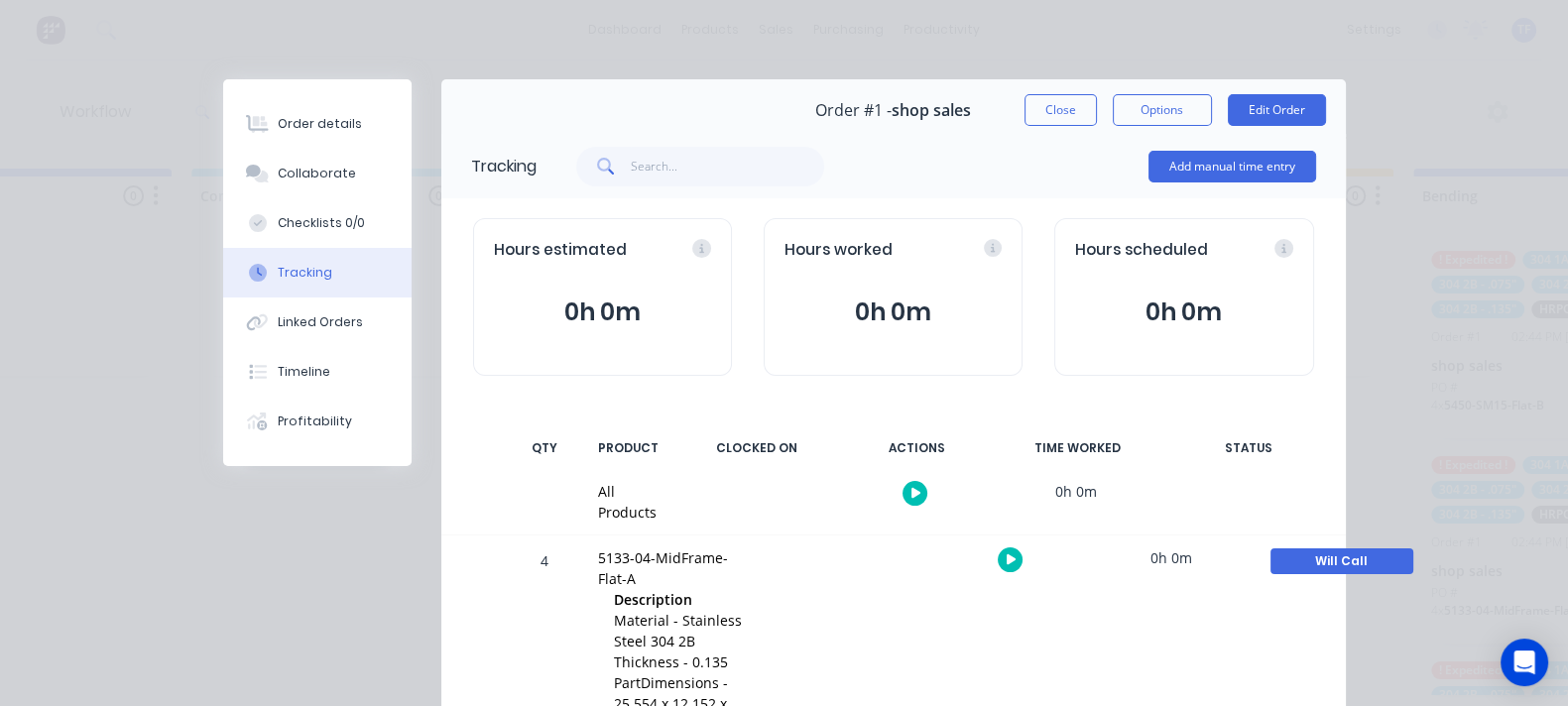
click at [1097, 124] on button "Close" at bounding box center [1060, 111] width 73 height 32
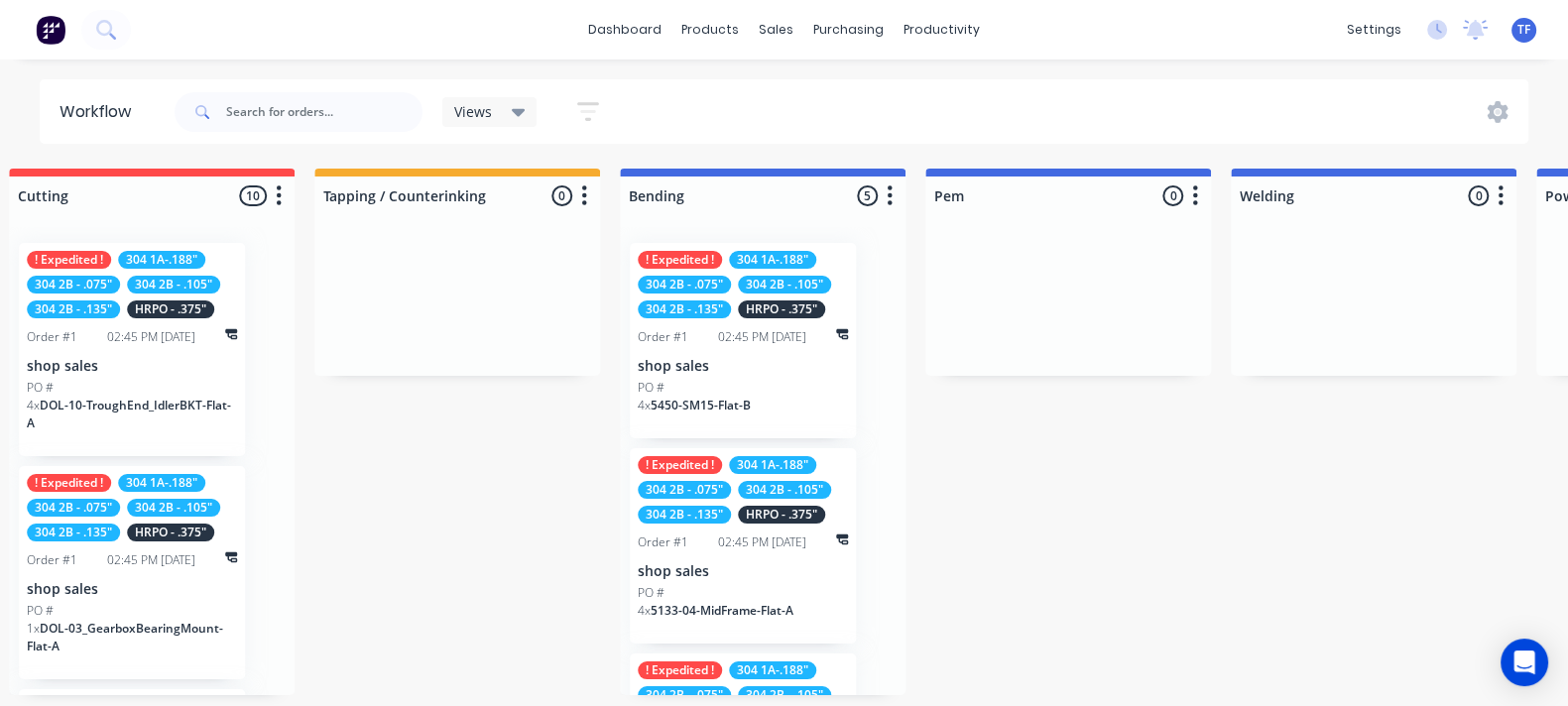
scroll to position [7, 1819]
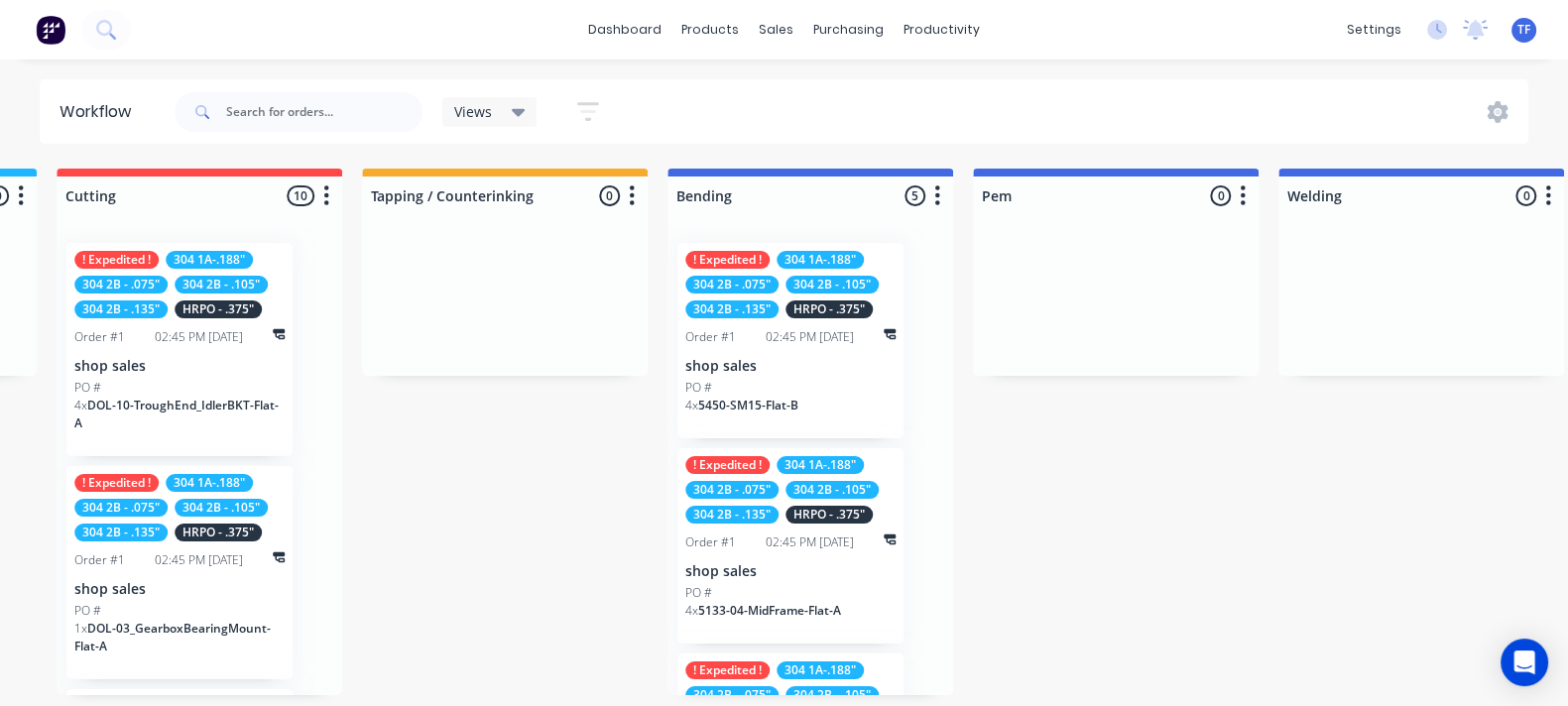
click at [759, 398] on span "5450-SM15-Flat-B" at bounding box center [748, 404] width 101 height 17
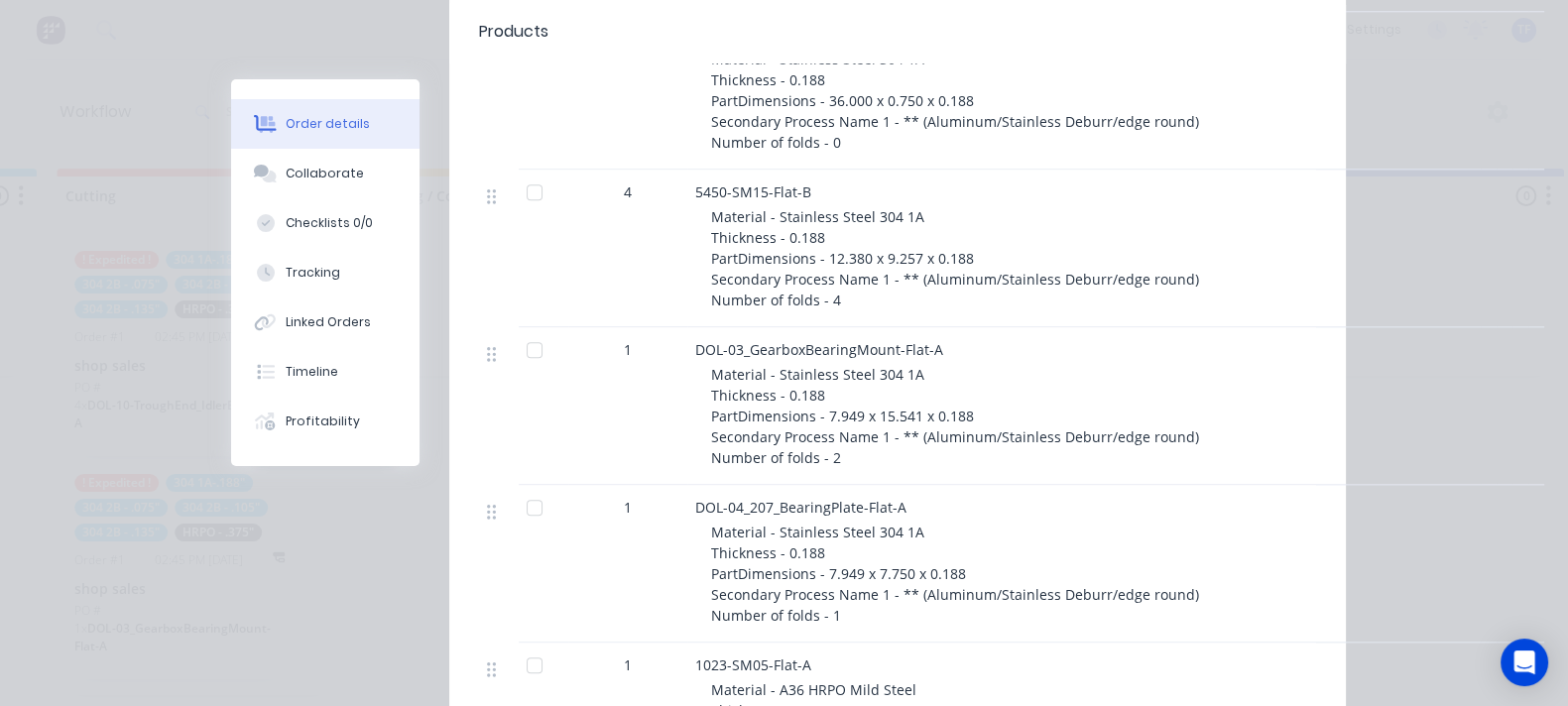
scroll to position [2973, 0]
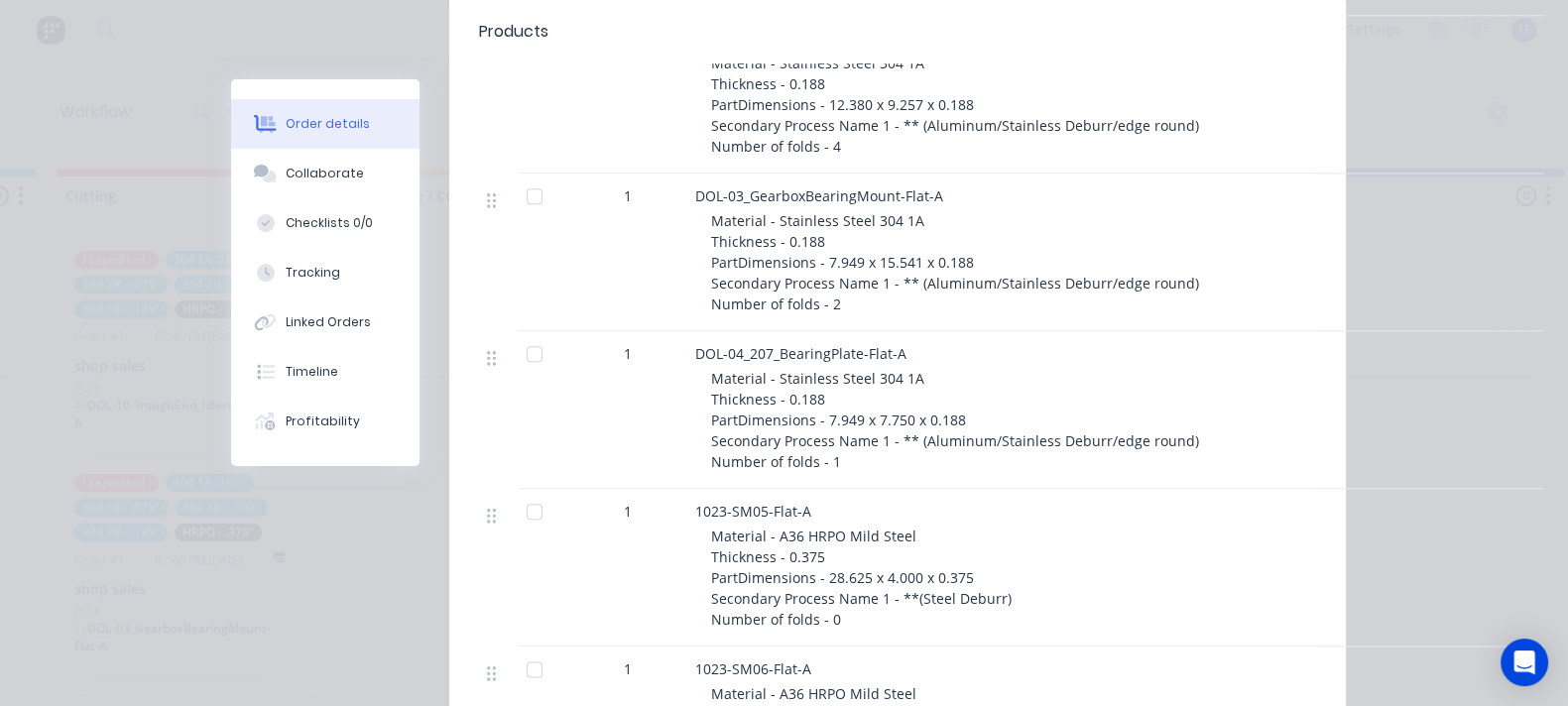
click at [515, 649] on div at bounding box center [535, 669] width 40 height 40
click at [515, 492] on div at bounding box center [535, 512] width 40 height 40
click at [515, 334] on div at bounding box center [535, 353] width 40 height 40
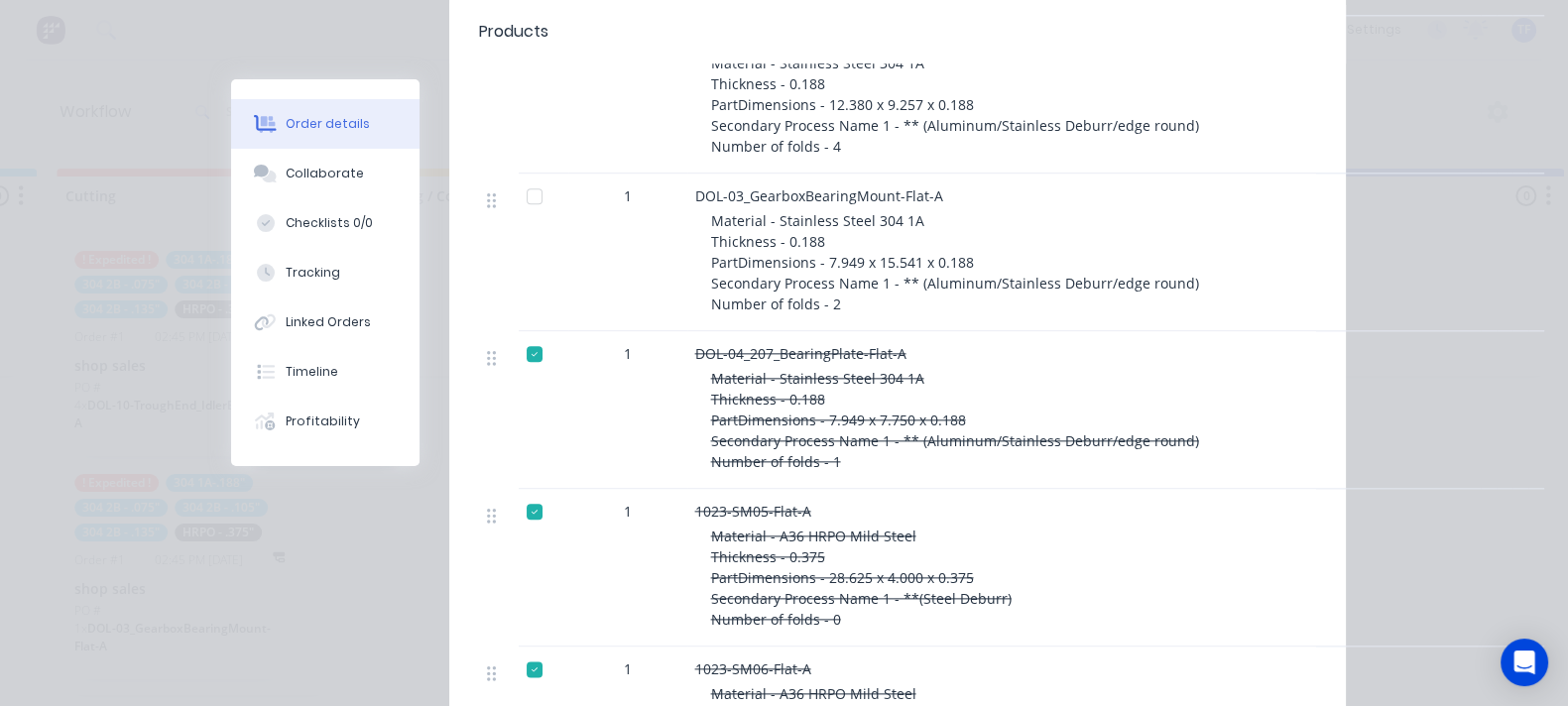
scroll to position [2726, 0]
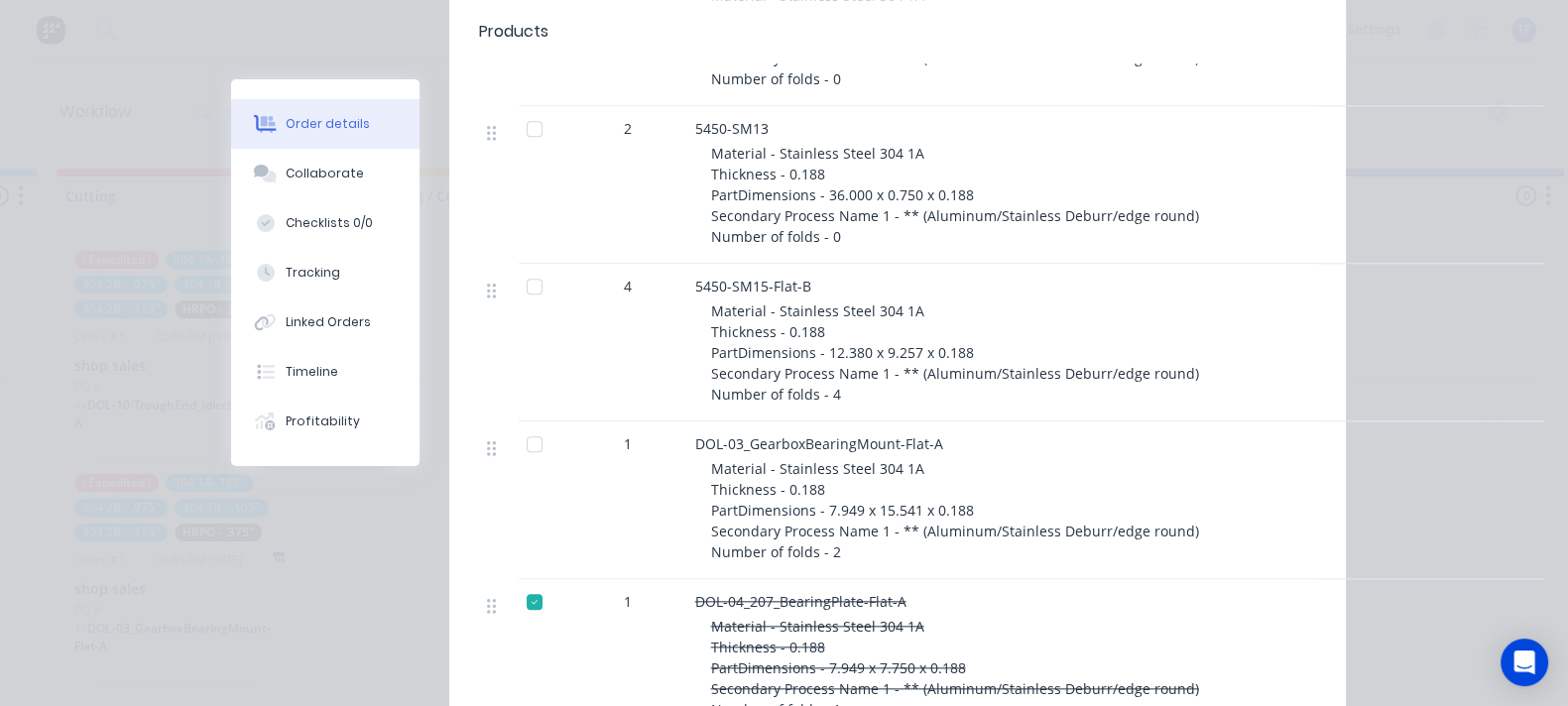
click at [515, 424] on div at bounding box center [535, 444] width 40 height 40
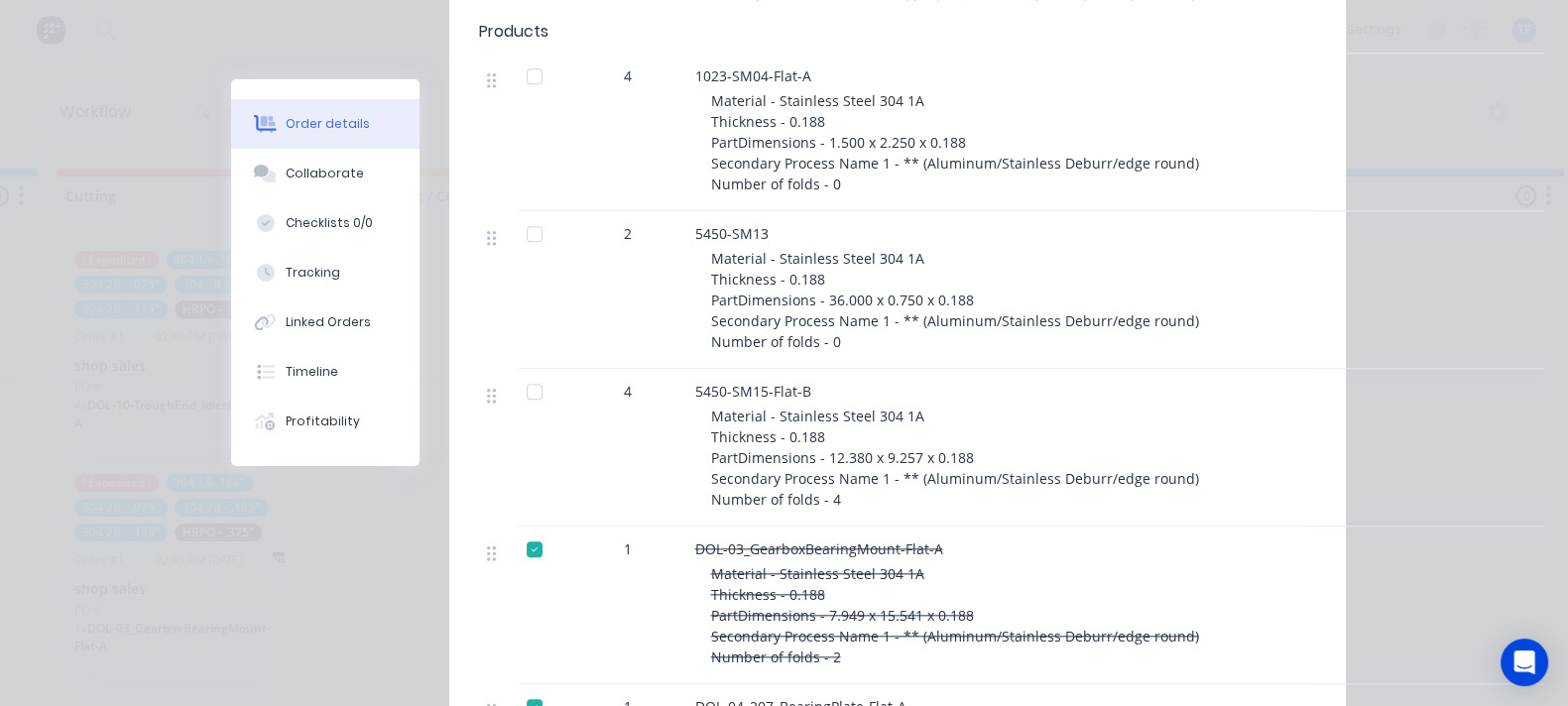
scroll to position [2478, 0]
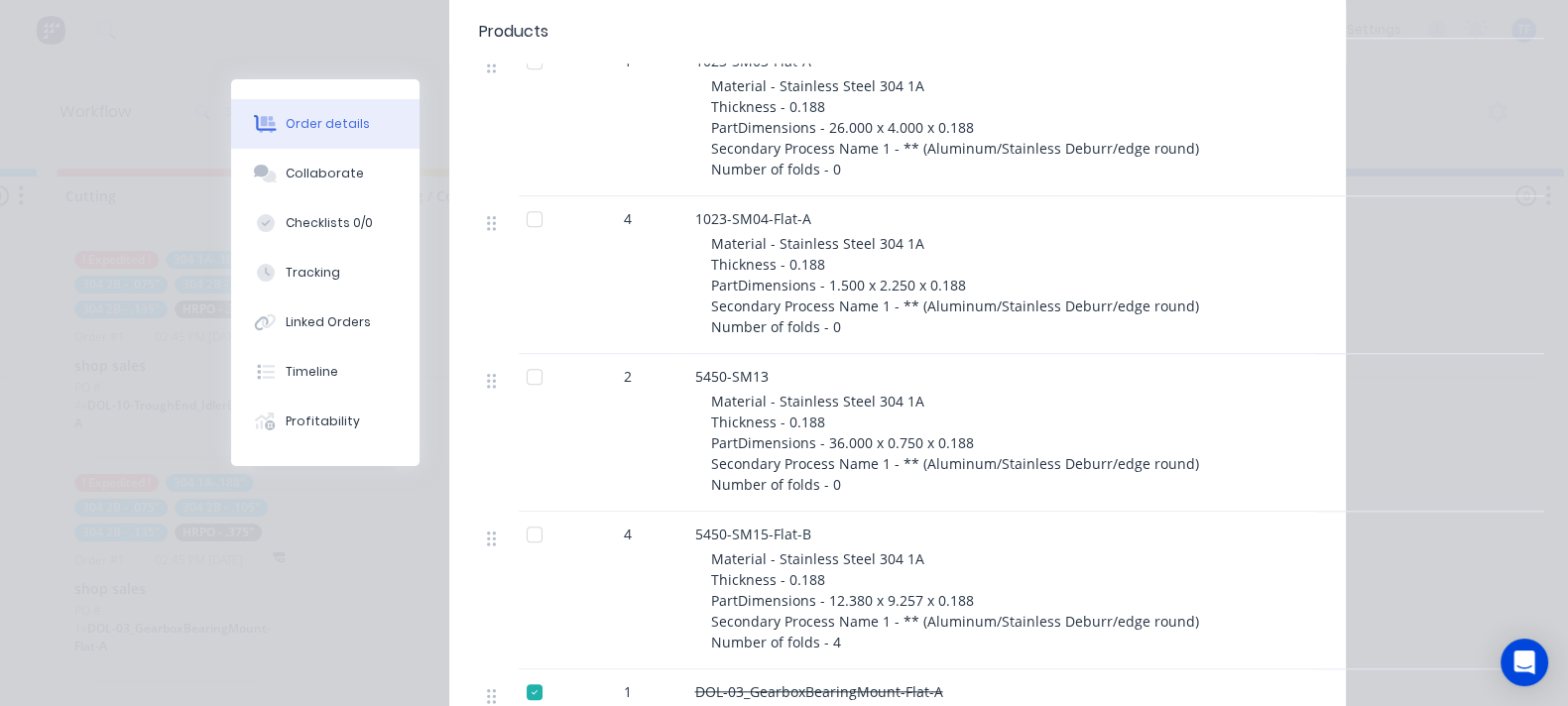
click at [515, 515] on div at bounding box center [535, 535] width 40 height 40
click at [515, 356] on div at bounding box center [535, 376] width 40 height 40
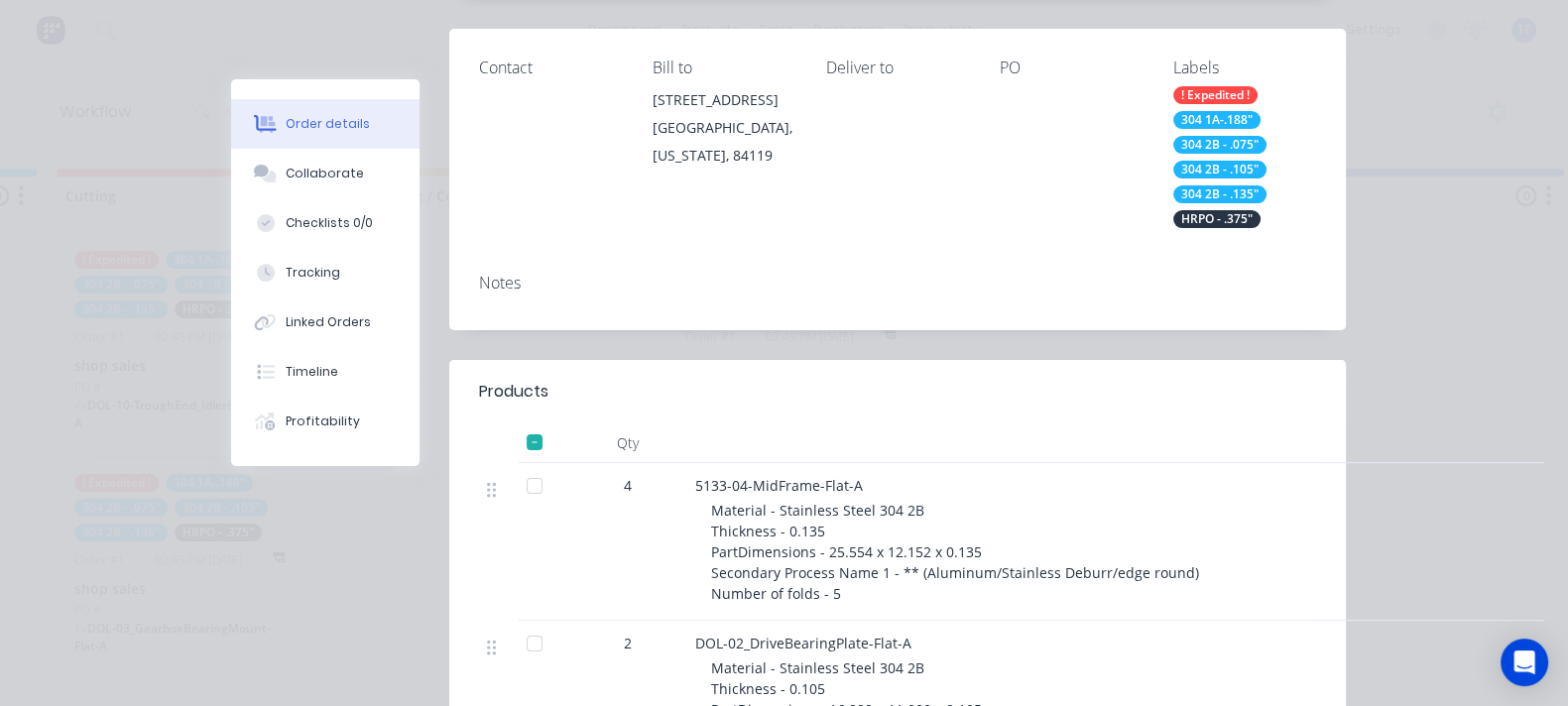
scroll to position [122, 0]
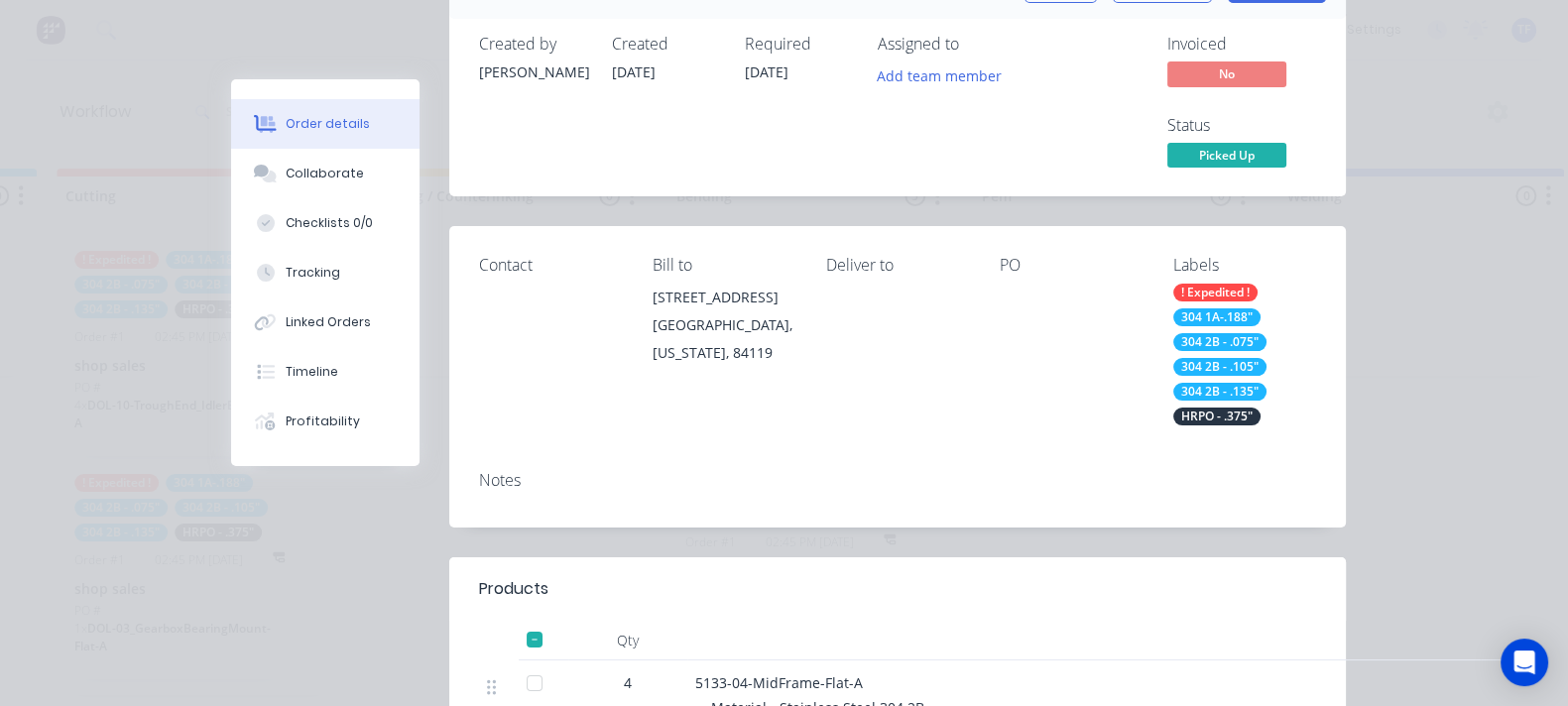
click at [515, 663] on div at bounding box center [535, 683] width 40 height 40
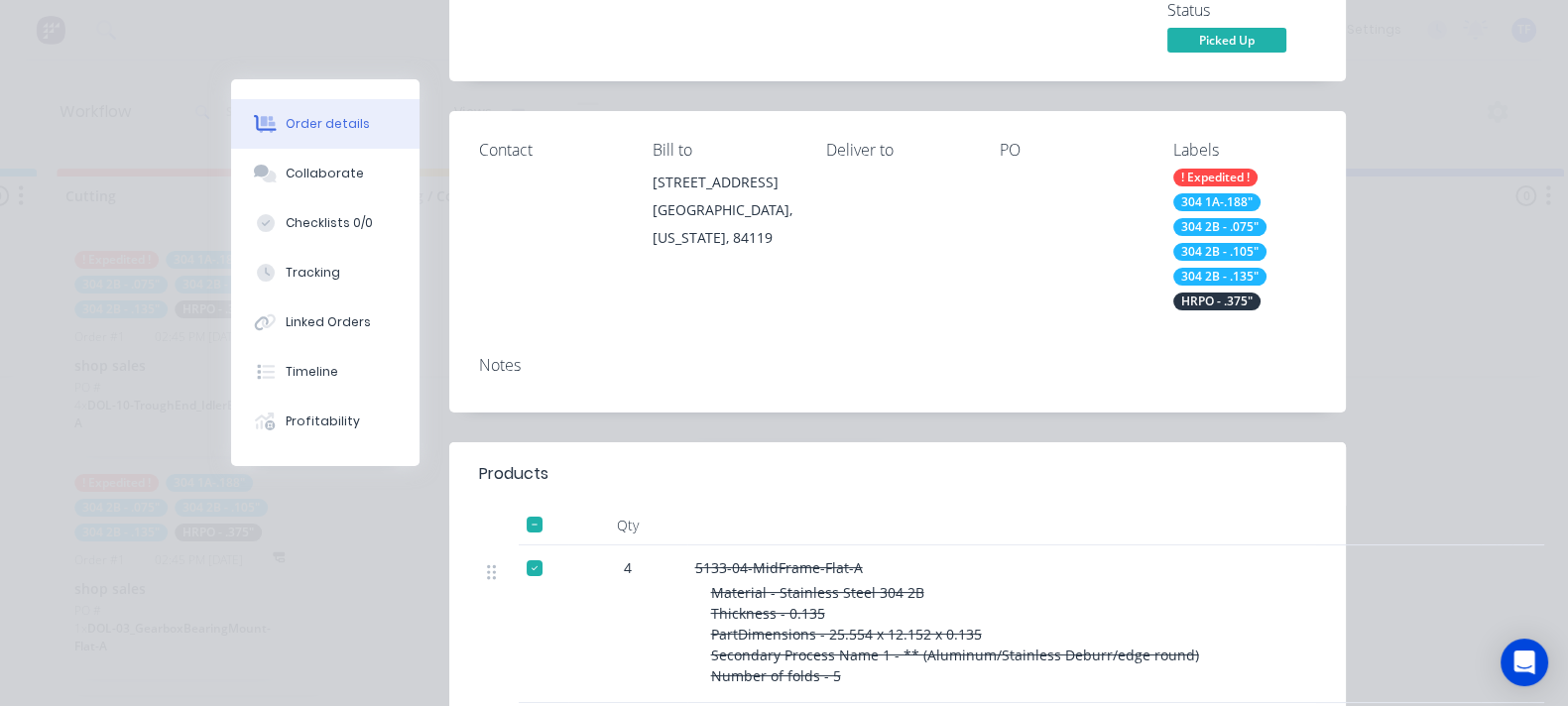
scroll to position [371, 0]
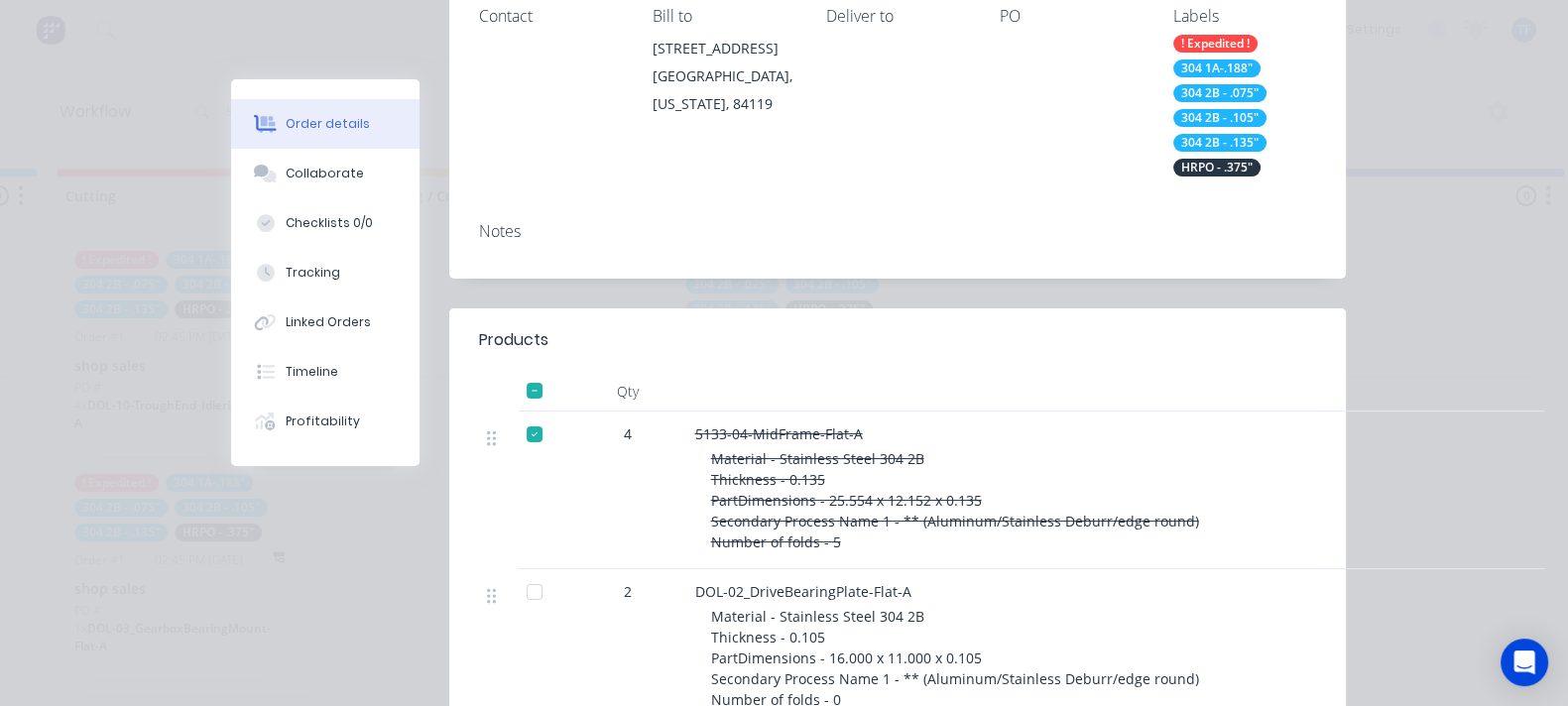
click at [515, 370] on div at bounding box center [535, 390] width 40 height 40
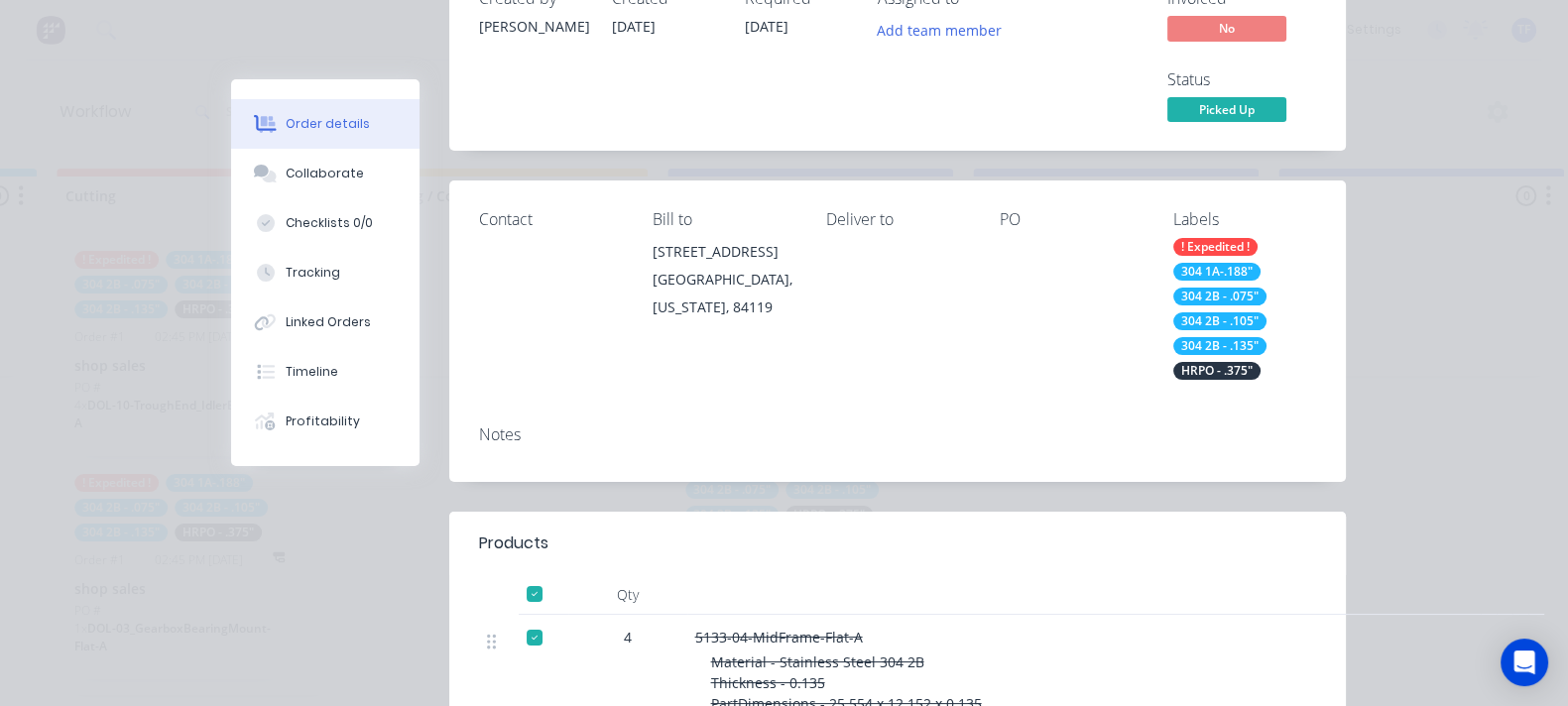
scroll to position [247, 0]
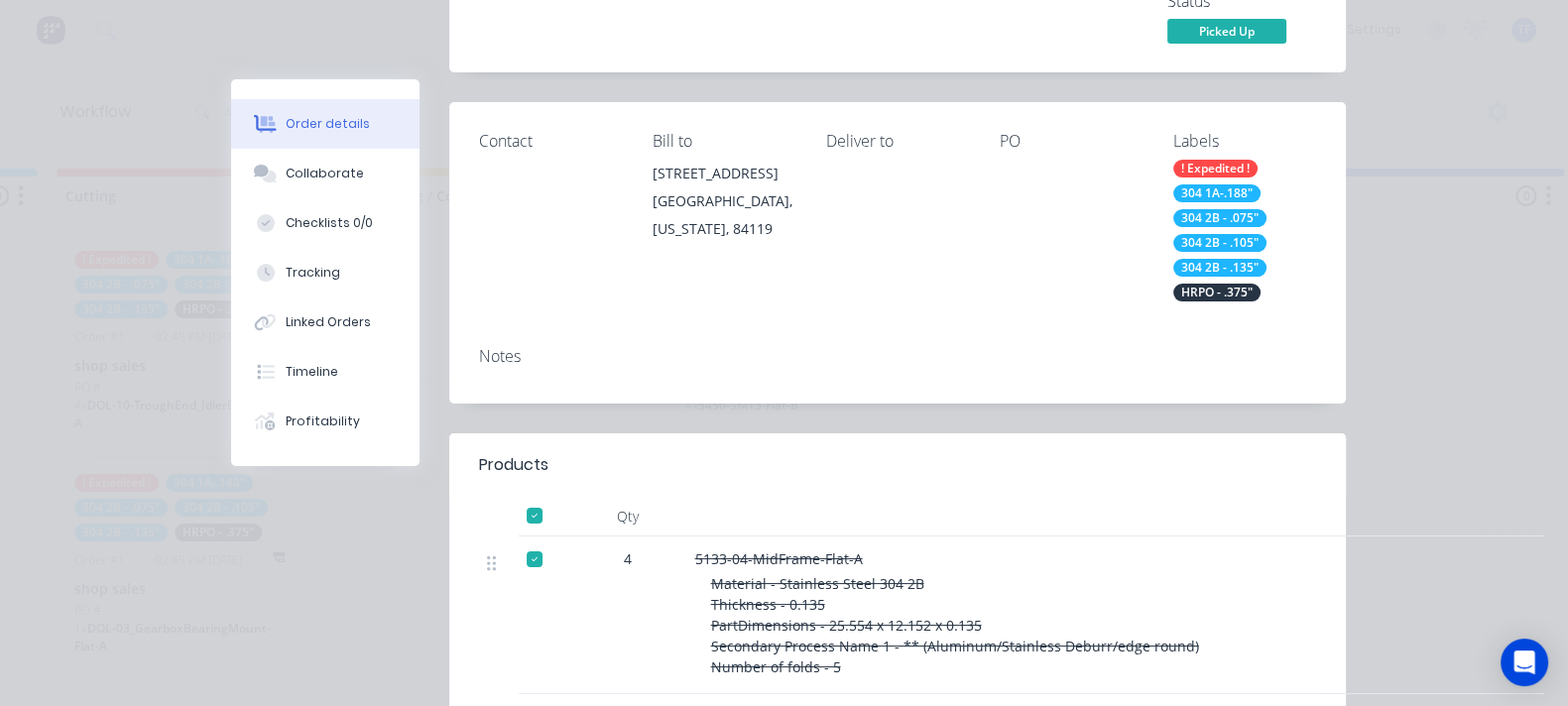
click at [515, 496] on div at bounding box center [535, 516] width 40 height 40
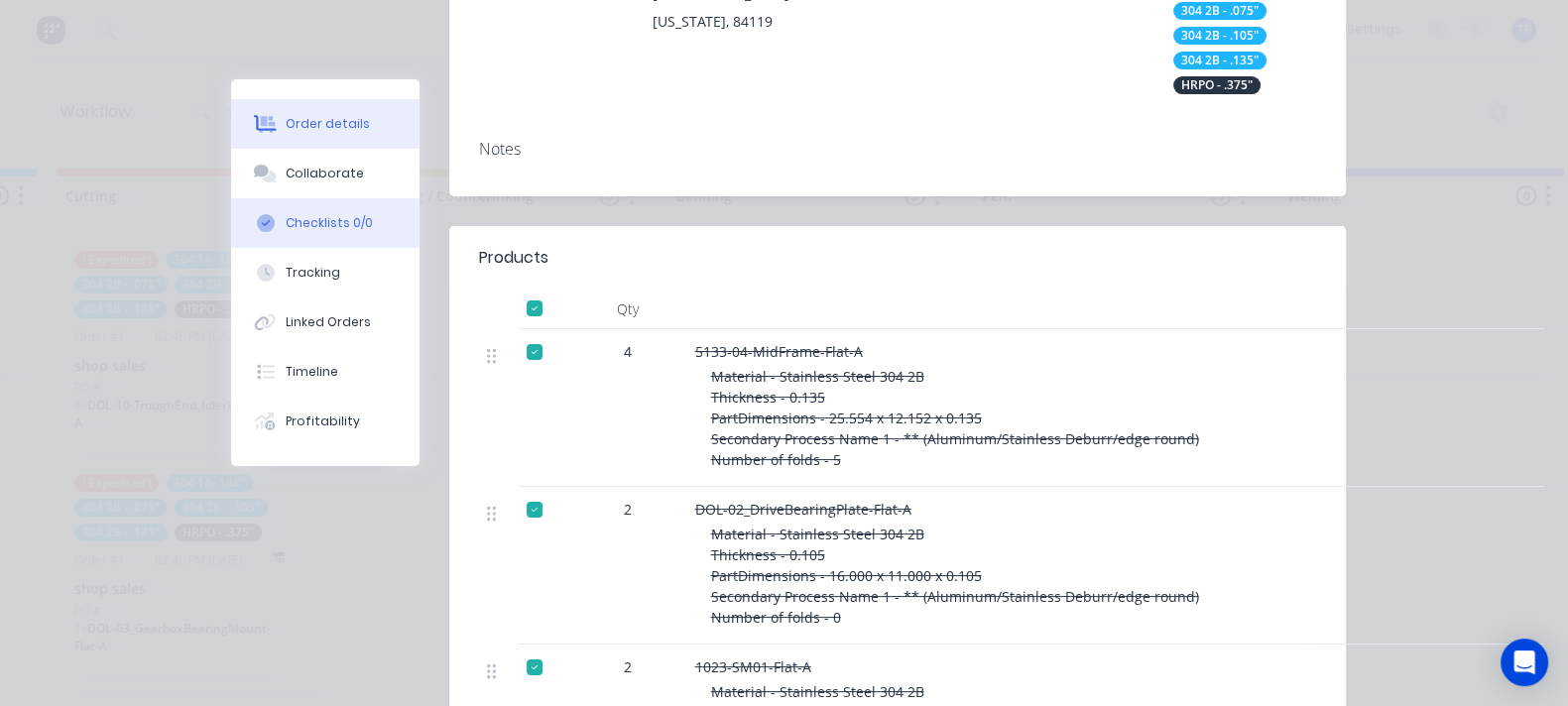
scroll to position [371, 0]
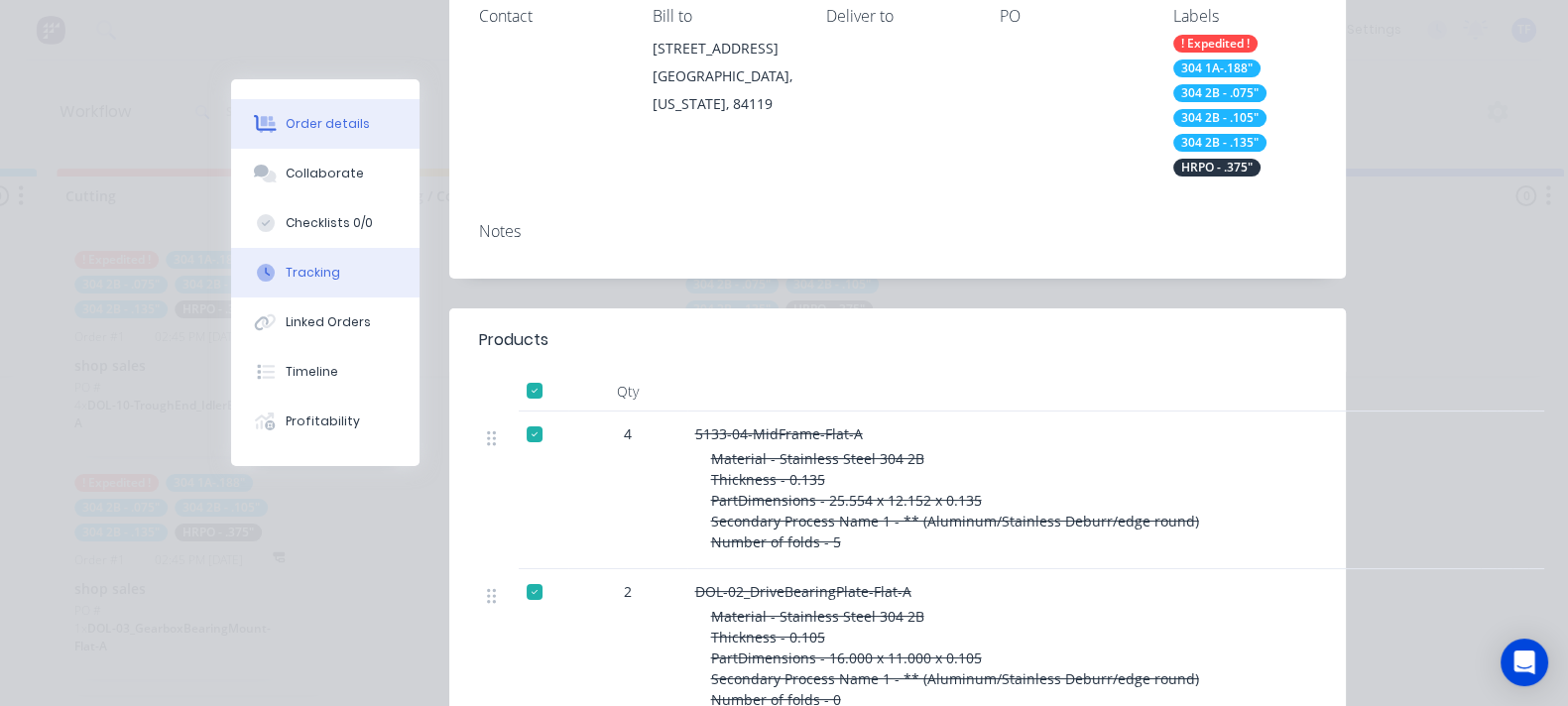
click at [231, 255] on button "Tracking" at bounding box center [325, 273] width 188 height 50
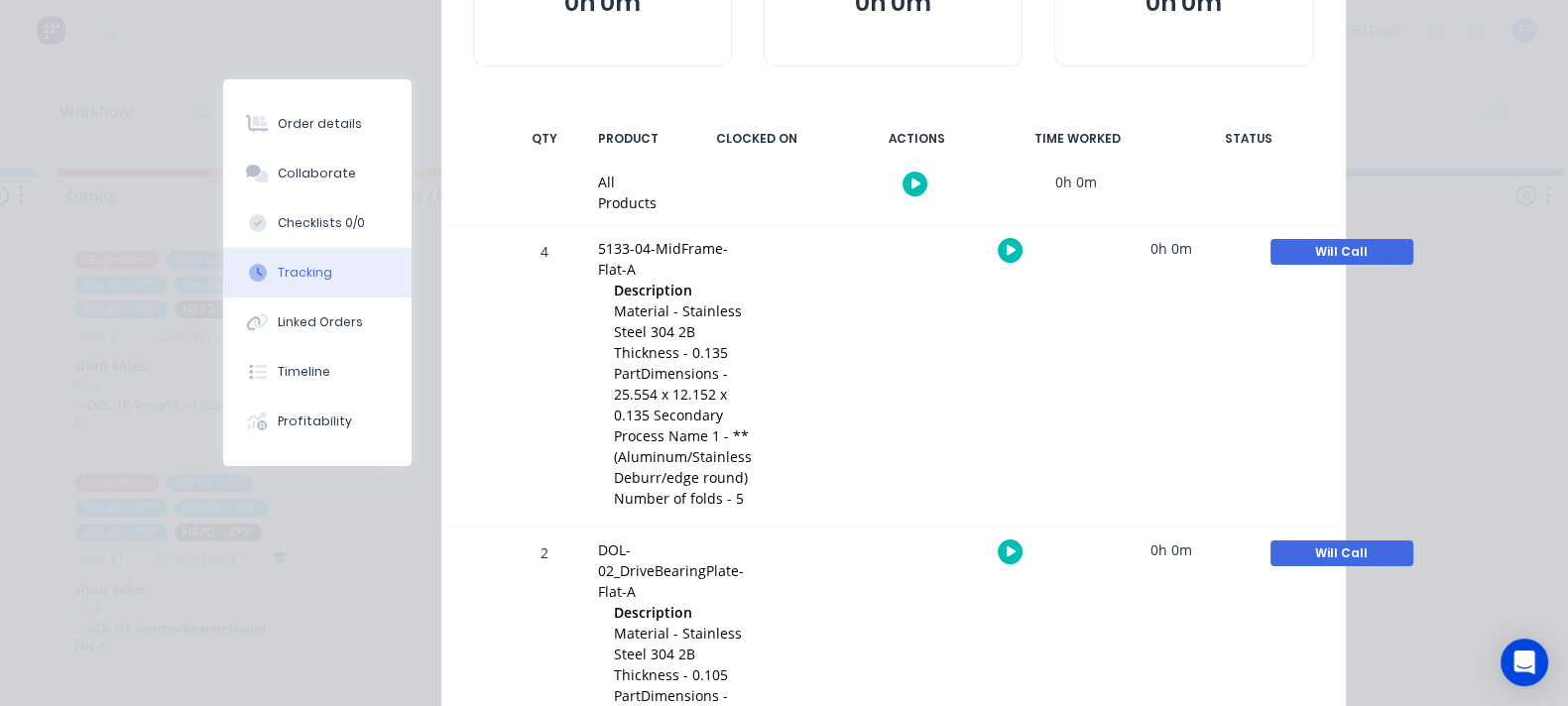
scroll to position [309, 0]
click at [1412, 542] on div "Will Call" at bounding box center [1341, 555] width 142 height 26
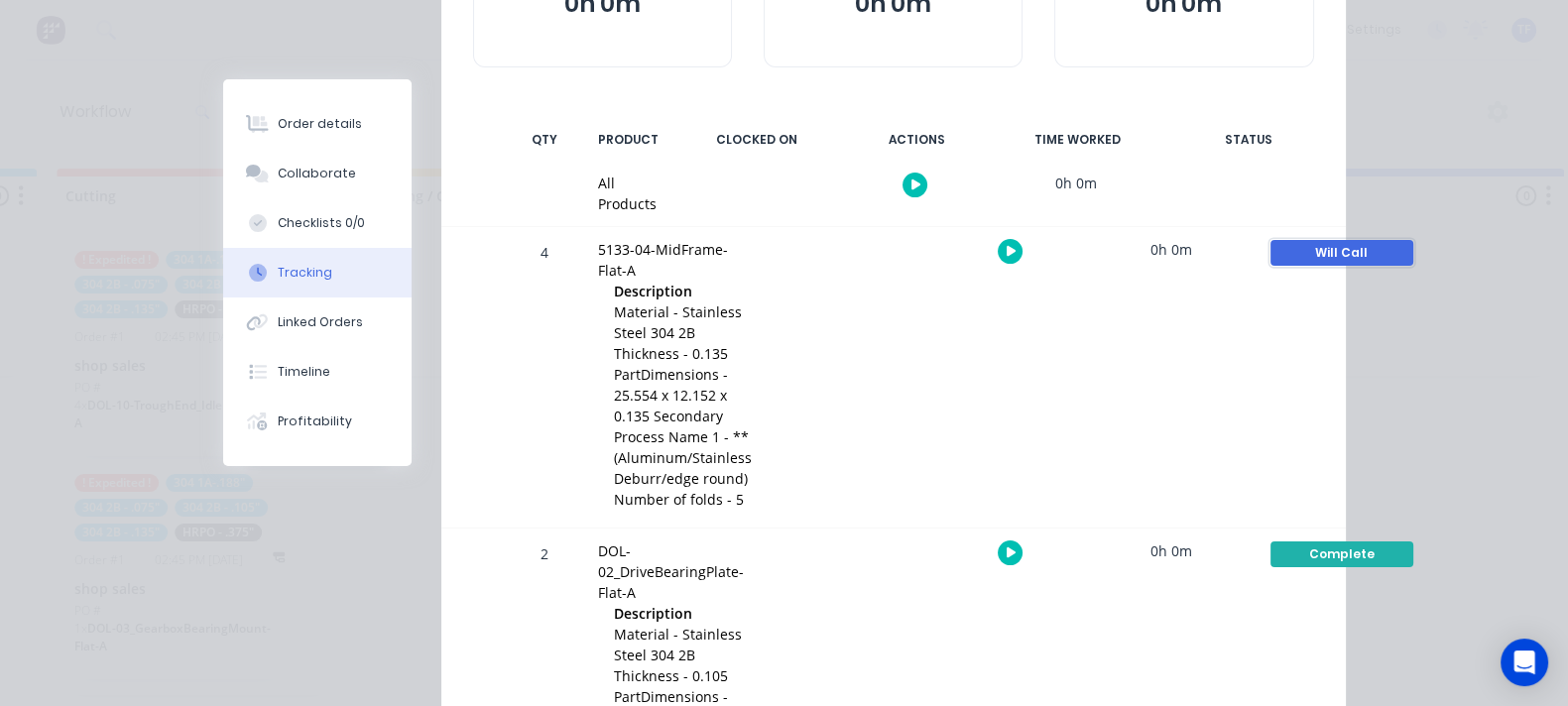
click at [1414, 240] on div "Will Call" at bounding box center [1341, 253] width 142 height 26
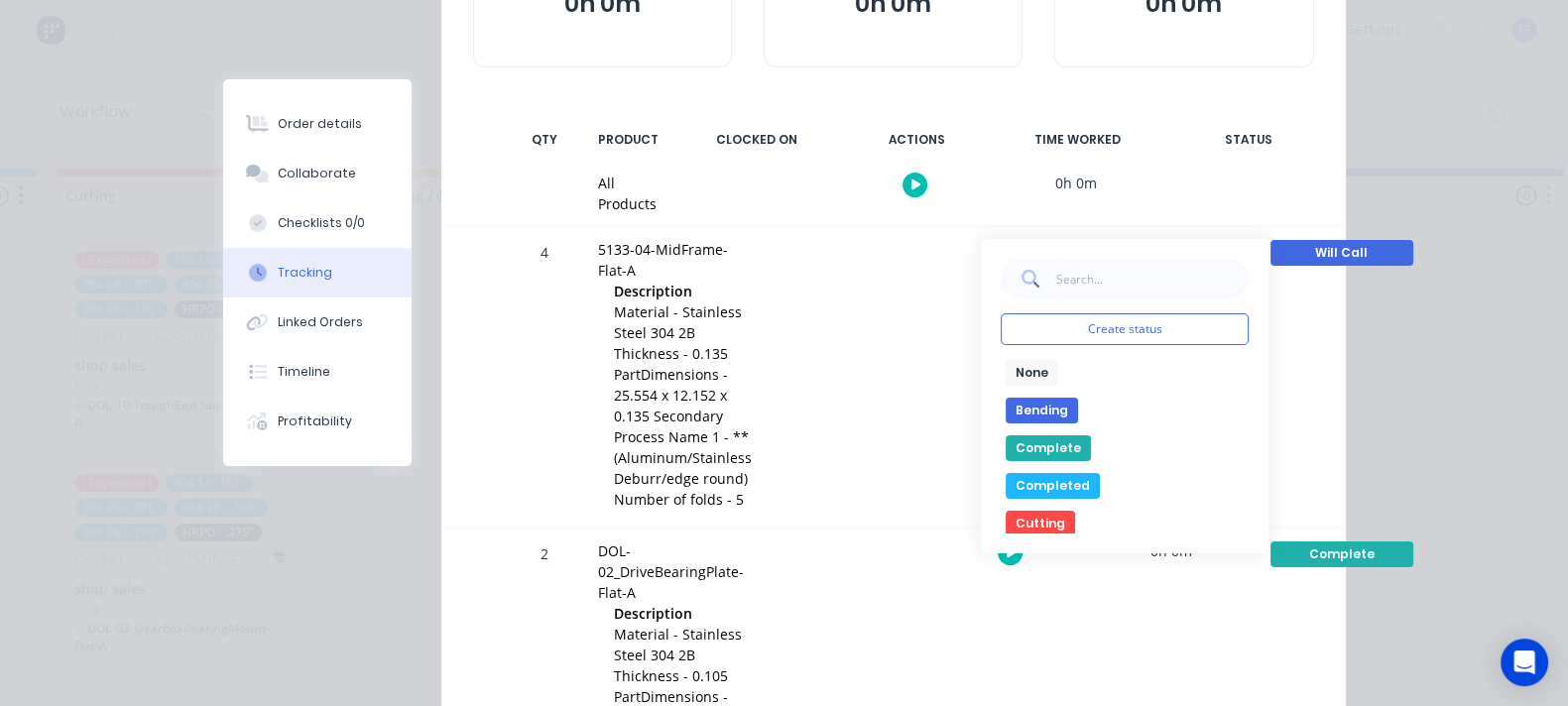
click at [1091, 435] on button "Complete" at bounding box center [1048, 448] width 86 height 26
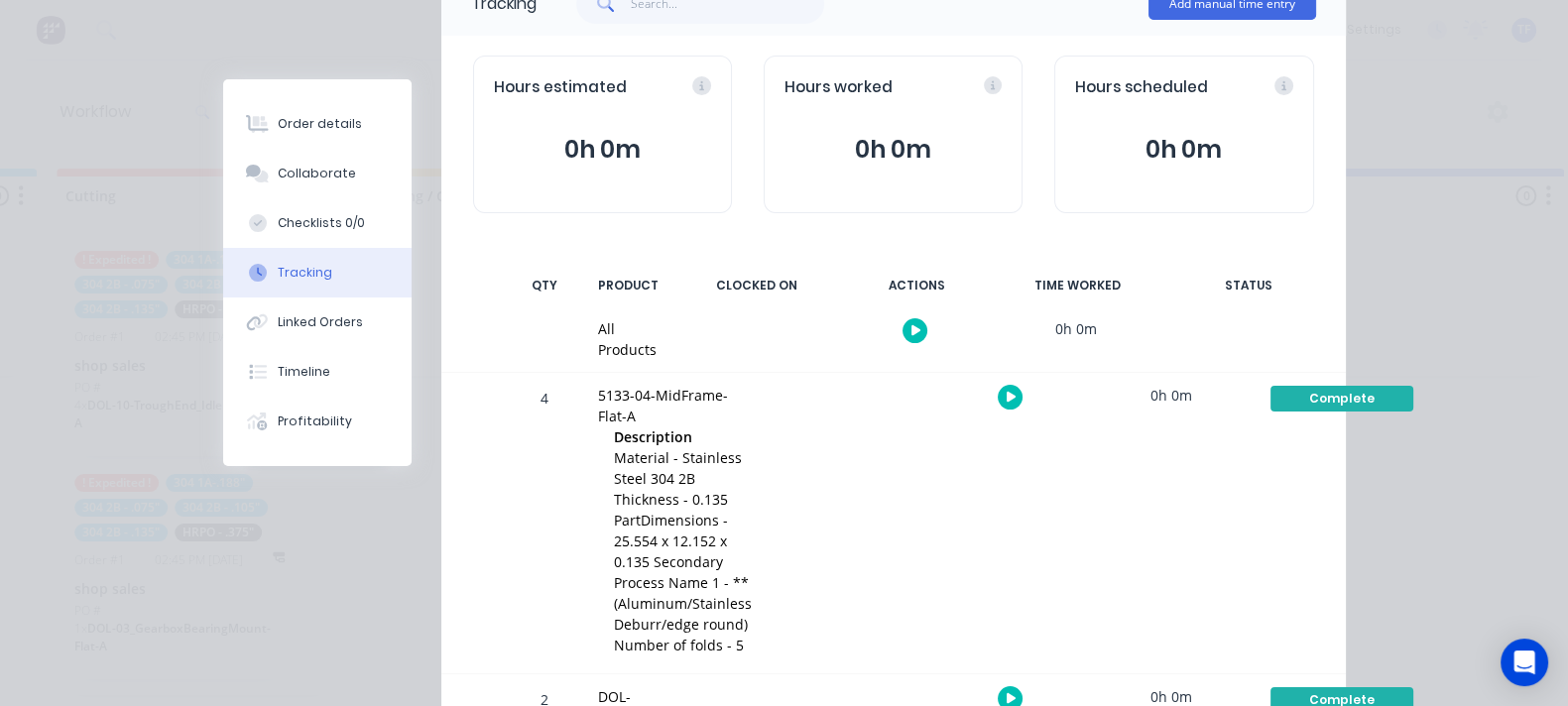
scroll to position [0, 0]
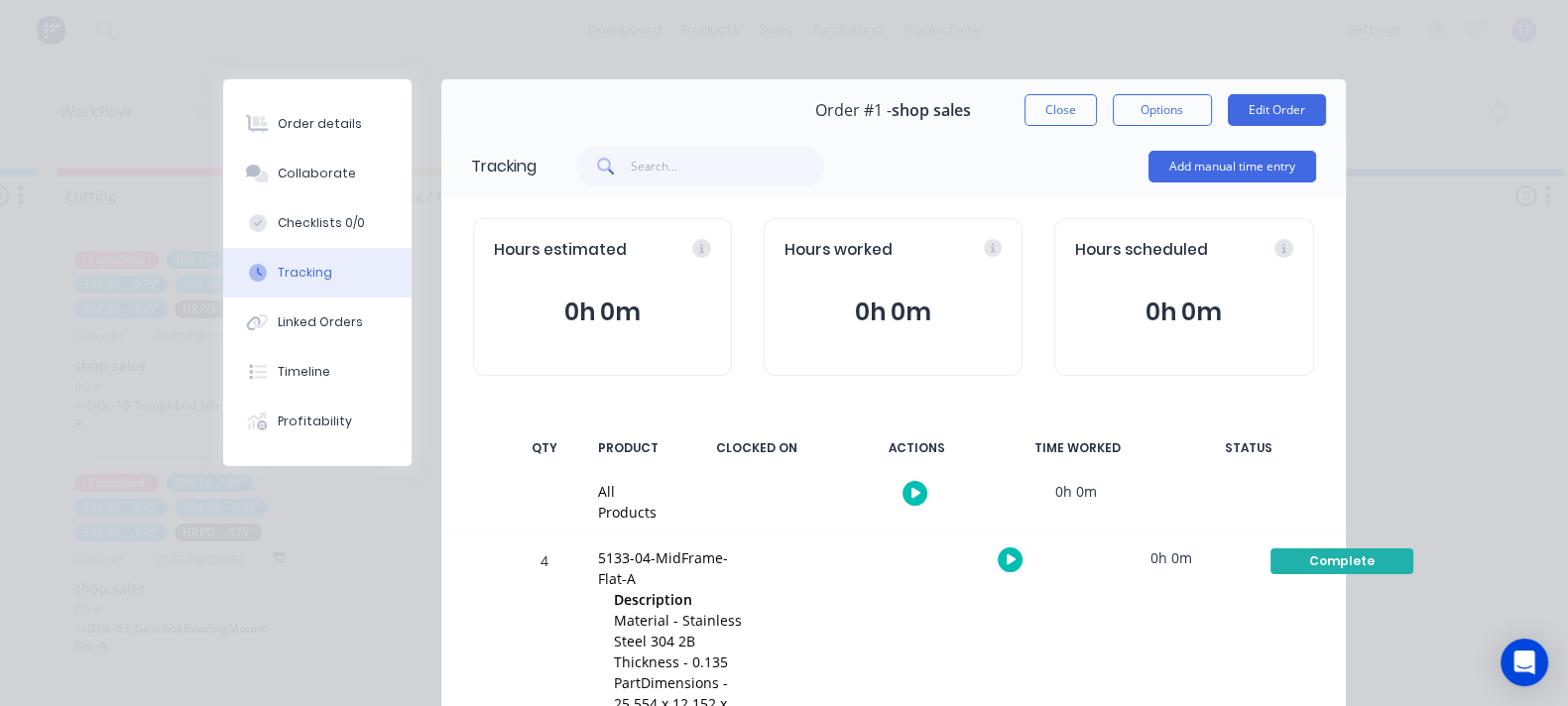
click at [1203, 90] on div "Order #1 - shop sales Close Options Edit Order" at bounding box center [894, 111] width 905 height 63
click at [1097, 99] on button "Close" at bounding box center [1060, 111] width 73 height 32
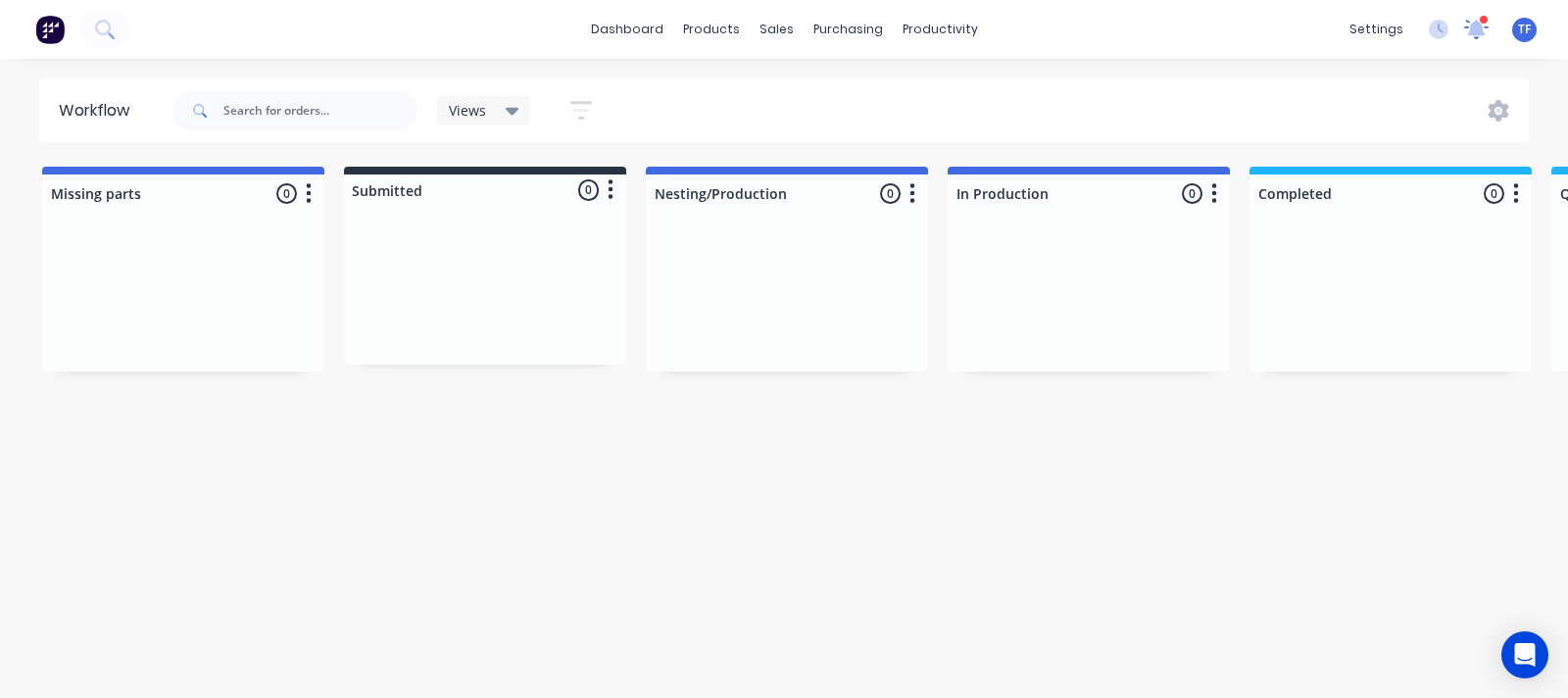
click at [1486, 23] on icon at bounding box center [1476, 29] width 28 height 23
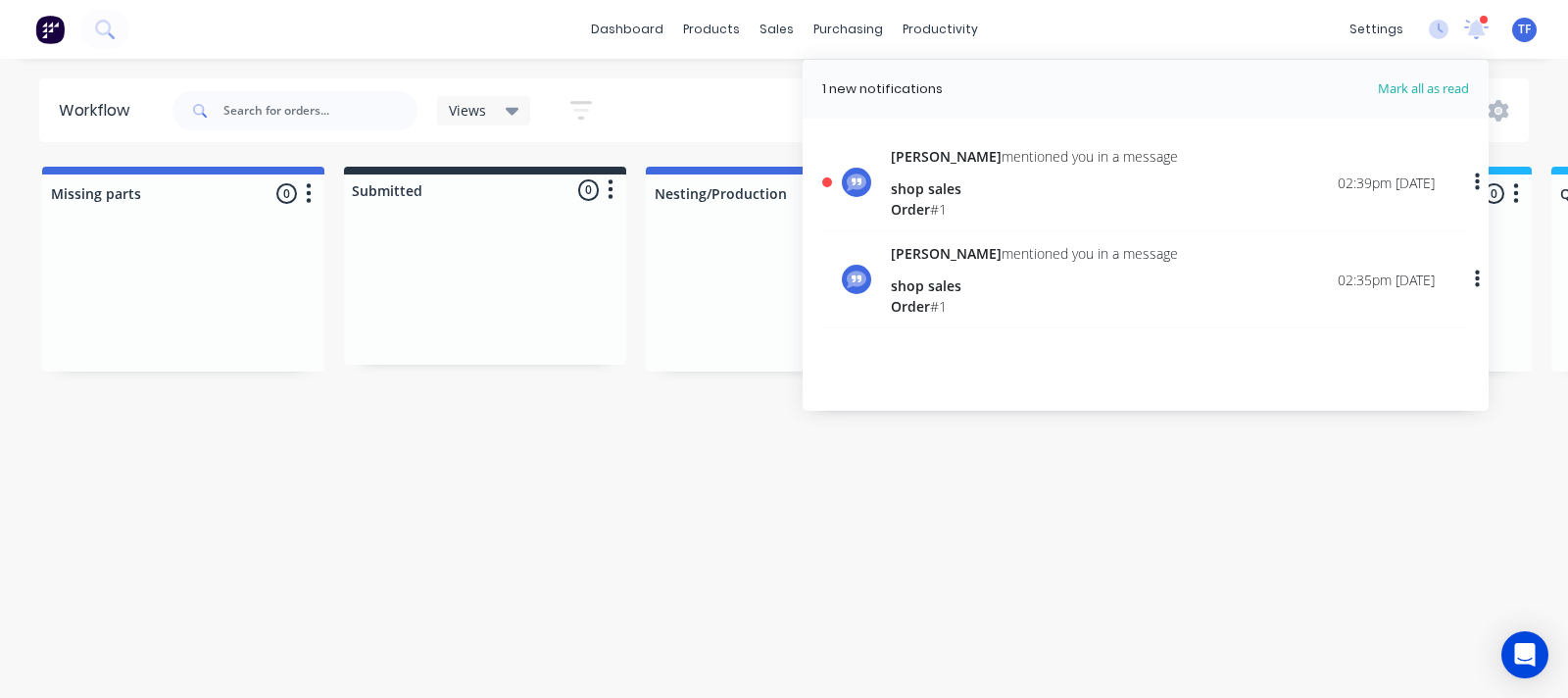
click at [1175, 207] on div "[PERSON_NAME] mentioned you in a message shop sales Order # 1 02:39pm [DATE]" at bounding box center [1162, 182] width 543 height 74
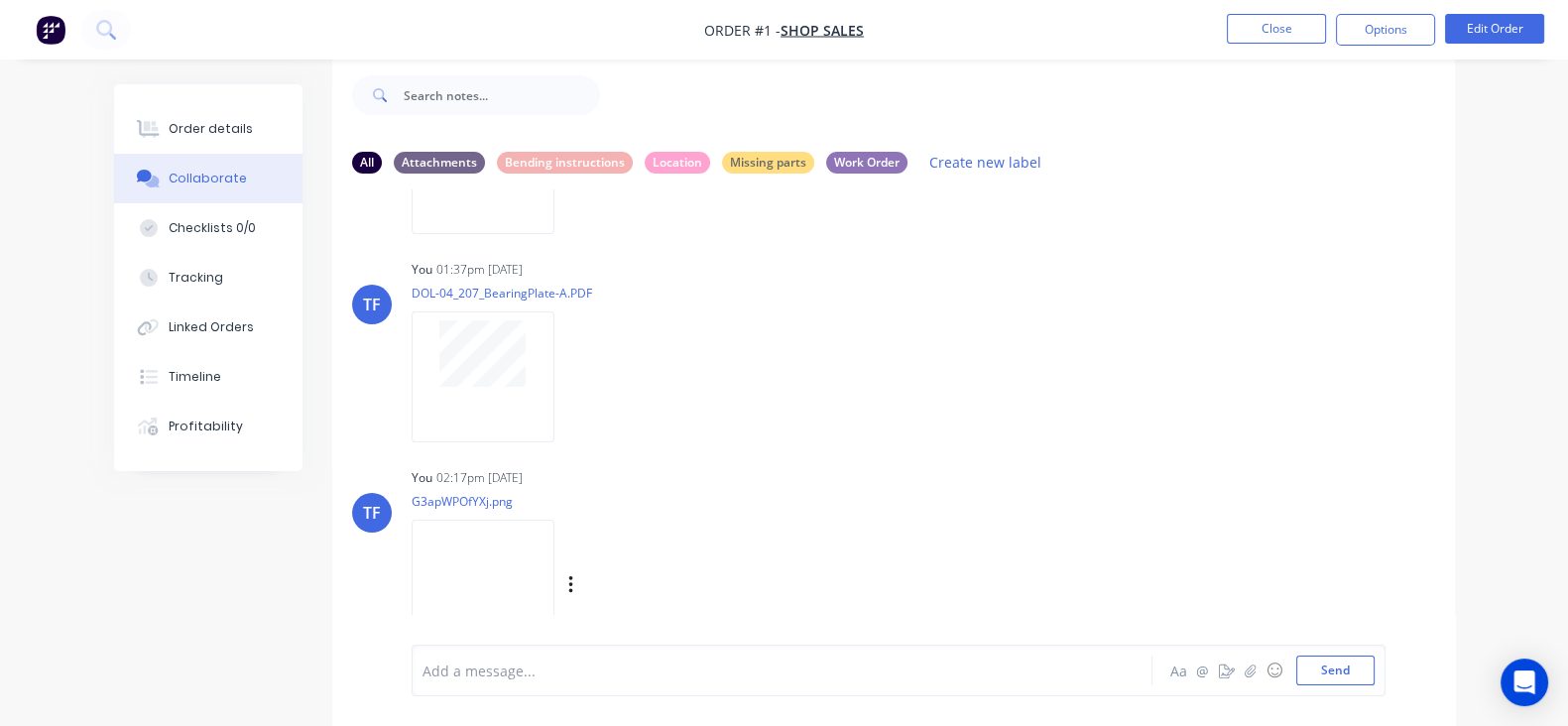
scroll to position [3419, 0]
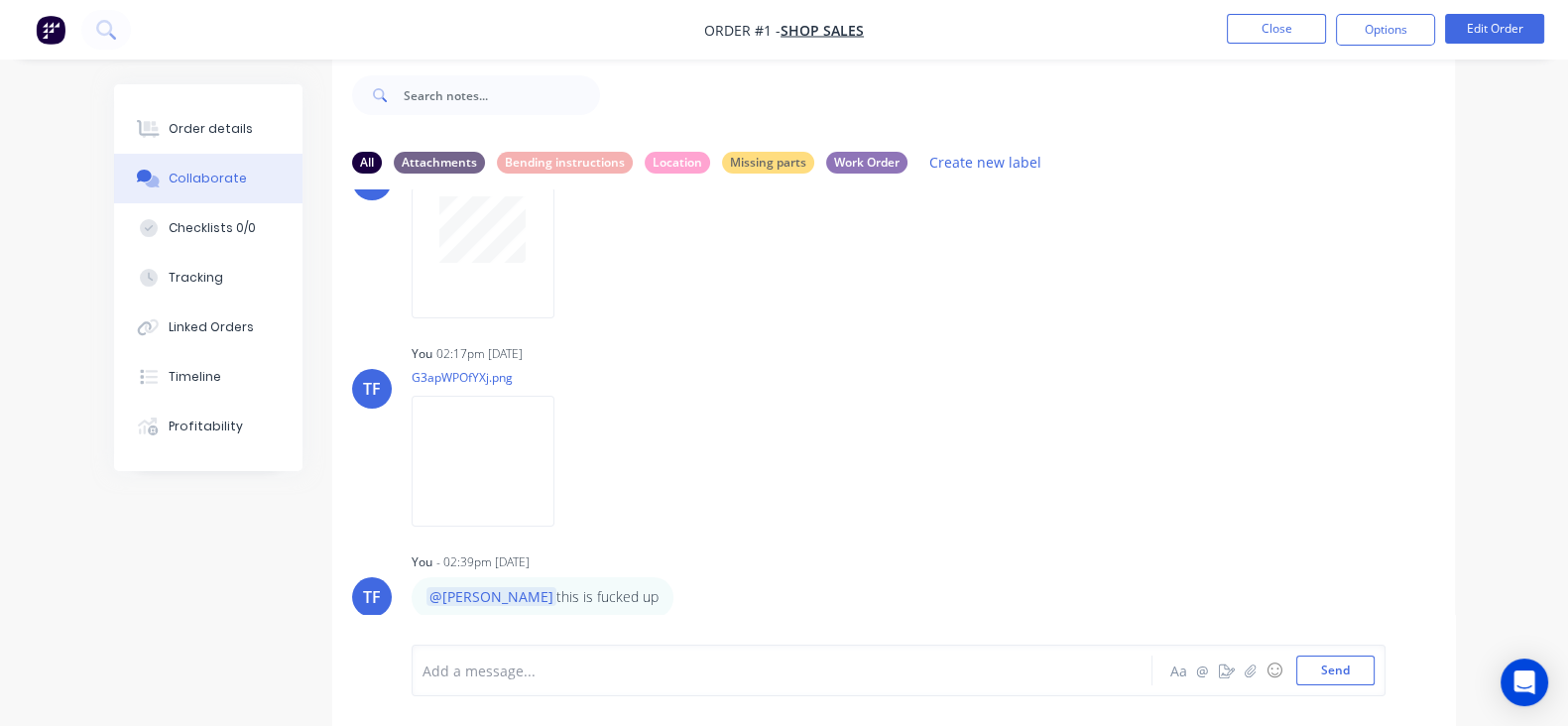
click at [46, 31] on img "button" at bounding box center [51, 30] width 30 height 30
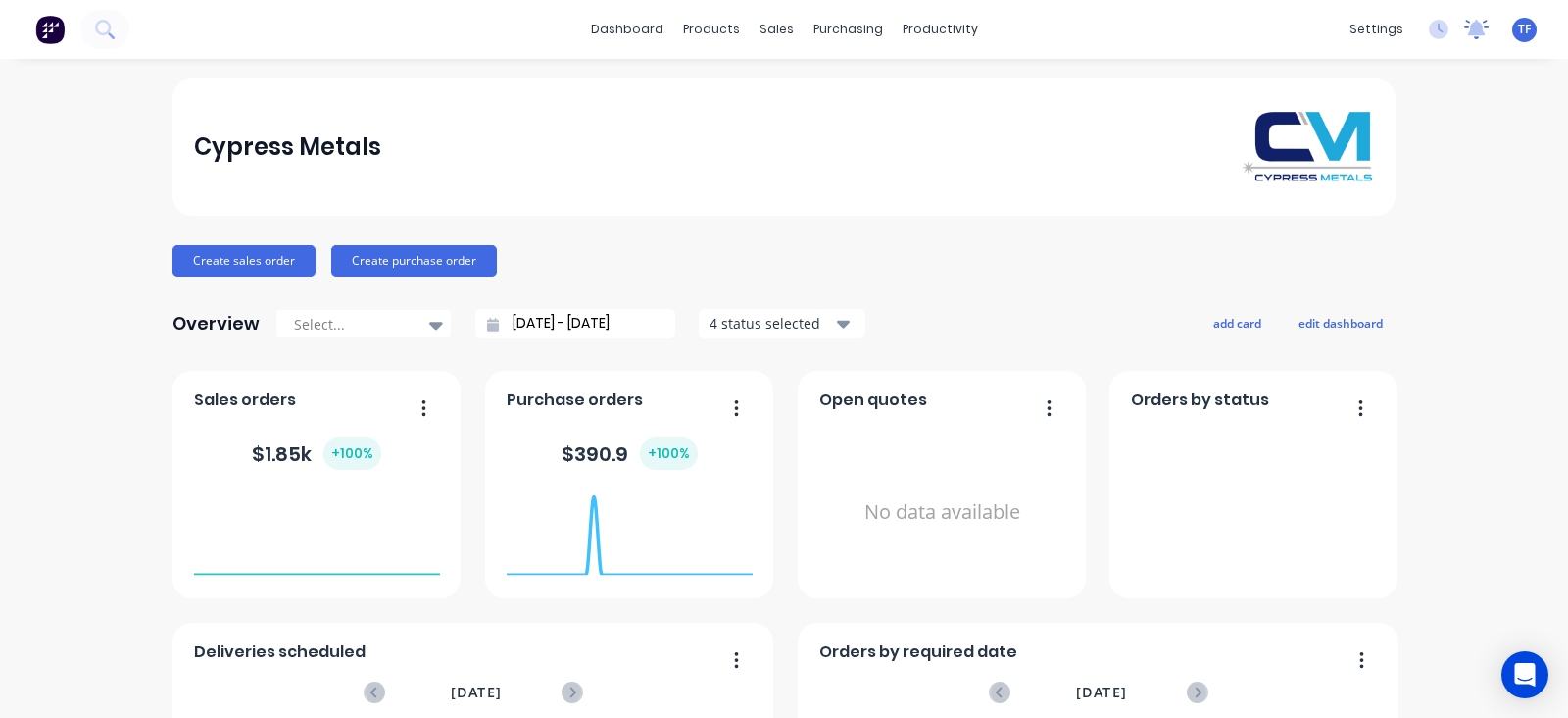
click at [1468, 25] on icon at bounding box center [1476, 28] width 18 height 16
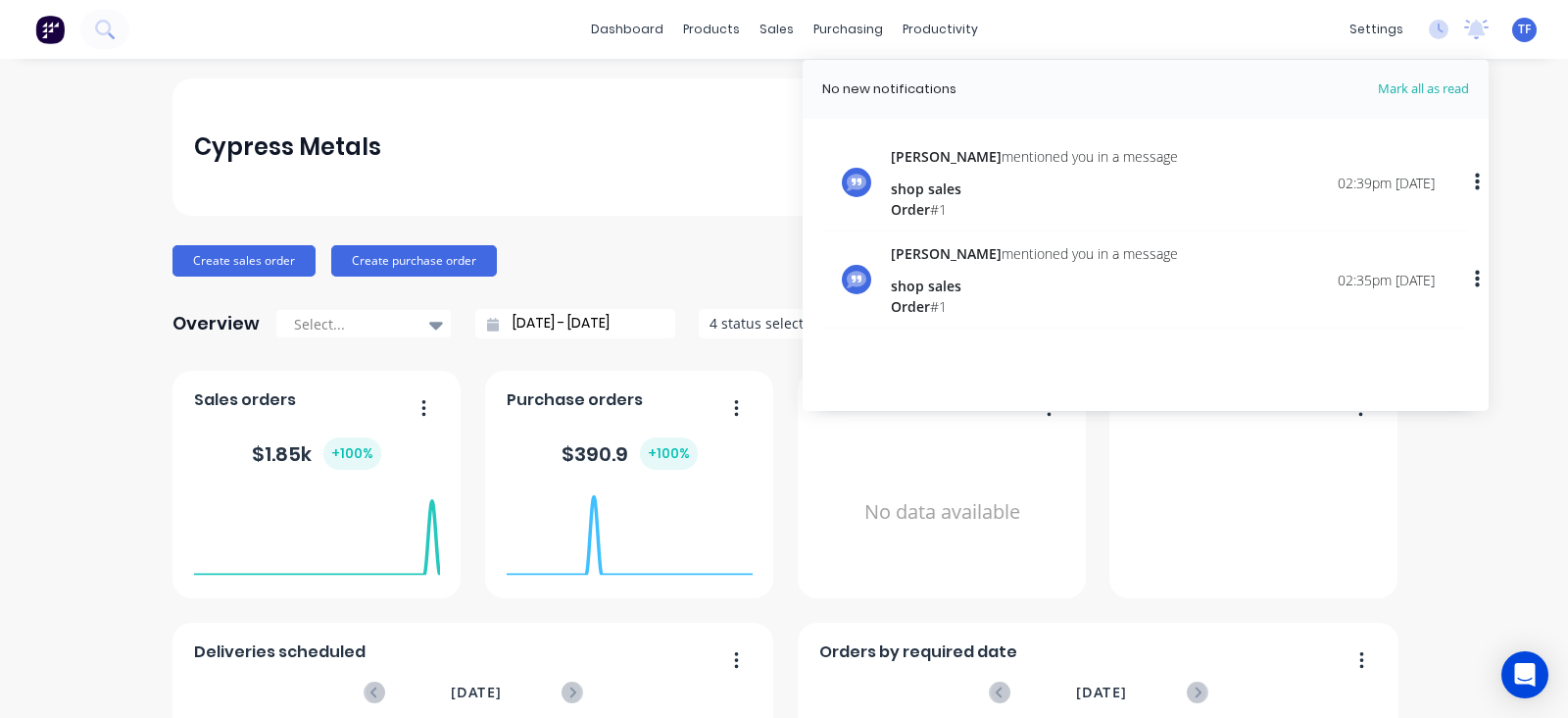
click at [1415, 92] on span "Mark all as read" at bounding box center [1388, 90] width 161 height 20
click at [1413, 87] on span "Mark all as read" at bounding box center [1388, 90] width 161 height 20
click at [1523, 355] on div "Cypress Metals Create sales order Create purchase order Overview Select... [DAT…" at bounding box center [784, 590] width 1568 height 1023
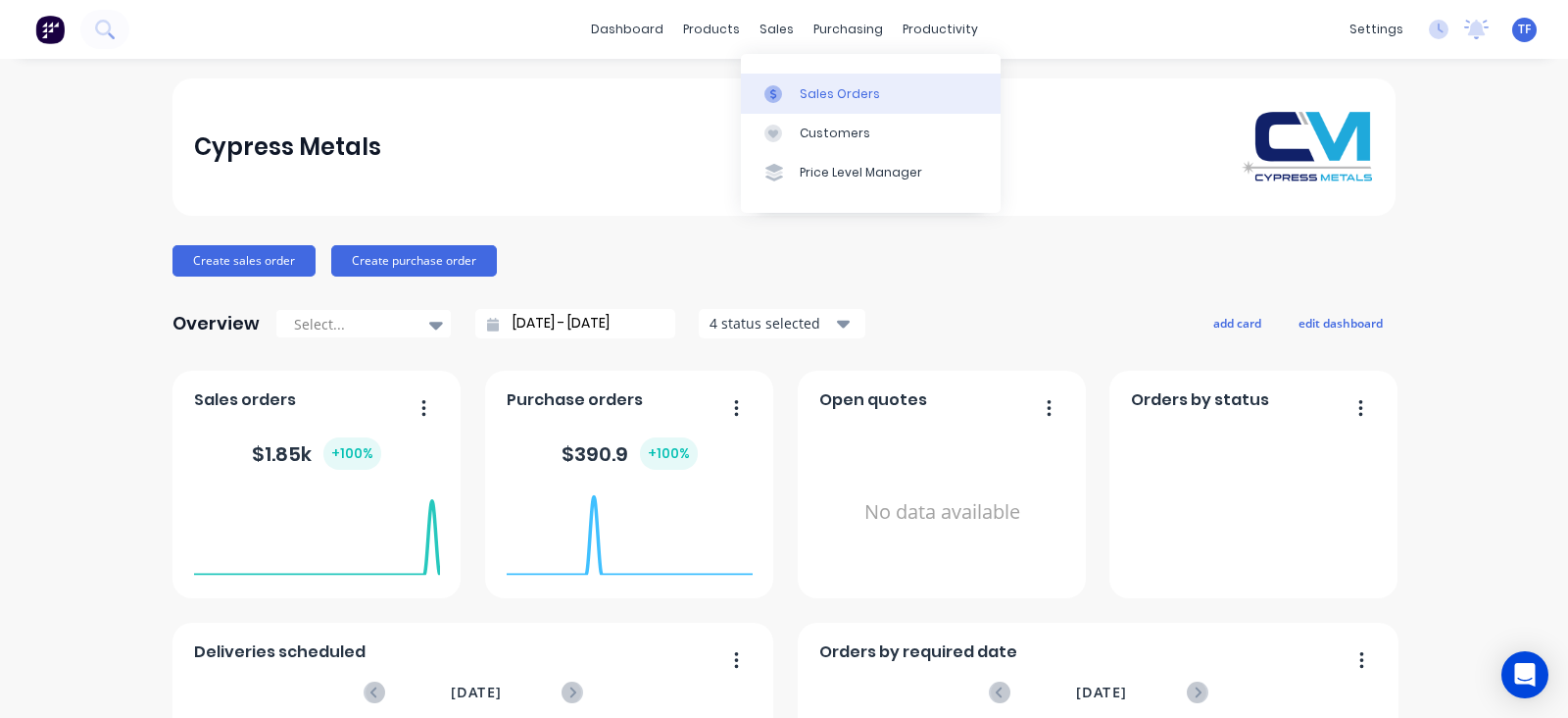
click at [786, 81] on link "Sales Orders" at bounding box center [871, 94] width 260 height 39
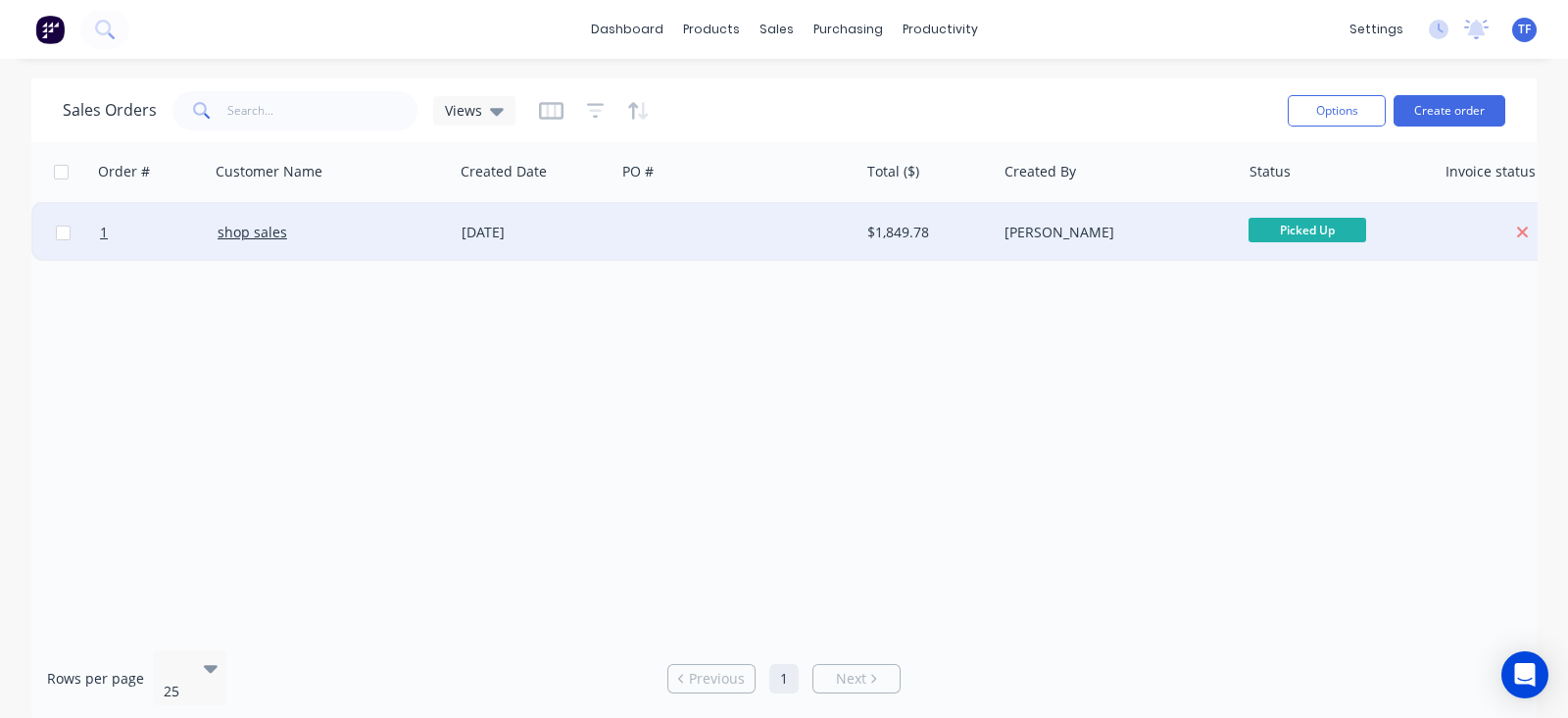
click at [1331, 226] on span "Picked Up" at bounding box center [1306, 229] width 117 height 25
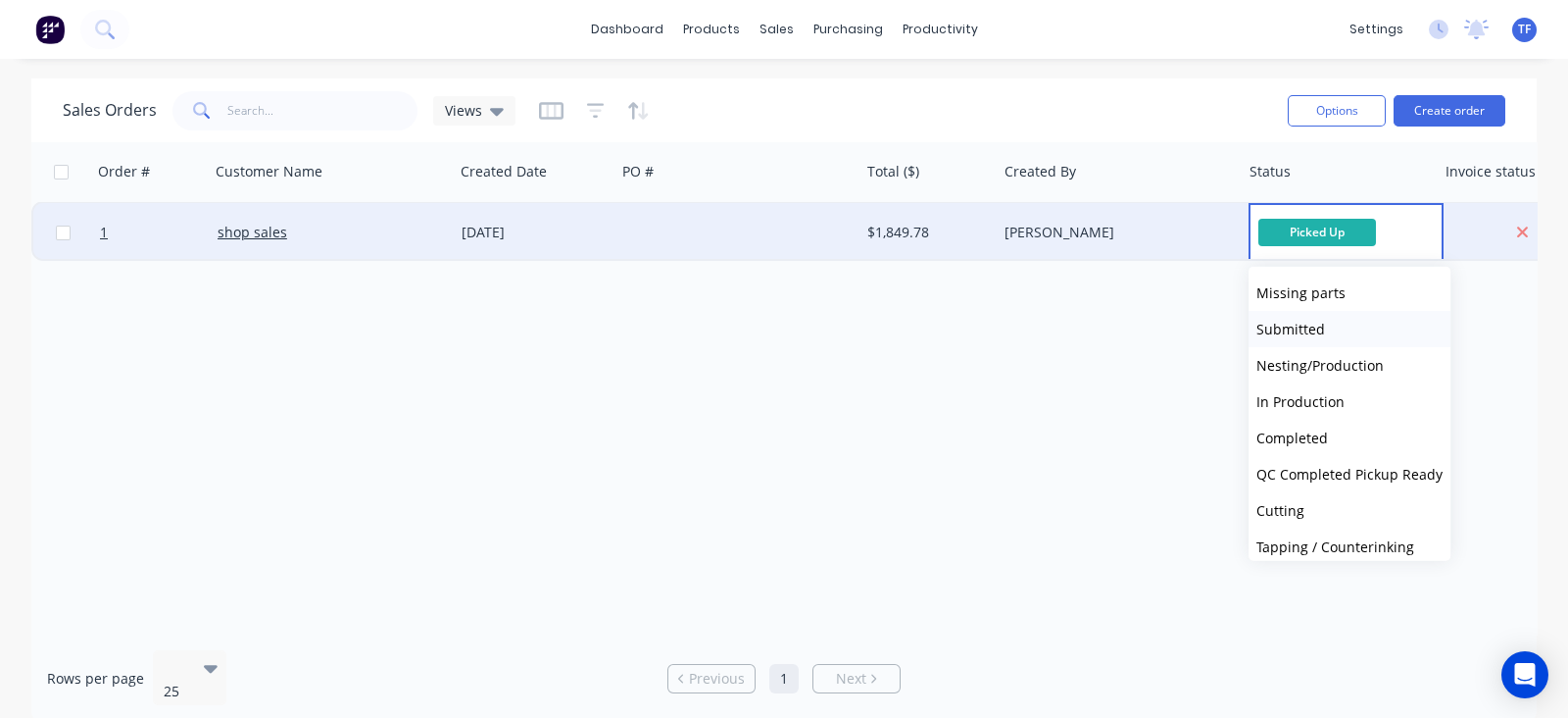
click at [1293, 343] on button "Submitted" at bounding box center [1348, 329] width 202 height 36
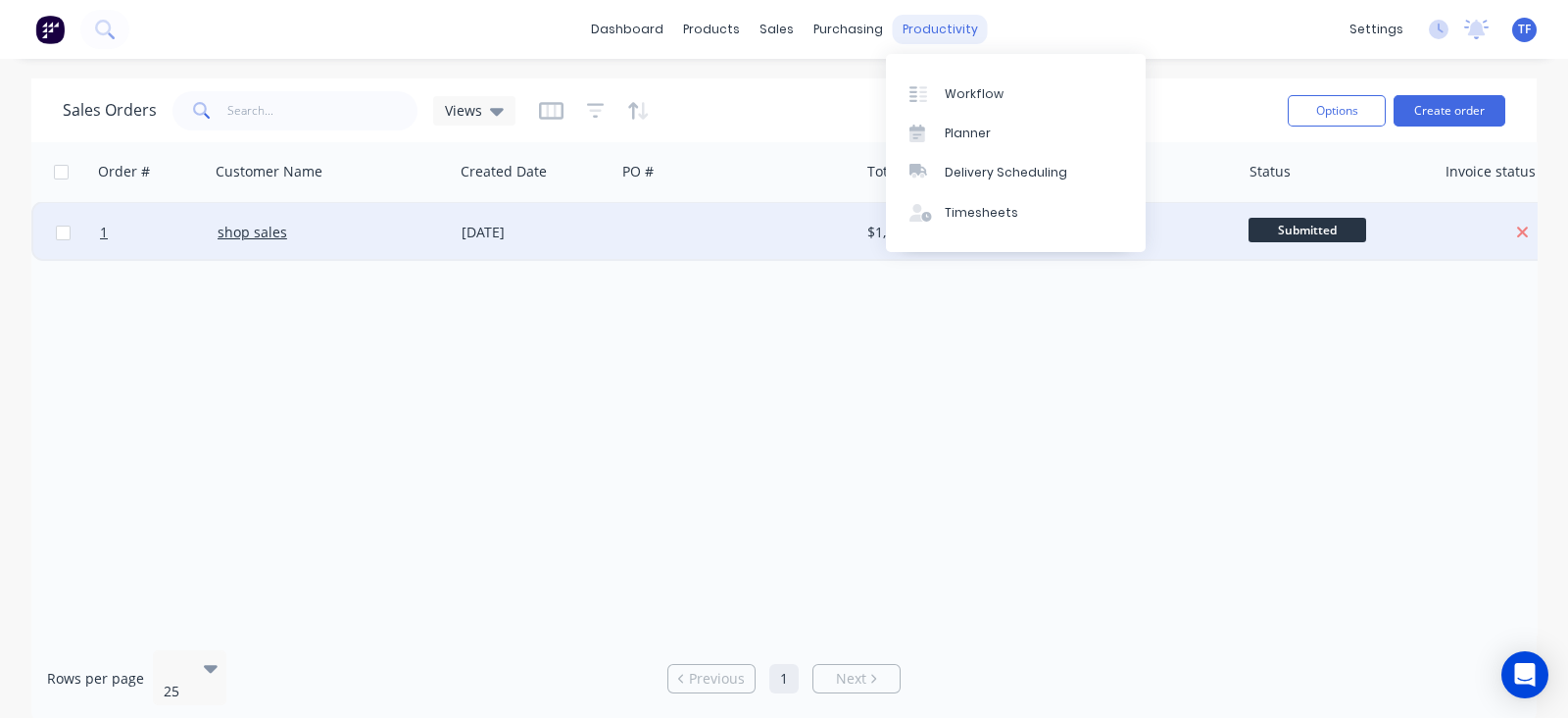
click at [931, 36] on div "productivity" at bounding box center [940, 30] width 95 height 30
click at [936, 79] on link "Workflow" at bounding box center [1016, 94] width 260 height 39
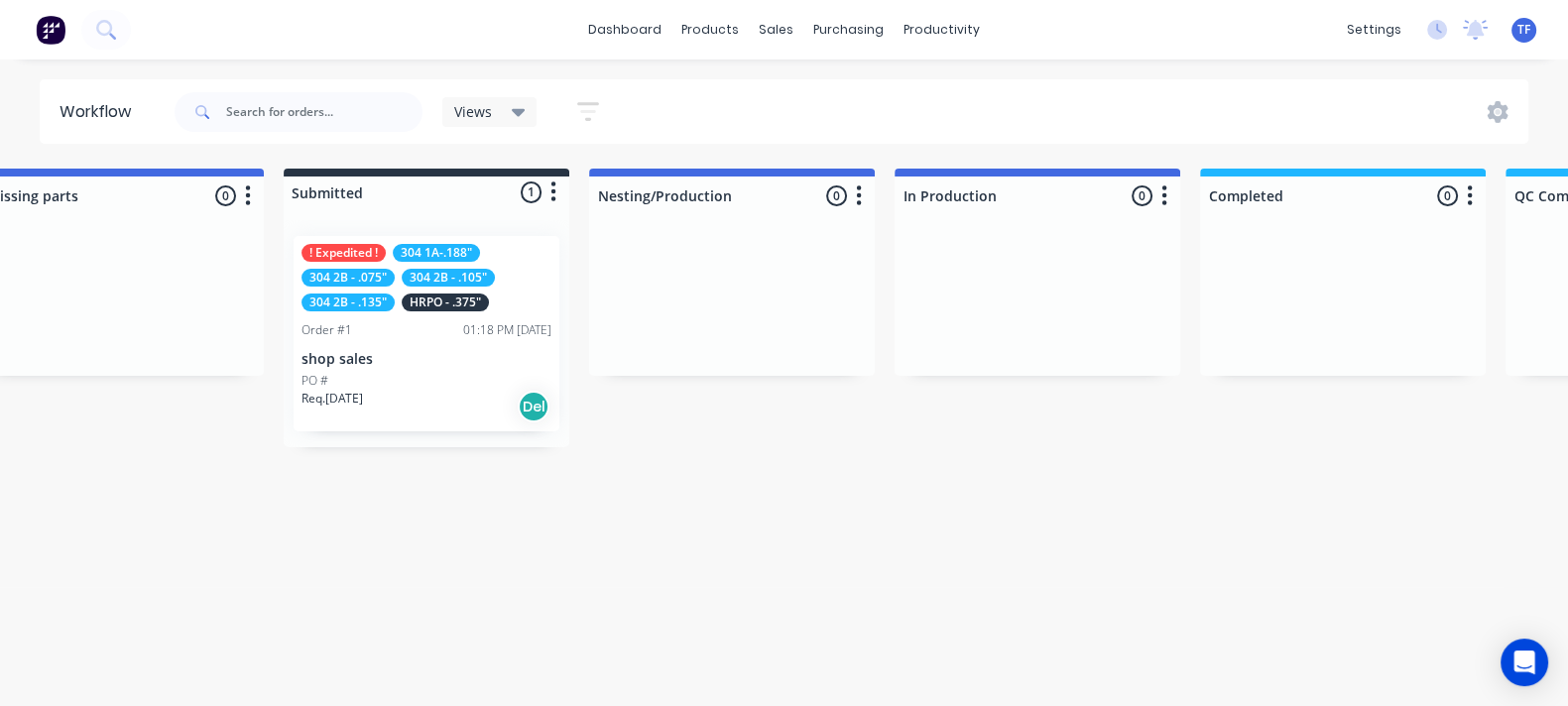
scroll to position [0, 55]
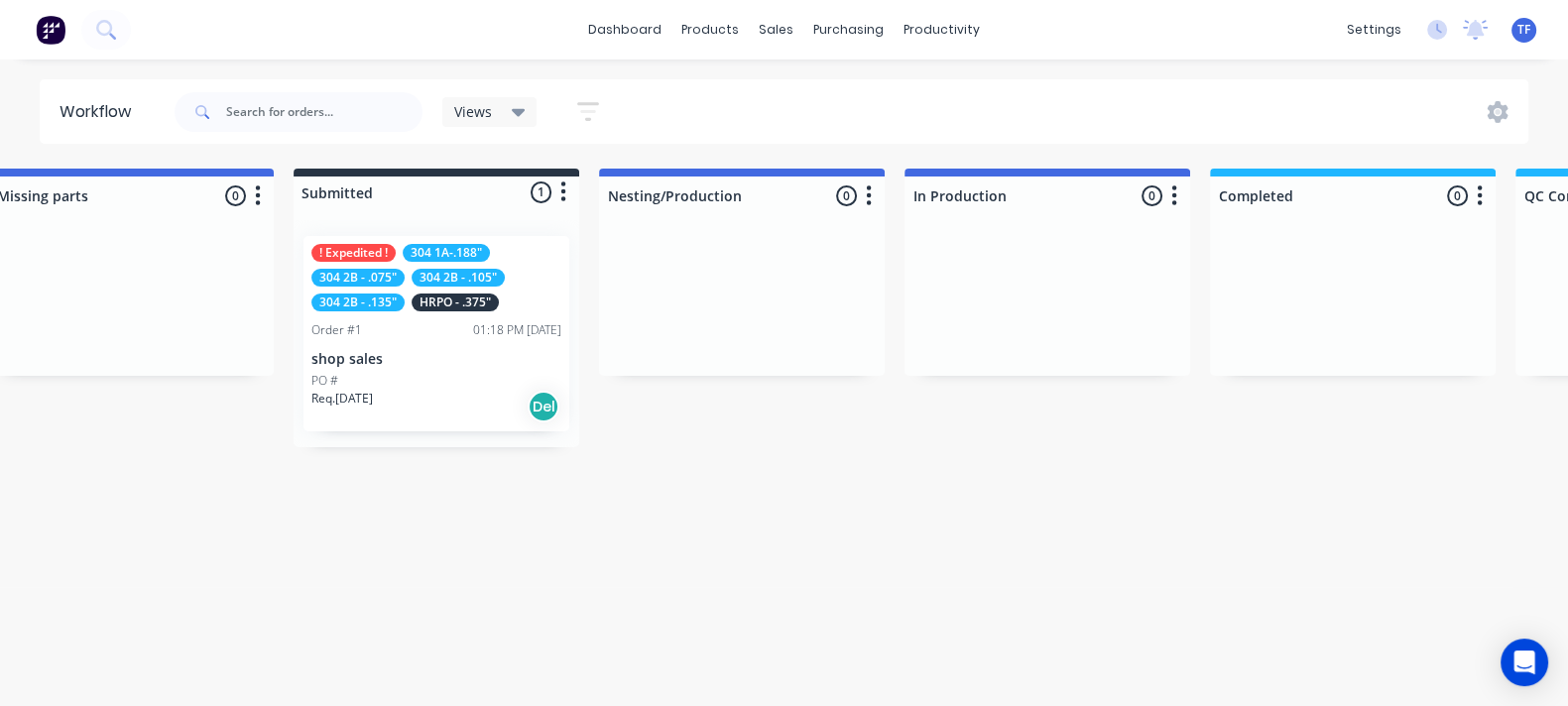
click at [347, 363] on p "shop sales" at bounding box center [436, 358] width 250 height 17
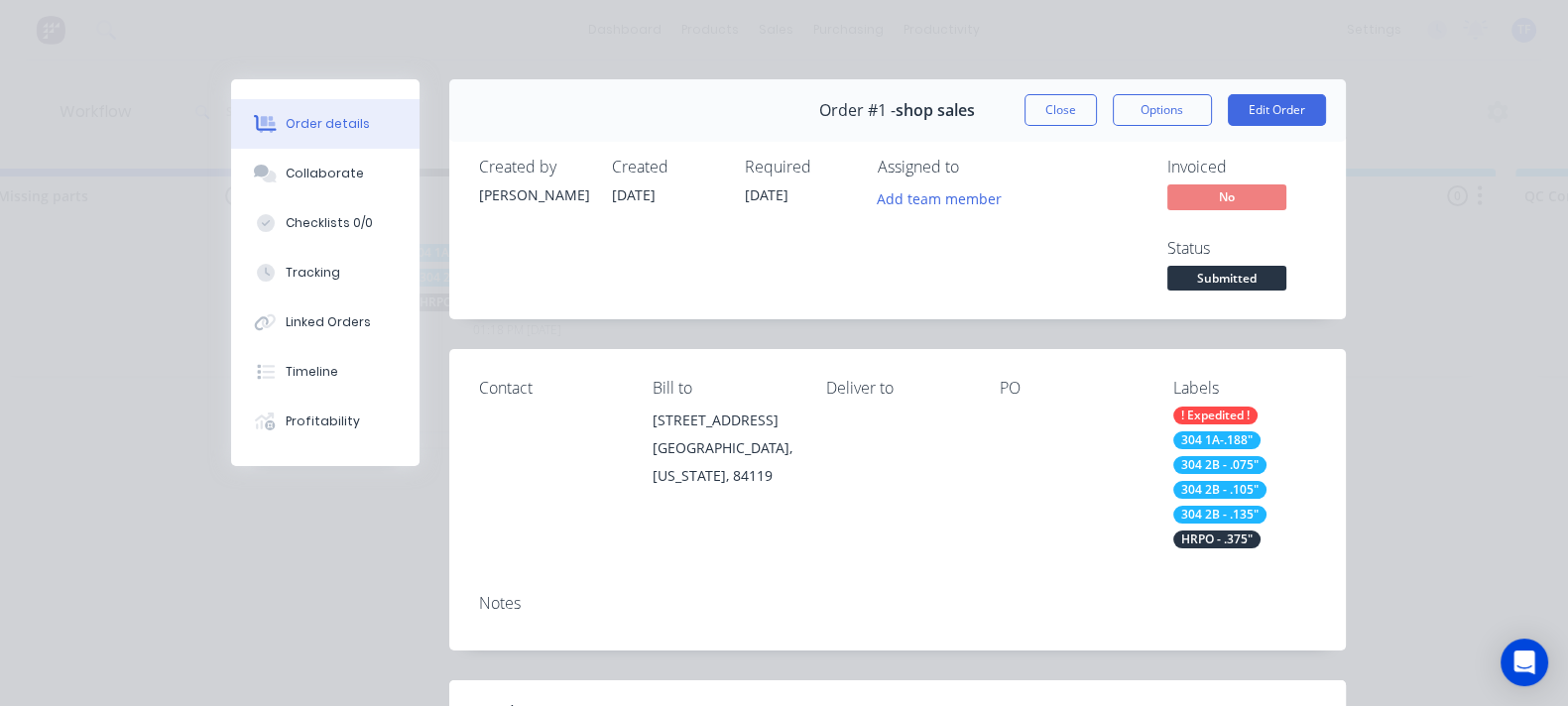
scroll to position [371, 0]
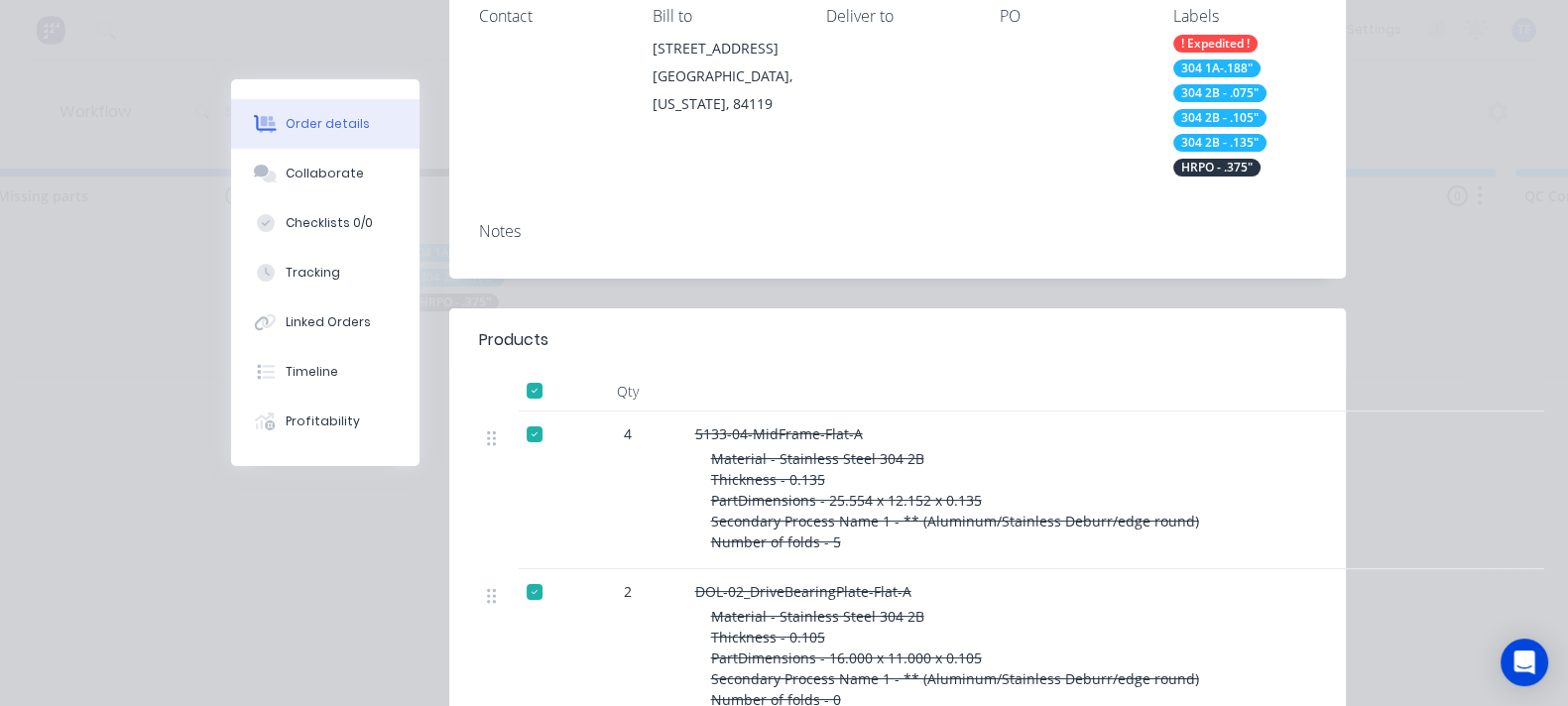
drag, startPoint x: 357, startPoint y: 223, endPoint x: 352, endPoint y: 244, distance: 21.6
click at [515, 370] on div at bounding box center [535, 390] width 40 height 40
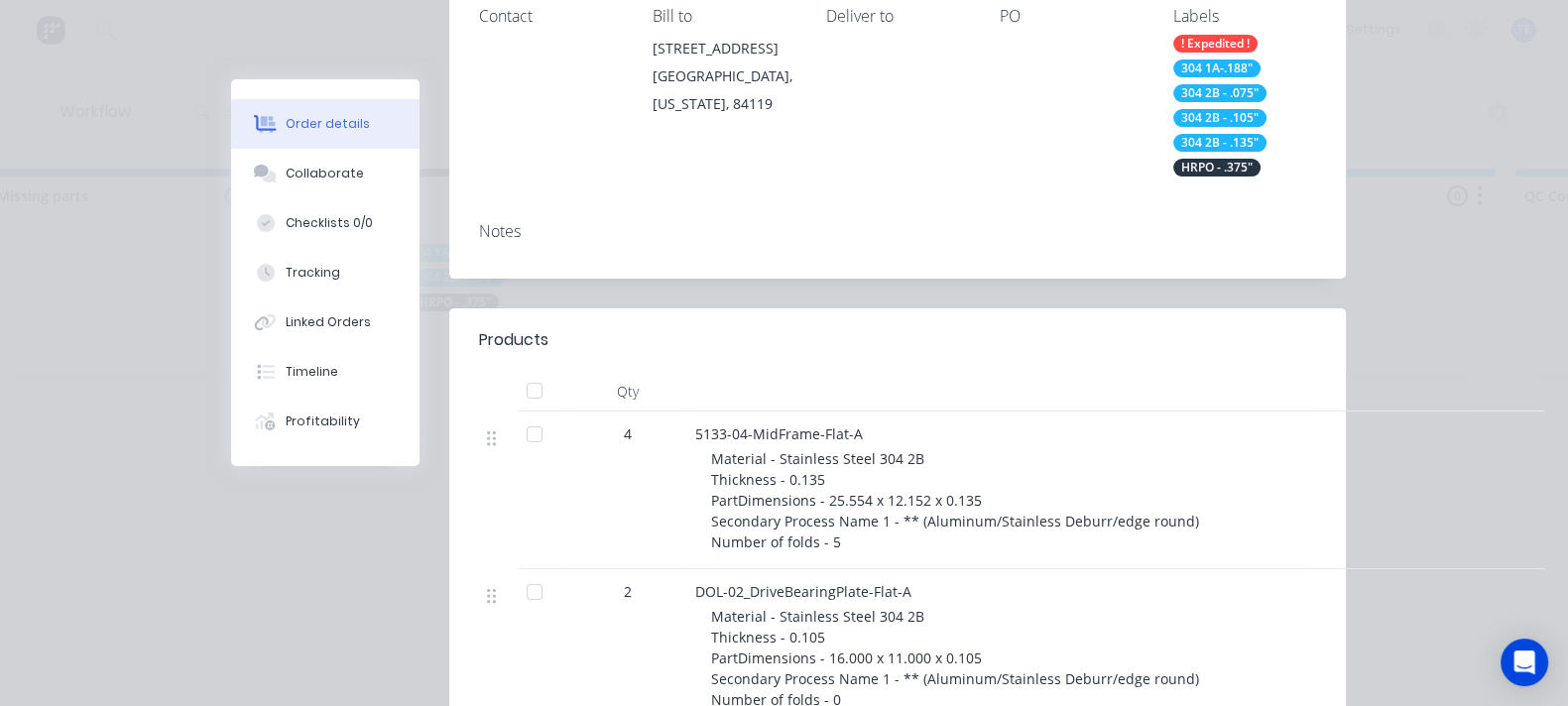
click at [515, 370] on div at bounding box center [535, 390] width 40 height 40
